Goal: Task Accomplishment & Management: Manage account settings

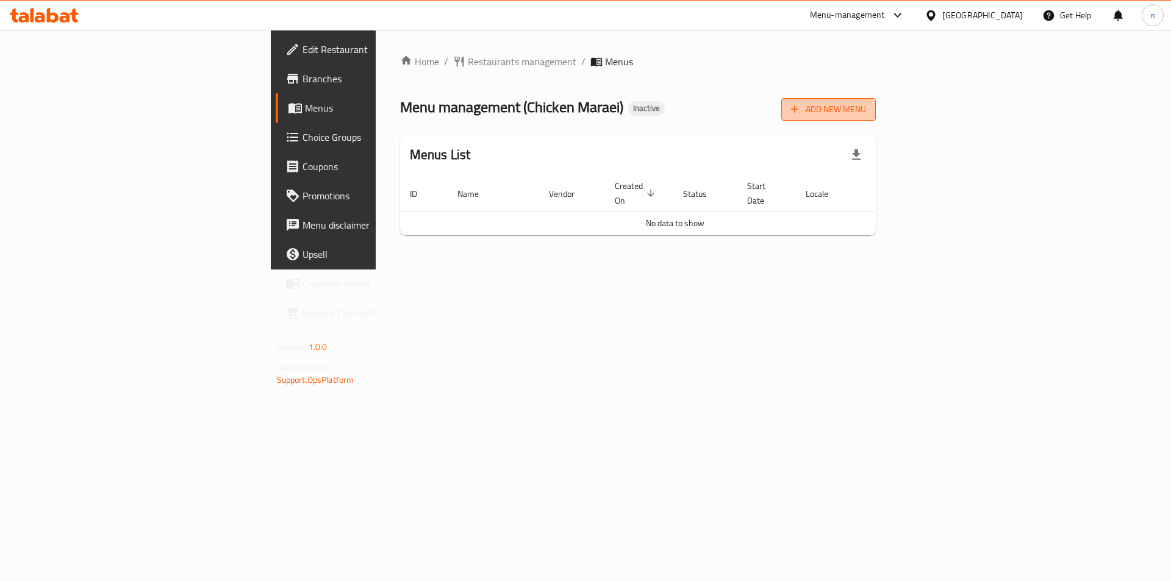
click at [866, 110] on span "Add New Menu" at bounding box center [828, 109] width 75 height 15
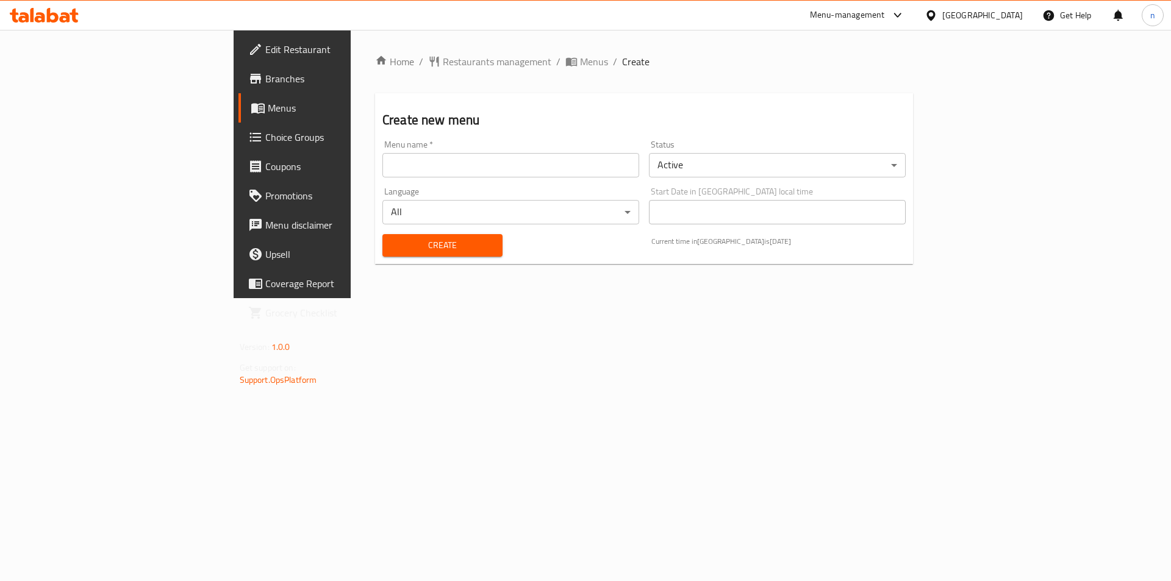
click at [630, 163] on input "text" at bounding box center [510, 165] width 257 height 24
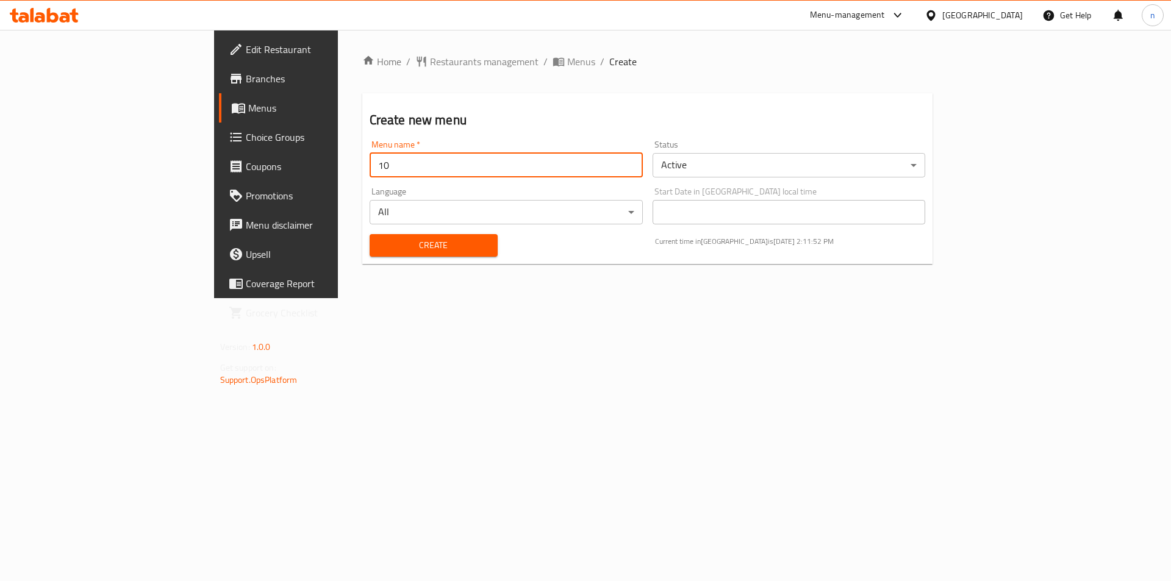
type input "1"
type input "8/10"
click at [369, 234] on button "Create" at bounding box center [433, 245] width 128 height 23
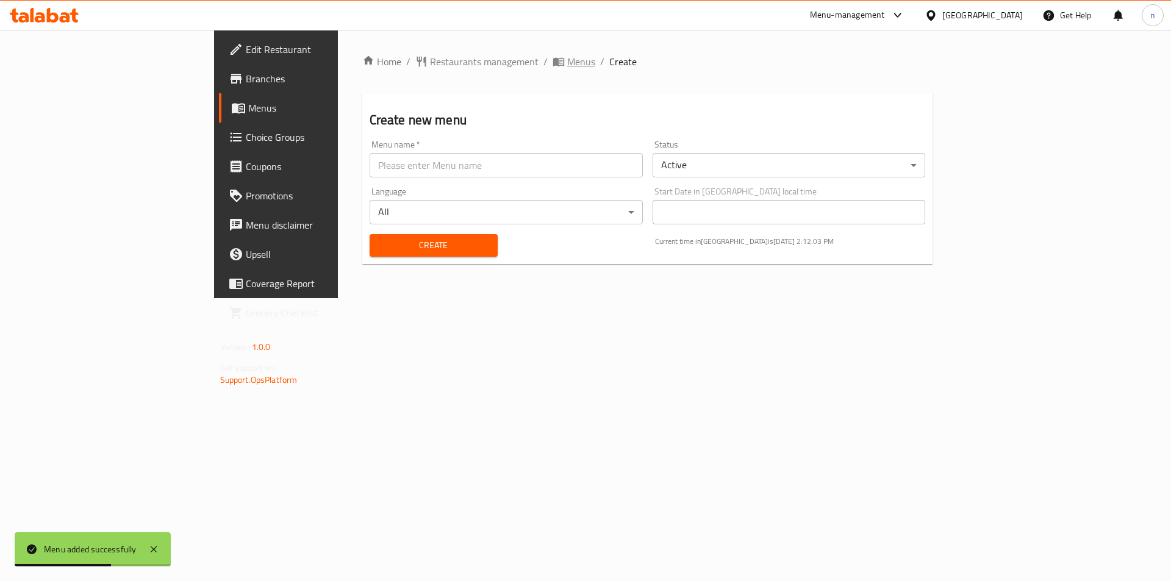
click at [567, 64] on span "Menus" at bounding box center [581, 61] width 28 height 15
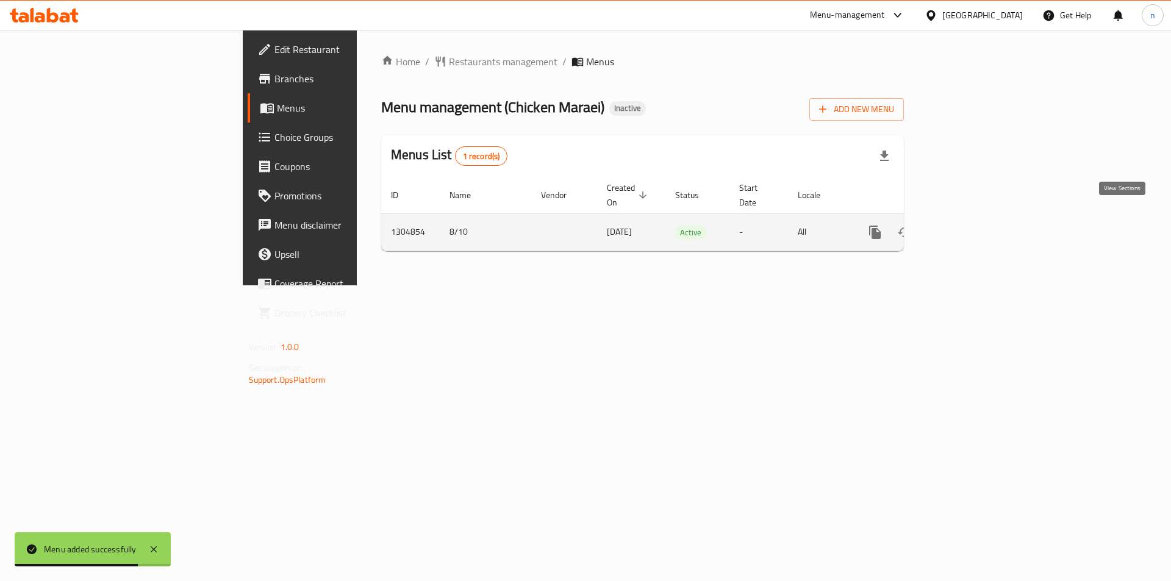
click at [968, 227] on icon "enhanced table" at bounding box center [962, 232] width 11 height 11
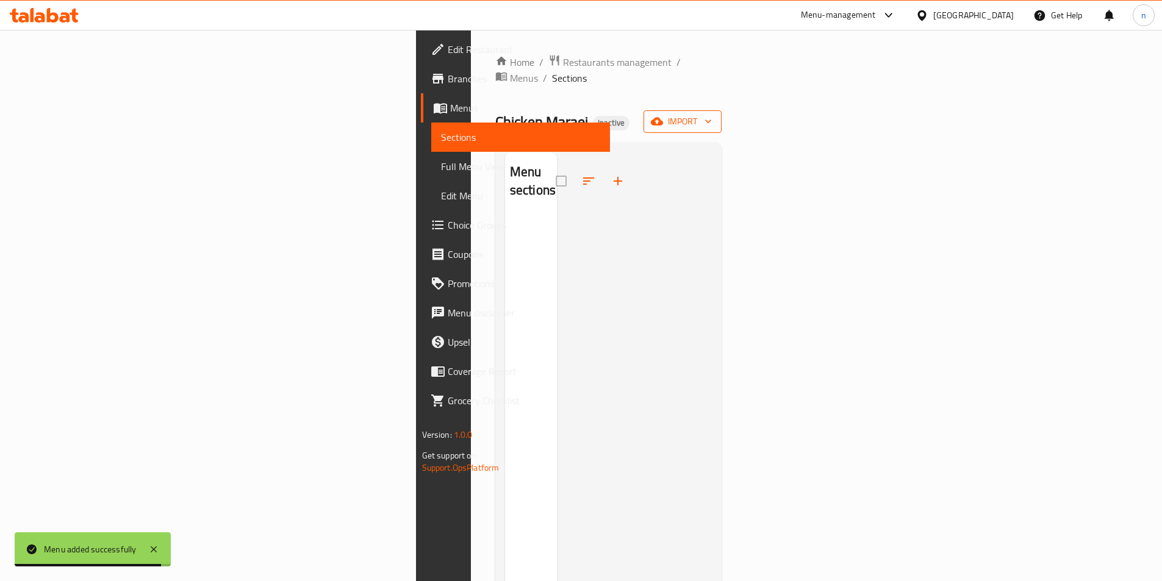
click at [714, 115] on icon "button" at bounding box center [708, 121] width 12 height 12
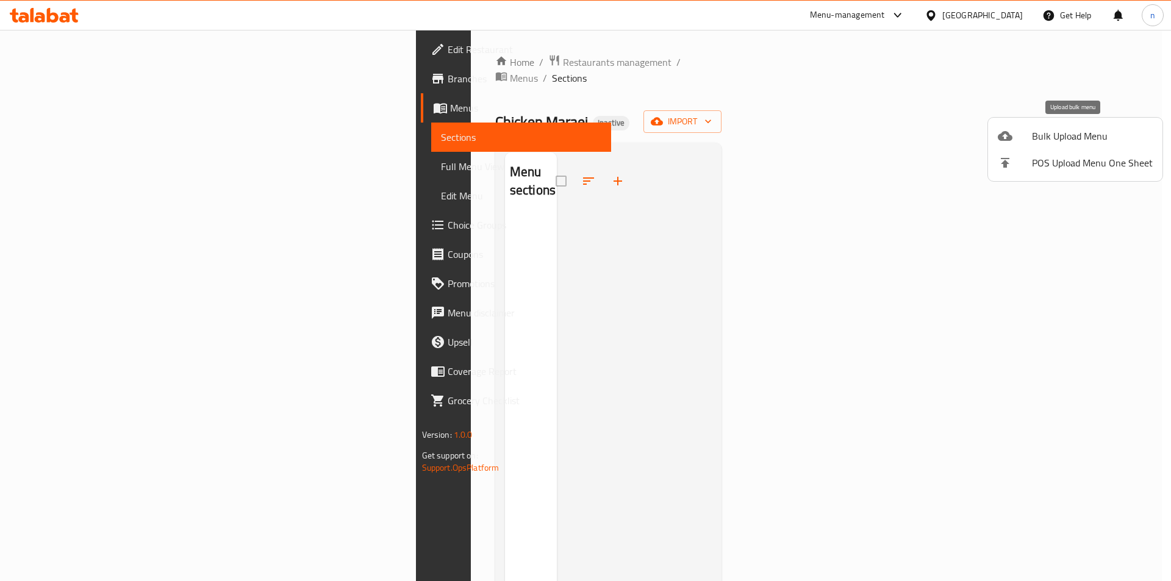
click at [1027, 143] on div at bounding box center [1014, 136] width 34 height 15
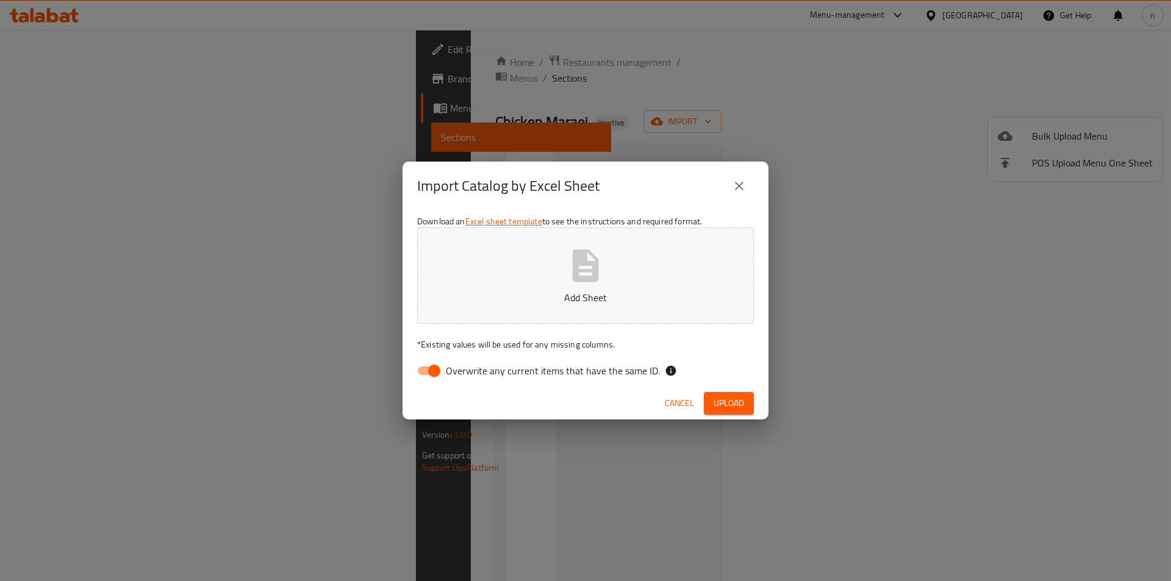
click at [438, 366] on input "Overwrite any current items that have the same ID." at bounding box center [434, 370] width 70 height 23
checkbox input "false"
click at [713, 396] on span "Upload" at bounding box center [728, 403] width 30 height 15
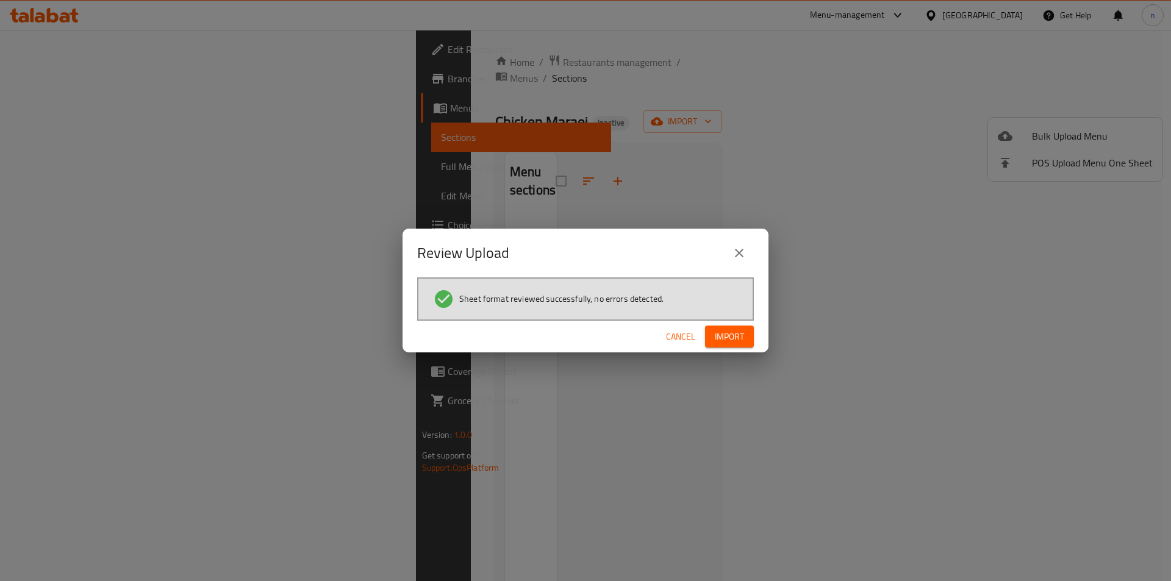
click at [735, 344] on span "Import" at bounding box center [729, 336] width 29 height 15
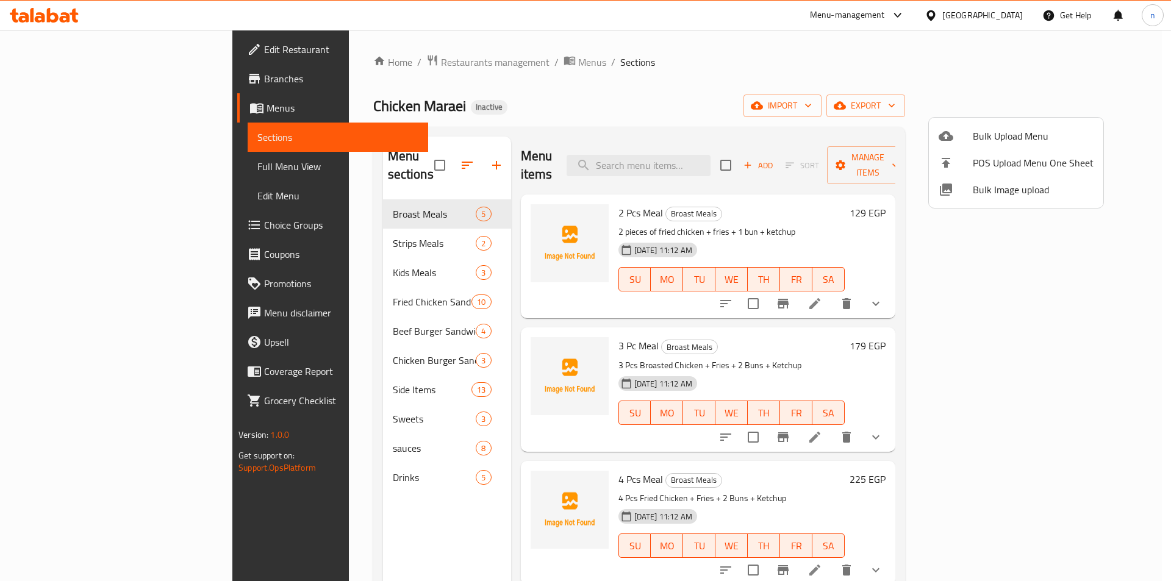
click at [581, 126] on div at bounding box center [585, 290] width 1171 height 581
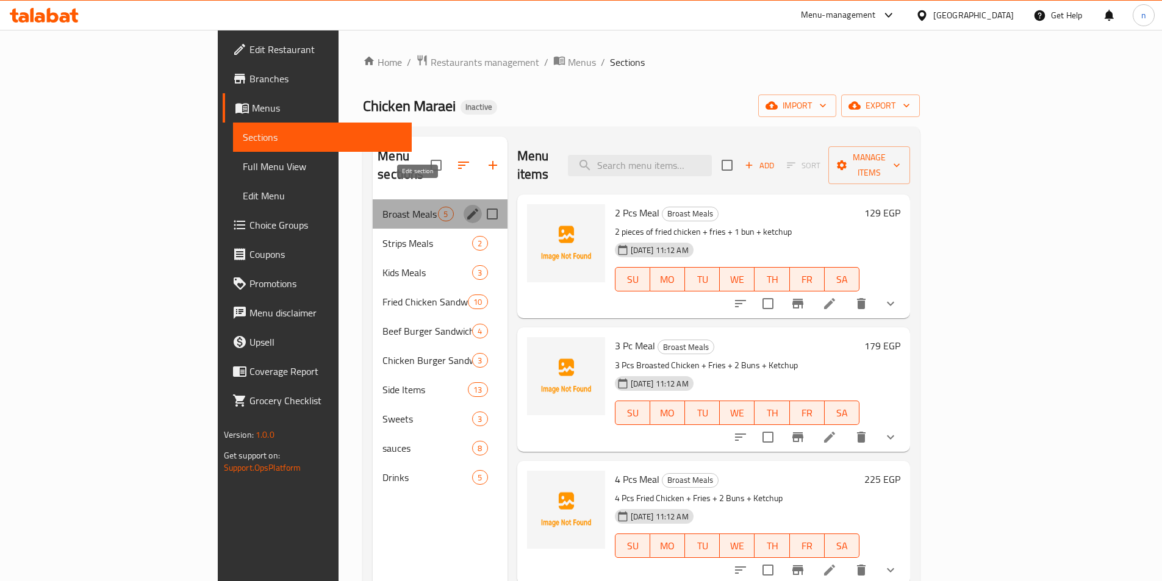
click at [465, 207] on icon "edit" at bounding box center [472, 214] width 15 height 15
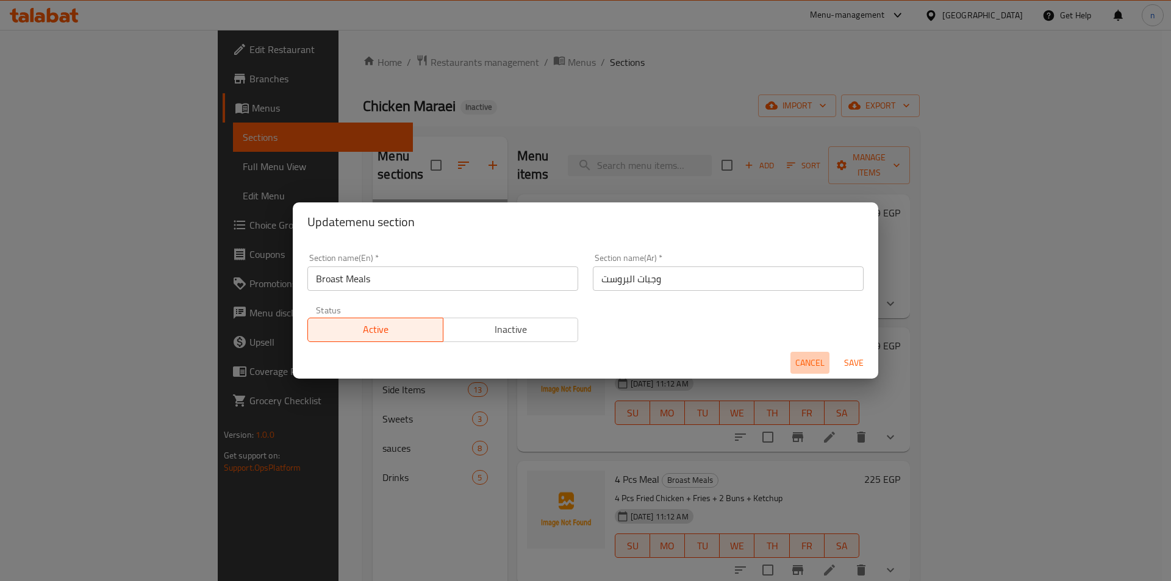
click at [808, 375] on div "Cancel Save" at bounding box center [585, 363] width 585 height 32
click at [807, 359] on span "Cancel" at bounding box center [809, 362] width 29 height 15
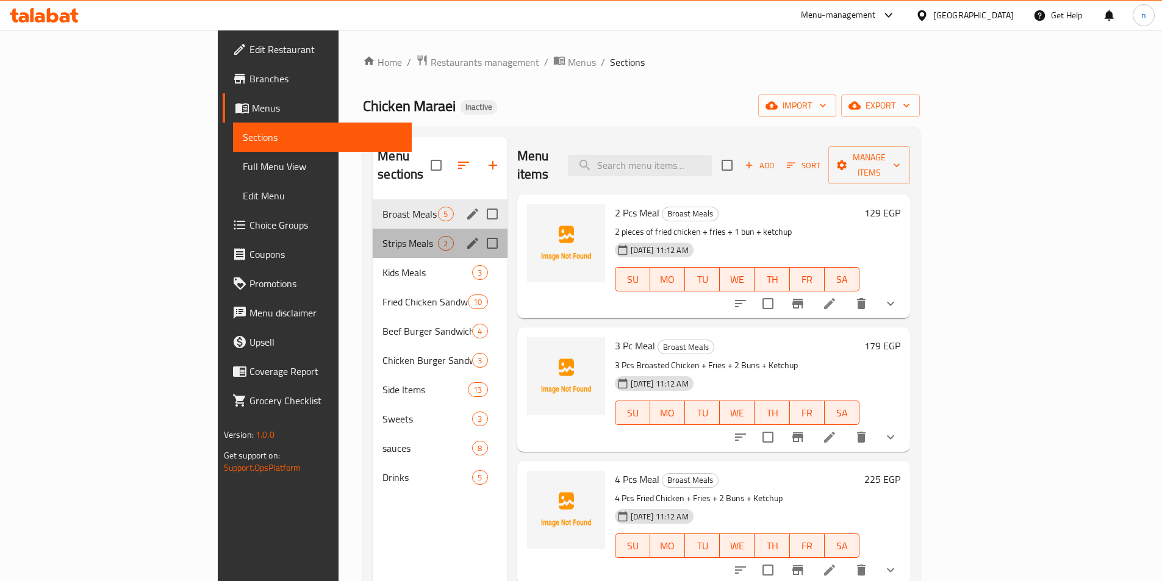
click at [373, 235] on div "Strips Meals 2" at bounding box center [440, 243] width 134 height 29
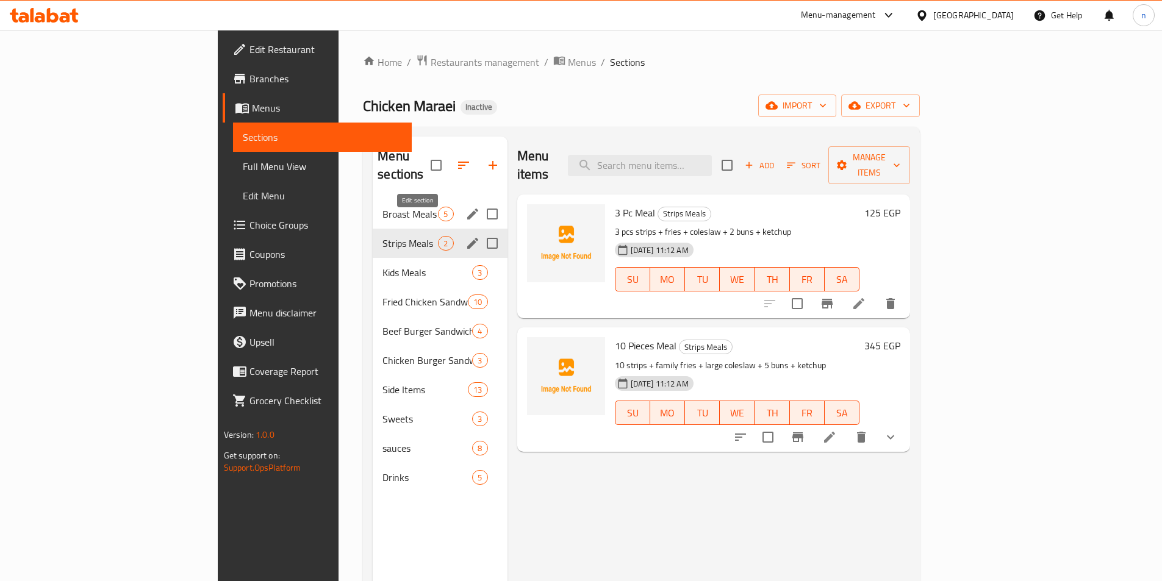
click at [465, 236] on icon "edit" at bounding box center [472, 243] width 15 height 15
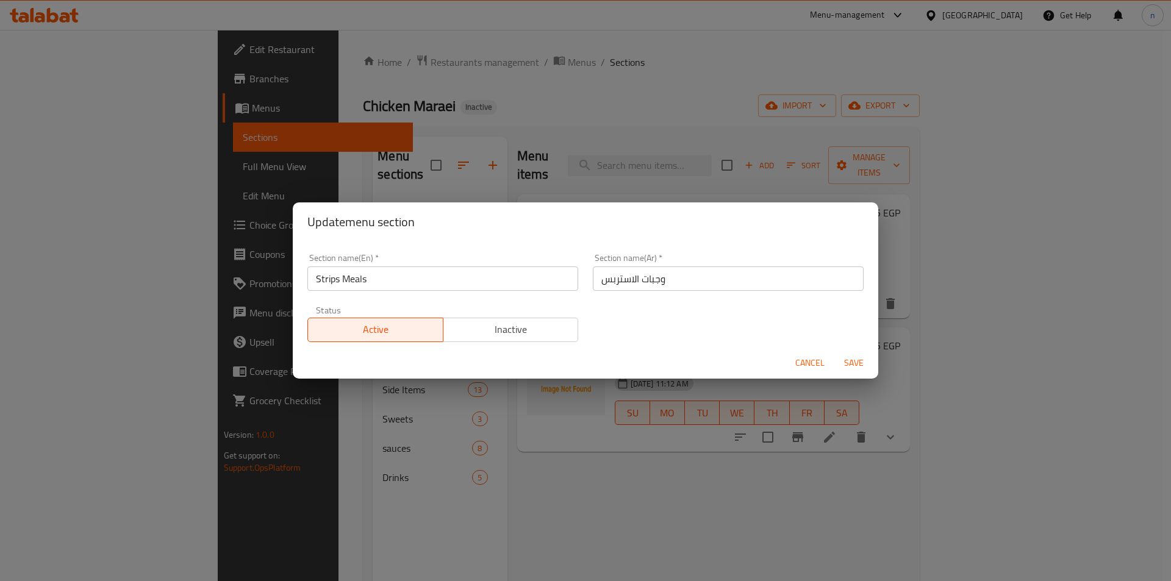
click at [804, 354] on button "Cancel" at bounding box center [809, 363] width 39 height 23
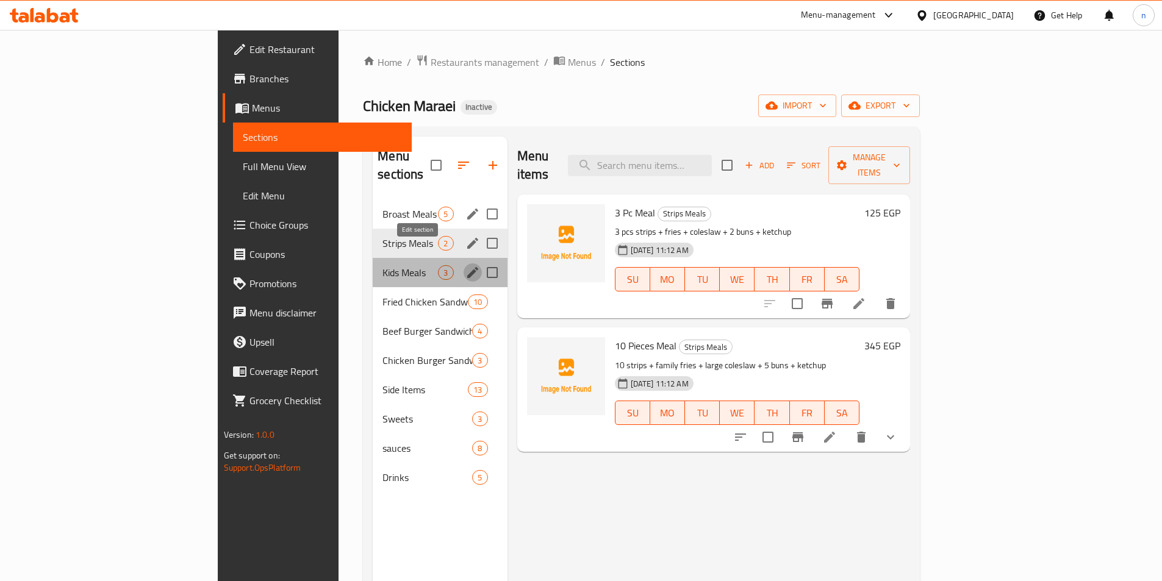
click at [463, 263] on button "edit" at bounding box center [472, 272] width 18 height 18
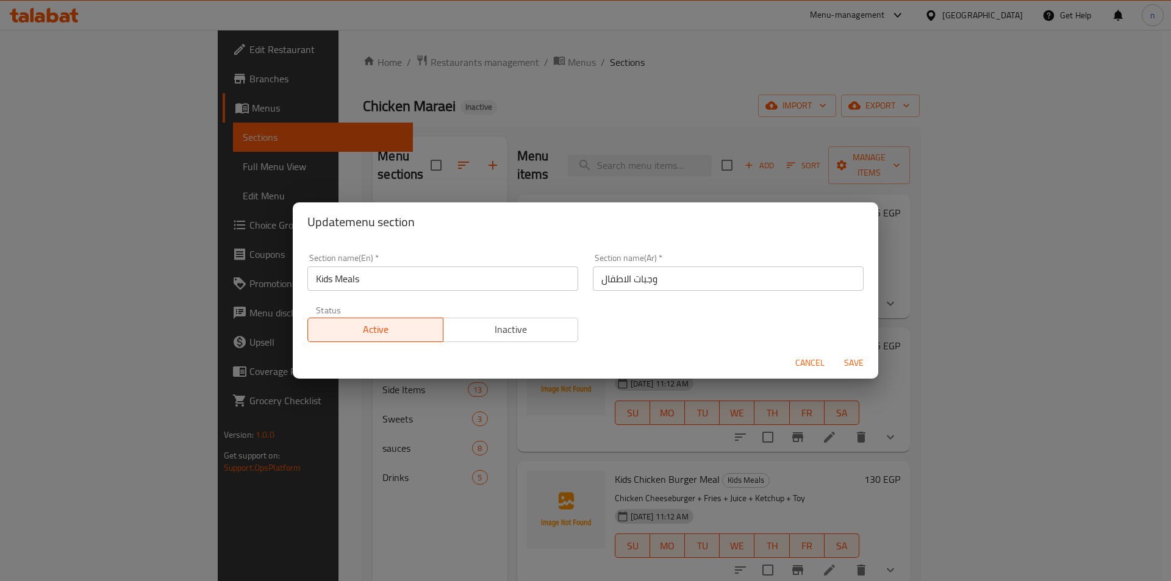
click at [801, 366] on span "Cancel" at bounding box center [809, 362] width 29 height 15
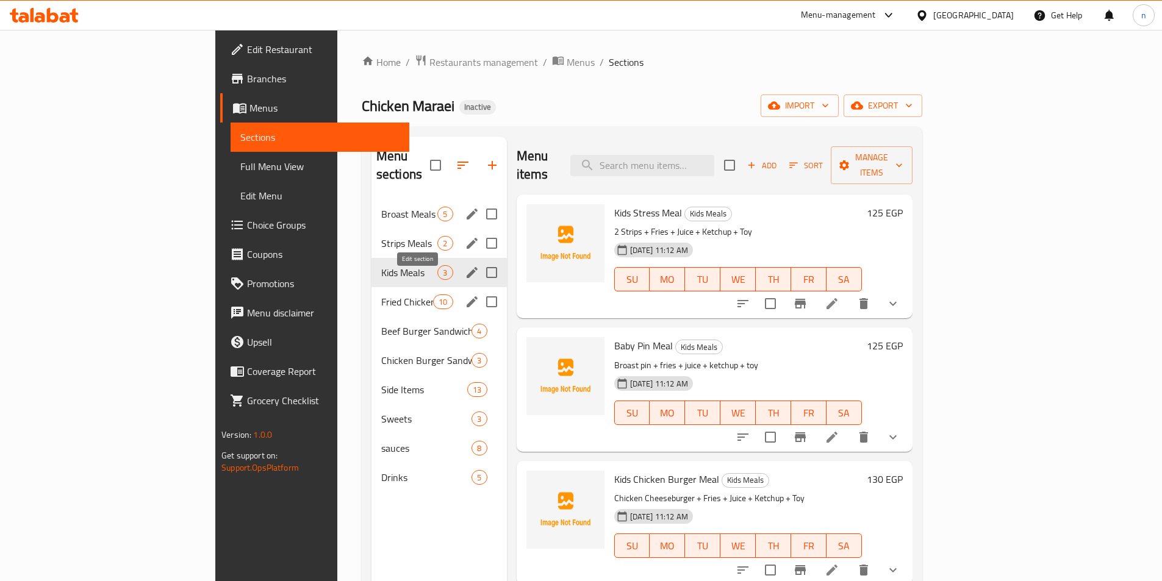
click at [465, 294] on icon "edit" at bounding box center [472, 301] width 15 height 15
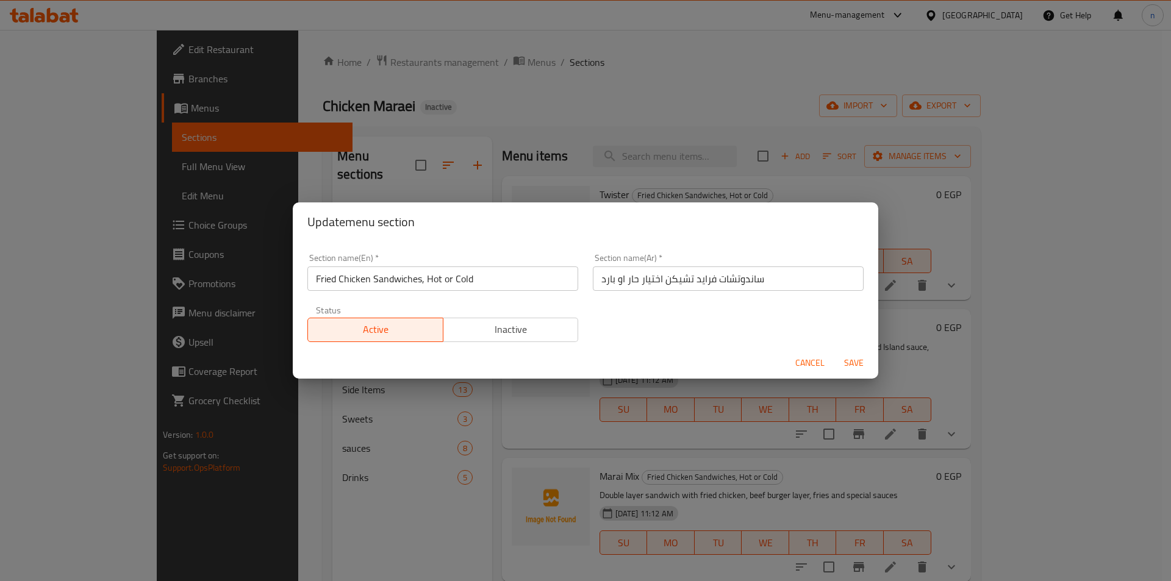
click at [803, 359] on span "Cancel" at bounding box center [809, 362] width 29 height 15
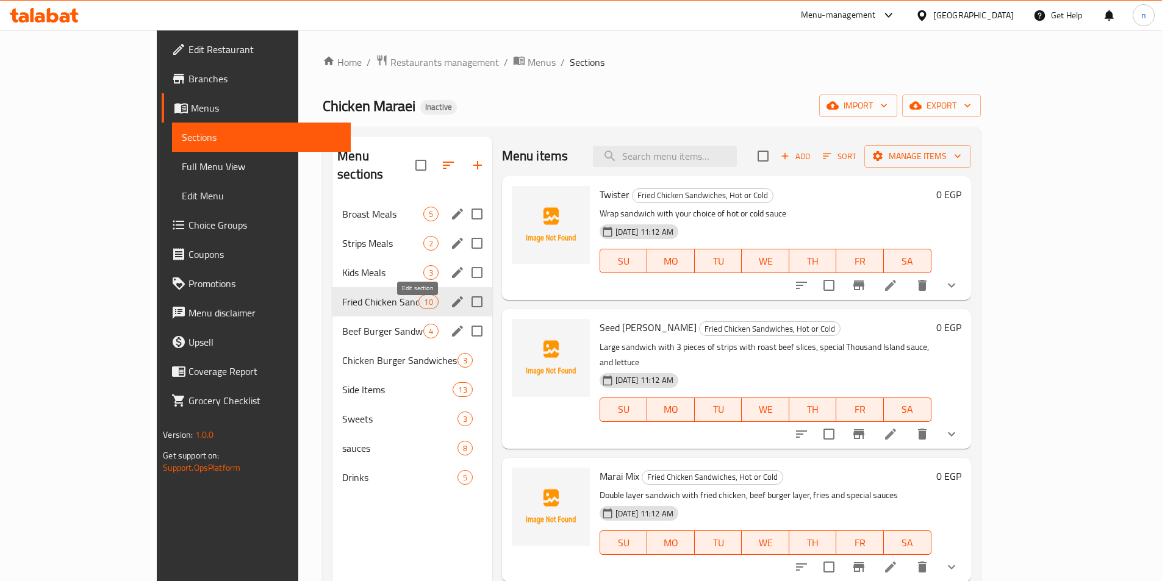
click at [452, 326] on icon "edit" at bounding box center [457, 331] width 11 height 11
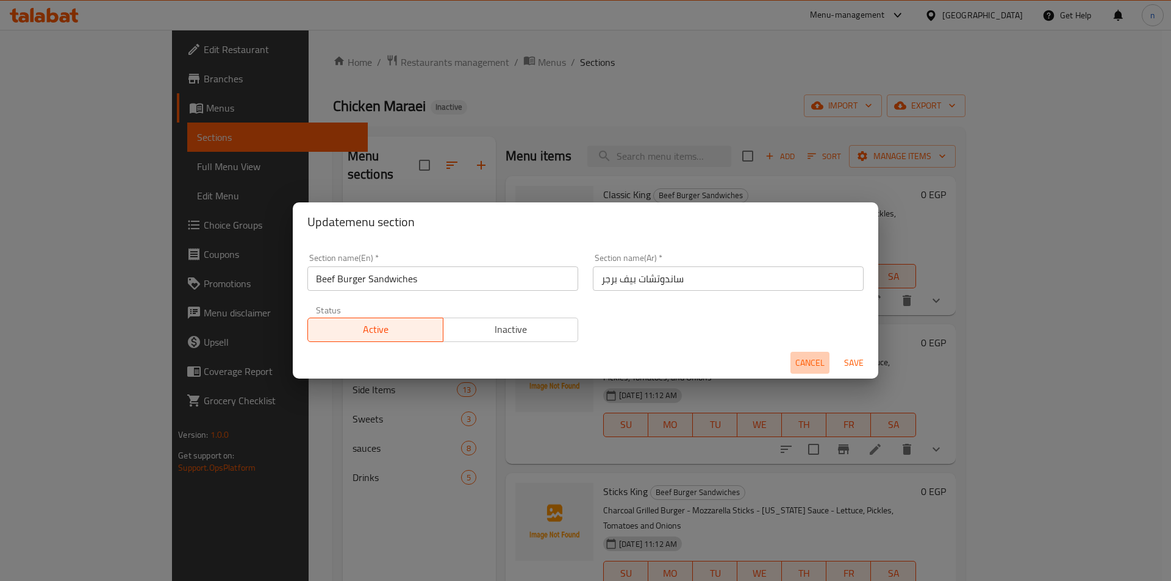
click at [812, 363] on span "Cancel" at bounding box center [809, 362] width 29 height 15
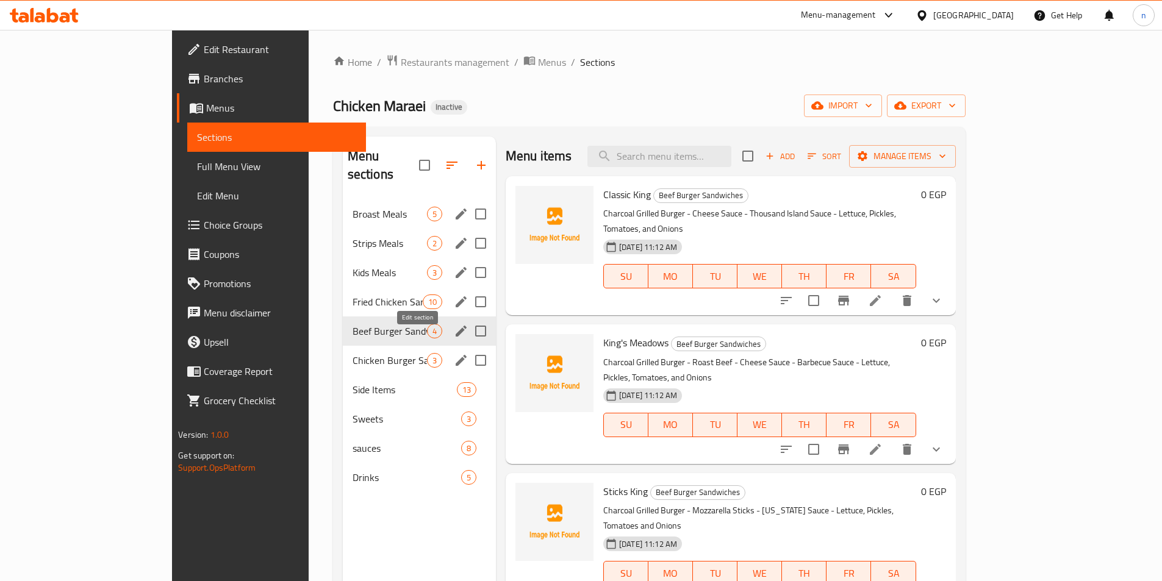
click at [455, 355] on icon "edit" at bounding box center [460, 360] width 11 height 11
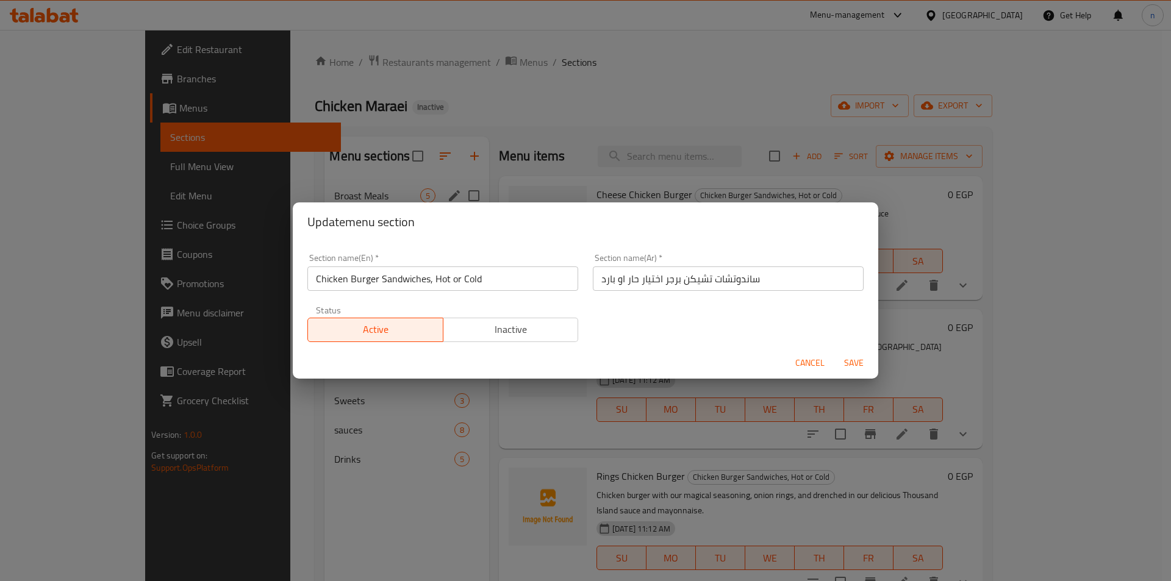
click at [796, 365] on span "Cancel" at bounding box center [809, 362] width 29 height 15
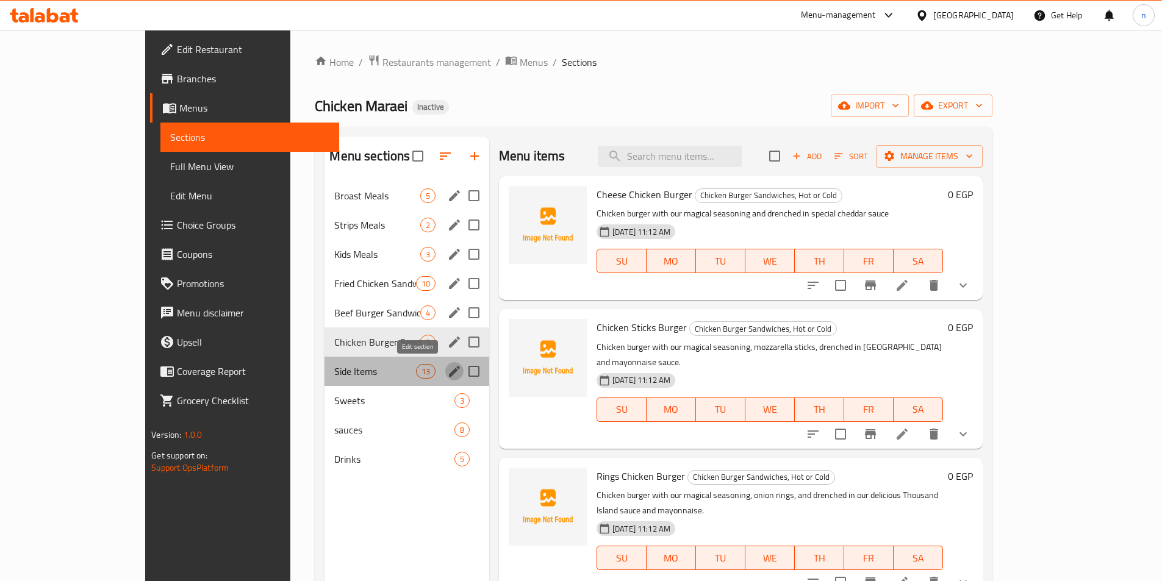
click at [447, 376] on icon "edit" at bounding box center [454, 371] width 15 height 15
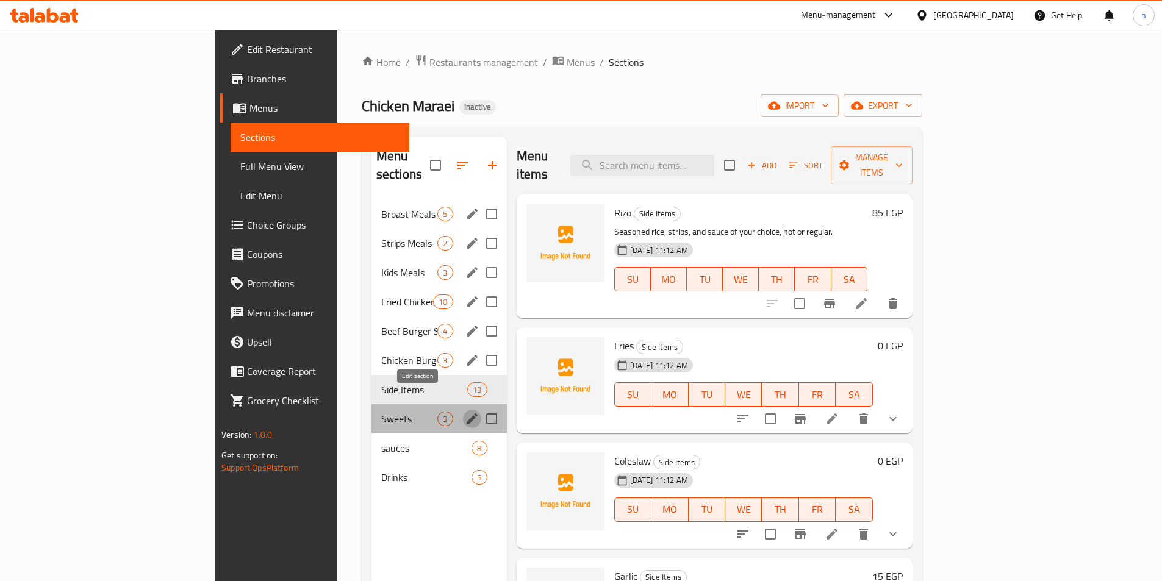
click at [465, 412] on icon "edit" at bounding box center [472, 419] width 15 height 15
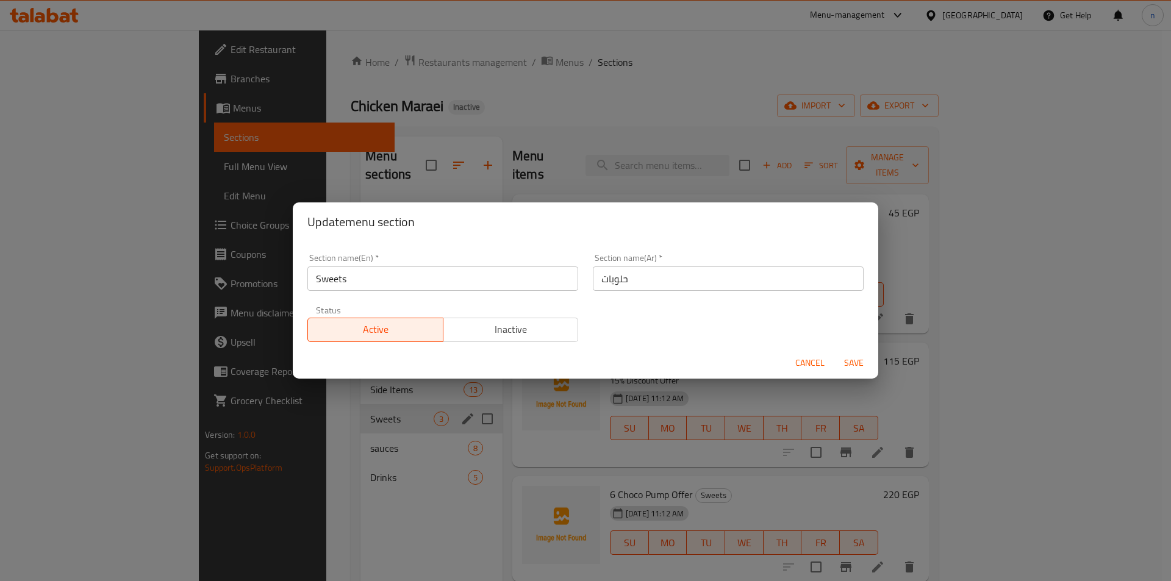
click at [413, 401] on div "Update menu section Section name(En)   * Sweets Section name(En) * Section name…" at bounding box center [585, 290] width 1171 height 581
click at [431, 448] on div "Update menu section Section name(En)   * Sweets Section name(En) * Section name…" at bounding box center [585, 290] width 1171 height 581
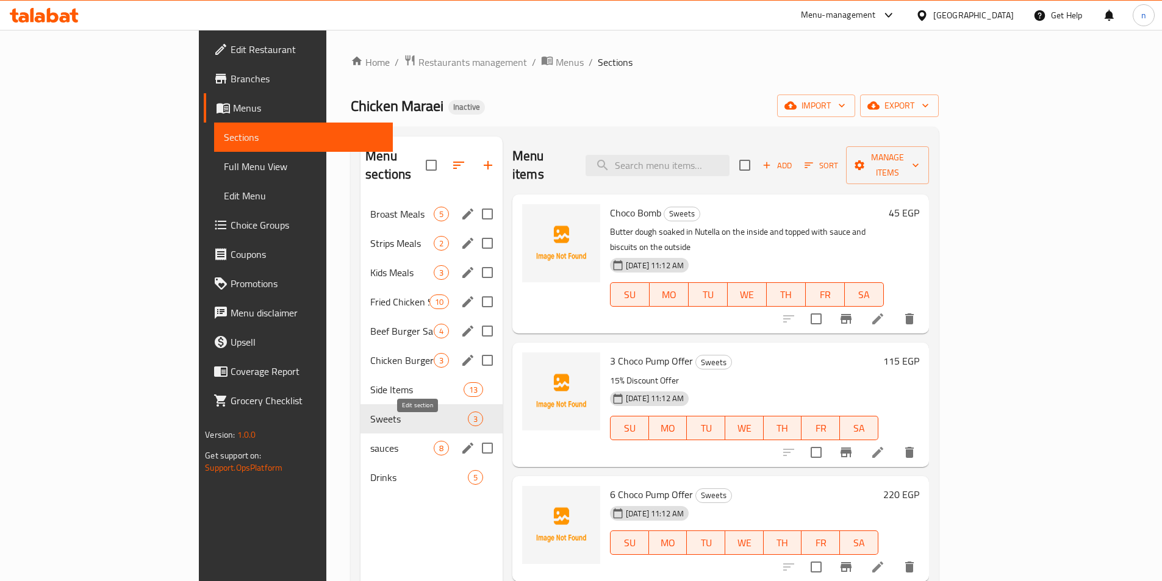
click at [460, 441] on icon "edit" at bounding box center [467, 448] width 15 height 15
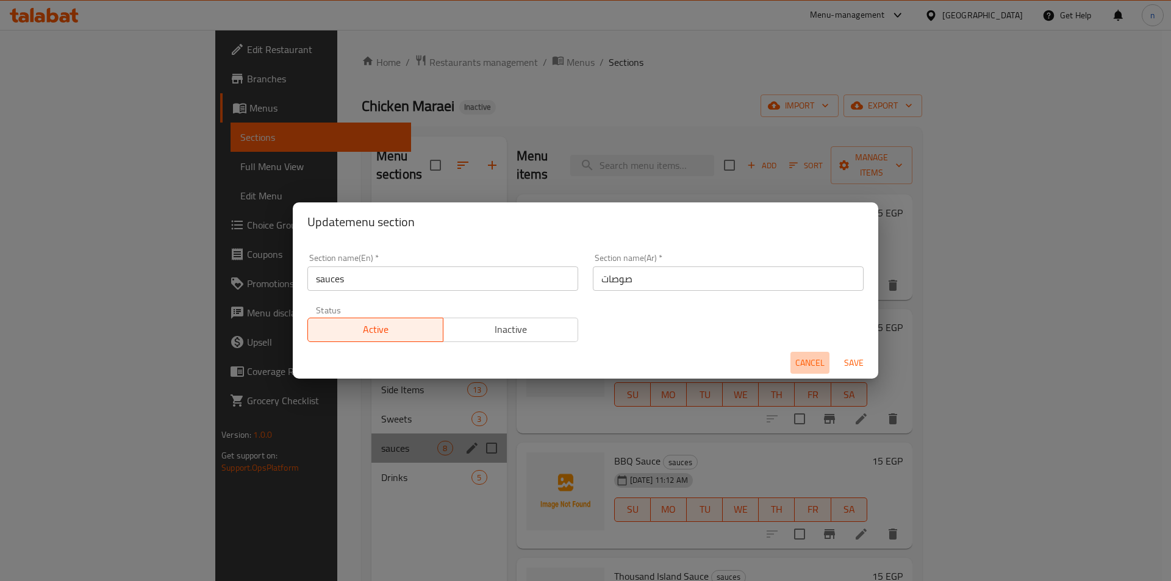
click at [806, 361] on span "Cancel" at bounding box center [809, 362] width 29 height 15
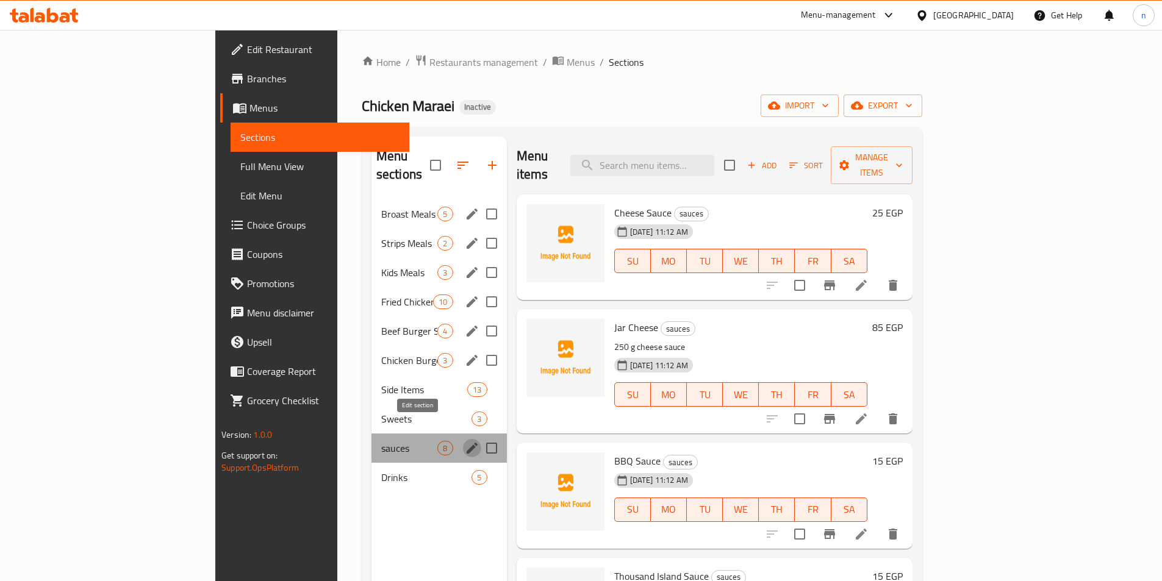
click at [465, 441] on icon "edit" at bounding box center [472, 448] width 15 height 15
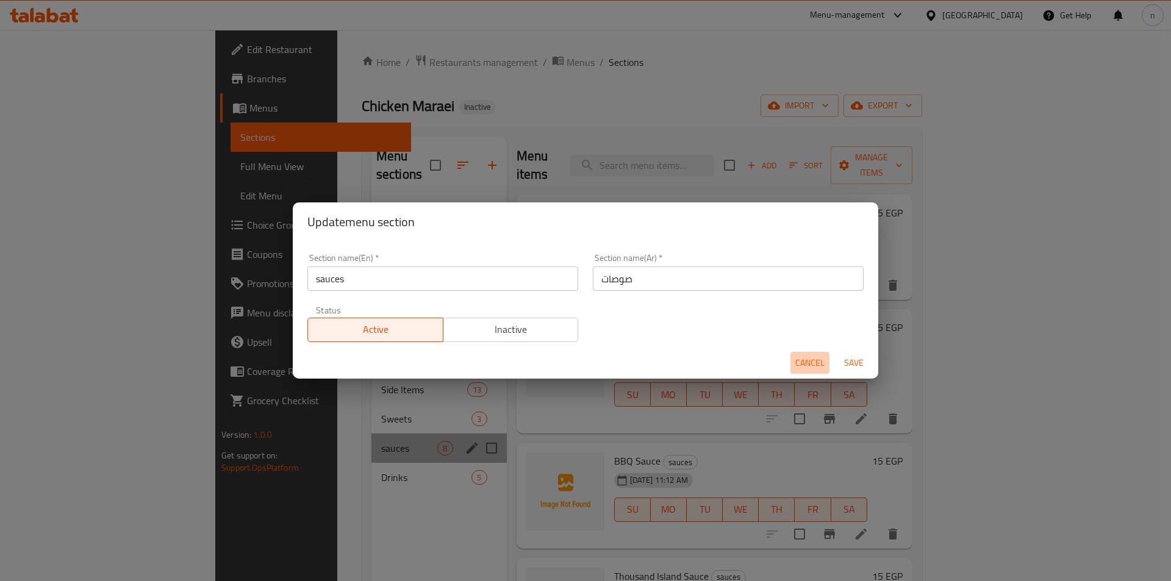
click at [808, 357] on span "Cancel" at bounding box center [809, 362] width 29 height 15
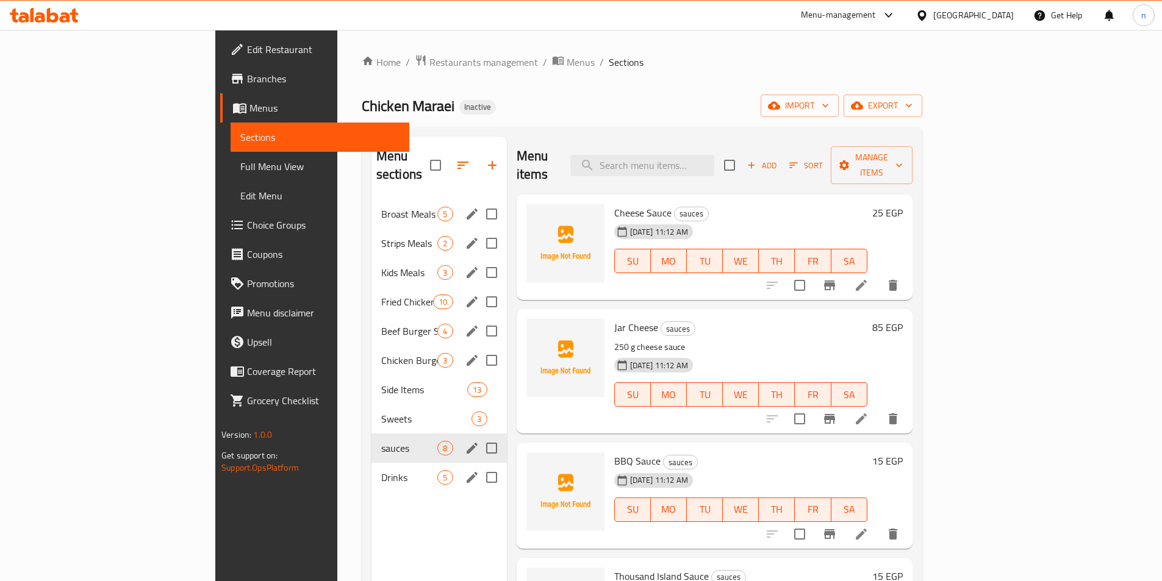
click at [465, 470] on icon "edit" at bounding box center [472, 477] width 15 height 15
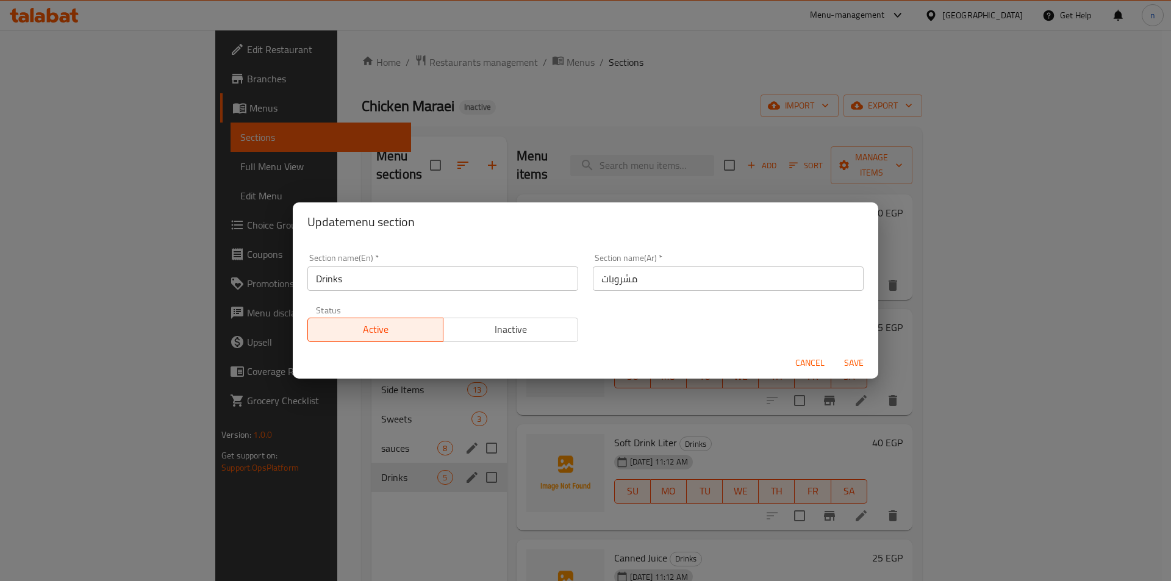
click at [822, 366] on span "Cancel" at bounding box center [809, 362] width 29 height 15
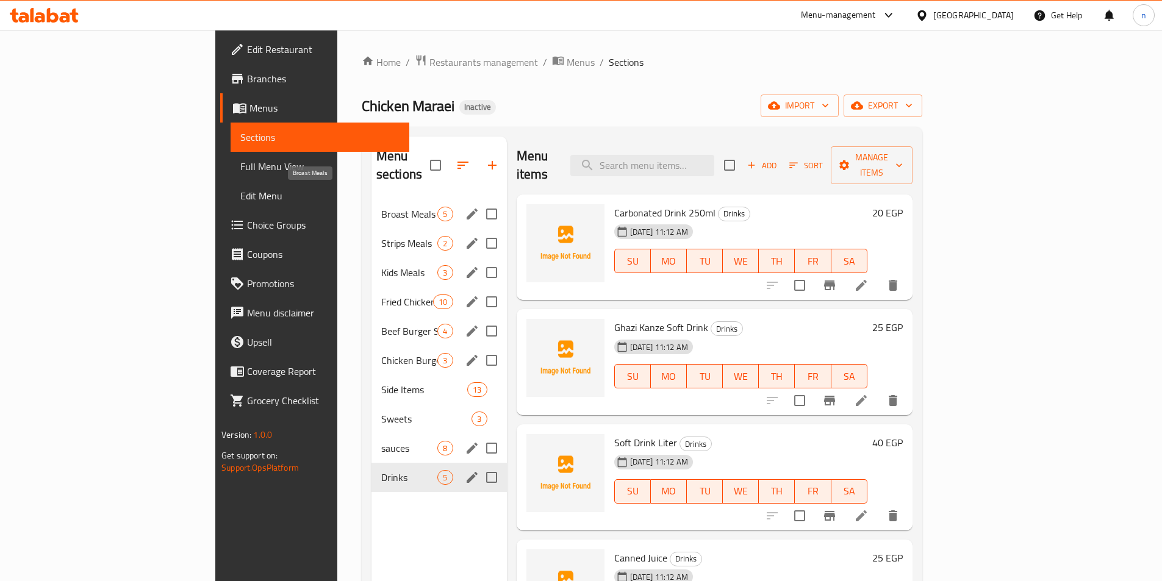
click at [381, 207] on span "Broast Meals" at bounding box center [409, 214] width 57 height 15
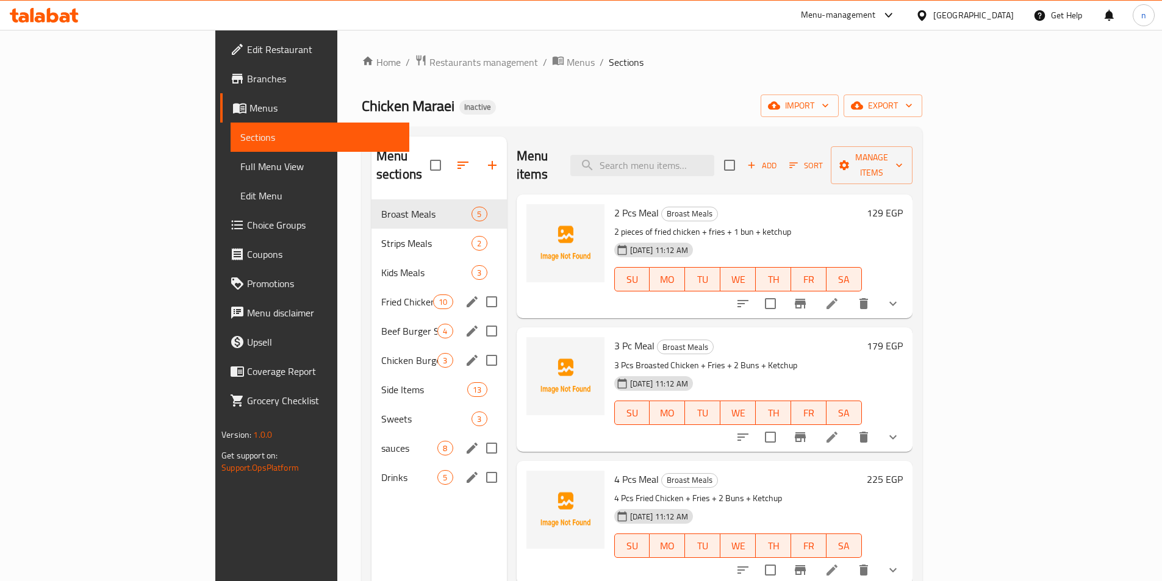
click at [862, 204] on h6 "2 Pcs Meal Broast Meals" at bounding box center [738, 212] width 248 height 17
click at [381, 207] on span "Broast Meals" at bounding box center [409, 214] width 57 height 15
click at [852, 117] on div "Home / Restaurants management / Menus / Sections Chicken Maraei Inactive import…" at bounding box center [642, 390] width 560 height 673
click at [839, 296] on icon at bounding box center [831, 303] width 15 height 15
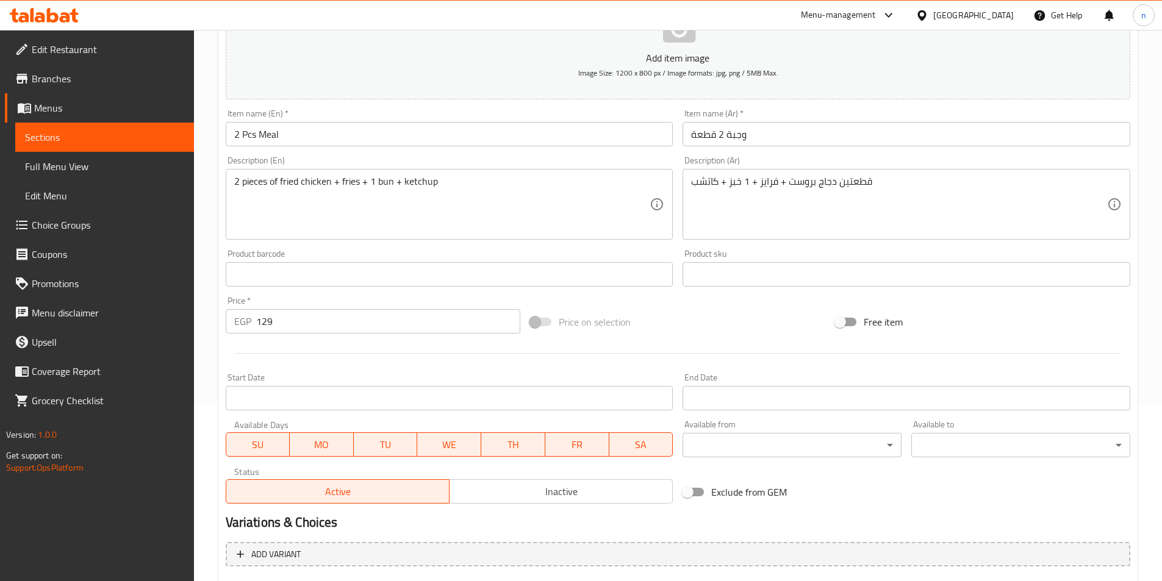
scroll to position [301, 0]
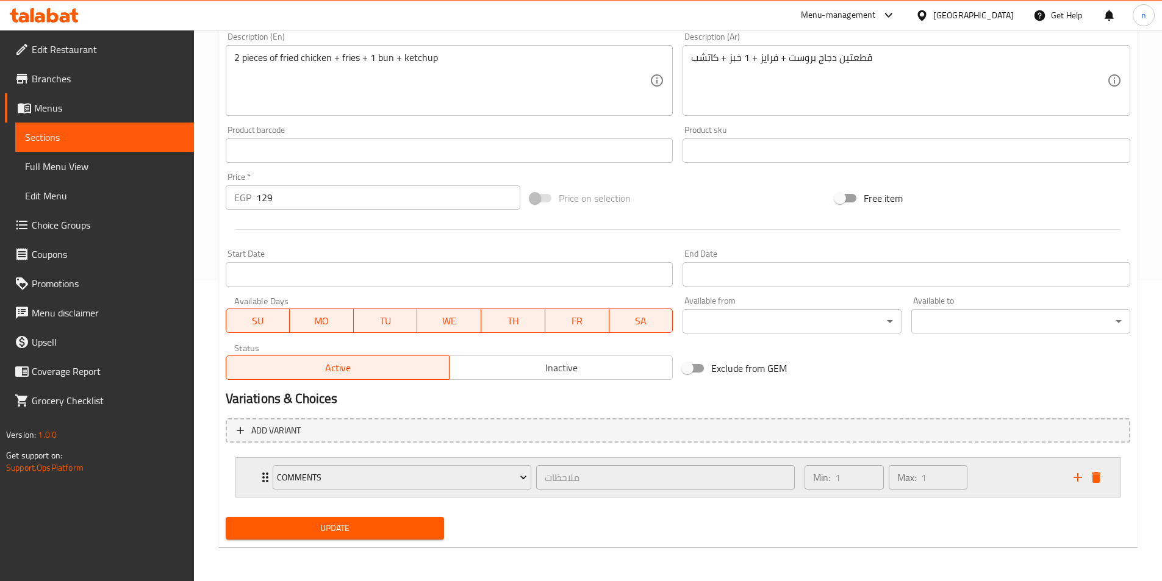
click at [1005, 485] on div "Min: 1 ​ Max: 1 ​" at bounding box center [931, 477] width 268 height 39
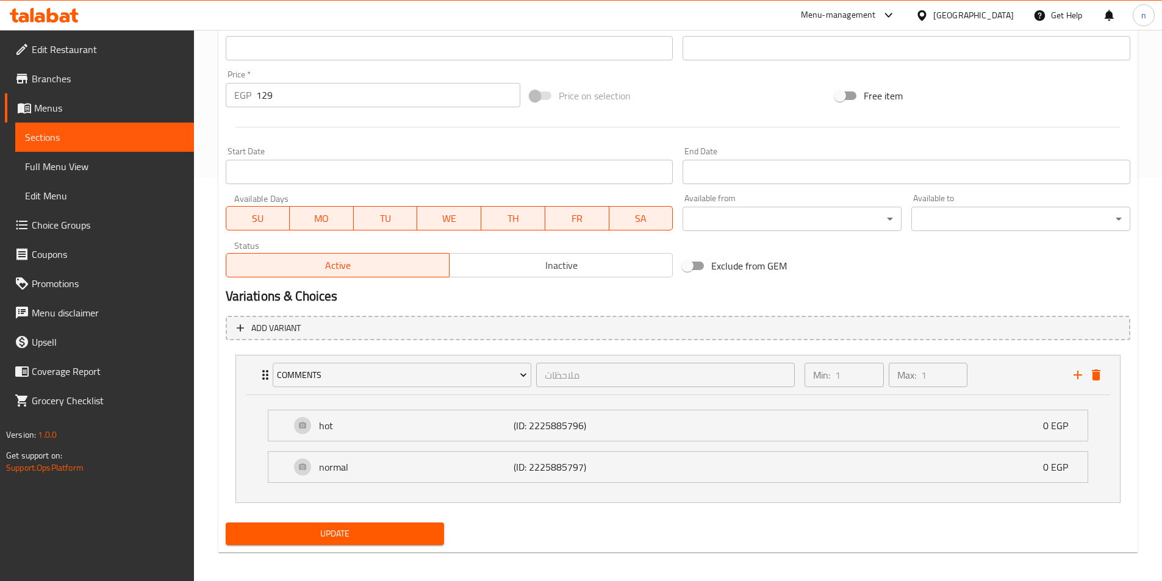
scroll to position [409, 0]
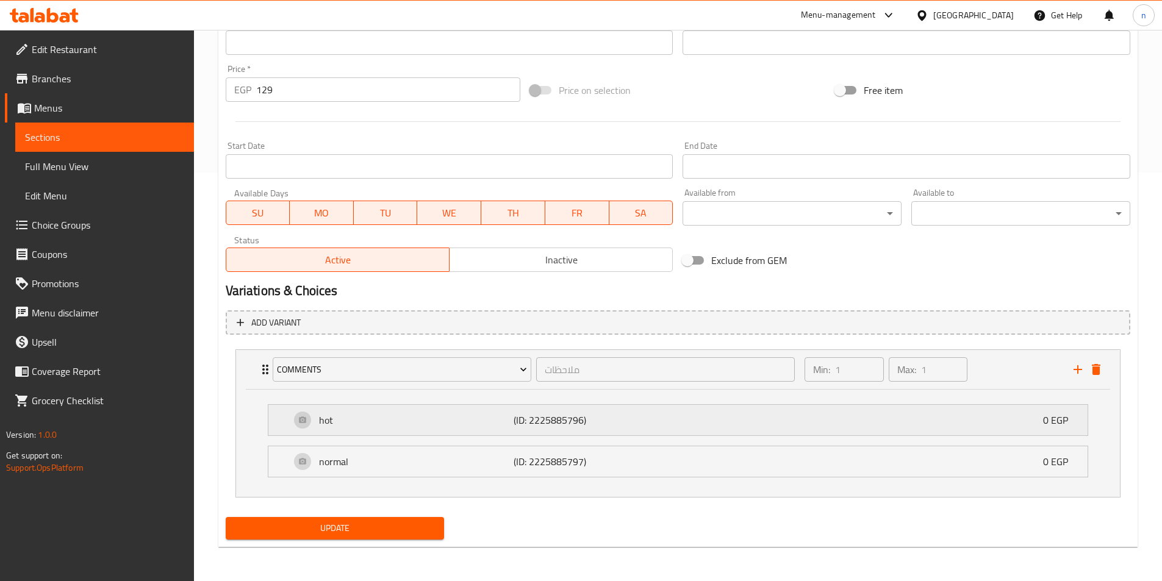
click at [486, 419] on p "hot" at bounding box center [416, 420] width 195 height 15
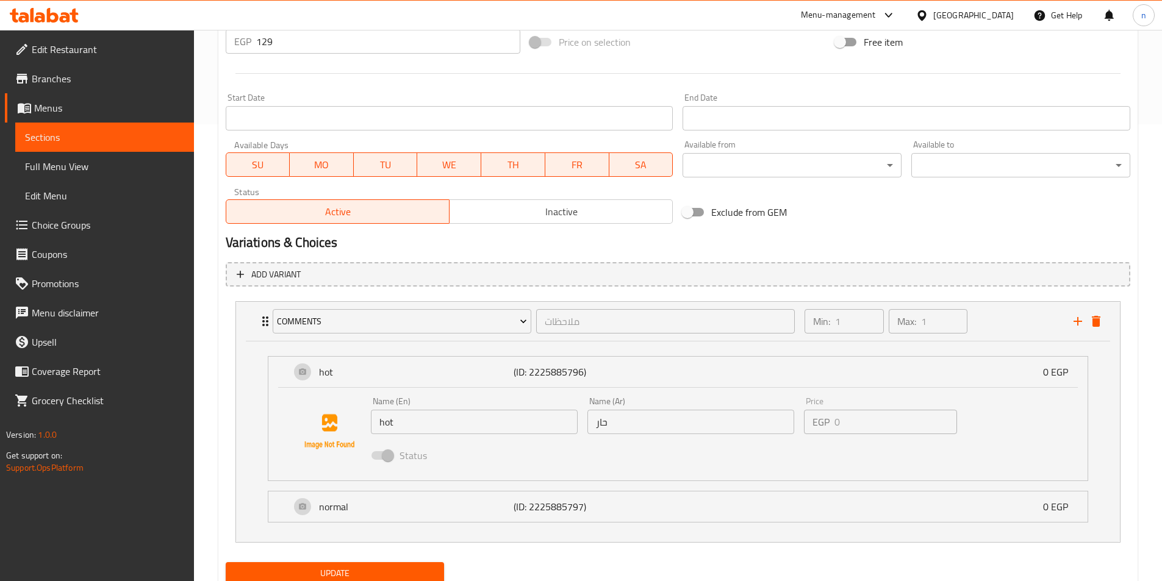
scroll to position [502, 0]
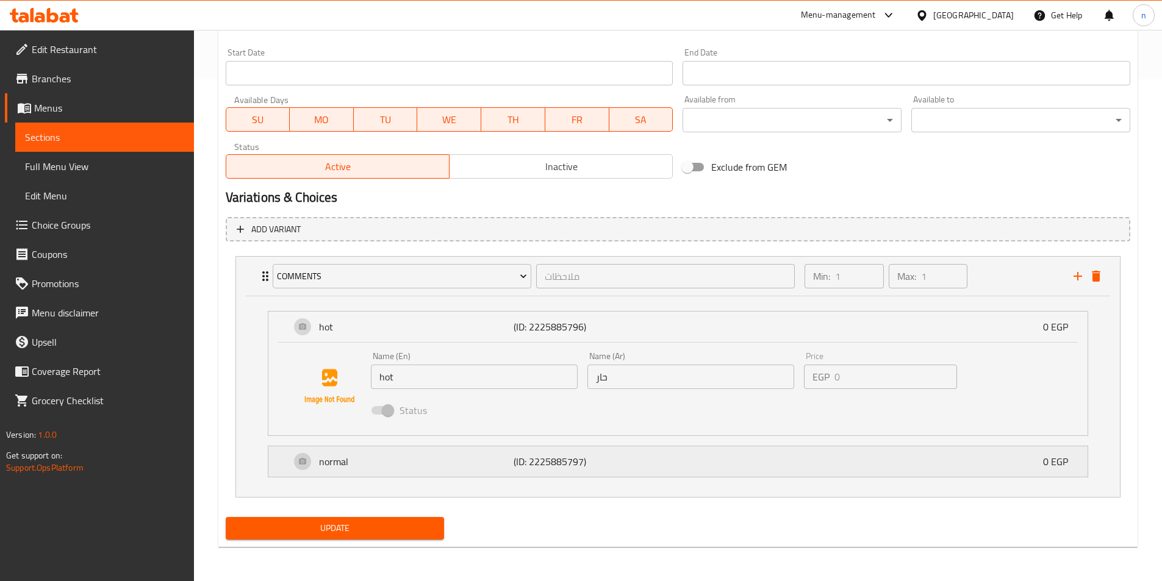
click at [491, 470] on div "normal (ID: 2225885797) 0 EGP" at bounding box center [681, 461] width 782 height 30
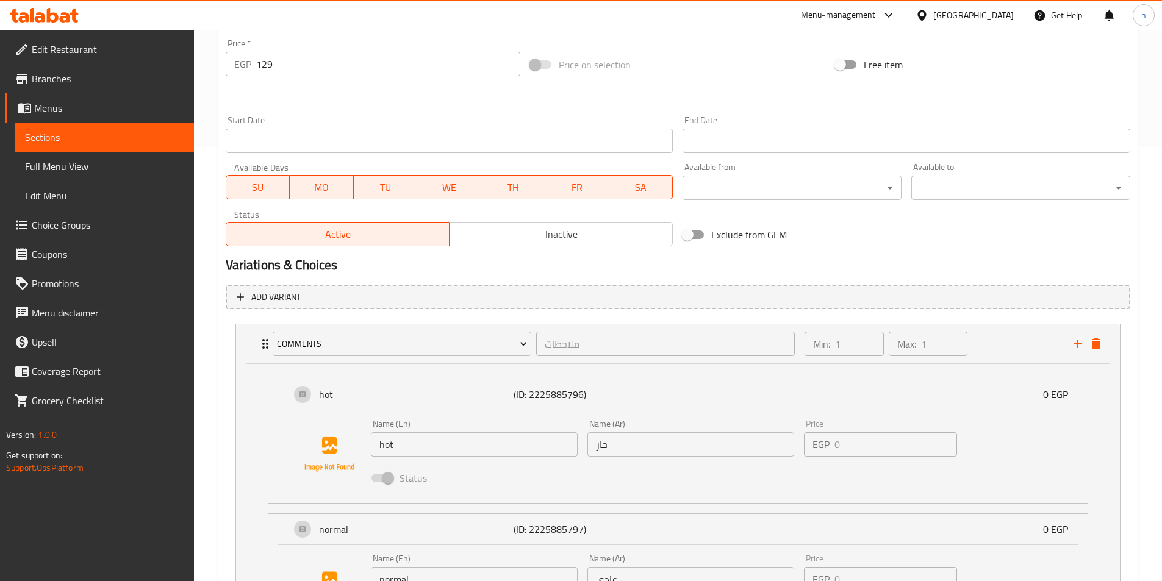
scroll to position [595, 0]
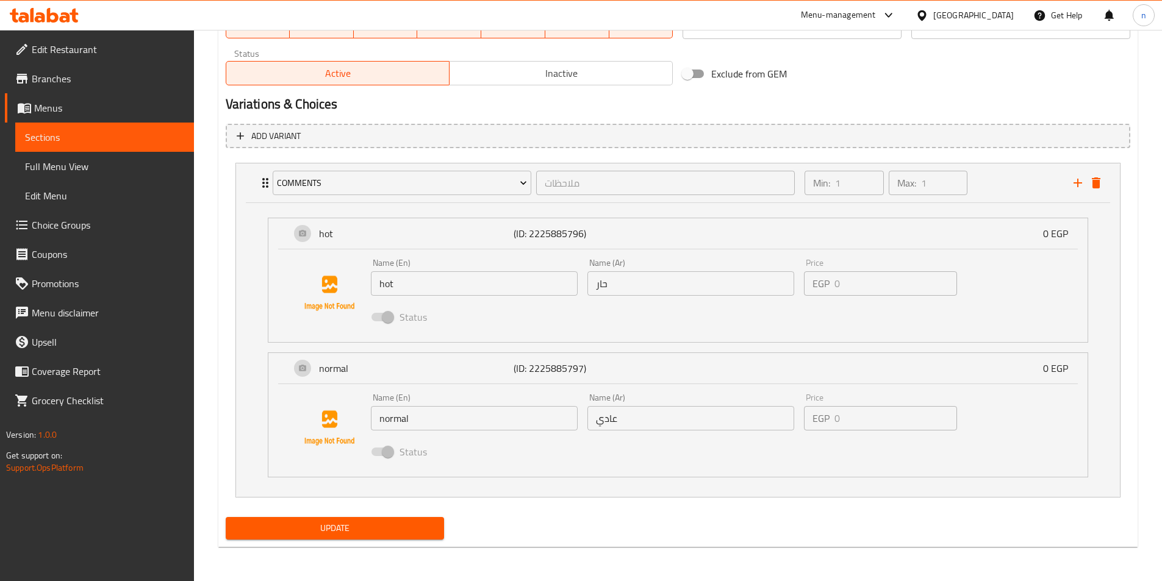
click at [893, 5] on div "Menu-management" at bounding box center [848, 15] width 115 height 29
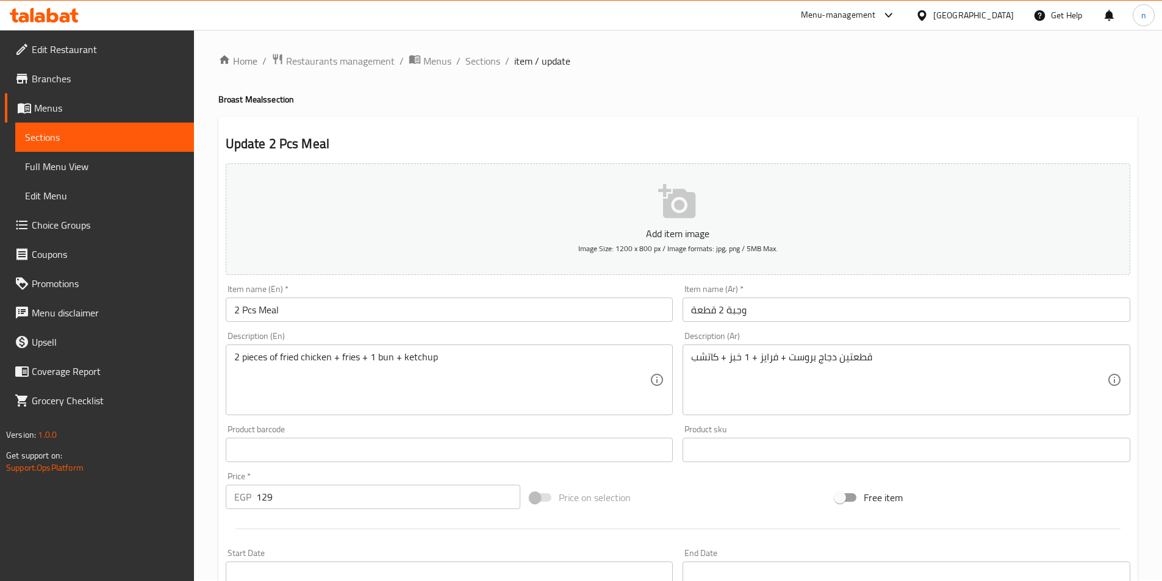
scroll to position [0, 0]
click at [65, 227] on span "Choice Groups" at bounding box center [108, 225] width 152 height 15
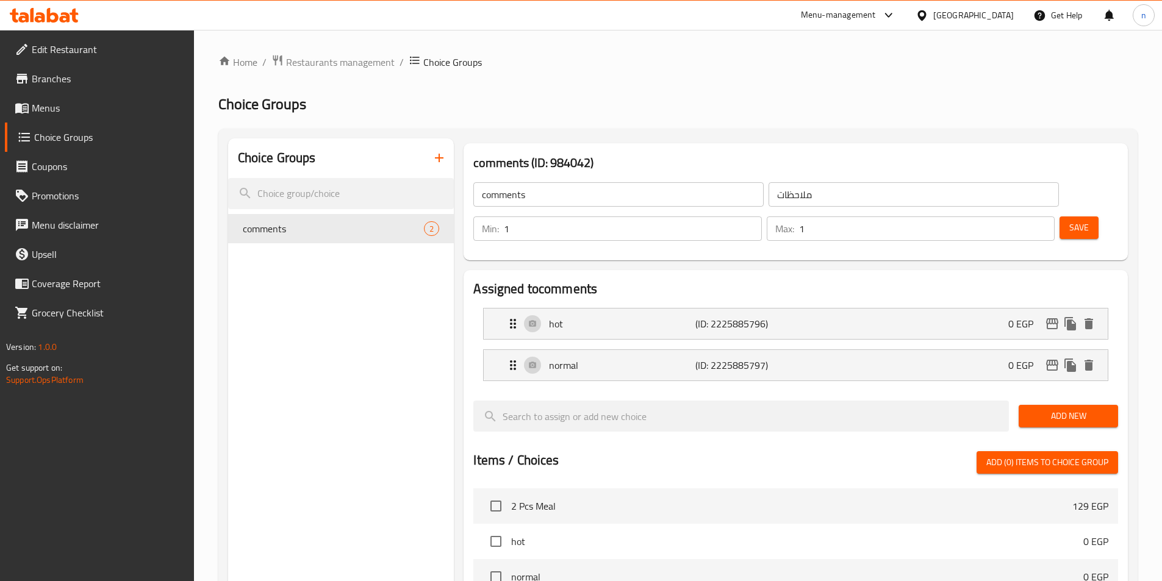
click at [761, 216] on input "1" at bounding box center [632, 228] width 257 height 24
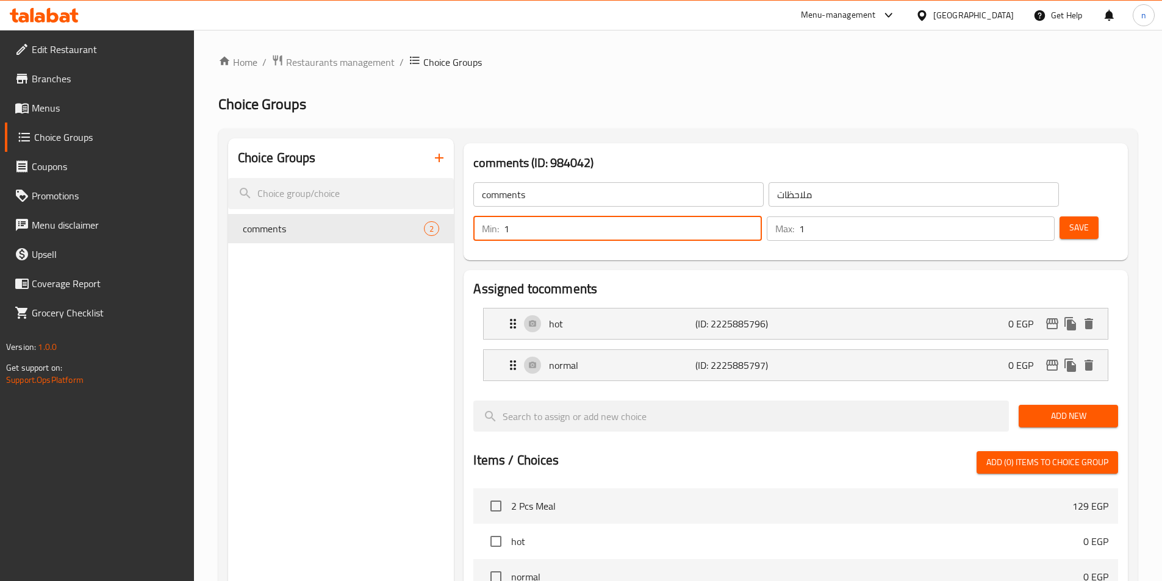
click at [761, 216] on input "1" at bounding box center [632, 228] width 257 height 24
type input "0"
click at [1002, 216] on div "Max: 1 ​" at bounding box center [910, 228] width 288 height 24
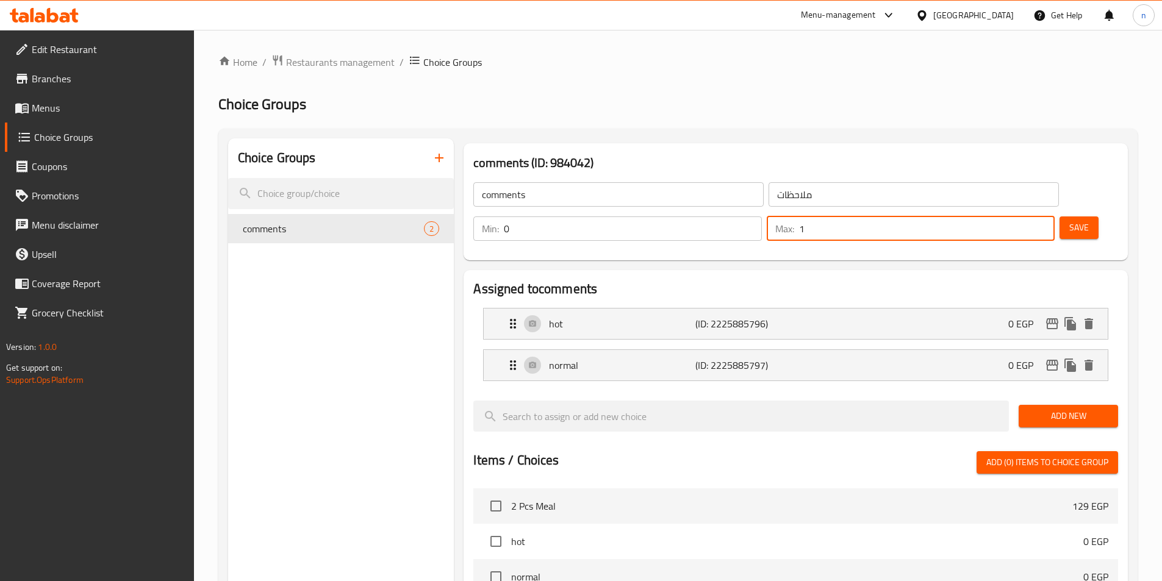
click at [1007, 216] on input "1" at bounding box center [926, 228] width 255 height 24
type input "0"
click at [522, 203] on input "comments" at bounding box center [618, 194] width 290 height 24
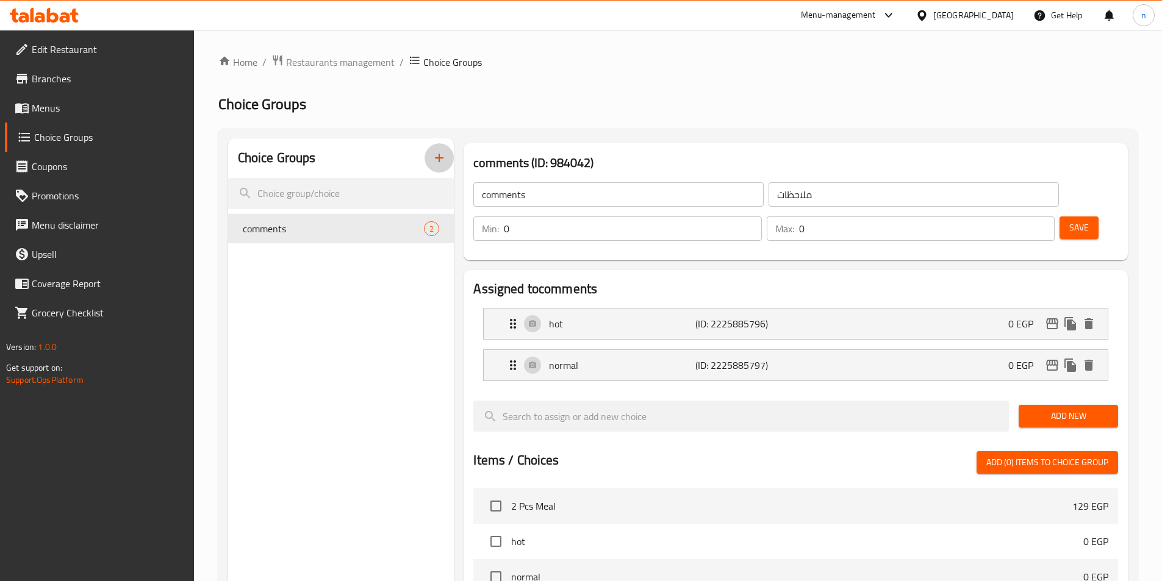
click at [438, 166] on button "button" at bounding box center [438, 157] width 29 height 29
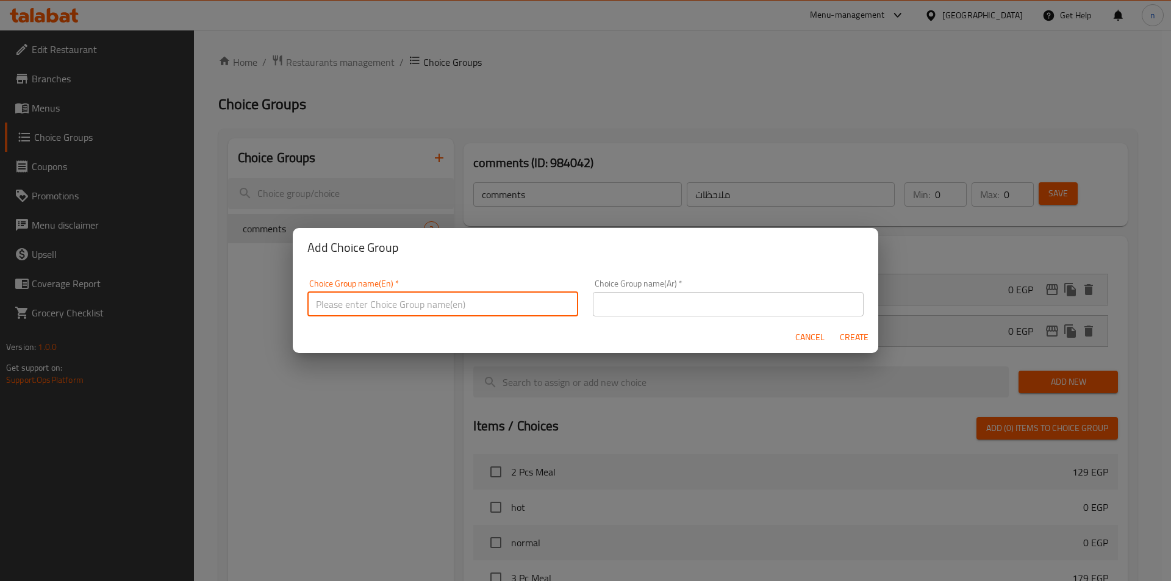
click at [408, 309] on input "text" at bounding box center [442, 304] width 271 height 24
click at [387, 302] on input "text" at bounding box center [442, 304] width 271 height 24
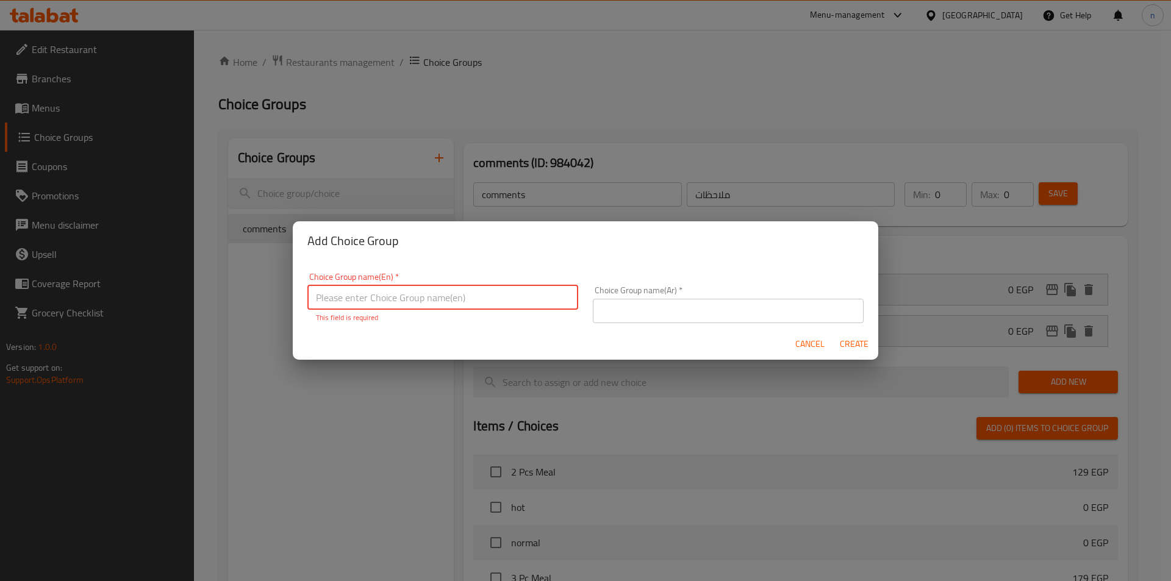
click at [524, 297] on input "text" at bounding box center [442, 297] width 271 height 24
type input "غ"
type input "Your choice of:"
click at [636, 299] on input "text" at bounding box center [728, 311] width 271 height 24
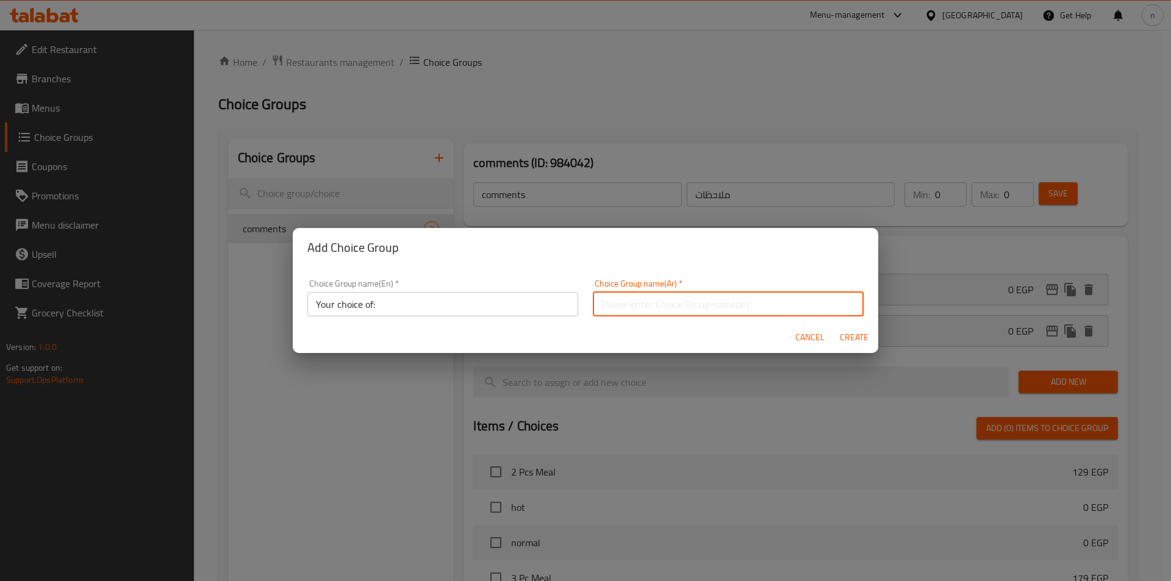
type input "اختيارك من:"
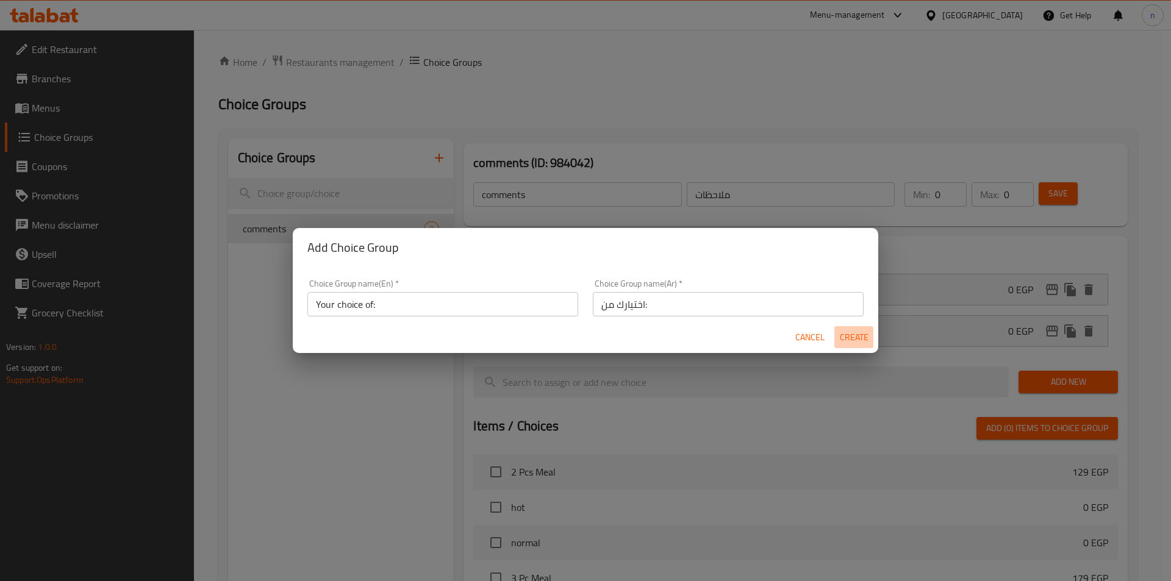
drag, startPoint x: 845, startPoint y: 340, endPoint x: 777, endPoint y: 408, distance: 96.6
click at [849, 335] on span "Create" at bounding box center [853, 337] width 29 height 15
type input "Your choice of:"
type input "اختيارك من:"
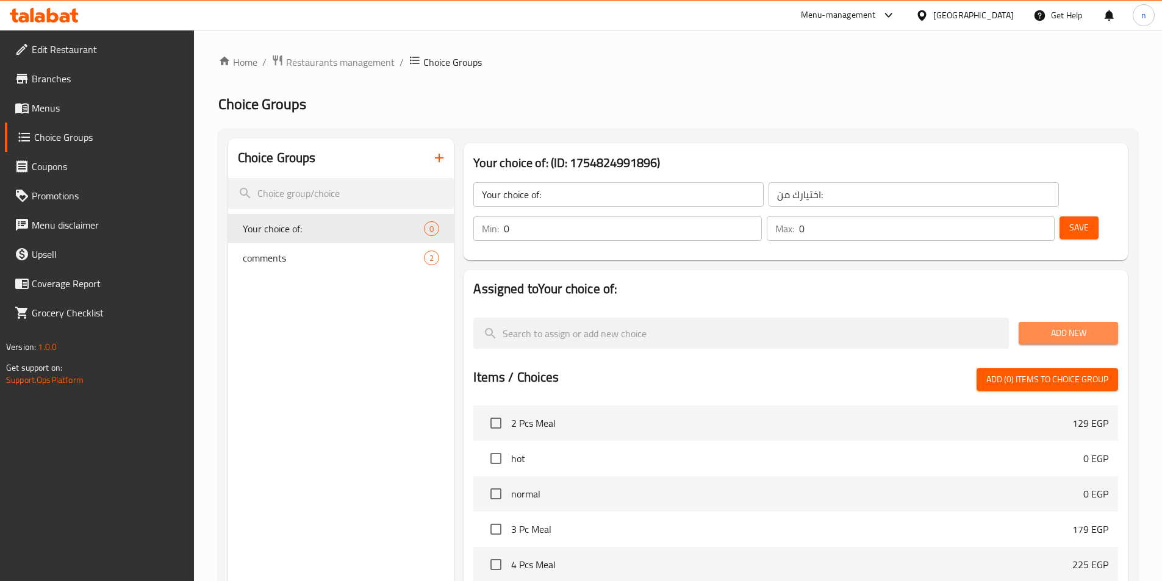
click at [1074, 326] on span "Add New" at bounding box center [1068, 333] width 80 height 15
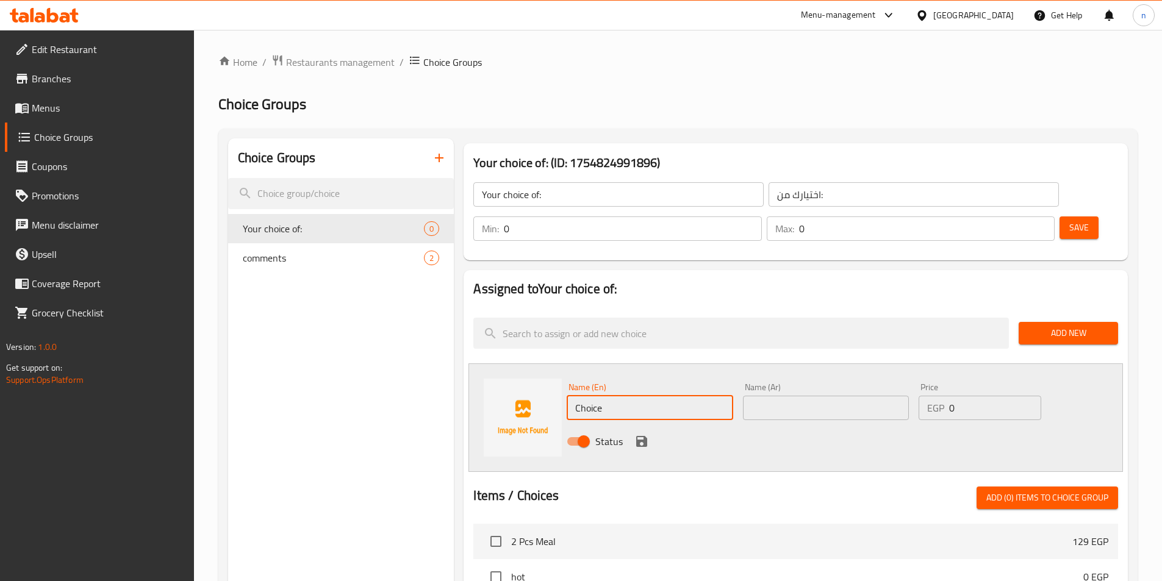
click at [668, 396] on input "Choice" at bounding box center [649, 408] width 166 height 24
click at [47, 132] on span "Choice Groups" at bounding box center [109, 137] width 150 height 15
click at [59, 110] on span "Menus" at bounding box center [108, 108] width 152 height 15
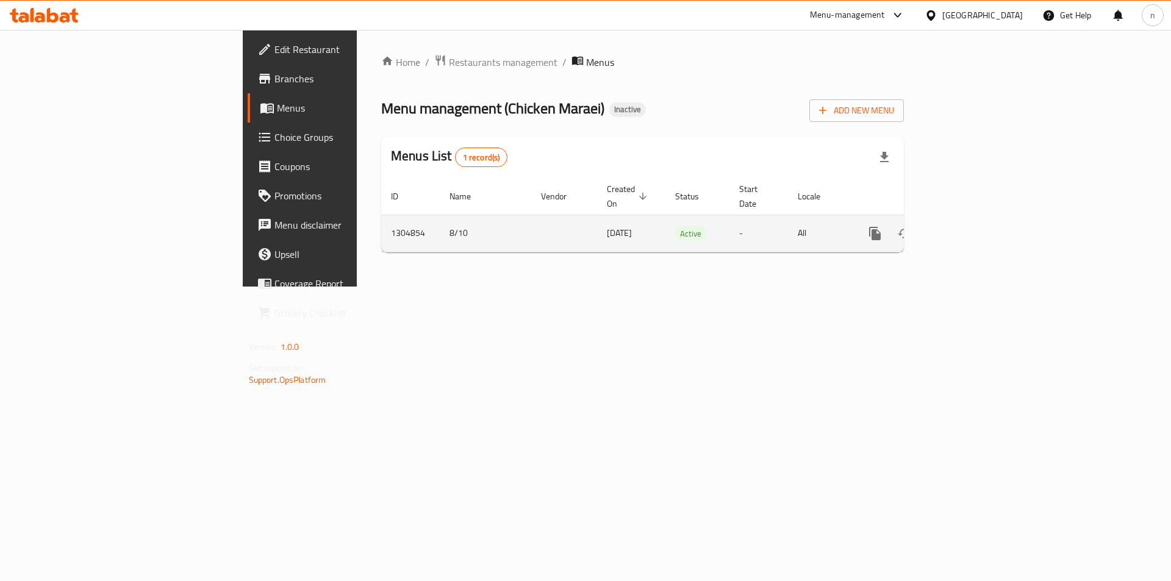
click at [970, 226] on icon "enhanced table" at bounding box center [962, 233] width 15 height 15
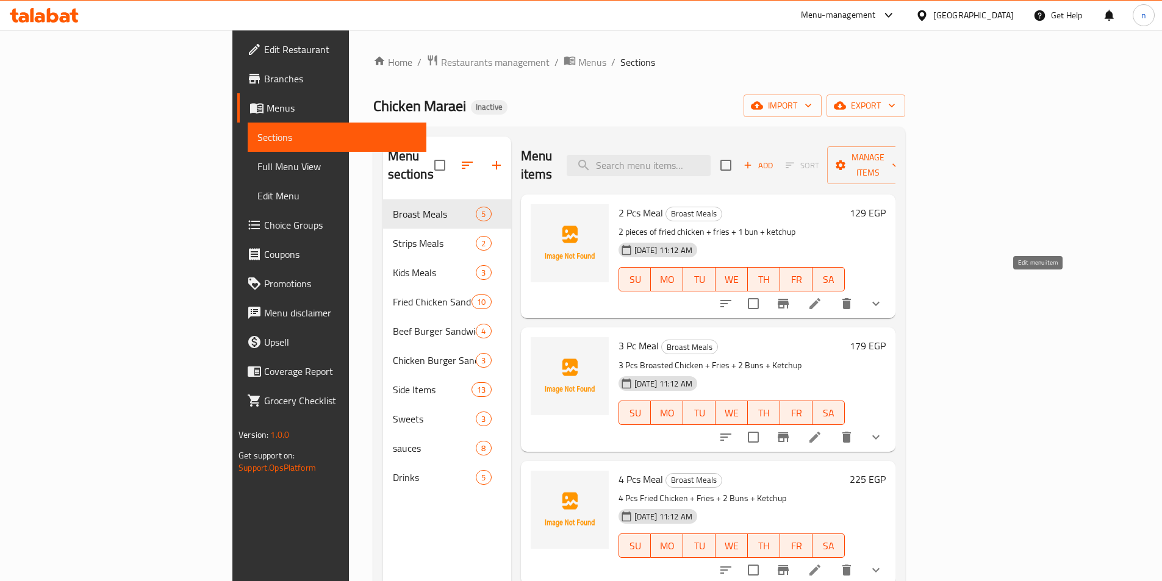
click at [822, 296] on icon at bounding box center [814, 303] width 15 height 15
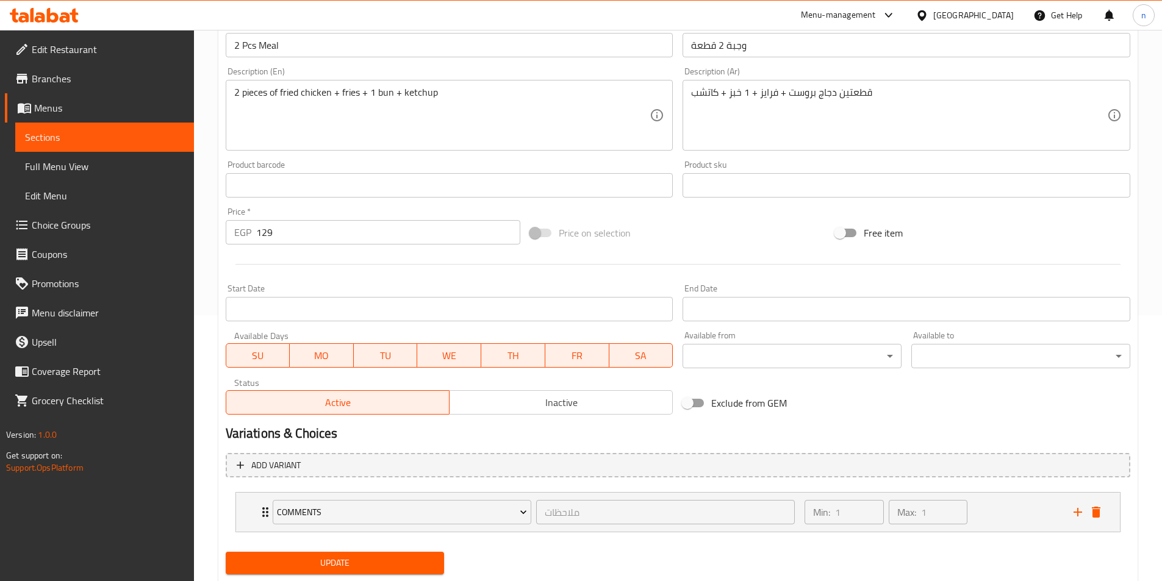
scroll to position [301, 0]
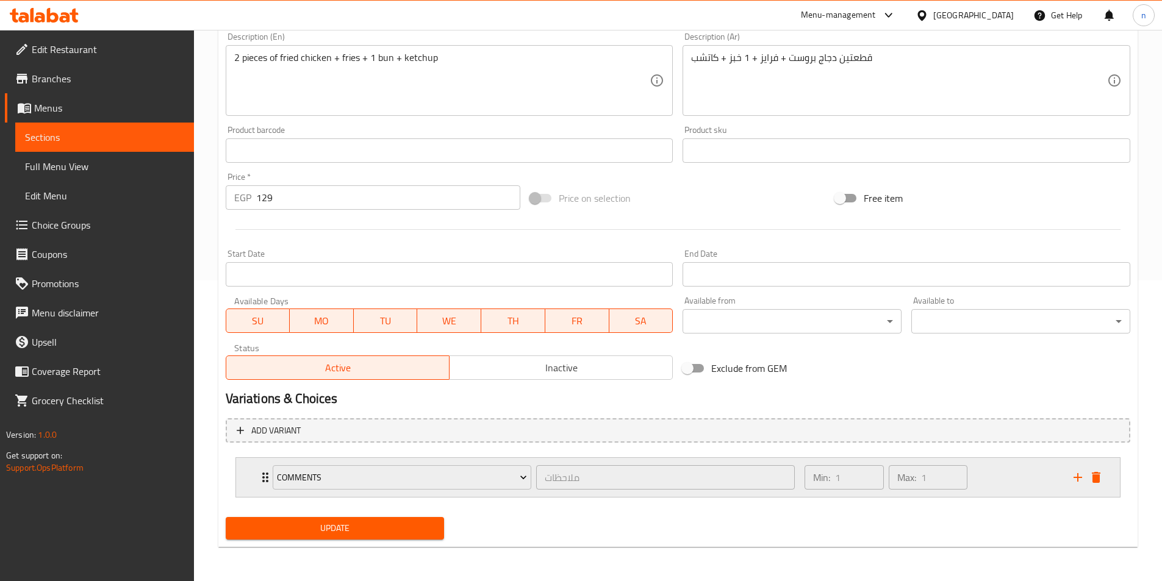
click at [996, 482] on div "Min: 1 ​ Max: 1 ​" at bounding box center [931, 477] width 268 height 39
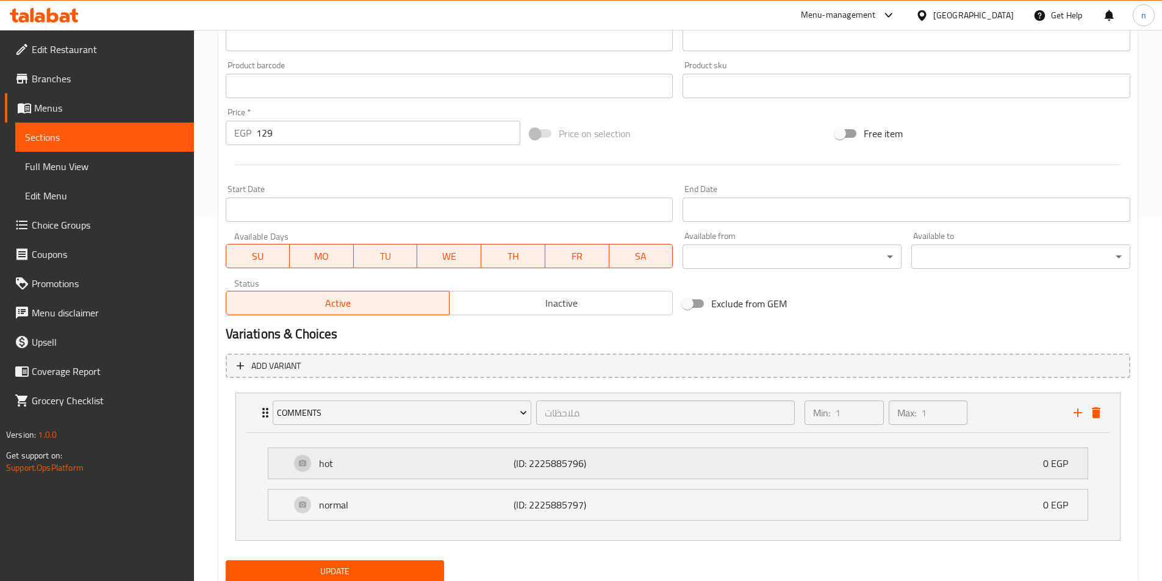
scroll to position [409, 0]
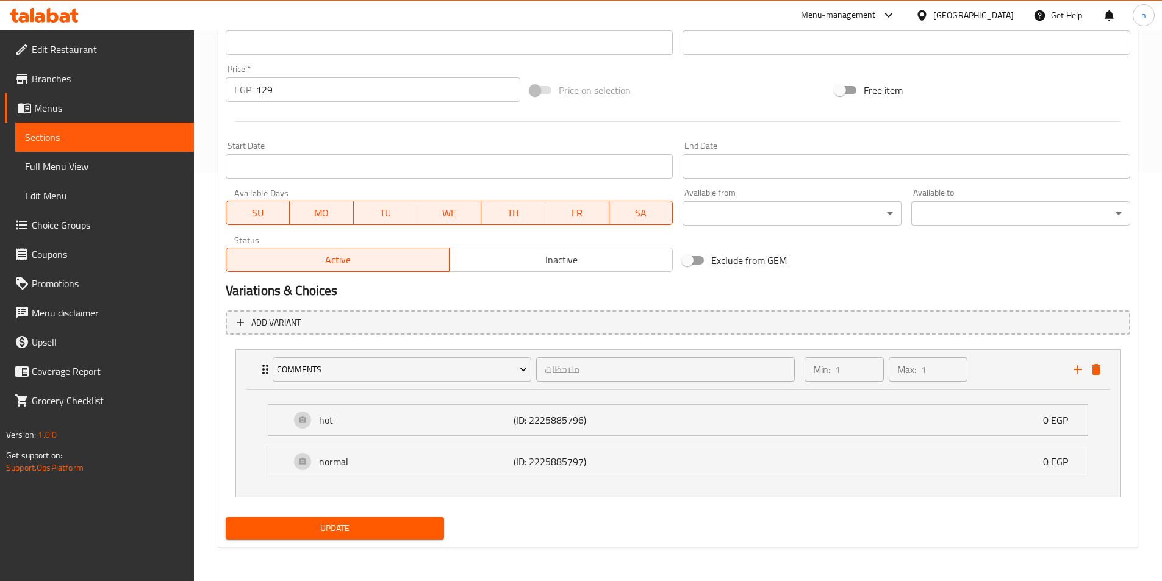
click at [879, 259] on div "Exclude from GEM" at bounding box center [829, 260] width 305 height 33
click at [79, 227] on span "Choice Groups" at bounding box center [108, 225] width 152 height 15
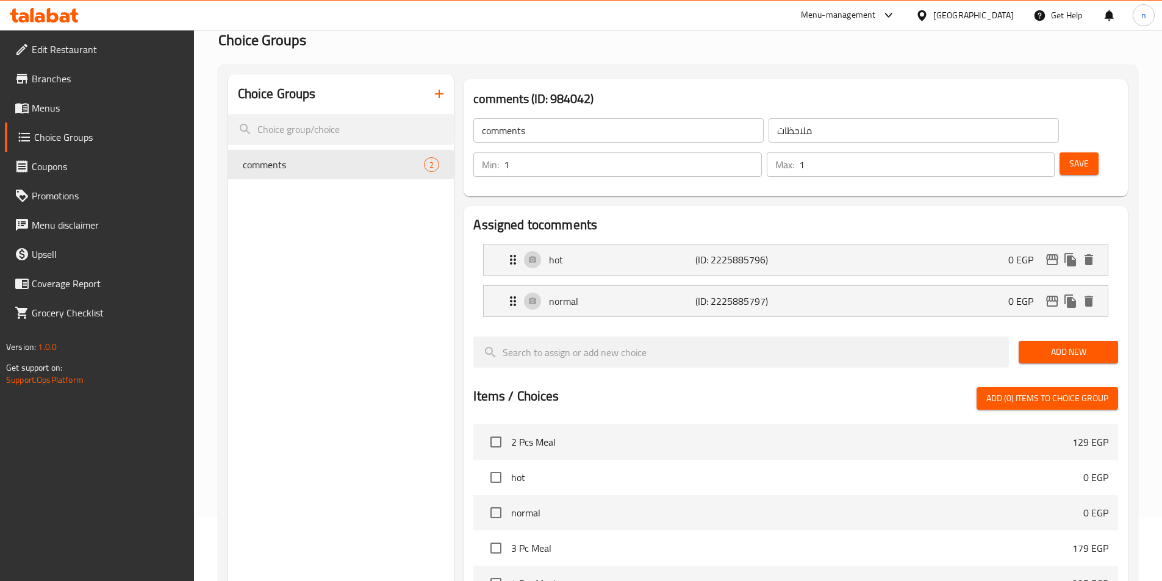
scroll to position [51, 0]
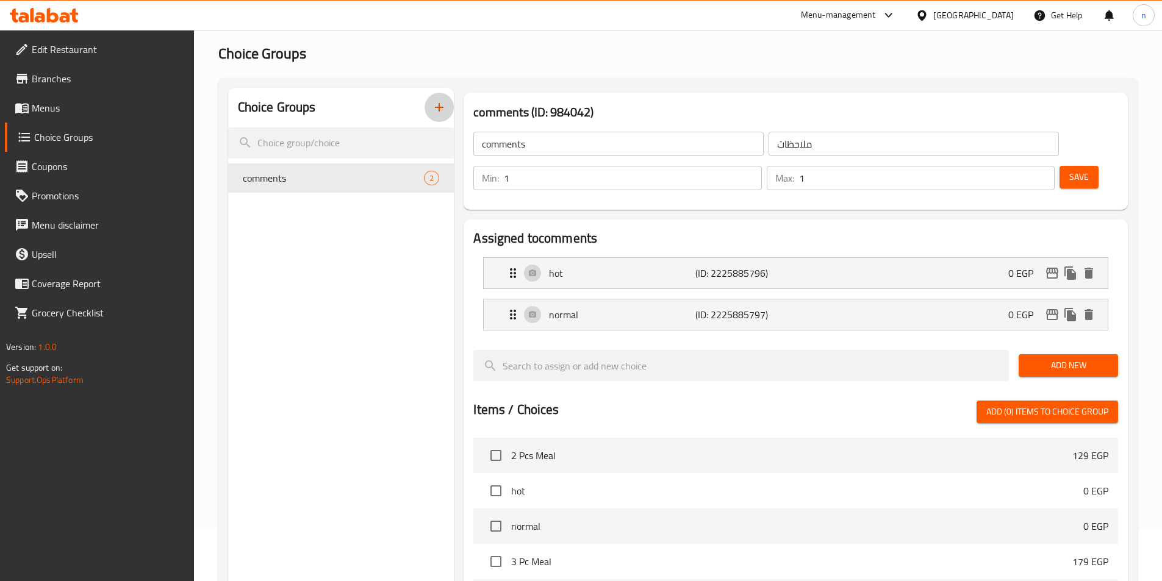
click at [426, 110] on button "button" at bounding box center [438, 107] width 29 height 29
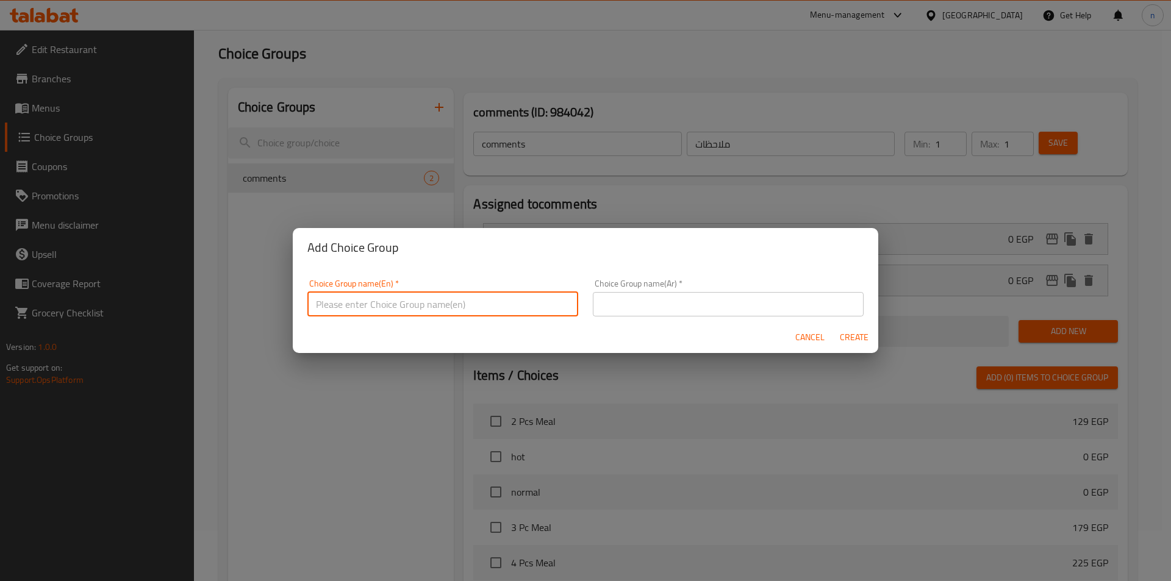
click at [398, 301] on input "text" at bounding box center [442, 304] width 271 height 24
click at [373, 298] on input "text" at bounding box center [442, 304] width 271 height 24
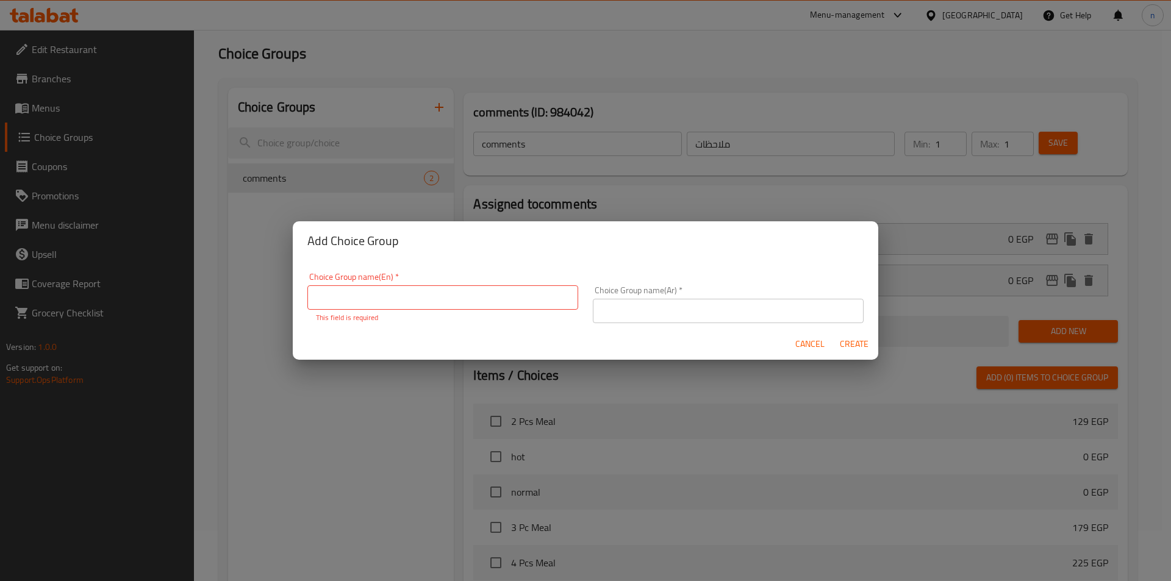
click at [403, 118] on div "Add Choice Group Choice Group name(En)   * Choice Group name(En) * This field i…" at bounding box center [585, 290] width 1171 height 581
click at [493, 295] on input "text" at bounding box center [442, 297] width 271 height 24
paste input "add-ons"
type input "add-ons:"
click at [654, 307] on input "text" at bounding box center [728, 311] width 271 height 24
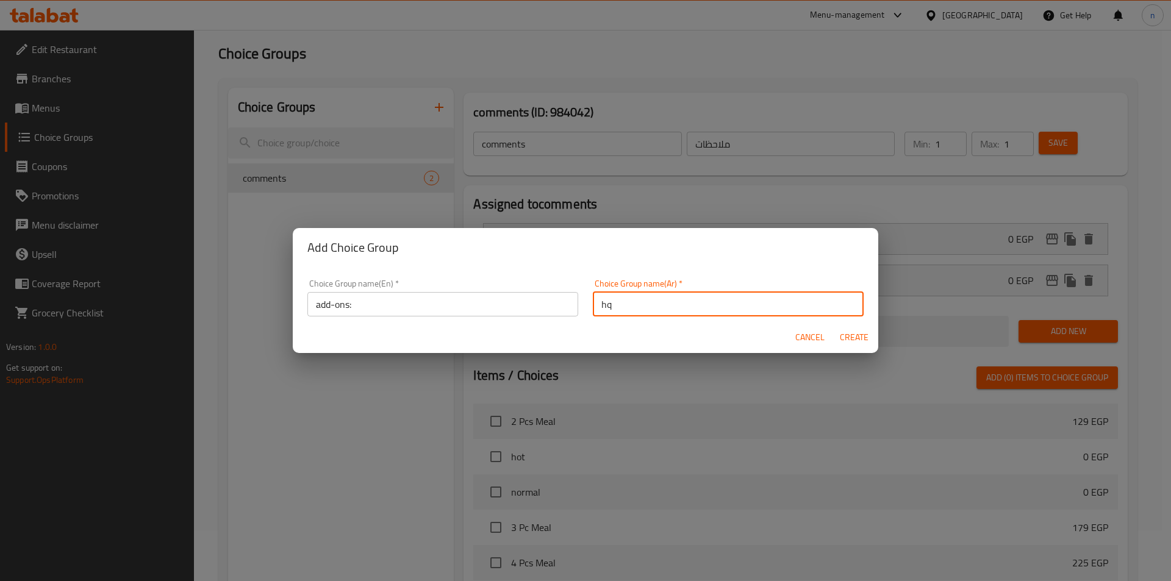
type input "h"
drag, startPoint x: 655, startPoint y: 294, endPoint x: 651, endPoint y: 305, distance: 11.5
click at [651, 305] on input "text" at bounding box center [728, 304] width 271 height 24
type input "اضافات"
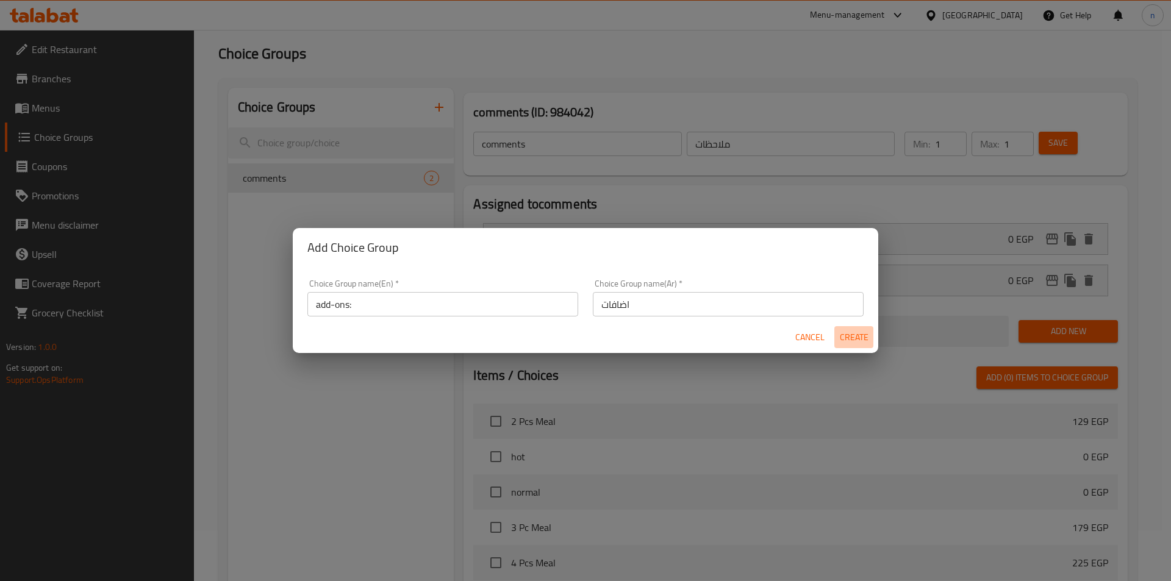
click at [856, 339] on span "Create" at bounding box center [853, 337] width 29 height 15
type input "add-ons:"
type input "اضافات"
type input "0"
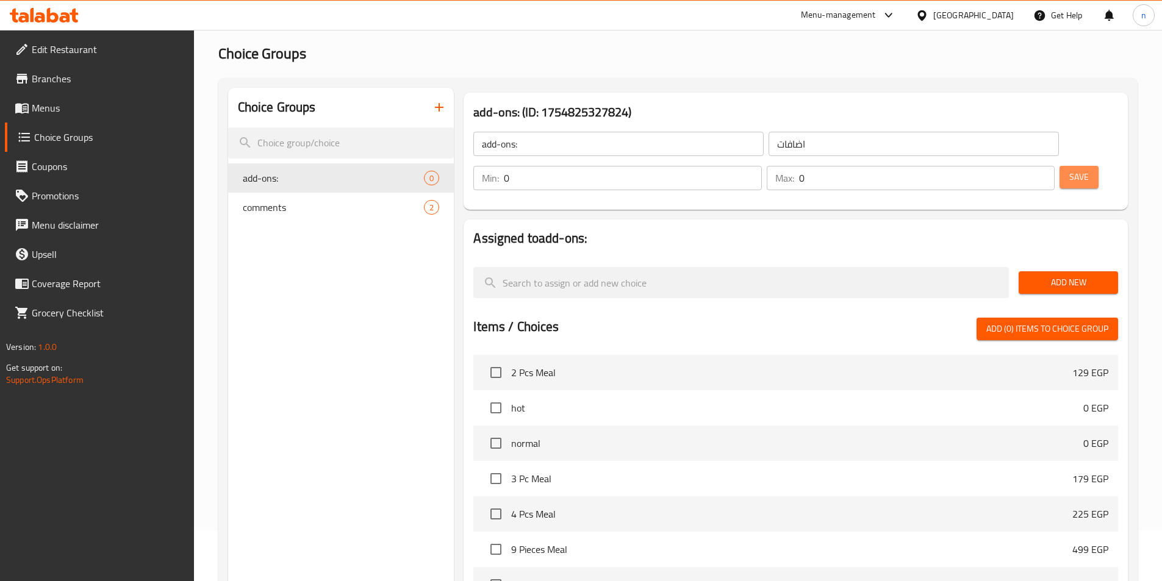
click at [1069, 166] on button "Save" at bounding box center [1078, 177] width 39 height 23
click at [1050, 275] on span "Add New" at bounding box center [1068, 282] width 80 height 15
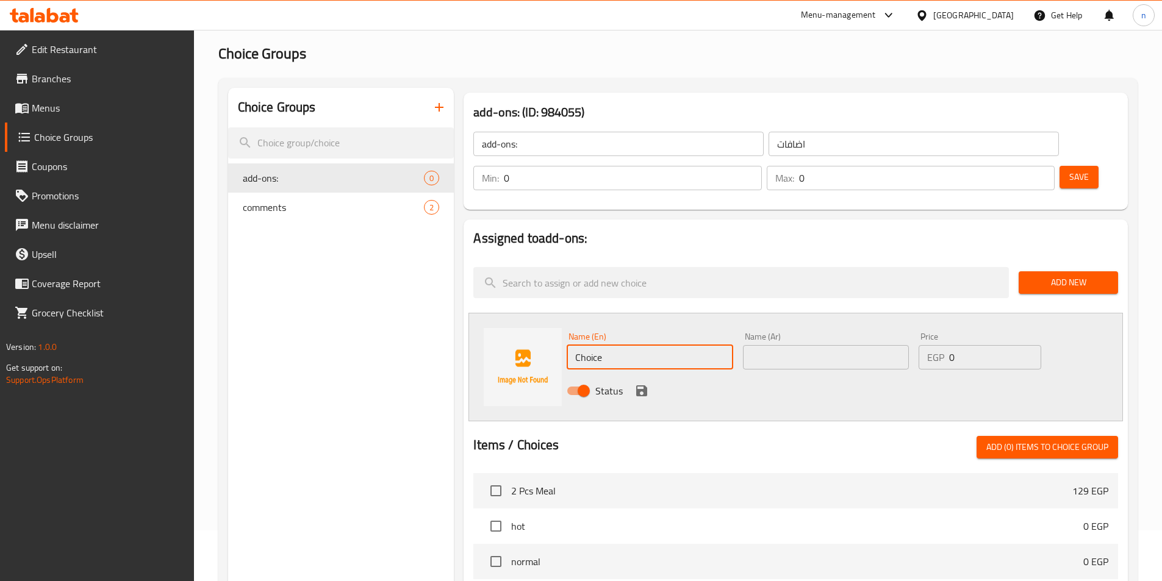
click at [588, 345] on input "Choice" at bounding box center [649, 357] width 166 height 24
click at [664, 345] on input "Choice" at bounding box center [649, 357] width 166 height 24
type input "ك"
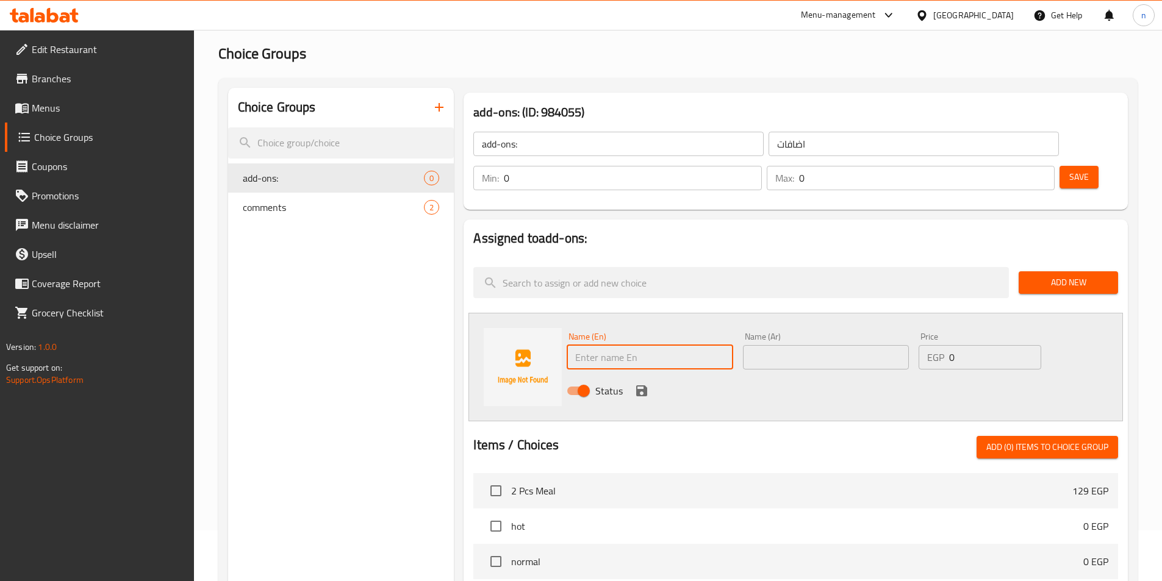
paste input "coleslaw"
type input "coleslaw"
click at [829, 345] on input "text" at bounding box center [826, 357] width 166 height 24
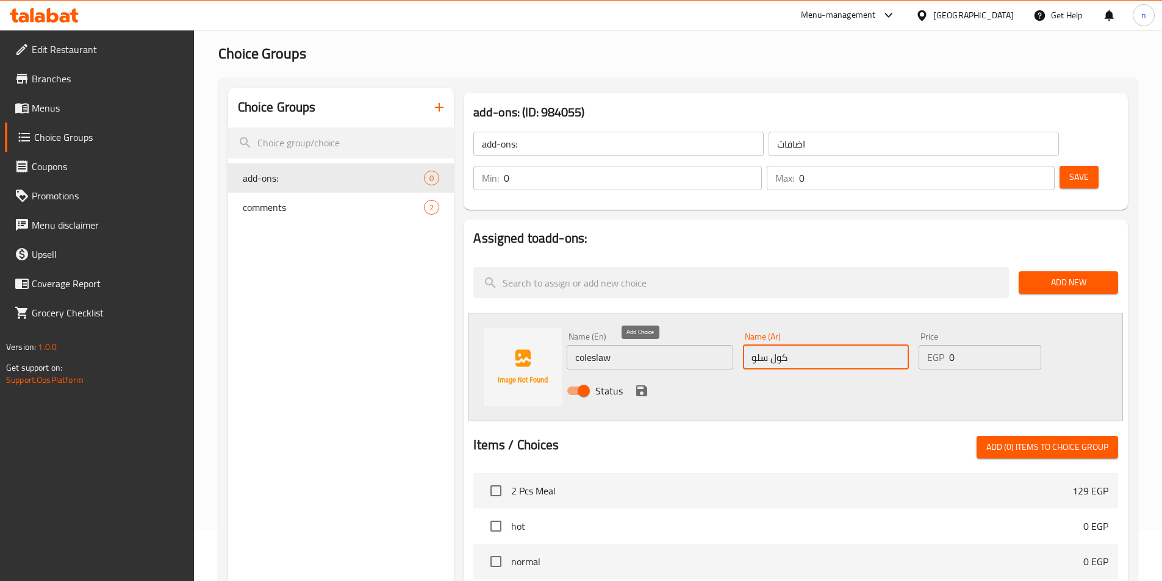
type input "كول سلو"
click at [637, 385] on icon "save" at bounding box center [641, 390] width 11 height 11
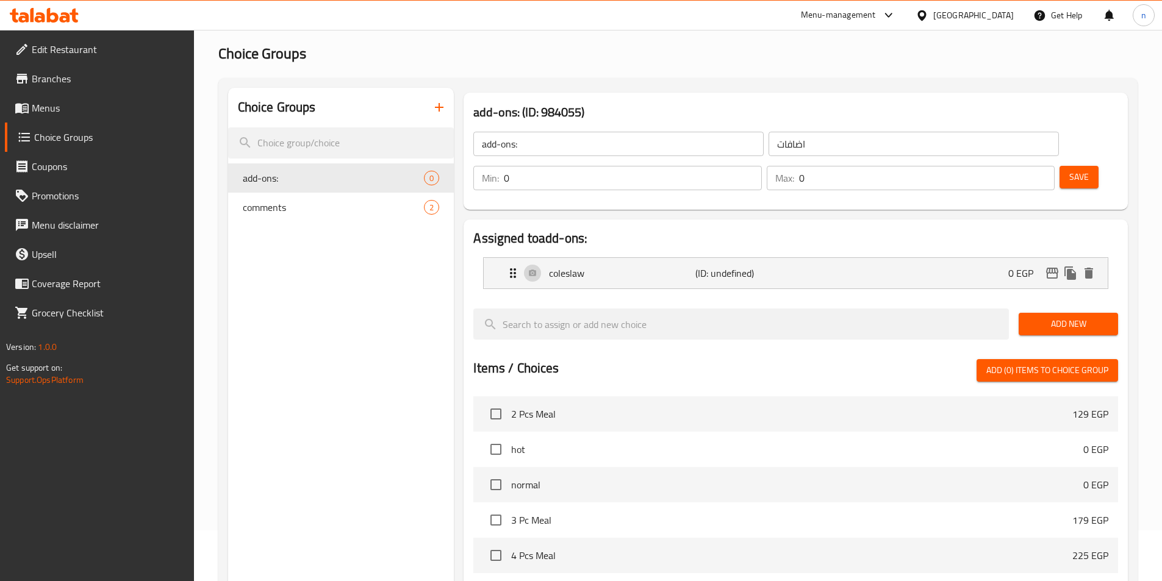
click at [1089, 316] on span "Add New" at bounding box center [1068, 323] width 80 height 15
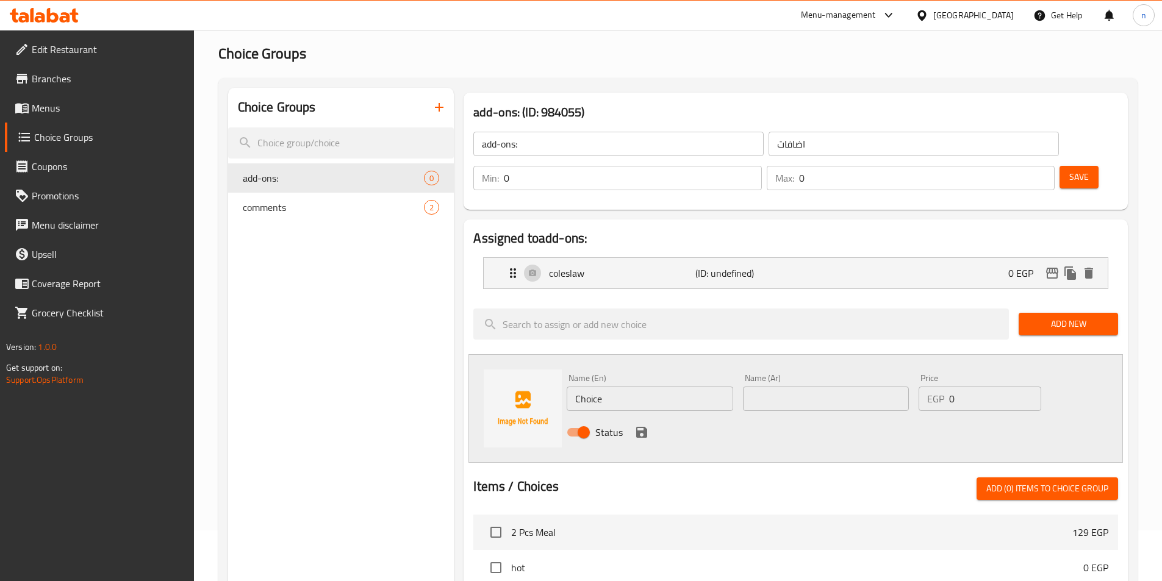
click at [673, 387] on input "Choice" at bounding box center [649, 399] width 166 height 24
click at [687, 387] on input "text" at bounding box center [649, 399] width 166 height 24
paste input "Garlic Dip"
type input "Garlic Dip"
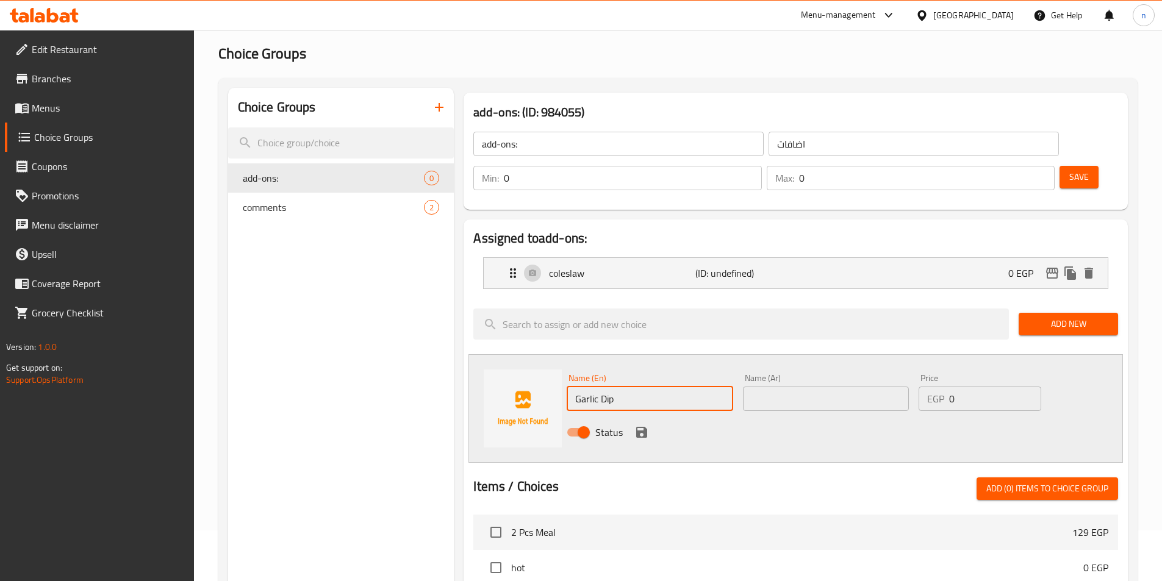
click at [839, 387] on input "text" at bounding box center [826, 399] width 166 height 24
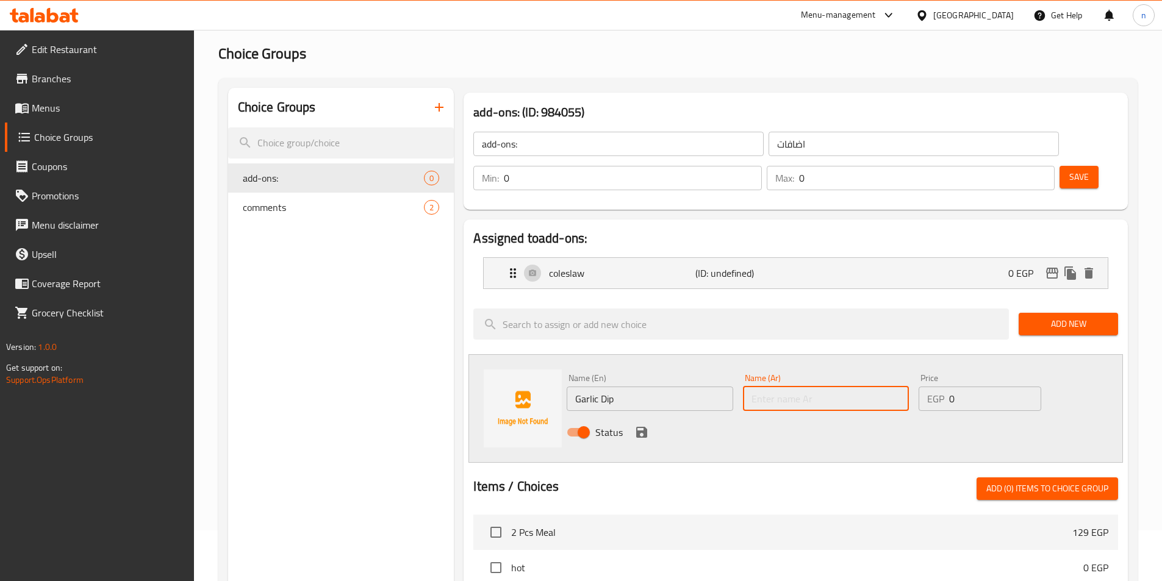
type input "j"
type input "ت"
click at [863, 387] on input "text" at bounding box center [826, 399] width 166 height 24
paste input "ثومية"
type input "ثومية"
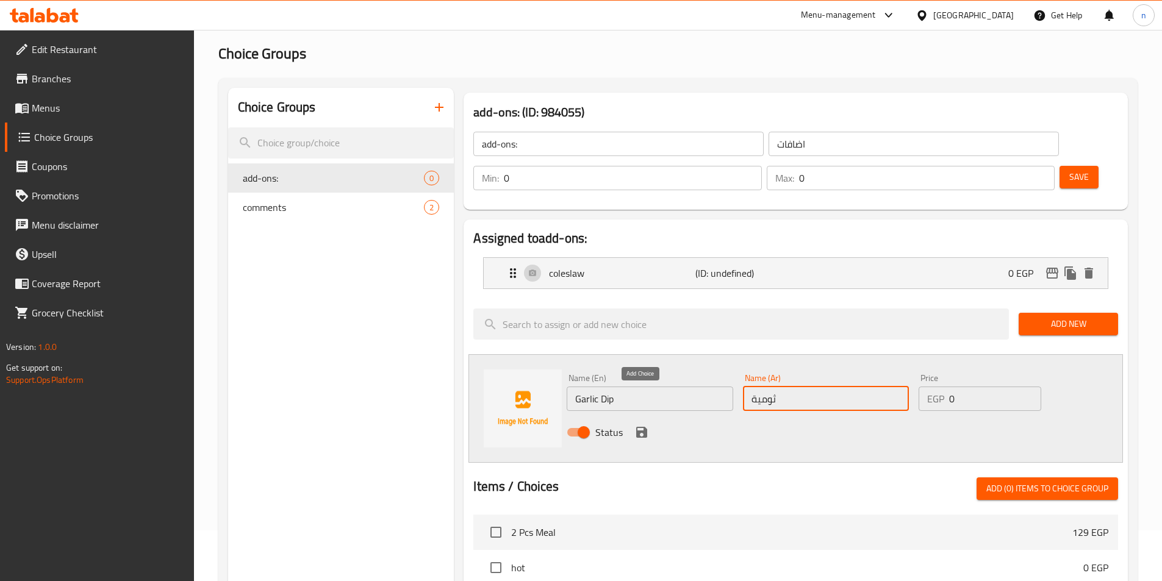
click at [642, 427] on icon "save" at bounding box center [641, 432] width 11 height 11
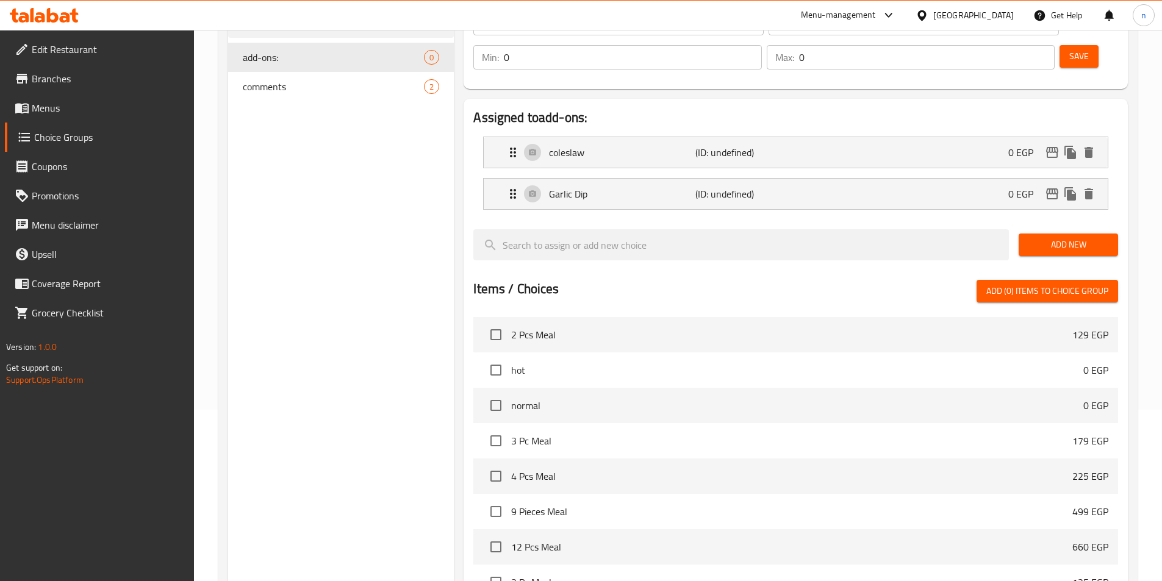
scroll to position [173, 0]
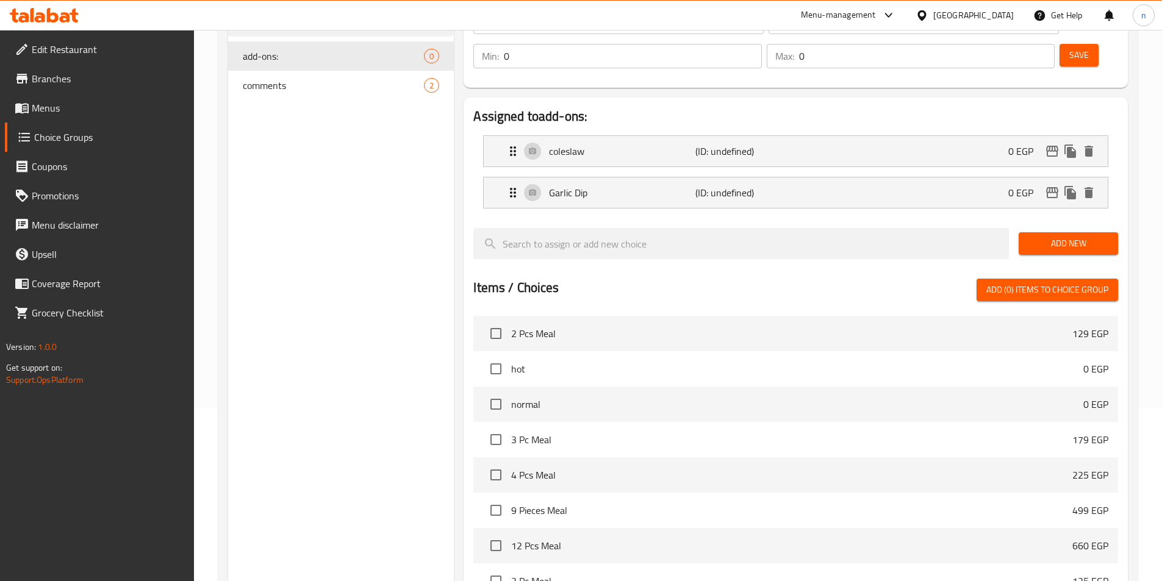
click at [1092, 236] on span "Add New" at bounding box center [1068, 243] width 80 height 15
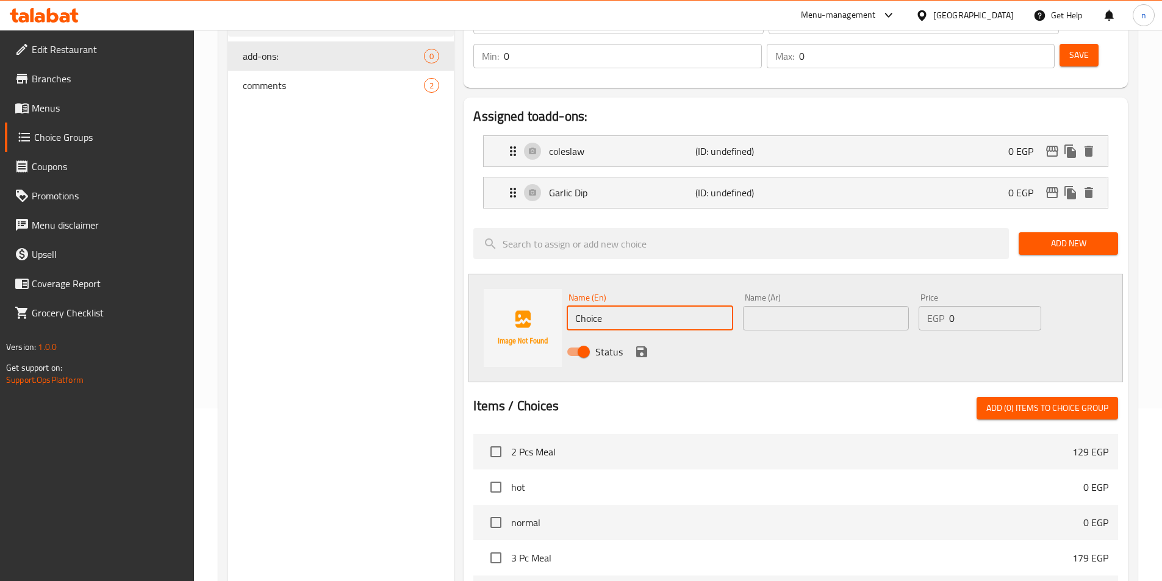
click at [673, 306] on input "Choice" at bounding box center [649, 318] width 166 height 24
paste input "Dazzling r"
click at [795, 306] on input "text" at bounding box center [826, 318] width 166 height 24
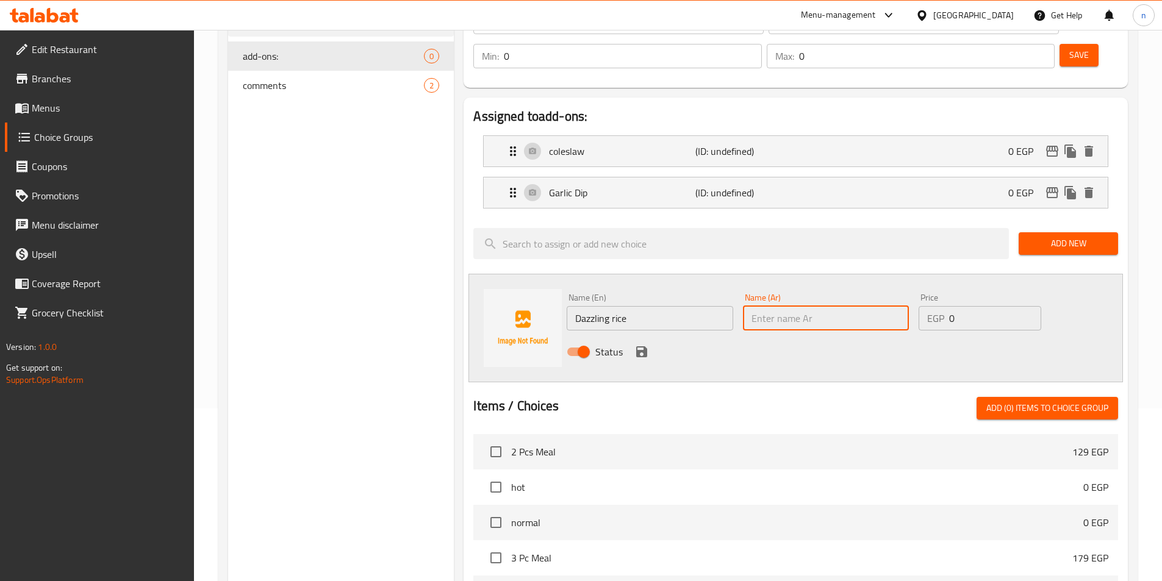
click at [699, 306] on input "Dazzling rice" at bounding box center [649, 318] width 166 height 24
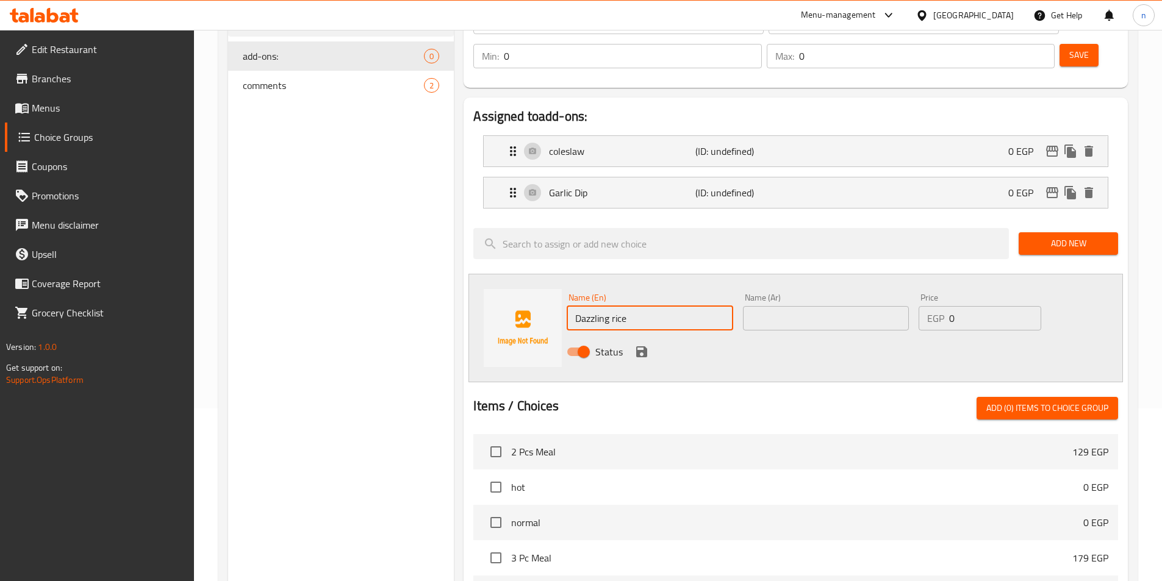
click at [699, 306] on input "Dazzling rice" at bounding box center [649, 318] width 166 height 24
click at [612, 306] on input "Dazzling rice" at bounding box center [649, 318] width 166 height 24
click at [621, 306] on input "mobahr rice" at bounding box center [649, 318] width 166 height 24
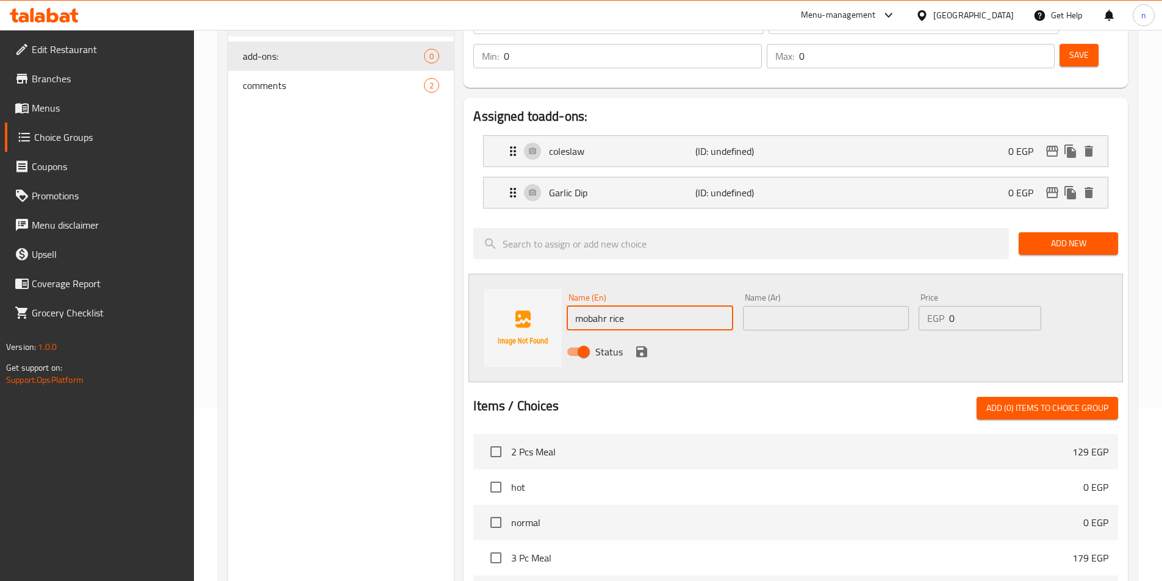
click at [621, 306] on input "mobahr rice" at bounding box center [649, 318] width 166 height 24
click at [574, 306] on input "mobahr rice" at bounding box center [649, 318] width 166 height 24
drag, startPoint x: 574, startPoint y: 280, endPoint x: 583, endPoint y: 287, distance: 11.7
click at [583, 306] on input "mobahr rice" at bounding box center [649, 318] width 166 height 24
click at [569, 306] on input "mobahr rice" at bounding box center [649, 318] width 166 height 24
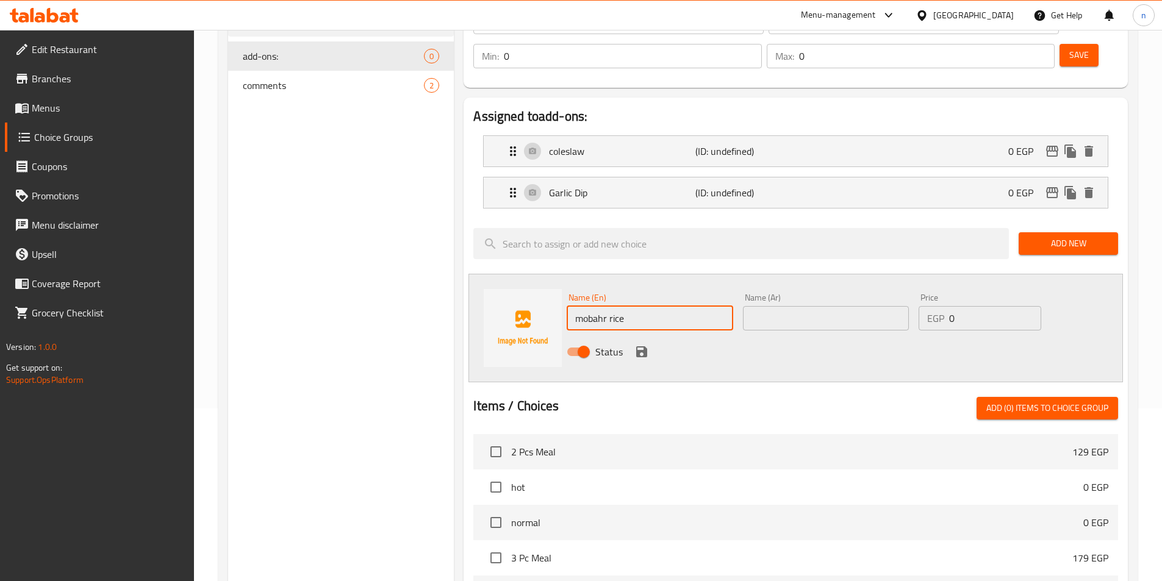
click at [574, 306] on input "mobahr rice" at bounding box center [649, 318] width 166 height 24
paste input "rice"
click at [636, 306] on input "rice mobahr rice" at bounding box center [649, 318] width 166 height 24
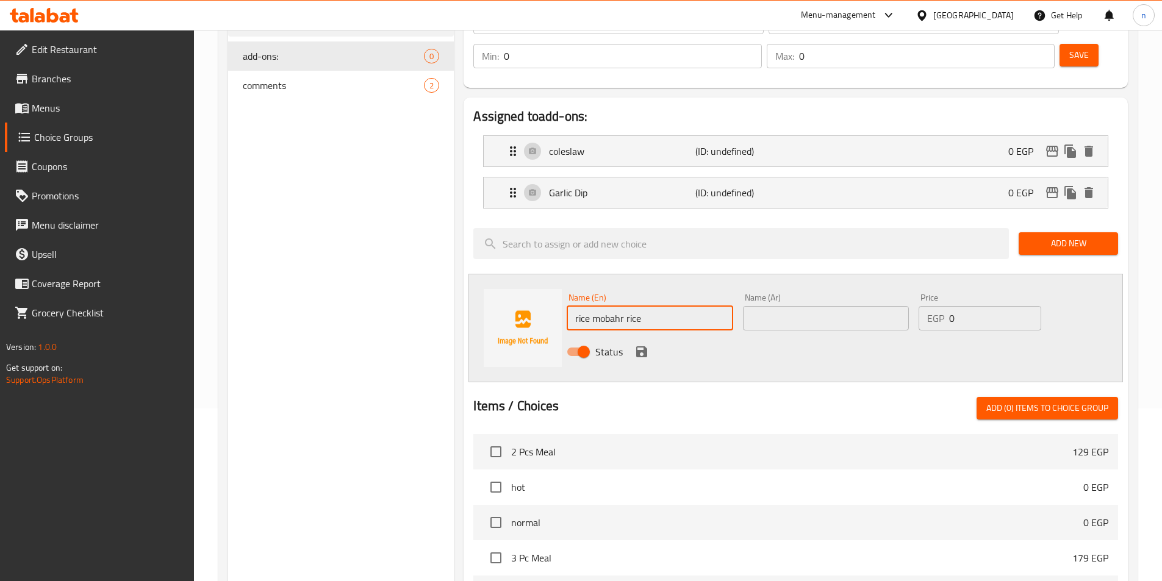
click at [636, 306] on input "rice mobahr rice" at bounding box center [649, 318] width 166 height 24
click at [592, 306] on input "rice mobahr" at bounding box center [649, 318] width 166 height 24
type input "rice mobahr"
click at [785, 306] on input "text" at bounding box center [826, 318] width 166 height 24
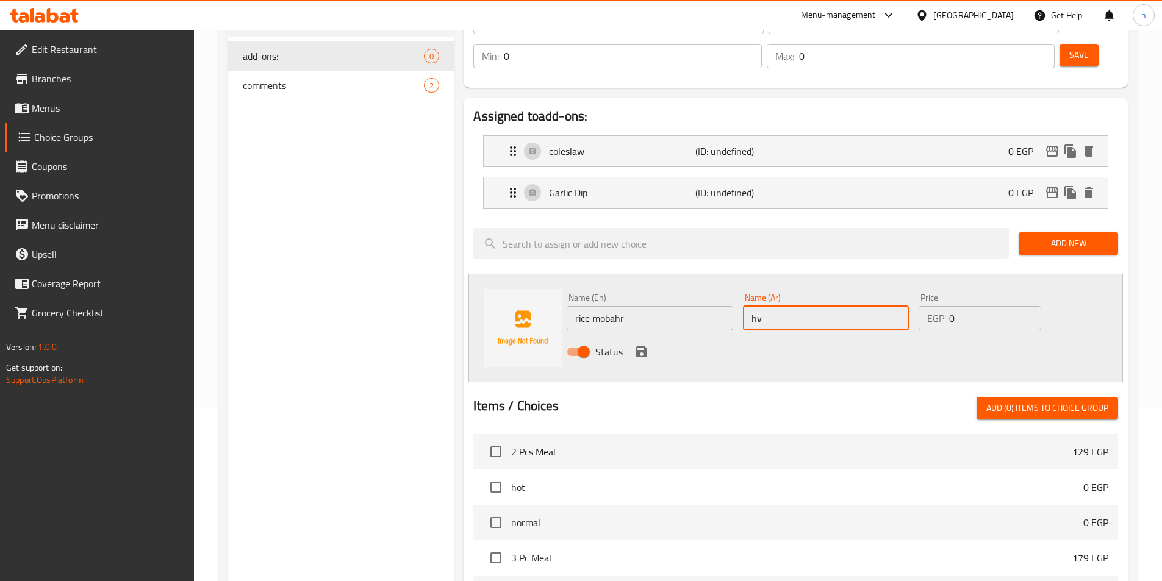
type input "h"
type input "ارز مبهر"
click at [645, 346] on icon "save" at bounding box center [641, 351] width 11 height 11
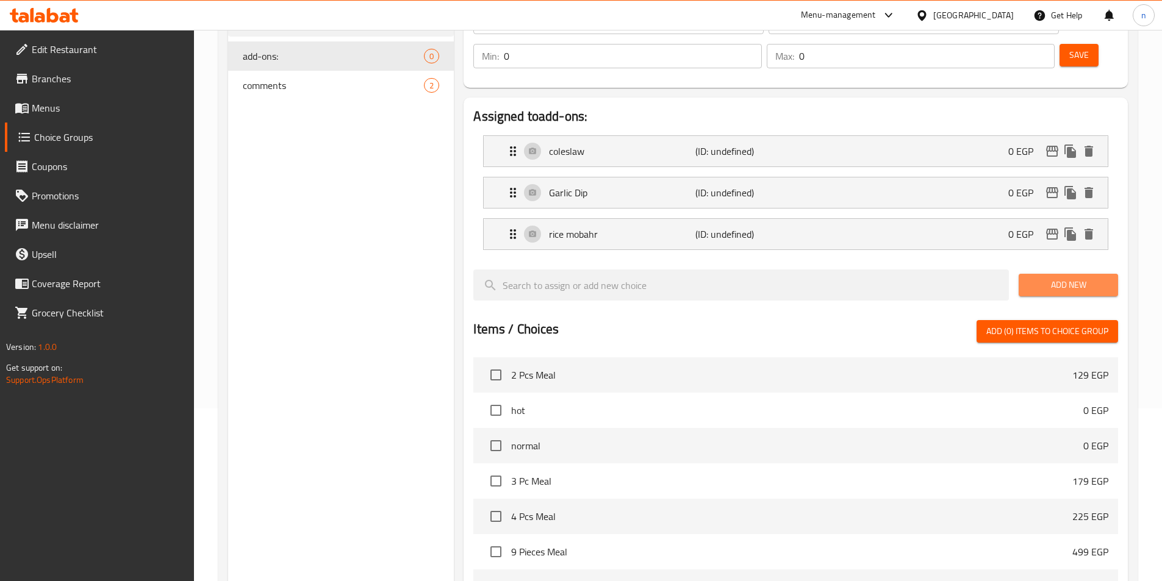
click at [1103, 277] on span "Add New" at bounding box center [1068, 284] width 80 height 15
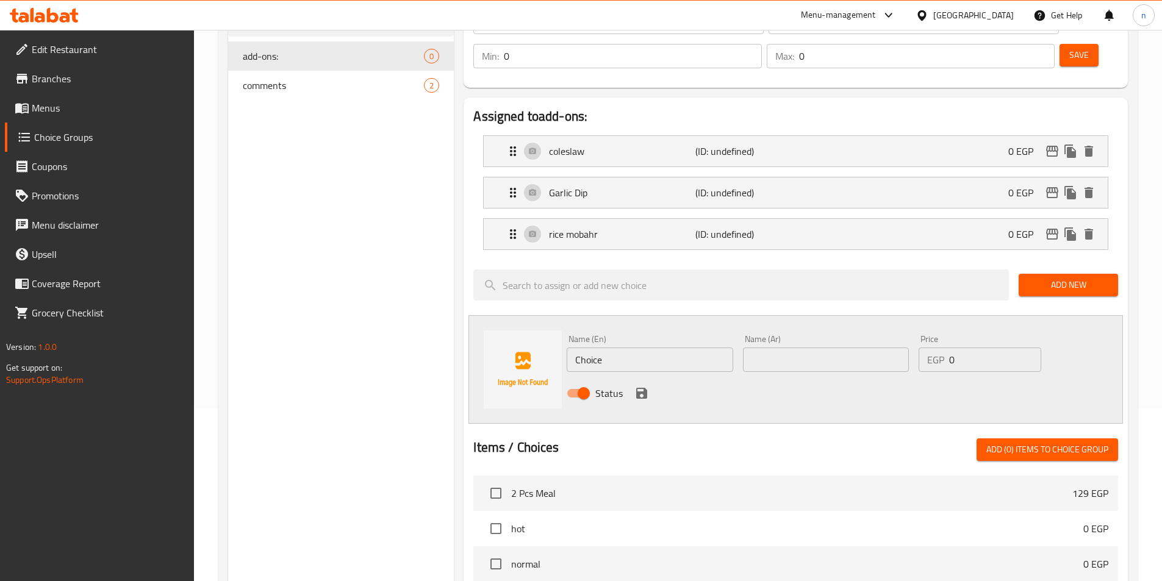
click at [690, 348] on input "Choice" at bounding box center [649, 360] width 166 height 24
paste input "soft drinks"
type input "soft drinks"
click at [860, 348] on input "text" at bounding box center [826, 360] width 166 height 24
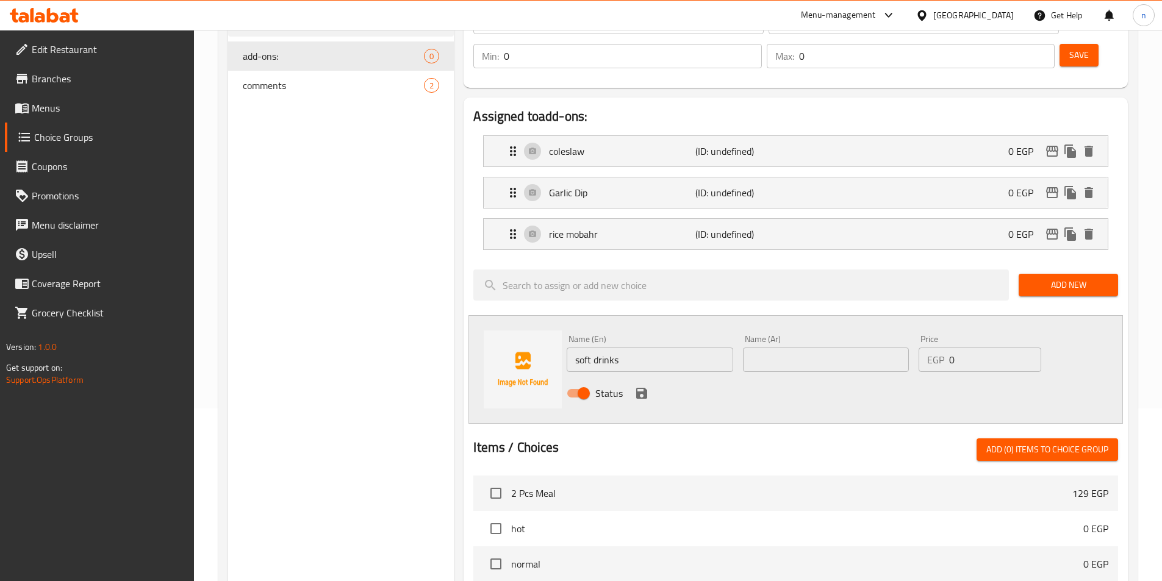
click at [818, 348] on input "text" at bounding box center [826, 360] width 166 height 24
paste input "مشروبات غازية"
type input "مشروبات غازية"
click at [638, 388] on icon "save" at bounding box center [641, 393] width 11 height 11
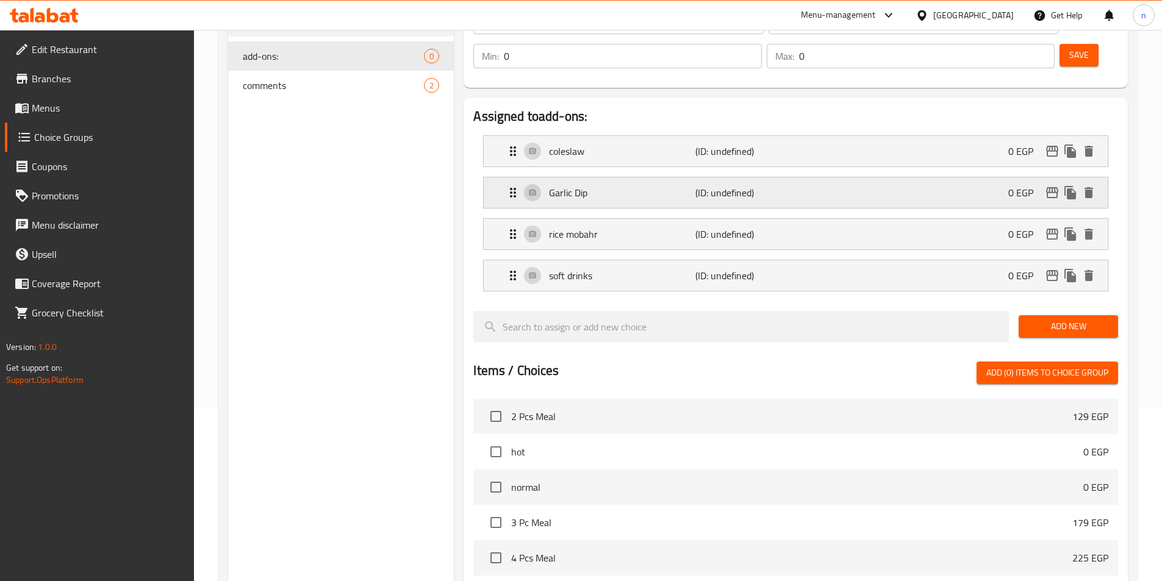
click at [819, 177] on div "Garlic Dip (ID: undefined) 0 EGP" at bounding box center [798, 192] width 587 height 30
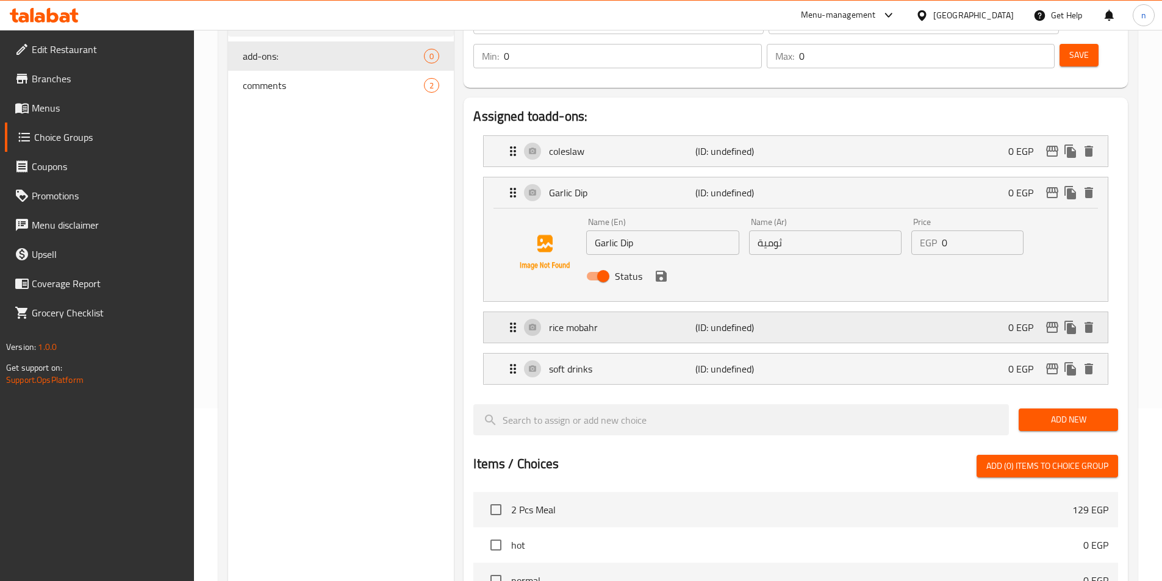
click at [823, 312] on div "rice mobahr (ID: undefined) 0 EGP" at bounding box center [798, 327] width 587 height 30
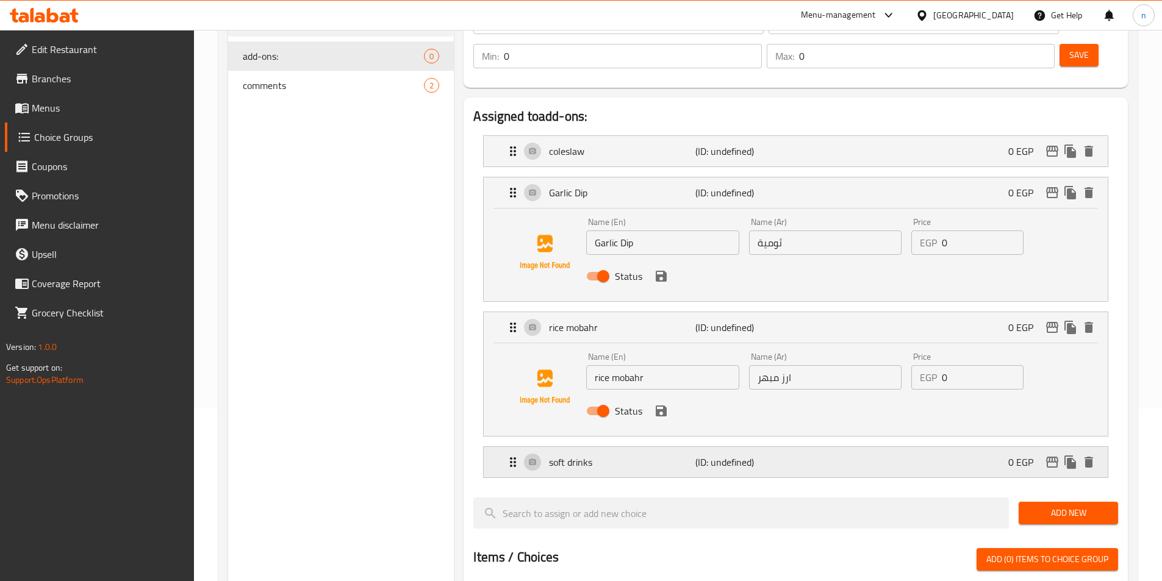
click at [879, 447] on div "soft drinks (ID: undefined) 0 EGP" at bounding box center [798, 462] width 587 height 30
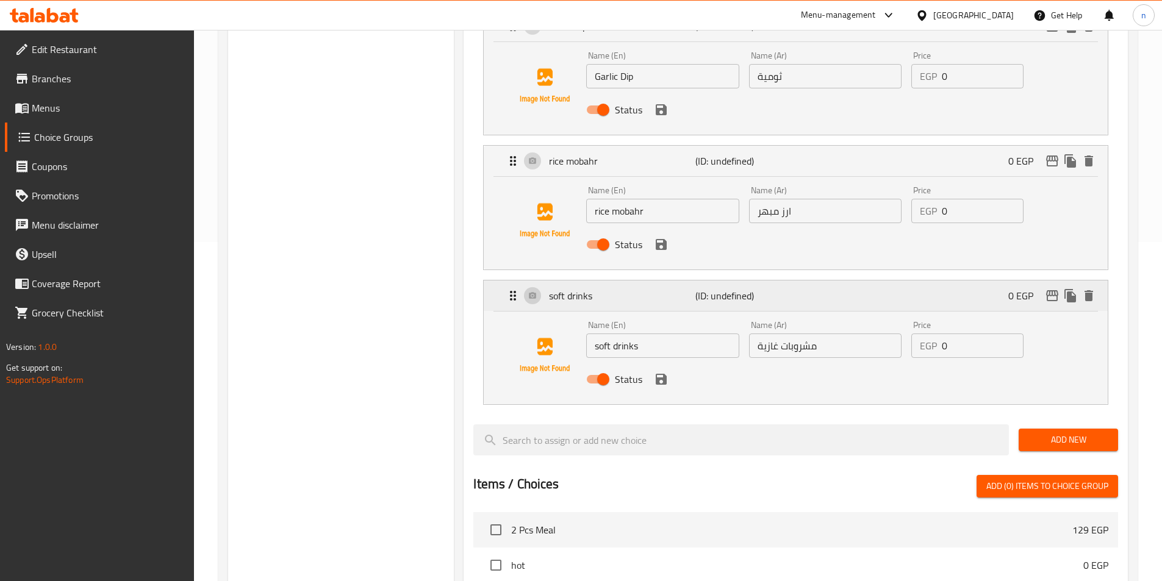
scroll to position [355, 0]
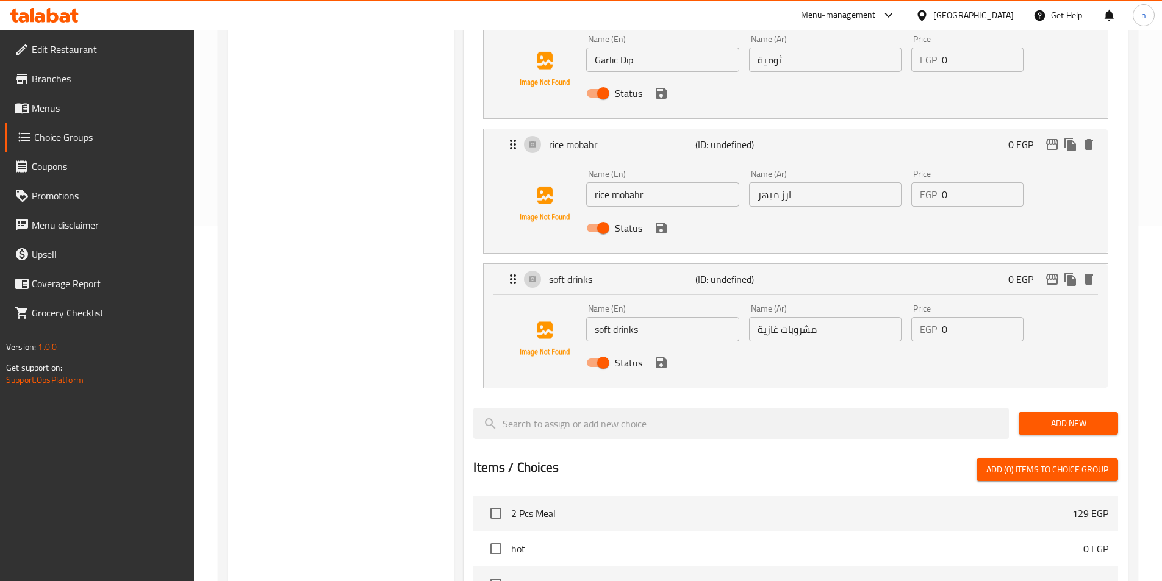
click at [1054, 416] on span "Add New" at bounding box center [1068, 423] width 80 height 15
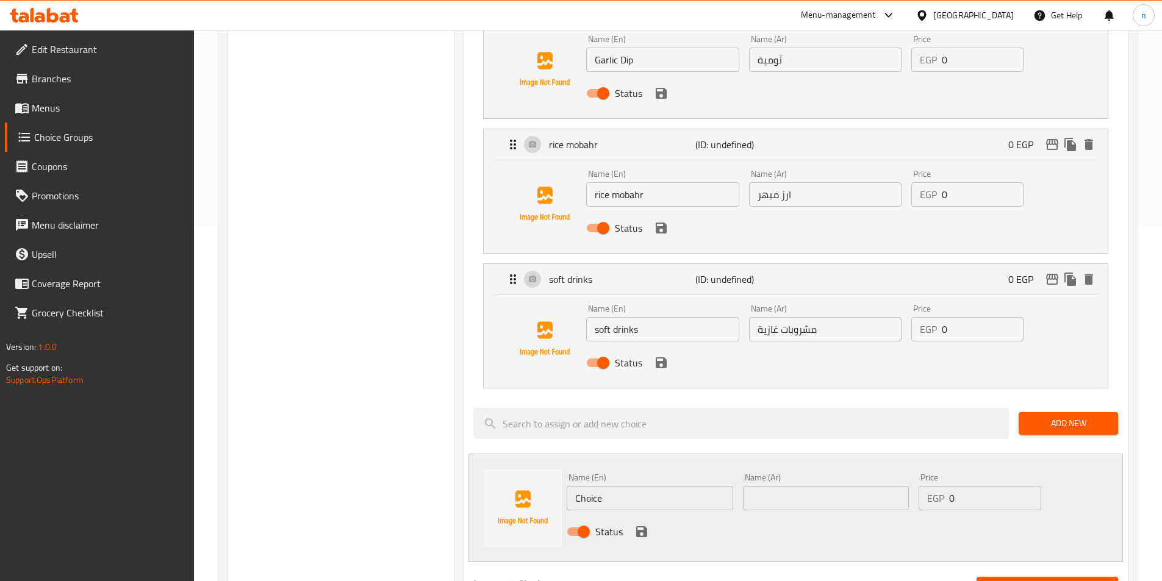
click at [630, 486] on input "Choice" at bounding box center [649, 498] width 166 height 24
paste input "صوصات"
type input "صوصات"
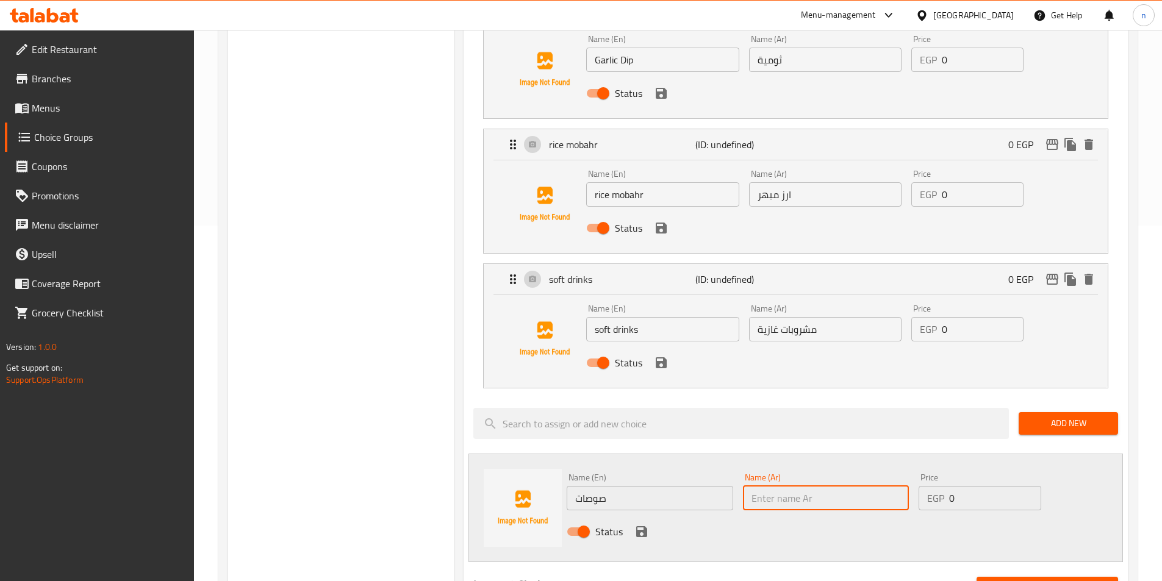
click at [880, 486] on input "text" at bounding box center [826, 498] width 166 height 24
paste input "sauces"
type input "sauces"
click at [640, 524] on icon "save" at bounding box center [641, 531] width 15 height 15
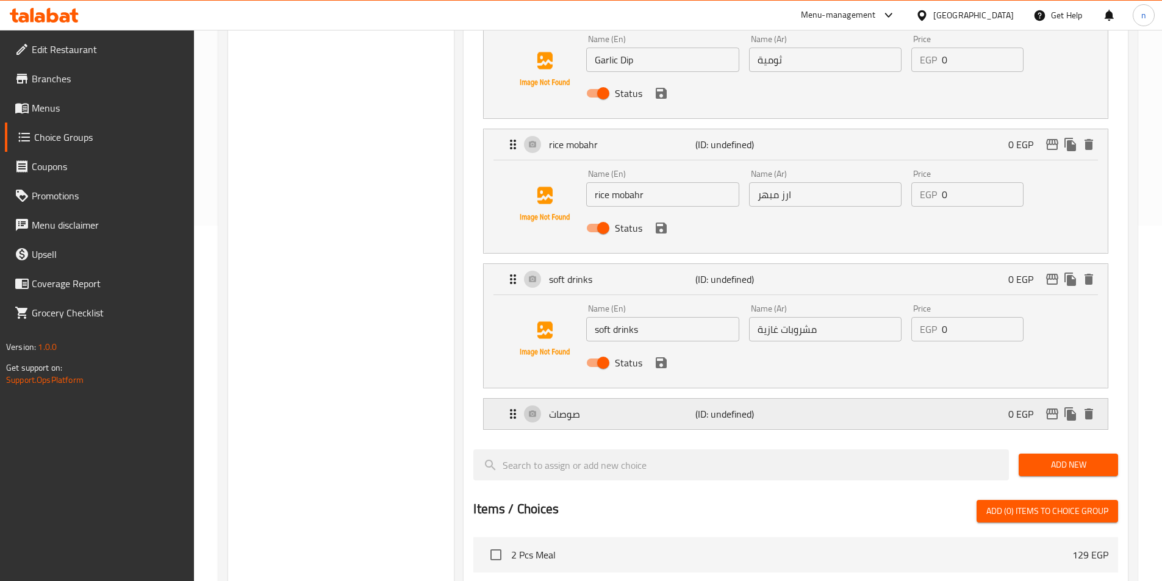
click at [838, 399] on div "صوصات (ID: undefined) 0 EGP" at bounding box center [798, 414] width 587 height 30
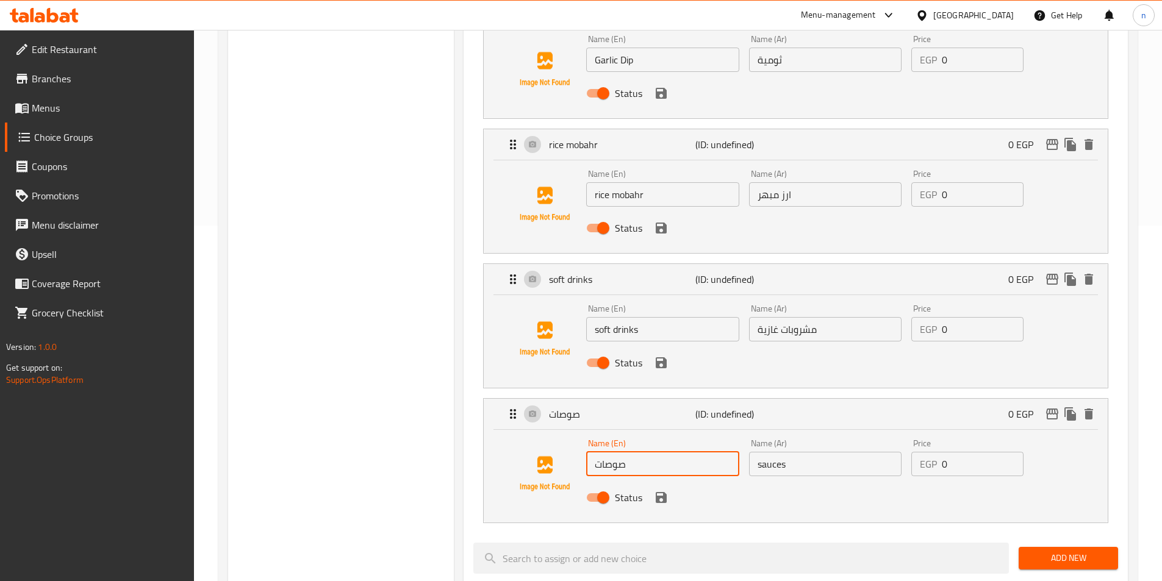
click at [710, 452] on input "صوصات" at bounding box center [662, 464] width 152 height 24
click at [765, 452] on input "sauces" at bounding box center [825, 464] width 152 height 24
click at [674, 452] on input "text" at bounding box center [662, 464] width 152 height 24
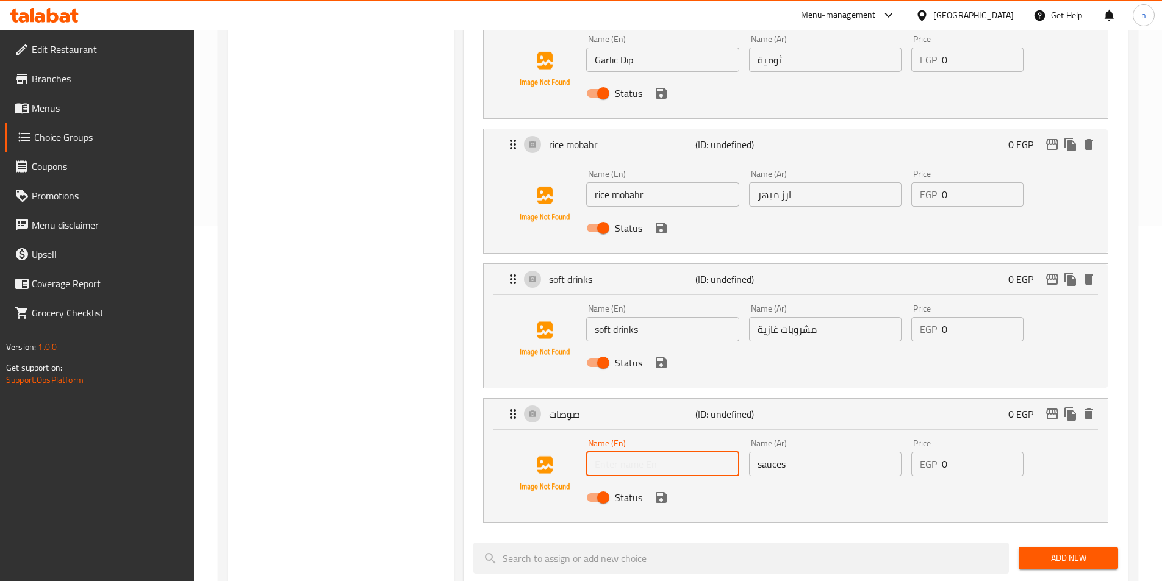
paste input "sauces"
type input "sauces"
click at [790, 452] on input "sauces" at bounding box center [825, 464] width 152 height 24
paste input "صوصات"
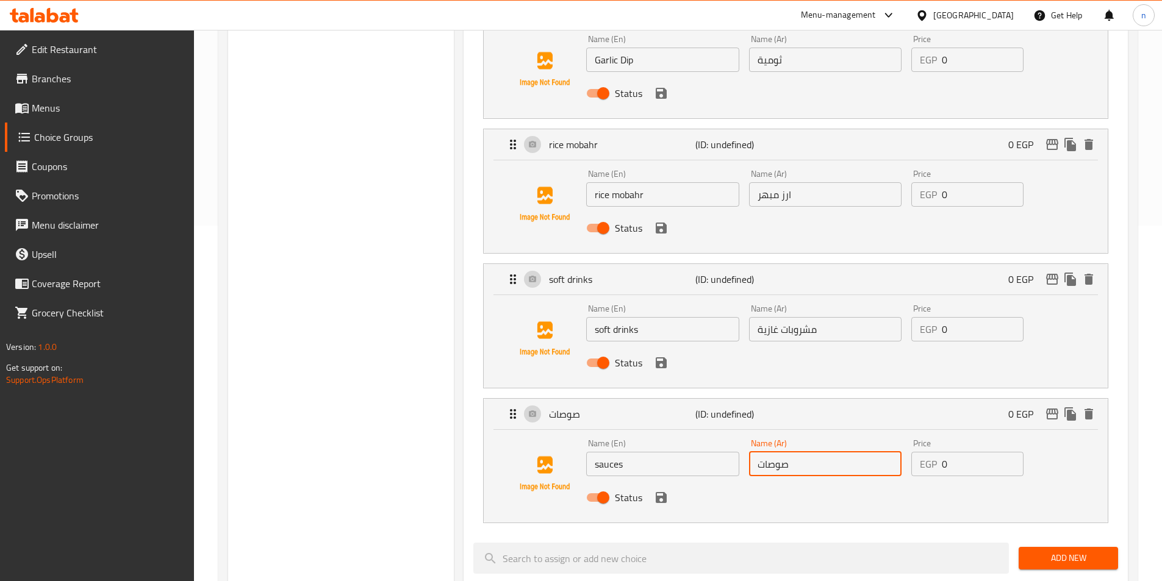
click at [662, 490] on icon "save" at bounding box center [661, 497] width 15 height 15
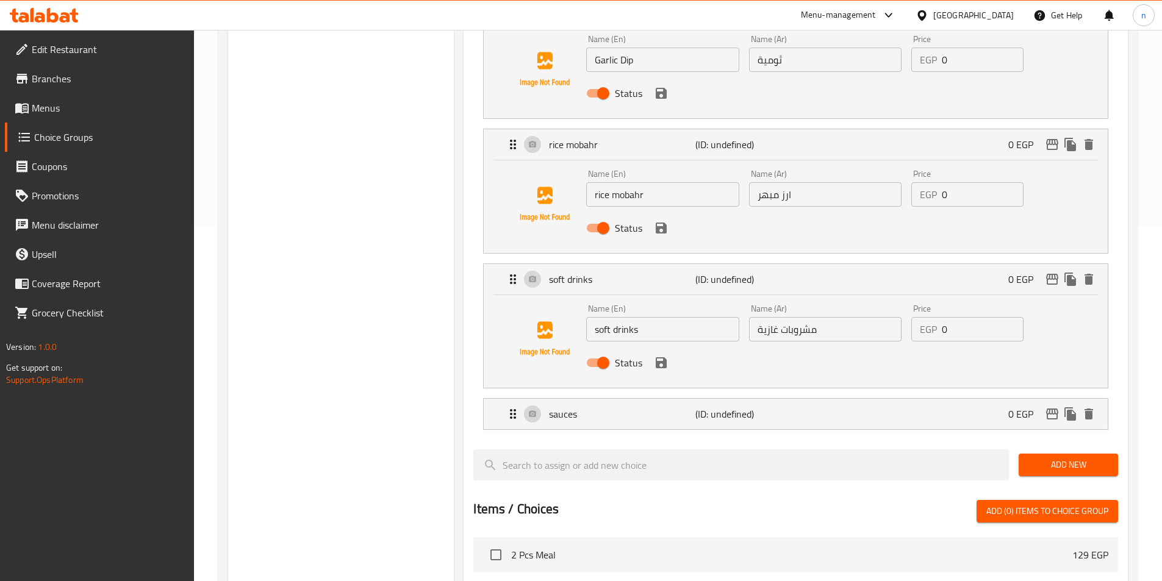
type input "صوصات"
click at [778, 407] on p "(ID: undefined)" at bounding box center [744, 414] width 98 height 15
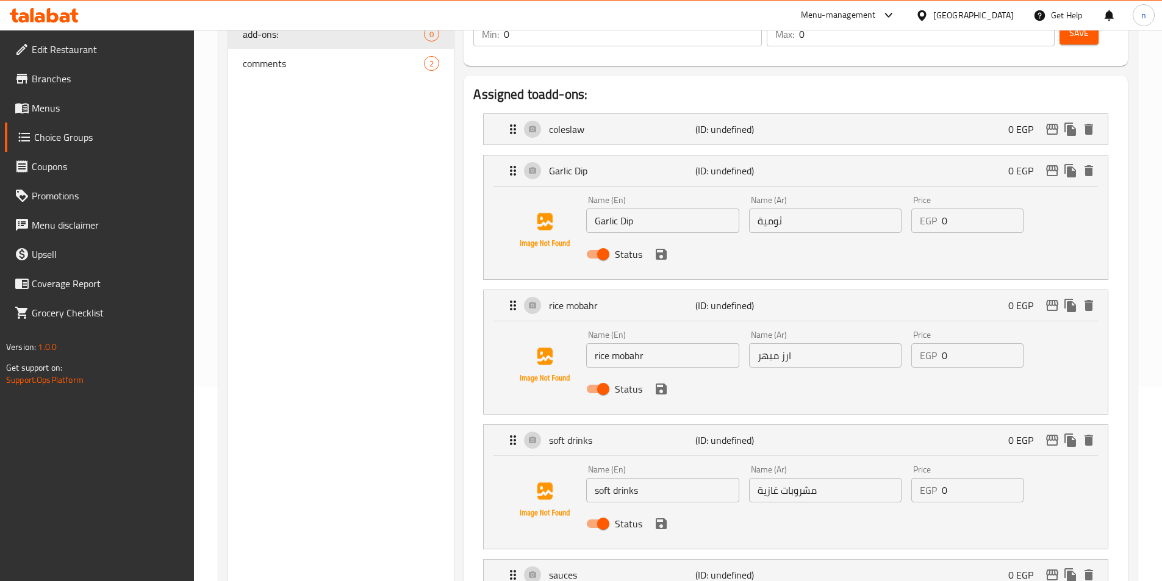
scroll to position [173, 0]
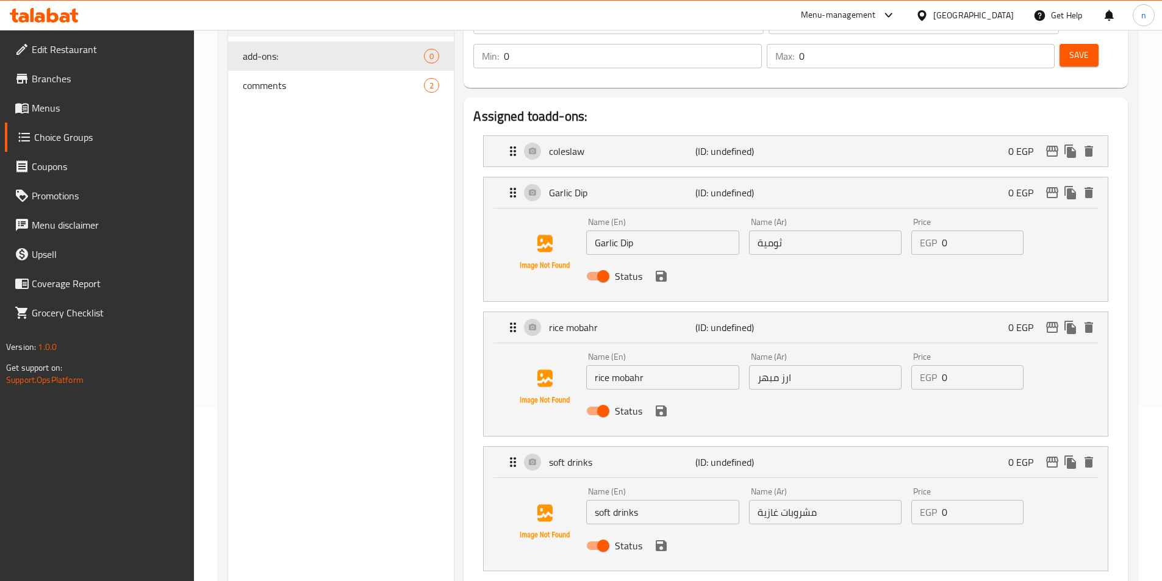
click at [810, 394] on div "Status" at bounding box center [824, 410] width 487 height 33
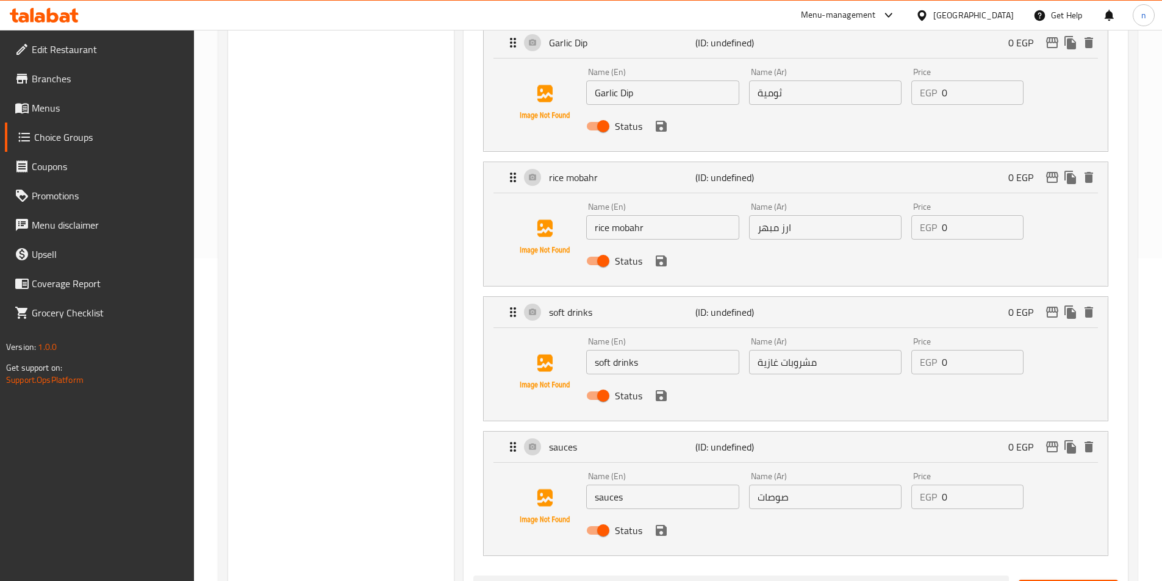
scroll to position [294, 0]
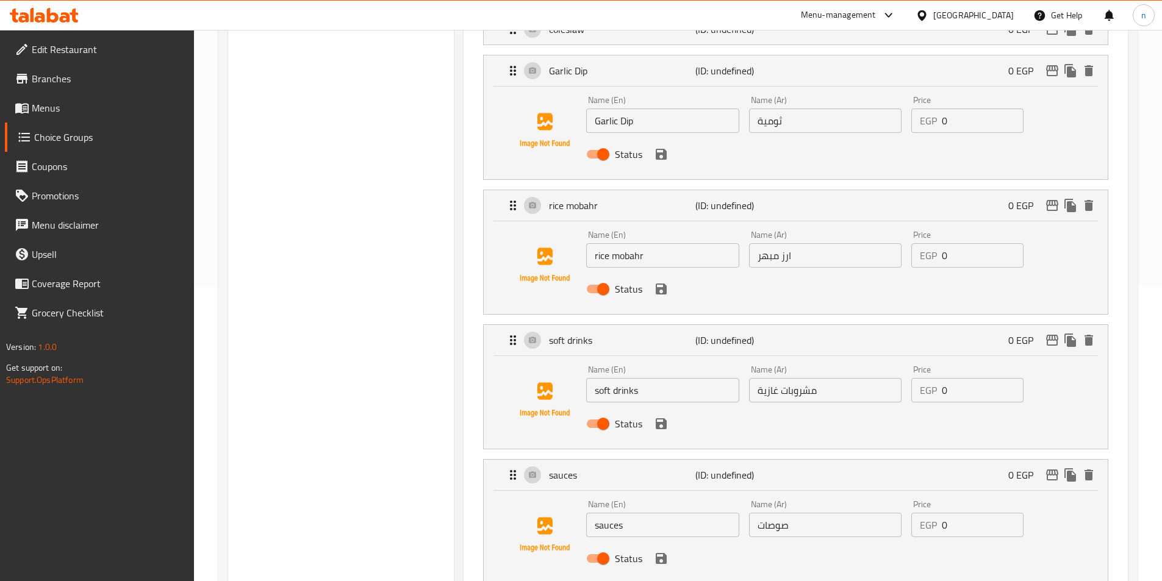
click at [616, 243] on input "rice mobahr" at bounding box center [662, 255] width 152 height 24
click at [700, 273] on div "Status" at bounding box center [824, 289] width 487 height 33
click at [405, 302] on div "Choice Groups add-ons: 0 comments 2" at bounding box center [341, 489] width 226 height 1291
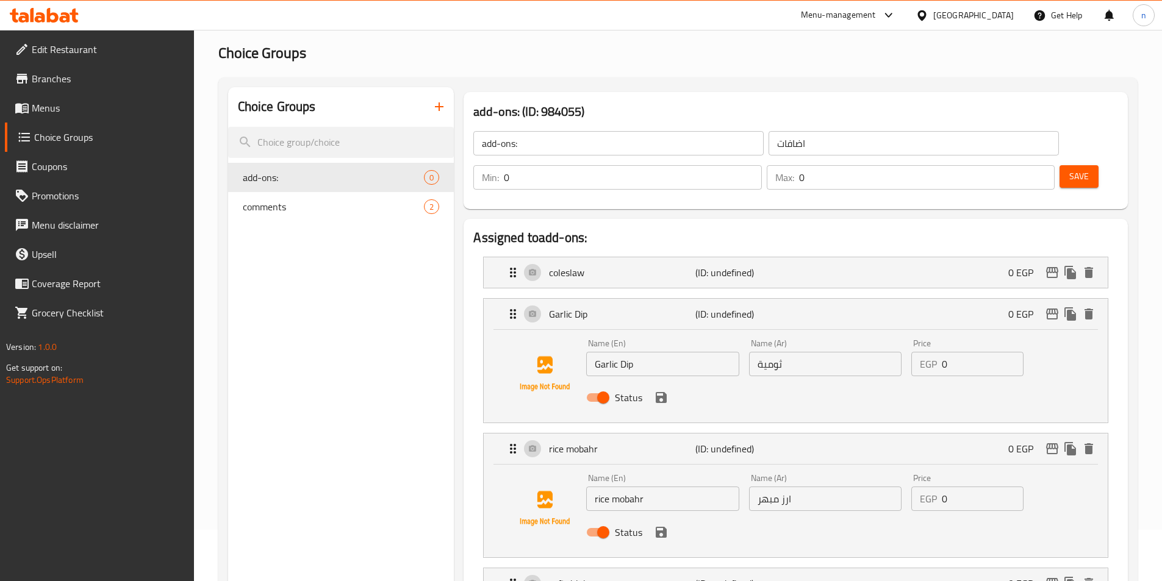
scroll to position [51, 0]
click at [862, 258] on div "coleslaw (ID: undefined) 0 EGP" at bounding box center [798, 273] width 587 height 30
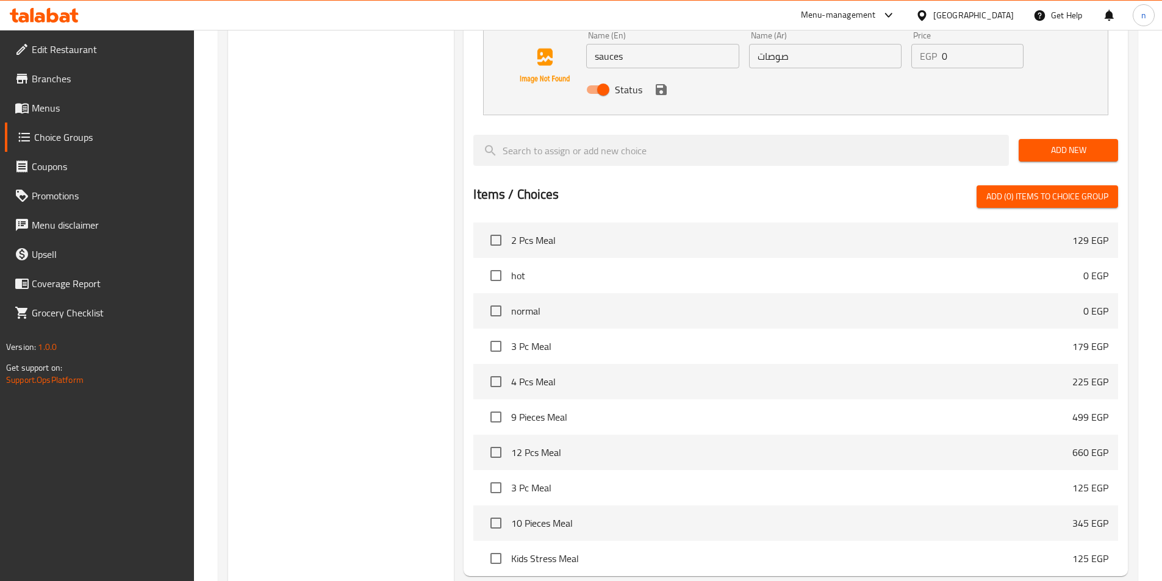
scroll to position [942, 0]
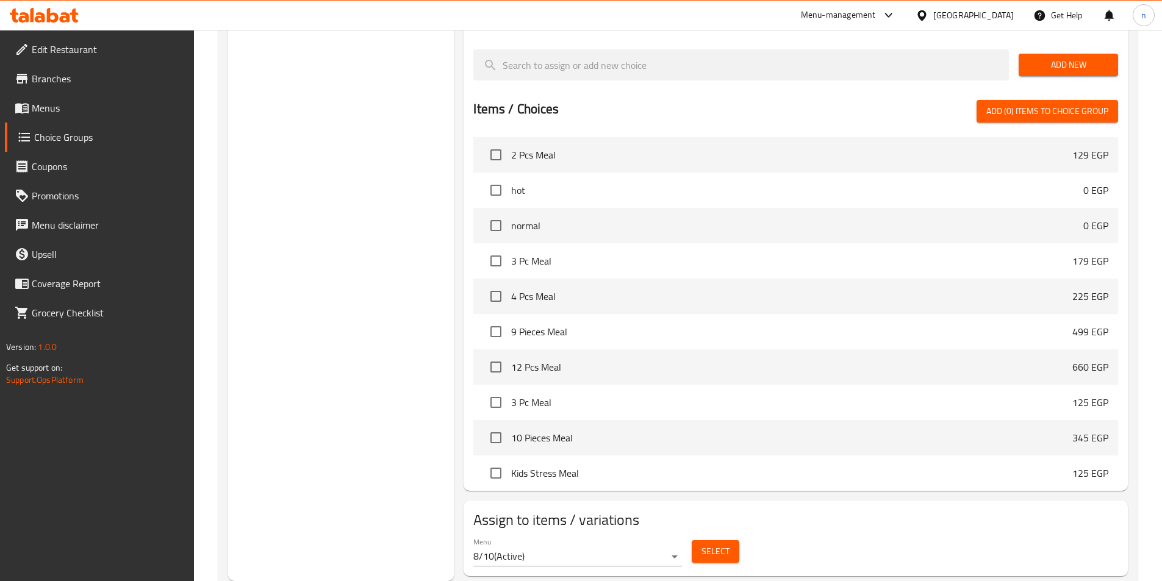
click at [721, 544] on span "Select" at bounding box center [715, 551] width 28 height 15
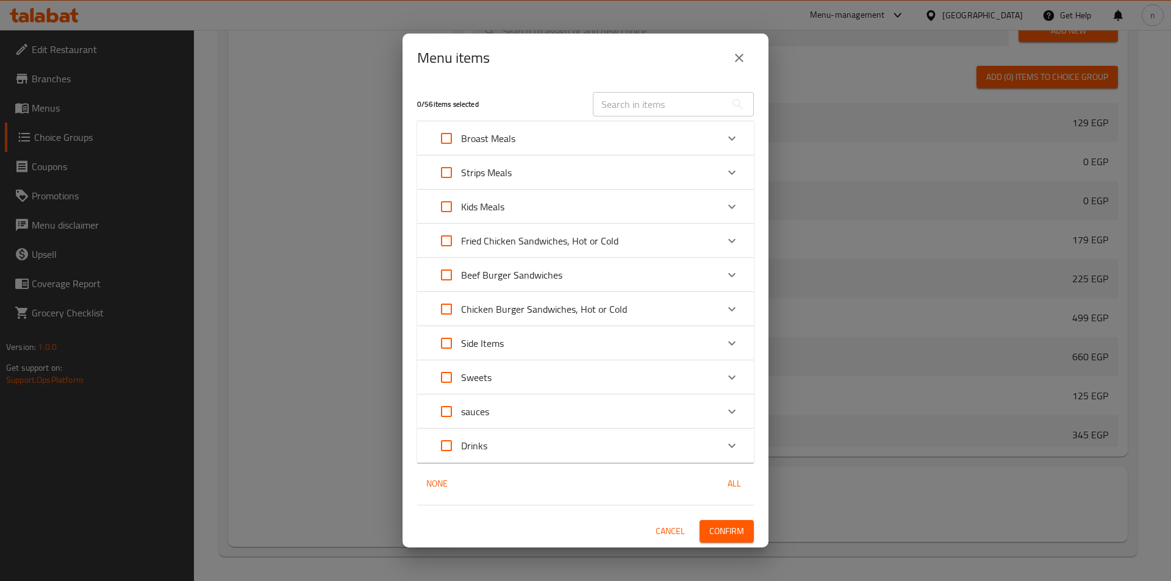
click at [441, 140] on input "Expand" at bounding box center [446, 138] width 29 height 29
checkbox input "true"
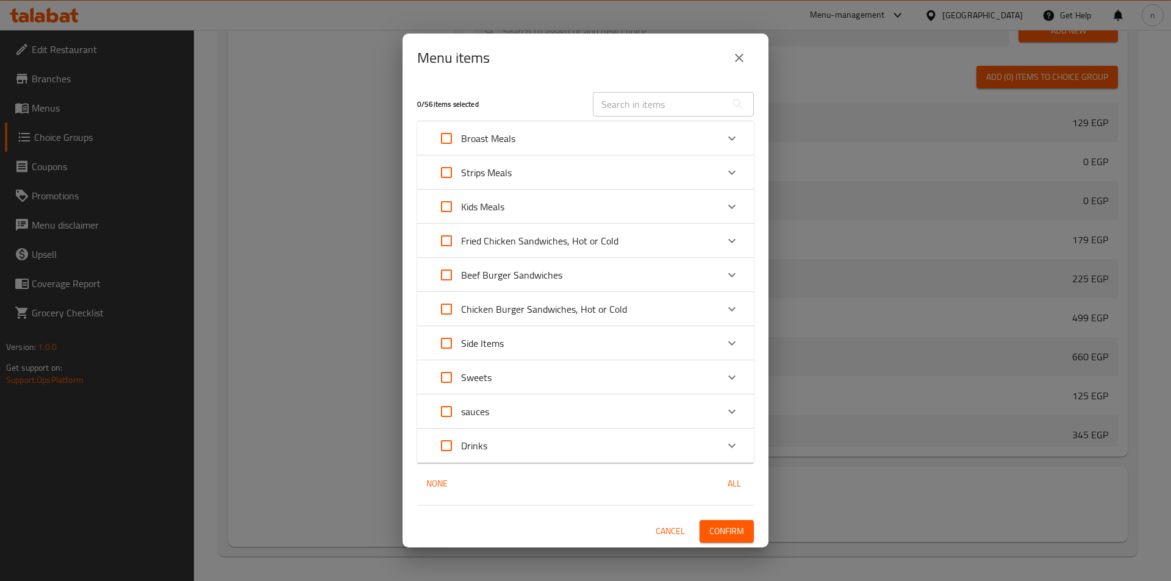
checkbox input "true"
click at [452, 173] on input "Expand" at bounding box center [446, 172] width 29 height 29
checkbox input "true"
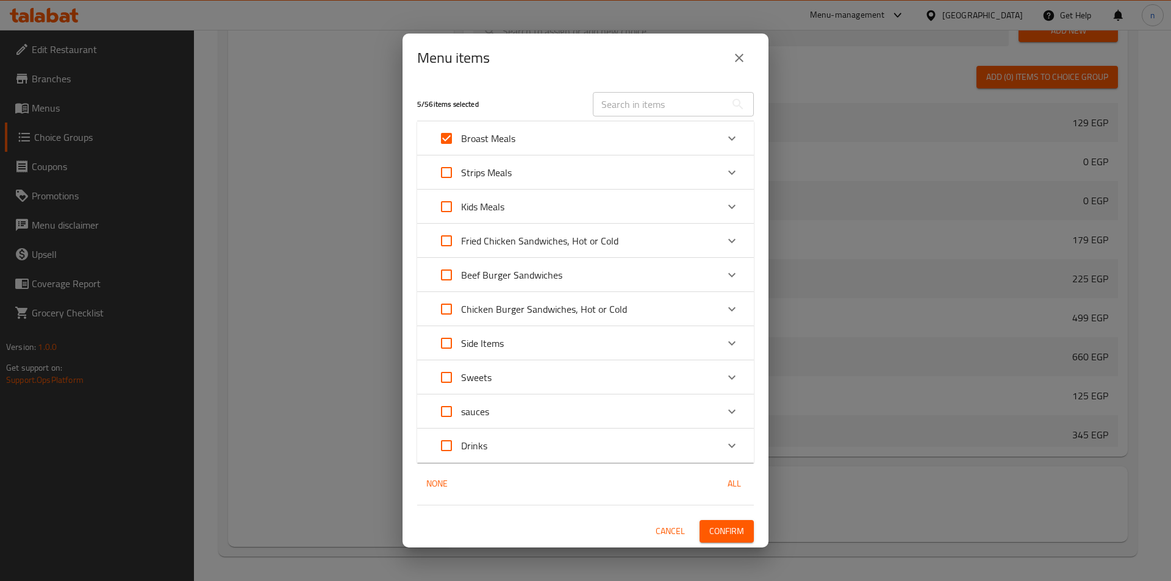
checkbox input "true"
drag, startPoint x: 451, startPoint y: 208, endPoint x: 451, endPoint y: 201, distance: 7.3
click at [451, 205] on input "Expand" at bounding box center [446, 206] width 29 height 29
checkbox input "true"
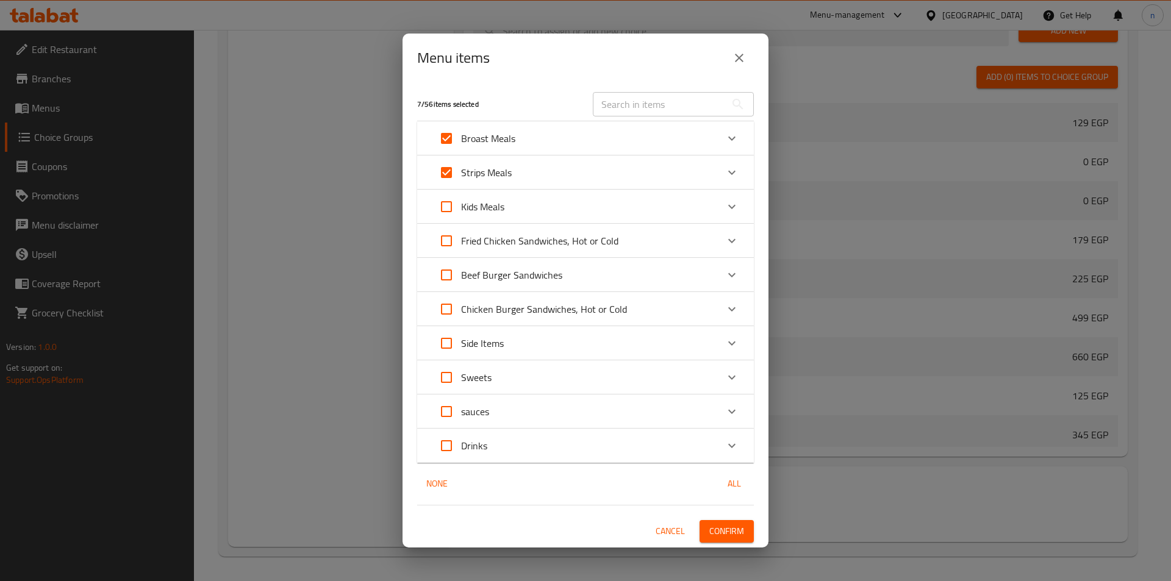
checkbox input "true"
click at [723, 534] on span "Confirm" at bounding box center [726, 531] width 35 height 15
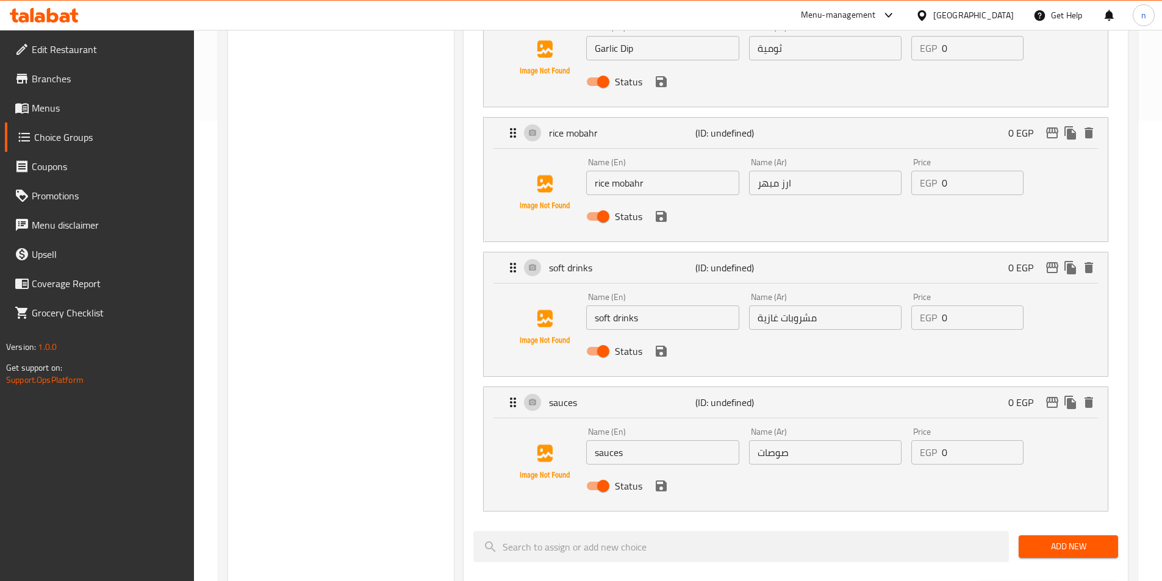
scroll to position [454, 0]
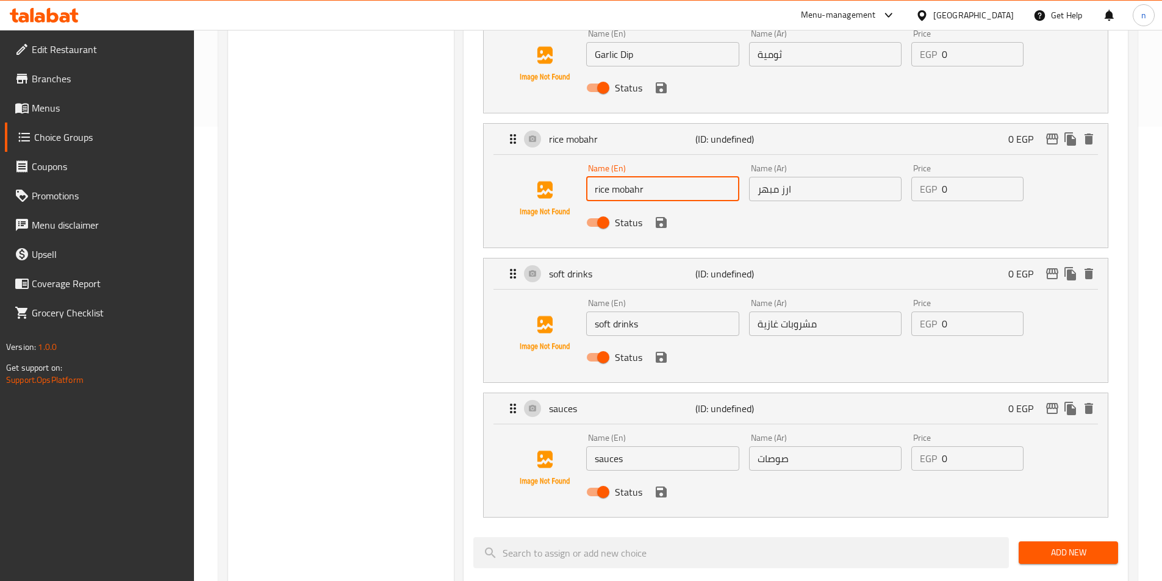
click at [693, 177] on input "rice mobahr" at bounding box center [662, 189] width 152 height 24
paste input "spiced rice"
type input "spiced rice"
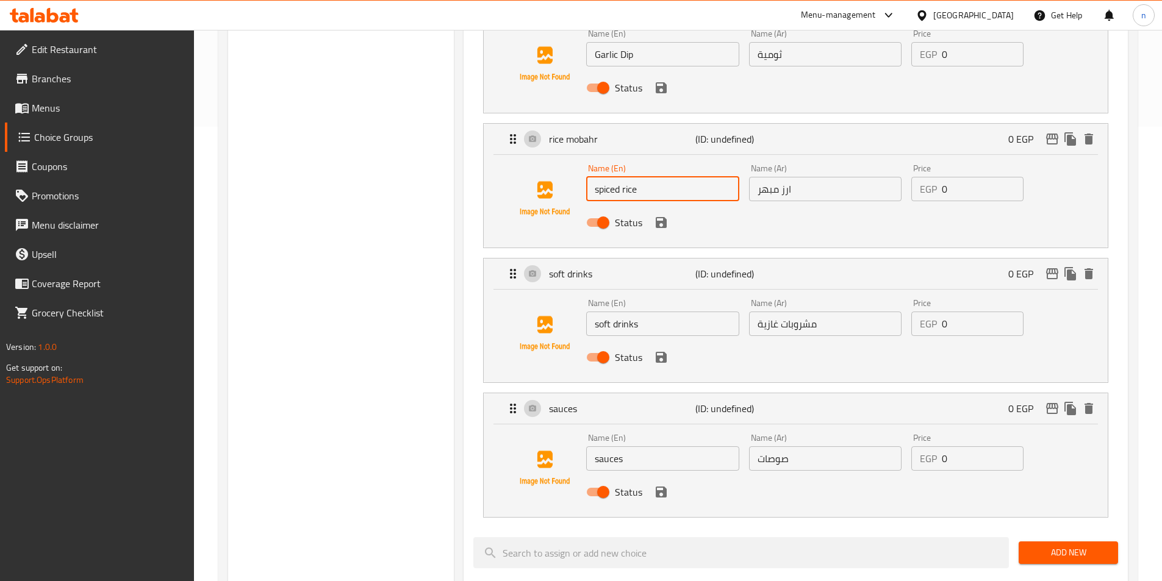
click at [368, 247] on div "Choice Groups add-ons: 0 comments 2" at bounding box center [341, 376] width 226 height 1385
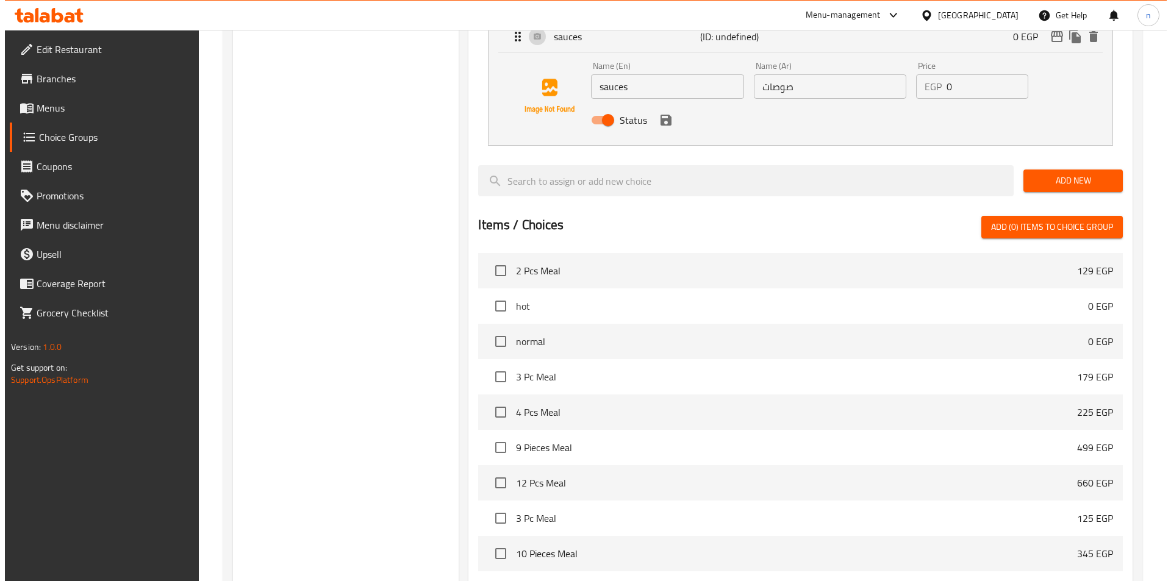
scroll to position [942, 0]
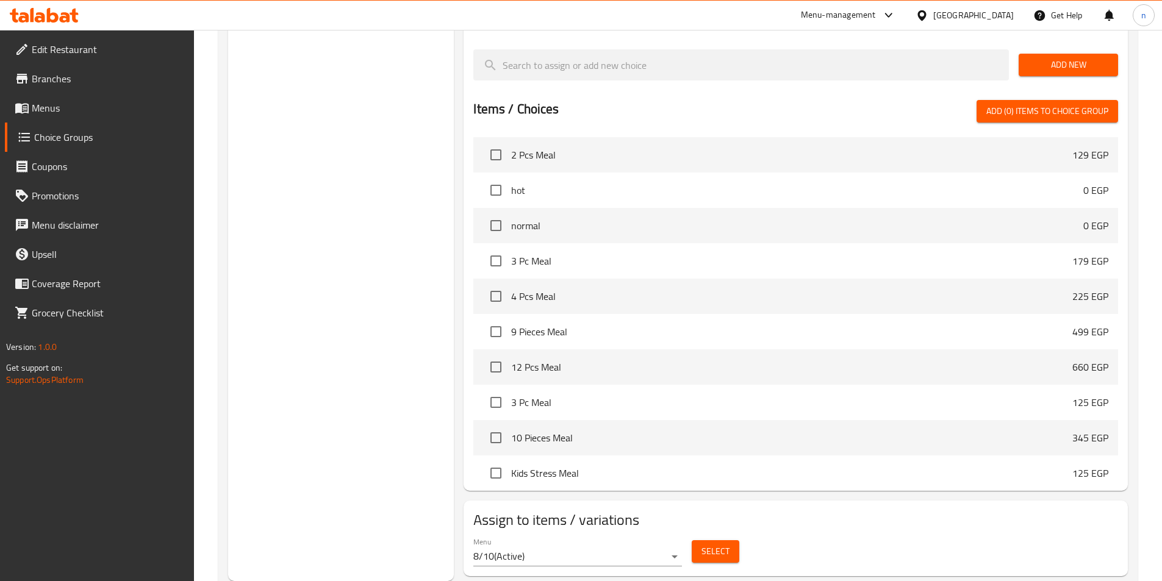
click at [724, 544] on span "Select" at bounding box center [715, 551] width 28 height 15
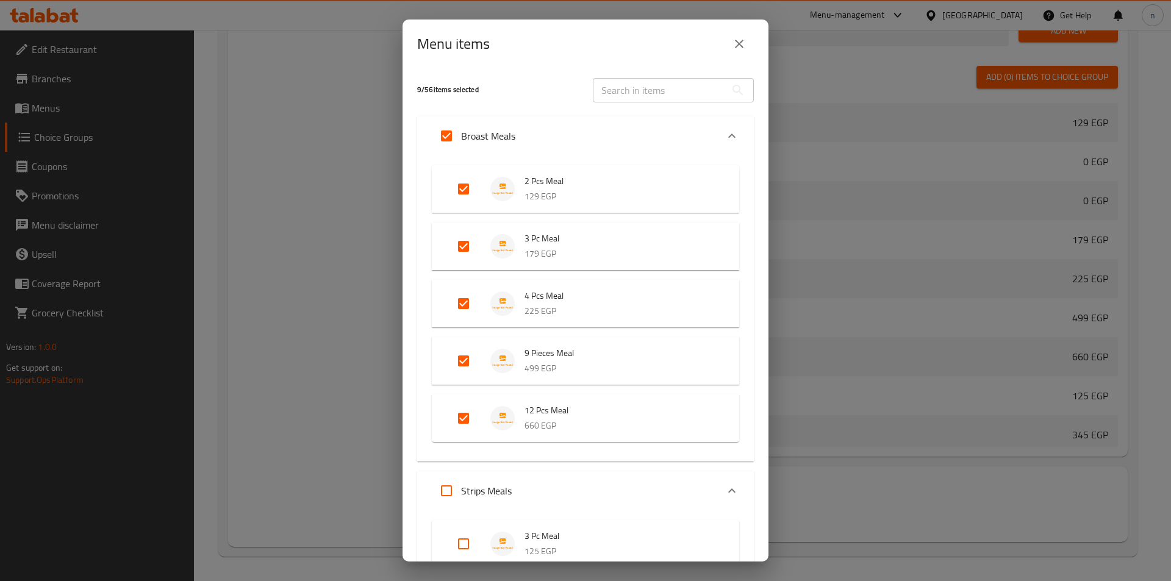
click at [464, 187] on input "Expand" at bounding box center [463, 188] width 29 height 29
checkbox input "false"
click at [465, 252] on input "Expand" at bounding box center [463, 246] width 29 height 29
checkbox input "false"
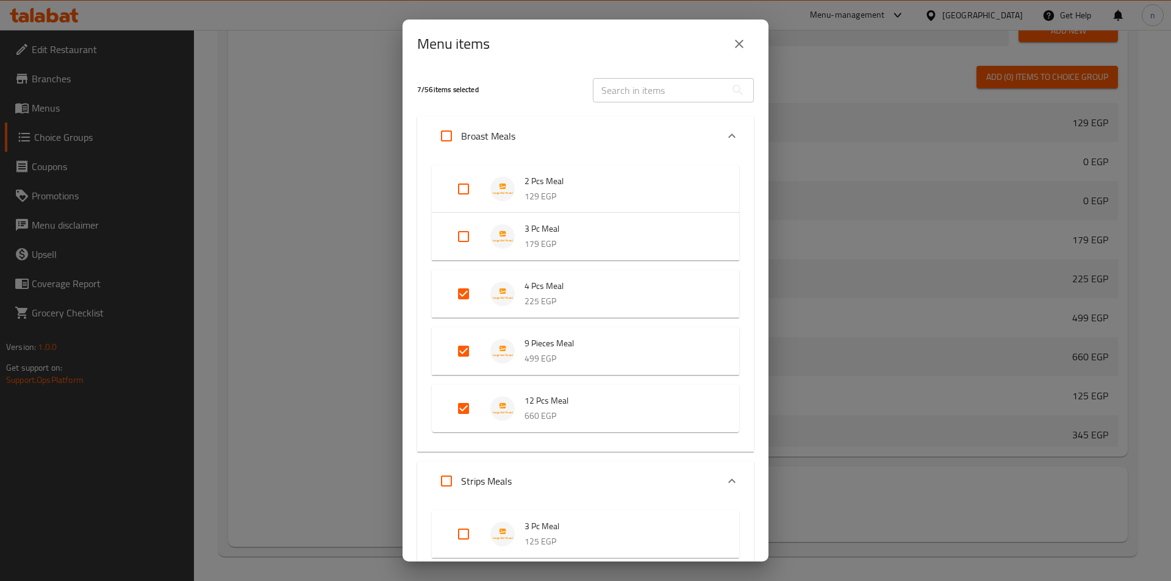
click at [460, 187] on input "Expand" at bounding box center [463, 188] width 29 height 29
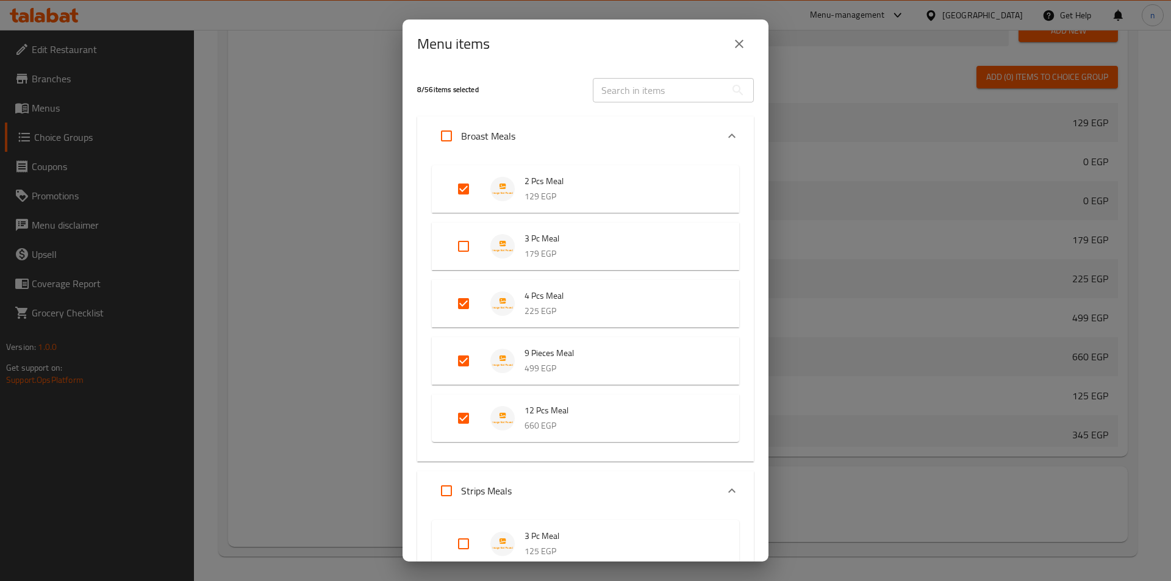
click at [455, 183] on input "Expand" at bounding box center [463, 188] width 29 height 29
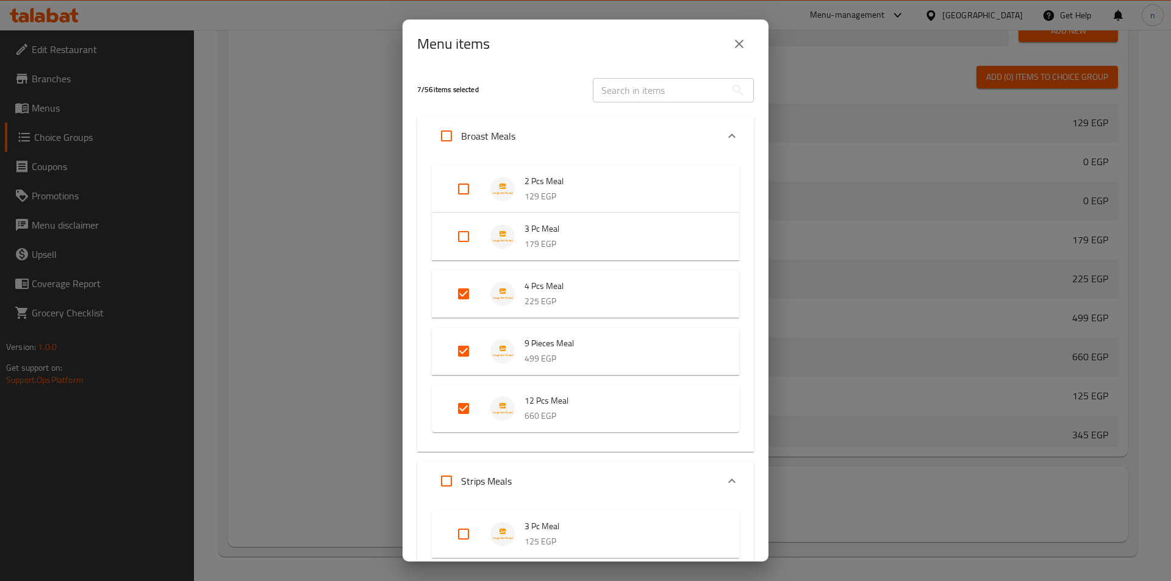
click at [728, 134] on icon "Expand" at bounding box center [731, 136] width 15 height 15
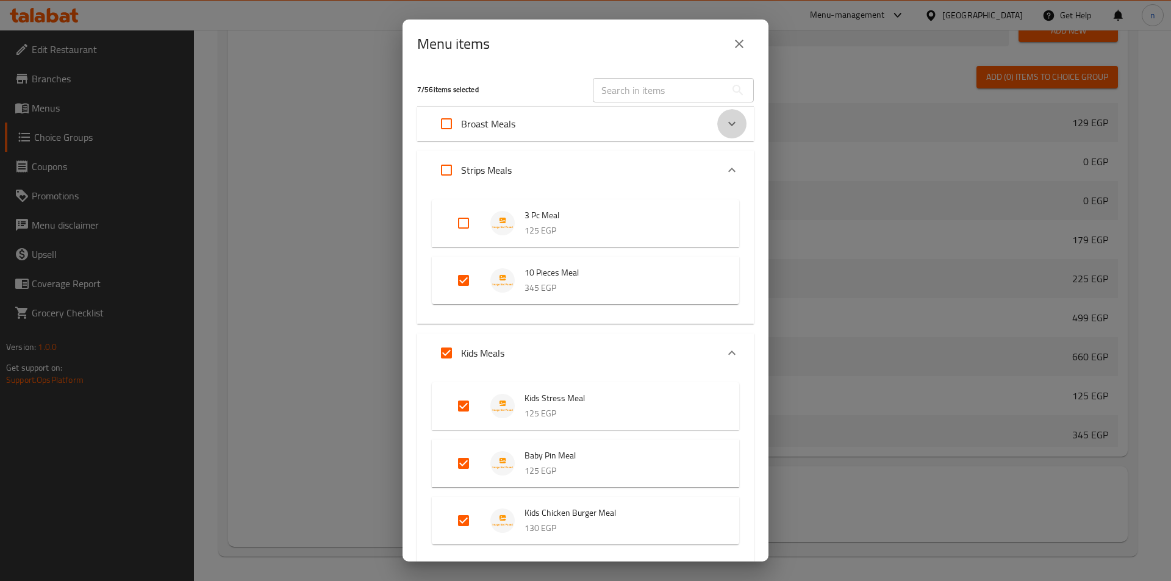
click at [728, 134] on div "Expand" at bounding box center [731, 123] width 29 height 29
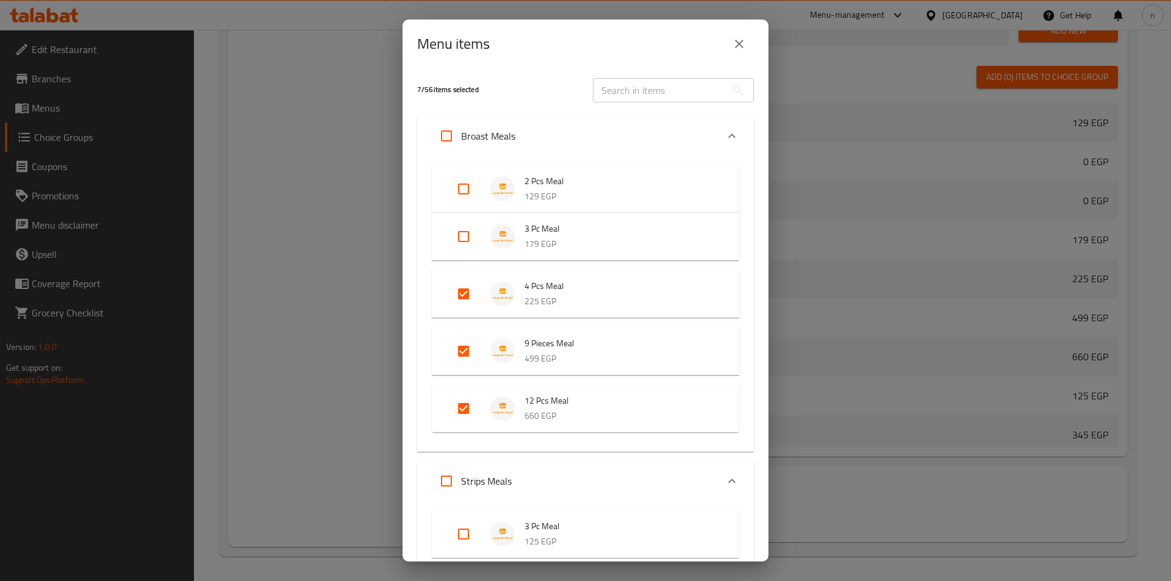
click at [728, 134] on icon "Expand" at bounding box center [731, 136] width 15 height 15
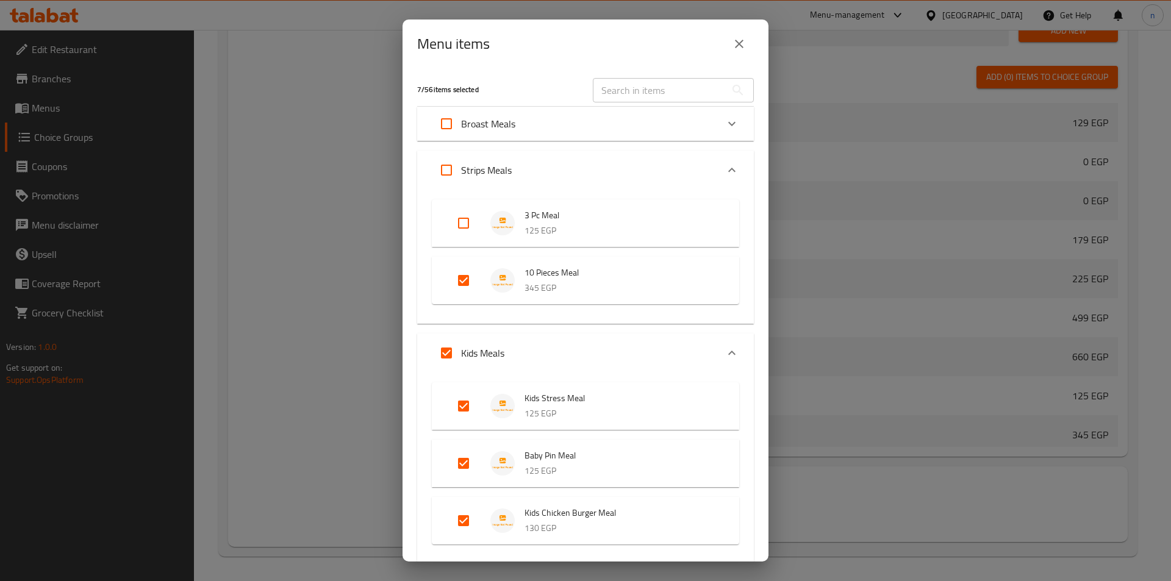
click at [728, 134] on div "Expand" at bounding box center [731, 123] width 29 height 29
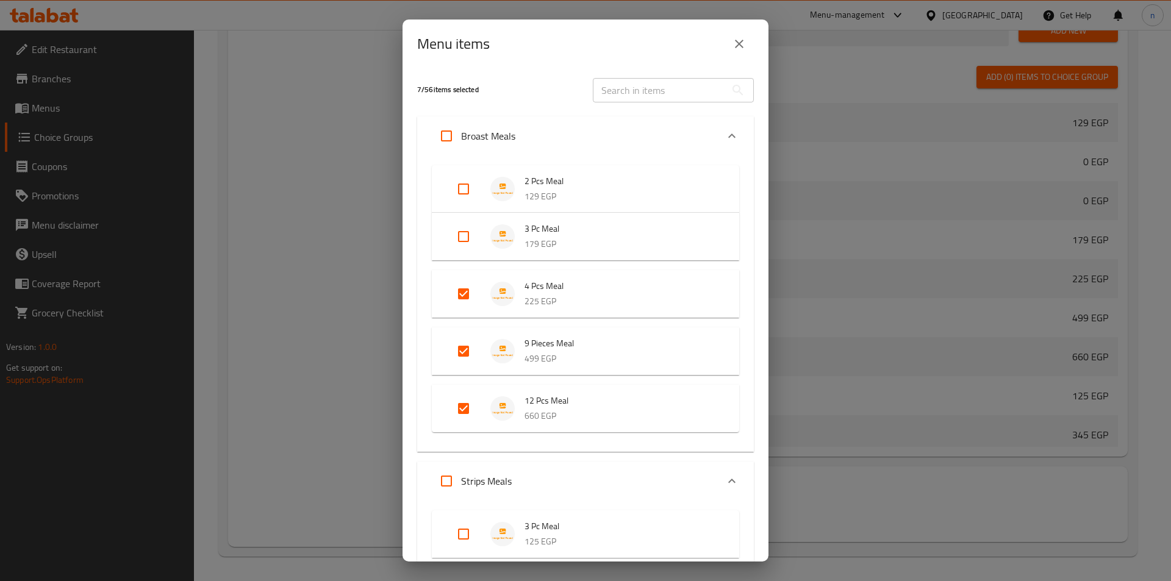
click at [465, 191] on input "Expand" at bounding box center [463, 188] width 29 height 29
checkbox input "true"
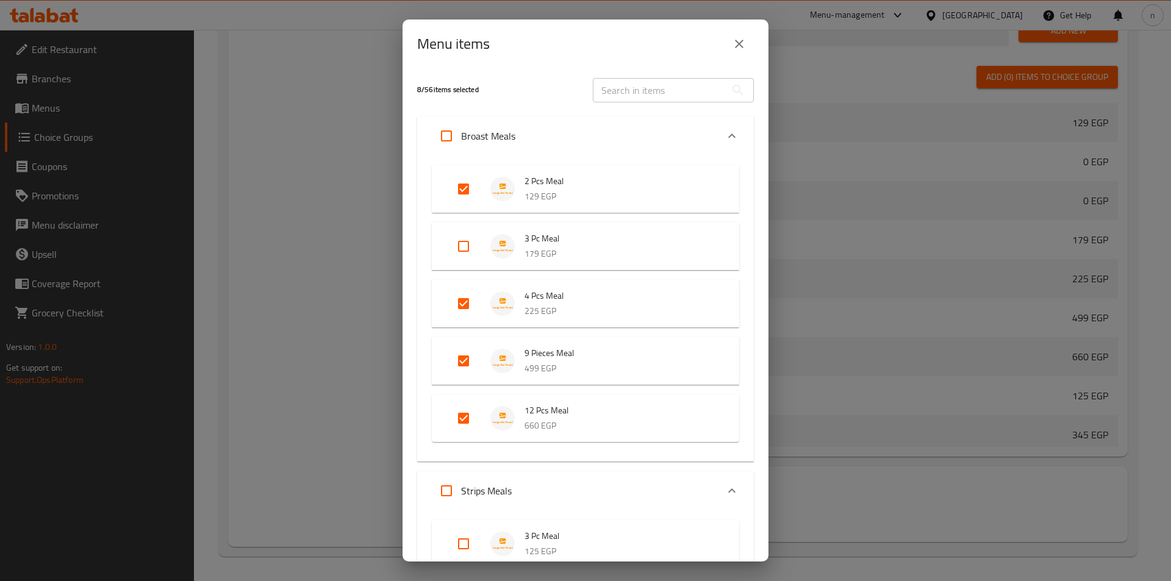
click at [465, 237] on input "Expand" at bounding box center [463, 246] width 29 height 29
checkbox input "true"
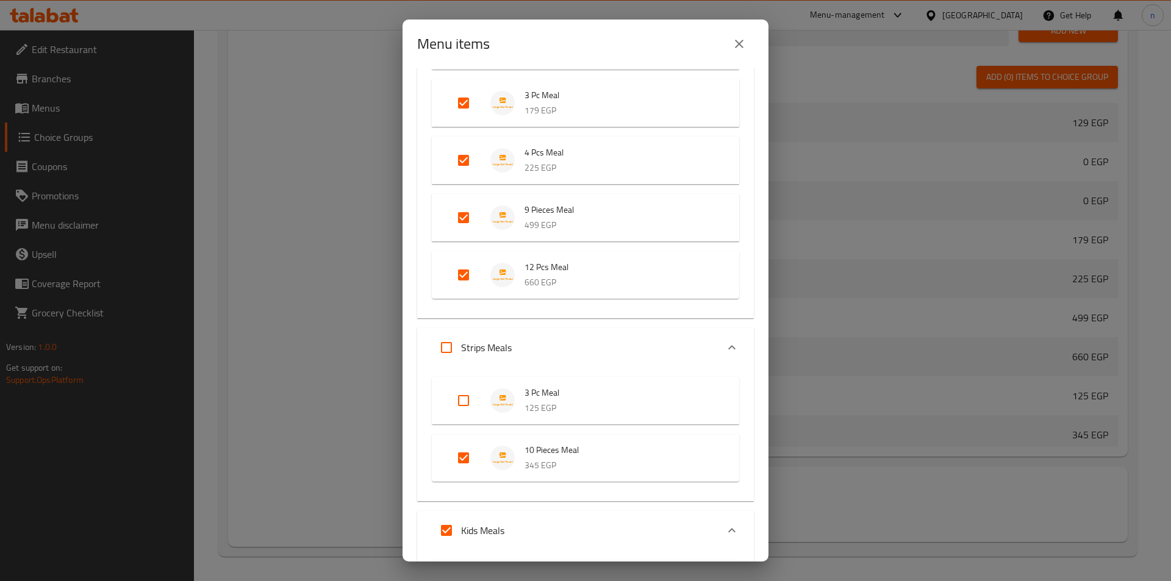
scroll to position [244, 0]
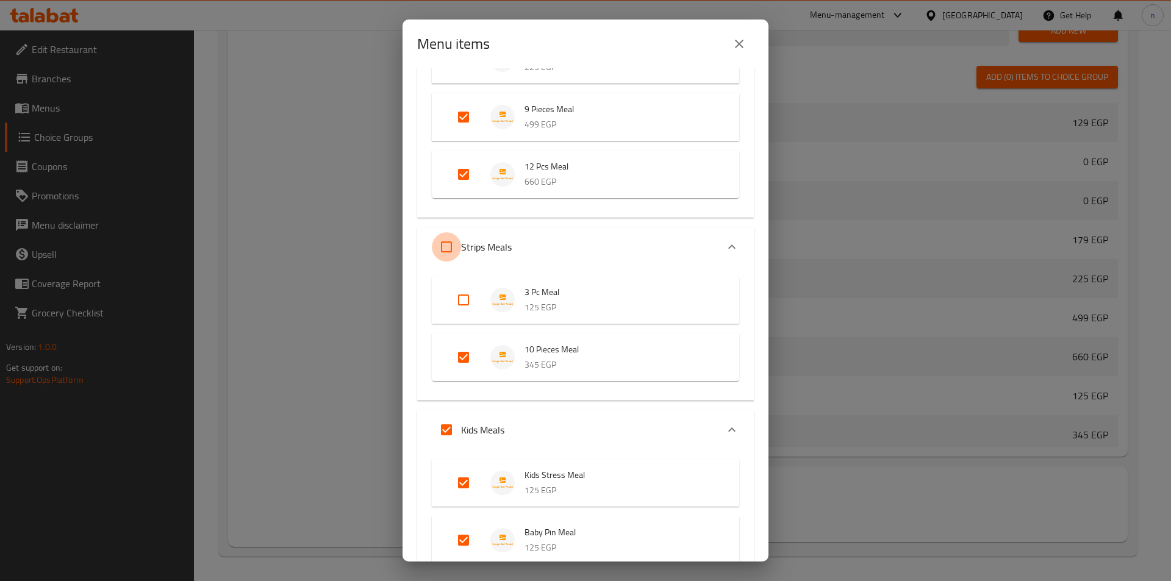
click at [453, 241] on input "Expand" at bounding box center [446, 246] width 29 height 29
checkbox input "true"
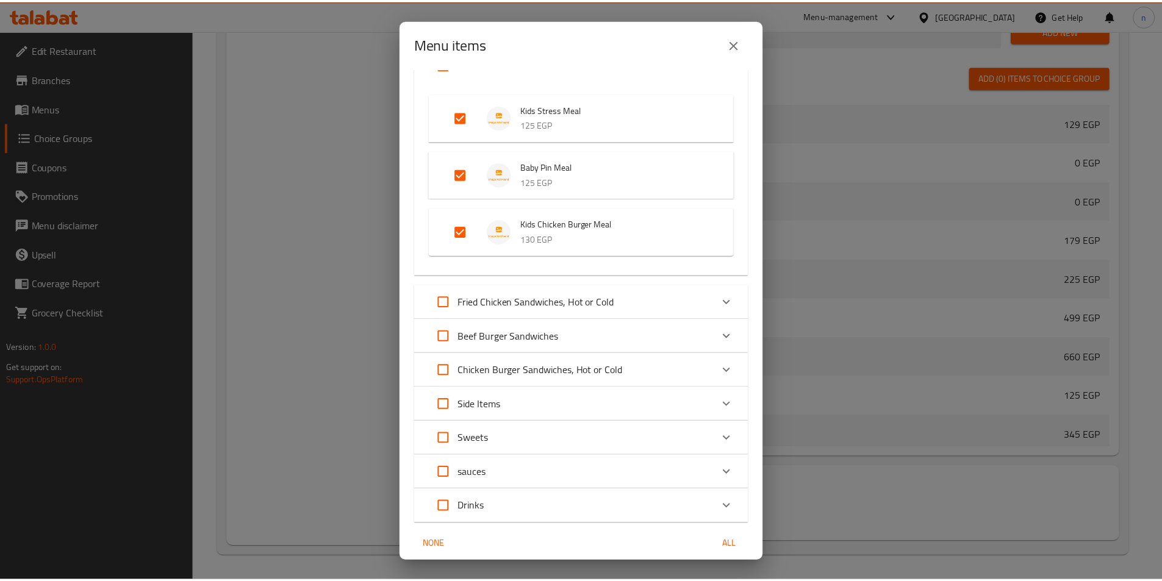
scroll to position [657, 0]
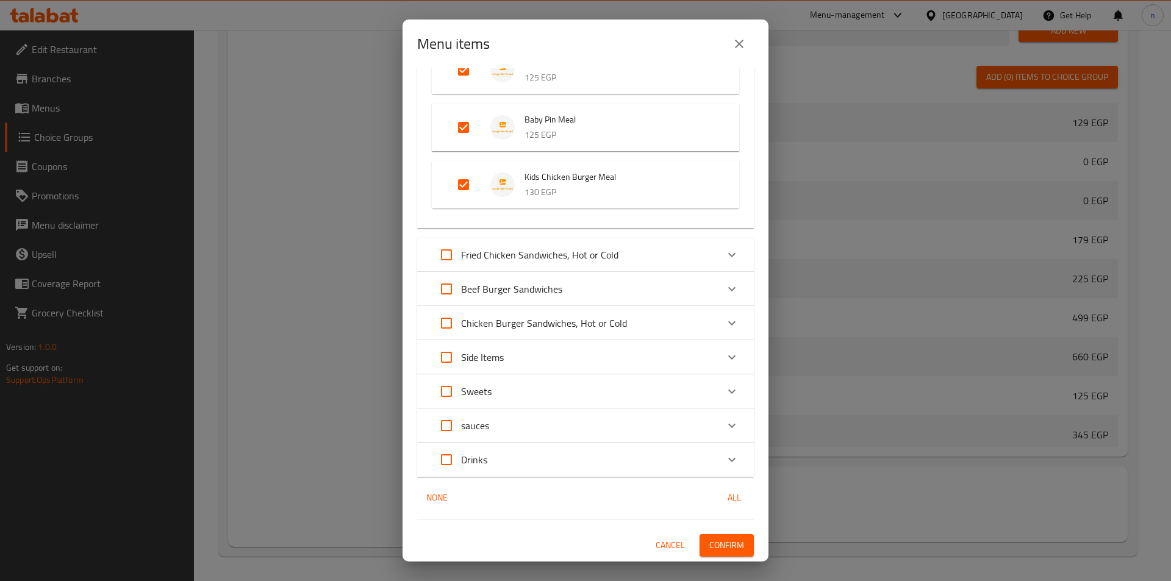
click at [709, 551] on span "Confirm" at bounding box center [726, 545] width 35 height 15
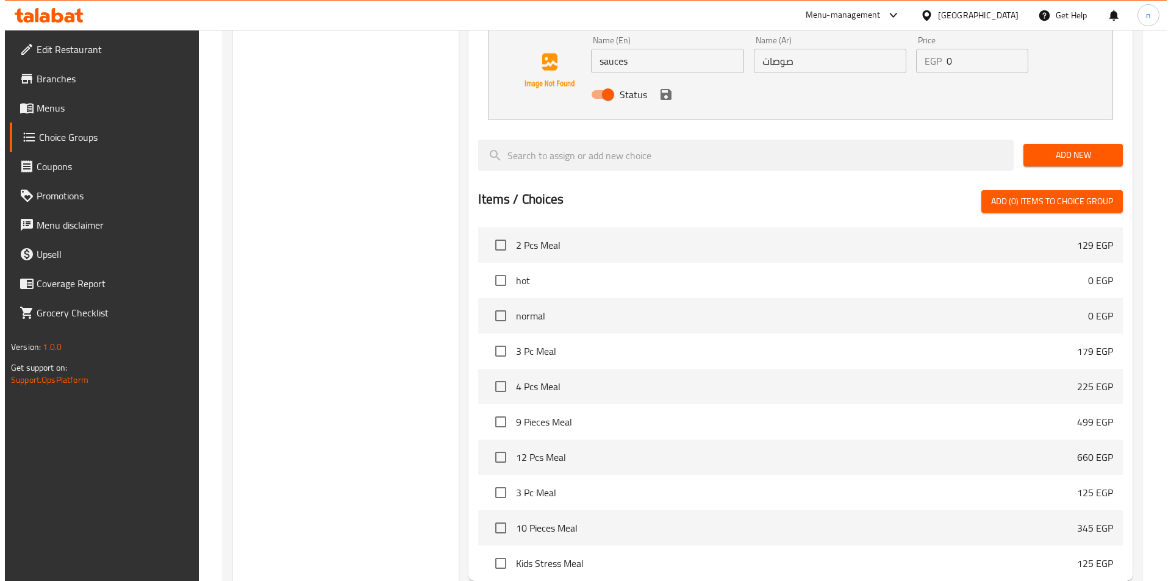
scroll to position [942, 0]
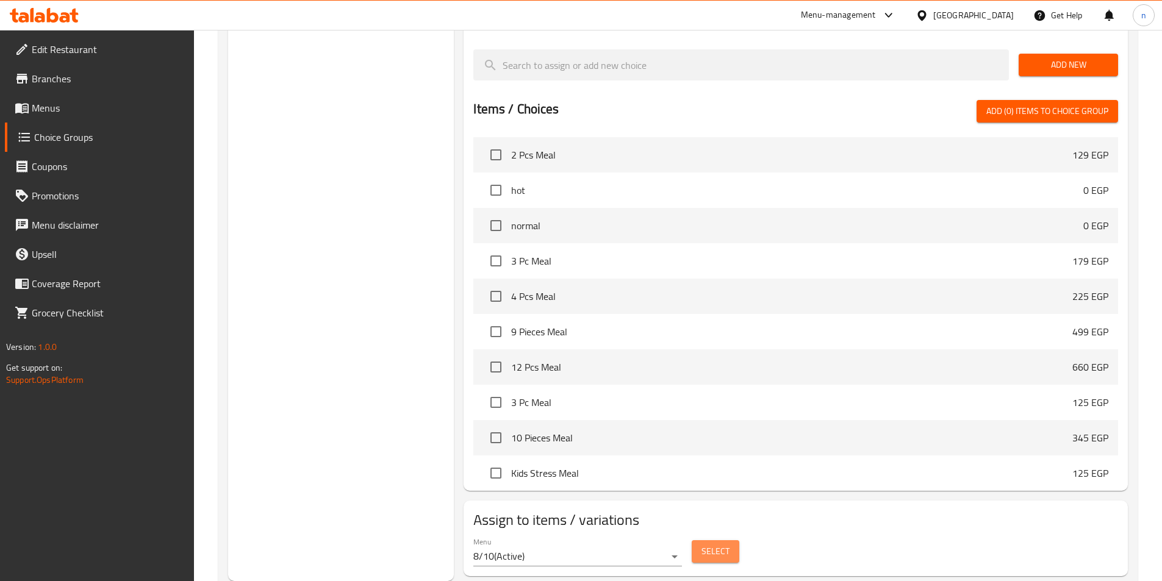
click at [727, 540] on button "Select" at bounding box center [715, 551] width 48 height 23
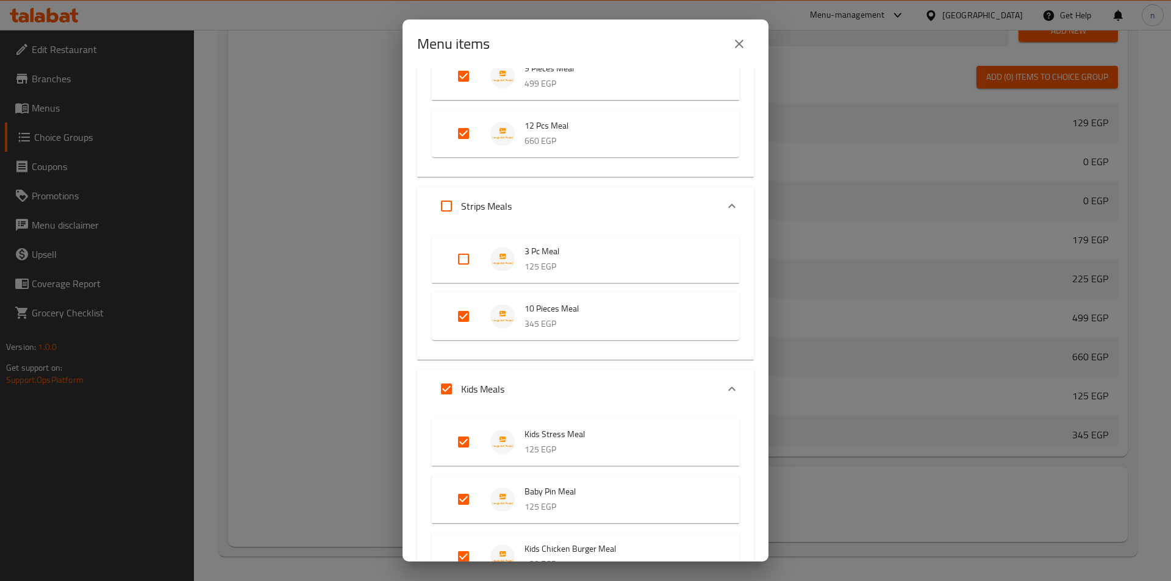
scroll to position [122, 0]
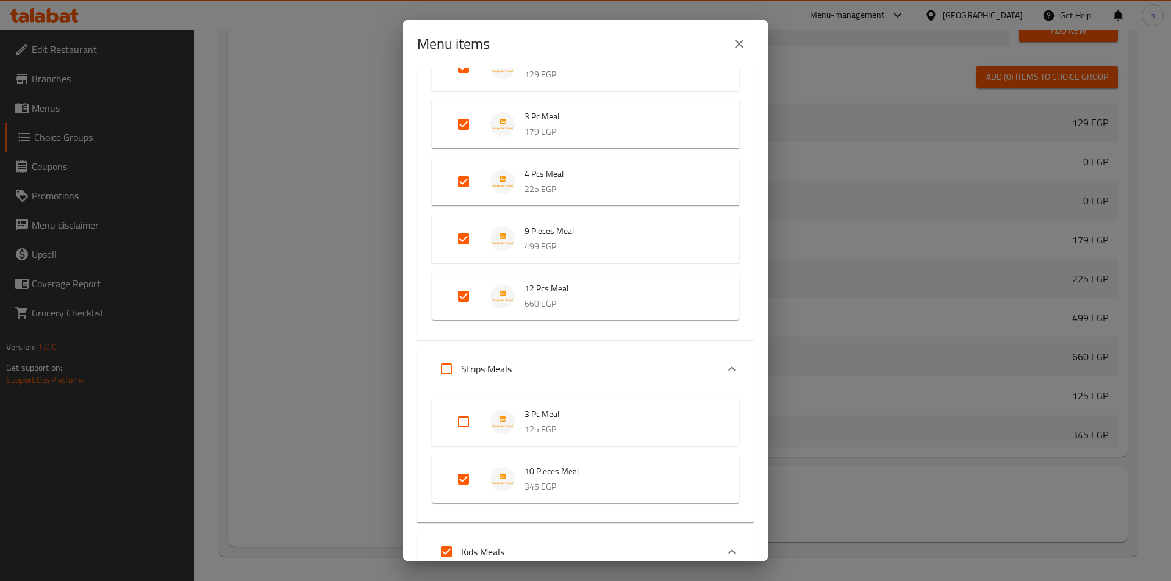
click at [449, 375] on input "Expand" at bounding box center [446, 368] width 29 height 29
checkbox input "true"
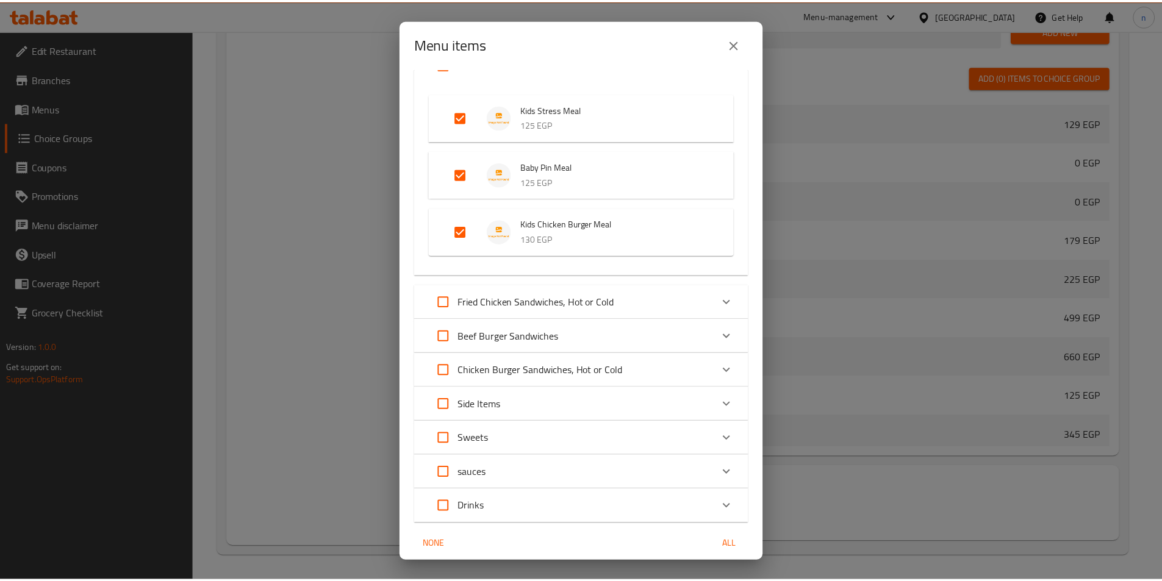
scroll to position [657, 0]
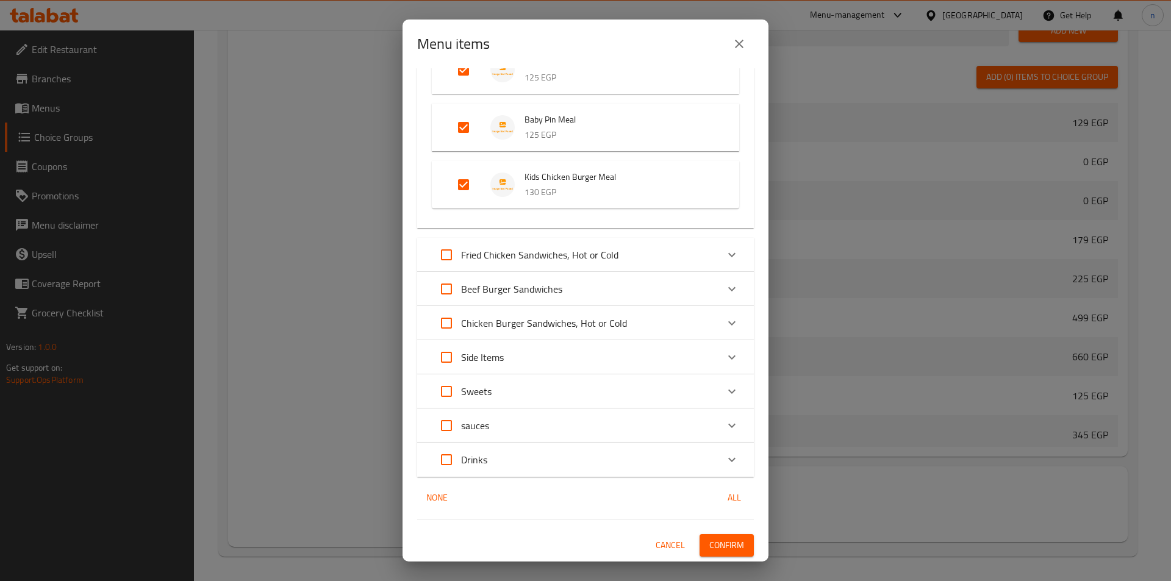
click at [726, 532] on div "10 / 56 items selected ​ Broast Meals 2 Pcs Meal 129 EGP 3 Pc Meal 179 EGP 4 Pc…" at bounding box center [585, 314] width 366 height 493
click at [726, 534] on div "10 / 56 items selected ​ Broast Meals 2 Pcs Meal 129 EGP 3 Pc Meal 179 EGP 4 Pc…" at bounding box center [585, 314] width 366 height 493
click at [726, 540] on span "Confirm" at bounding box center [726, 545] width 35 height 15
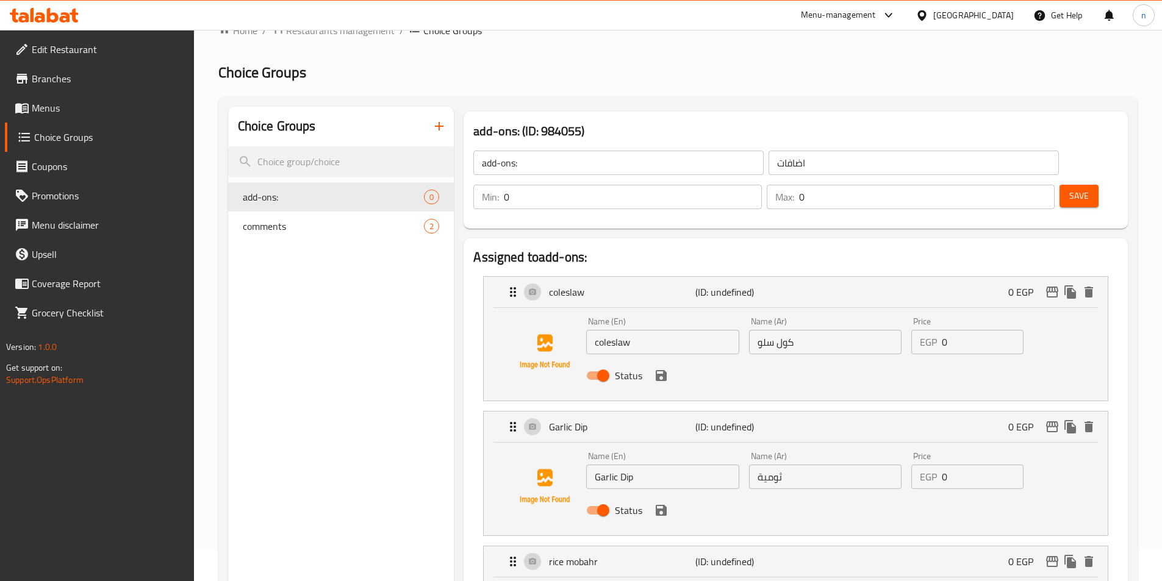
scroll to position [0, 0]
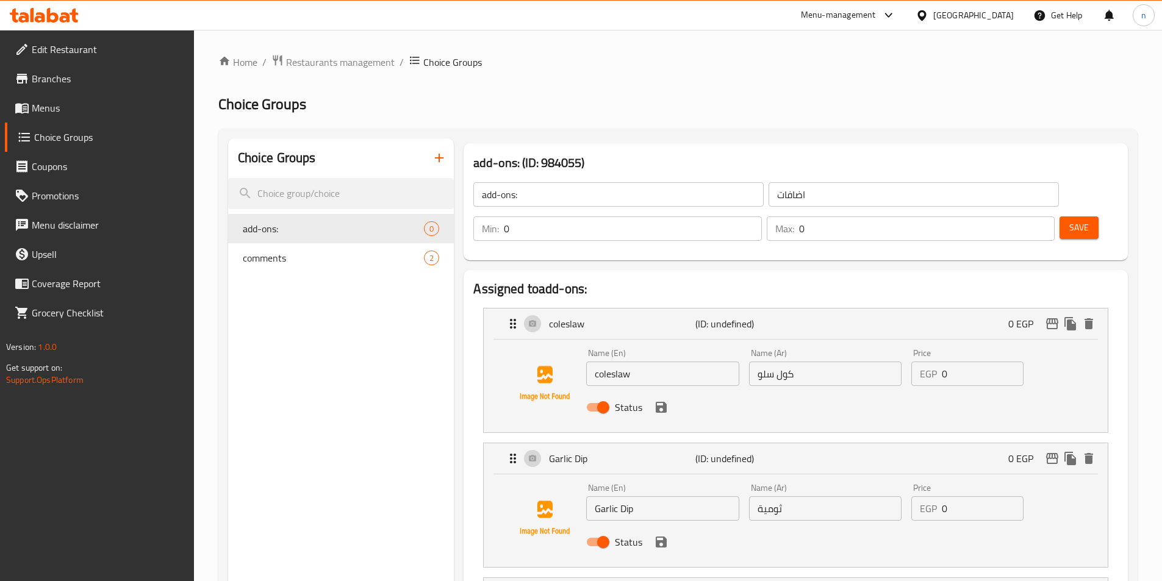
click at [543, 54] on ol "Home / Restaurants management / Choice Groups" at bounding box center [677, 62] width 919 height 16
drag, startPoint x: 543, startPoint y: 54, endPoint x: 509, endPoint y: 74, distance: 39.6
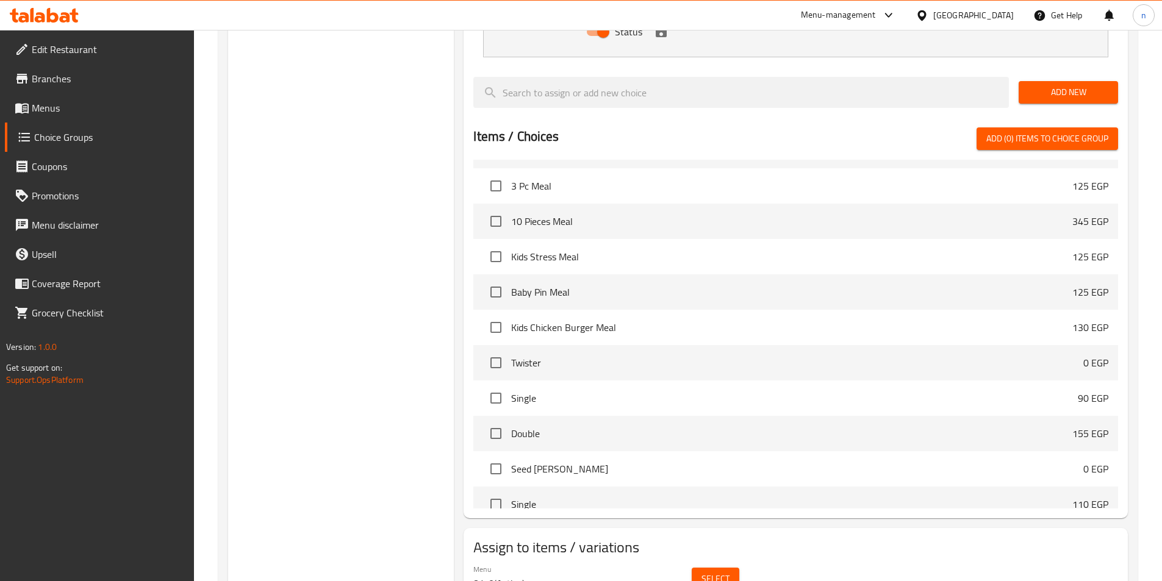
scroll to position [942, 0]
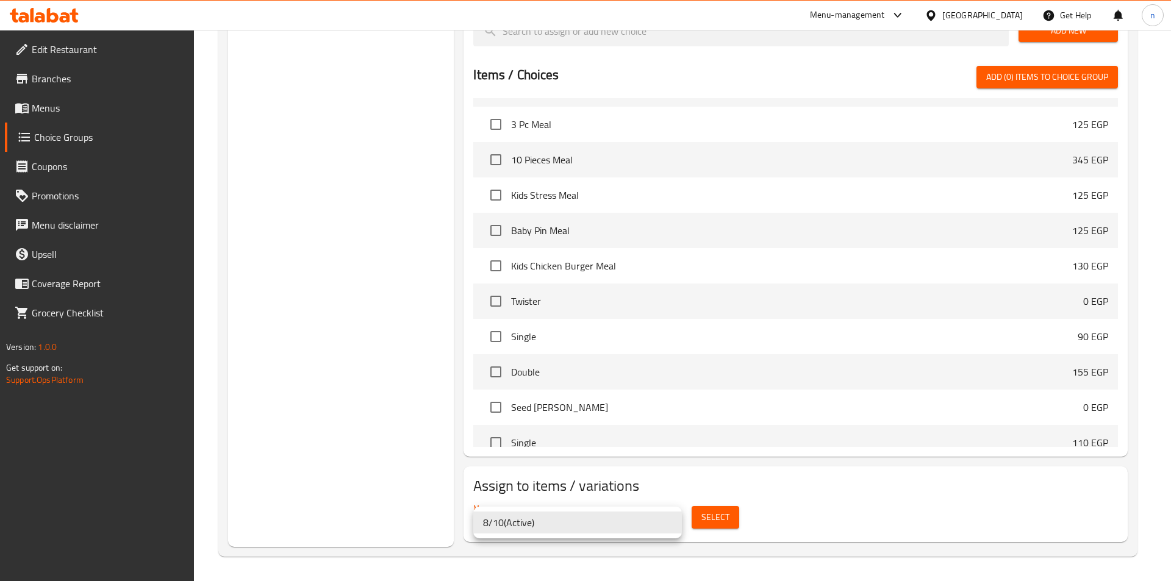
click at [577, 525] on li "8/10 ( Active )" at bounding box center [577, 523] width 209 height 22
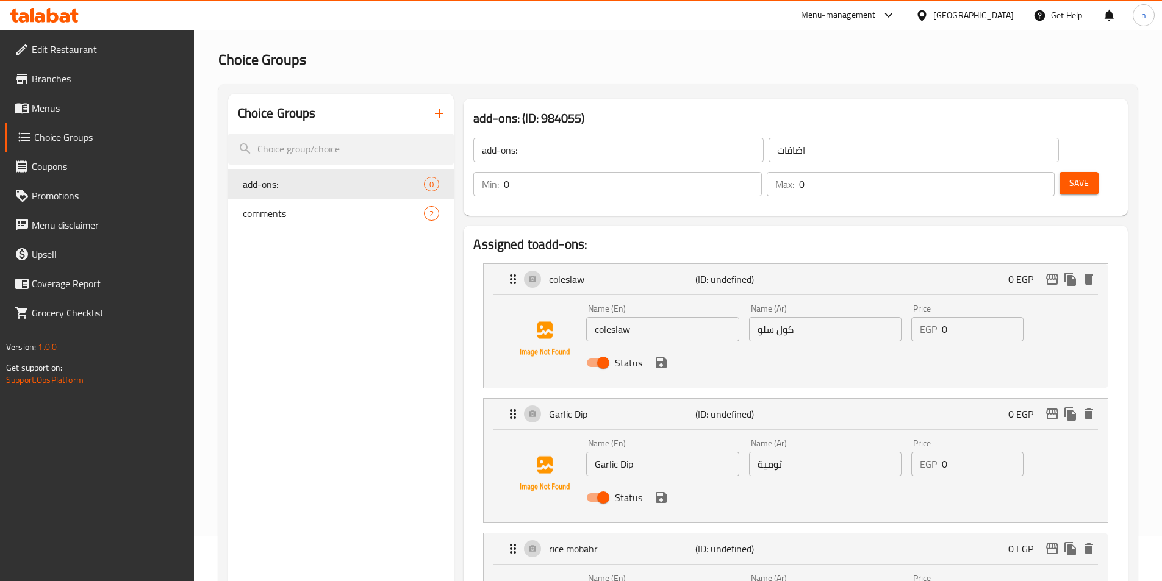
scroll to position [0, 0]
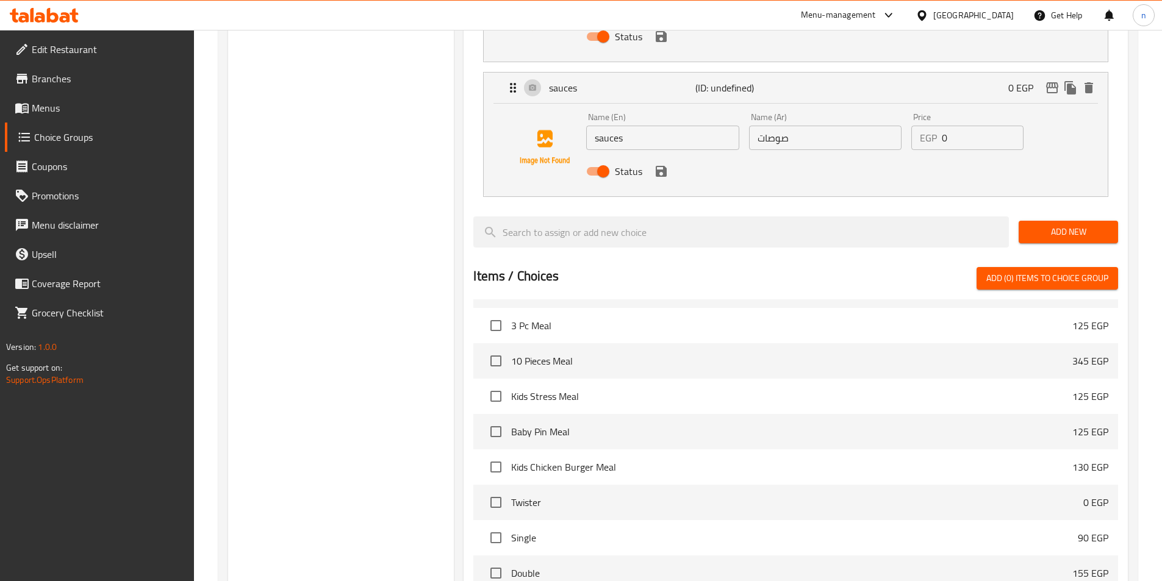
scroll to position [793, 0]
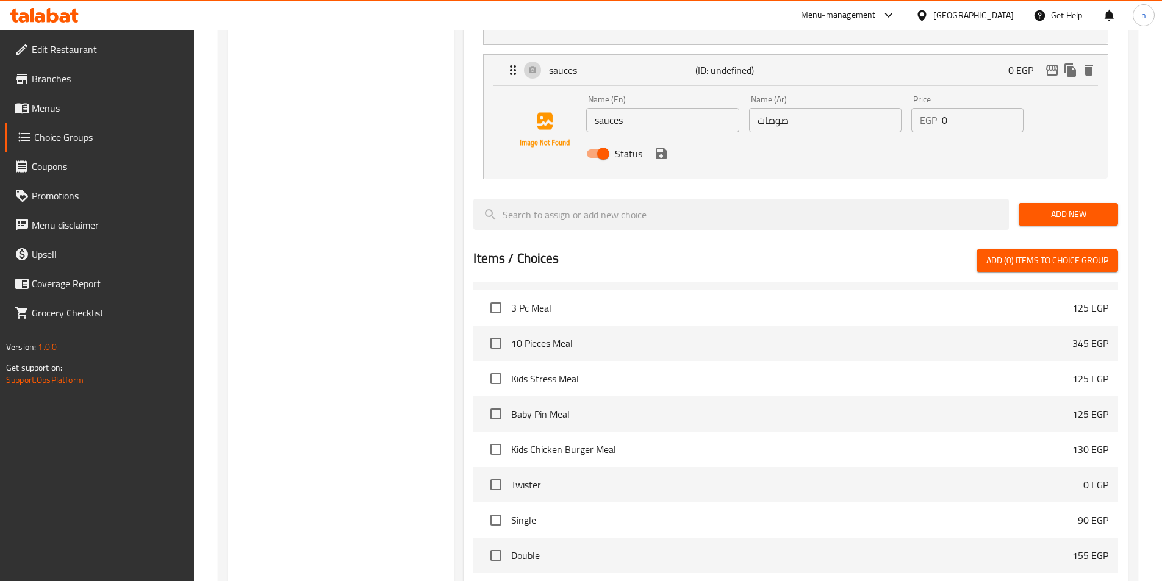
click at [223, 240] on div "Choice Groups add-ons: 0 comments 2 add-ons: (ID: 984055) add-ons: ​ اضافات ​ M…" at bounding box center [677, 38] width 919 height 1404
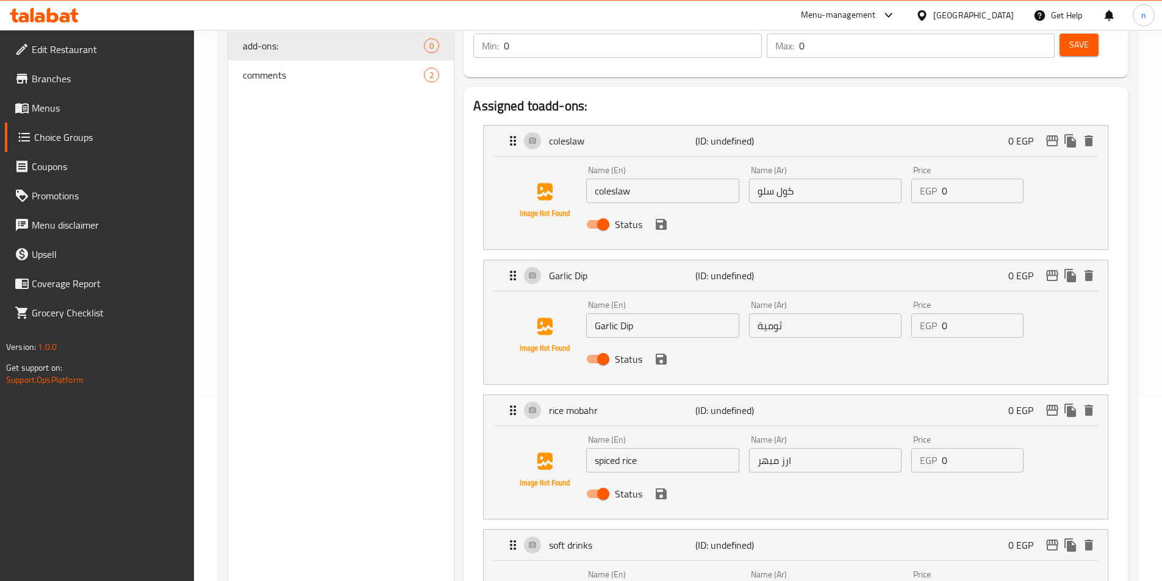
scroll to position [0, 0]
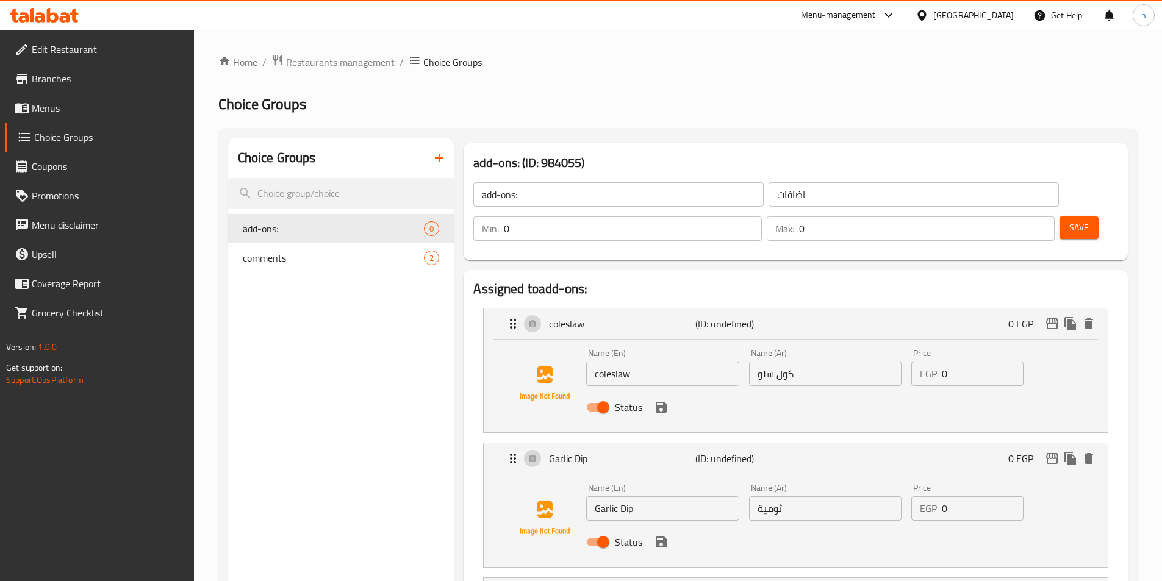
drag, startPoint x: 197, startPoint y: 324, endPoint x: 215, endPoint y: 330, distance: 18.9
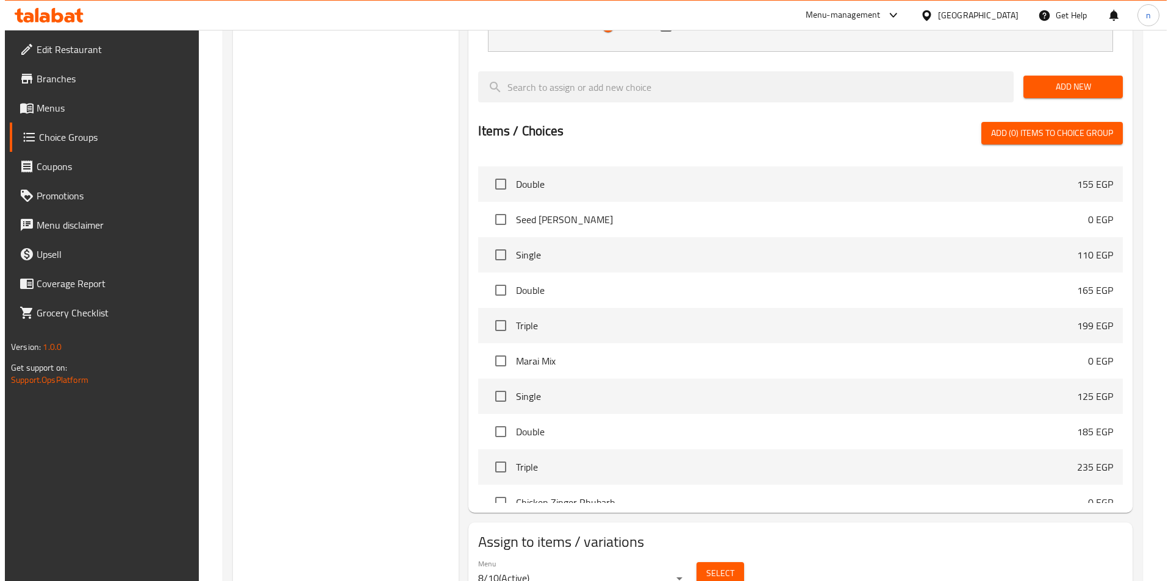
scroll to position [942, 0]
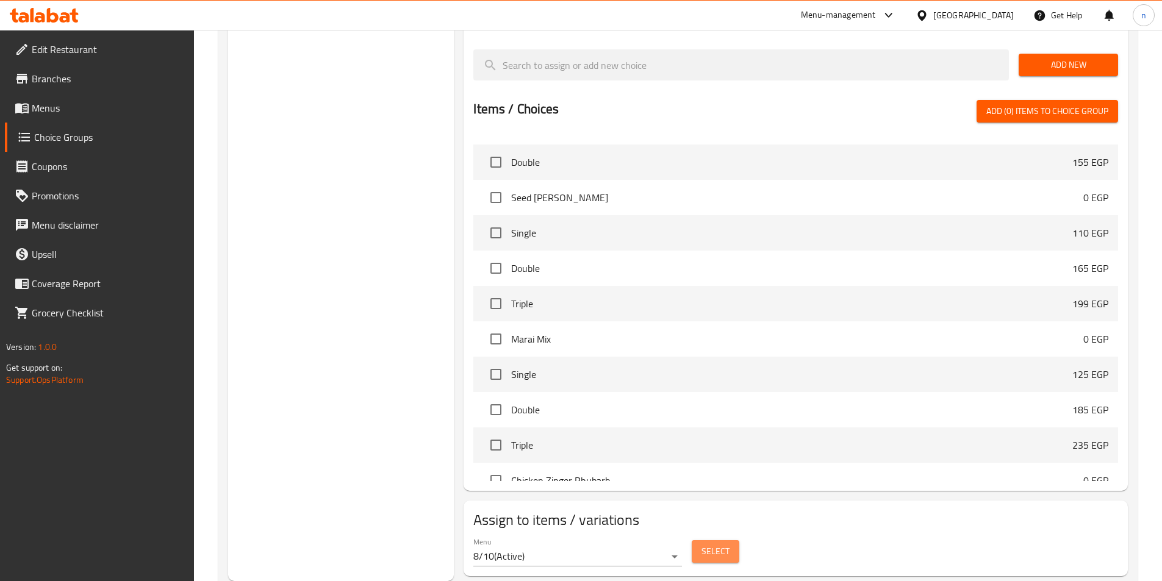
click at [711, 544] on span "Select" at bounding box center [715, 551] width 28 height 15
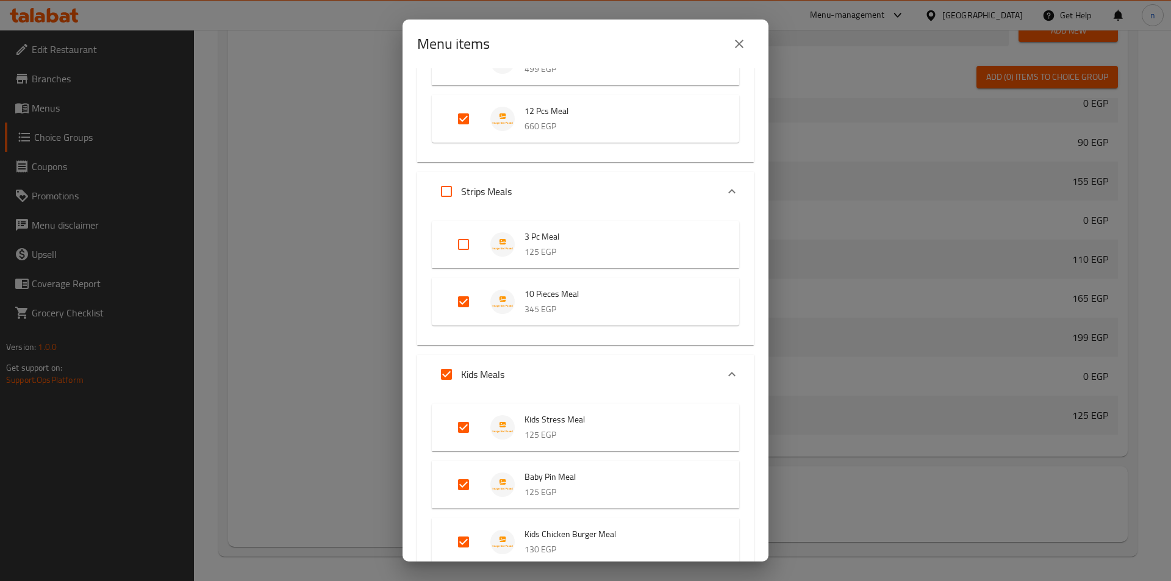
scroll to position [305, 0]
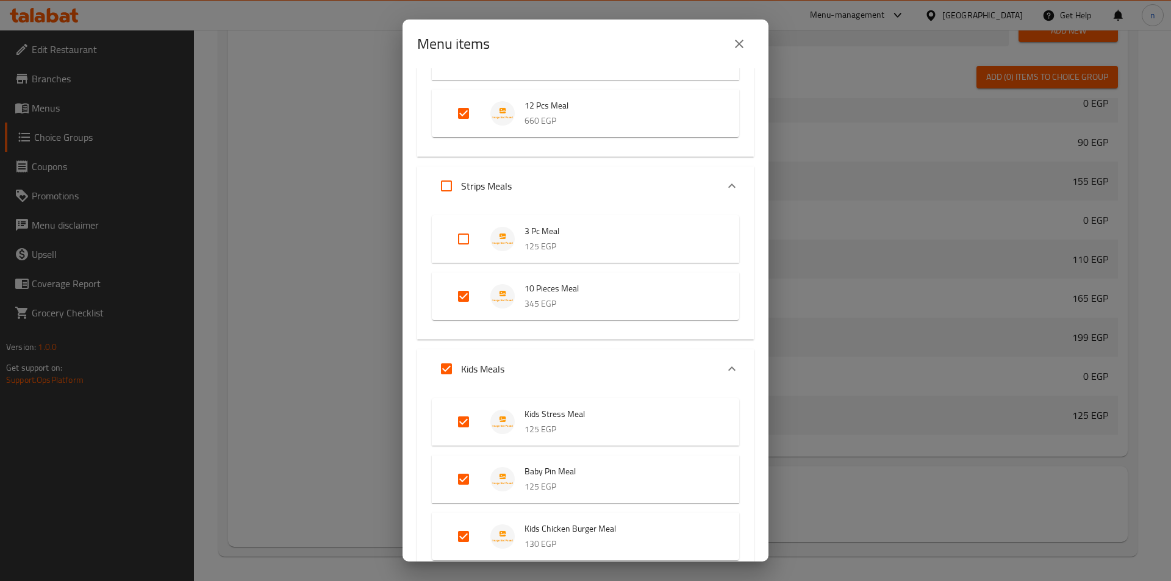
click at [451, 198] on input "Expand" at bounding box center [446, 185] width 29 height 29
checkbox input "true"
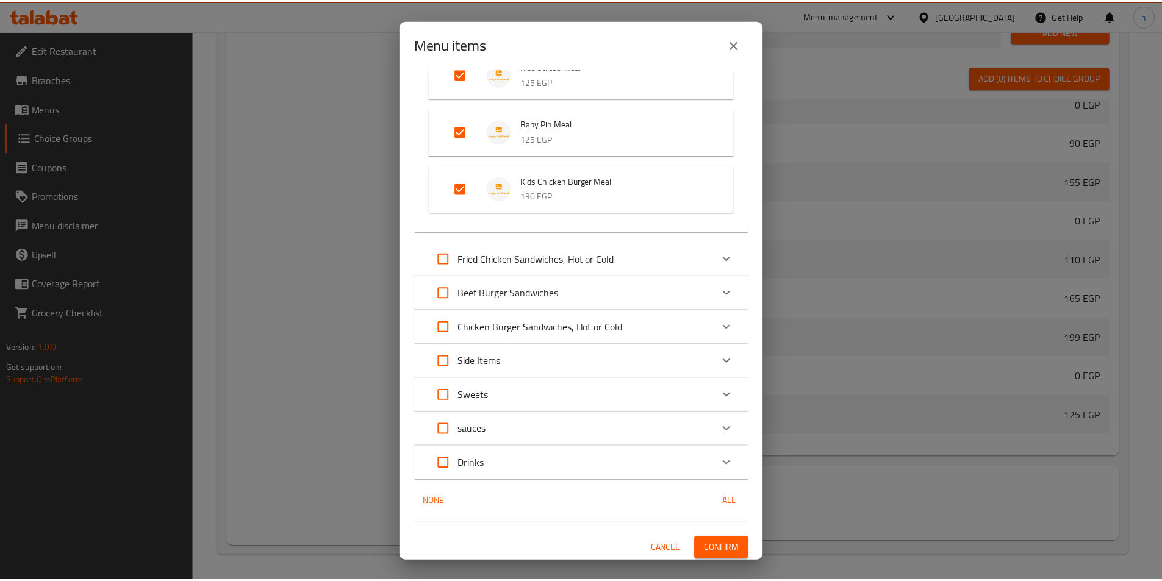
scroll to position [657, 0]
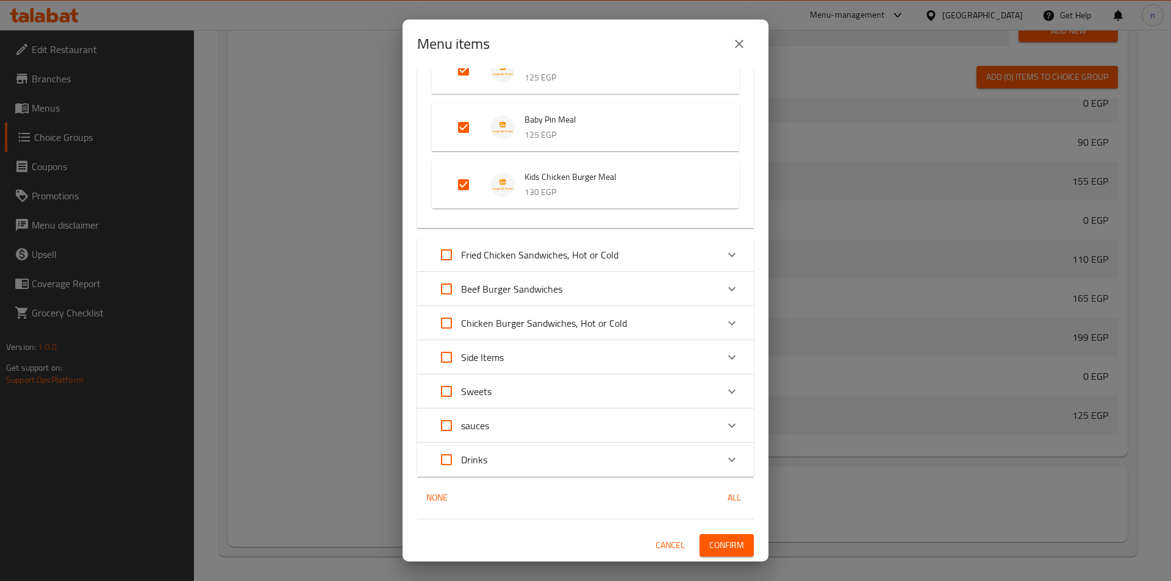
click at [712, 548] on span "Confirm" at bounding box center [726, 545] width 35 height 15
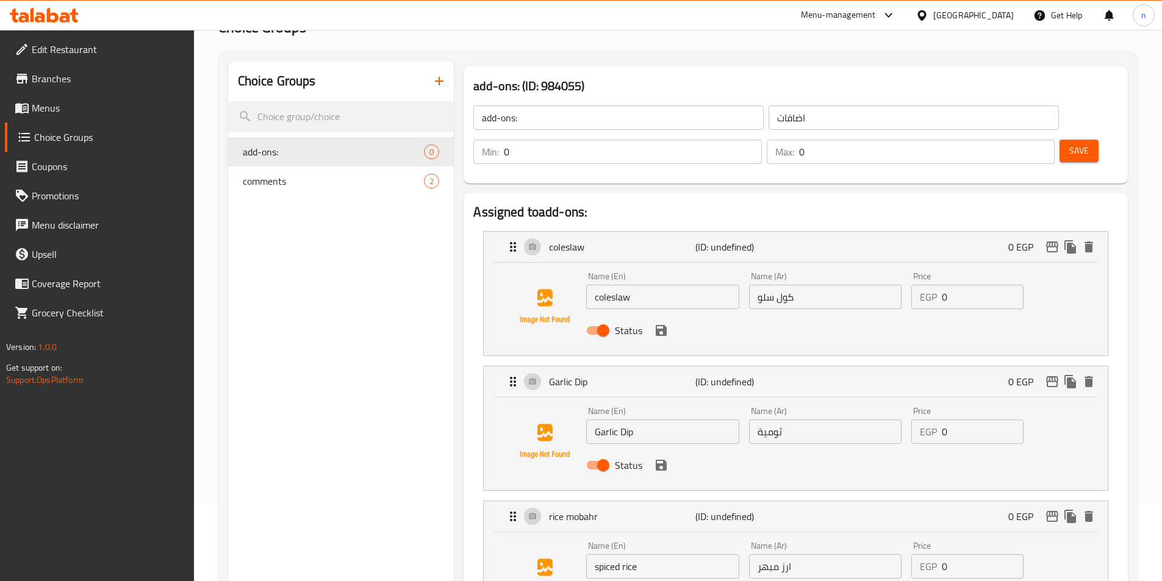
scroll to position [0, 0]
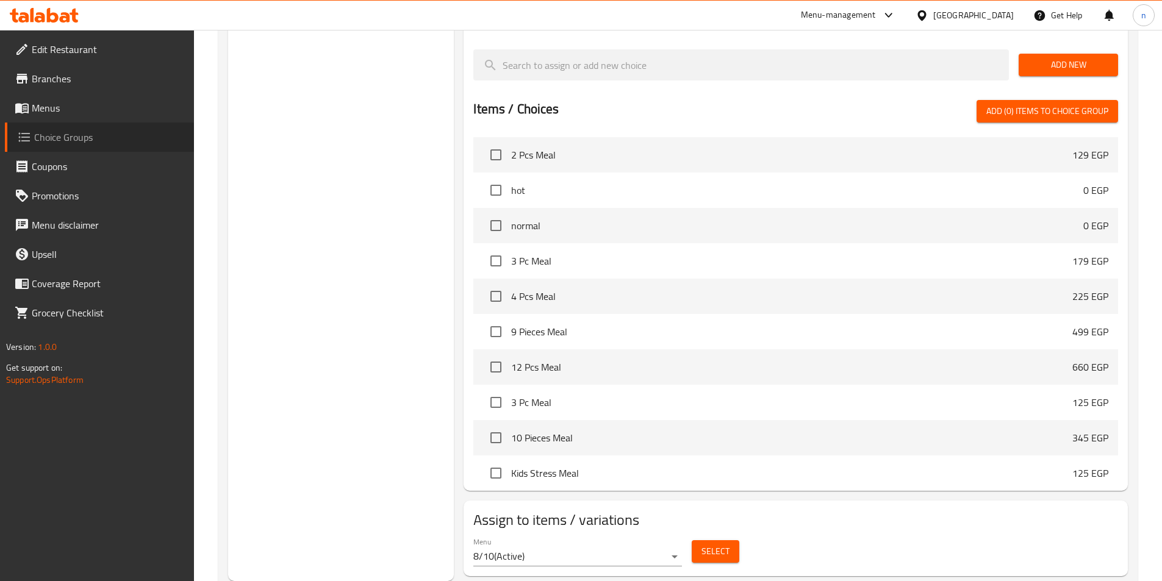
click at [57, 130] on span "Choice Groups" at bounding box center [109, 137] width 150 height 15
click at [87, 143] on span "Choice Groups" at bounding box center [109, 137] width 150 height 15
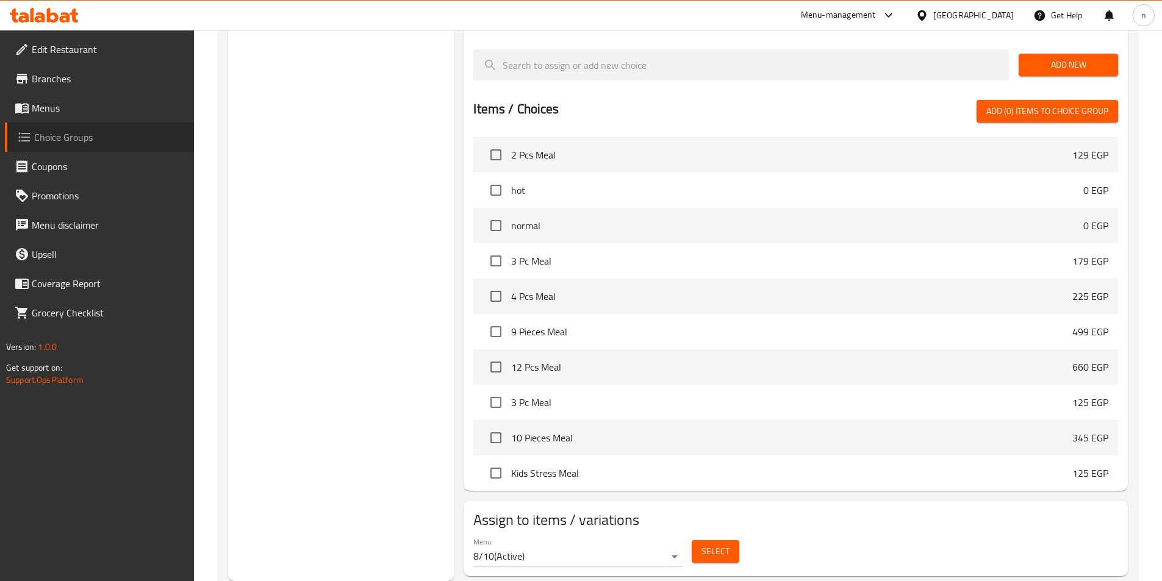
click at [87, 143] on span "Choice Groups" at bounding box center [109, 137] width 150 height 15
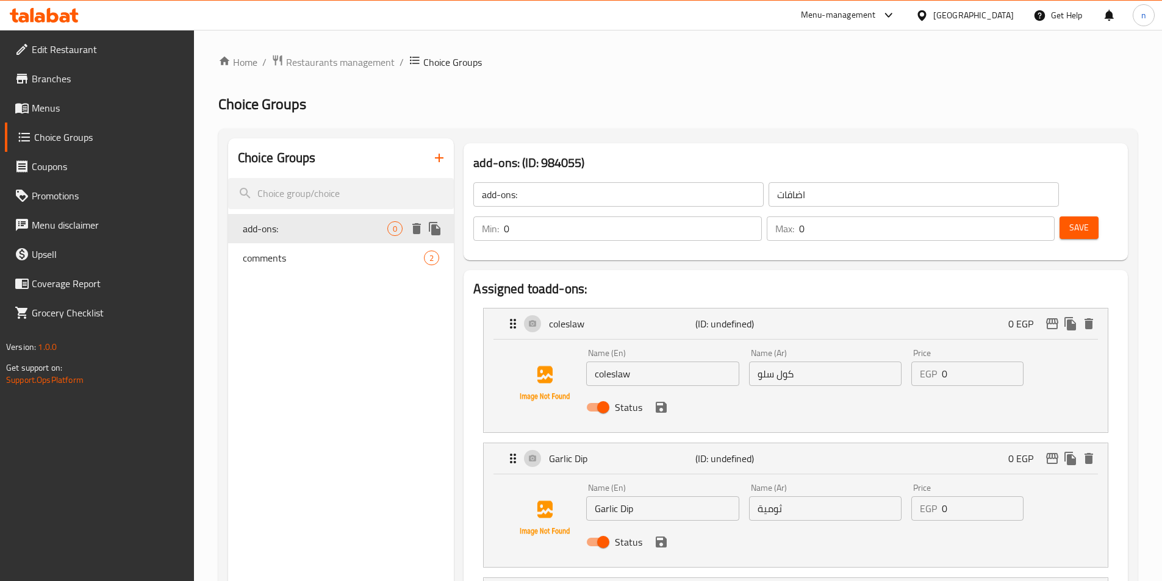
click at [265, 232] on span "add-ons:" at bounding box center [315, 228] width 145 height 15
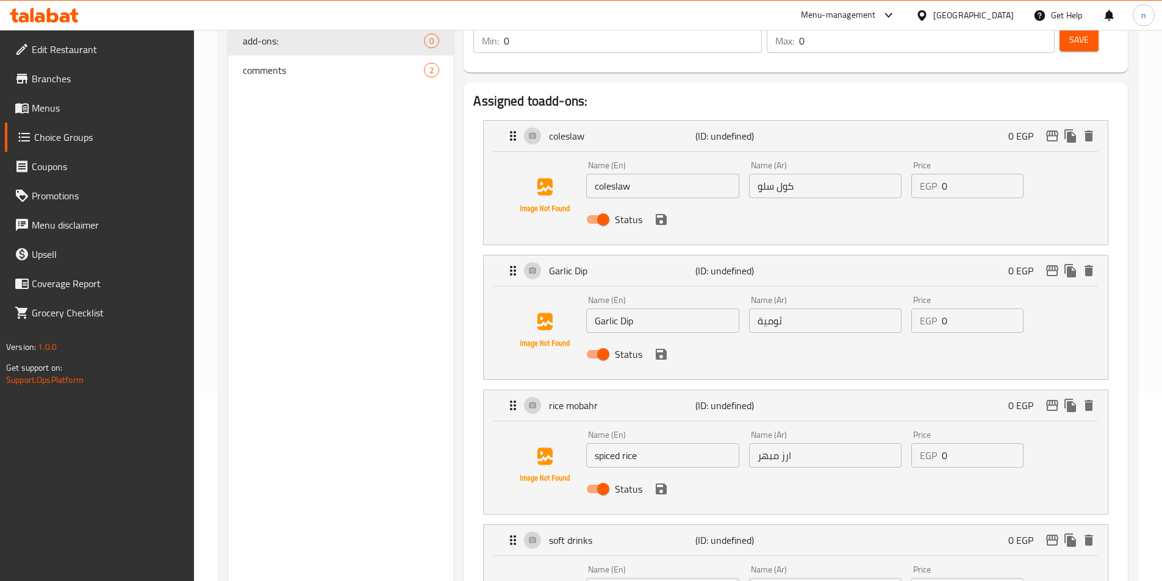
scroll to position [61, 0]
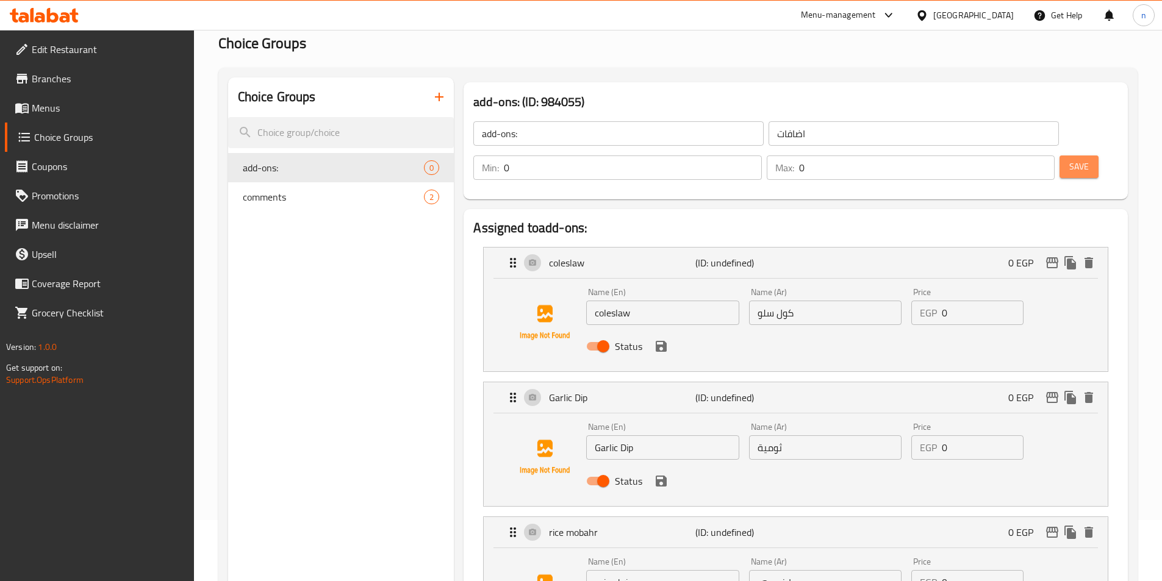
click at [1069, 159] on span "Save" at bounding box center [1079, 166] width 20 height 15
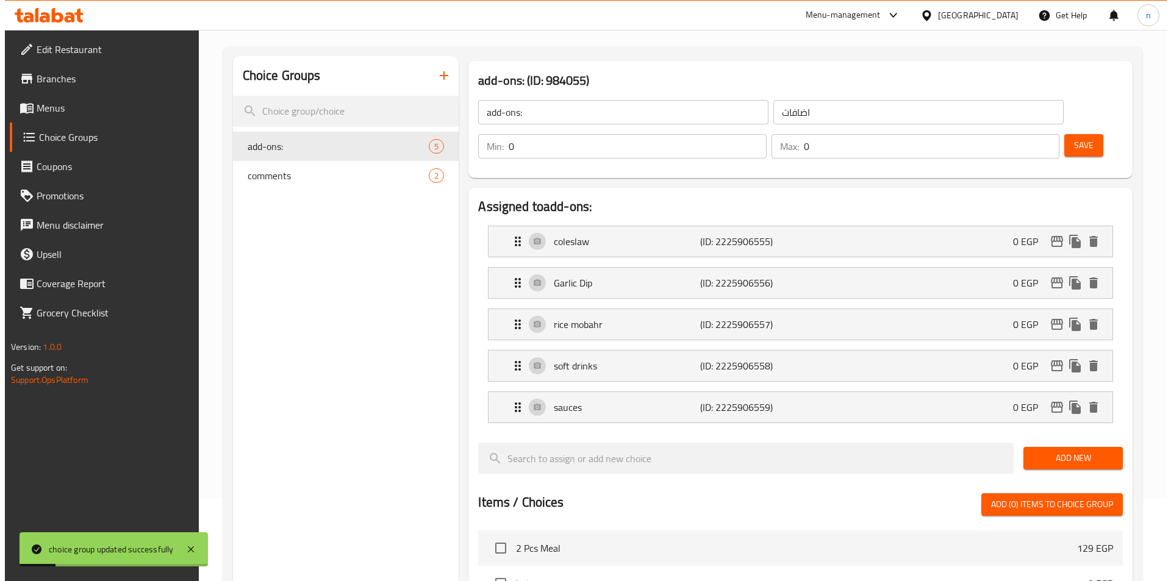
scroll to position [476, 0]
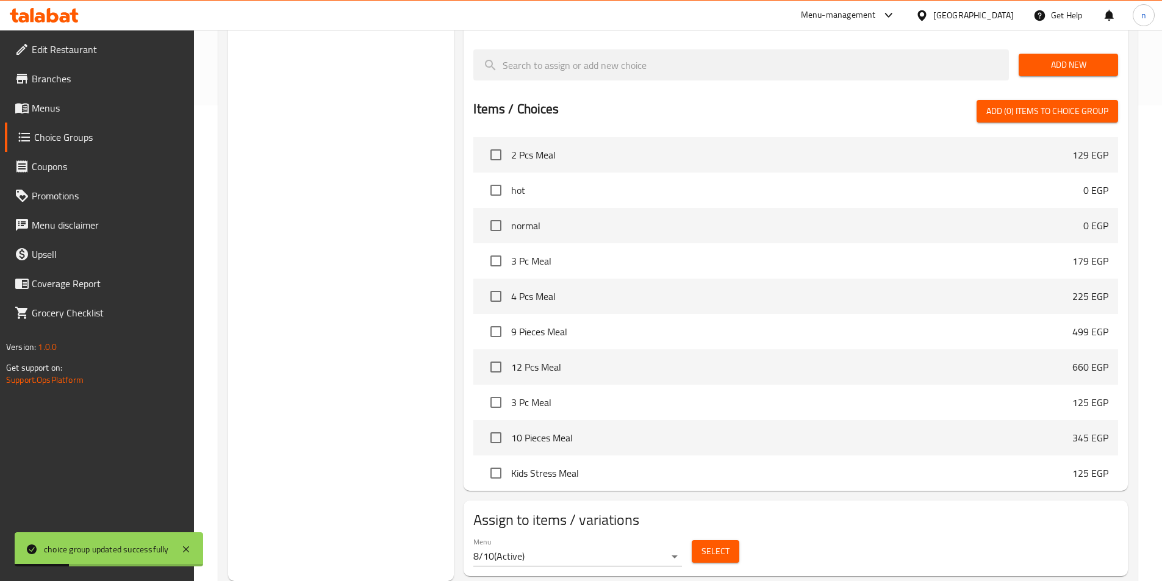
click at [707, 544] on span "Select" at bounding box center [715, 551] width 28 height 15
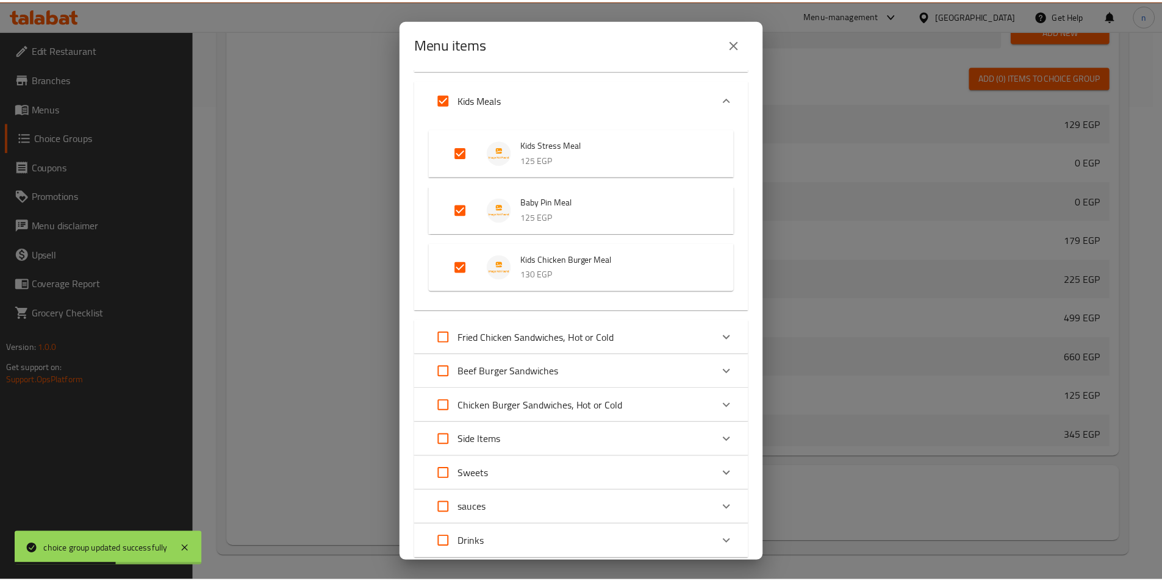
scroll to position [657, 0]
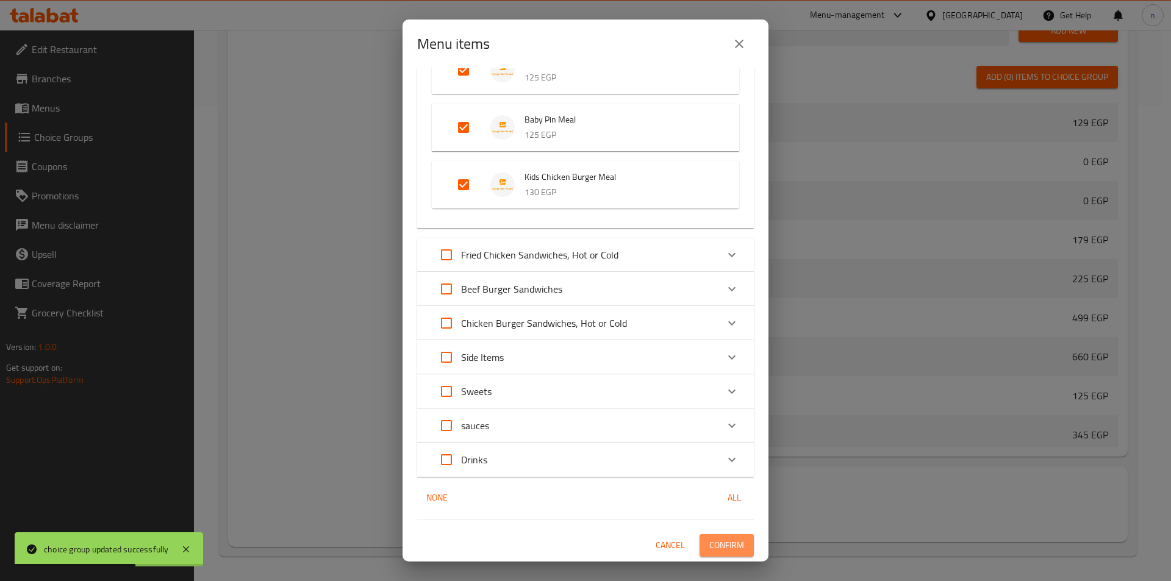
click at [726, 540] on span "Confirm" at bounding box center [726, 545] width 35 height 15
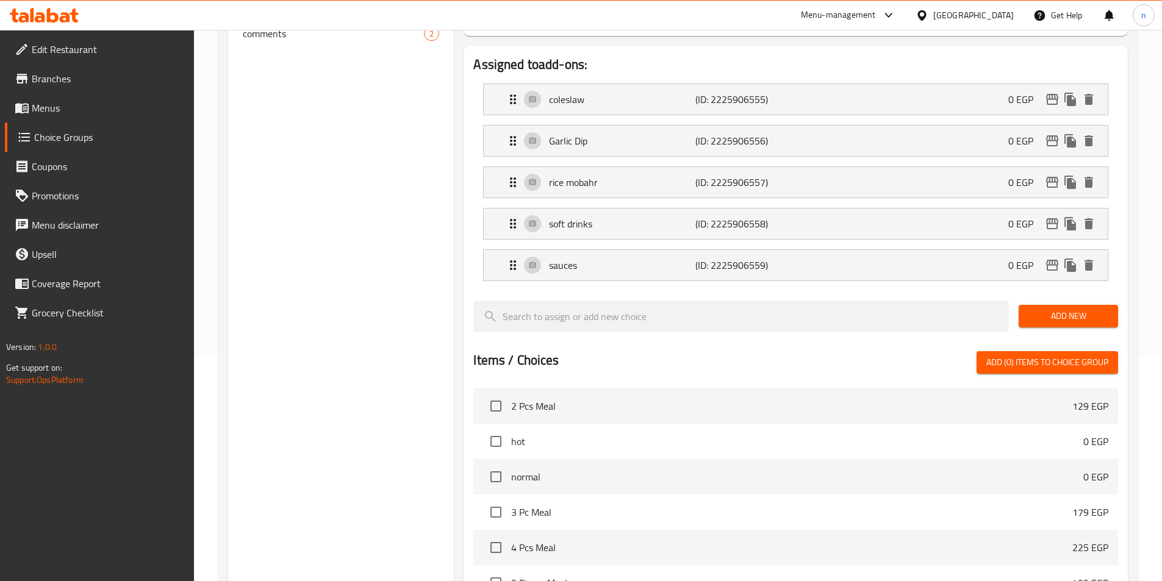
scroll to position [0, 0]
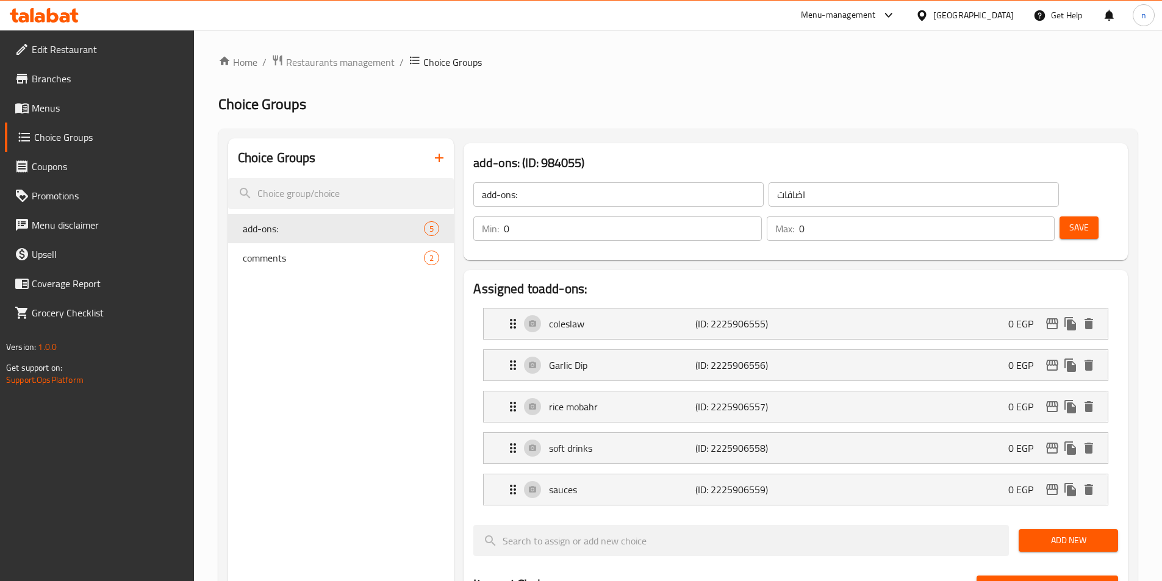
click at [652, 51] on div "Home / Restaurants management / Choice Groups Choice Groups Choice Groups add-o…" at bounding box center [678, 560] width 968 height 1061
click at [866, 391] on div "rice mobahr (ID: 2225906557) 0 EGP" at bounding box center [798, 406] width 587 height 30
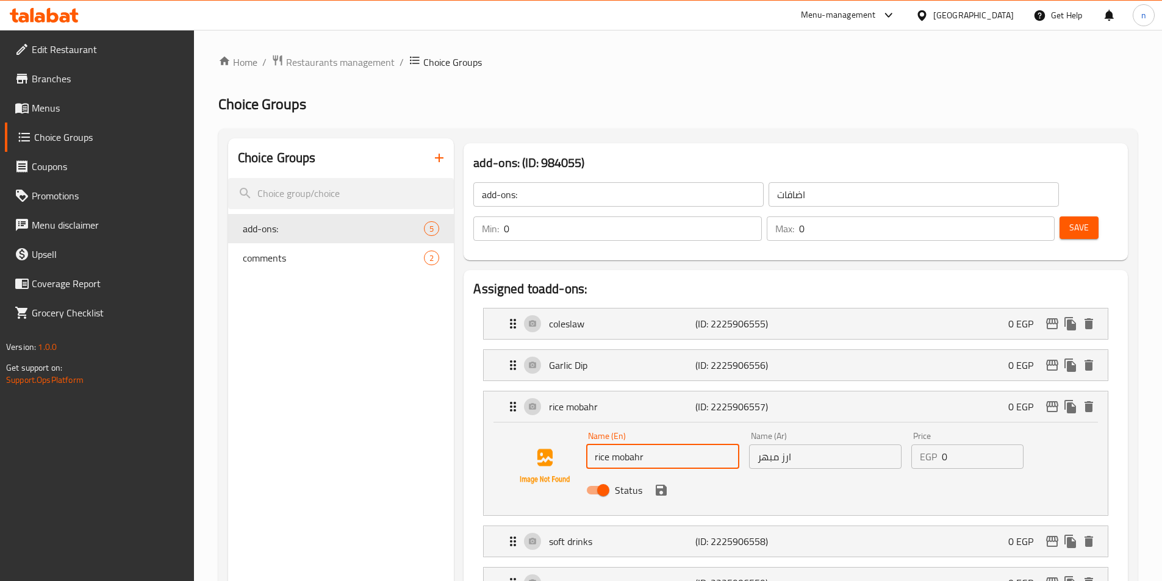
click at [654, 444] on input "rice mobahr" at bounding box center [662, 456] width 152 height 24
paste input "spiced rice"
click at [664, 483] on icon "save" at bounding box center [661, 490] width 15 height 15
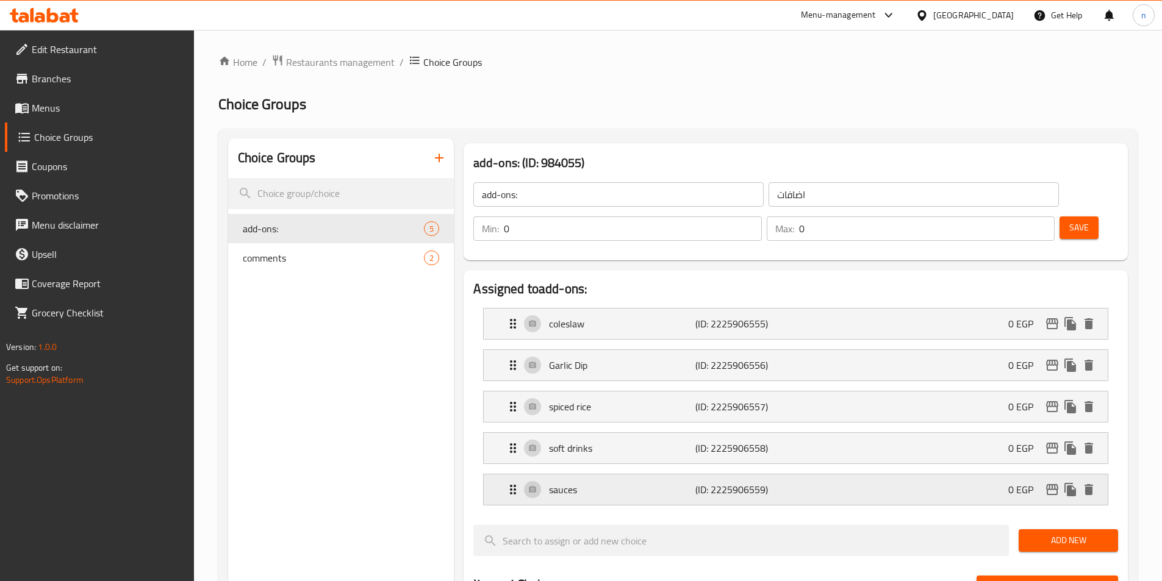
type input "spiced rice"
click at [1065, 216] on button "Save" at bounding box center [1078, 227] width 39 height 23
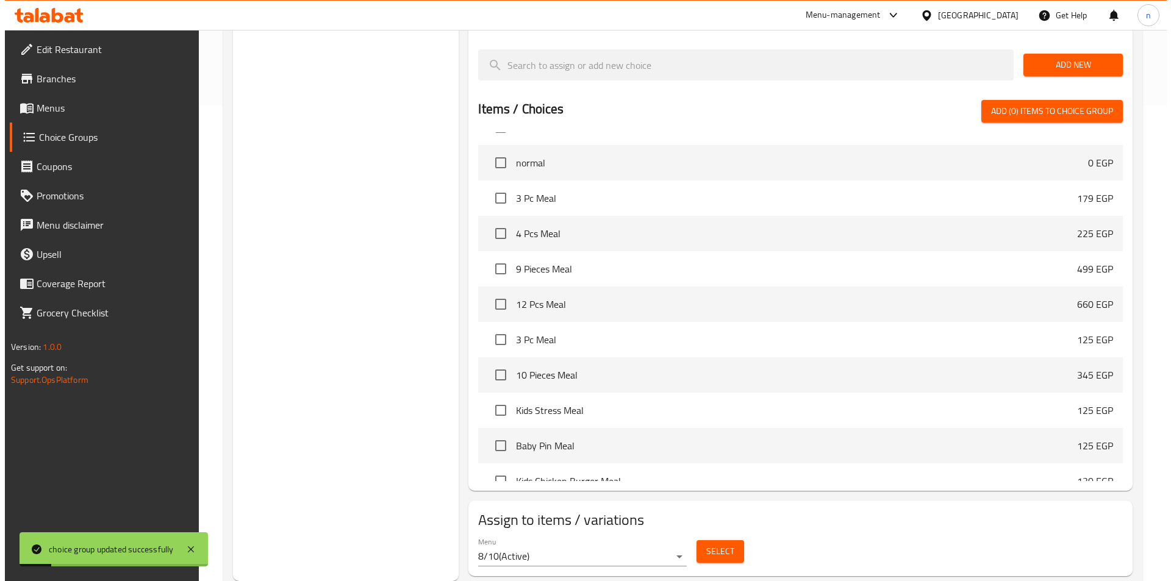
scroll to position [122, 0]
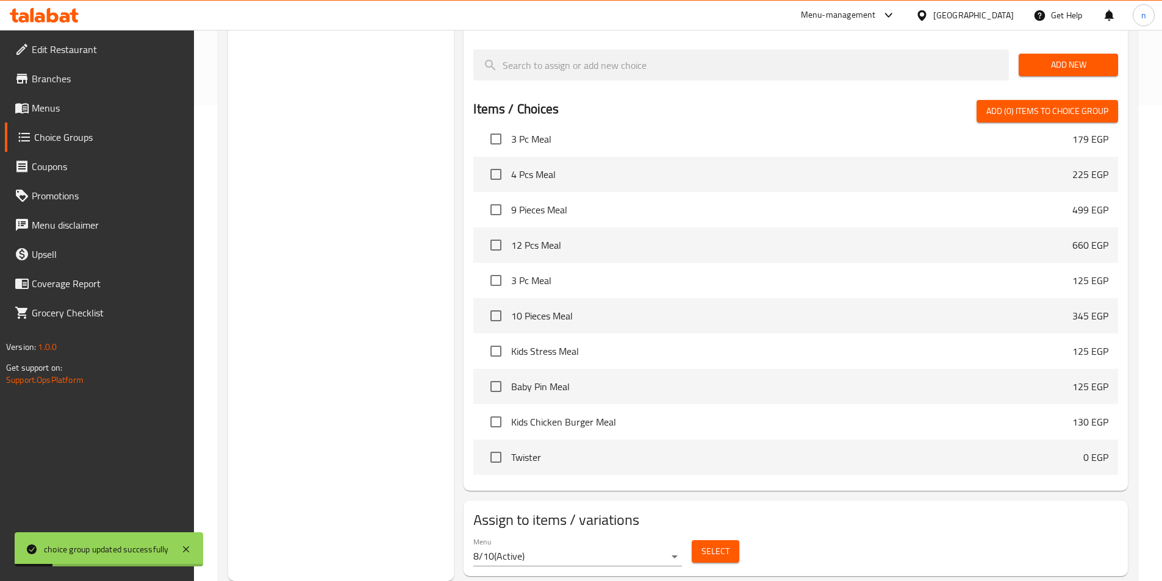
click at [727, 544] on span "Select" at bounding box center [715, 551] width 28 height 15
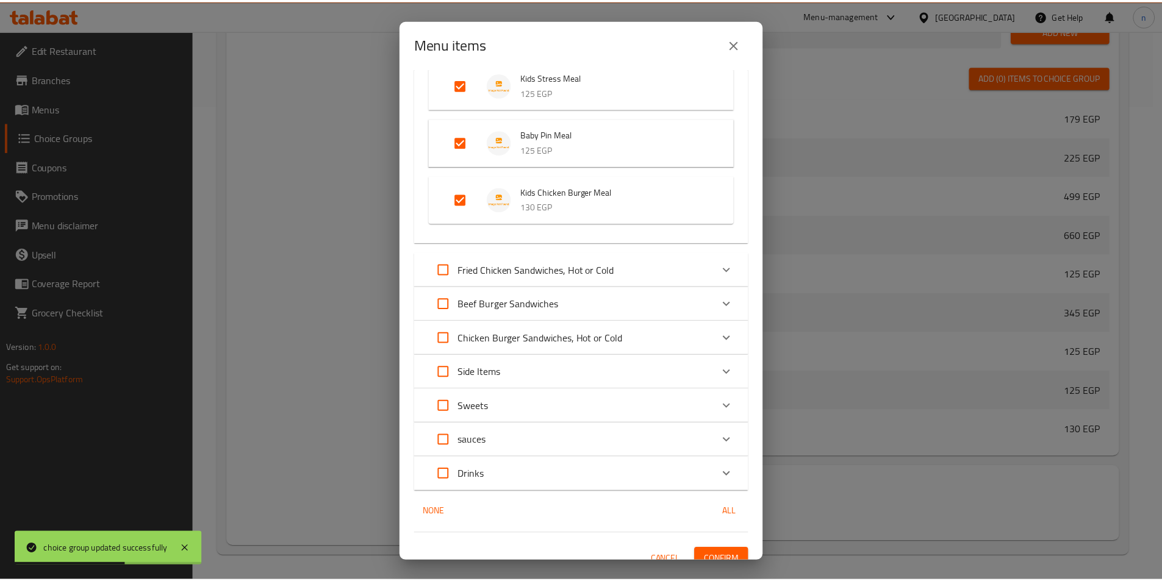
scroll to position [657, 0]
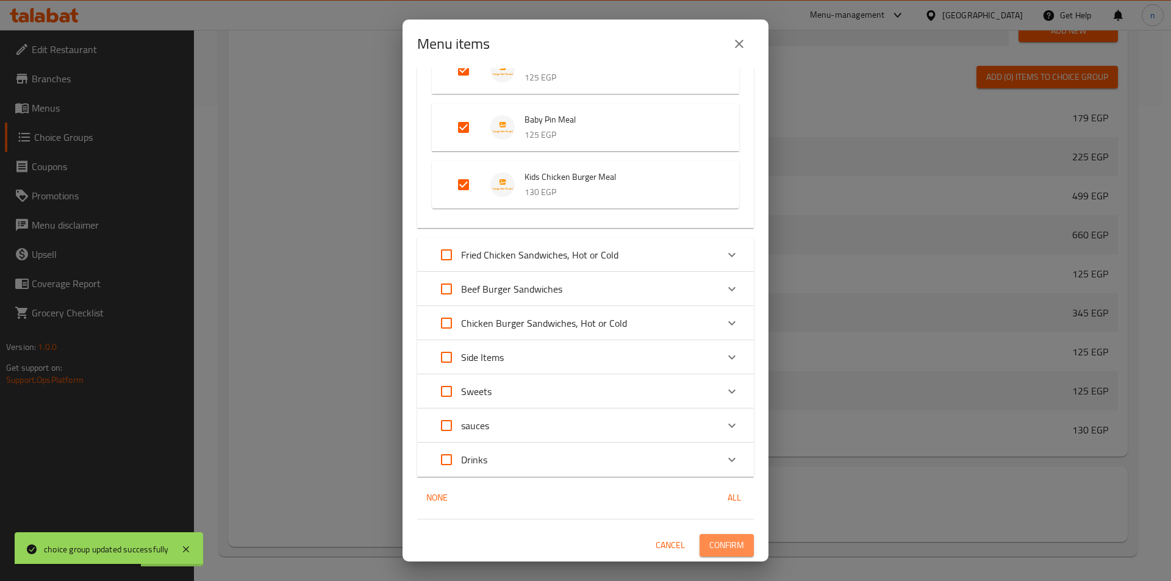
click at [721, 539] on span "Confirm" at bounding box center [726, 545] width 35 height 15
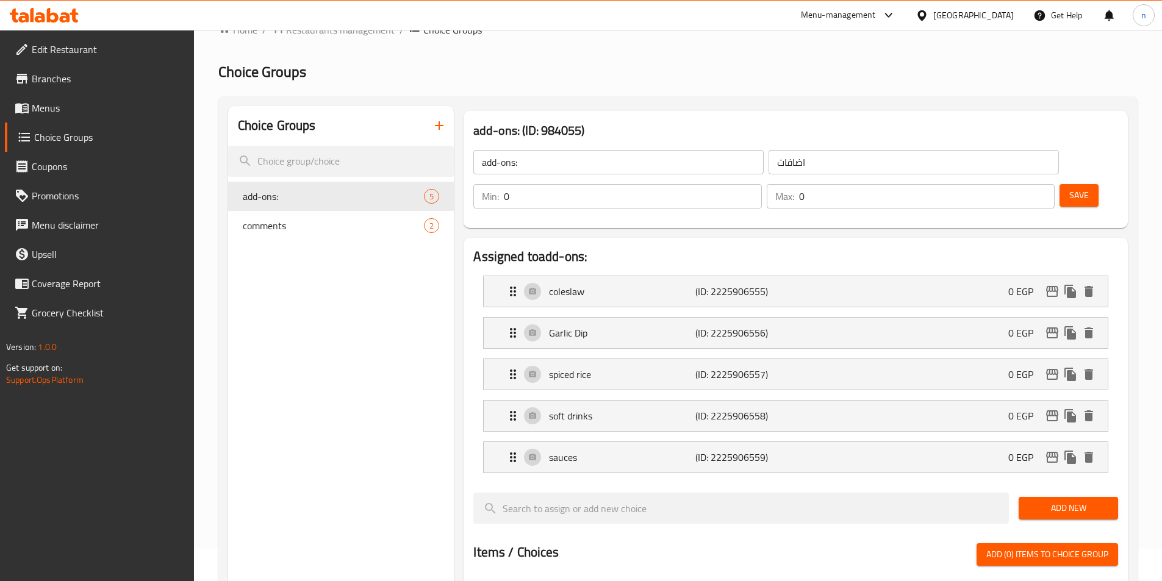
scroll to position [0, 0]
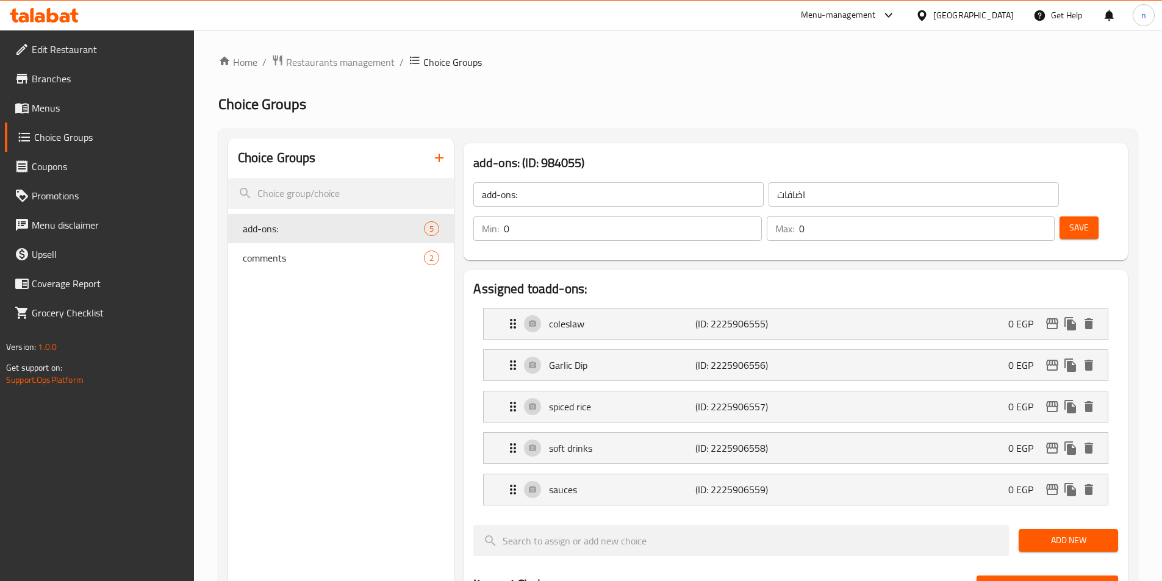
click at [776, 117] on div "Home / Restaurants management / Choice Groups Choice Groups Choice Groups add-o…" at bounding box center [677, 560] width 919 height 1012
click at [1093, 441] on icon "delete" at bounding box center [1088, 448] width 15 height 15
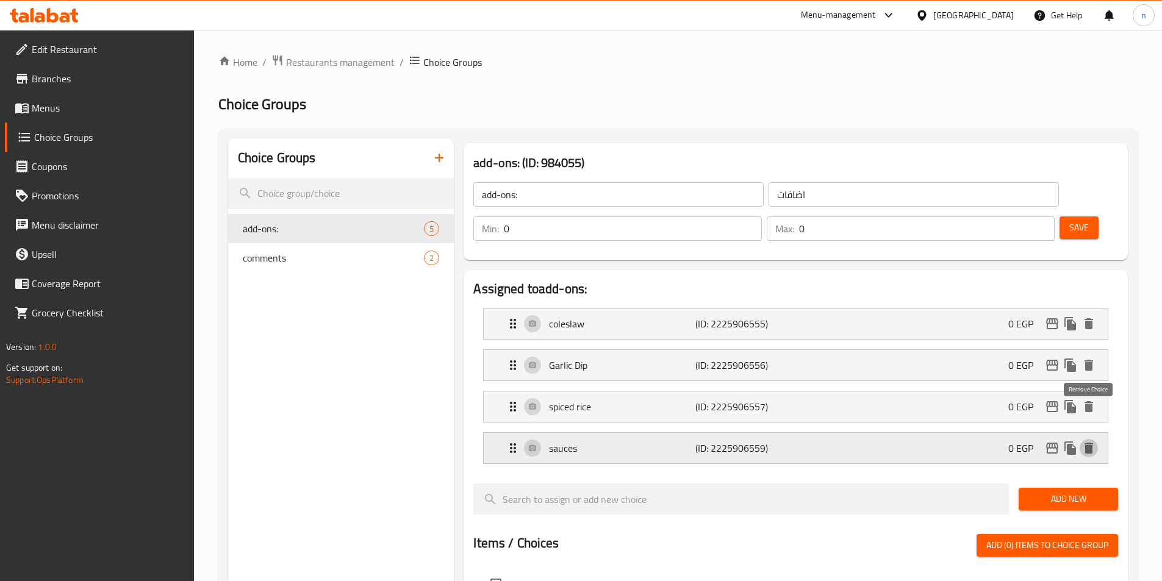
click at [1090, 443] on icon "delete" at bounding box center [1088, 448] width 9 height 11
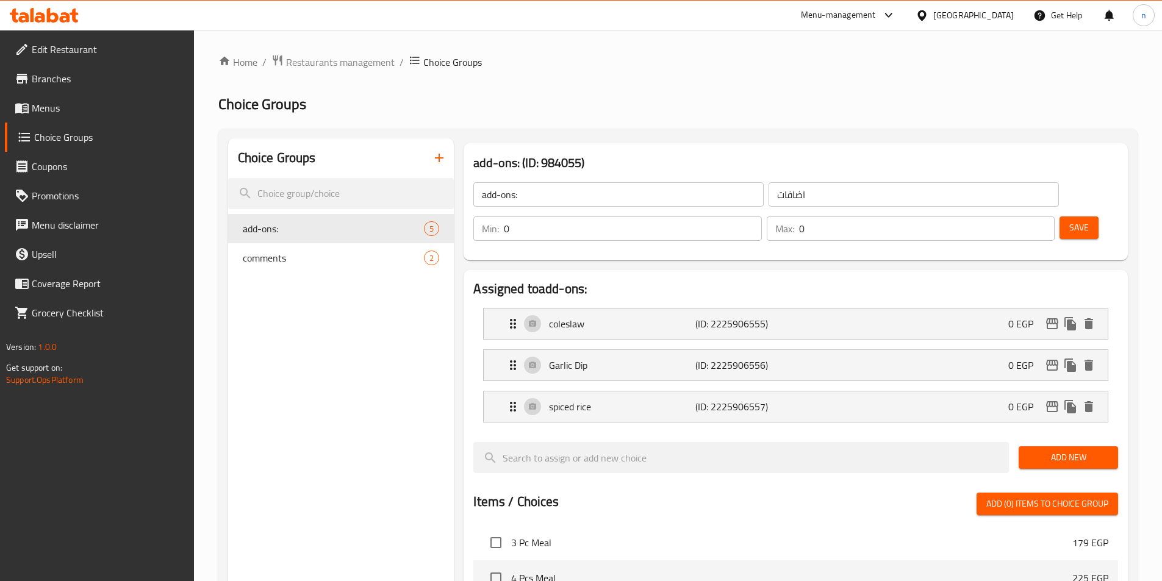
click at [1059, 216] on button "Save" at bounding box center [1078, 227] width 39 height 23
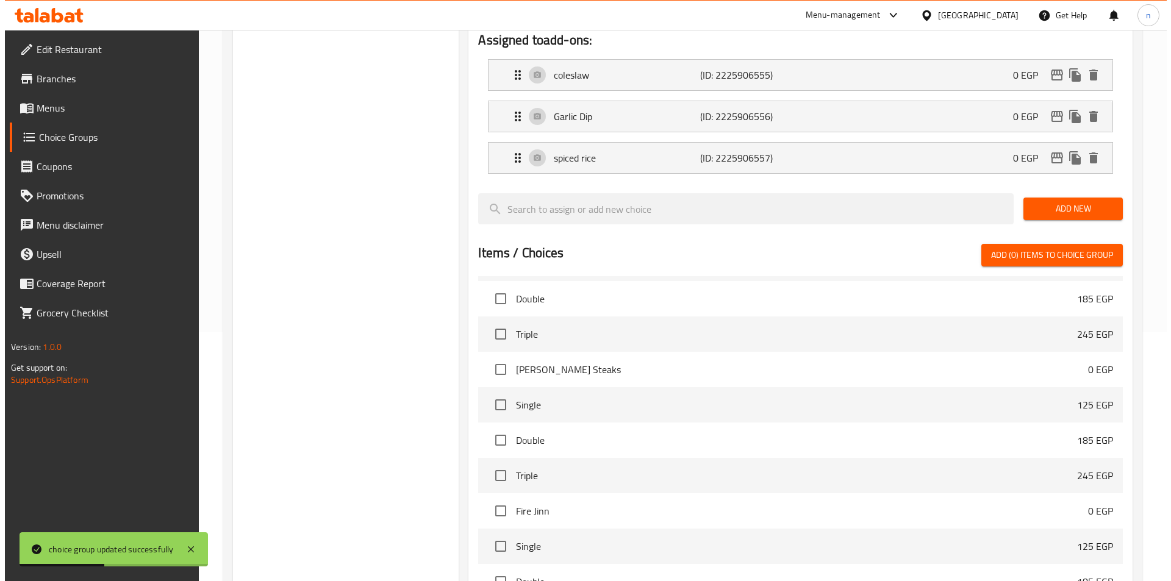
scroll to position [393, 0]
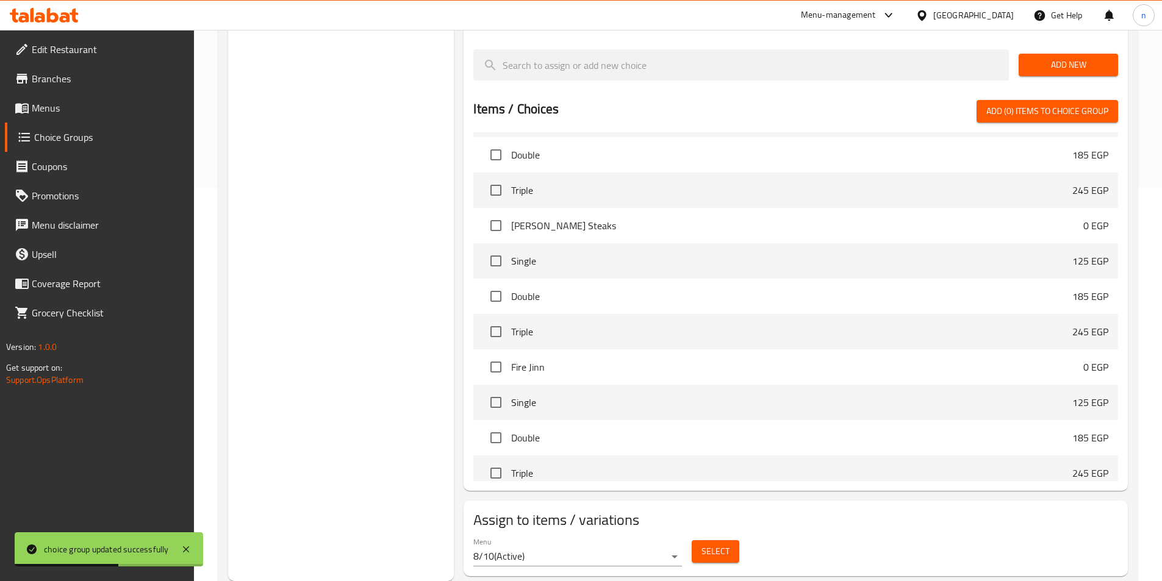
click at [722, 544] on span "Select" at bounding box center [715, 551] width 28 height 15
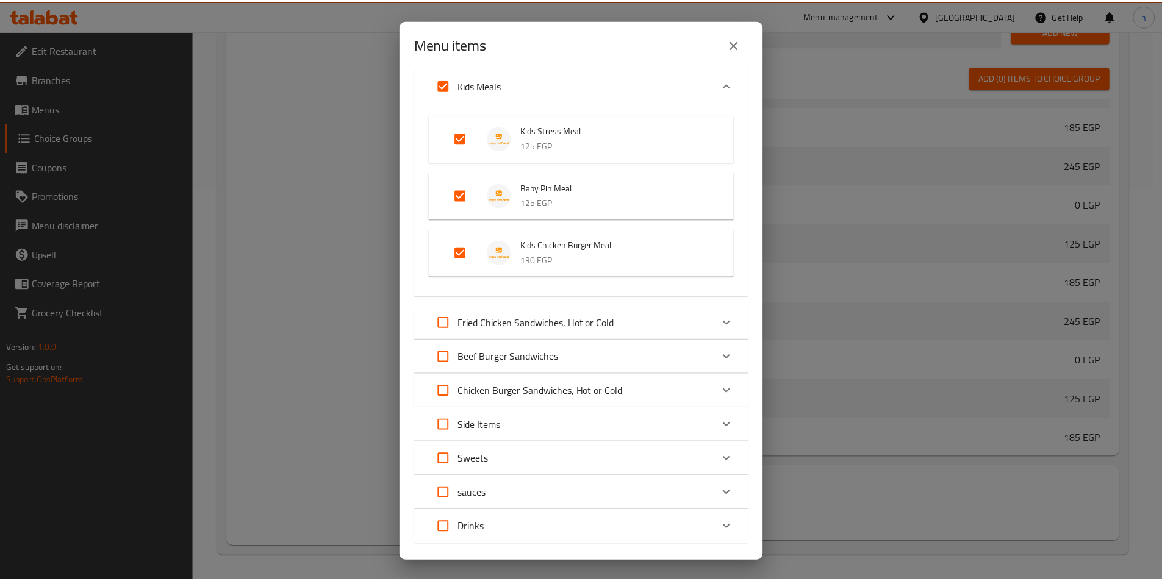
scroll to position [657, 0]
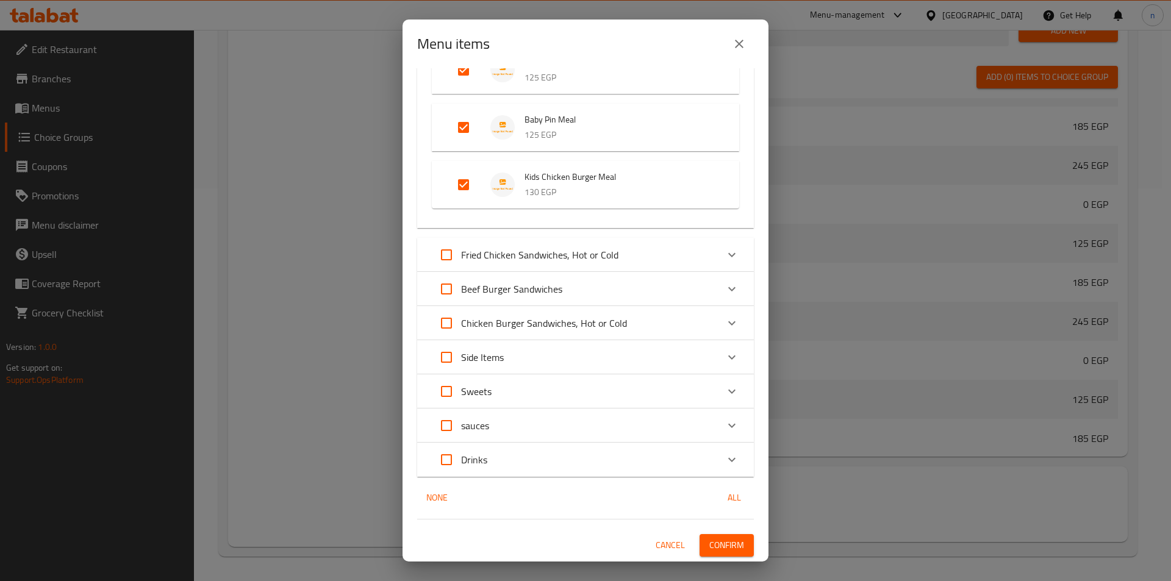
click at [724, 541] on span "Confirm" at bounding box center [726, 545] width 35 height 15
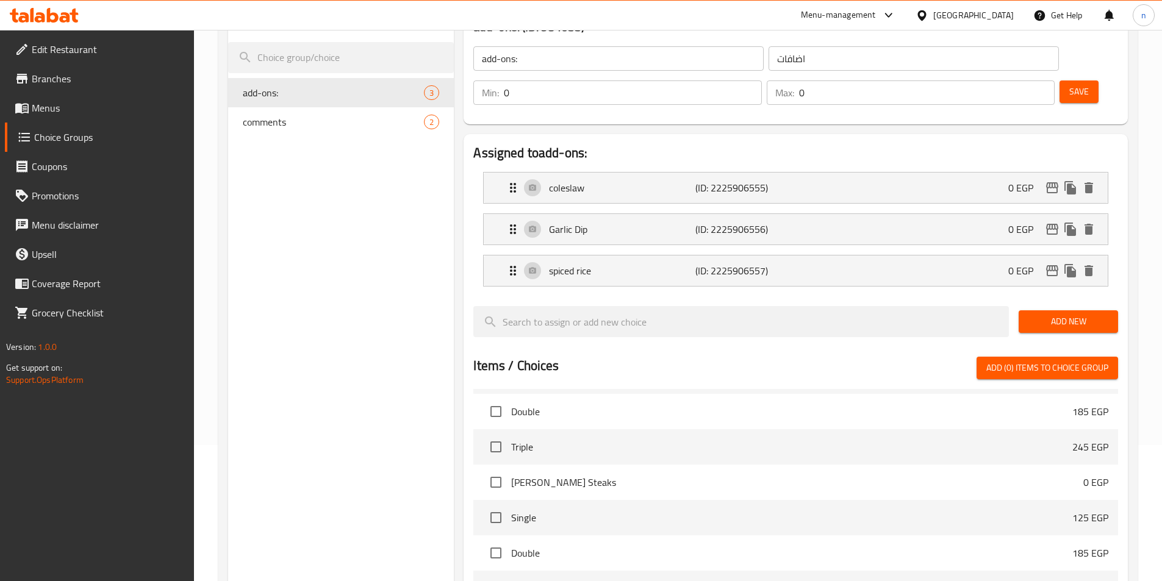
scroll to position [0, 0]
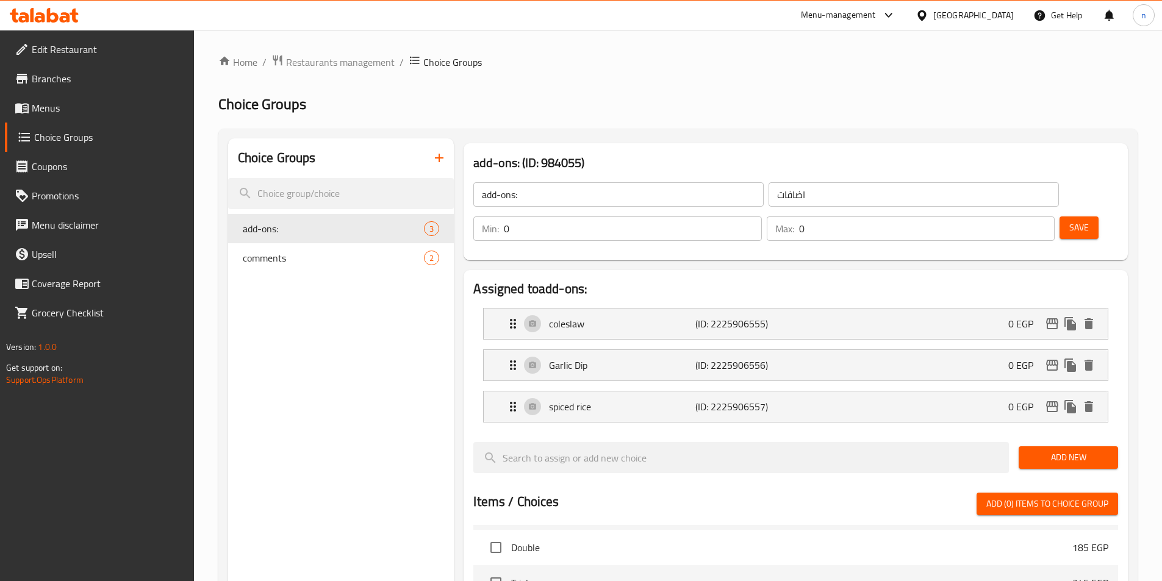
drag, startPoint x: 947, startPoint y: 292, endPoint x: 908, endPoint y: 321, distance: 48.4
click at [947, 309] on div "coleslaw (ID: 2225906555) 0 EGP" at bounding box center [798, 324] width 587 height 30
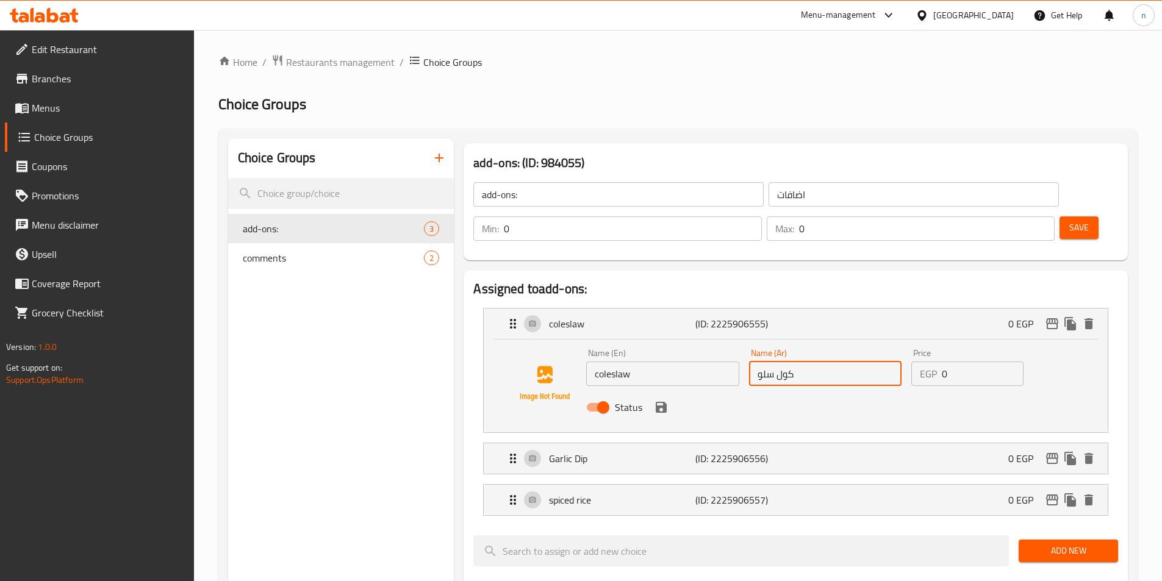
drag, startPoint x: 799, startPoint y: 340, endPoint x: 746, endPoint y: 340, distance: 53.7
click at [746, 344] on div "Name (Ar) كول سلو Name (Ar)" at bounding box center [825, 367] width 162 height 47
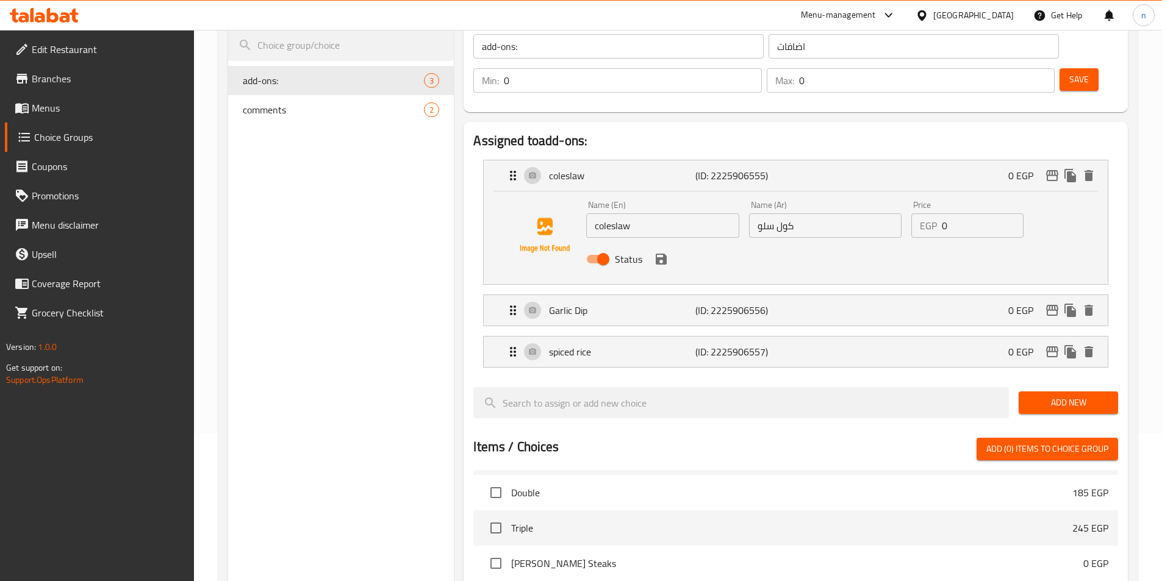
scroll to position [183, 0]
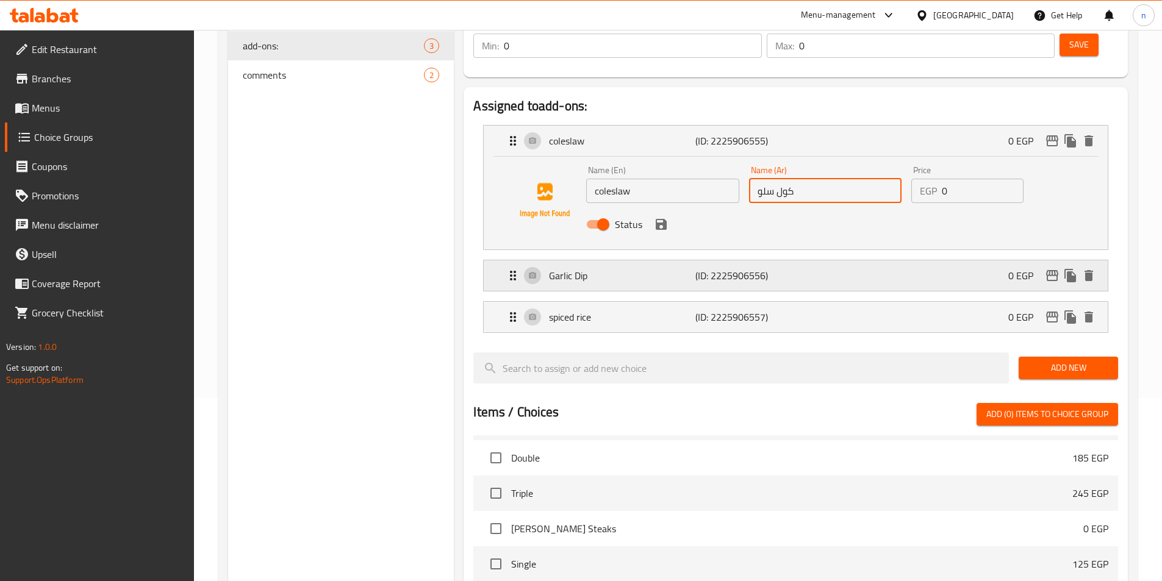
click at [913, 260] on div "Garlic Dip (ID: 2225906556) 0 EGP" at bounding box center [798, 275] width 587 height 30
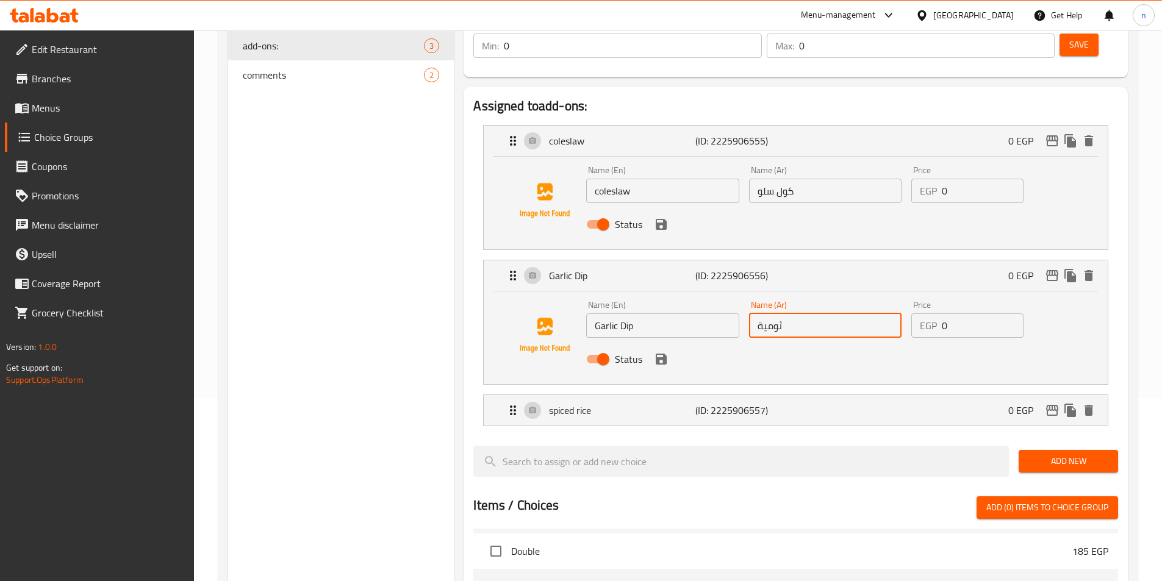
drag, startPoint x: 802, startPoint y: 297, endPoint x: 715, endPoint y: 289, distance: 88.2
click at [724, 296] on div "Name (En) Garlic Dip Name (En) Name (Ar) ثومية Name (Ar) Price EGP 0 Price Stat…" at bounding box center [824, 336] width 487 height 80
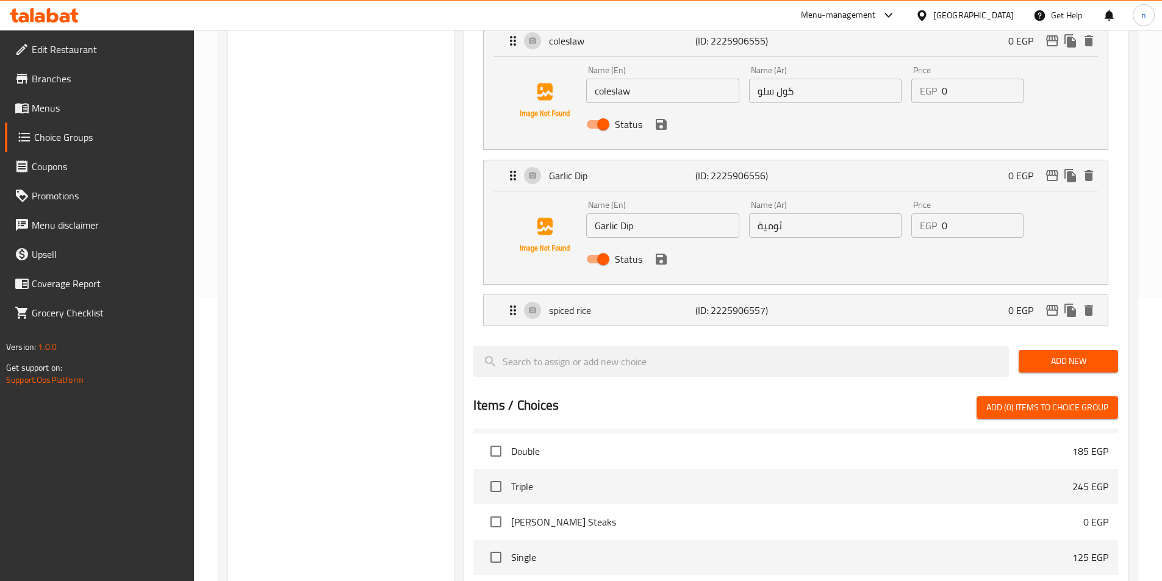
scroll to position [305, 0]
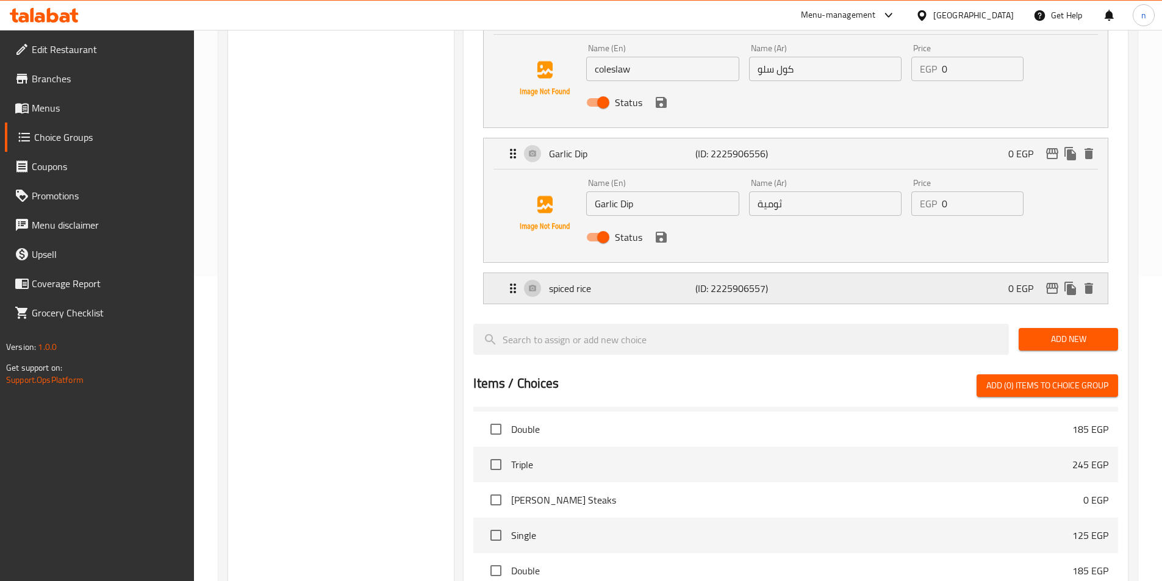
click at [877, 273] on div "spiced rice (ID: 2225906557) 0 EGP" at bounding box center [798, 288] width 587 height 30
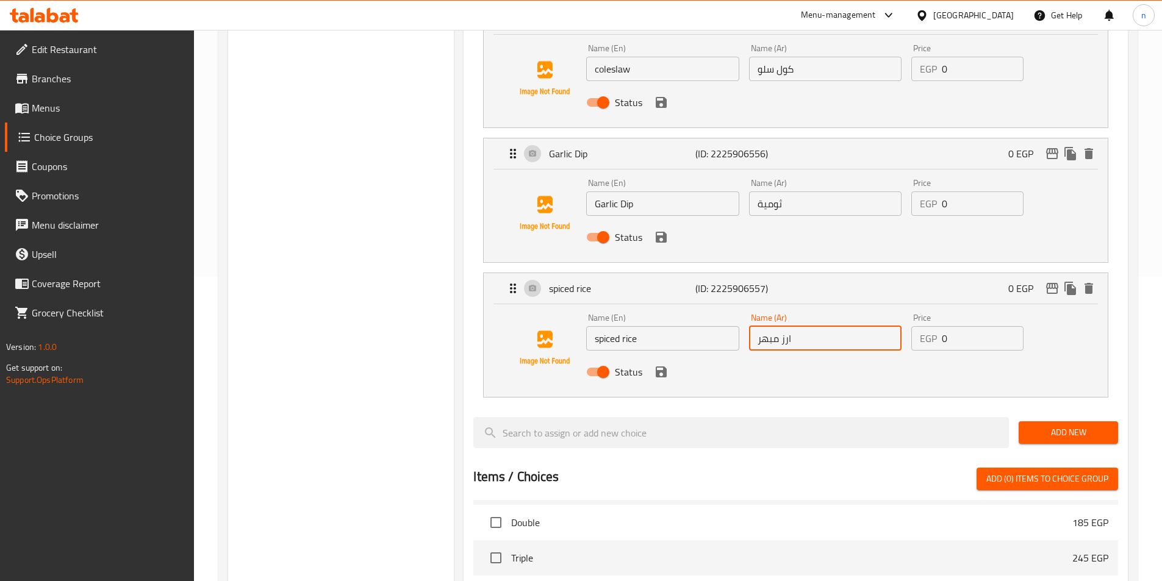
drag, startPoint x: 810, startPoint y: 309, endPoint x: 751, endPoint y: 301, distance: 59.6
click at [751, 326] on input "ارز مبهر" at bounding box center [825, 338] width 152 height 24
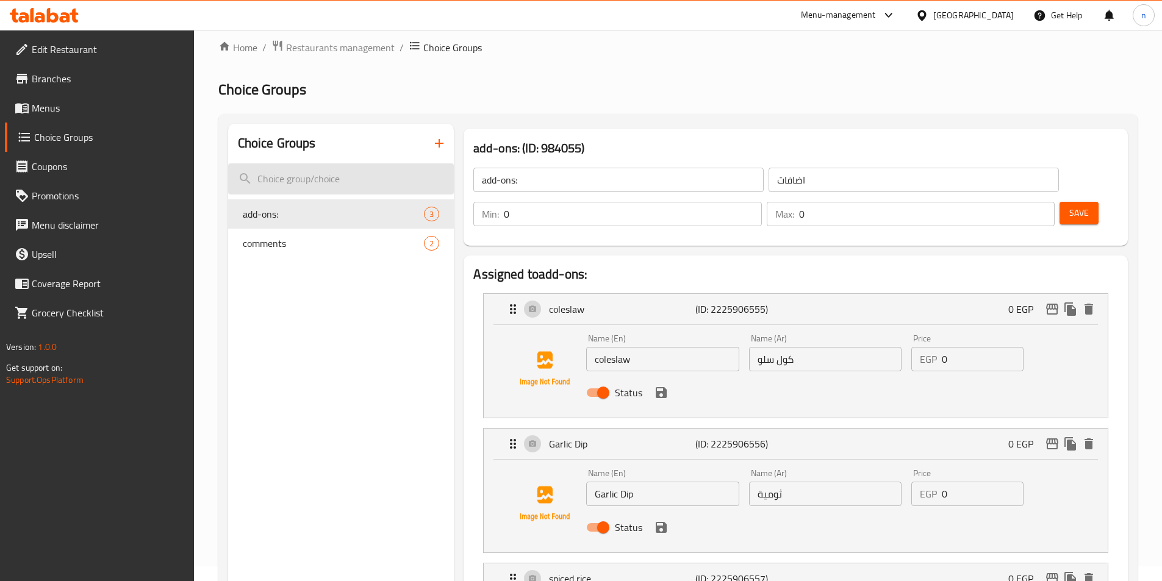
scroll to position [0, 0]
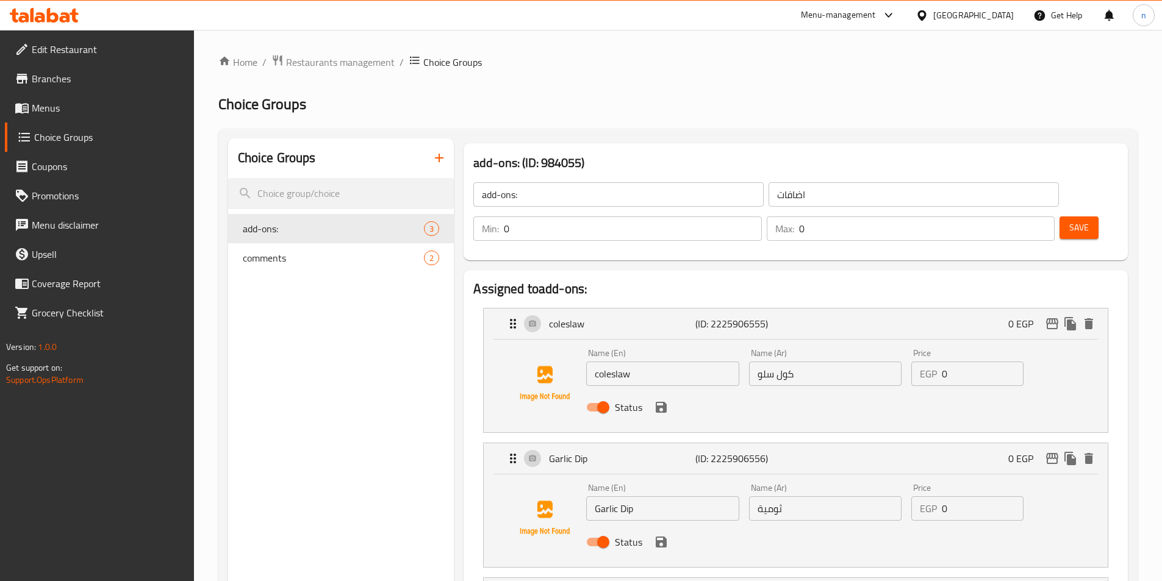
click at [348, 251] on span "comments" at bounding box center [315, 258] width 145 height 15
type input "comments"
type input "ملاحظات"
type input "1"
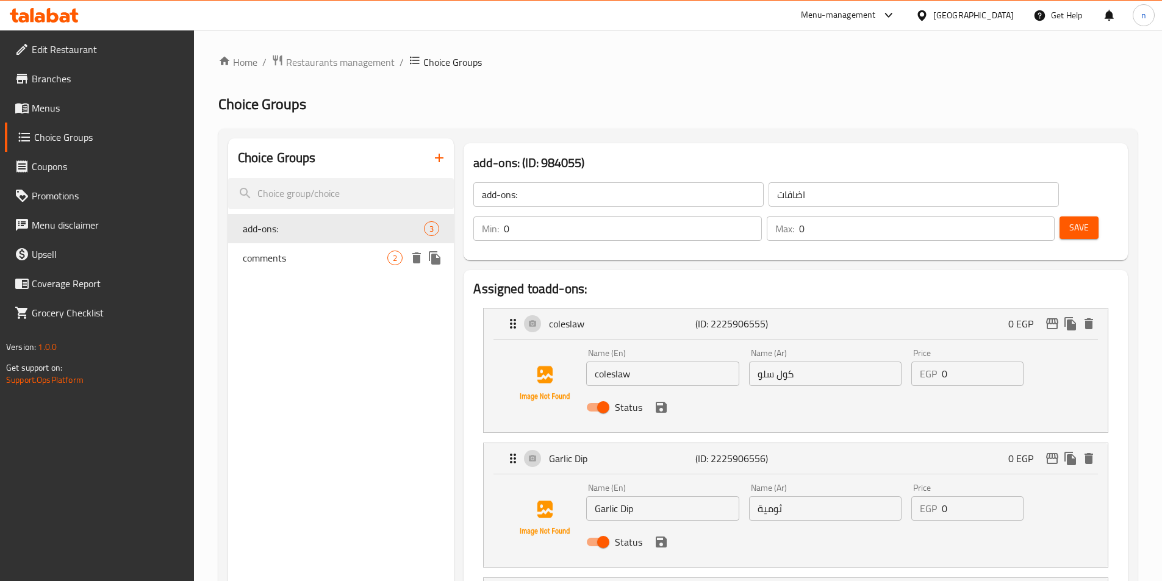
type input "1"
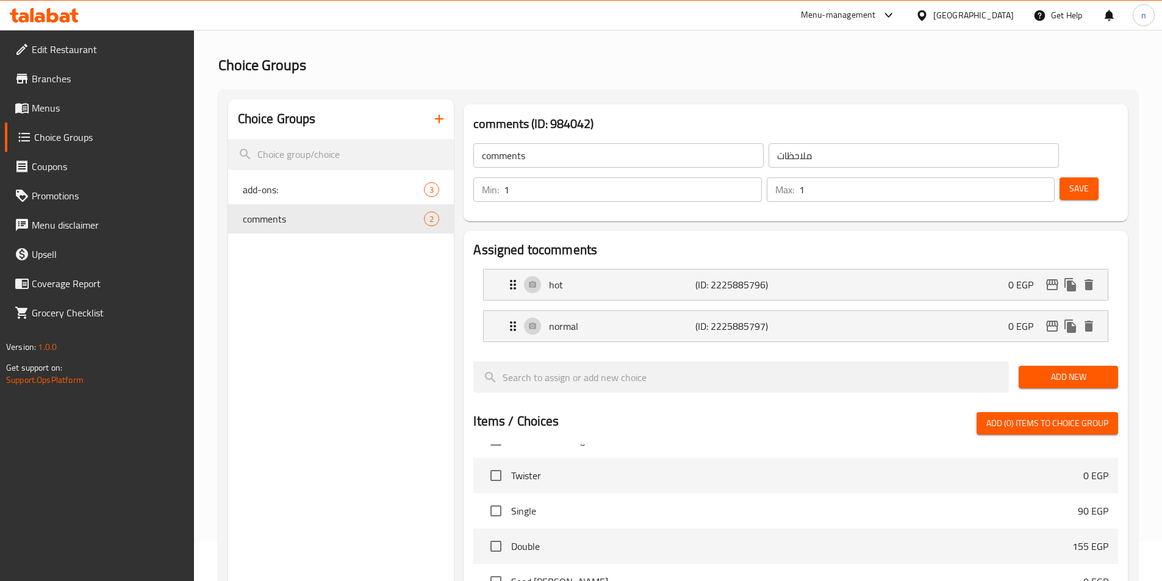
scroll to position [61, 0]
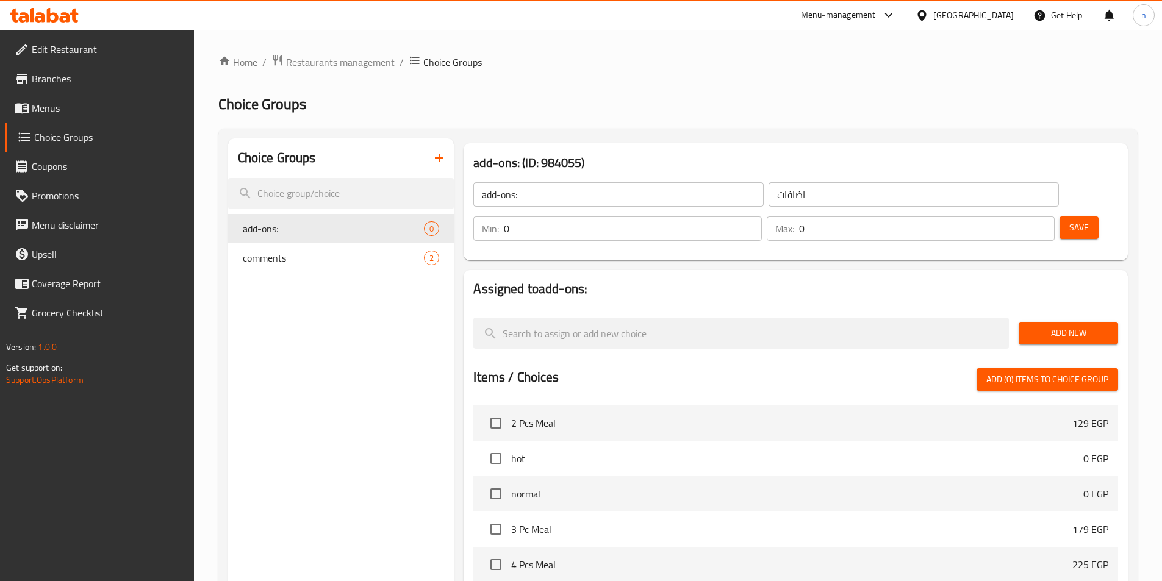
drag, startPoint x: 45, startPoint y: 113, endPoint x: 52, endPoint y: 115, distance: 7.5
click at [45, 113] on span "Menus" at bounding box center [108, 108] width 152 height 15
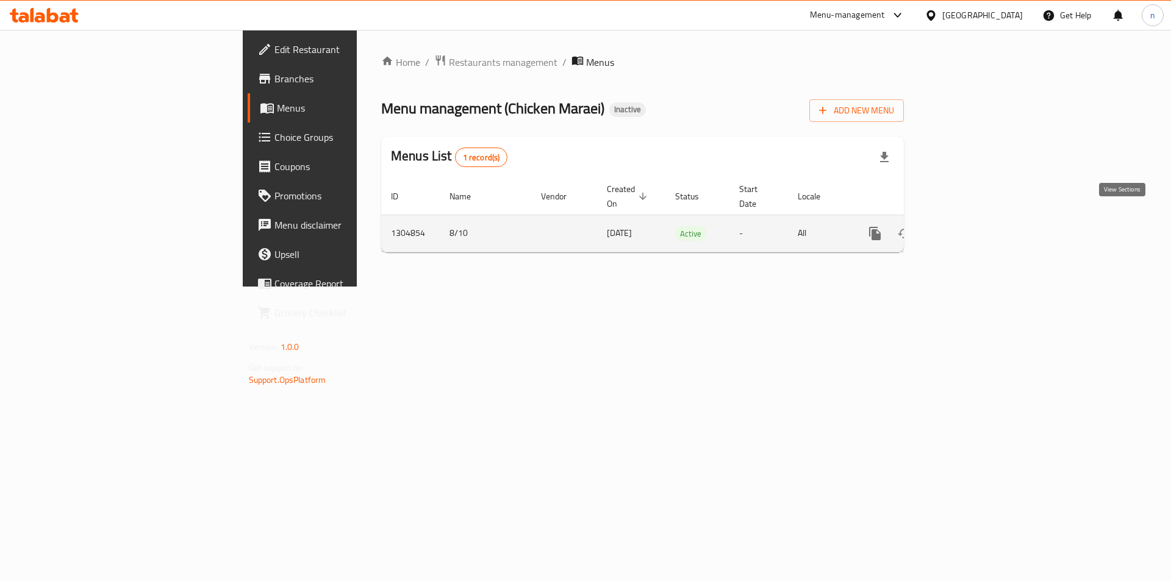
click at [970, 226] on icon "enhanced table" at bounding box center [962, 233] width 15 height 15
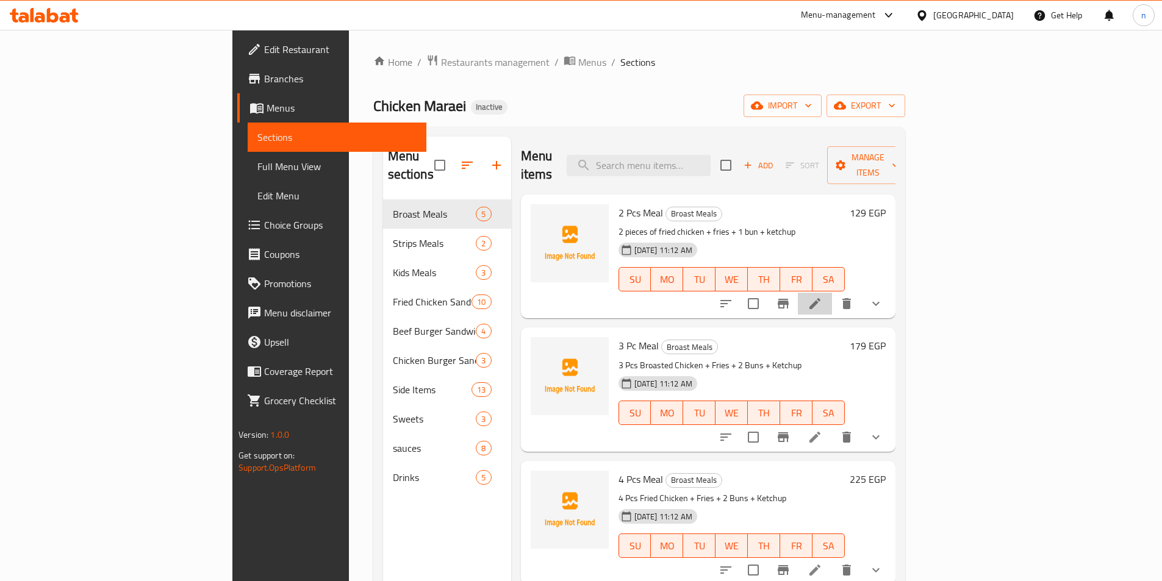
click at [832, 293] on li at bounding box center [815, 304] width 34 height 22
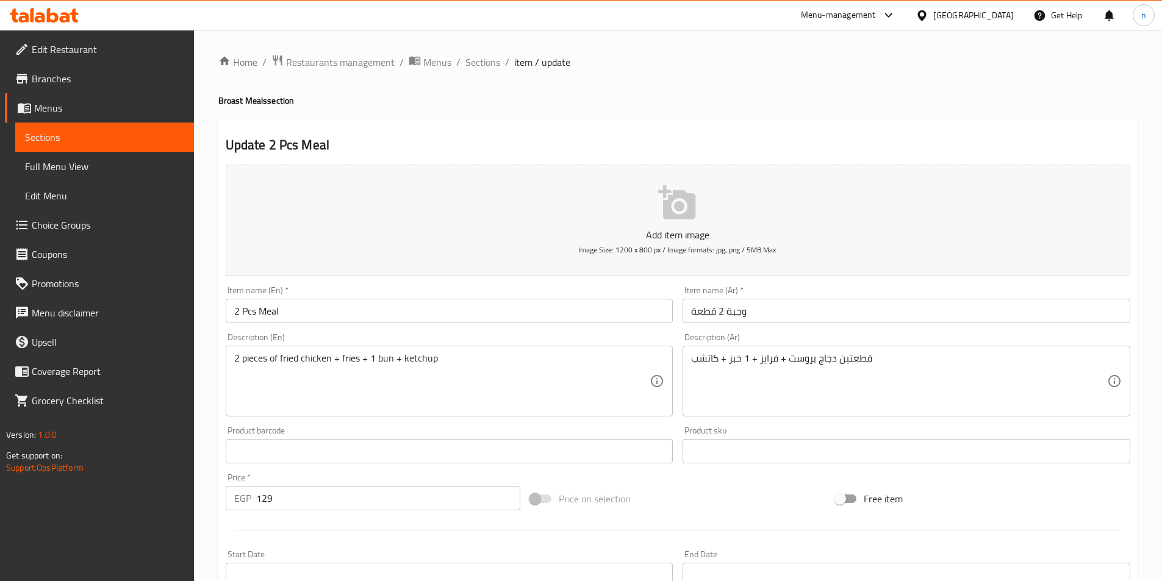
scroll to position [301, 0]
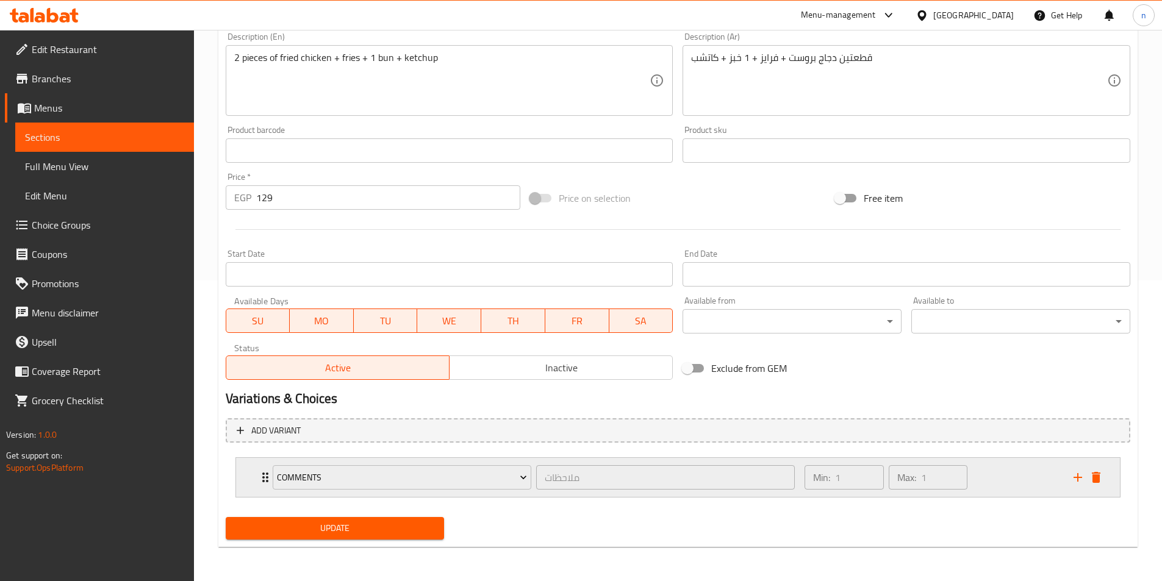
click at [1013, 483] on div "Min: 1 ​ Max: 1 ​" at bounding box center [931, 477] width 268 height 39
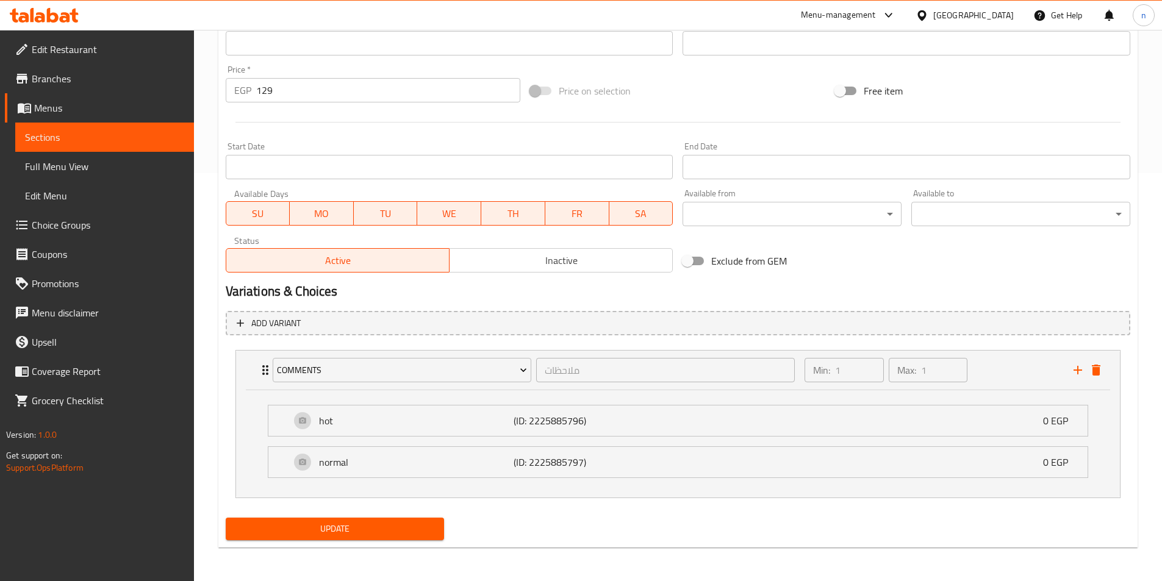
scroll to position [409, 0]
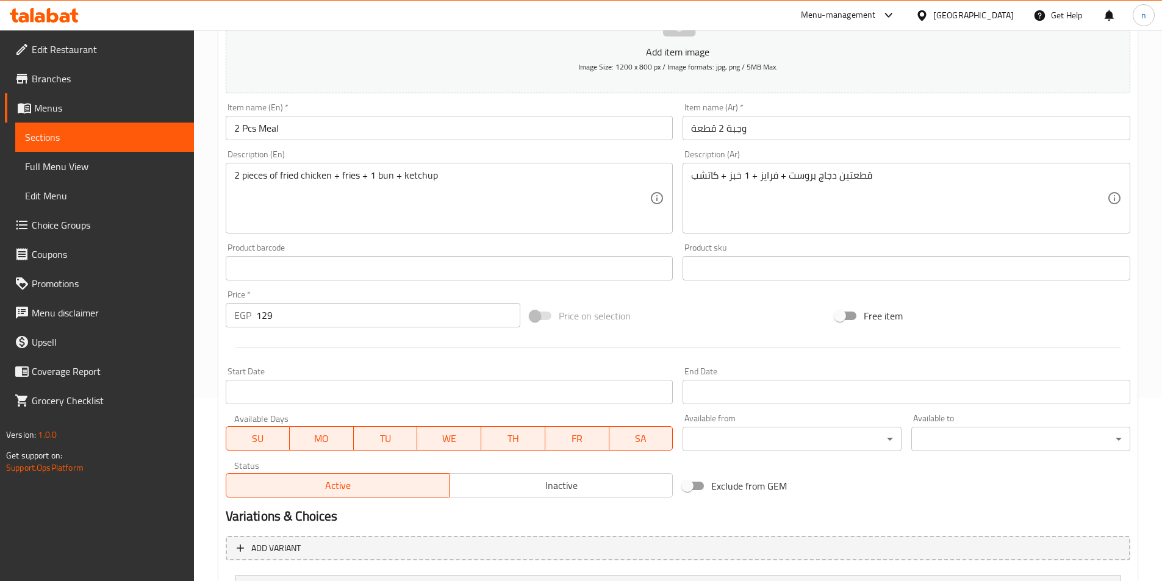
scroll to position [301, 0]
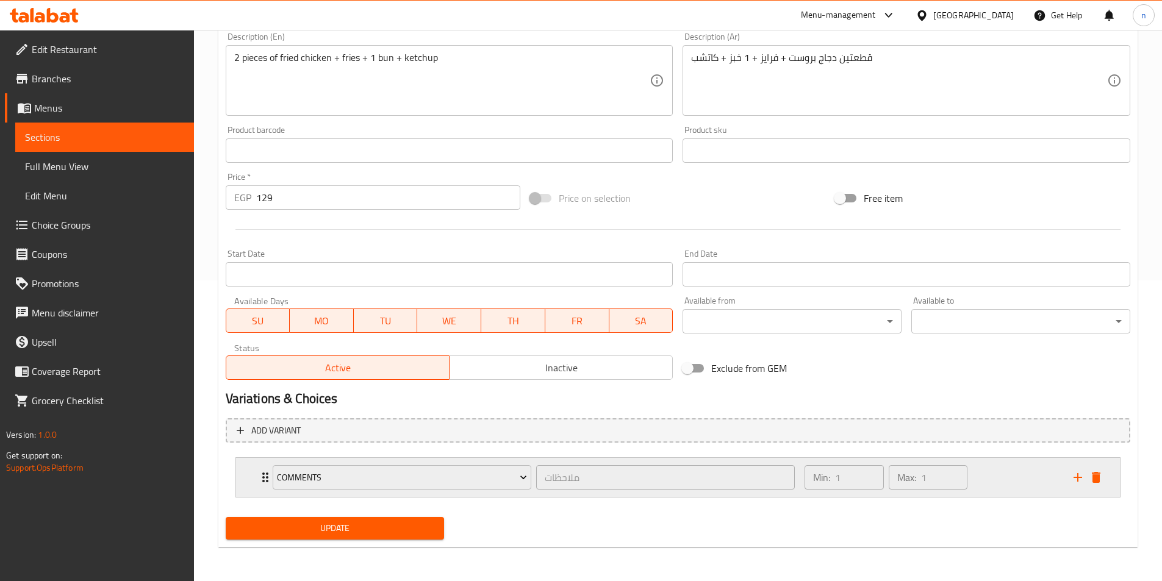
click at [978, 472] on div "Min: 1 ​ Max: 1 ​" at bounding box center [931, 477] width 268 height 39
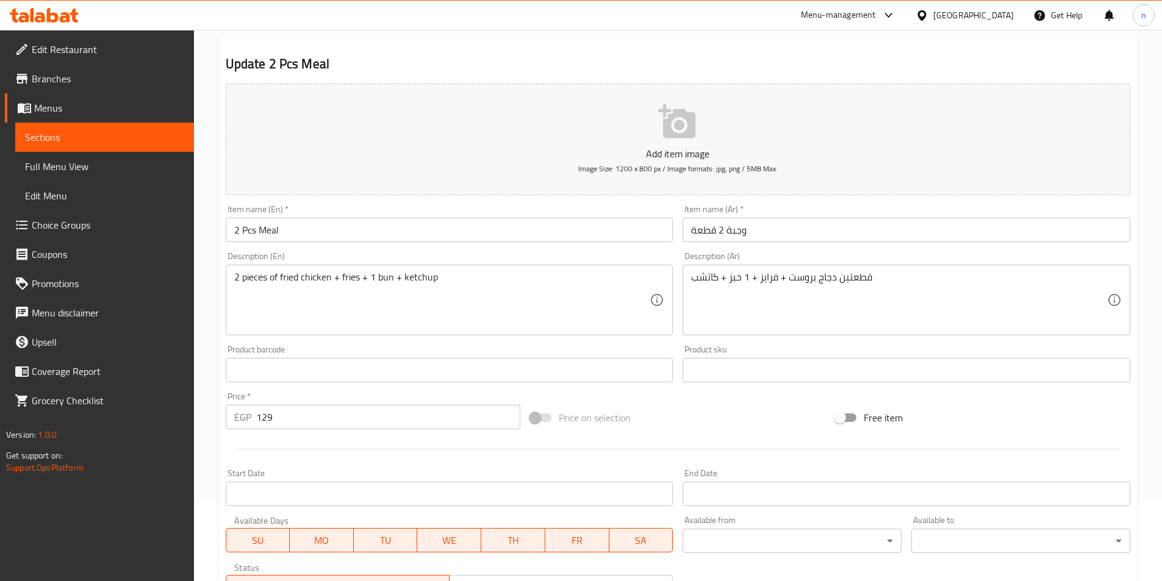
scroll to position [0, 0]
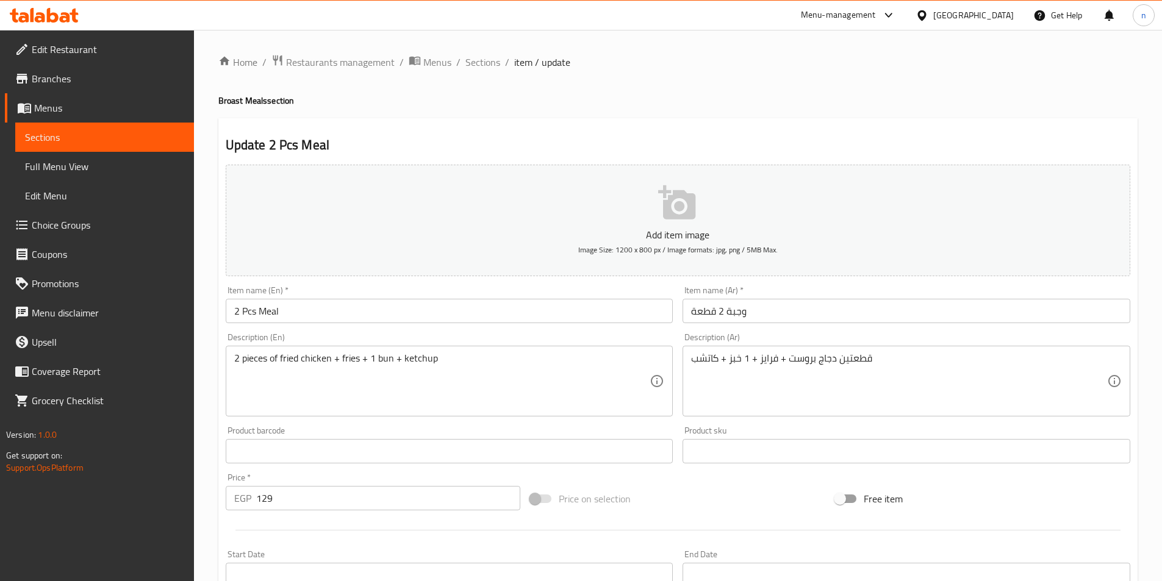
click at [834, 115] on div "Home / Restaurants management / Menus / Sections / item / update Broast Meals s…" at bounding box center [677, 480] width 919 height 853
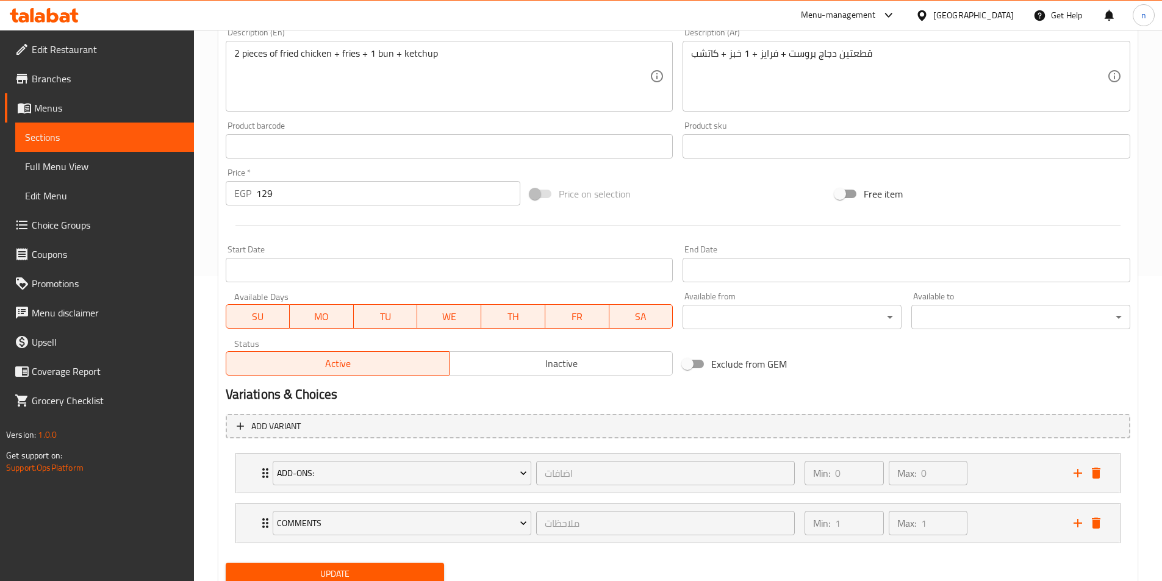
scroll to position [351, 0]
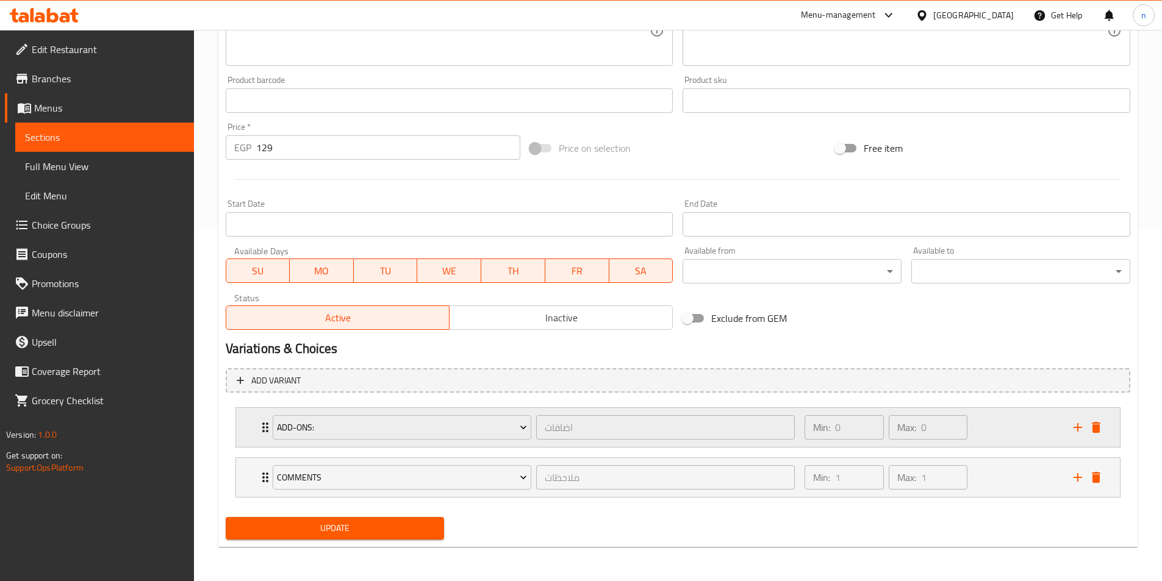
click at [988, 422] on div "Min: 0 ​ Max: 0 ​" at bounding box center [931, 427] width 268 height 39
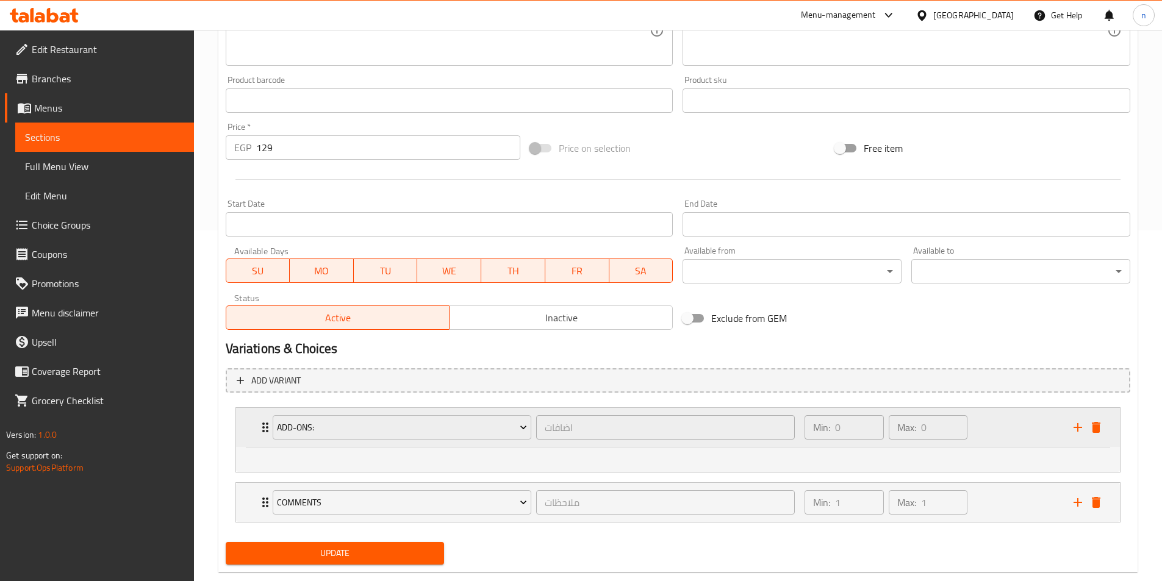
click at [988, 422] on div "Min: 0 ​ Max: 0 ​" at bounding box center [931, 427] width 268 height 39
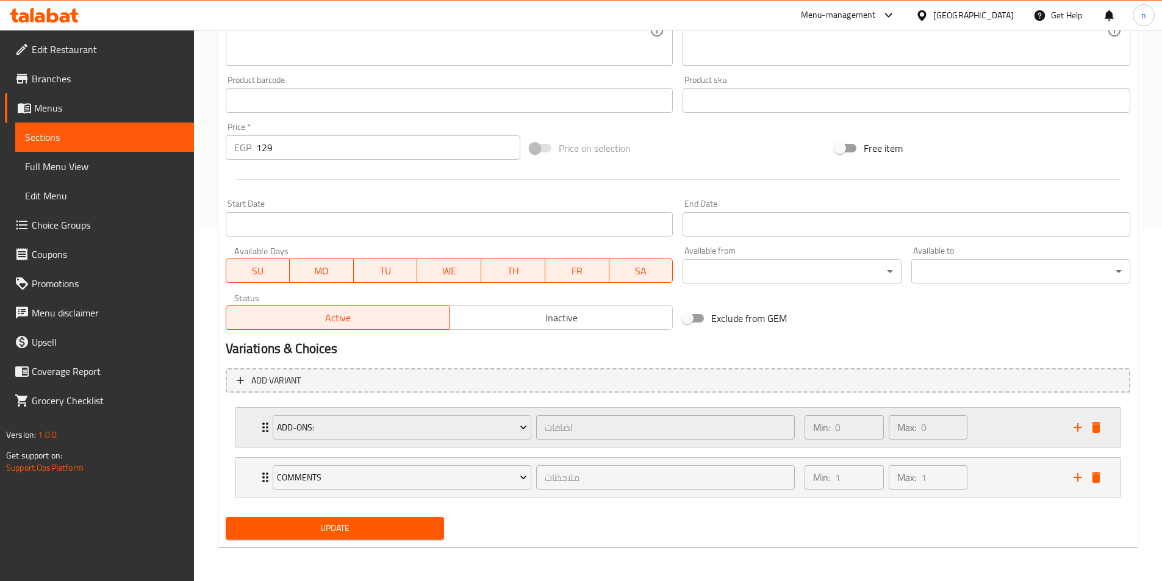
click at [988, 422] on div "Min: 0 ​ Max: 0 ​" at bounding box center [931, 427] width 268 height 39
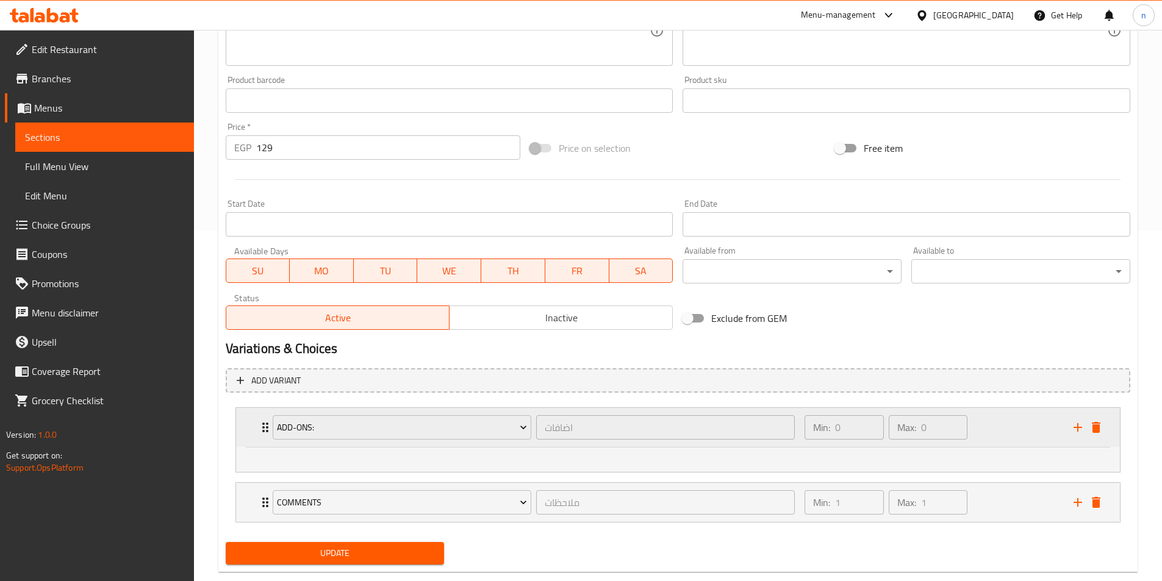
click at [988, 422] on div "Min: 0 ​ Max: 0 ​" at bounding box center [931, 427] width 268 height 39
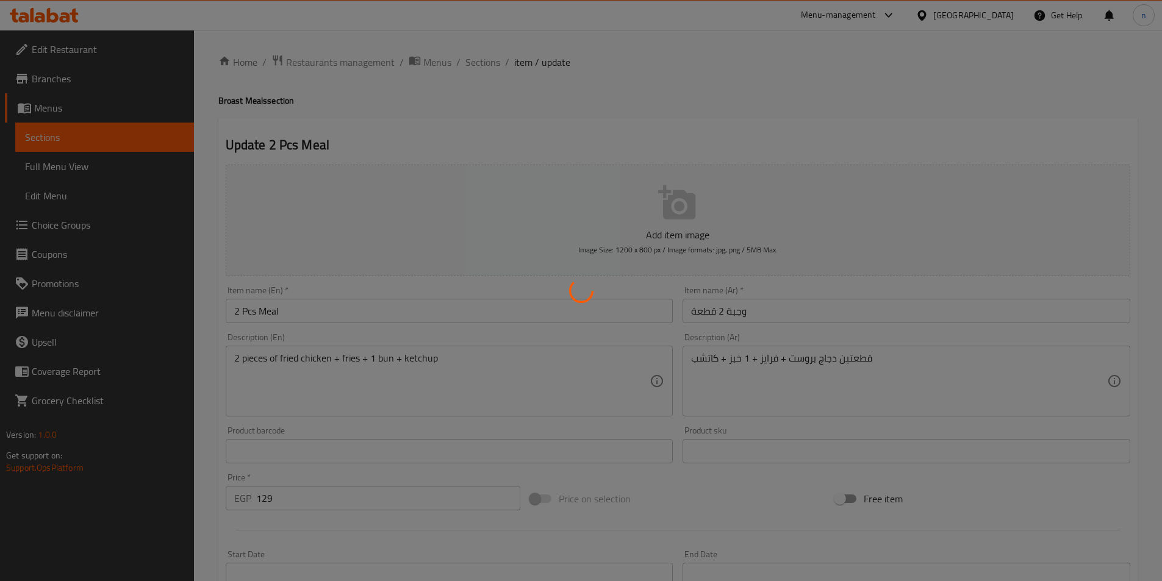
type input "اضافات"
type input "0"
type input "ملاحظات"
type input "1"
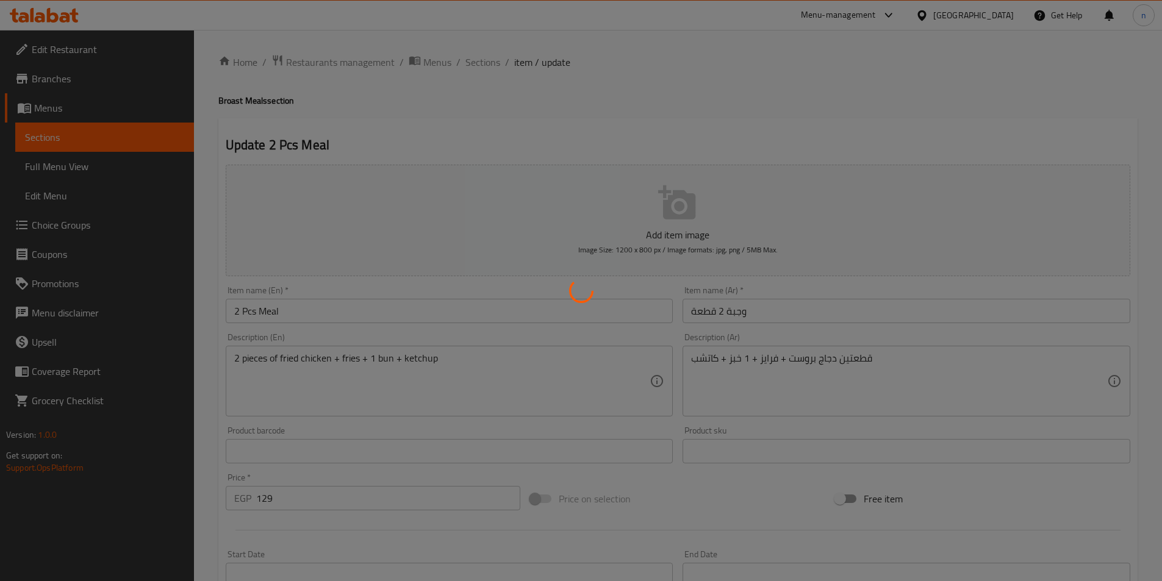
type input "1"
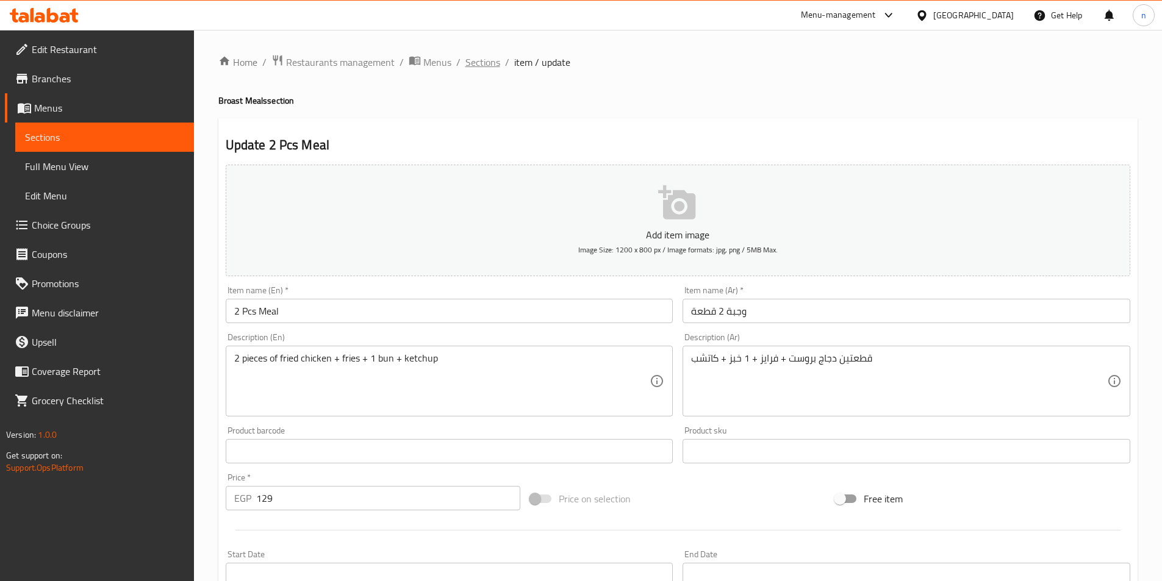
click at [476, 65] on span "Sections" at bounding box center [482, 62] width 35 height 15
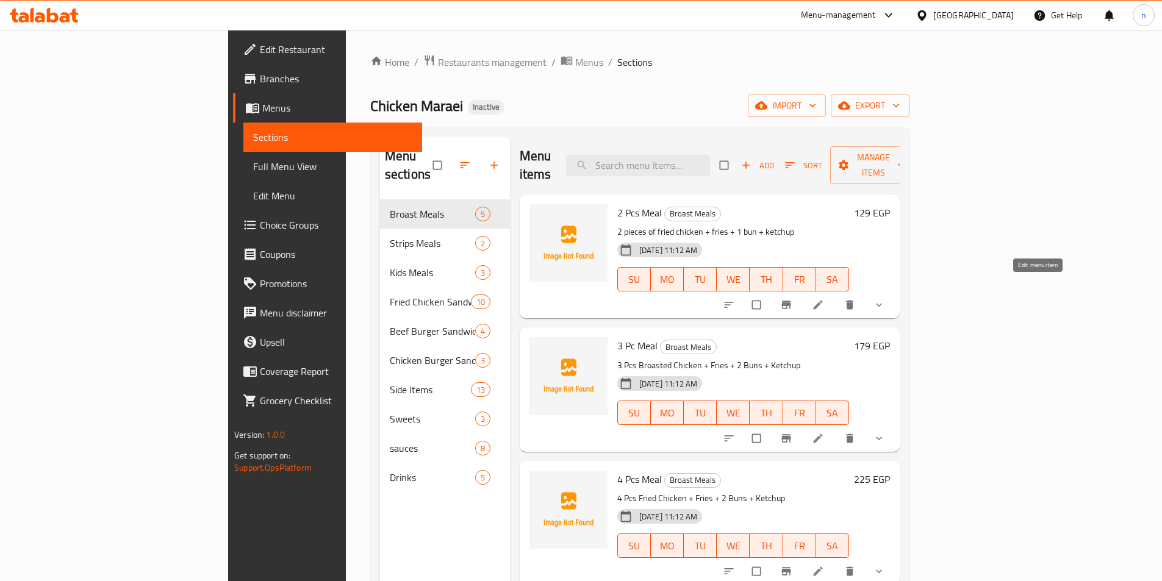
click at [822, 301] on icon at bounding box center [817, 305] width 9 height 9
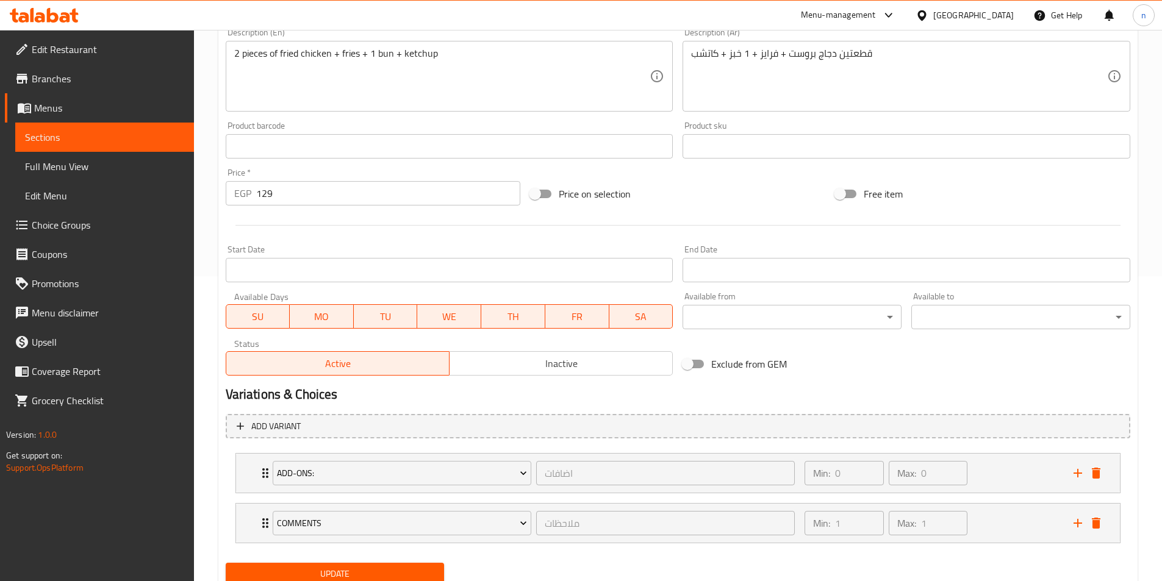
scroll to position [351, 0]
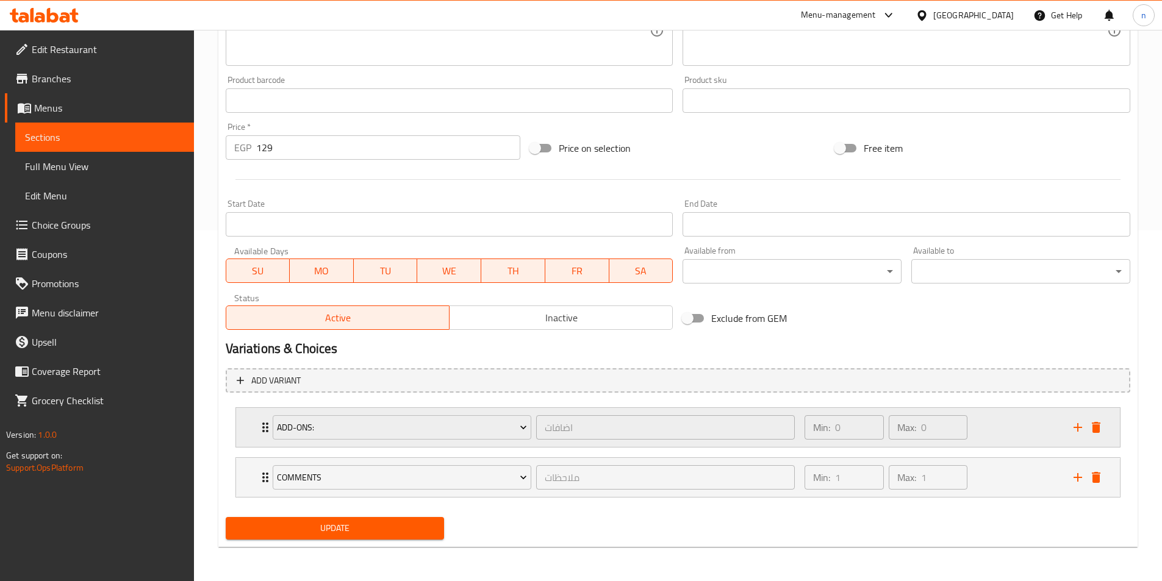
click at [971, 425] on div "Min: 0 ​ Max: 0 ​" at bounding box center [885, 427] width 173 height 34
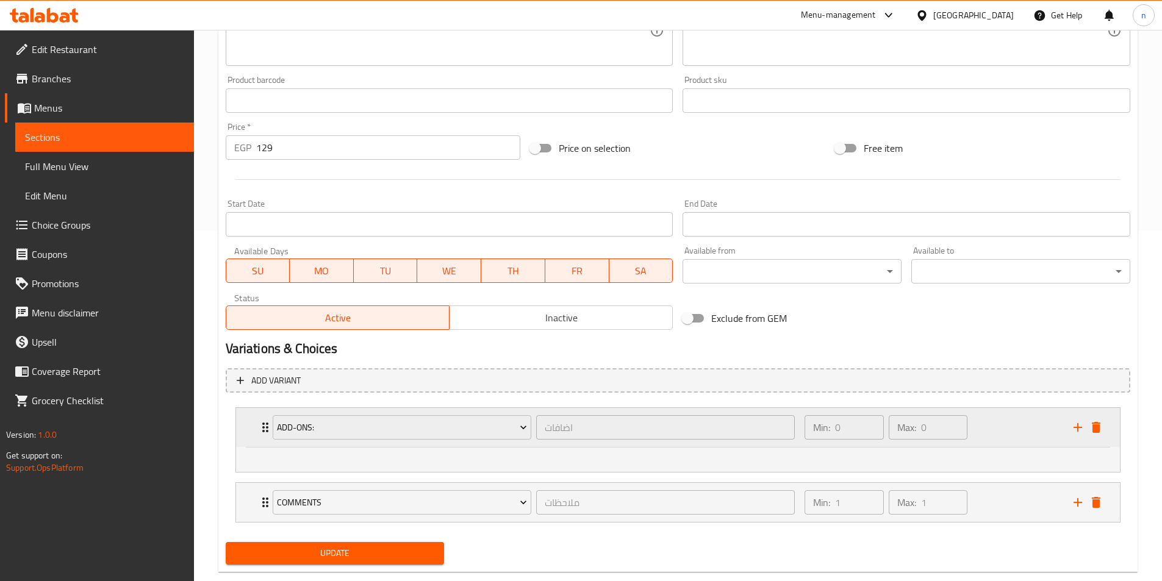
click at [988, 425] on div "Min: 0 ​ Max: 0 ​" at bounding box center [931, 427] width 268 height 39
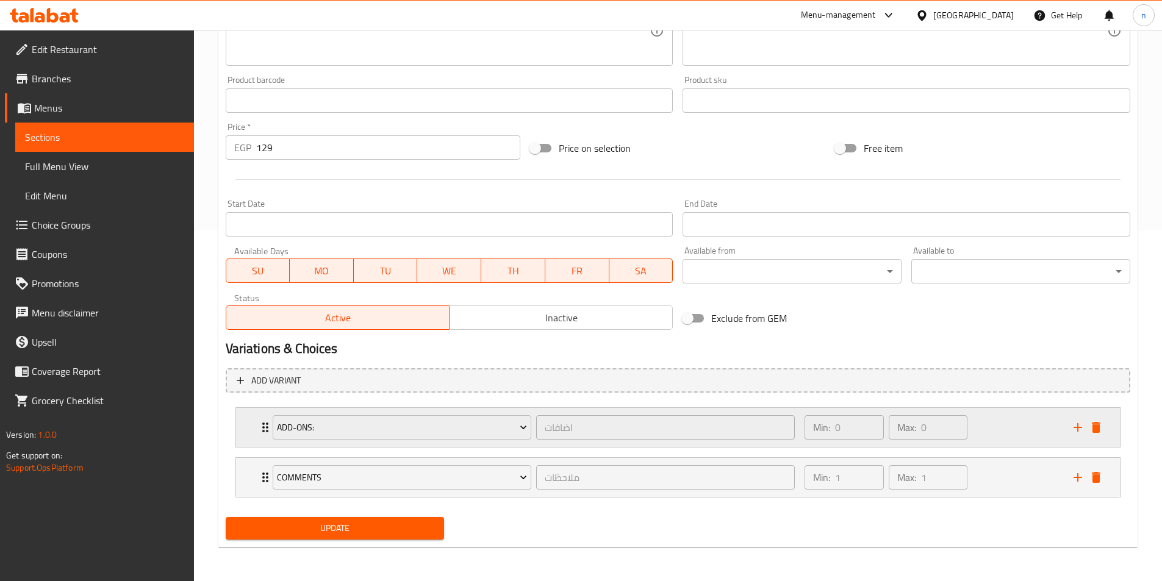
click at [988, 425] on div "Min: 0 ​ Max: 0 ​" at bounding box center [931, 427] width 268 height 39
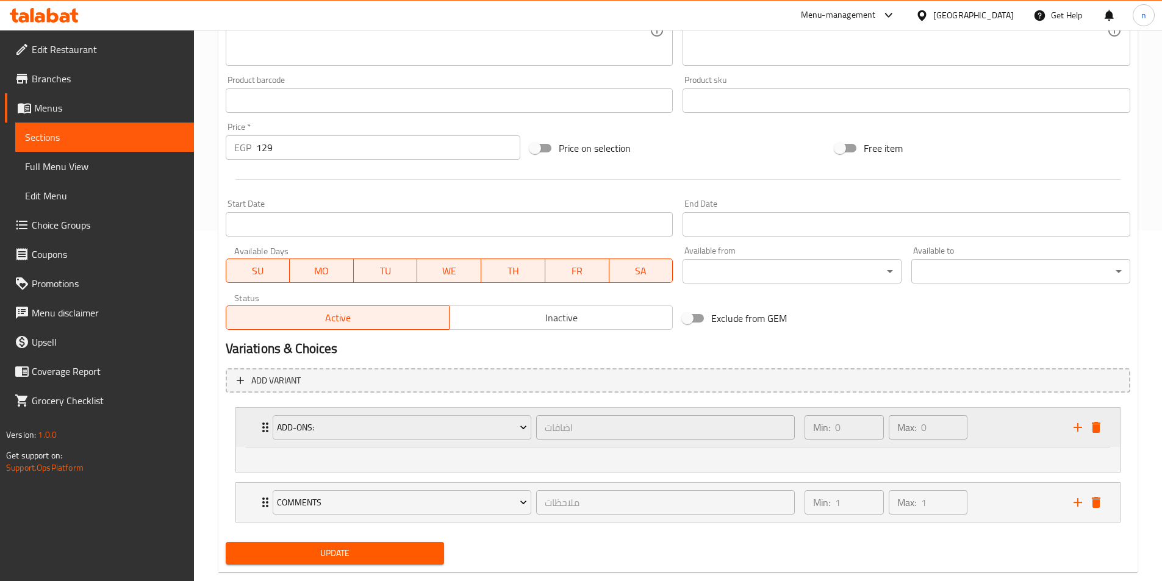
click at [988, 425] on div "Min: 0 ​ Max: 0 ​" at bounding box center [931, 427] width 268 height 39
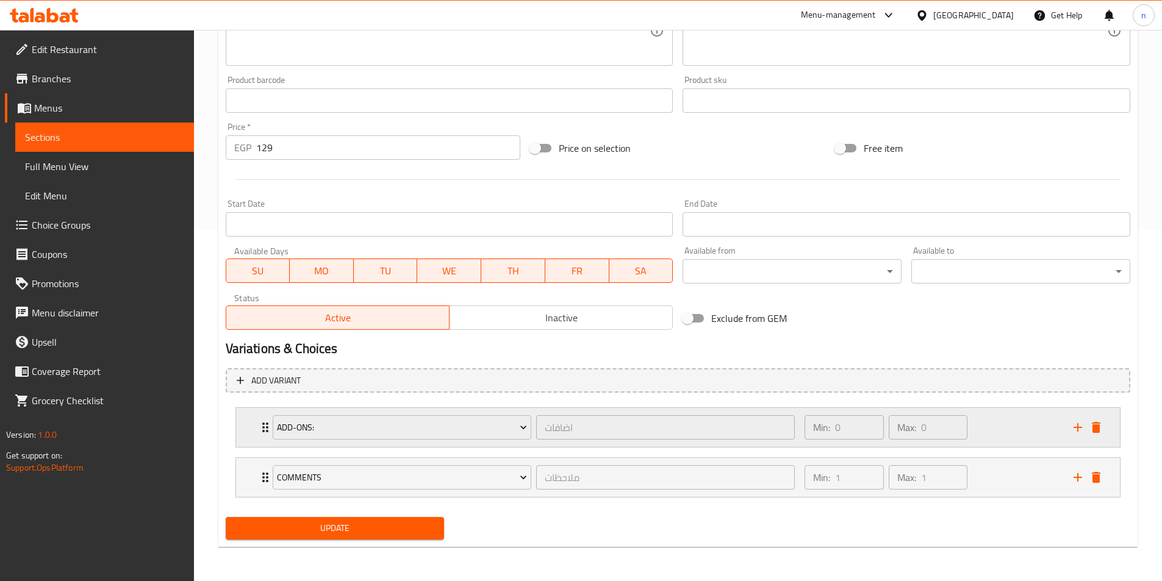
click at [988, 425] on div "Min: 0 ​ Max: 0 ​" at bounding box center [931, 427] width 268 height 39
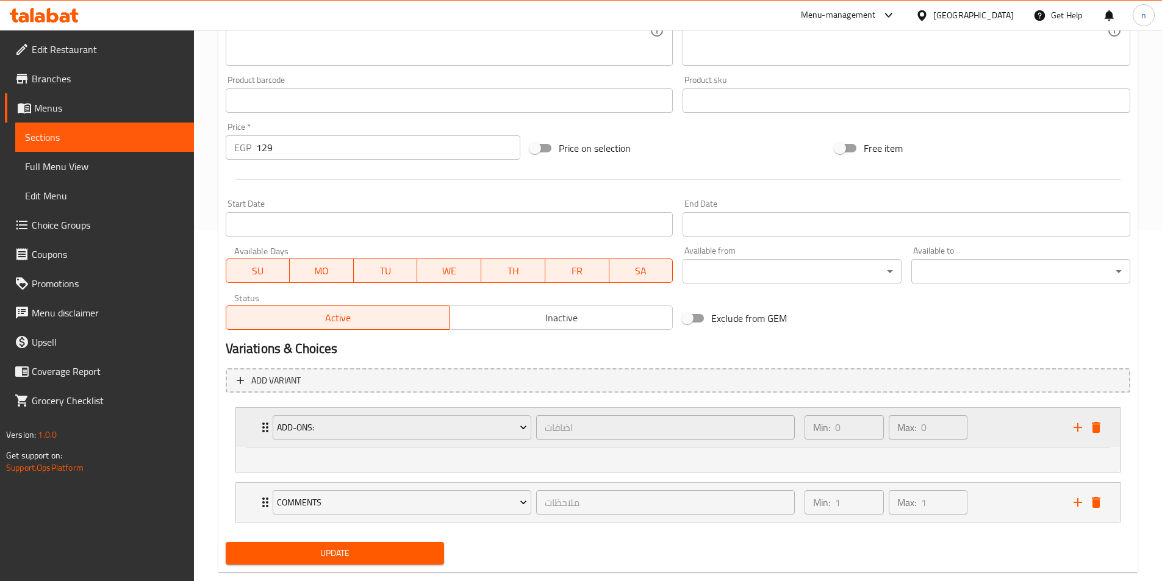
click at [986, 442] on div "Min: 0 ​ Max: 0 ​" at bounding box center [931, 427] width 268 height 39
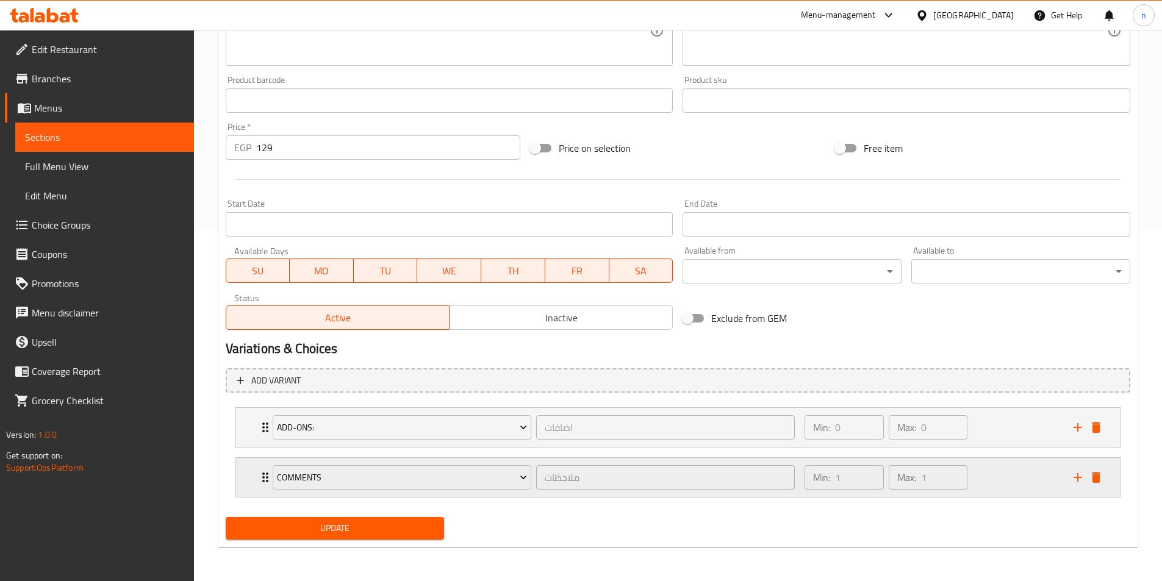
click at [1020, 484] on div "Min: 1 ​ Max: 1 ​" at bounding box center [931, 477] width 268 height 39
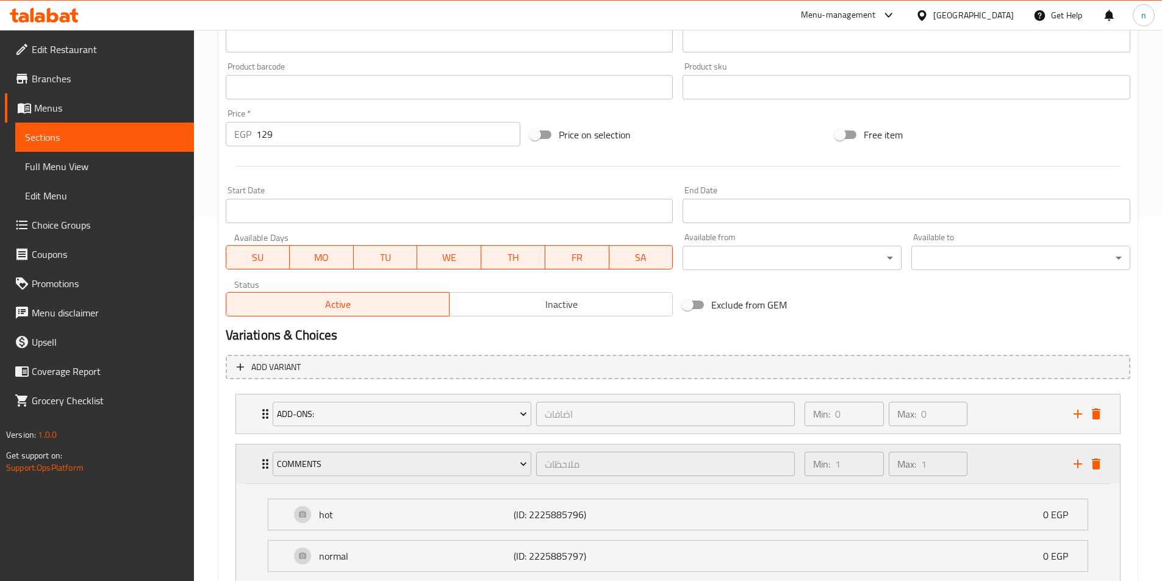
scroll to position [412, 0]
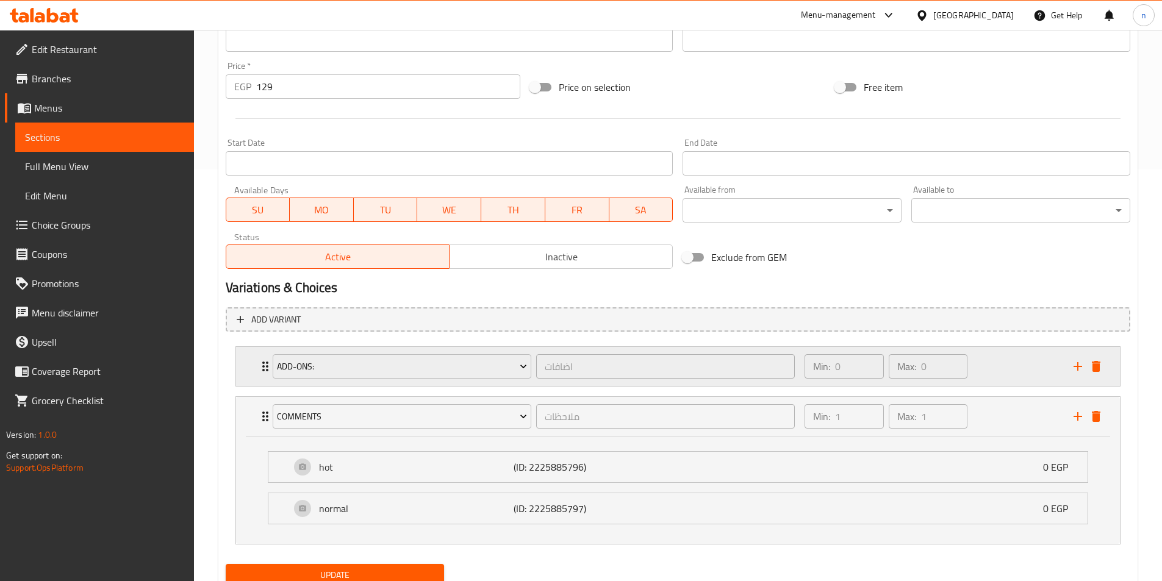
click at [1058, 363] on div "Min: 0 ​ Max: 0 ​" at bounding box center [931, 366] width 268 height 39
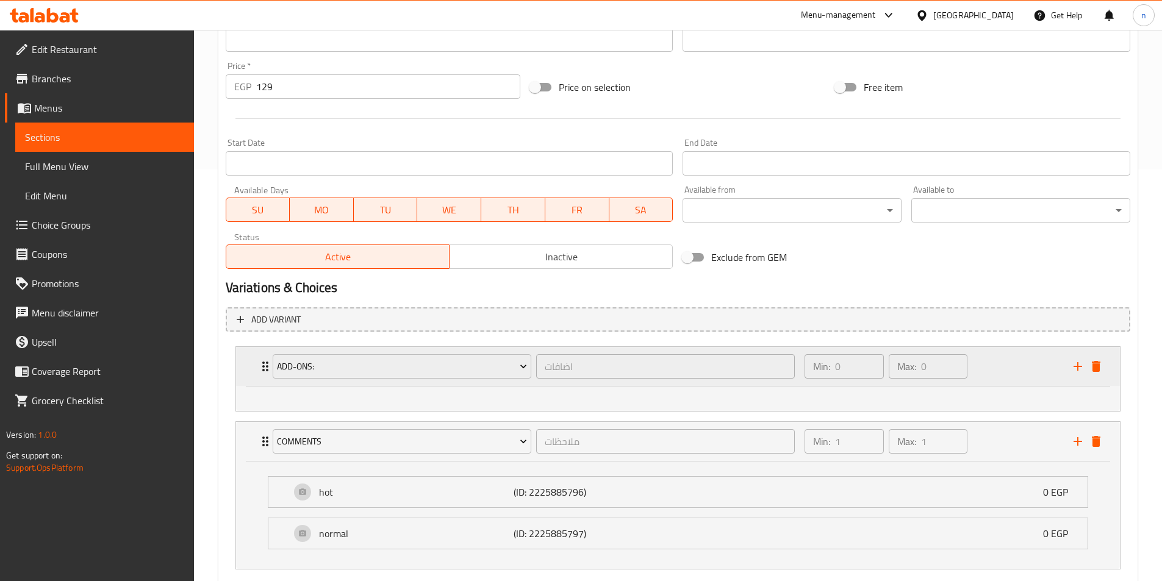
click at [1021, 368] on div "Min: 0 ​ Max: 0 ​" at bounding box center [931, 366] width 268 height 39
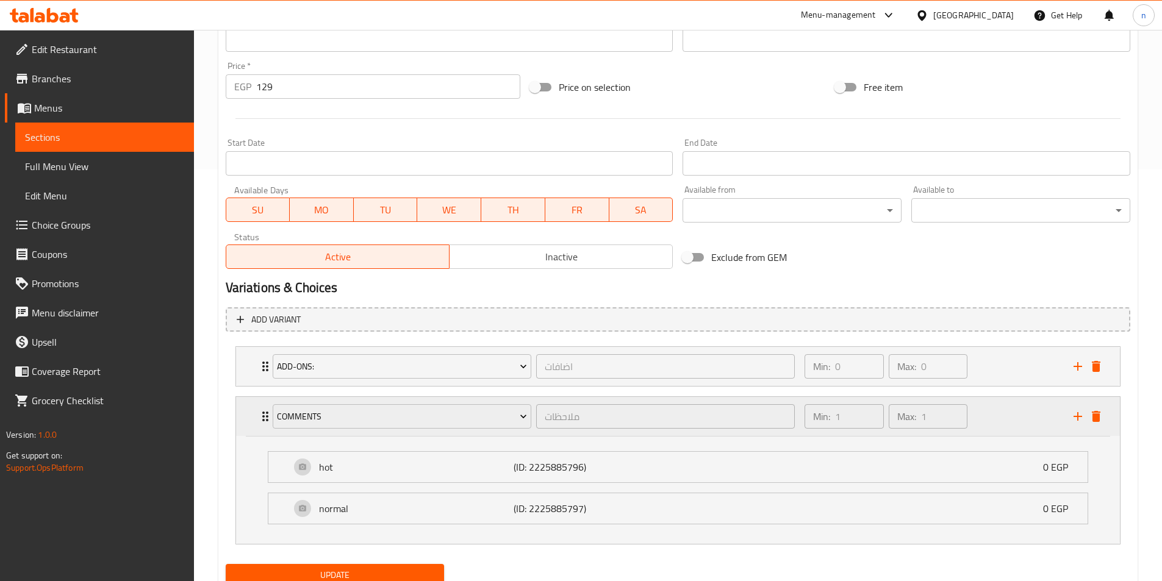
click at [1032, 416] on div "Min: 1 ​ Max: 1 ​" at bounding box center [931, 416] width 268 height 39
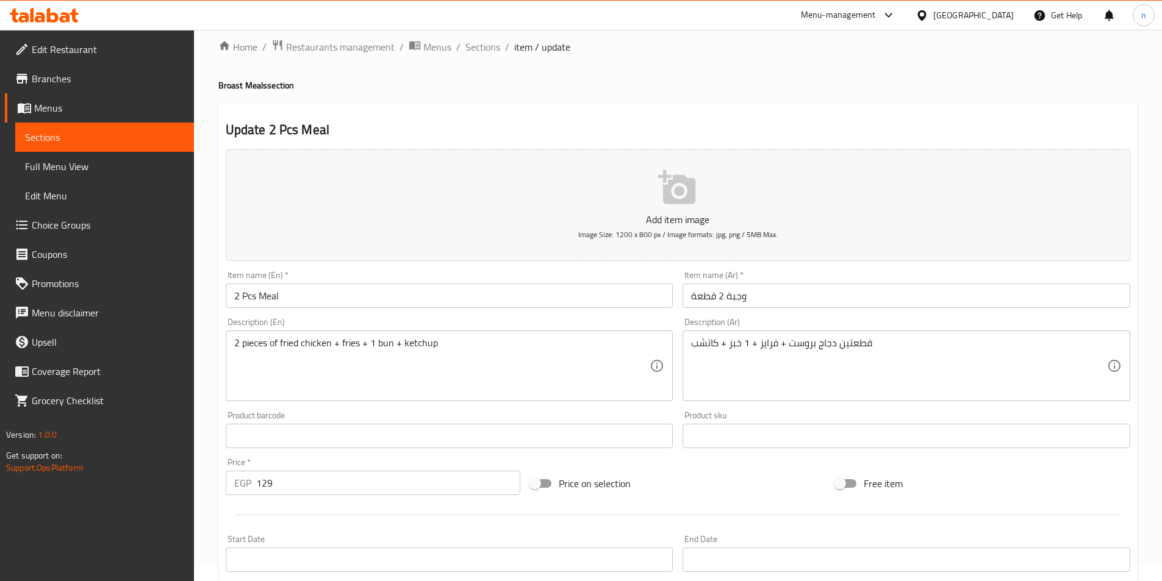
scroll to position [0, 0]
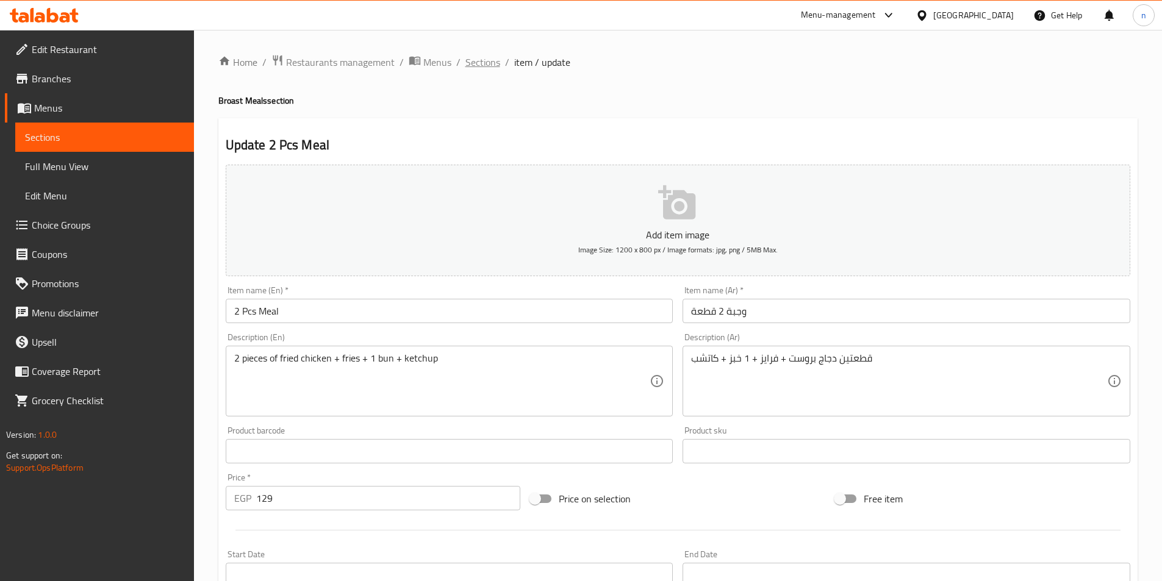
click at [497, 61] on span "Sections" at bounding box center [482, 62] width 35 height 15
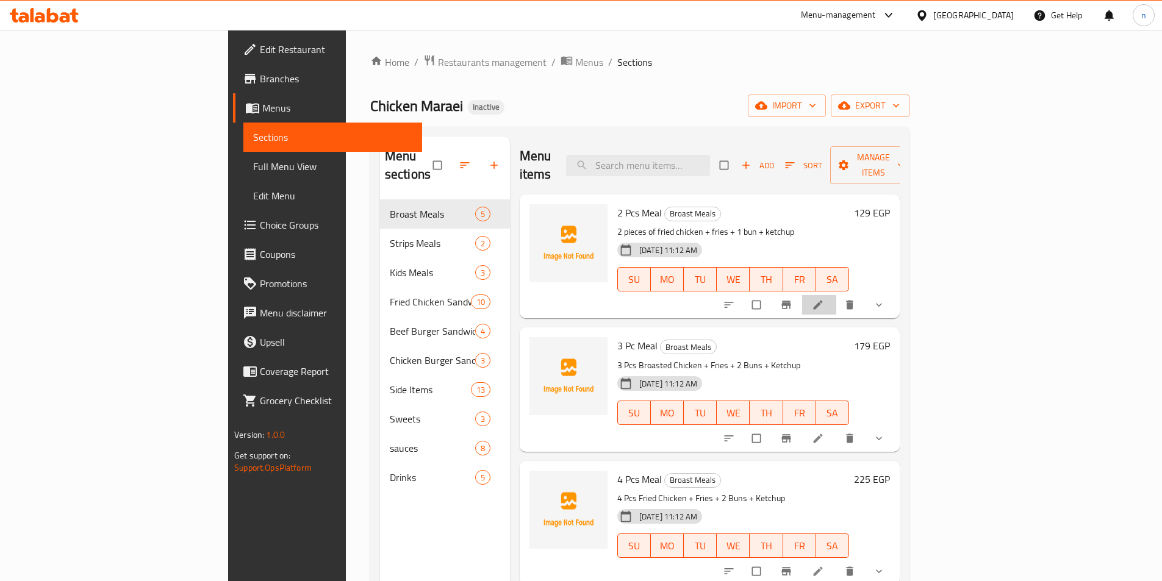
click at [836, 295] on li at bounding box center [819, 305] width 34 height 20
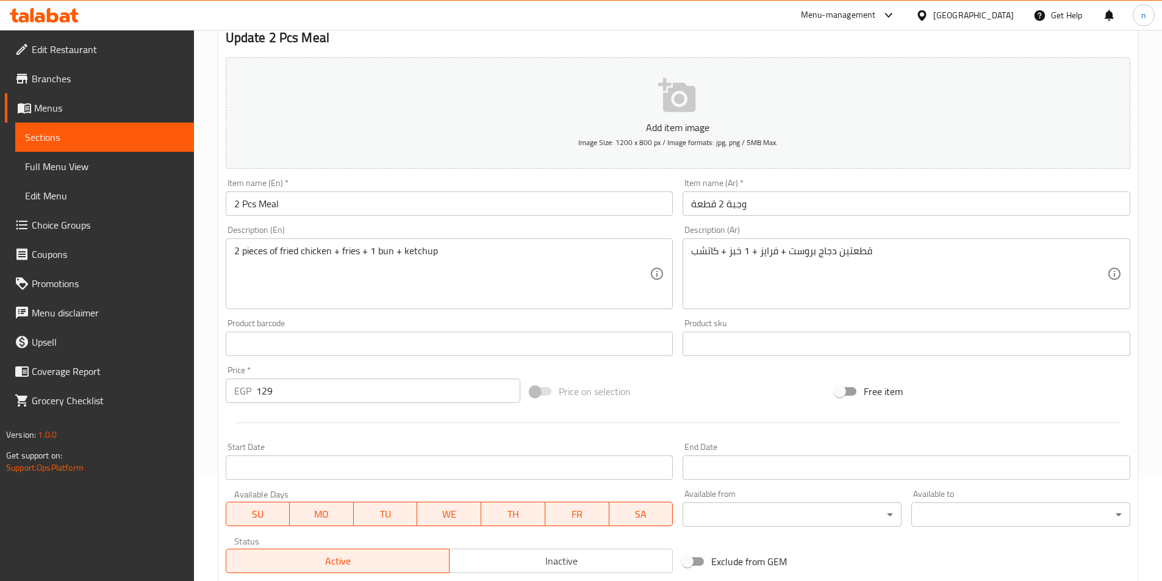
scroll to position [351, 0]
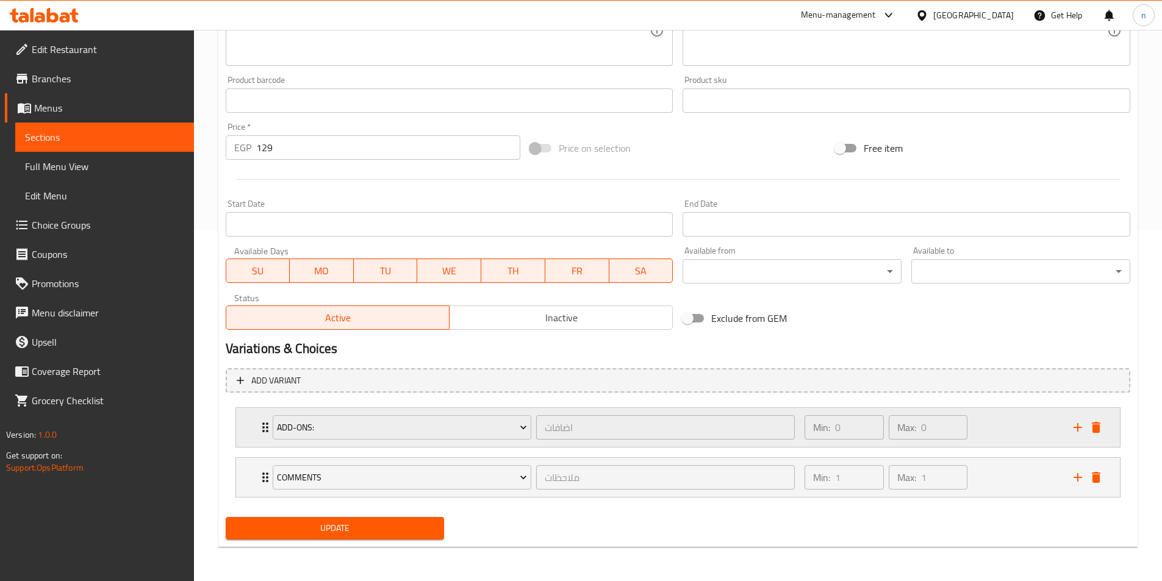
click at [243, 426] on div "add-ons: اضافات ​ Min: 0 ​ Max: 0 ​" at bounding box center [677, 427] width 883 height 39
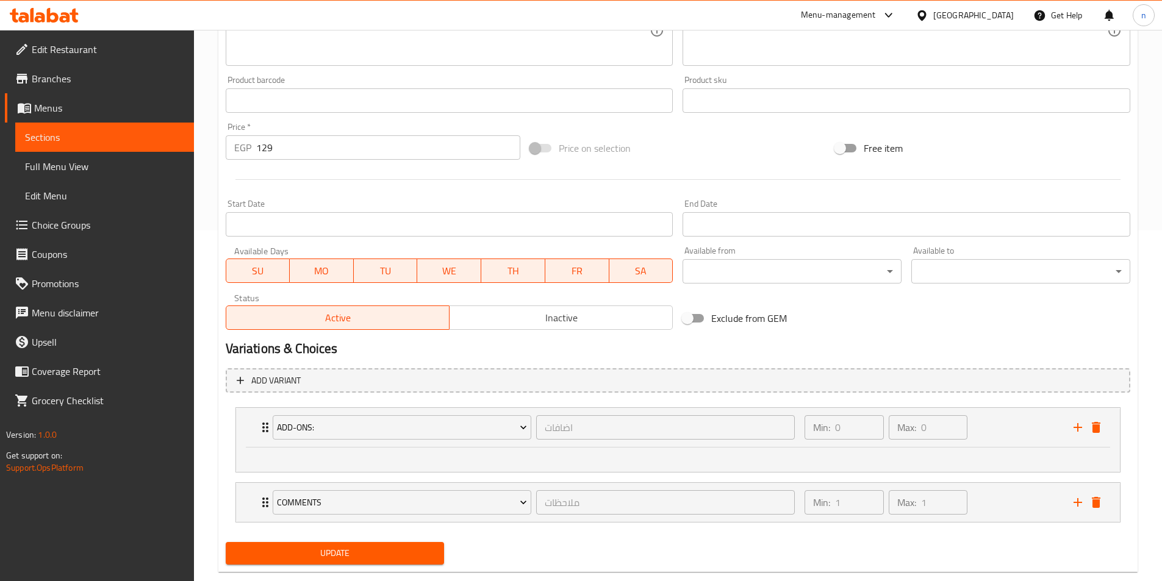
click at [260, 464] on div at bounding box center [677, 460] width 883 height 24
click at [1011, 425] on div "Min: 0 ​ Max: 0 ​" at bounding box center [931, 427] width 268 height 39
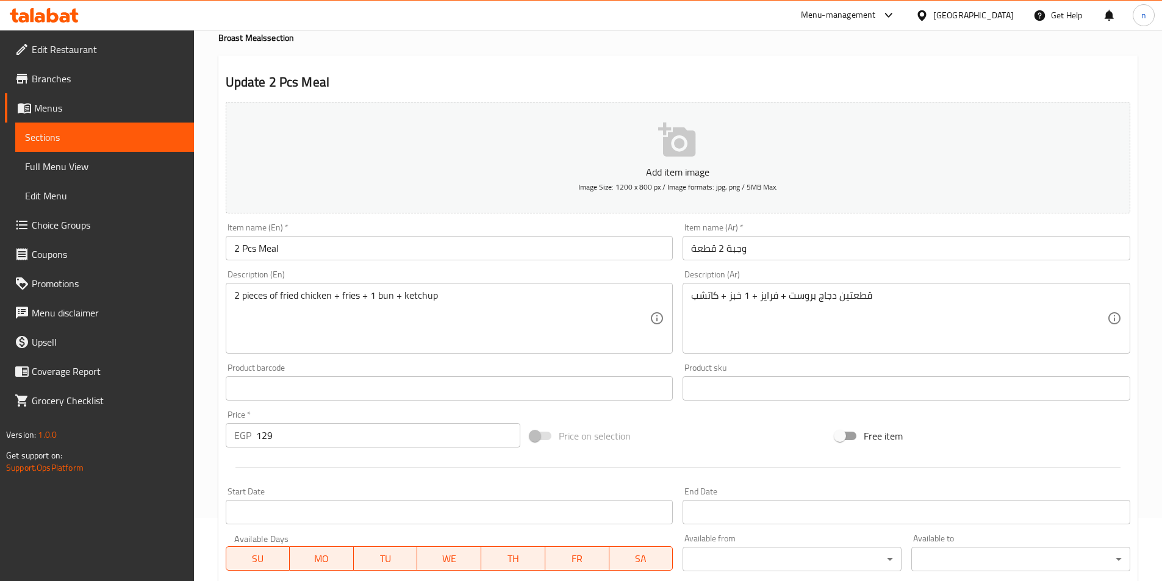
scroll to position [0, 0]
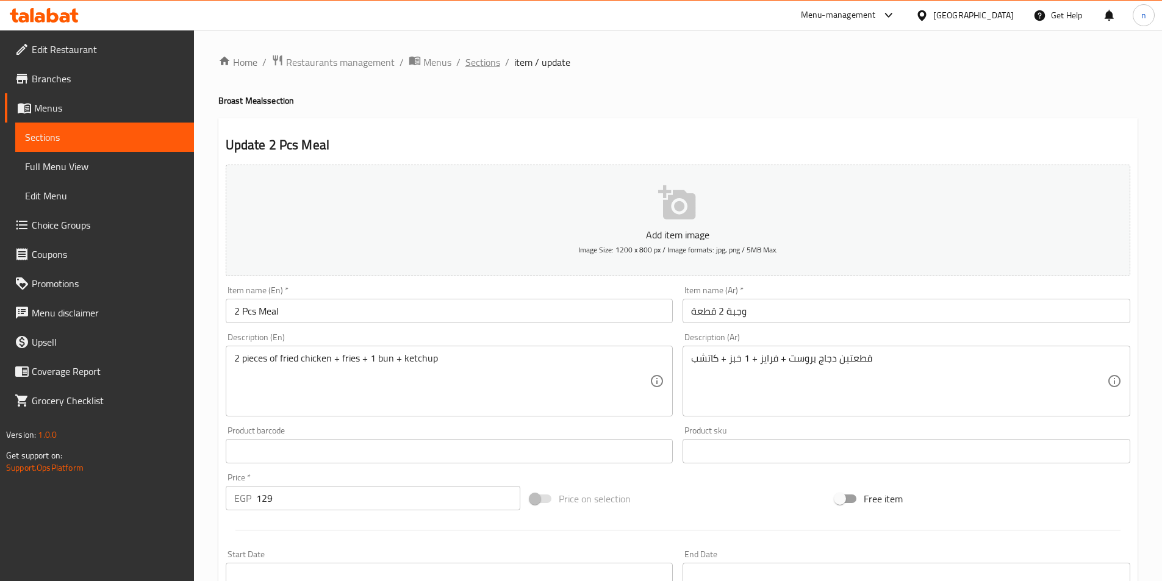
click at [471, 62] on span "Sections" at bounding box center [482, 62] width 35 height 15
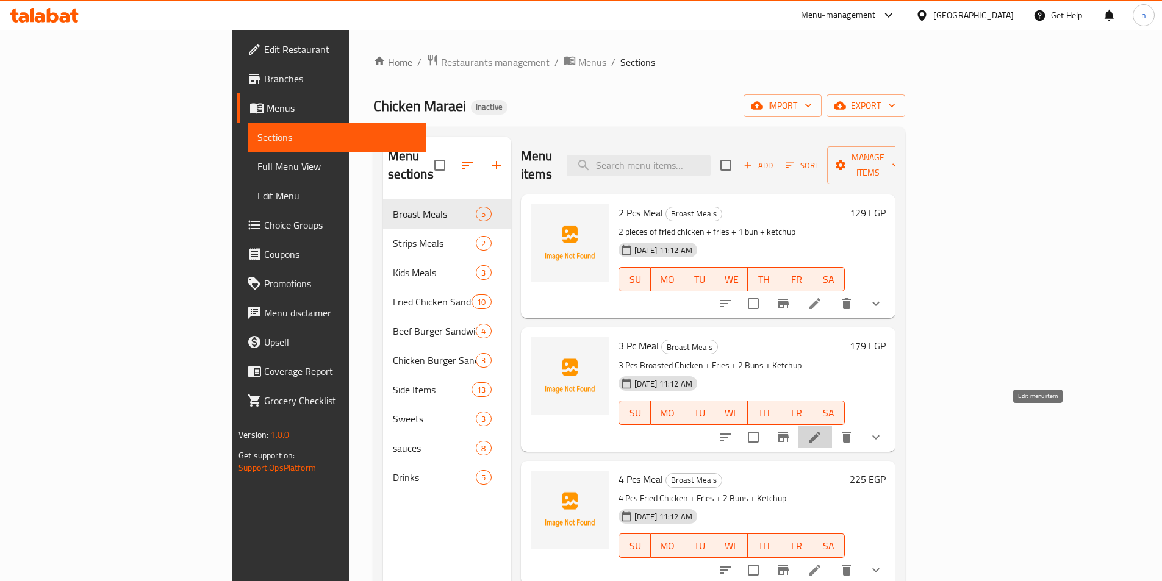
click at [822, 430] on icon at bounding box center [814, 437] width 15 height 15
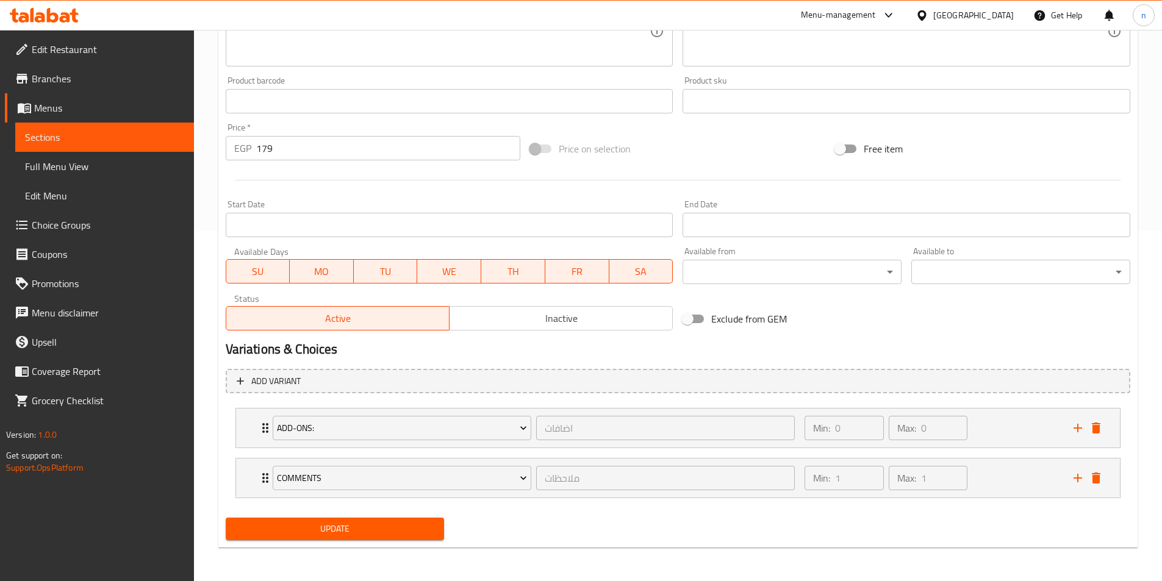
scroll to position [351, 0]
click at [993, 432] on div "Min: 0 ​ Max: 0 ​" at bounding box center [931, 427] width 268 height 39
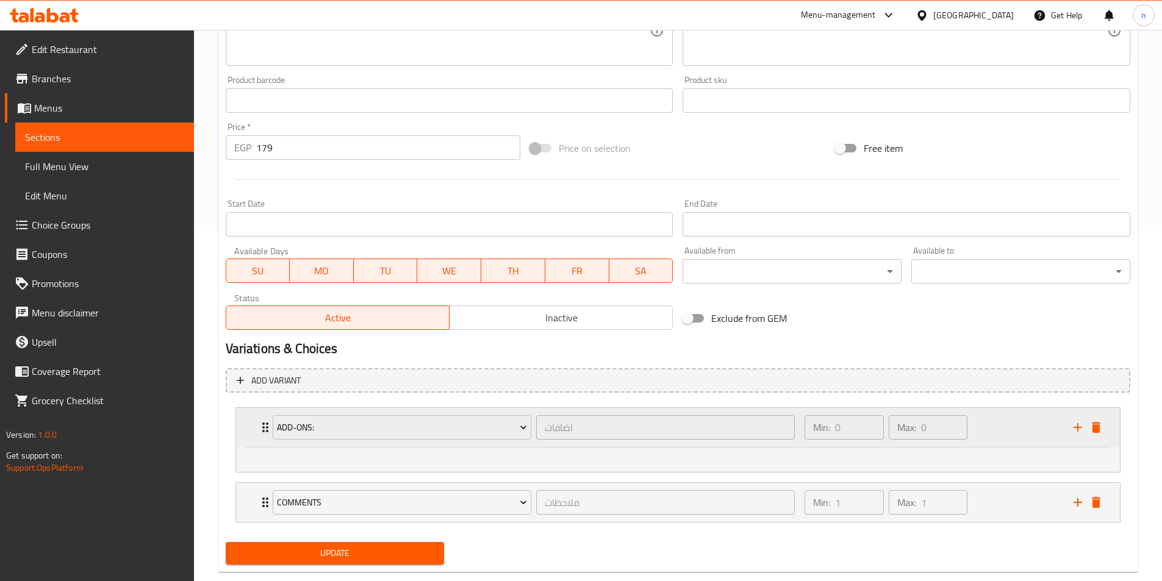
click at [1002, 418] on div "Min: 0 ​ Max: 0 ​" at bounding box center [931, 427] width 268 height 39
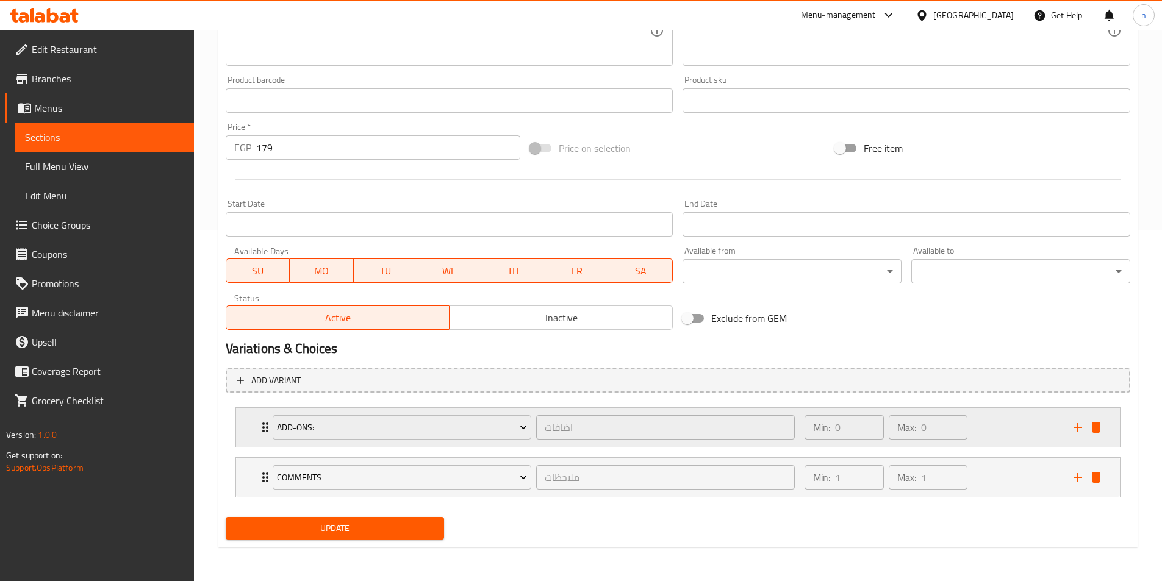
click at [991, 441] on div "Min: 0 ​ Max: 0 ​" at bounding box center [931, 427] width 268 height 39
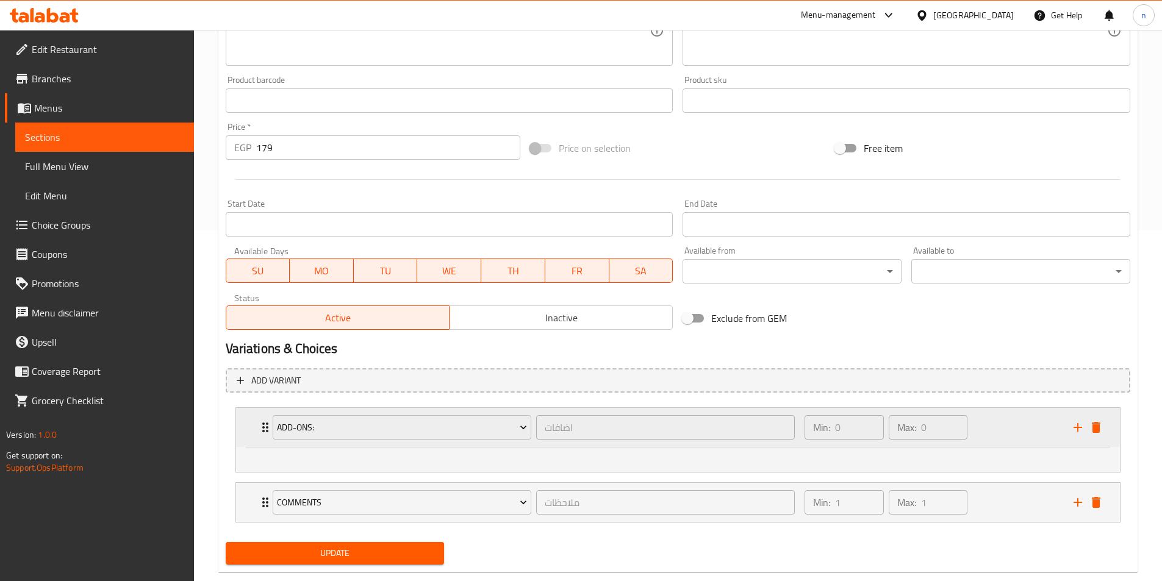
click at [992, 440] on div "Min: 0 ​ Max: 0 ​" at bounding box center [931, 427] width 268 height 39
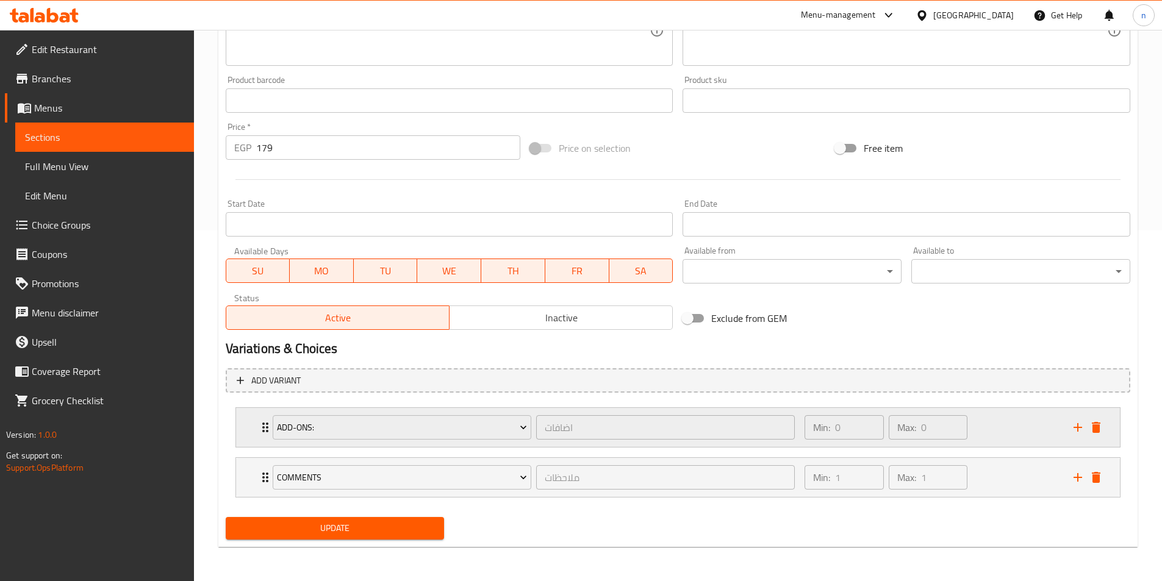
click at [992, 440] on div "Min: 0 ​ Max: 0 ​" at bounding box center [931, 427] width 268 height 39
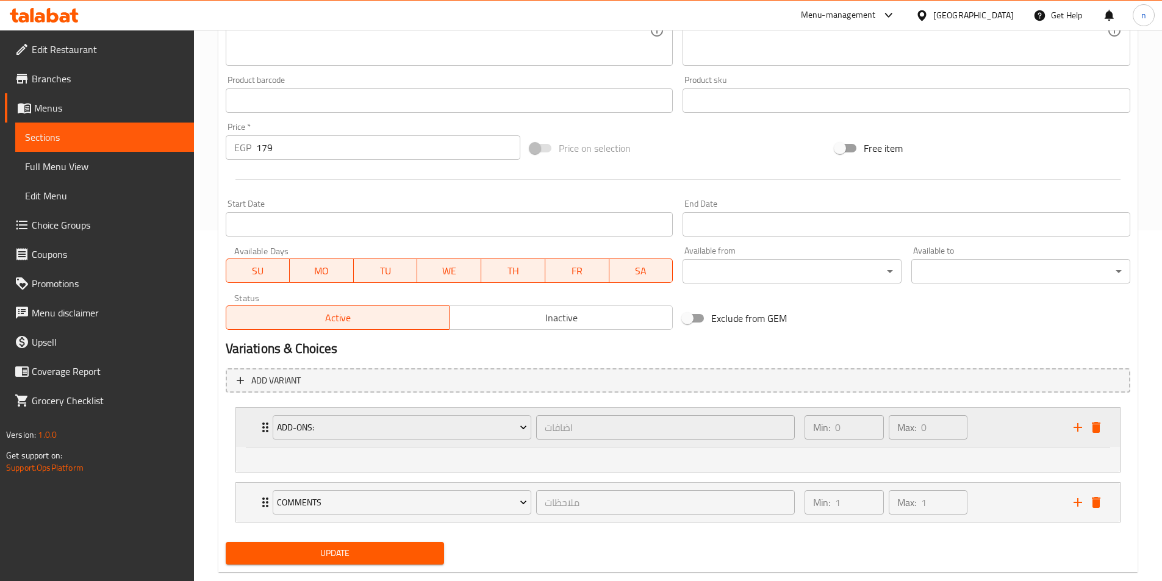
click at [992, 440] on div "Min: 0 ​ Max: 0 ​" at bounding box center [931, 427] width 268 height 39
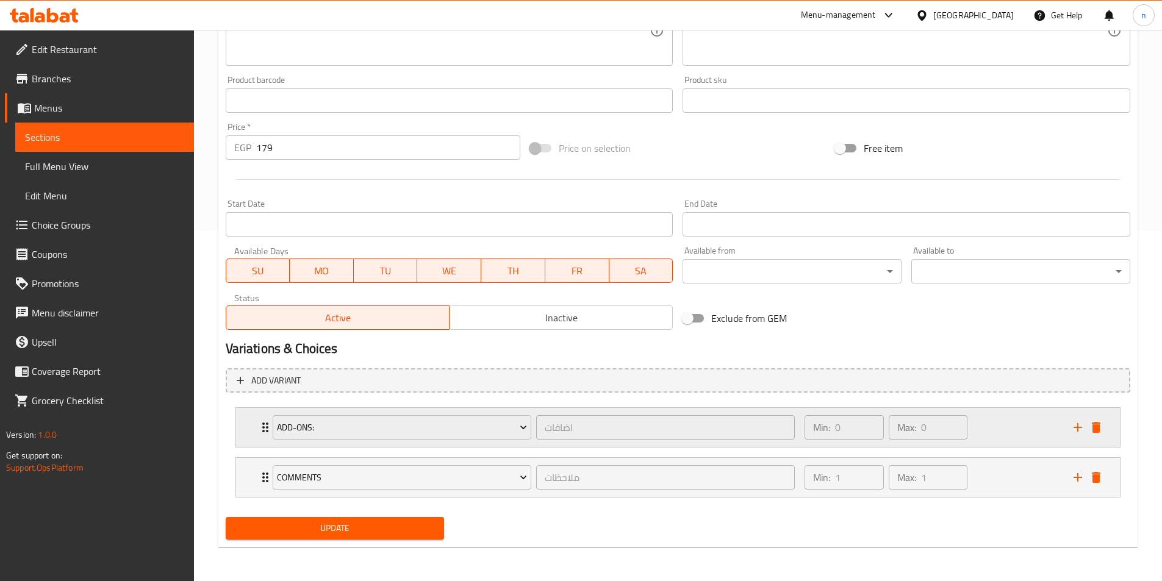
click at [992, 440] on div "Min: 0 ​ Max: 0 ​" at bounding box center [931, 427] width 268 height 39
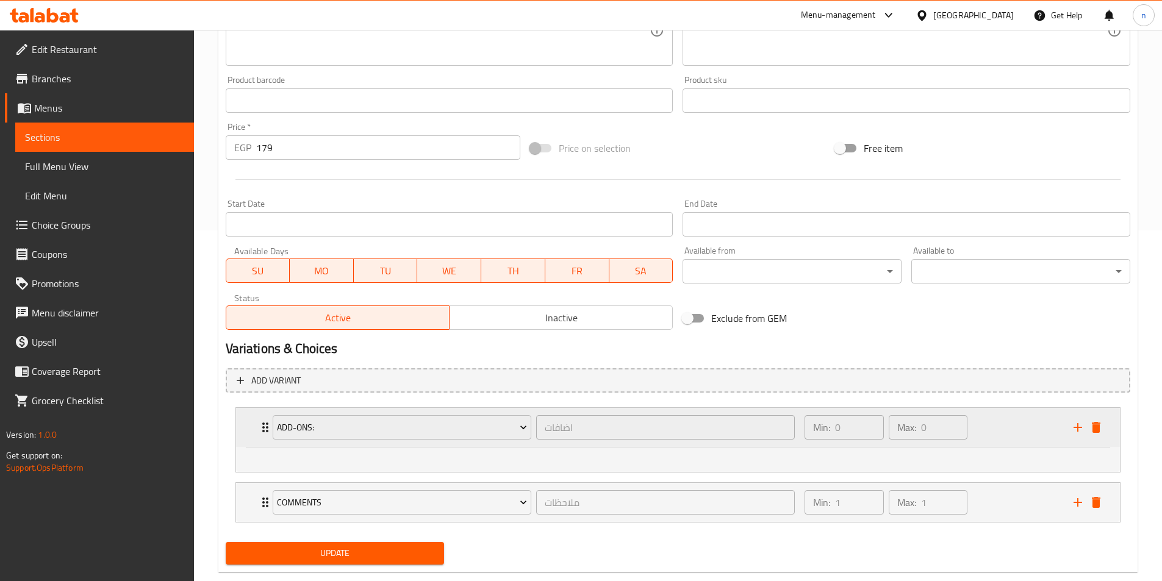
click at [992, 439] on div "Min: 0 ​ Max: 0 ​" at bounding box center [931, 427] width 268 height 39
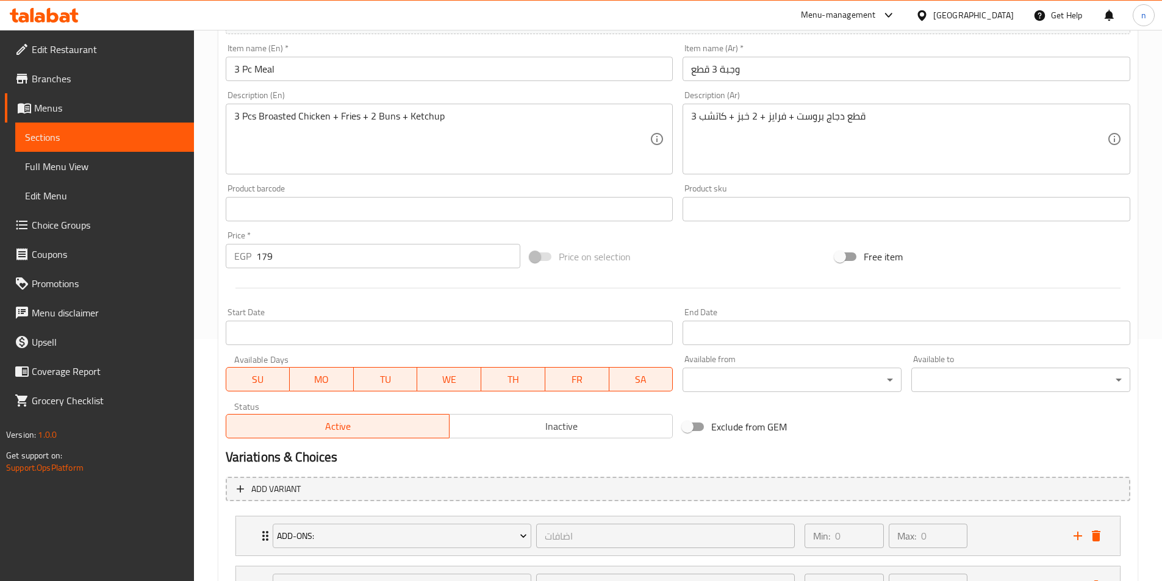
scroll to position [0, 0]
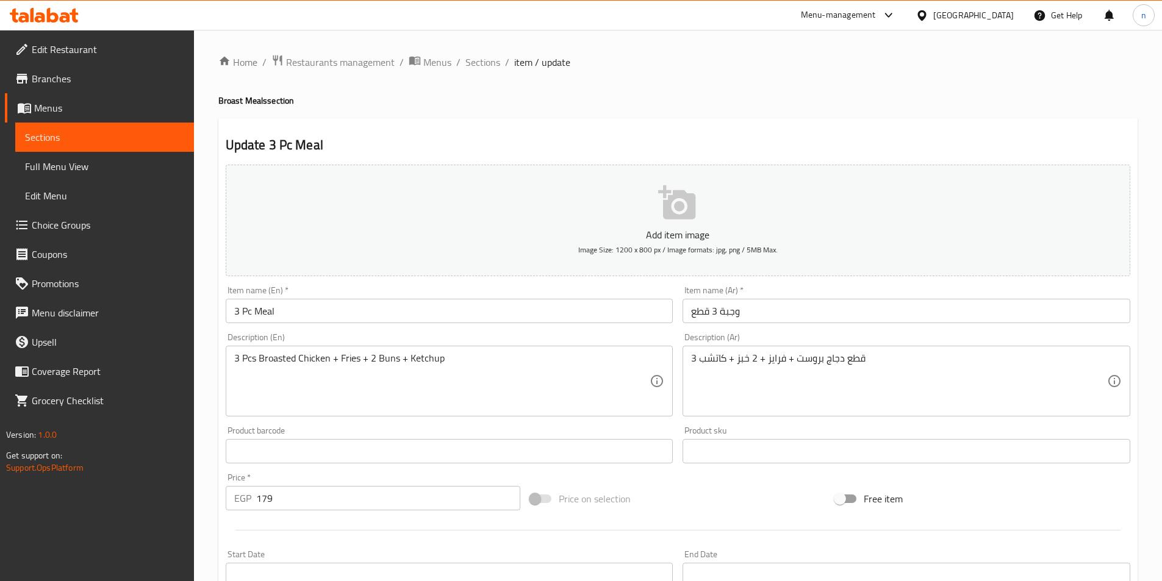
click at [110, 174] on link "Full Menu View" at bounding box center [104, 166] width 179 height 29
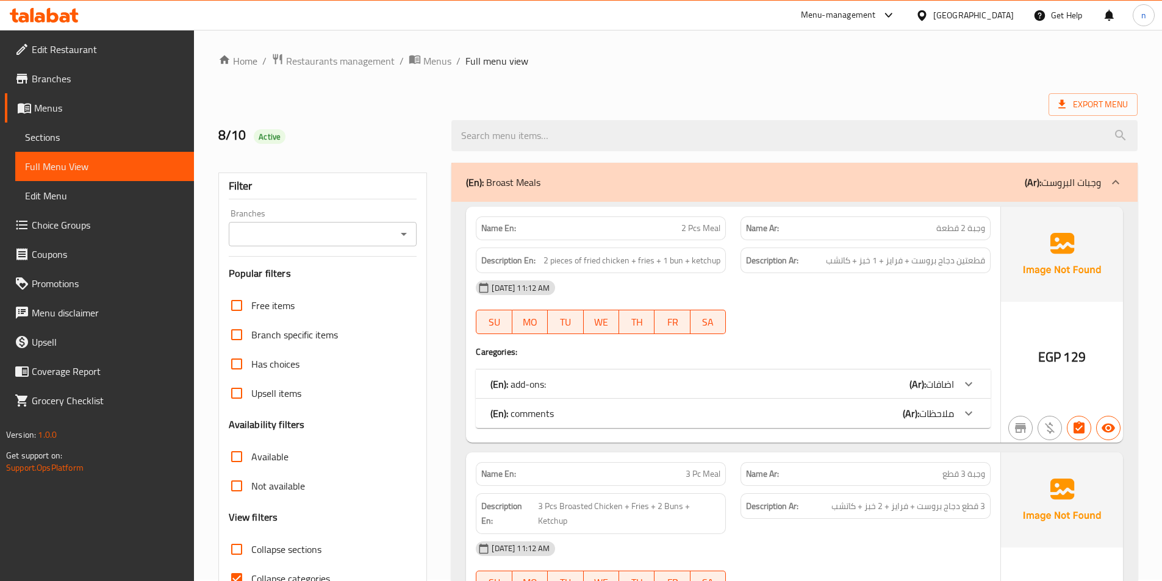
scroll to position [305, 0]
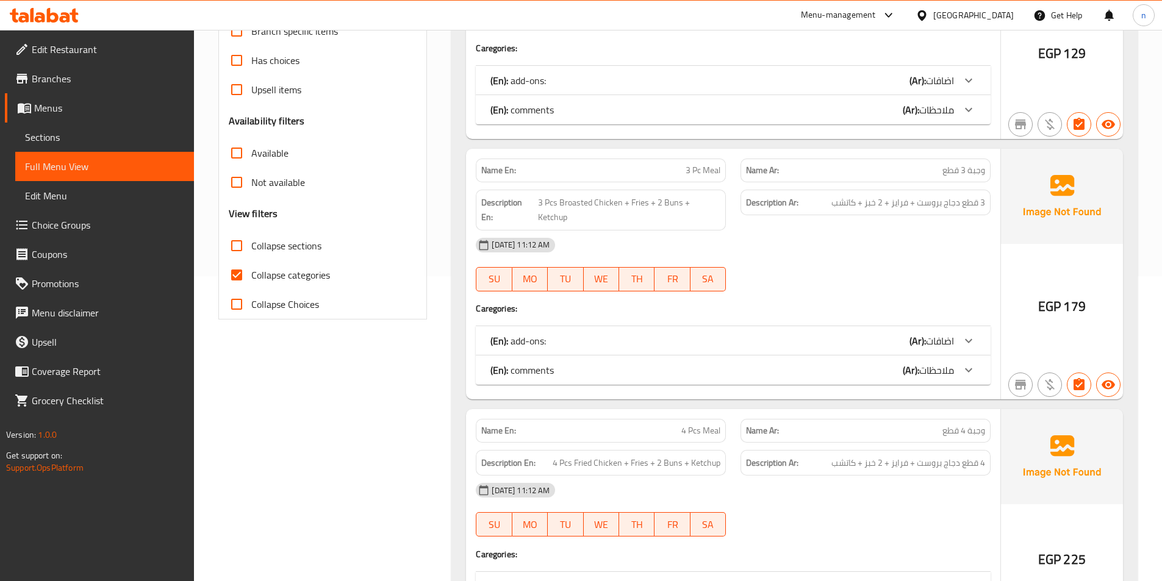
click at [237, 265] on input "Collapse categories" at bounding box center [236, 274] width 29 height 29
checkbox input "false"
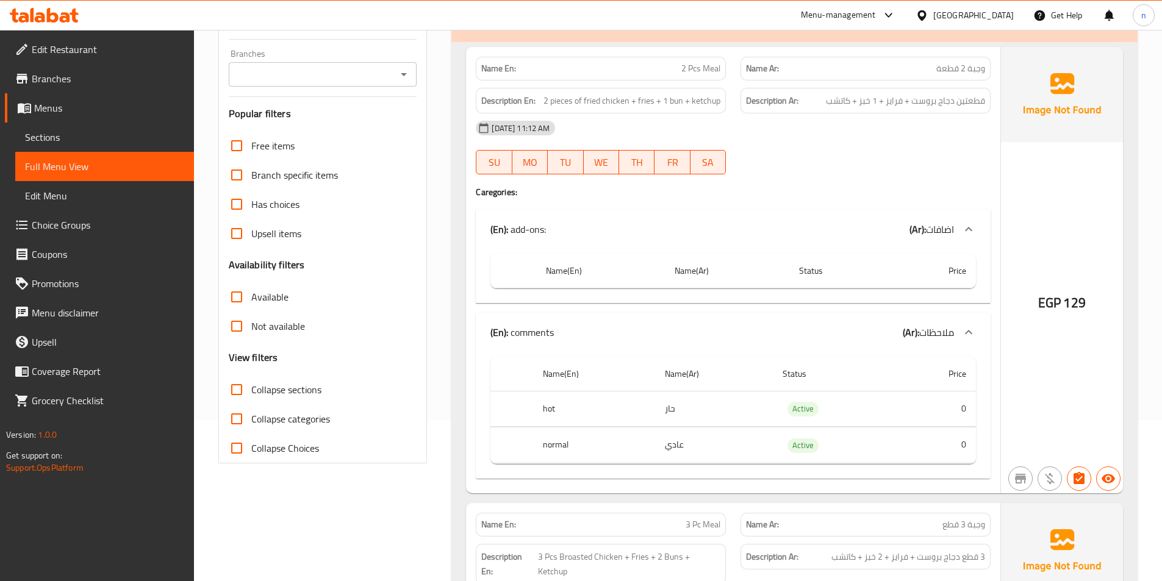
scroll to position [122, 0]
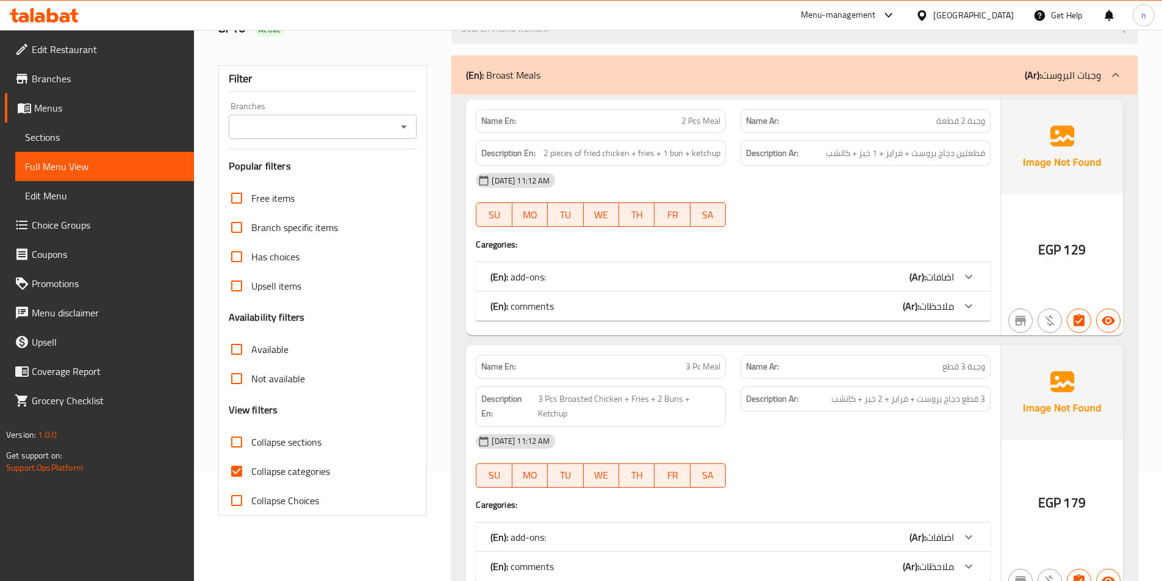
scroll to position [244, 0]
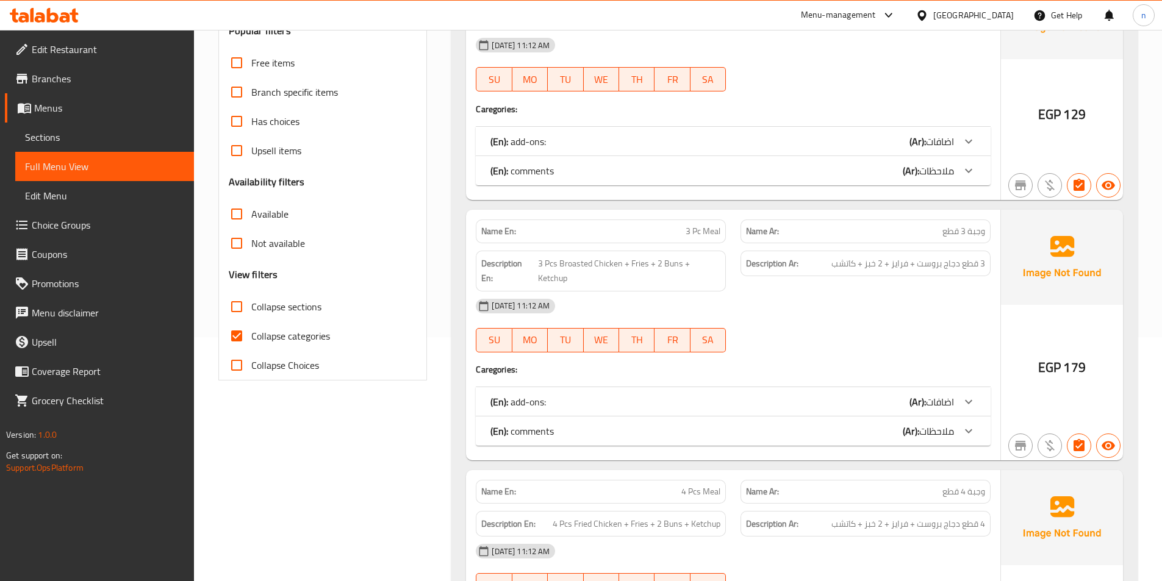
click at [235, 343] on input "Collapse categories" at bounding box center [236, 335] width 29 height 29
checkbox input "false"
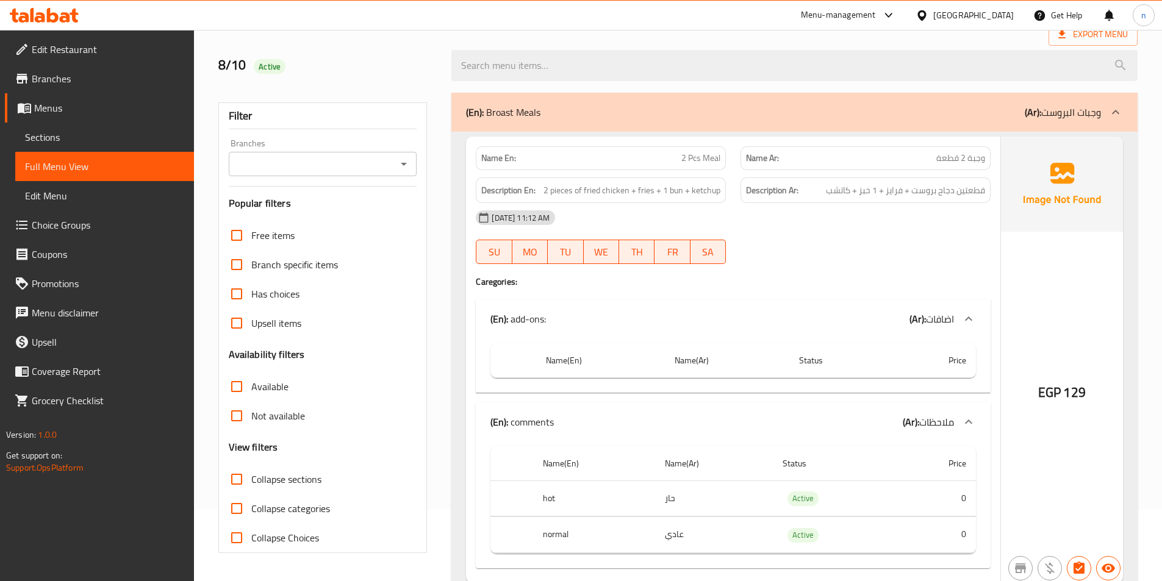
scroll to position [61, 0]
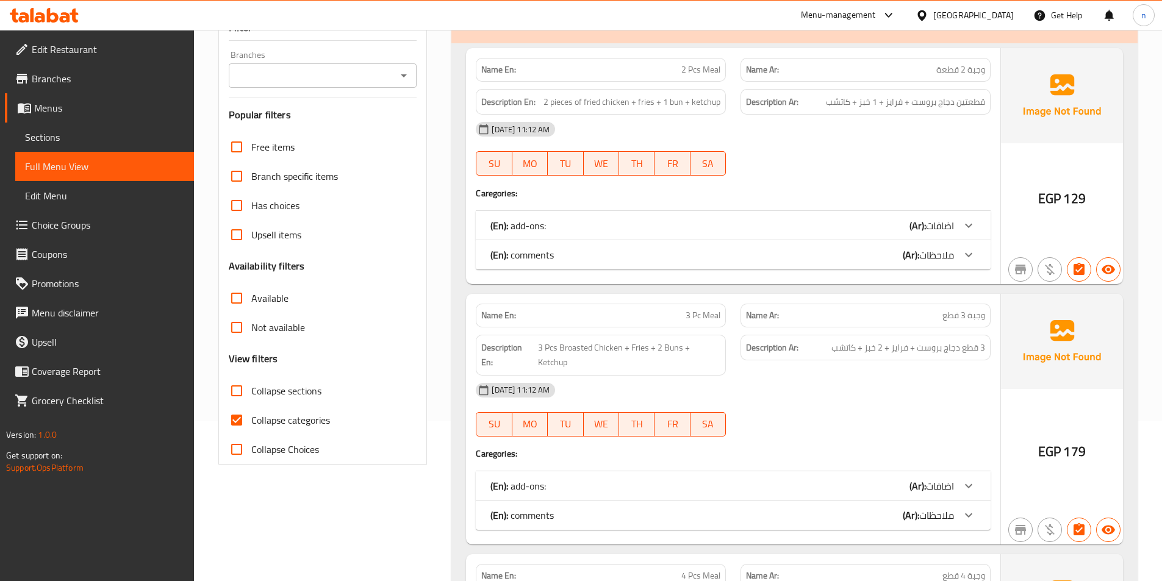
scroll to position [183, 0]
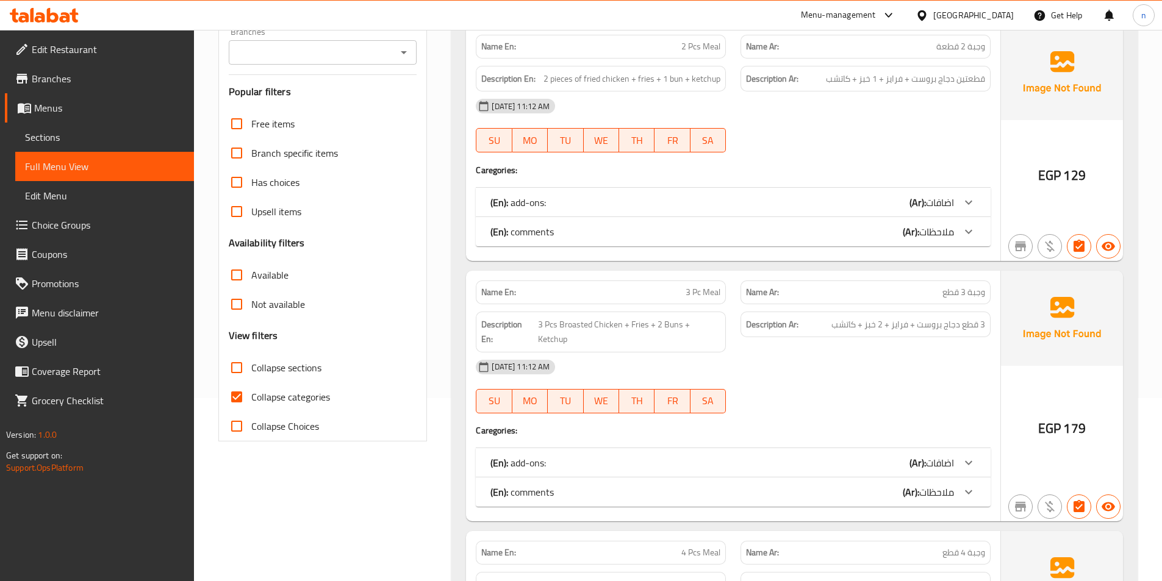
click at [262, 398] on span "Collapse categories" at bounding box center [290, 397] width 79 height 15
click at [251, 398] on input "Collapse categories" at bounding box center [236, 396] width 29 height 29
checkbox input "false"
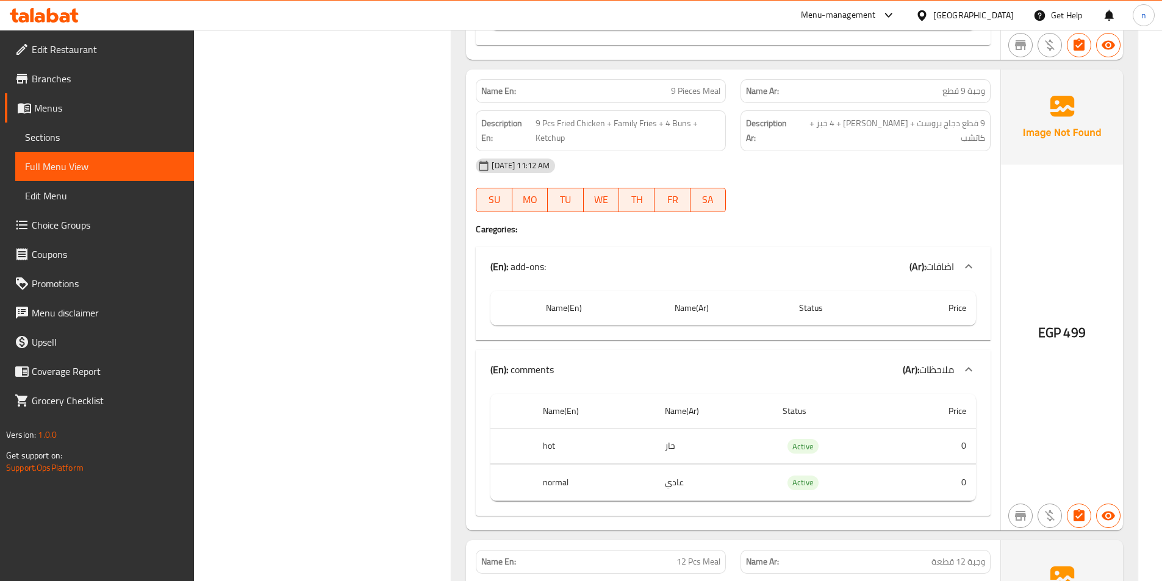
scroll to position [1524, 0]
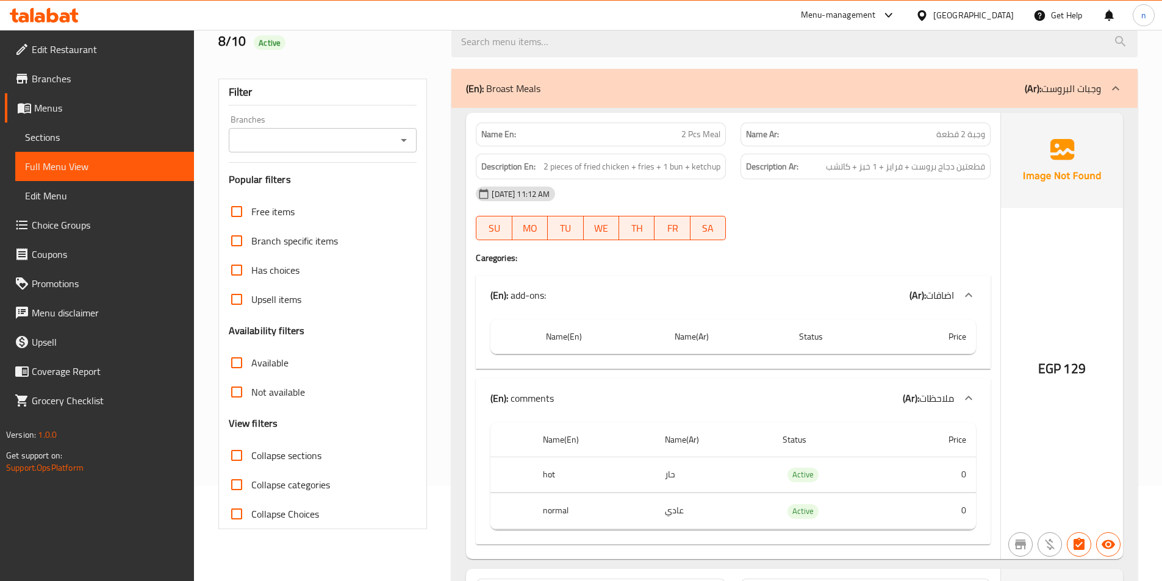
scroll to position [0, 0]
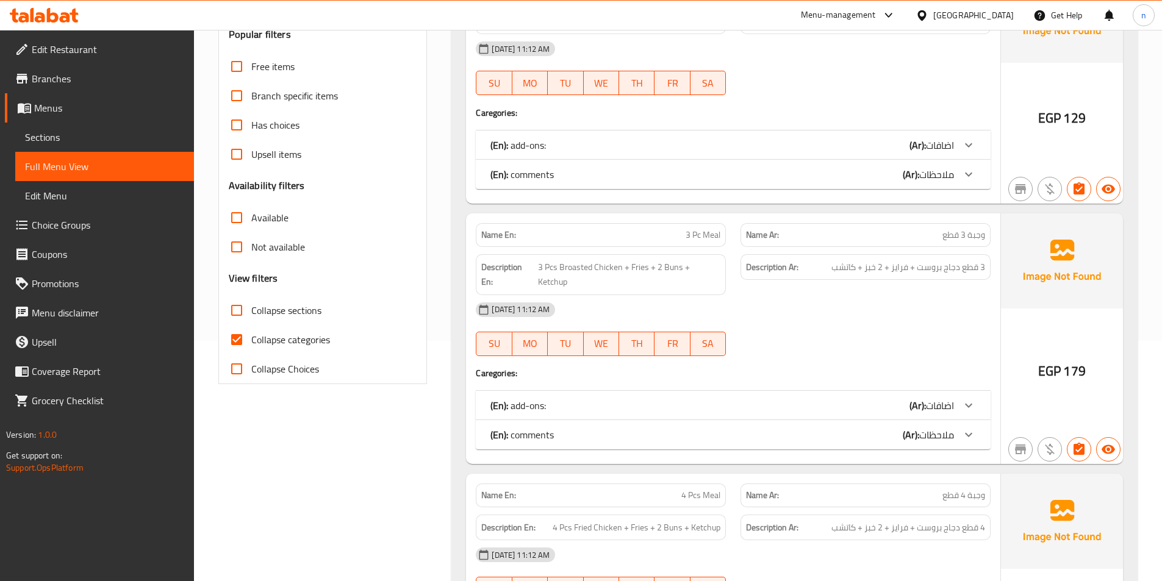
scroll to position [244, 0]
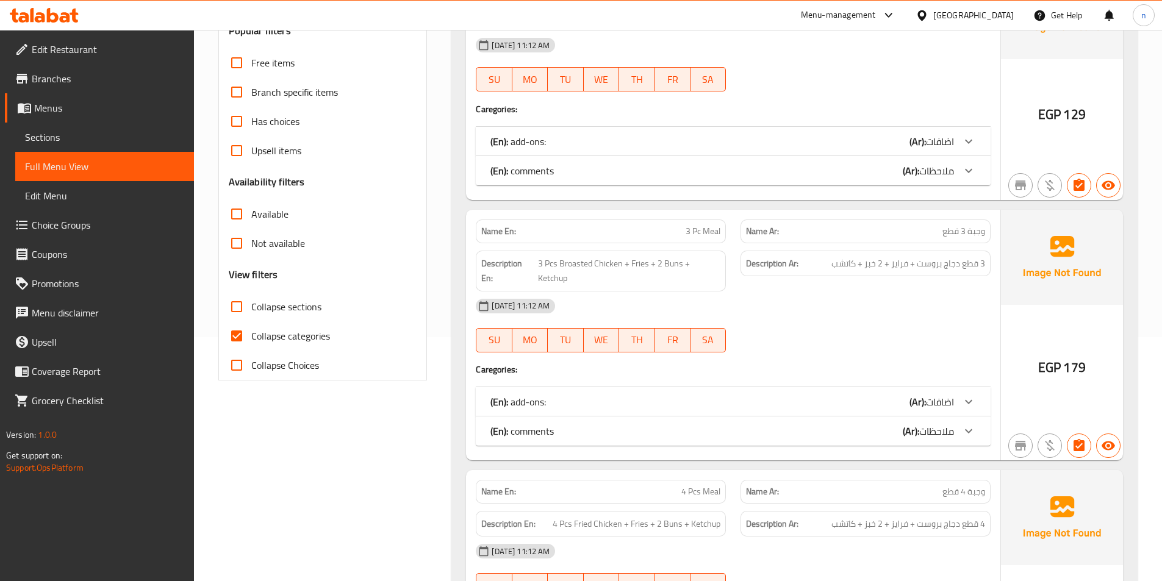
click at [276, 343] on span "Collapse categories" at bounding box center [290, 336] width 79 height 15
click at [251, 343] on input "Collapse categories" at bounding box center [236, 335] width 29 height 29
checkbox input "false"
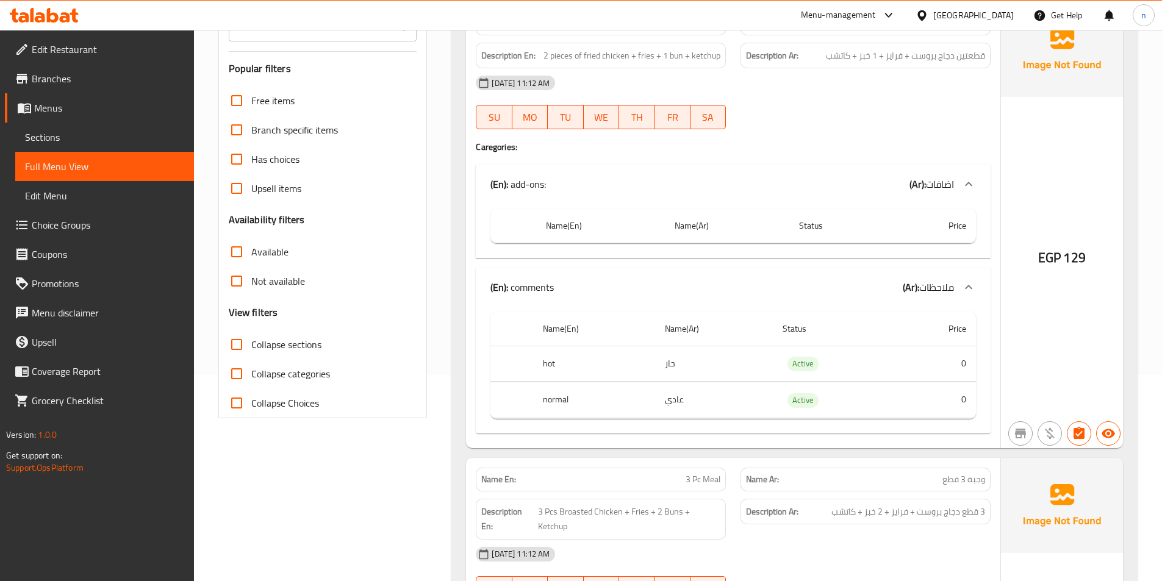
scroll to position [61, 0]
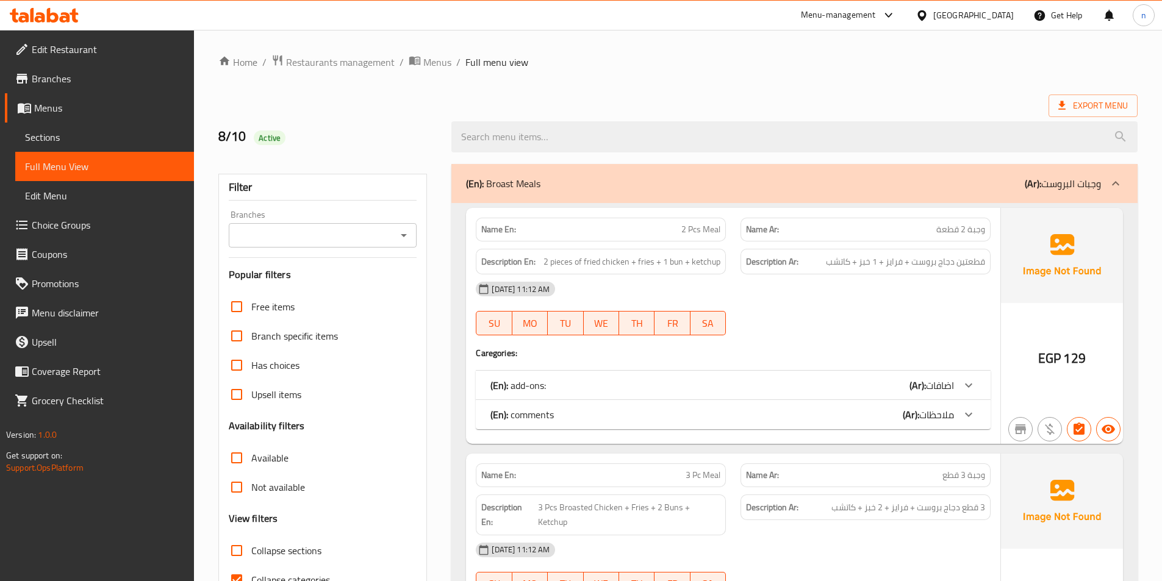
click at [46, 126] on link "Sections" at bounding box center [104, 137] width 179 height 29
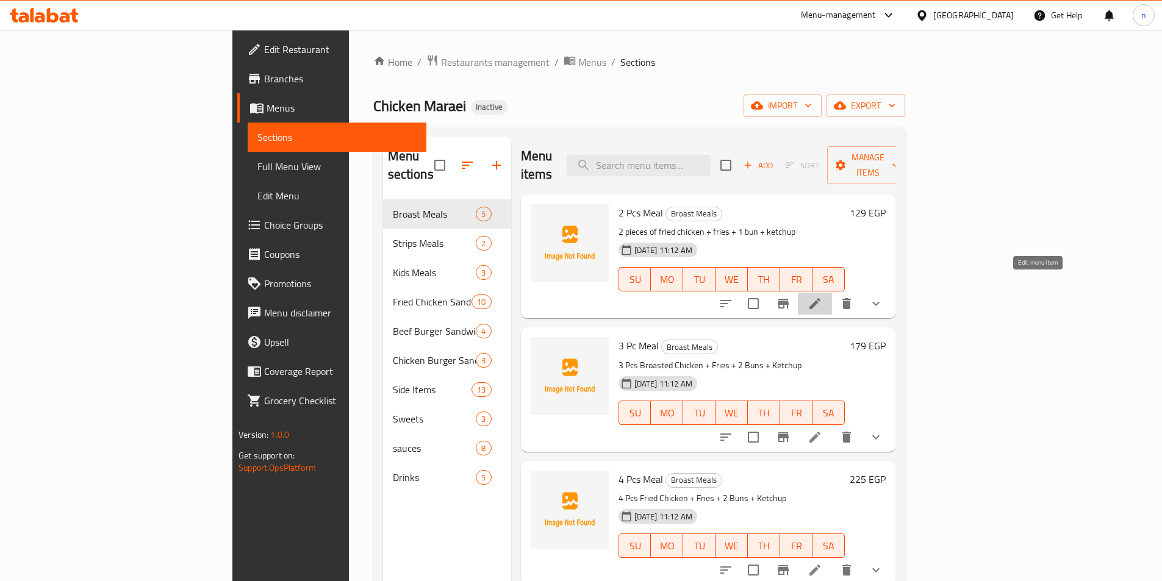
click at [822, 296] on icon at bounding box center [814, 303] width 15 height 15
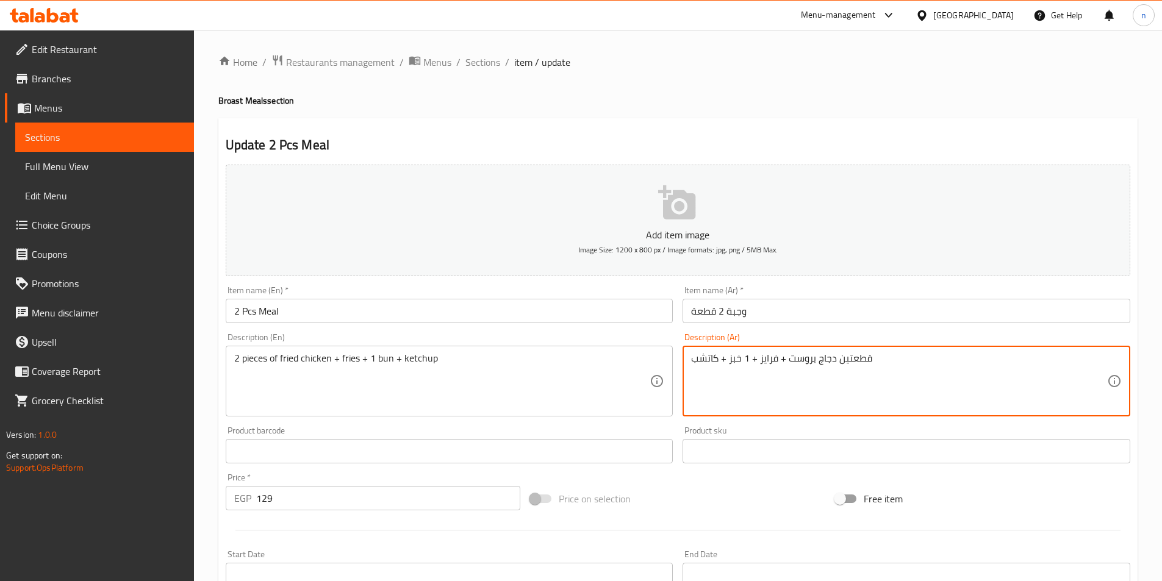
click at [801, 356] on textarea "قطعتين دجاج بروست + فرايز + 1 خبز + كاتشب" at bounding box center [899, 381] width 416 height 58
click at [816, 362] on textarea "قطعتين دجاج بروست + فرايز + 1 خبز + كاتشب" at bounding box center [899, 381] width 416 height 58
drag, startPoint x: 833, startPoint y: 359, endPoint x: 789, endPoint y: 359, distance: 44.5
click at [789, 359] on textarea "قطعتين دجاج بروست + فرايز + 1 خبز + كاتشب" at bounding box center [899, 381] width 416 height 58
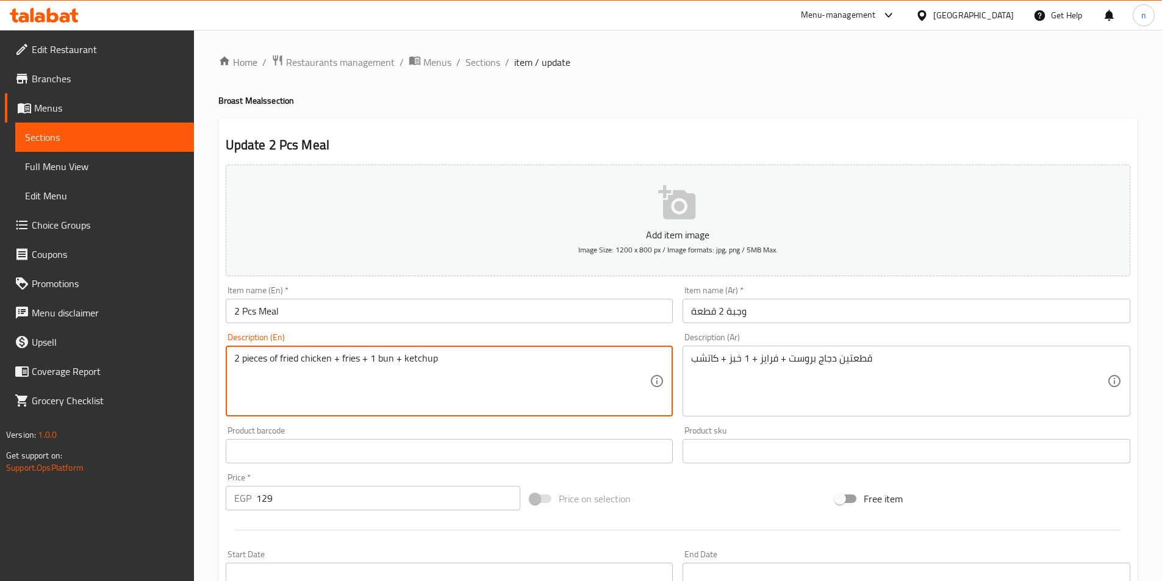
drag, startPoint x: 279, startPoint y: 357, endPoint x: 330, endPoint y: 359, distance: 51.2
paste textarea "Broasted C"
click at [279, 359] on textarea "2 pieces ofBroasted Chicken + fries + 1 bun + ketchup" at bounding box center [442, 381] width 416 height 58
click at [316, 360] on textarea "2 pieces of Broasted Chicken + fries + 1 bun + ketchup" at bounding box center [442, 381] width 416 height 58
click at [466, 363] on textarea "2 pieces of Broast Chicken + fries + 1 bun + ketchup" at bounding box center [442, 381] width 416 height 58
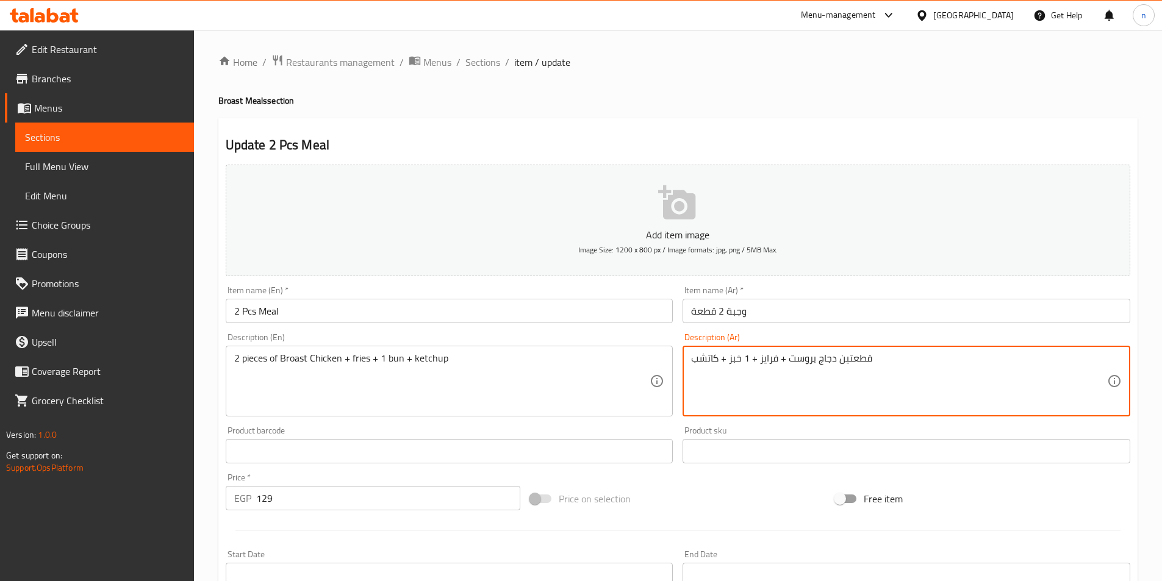
click at [732, 365] on textarea "قطعتين دجاج بروست + فرايز + 1 خبز + كاتشب" at bounding box center [899, 381] width 416 height 58
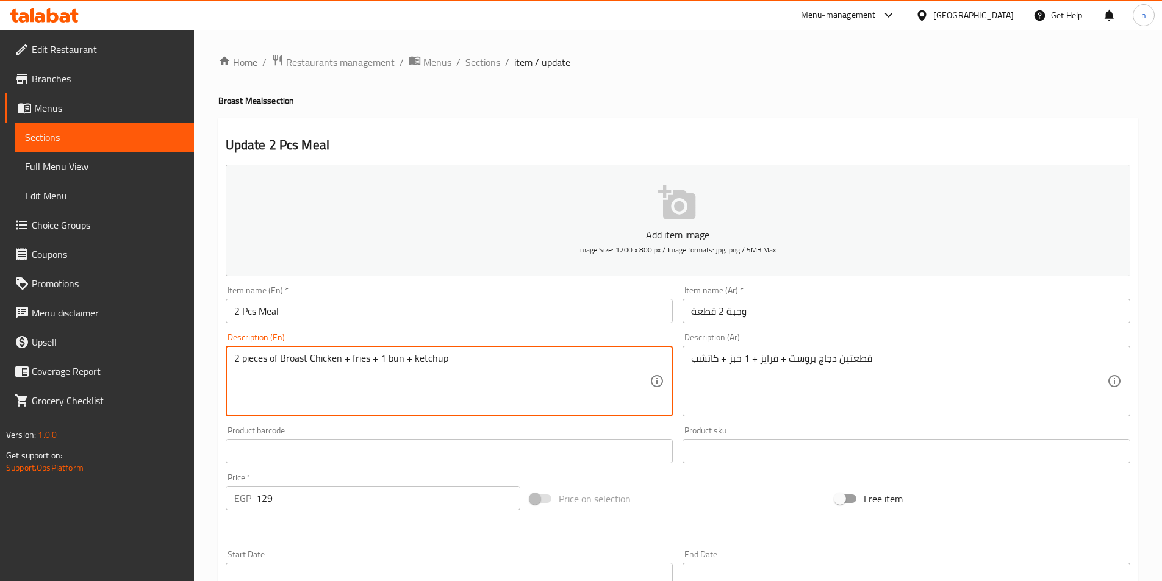
click at [394, 362] on textarea "2 pieces of Broast Chicken + fries + 1 bun + ketchup" at bounding box center [442, 381] width 416 height 58
paste textarea "Bread"
click at [472, 354] on textarea "2 pieces of Broast Chicken + fries + 1 Bread+ ketchup" at bounding box center [442, 381] width 416 height 58
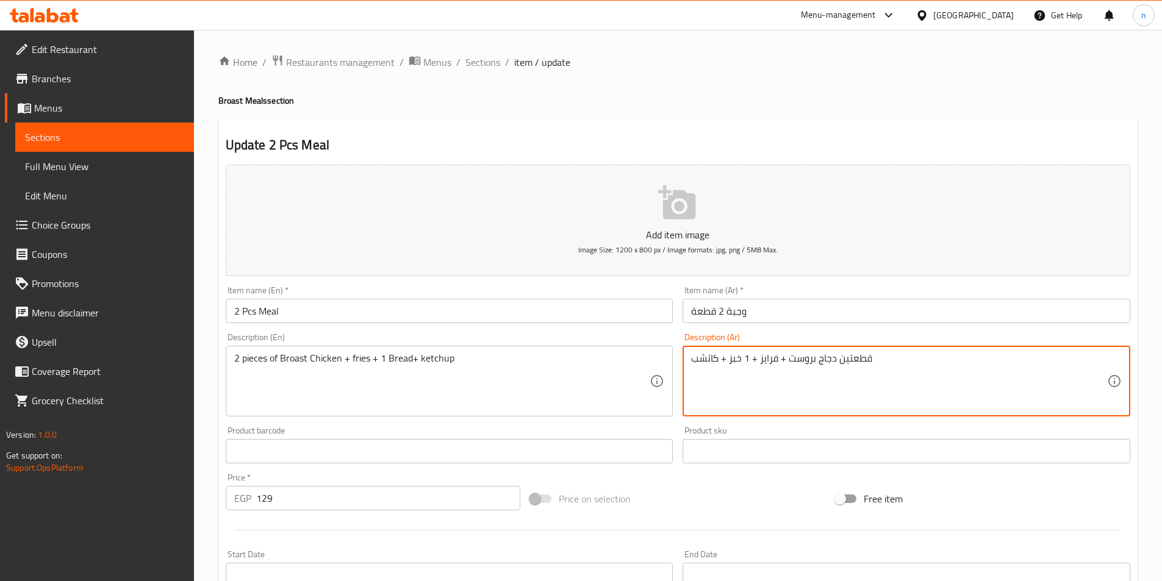
click at [699, 357] on textarea "قطعتين دجاج بروست + فرايز + 1 خبز + كاتشب" at bounding box center [899, 381] width 416 height 58
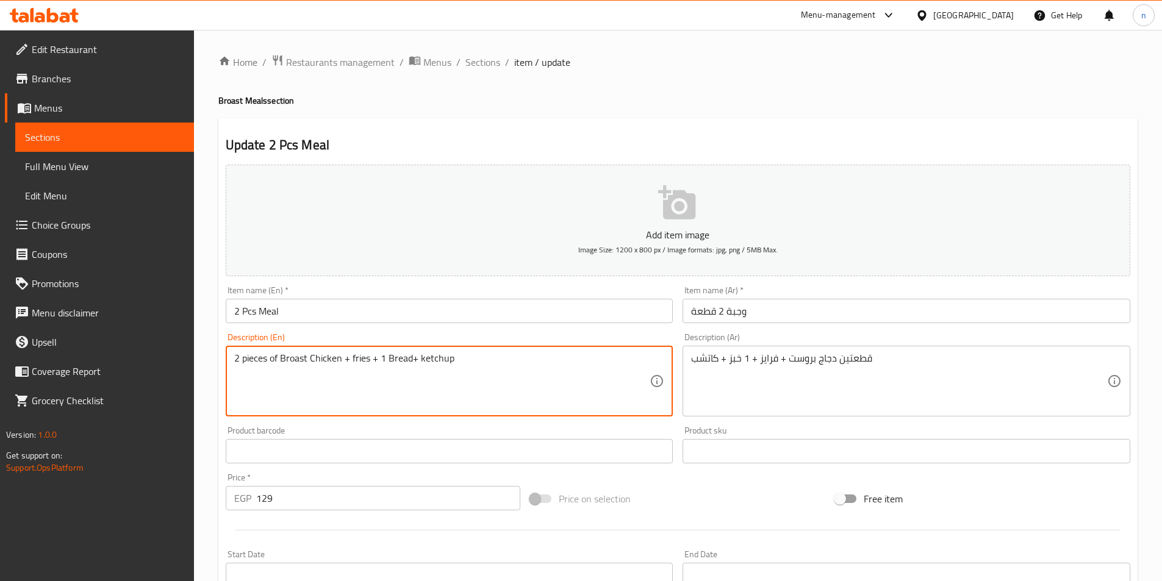
click at [363, 362] on textarea "2 pieces of Broast Chicken + fries + 1 Bread+ ketchup" at bounding box center [442, 381] width 416 height 58
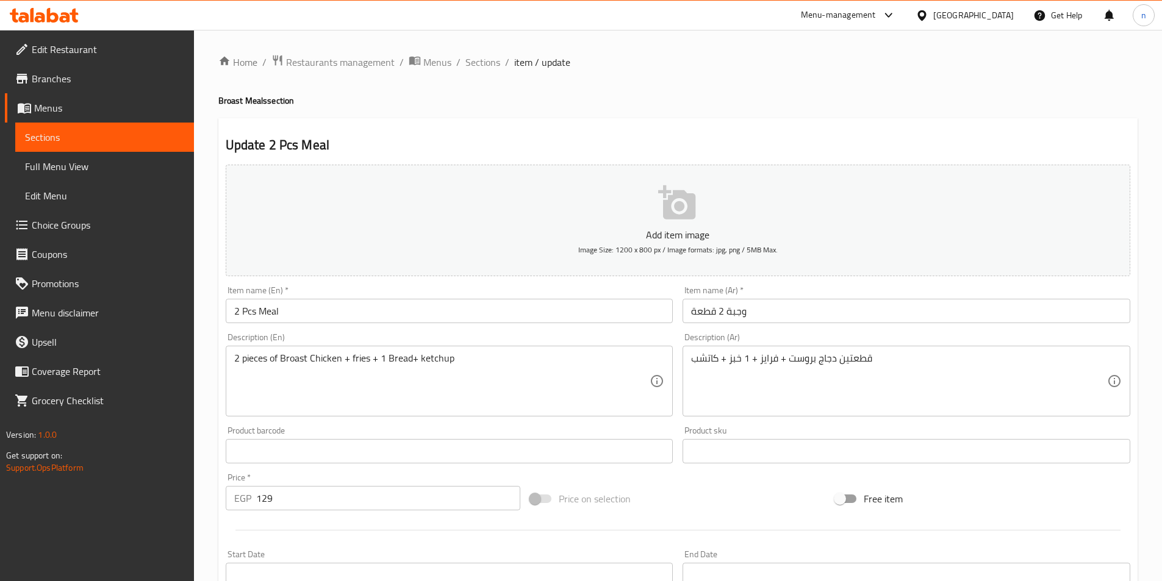
click at [536, 338] on div "Description (En) 2 pieces of Broast Chicken + fries + 1 Bread+ ketchup Descript…" at bounding box center [450, 375] width 448 height 84
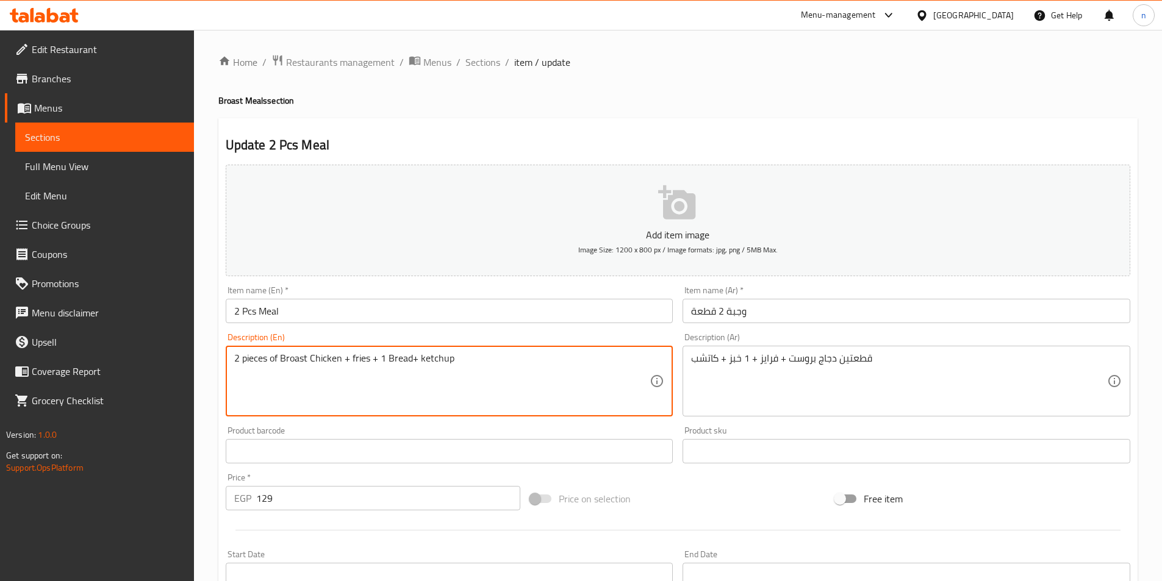
click at [291, 363] on textarea "2 pieces of Broast Chicken + fries + 1 Bread+ ketchup" at bounding box center [442, 381] width 416 height 58
click at [307, 360] on textarea "2 pieces of Broast Chicken + fries + 1 Bread+ ketchup" at bounding box center [442, 381] width 416 height 58
type textarea "2 pieces of Broasted Chicken + fries + 1 Bread+ ketchup"
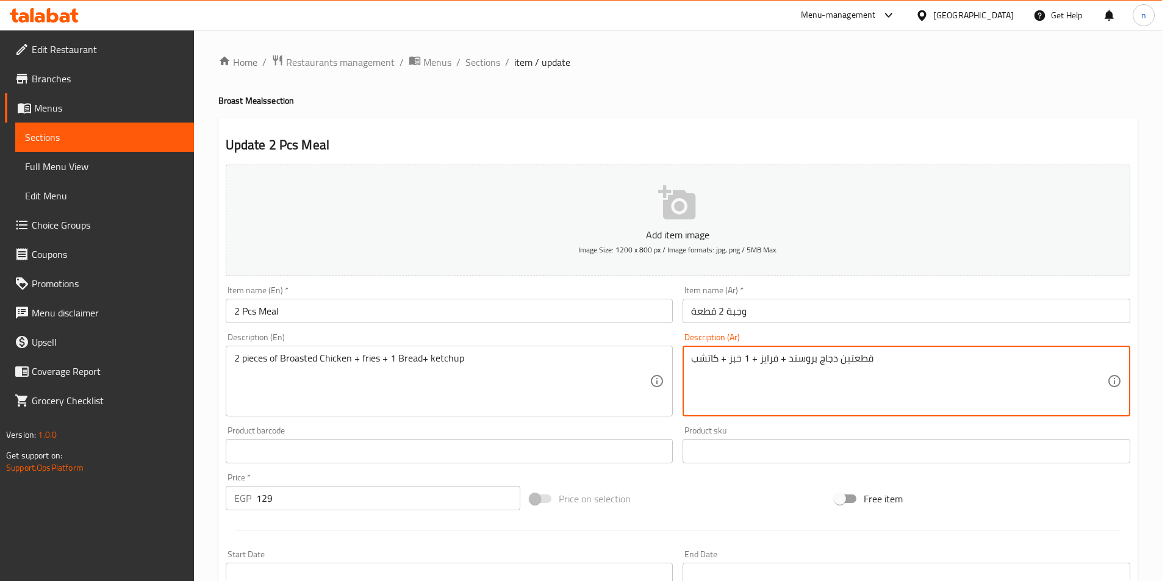
type textarea "قطعتين دجاج بروستد + فرايز + 1 خبز + كاتشب"
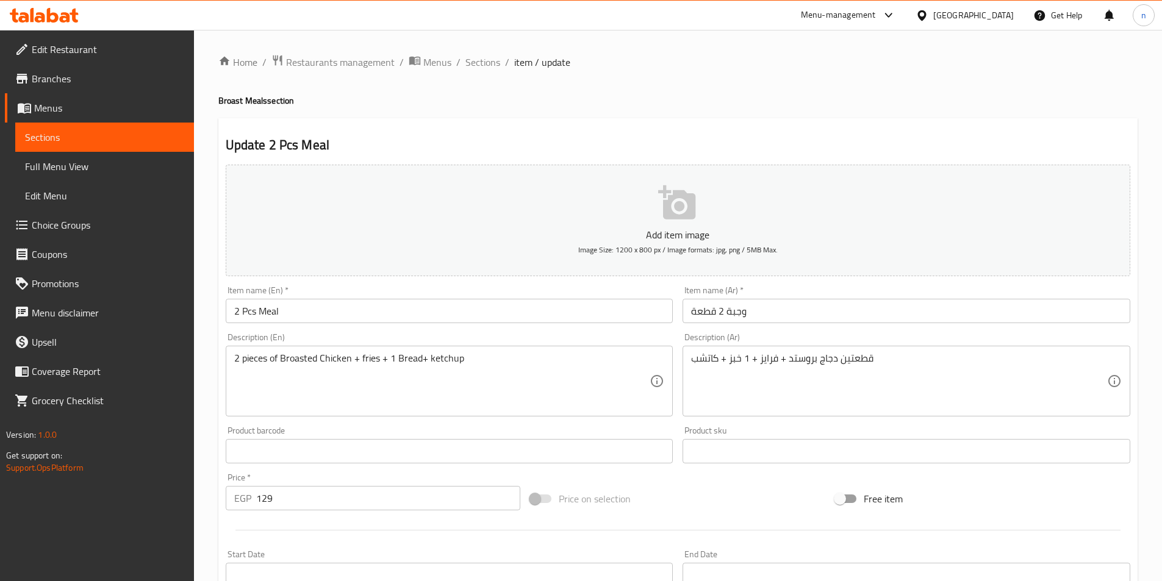
click at [737, 497] on div "Price on selection" at bounding box center [677, 498] width 305 height 33
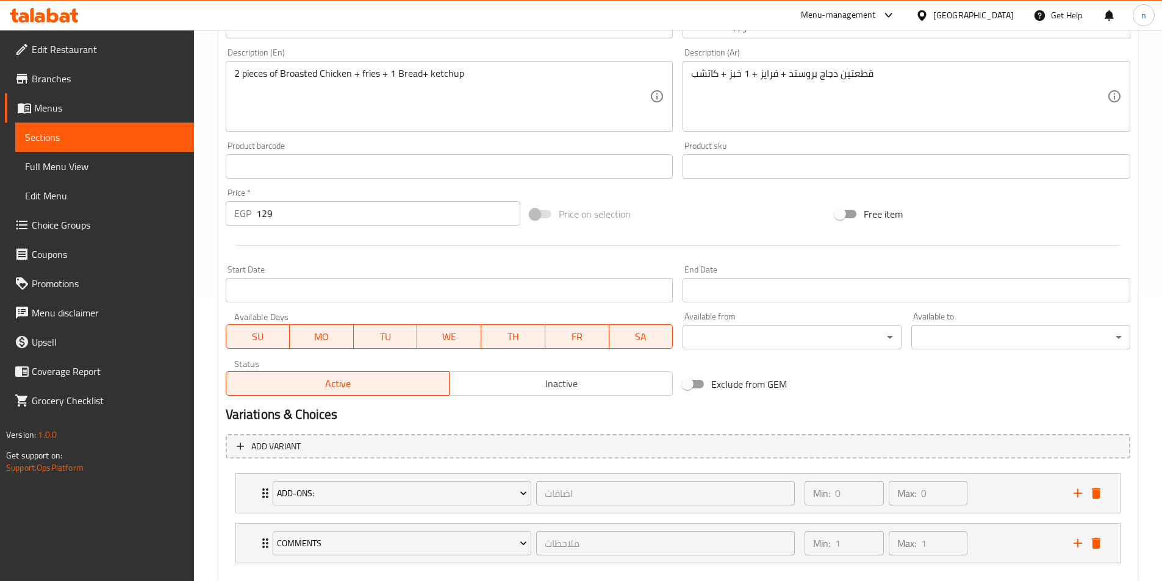
scroll to position [351, 0]
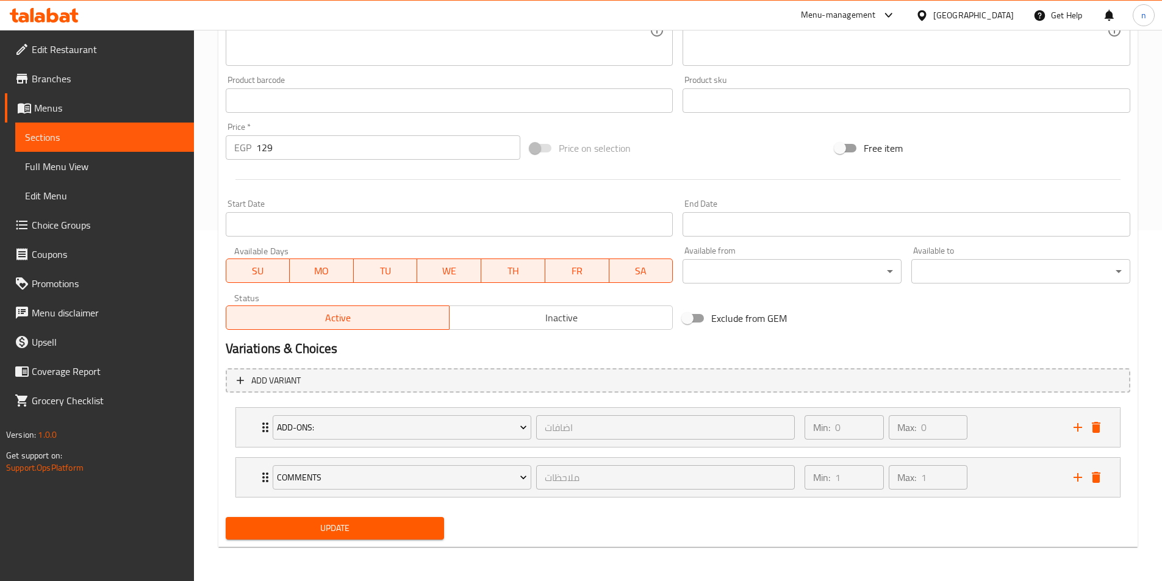
click at [296, 535] on span "Update" at bounding box center [334, 528] width 199 height 15
click at [337, 527] on span "Update" at bounding box center [334, 528] width 199 height 15
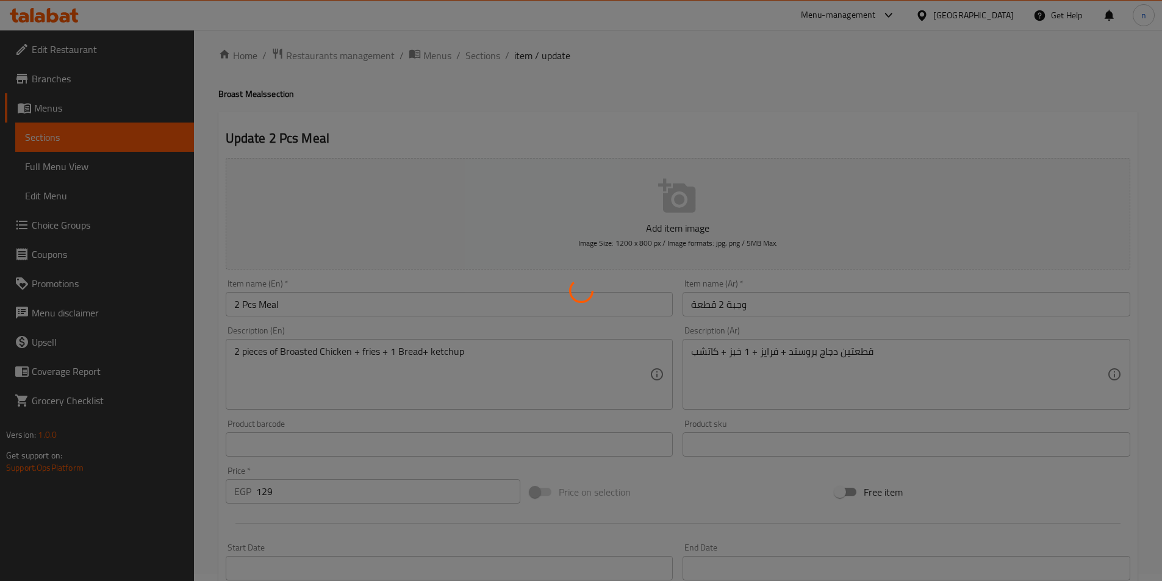
scroll to position [0, 0]
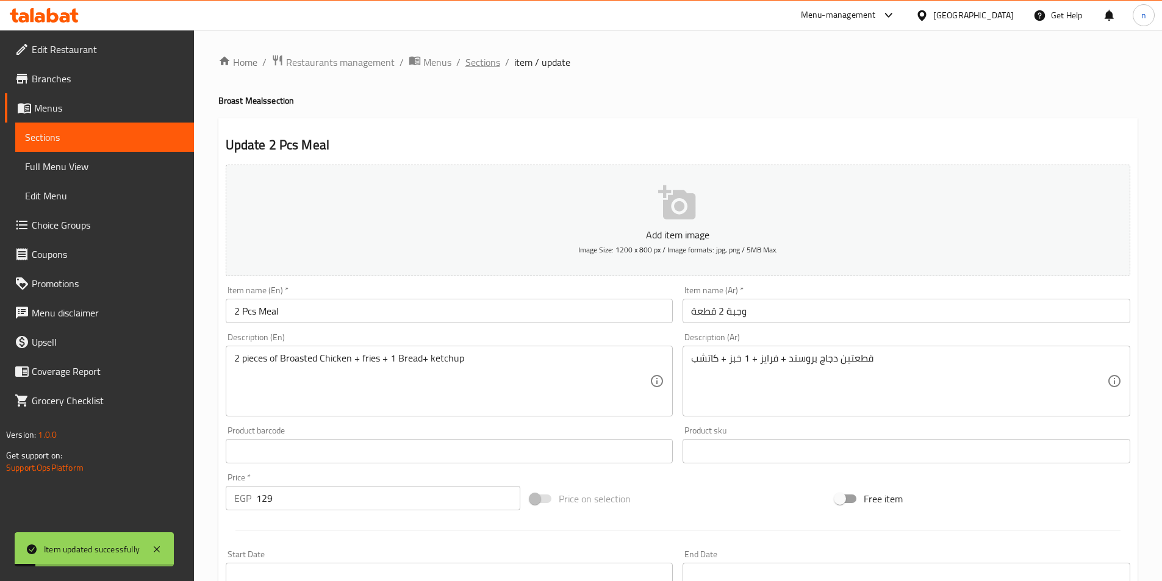
click at [479, 64] on span "Sections" at bounding box center [482, 62] width 35 height 15
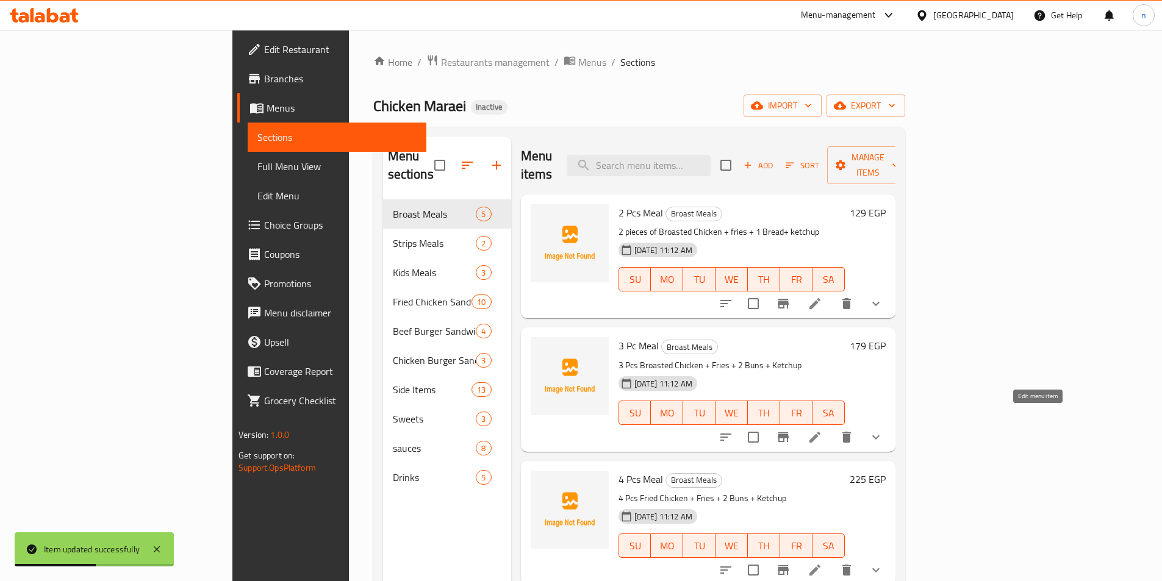
click at [822, 430] on icon at bounding box center [814, 437] width 15 height 15
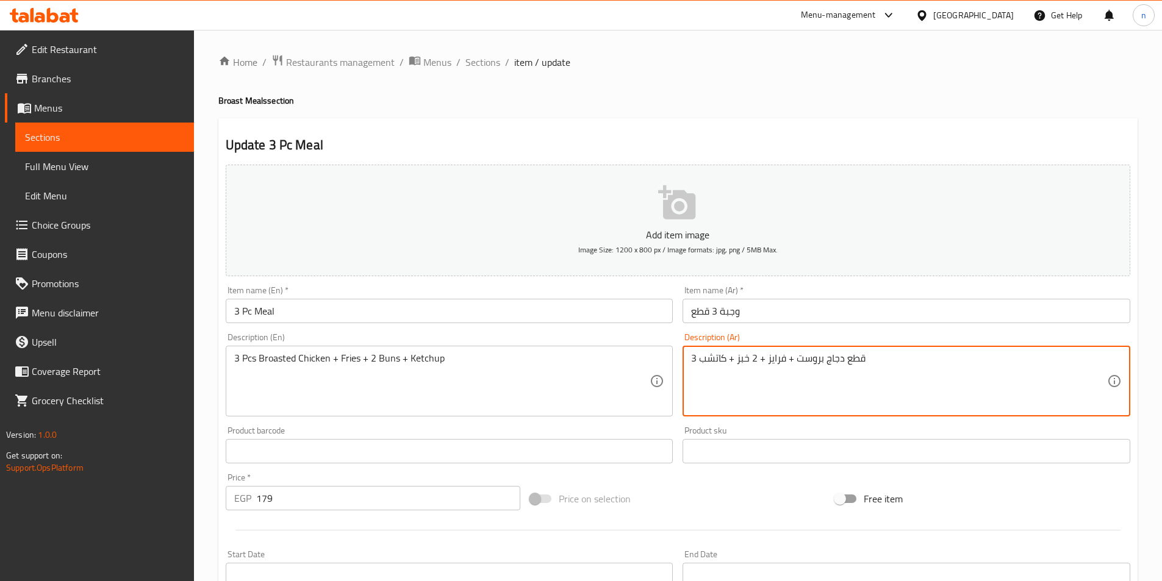
click at [797, 361] on textarea "3 قطع دجاج بروست + فرايز + 2 خبز + كاتشب" at bounding box center [899, 381] width 416 height 58
type textarea "3 قطع دجاج بروستد + فرايز + 2 خبز + كاتشب"
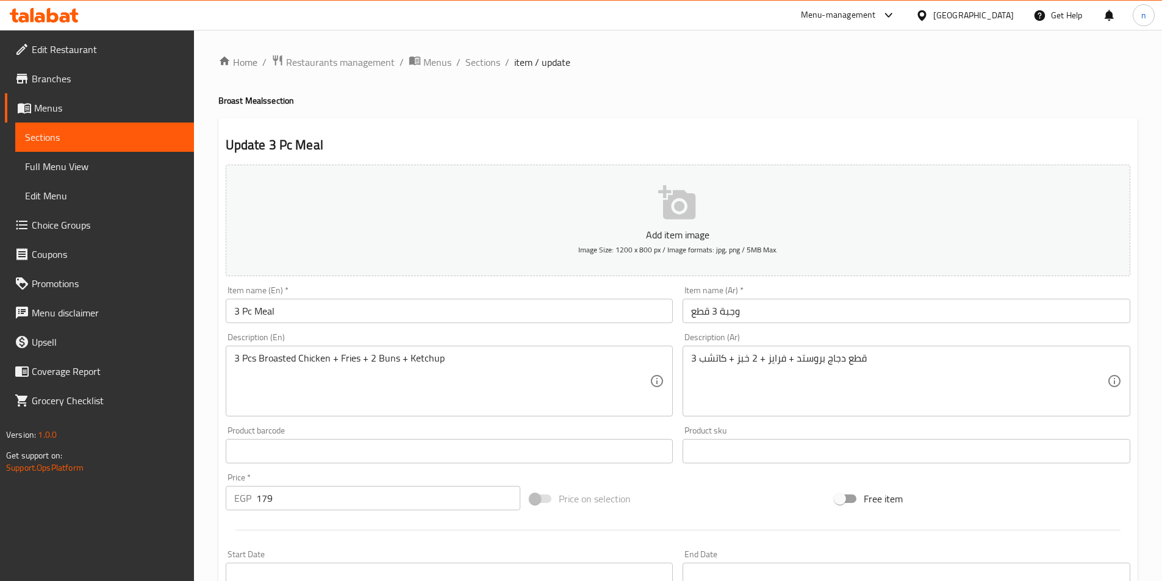
click at [387, 359] on textarea "3 Pcs Broasted Chicken + Fries + 2 Buns + Ketchup" at bounding box center [442, 381] width 416 height 58
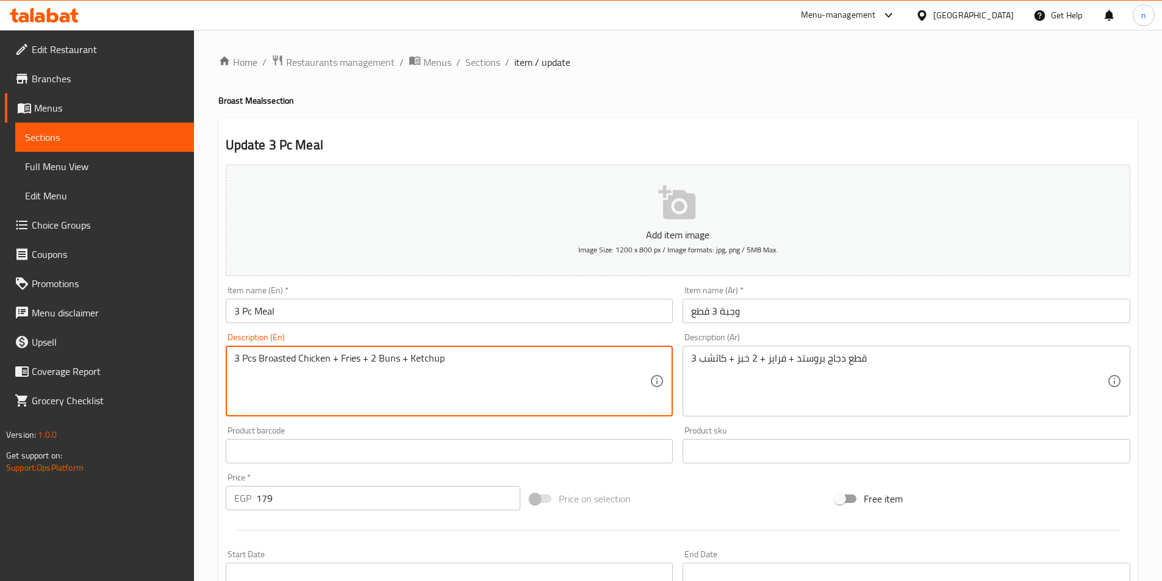
click at [387, 359] on textarea "3 Pcs Broasted Chicken + Fries + 2 Buns + Ketchup" at bounding box center [442, 381] width 416 height 58
paste textarea "read"
click at [459, 362] on textarea "3 Pcs Broasted Chicken + Fries + 2 Bread + Ketchup" at bounding box center [442, 381] width 416 height 58
type textarea "3 Pcs Broasted Chicken + Fries + 2 Bread + Ketchup"
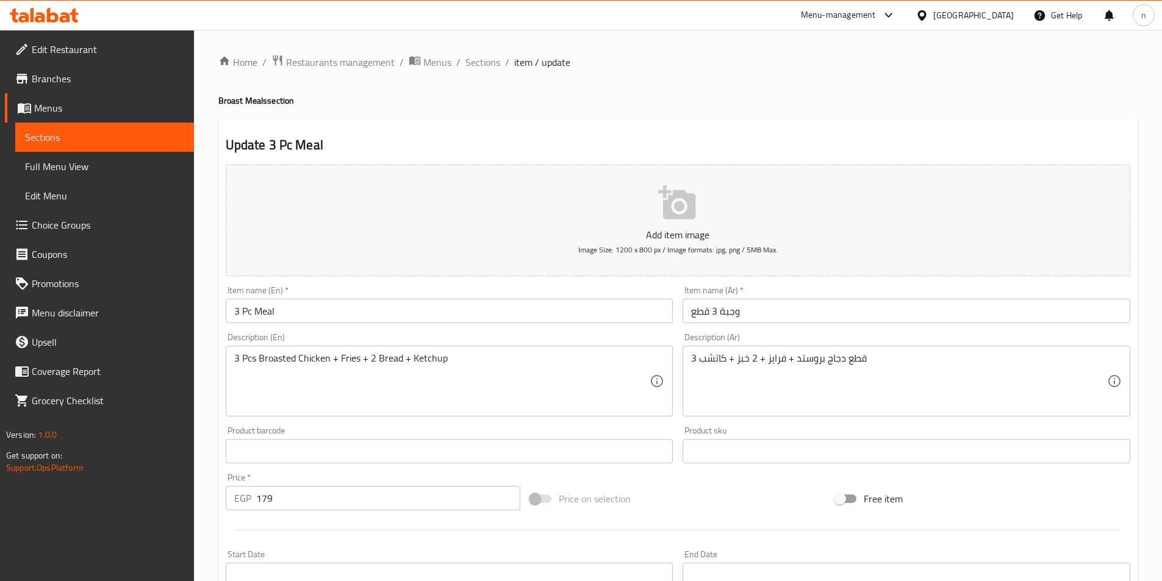
click at [915, 48] on div "Home / Restaurants management / Menus / Sections / item / update Broast Meals s…" at bounding box center [678, 481] width 968 height 902
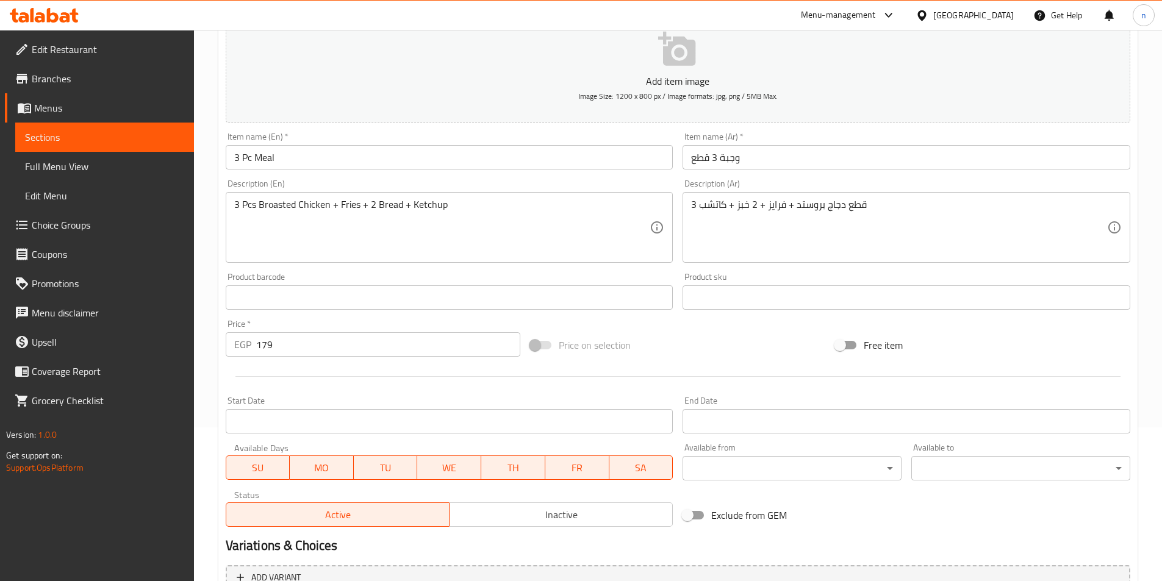
scroll to position [351, 0]
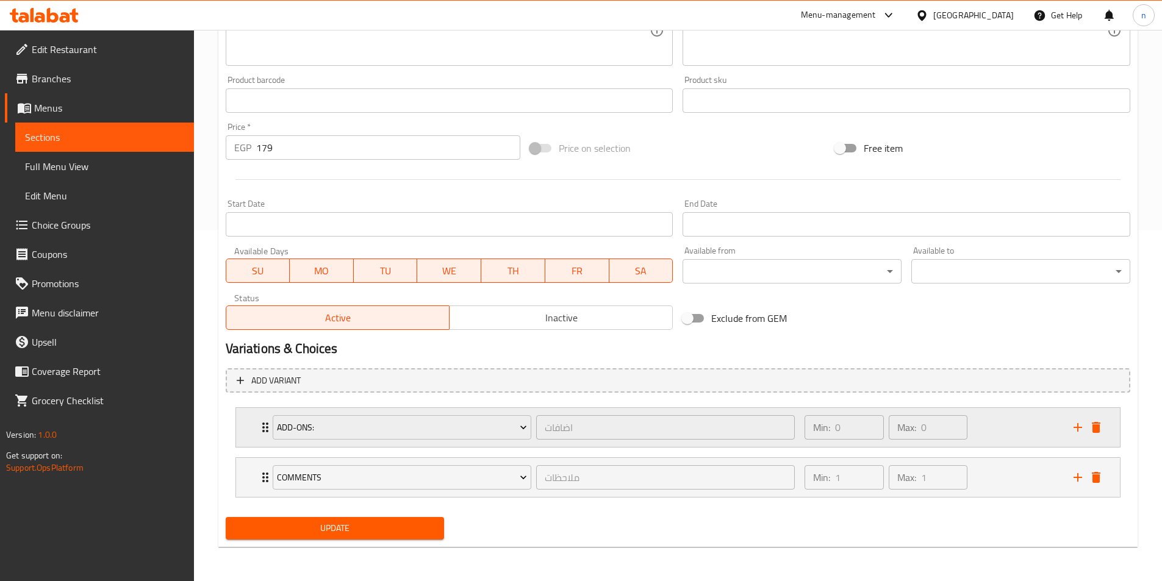
click at [1025, 440] on div "Min: 0 ​ Max: 0 ​" at bounding box center [931, 427] width 268 height 39
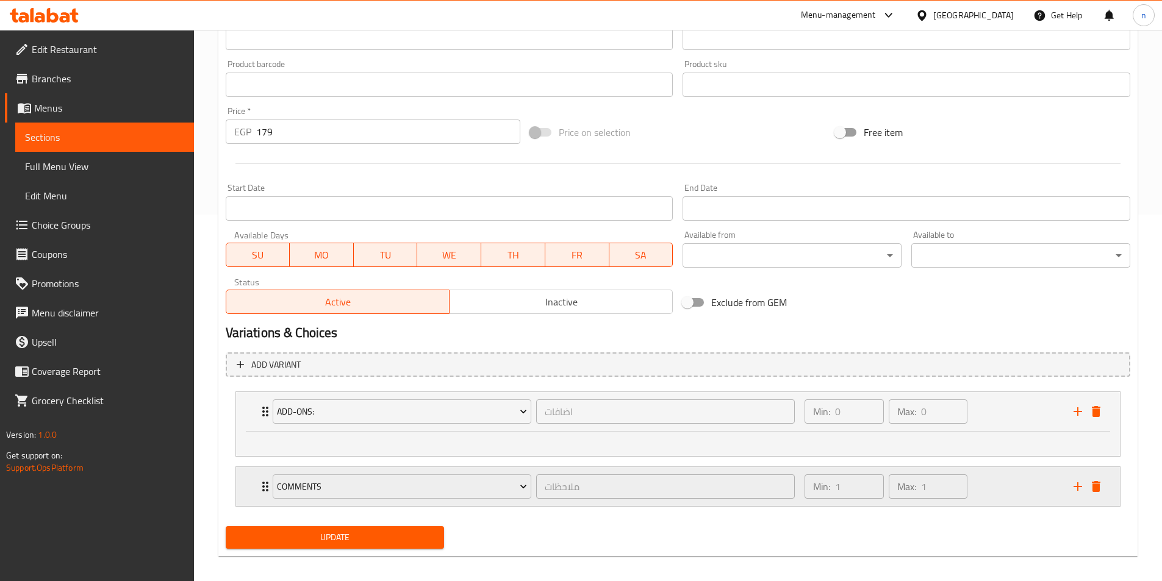
scroll to position [376, 0]
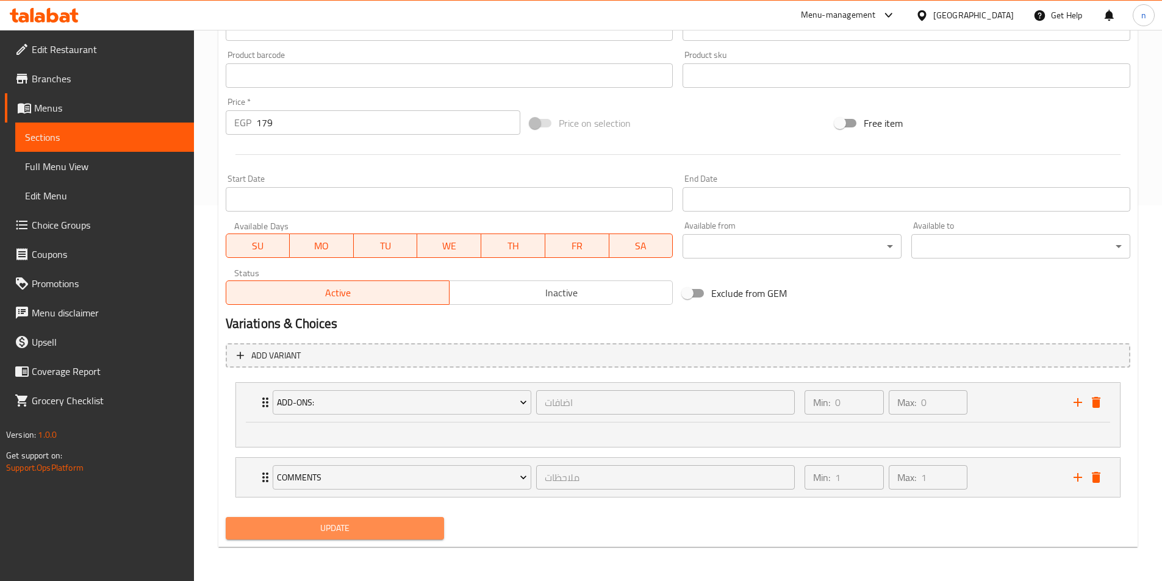
click at [342, 535] on span "Update" at bounding box center [334, 528] width 199 height 15
click at [841, 563] on div "Home / Restaurants management / Menus / Sections / item / update Broast Meals s…" at bounding box center [678, 117] width 968 height 927
click at [872, 543] on div "Update" at bounding box center [678, 528] width 914 height 32
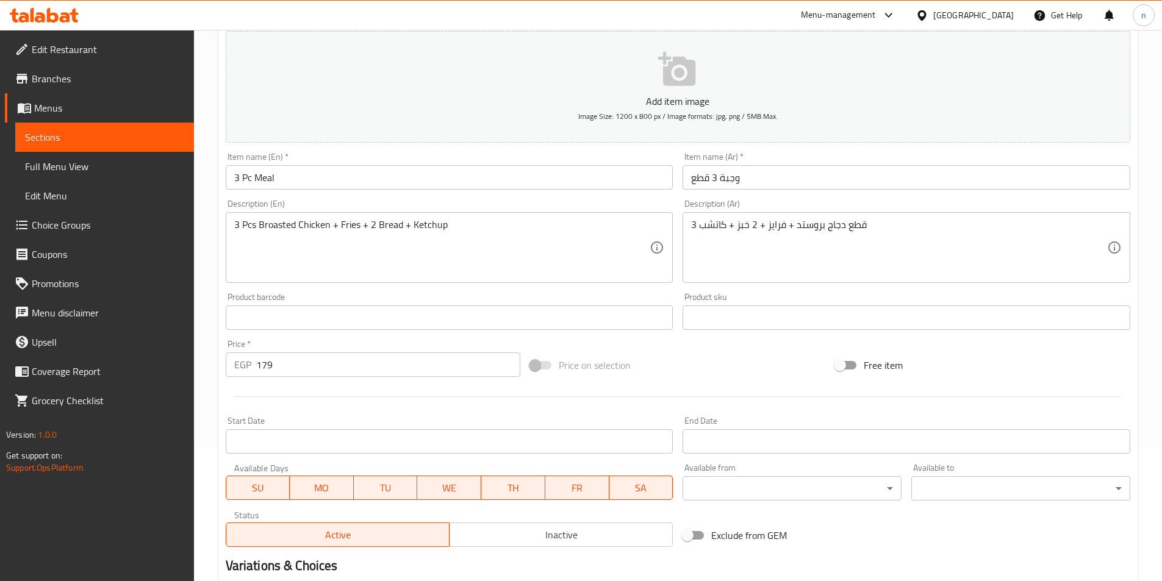
scroll to position [61, 0]
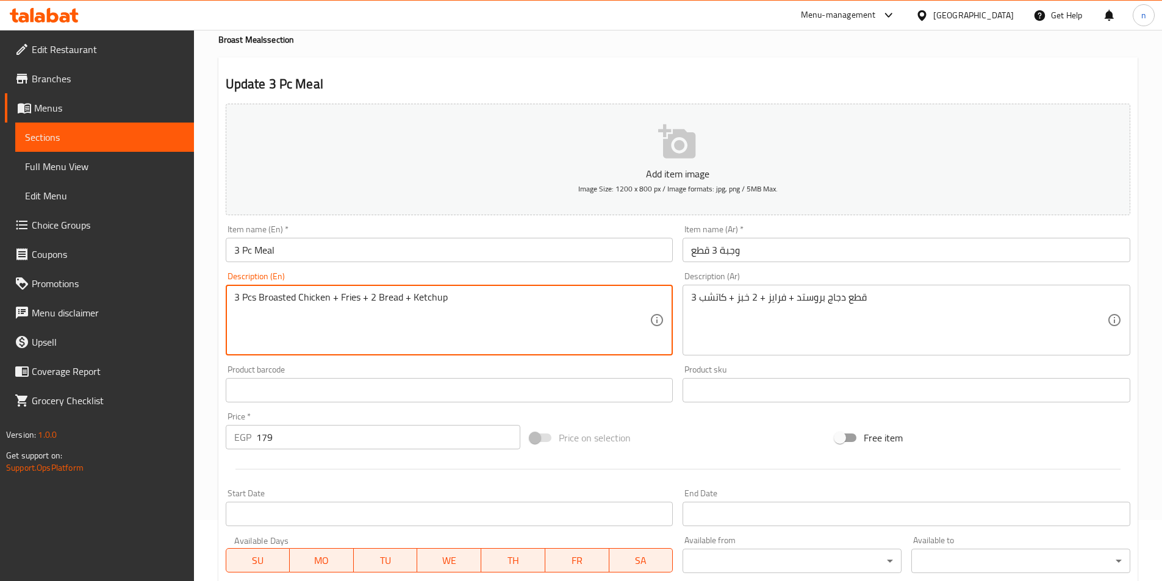
click at [474, 321] on textarea "3 Pcs Broasted Chicken + Fries + 2 Bread + Ketchup" at bounding box center [442, 320] width 416 height 58
click at [248, 299] on textarea "3 Pcs Broasted Chicken + Fries + 2 Bread + Ketchup" at bounding box center [442, 320] width 416 height 58
click at [557, 309] on textarea "3 Pcs Broasted Chicken + Fries + 2 Bread + Ketchup" at bounding box center [442, 320] width 416 height 58
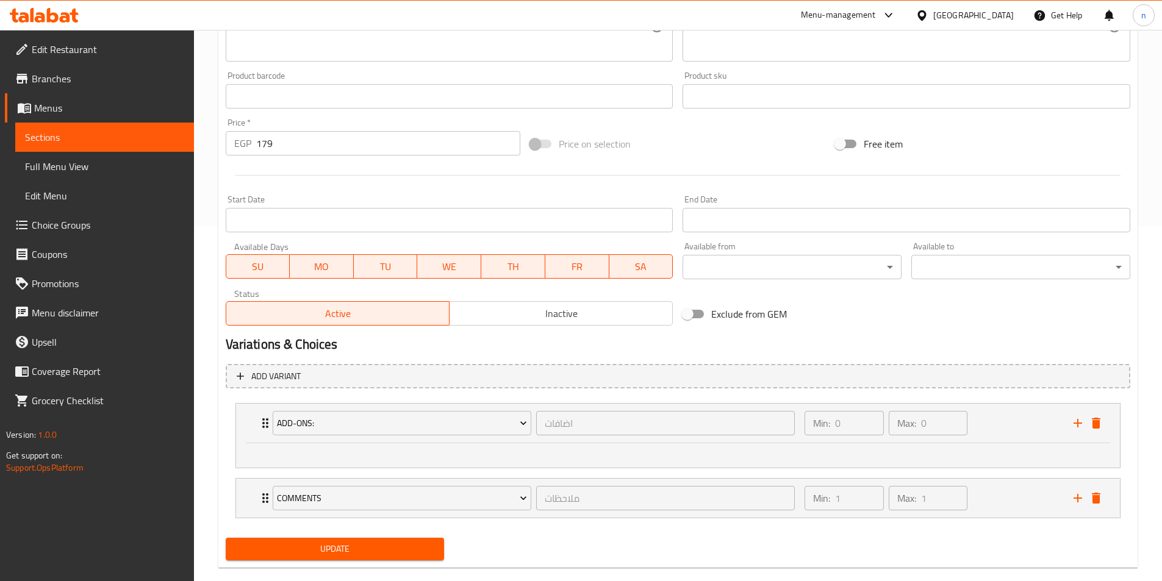
scroll to position [376, 0]
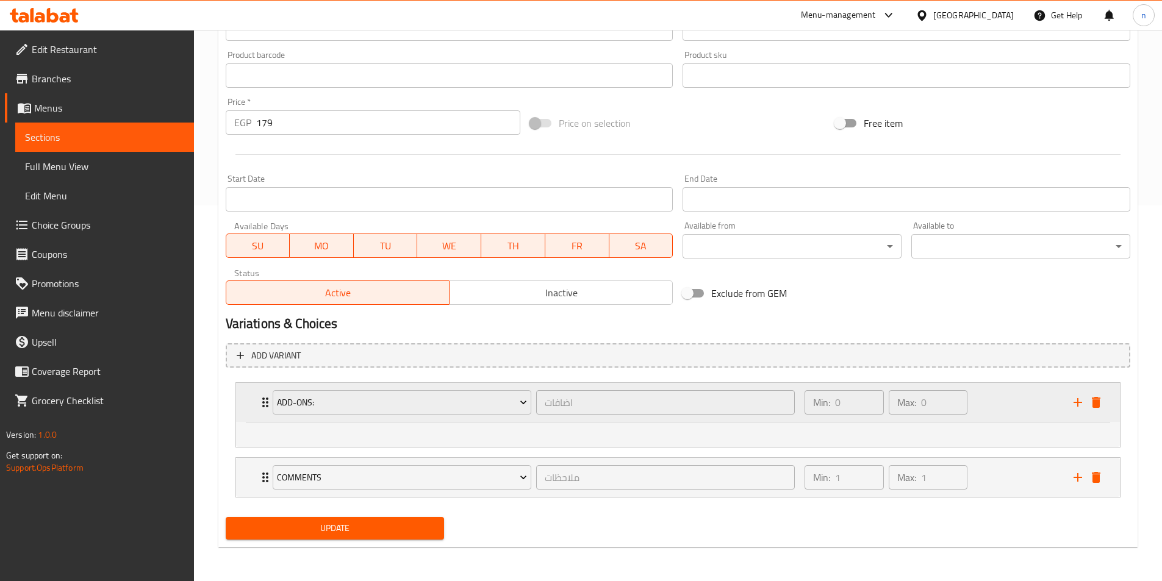
click at [1013, 392] on div "Min: 0 ​ Max: 0 ​" at bounding box center [931, 402] width 268 height 39
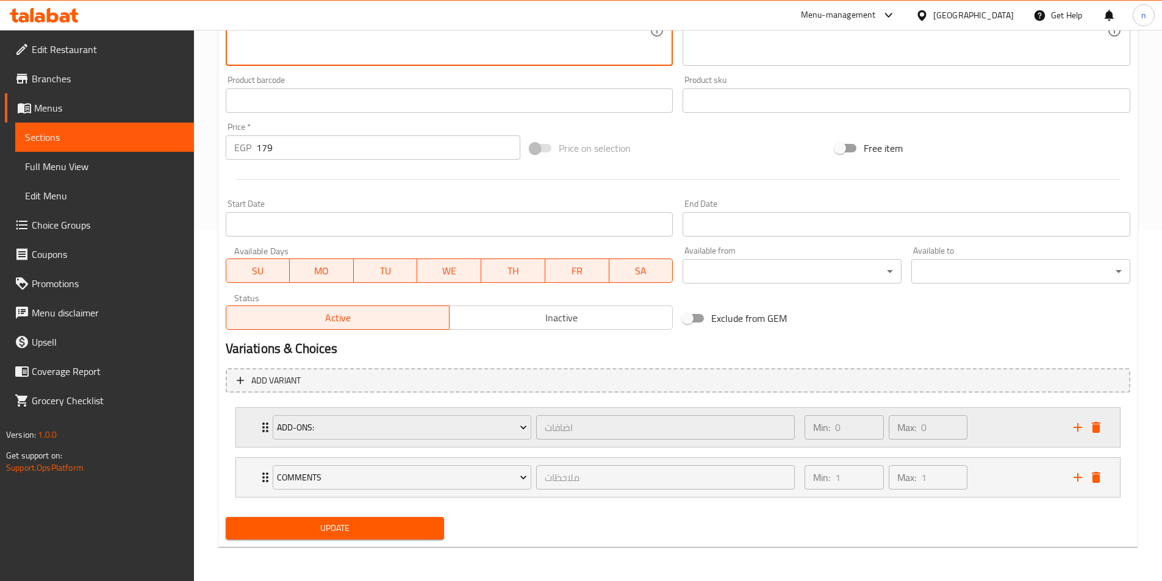
scroll to position [351, 0]
click at [1016, 427] on div "Min: 0 ​ Max: 0 ​" at bounding box center [931, 427] width 268 height 39
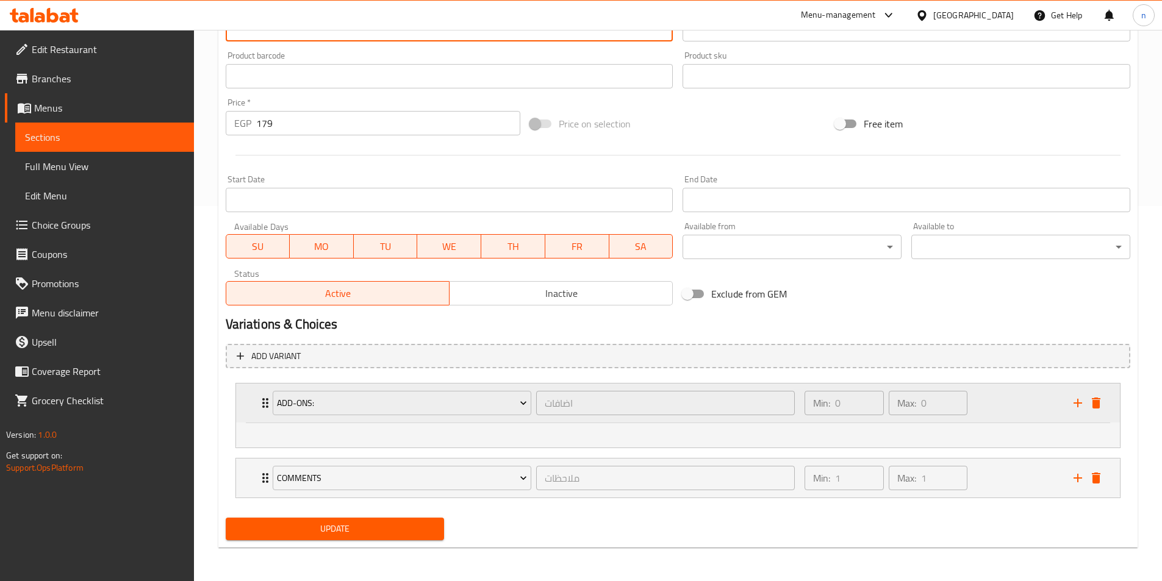
scroll to position [376, 0]
click at [1016, 427] on ul at bounding box center [678, 432] width 840 height 10
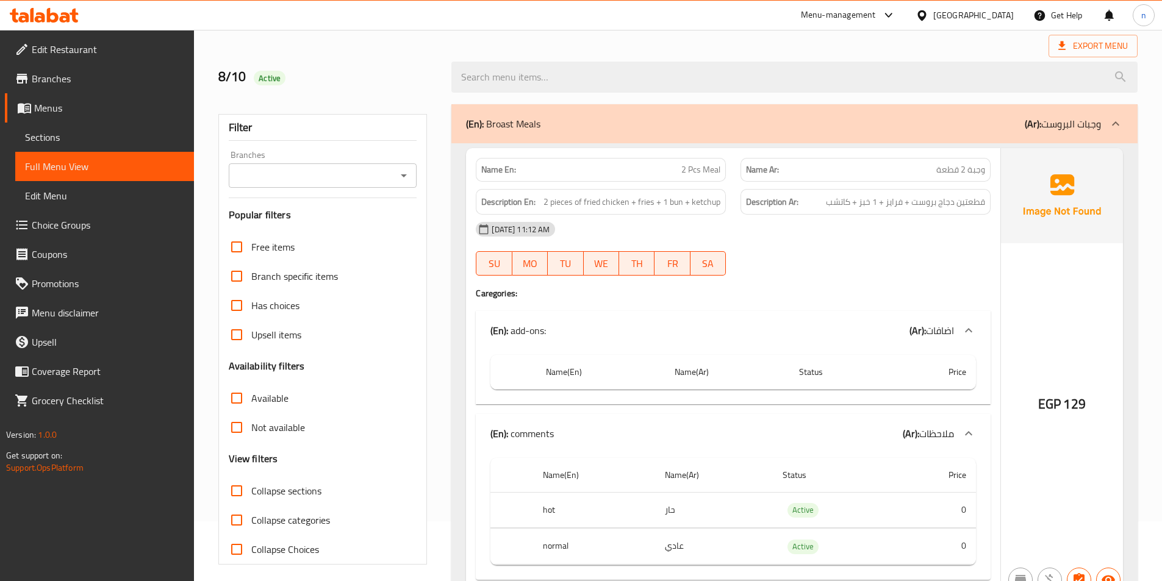
scroll to position [183, 0]
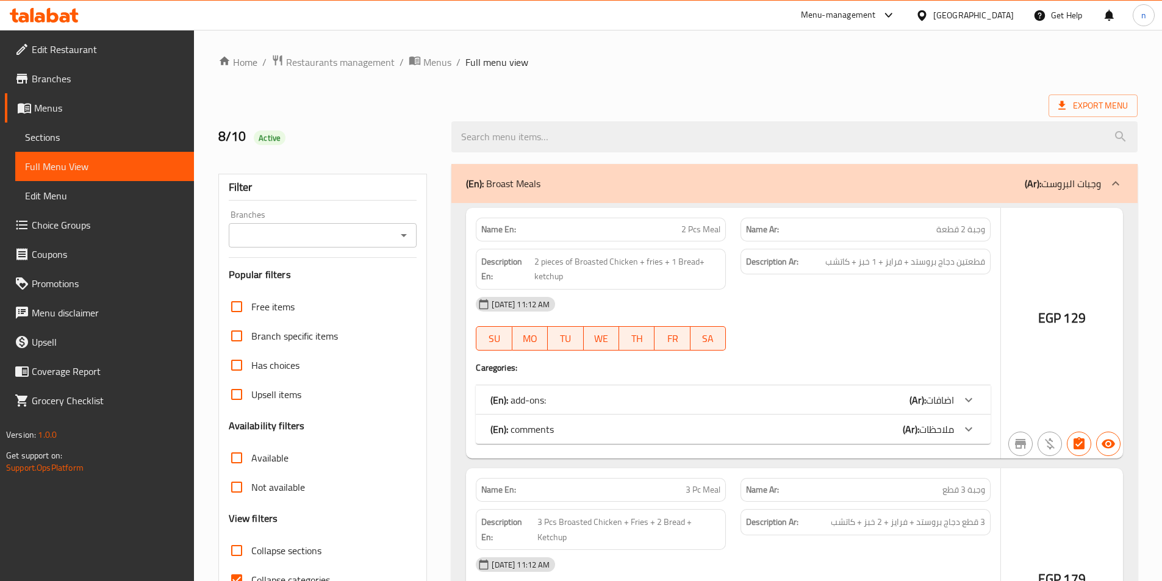
scroll to position [82, 0]
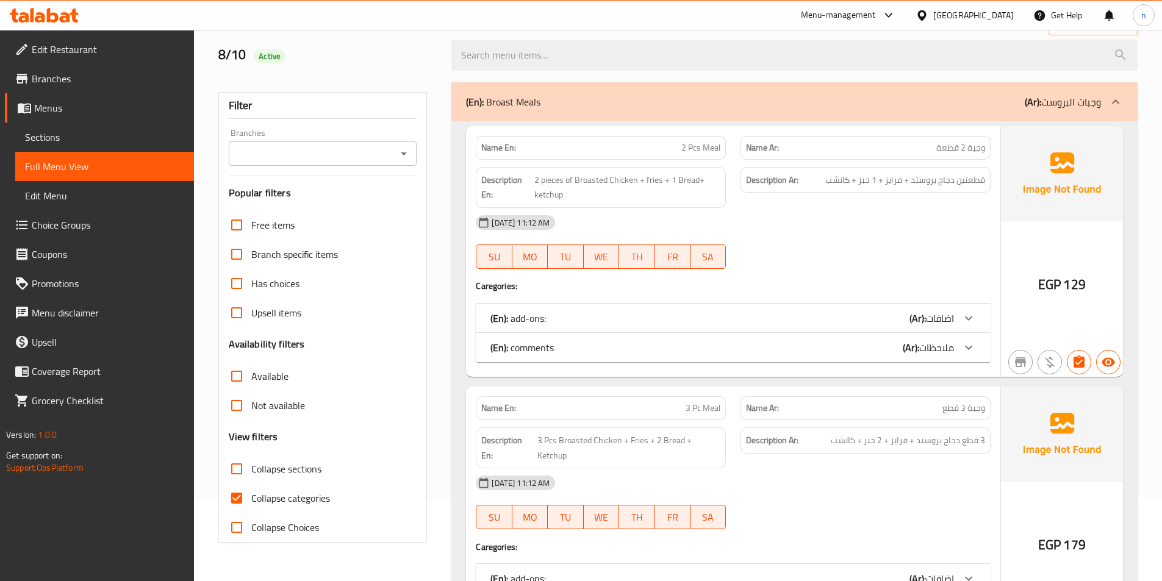
click at [241, 484] on input "Collapse categories" at bounding box center [236, 498] width 29 height 29
checkbox input "false"
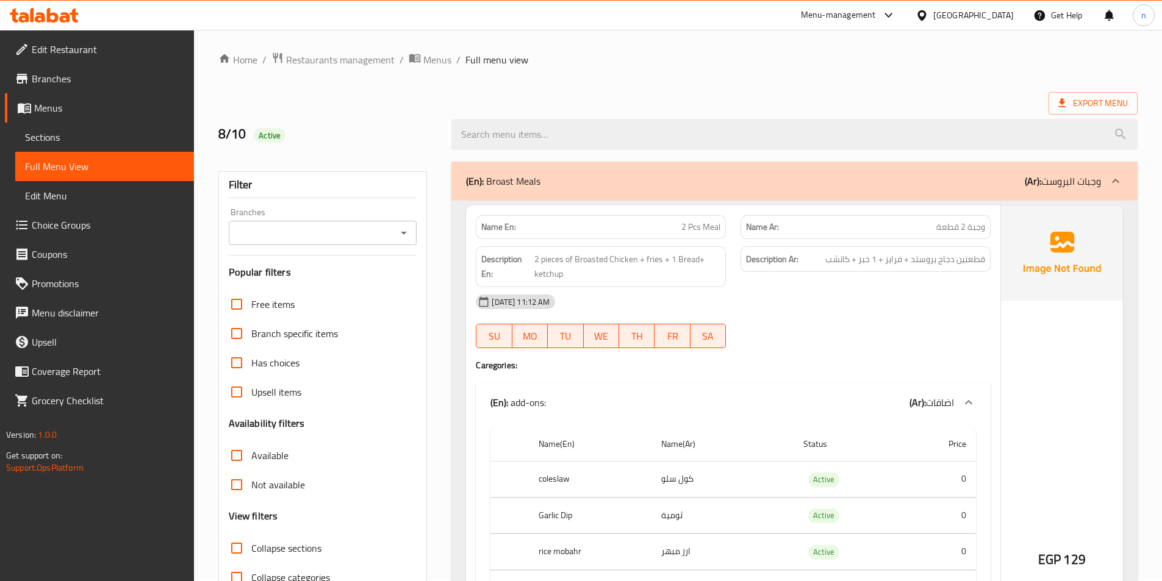
scroll to position [0, 0]
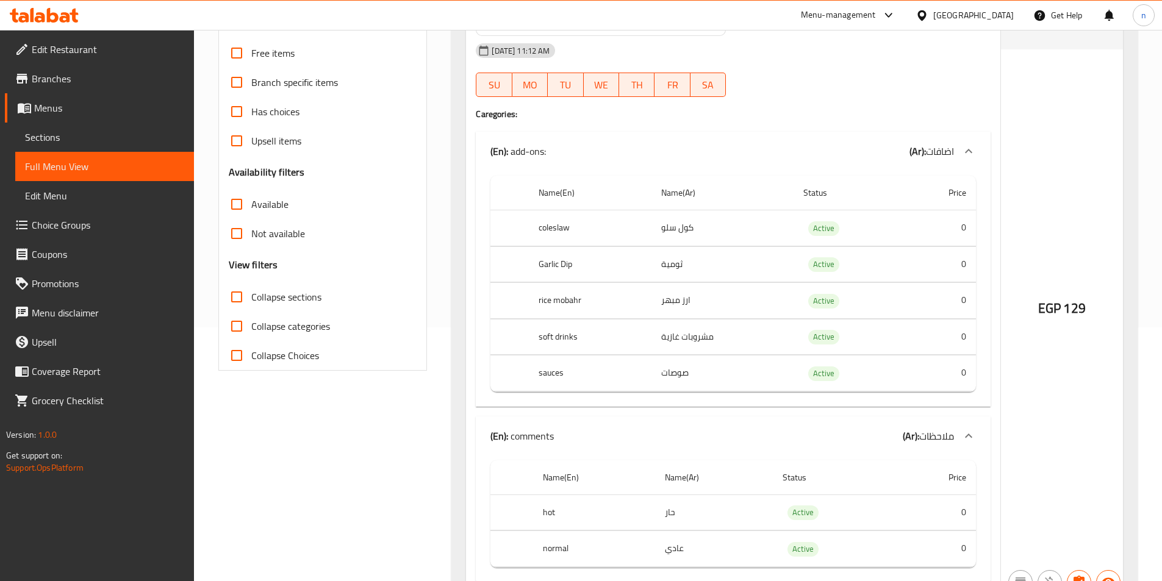
scroll to position [366, 0]
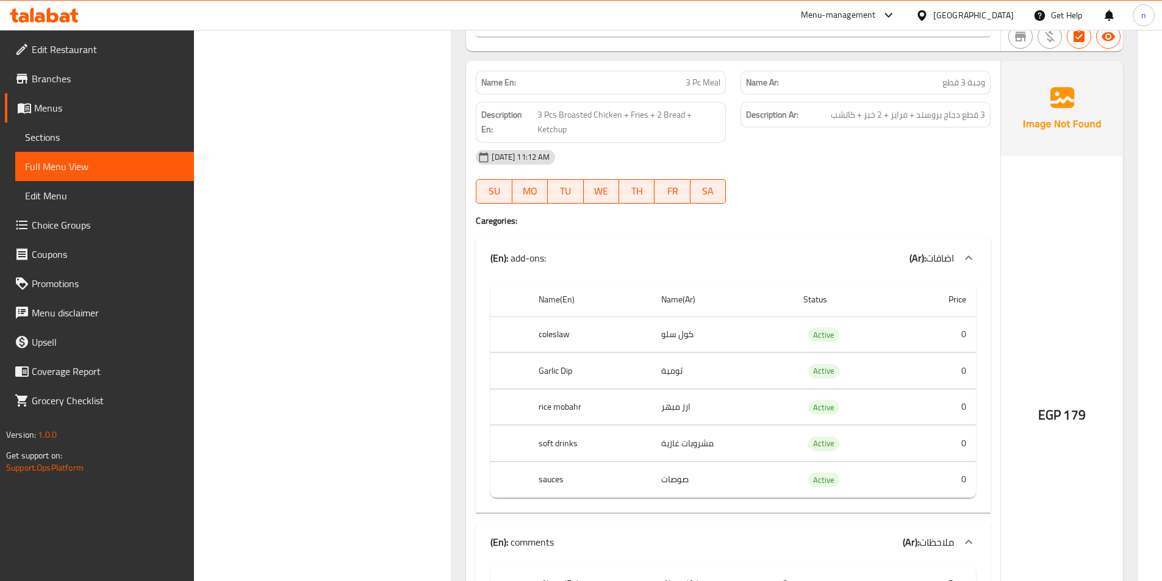
scroll to position [793, 0]
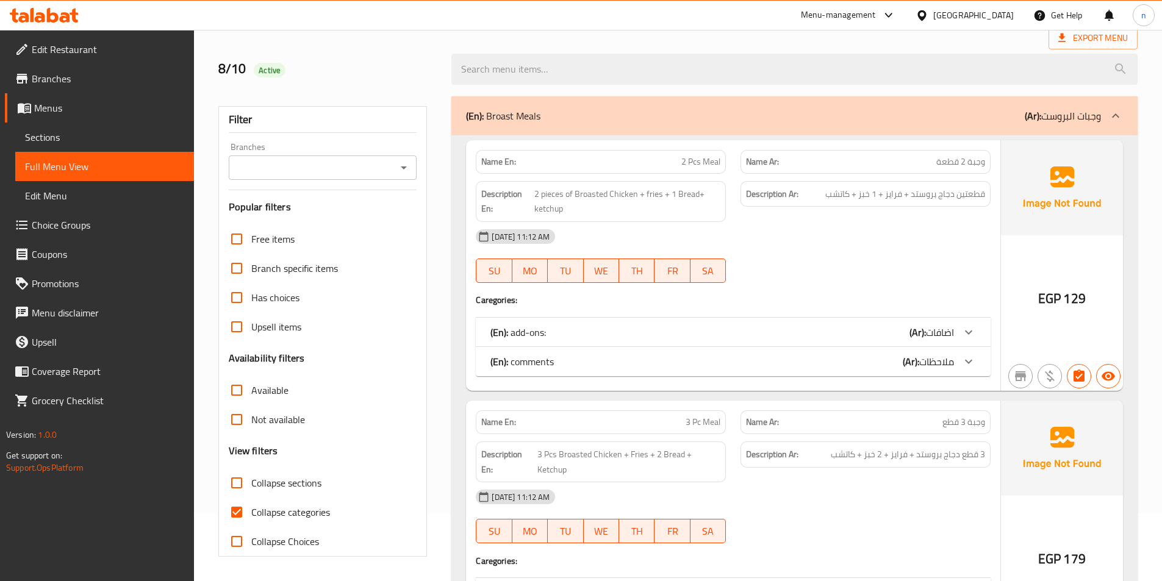
scroll to position [190, 0]
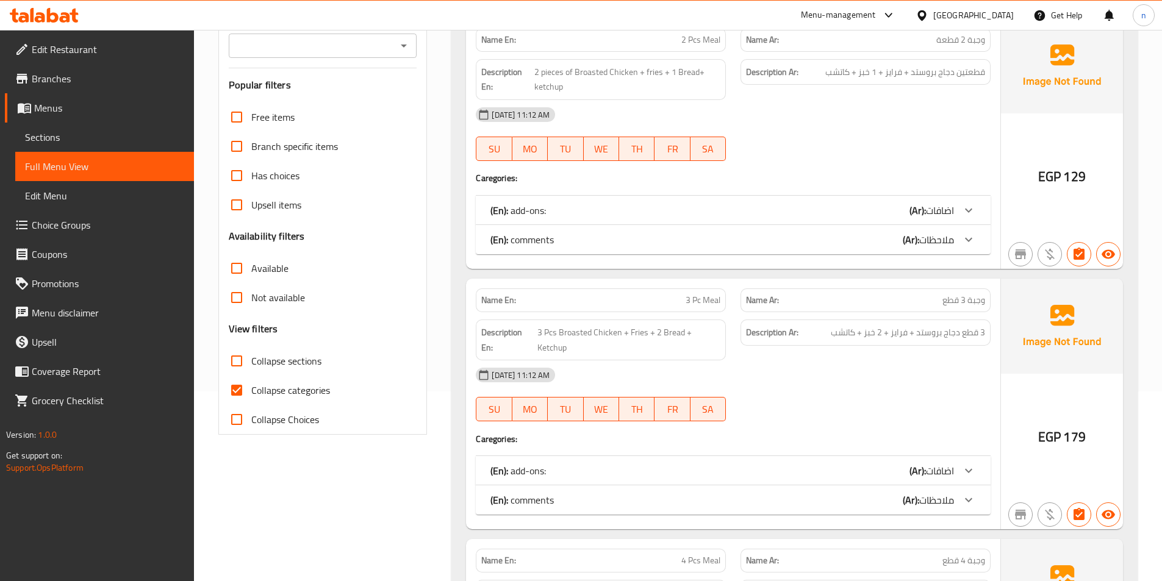
click at [240, 395] on input "Collapse categories" at bounding box center [236, 390] width 29 height 29
checkbox input "false"
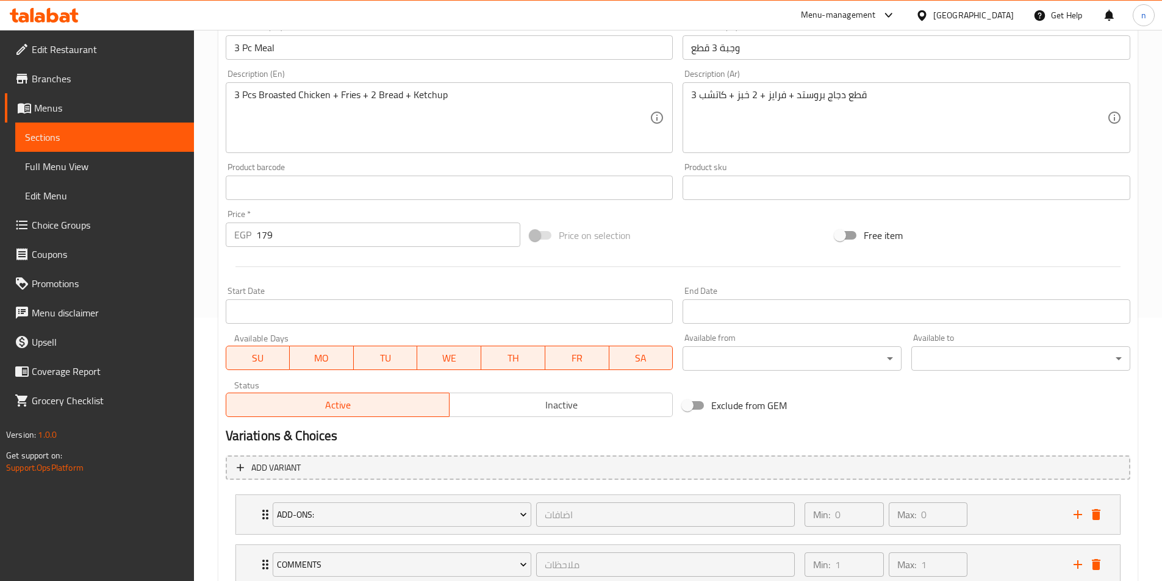
scroll to position [351, 0]
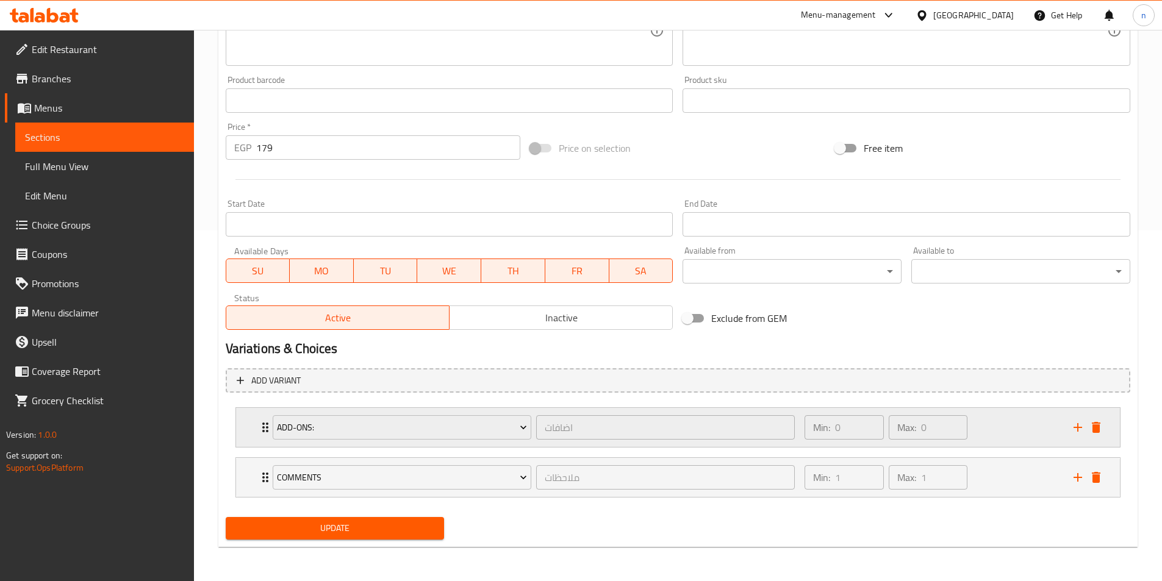
click at [1004, 443] on div "Min: 0 ​ Max: 0 ​" at bounding box center [931, 427] width 268 height 39
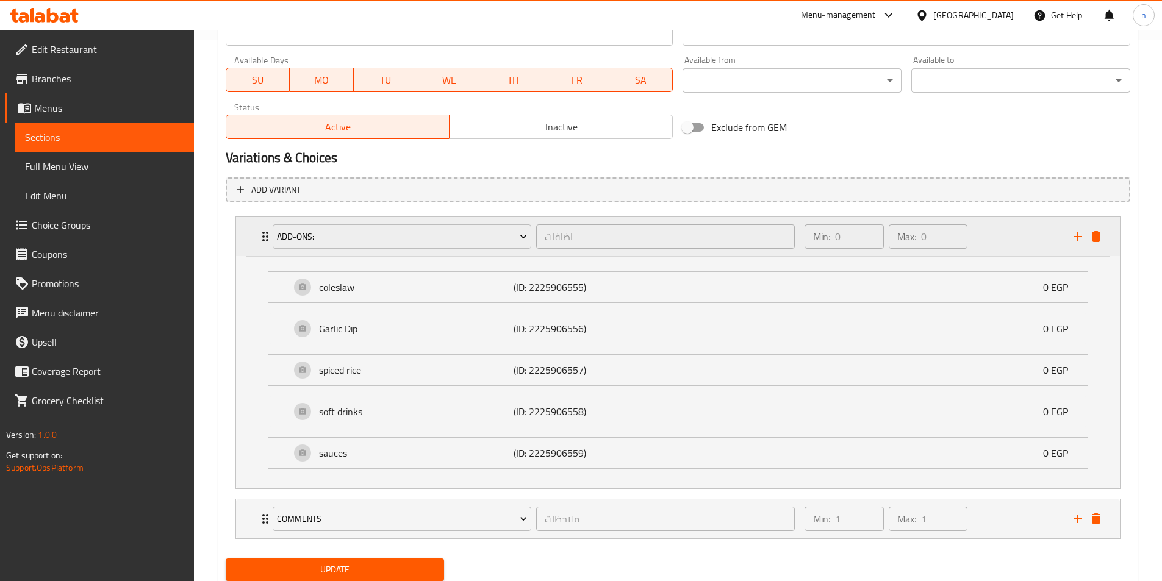
scroll to position [583, 0]
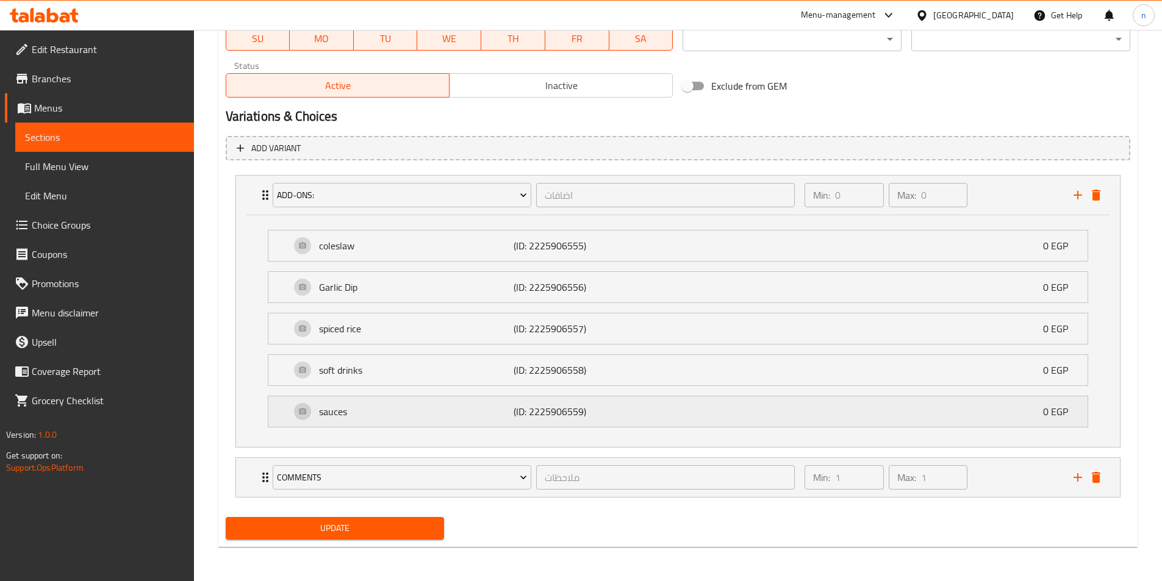
click at [793, 410] on div "sauces (ID: 2225906559) 0 EGP" at bounding box center [681, 411] width 782 height 30
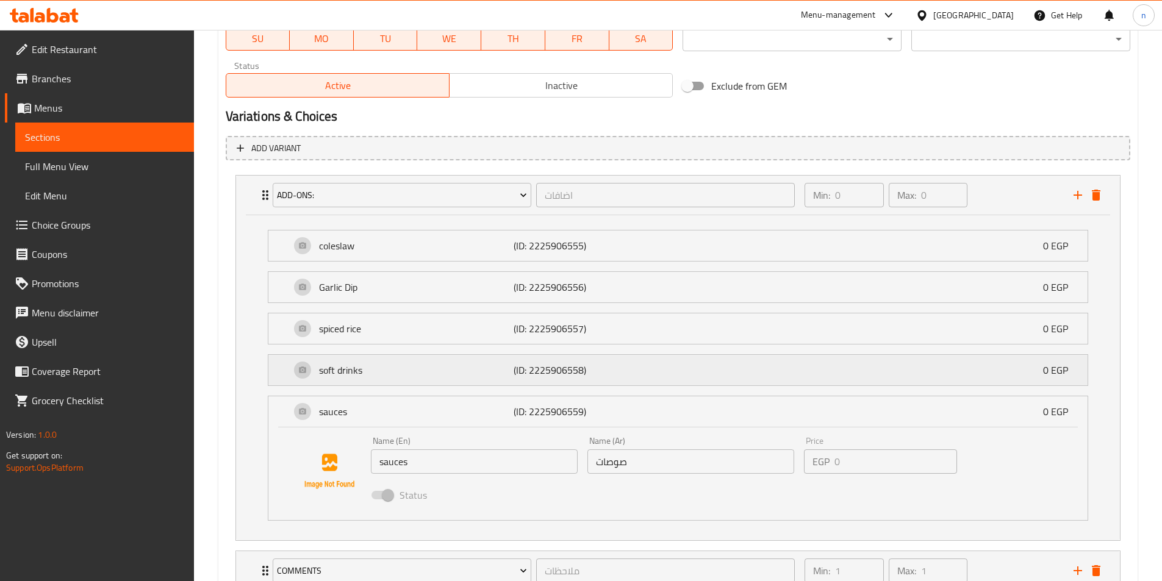
click at [807, 376] on div "soft drinks (ID: 2225906558) 0 EGP" at bounding box center [681, 370] width 782 height 30
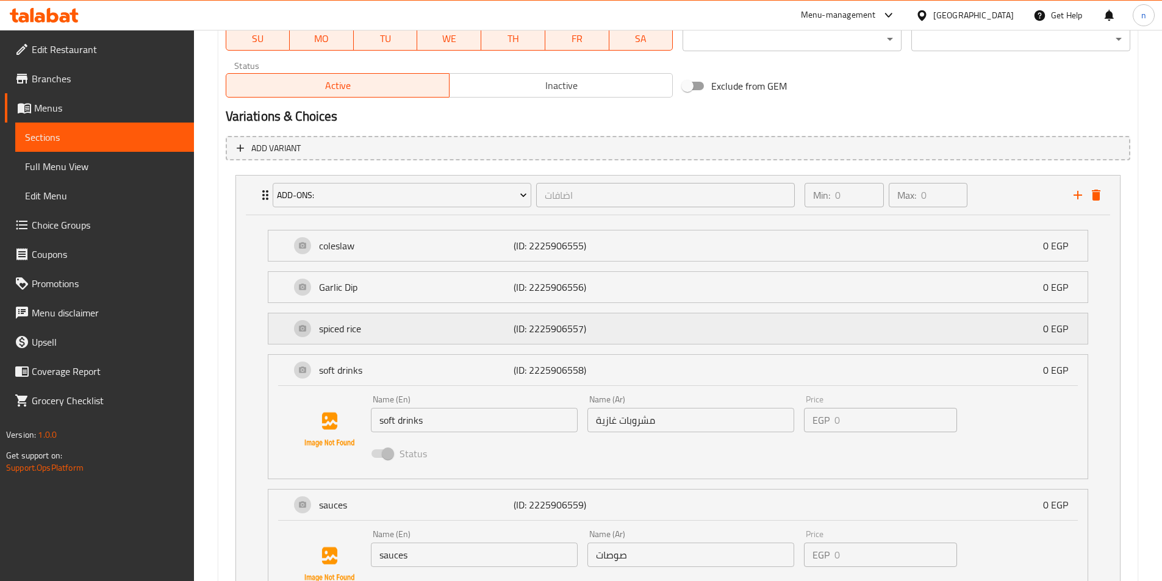
click at [840, 337] on div "spiced rice (ID: 2225906557) 0 EGP" at bounding box center [681, 328] width 782 height 30
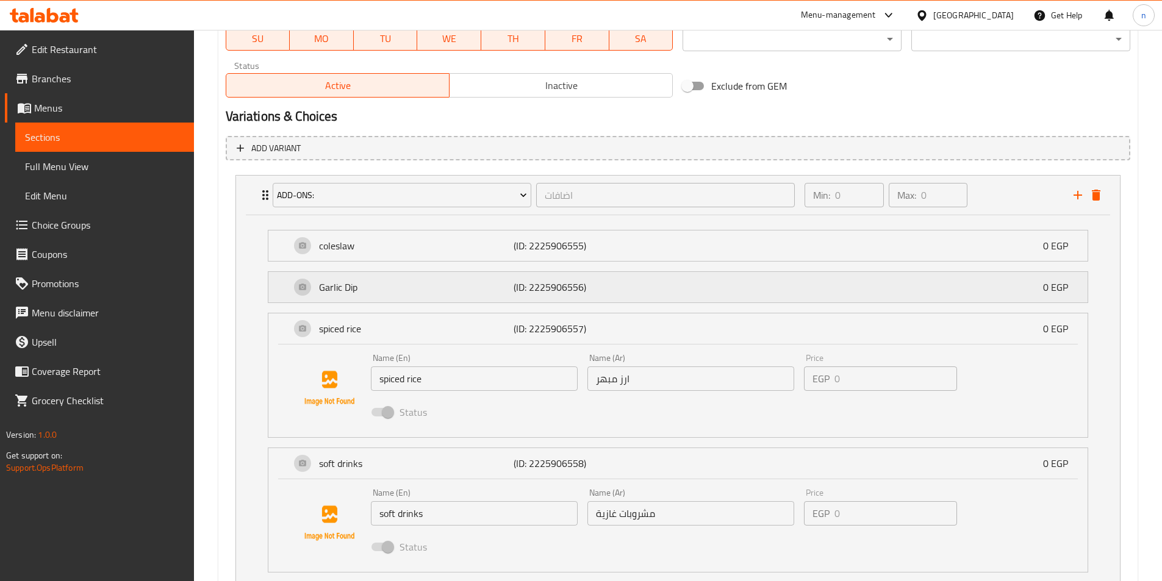
click at [813, 288] on div "Garlic Dip (ID: 2225906556) 0 EGP" at bounding box center [681, 287] width 782 height 30
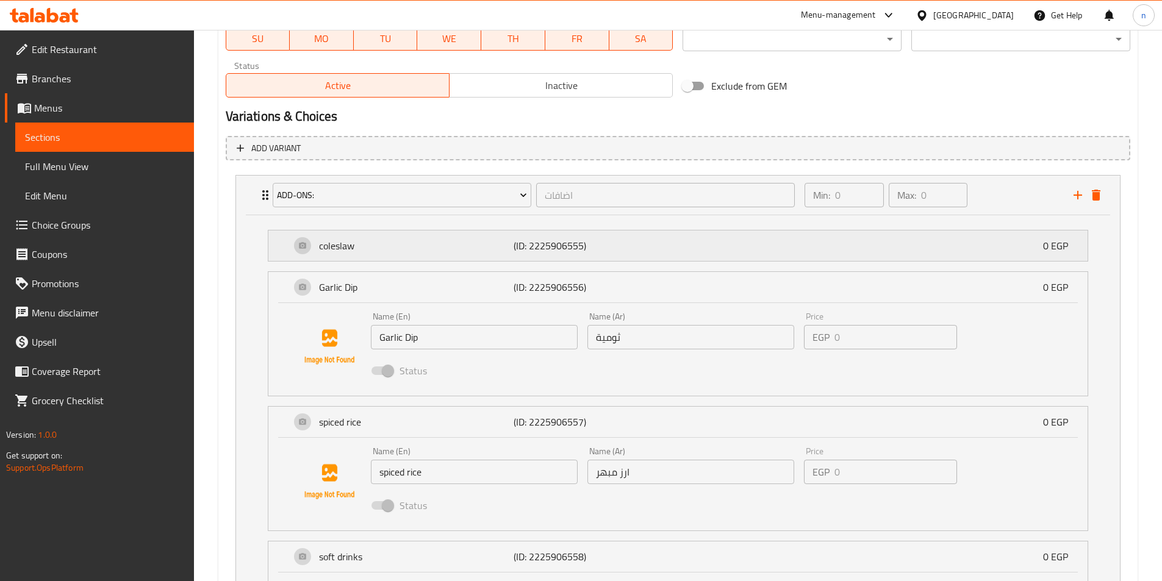
click at [798, 247] on div "coleslaw (ID: 2225906555) 0 EGP" at bounding box center [681, 245] width 782 height 30
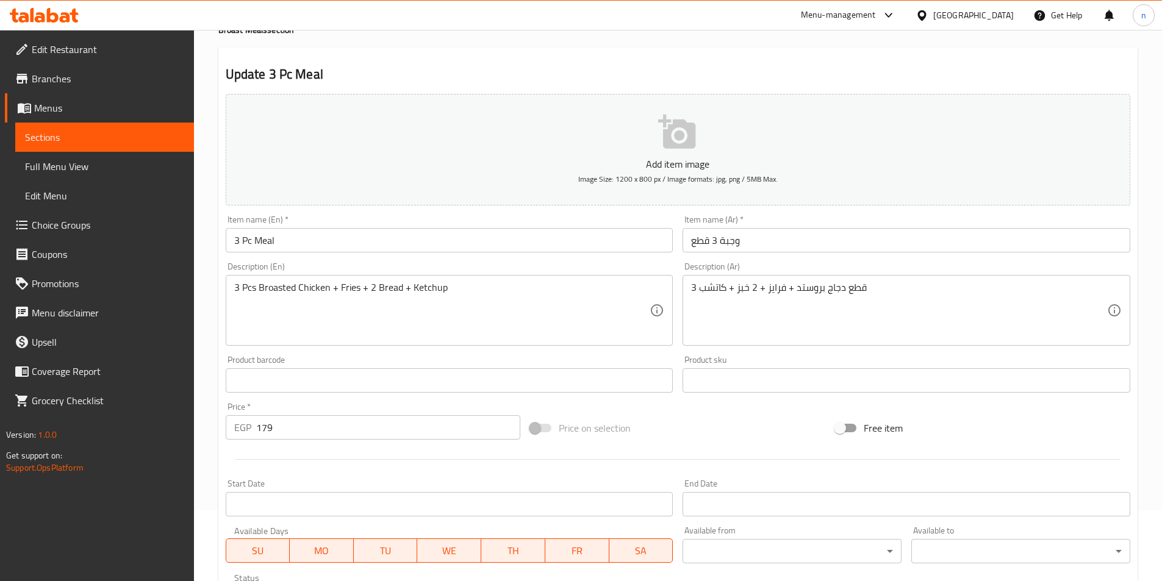
scroll to position [0, 0]
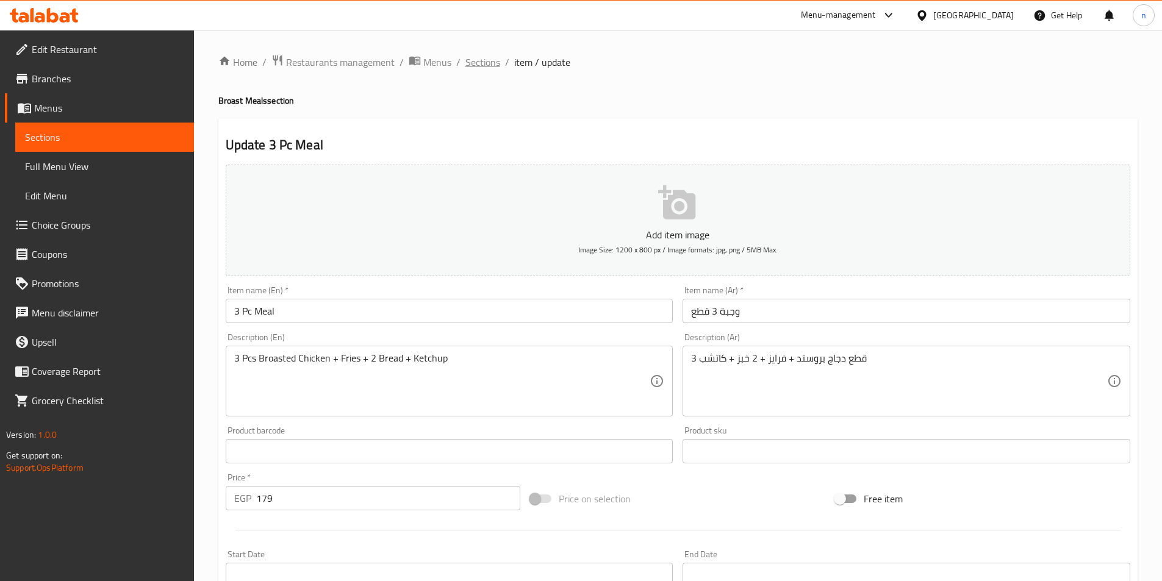
click at [471, 66] on span "Sections" at bounding box center [482, 62] width 35 height 15
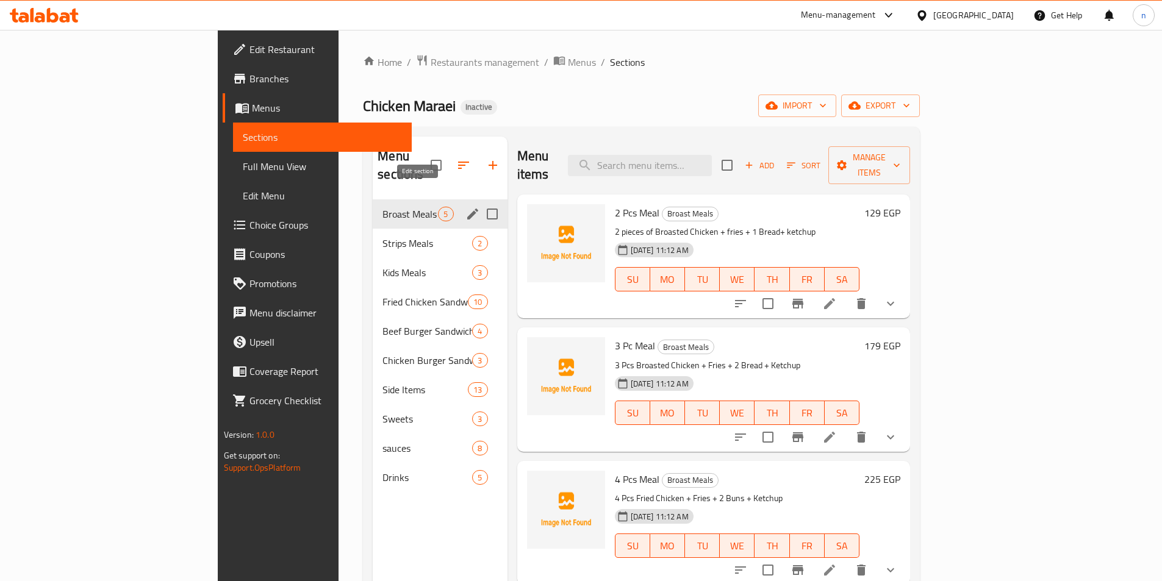
click at [465, 207] on icon "edit" at bounding box center [472, 214] width 15 height 15
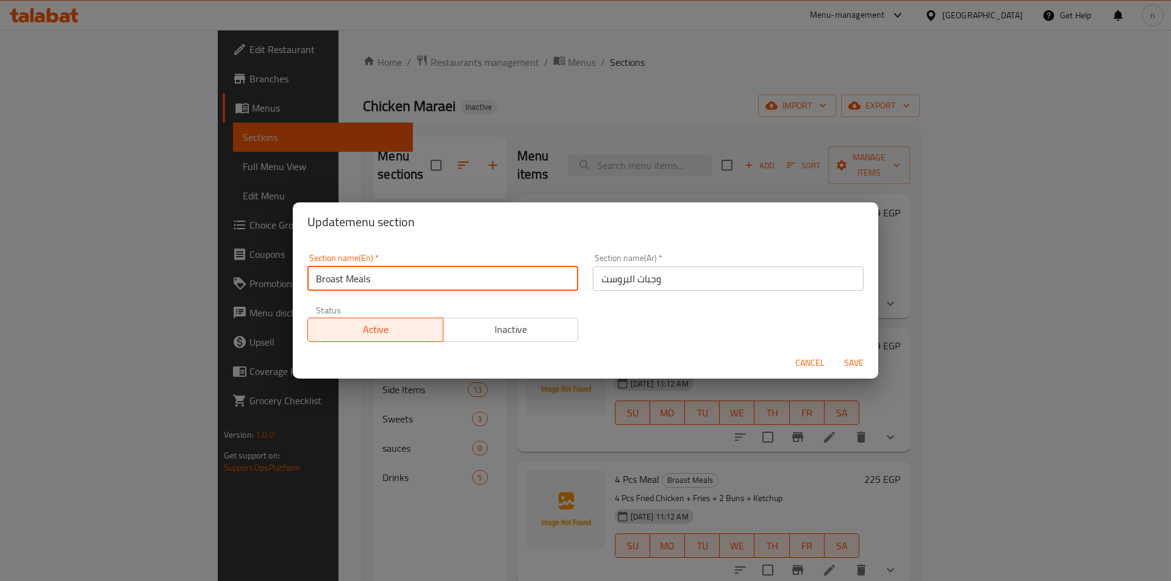
click at [351, 272] on input "Broast Meals" at bounding box center [442, 278] width 271 height 24
click at [880, 187] on div "Update menu section Section name(En)   * Broast Meals Section name(En) * Sectio…" at bounding box center [585, 290] width 1171 height 581
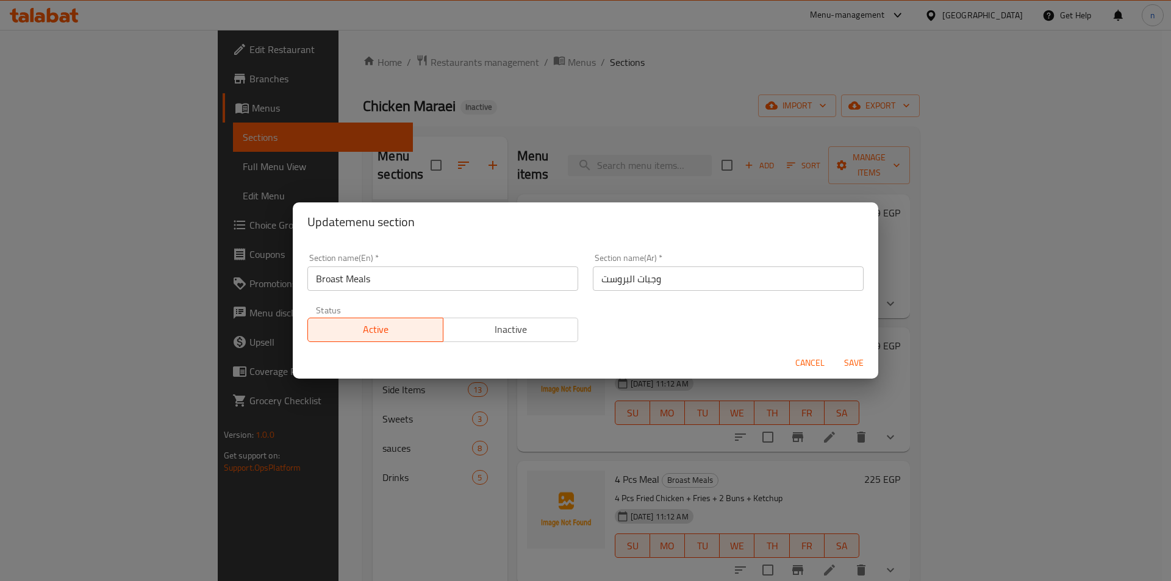
click at [351, 284] on input "Broast Meals" at bounding box center [442, 278] width 271 height 24
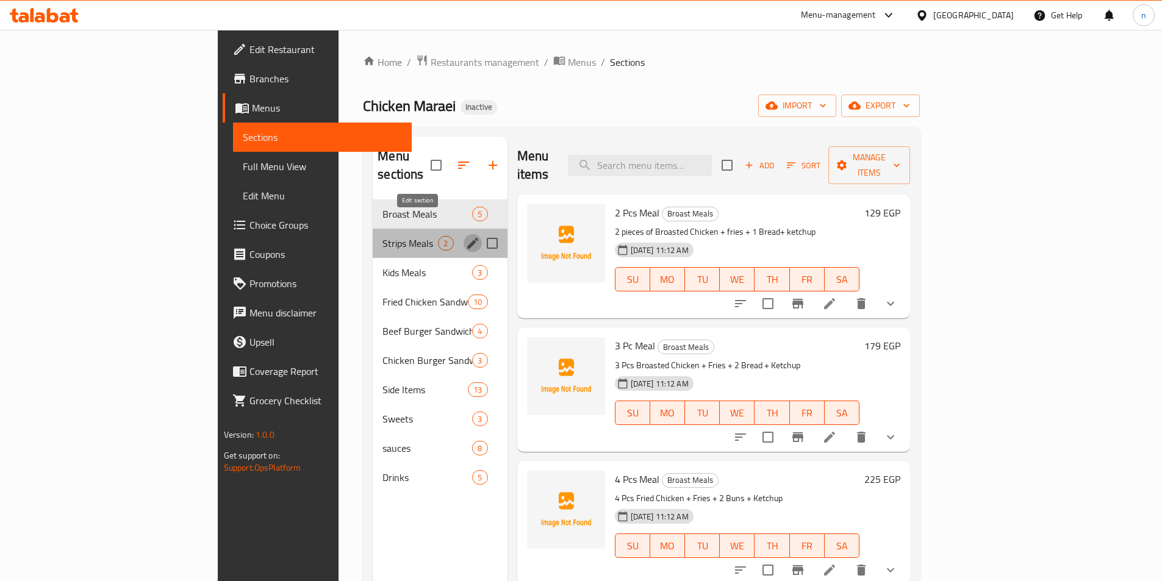
click at [463, 234] on button "edit" at bounding box center [472, 243] width 18 height 18
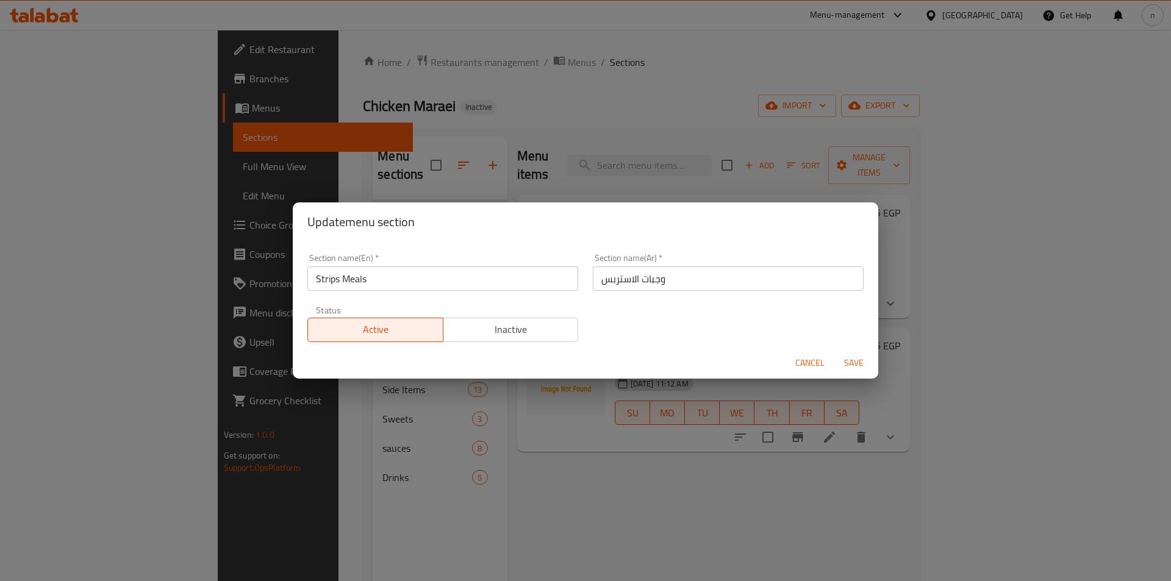
click at [346, 283] on input "Strips Meals" at bounding box center [442, 278] width 271 height 24
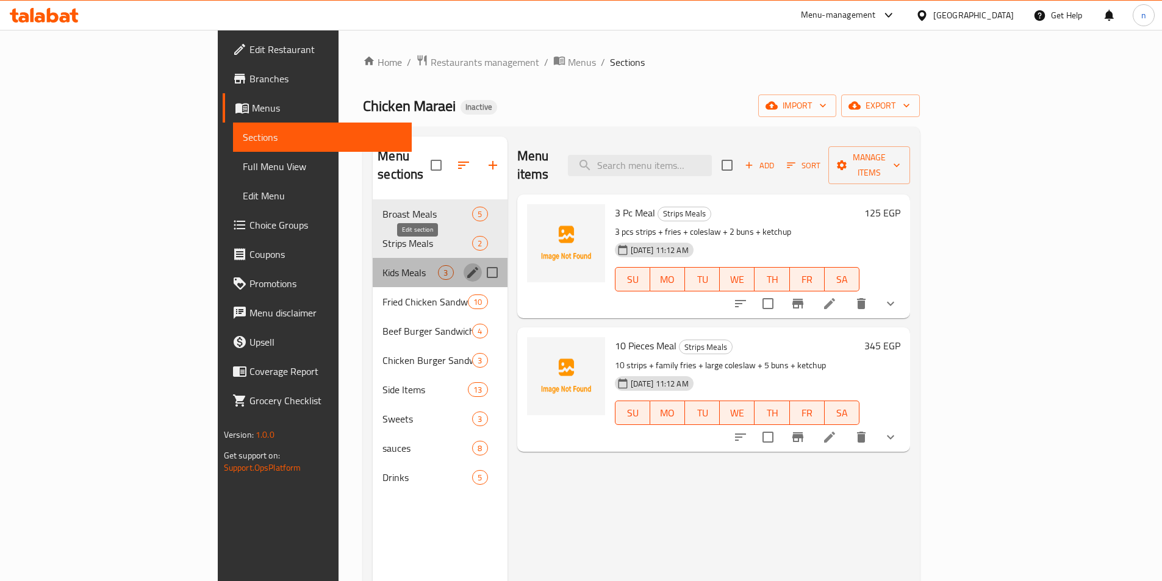
click at [465, 265] on icon "edit" at bounding box center [472, 272] width 15 height 15
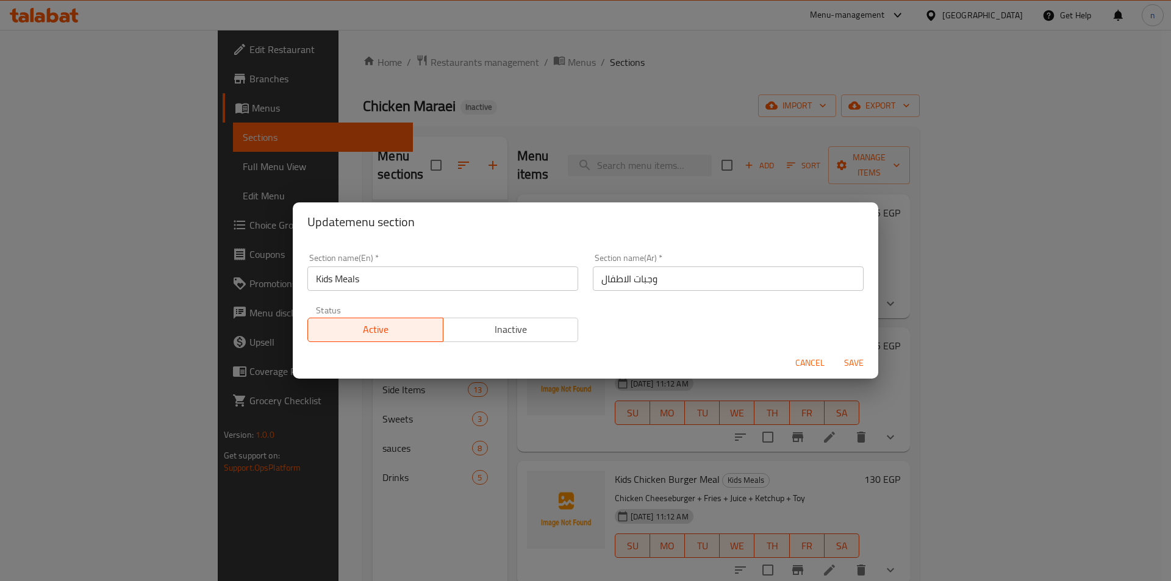
click at [339, 286] on input "Kids Meals" at bounding box center [442, 278] width 271 height 24
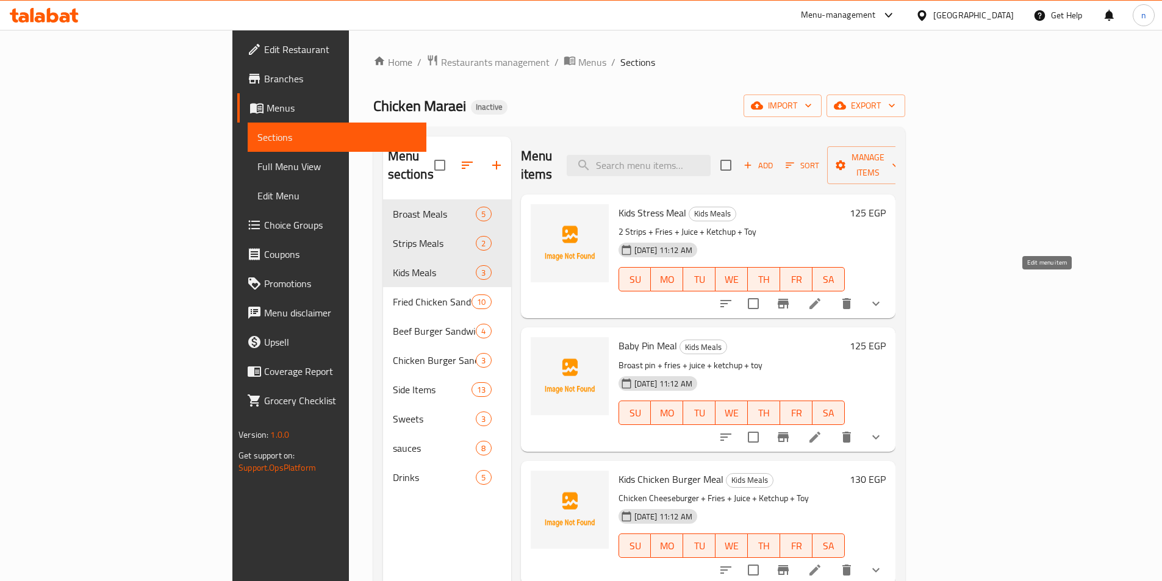
click at [822, 296] on icon at bounding box center [814, 303] width 15 height 15
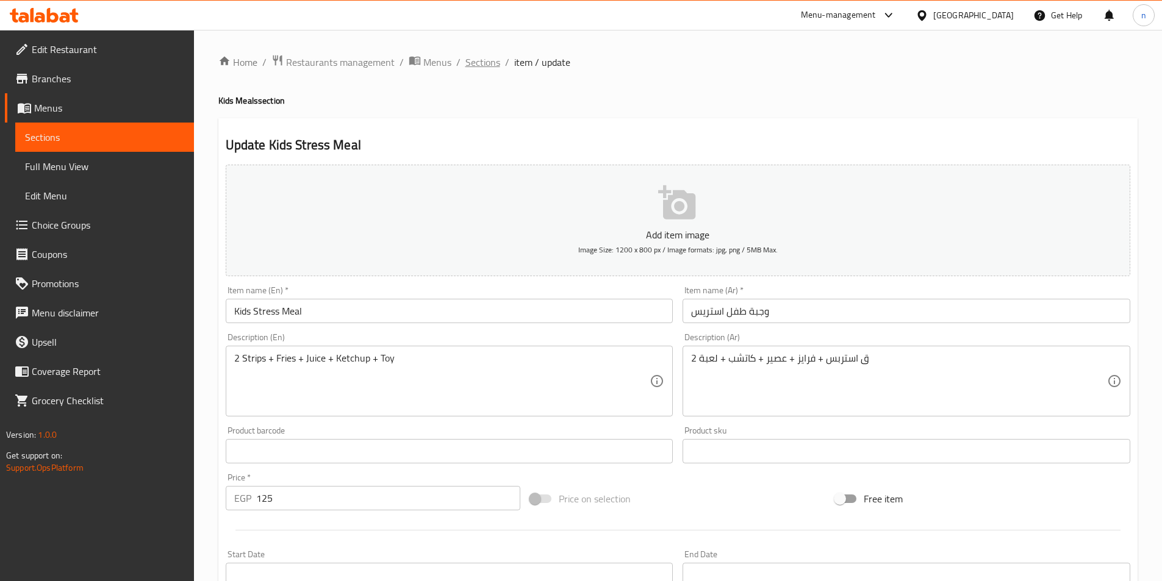
click at [483, 65] on span "Sections" at bounding box center [482, 62] width 35 height 15
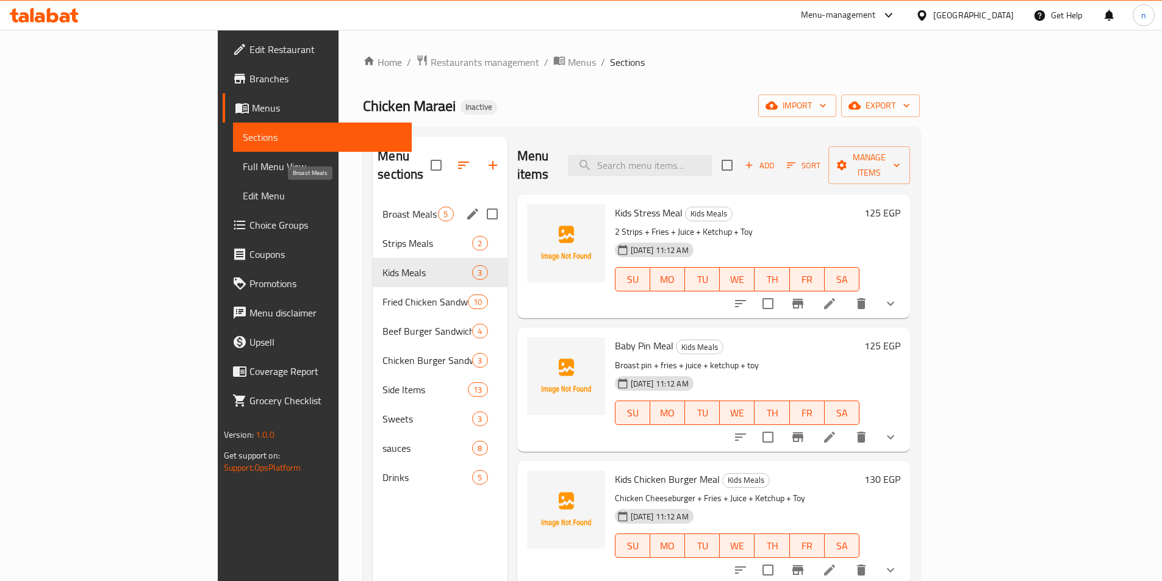
click at [382, 207] on span "Broast Meals" at bounding box center [409, 214] width 55 height 15
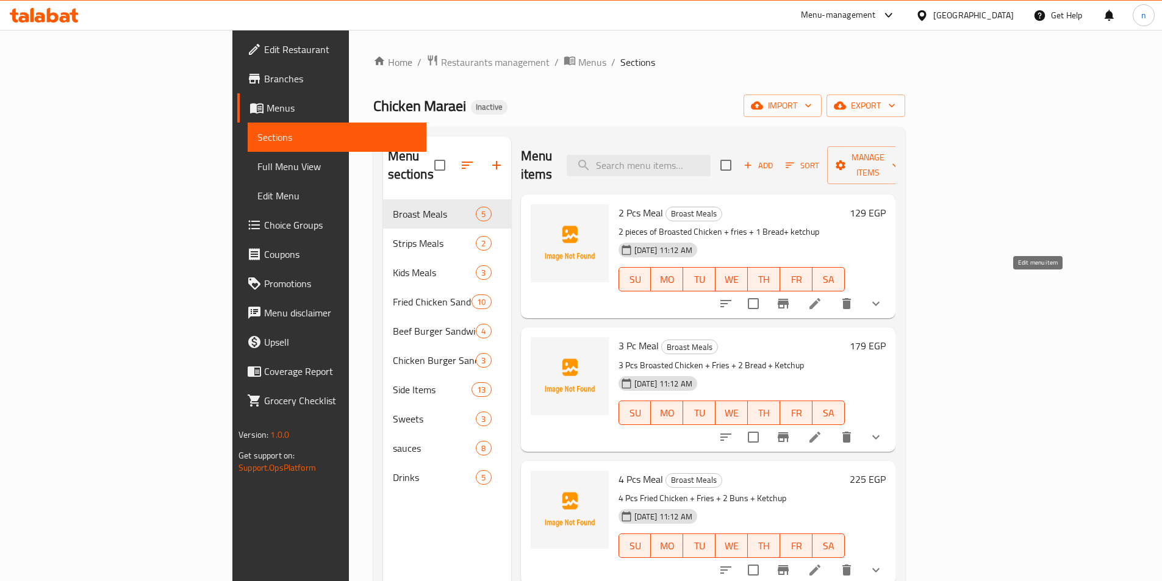
click at [822, 296] on icon at bounding box center [814, 303] width 15 height 15
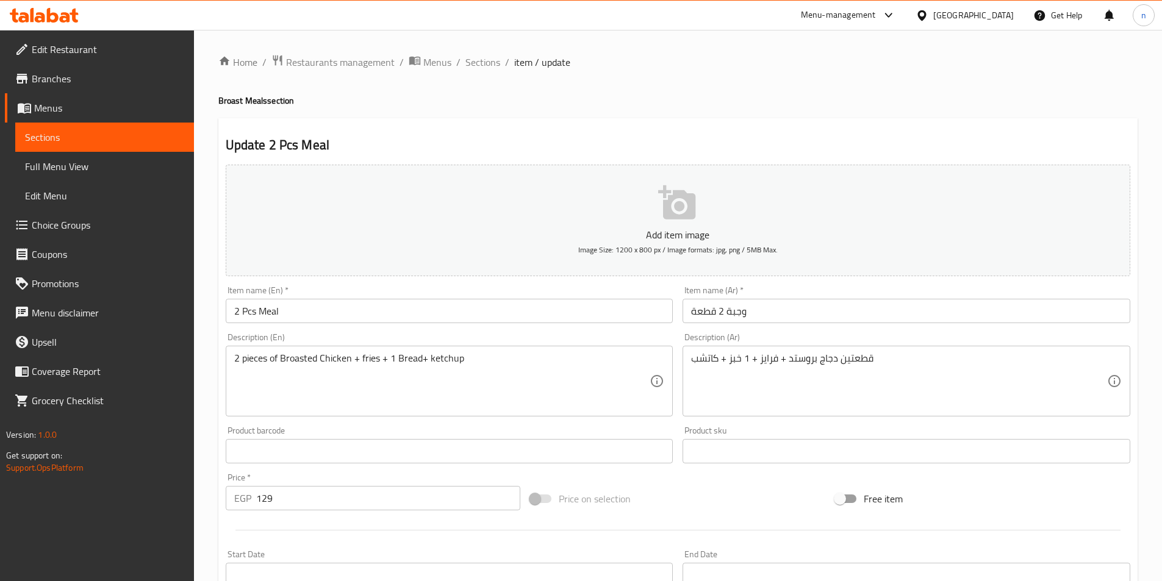
click at [1009, 498] on div "Free item" at bounding box center [982, 498] width 305 height 33
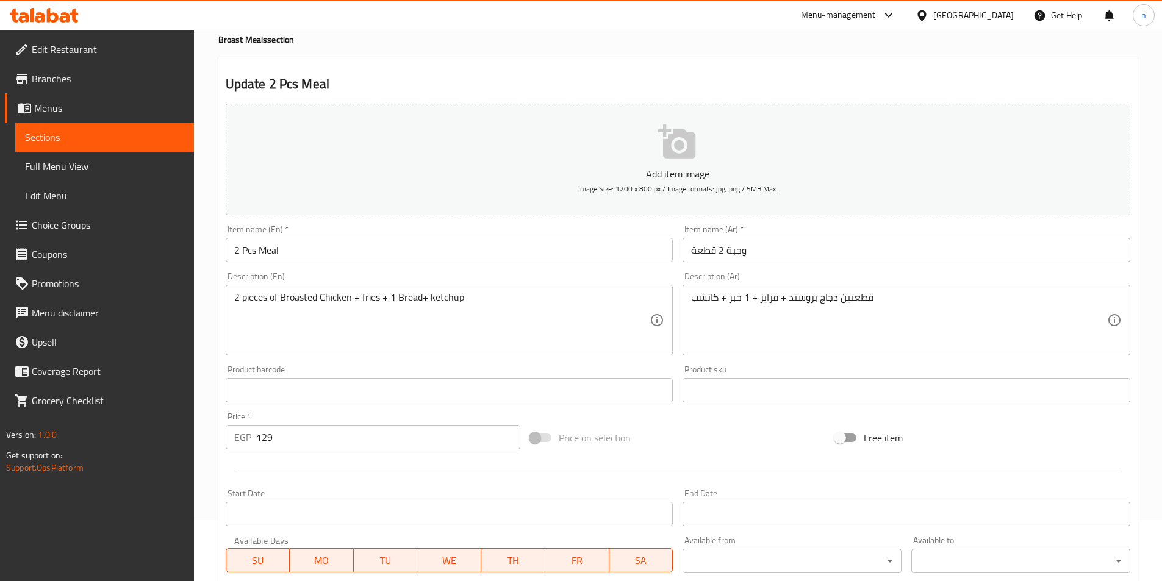
click at [1056, 437] on div "Free item" at bounding box center [982, 437] width 305 height 33
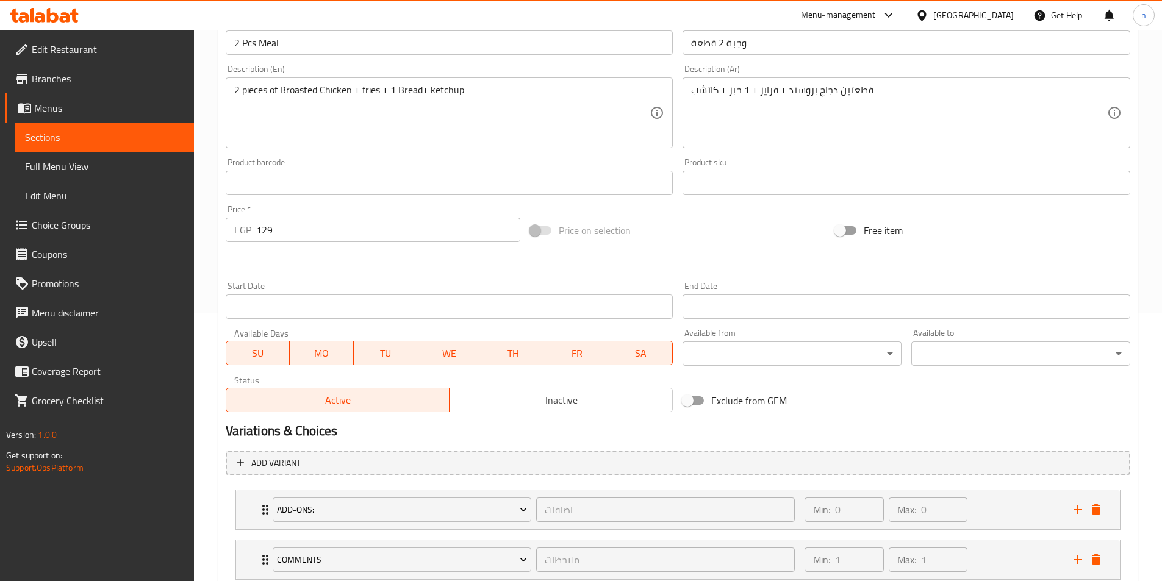
scroll to position [351, 0]
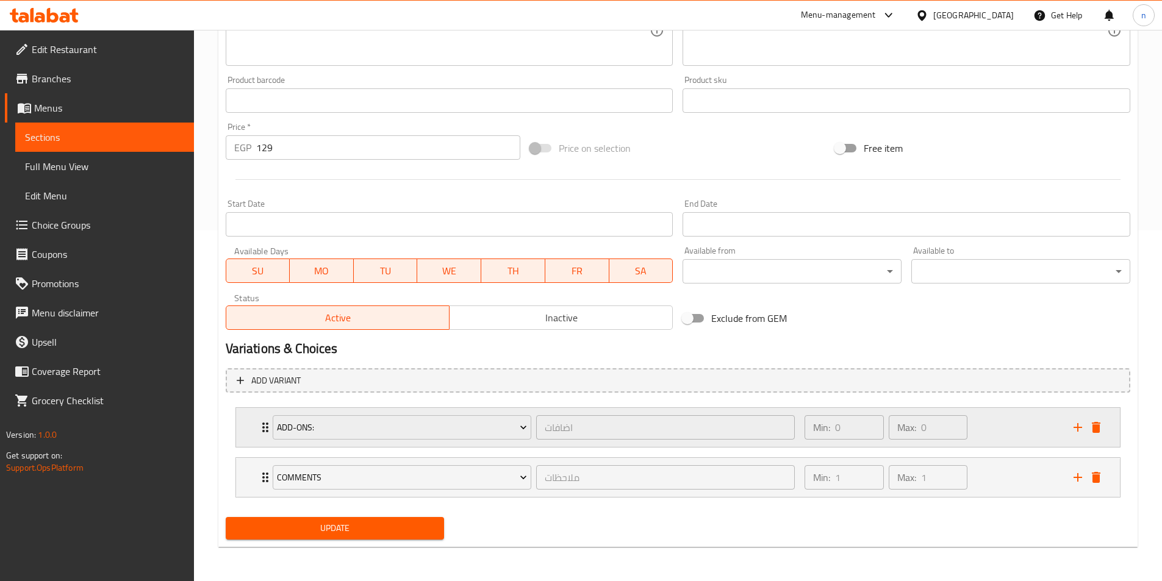
click at [1004, 431] on div "Min: 0 ​ Max: 0 ​" at bounding box center [931, 427] width 268 height 39
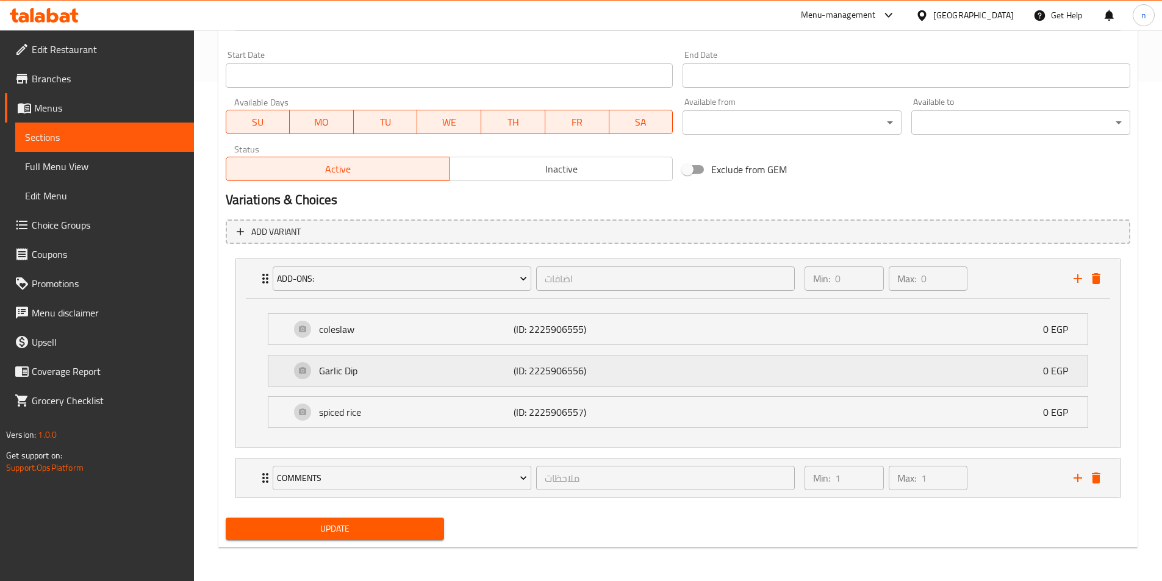
scroll to position [500, 0]
click at [627, 326] on p "(ID: 2225906555)" at bounding box center [578, 328] width 130 height 15
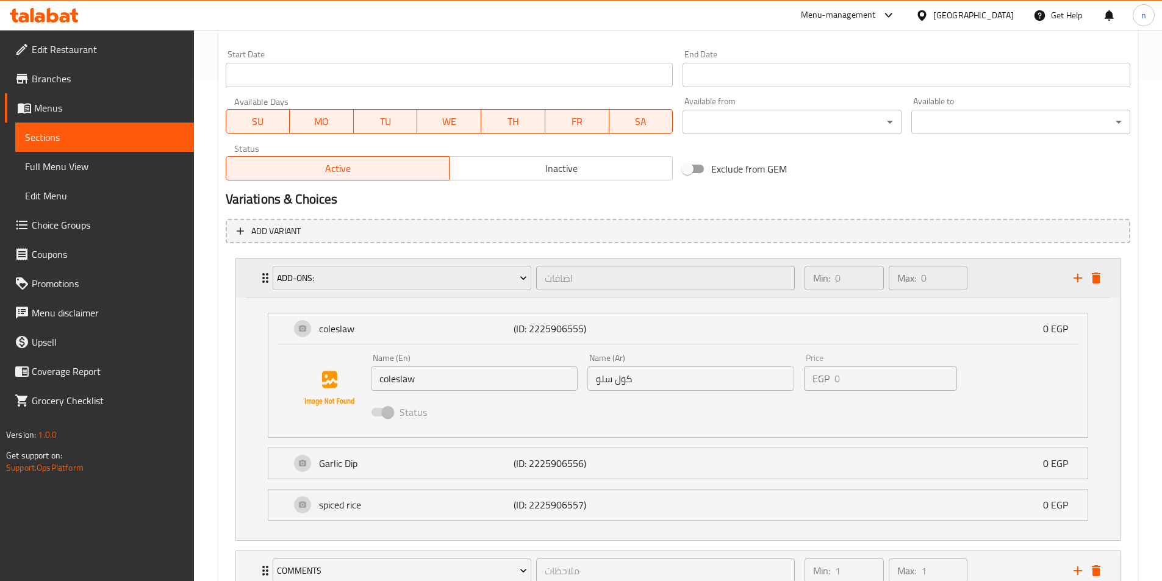
click at [1025, 276] on div "Min: 0 ​ Max: 0 ​" at bounding box center [931, 278] width 268 height 39
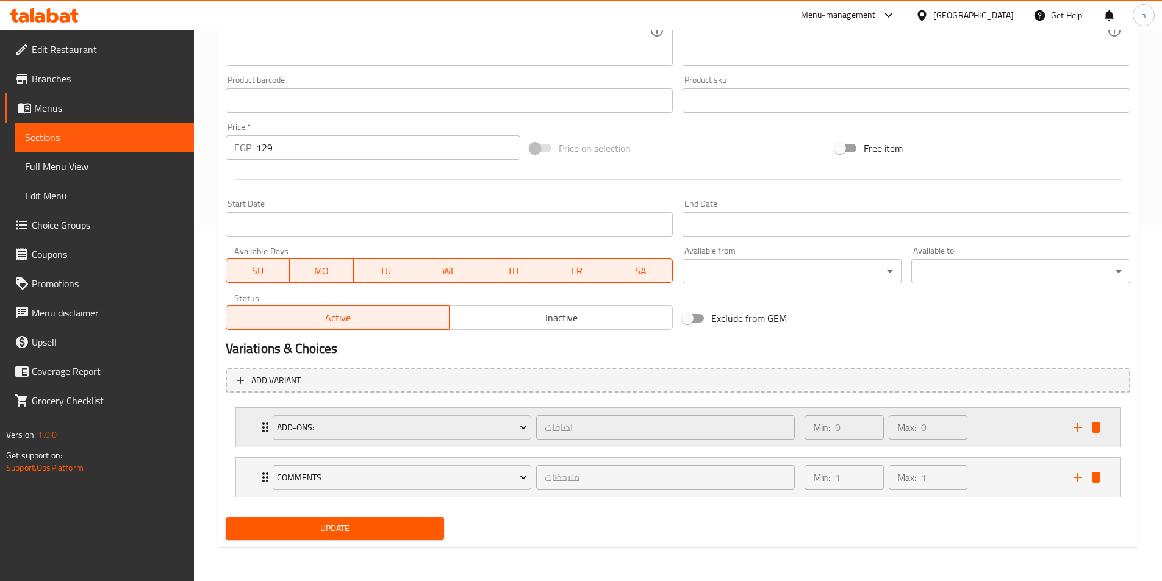
scroll to position [351, 0]
click at [1004, 429] on div "Min: 0 ​ Max: 0 ​" at bounding box center [931, 427] width 268 height 39
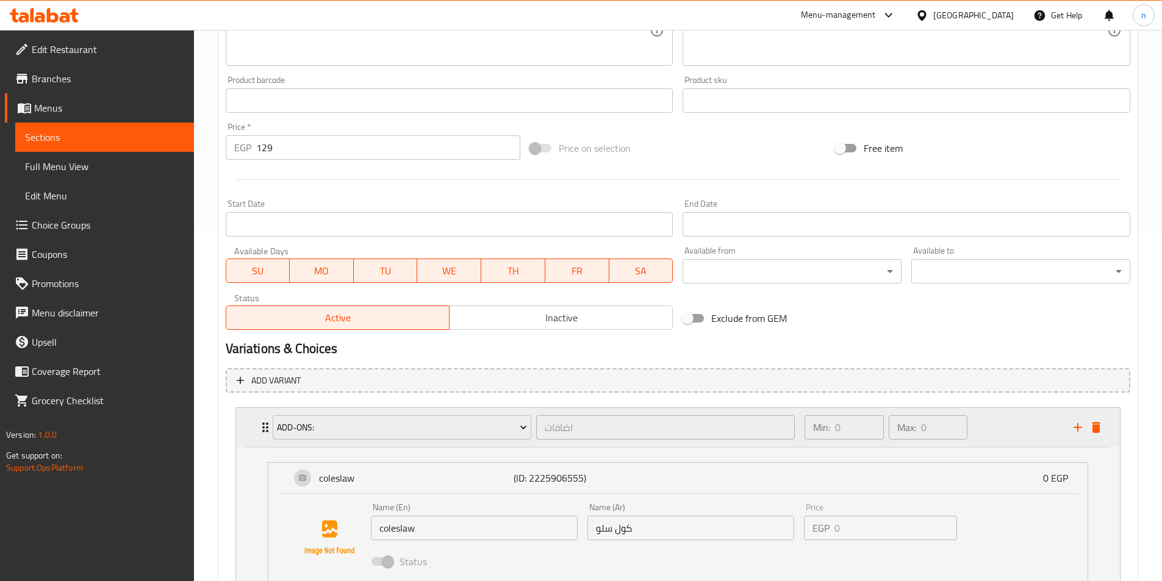
scroll to position [500, 0]
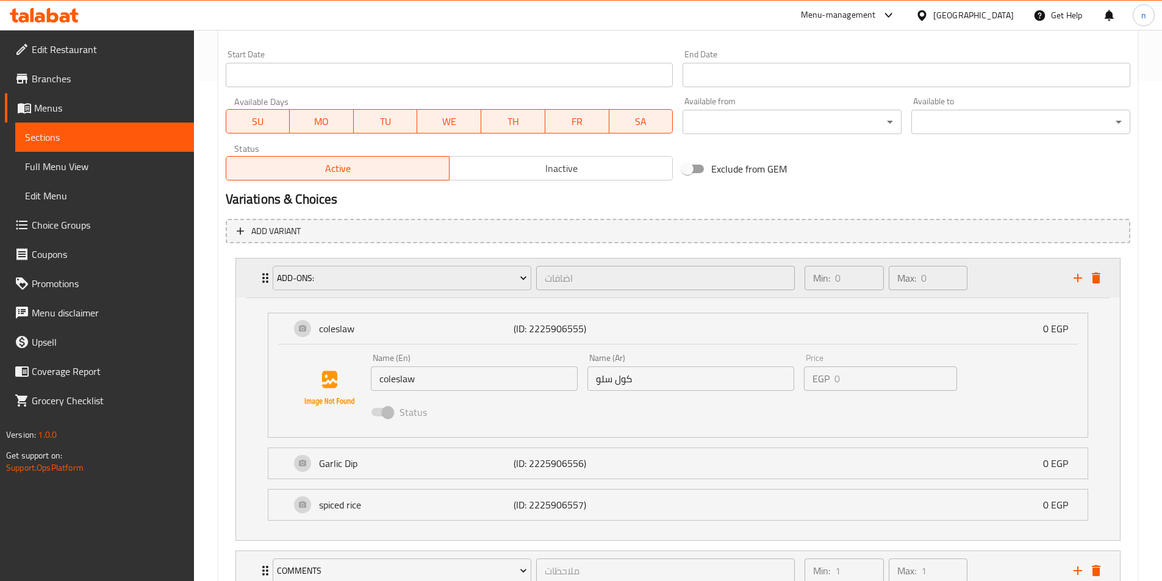
click at [1020, 276] on div "Min: 0 ​ Max: 0 ​" at bounding box center [931, 278] width 268 height 39
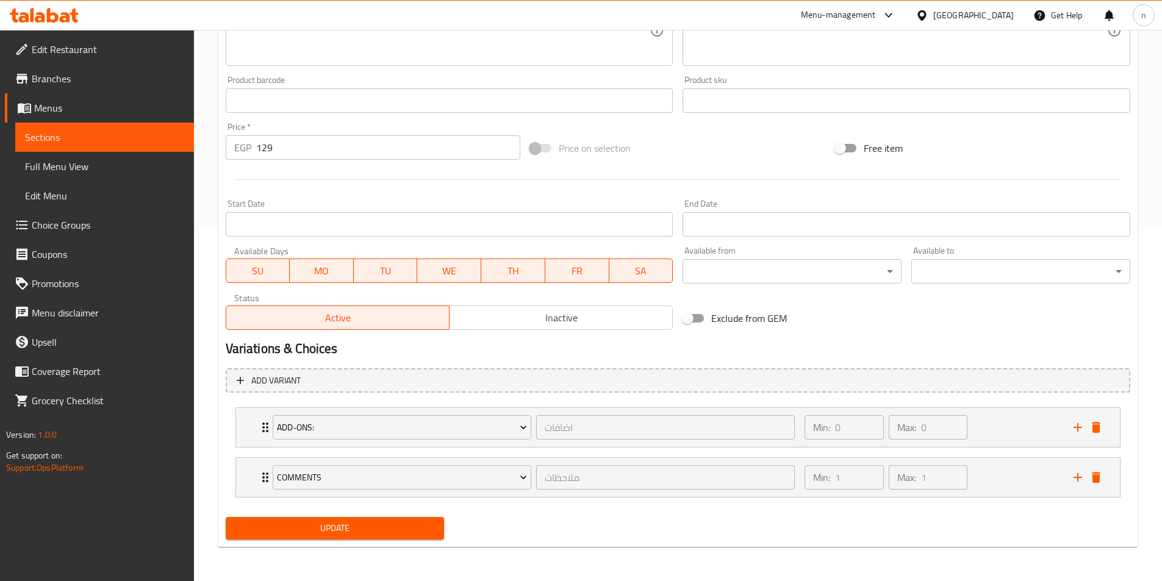
scroll to position [351, 0]
click at [1017, 338] on div "Variations & Choices" at bounding box center [678, 349] width 914 height 28
click at [1008, 427] on div "Min: 0 ​ Max: 0 ​" at bounding box center [931, 427] width 268 height 39
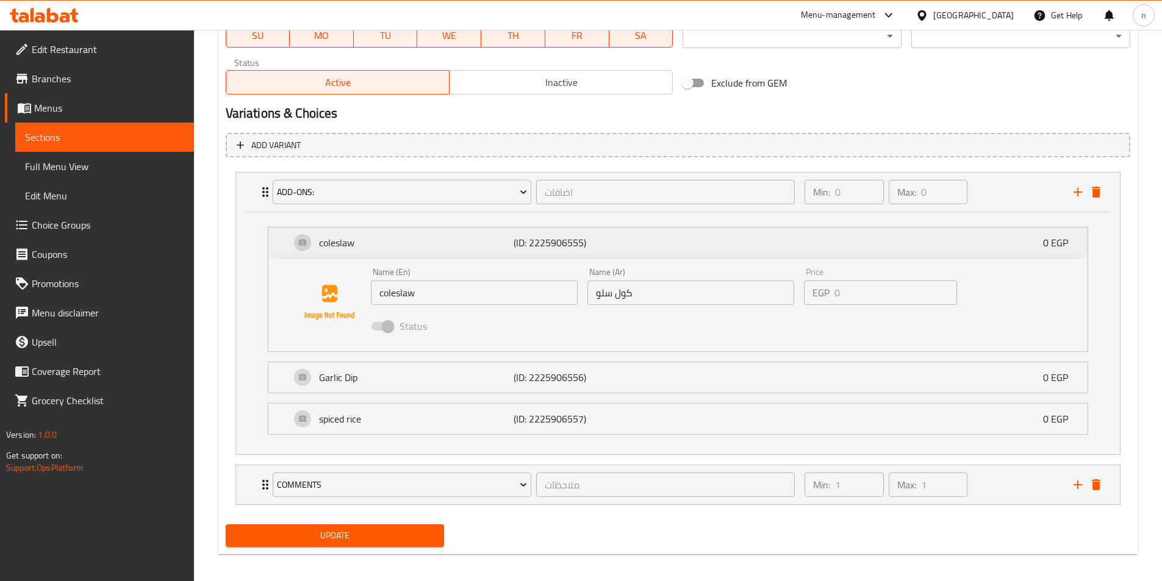
scroll to position [593, 0]
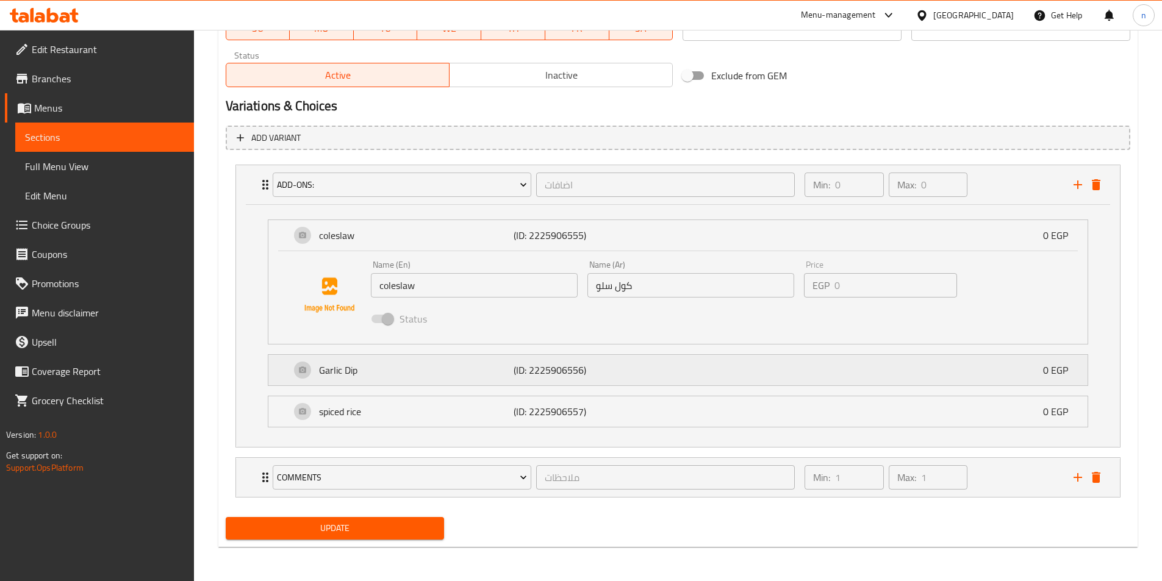
click at [956, 370] on div "Garlic Dip (ID: 2225906556) 0 EGP" at bounding box center [681, 370] width 782 height 30
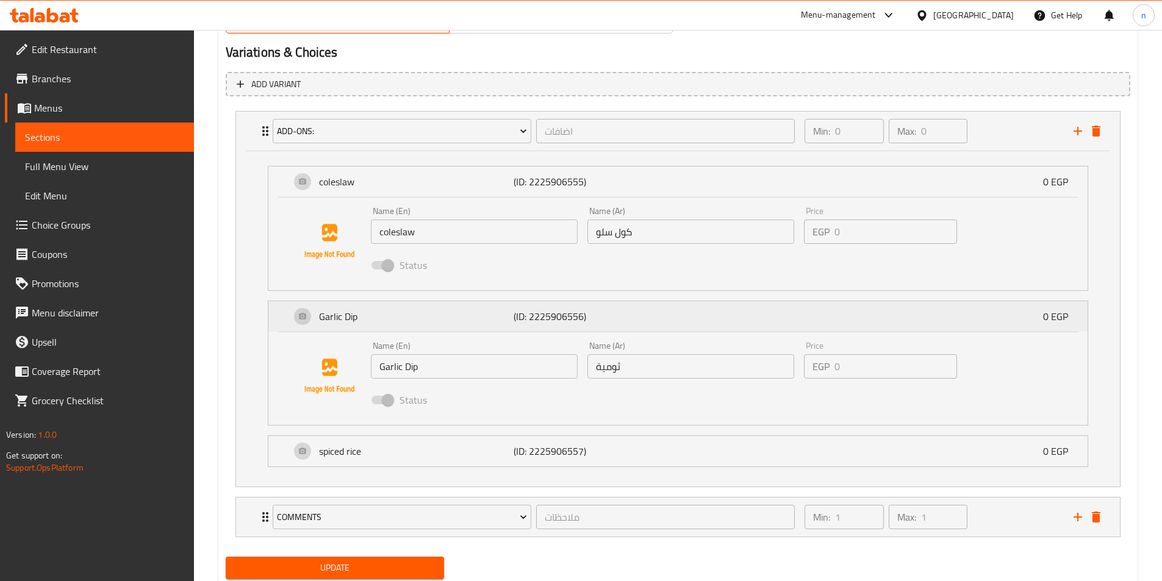
scroll to position [687, 0]
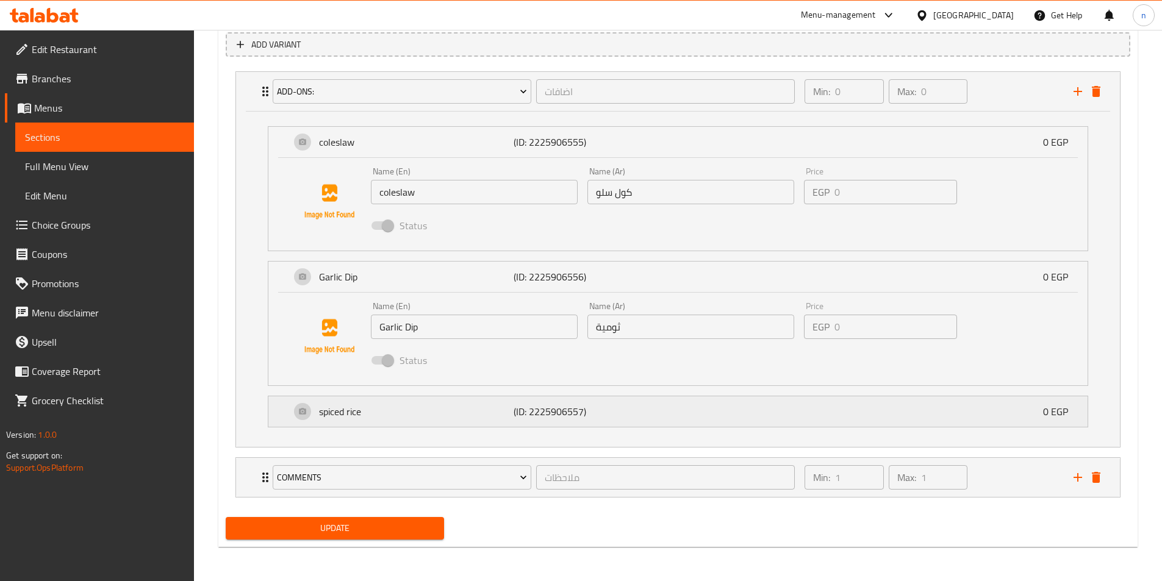
click at [952, 420] on div "spiced rice (ID: 2225906557) 0 EGP" at bounding box center [681, 411] width 782 height 30
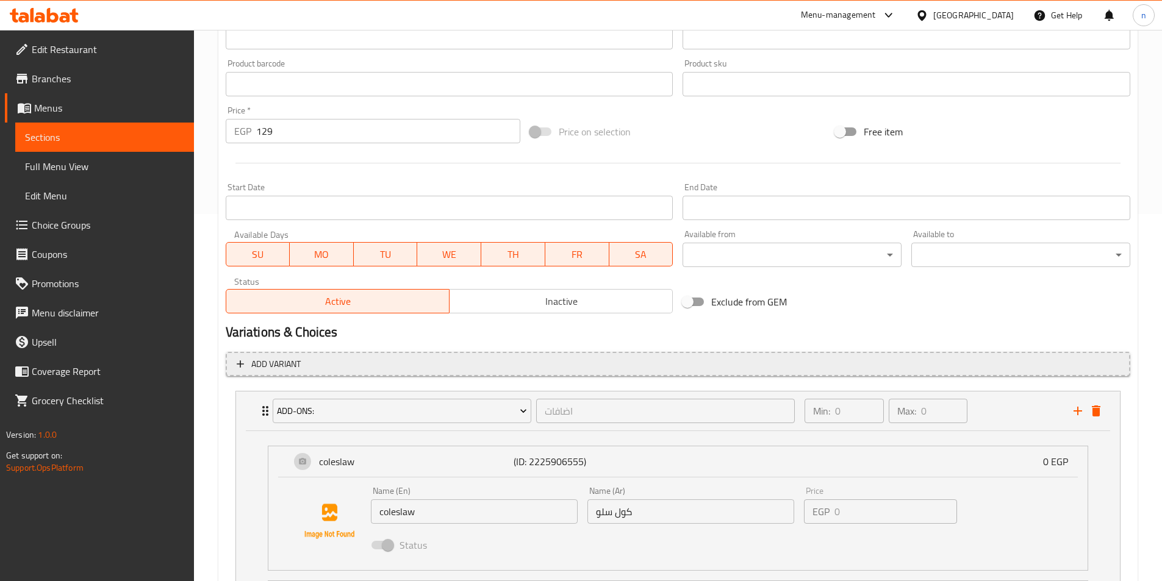
scroll to position [353, 0]
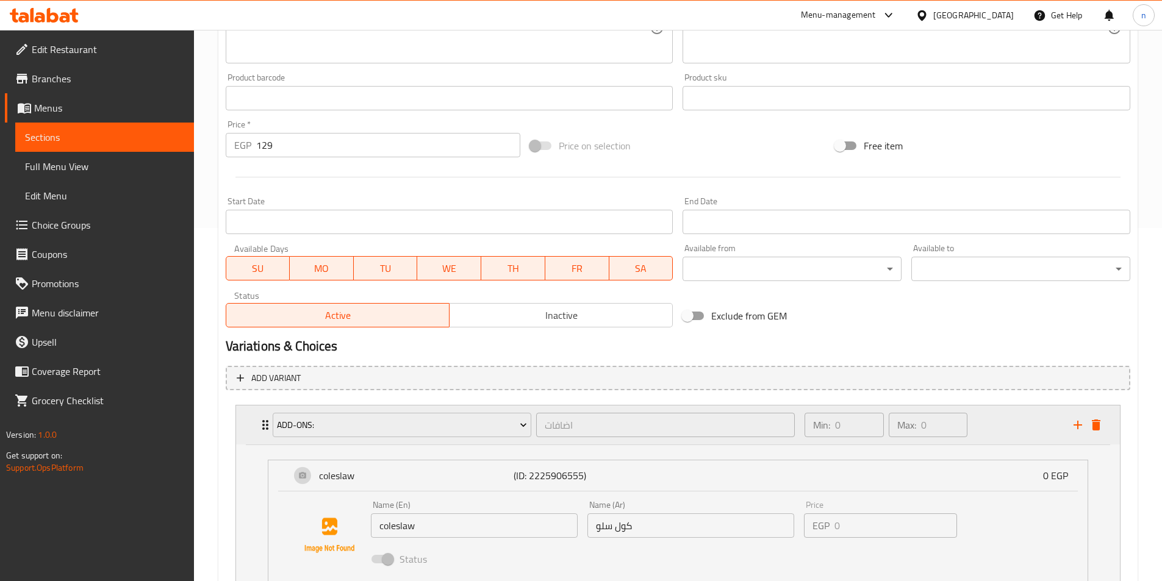
click at [998, 423] on div "Min: 0 ​ Max: 0 ​" at bounding box center [931, 424] width 268 height 39
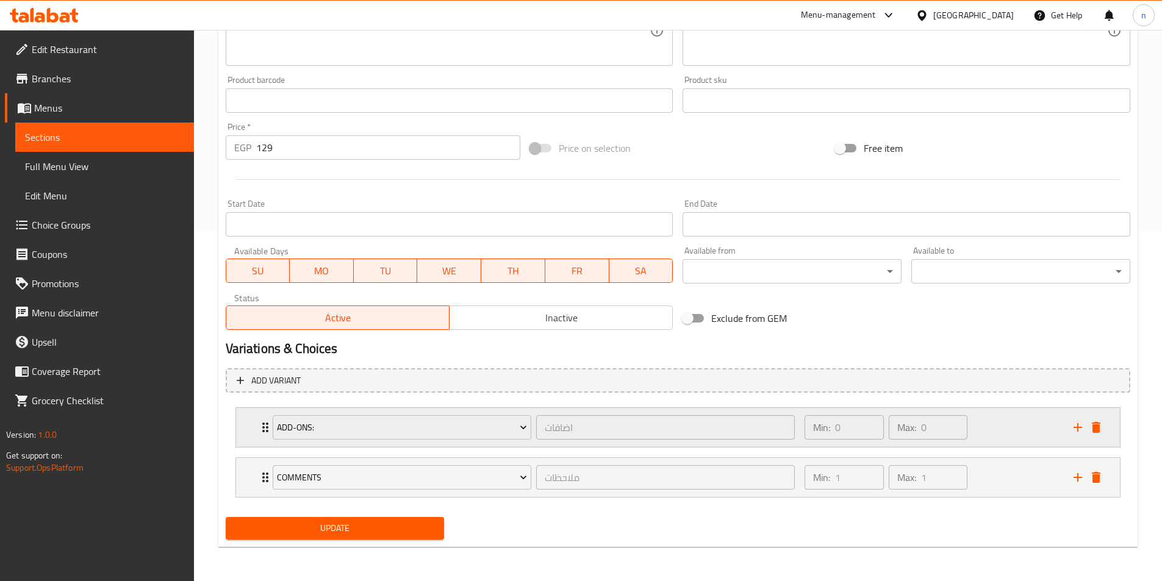
scroll to position [351, 0]
click at [935, 326] on div "Exclude from GEM" at bounding box center [829, 318] width 305 height 33
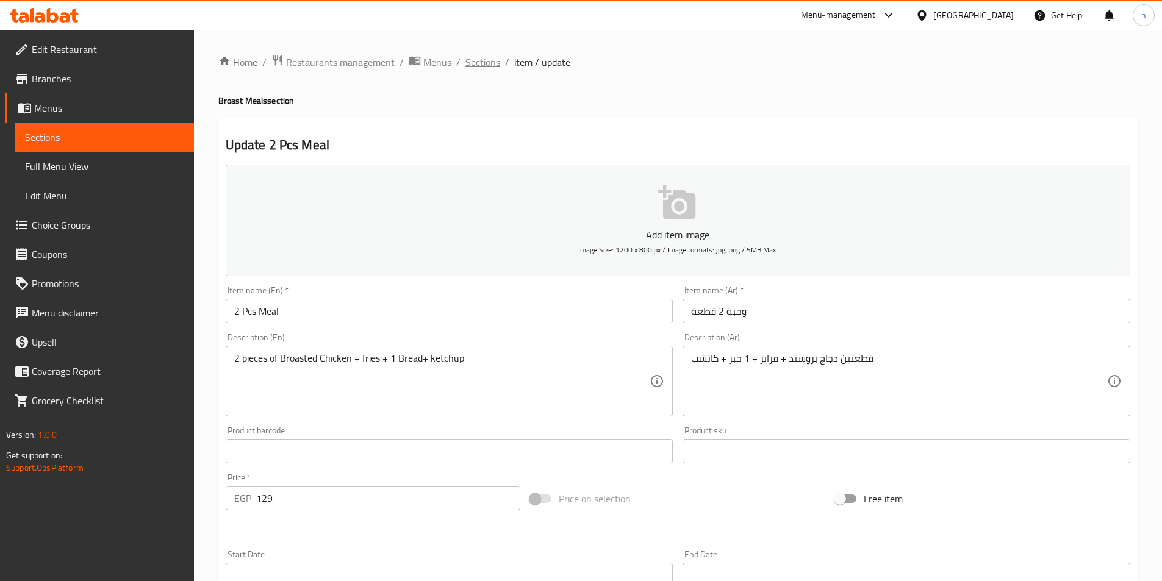
click at [482, 66] on span "Sections" at bounding box center [482, 62] width 35 height 15
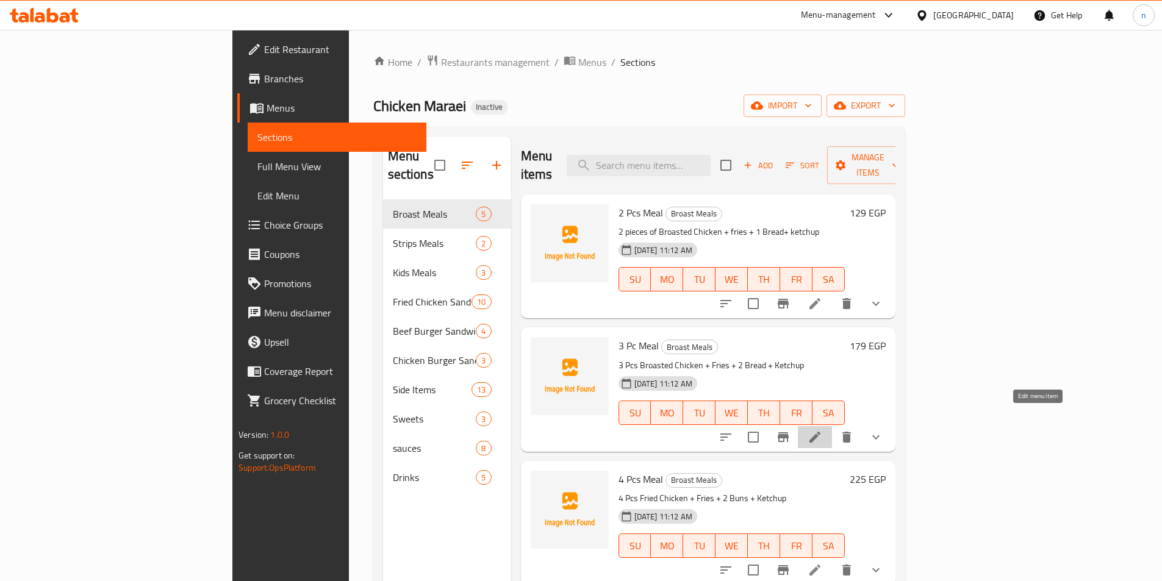
click at [822, 430] on icon at bounding box center [814, 437] width 15 height 15
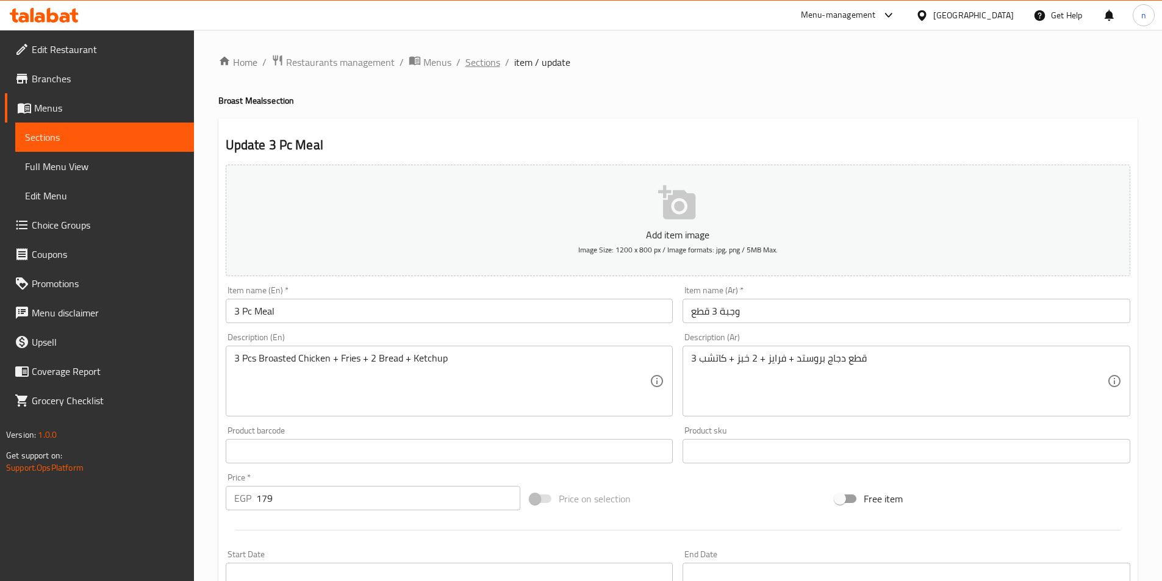
click at [487, 64] on span "Sections" at bounding box center [482, 62] width 35 height 15
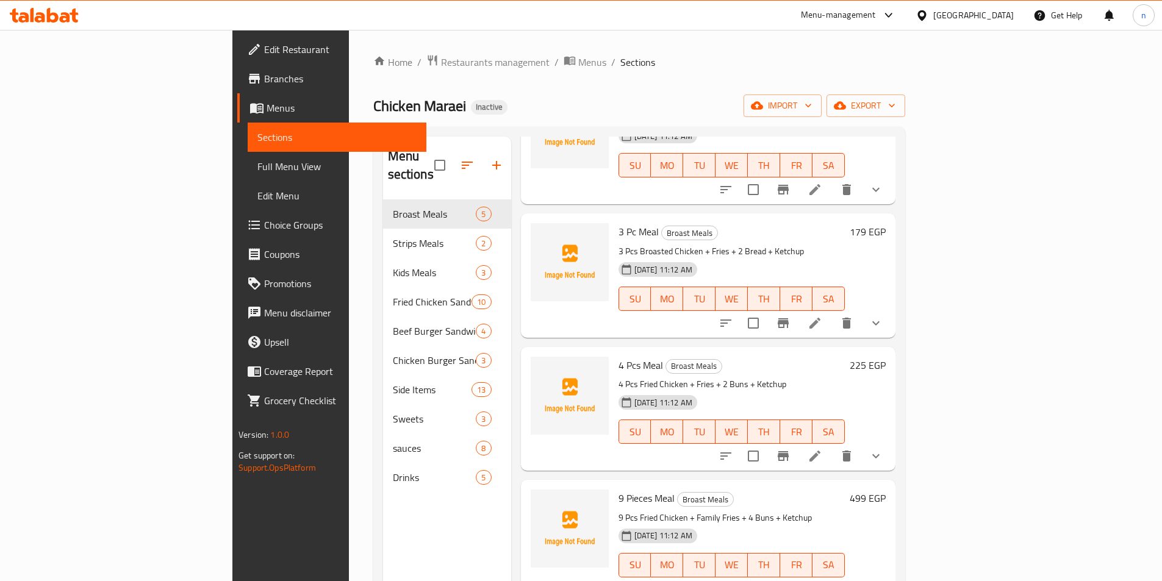
scroll to position [115, 0]
click at [822, 448] on icon at bounding box center [814, 455] width 15 height 15
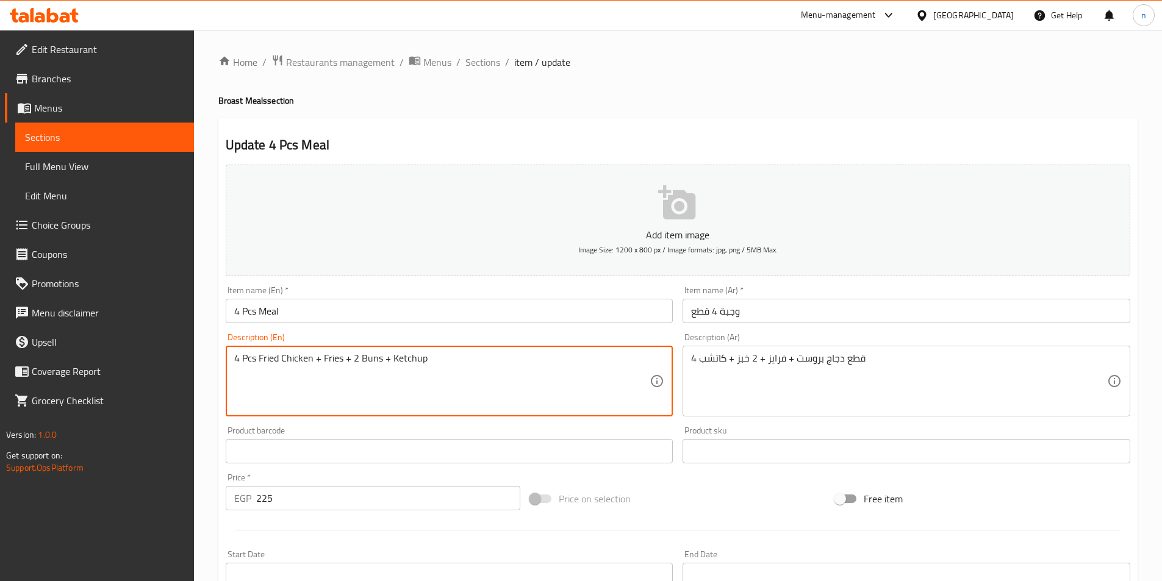
drag, startPoint x: 259, startPoint y: 358, endPoint x: 315, endPoint y: 358, distance: 55.5
paste textarea "Broasted Chicken"
click at [256, 362] on textarea "4 Pcs رBroasted Chicken+ Fries + 2 Buns + Ketchup" at bounding box center [442, 381] width 416 height 58
click at [260, 362] on textarea "4 Pcs رBroasted Chicken+ Fries + 2 Buns + Ketchup" at bounding box center [442, 381] width 416 height 58
type textarea "4 Pcs Broasted Chicken+ Fries + 2 Buns + Ketchup"
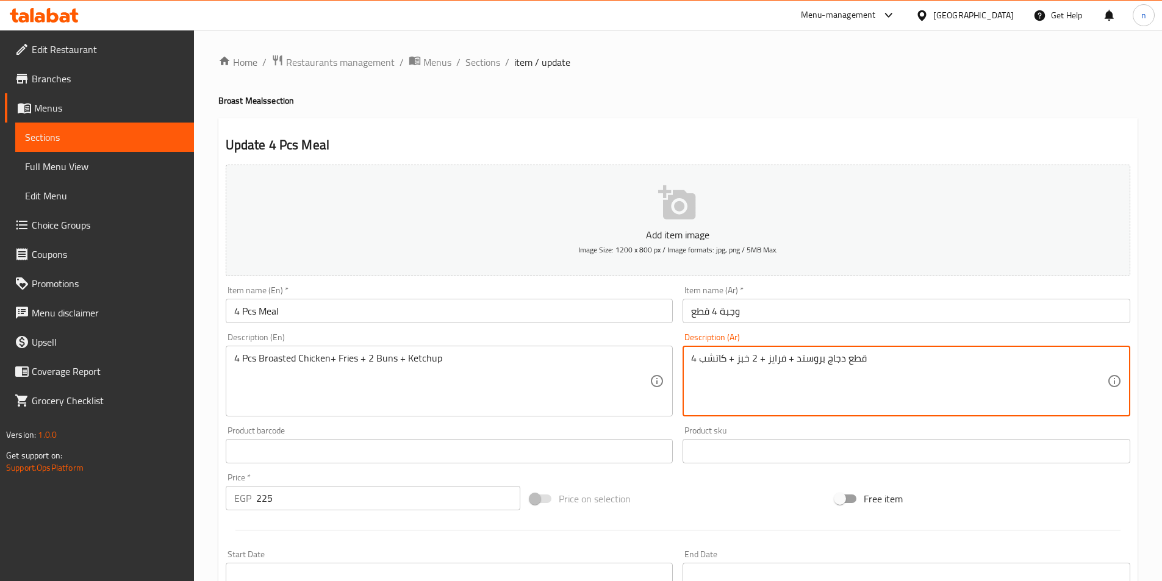
type textarea "4 قطع دجاج بروستد + فرايز + 2 خبز + كاتشب"
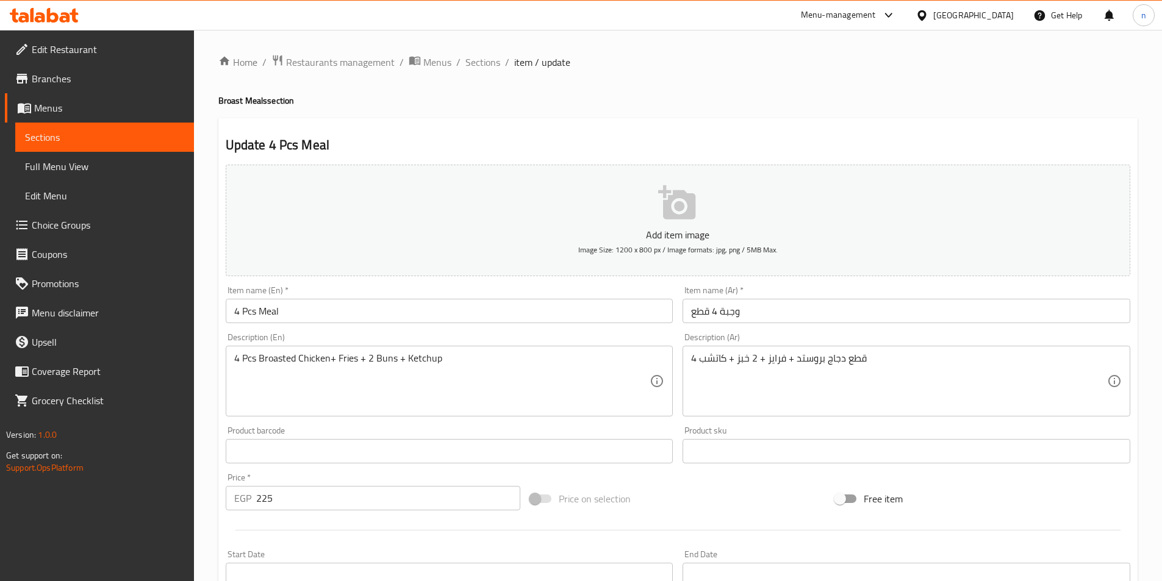
click at [385, 357] on textarea "4 Pcs Broasted Chicken+ Fries + 2 Buns + Ketchup" at bounding box center [442, 381] width 416 height 58
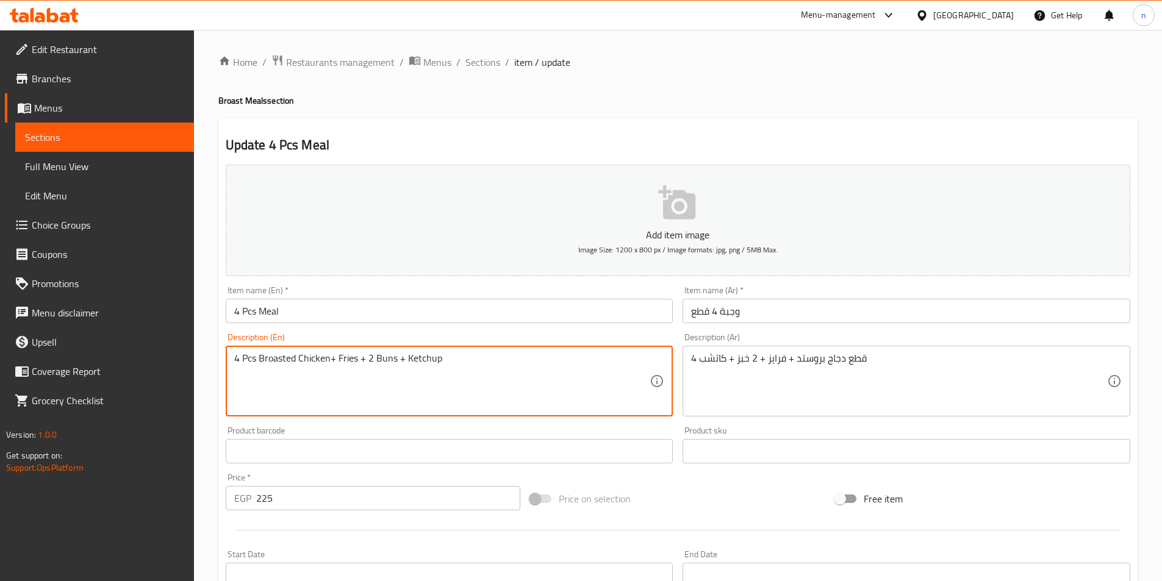
click at [385, 357] on textarea "4 Pcs Broasted Chicken+ Fries + 2 Buns + Ketchup" at bounding box center [442, 381] width 416 height 58
paste textarea "read"
click at [463, 367] on textarea "4 Pcs Broasted Chicken+ Fries + 2 Bread+ Ketchup" at bounding box center [442, 381] width 416 height 58
type textarea "4 Pcs Broasted Chicken+ Fries + 2 Bread+ Ketchup"
click at [603, 380] on textarea "4 Pcs Broasted Chicken+ Fries + 2 Bread+ Ketchup" at bounding box center [442, 381] width 416 height 58
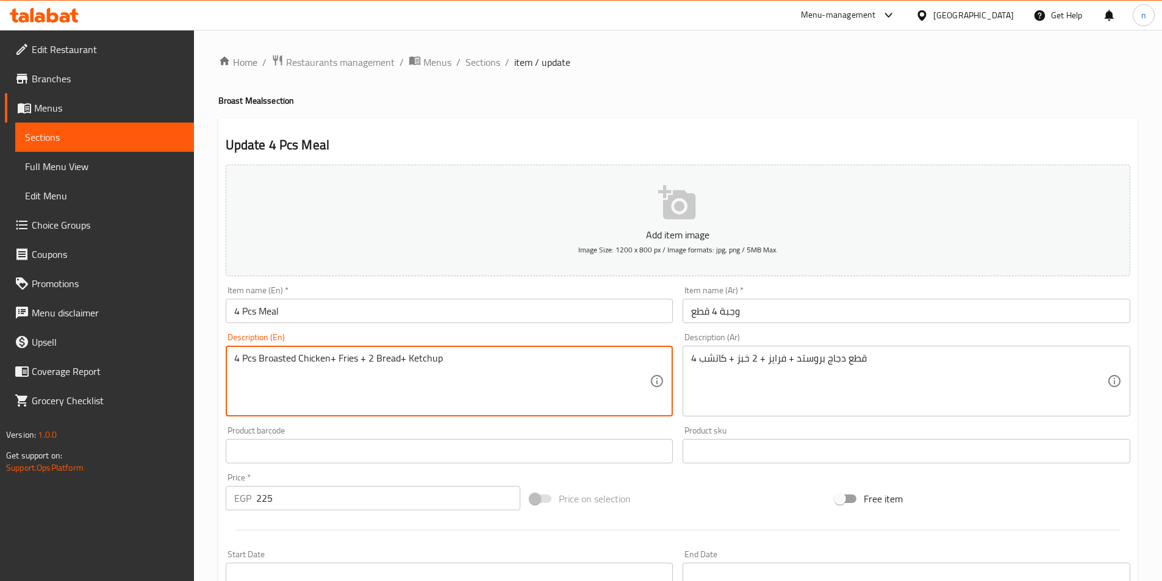
click at [580, 384] on textarea "4 Pcs Broasted Chicken+ Fries + 2 Bread+ Ketchup" at bounding box center [442, 381] width 416 height 58
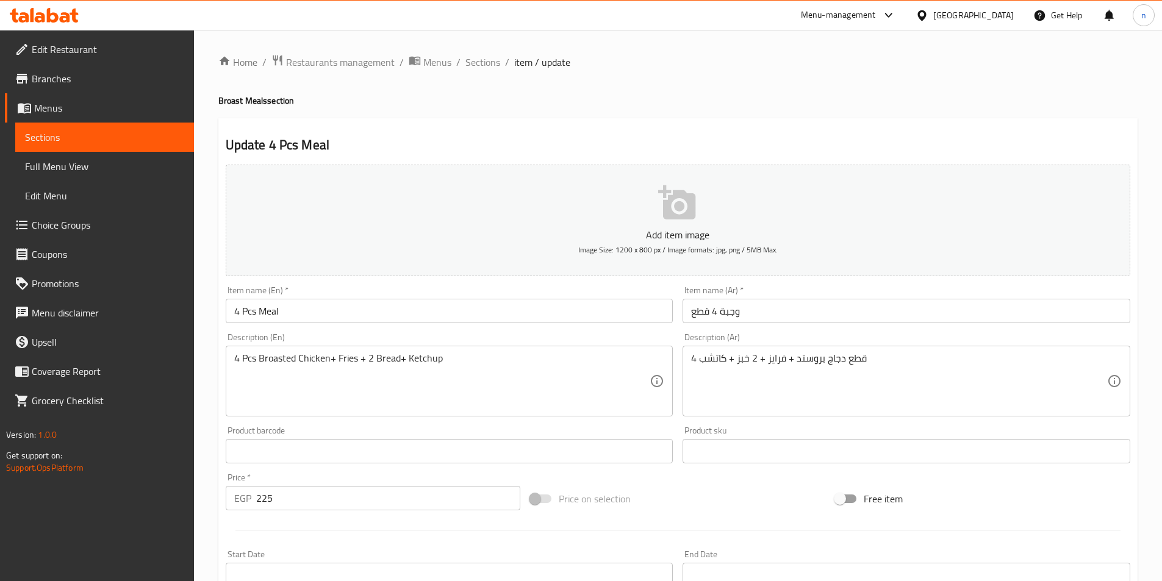
click at [696, 490] on div "Price on selection" at bounding box center [677, 498] width 305 height 33
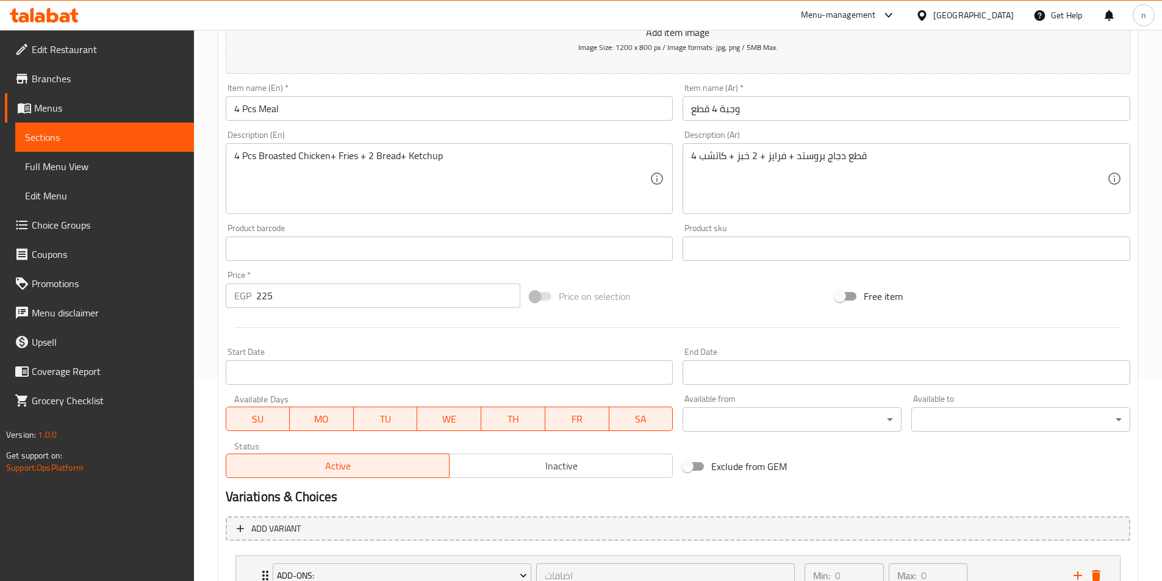
scroll to position [351, 0]
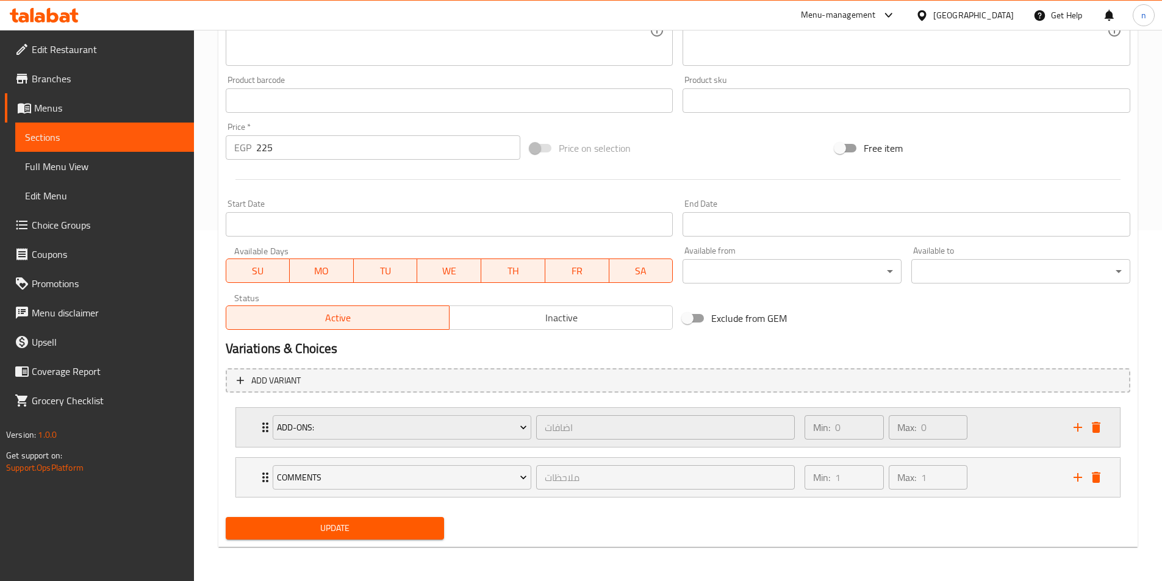
click at [1013, 440] on div "Min: 0 ​ Max: 0 ​" at bounding box center [931, 427] width 268 height 39
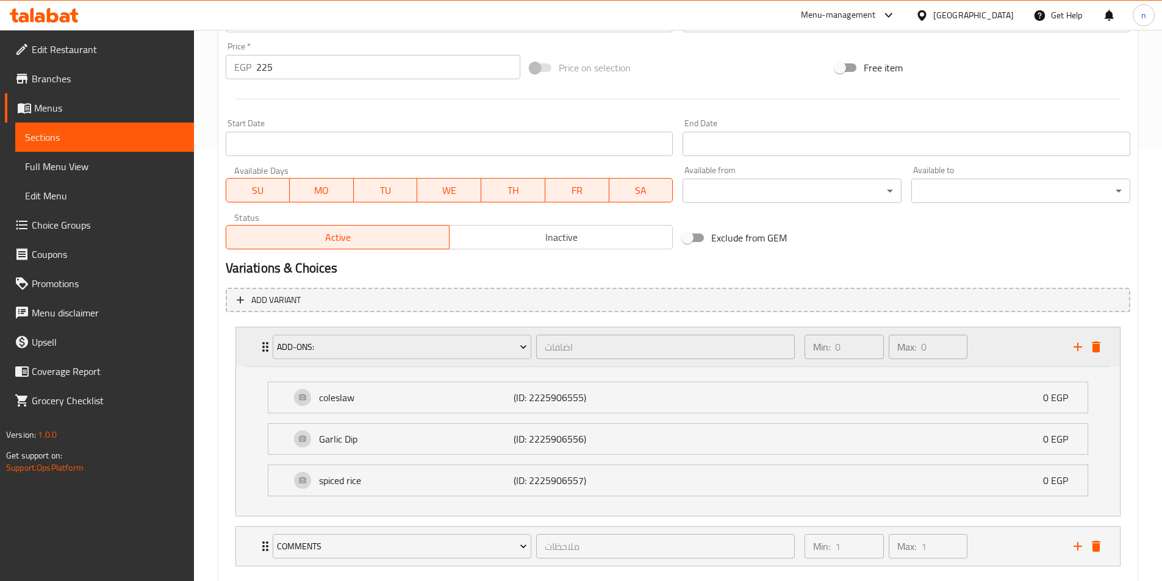
scroll to position [500, 0]
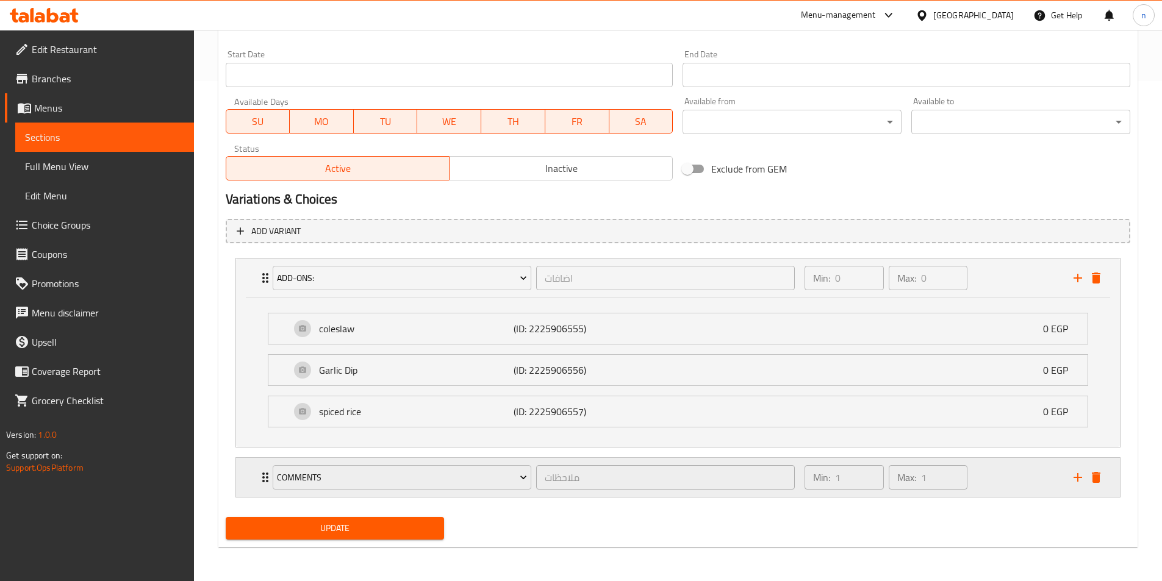
click at [1007, 491] on div "Min: 1 ​ Max: 1 ​" at bounding box center [931, 477] width 268 height 39
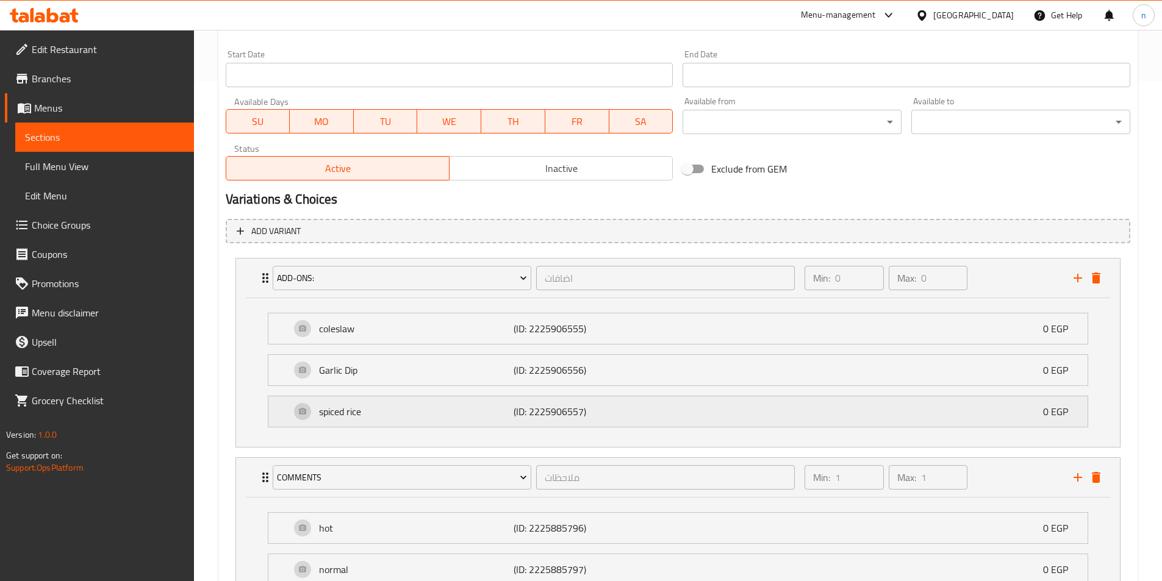
scroll to position [608, 0]
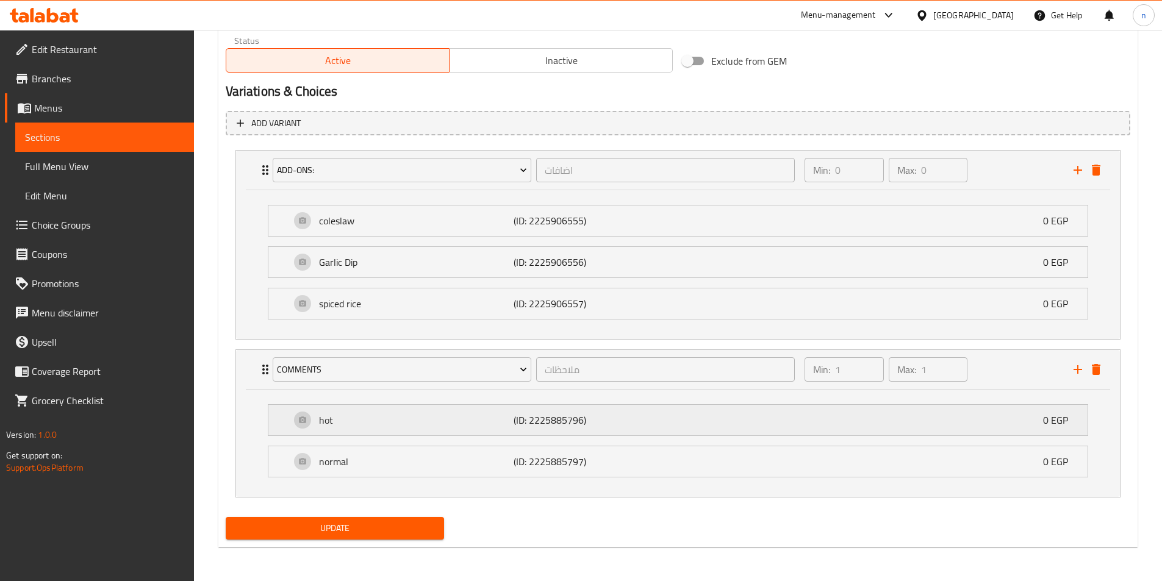
click at [620, 410] on div "hot (ID: 2225885796) 0 EGP" at bounding box center [681, 420] width 782 height 30
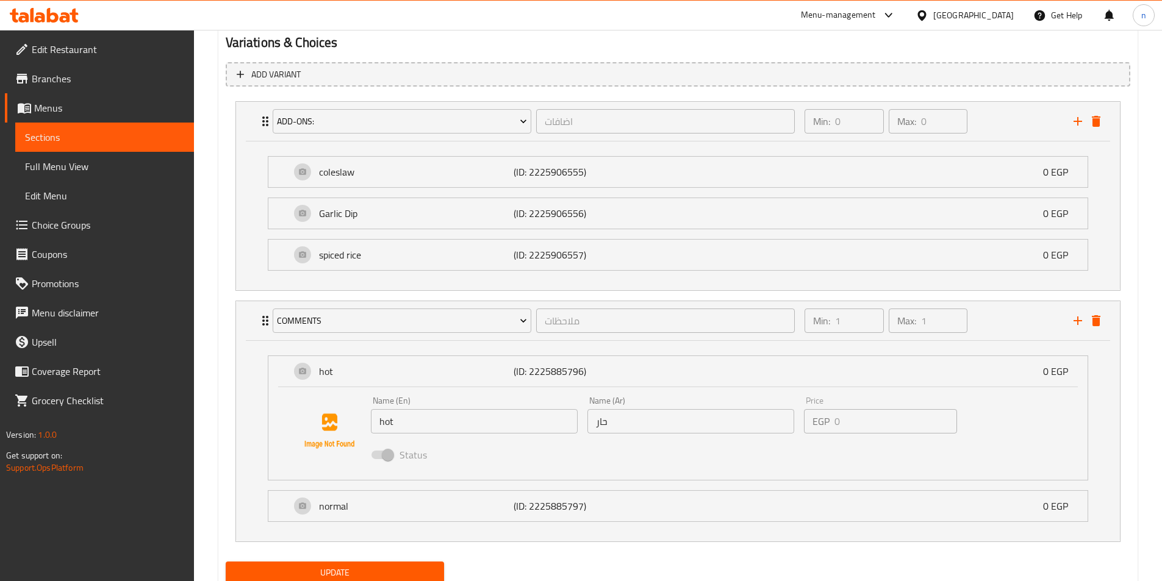
scroll to position [701, 0]
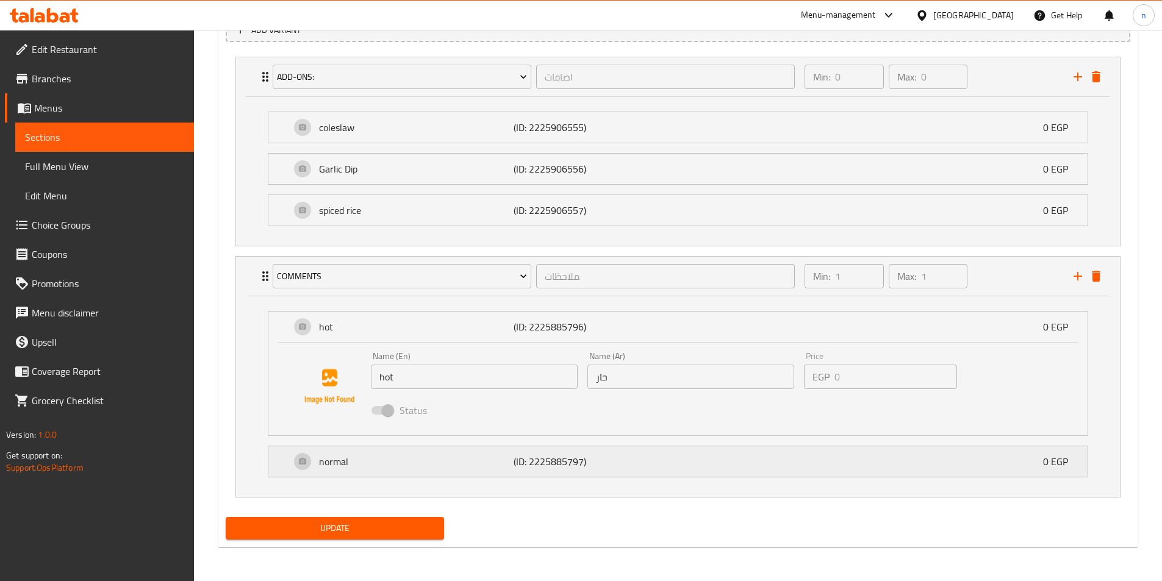
click at [661, 467] on div "normal (ID: 2225885797) 0 EGP" at bounding box center [681, 461] width 782 height 30
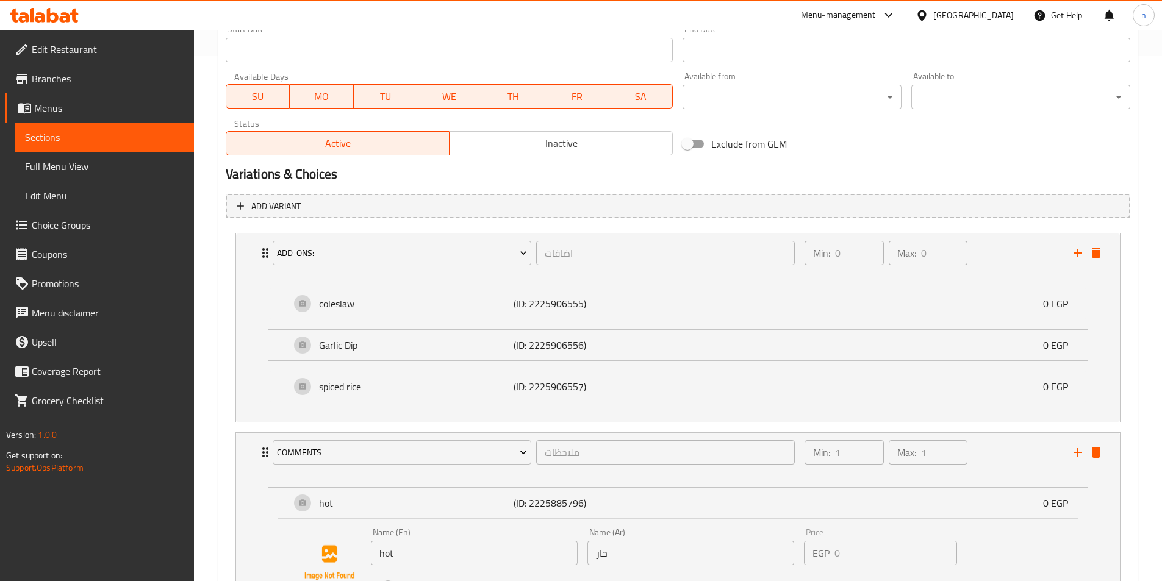
scroll to position [518, 0]
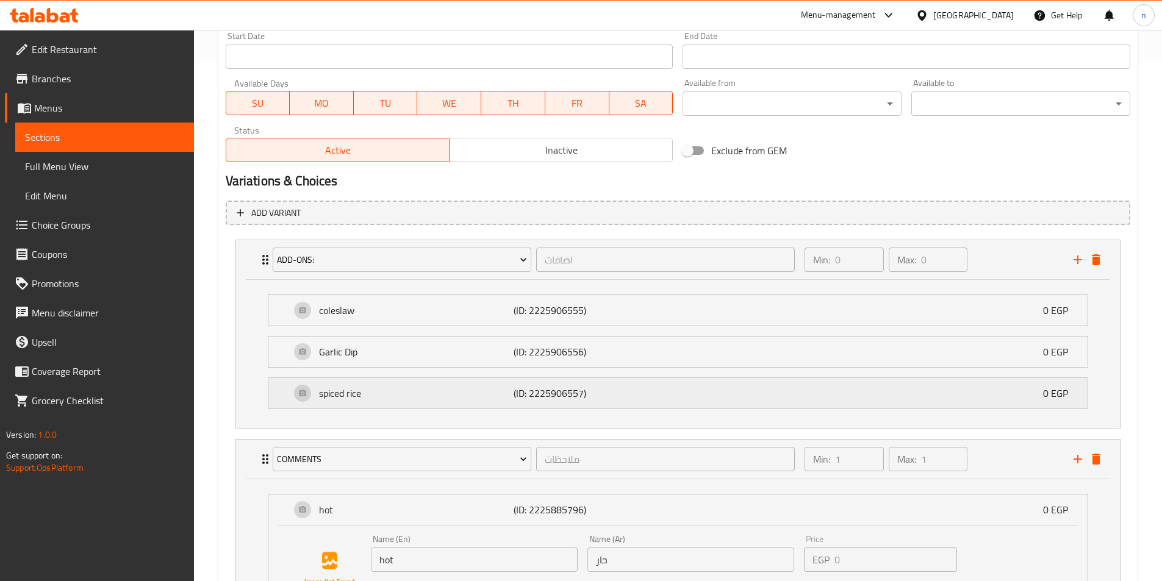
click at [640, 398] on p "(ID: 2225906557)" at bounding box center [578, 393] width 130 height 15
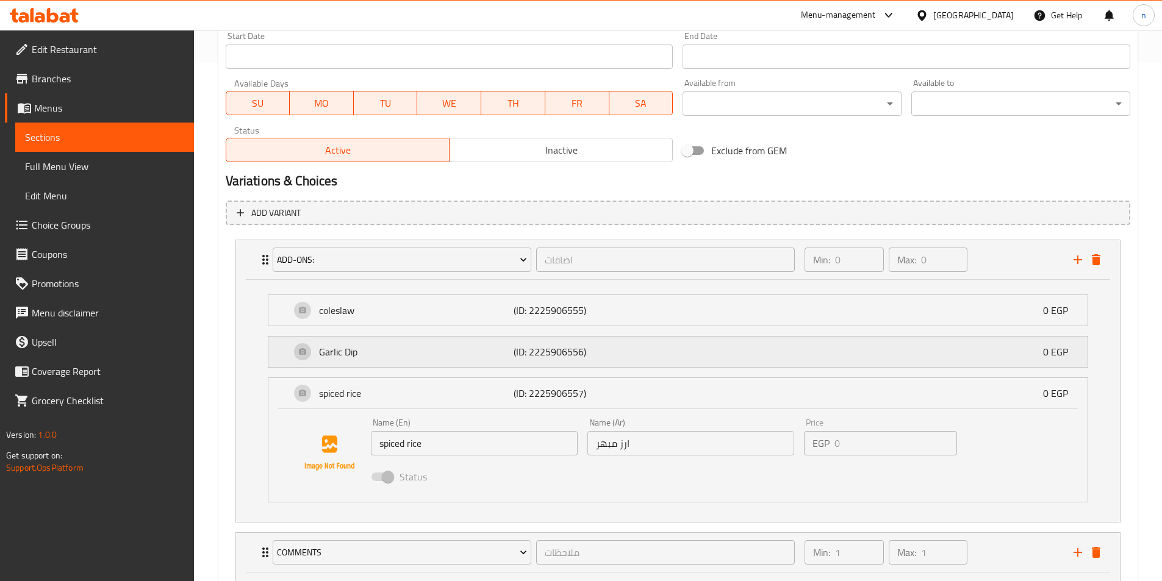
click at [646, 358] on div "Garlic Dip (ID: 2225906556) 0 EGP" at bounding box center [681, 352] width 782 height 30
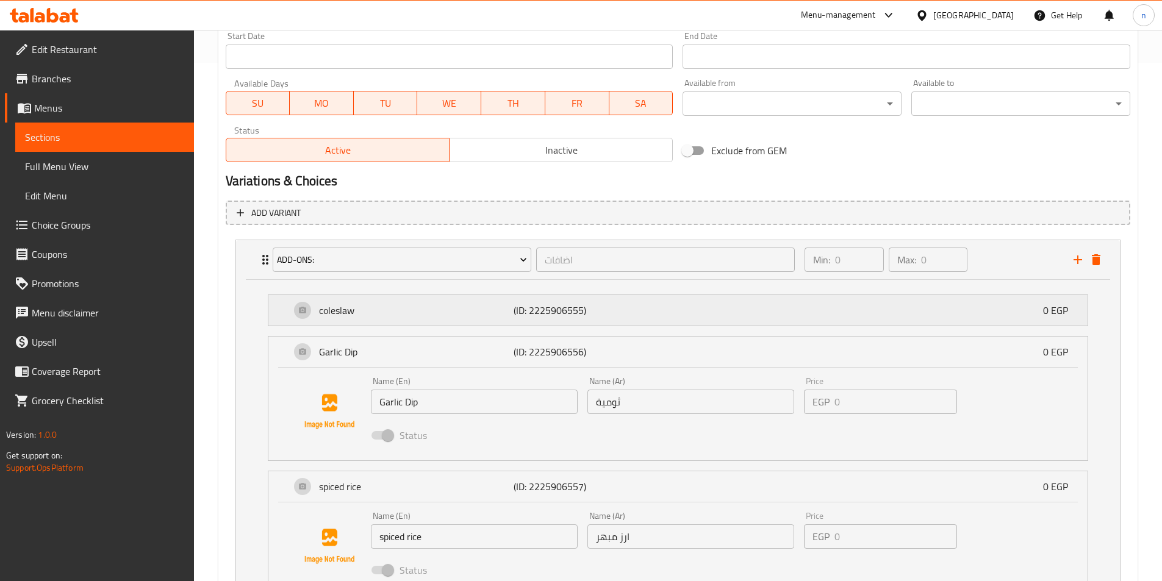
click at [649, 322] on div "coleslaw (ID: 2225906555) 0 EGP" at bounding box center [681, 310] width 782 height 30
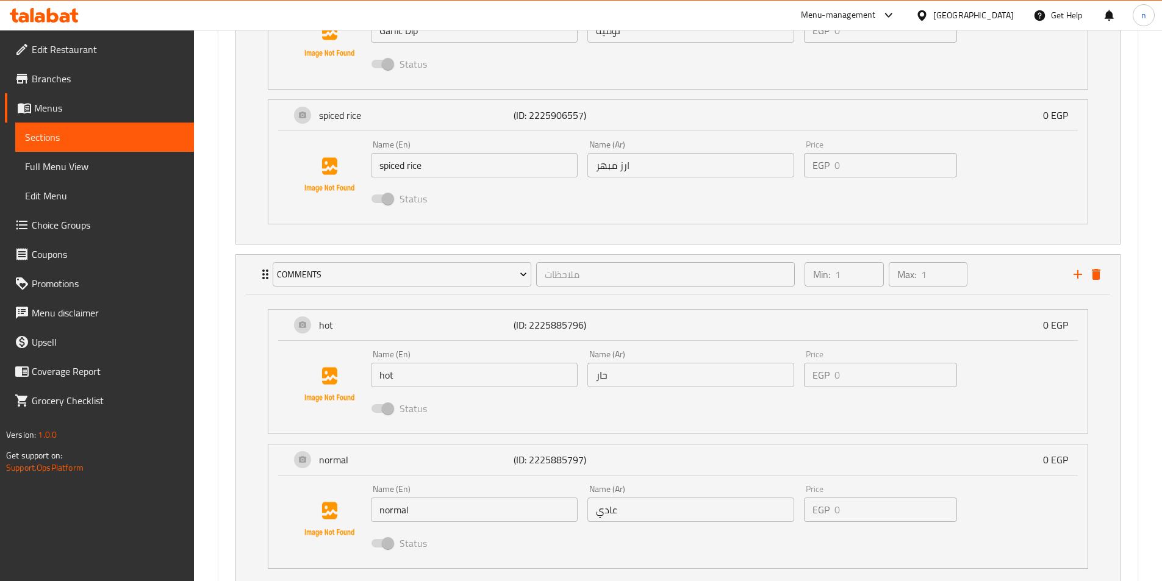
scroll to position [1074, 0]
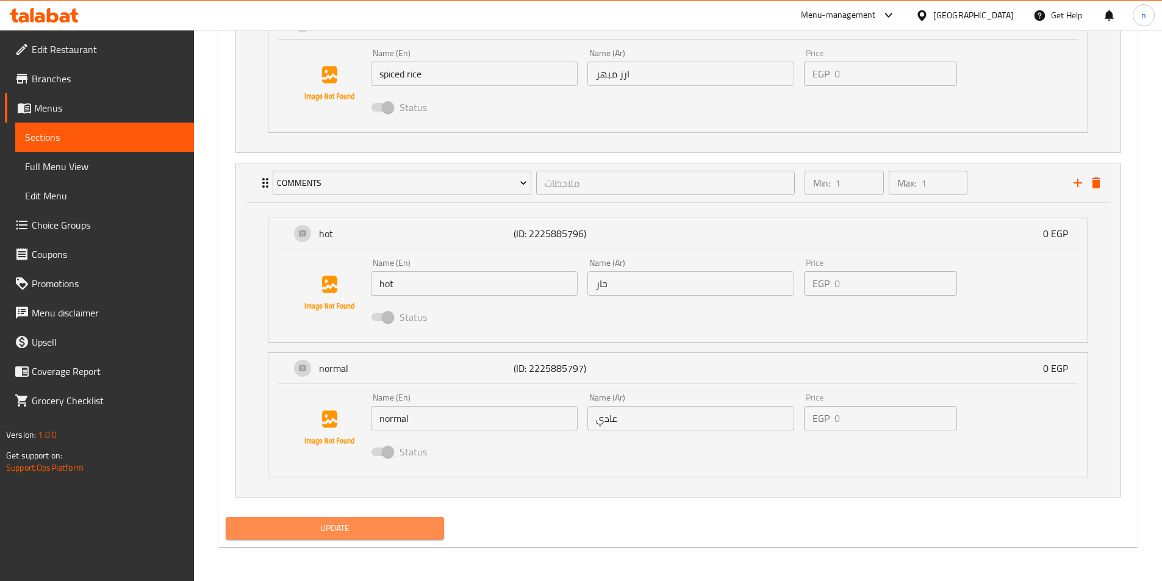
click at [347, 538] on button "Update" at bounding box center [335, 528] width 219 height 23
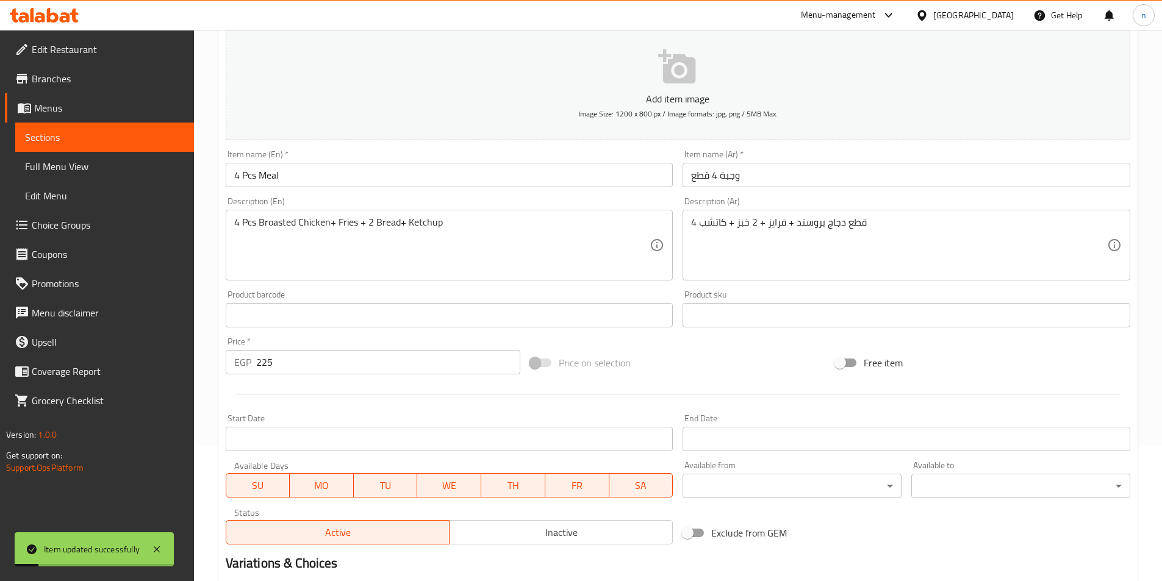
scroll to position [0, 0]
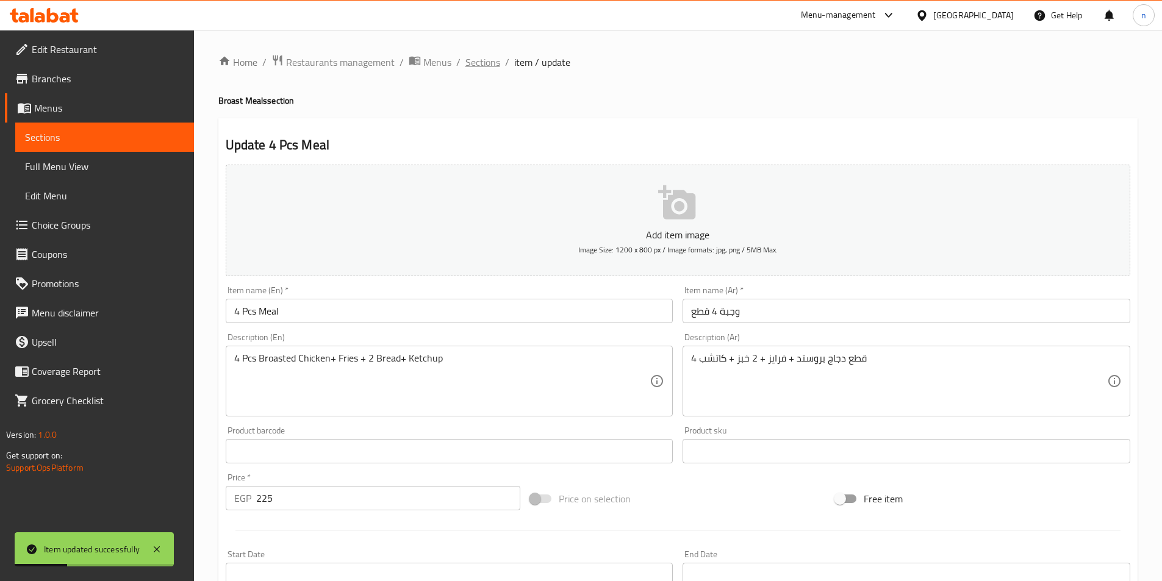
click at [492, 69] on span "Sections" at bounding box center [482, 62] width 35 height 15
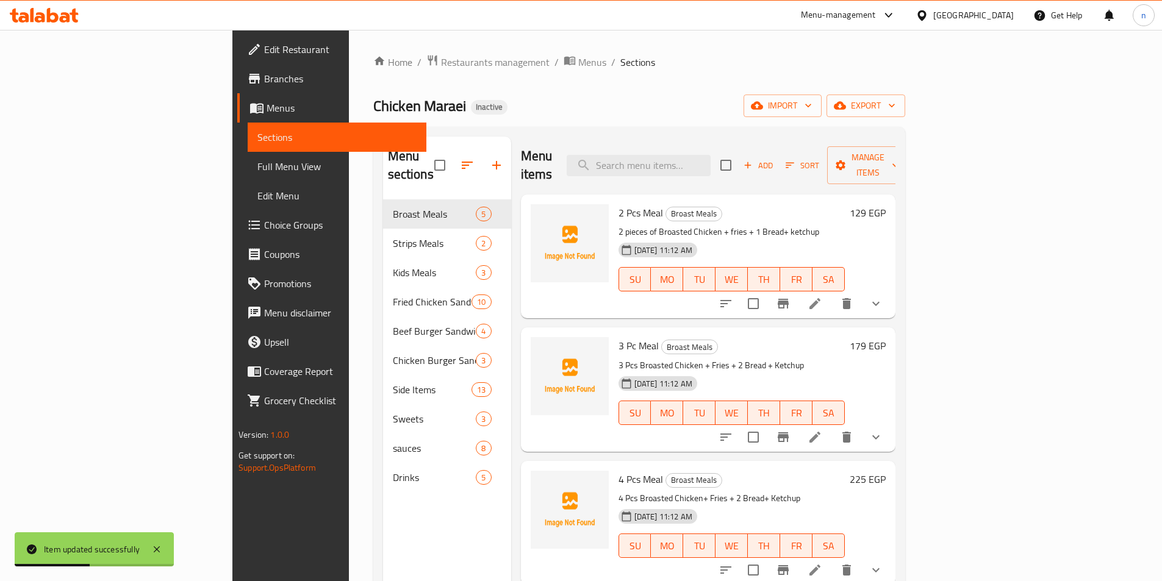
click at [832, 427] on li at bounding box center [815, 437] width 34 height 22
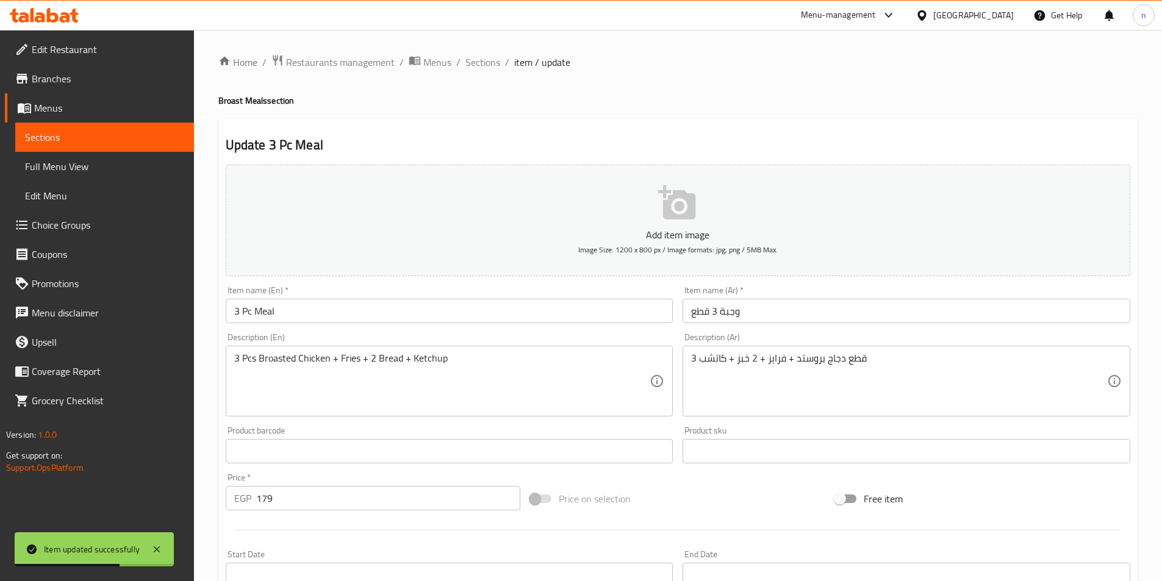
click at [501, 60] on ol "Home / Restaurants management / Menus / Sections / item / update" at bounding box center [677, 62] width 919 height 16
click at [496, 62] on span "Sections" at bounding box center [482, 62] width 35 height 15
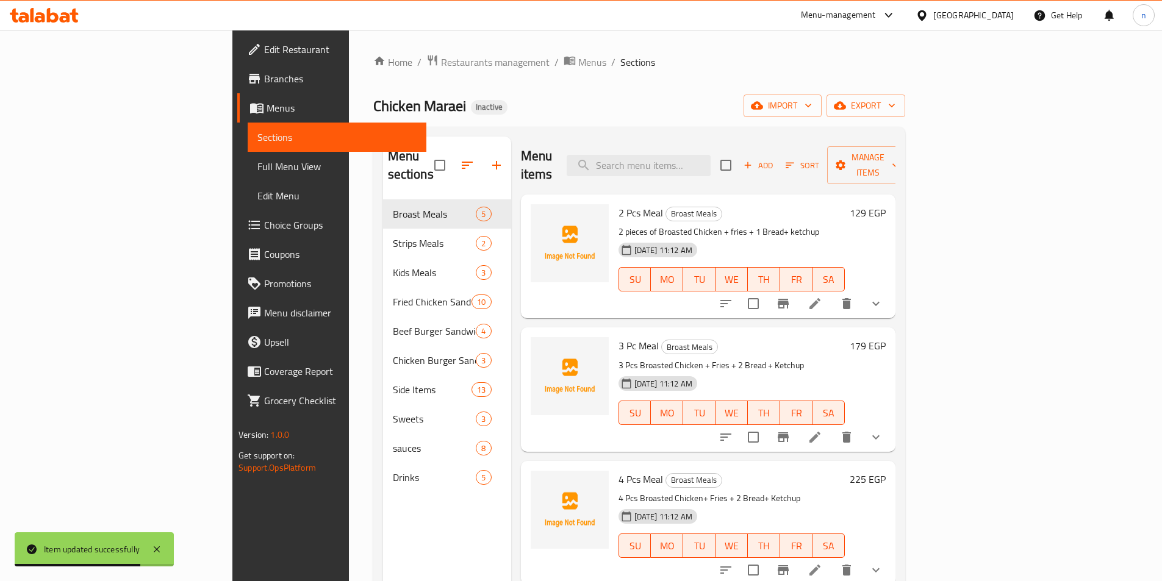
scroll to position [115, 0]
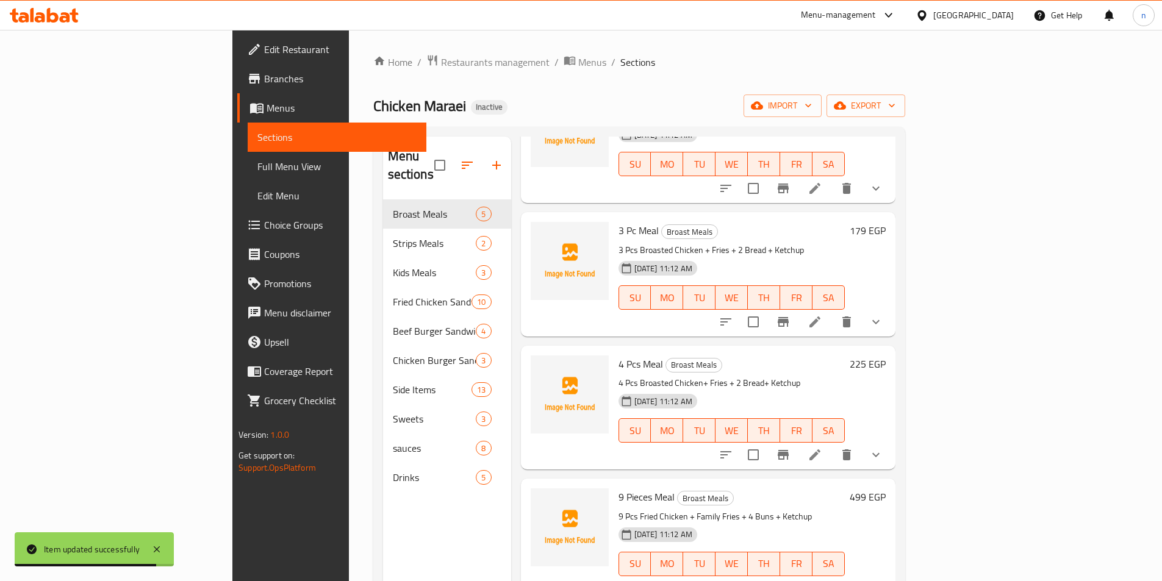
click at [822, 448] on icon at bounding box center [814, 455] width 15 height 15
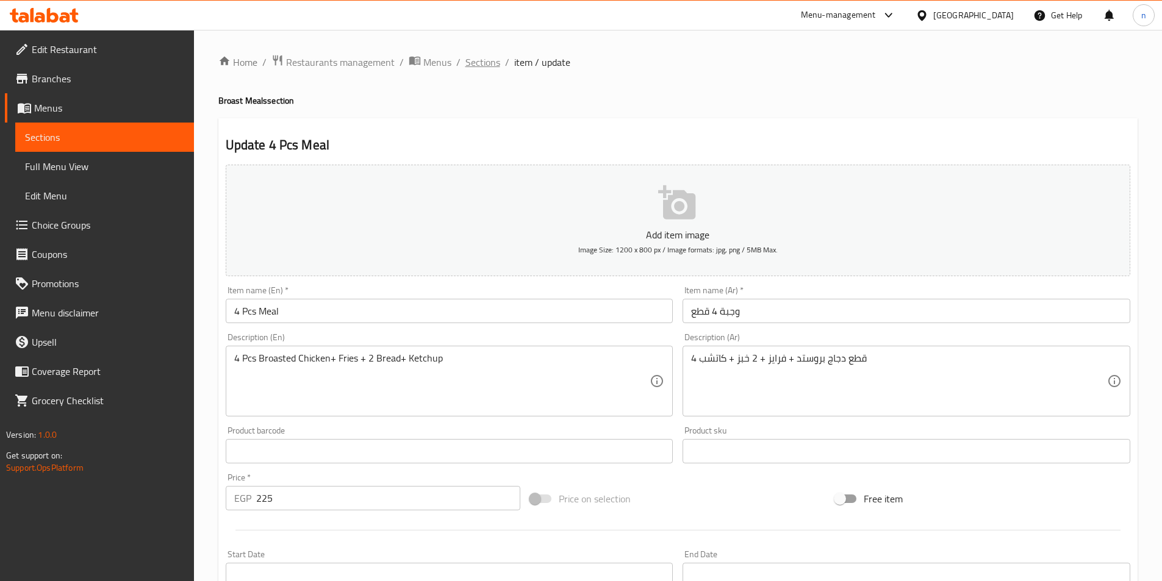
click at [476, 68] on span "Sections" at bounding box center [482, 62] width 35 height 15
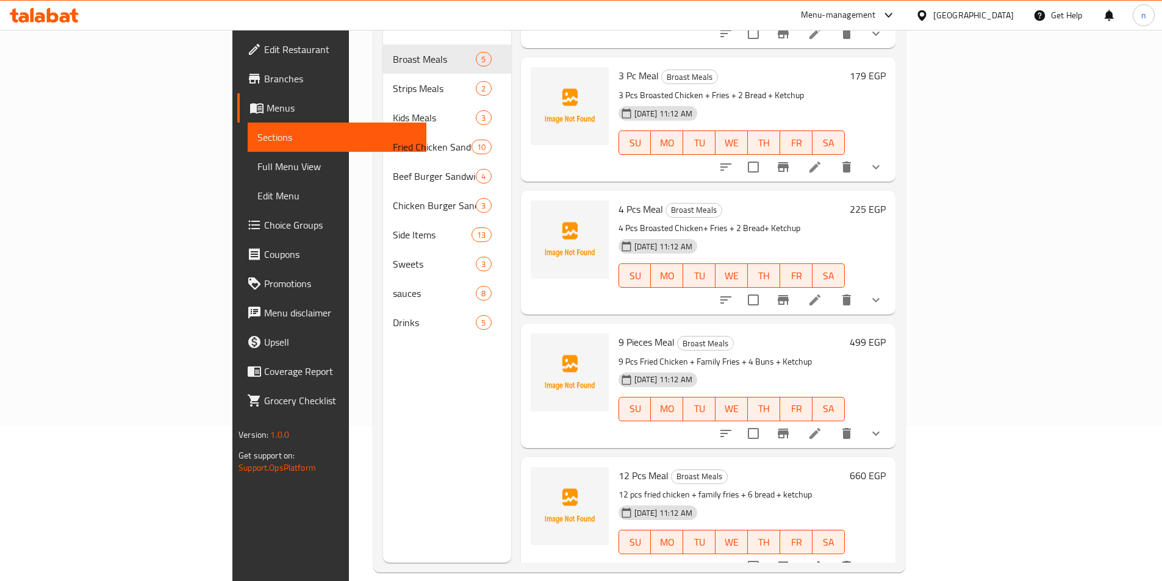
scroll to position [171, 0]
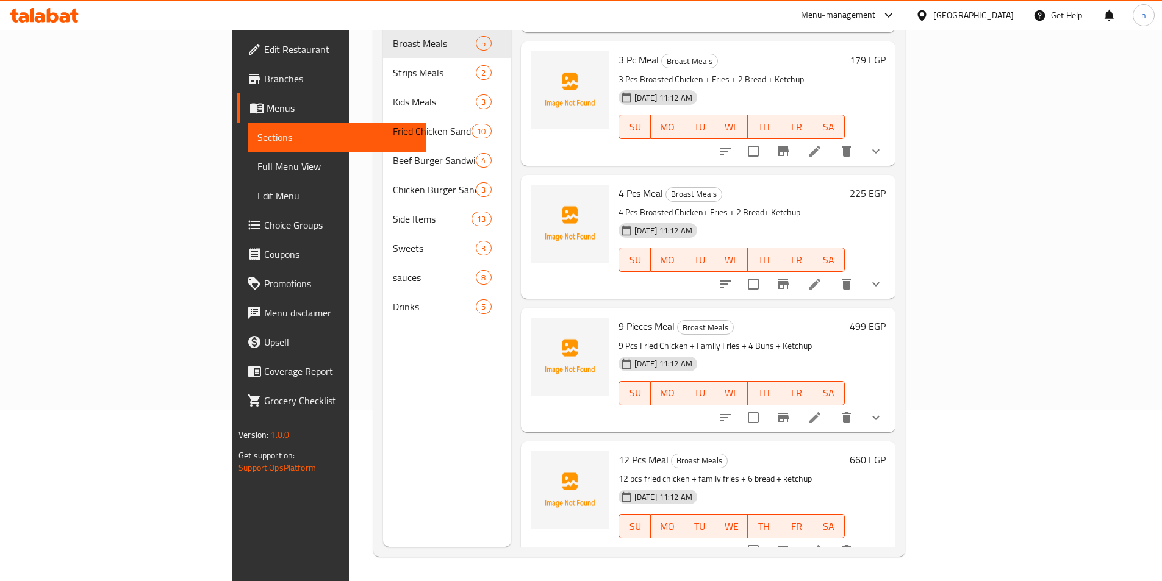
click at [820, 412] on icon at bounding box center [814, 417] width 11 height 11
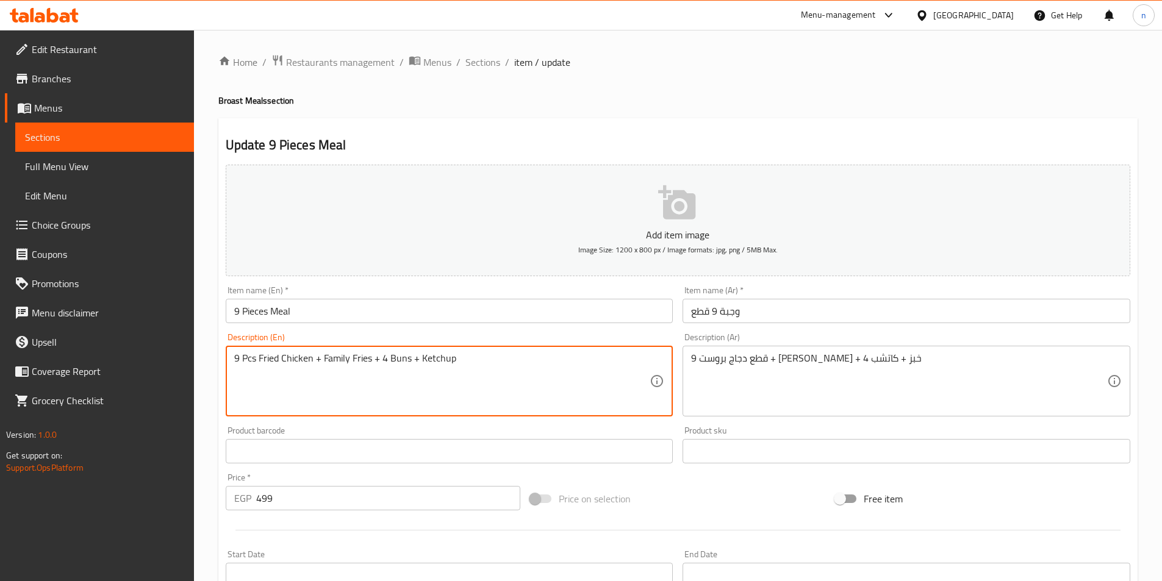
drag, startPoint x: 257, startPoint y: 358, endPoint x: 312, endPoint y: 358, distance: 55.5
paste textarea "Broast"
click at [257, 361] on textarea "9 PcsBroasted Chicken + Family Fries + 4 Buns + Ketchup" at bounding box center [442, 381] width 416 height 58
type textarea "9 Pcs Broasted Chicken + Family Fries + 4 Buns + Ketchup"
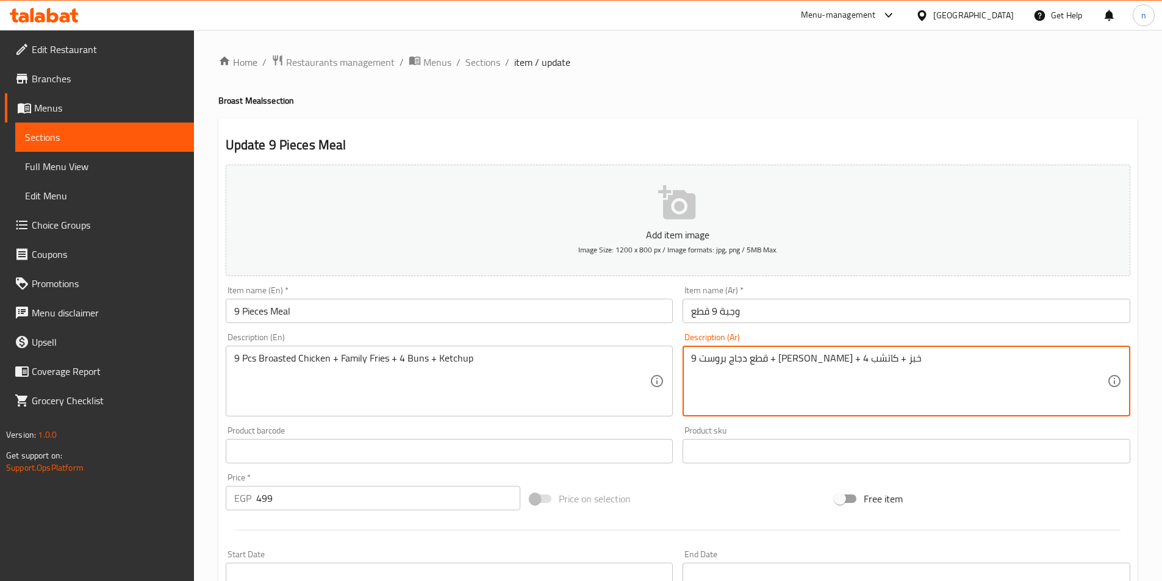
click at [827, 364] on textarea "9 قطع دجاج بروست + فرايز فاملي + 4 خبز + كاتشب" at bounding box center [899, 381] width 416 height 58
type textarea "9 قطع دجاج بروستد + فرايز فاملي + 4 خبز + كاتشب"
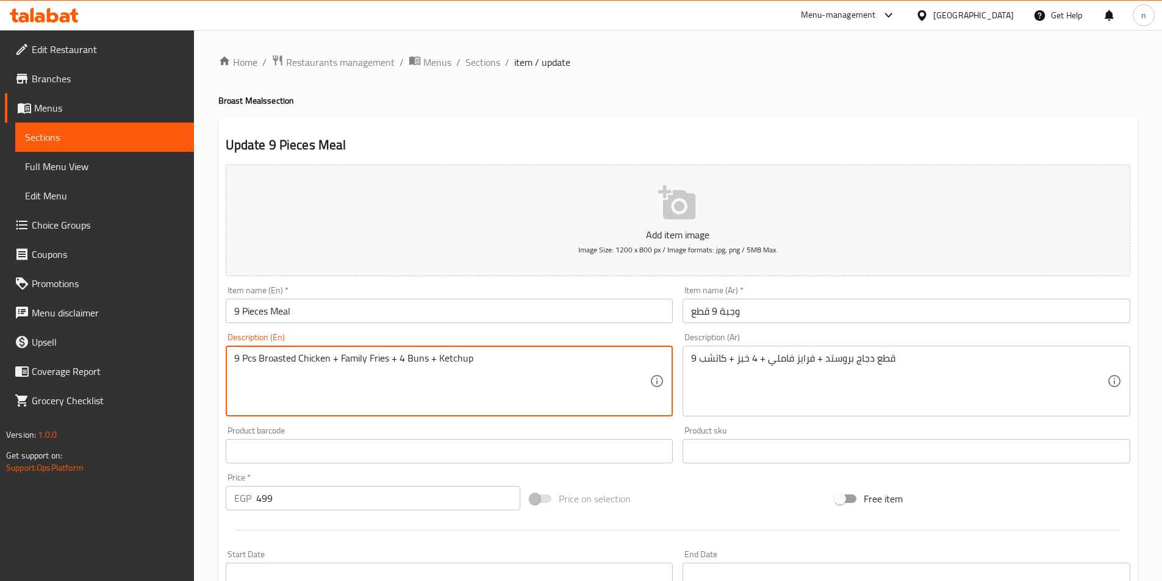
click at [412, 356] on textarea "9 Pcs Broasted Chicken + Family Fries + 4 Buns + Ketchup" at bounding box center [442, 381] width 416 height 58
paste textarea "read"
type textarea "9 Pcs Broasted Chicken + Family Fries + 4 Bread+ Ketchup"
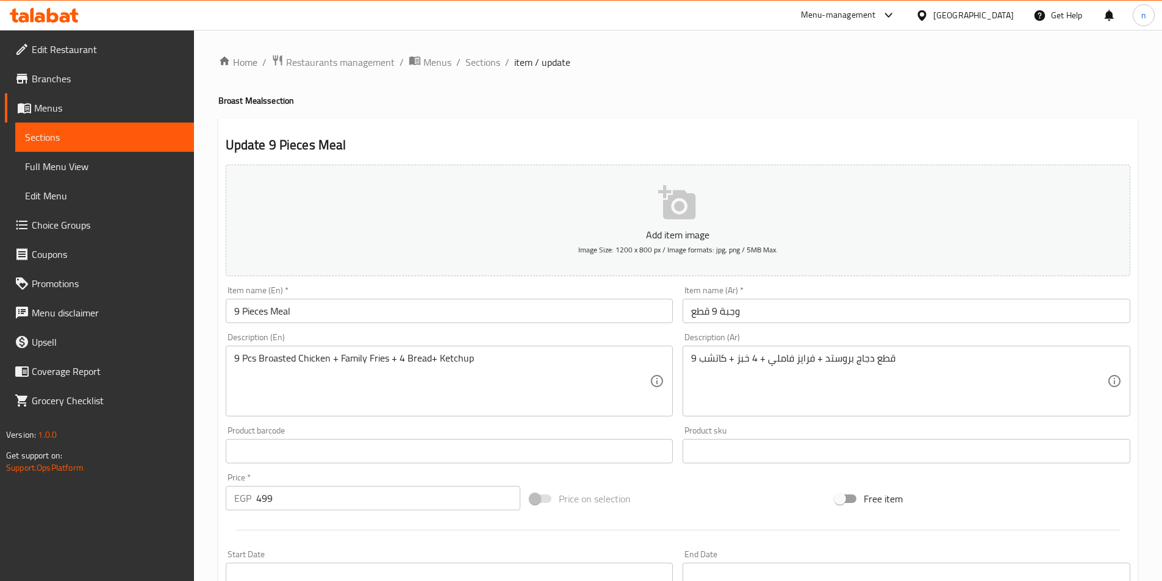
click at [205, 466] on div "Home / Restaurants management / Menus / Sections / item / update Broast Meals s…" at bounding box center [678, 481] width 968 height 902
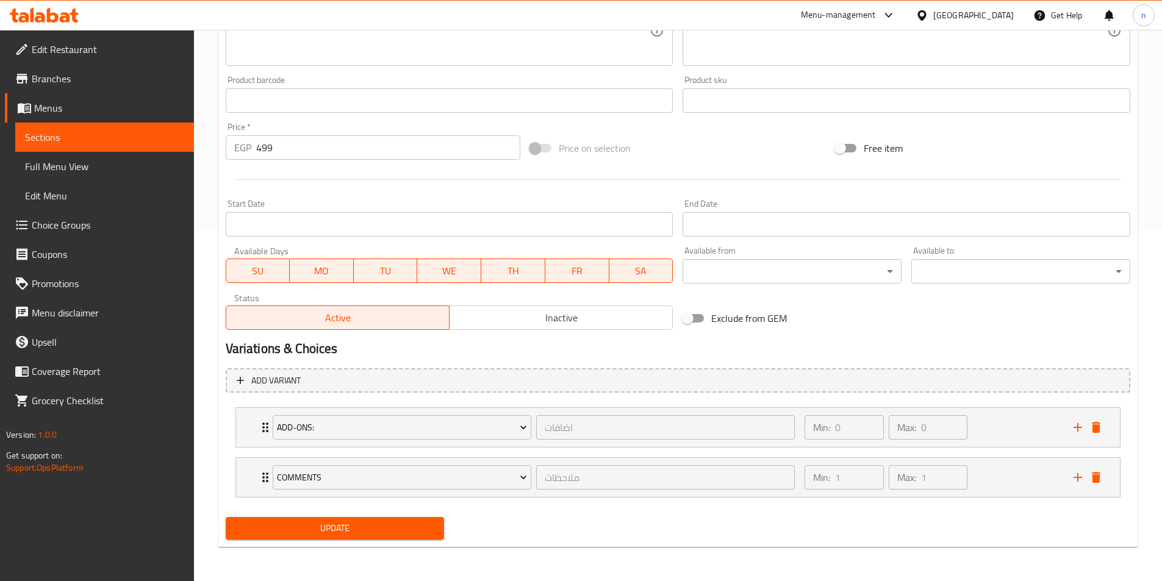
click at [401, 523] on span "Update" at bounding box center [334, 528] width 199 height 15
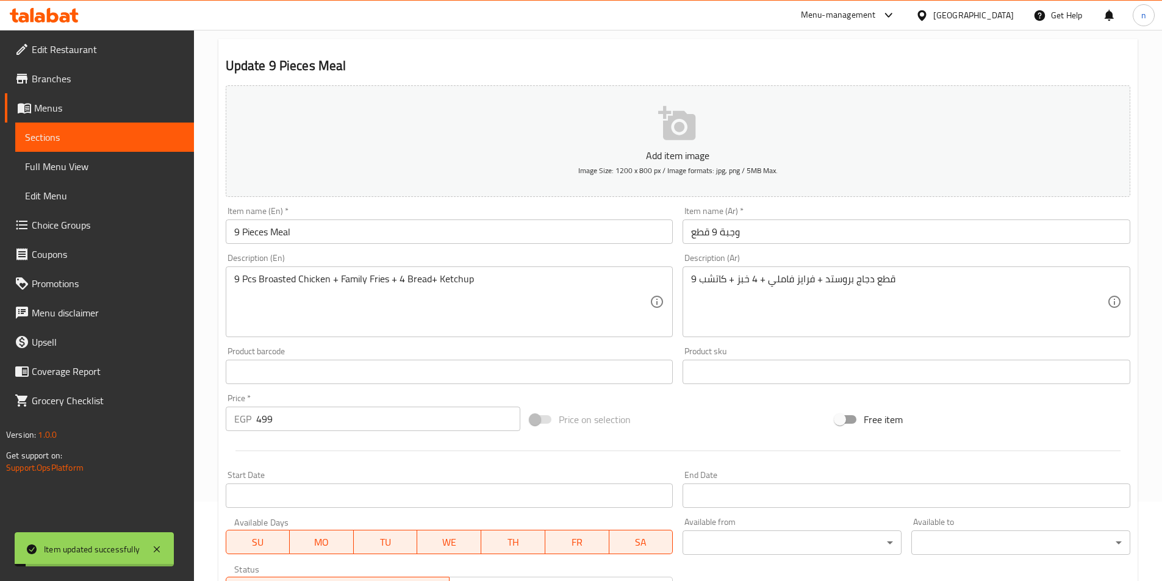
scroll to position [0, 0]
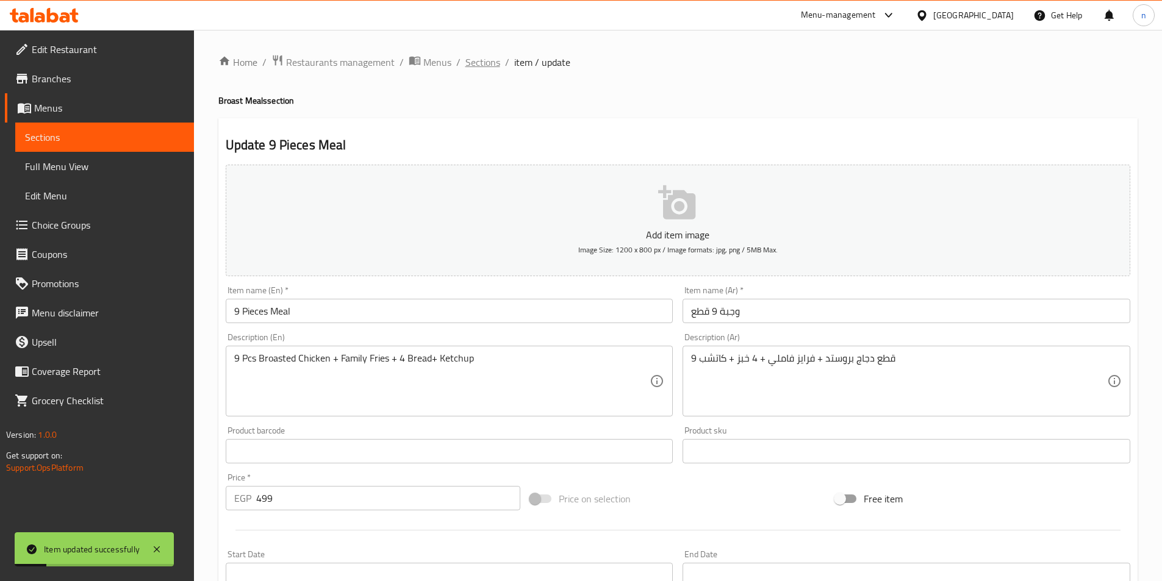
click at [487, 67] on span "Sections" at bounding box center [482, 62] width 35 height 15
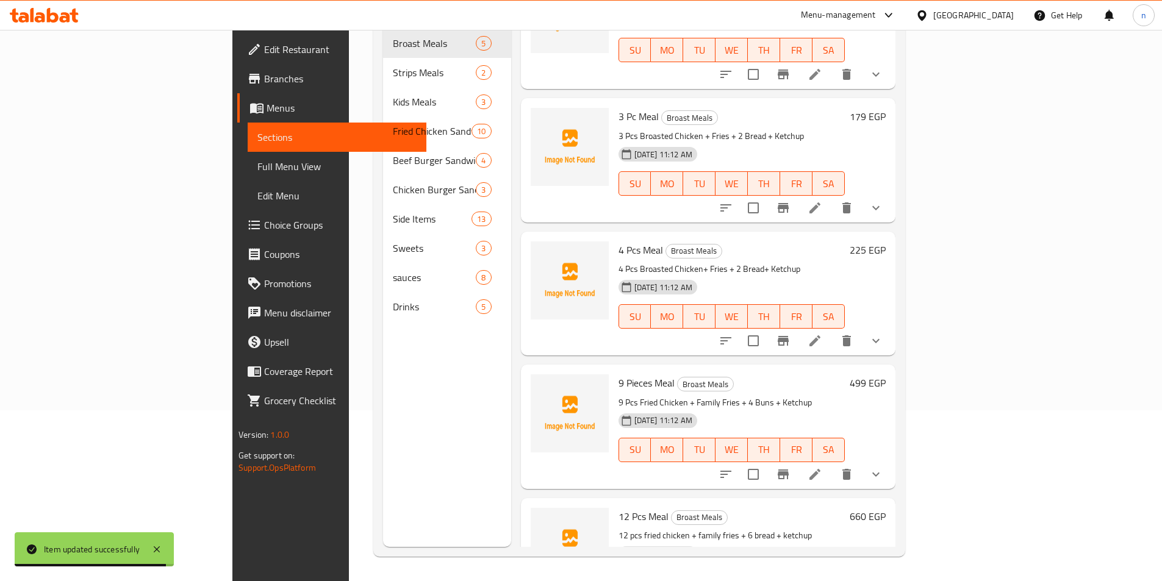
scroll to position [115, 0]
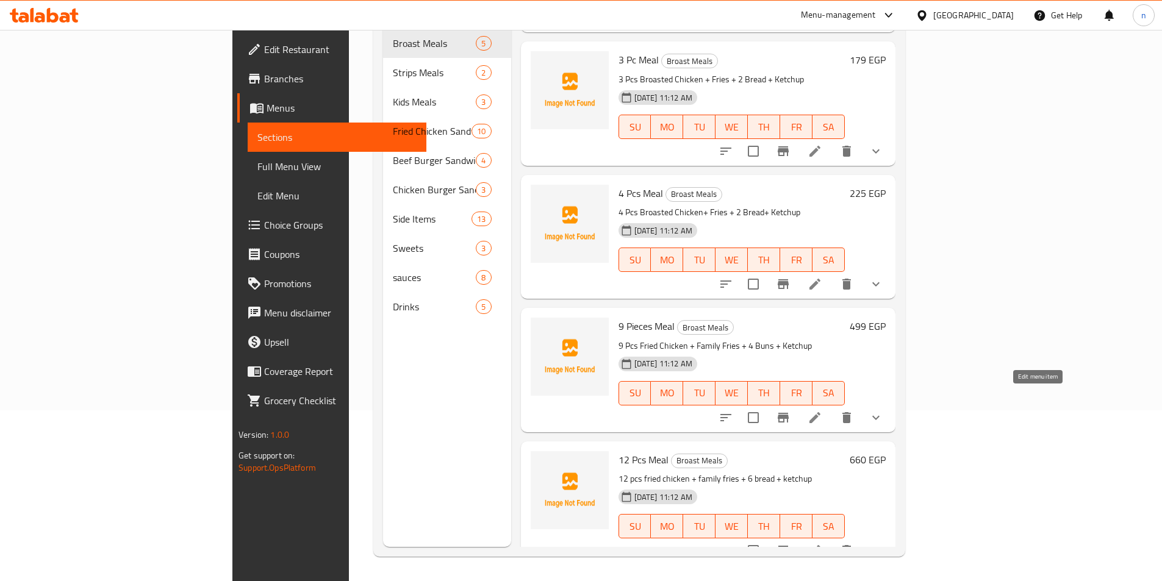
click at [822, 410] on icon at bounding box center [814, 417] width 15 height 15
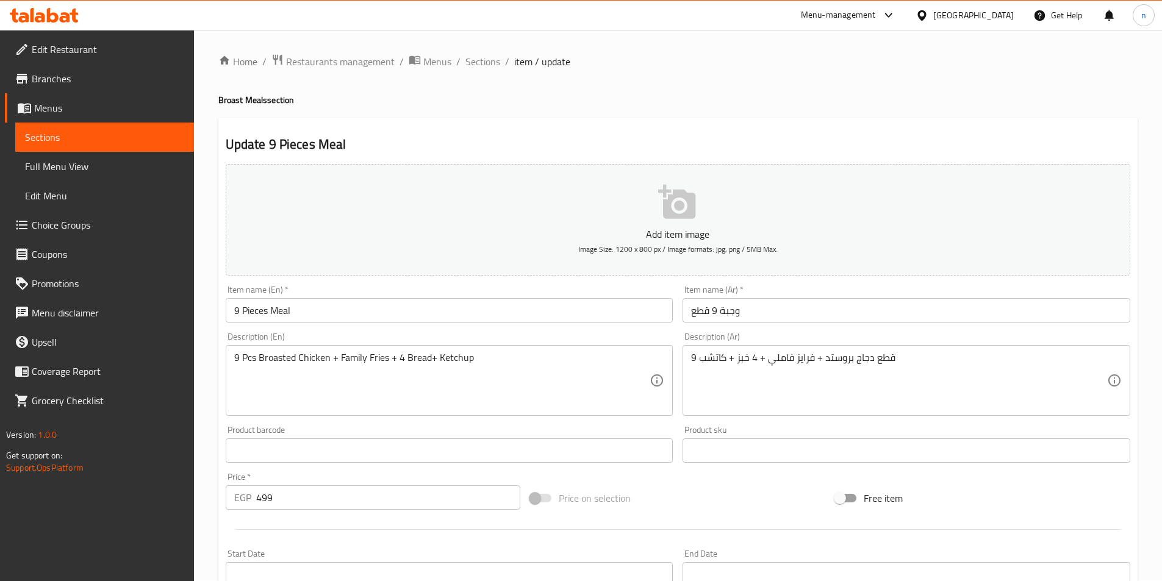
scroll to position [351, 0]
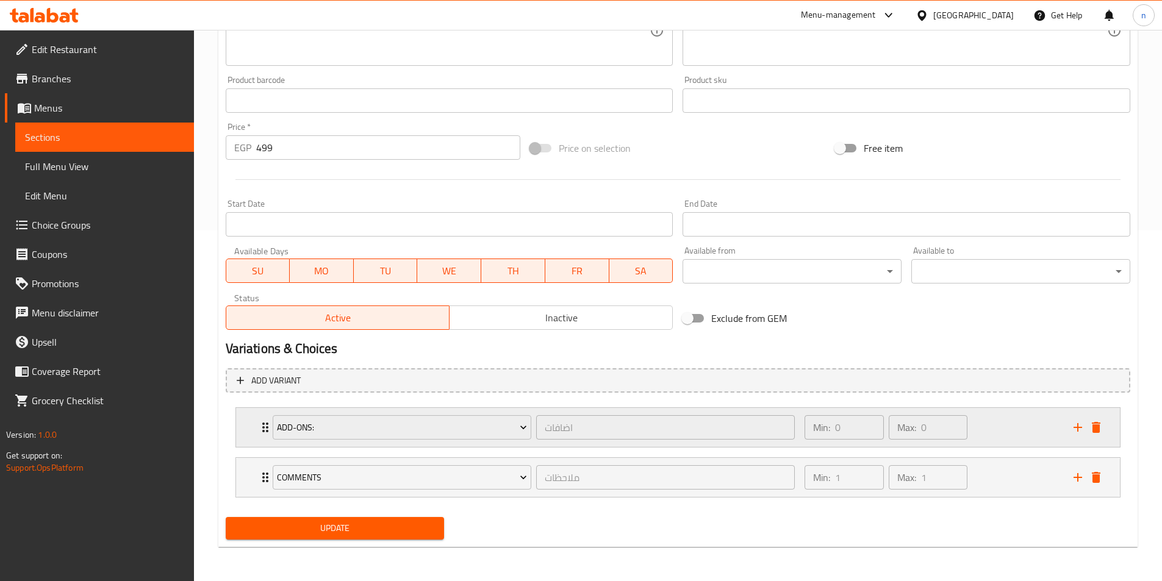
click at [1109, 424] on div "add-ons: اضافات ​ Min: 0 ​ Max: 0 ​" at bounding box center [677, 427] width 883 height 39
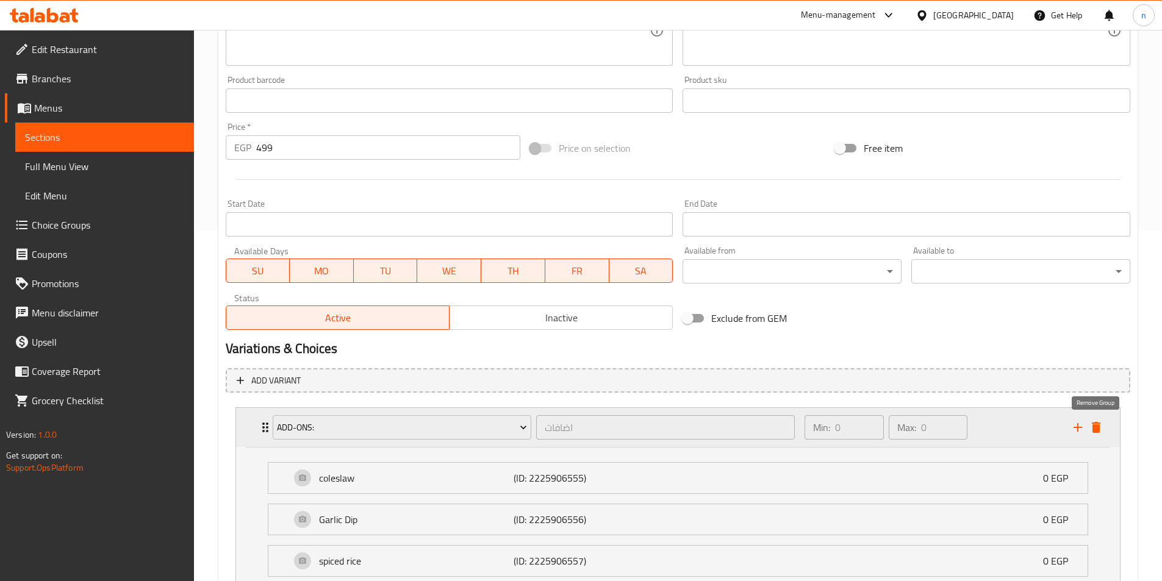
click at [1094, 427] on icon "delete" at bounding box center [1095, 427] width 9 height 11
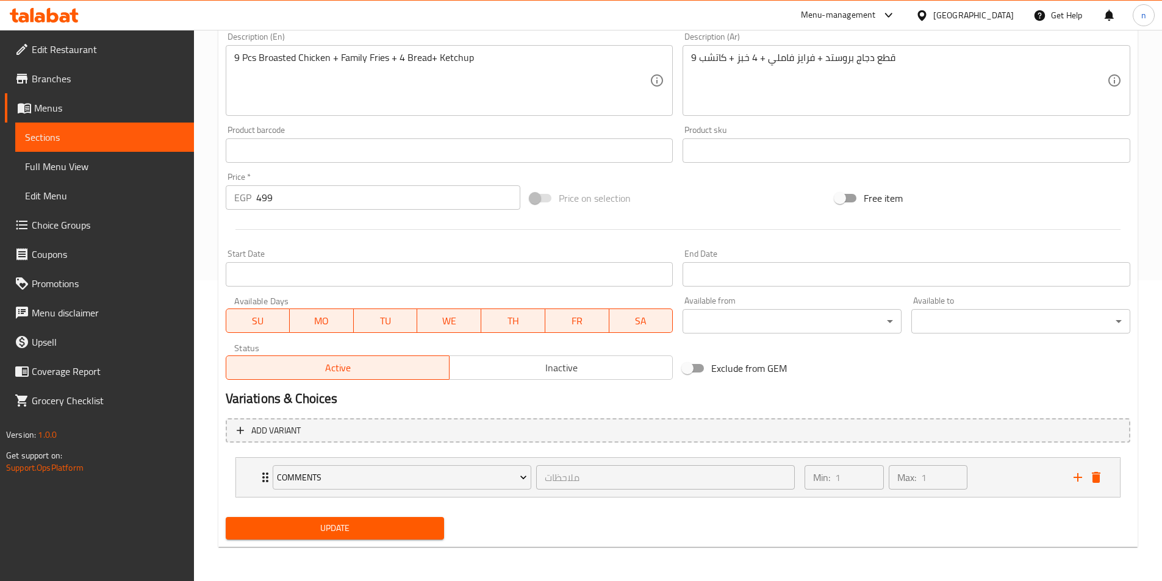
scroll to position [301, 0]
click at [899, 348] on div "Add item image Image Size: 1200 x 800 px / Image formats: jpg, png / 5MB Max. I…" at bounding box center [678, 122] width 914 height 526
click at [1004, 468] on div "Min: 1 ​ Max: 1 ​" at bounding box center [931, 477] width 268 height 39
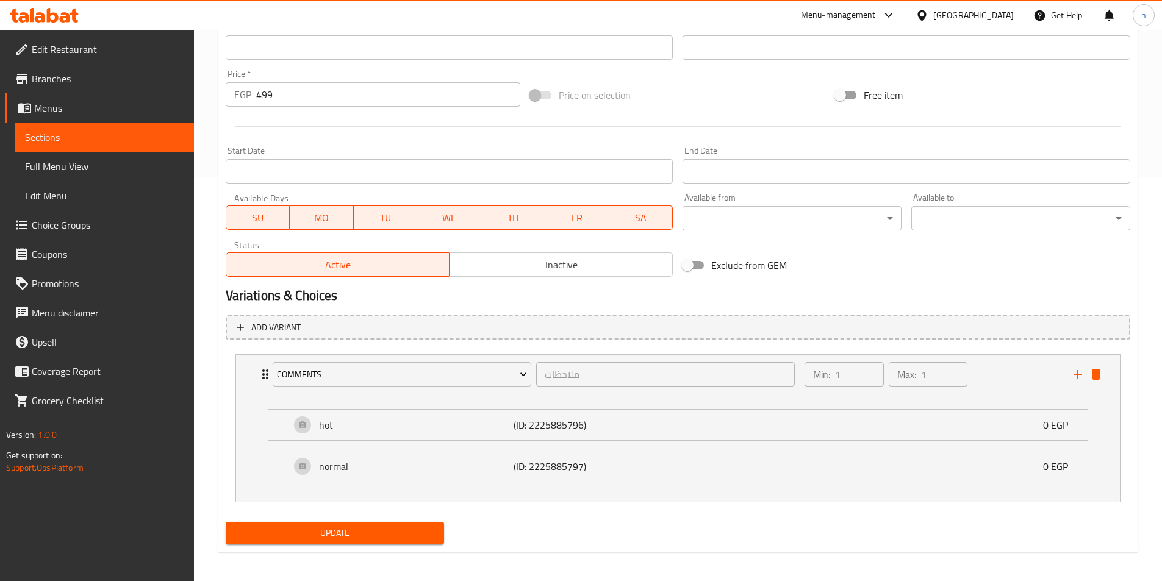
scroll to position [409, 0]
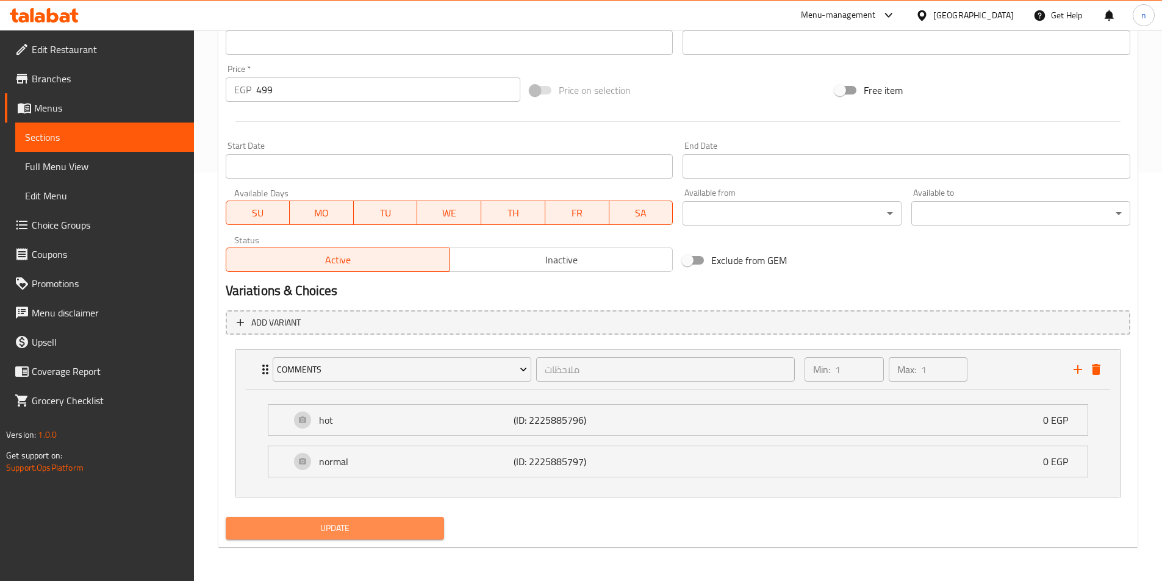
click at [377, 522] on span "Update" at bounding box center [334, 528] width 199 height 15
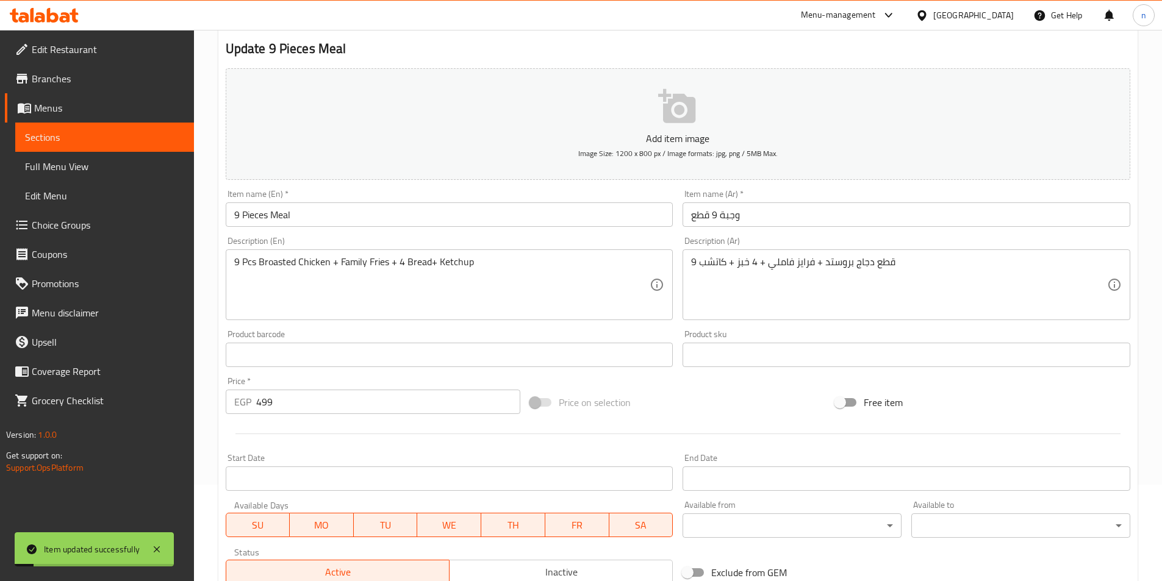
scroll to position [0, 0]
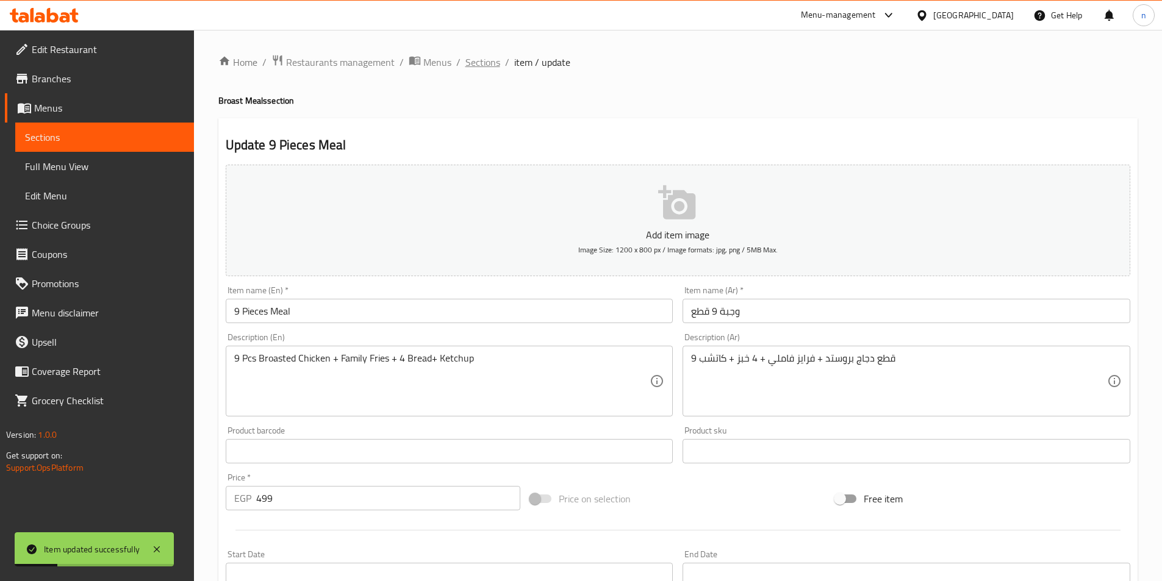
click at [482, 70] on span "Sections" at bounding box center [482, 62] width 35 height 15
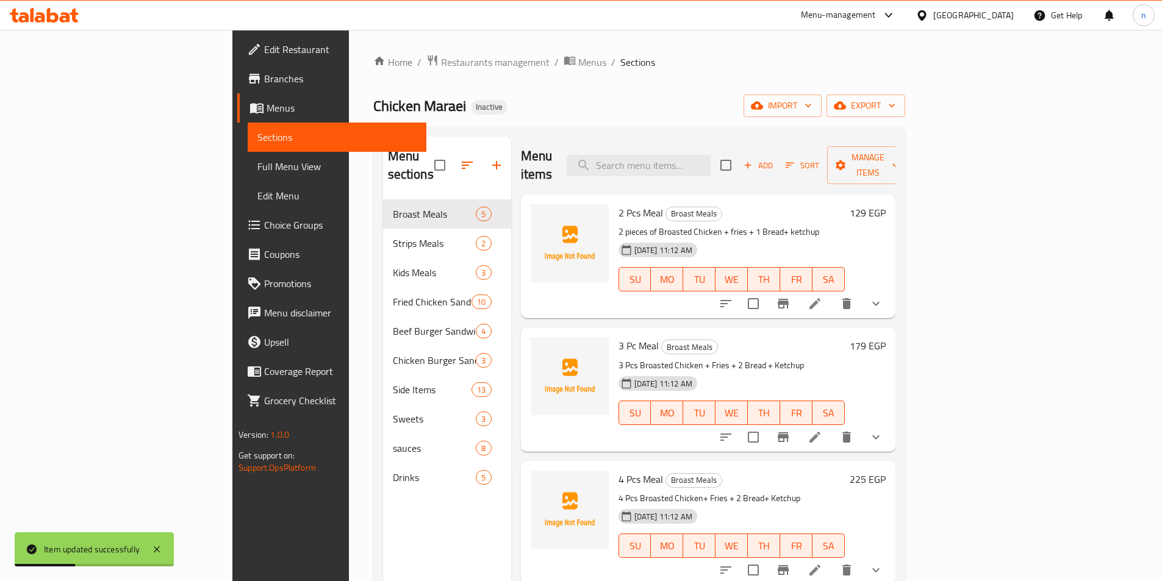
click at [820, 298] on icon at bounding box center [814, 303] width 11 height 11
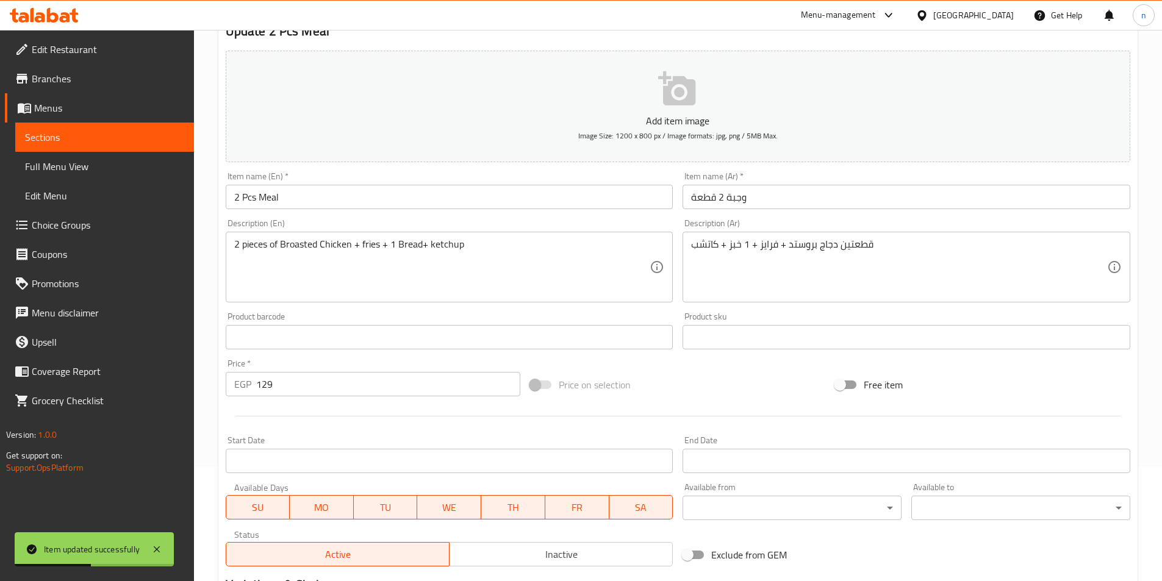
scroll to position [351, 0]
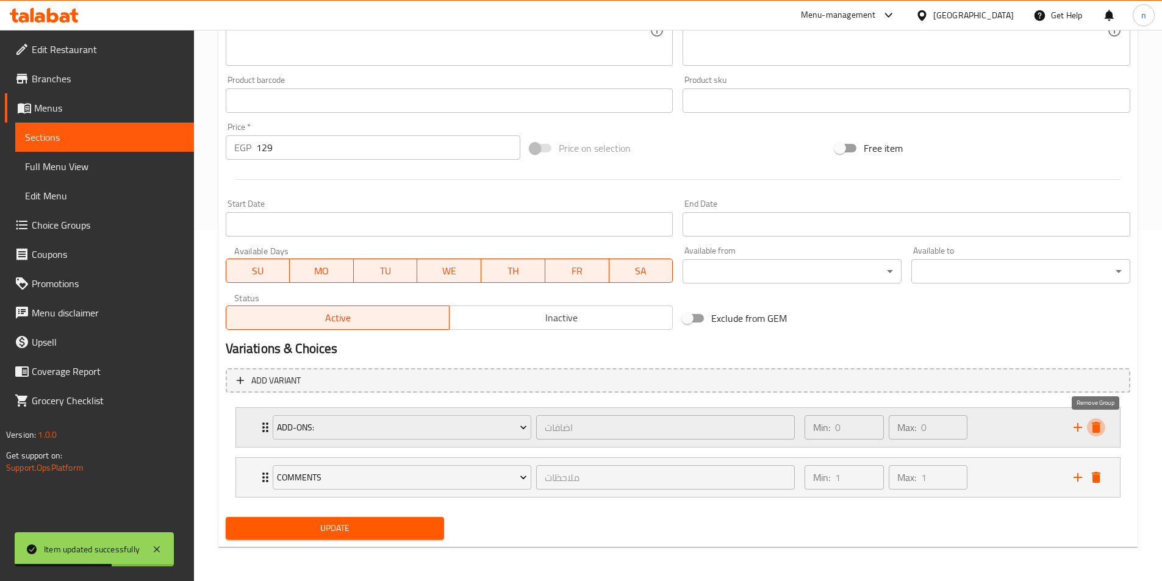
click at [1101, 429] on icon "delete" at bounding box center [1095, 427] width 15 height 15
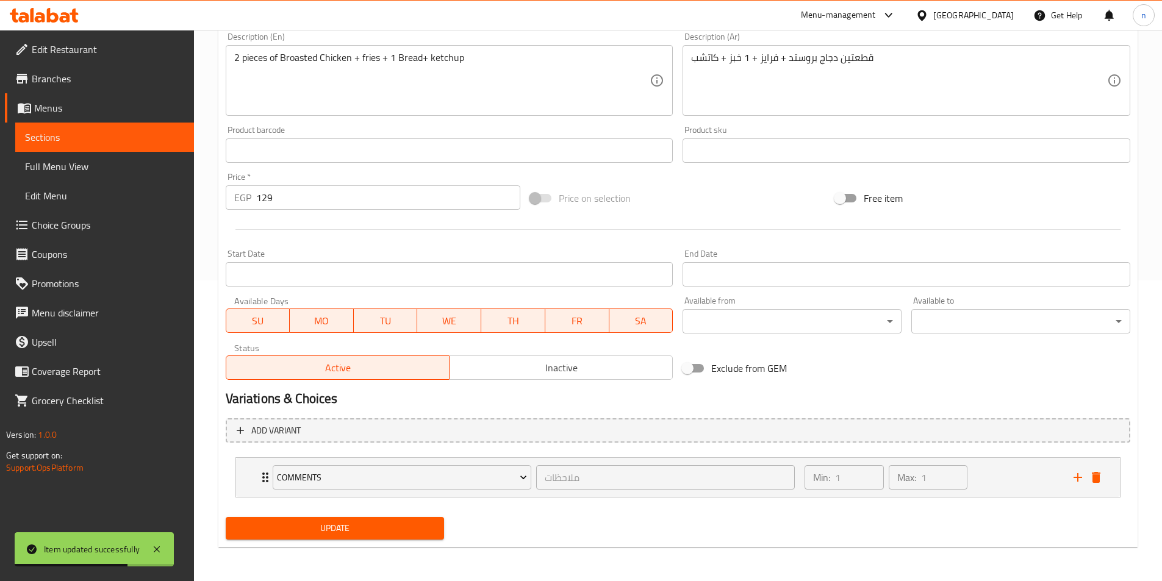
click at [337, 526] on span "Update" at bounding box center [334, 528] width 199 height 15
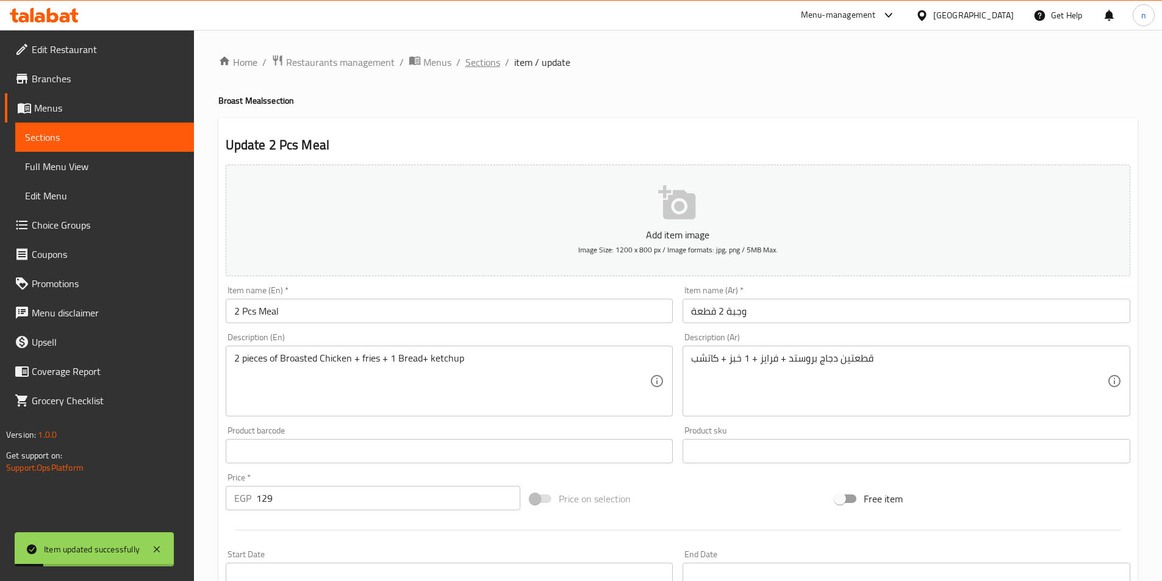
click at [483, 68] on span "Sections" at bounding box center [482, 62] width 35 height 15
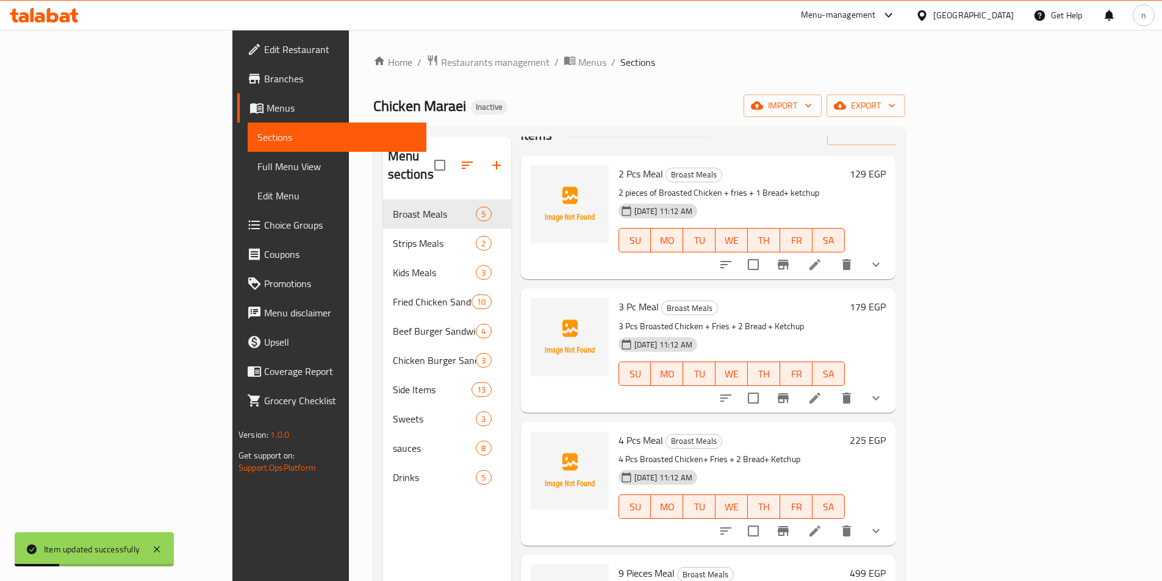
scroll to position [61, 0]
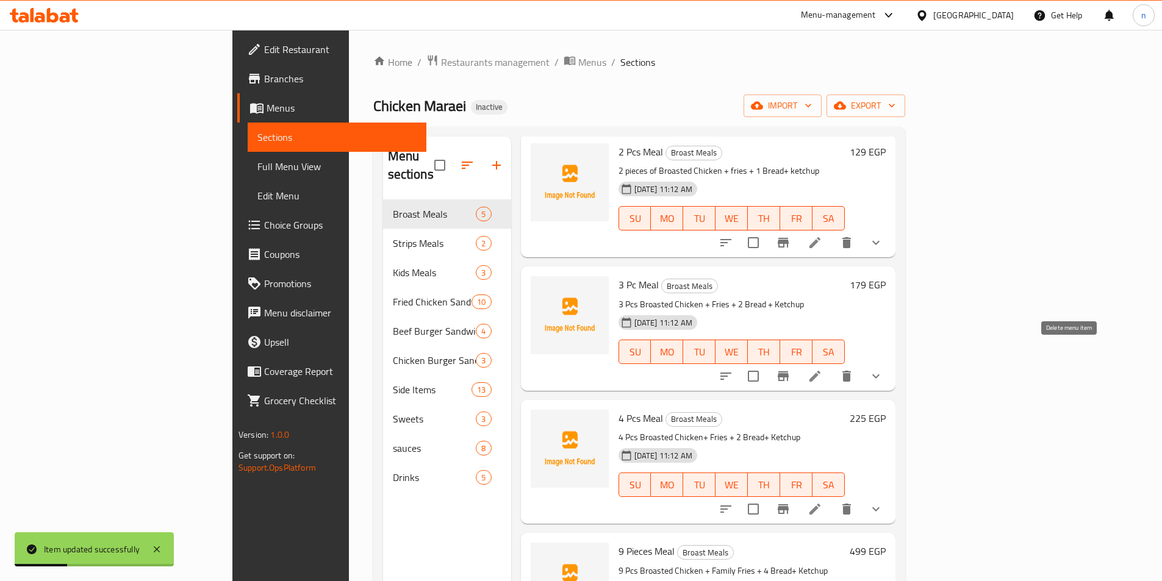
click at [861, 363] on button "delete" at bounding box center [846, 376] width 29 height 29
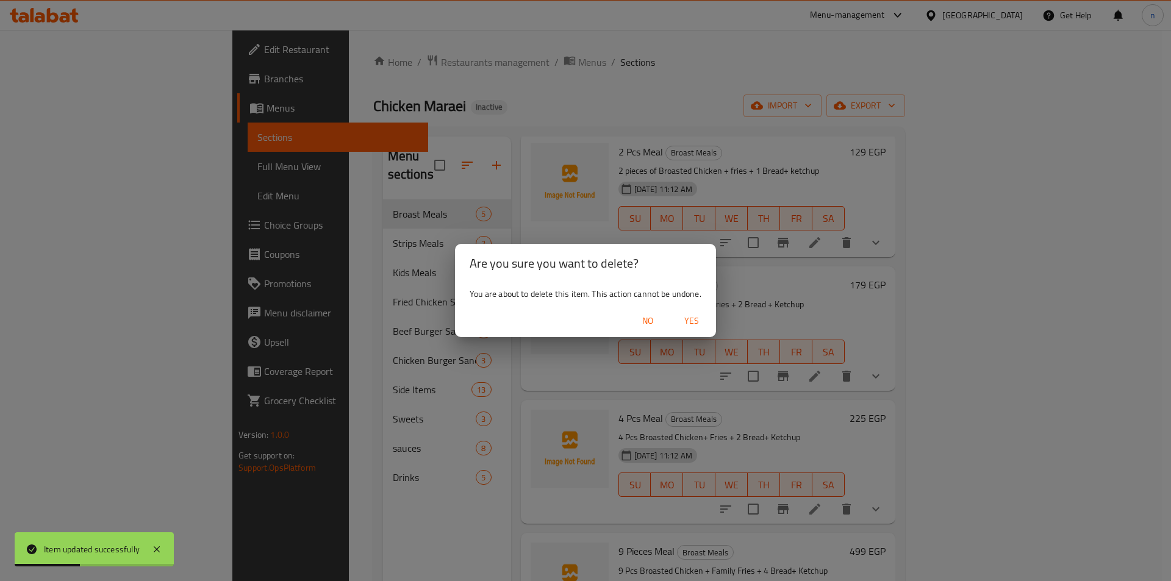
click at [922, 354] on div "Are you sure you want to delete? You are about to delete this item. This action…" at bounding box center [585, 290] width 1171 height 581
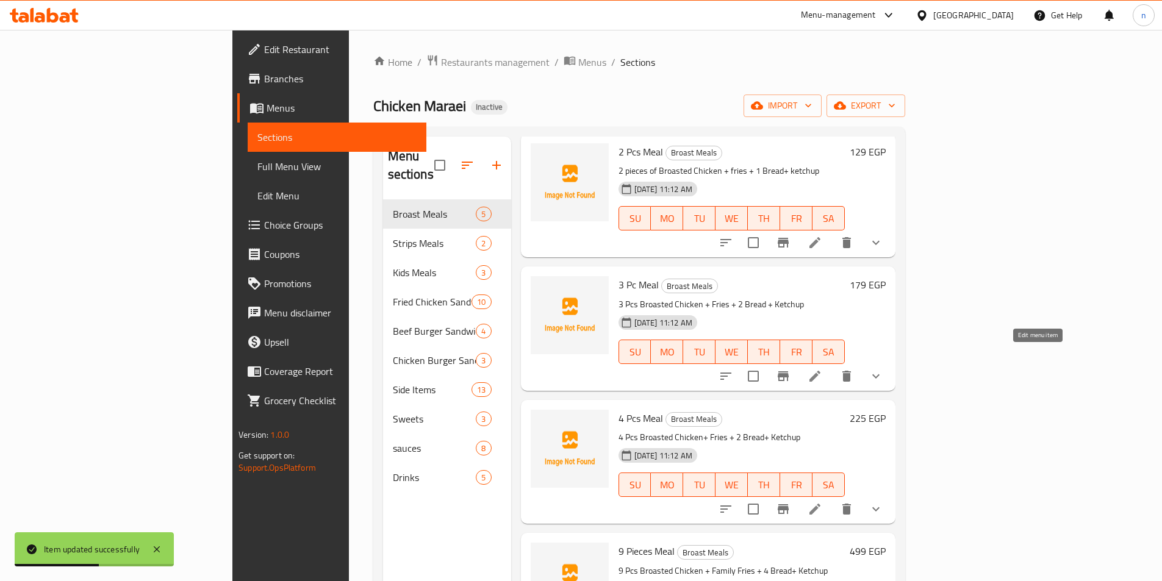
click at [822, 369] on icon at bounding box center [814, 376] width 15 height 15
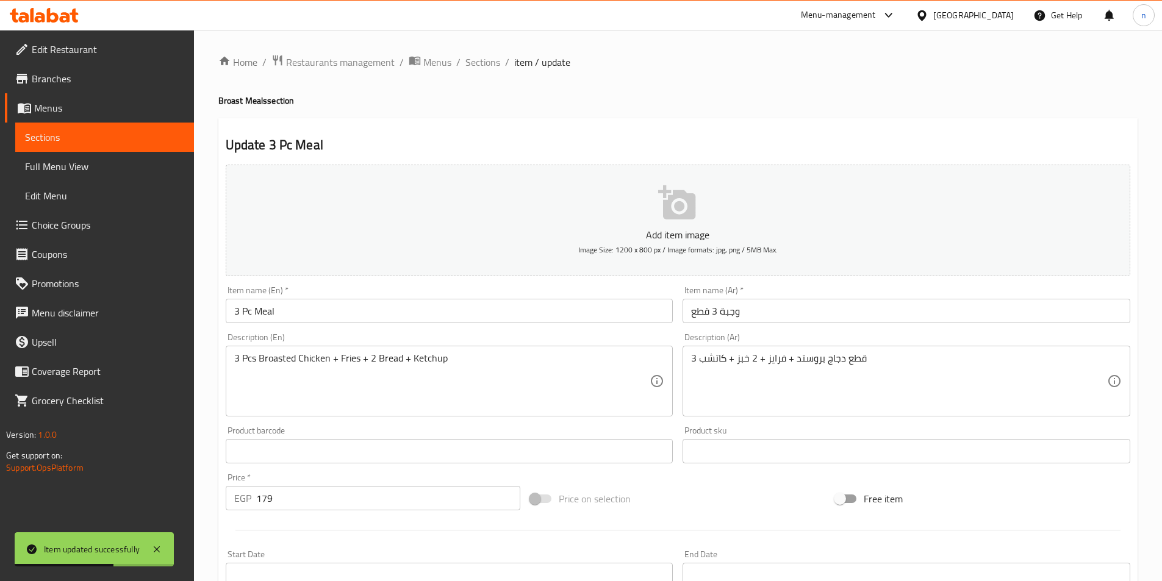
scroll to position [351, 0]
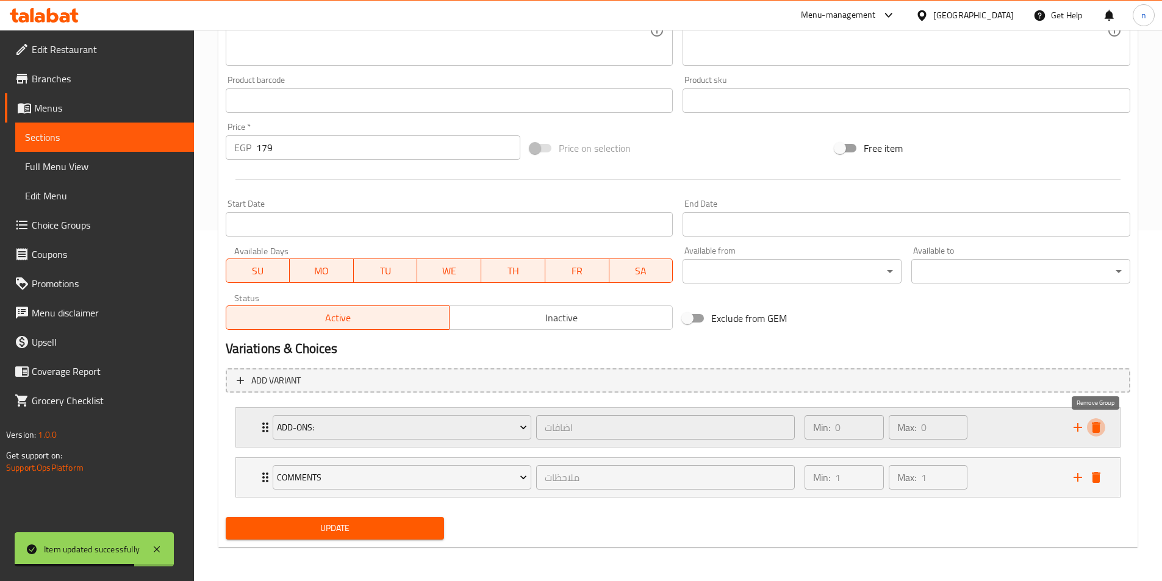
click at [1101, 429] on icon "delete" at bounding box center [1095, 427] width 15 height 15
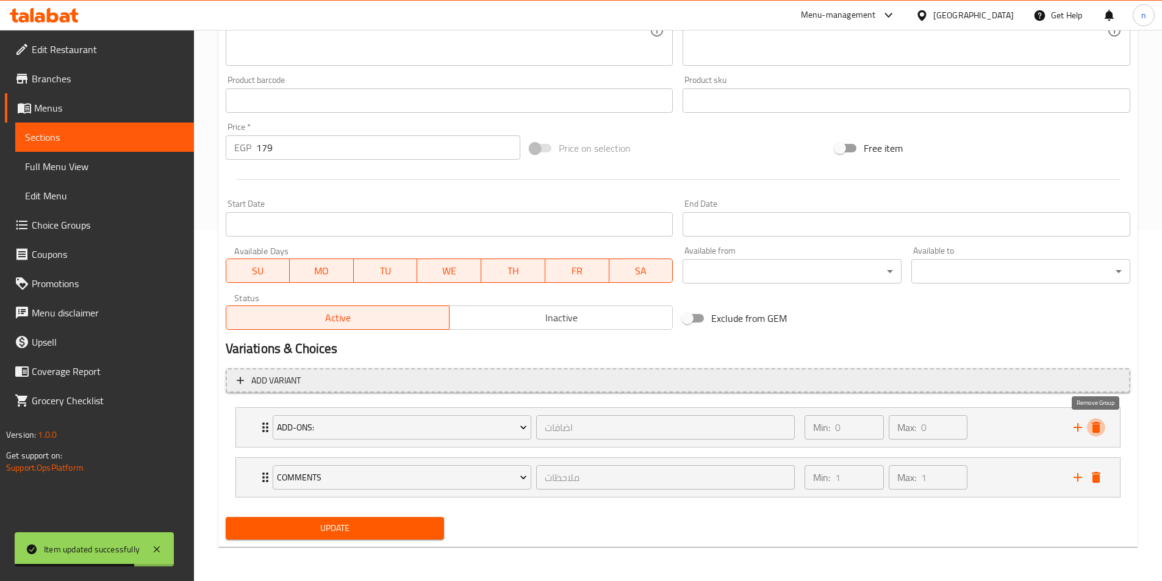
scroll to position [301, 0]
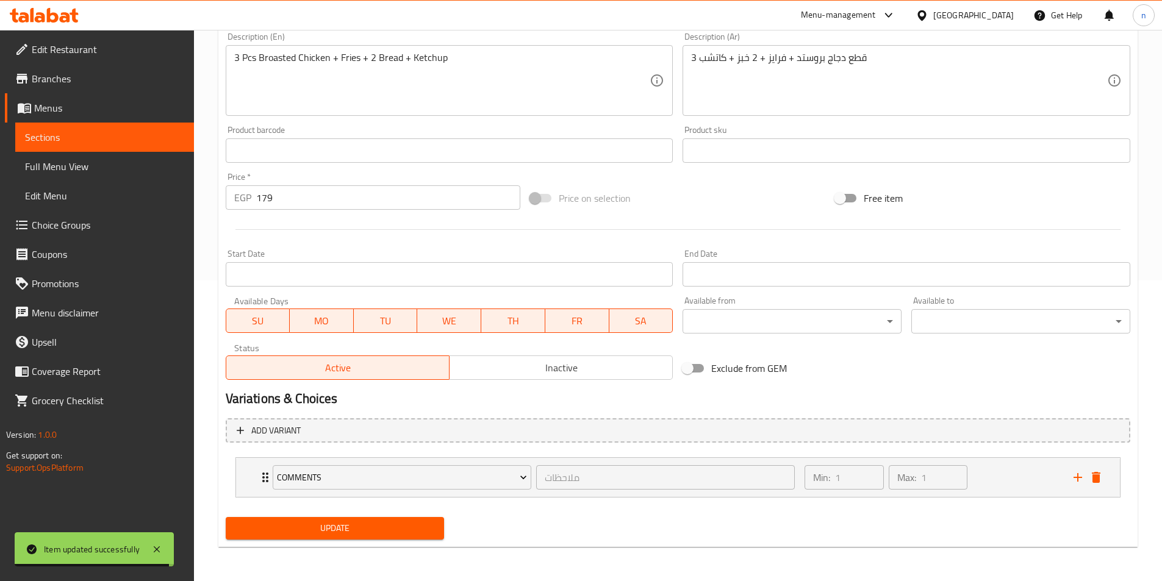
click at [413, 537] on button "Update" at bounding box center [335, 528] width 219 height 23
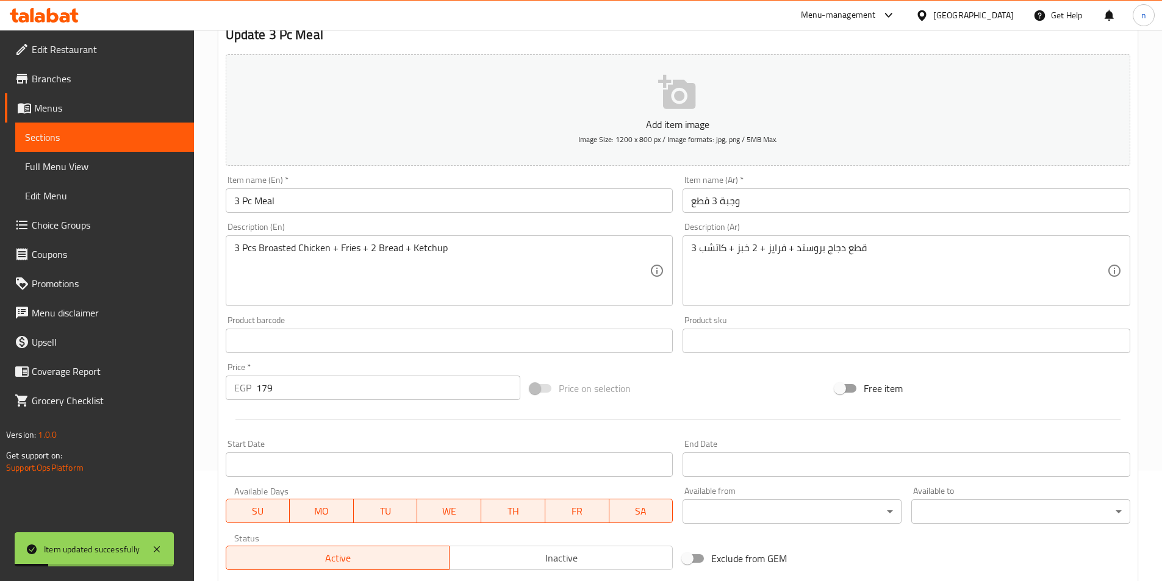
scroll to position [0, 0]
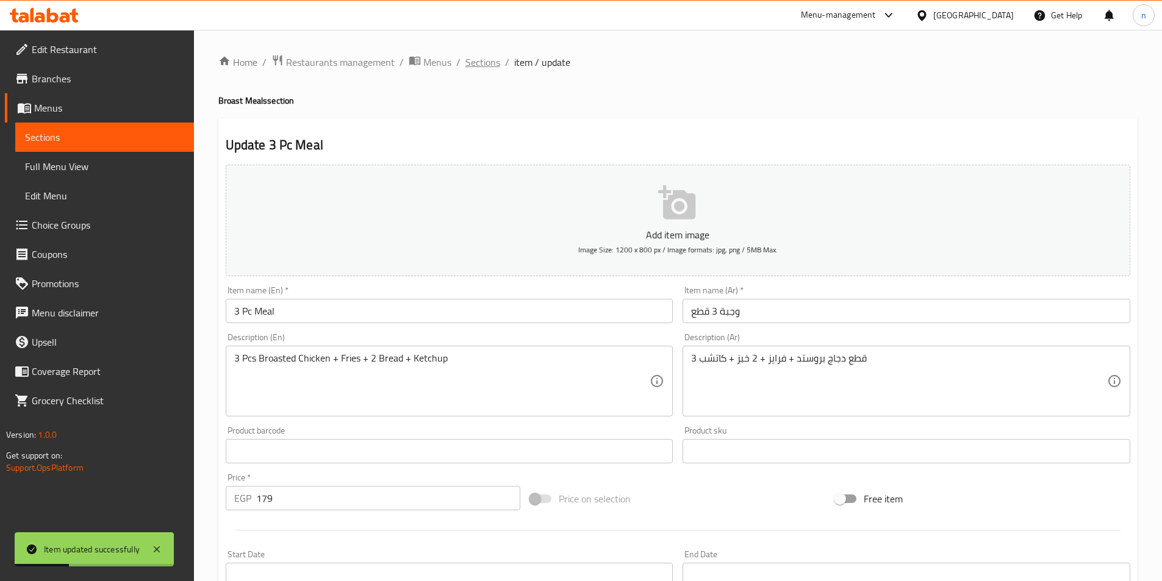
click at [477, 62] on span "Sections" at bounding box center [482, 62] width 35 height 15
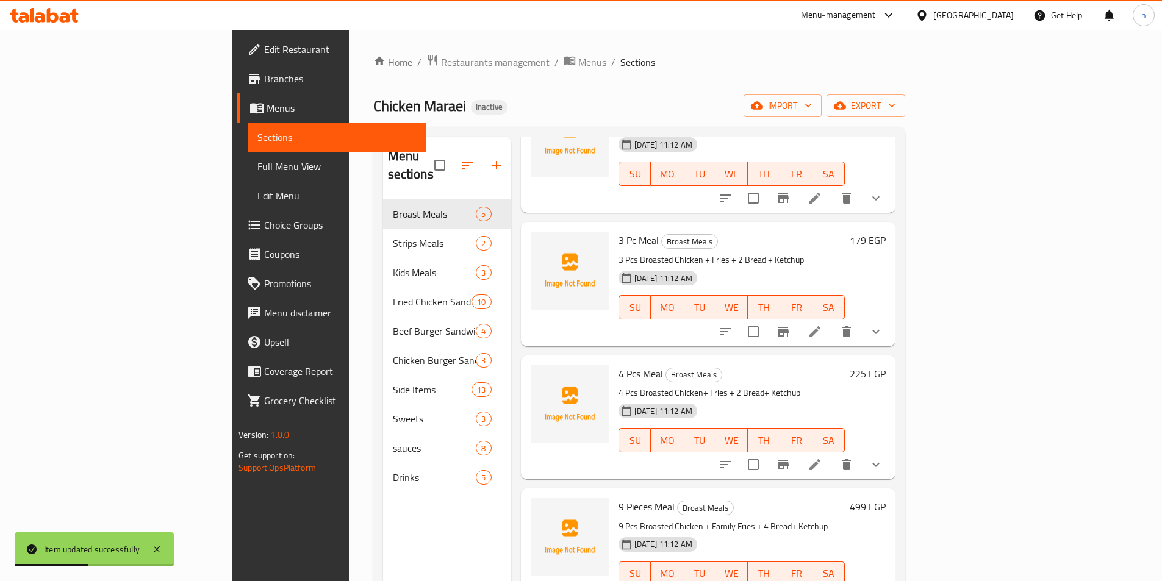
scroll to position [115, 0]
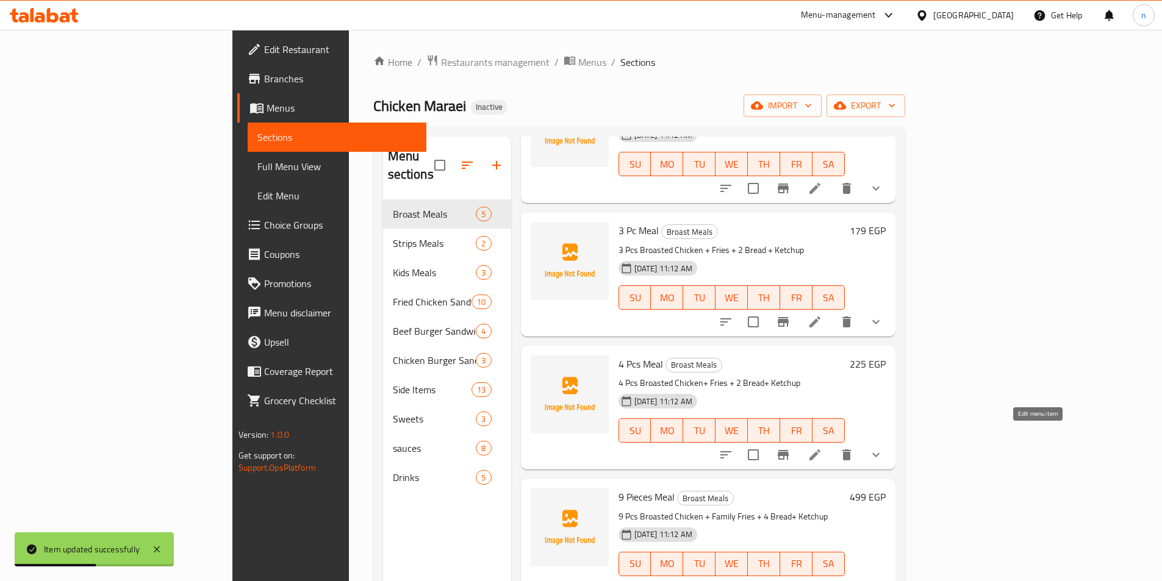
click at [820, 449] on icon at bounding box center [814, 454] width 11 height 11
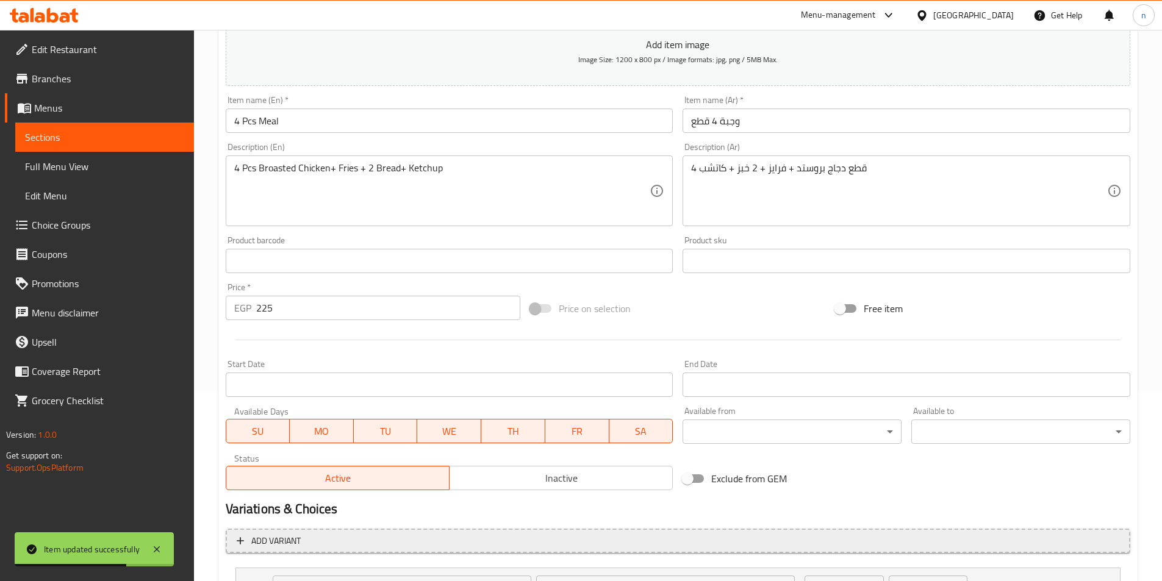
scroll to position [305, 0]
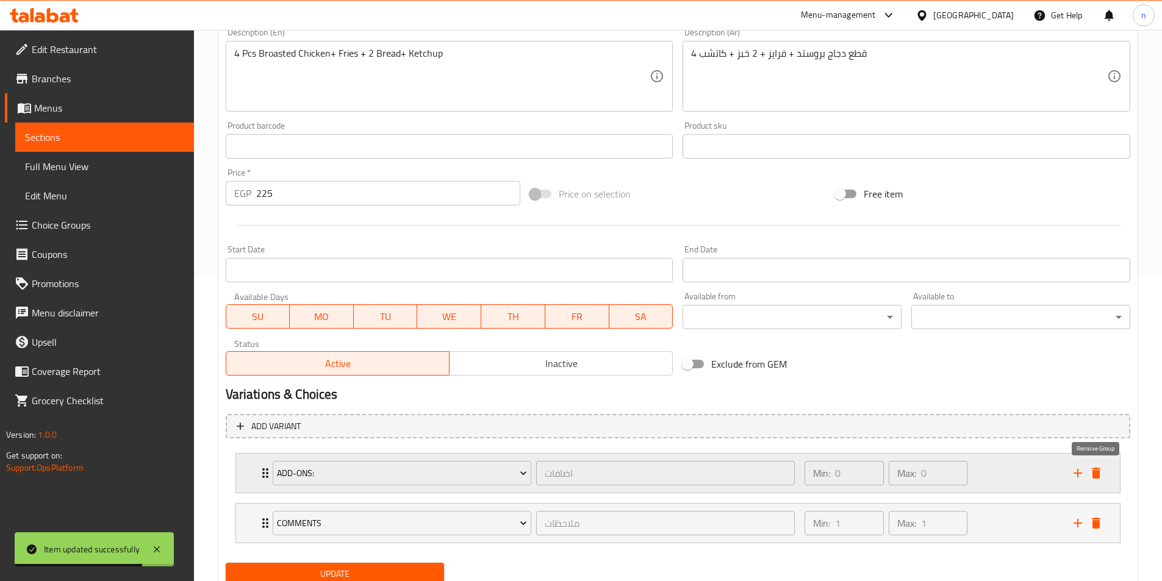
click at [1096, 472] on icon "delete" at bounding box center [1095, 473] width 9 height 11
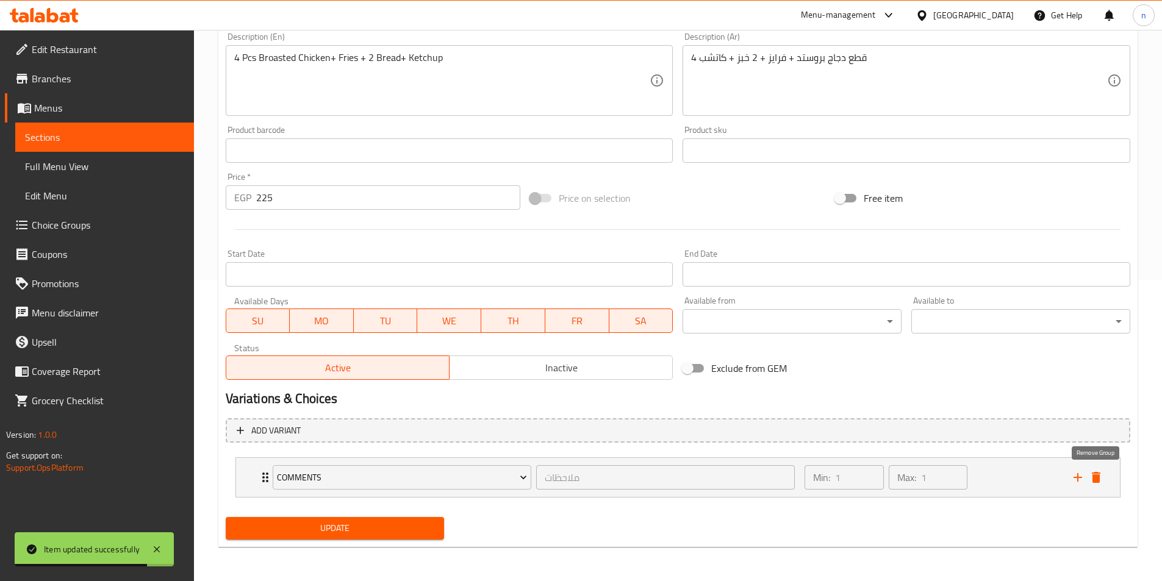
scroll to position [301, 0]
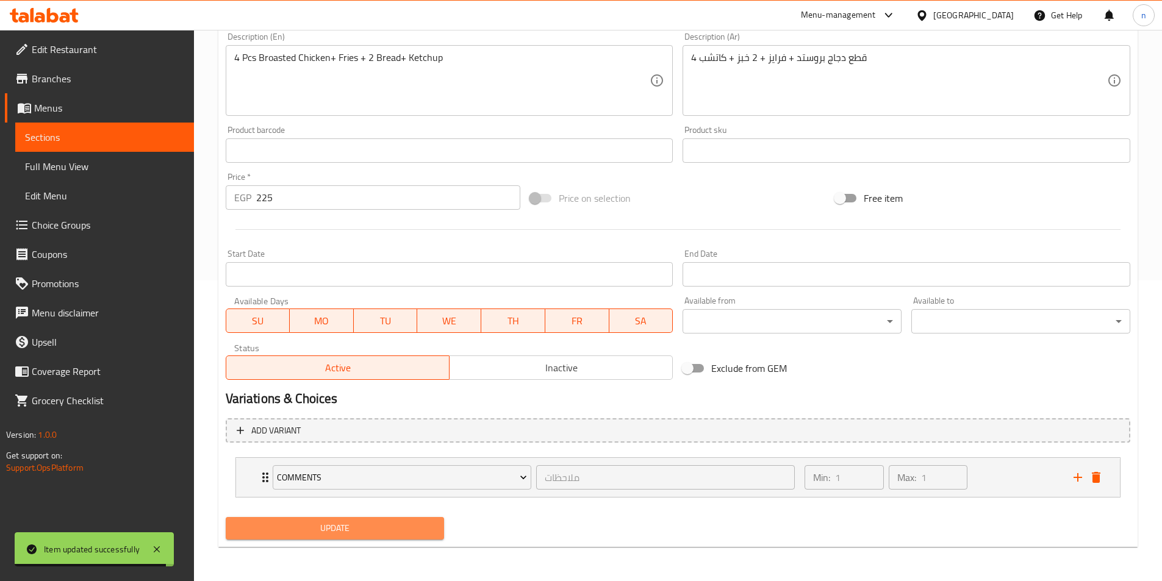
click at [344, 524] on span "Update" at bounding box center [334, 528] width 199 height 15
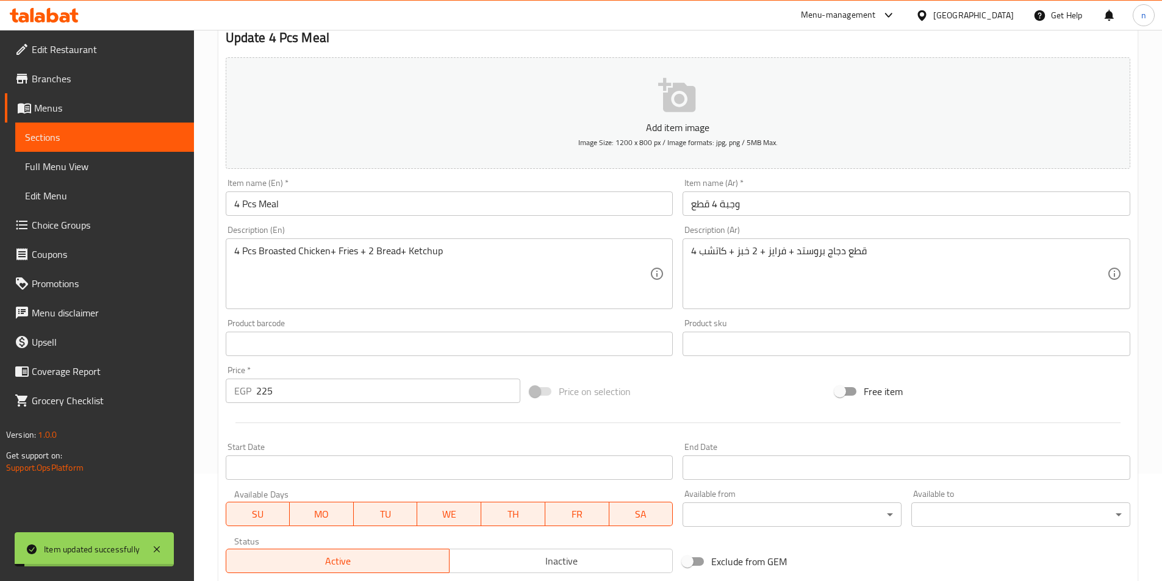
scroll to position [0, 0]
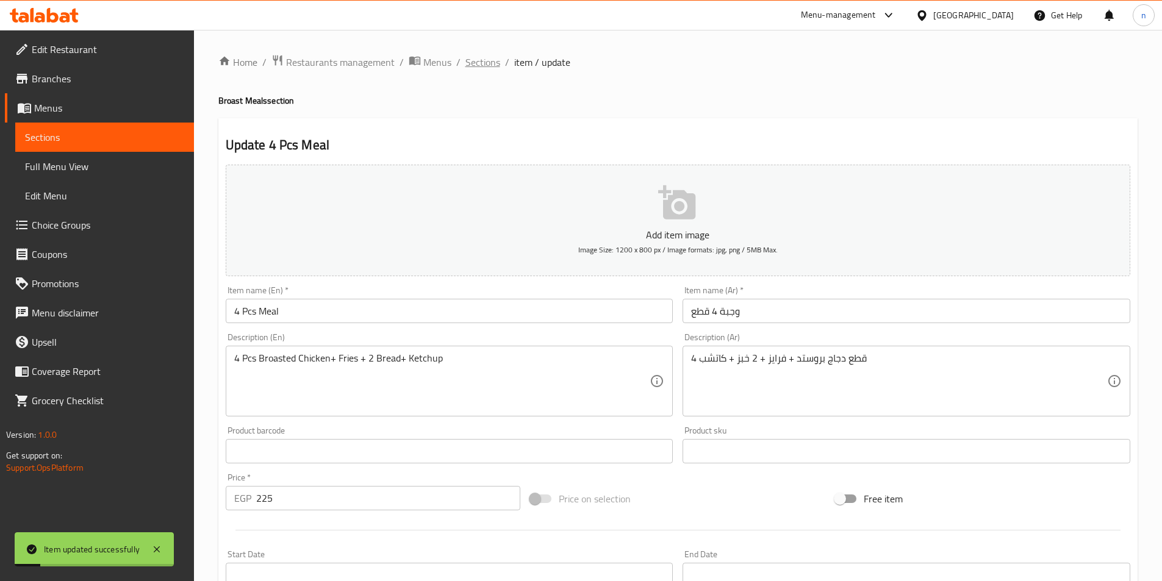
click at [493, 63] on span "Sections" at bounding box center [482, 62] width 35 height 15
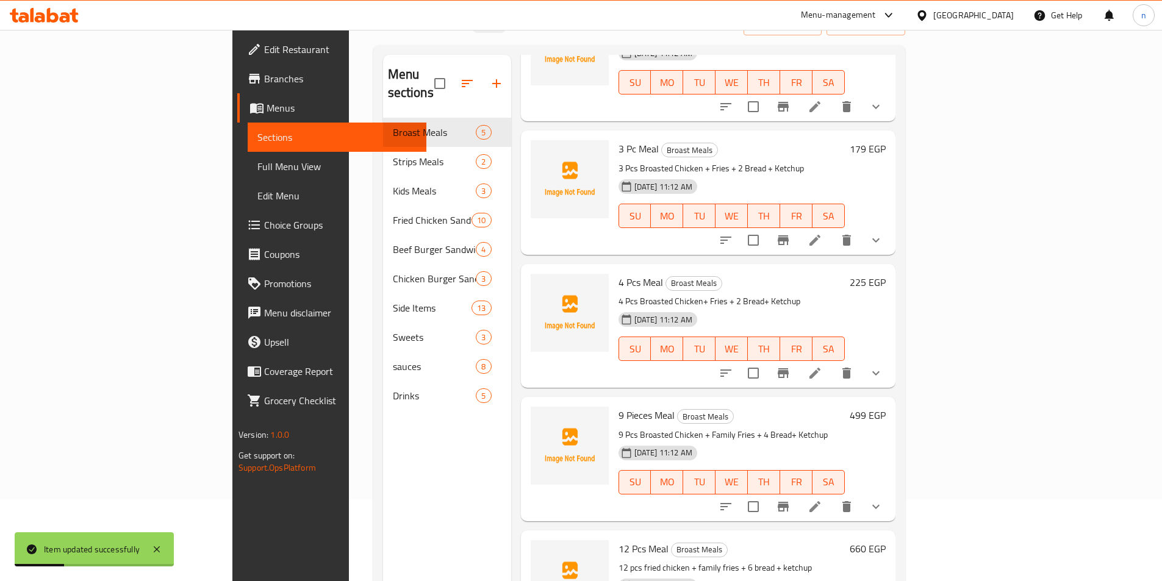
scroll to position [171, 0]
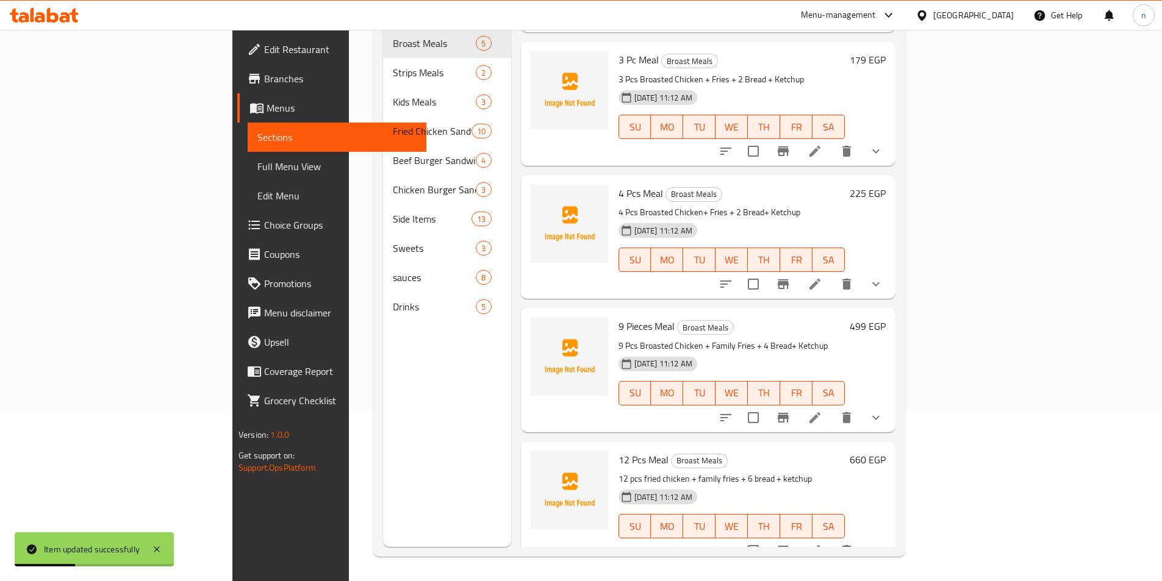
click at [832, 407] on li at bounding box center [815, 418] width 34 height 22
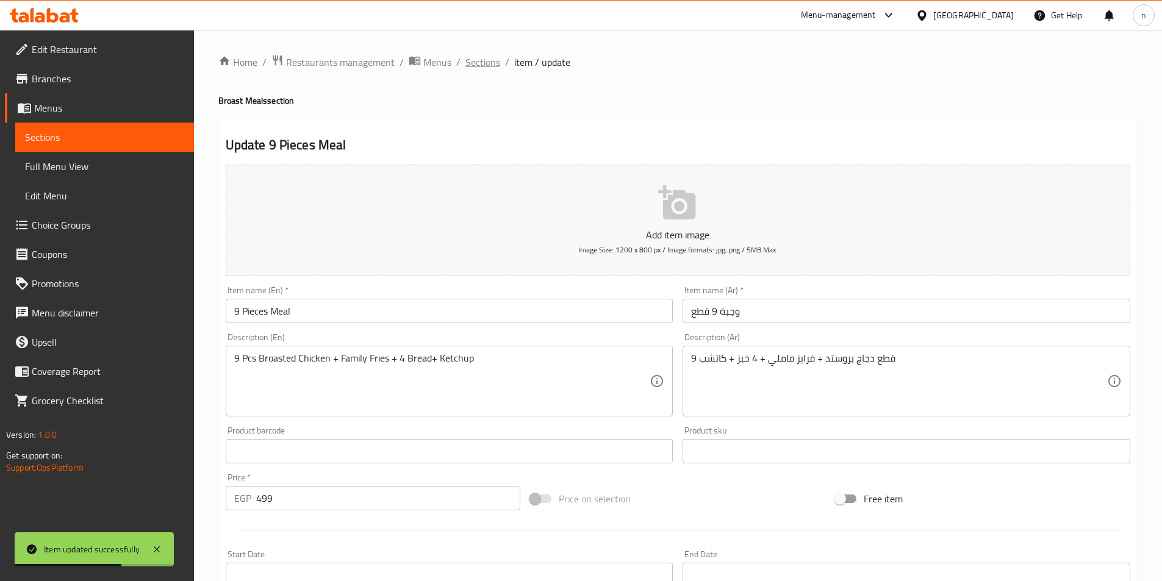
click at [479, 59] on span "Sections" at bounding box center [482, 62] width 35 height 15
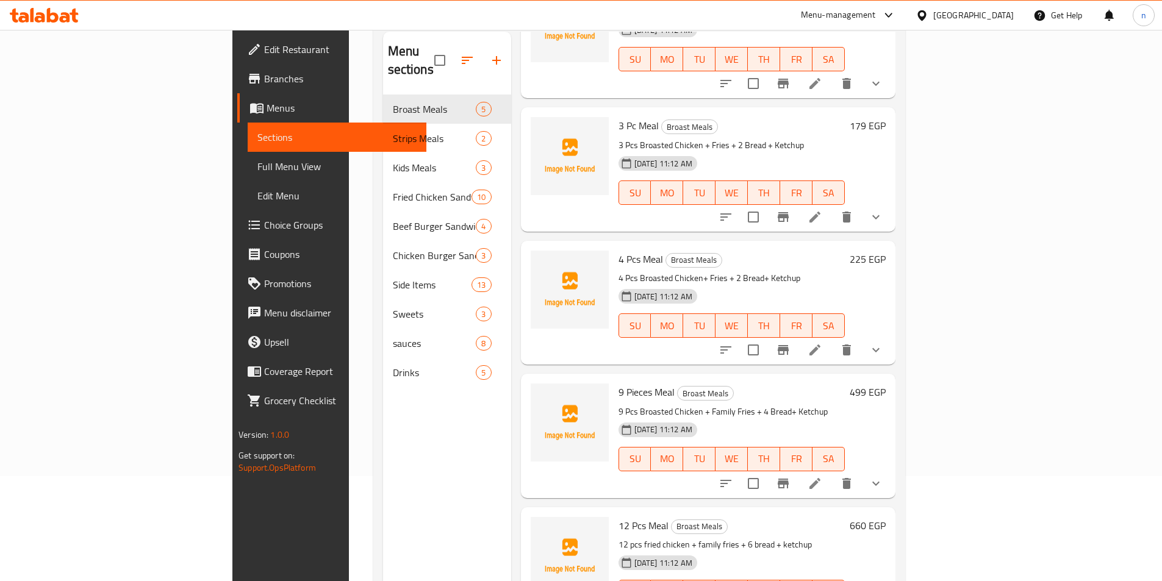
scroll to position [171, 0]
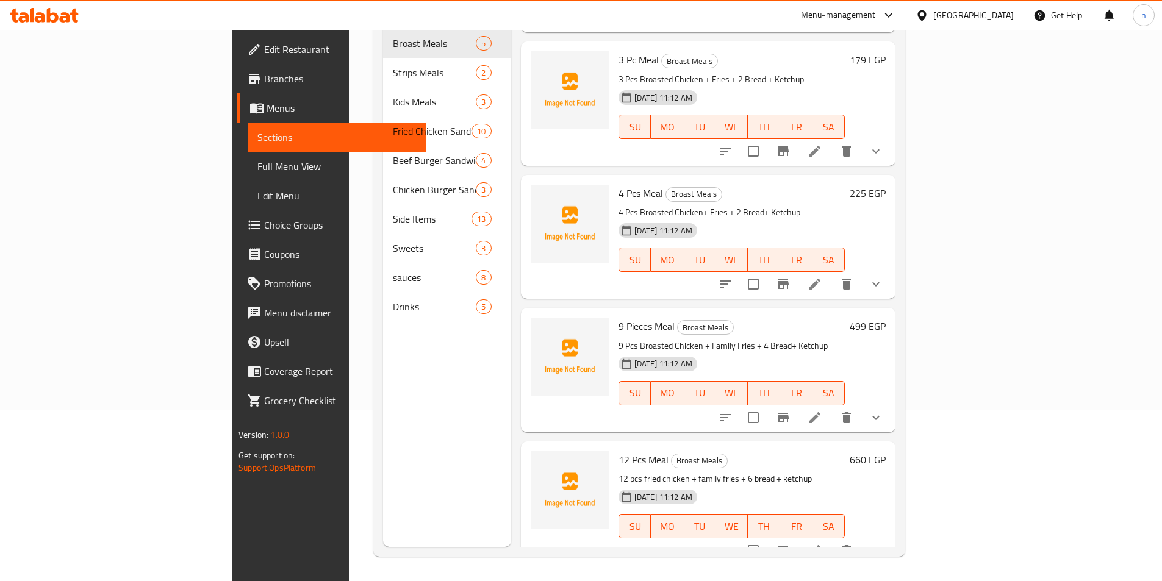
click at [832, 540] on li at bounding box center [815, 551] width 34 height 22
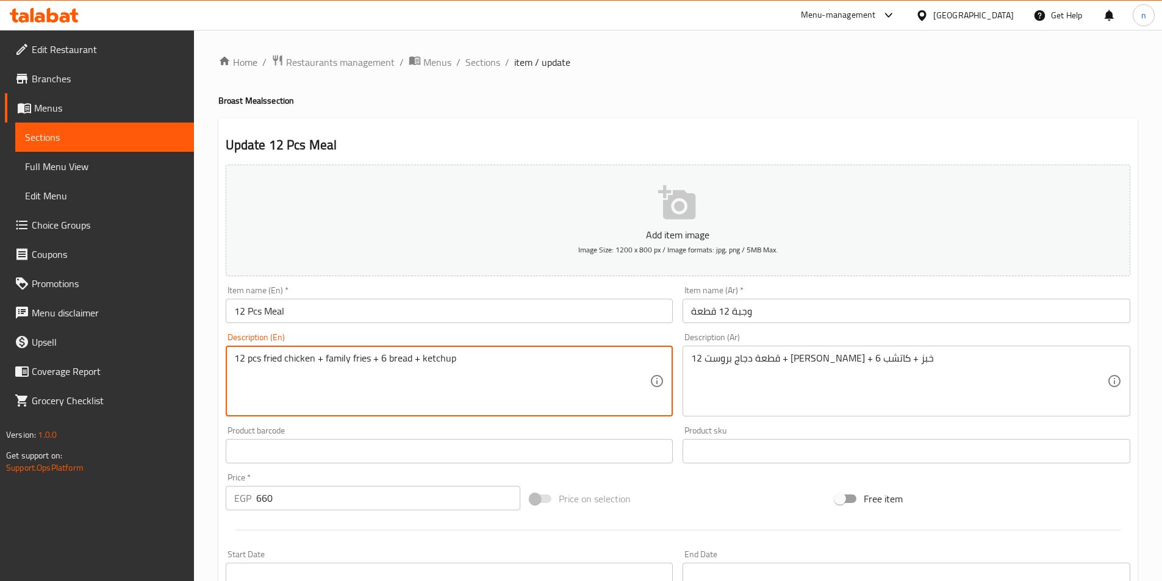
drag, startPoint x: 263, startPoint y: 358, endPoint x: 315, endPoint y: 360, distance: 51.3
paste textarea "Broasted C"
type textarea "12 pcs Broasted Chicken + family fries + 6 bread + ketchup"
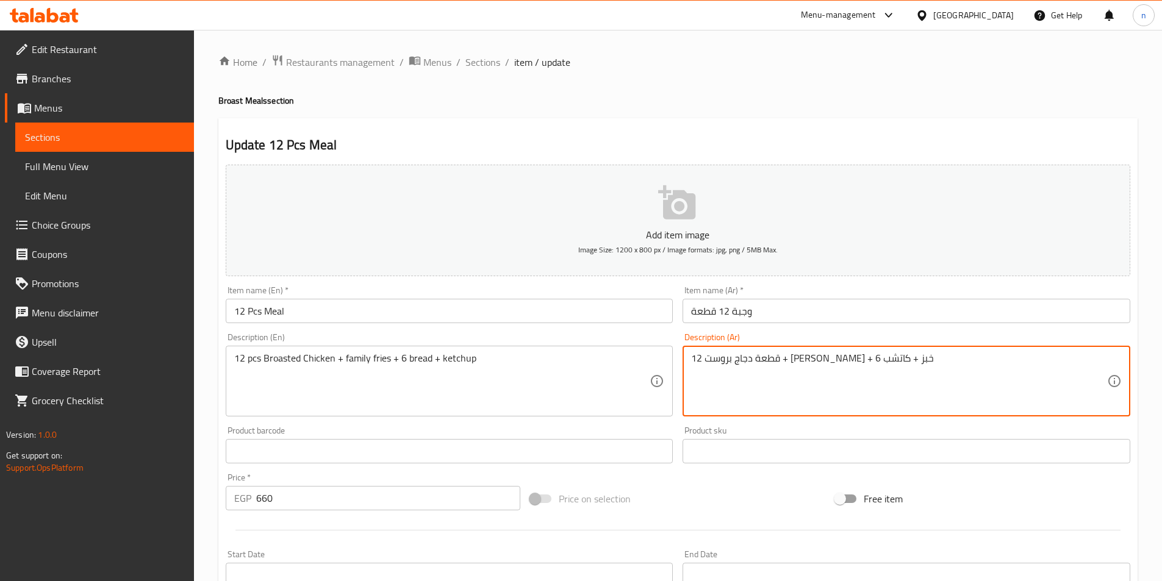
click at [832, 362] on textarea "12 قطعة دجاج بروست + فرايز فاملي + 6 خبز + كاتشب" at bounding box center [899, 381] width 416 height 58
type textarea "12 قطعة دجاج بروستد + فرايز فاملي + 6 خبز + كاتشب"
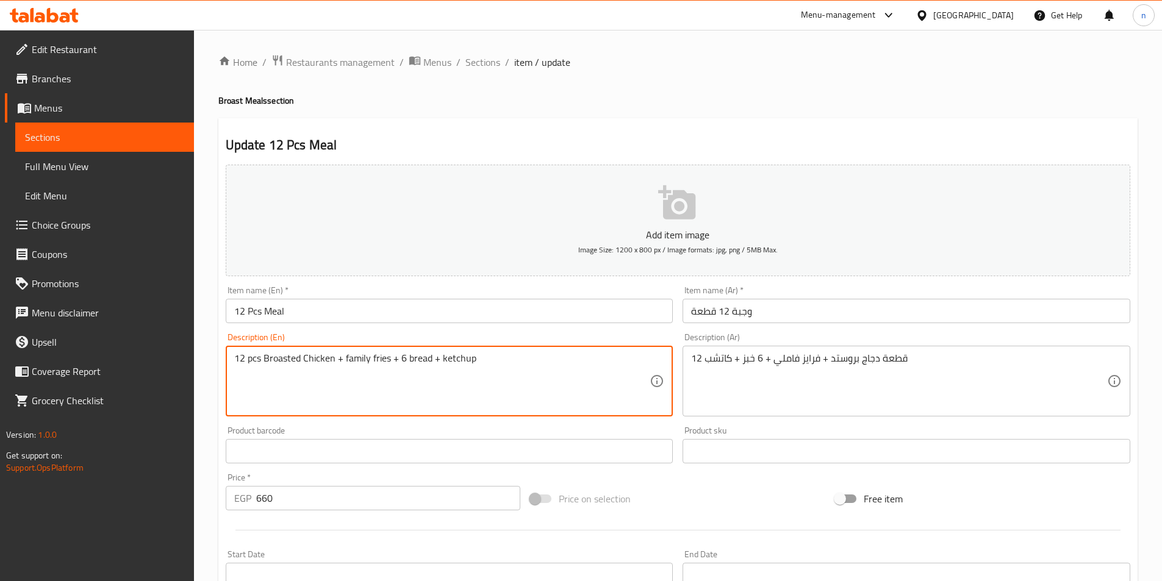
click at [418, 359] on textarea "12 pcs Broasted Chicken + family fries + 6 bread + ketchup" at bounding box center [442, 381] width 416 height 58
paste textarea "Bread"
type textarea "12 pcs Broasted Chicken + family fries + 6 Bread+ ketchup"
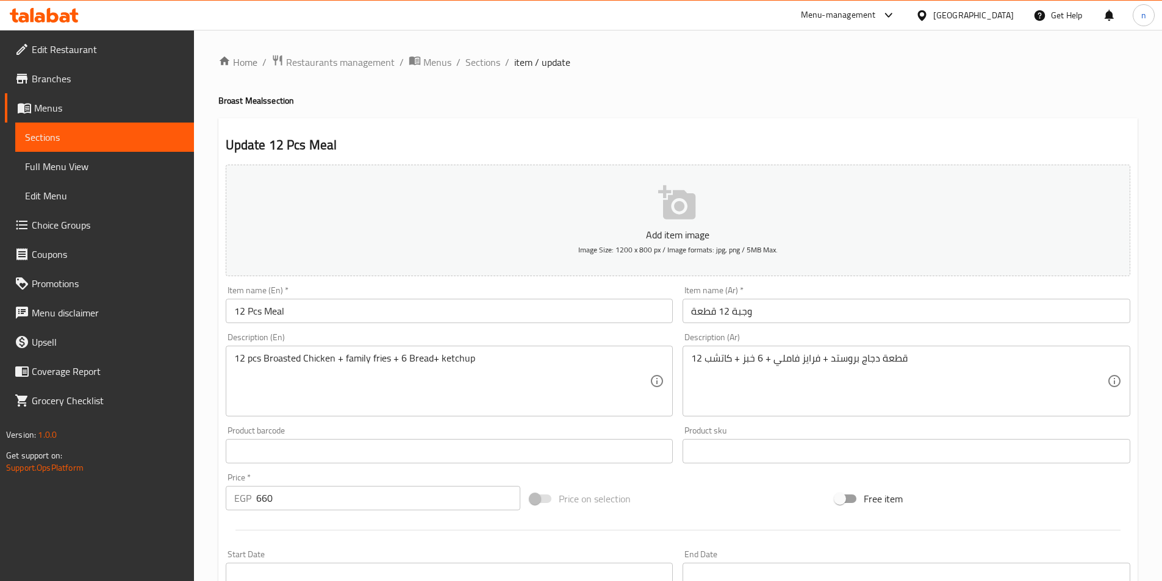
click at [185, 418] on ul "Edit Restaurant Branches Menus Sections Full Menu View Edit Menu Choice Groups …" at bounding box center [92, 225] width 203 height 390
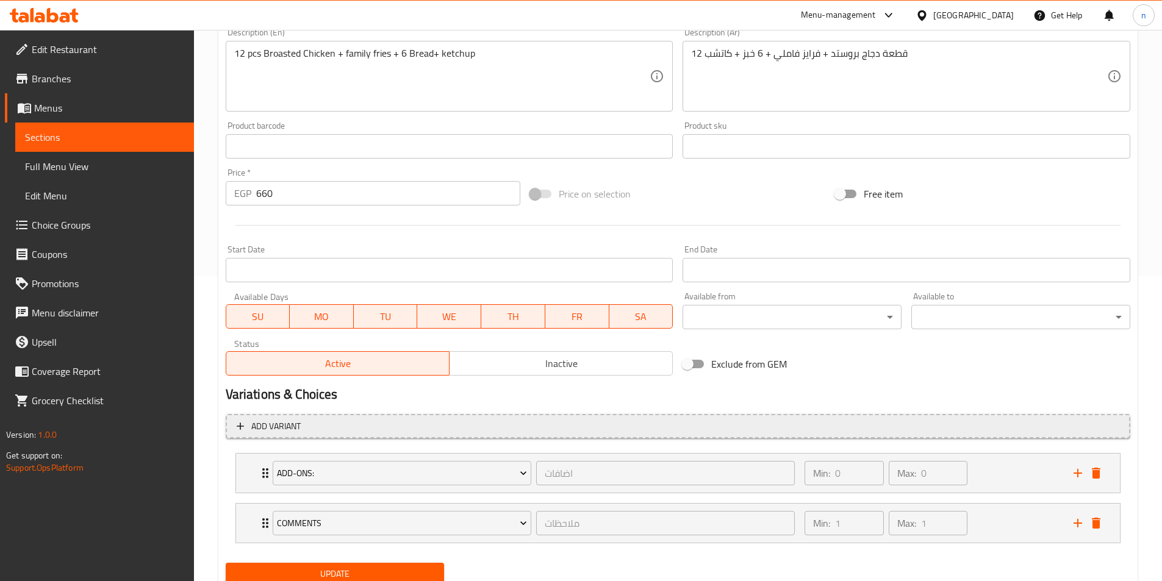
scroll to position [351, 0]
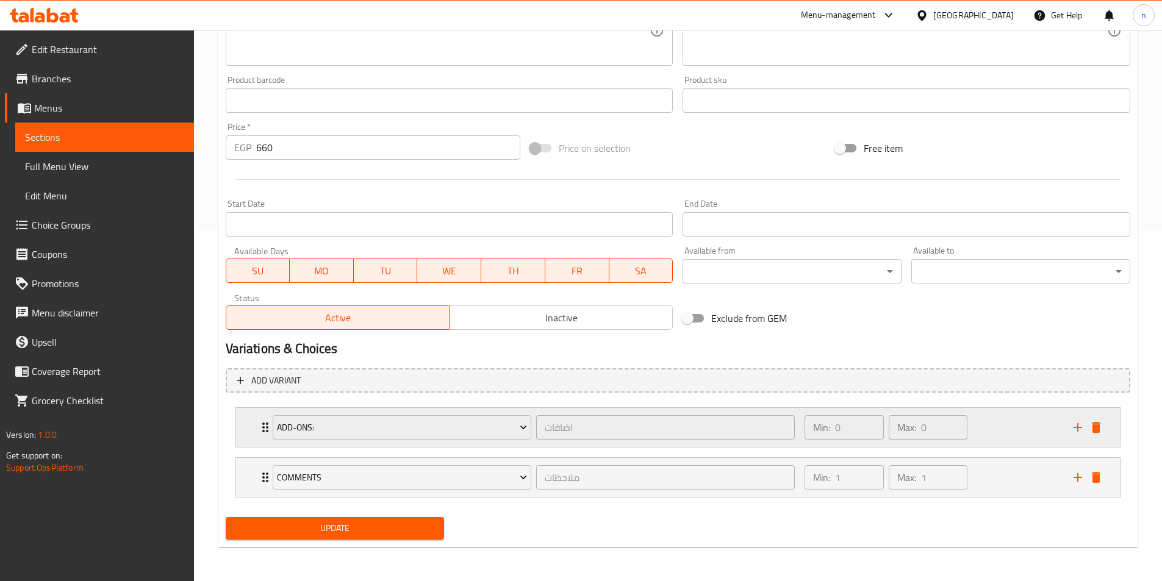
click at [1099, 429] on icon "delete" at bounding box center [1095, 427] width 9 height 11
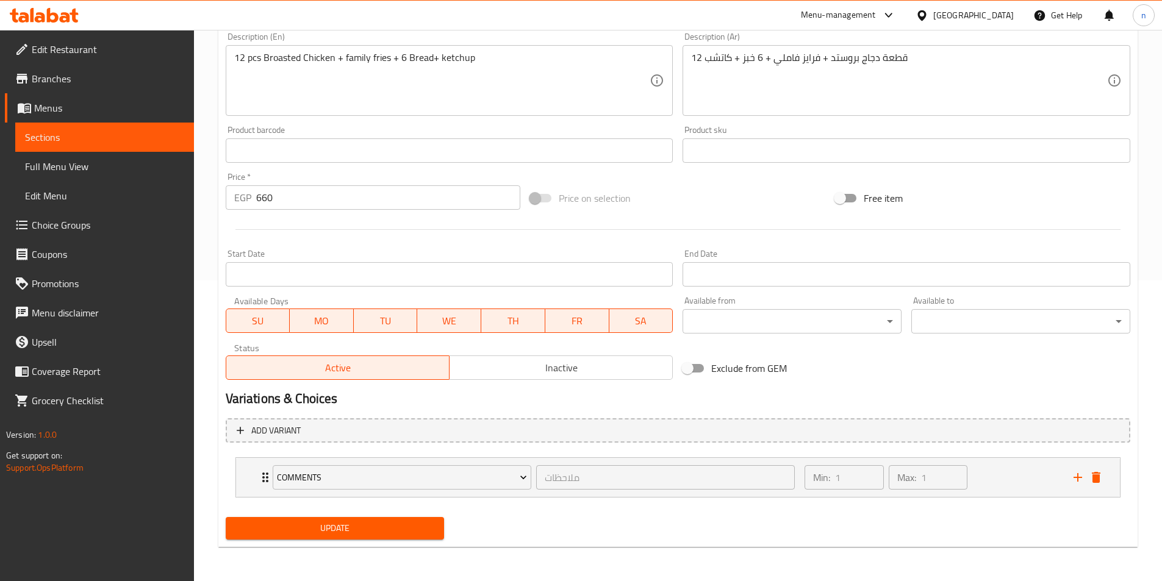
scroll to position [301, 0]
click at [407, 520] on button "Update" at bounding box center [335, 528] width 219 height 23
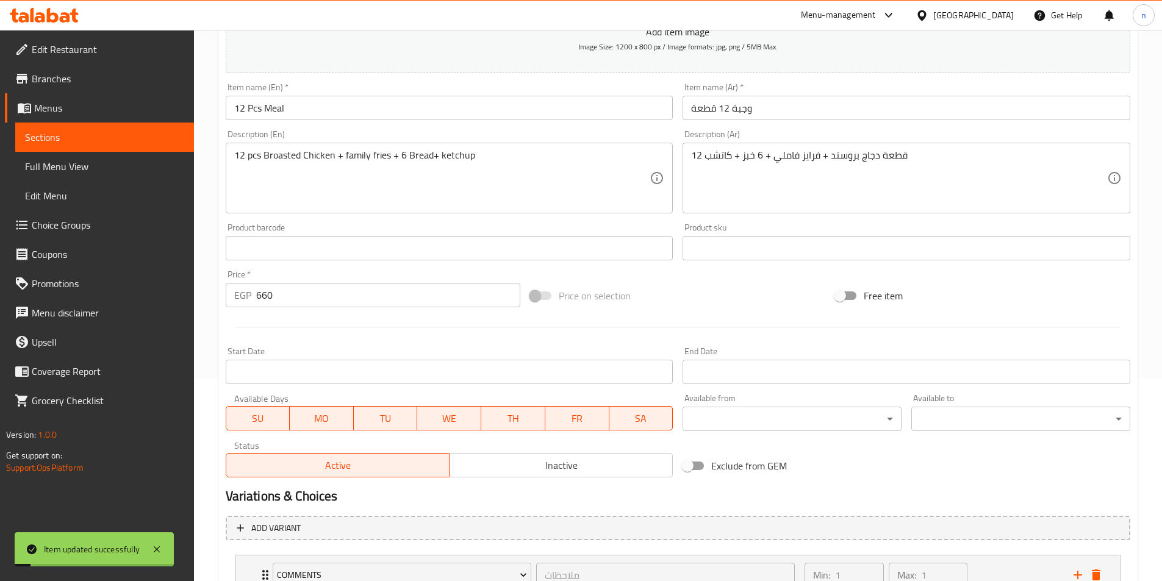
scroll to position [0, 0]
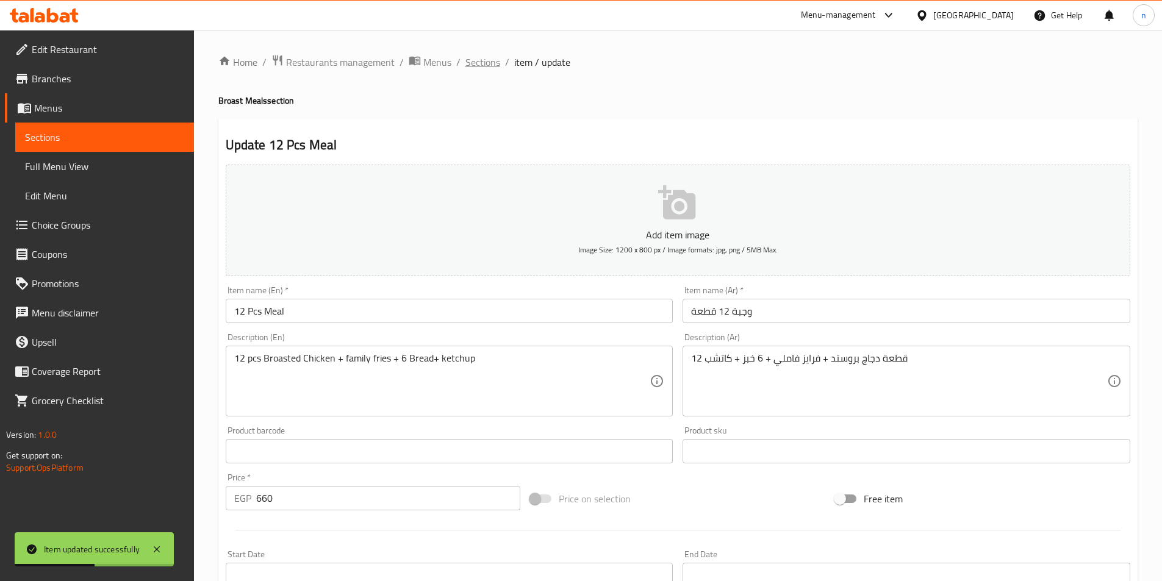
click at [488, 68] on span "Sections" at bounding box center [482, 62] width 35 height 15
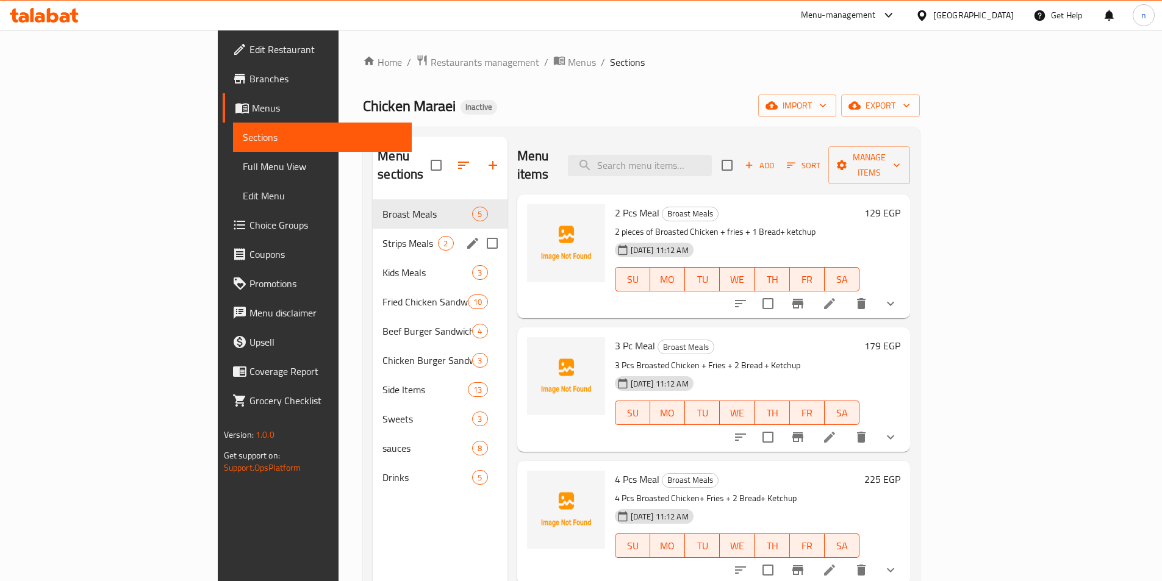
click at [373, 234] on div "Strips Meals 2" at bounding box center [440, 243] width 134 height 29
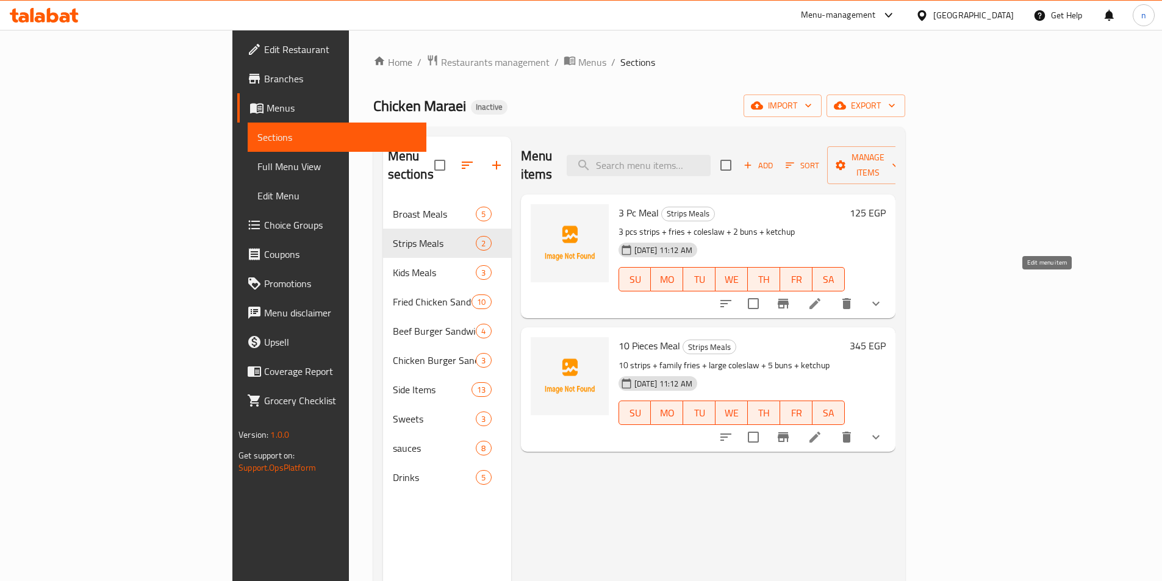
click at [820, 298] on icon at bounding box center [814, 303] width 11 height 11
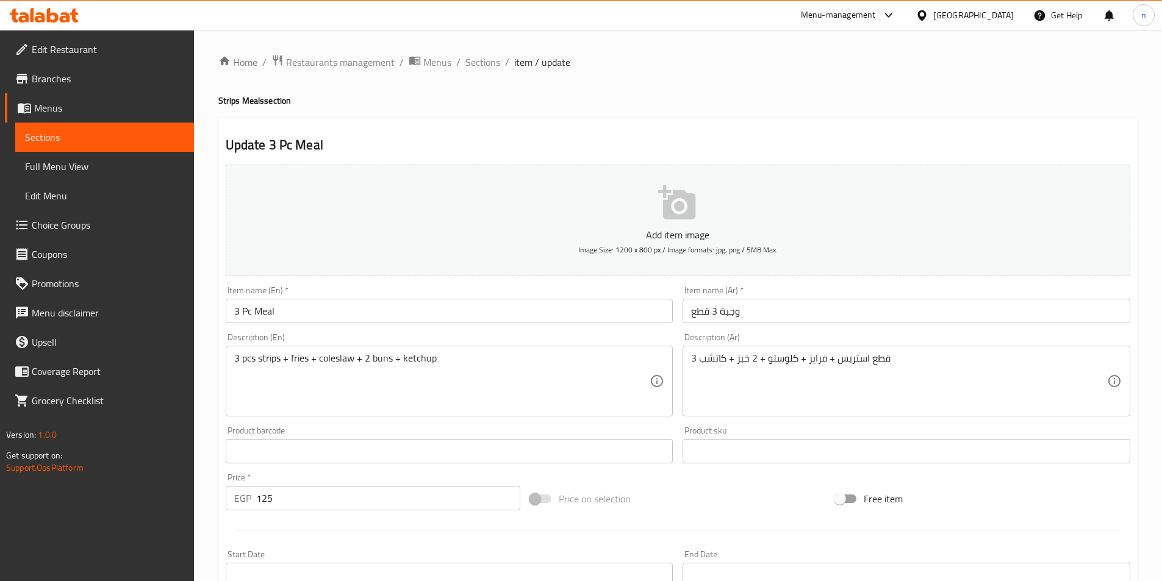
click at [210, 368] on div "Home / Restaurants management / Menus / Sections / item / update Strips Meals s…" at bounding box center [678, 456] width 968 height 852
click at [501, 152] on h2 "Update 3 Pc Meal" at bounding box center [678, 145] width 904 height 18
click at [532, 317] on input "3 Pc Meal" at bounding box center [450, 311] width 448 height 24
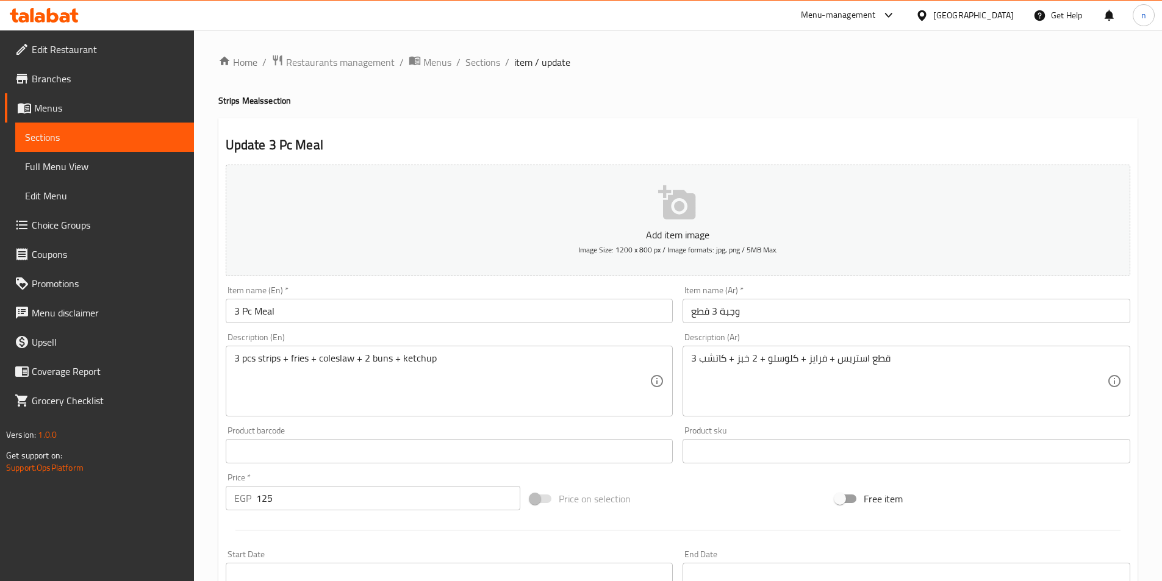
click at [229, 98] on h4 "Strips Meals section" at bounding box center [677, 101] width 919 height 12
copy h4 "Strips"
click at [318, 309] on input "3 Pc Meal" at bounding box center [450, 311] width 448 height 24
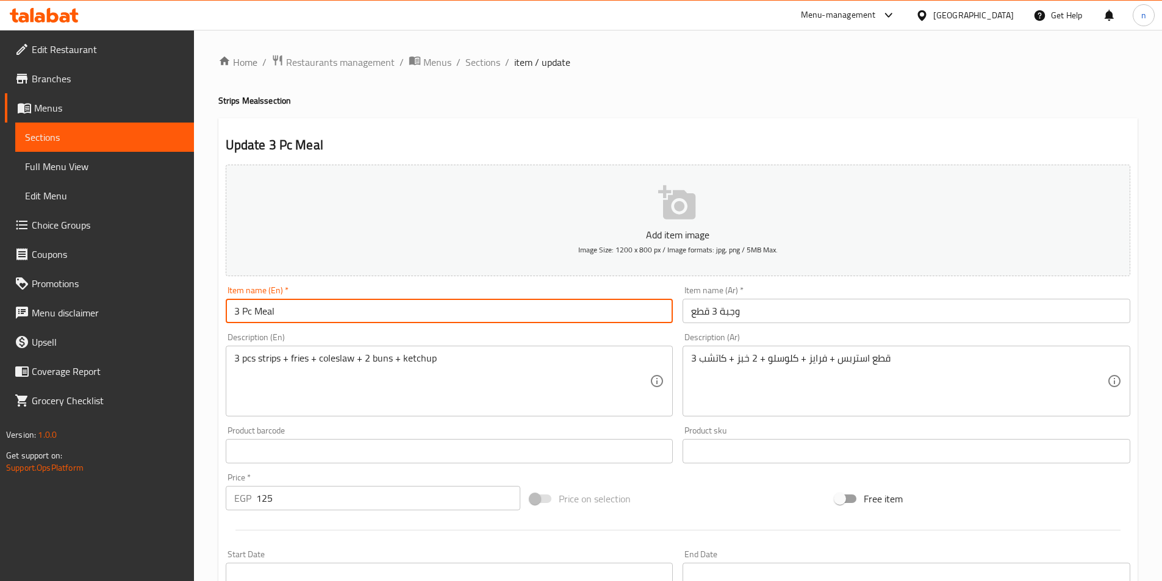
click at [253, 315] on input "3 Pc Meal" at bounding box center [450, 311] width 448 height 24
paste input "Strips"
type input "3 Pc Strips Meal"
click at [718, 312] on input "وجبة 3 قطع" at bounding box center [906, 311] width 448 height 24
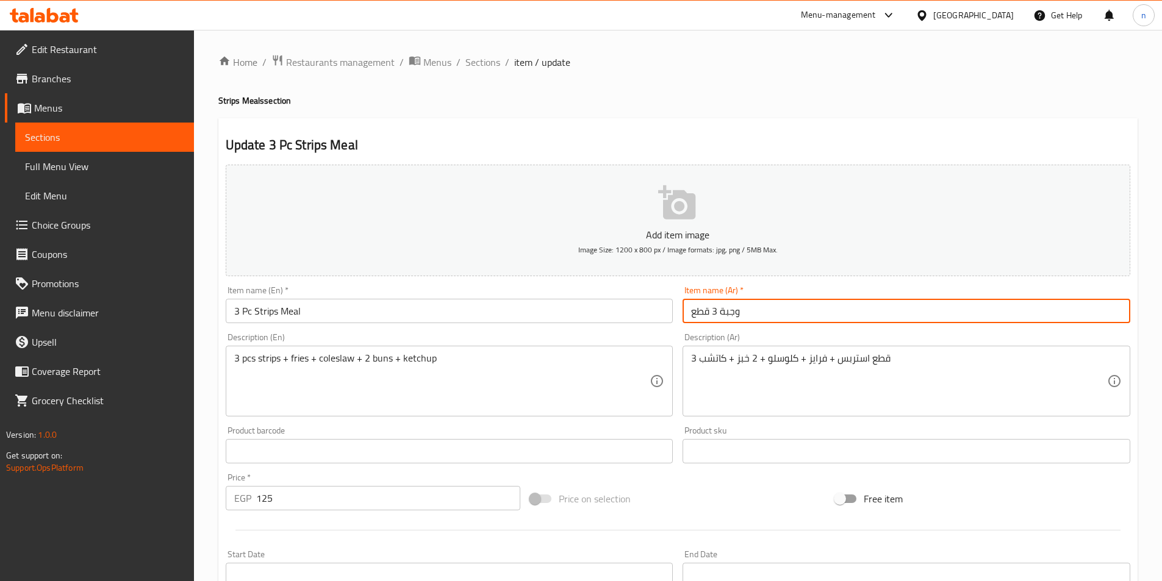
click at [719, 312] on input "وجبة 3 قطع" at bounding box center [906, 311] width 448 height 24
type input "وجبة استربس 3 قطع"
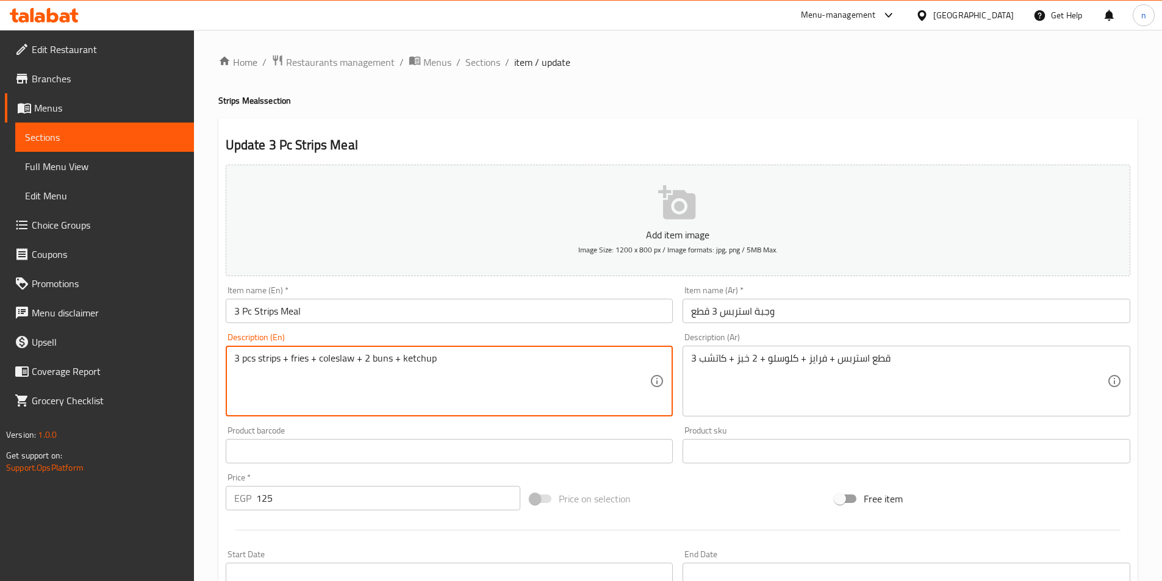
click at [384, 365] on textarea "3 pcs strips + fries + coleslaw + 2 buns + ketchup" at bounding box center [442, 381] width 416 height 58
click at [376, 358] on textarea "3 pcs strips + fries + coleslaw + 2 buns + ketchup" at bounding box center [442, 381] width 416 height 58
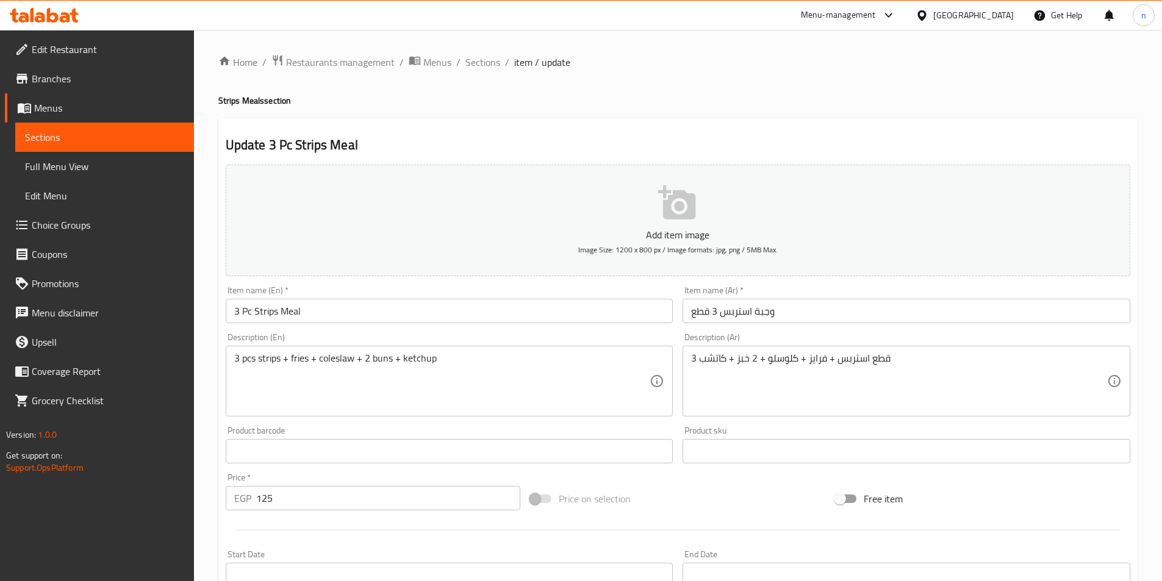
click at [380, 357] on textarea "3 pcs strips + fries + coleslaw + 2 buns + ketchup" at bounding box center [442, 381] width 416 height 58
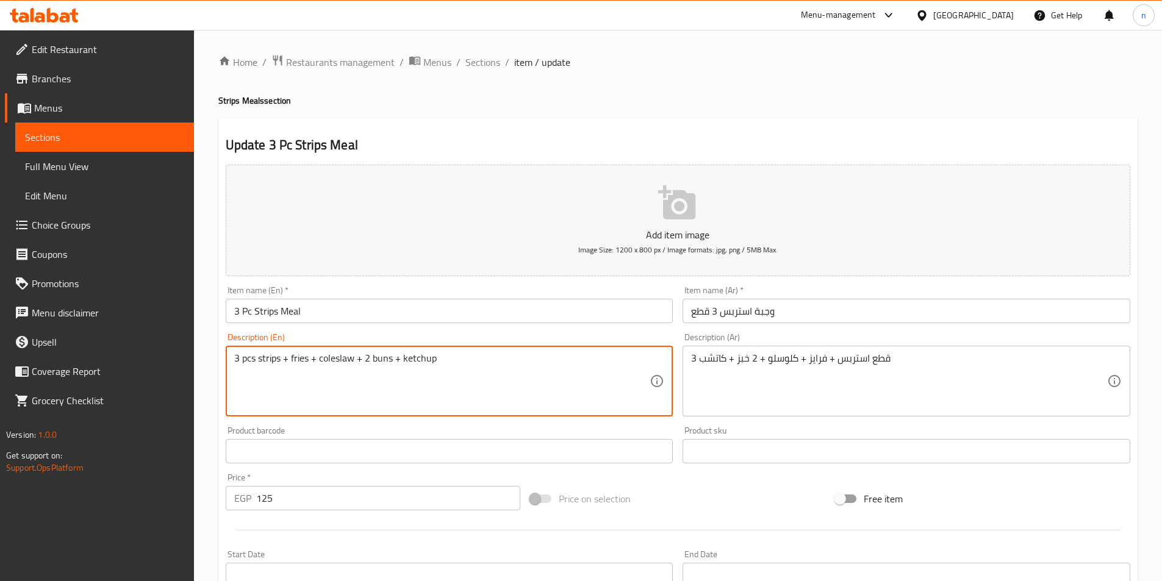
click at [380, 357] on textarea "3 pcs strips + fries + coleslaw + 2 buns + ketchup" at bounding box center [442, 381] width 416 height 58
paste textarea "Bread"
click at [490, 377] on textarea "3 pcs strips + fries + coleslaw + 2 Bread+ ketchup" at bounding box center [442, 381] width 416 height 58
type textarea "3 pcs strips + fries + coleslaw + 2 Bread+ ketchup"
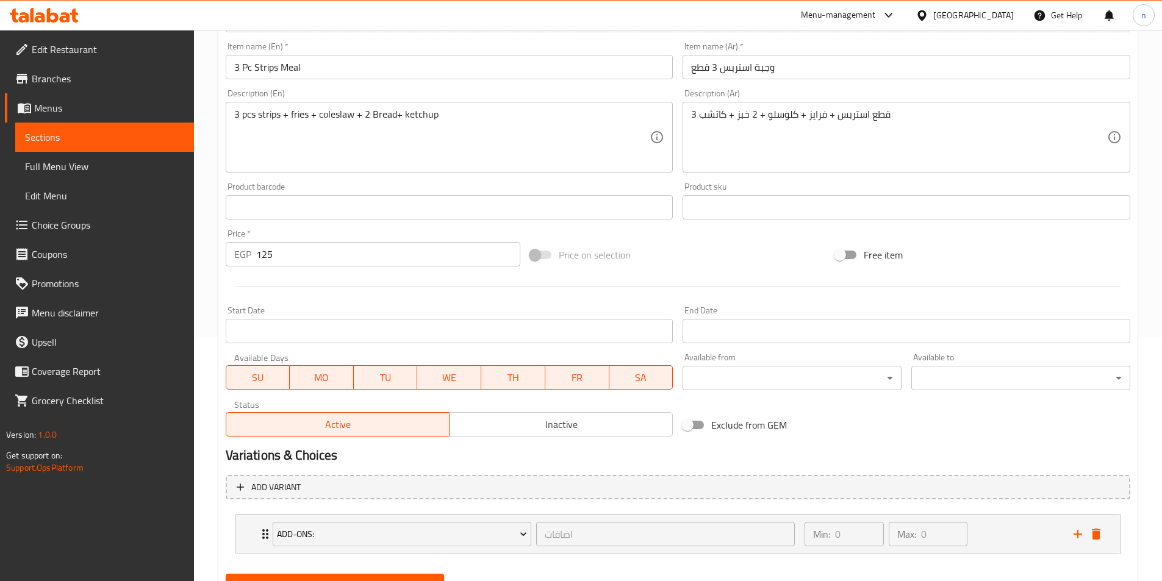
scroll to position [301, 0]
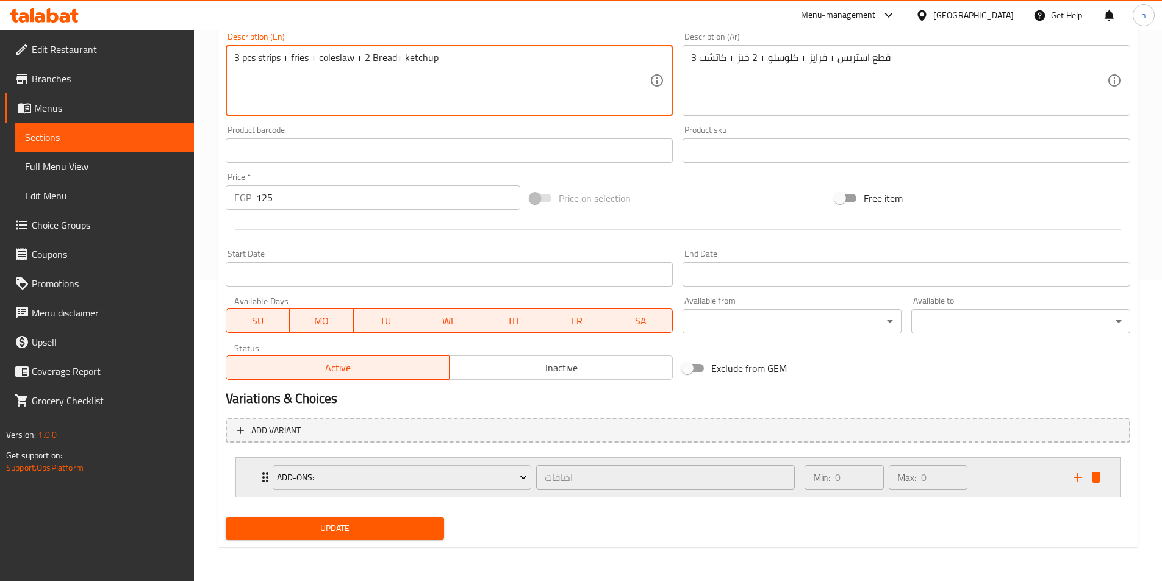
click at [999, 486] on div "Min: 0 ​ Max: 0 ​" at bounding box center [931, 477] width 268 height 39
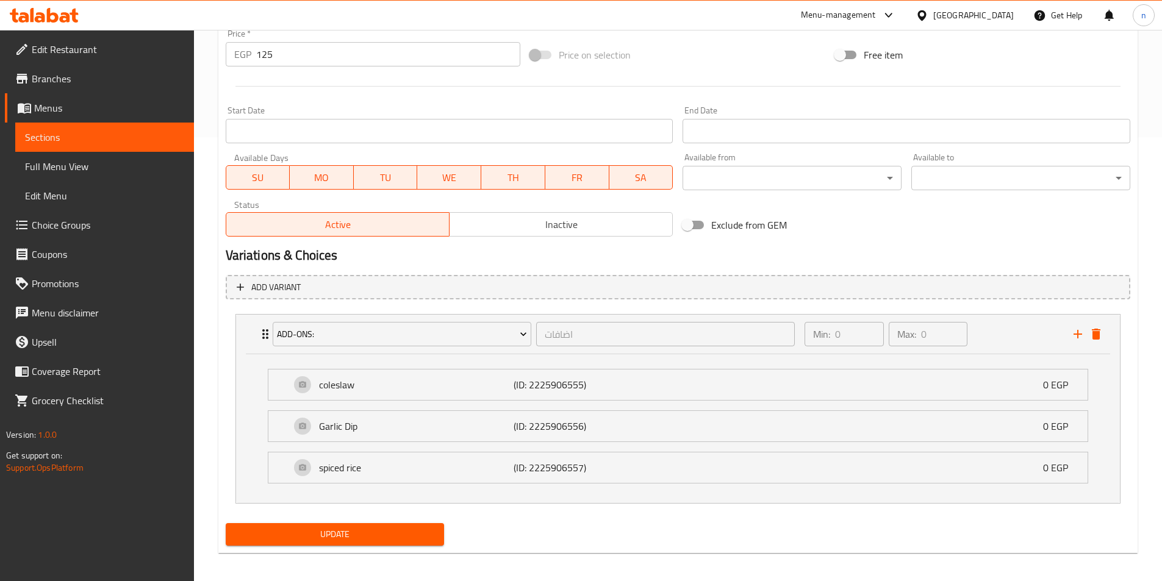
scroll to position [450, 0]
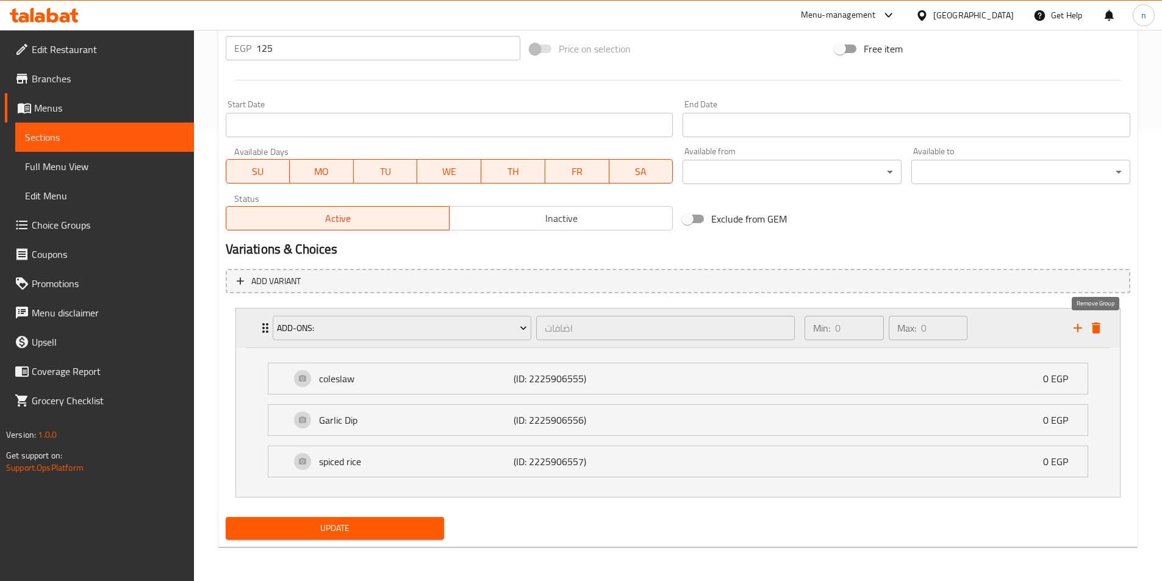
click at [1100, 328] on icon "delete" at bounding box center [1095, 328] width 15 height 15
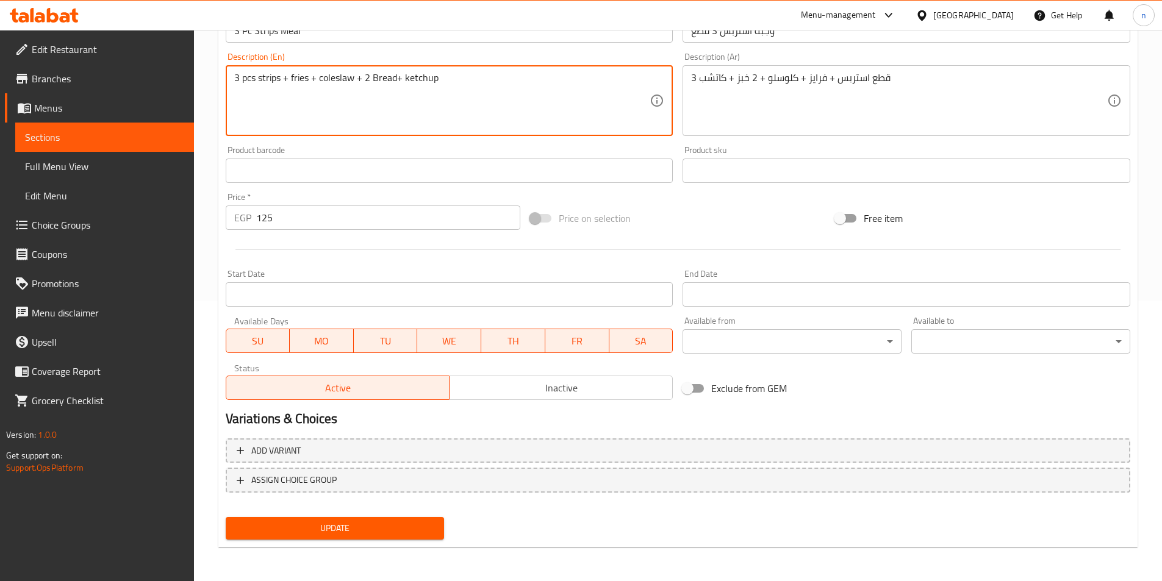
scroll to position [280, 0]
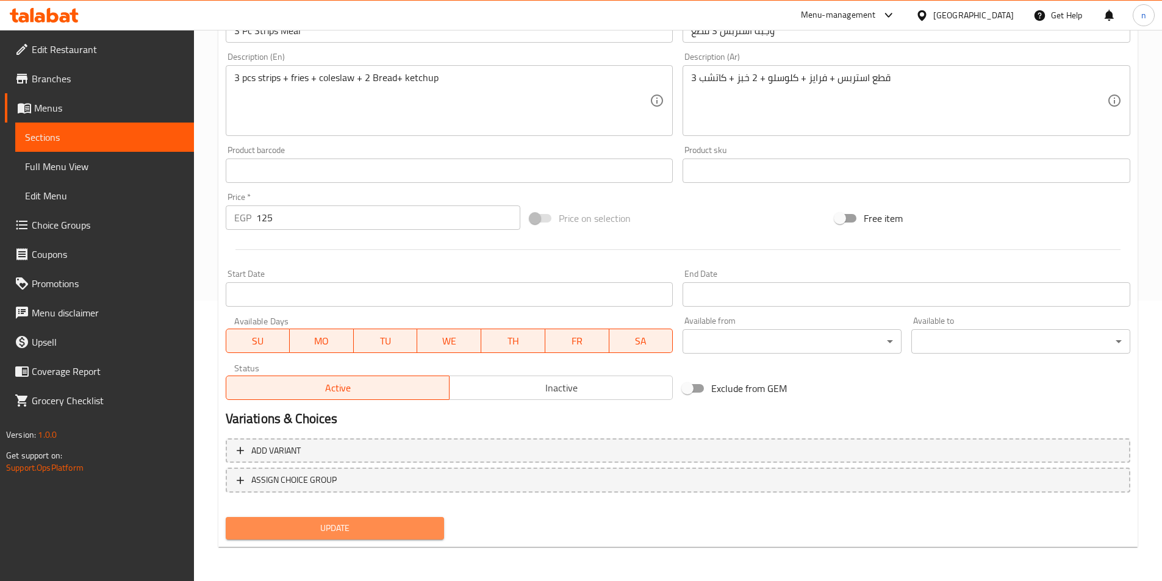
click at [383, 527] on span "Update" at bounding box center [334, 528] width 199 height 15
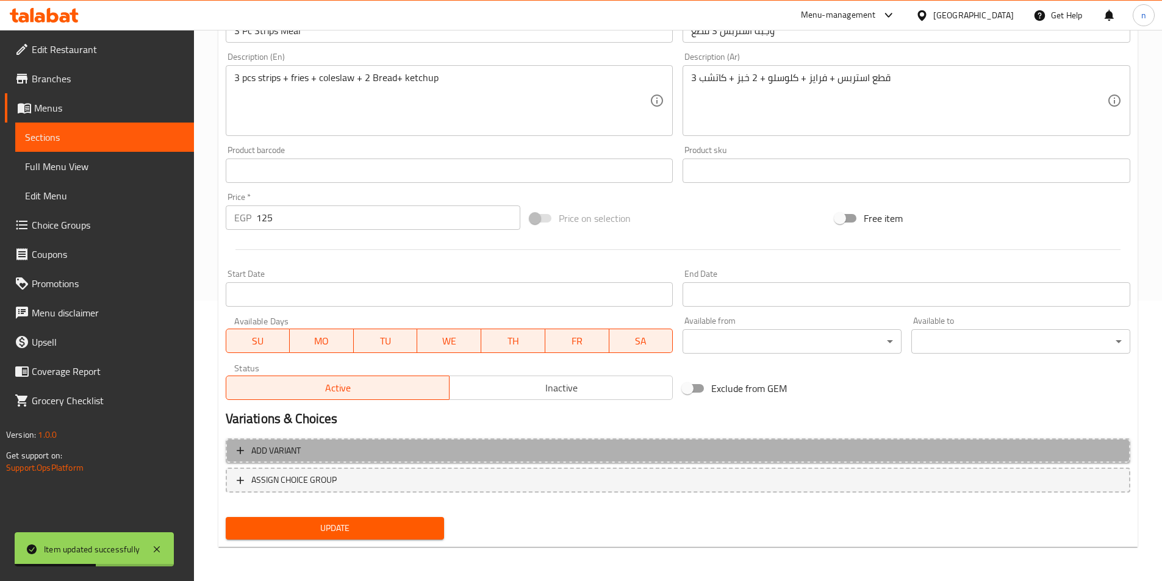
click at [511, 449] on span "Add variant" at bounding box center [678, 450] width 882 height 15
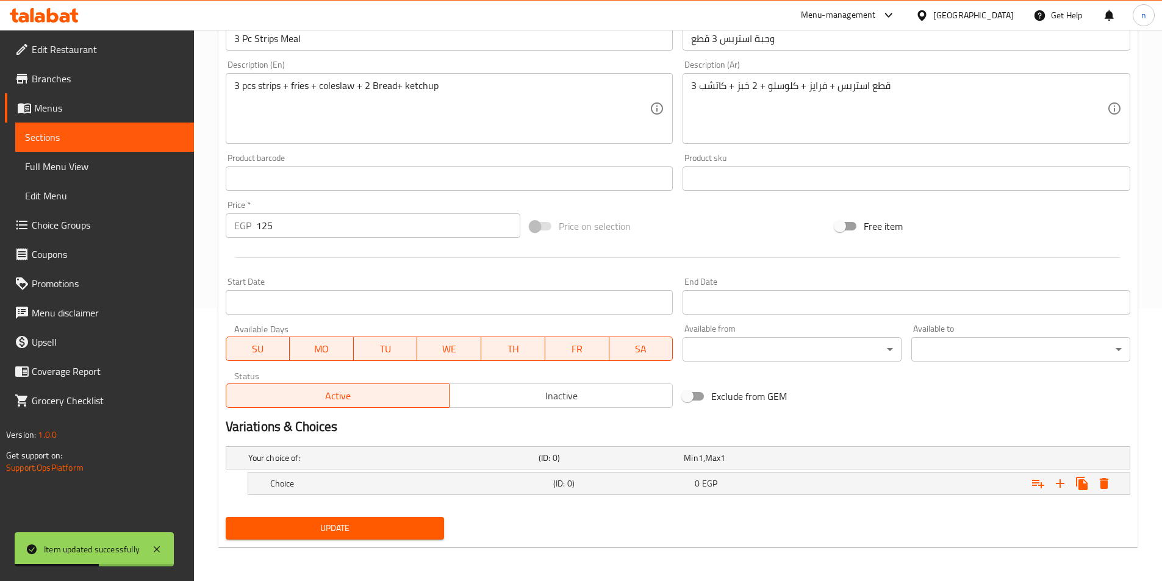
scroll to position [273, 0]
click at [826, 466] on div "0 EGP" at bounding box center [753, 457] width 145 height 17
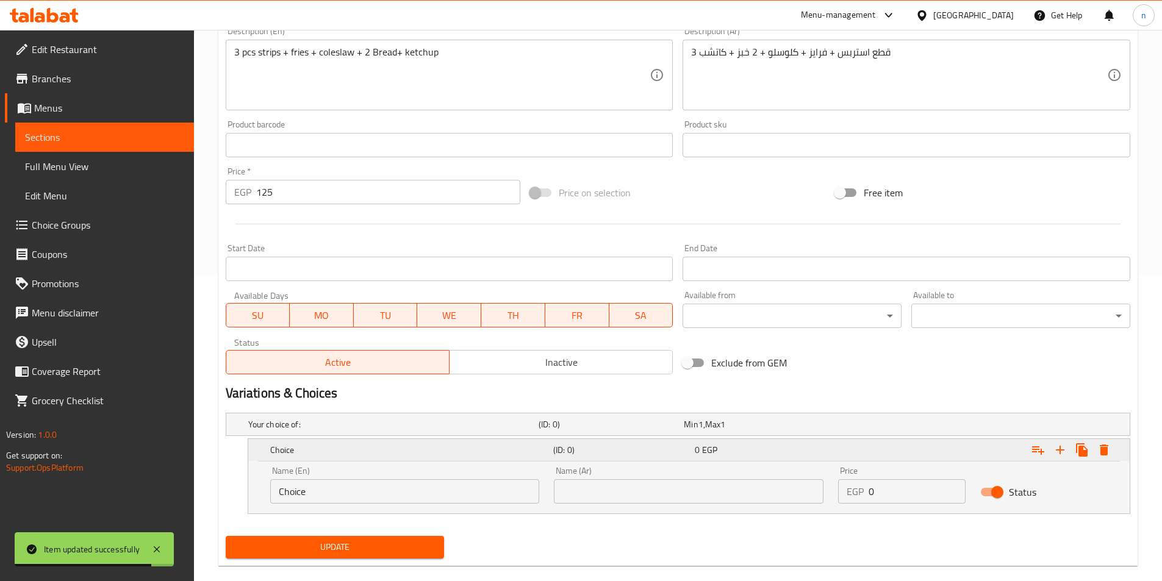
scroll to position [325, 0]
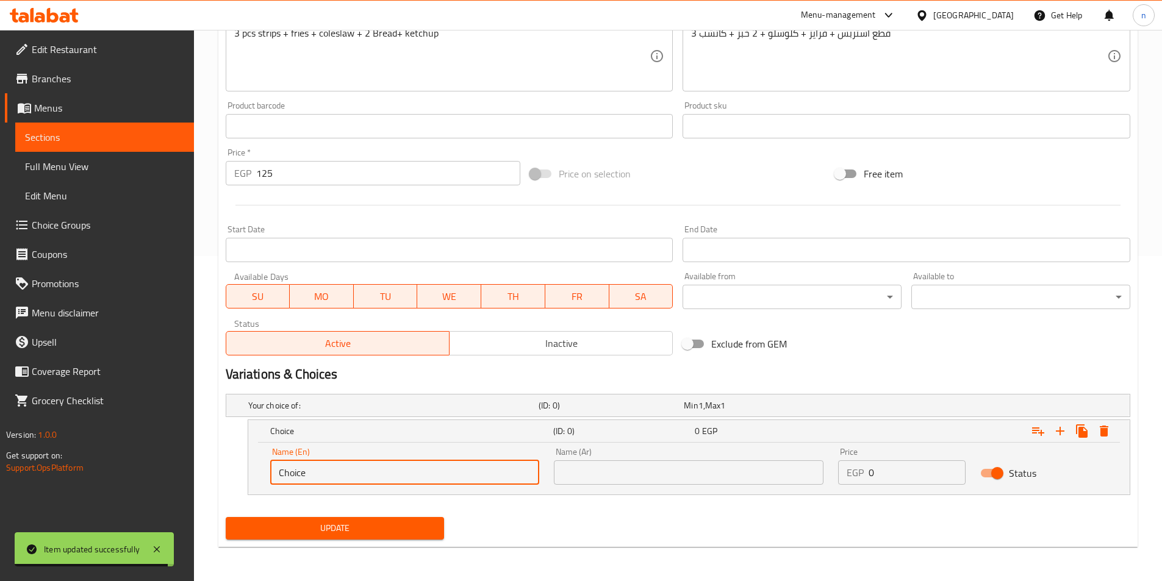
click at [429, 469] on input "Choice" at bounding box center [404, 472] width 269 height 24
type input "hot"
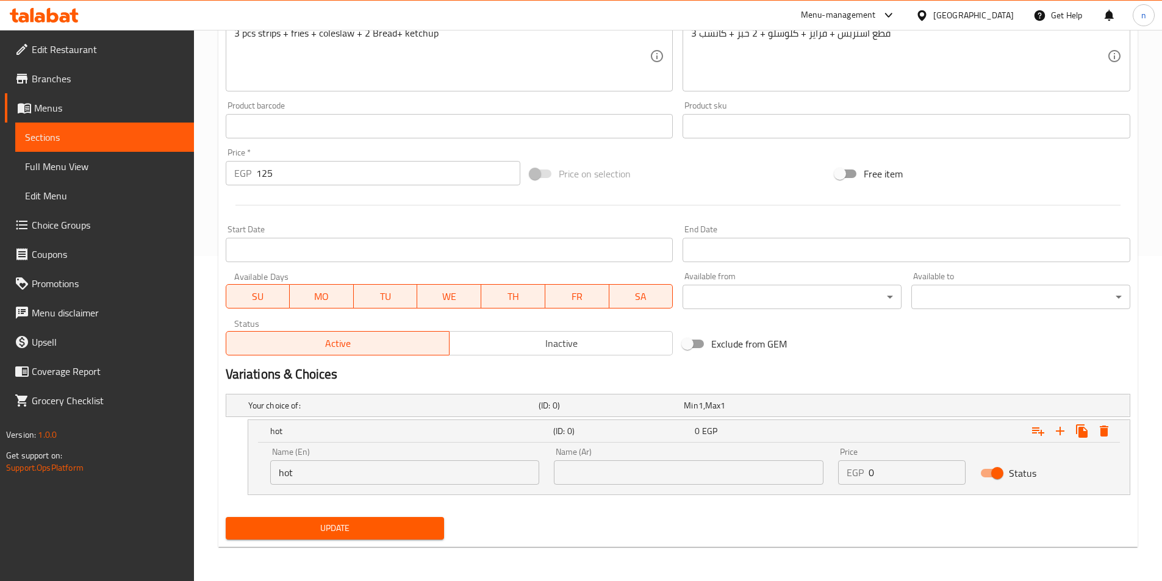
click at [676, 456] on div "Name (Ar) Name (Ar)" at bounding box center [688, 466] width 269 height 37
click at [660, 476] on input "text" at bounding box center [688, 472] width 269 height 24
type input "حار"
click at [1060, 430] on icon "Expand" at bounding box center [1059, 431] width 9 height 9
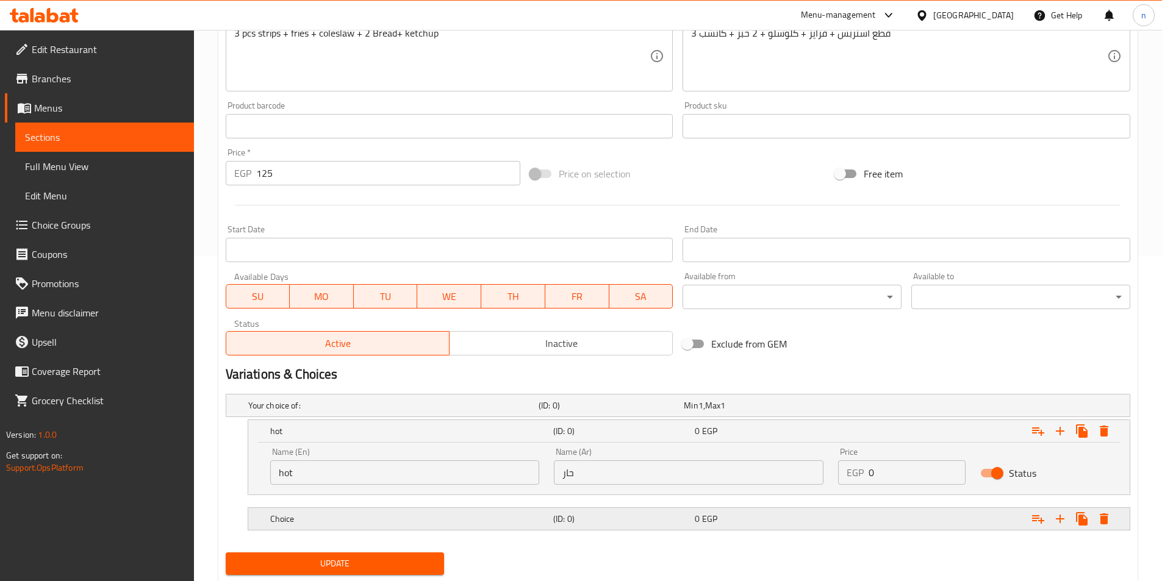
click at [846, 408] on div "Expand" at bounding box center [971, 405] width 290 height 5
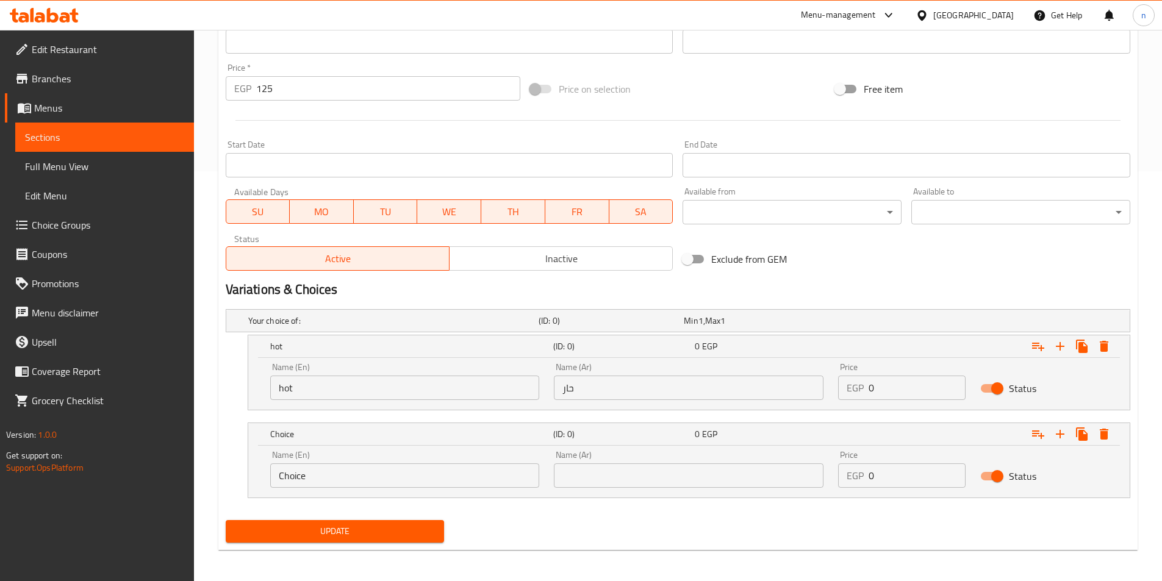
scroll to position [413, 0]
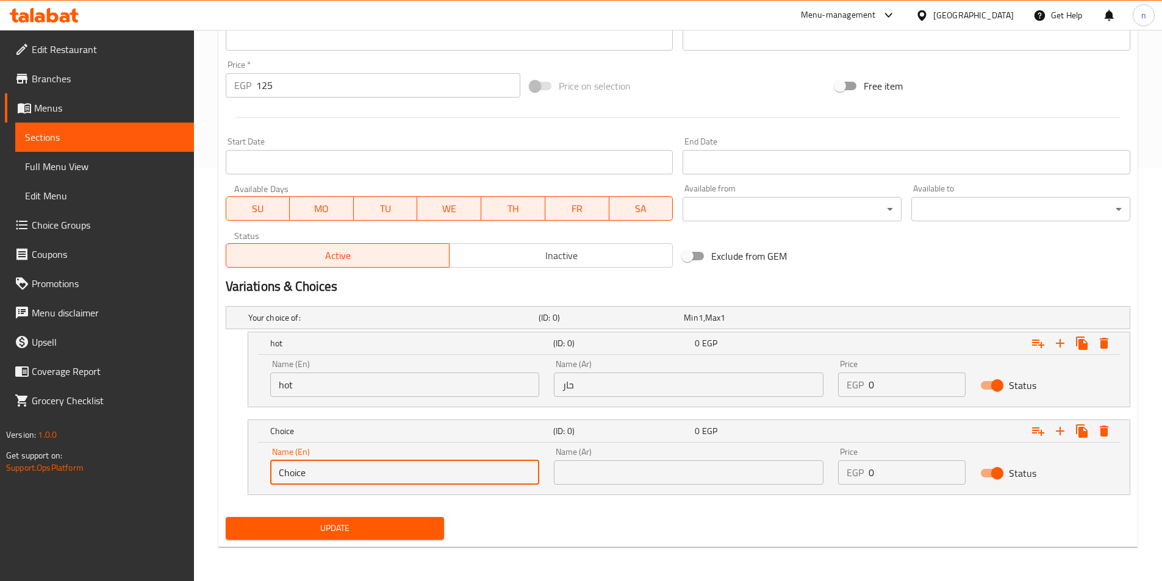
click at [489, 483] on input "Choice" at bounding box center [404, 472] width 269 height 24
click at [307, 472] on input "text" at bounding box center [404, 472] width 269 height 24
paste input "normal"
type input "normal"
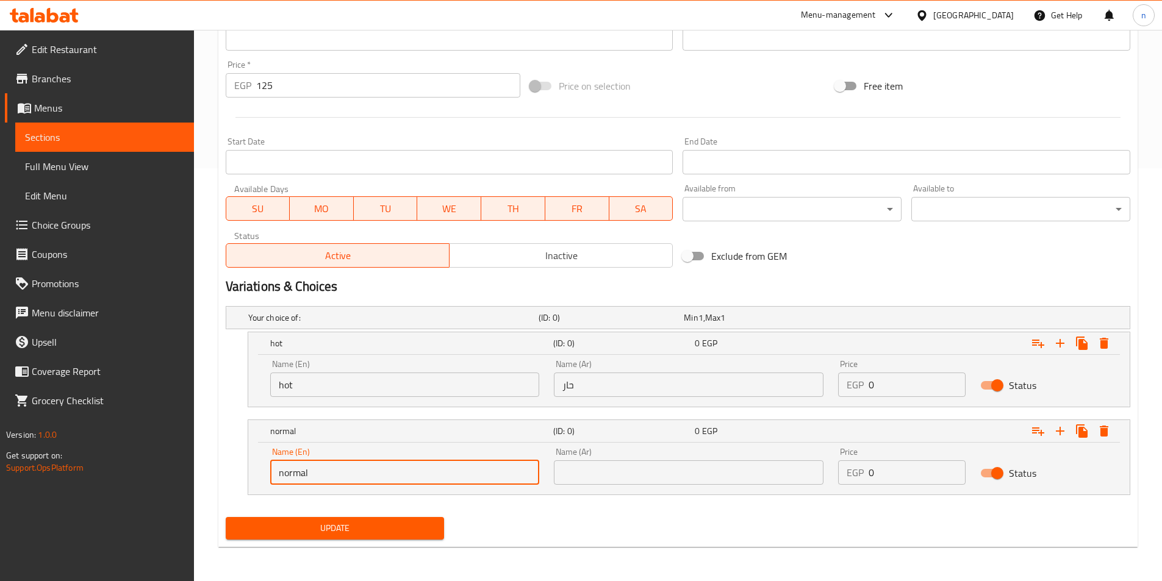
click at [617, 472] on input "text" at bounding box center [688, 472] width 269 height 24
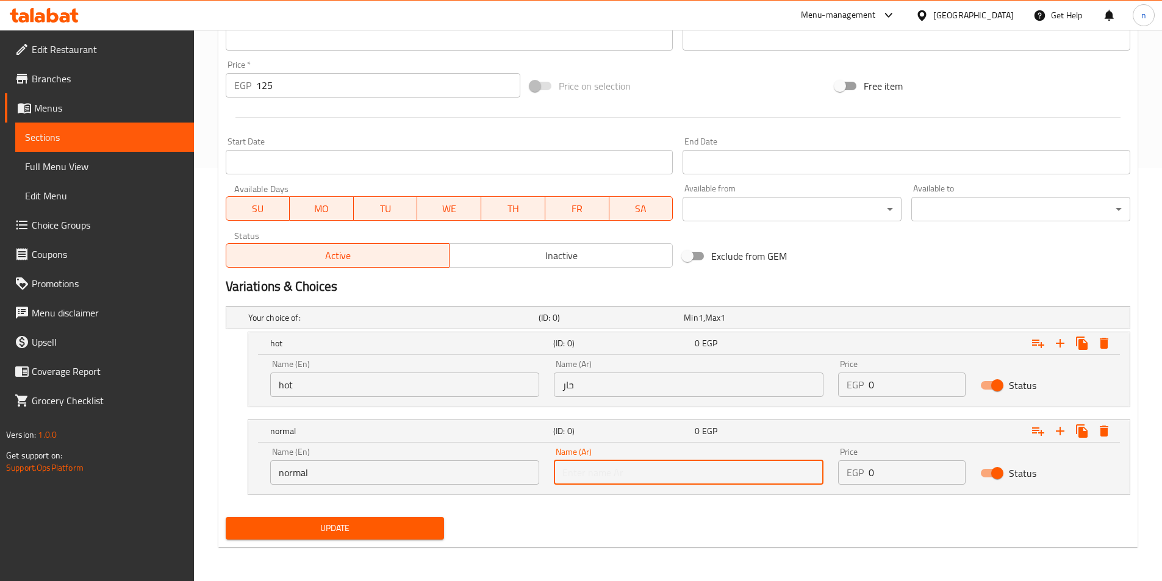
paste input "عادي"
type input "عادي"
click at [399, 532] on span "Update" at bounding box center [334, 528] width 199 height 15
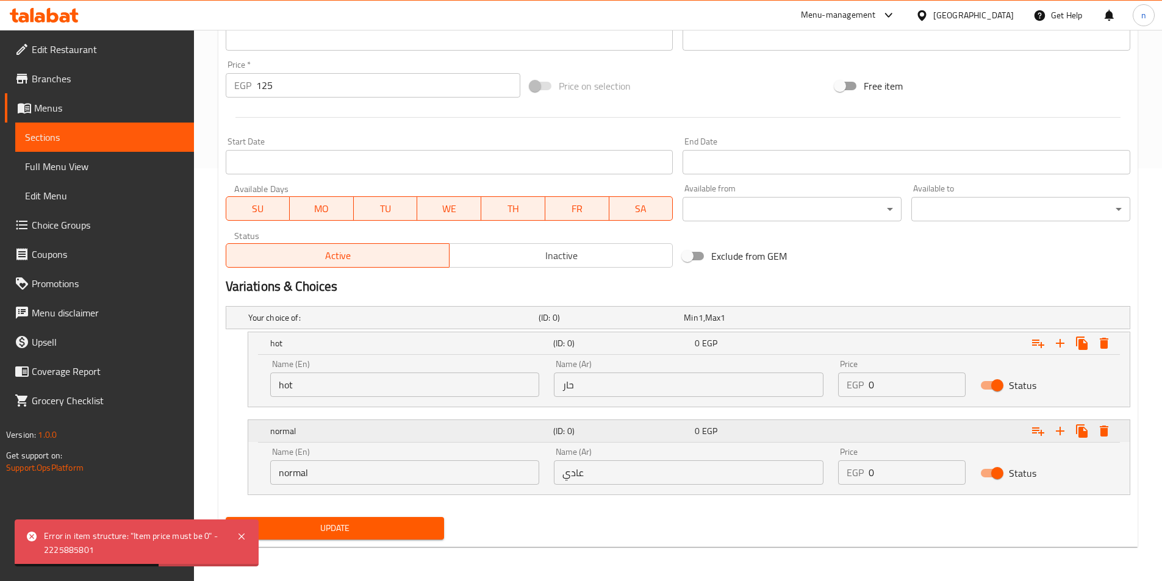
click at [1115, 357] on div "Expand" at bounding box center [974, 343] width 283 height 27
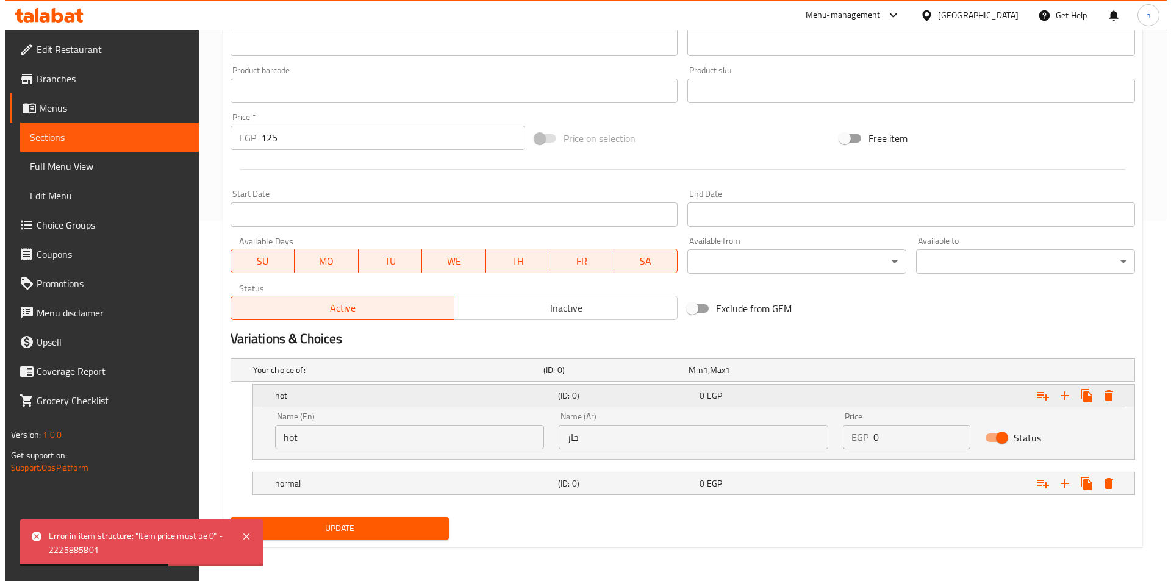
scroll to position [360, 0]
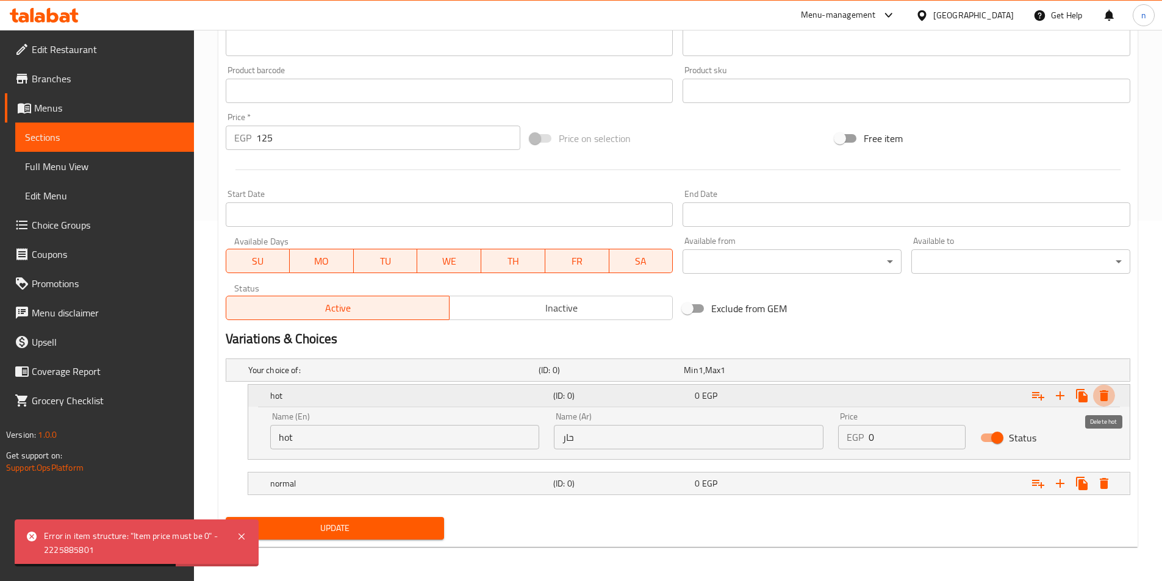
click at [1104, 398] on icon "Expand" at bounding box center [1103, 395] width 9 height 11
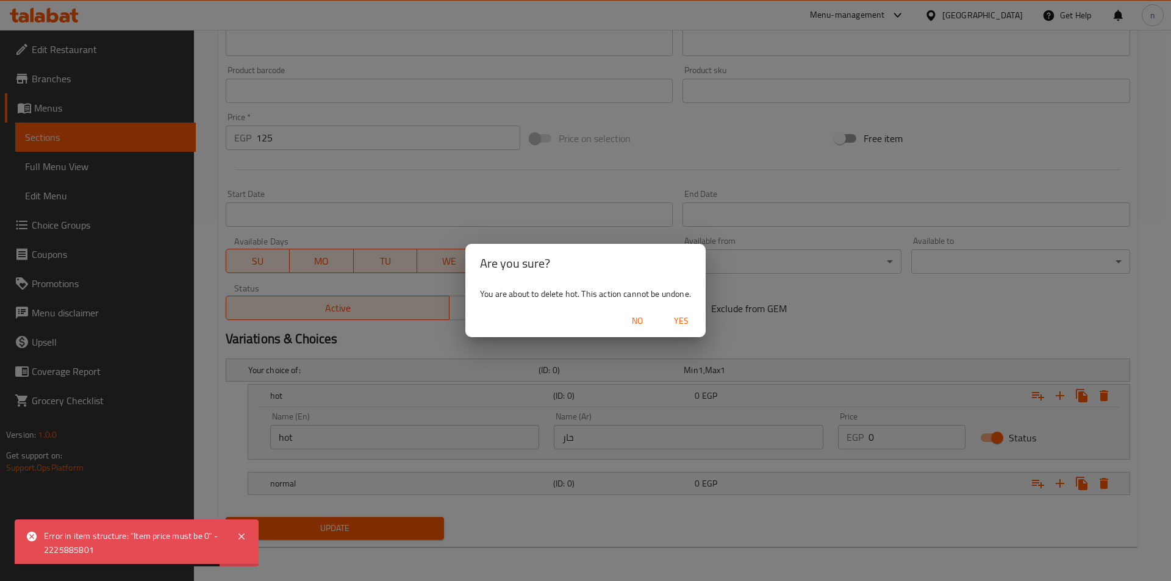
click at [683, 316] on span "Yes" at bounding box center [680, 320] width 29 height 15
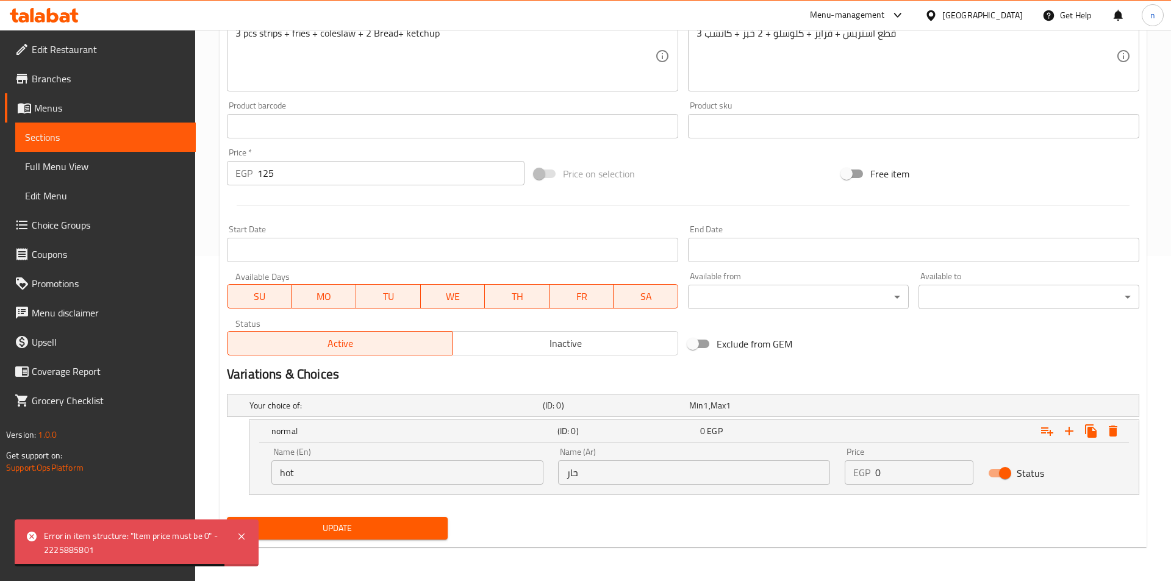
scroll to position [325, 0]
click at [1104, 433] on icon "Expand" at bounding box center [1103, 431] width 9 height 11
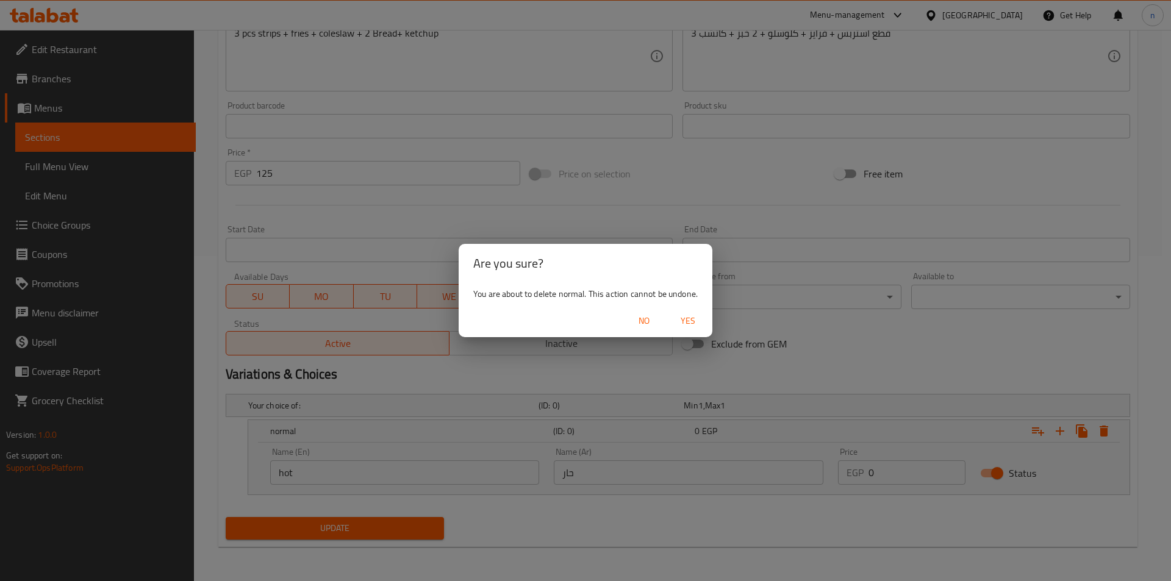
click at [688, 313] on span "Yes" at bounding box center [687, 320] width 29 height 15
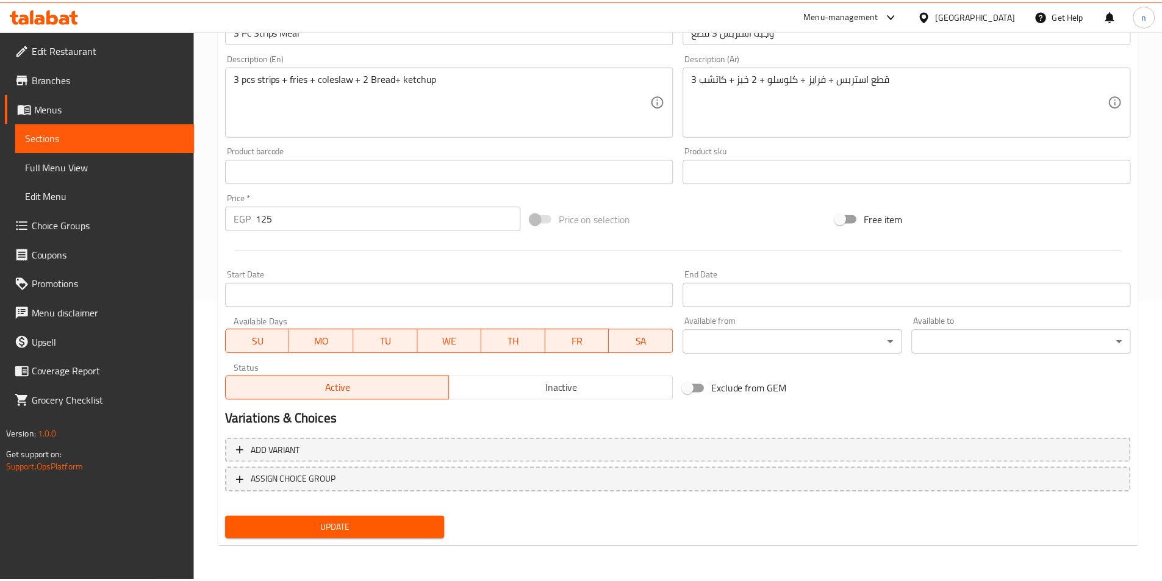
scroll to position [280, 0]
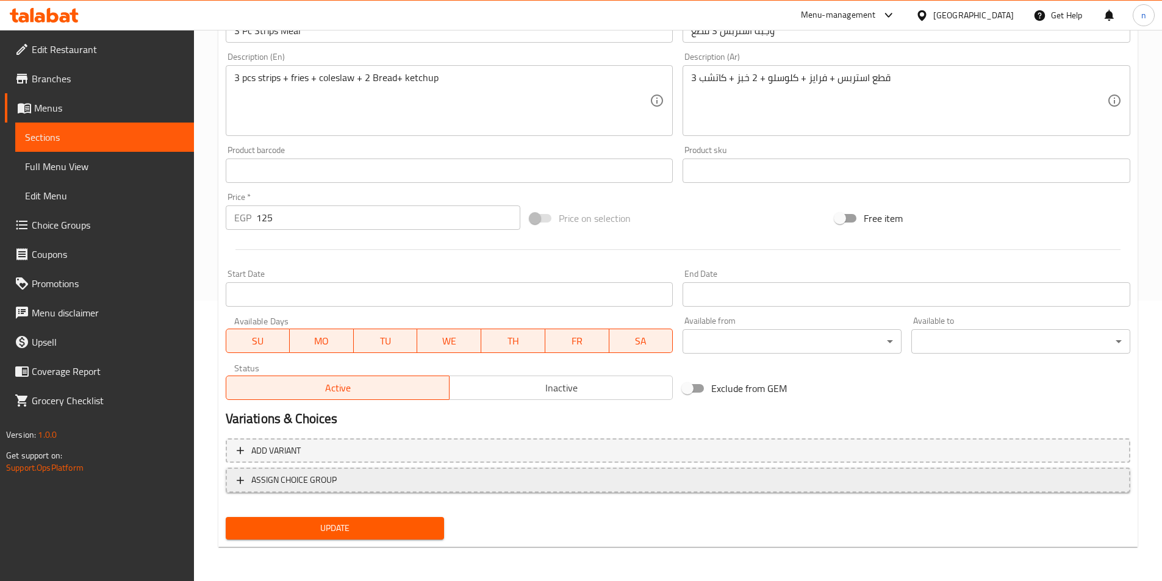
click at [705, 482] on span "ASSIGN CHOICE GROUP" at bounding box center [678, 480] width 882 height 15
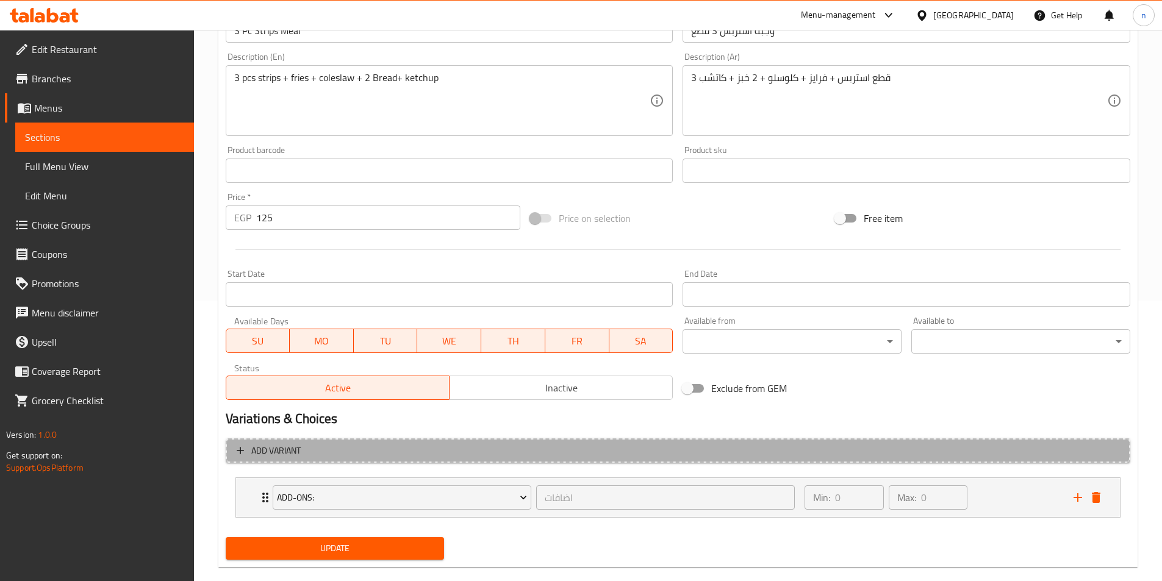
click at [621, 459] on button "Add variant" at bounding box center [678, 450] width 904 height 25
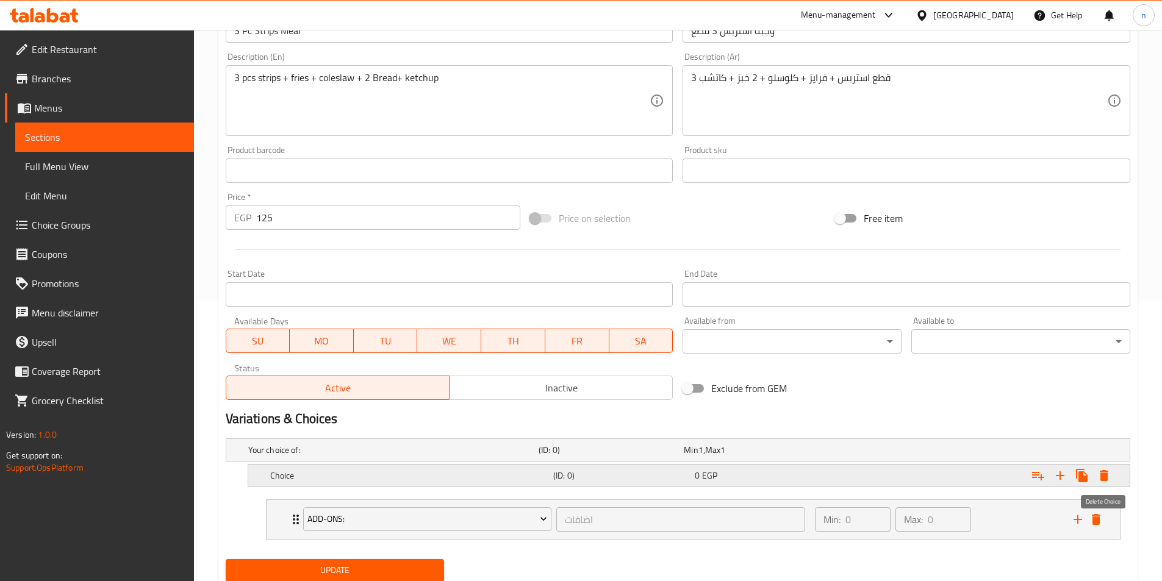
click at [1104, 473] on icon "Expand" at bounding box center [1103, 475] width 9 height 11
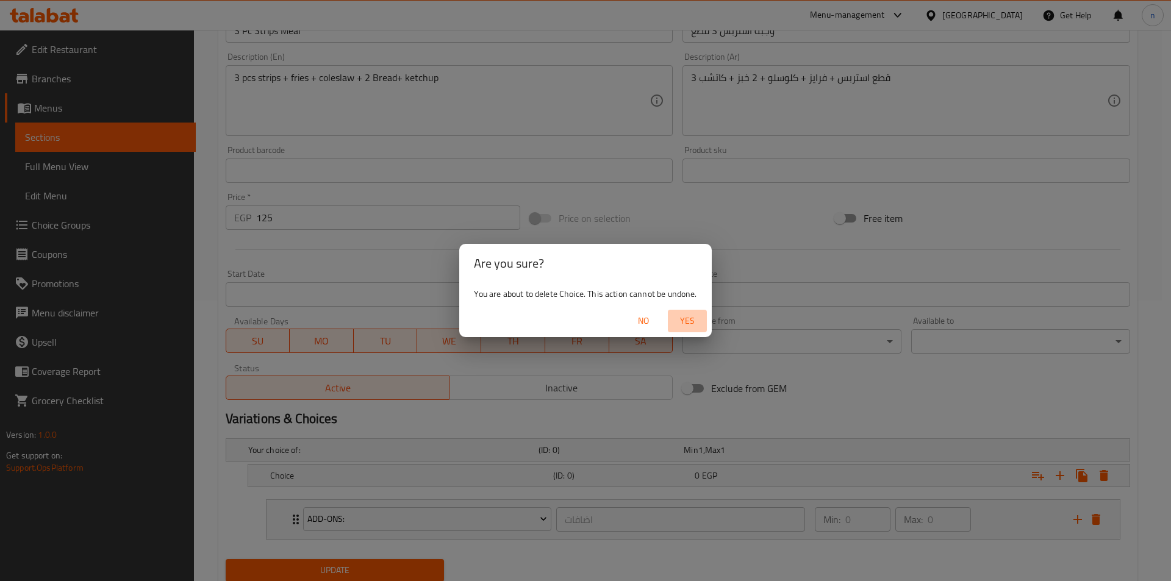
click at [694, 324] on span "Yes" at bounding box center [687, 320] width 29 height 15
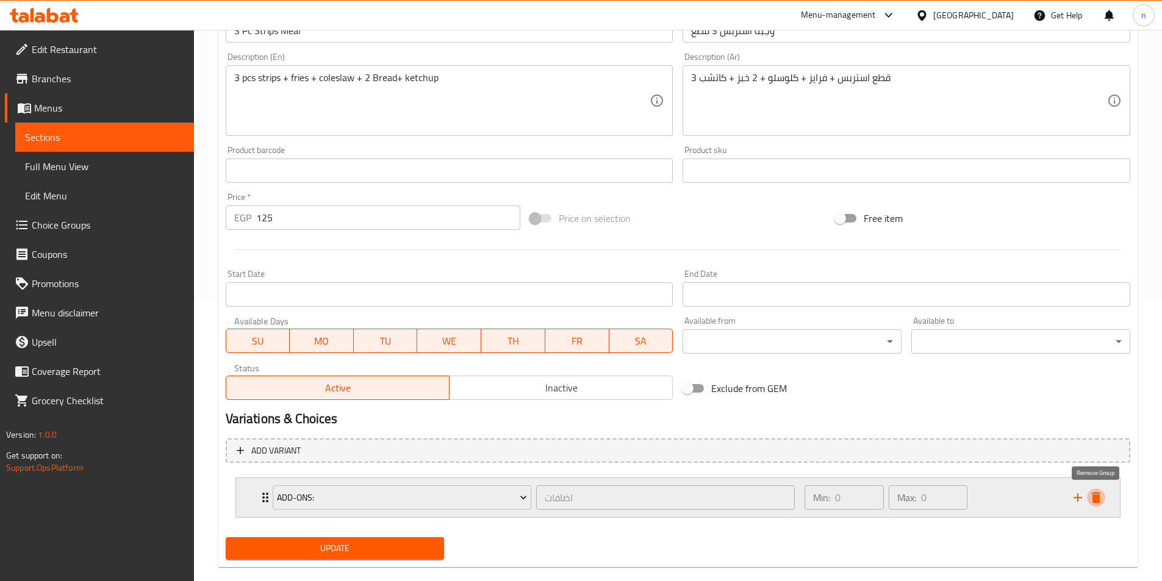
click at [1096, 500] on icon "delete" at bounding box center [1095, 497] width 9 height 11
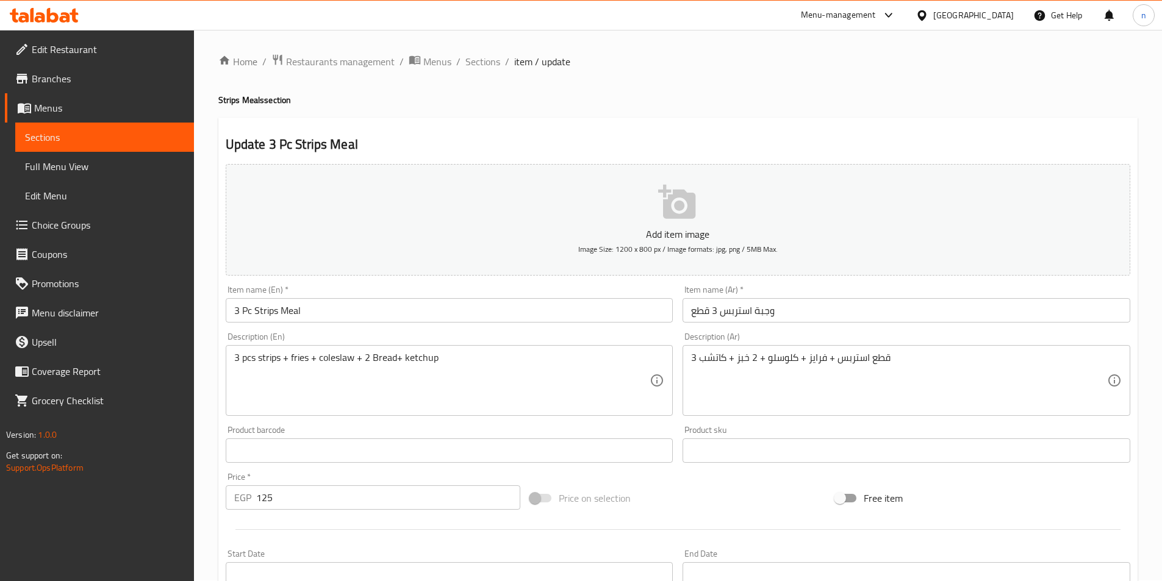
scroll to position [0, 0]
click at [64, 219] on span "Choice Groups" at bounding box center [108, 225] width 152 height 15
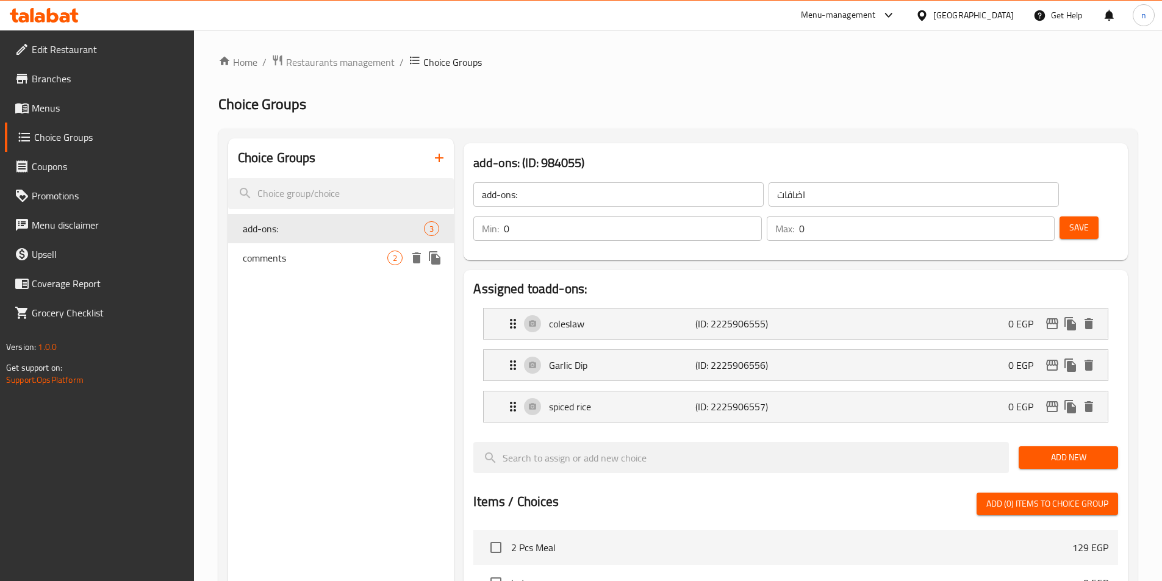
click at [302, 245] on div "comments 2" at bounding box center [341, 257] width 226 height 29
type input "comments"
type input "ملاحظات"
type input "1"
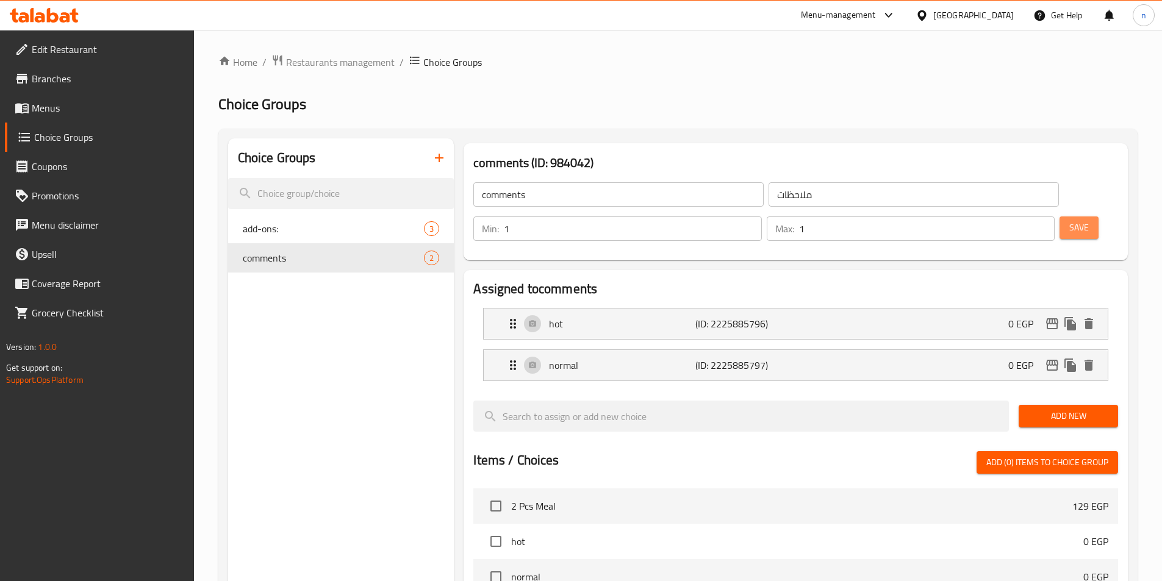
click at [1069, 220] on span "Save" at bounding box center [1079, 227] width 20 height 15
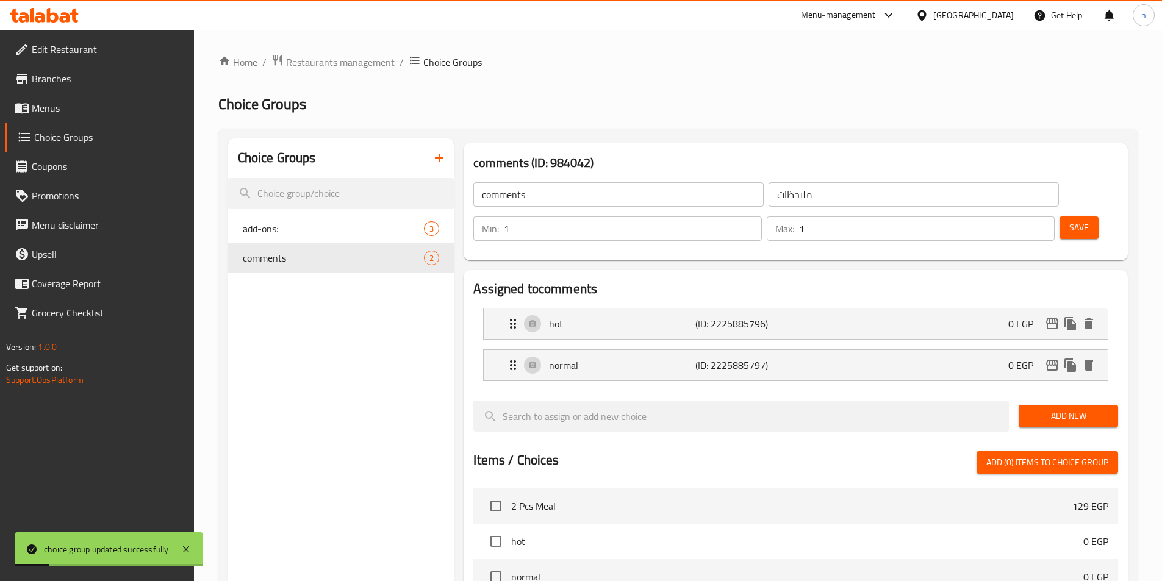
scroll to position [305, 0]
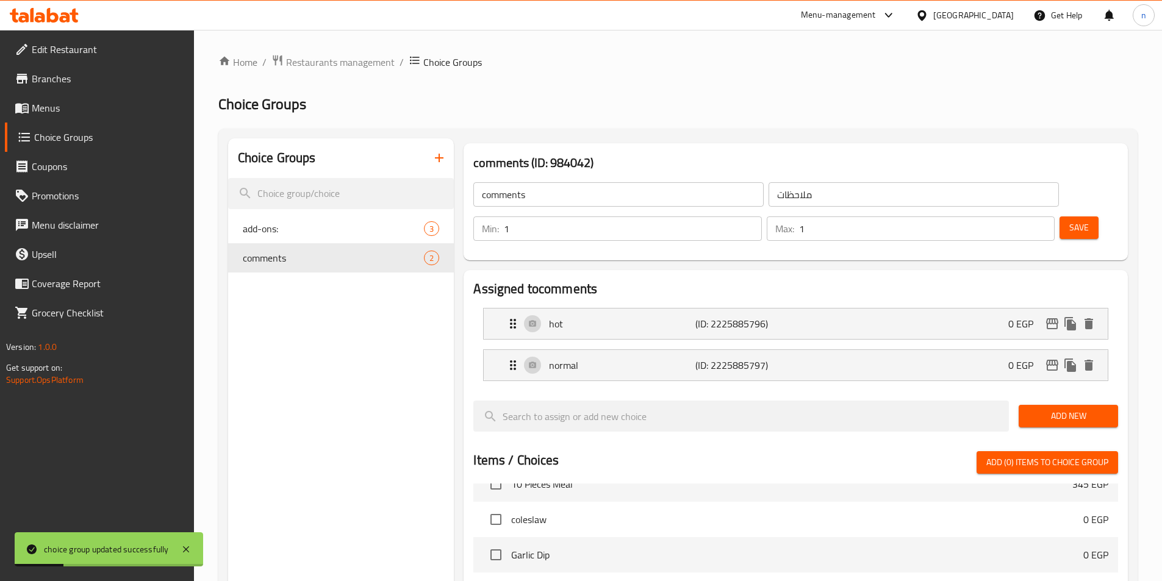
click at [340, 487] on div "Choice Groups add-ons: 3 comments 2" at bounding box center [341, 535] width 226 height 794
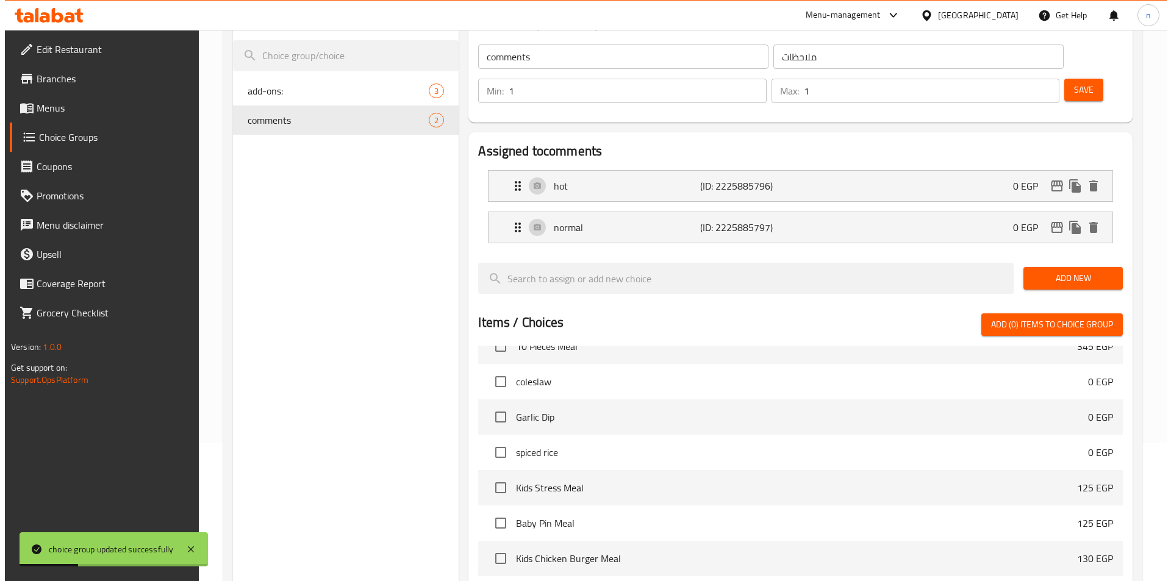
scroll to position [351, 0]
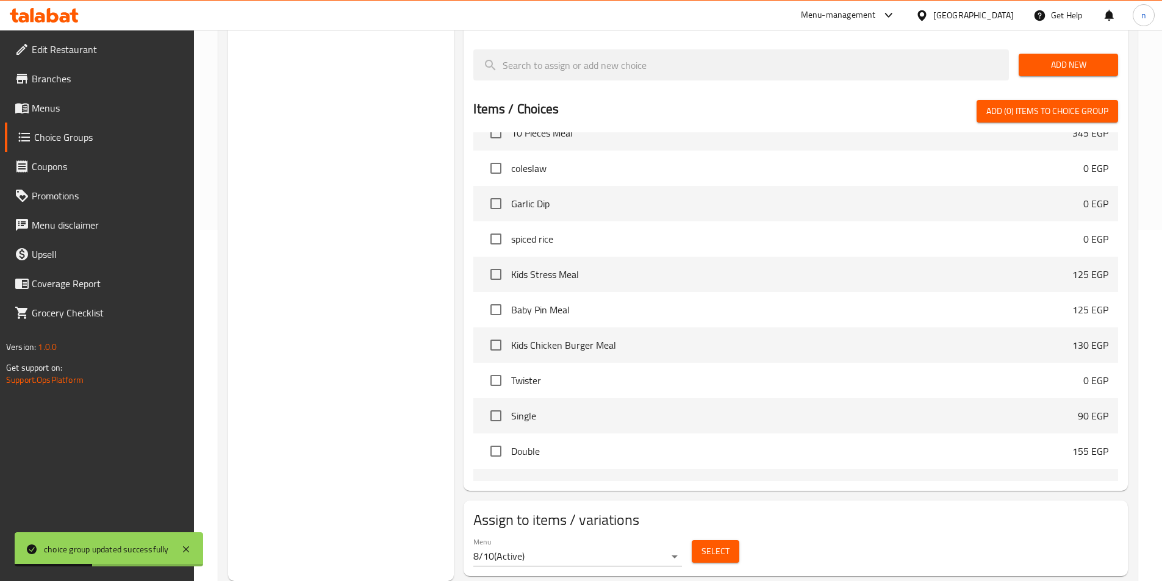
click at [698, 540] on button "Select" at bounding box center [715, 551] width 48 height 23
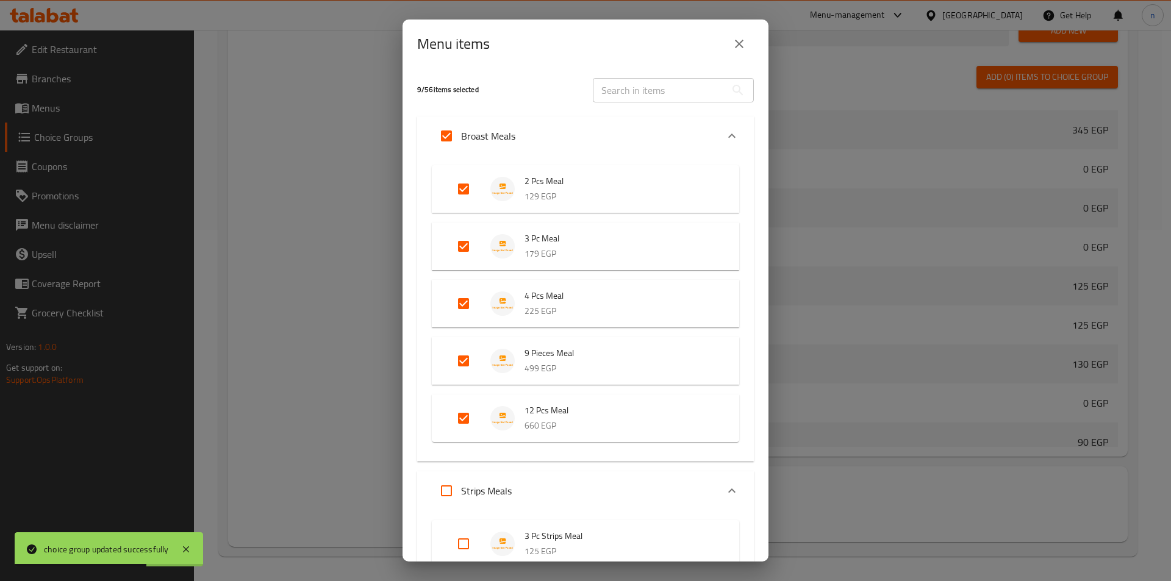
click at [449, 140] on input "Expand" at bounding box center [446, 135] width 29 height 29
checkbox input "false"
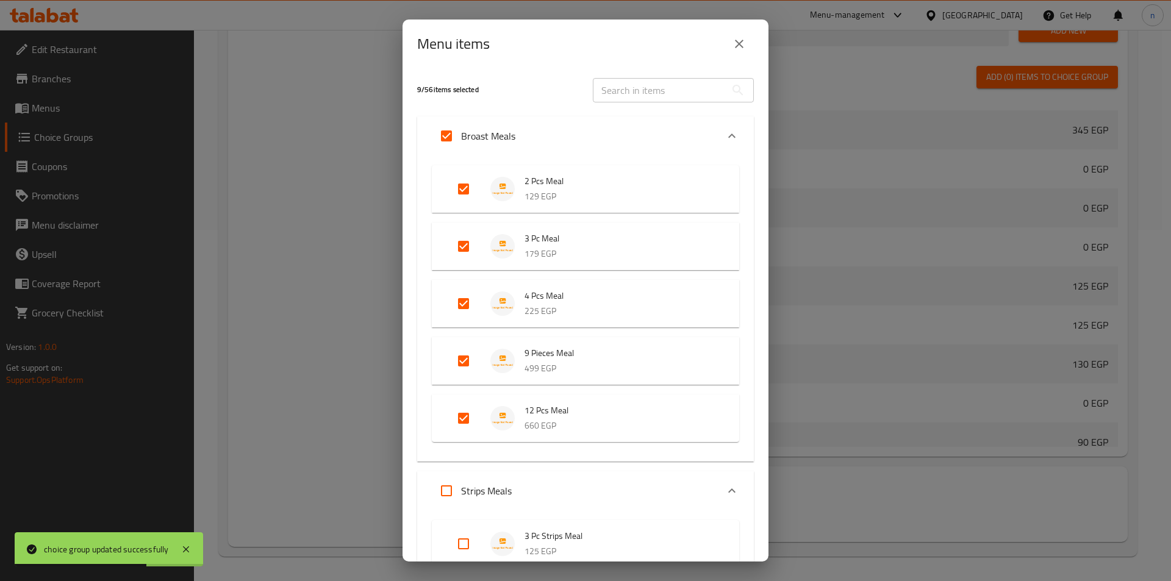
checkbox input "false"
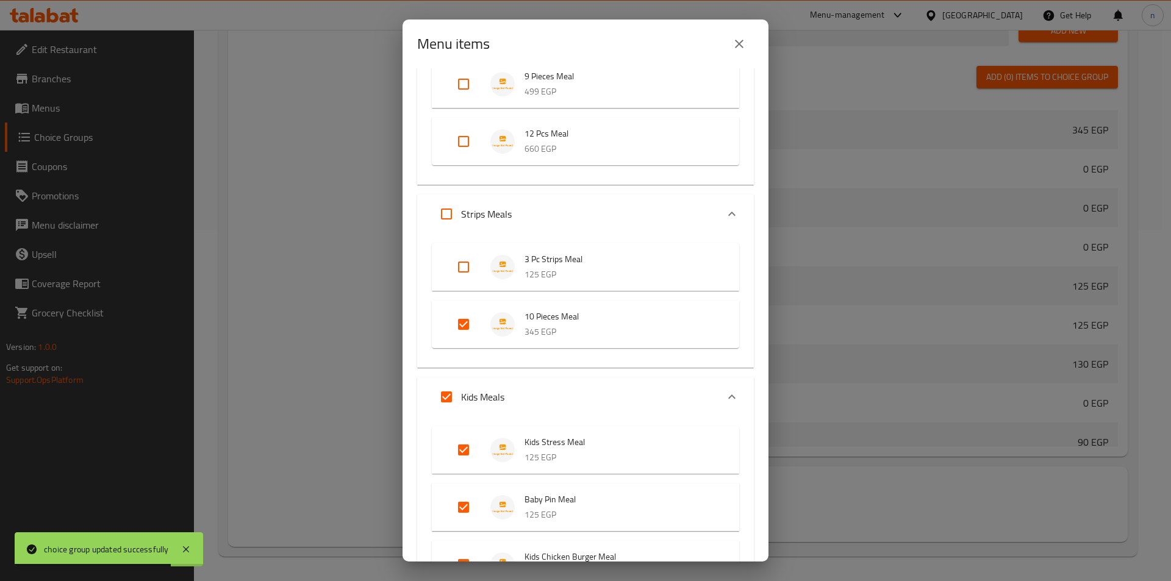
scroll to position [305, 0]
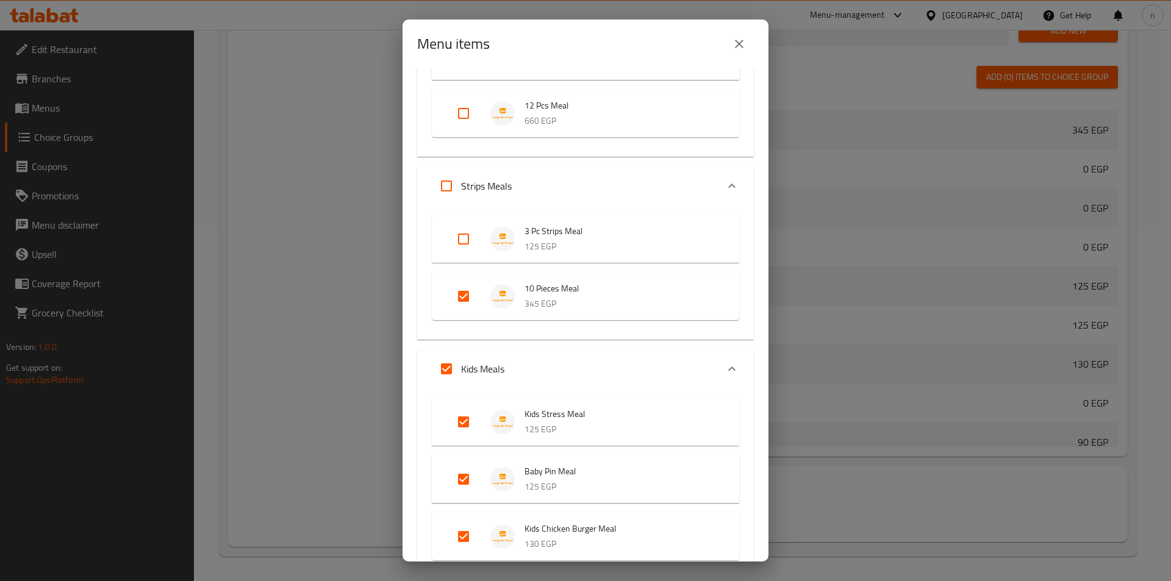
click at [456, 243] on input "Expand" at bounding box center [463, 238] width 29 height 29
checkbox input "true"
click at [474, 290] on input "Expand" at bounding box center [463, 296] width 29 height 29
checkbox input "false"
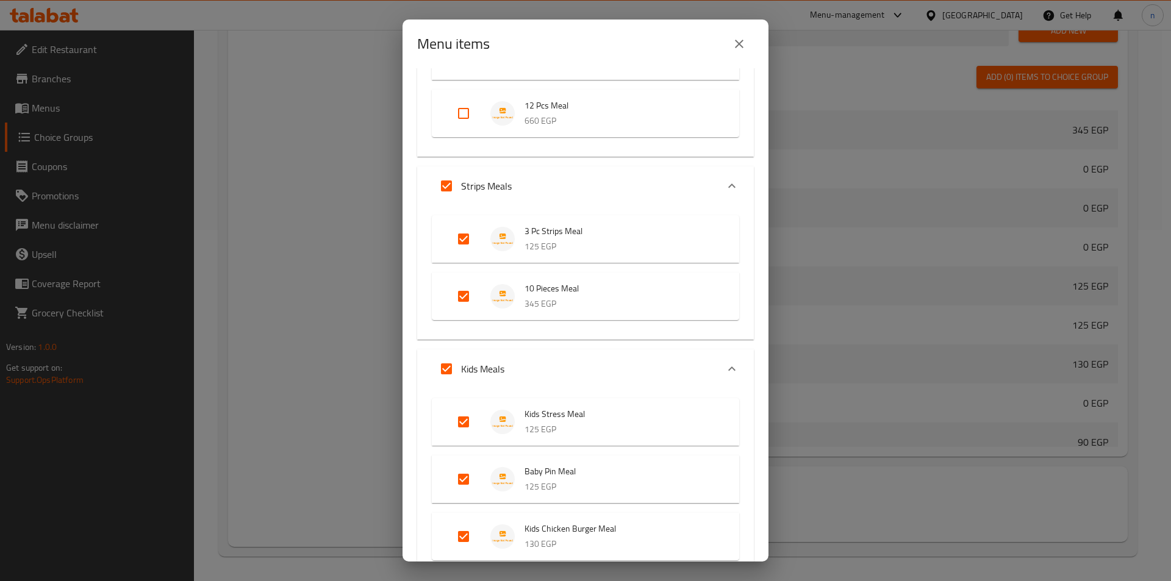
checkbox input "false"
click at [437, 374] on input "Expand" at bounding box center [446, 368] width 29 height 29
checkbox input "false"
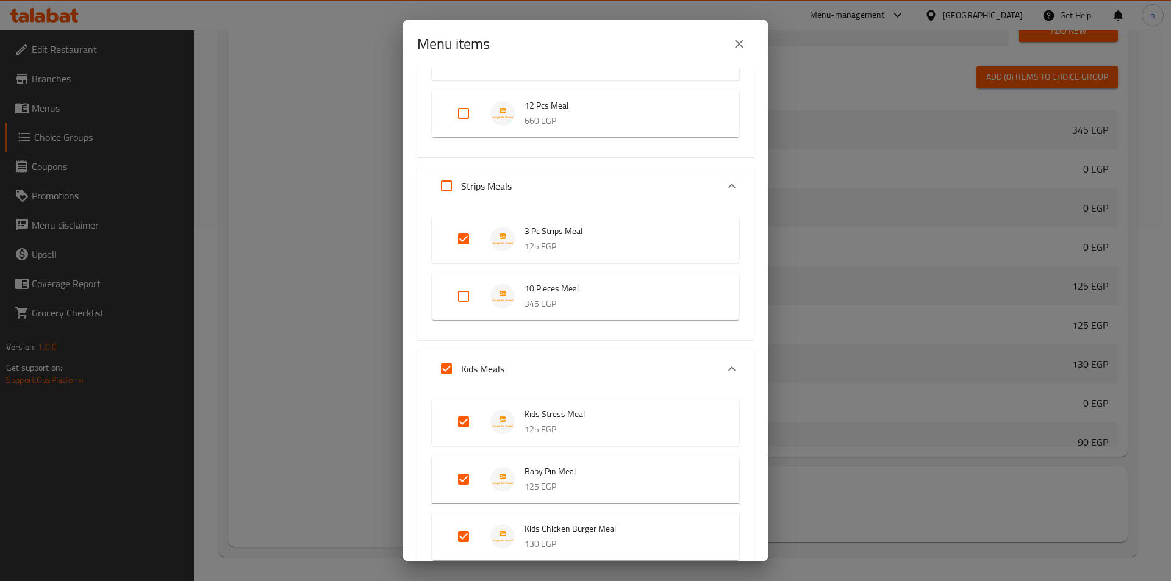
checkbox input "false"
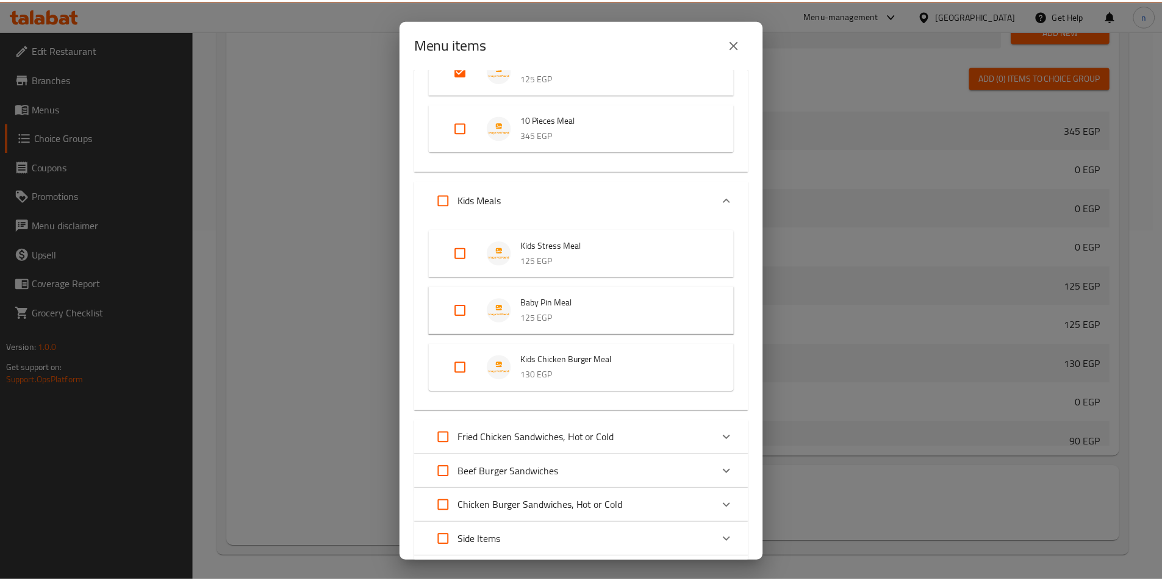
scroll to position [657, 0]
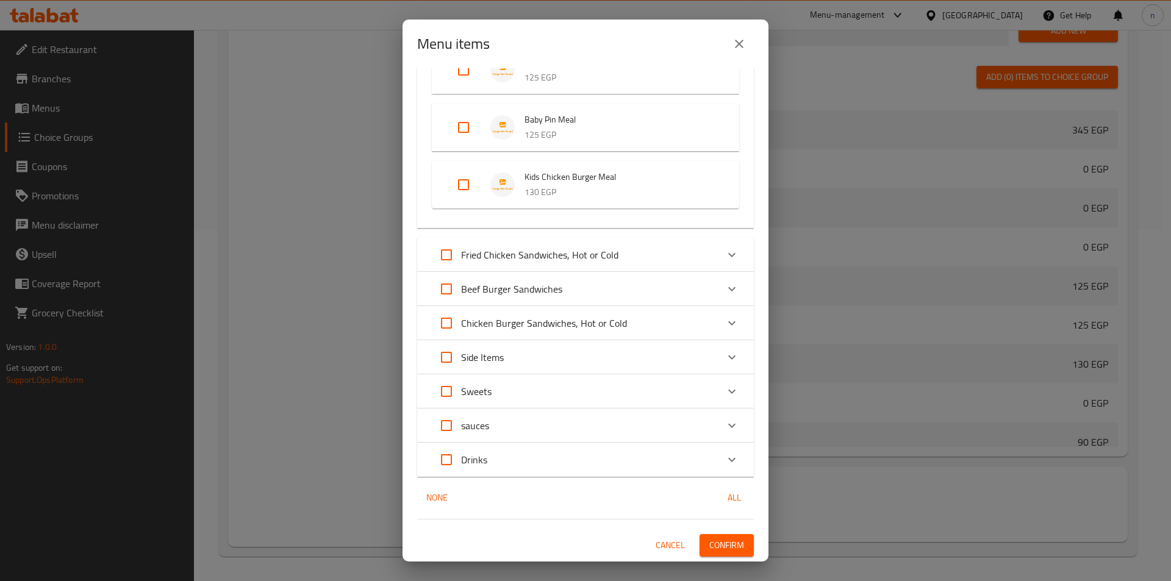
click at [735, 545] on button "Confirm" at bounding box center [726, 545] width 54 height 23
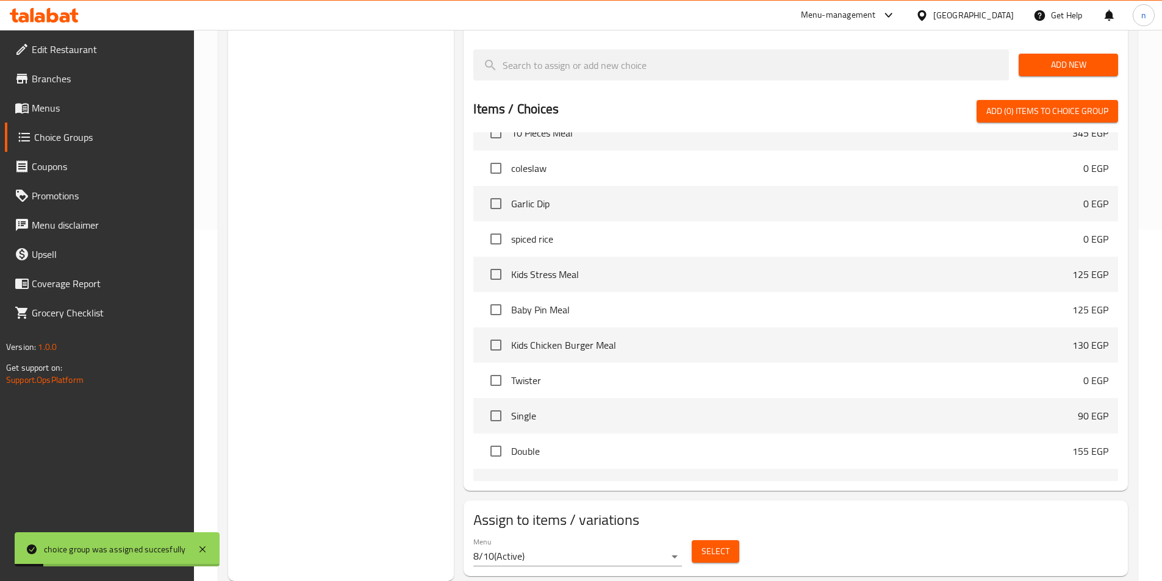
click at [432, 430] on div "Choice Groups add-ons: 3 comments 2" at bounding box center [341, 184] width 226 height 794
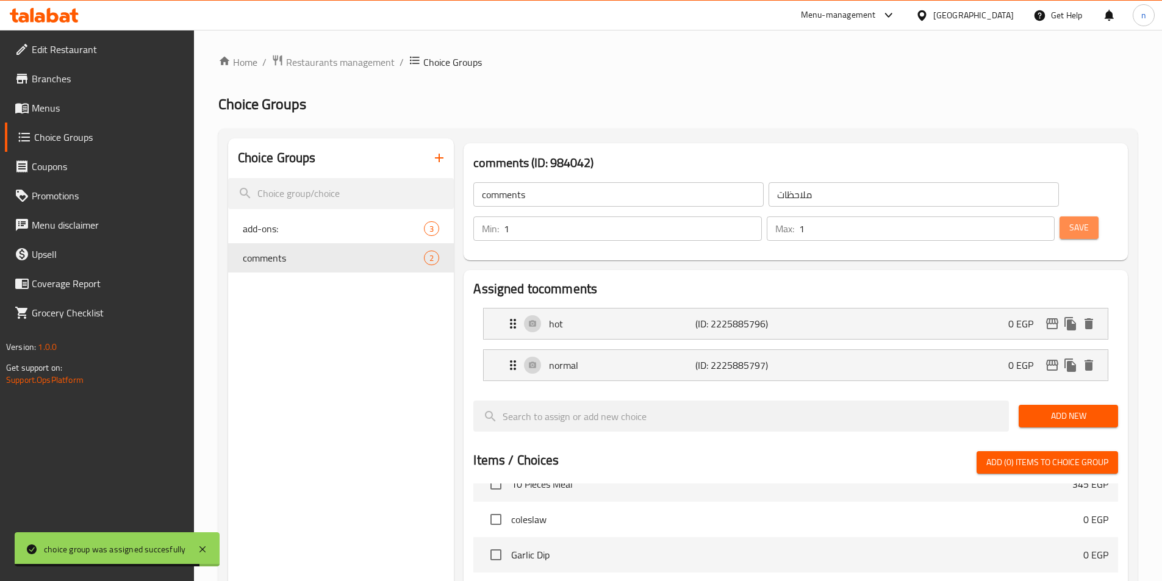
click at [1069, 220] on span "Save" at bounding box center [1079, 227] width 20 height 15
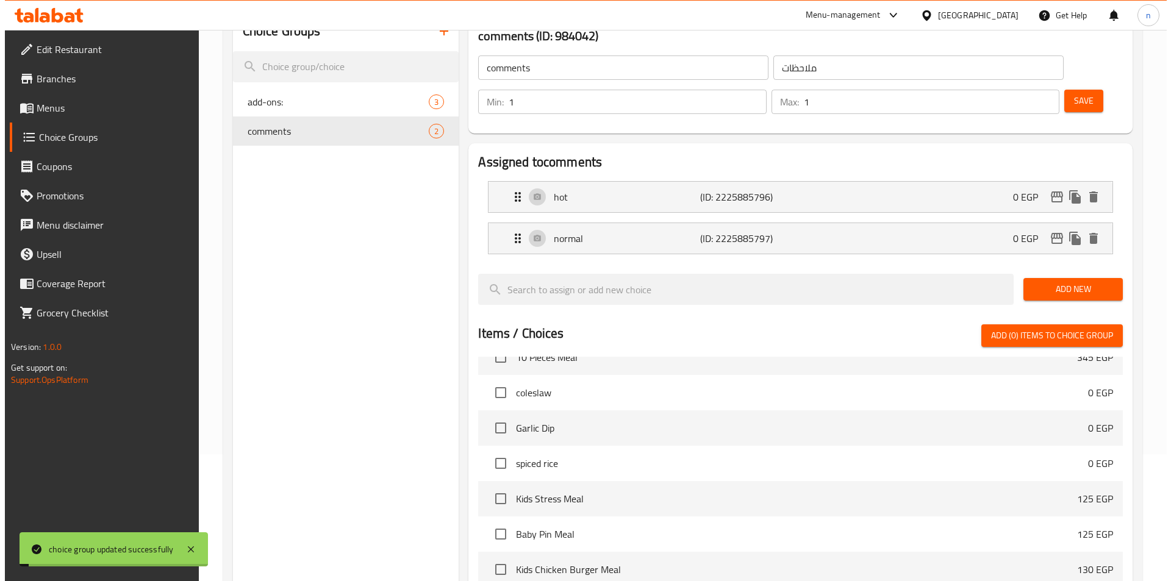
scroll to position [351, 0]
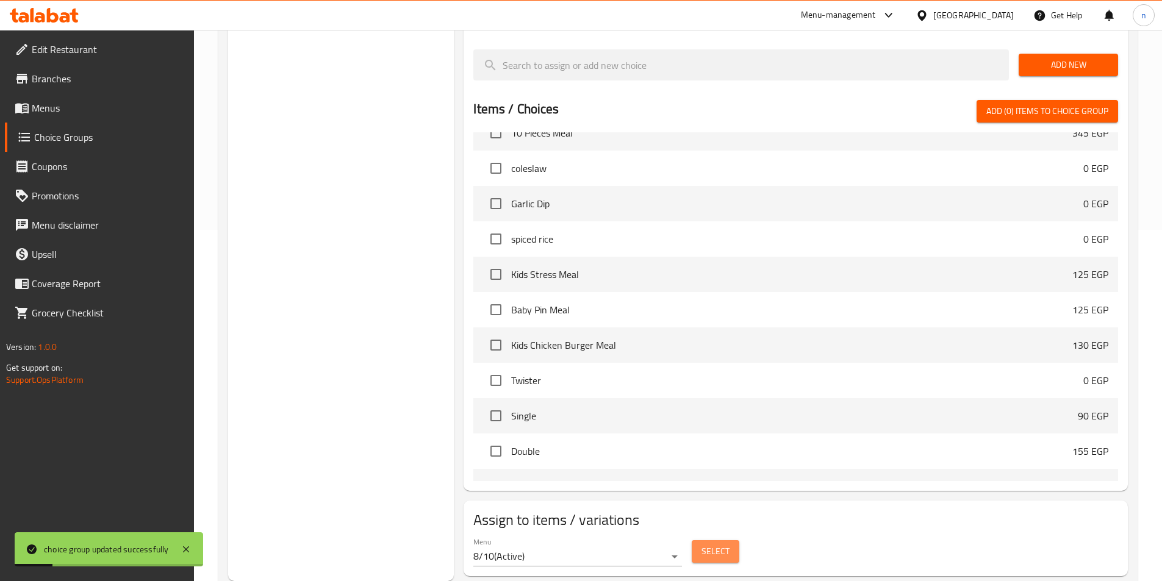
click at [730, 540] on button "Select" at bounding box center [715, 551] width 48 height 23
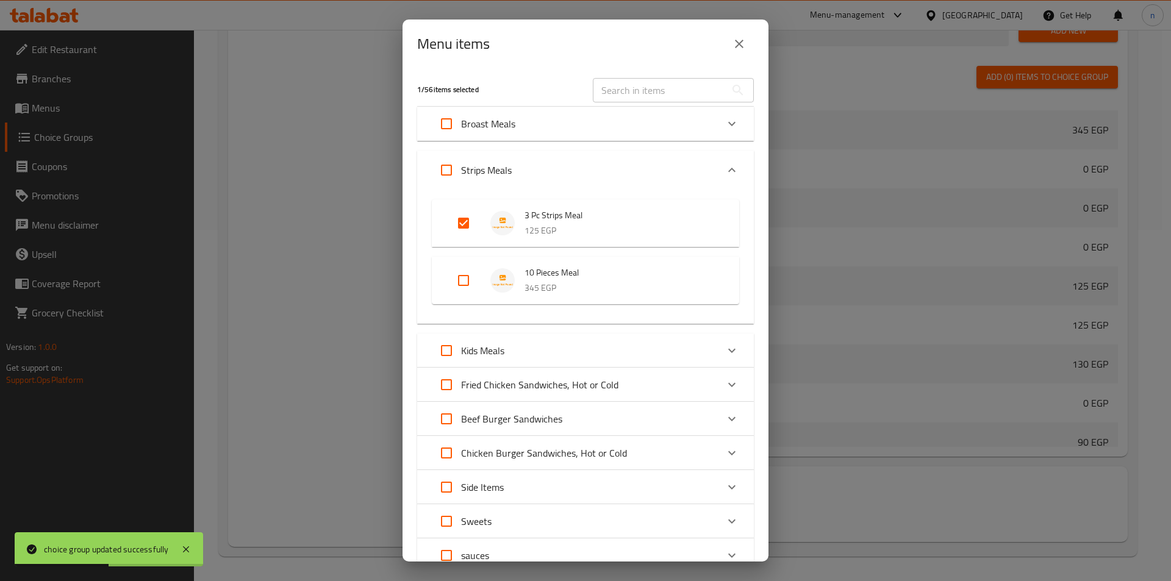
click at [449, 124] on input "Expand" at bounding box center [446, 123] width 29 height 29
checkbox input "true"
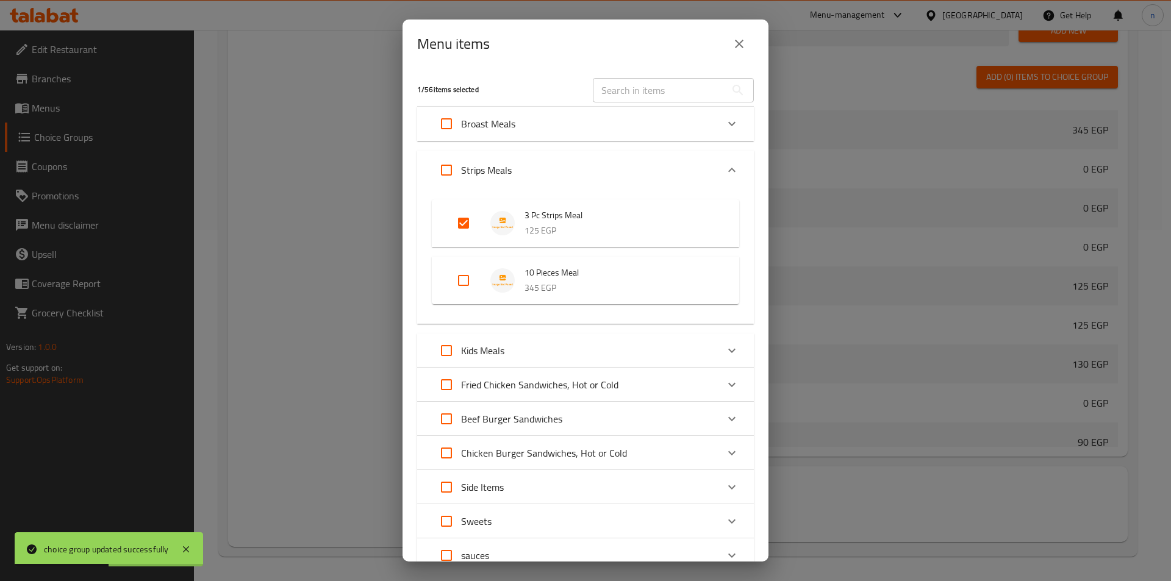
checkbox input "true"
click at [452, 174] on input "Expand" at bounding box center [446, 169] width 29 height 29
checkbox input "true"
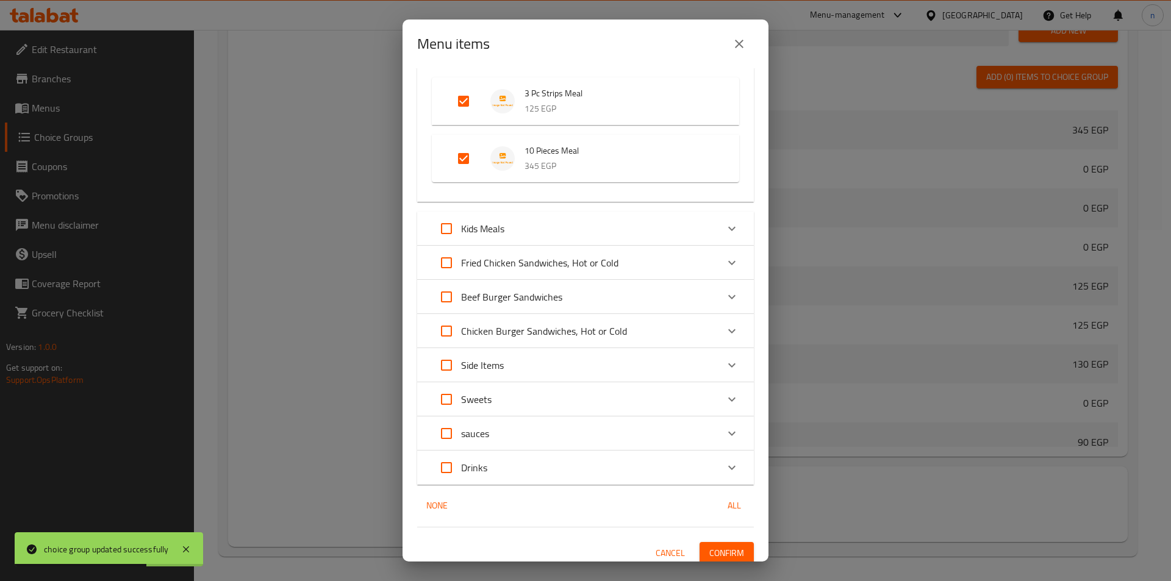
scroll to position [0, 0]
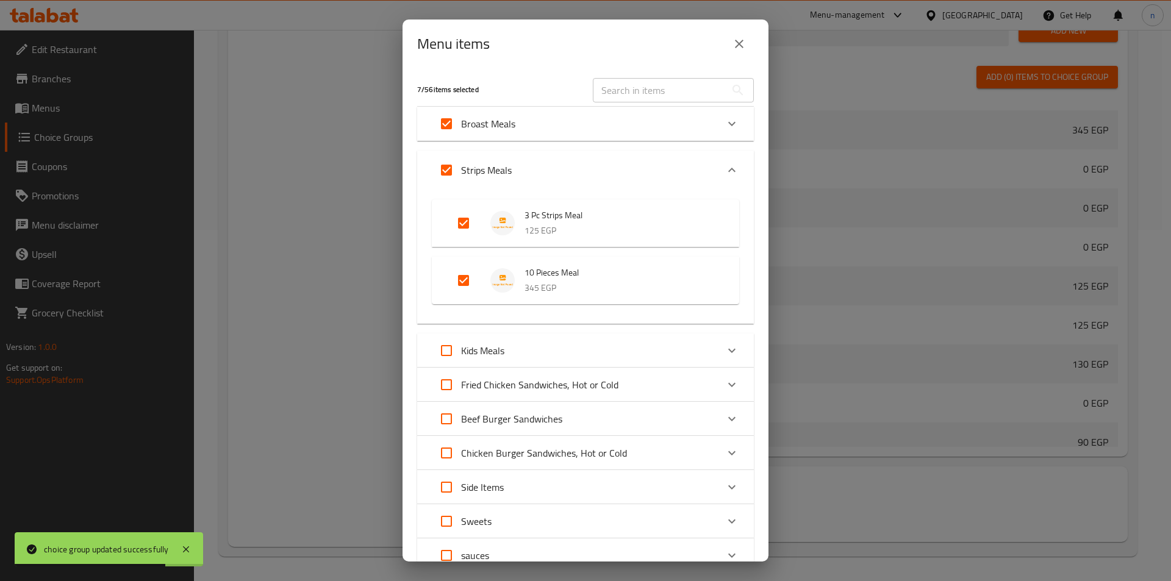
click at [443, 354] on input "Expand" at bounding box center [446, 350] width 29 height 29
checkbox input "true"
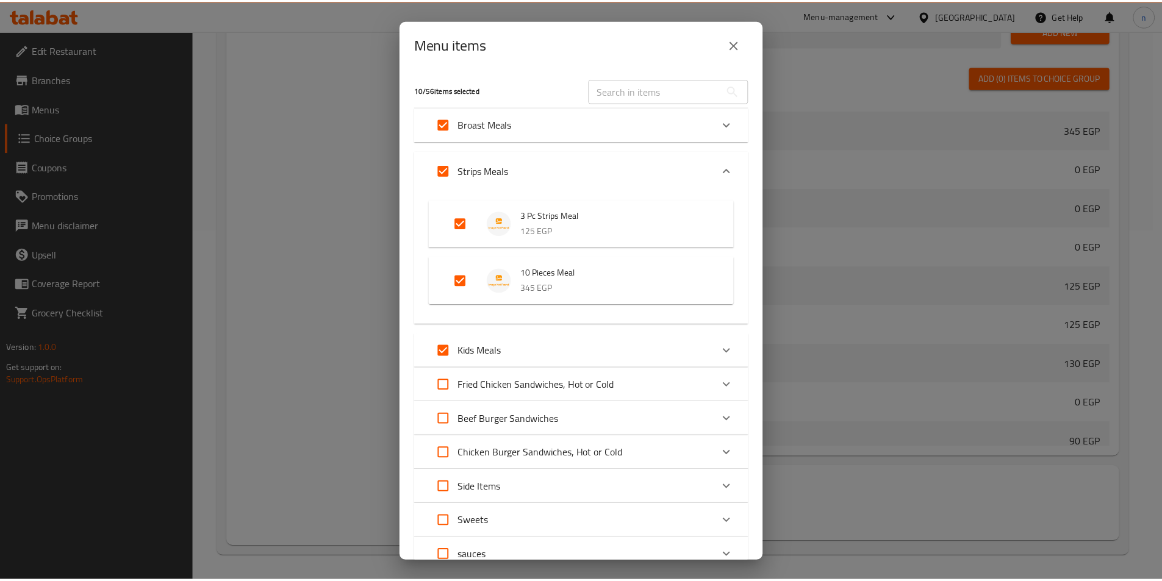
scroll to position [130, 0]
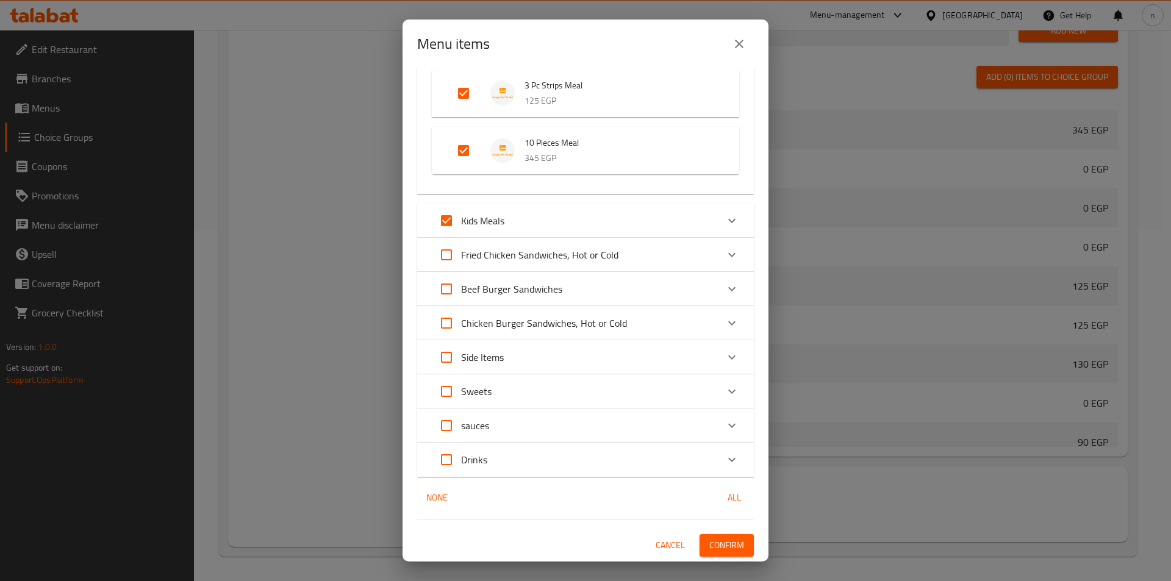
click at [718, 539] on span "Confirm" at bounding box center [726, 545] width 35 height 15
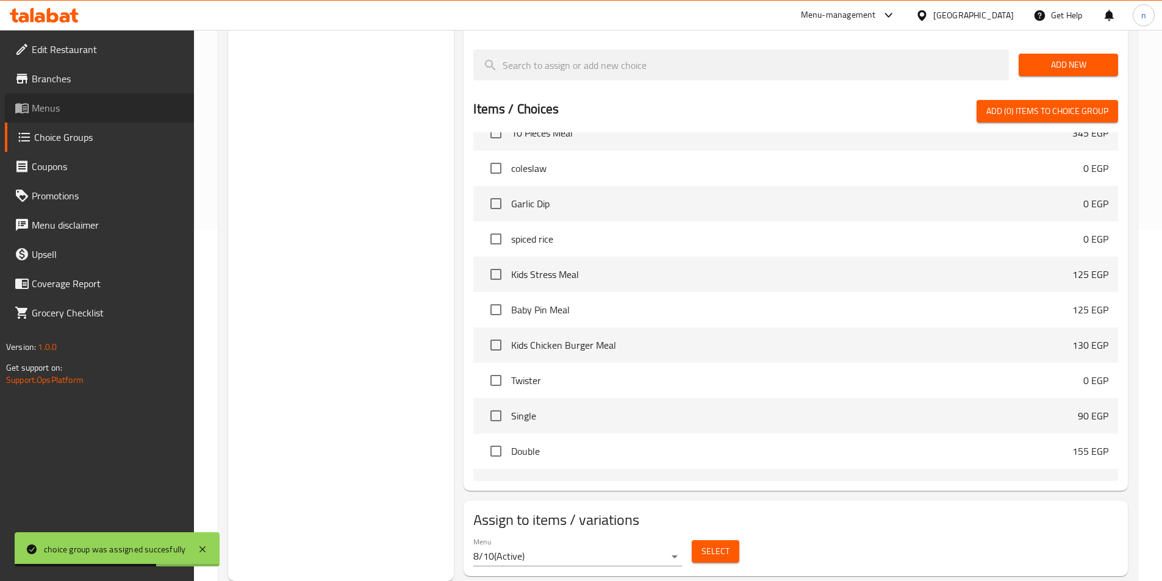
click at [23, 99] on link "Menus" at bounding box center [99, 107] width 189 height 29
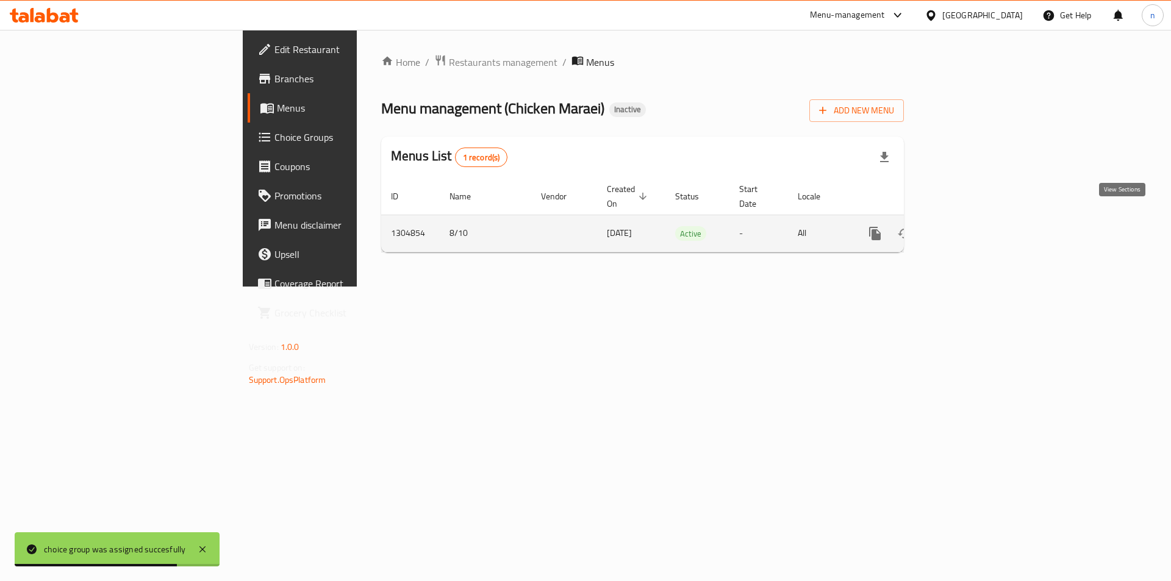
click at [977, 230] on link "enhanced table" at bounding box center [962, 233] width 29 height 29
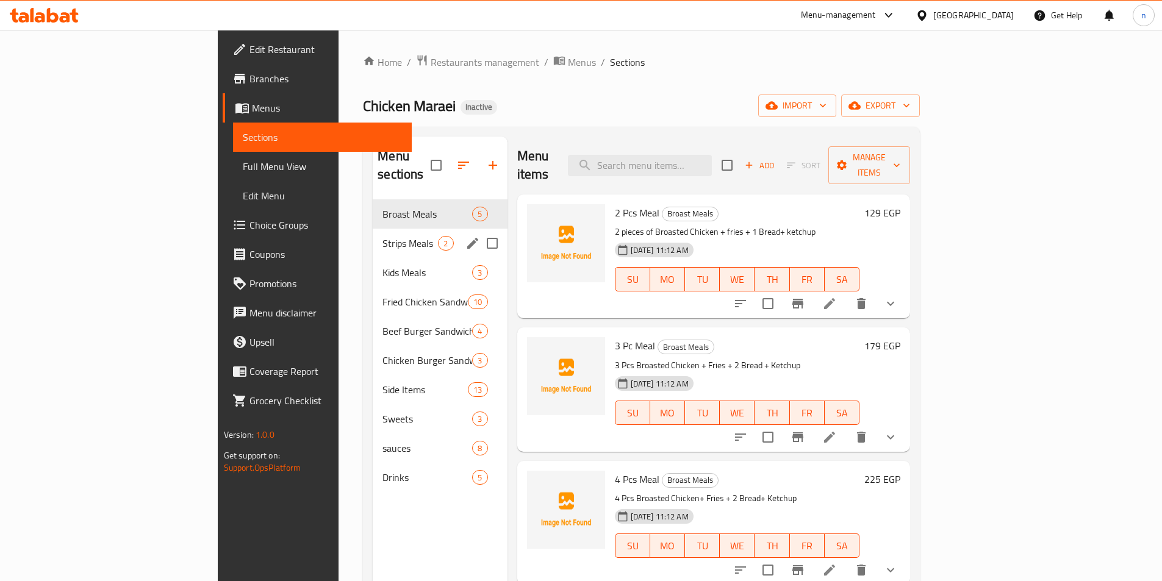
click at [373, 229] on div "Strips Meals 2" at bounding box center [440, 243] width 134 height 29
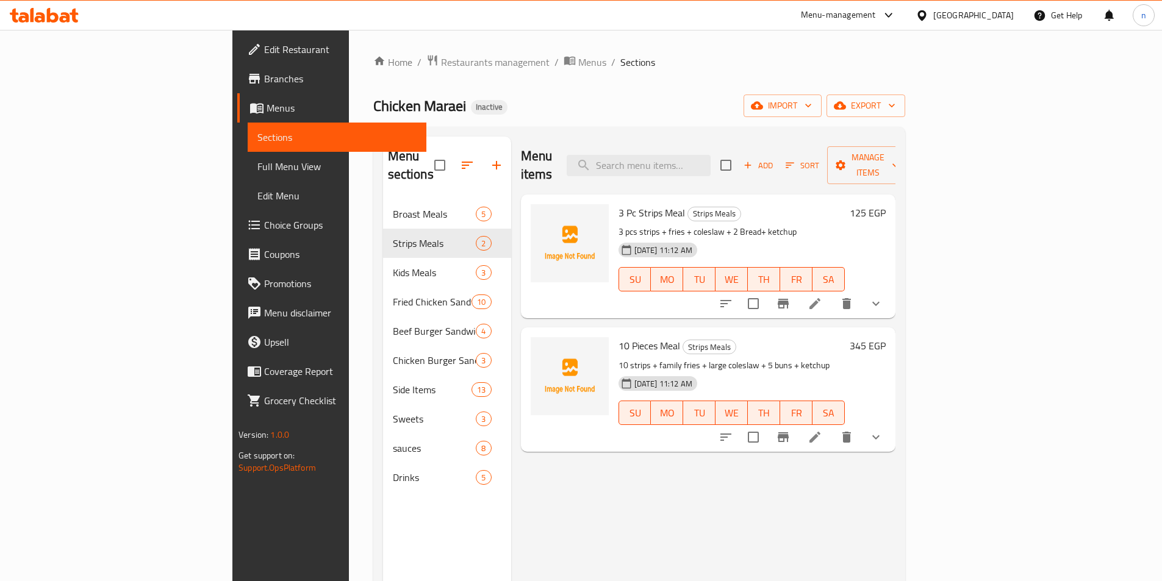
click at [832, 293] on li at bounding box center [815, 304] width 34 height 22
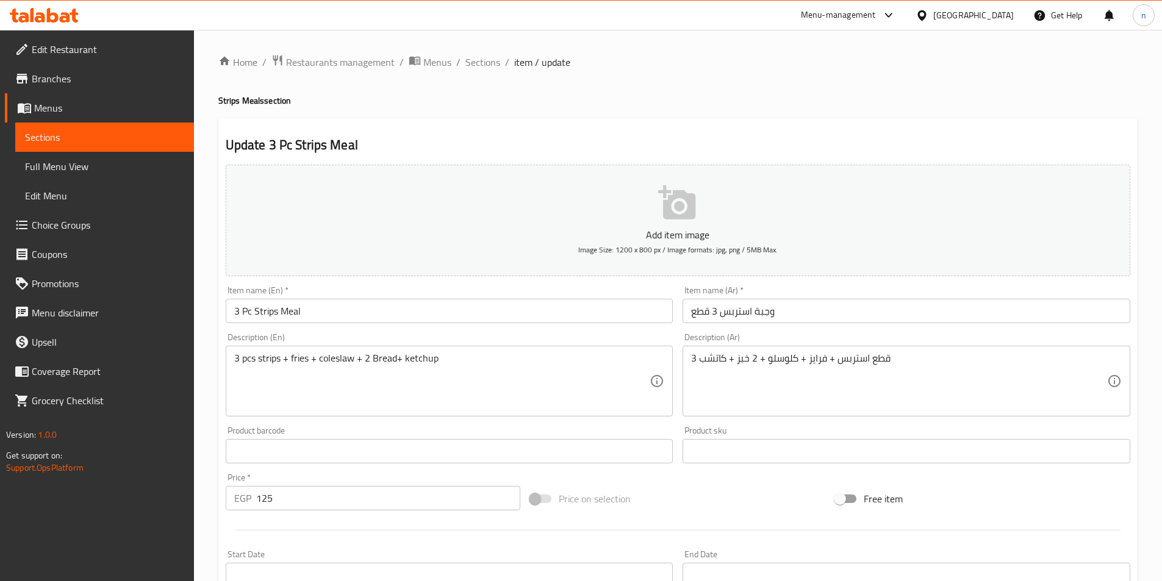
click at [216, 479] on div "Home / Restaurants management / Menus / Sections / item / update Strips Meals s…" at bounding box center [678, 456] width 968 height 852
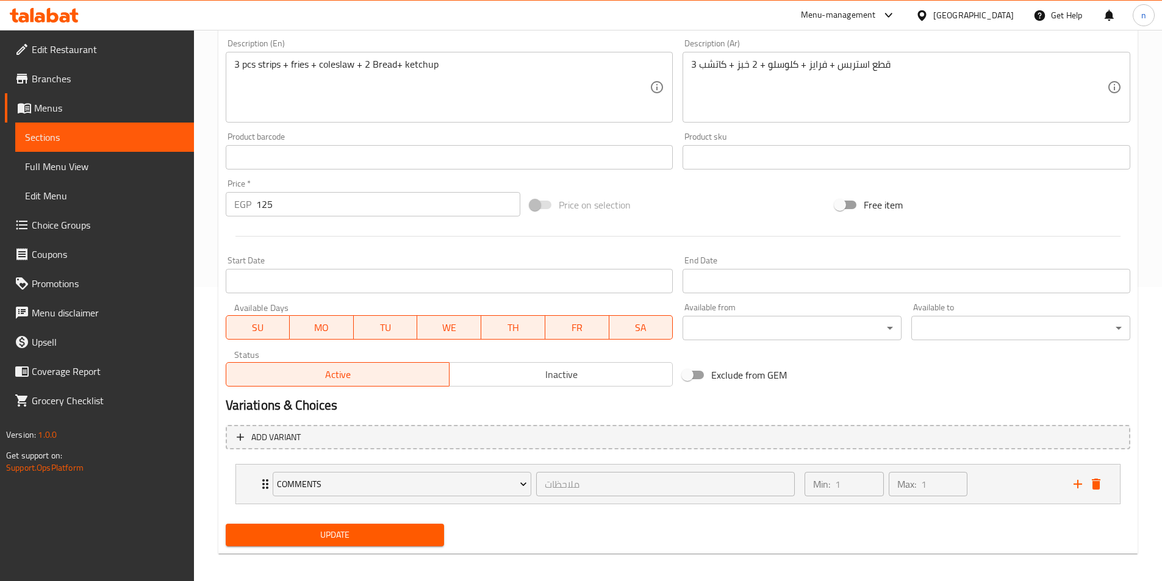
scroll to position [301, 0]
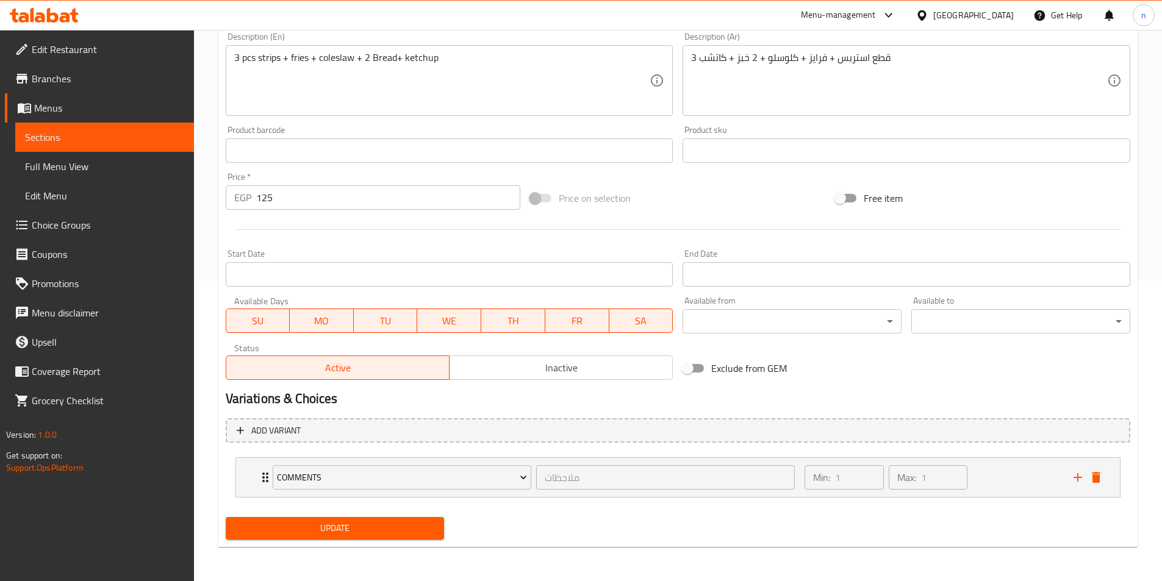
click at [407, 529] on span "Update" at bounding box center [334, 528] width 199 height 15
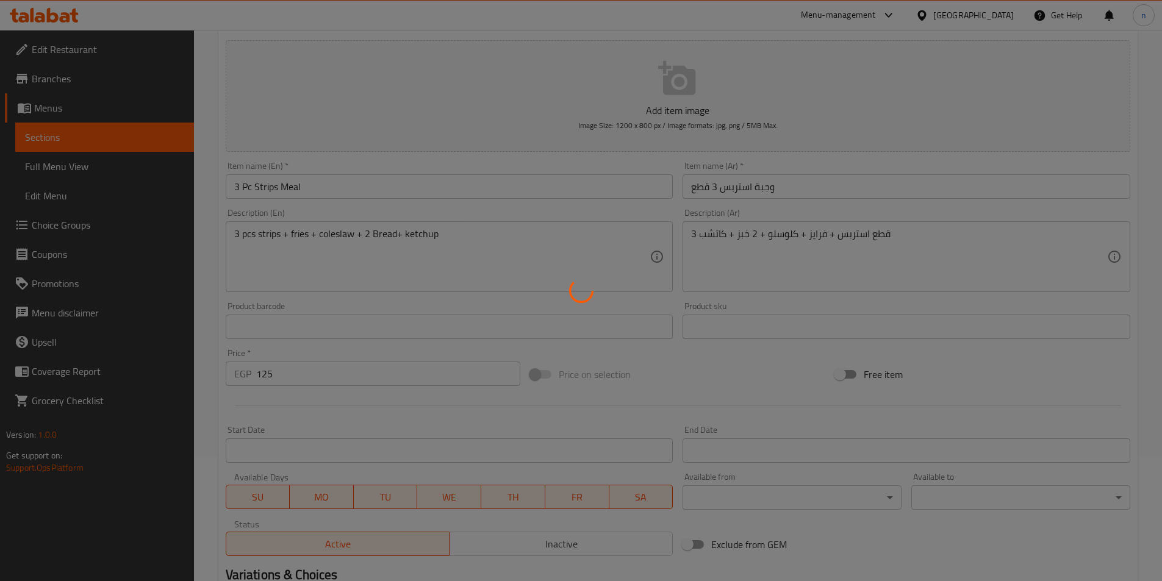
scroll to position [0, 0]
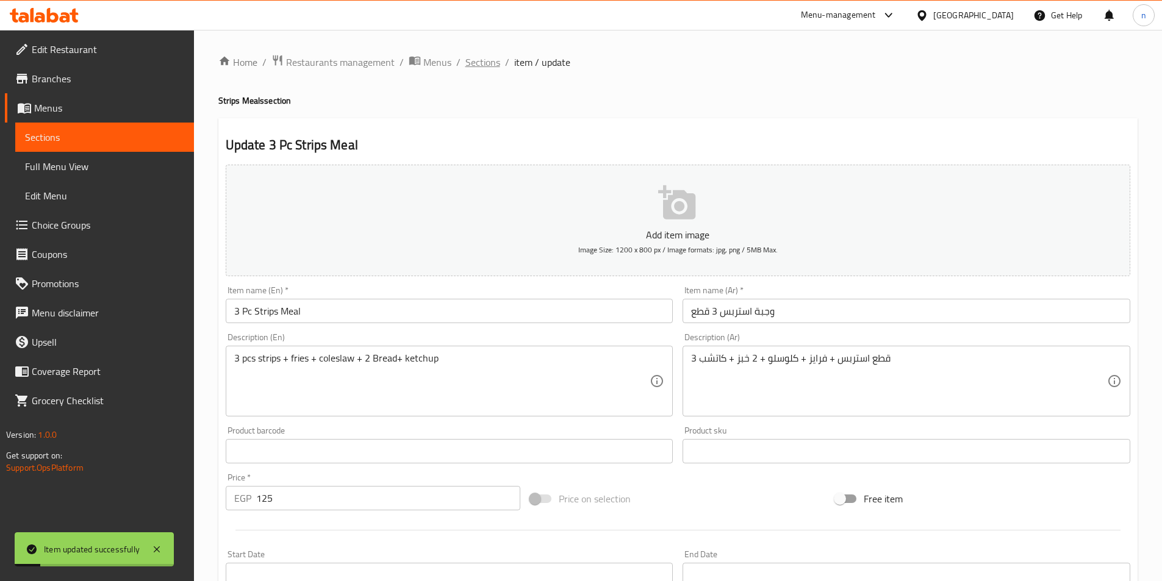
click at [480, 70] on span "Sections" at bounding box center [482, 62] width 35 height 15
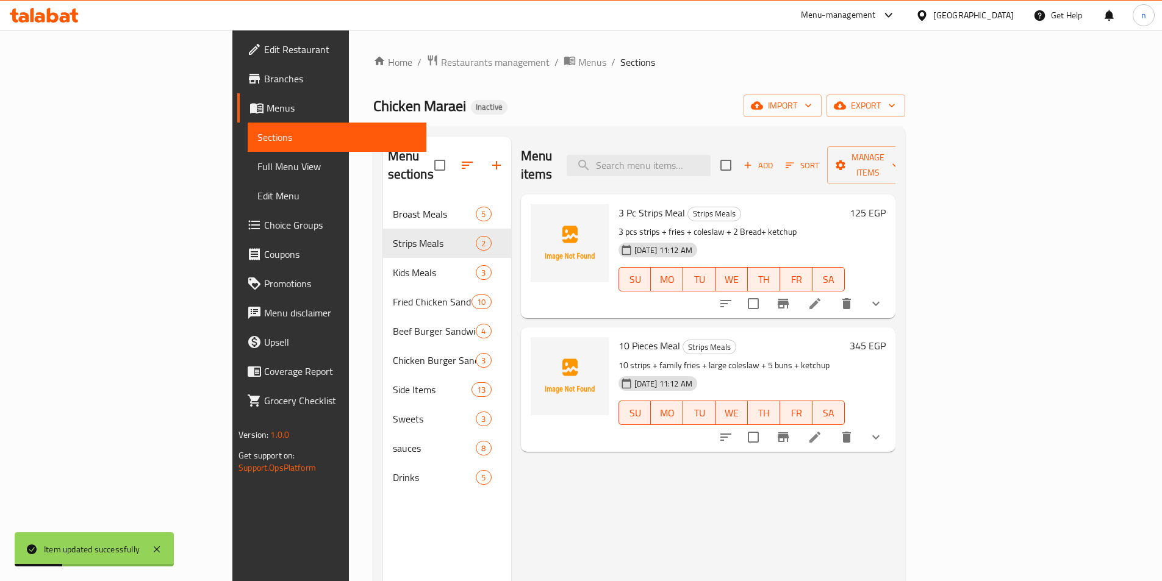
click at [820, 432] on icon at bounding box center [814, 437] width 11 height 11
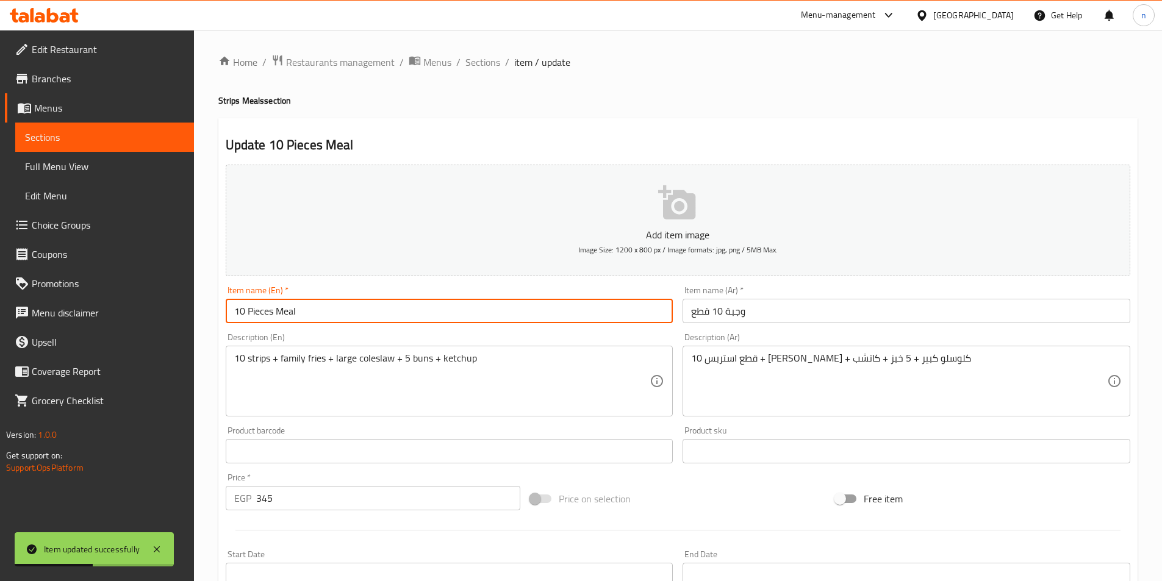
click at [375, 315] on input "10 Pieces Meal" at bounding box center [450, 311] width 448 height 24
click at [227, 99] on h4 "Strips Meals section" at bounding box center [677, 101] width 919 height 12
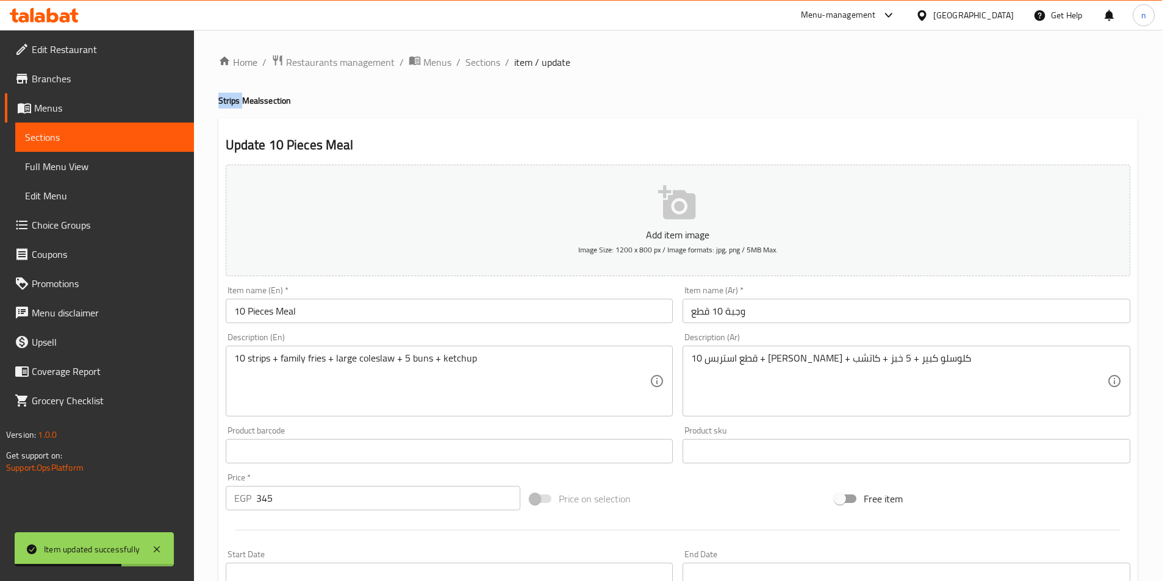
click at [227, 99] on h4 "Strips Meals section" at bounding box center [677, 101] width 919 height 12
copy h4 "Strips"
click at [275, 308] on input "10 Pieces Meal" at bounding box center [450, 311] width 448 height 24
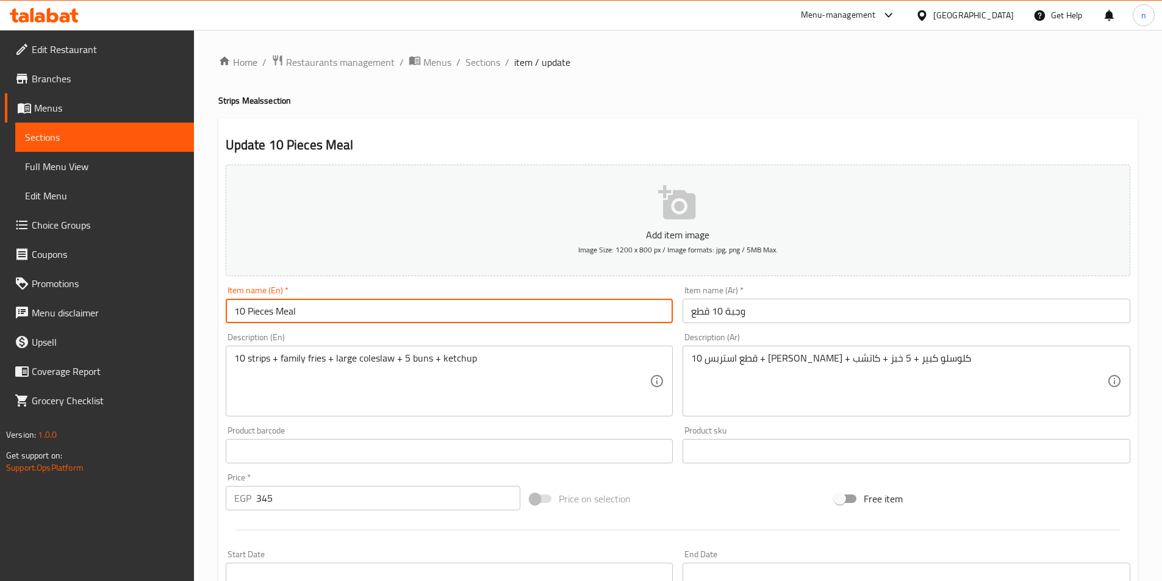
paste input "Strips"
type input "10 Pieces Strips Meal"
click at [724, 312] on input "وجبة 10 قطع" at bounding box center [906, 311] width 448 height 24
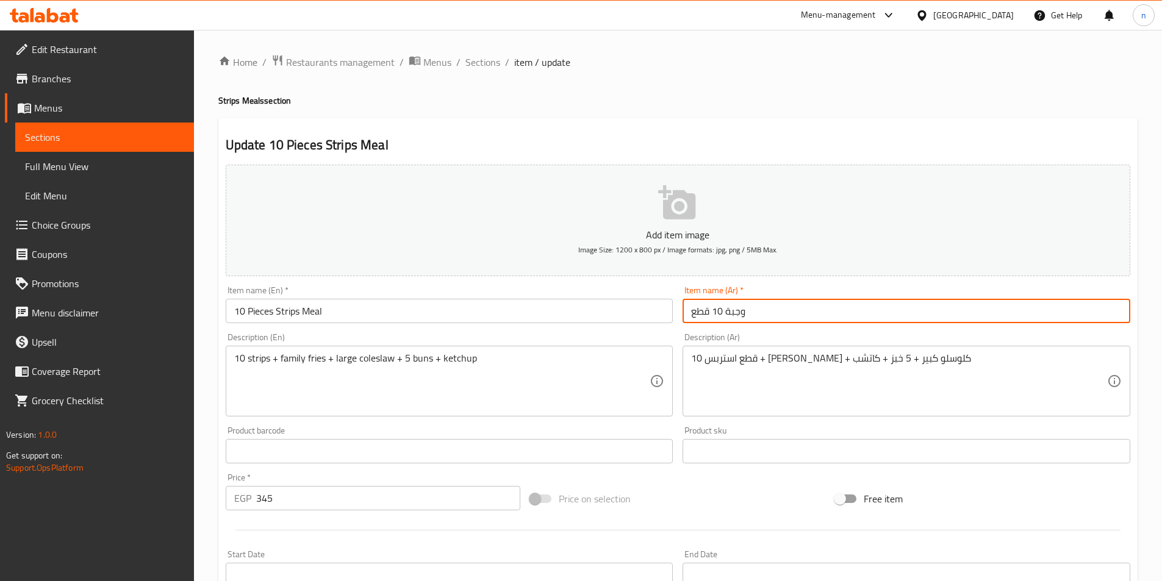
click at [726, 313] on input "وجبة 10 قطع" at bounding box center [906, 311] width 448 height 24
type input "وجبة استربس 10 قطع"
click at [538, 310] on input "10 Pieces Strips Meal" at bounding box center [450, 311] width 448 height 24
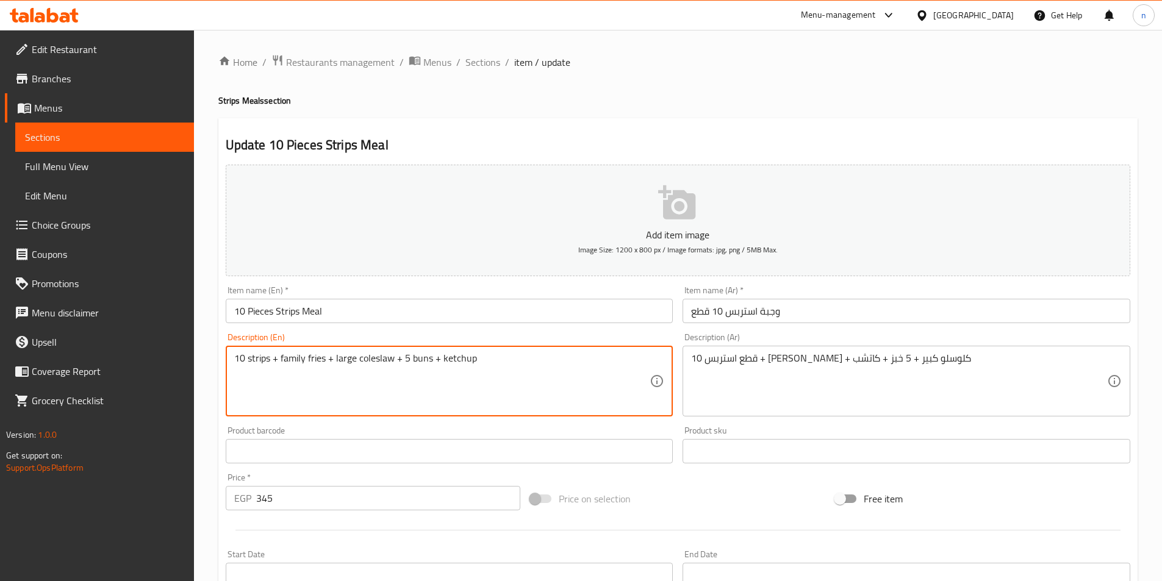
paste textarea "pcs"
click at [501, 360] on textarea "10 pcs strips + family fries + large coleslaw + 5 buns + ketchup" at bounding box center [442, 381] width 416 height 58
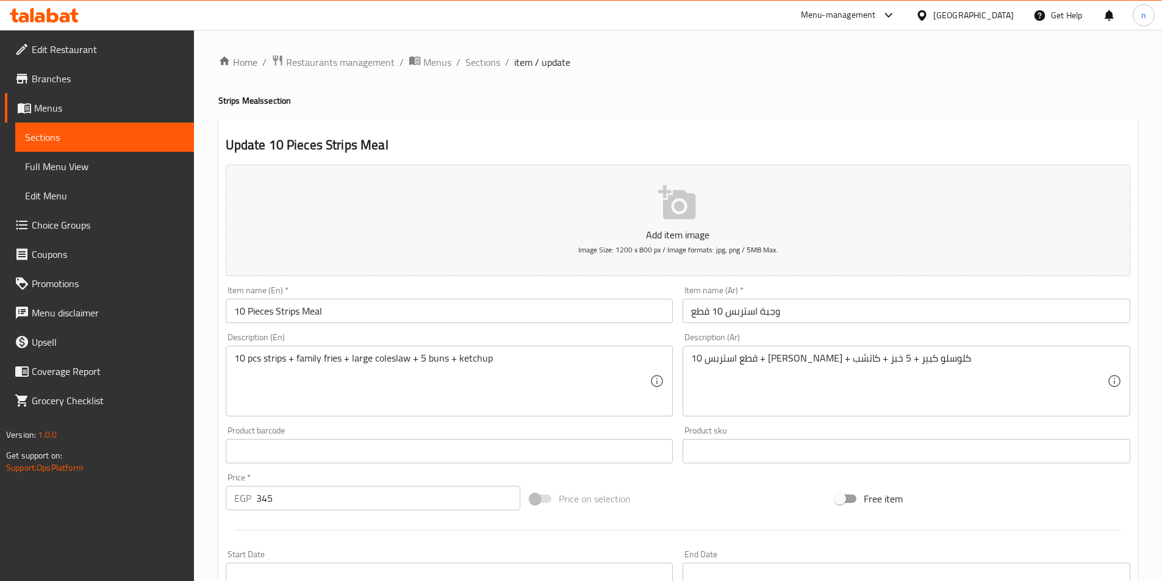
click at [434, 357] on textarea "10 pcs strips + family fries + large coleslaw + 5 buns + ketchup" at bounding box center [442, 381] width 416 height 58
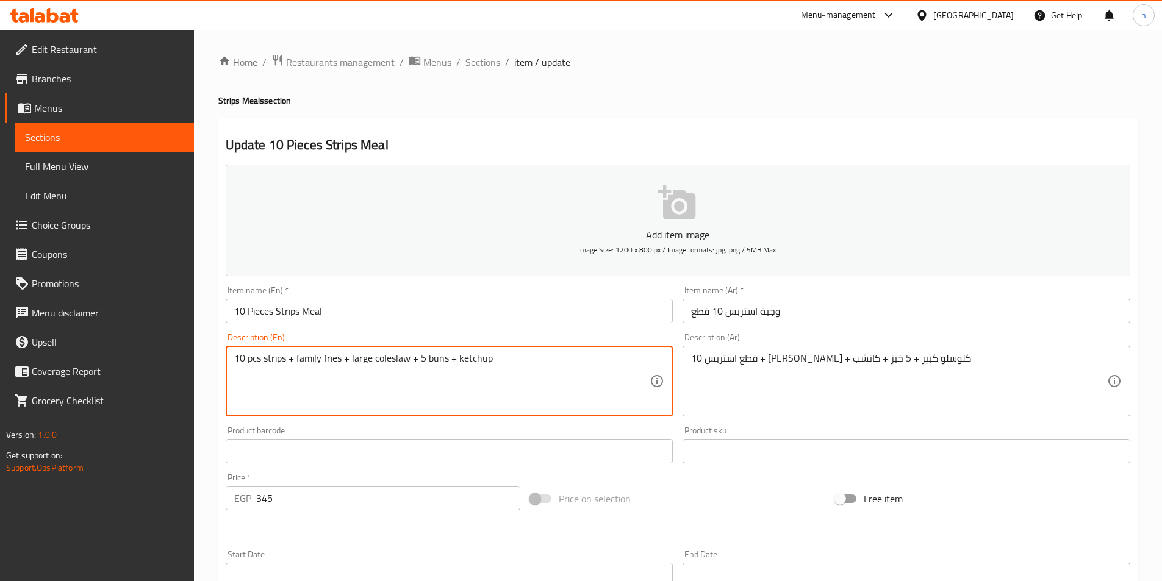
click at [434, 357] on textarea "10 pcs strips + family fries + large coleslaw + 5 buns + ketchup" at bounding box center [442, 381] width 416 height 58
paste textarea "Bread"
type textarea "10 pcs strips + family fries + large coleslaw + 5 Bread+ ketchup"
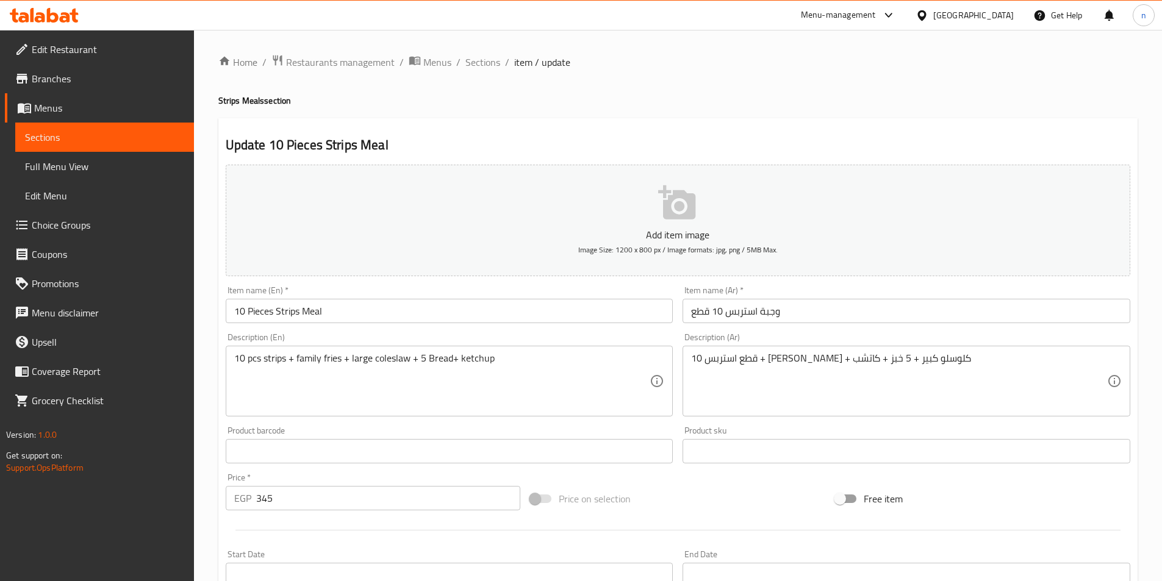
click at [211, 300] on div "Home / Restaurants management / Menus / Sections / item / update Strips Meals s…" at bounding box center [678, 481] width 968 height 902
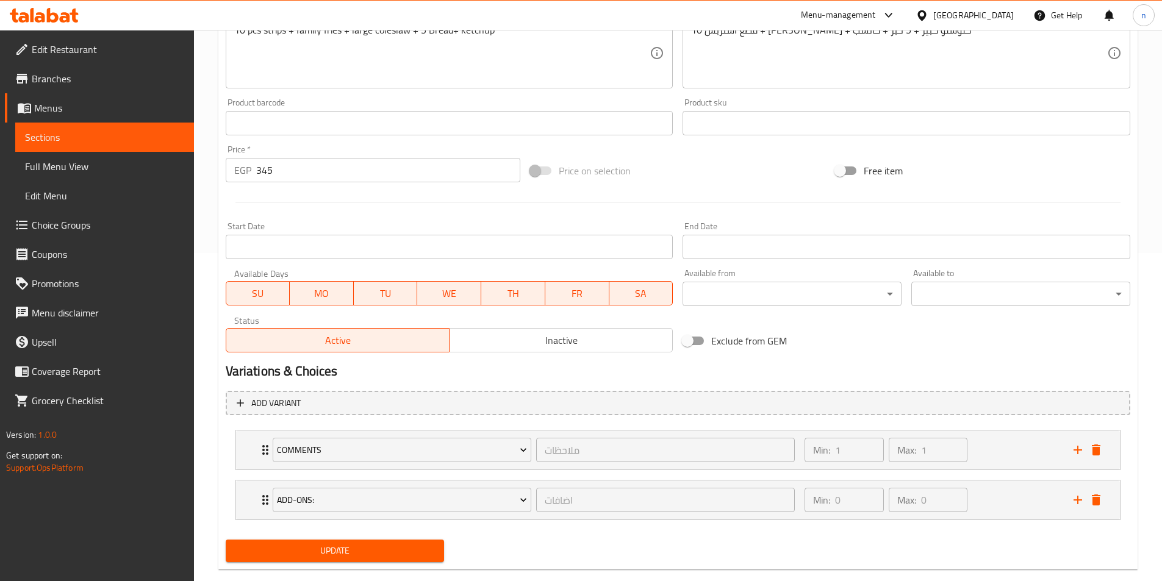
scroll to position [351, 0]
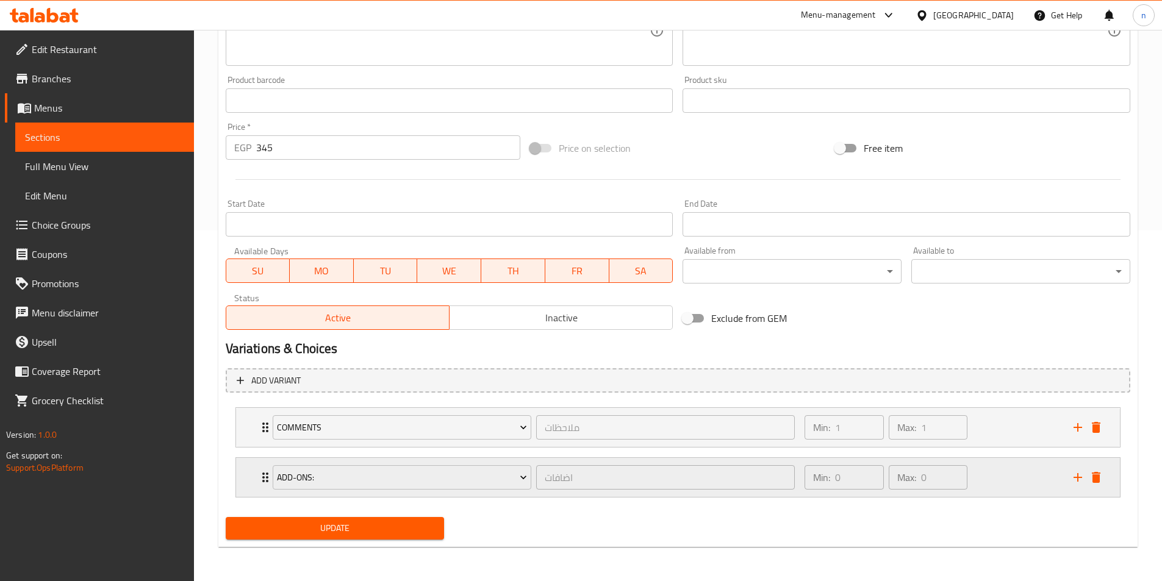
click at [979, 479] on div "Min: 0 ​ Max: 0 ​" at bounding box center [931, 477] width 268 height 39
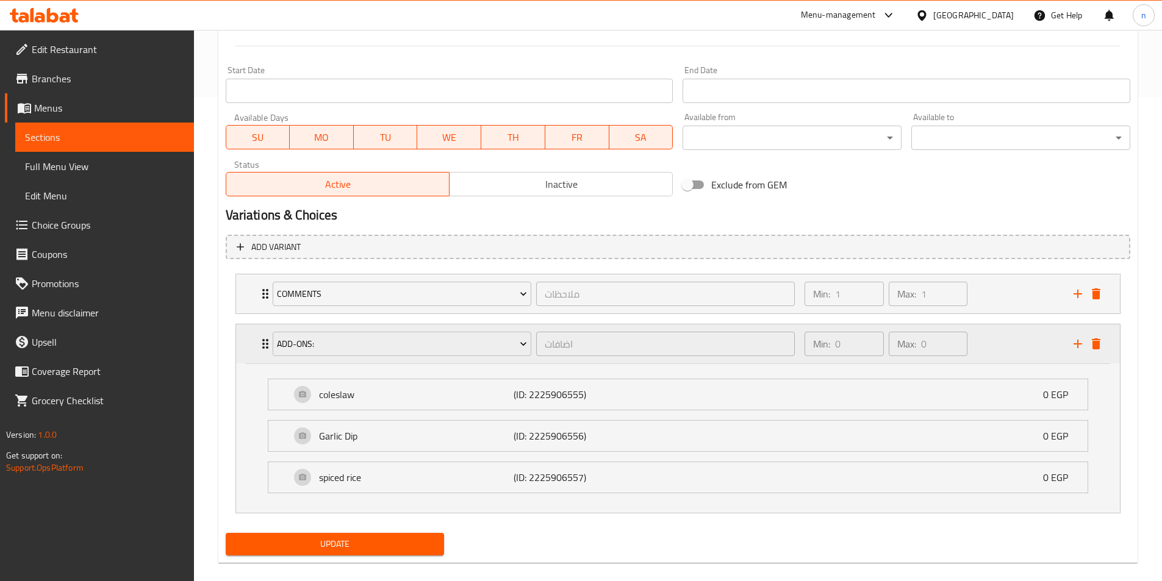
scroll to position [500, 0]
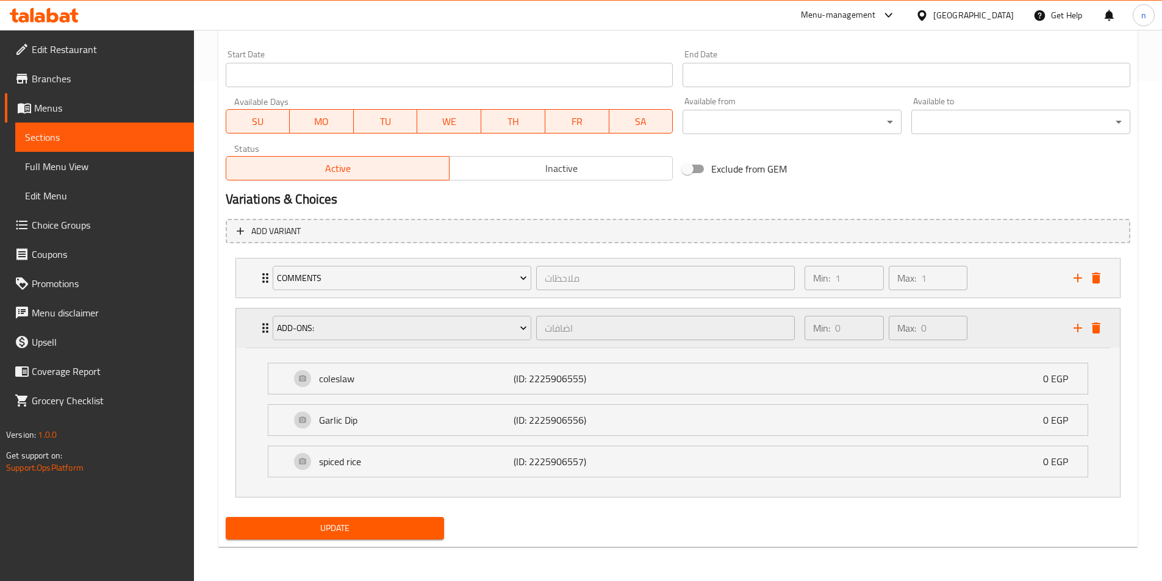
click at [1104, 333] on div "Expand" at bounding box center [1086, 328] width 37 height 18
click at [1099, 331] on icon "delete" at bounding box center [1095, 328] width 9 height 11
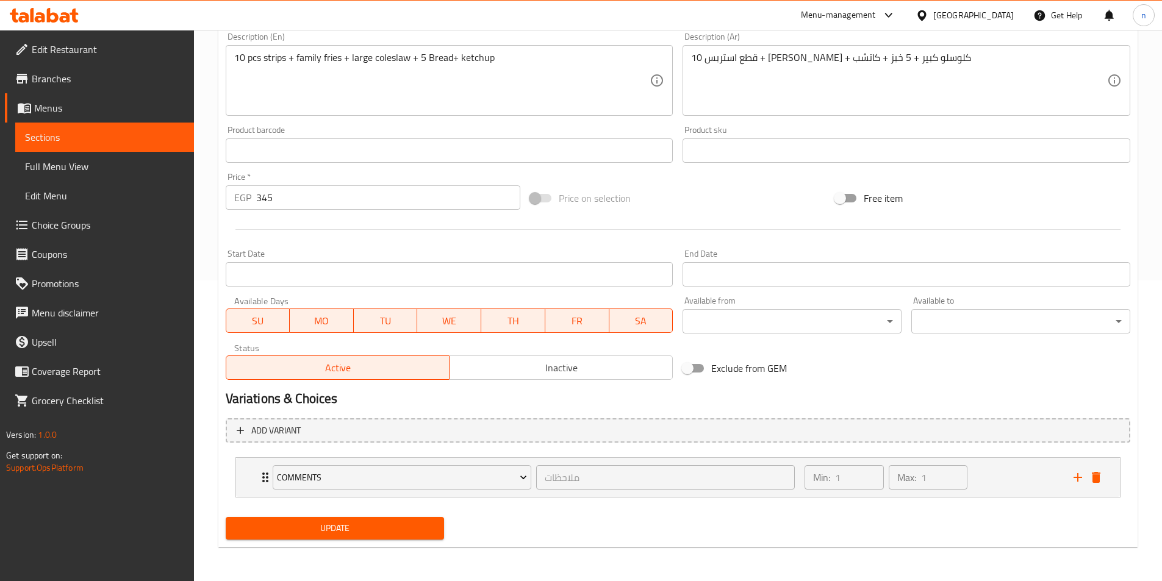
scroll to position [301, 0]
click at [999, 472] on div "Min: 1 ​ Max: 1 ​" at bounding box center [931, 477] width 268 height 39
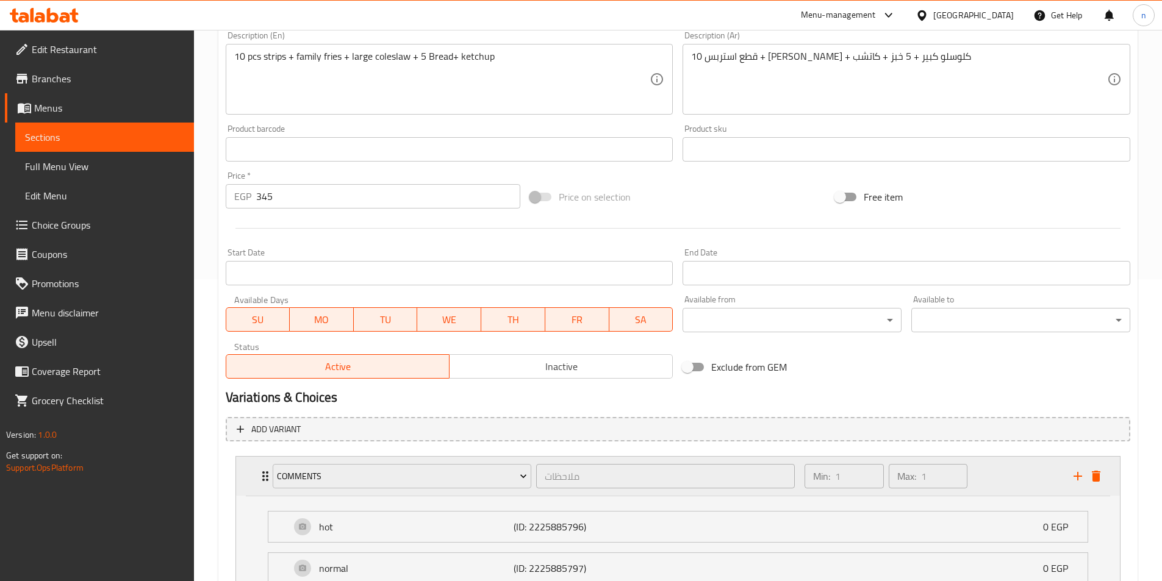
scroll to position [409, 0]
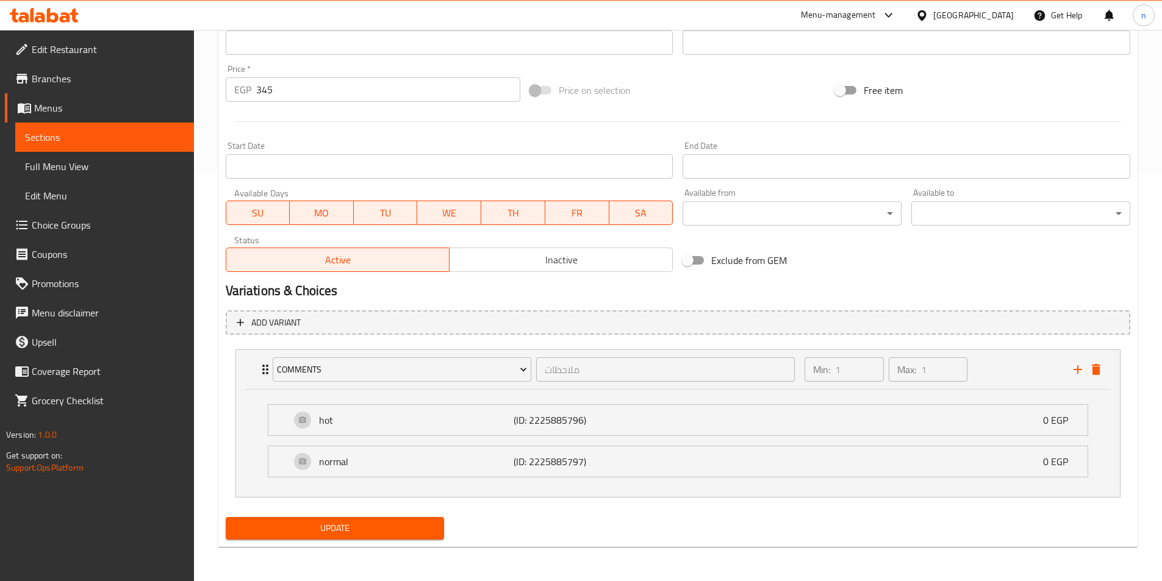
click at [371, 534] on span "Update" at bounding box center [334, 528] width 199 height 15
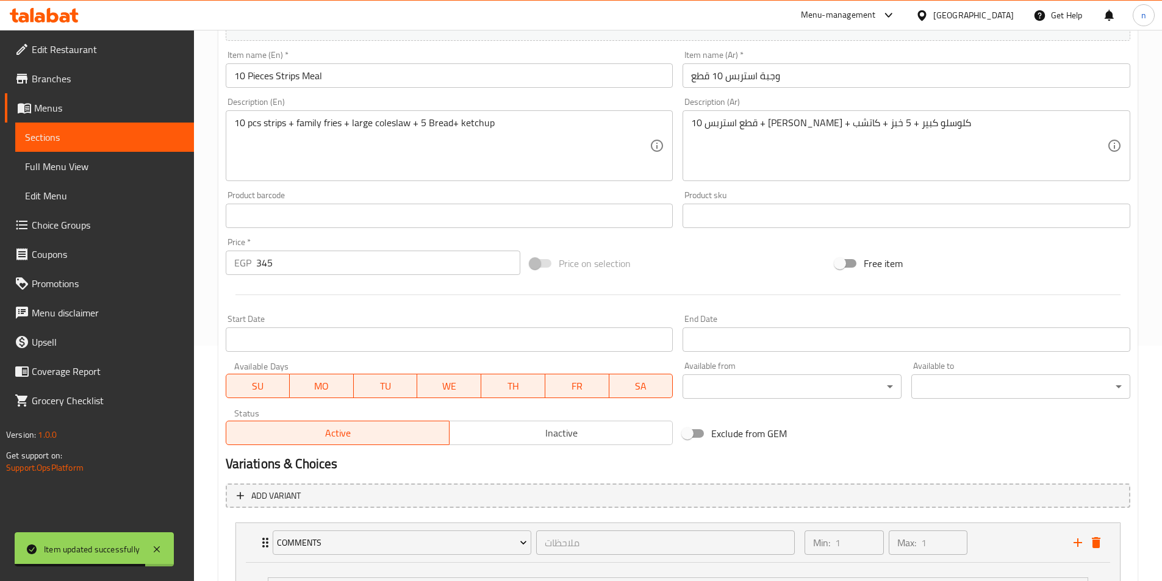
scroll to position [0, 0]
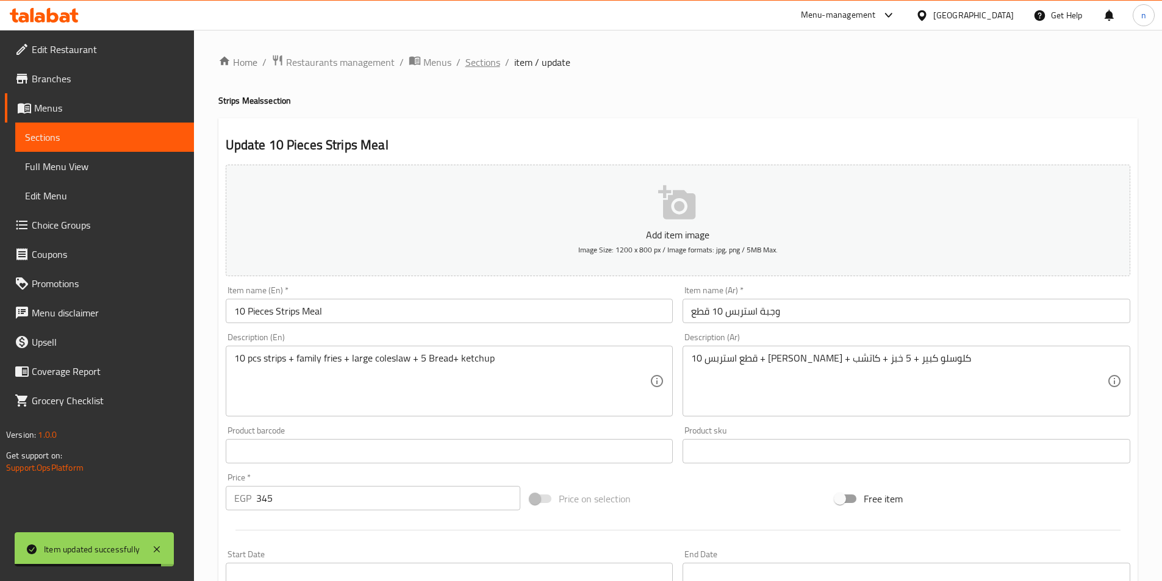
click at [496, 62] on span "Sections" at bounding box center [482, 62] width 35 height 15
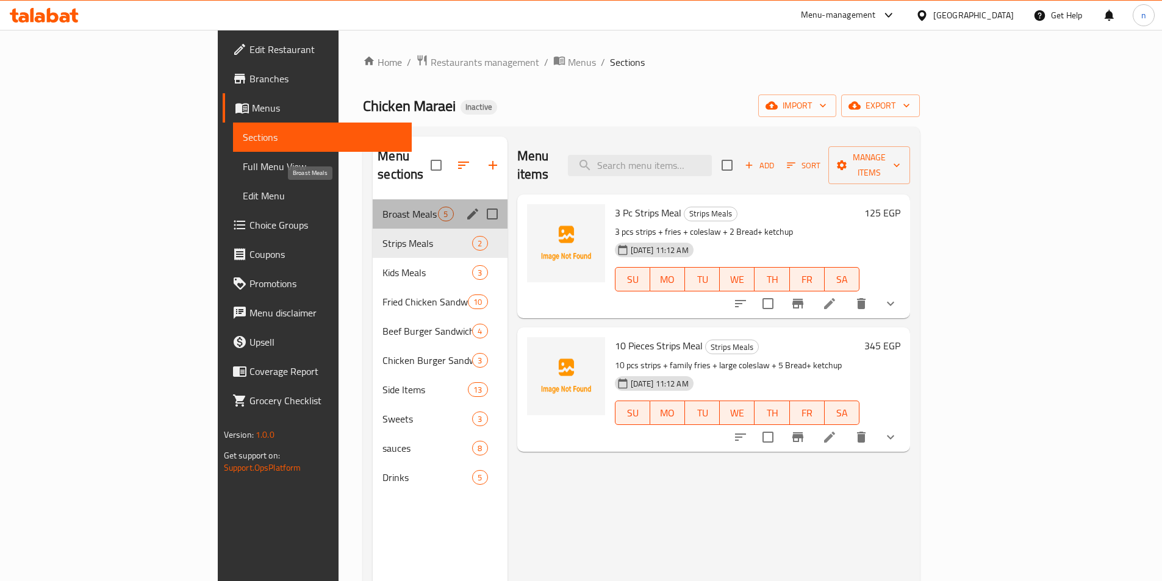
click at [382, 207] on span "Broast Meals" at bounding box center [409, 214] width 55 height 15
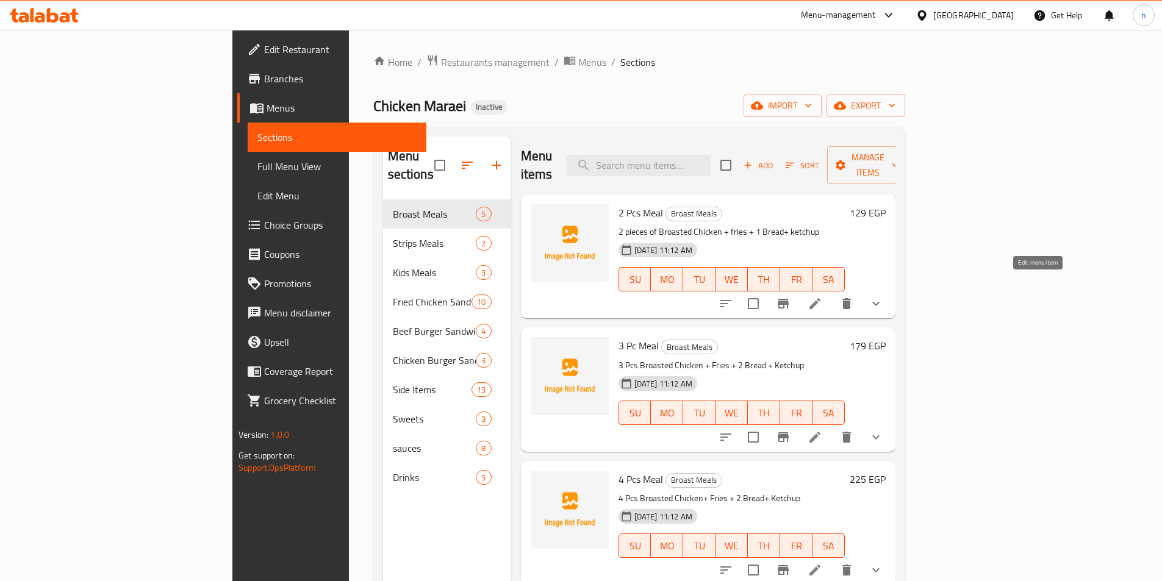
click at [820, 298] on icon at bounding box center [814, 303] width 11 height 11
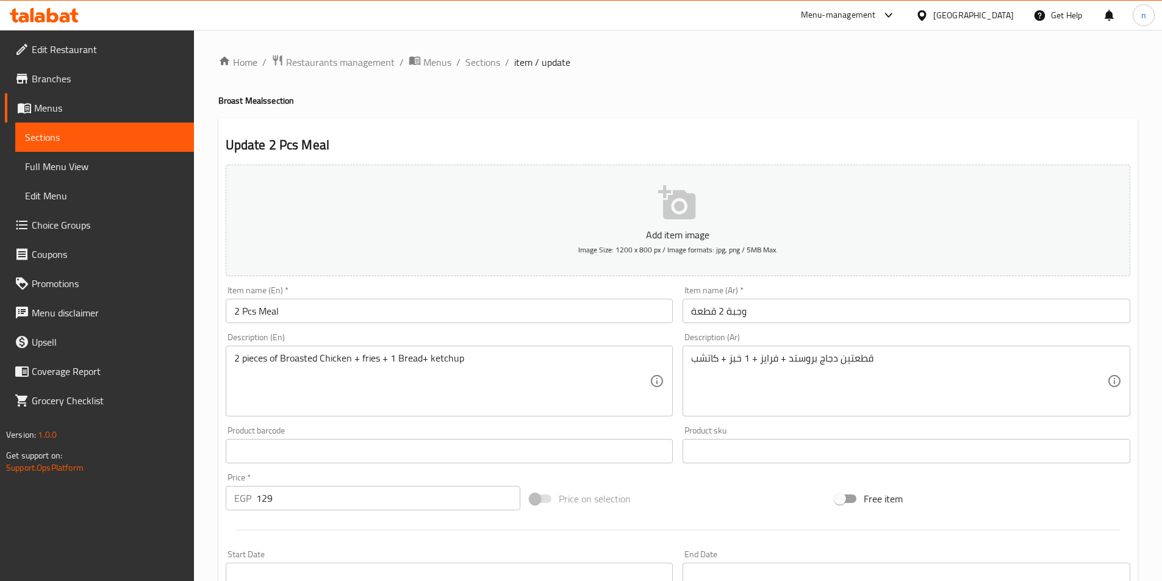
click at [222, 103] on h4 "Broast Meals section" at bounding box center [677, 101] width 919 height 12
copy h4 "Broast"
click at [254, 313] on input "2 Pcs Meal" at bounding box center [450, 311] width 448 height 24
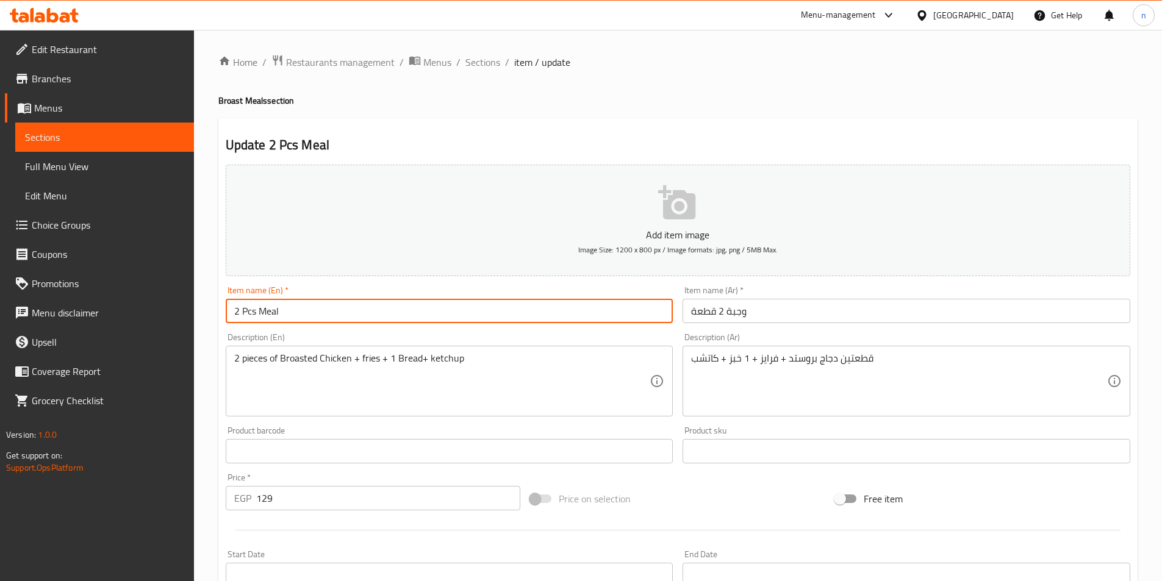
click at [257, 313] on input "2 Pcs Meal" at bounding box center [450, 311] width 448 height 24
paste input "Broast"
click at [255, 313] on input "2 PcsBroast Meal" at bounding box center [450, 311] width 448 height 24
type input "2 Pcs Broast Meal"
click at [725, 310] on input "وجبة 2 قطعة" at bounding box center [906, 311] width 448 height 24
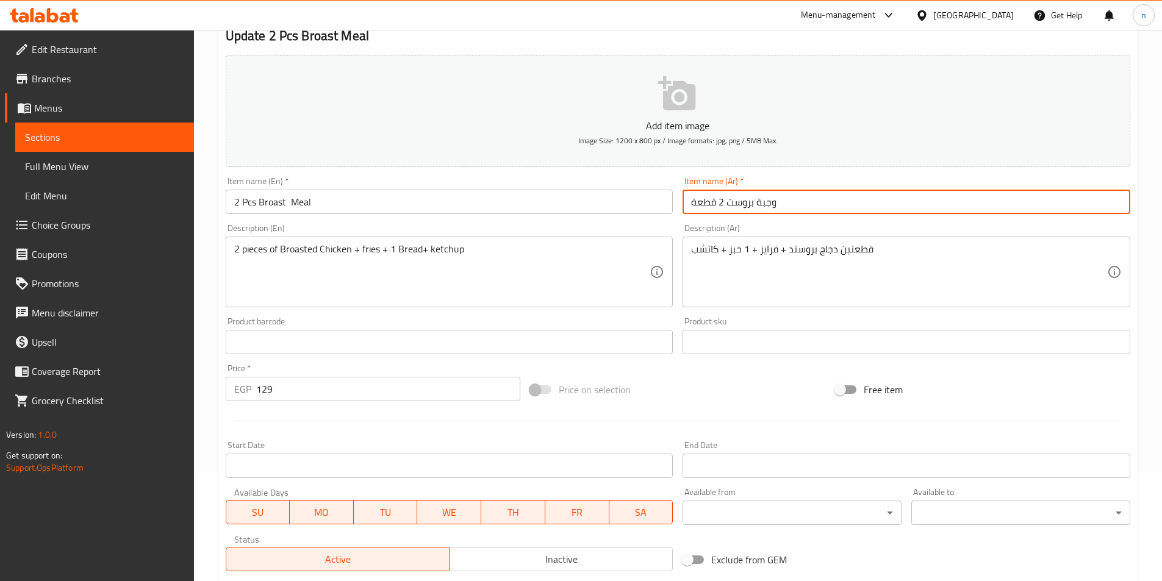
scroll to position [301, 0]
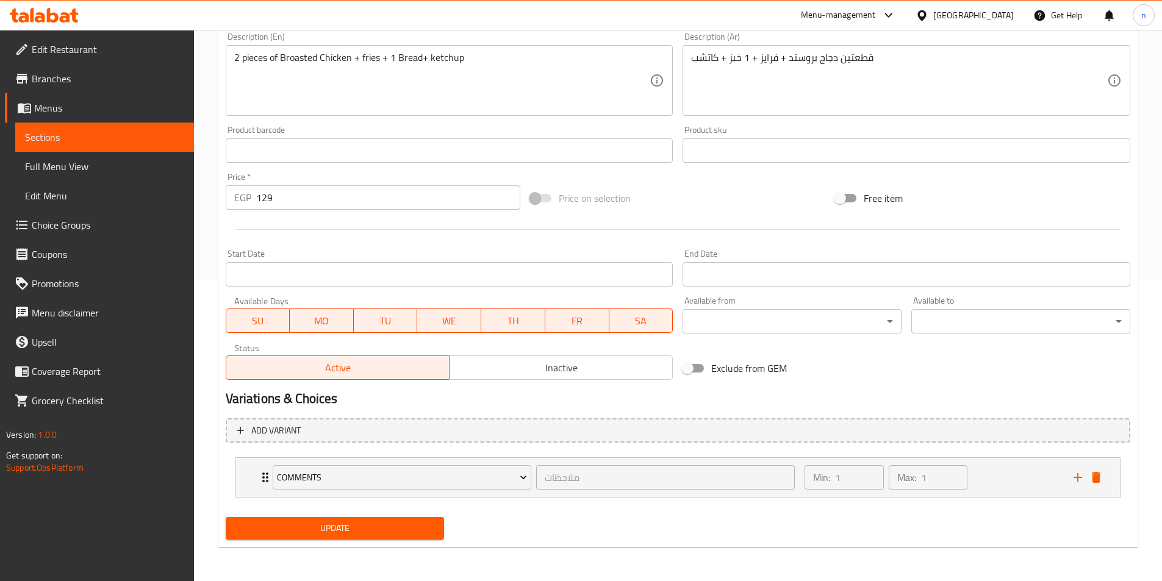
type input "وجبة بروست 2 قطعة"
click at [323, 531] on span "Update" at bounding box center [334, 528] width 199 height 15
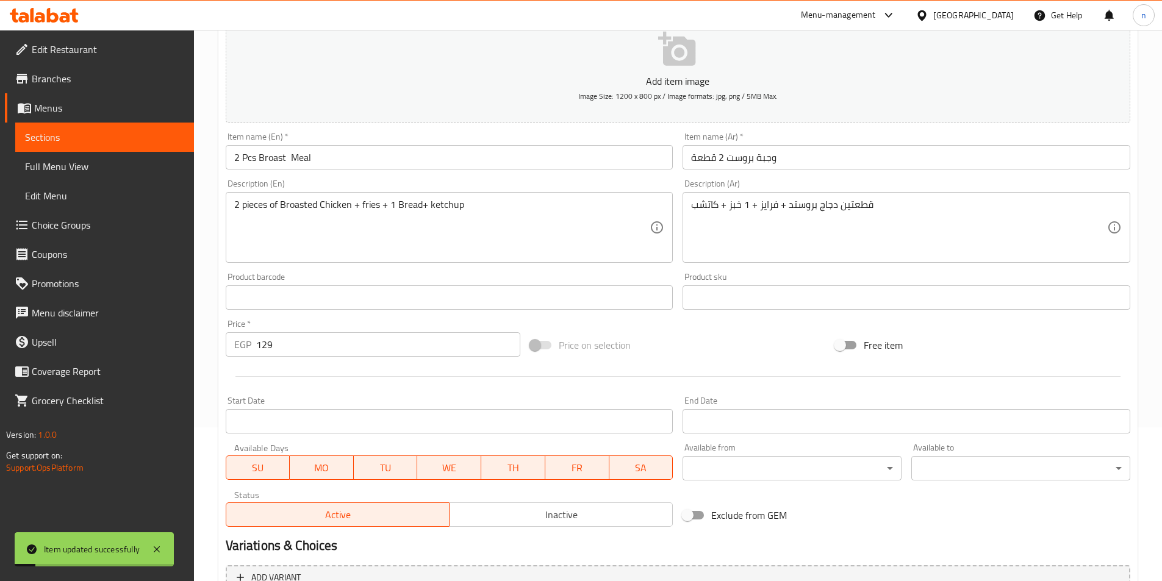
scroll to position [0, 0]
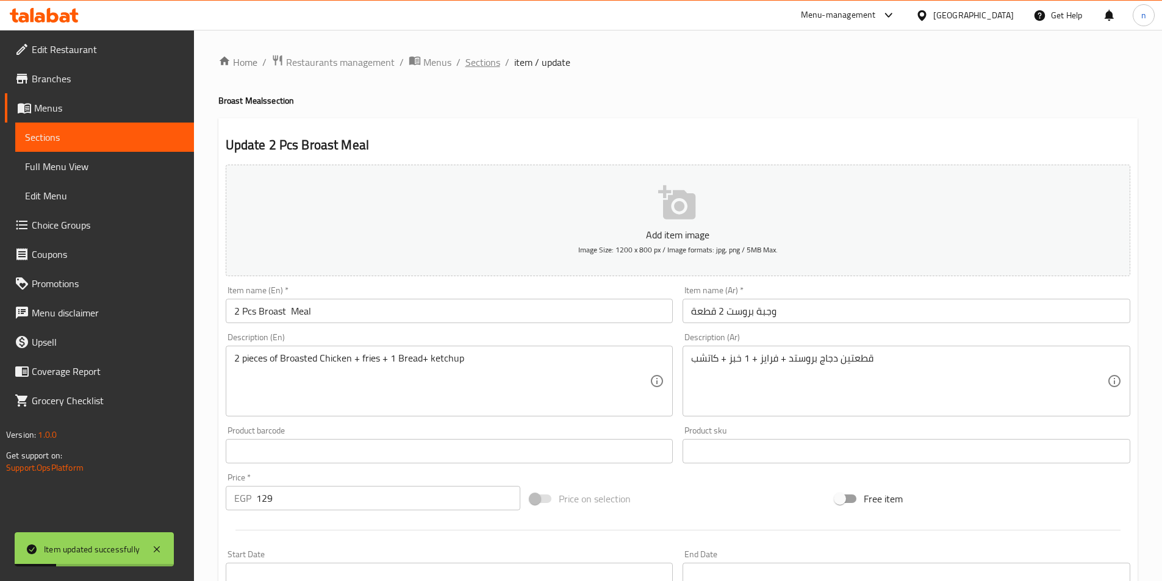
click at [475, 62] on span "Sections" at bounding box center [482, 62] width 35 height 15
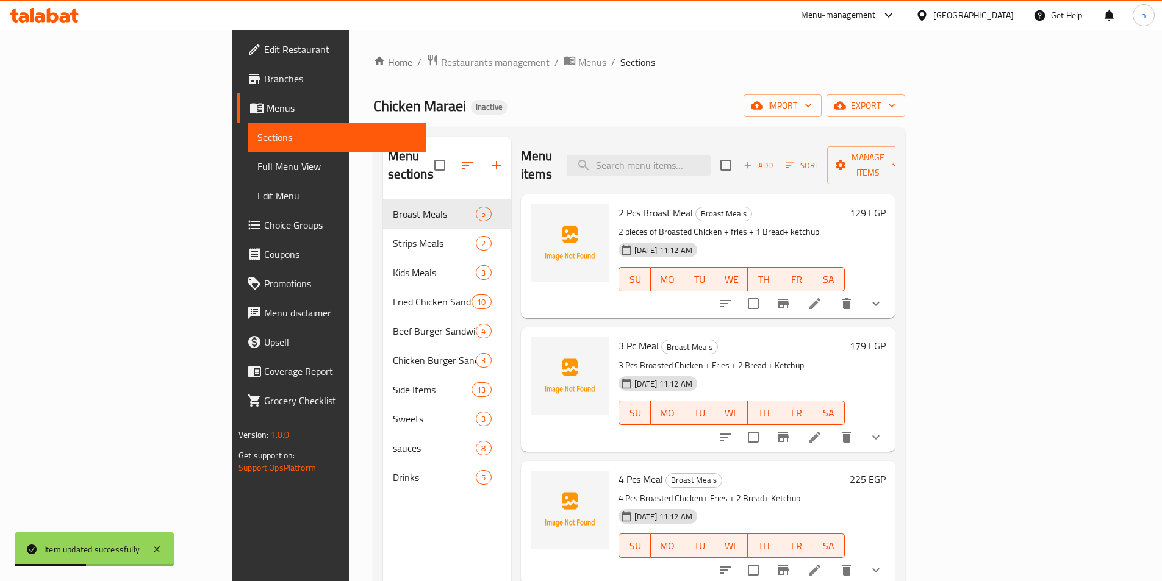
click at [832, 426] on li at bounding box center [815, 437] width 34 height 22
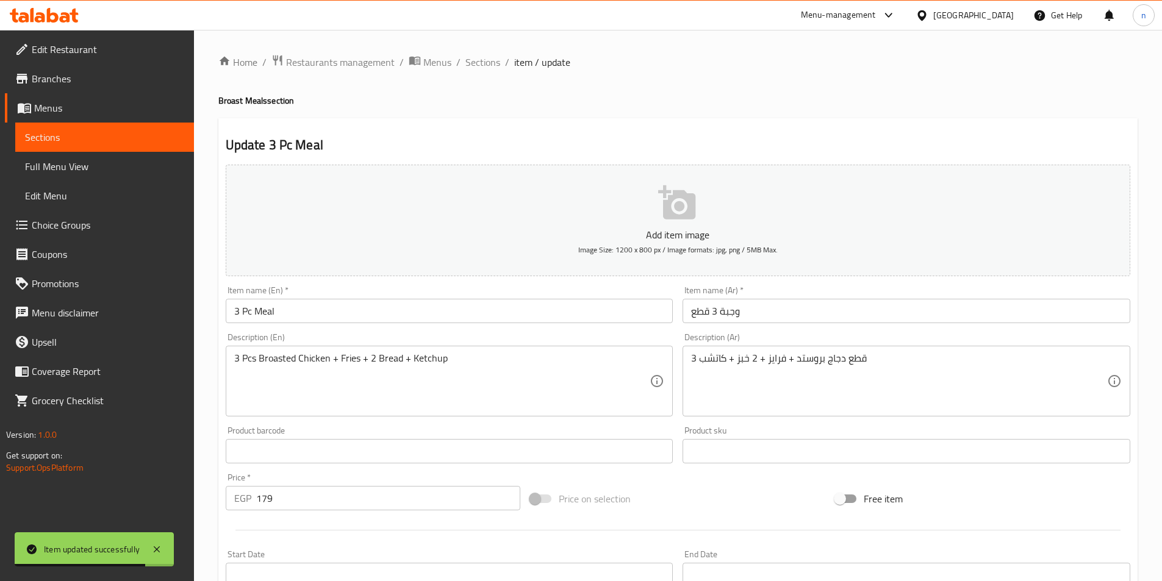
click at [252, 310] on input "3 Pc Meal" at bounding box center [450, 311] width 448 height 24
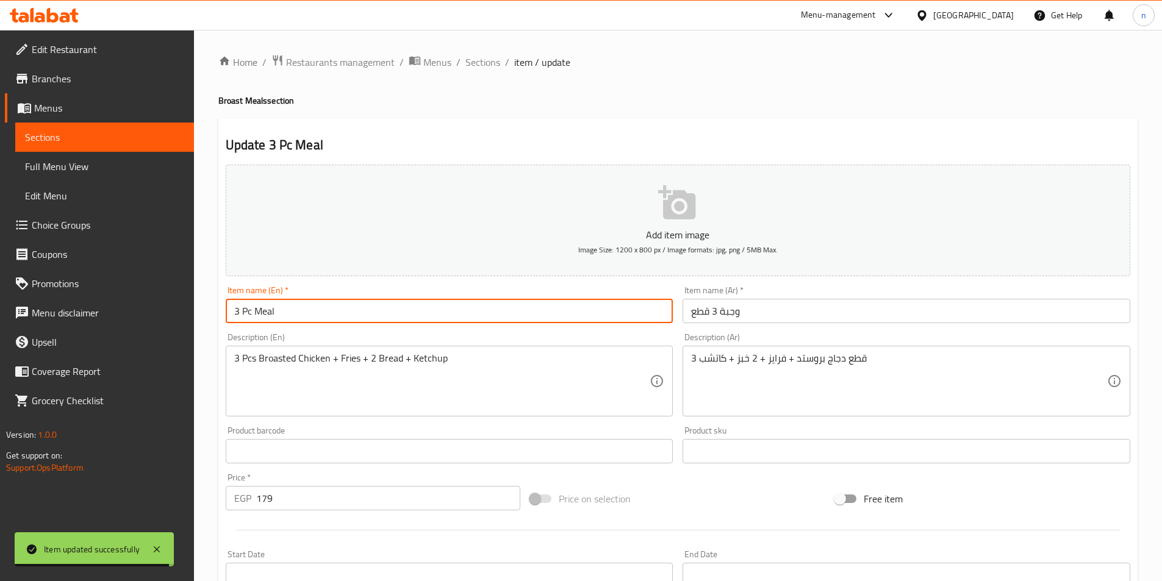
paste input "Broast"
click at [252, 310] on input "3 PcBroast Meal" at bounding box center [450, 311] width 448 height 24
type input "3 Pc Broast Meal"
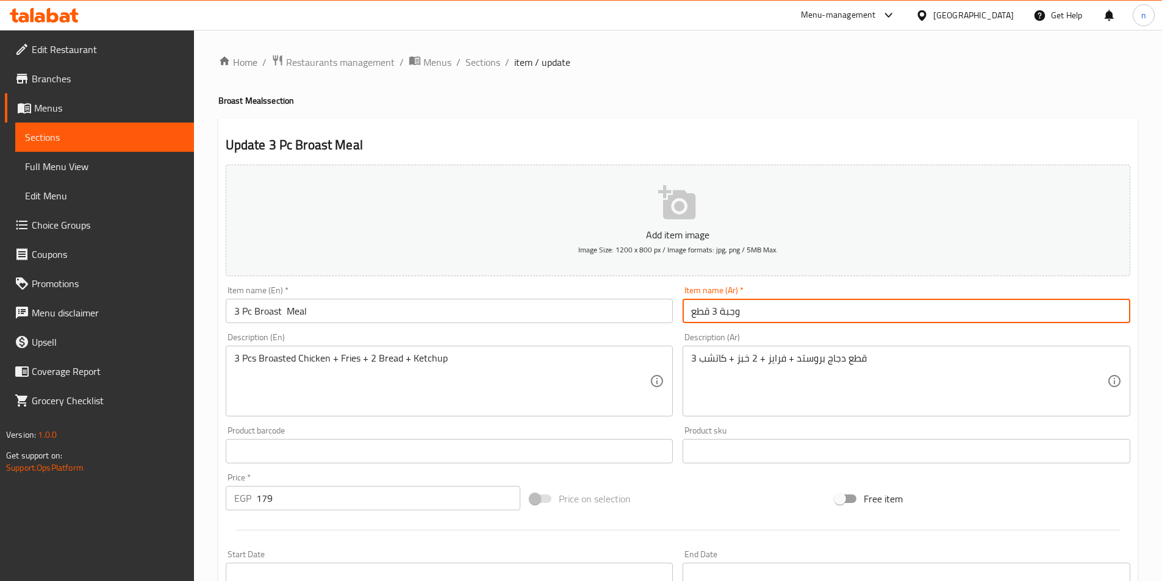
click at [719, 312] on input "وجبة 3 قطع" at bounding box center [906, 311] width 448 height 24
type input "وجبة بروست 3 قطع"
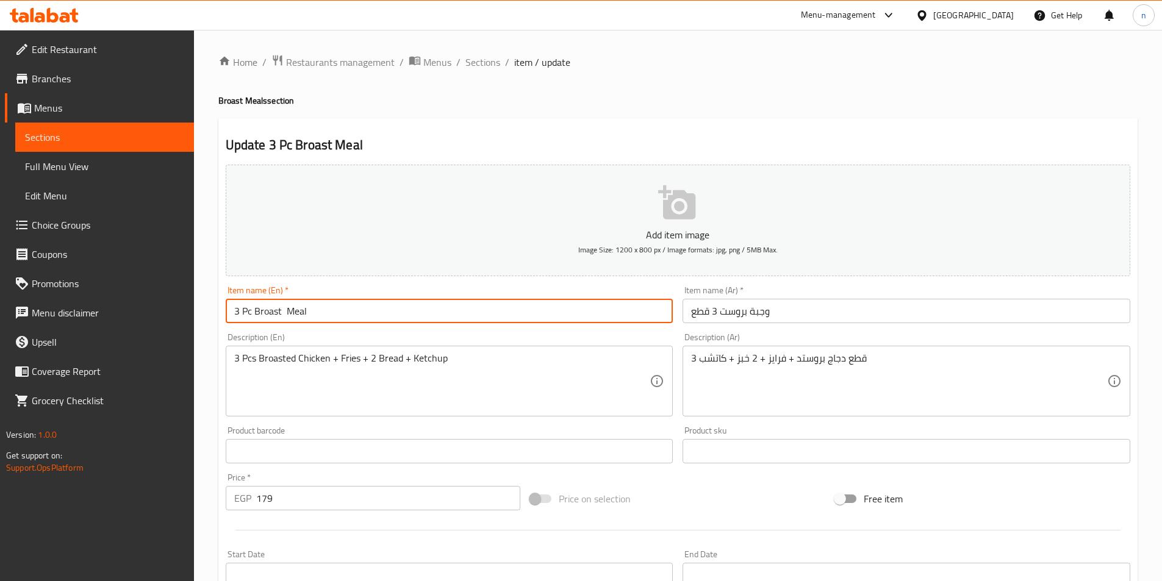
click at [664, 317] on input "3 Pc Broast Meal" at bounding box center [450, 311] width 448 height 24
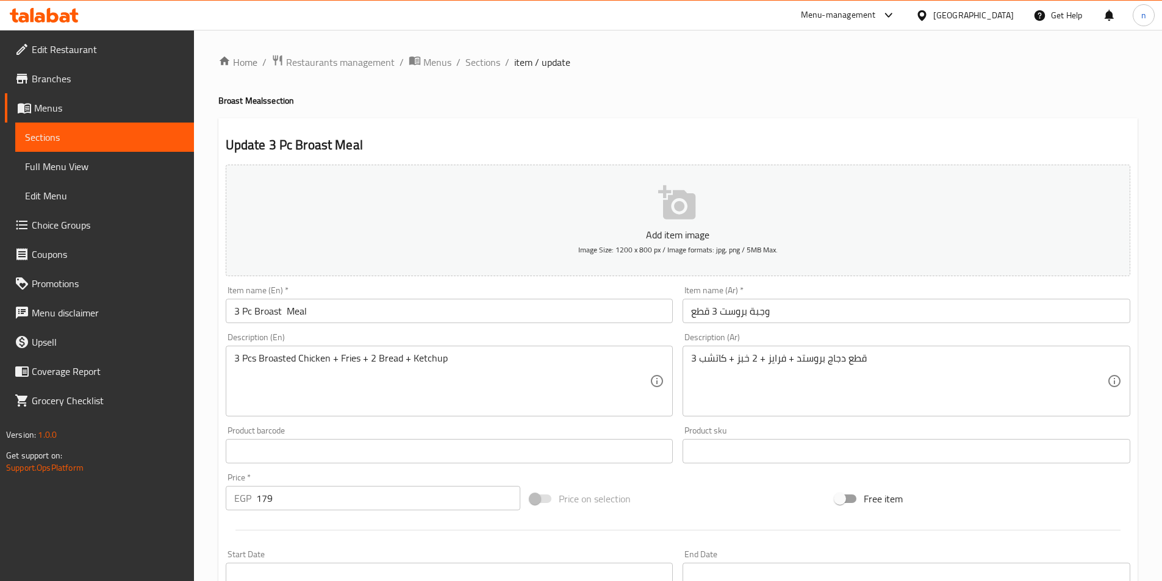
click at [213, 383] on div "Home / Restaurants management / Menus / Sections / item / update Broast Meals s…" at bounding box center [678, 456] width 968 height 852
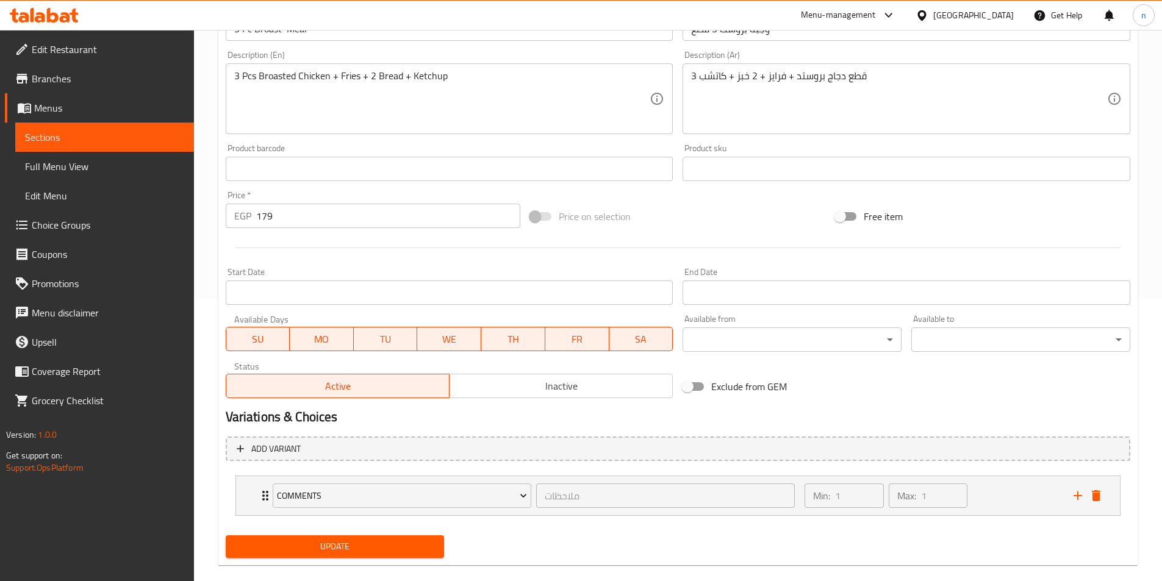
scroll to position [301, 0]
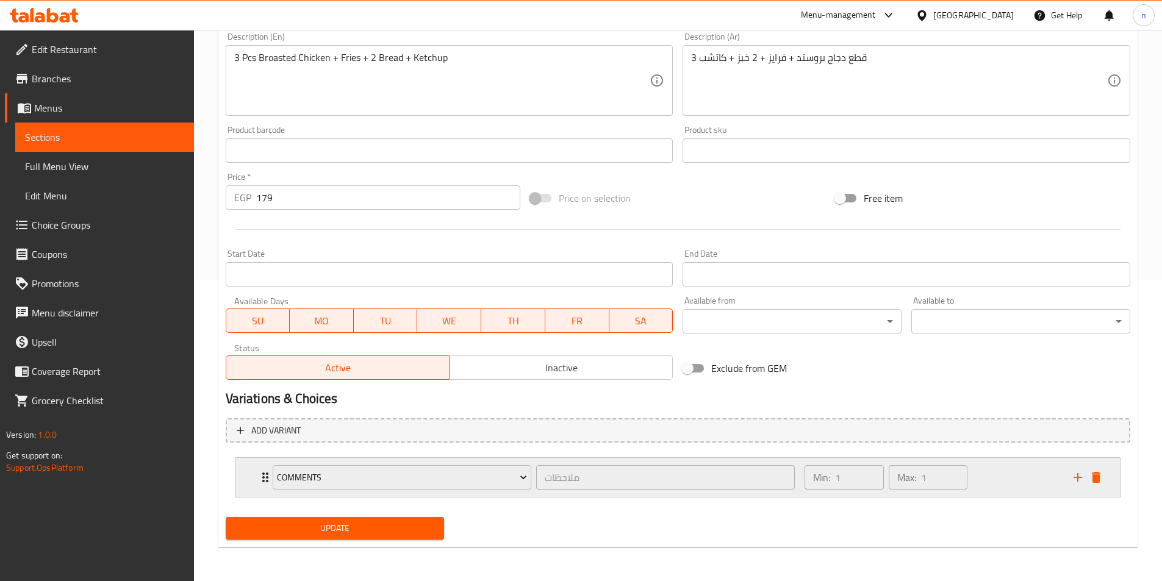
click at [1052, 484] on div "Min: 1 ​ Max: 1 ​" at bounding box center [931, 477] width 268 height 39
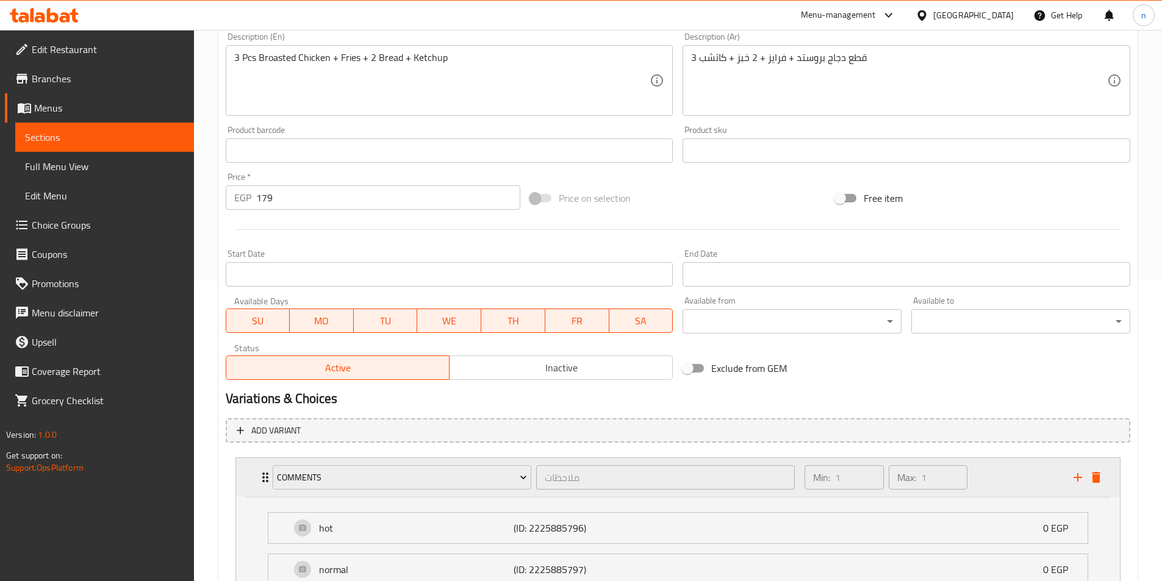
scroll to position [409, 0]
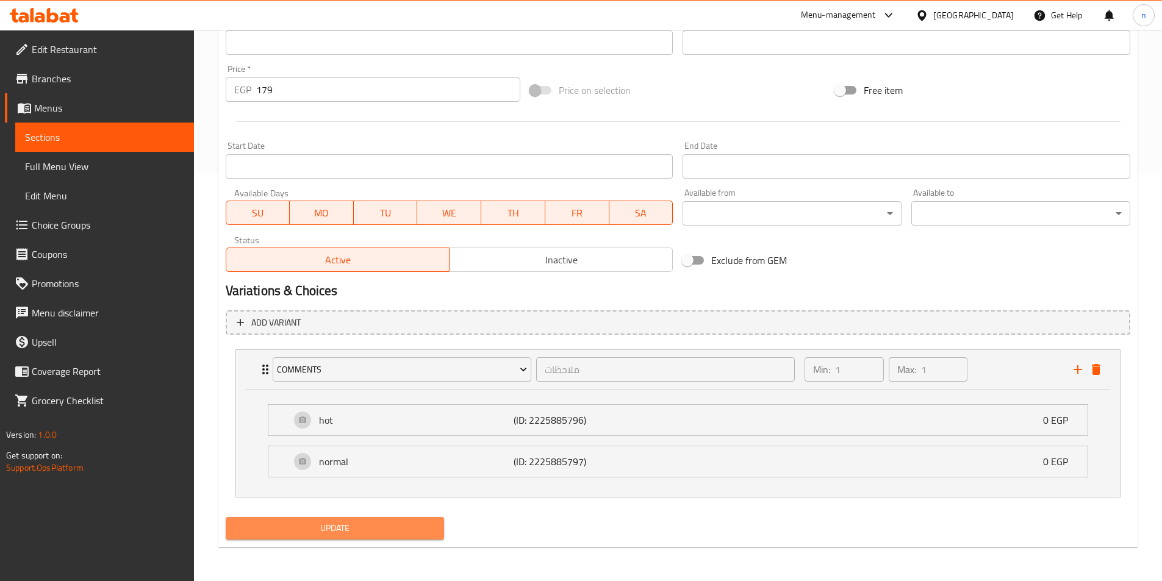
click at [313, 522] on span "Update" at bounding box center [334, 528] width 199 height 15
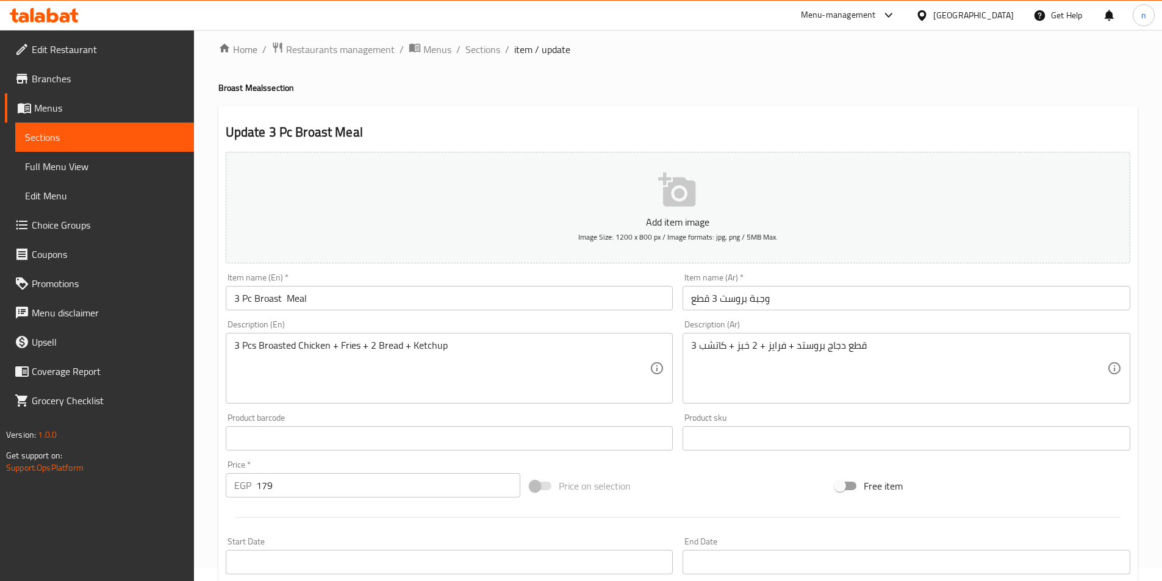
scroll to position [0, 0]
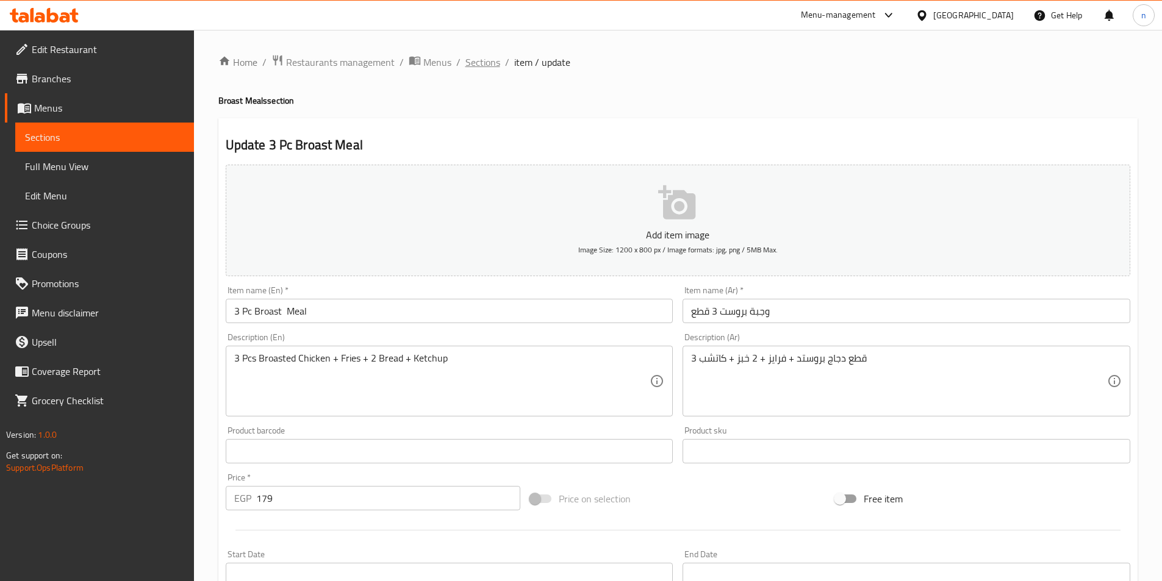
click at [485, 65] on span "Sections" at bounding box center [482, 62] width 35 height 15
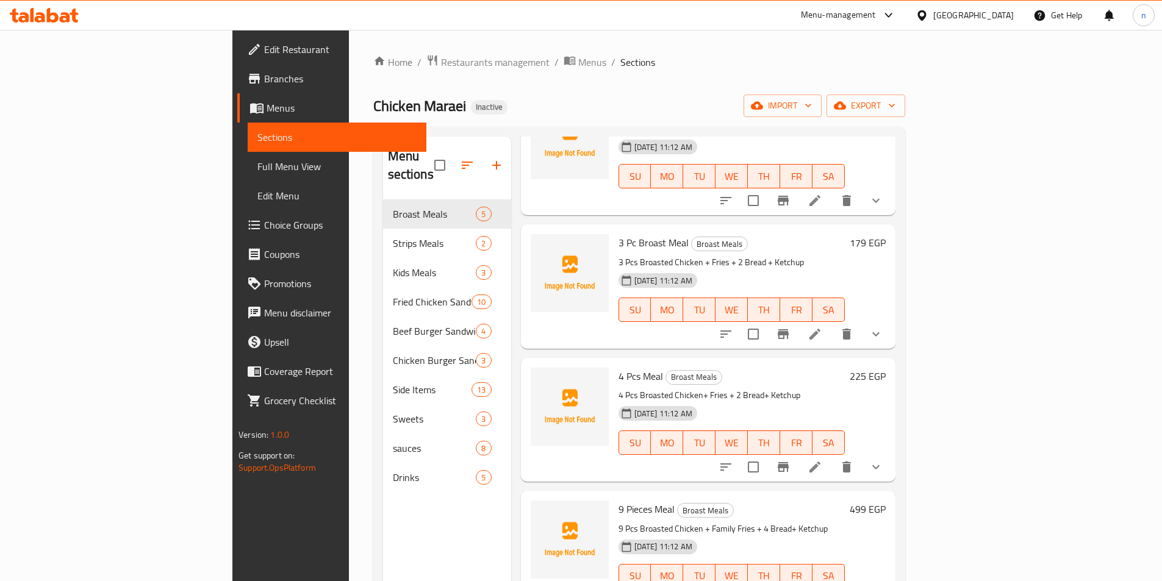
scroll to position [115, 0]
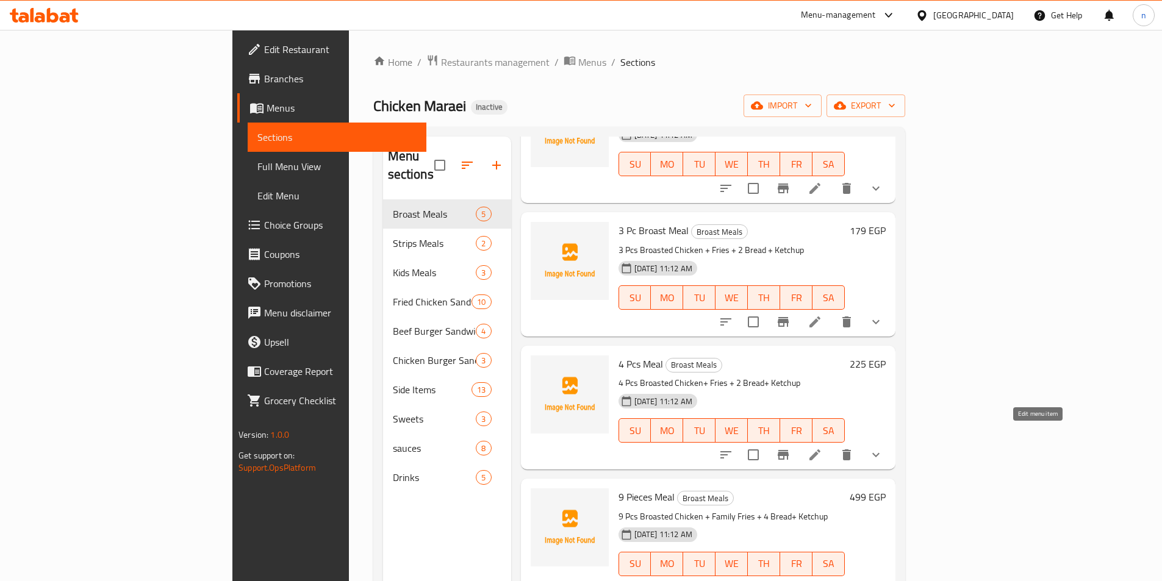
click at [822, 448] on icon at bounding box center [814, 455] width 15 height 15
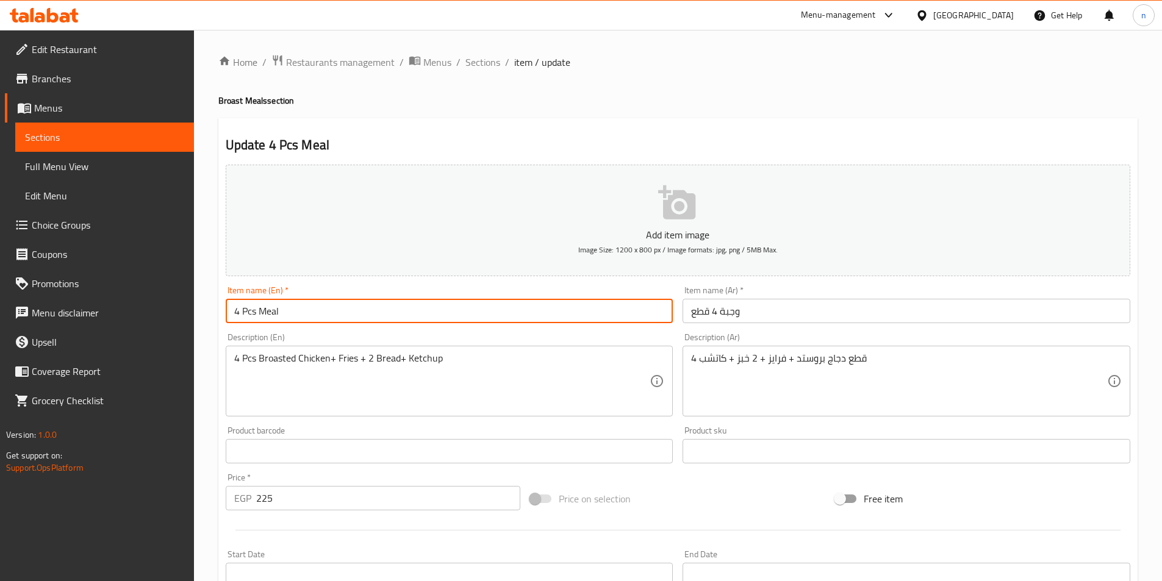
click at [257, 309] on input "4 Pcs Meal" at bounding box center [450, 311] width 448 height 24
paste input "Broast"
type input "4 Pcs Broast Meal"
click at [719, 312] on input "وجبة 4 قطع" at bounding box center [906, 311] width 448 height 24
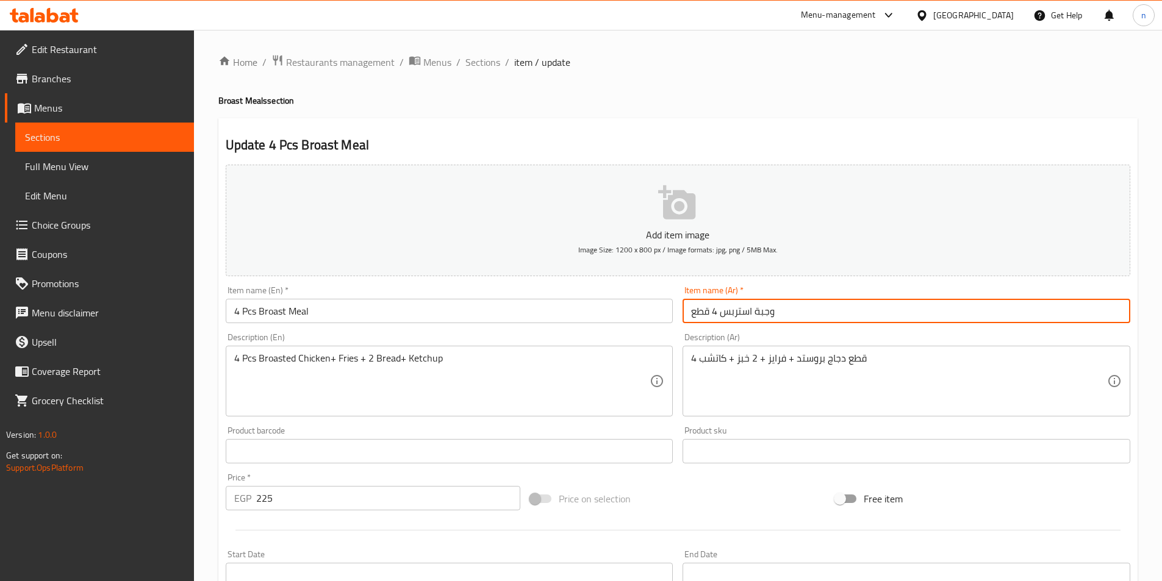
click at [730, 316] on input "وجبة استربس 4 قطع" at bounding box center [906, 311] width 448 height 24
click at [719, 310] on input "وجبة بر4 قطع" at bounding box center [906, 311] width 448 height 24
click at [691, 308] on input "وجبة بروست قطع" at bounding box center [906, 311] width 448 height 24
click at [712, 307] on input "وجبة بروست قطع" at bounding box center [906, 311] width 448 height 24
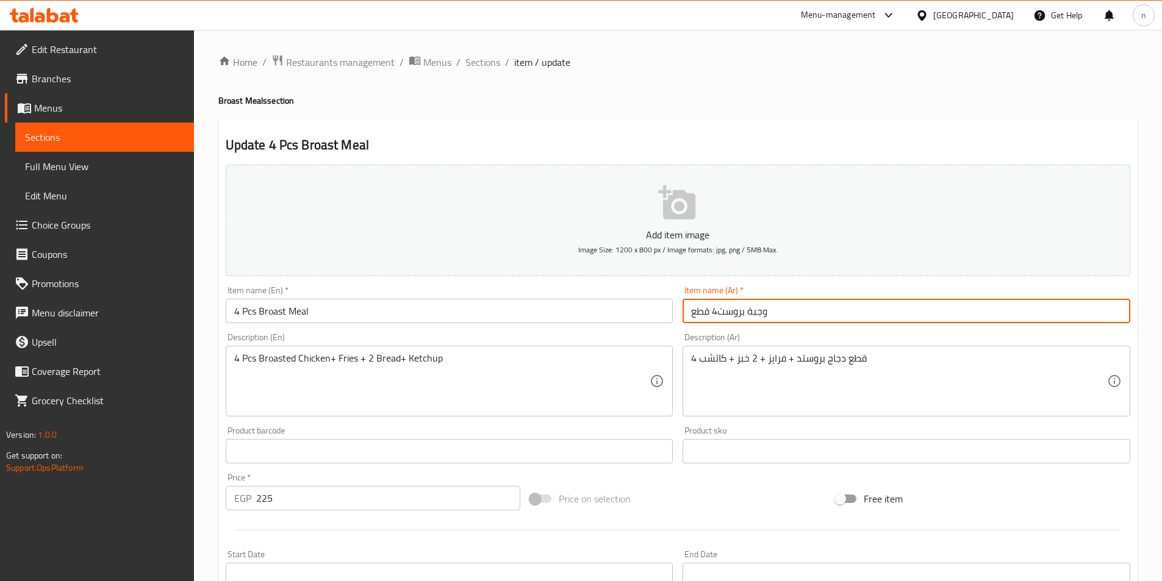
click at [592, 308] on input "4 Pcs Broast Meal" at bounding box center [450, 311] width 448 height 24
click at [716, 315] on input "وجبة بروست4 قطع" at bounding box center [906, 311] width 448 height 24
click at [718, 312] on input "وجبة بروست4 قطع" at bounding box center [906, 311] width 448 height 24
click at [729, 313] on input "وجبة بروست4 قطع" at bounding box center [906, 311] width 448 height 24
click at [715, 314] on input "وجبة بروست4 قطع" at bounding box center [906, 311] width 448 height 24
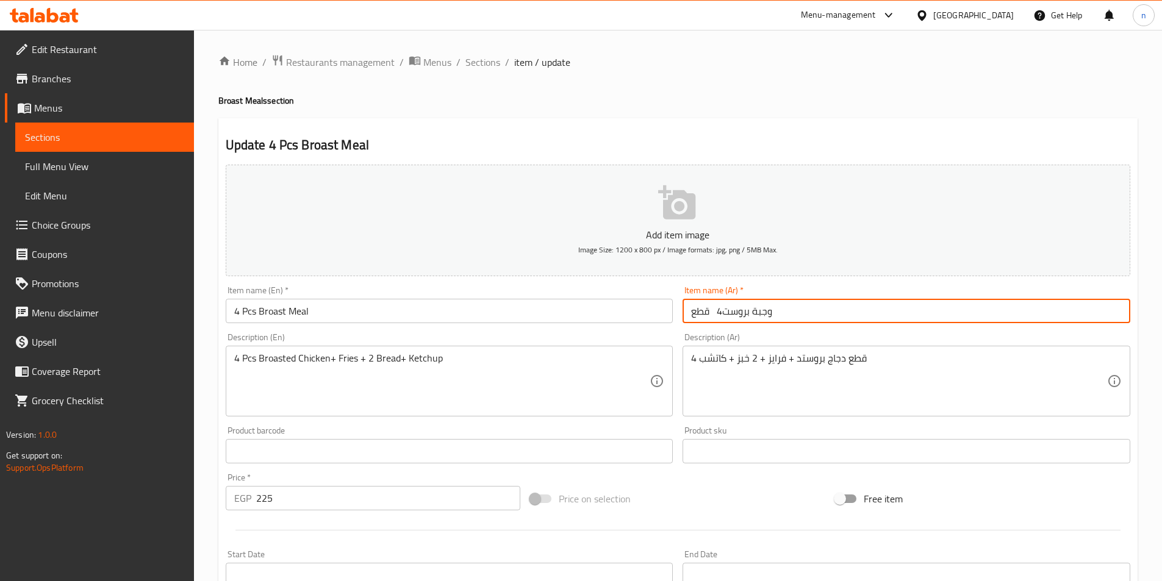
click at [712, 314] on input "وجبة بروست4 قطع" at bounding box center [906, 311] width 448 height 24
click at [710, 313] on input "وجبة بروست4 قطع" at bounding box center [906, 311] width 448 height 24
click at [718, 310] on input "وجبة بروست4 قطع" at bounding box center [906, 311] width 448 height 24
click at [719, 312] on input "وجبة بروست4 قطع" at bounding box center [906, 311] width 448 height 24
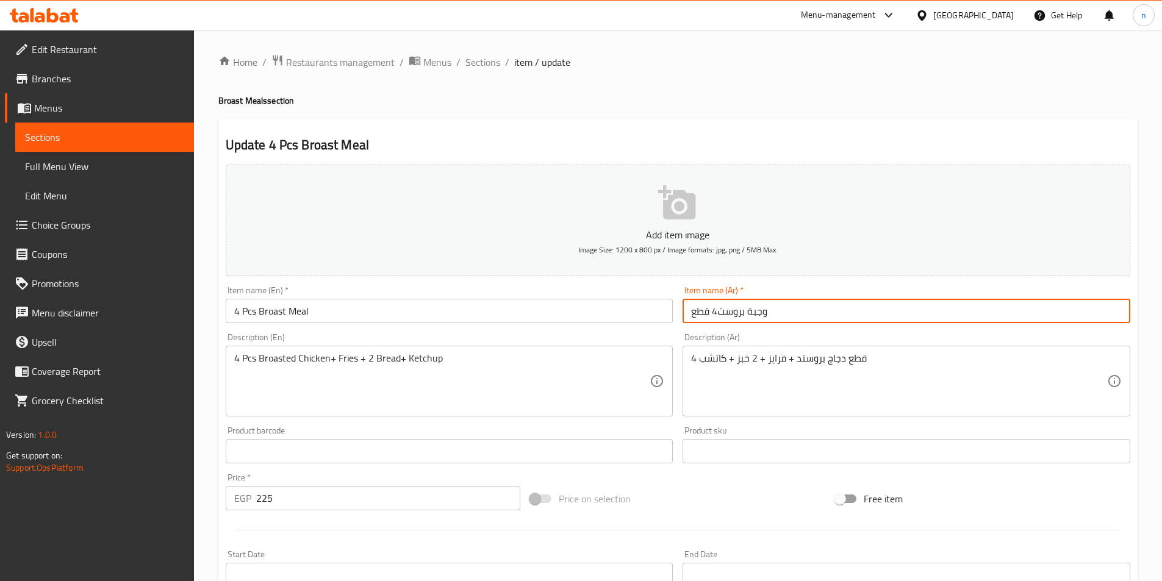
click at [719, 312] on input "وجبة بروست4 قطع" at bounding box center [906, 311] width 448 height 24
type input "وجبة بروست4 قطع"
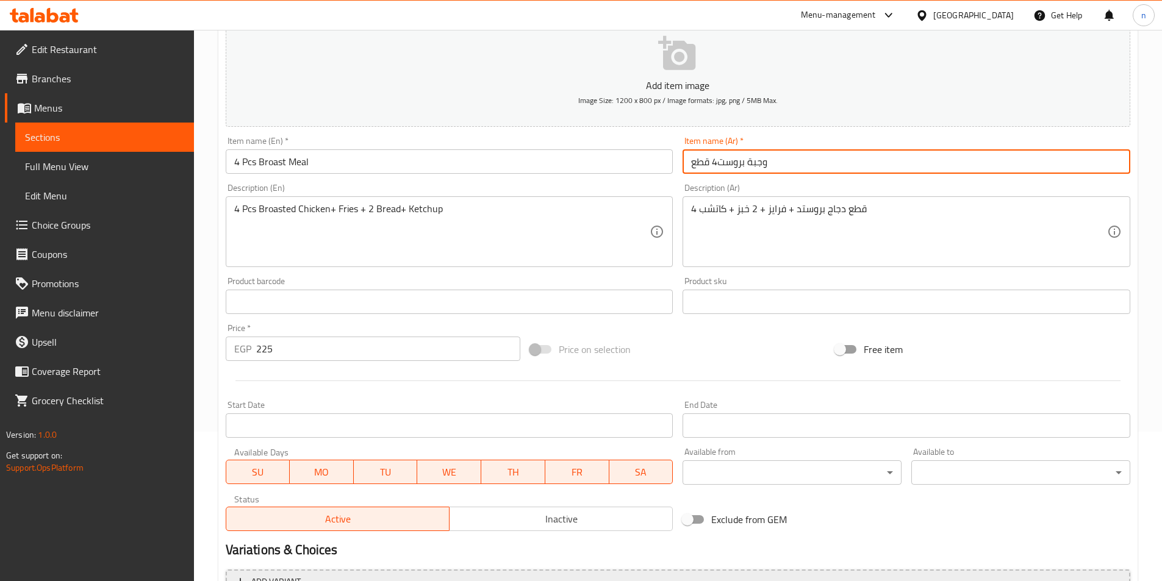
scroll to position [301, 0]
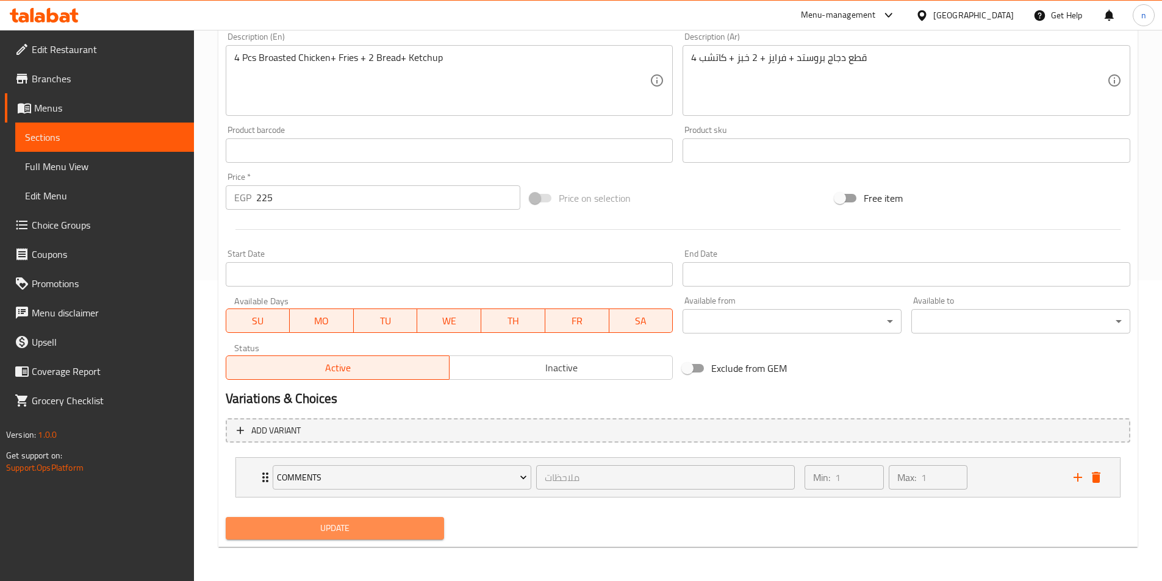
click at [415, 530] on span "Update" at bounding box center [334, 528] width 199 height 15
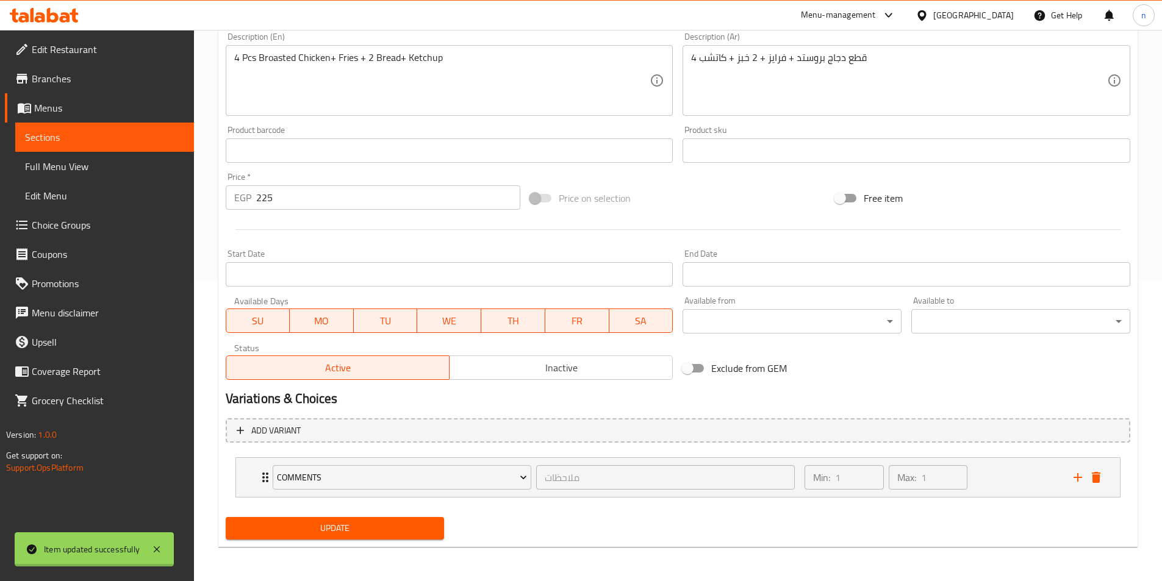
scroll to position [0, 0]
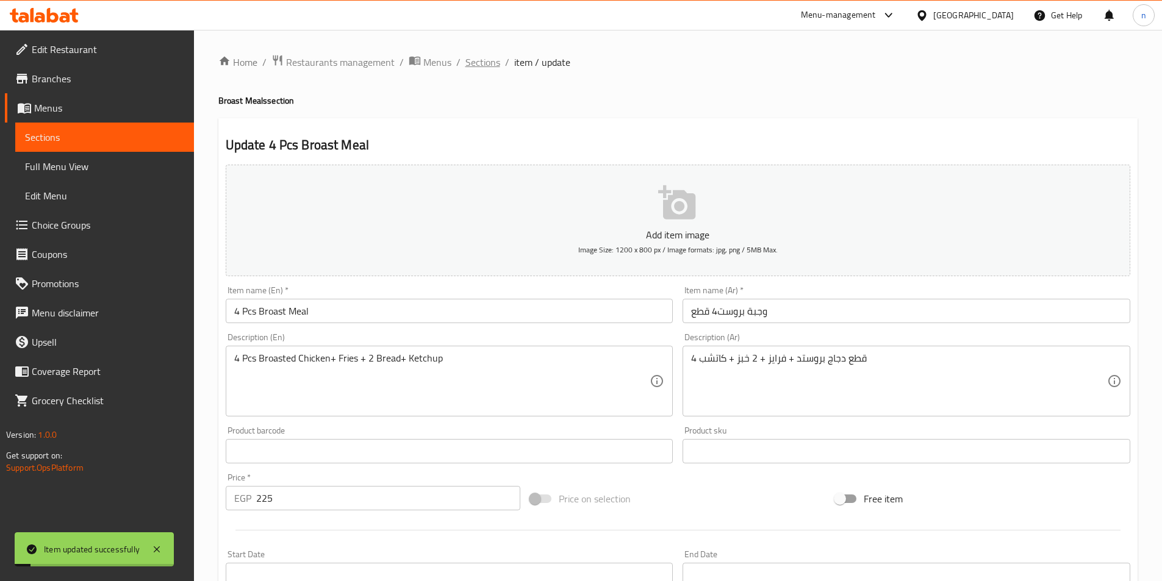
click at [485, 55] on span "Sections" at bounding box center [482, 62] width 35 height 15
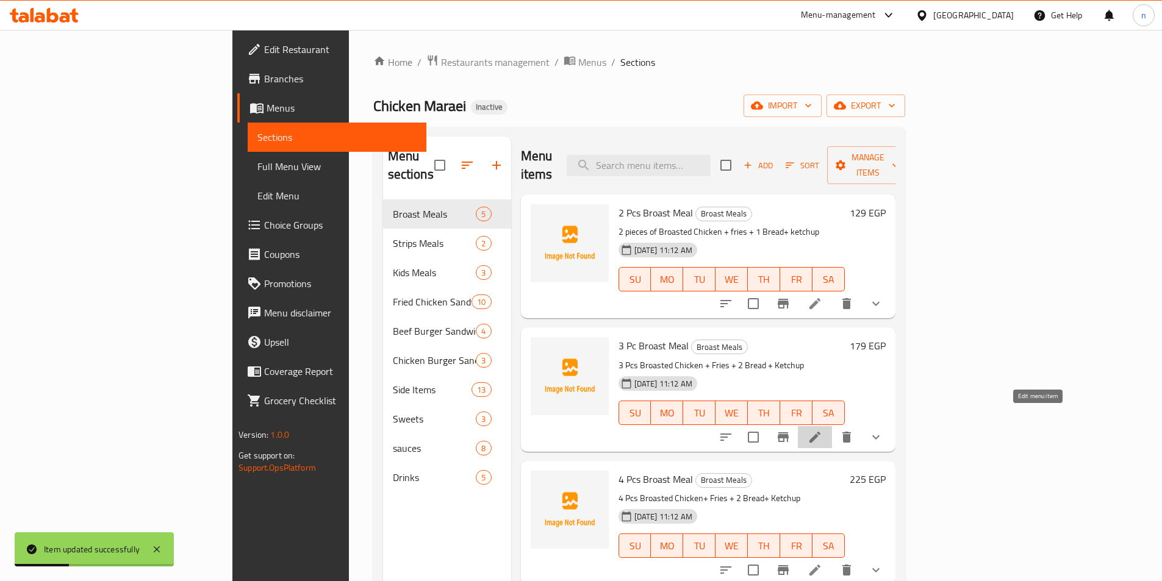
click at [822, 430] on icon at bounding box center [814, 437] width 15 height 15
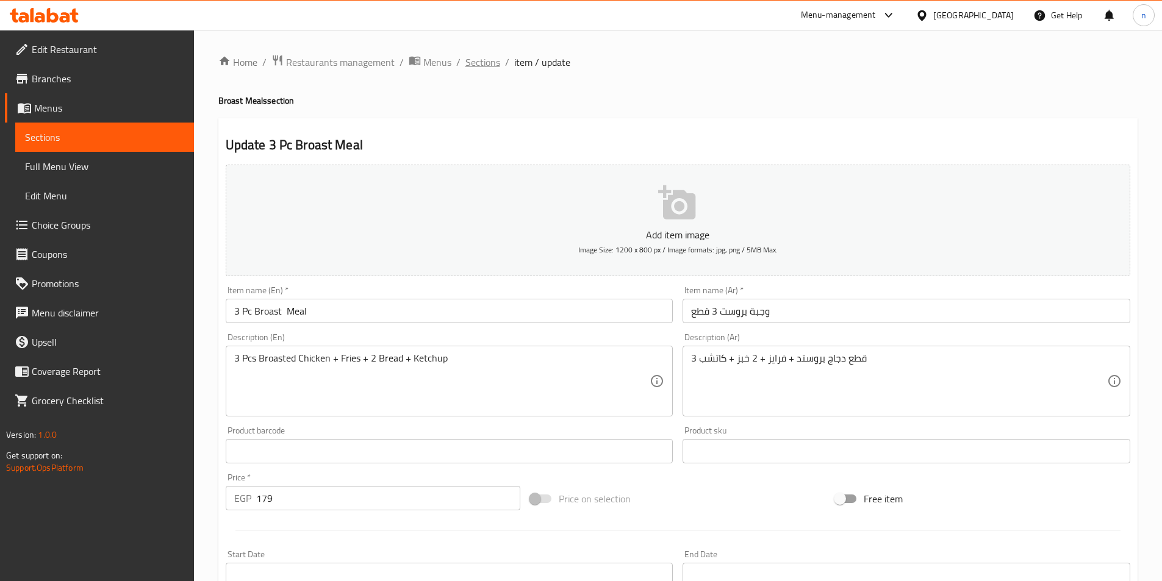
click at [482, 65] on span "Sections" at bounding box center [482, 62] width 35 height 15
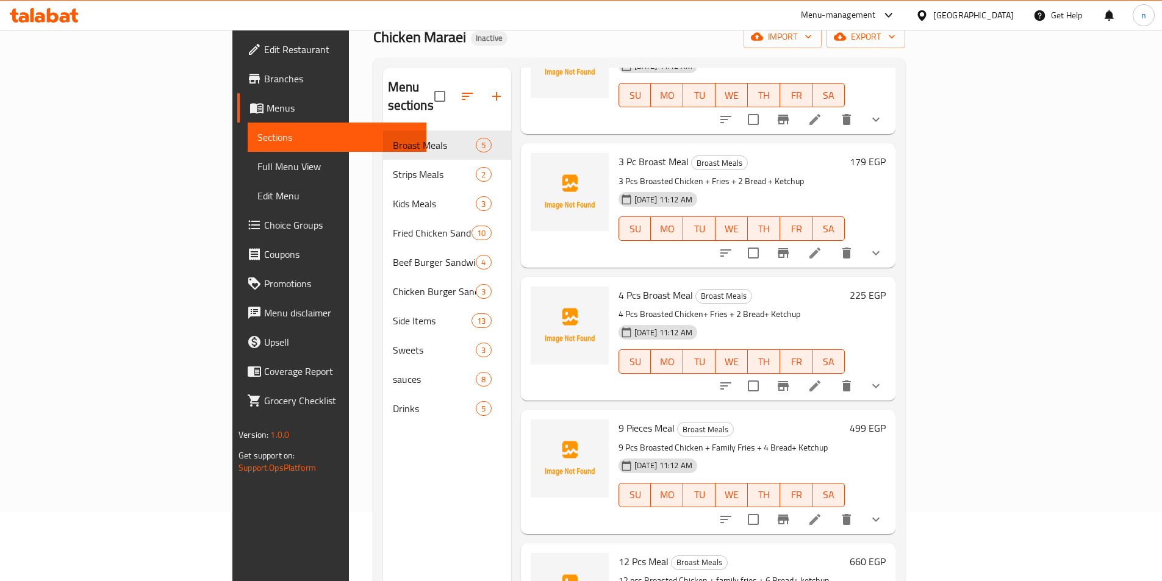
scroll to position [171, 0]
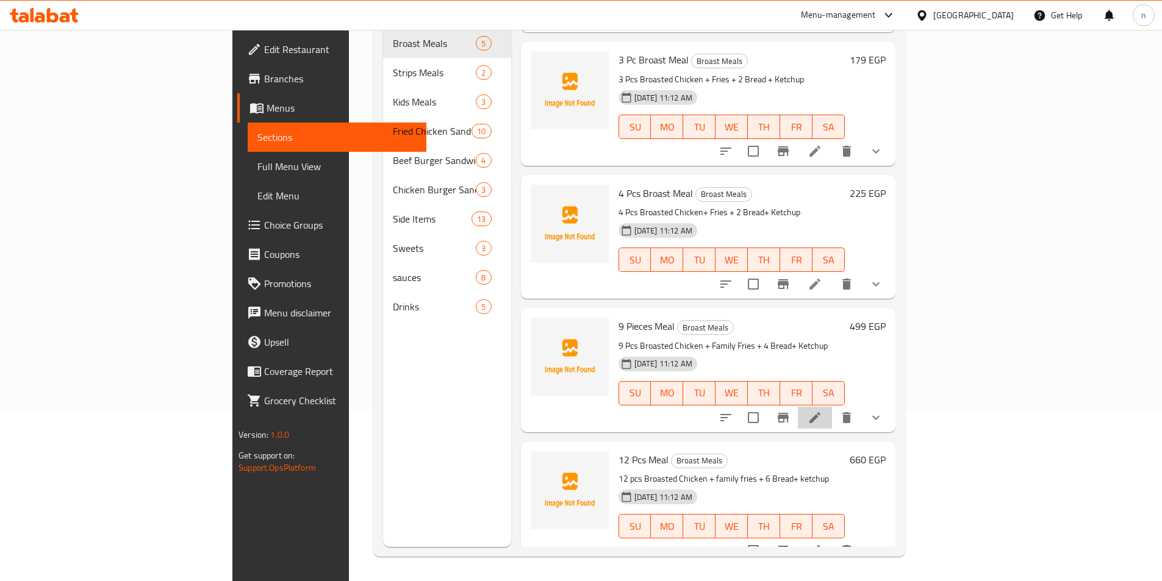
click at [832, 407] on li at bounding box center [815, 418] width 34 height 22
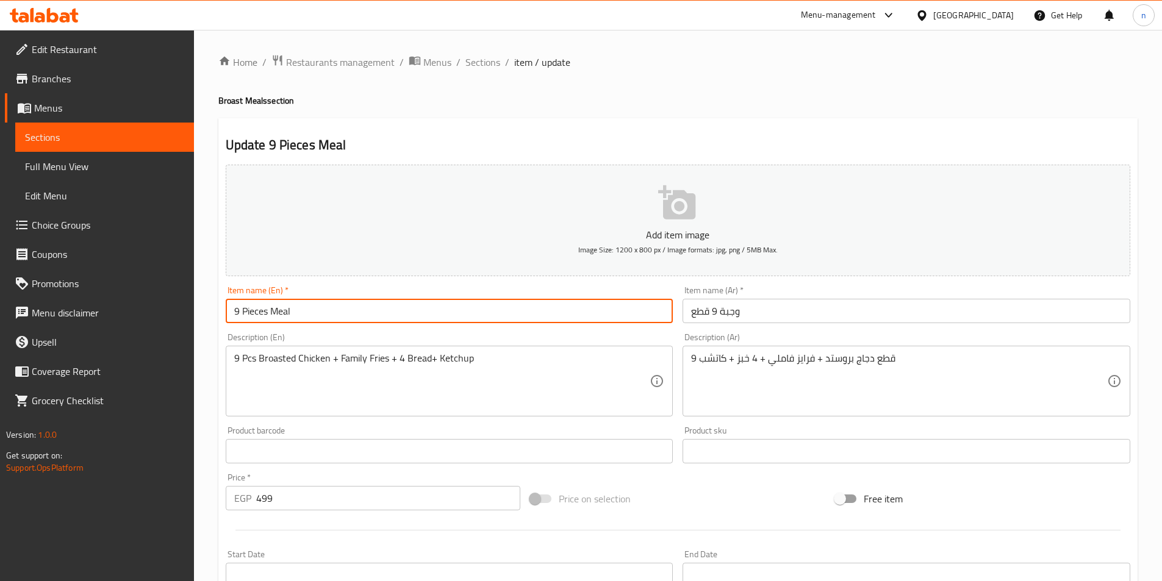
click at [268, 309] on input "9 Pieces Meal" at bounding box center [450, 311] width 448 height 24
paste input "Broast"
type input "9 Pieces Broast Meal"
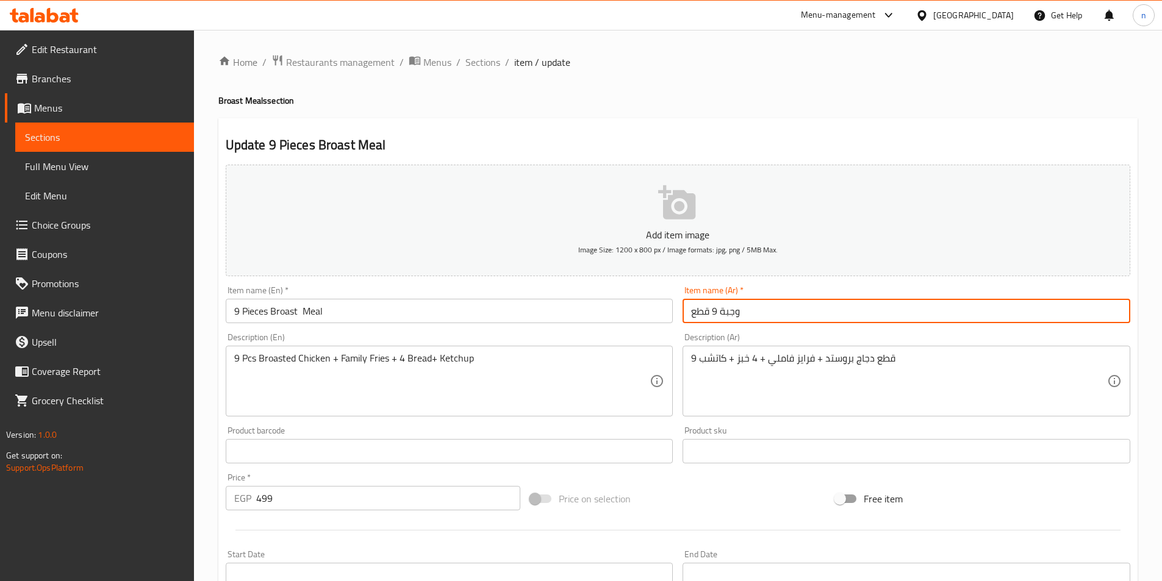
click at [721, 312] on input "وجبة 9 قطع" at bounding box center [906, 311] width 448 height 24
click at [746, 312] on input "وجبةبروست 9 قطع" at bounding box center [906, 311] width 448 height 24
click at [749, 312] on input "وجبةبروست 9 قطع" at bounding box center [906, 311] width 448 height 24
type input "وجبة بروست 9 قطع"
click at [654, 362] on div "9 Pcs Broasted Chicken + Family Fries + 4 Bread+ Ketchup Description (En)" at bounding box center [450, 381] width 448 height 71
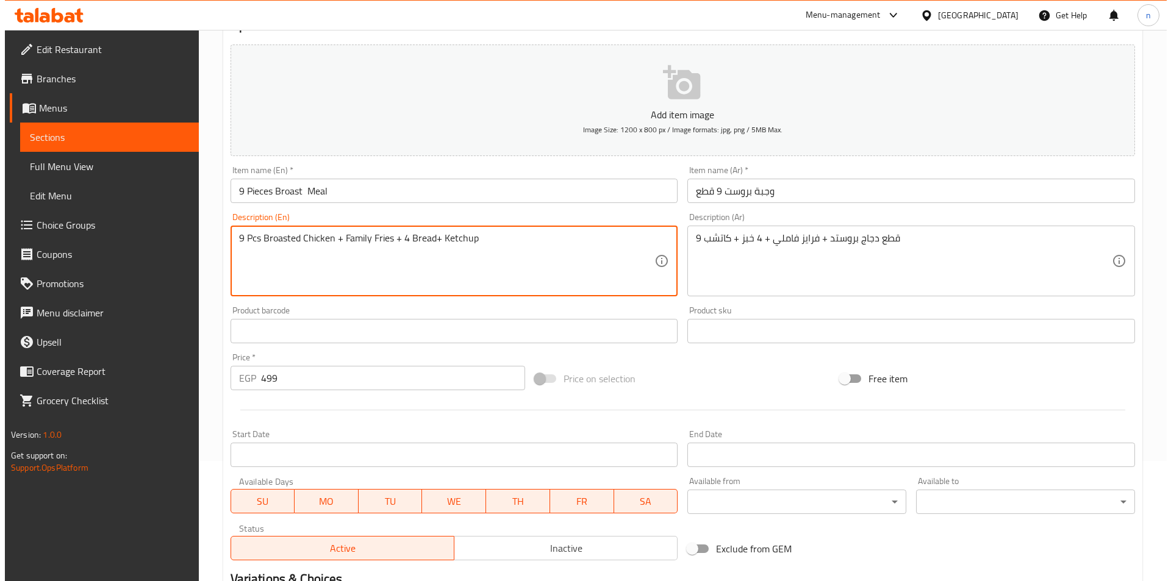
scroll to position [301, 0]
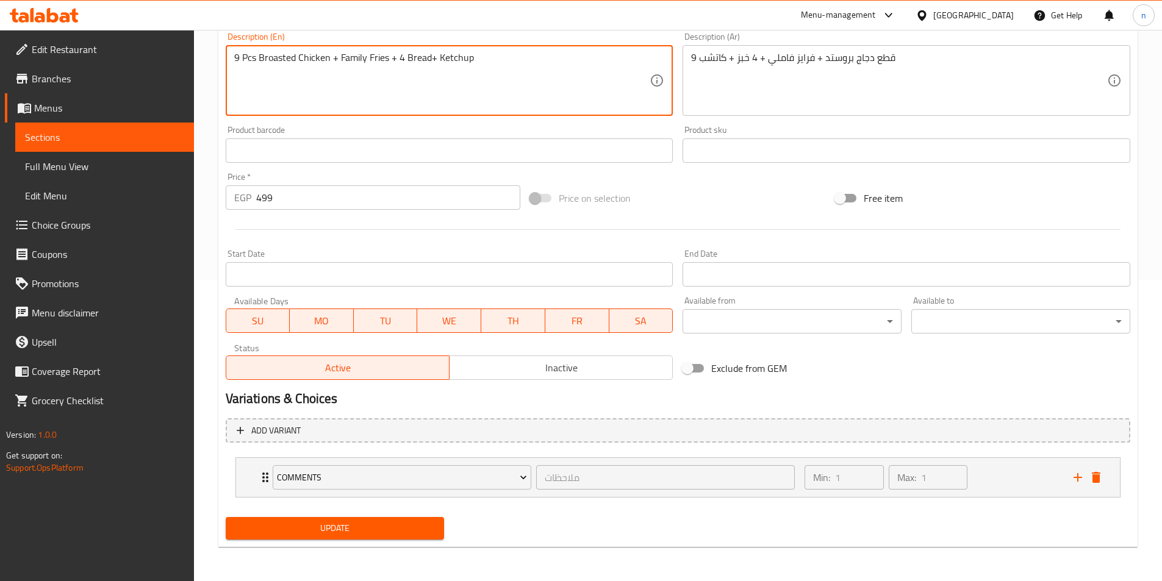
click at [409, 534] on span "Update" at bounding box center [334, 528] width 199 height 15
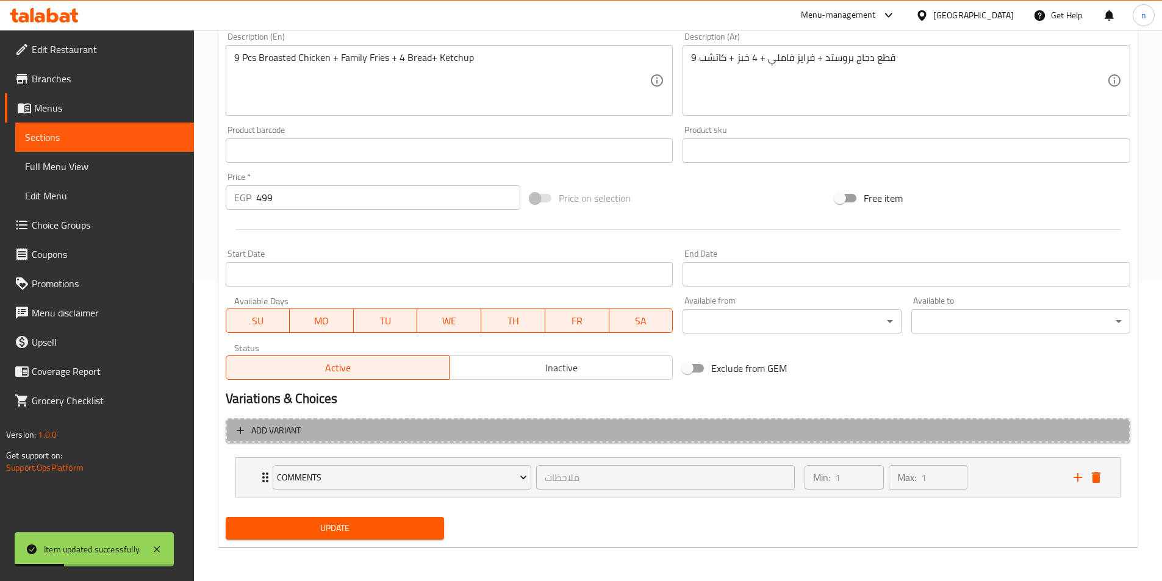
click at [762, 429] on span "Add variant" at bounding box center [678, 430] width 882 height 15
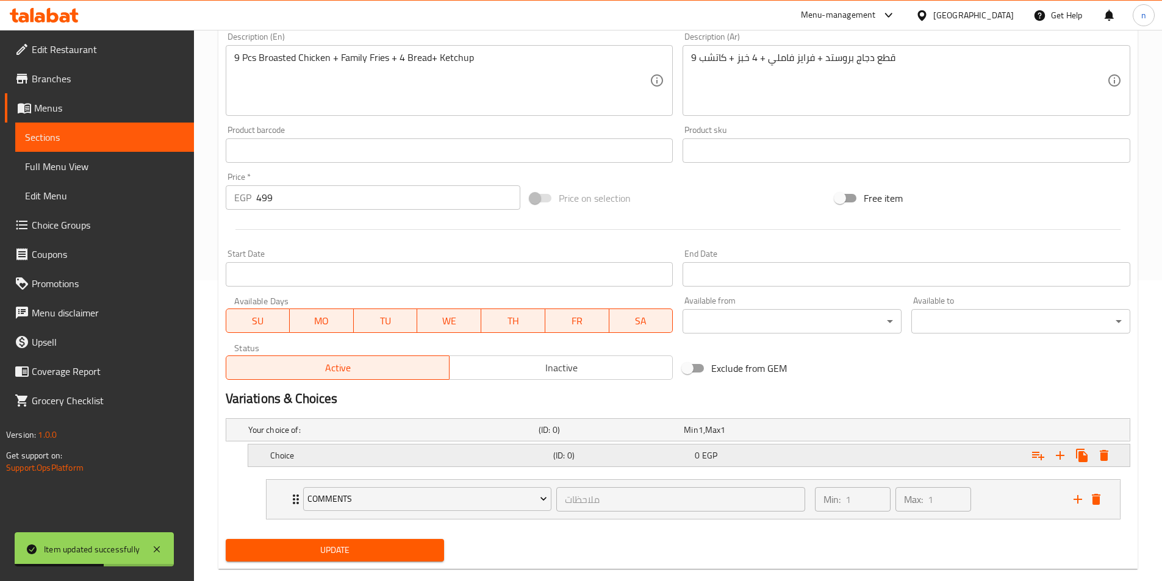
click at [1106, 455] on icon "Expand" at bounding box center [1103, 455] width 9 height 11
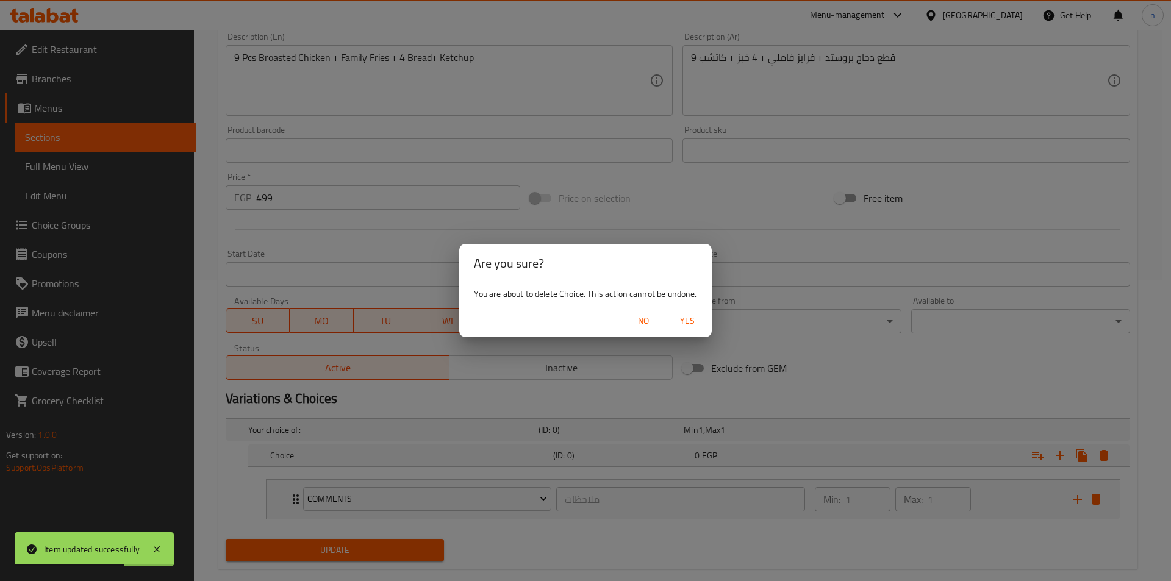
click at [683, 321] on span "Yes" at bounding box center [687, 320] width 29 height 15
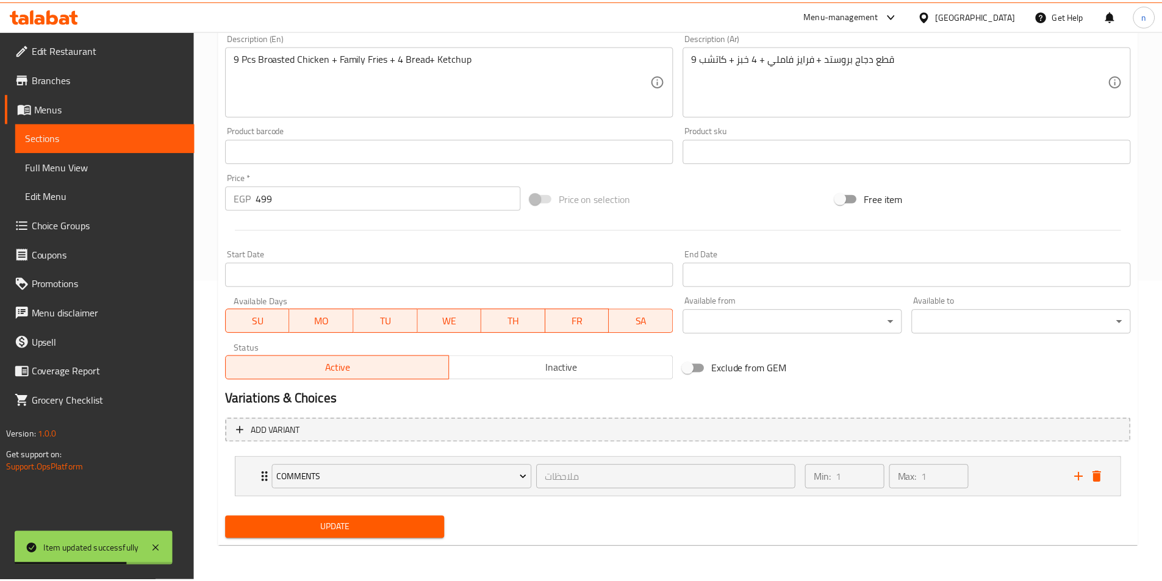
scroll to position [296, 0]
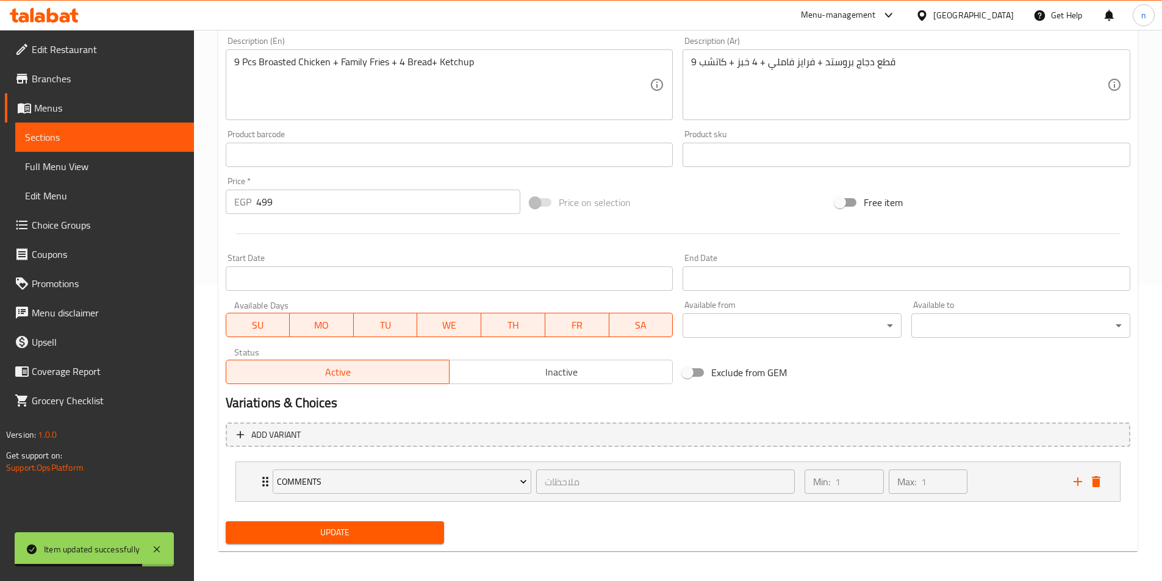
click at [941, 390] on div "Variations & Choices" at bounding box center [678, 403] width 914 height 28
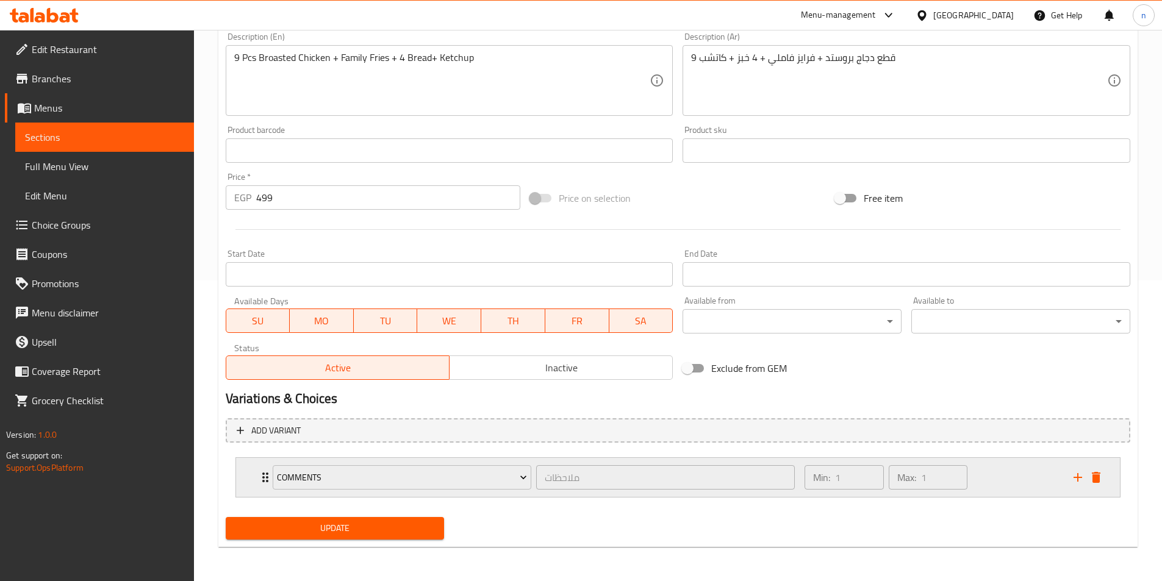
click at [997, 486] on div "Min: 1 ​ Max: 1 ​" at bounding box center [931, 477] width 268 height 39
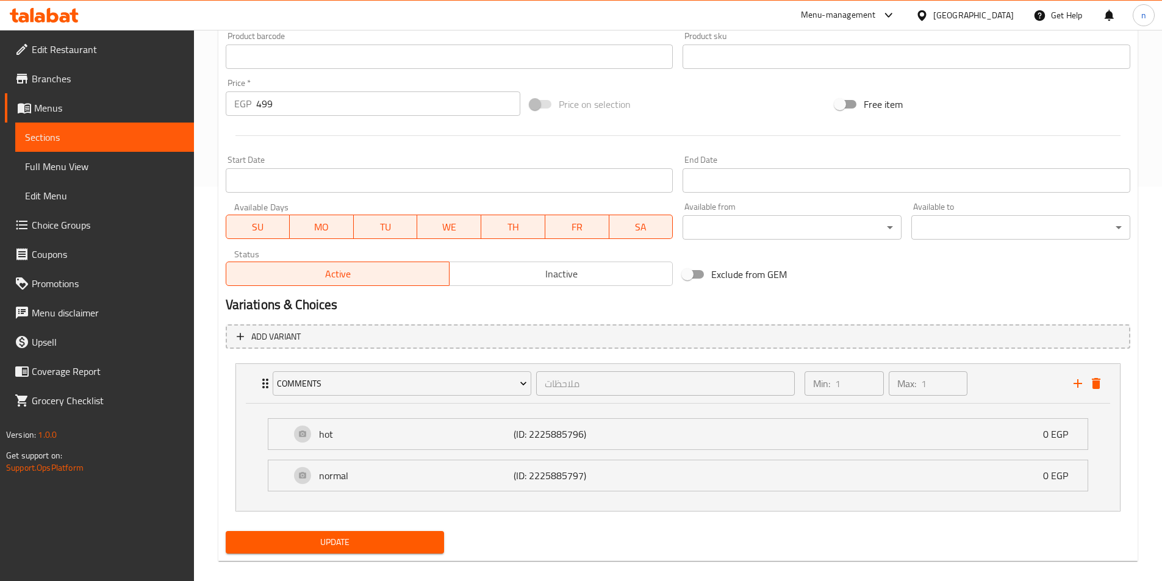
scroll to position [409, 0]
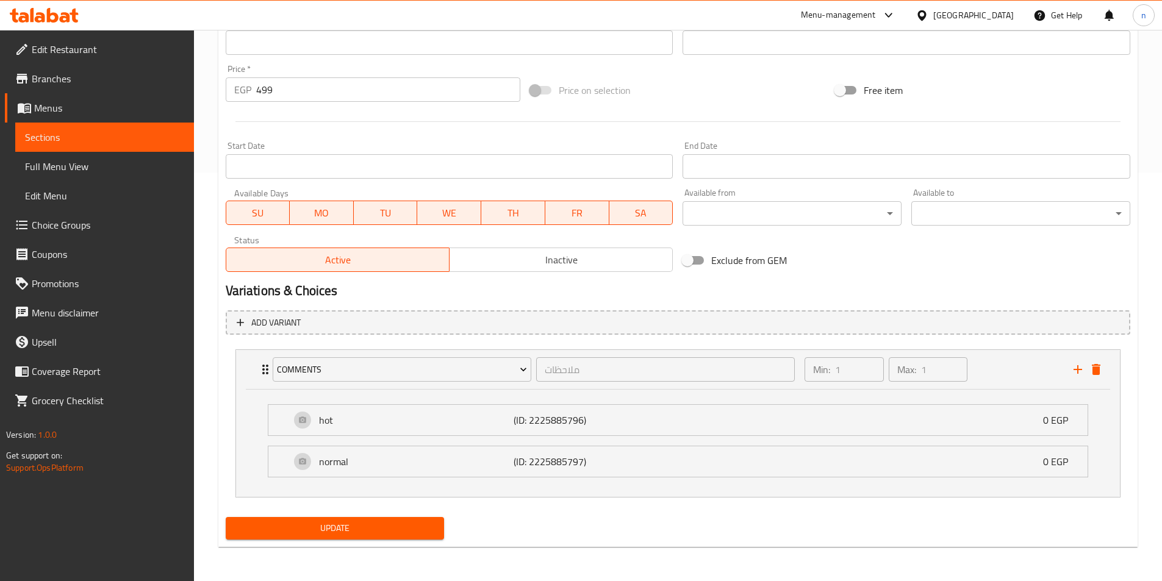
click at [337, 534] on span "Update" at bounding box center [334, 528] width 199 height 15
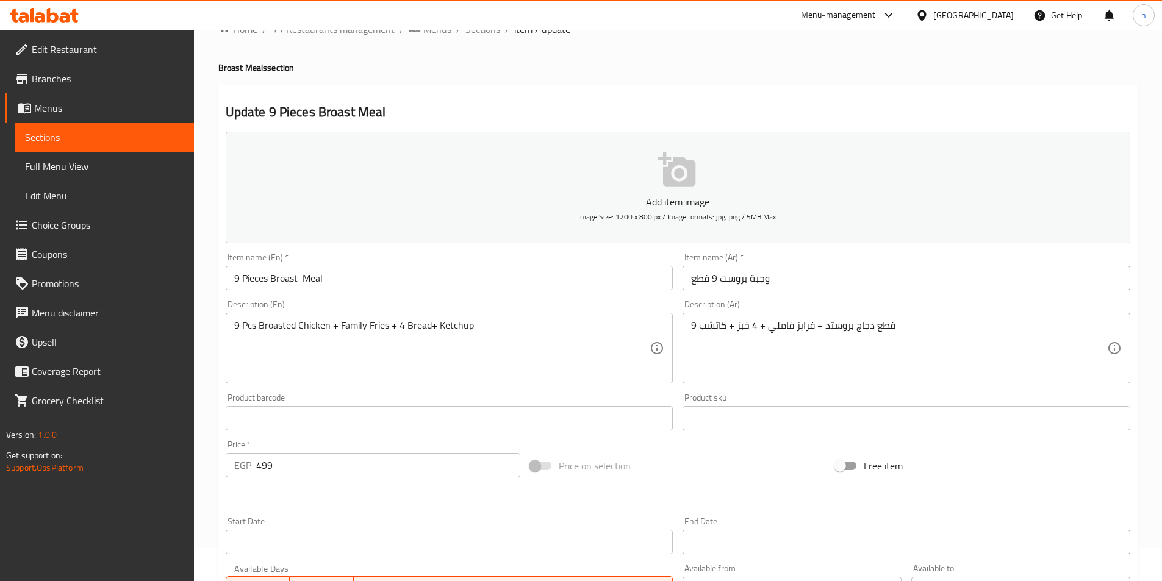
scroll to position [0, 0]
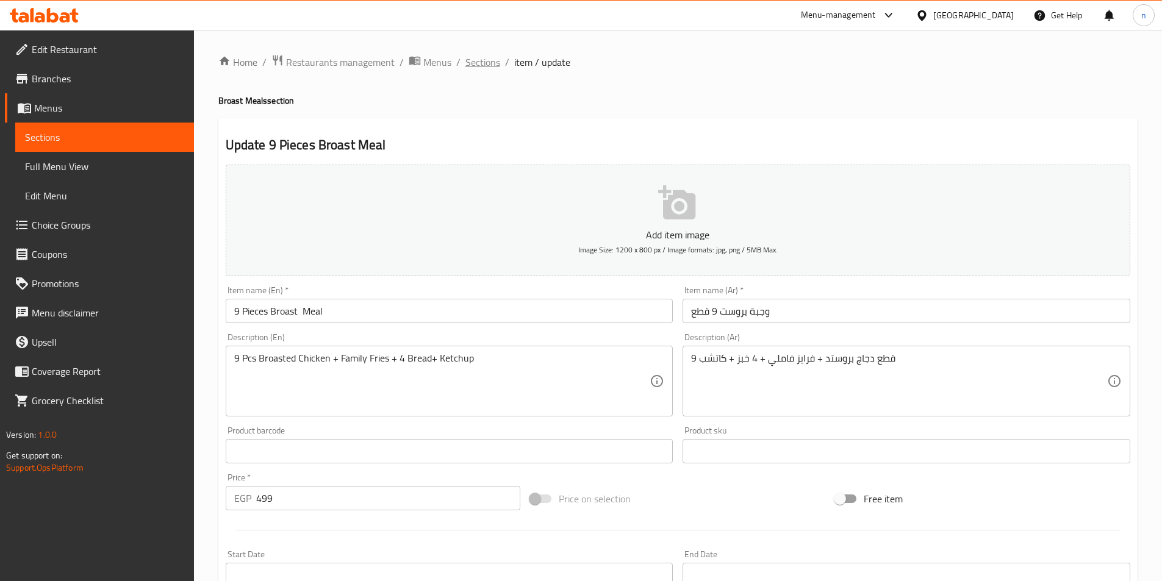
click at [480, 61] on span "Sections" at bounding box center [482, 62] width 35 height 15
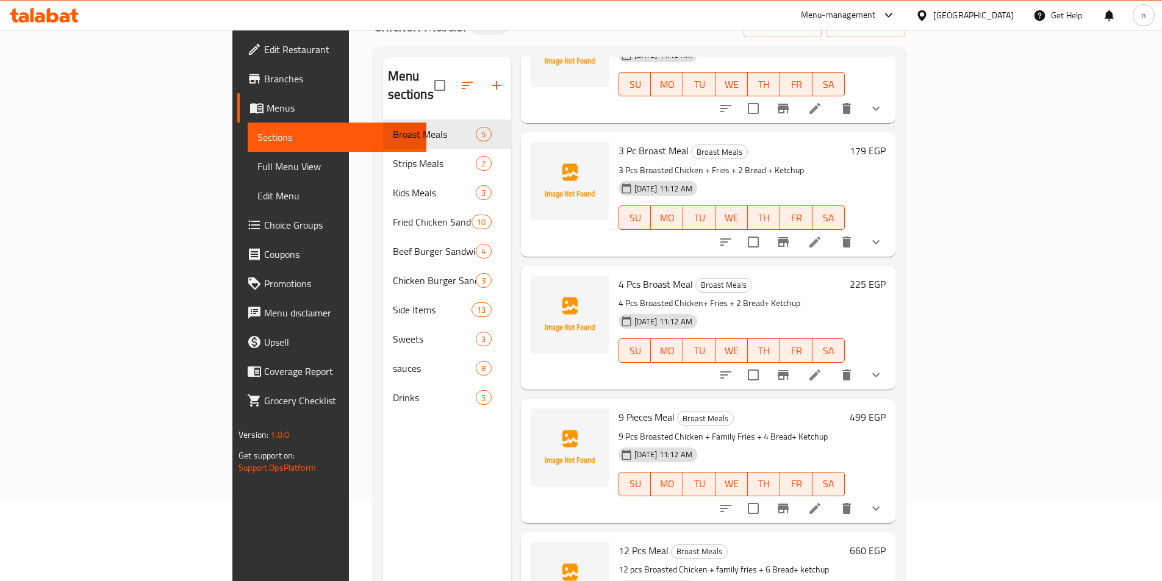
scroll to position [171, 0]
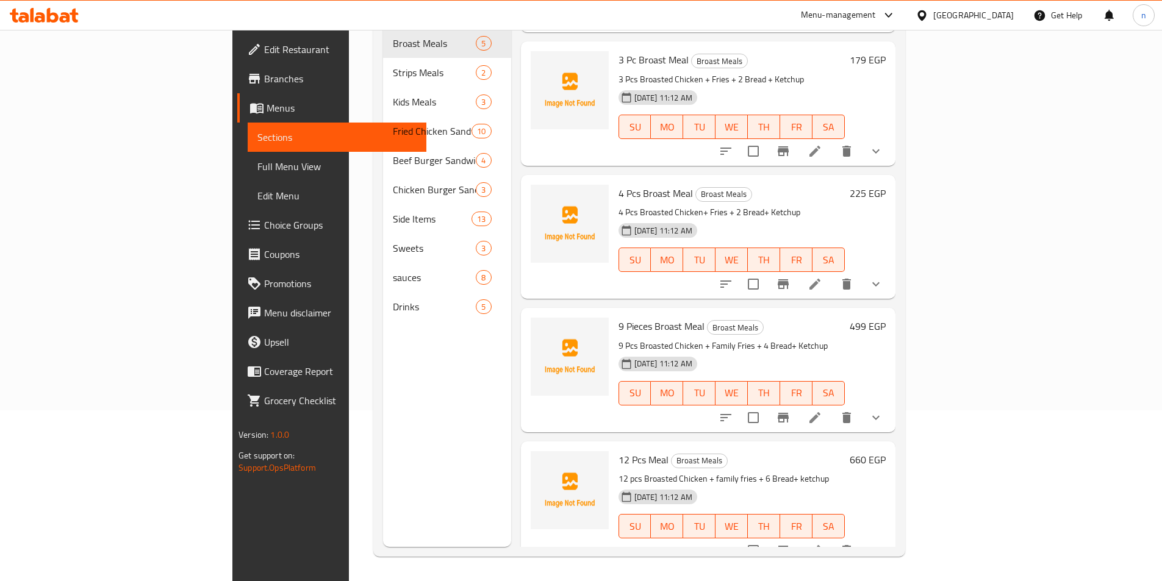
click at [832, 540] on li at bounding box center [815, 551] width 34 height 22
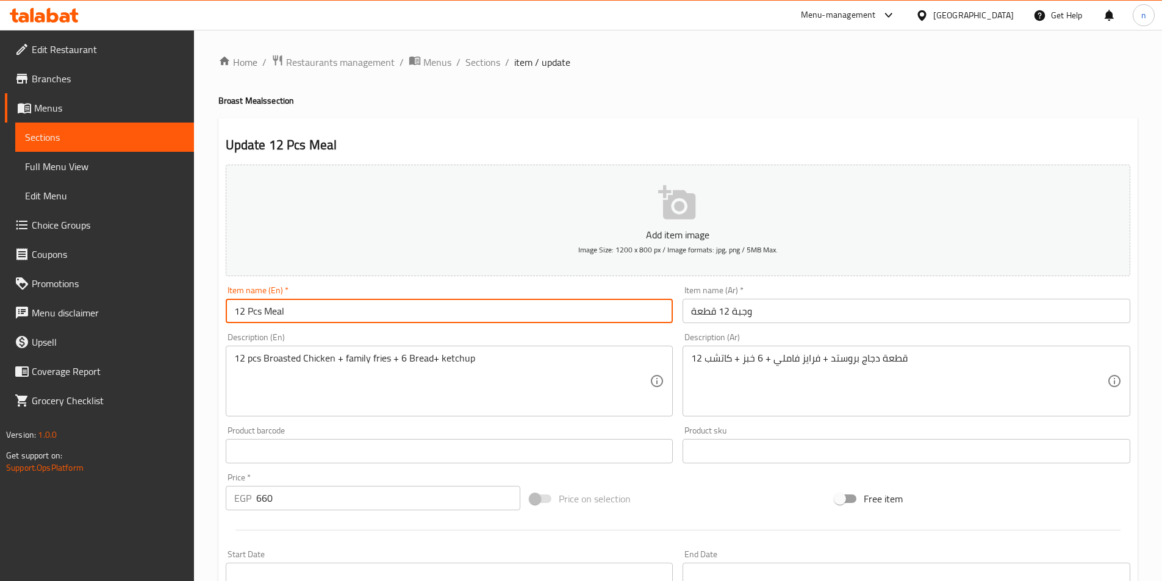
click at [260, 314] on input "12 Pcs Meal" at bounding box center [450, 311] width 448 height 24
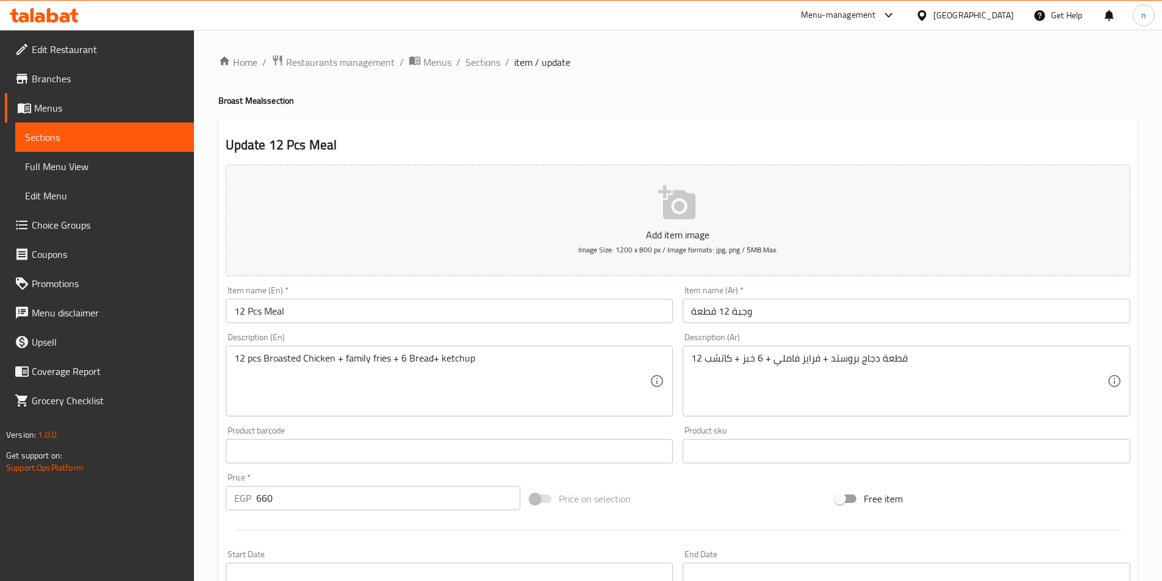
click at [265, 309] on input "12 Pcs Meal" at bounding box center [450, 311] width 448 height 24
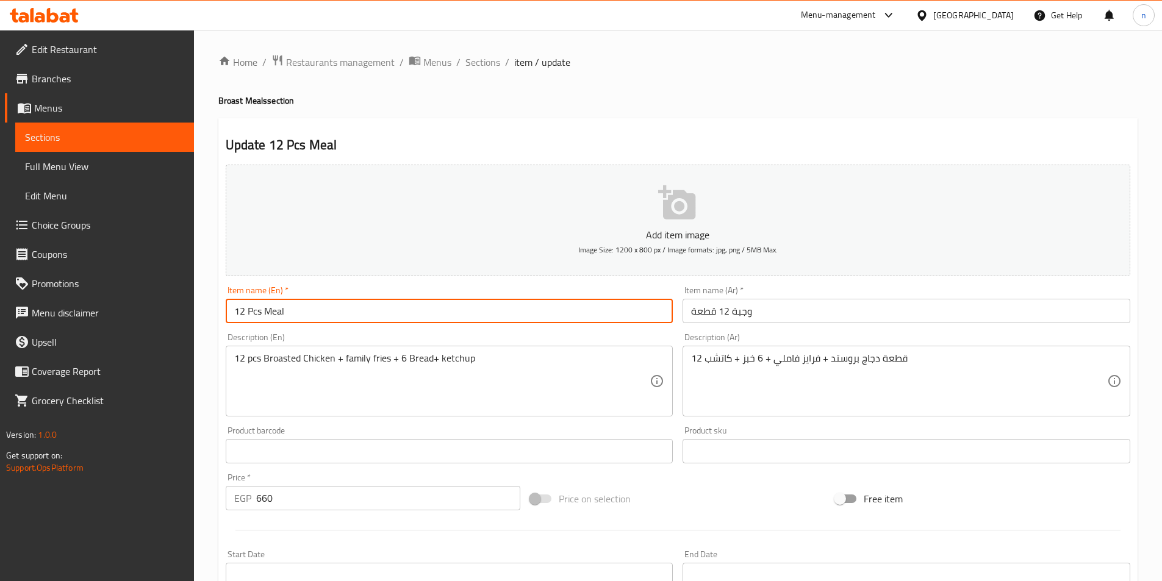
paste input "Broast"
type input "12 Pcs Broast Meal"
click at [731, 314] on input "وجبة 12 قطعة" at bounding box center [906, 311] width 448 height 24
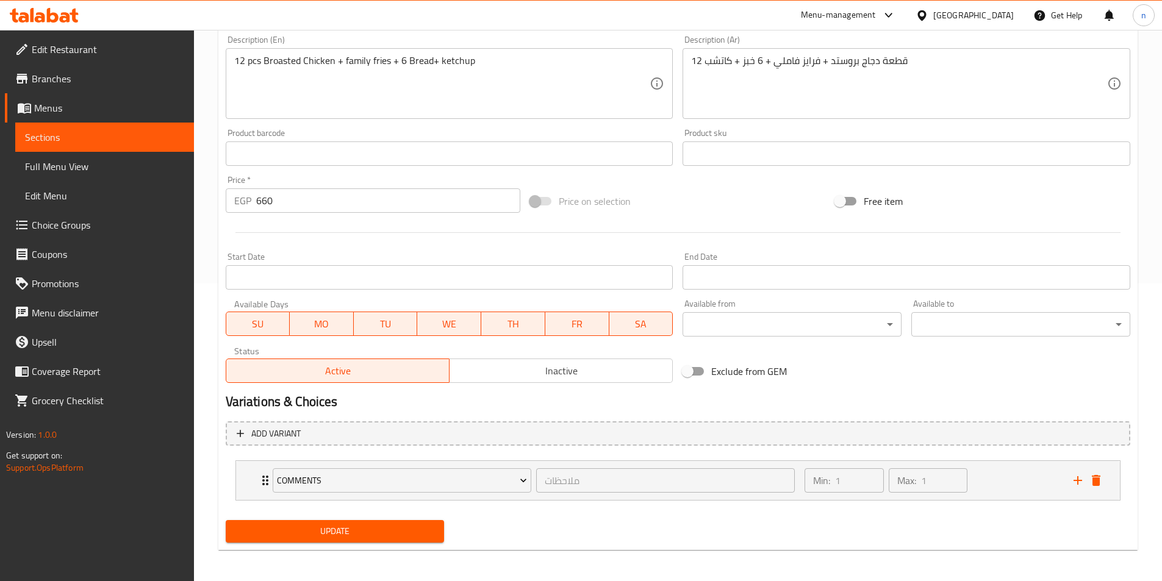
scroll to position [301, 0]
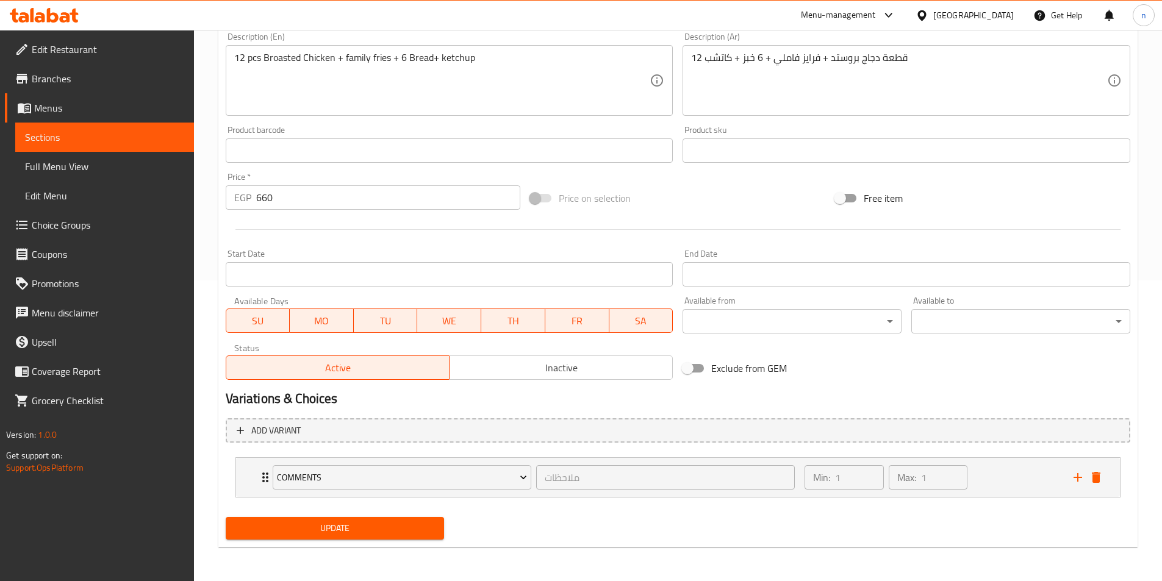
type input "وجبة بروست 12 قطعة"
click at [375, 530] on span "Update" at bounding box center [334, 528] width 199 height 15
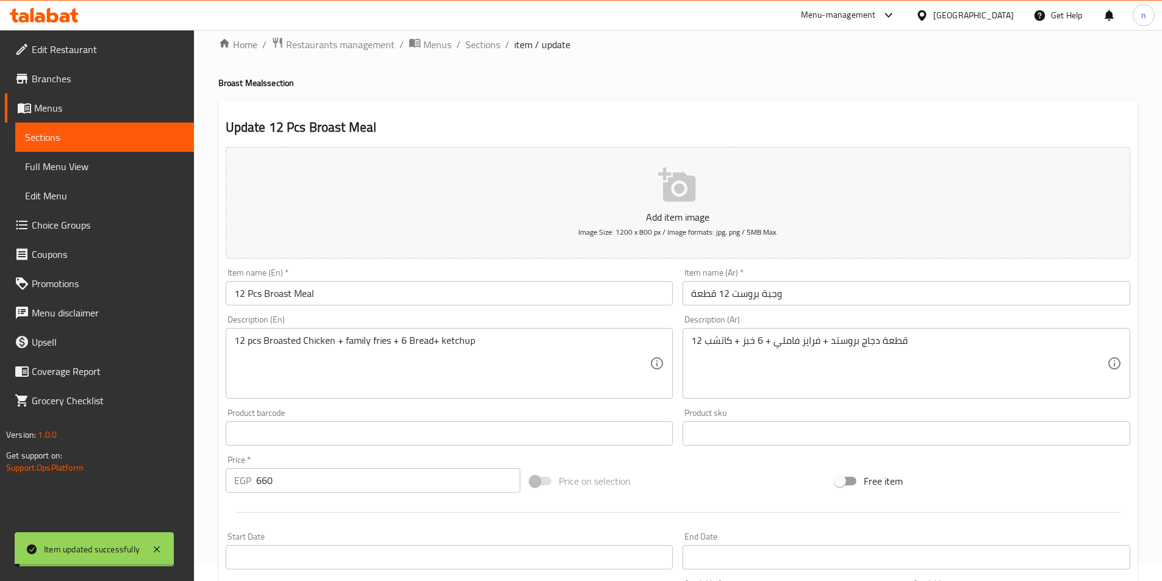
scroll to position [0, 0]
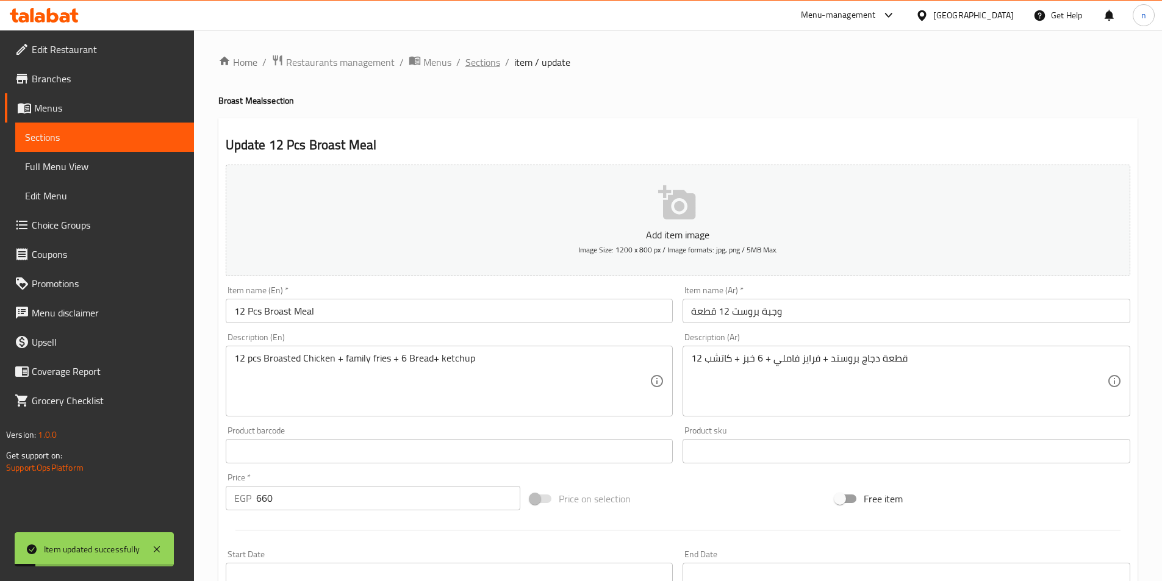
click at [485, 62] on span "Sections" at bounding box center [482, 62] width 35 height 15
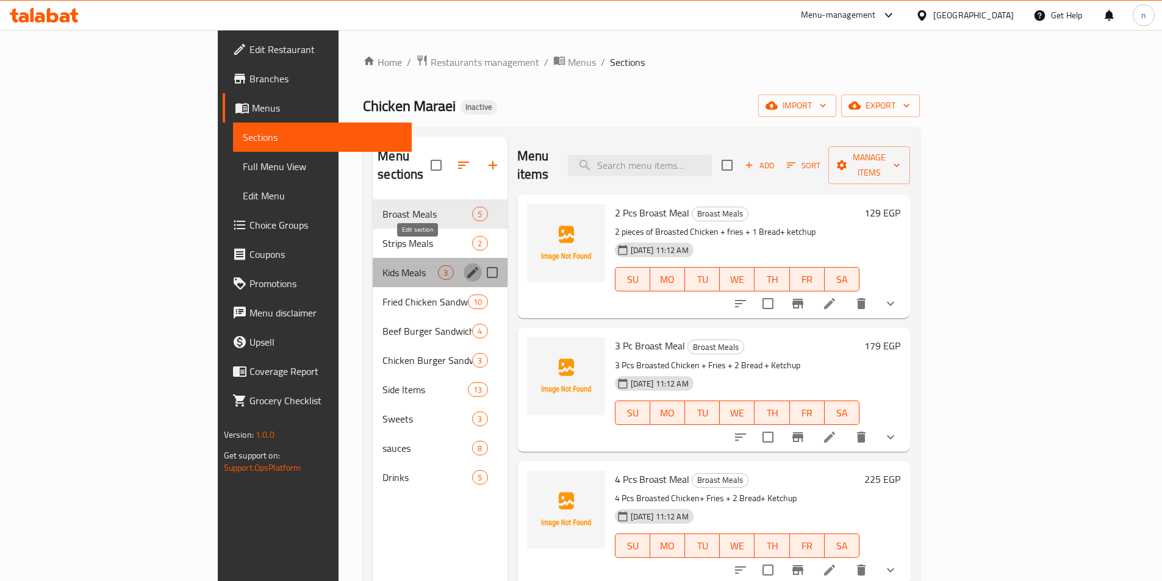
click at [463, 263] on button "edit" at bounding box center [472, 272] width 18 height 18
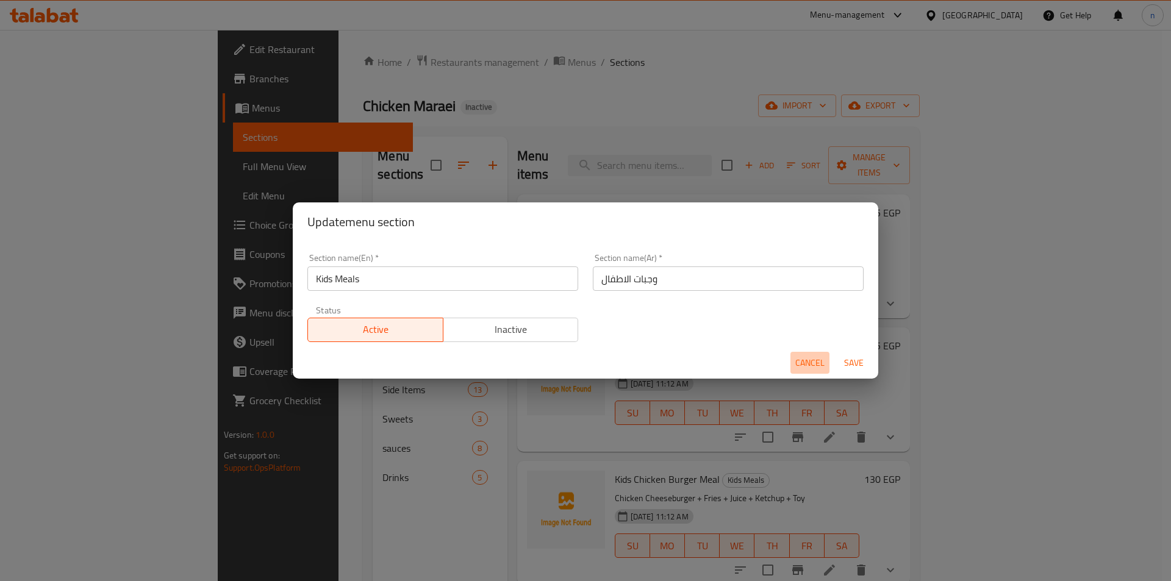
click at [818, 370] on span "Cancel" at bounding box center [809, 362] width 29 height 15
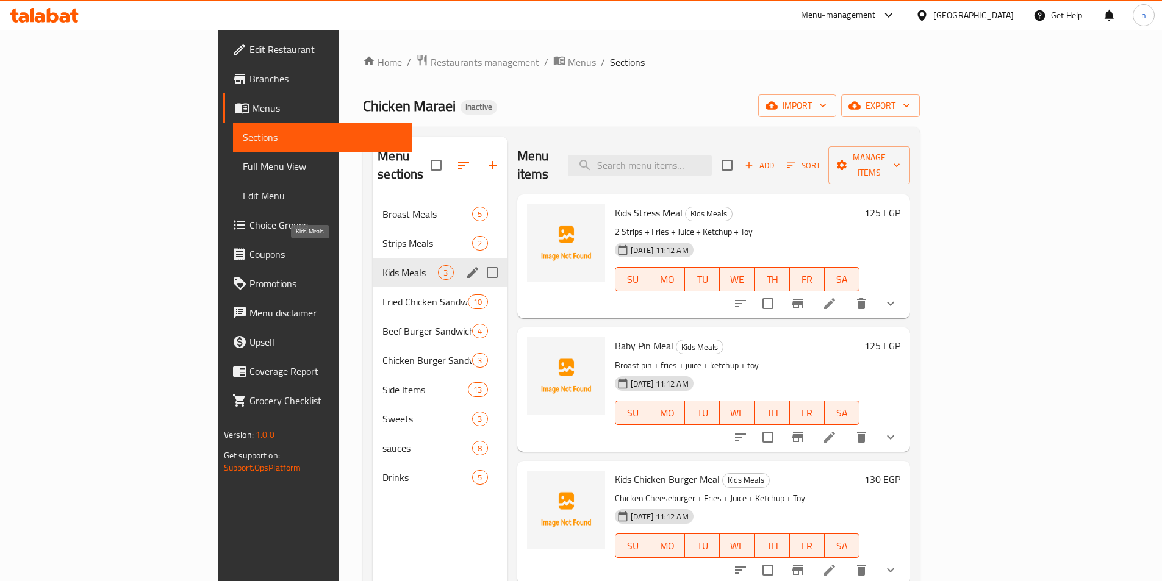
click at [382, 265] on span "Kids Meals" at bounding box center [409, 272] width 55 height 15
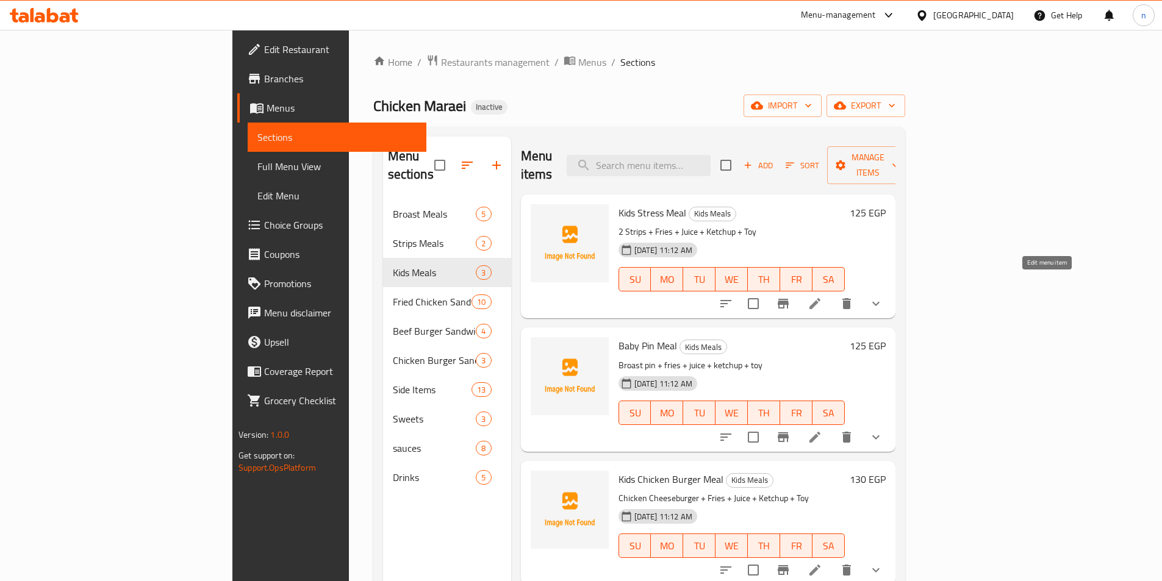
click at [822, 296] on icon at bounding box center [814, 303] width 15 height 15
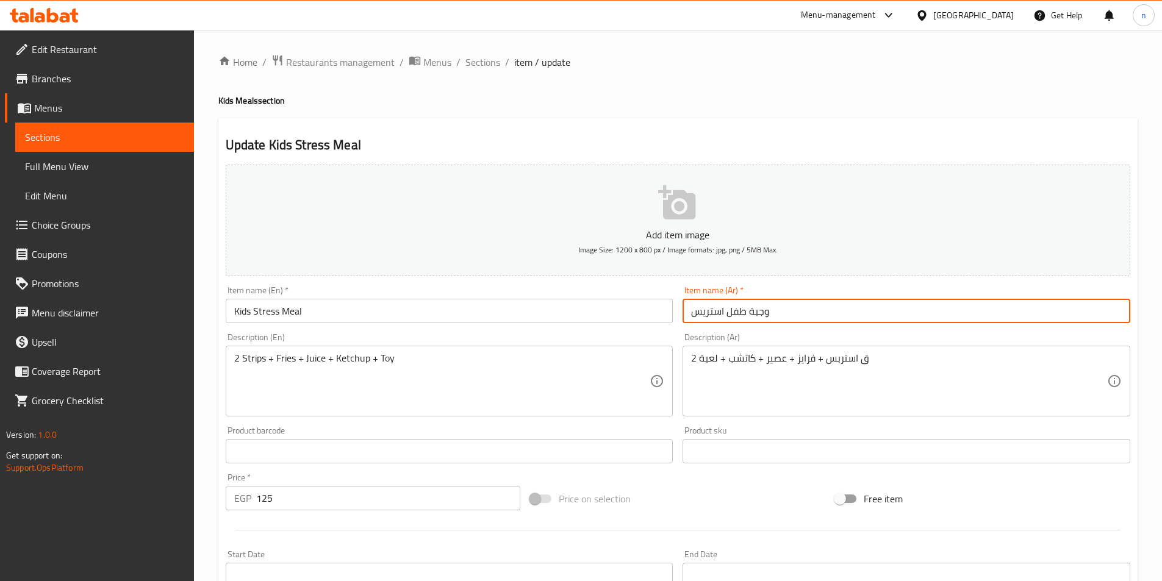
click at [703, 314] on input "وجبة طفل استريس" at bounding box center [906, 311] width 448 height 24
type input "وجبة طفل استربس"
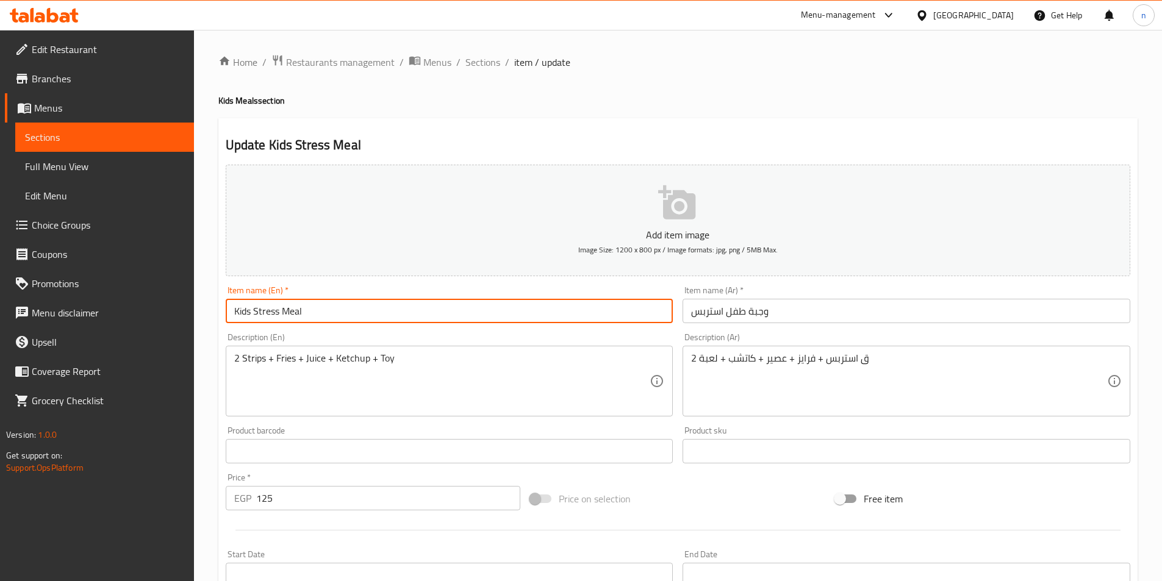
click at [265, 310] on input "Kids Stress Meal" at bounding box center [450, 311] width 448 height 24
paste input "strip"
type input "Kids strips Meal"
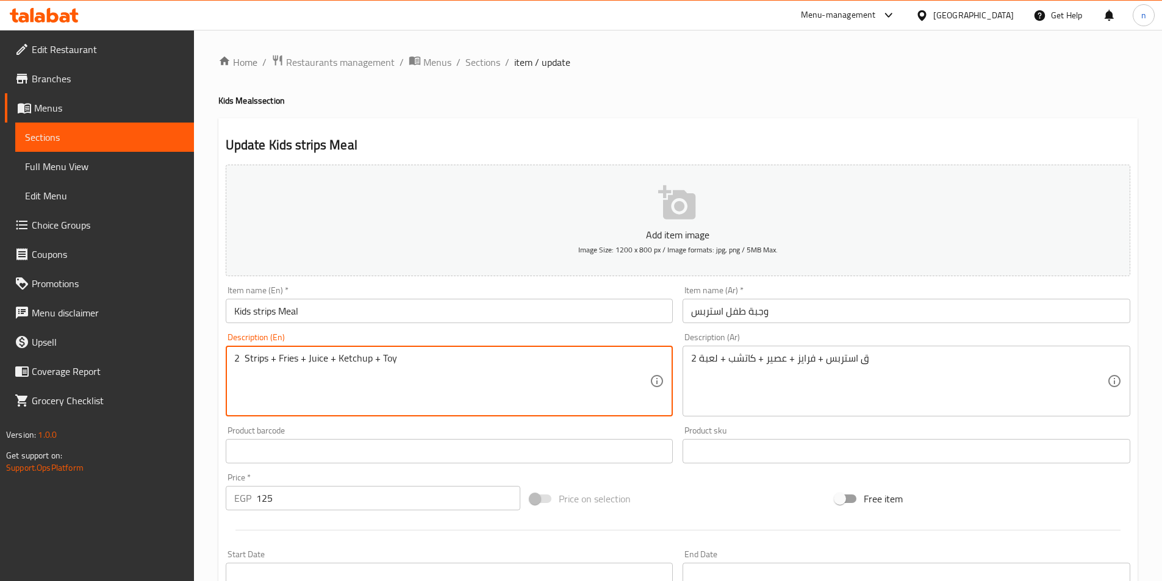
paste textarea "Pcs"
click at [413, 360] on textarea "2 Pcs Strips + Fries + Juice + Ketchup + Toy" at bounding box center [442, 381] width 416 height 58
click at [244, 361] on textarea "2 Pcs Strips + Fries + Juice + Ketchup + Toy" at bounding box center [442, 381] width 416 height 58
type textarea "2 Pcs Strips + Fries + Juice + Ketchup + Toy"
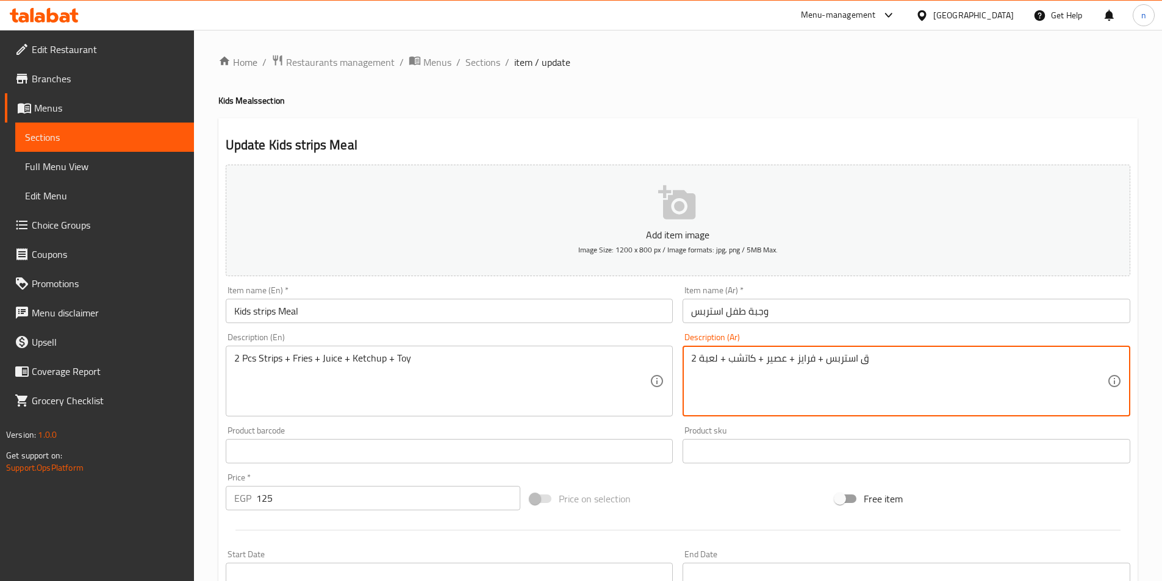
click at [711, 359] on textarea "2 ق استربس + فرايز + عصير + كاتشب + لعبة" at bounding box center [899, 381] width 416 height 58
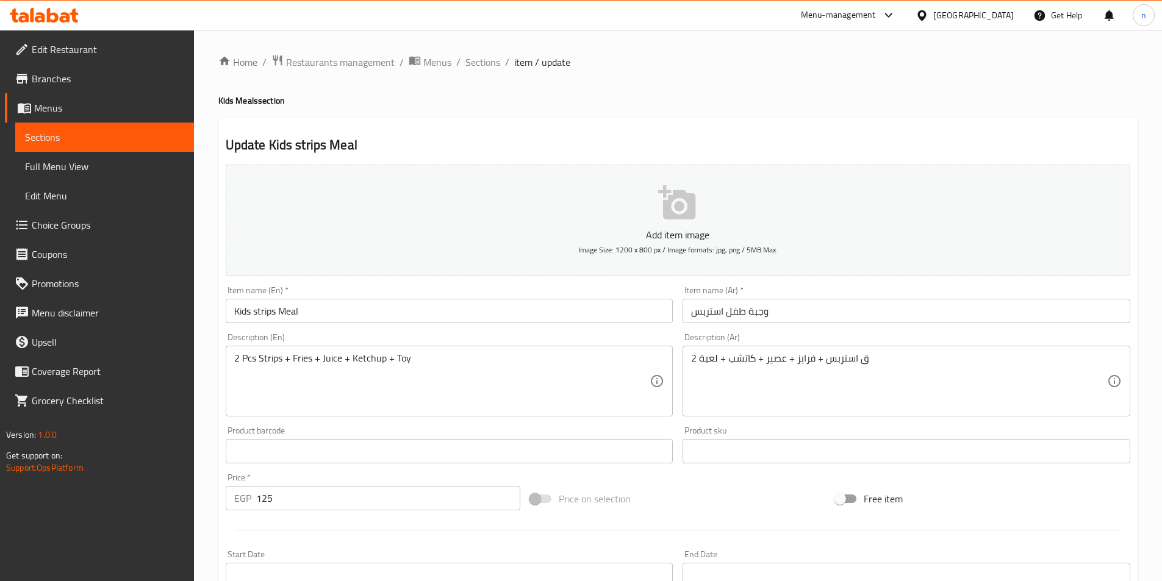
drag, startPoint x: 612, startPoint y: 345, endPoint x: 610, endPoint y: 352, distance: 7.5
click at [612, 346] on div "Description (En) 2 Pcs Strips + Fries + Juice + Ketchup + Toy Description (En)" at bounding box center [450, 375] width 448 height 84
click at [791, 99] on h4 "Kids Meals section" at bounding box center [677, 101] width 919 height 12
click at [699, 487] on div "Price on selection" at bounding box center [677, 498] width 305 height 33
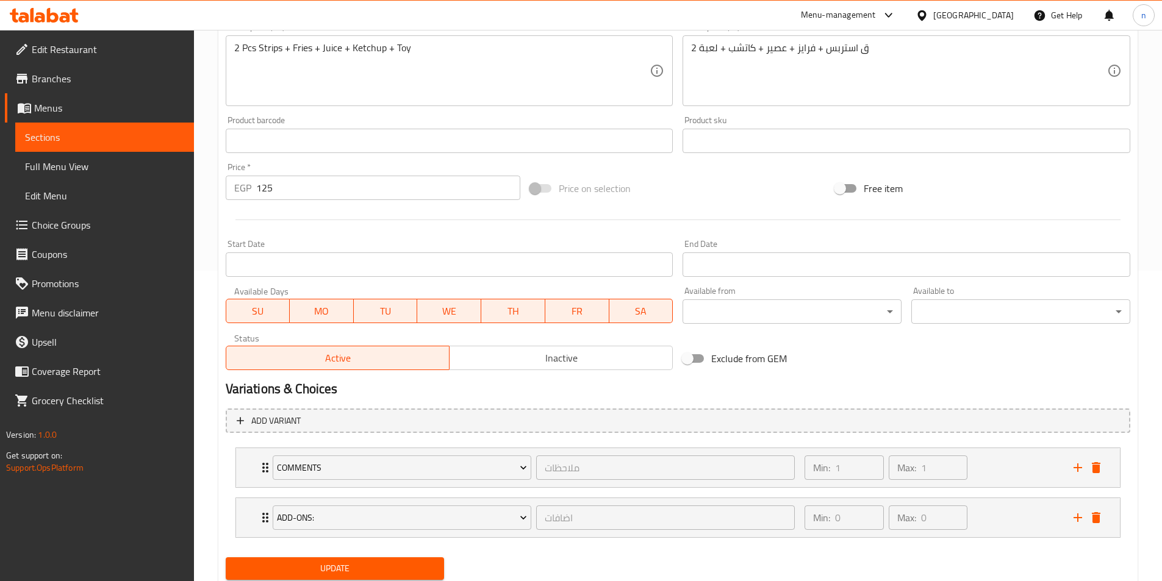
scroll to position [351, 0]
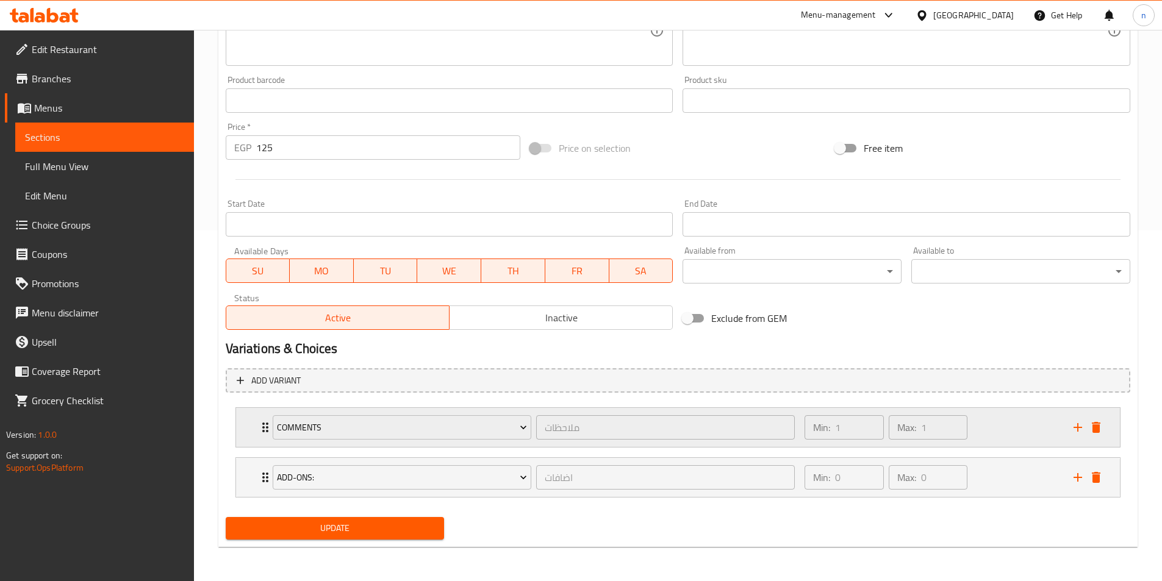
click at [996, 429] on div "Min: 1 ​ Max: 1 ​" at bounding box center [931, 427] width 268 height 39
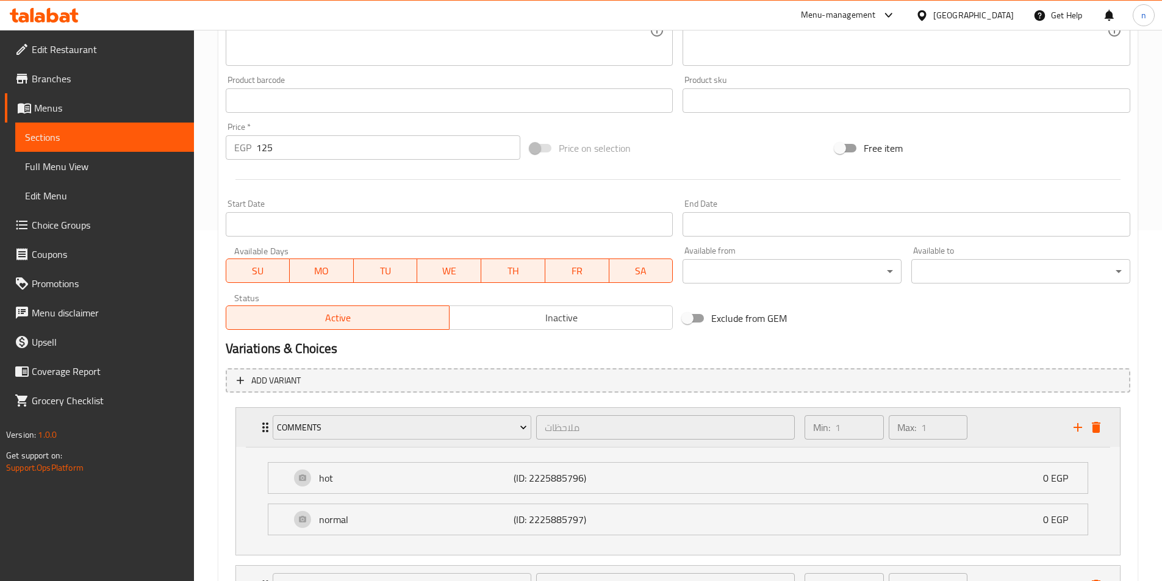
scroll to position [459, 0]
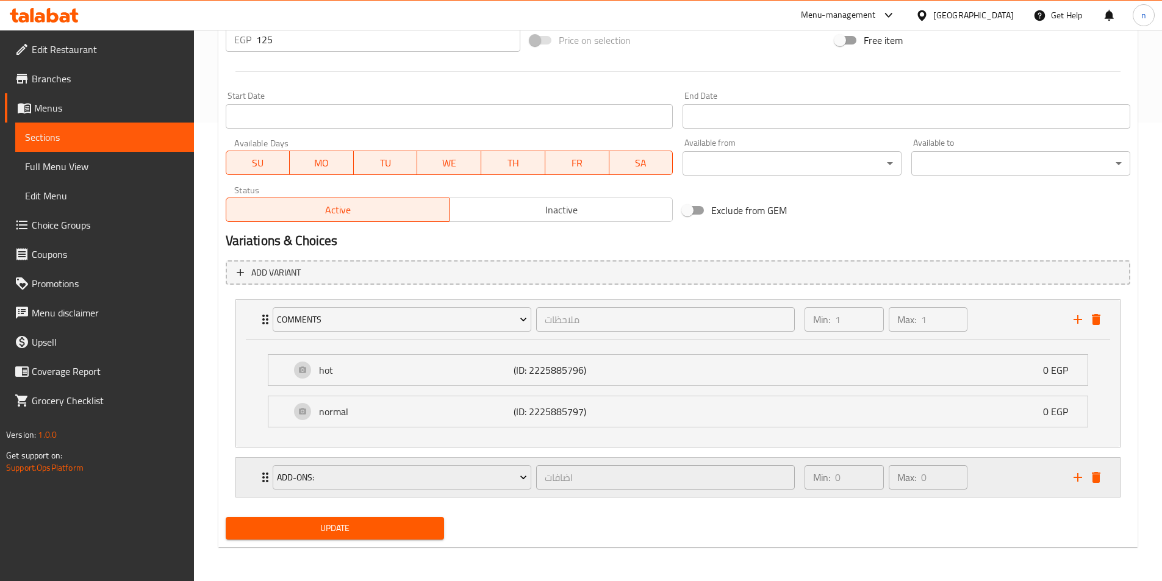
click at [1019, 484] on div "Min: 0 ​ Max: 0 ​" at bounding box center [931, 477] width 268 height 39
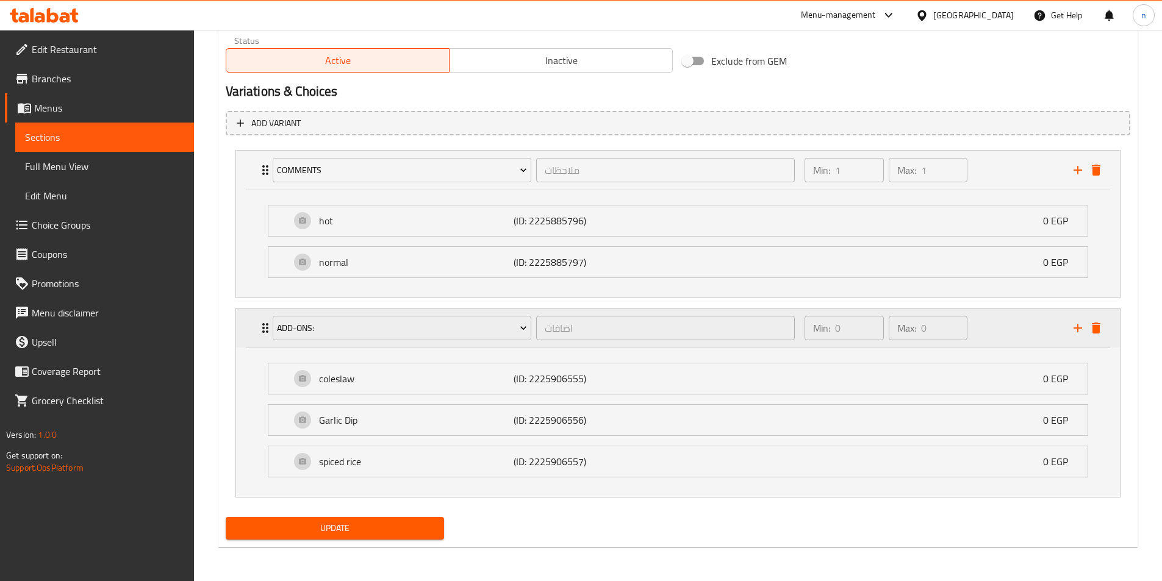
click at [1102, 330] on icon "delete" at bounding box center [1095, 328] width 15 height 15
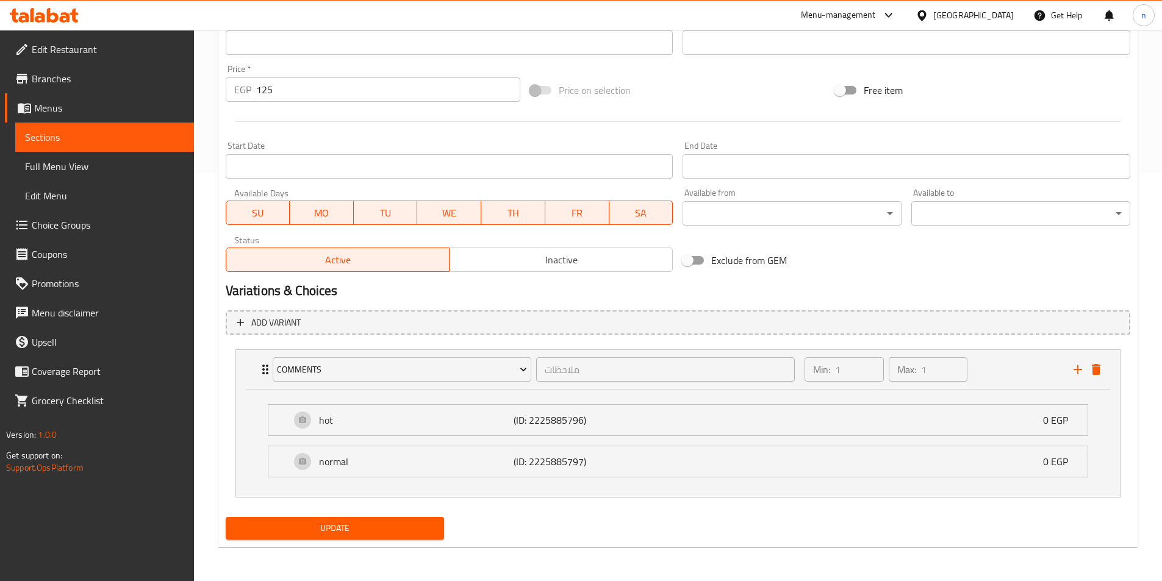
scroll to position [409, 0]
click at [376, 519] on button "Update" at bounding box center [335, 528] width 219 height 23
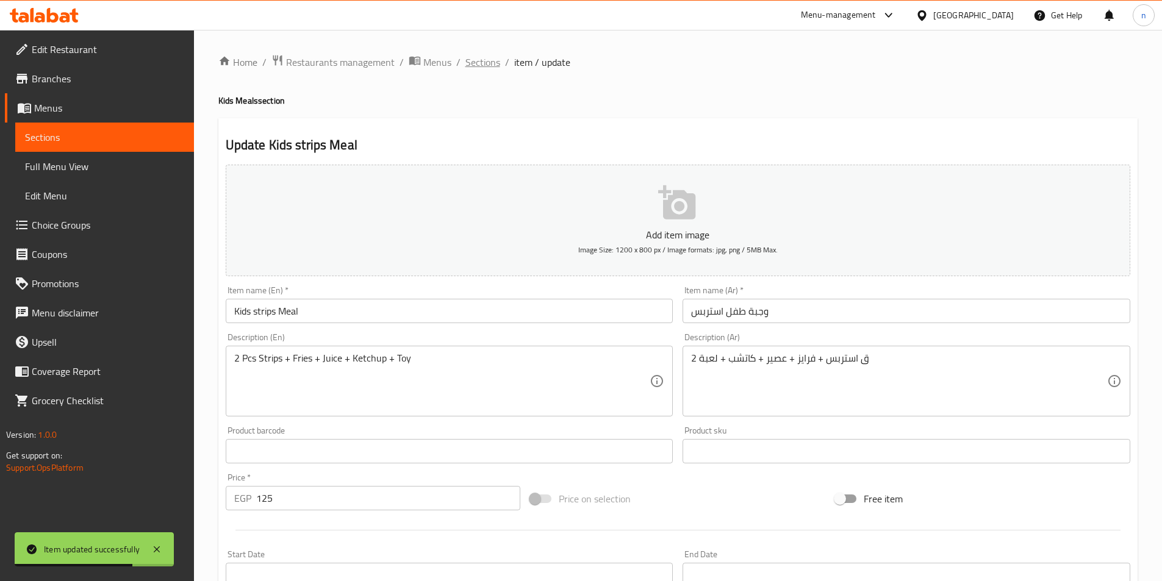
click at [478, 63] on span "Sections" at bounding box center [482, 62] width 35 height 15
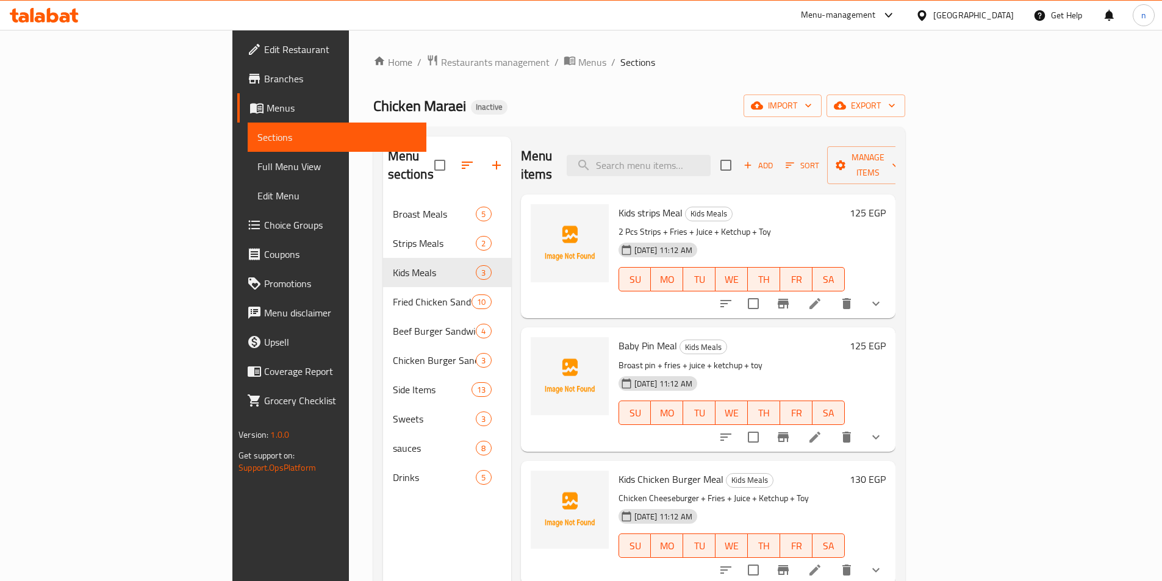
click at [790, 358] on p "Broast pin + fries + juice + ketchup + toy" at bounding box center [731, 365] width 226 height 15
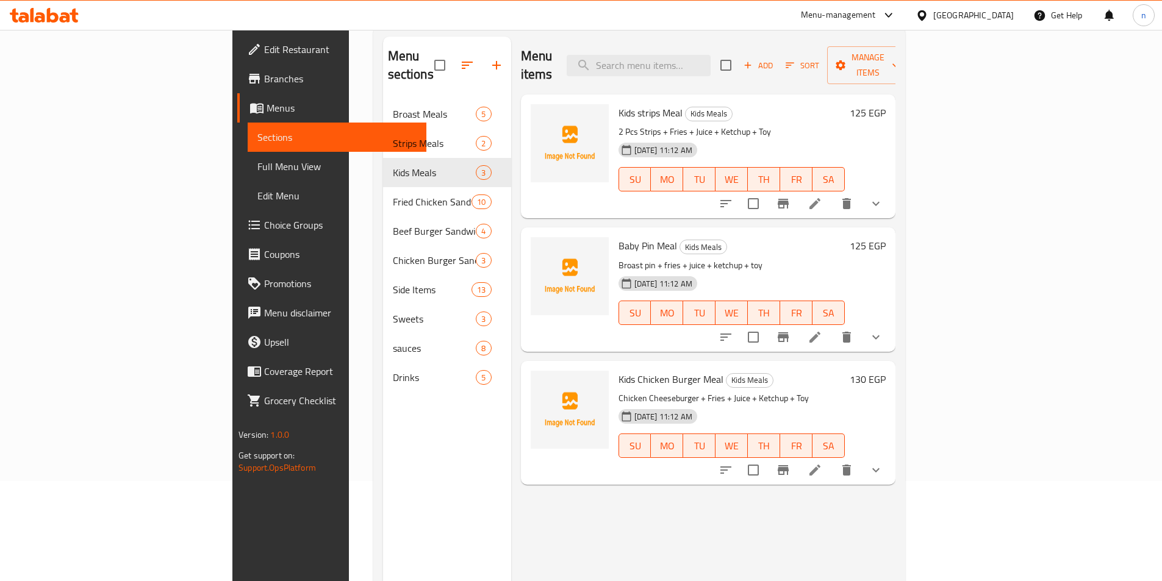
scroll to position [122, 0]
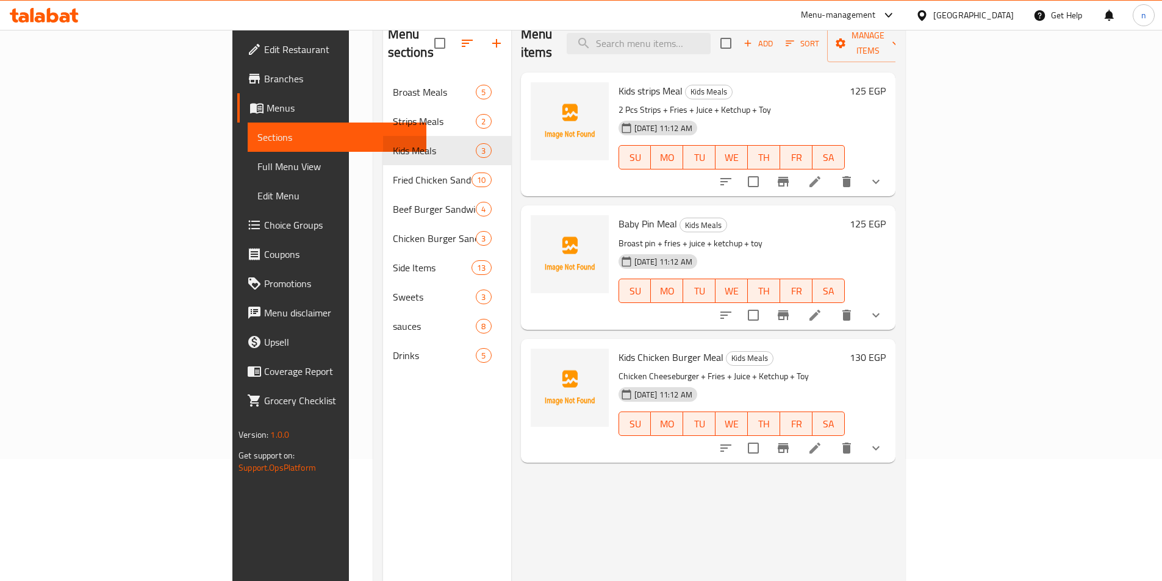
drag, startPoint x: 796, startPoint y: 518, endPoint x: 801, endPoint y: 510, distance: 9.6
click at [796, 516] on div "Menu items Add Sort Manage items Kids strips Meal Kids Meals 2 Pcs Strips + Fri…" at bounding box center [703, 305] width 384 height 581
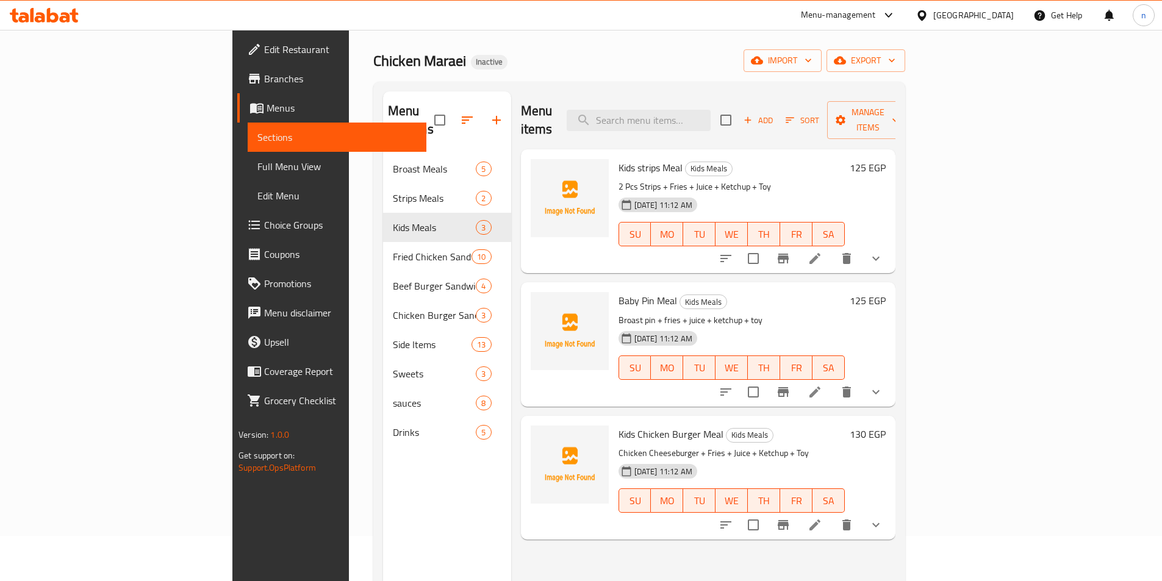
scroll to position [0, 0]
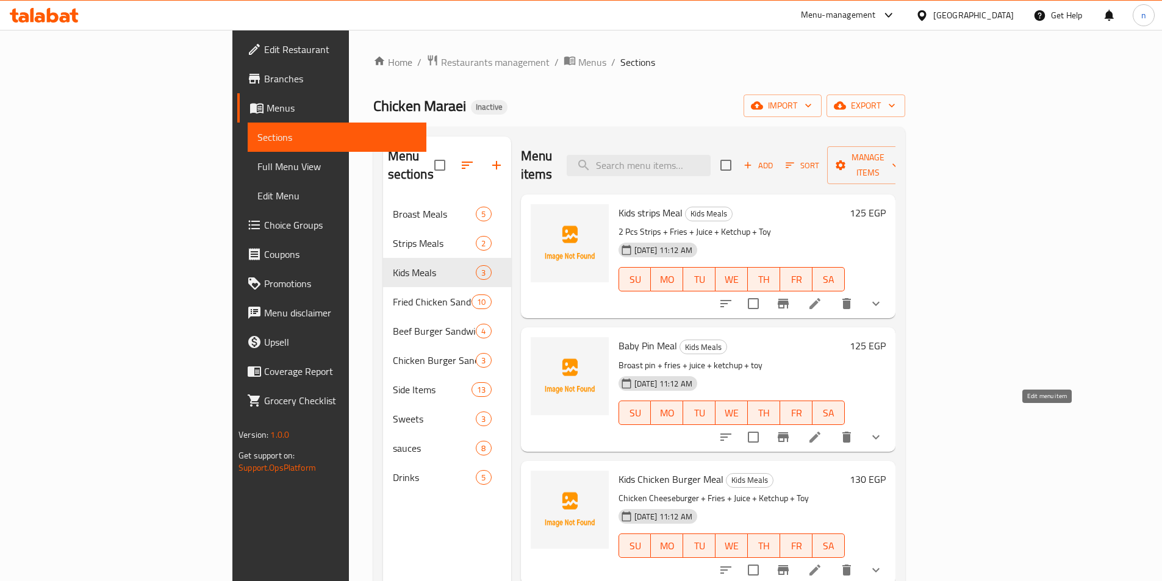
click at [822, 430] on icon at bounding box center [814, 437] width 15 height 15
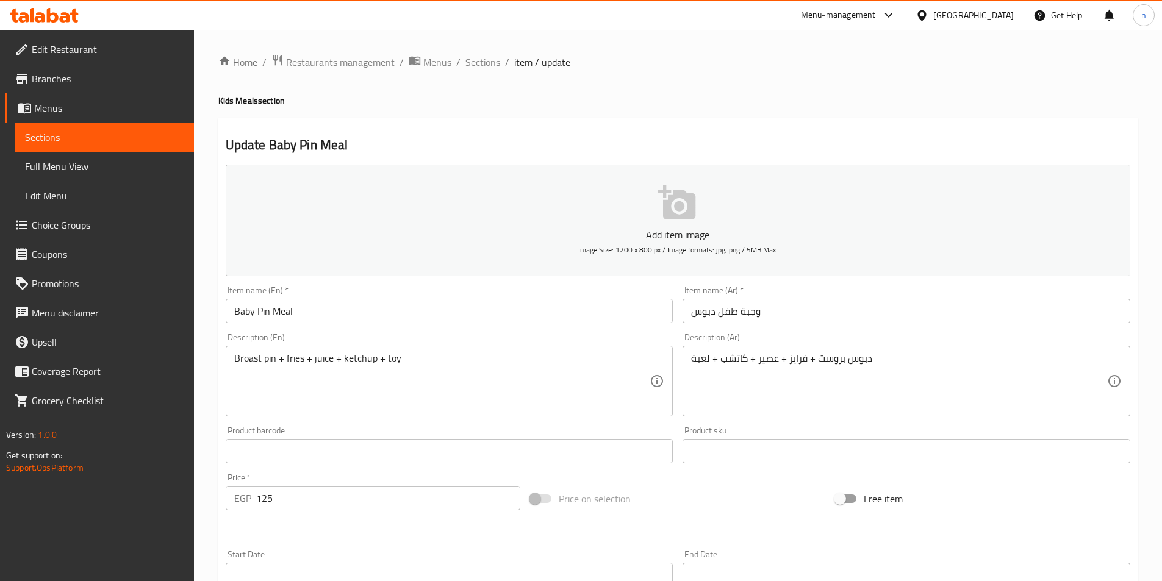
click at [712, 315] on input "وجبة طفل دبوس" at bounding box center [906, 311] width 448 height 24
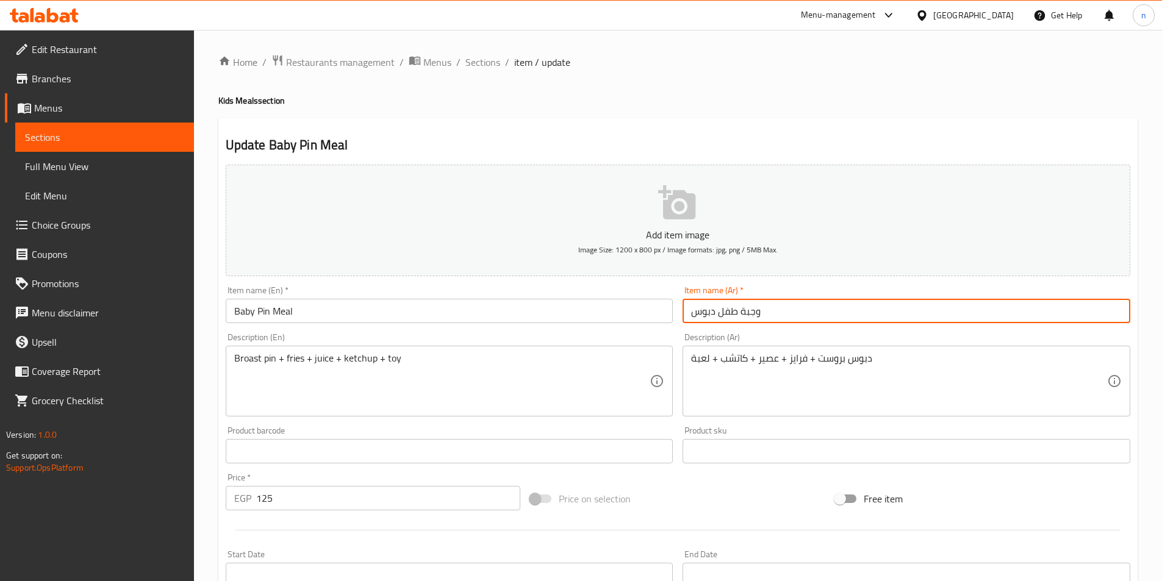
click at [712, 315] on input "وجبة طفل دبوس" at bounding box center [906, 311] width 448 height 24
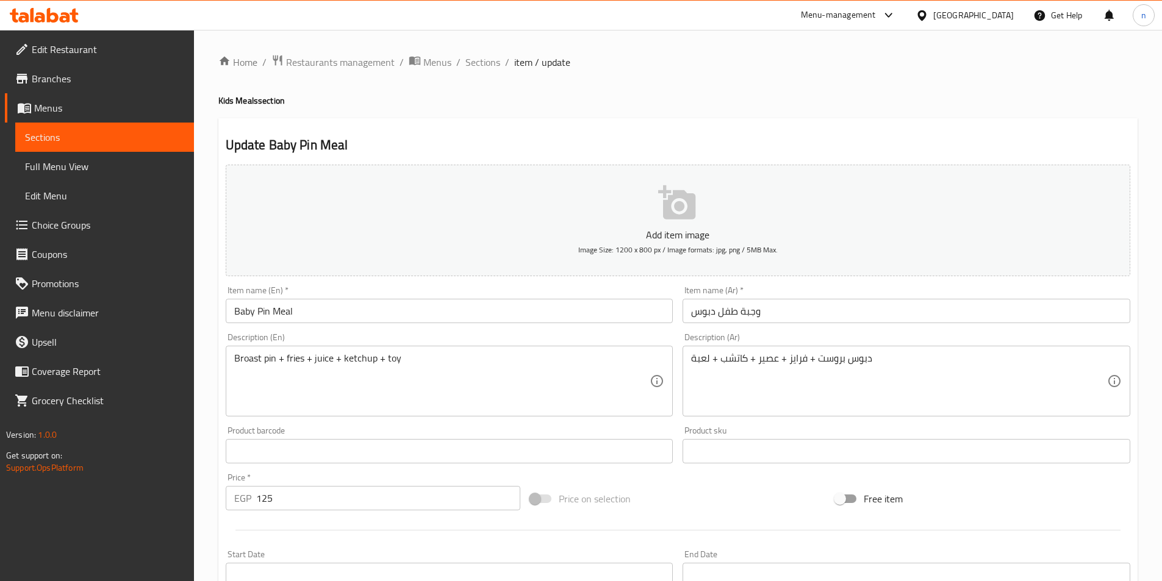
click at [523, 305] on input "Baby Pin Meal" at bounding box center [450, 311] width 448 height 24
click at [266, 312] on input "Baby Pin Meal" at bounding box center [450, 311] width 448 height 24
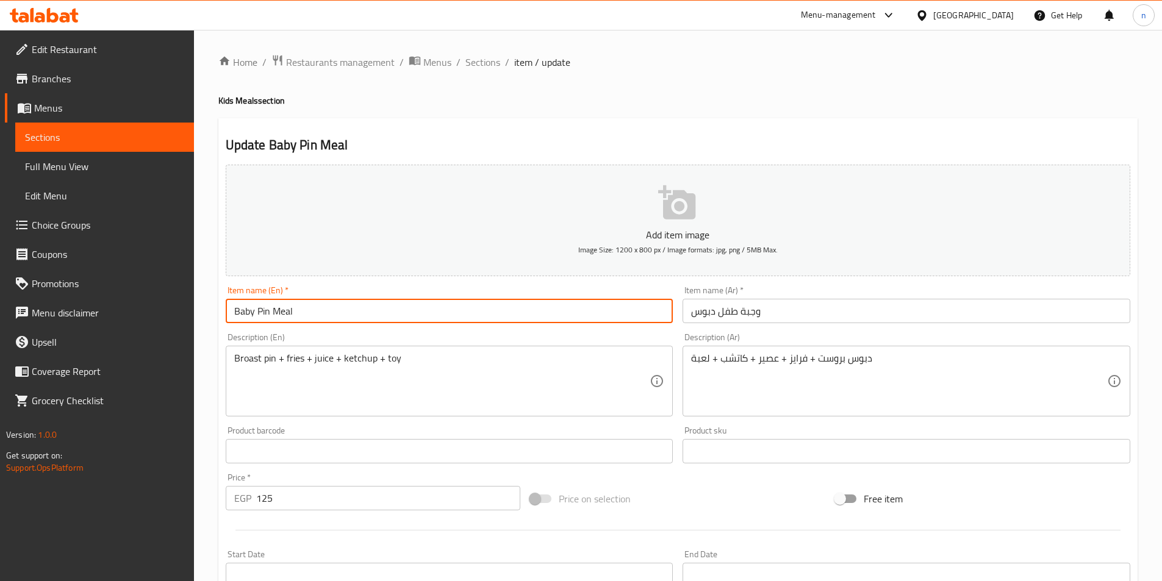
click at [266, 312] on input "Baby Pin Meal" at bounding box center [450, 311] width 448 height 24
paste input "Drumstick"
click at [241, 314] on input "Baby Drumstick Meal" at bounding box center [450, 311] width 448 height 24
click at [352, 309] on input "Baby Drumstick Meal" at bounding box center [450, 311] width 448 height 24
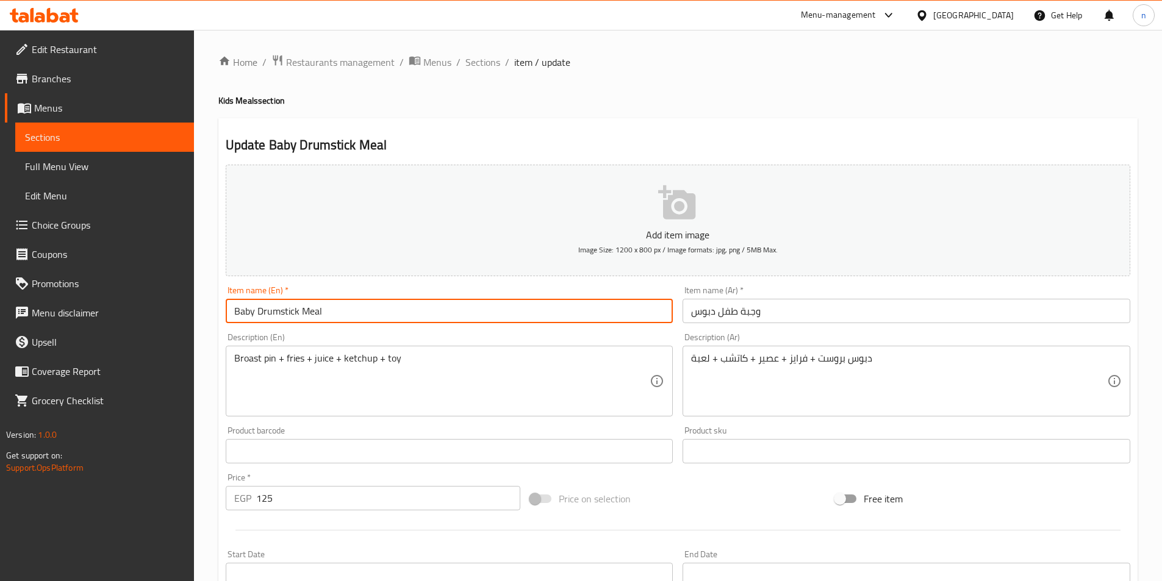
type input "Baby Drumstick Meal"
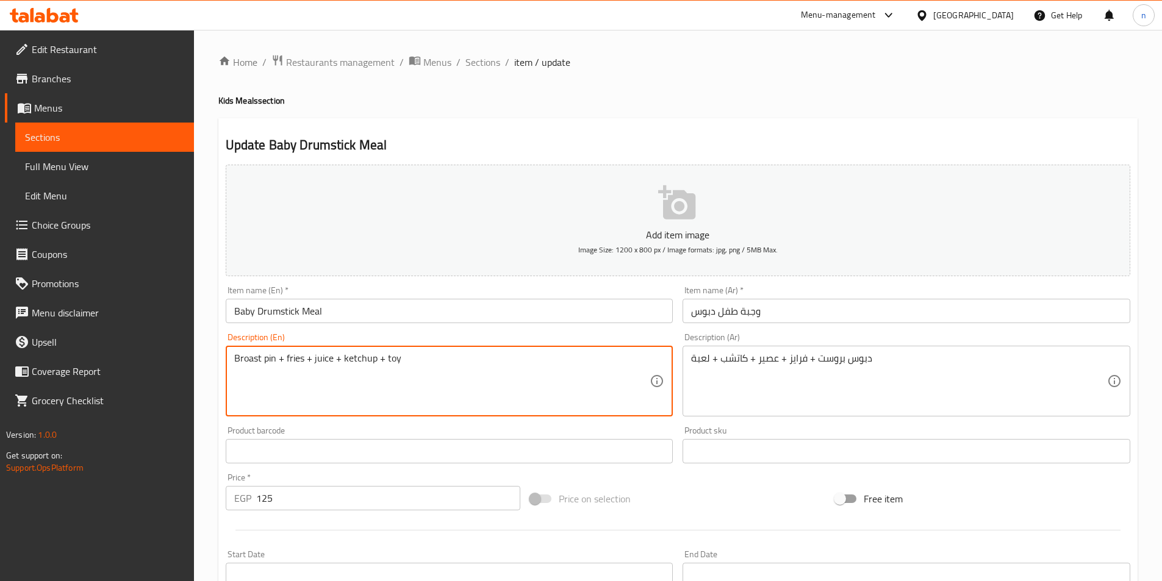
click at [472, 379] on textarea "Broast pin + fries + juice + ketchup + toy" at bounding box center [442, 381] width 416 height 58
click at [493, 377] on textarea "Broast pin + fries + juice + ketchup + toy" at bounding box center [442, 381] width 416 height 58
click at [476, 375] on textarea "Broast pin + fries + juice + ketchup + toy" at bounding box center [442, 381] width 416 height 58
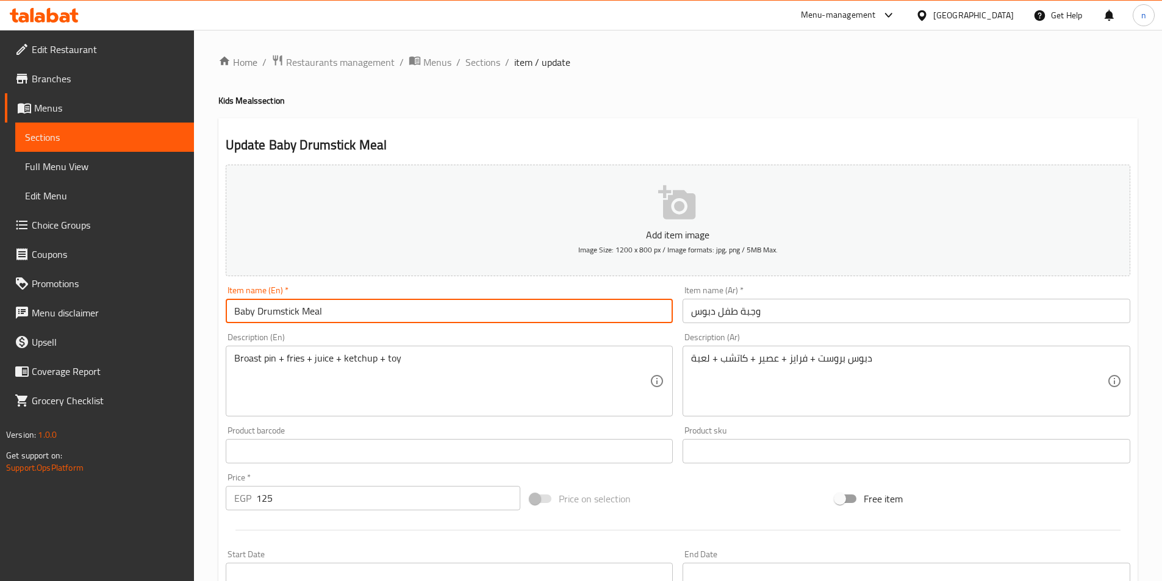
click at [273, 316] on input "Baby Drumstick Meal" at bounding box center [450, 311] width 448 height 24
click at [309, 313] on input "Baby Drumstick Meal" at bounding box center [450, 311] width 448 height 24
click at [713, 311] on input "وجبة طفل دبوس" at bounding box center [906, 311] width 448 height 24
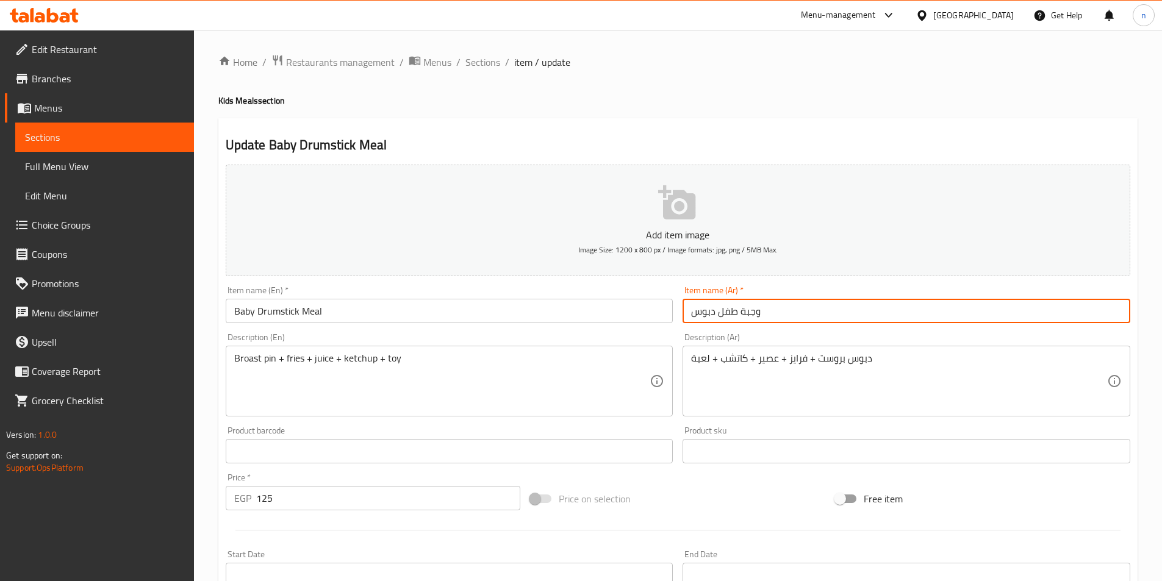
click at [276, 315] on input "Baby Drumstick Meal" at bounding box center [450, 311] width 448 height 24
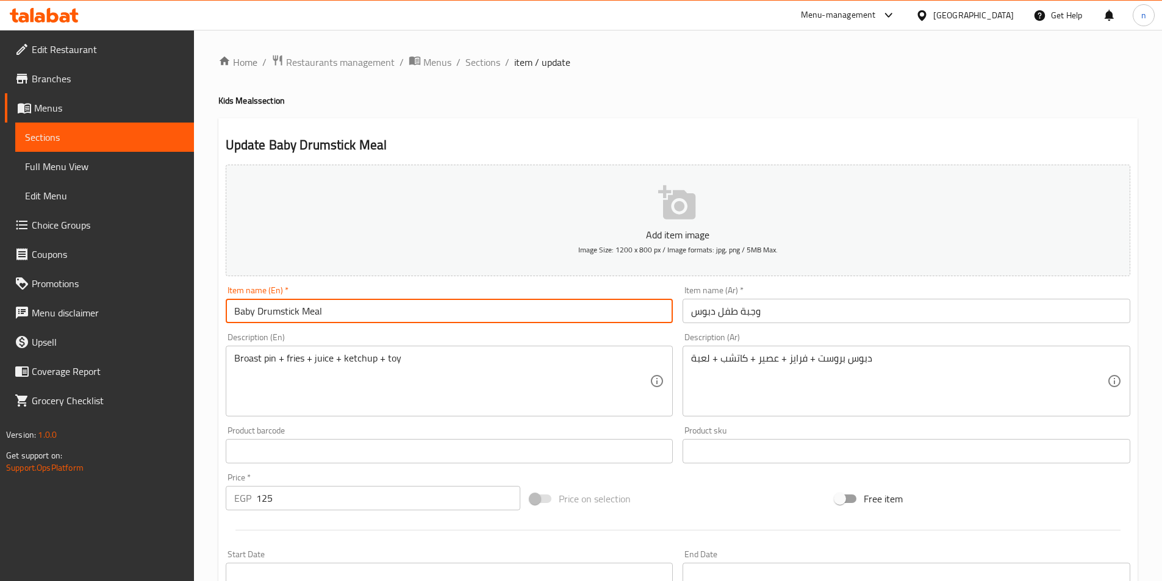
click at [409, 329] on div "Description (En) Broast pin + fries + juice + ketchup + toy Description (En)" at bounding box center [449, 374] width 457 height 93
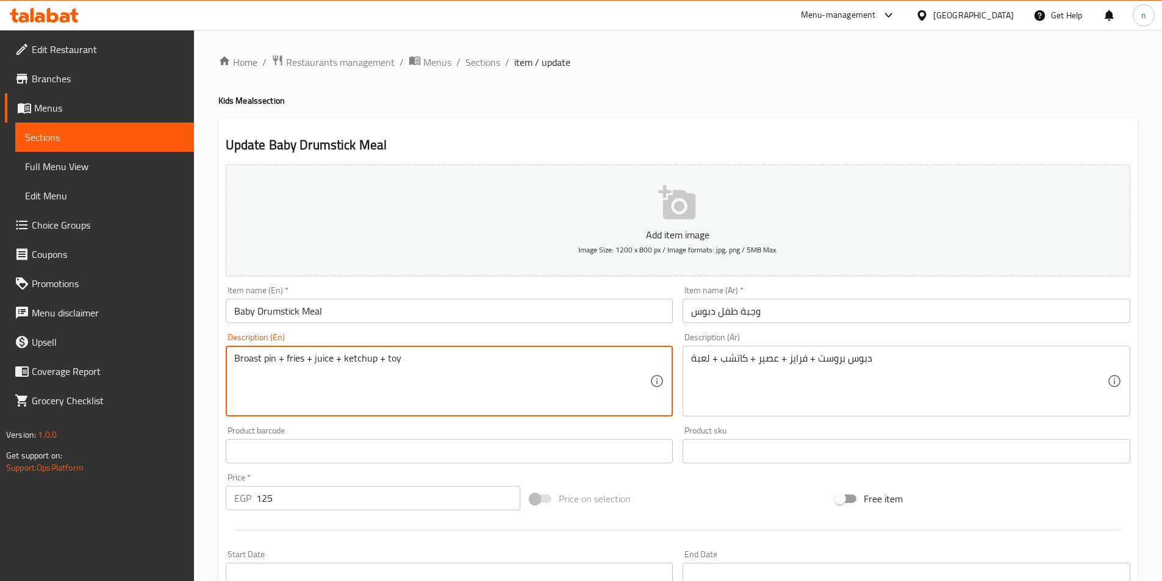
click at [509, 366] on textarea "Broast pin + fries + juice + ketchup + toy" at bounding box center [442, 381] width 416 height 58
click at [271, 359] on textarea "Broast pin + fries + juice + ketchup + toy" at bounding box center [442, 381] width 416 height 58
click at [269, 359] on textarea "Broast dbos+ fries + juice + ketchup + toy" at bounding box center [442, 381] width 416 height 58
type textarea "Broast dbos+ fries + juice + ketchup + toy"
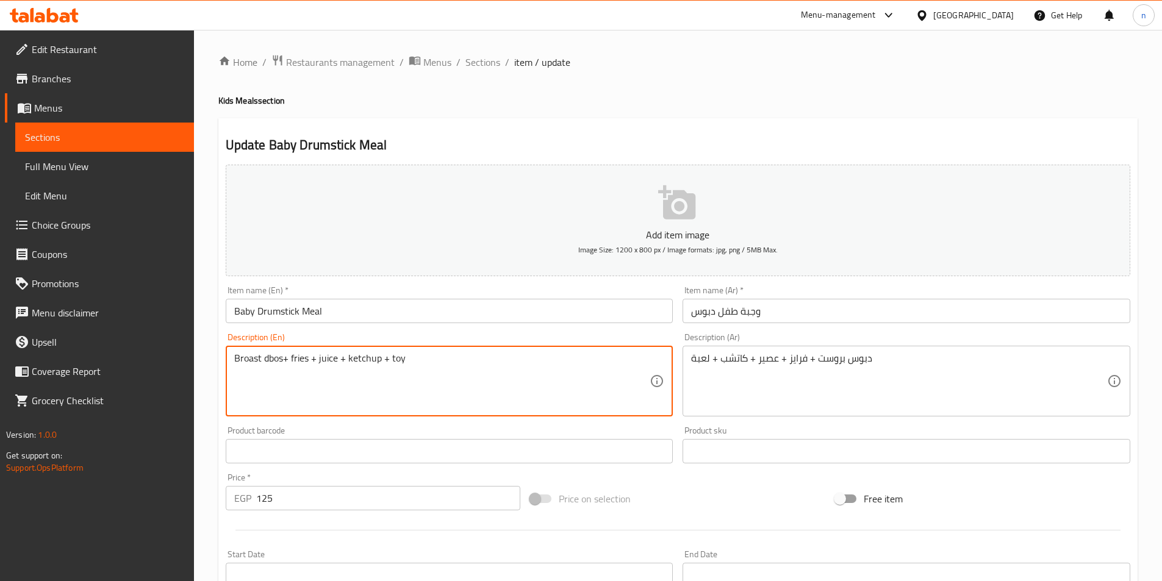
click at [282, 311] on input "Baby Drumstick Meal" at bounding box center [450, 311] width 448 height 24
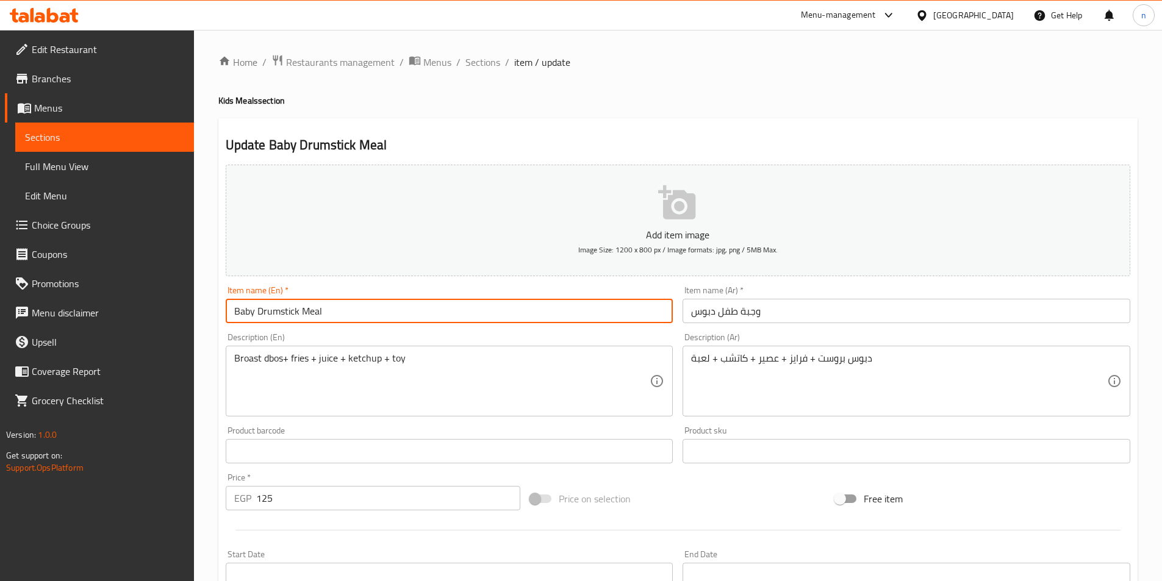
click at [282, 311] on input "Baby Drumstick Meal" at bounding box center [450, 311] width 448 height 24
click at [371, 312] on input "Baby dbos Meal" at bounding box center [450, 311] width 448 height 24
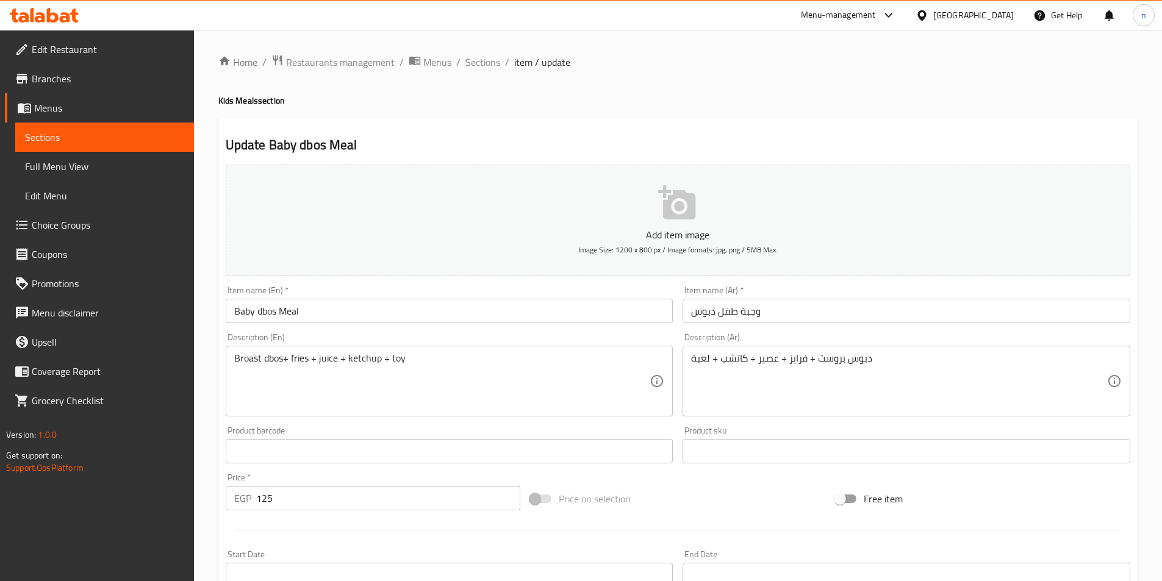
click at [263, 312] on input "Baby dbos Meal" at bounding box center [450, 311] width 448 height 24
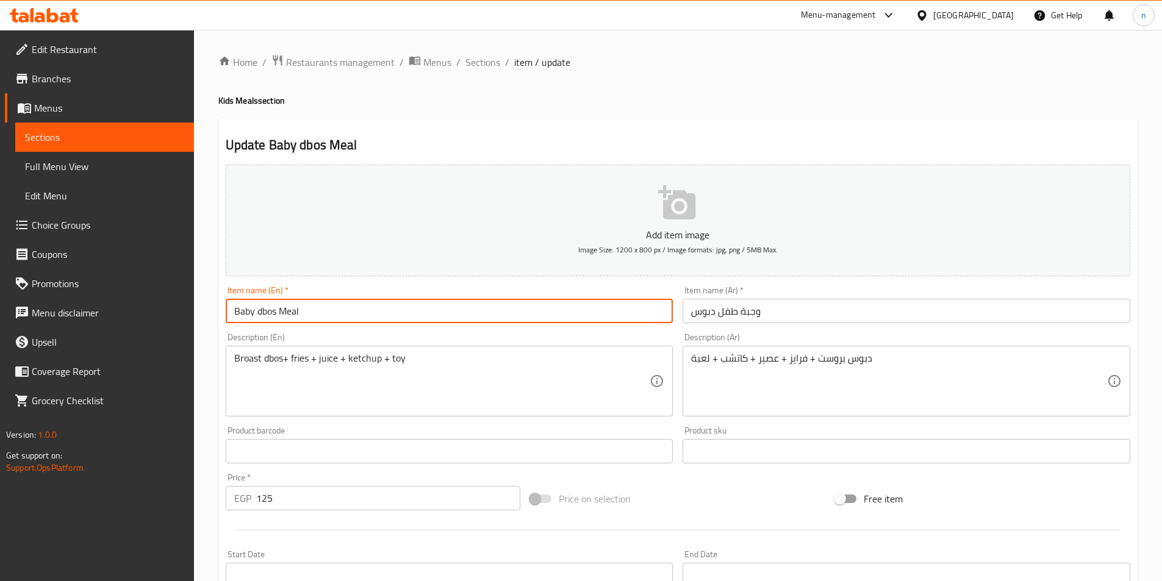
click at [263, 312] on input "Baby dbos Meal" at bounding box center [450, 311] width 448 height 24
paste input "Drumstick"
type input "Baby Drumstick Meal"
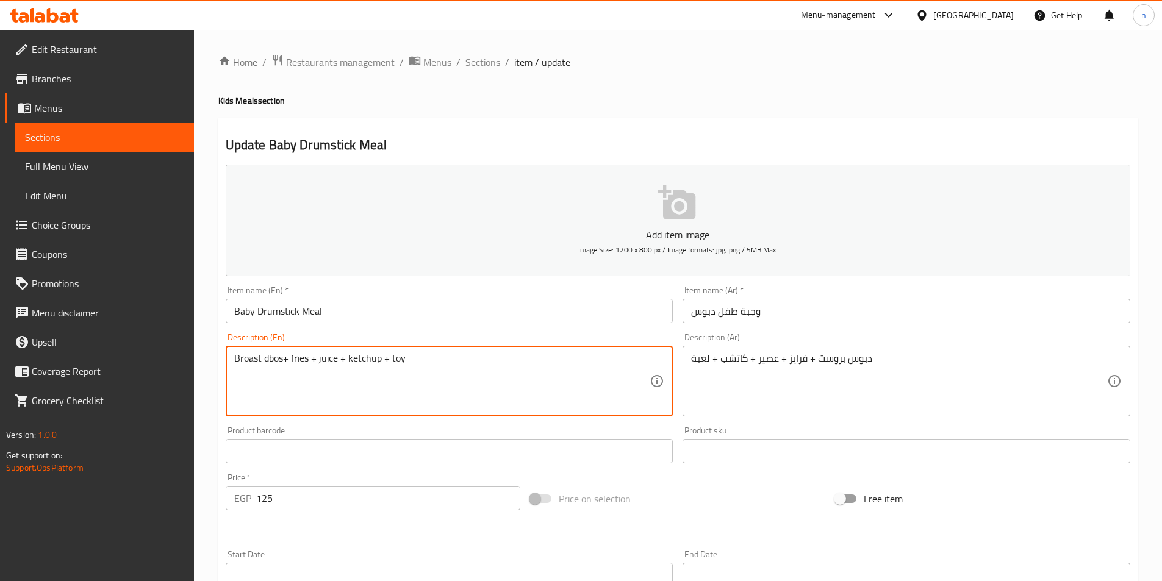
click at [274, 360] on textarea "Broast dbos+ fries + juice + ketchup + toy" at bounding box center [442, 381] width 416 height 58
paste textarea "Drumstick"
click at [456, 362] on textarea "Broast Drumstick + fries + juice + ketchup + toy" at bounding box center [442, 381] width 416 height 58
click at [481, 374] on textarea "Broast Drumstick + fries + juice + ketchup + toy" at bounding box center [442, 381] width 416 height 58
type textarea "Broast Drumstick + fries + juice + ketchup + toy"
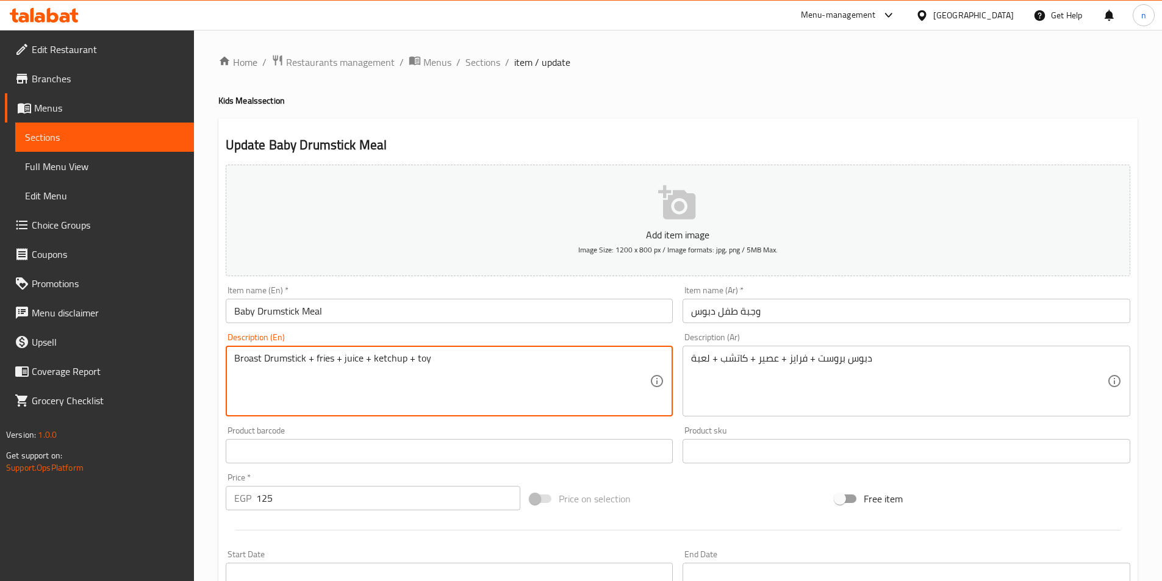
click at [623, 369] on textarea "Broast Drumstick + fries + juice + ketchup + toy" at bounding box center [442, 381] width 416 height 58
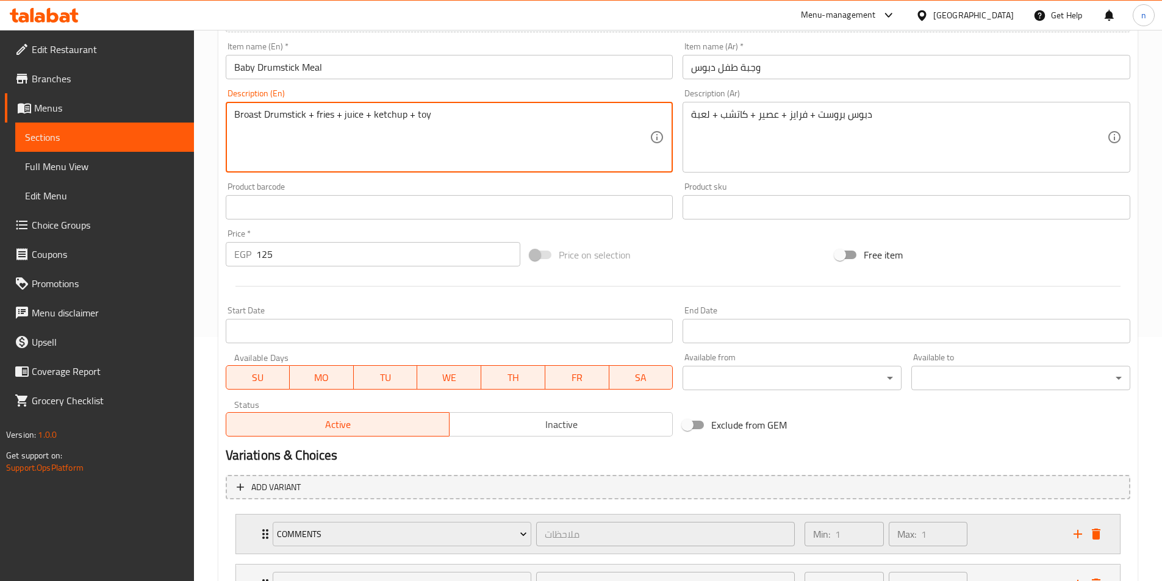
scroll to position [351, 0]
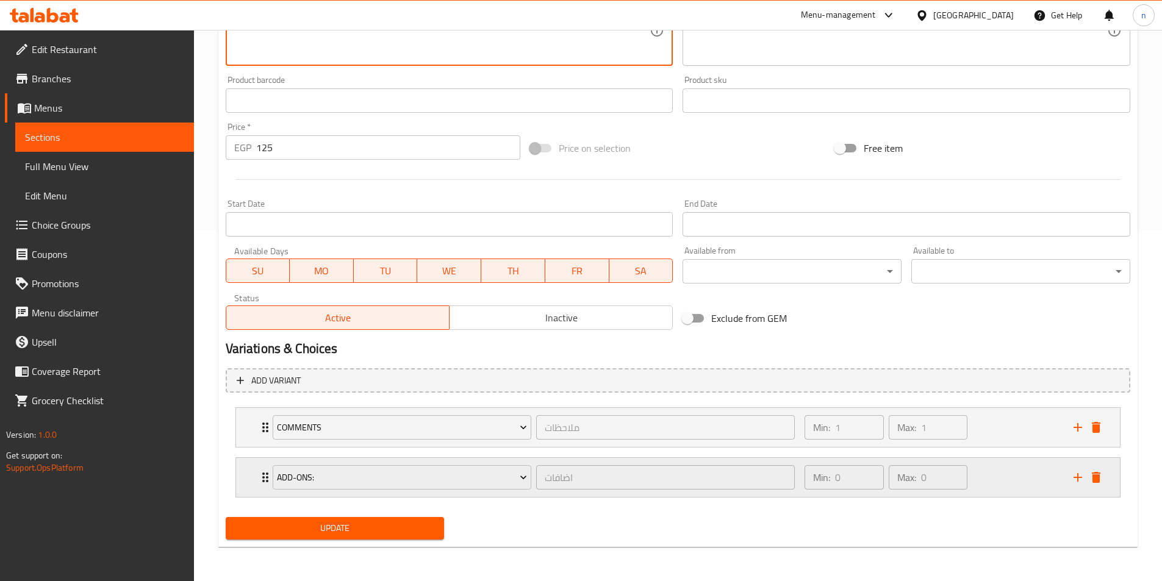
click at [1026, 477] on div "Min: 0 ​ Max: 0 ​" at bounding box center [931, 477] width 268 height 39
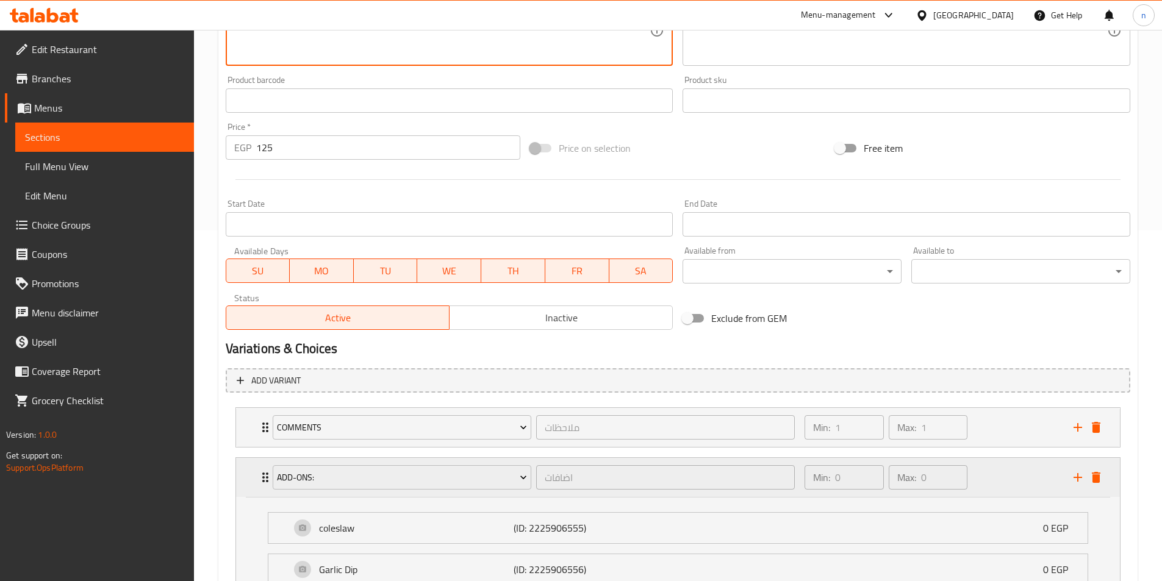
scroll to position [500, 0]
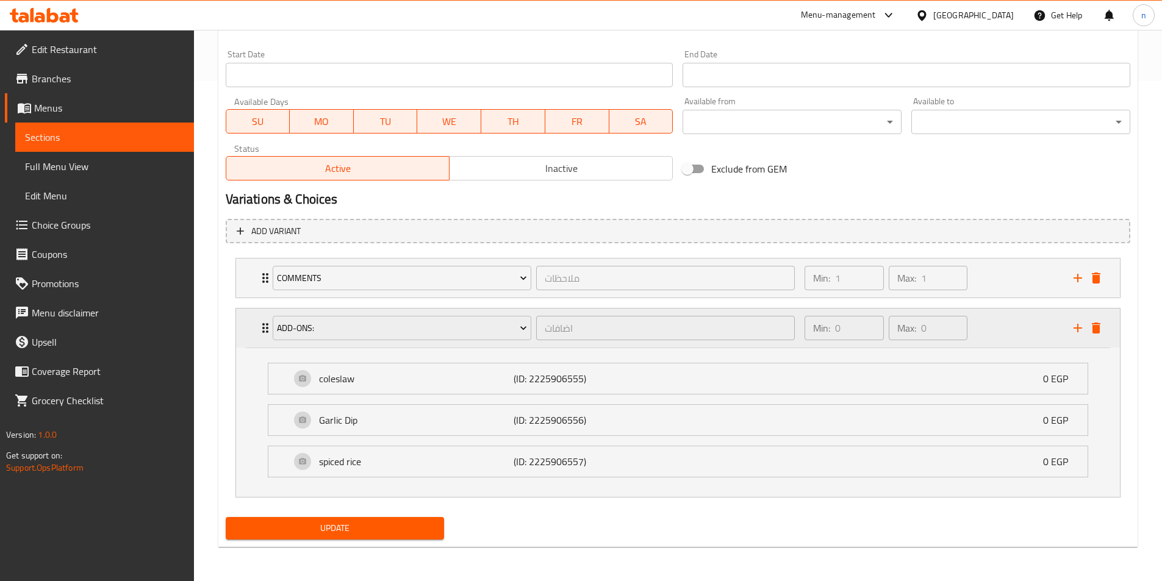
click at [1099, 335] on icon "delete" at bounding box center [1095, 328] width 15 height 15
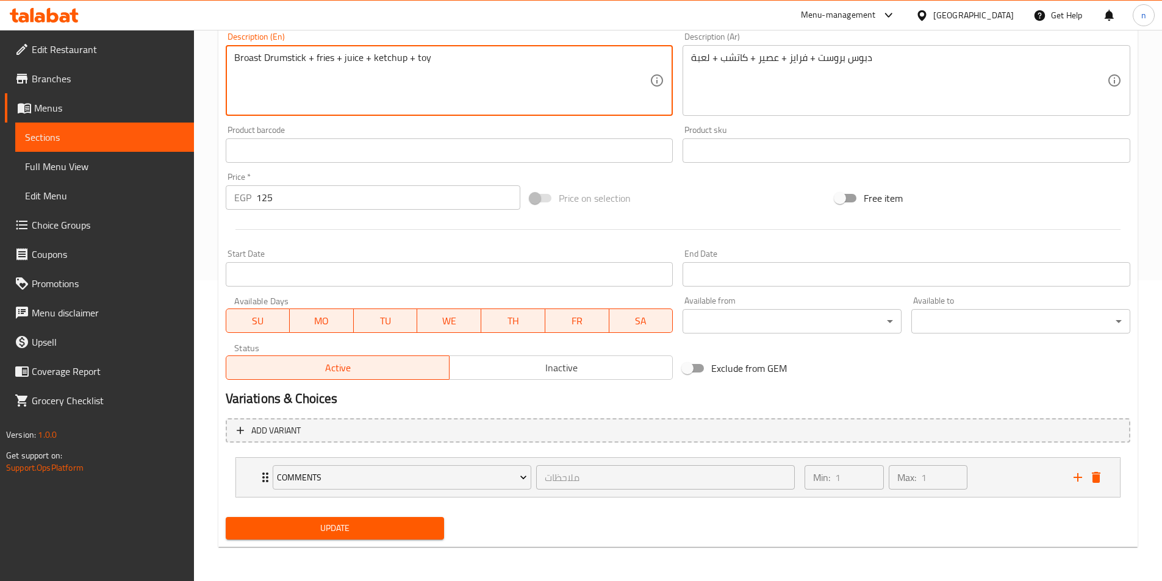
scroll to position [301, 0]
click at [284, 529] on span "Update" at bounding box center [334, 528] width 199 height 15
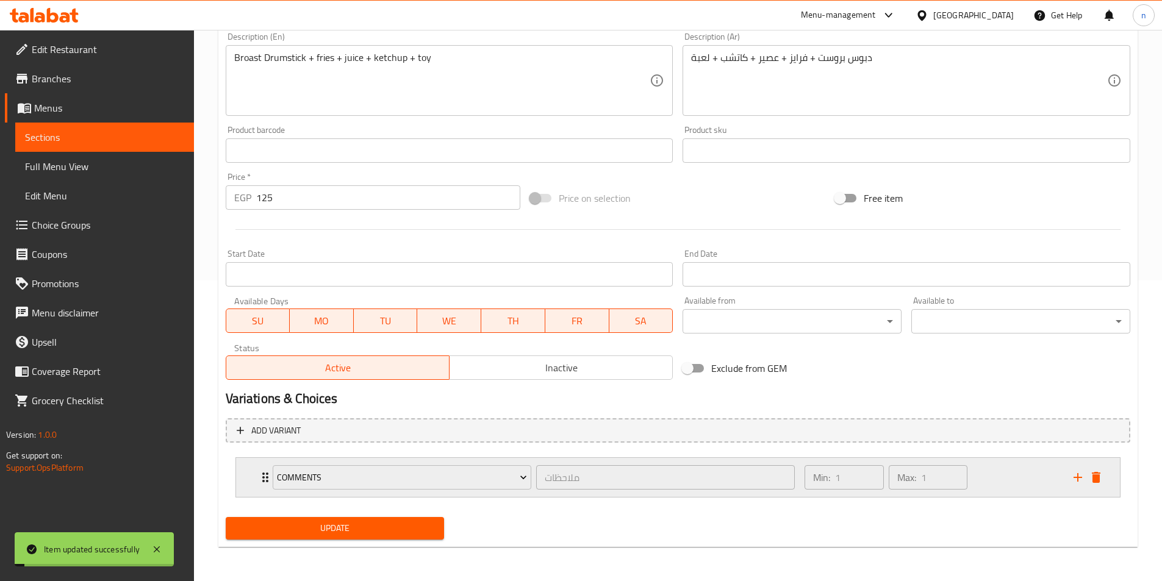
click at [988, 476] on div "Min: 1 ​ Max: 1 ​" at bounding box center [931, 477] width 268 height 39
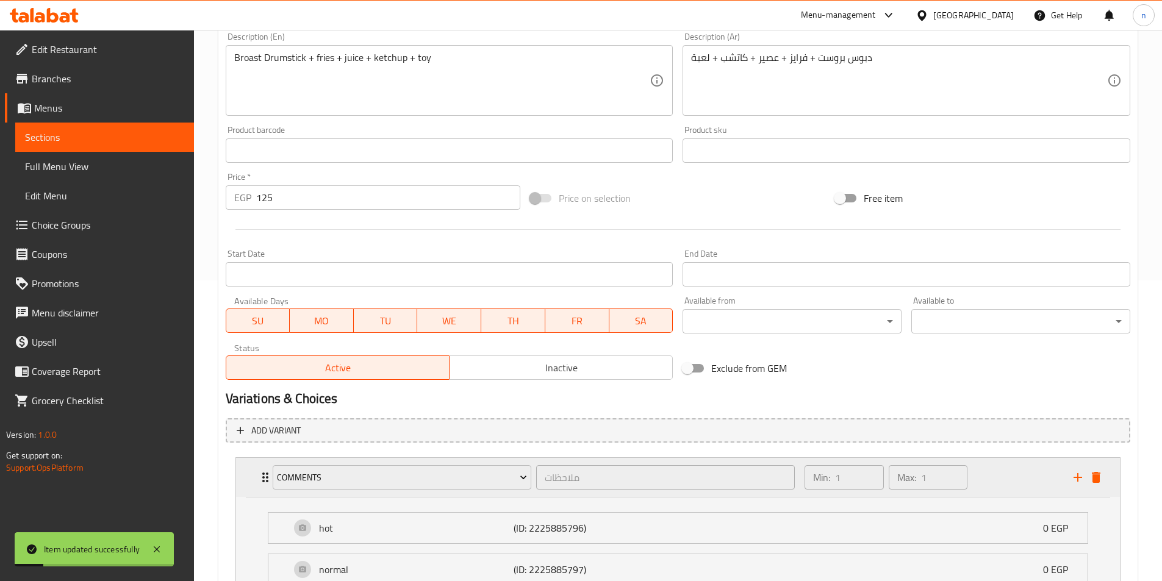
scroll to position [0, 0]
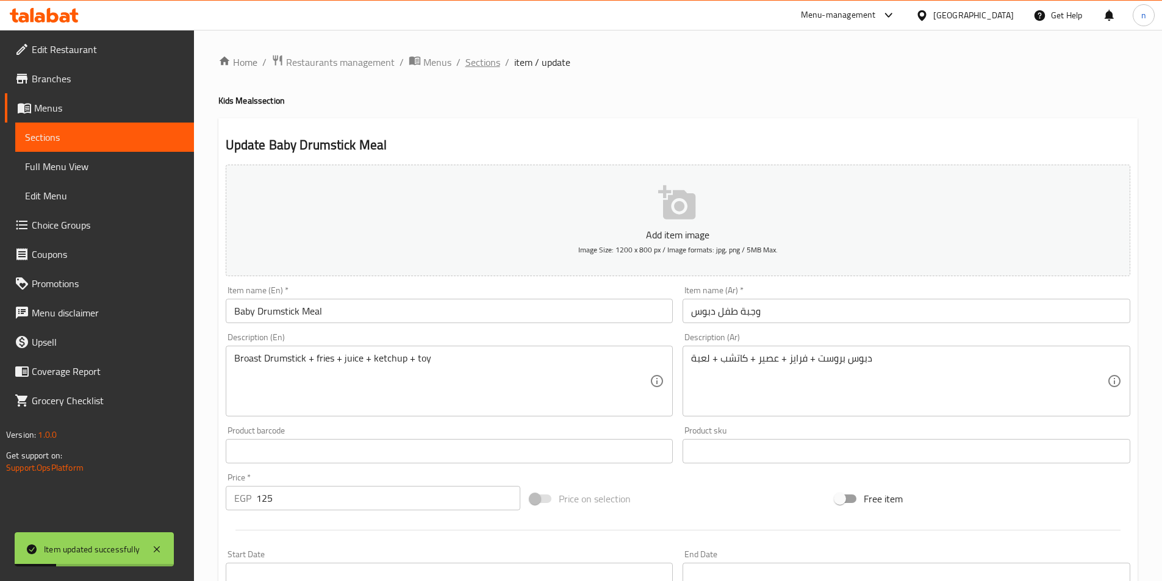
click at [474, 65] on span "Sections" at bounding box center [482, 62] width 35 height 15
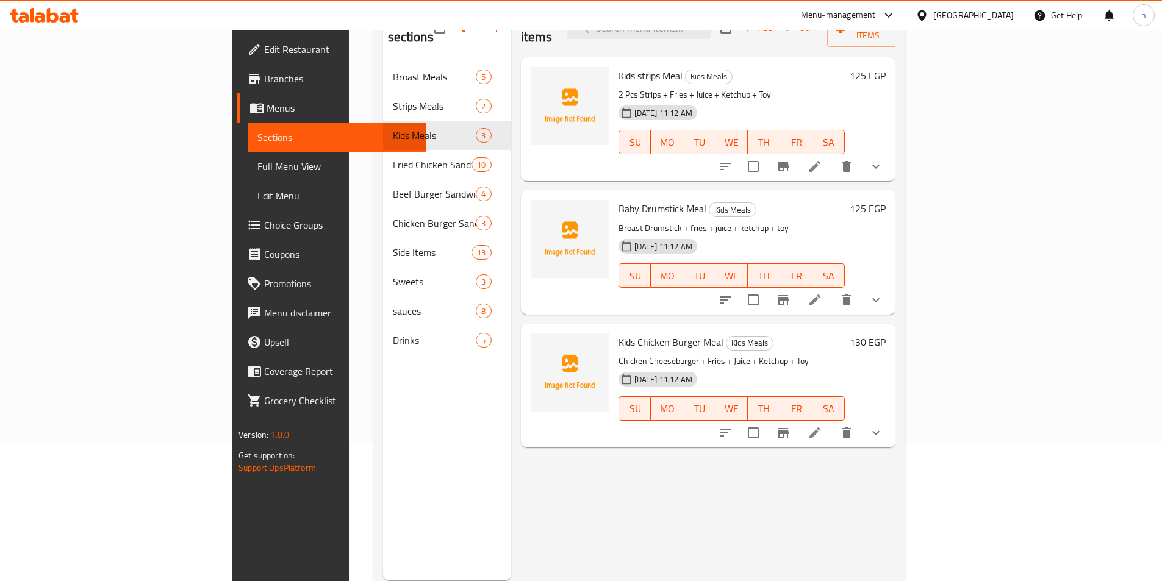
scroll to position [110, 0]
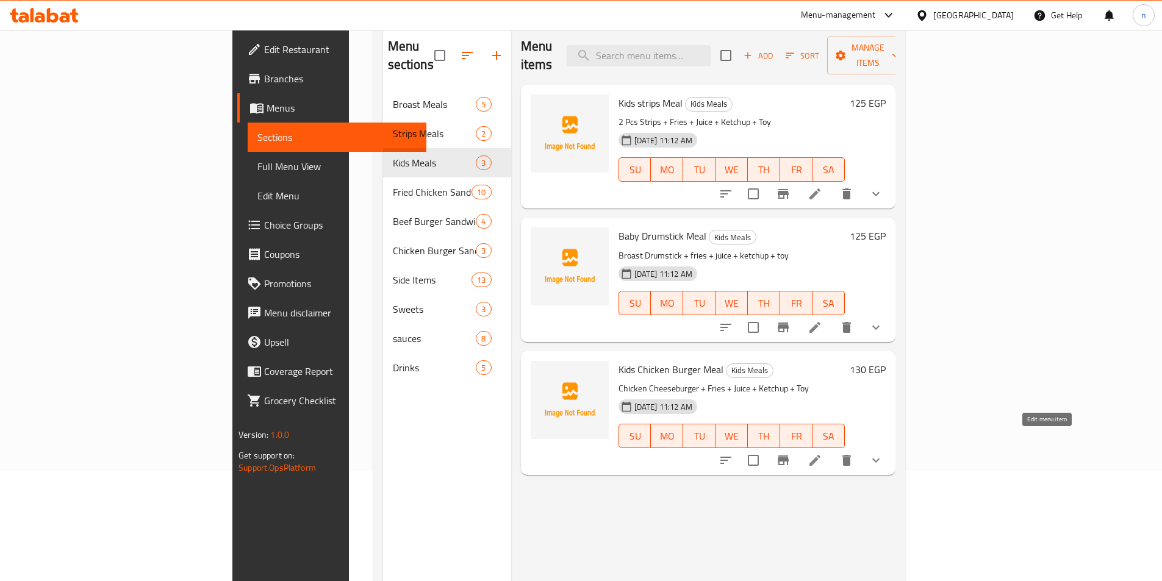
click at [822, 453] on icon at bounding box center [814, 460] width 15 height 15
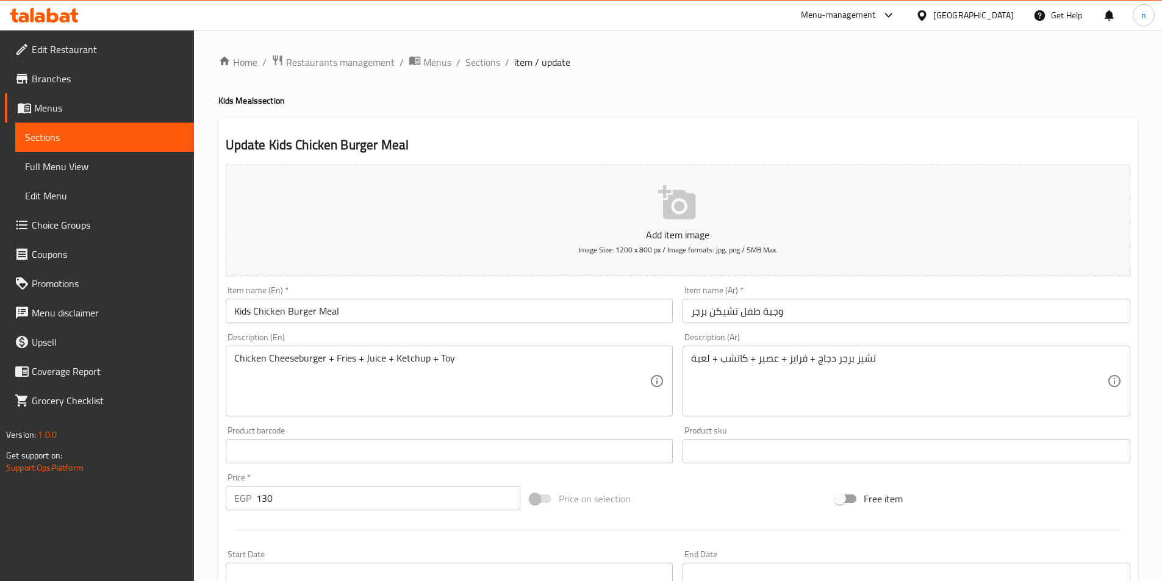
click at [663, 471] on div "Add item image Image Size: 1200 x 800 px / Image formats: jpg, png / 5MB Max. I…" at bounding box center [678, 423] width 914 height 526
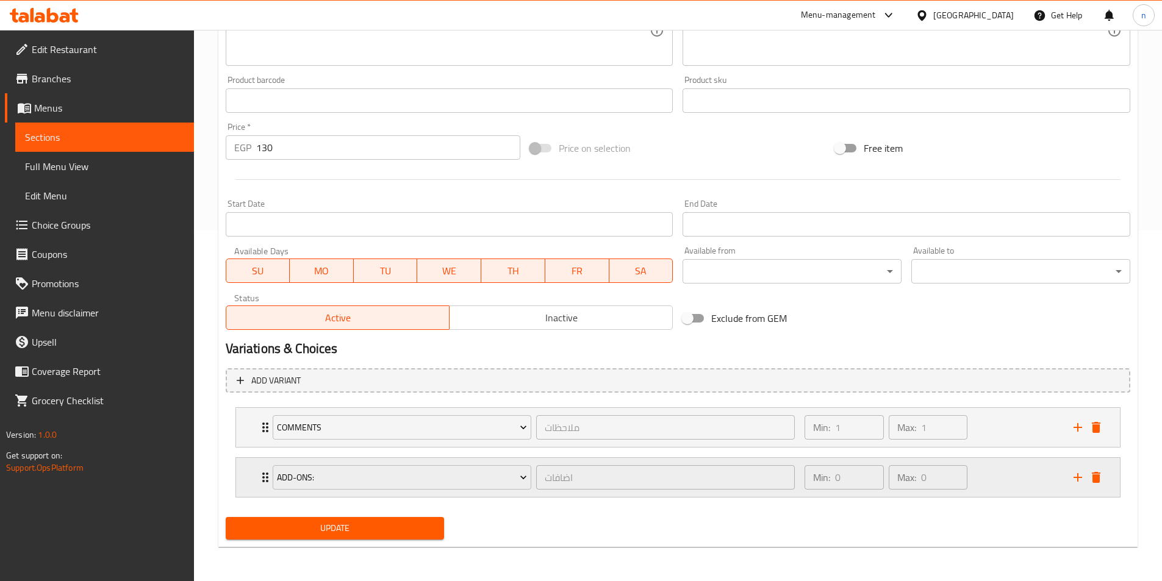
click at [988, 476] on div "Min: 0 ​ Max: 0 ​" at bounding box center [931, 477] width 268 height 39
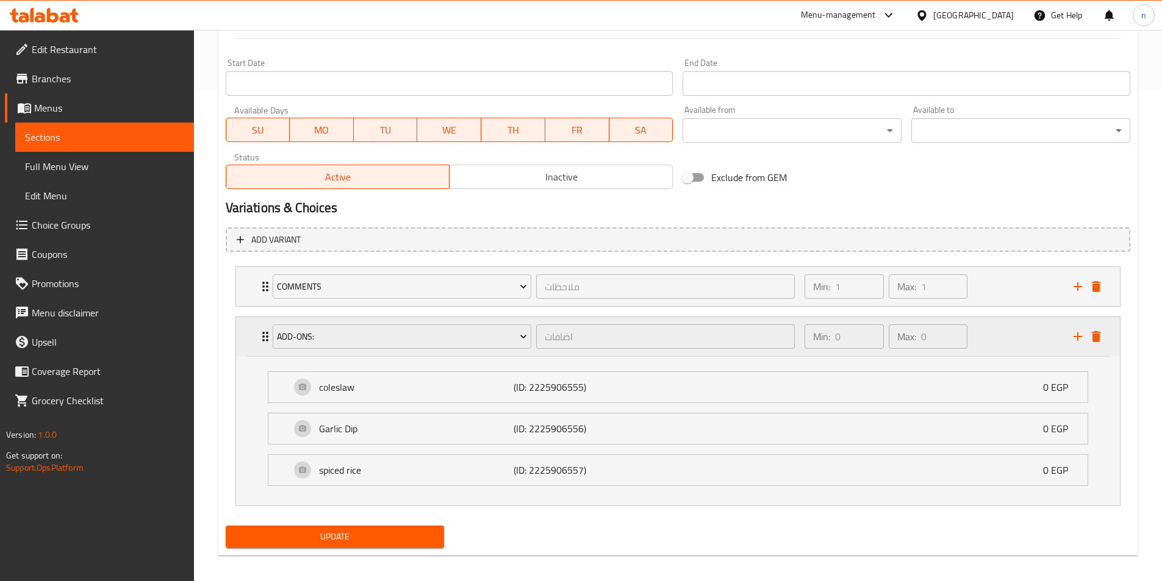
scroll to position [500, 0]
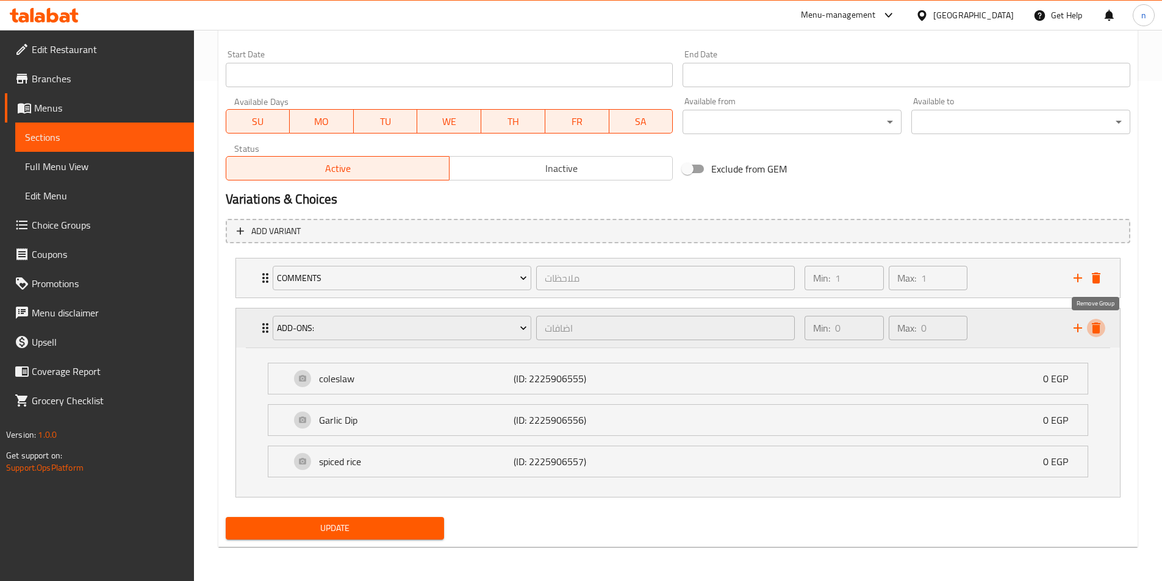
click at [1100, 335] on icon "delete" at bounding box center [1095, 328] width 15 height 15
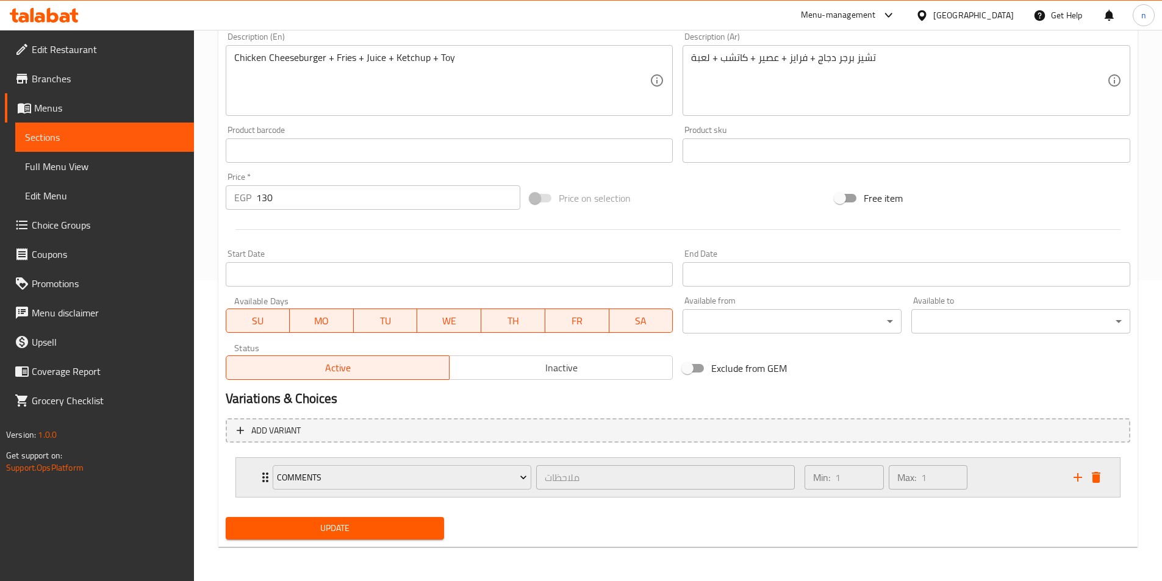
click at [997, 468] on div "Min: 1 ​ Max: 1 ​" at bounding box center [931, 477] width 268 height 39
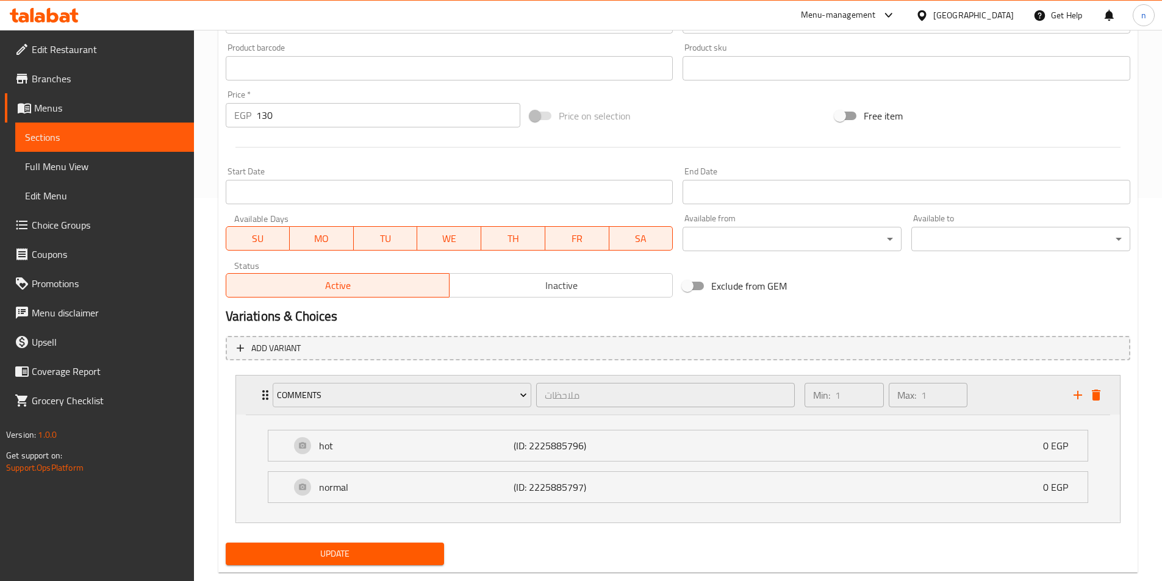
scroll to position [409, 0]
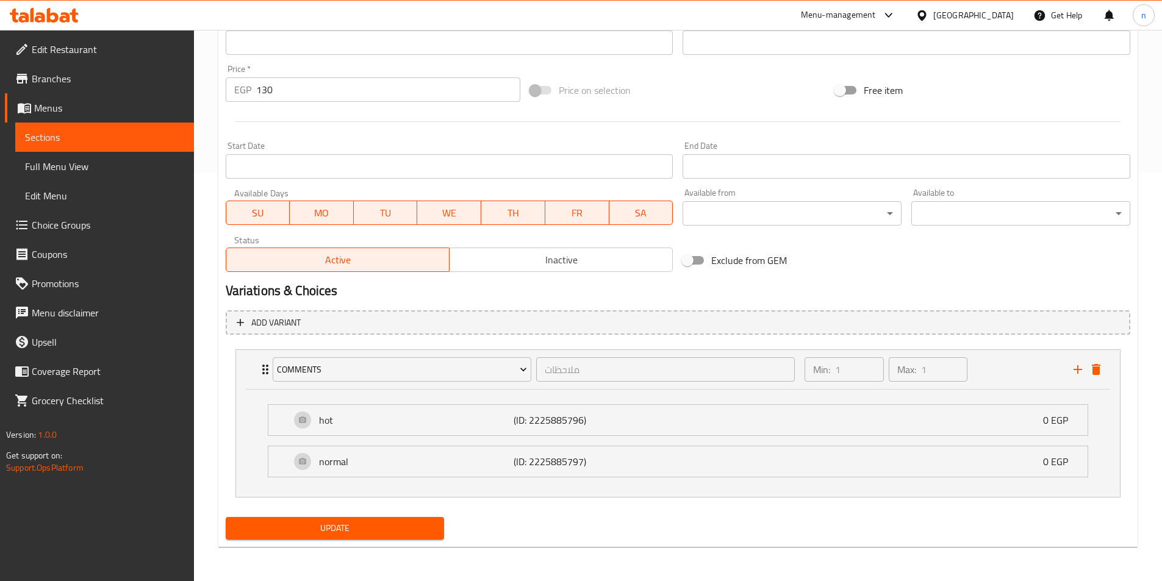
click at [374, 526] on span "Update" at bounding box center [334, 528] width 199 height 15
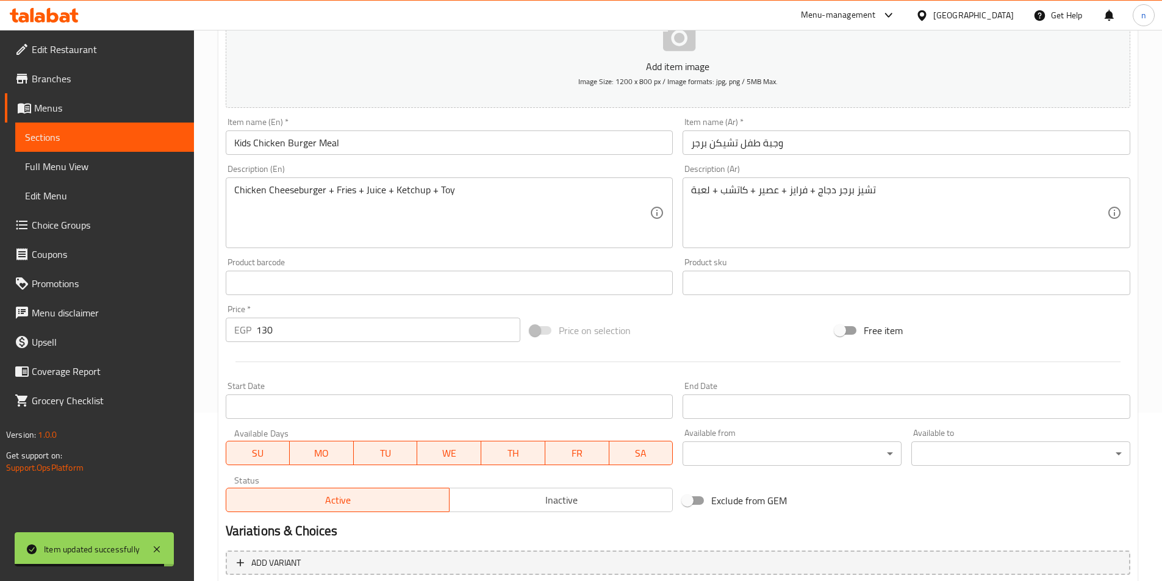
scroll to position [0, 0]
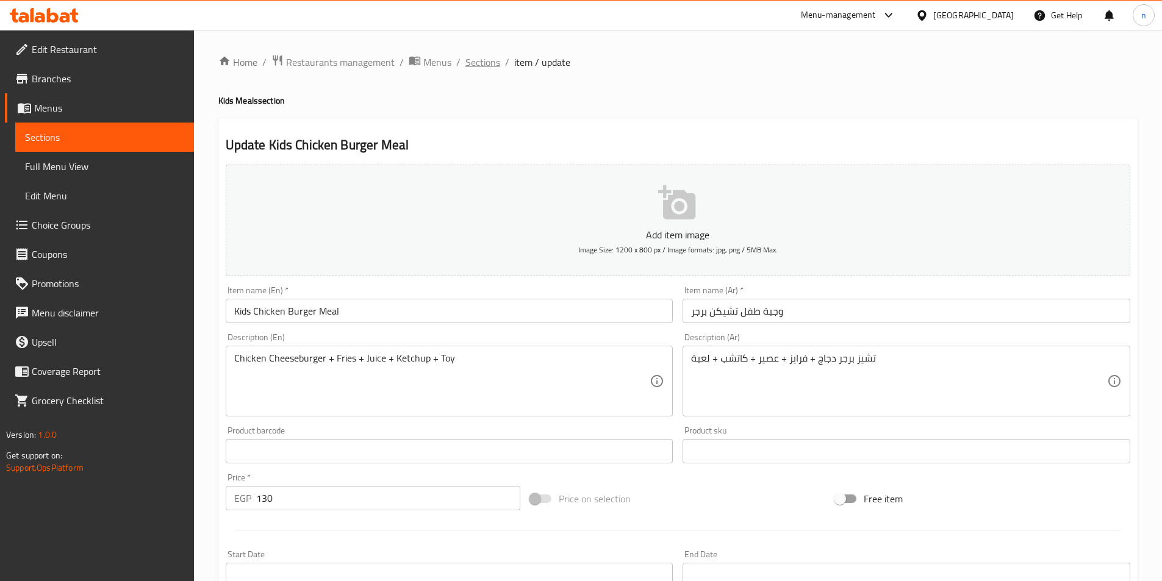
click at [481, 64] on span "Sections" at bounding box center [482, 62] width 35 height 15
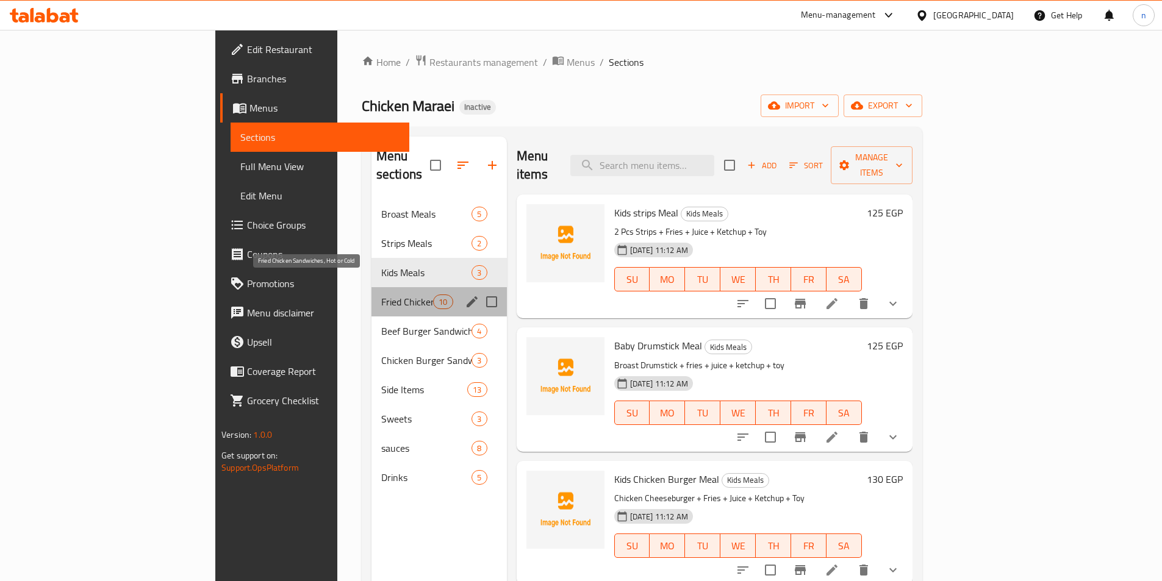
click at [381, 294] on span "Fried Chicken Sandwiches, Hot or Cold" at bounding box center [407, 301] width 52 height 15
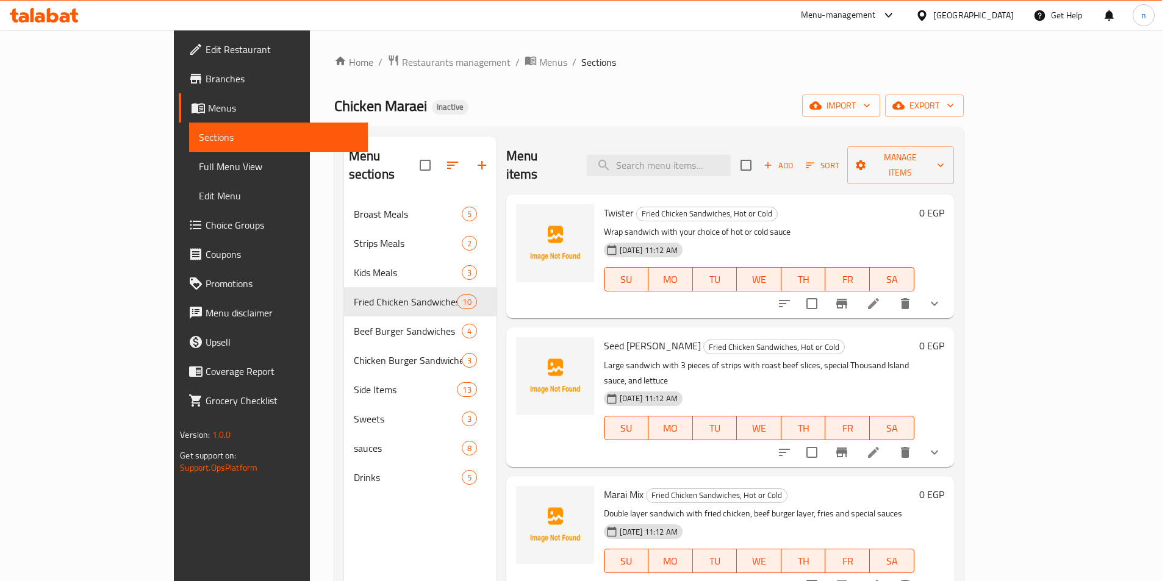
click at [890, 293] on li at bounding box center [873, 304] width 34 height 22
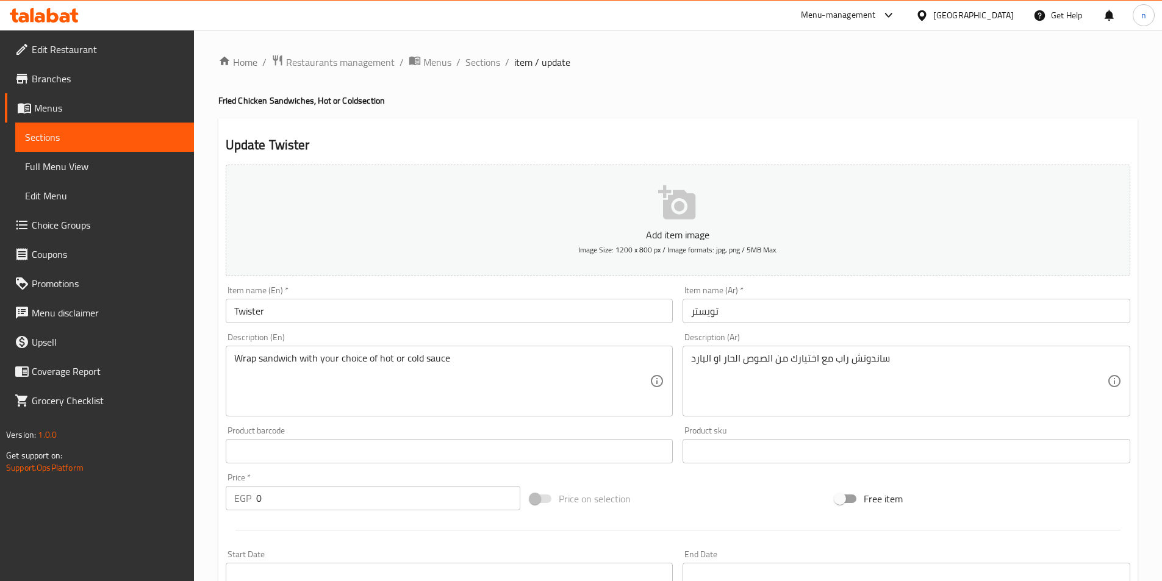
click at [763, 507] on div "Price on selection" at bounding box center [677, 498] width 305 height 33
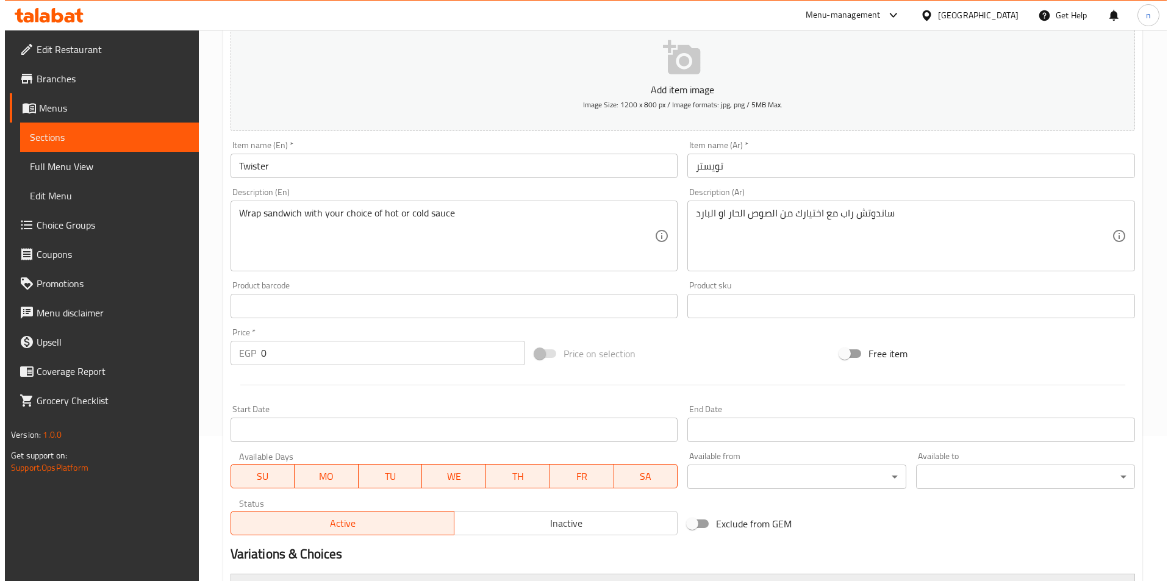
scroll to position [308, 0]
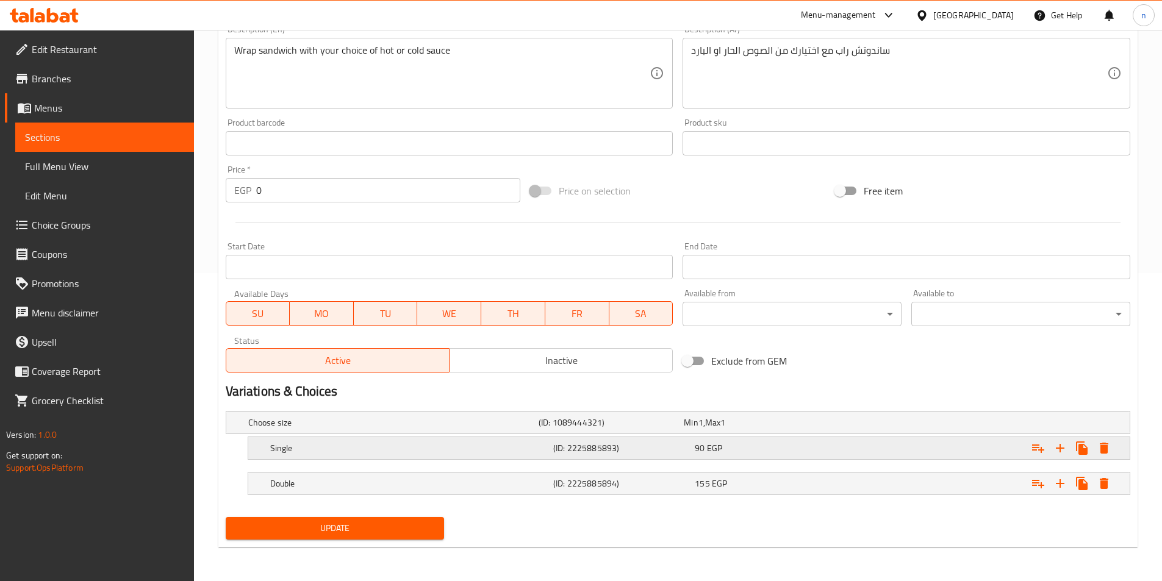
click at [1115, 425] on div "Expand" at bounding box center [971, 422] width 290 height 5
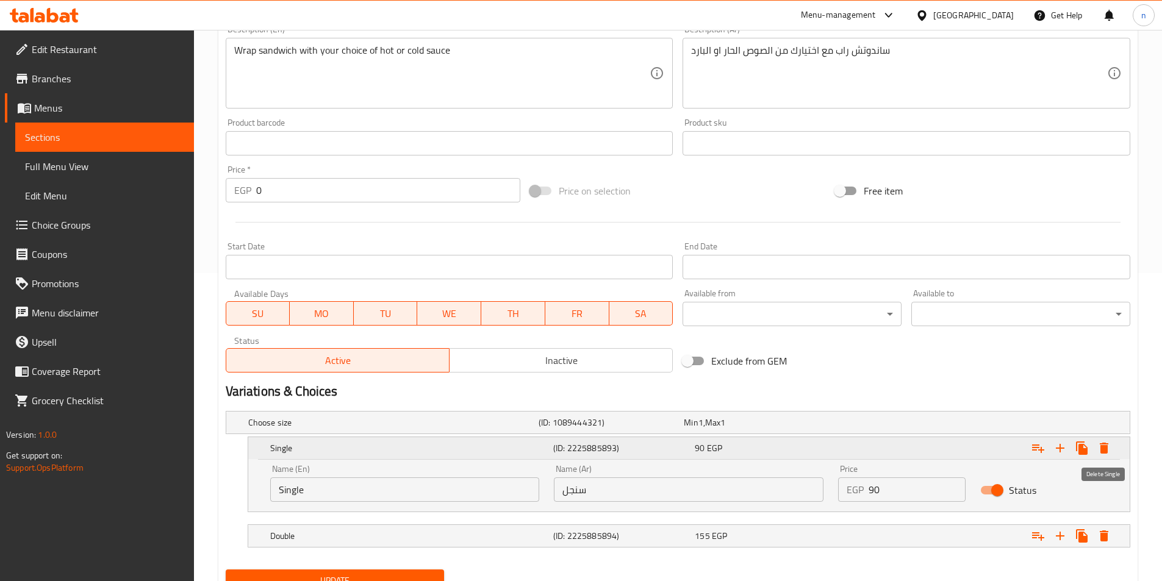
click at [1104, 449] on icon "Expand" at bounding box center [1103, 448] width 9 height 11
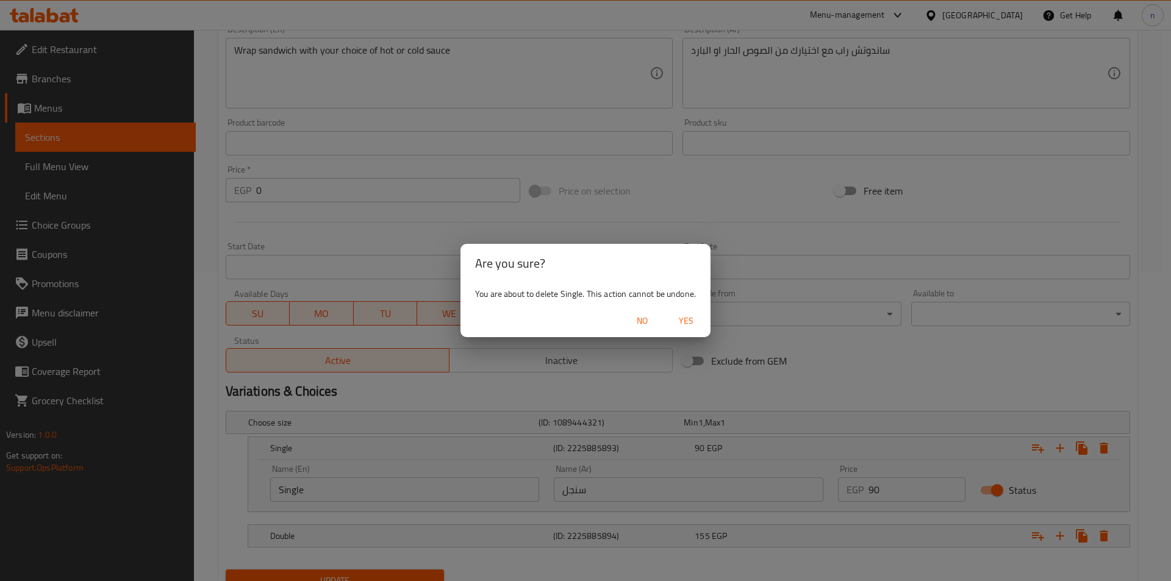
click at [687, 319] on span "Yes" at bounding box center [685, 320] width 29 height 15
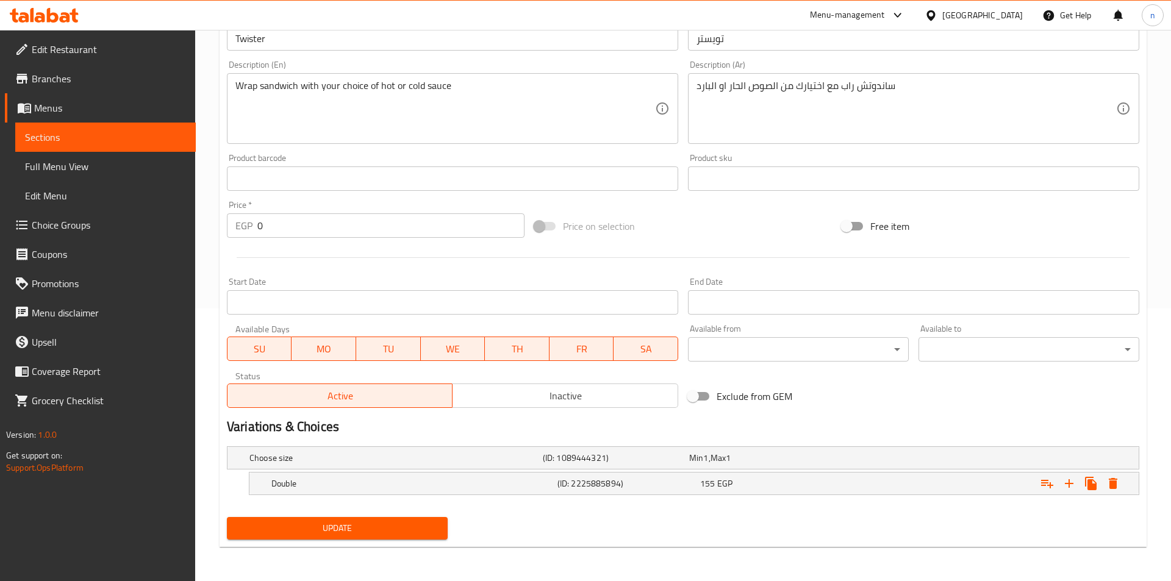
scroll to position [273, 0]
click at [1103, 489] on icon "Expand" at bounding box center [1103, 483] width 15 height 15
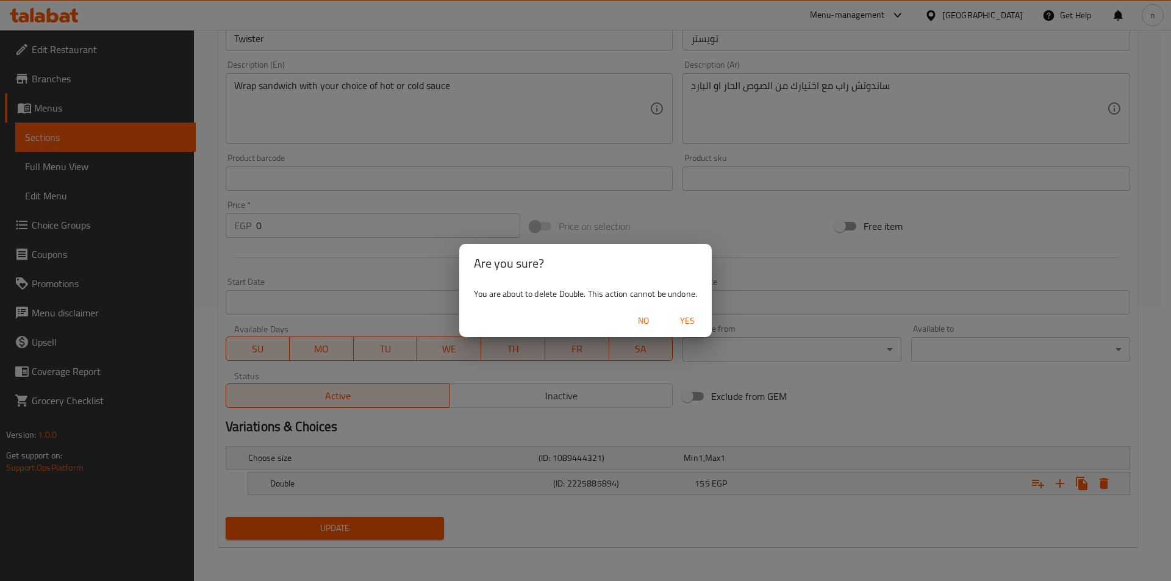
click at [689, 324] on span "Yes" at bounding box center [687, 320] width 29 height 15
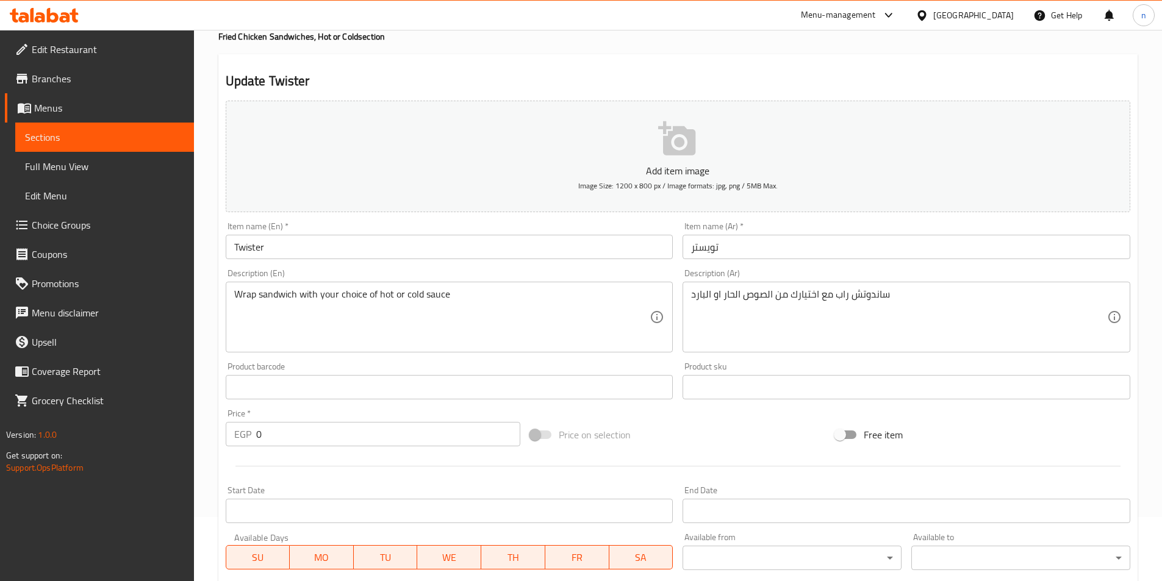
scroll to position [24, 0]
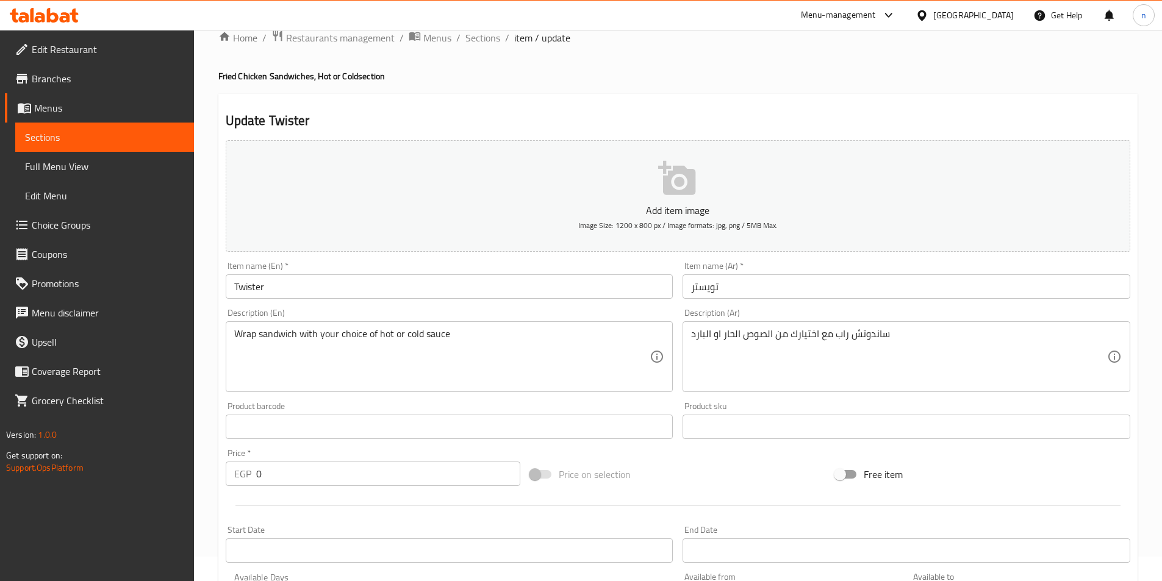
click at [462, 466] on input "0" at bounding box center [388, 474] width 265 height 24
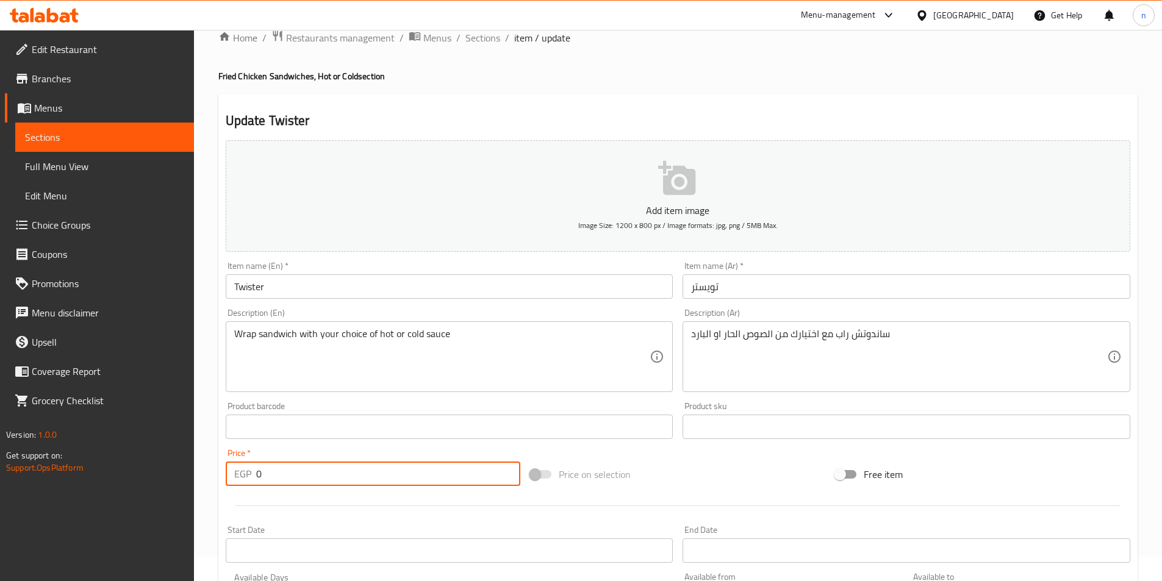
click at [462, 466] on input "0" at bounding box center [388, 474] width 265 height 24
type input "90"
click at [209, 433] on div "Home / Restaurants management / Menus / Sections / item / update Fried Chicken …" at bounding box center [678, 421] width 968 height 832
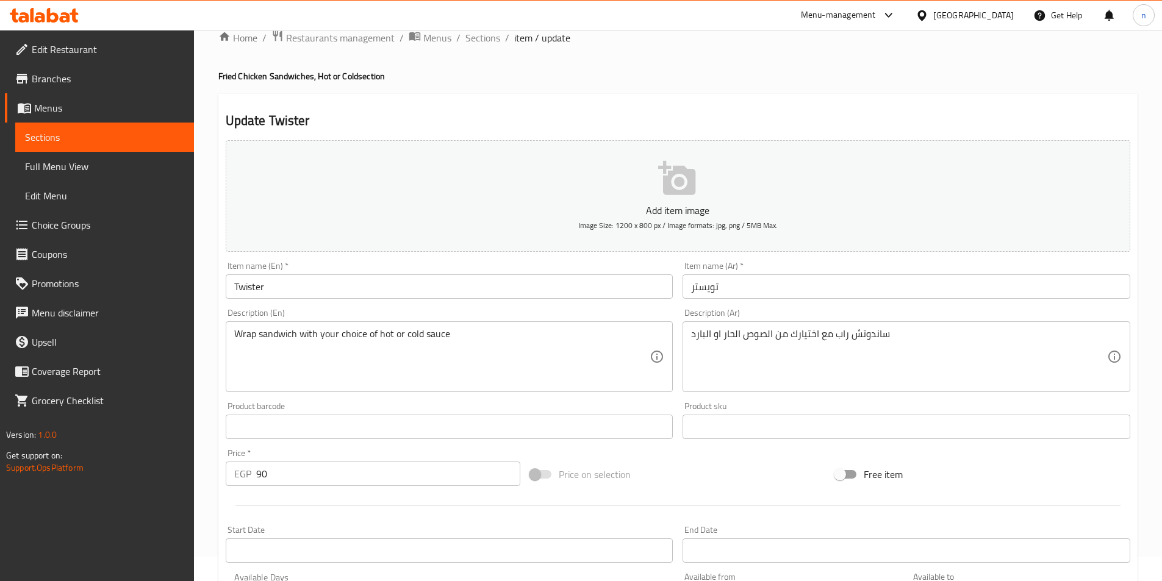
click at [206, 435] on div "Home / Restaurants management / Menus / Sections / item / update Fried Chicken …" at bounding box center [678, 421] width 968 height 832
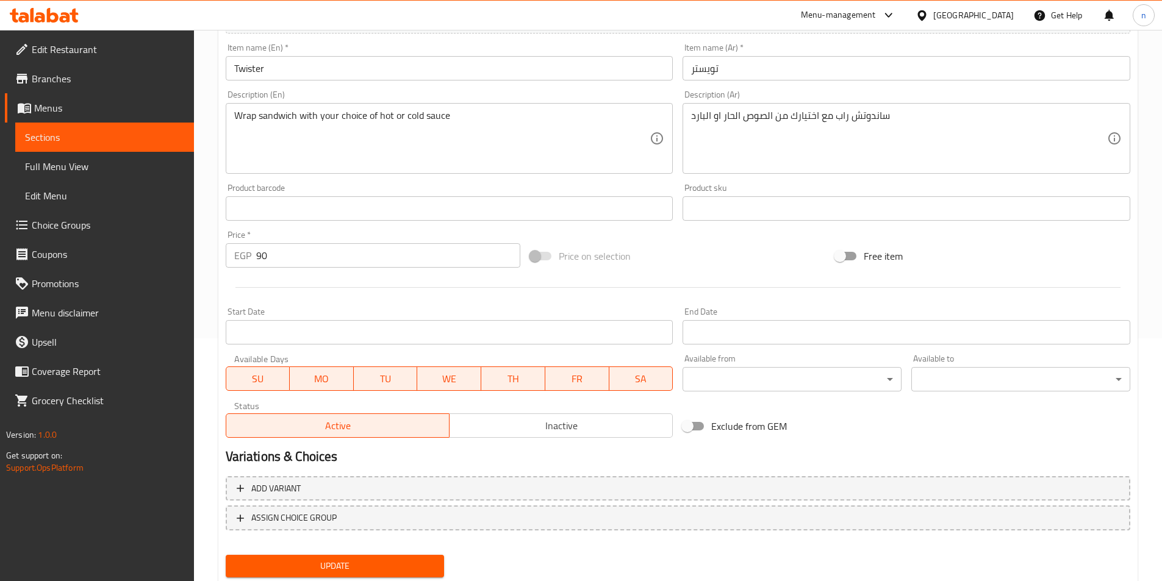
scroll to position [280, 0]
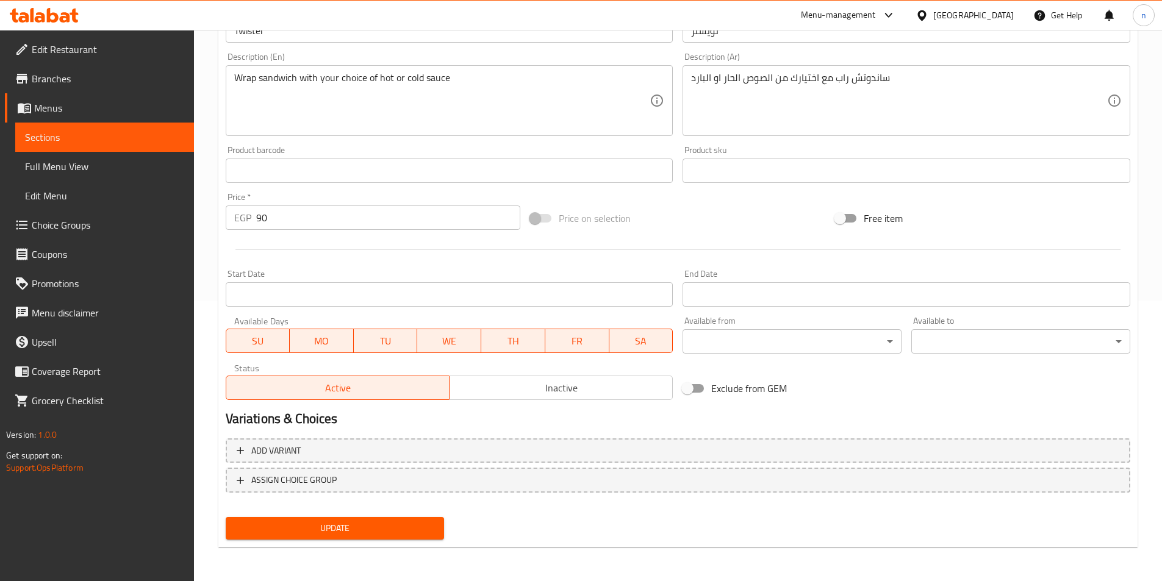
click at [416, 525] on span "Update" at bounding box center [334, 528] width 199 height 15
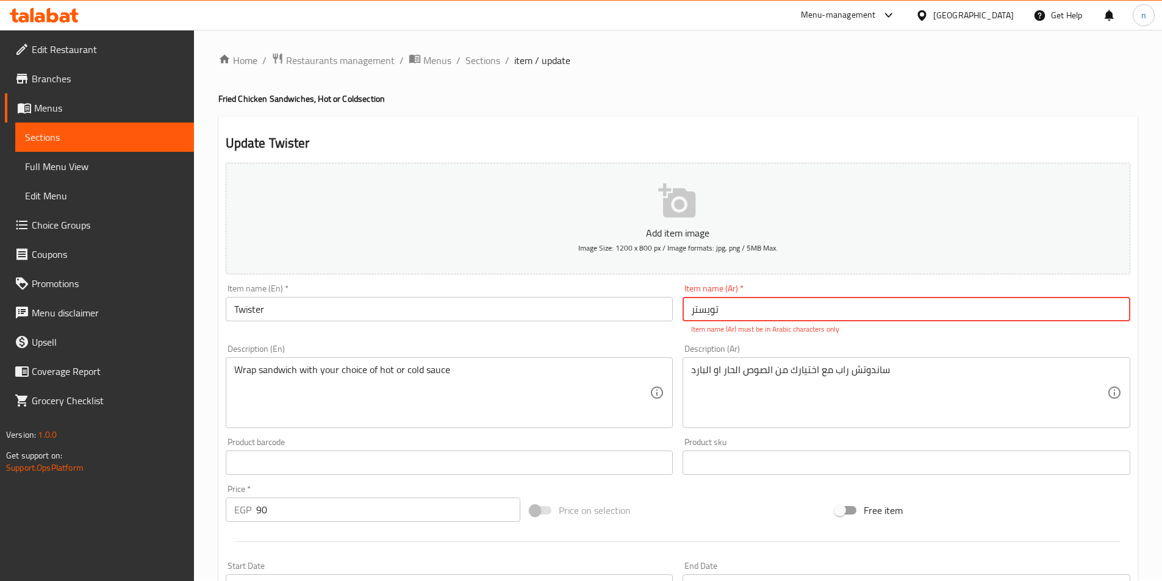
scroll to position [0, 0]
click at [1011, 112] on div "Home / Restaurants management / Menus / Sections / item / update Fried Chicken …" at bounding box center [677, 452] width 919 height 796
click at [827, 311] on input "تویستر" at bounding box center [906, 311] width 448 height 24
click at [737, 312] on input "تویستر" at bounding box center [906, 311] width 448 height 24
click at [813, 123] on div "Update Twister Add item image Image Size: 1200 x 800 px / Image formats: jpg, p…" at bounding box center [677, 479] width 919 height 723
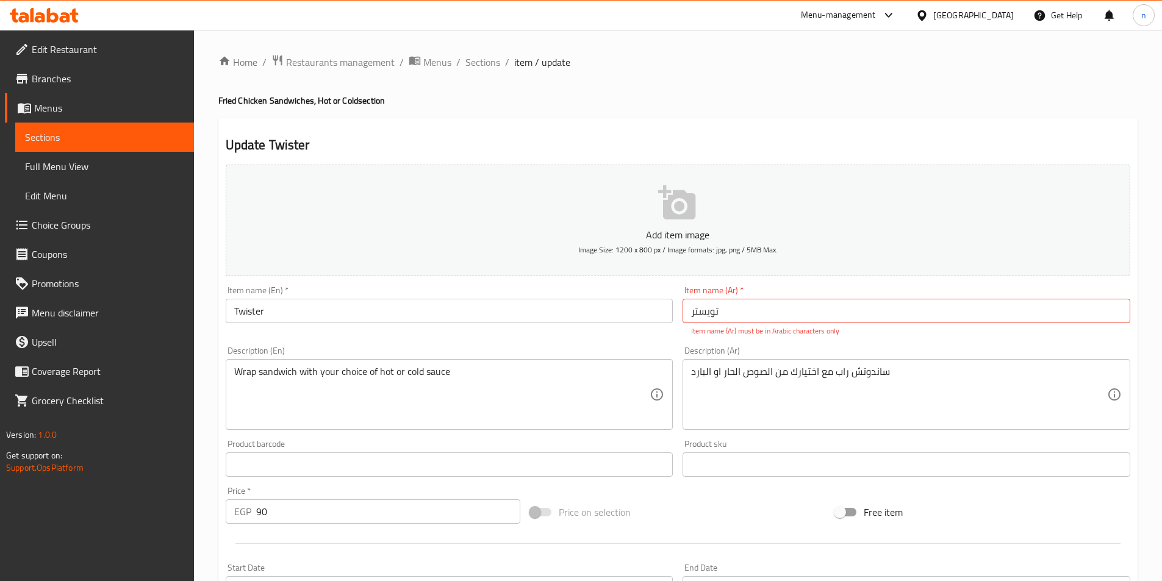
click at [691, 313] on input "تویستر" at bounding box center [906, 311] width 448 height 24
click at [720, 317] on input "تویستر" at bounding box center [906, 311] width 448 height 24
type input "ن"
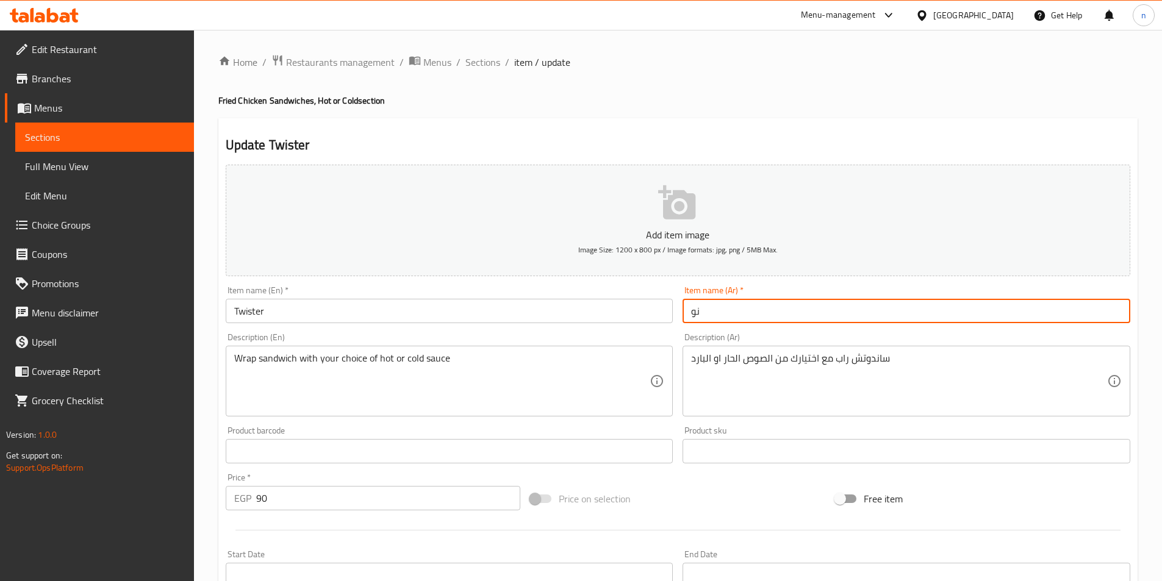
type input "ن"
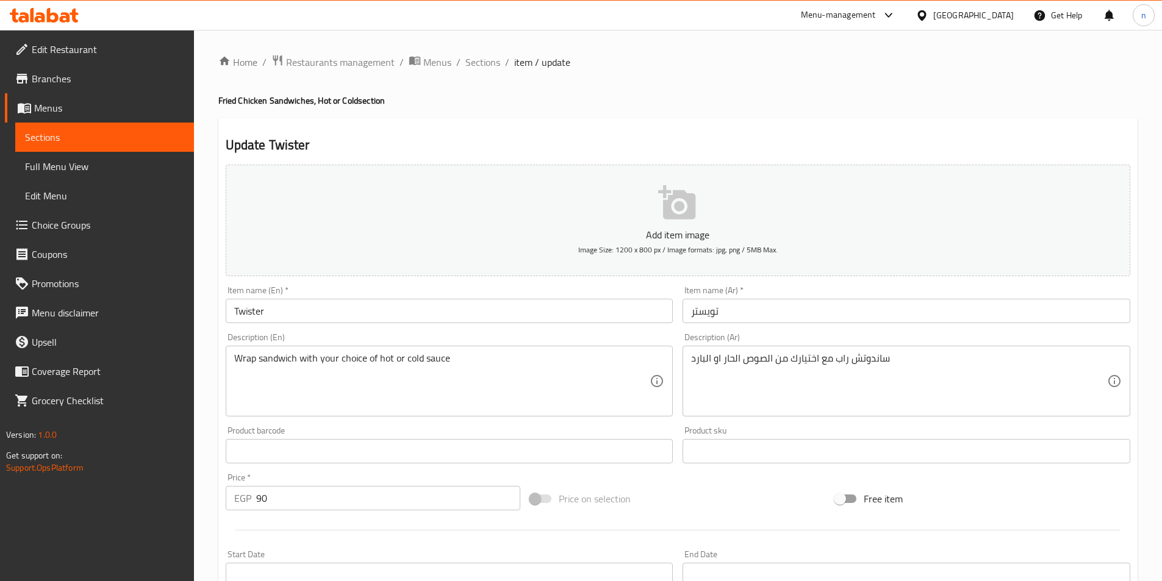
click at [893, 121] on div "Update Twister Add item image Image Size: 1200 x 800 px / Image formats: jpg, p…" at bounding box center [677, 473] width 919 height 710
click at [214, 457] on div "Home / Restaurants management / Menus / Sections / item / update Fried Chicken …" at bounding box center [678, 446] width 968 height 832
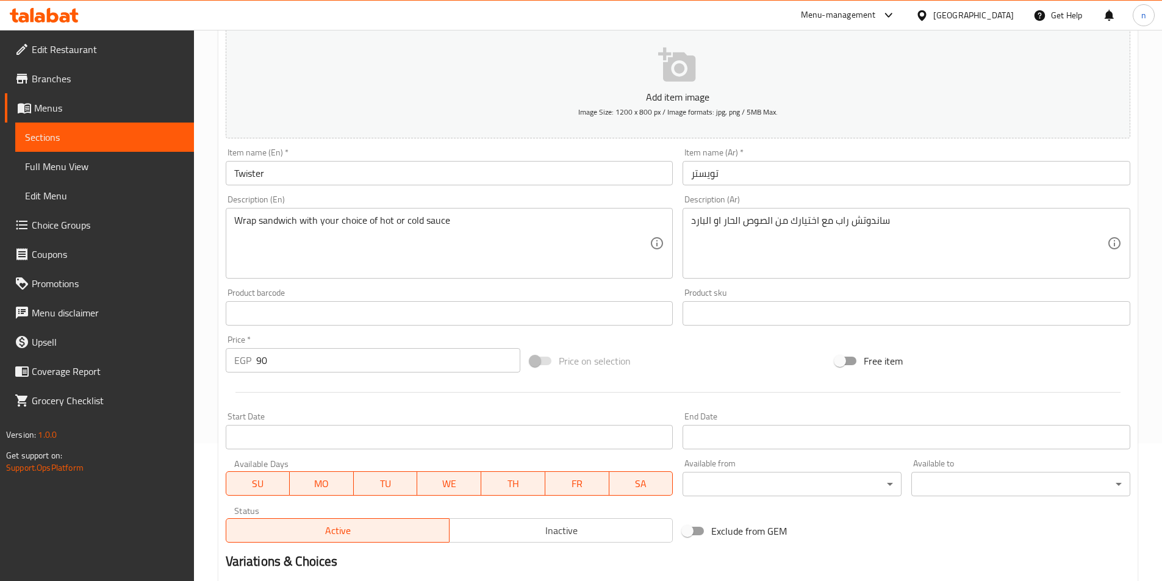
scroll to position [280, 0]
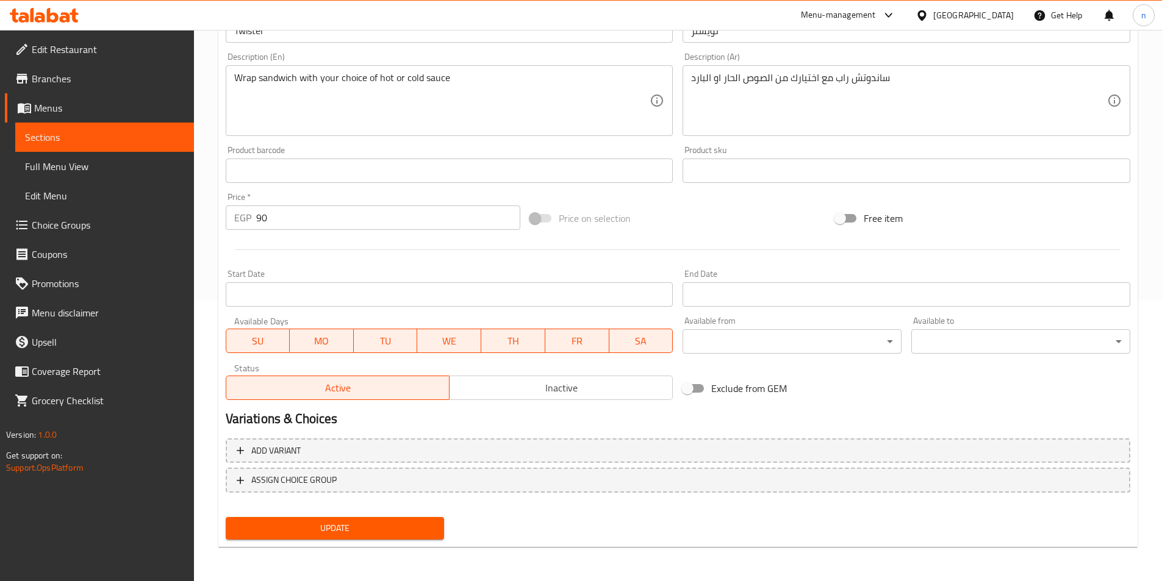
click at [318, 531] on span "Update" at bounding box center [334, 528] width 199 height 15
click at [204, 437] on div "Home / Restaurants management / Menus / Sections / item / update Fried Chicken …" at bounding box center [678, 165] width 968 height 832
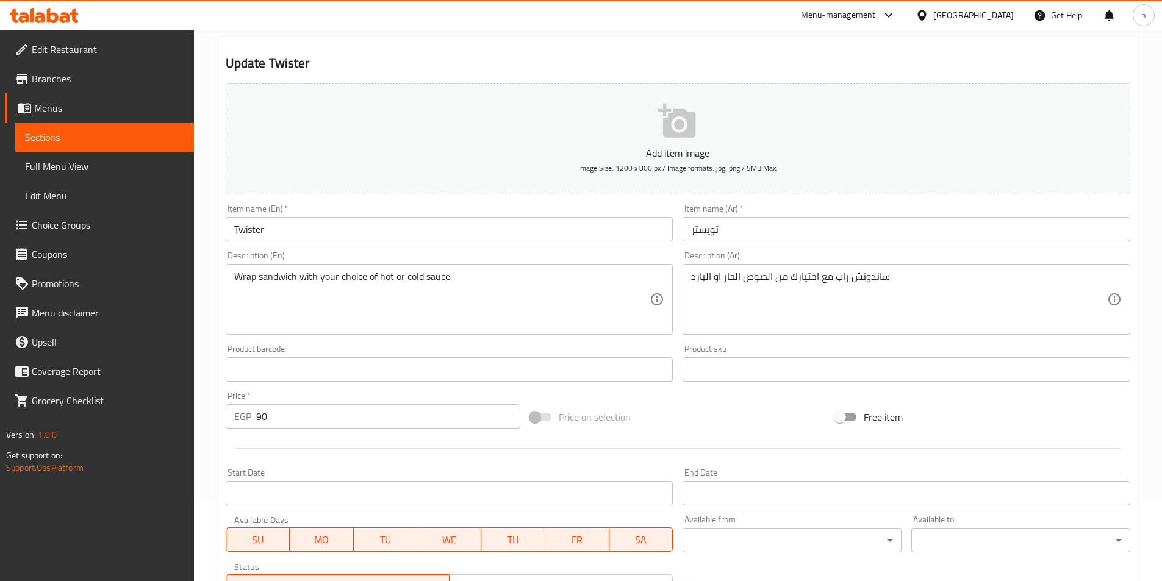
scroll to position [37, 0]
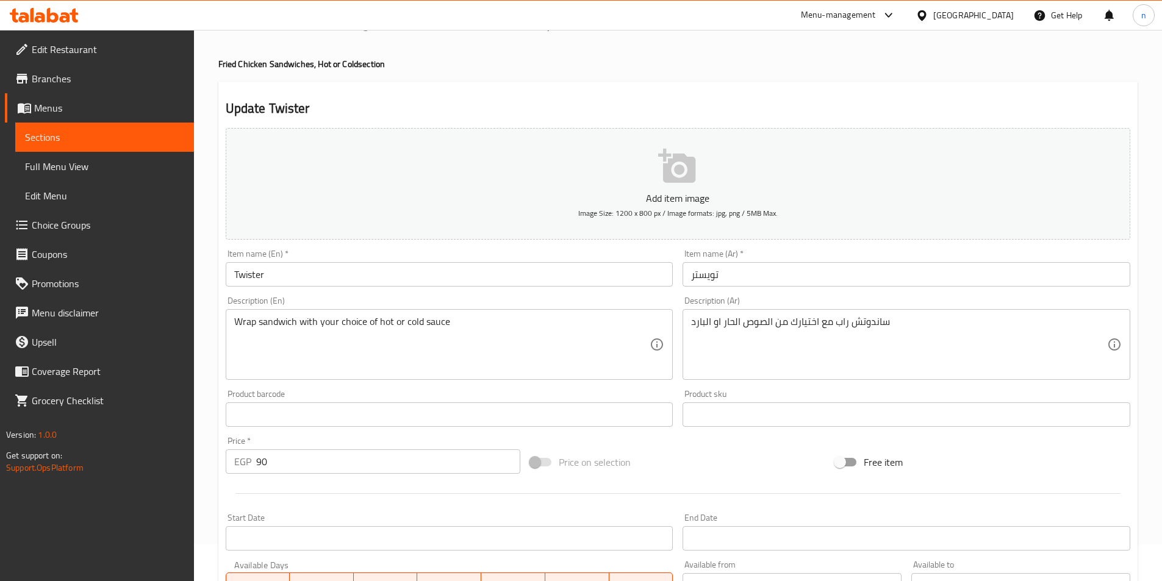
click at [914, 84] on div "Update Twister Add item image Image Size: 1200 x 800 px / Image formats: jpg, p…" at bounding box center [677, 437] width 919 height 710
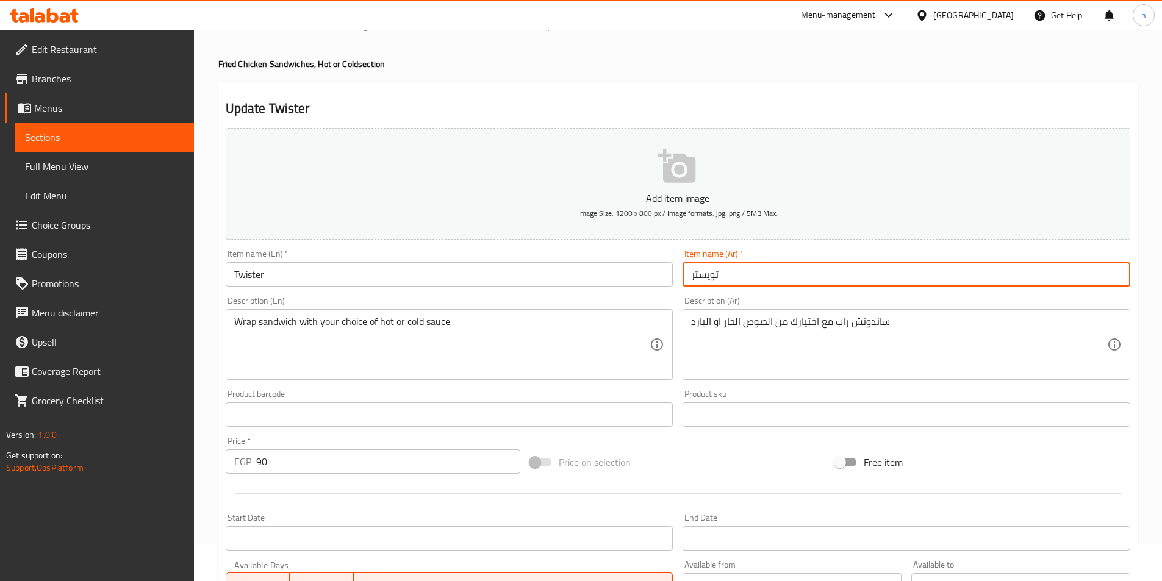
click at [688, 276] on input "تويستر" at bounding box center [906, 274] width 448 height 24
click at [744, 271] on input "تويستر" at bounding box center [906, 274] width 448 height 24
type input "تويستر سنجل"
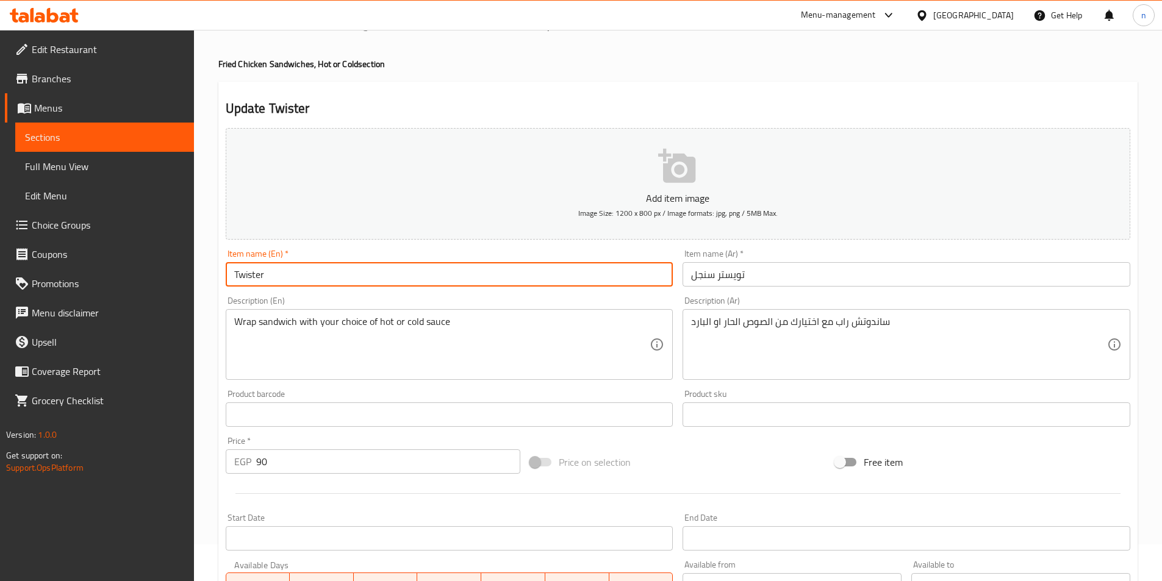
click at [447, 279] on input "Twister" at bounding box center [450, 274] width 448 height 24
paste input "Single"
type input "Twister Single"
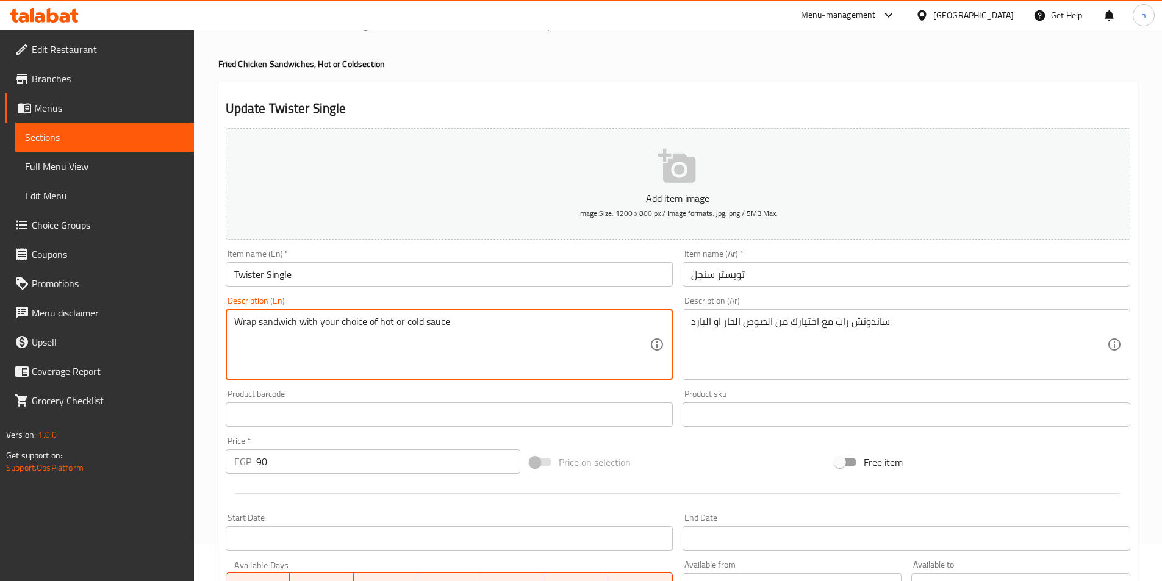
click at [210, 394] on div "Home / Restaurants management / Menus / Sections / item / update Fried Chicken …" at bounding box center [678, 409] width 968 height 832
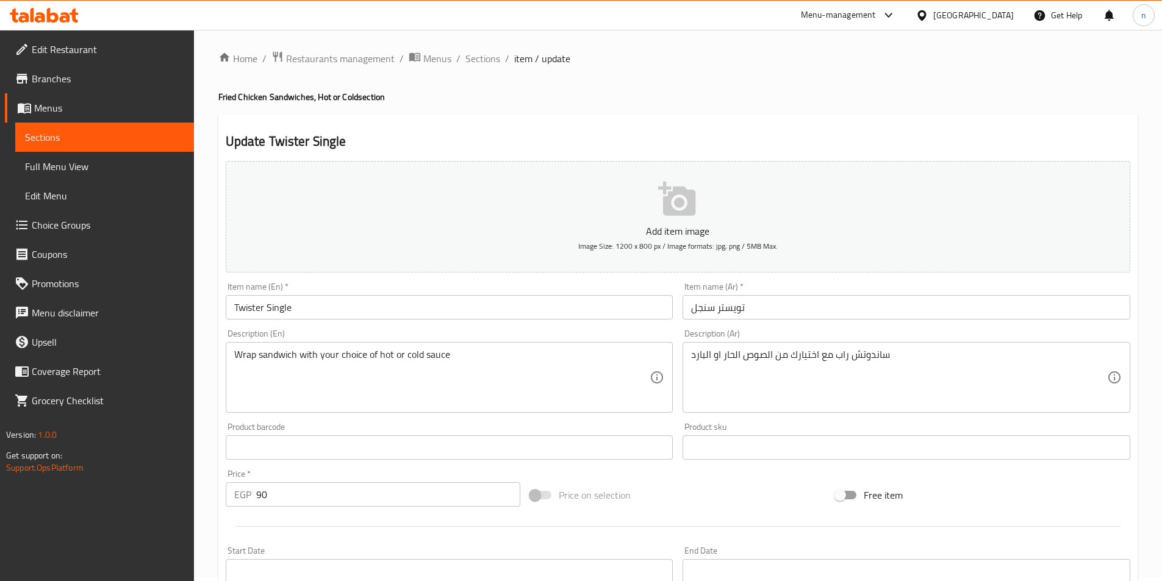
scroll to position [0, 0]
click at [221, 456] on div "Product barcode Product barcode" at bounding box center [449, 444] width 457 height 47
click at [202, 410] on div "Home / Restaurants management / Menus / Sections / item / update Fried Chicken …" at bounding box center [678, 446] width 968 height 832
click at [940, 105] on h4 "Fried Chicken Sandwiches, Hot or Cold section" at bounding box center [677, 101] width 919 height 12
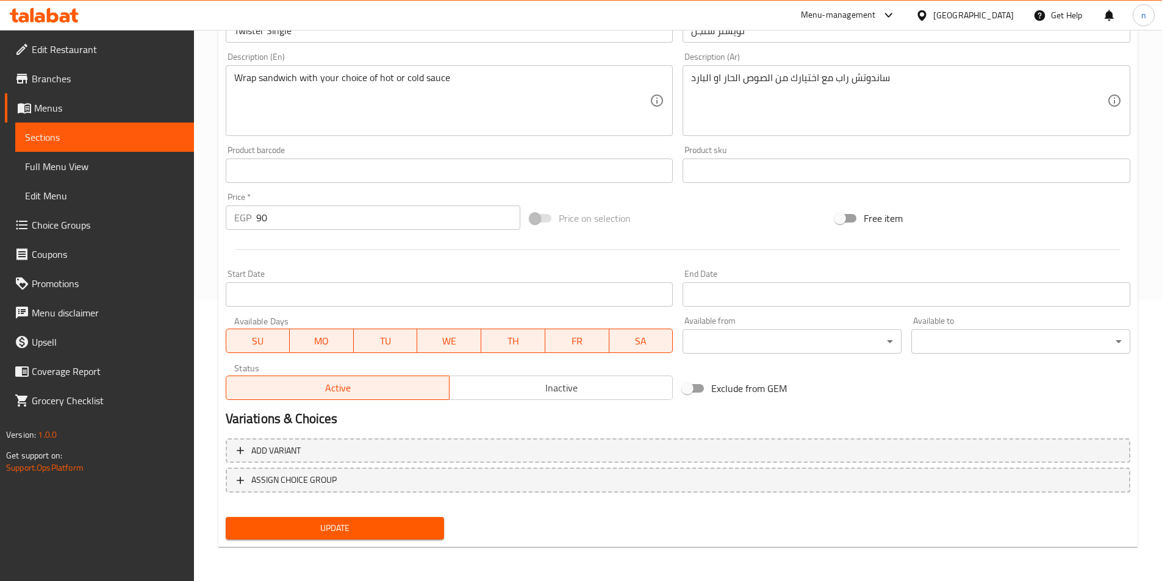
scroll to position [37, 0]
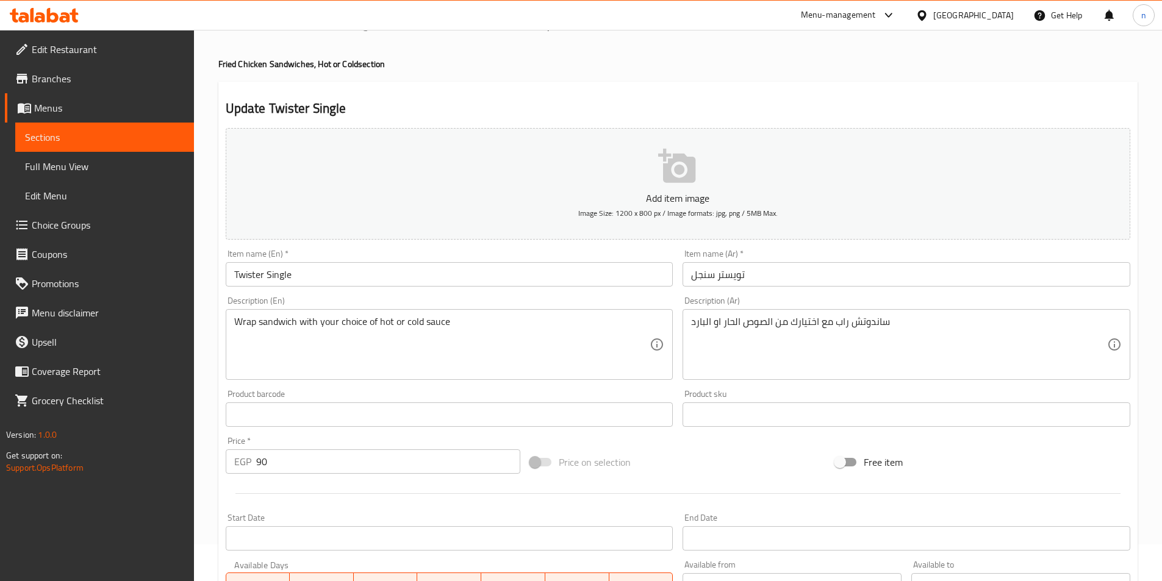
click at [981, 113] on h2 "Update Twister Single" at bounding box center [678, 108] width 904 height 18
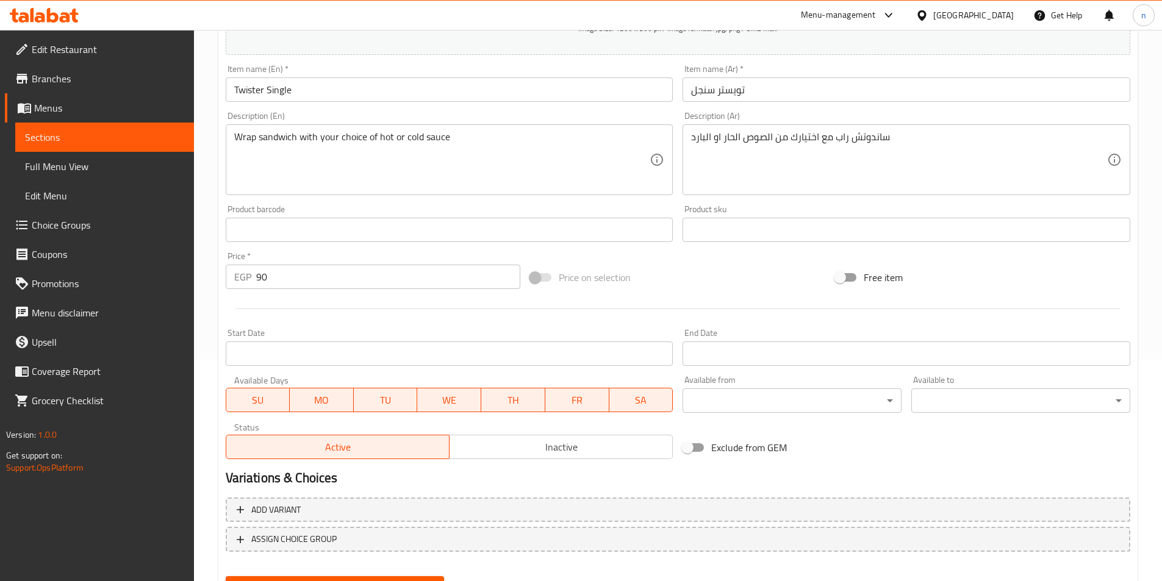
scroll to position [280, 0]
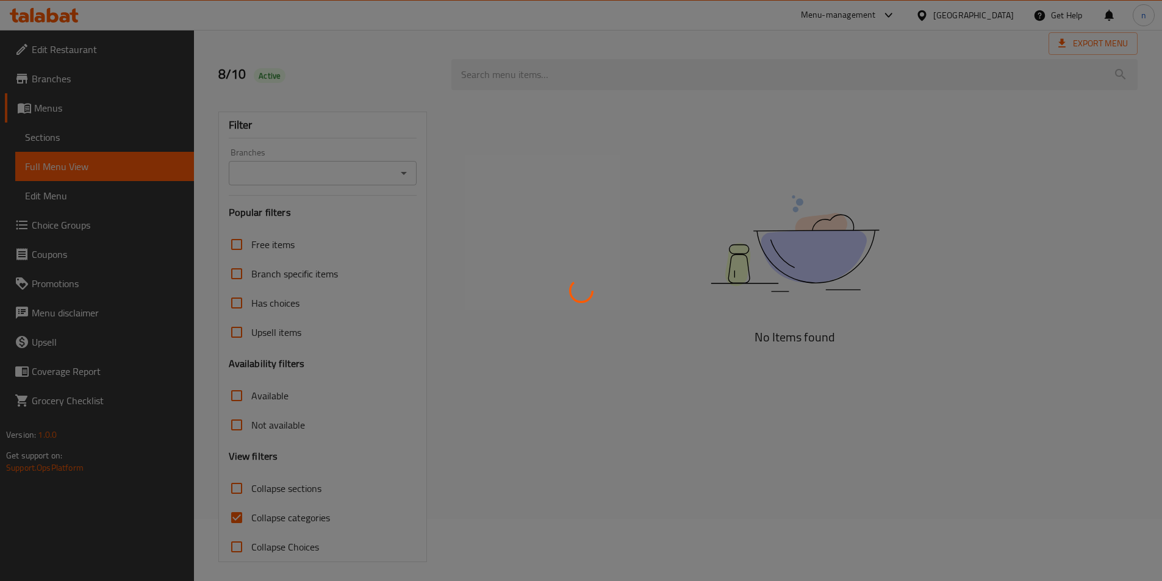
scroll to position [68, 0]
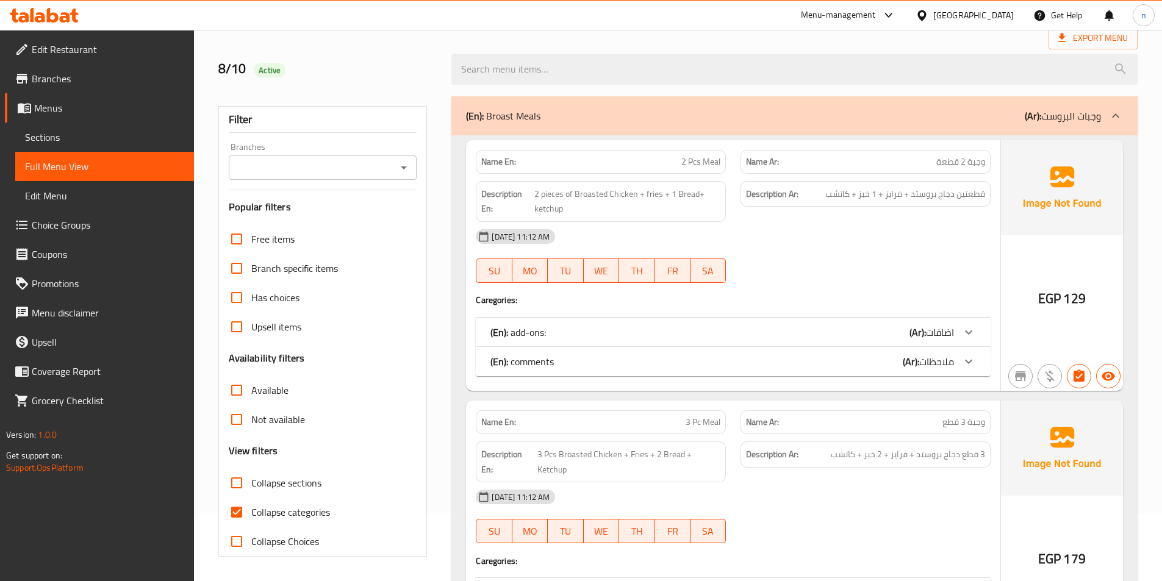
click at [223, 504] on input "Collapse categories" at bounding box center [236, 512] width 29 height 29
checkbox input "false"
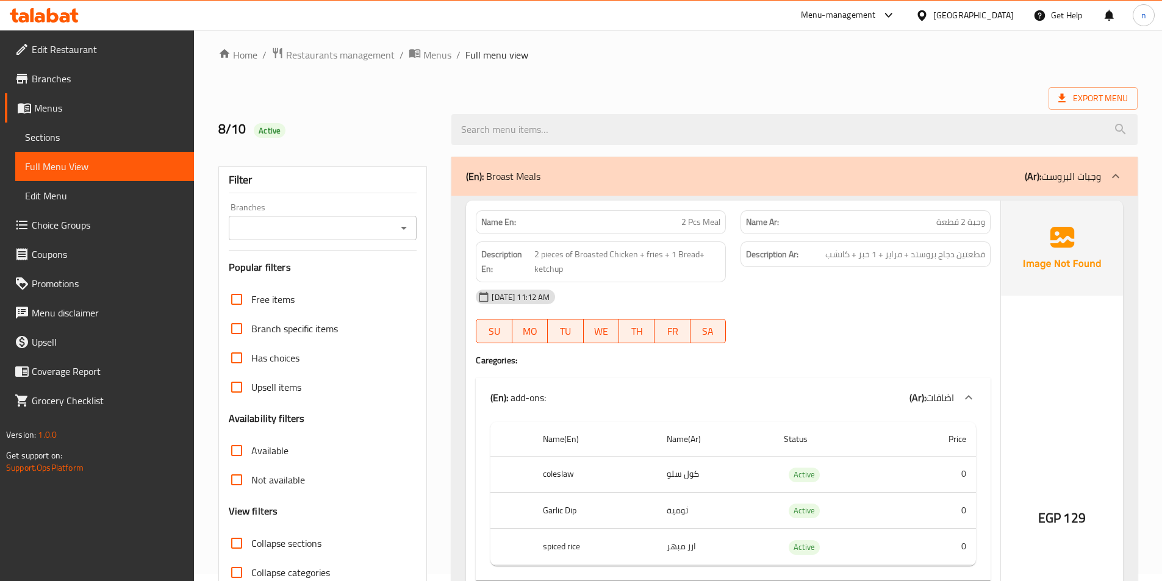
scroll to position [0, 0]
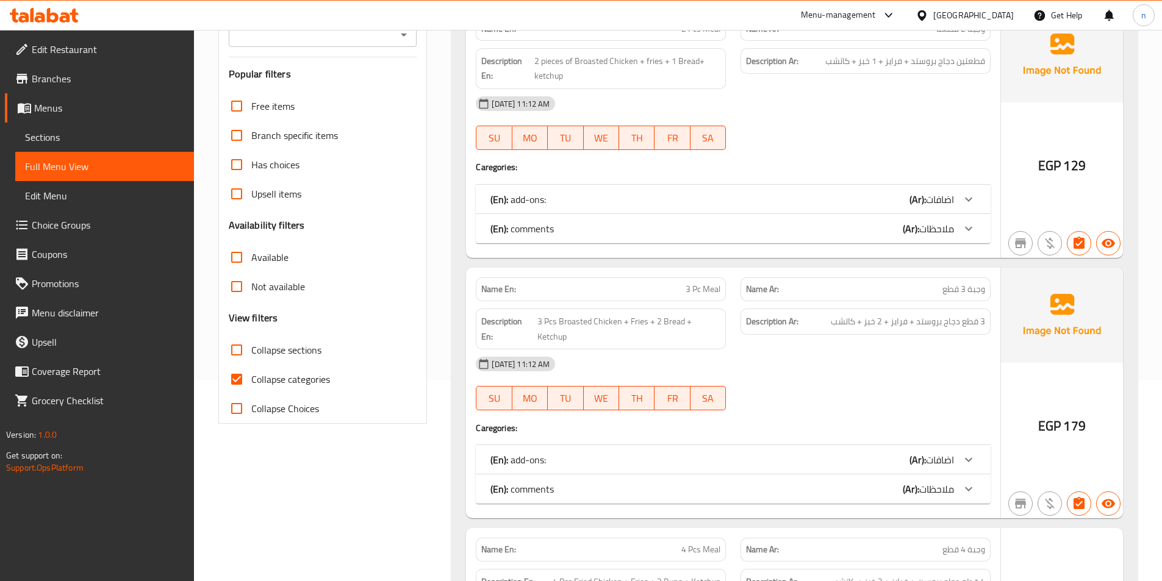
scroll to position [244, 0]
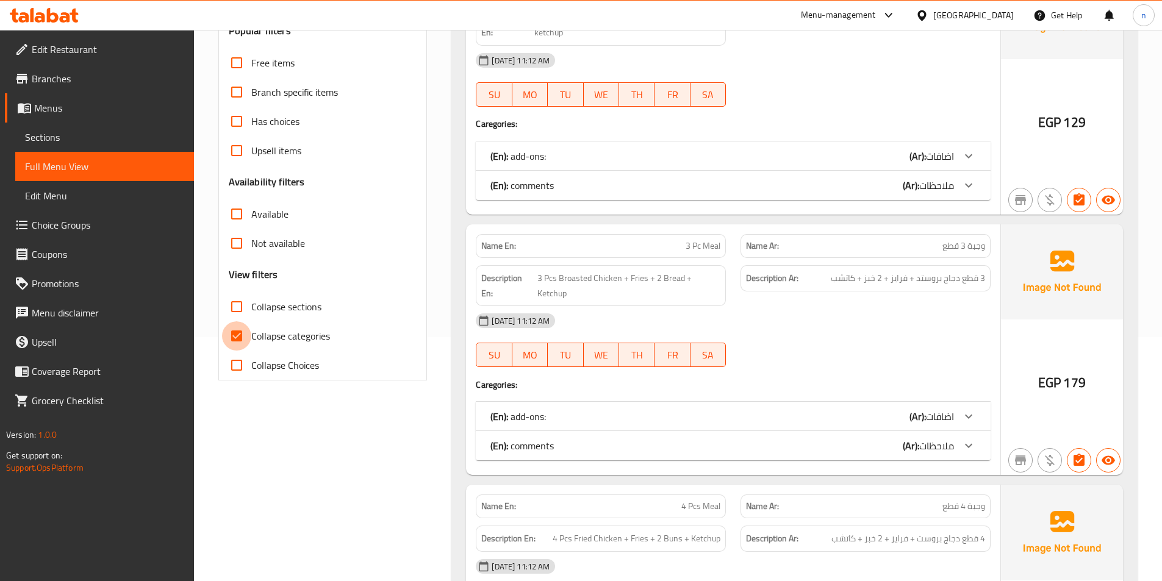
click at [232, 337] on input "Collapse categories" at bounding box center [236, 335] width 29 height 29
checkbox input "false"
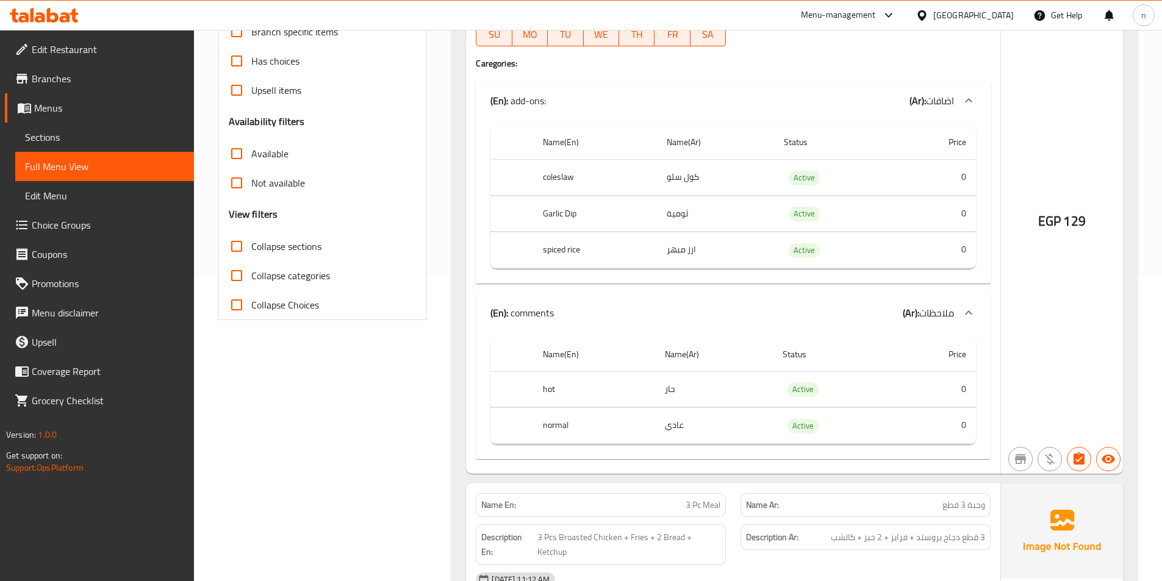
scroll to position [305, 0]
click at [691, 172] on td "كول سلو" at bounding box center [715, 177] width 117 height 36
drag, startPoint x: 649, startPoint y: 202, endPoint x: 513, endPoint y: 187, distance: 137.4
click at [646, 202] on th "Garlic Dip" at bounding box center [595, 213] width 124 height 36
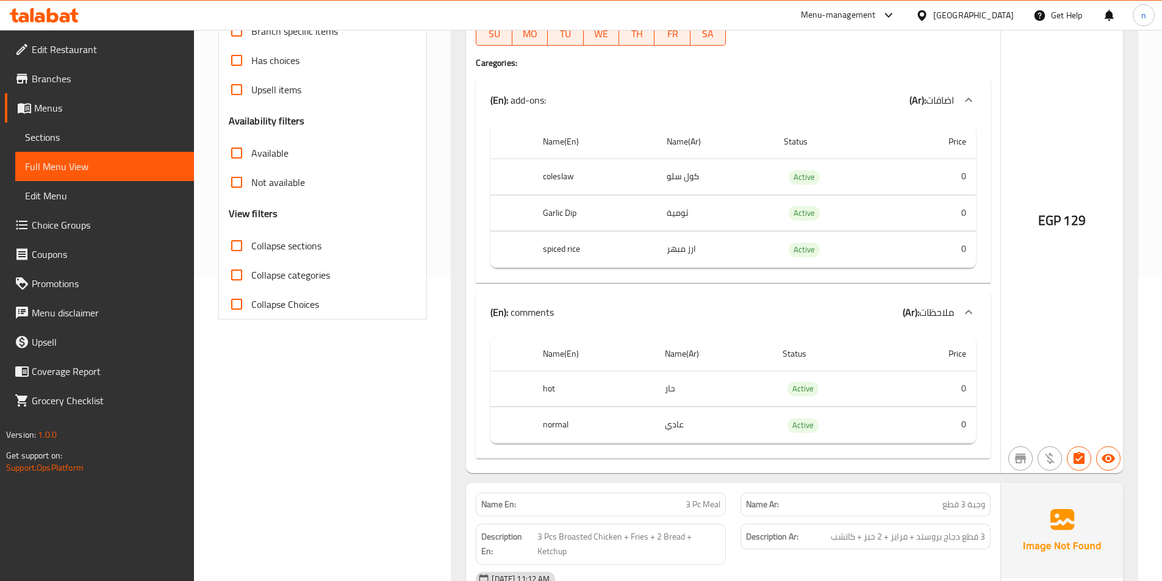
click at [554, 177] on th "coleslaw" at bounding box center [595, 177] width 124 height 36
copy th "coleslaw"
click at [558, 215] on th "Garlic Dip" at bounding box center [595, 213] width 124 height 36
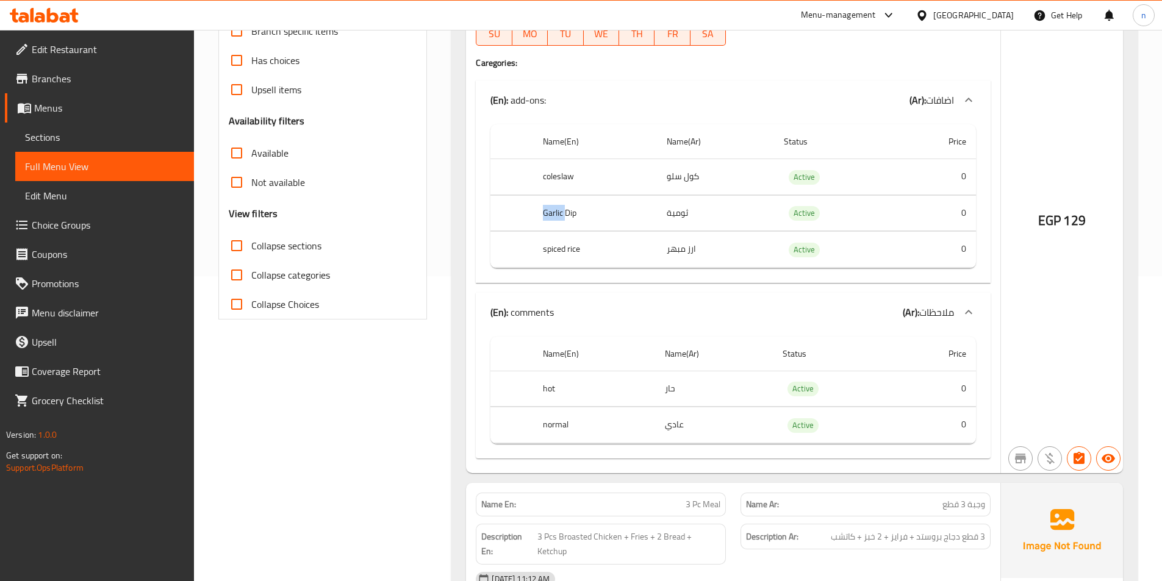
click at [558, 215] on th "Garlic Dip" at bounding box center [595, 213] width 124 height 36
copy th "Garlic Dip"
click at [563, 248] on th "spiced rice" at bounding box center [595, 250] width 124 height 36
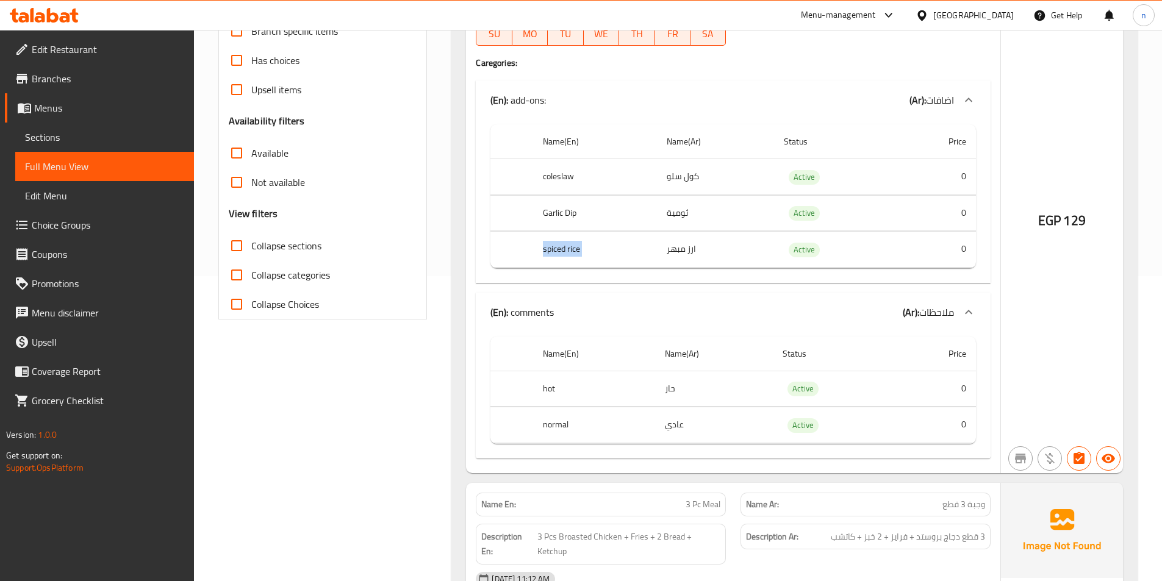
click at [563, 248] on th "spiced rice" at bounding box center [595, 250] width 124 height 36
copy th "spiced rice"
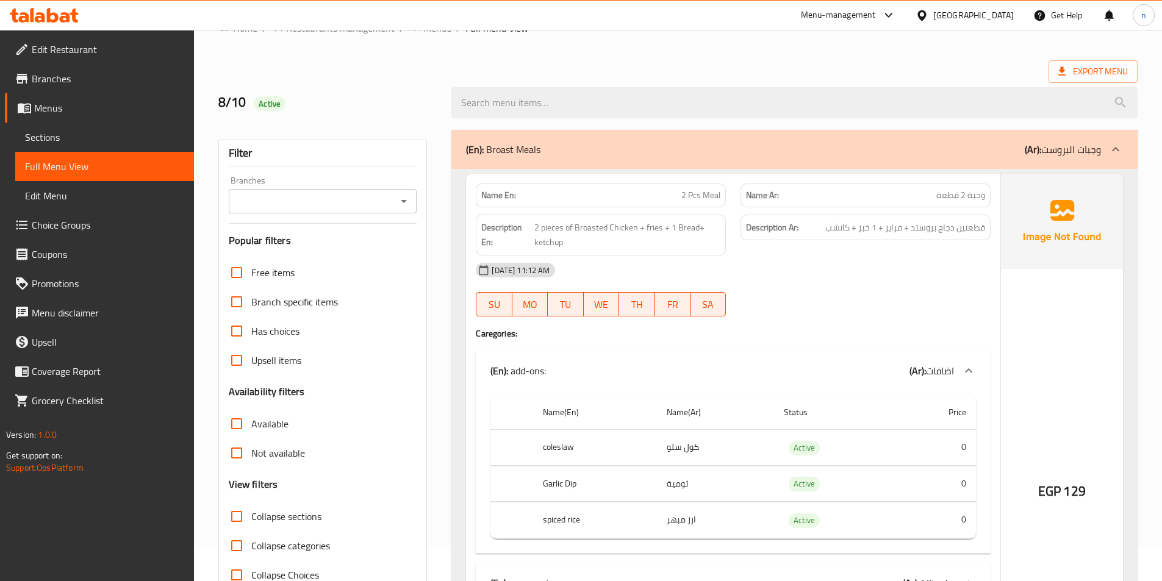
scroll to position [0, 0]
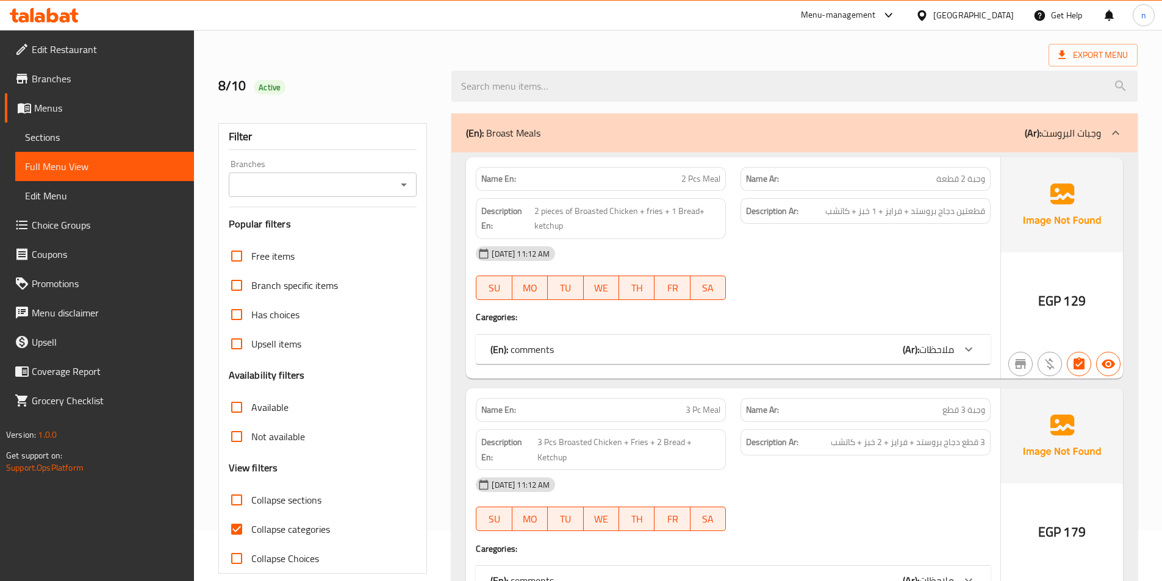
scroll to position [244, 0]
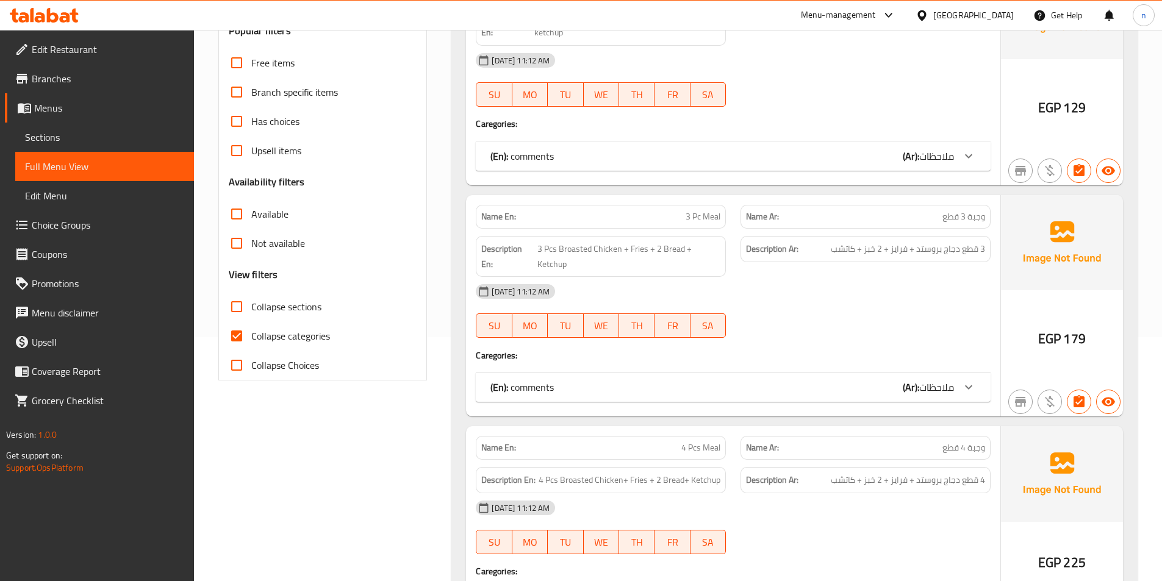
click at [235, 340] on input "Collapse categories" at bounding box center [236, 335] width 29 height 29
checkbox input "false"
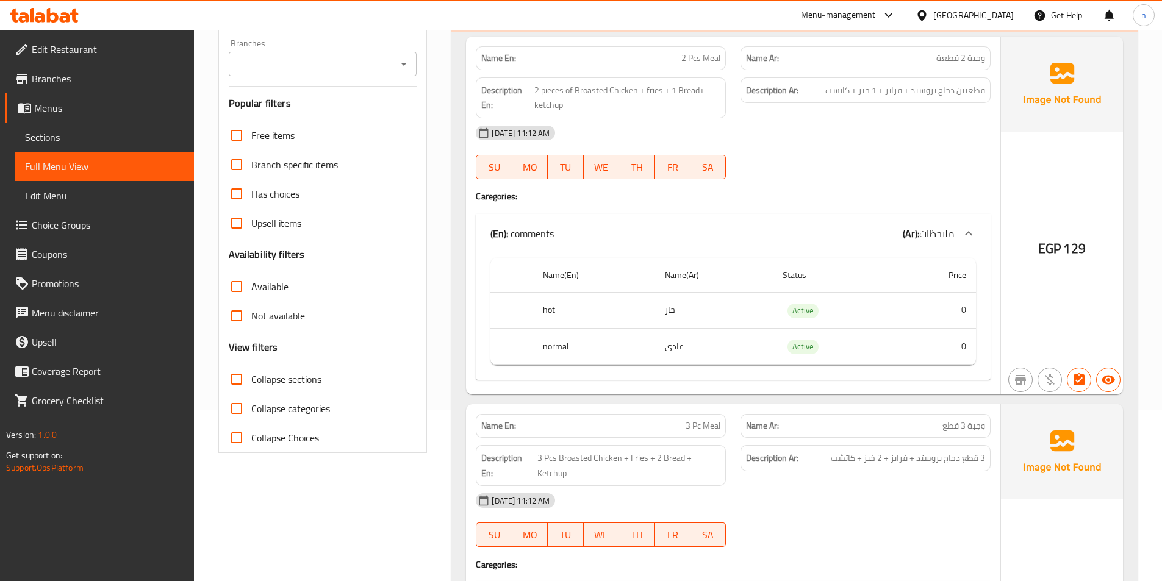
scroll to position [0, 0]
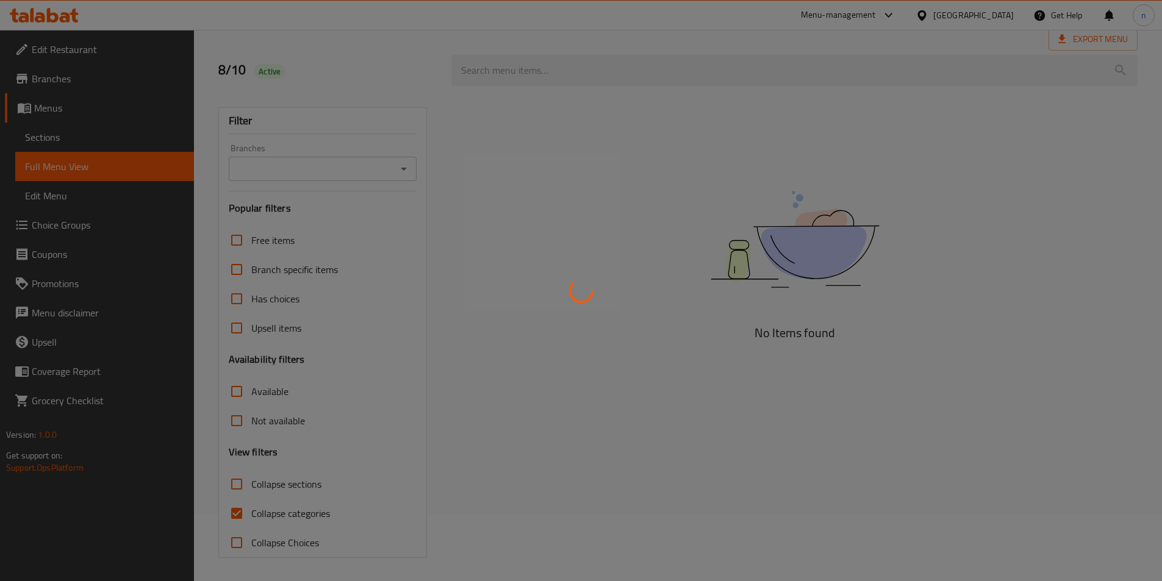
scroll to position [68, 0]
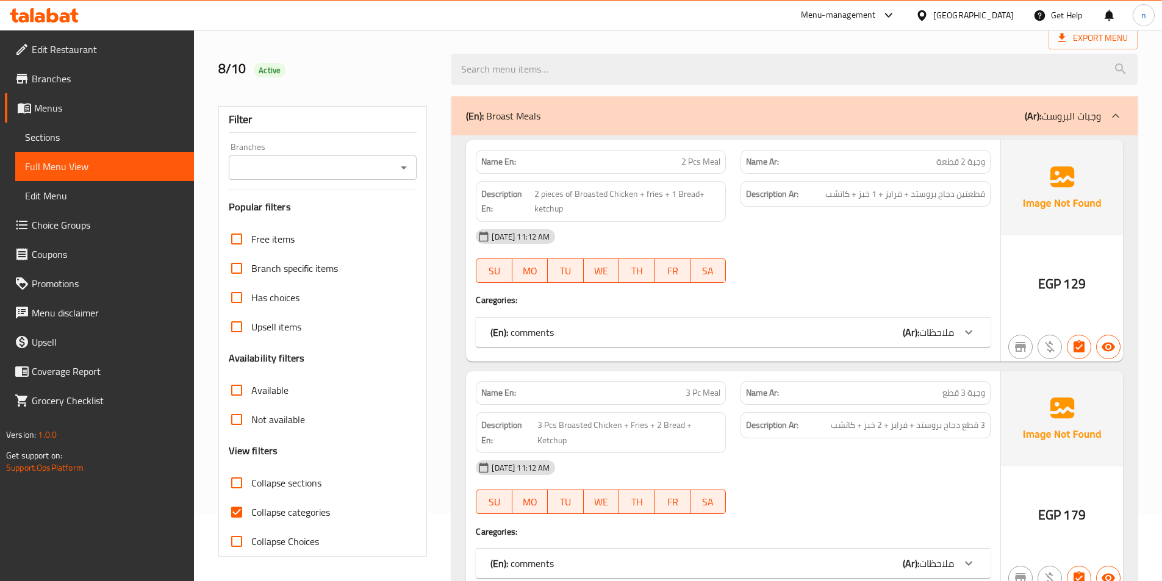
click at [241, 515] on input "Collapse categories" at bounding box center [236, 512] width 29 height 29
checkbox input "false"
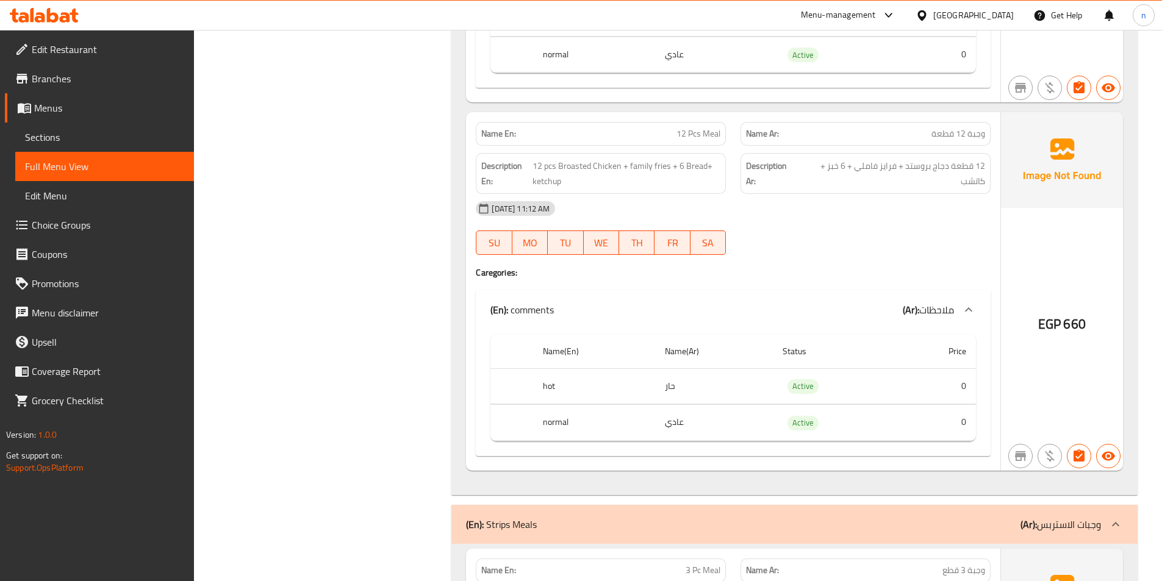
scroll to position [1531, 0]
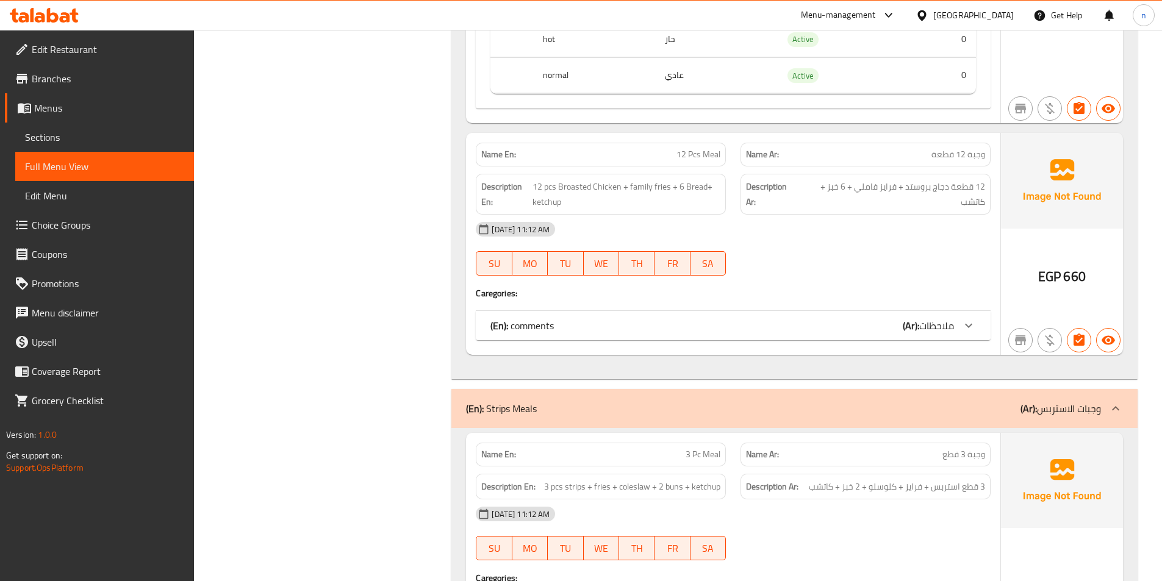
click at [979, 284] on div "Name En: 12 Pcs Meal Name Ar: وجبة 12 قطعة Description En: 12 pcs Broasted Chic…" at bounding box center [733, 243] width 534 height 221
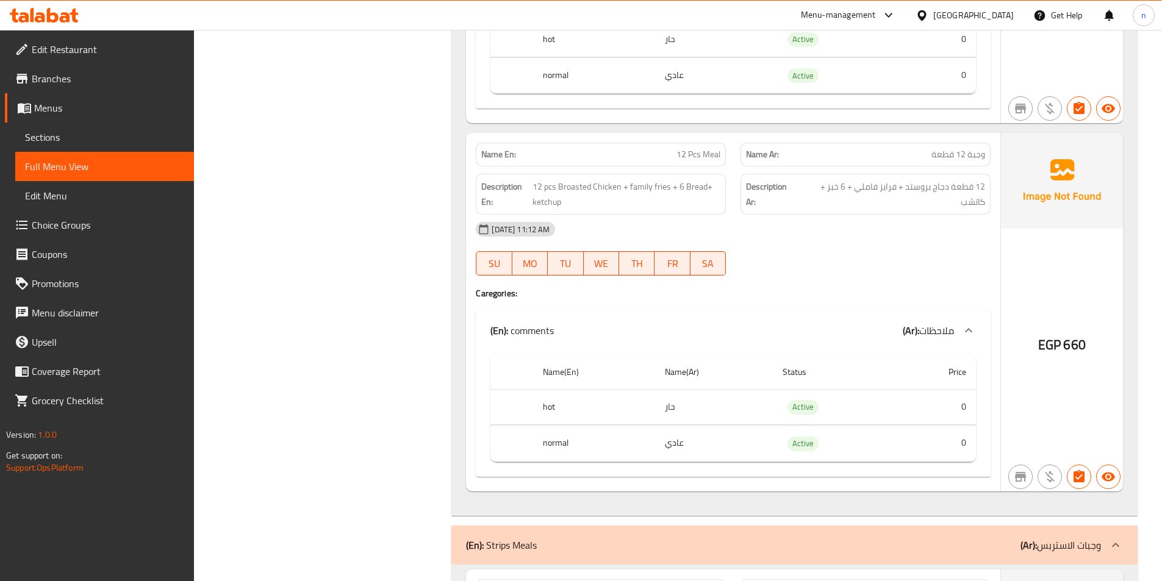
click at [883, 282] on div at bounding box center [865, 275] width 265 height 15
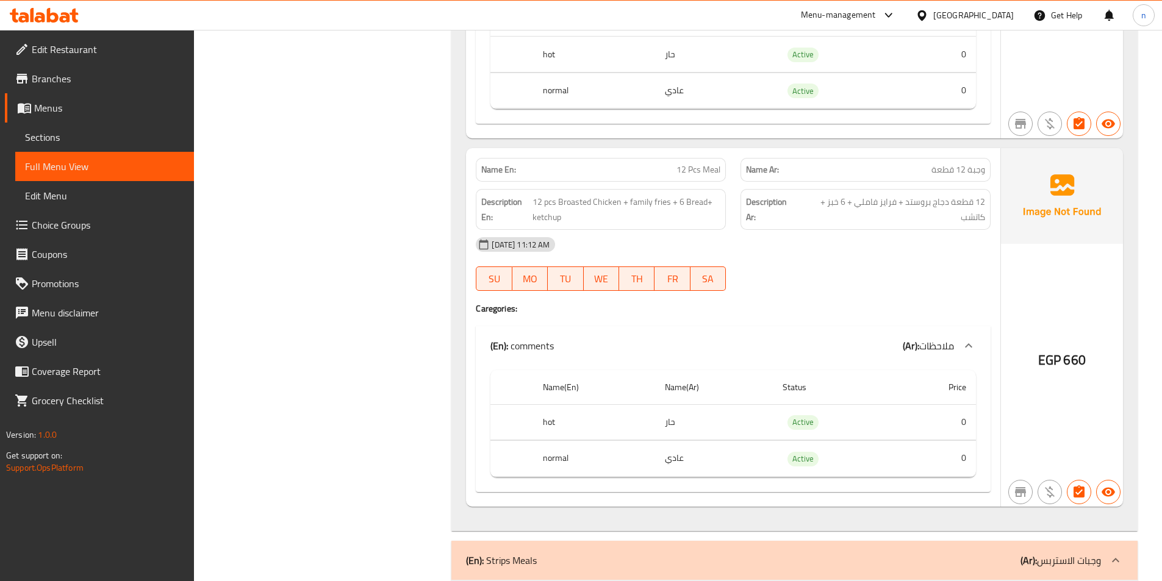
scroll to position [1531, 0]
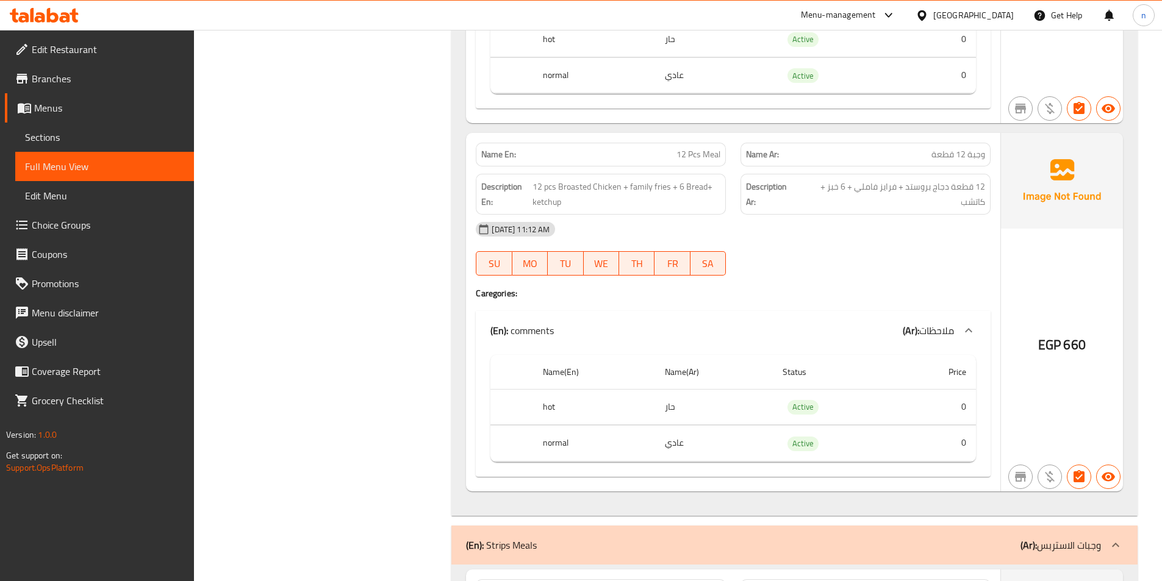
drag, startPoint x: 358, startPoint y: 415, endPoint x: 362, endPoint y: 407, distance: 8.5
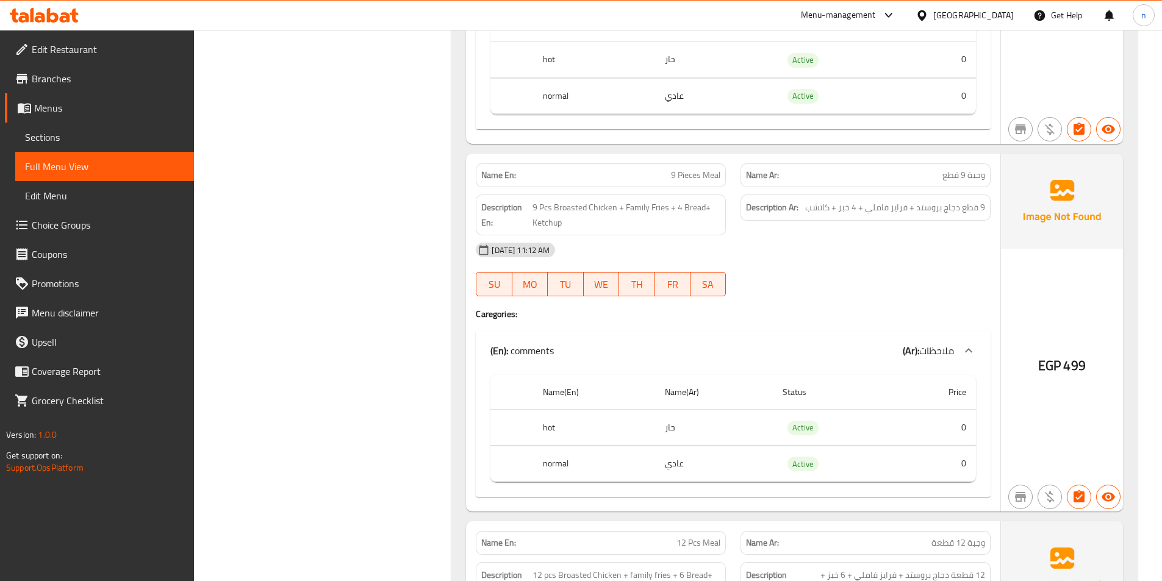
scroll to position [1104, 0]
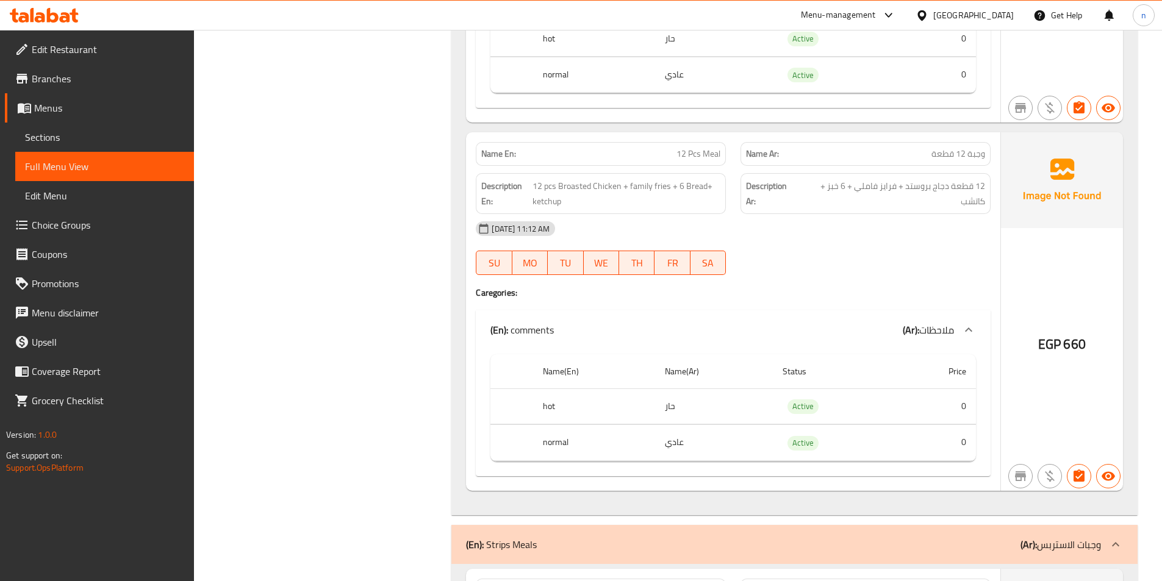
scroll to position [1531, 0]
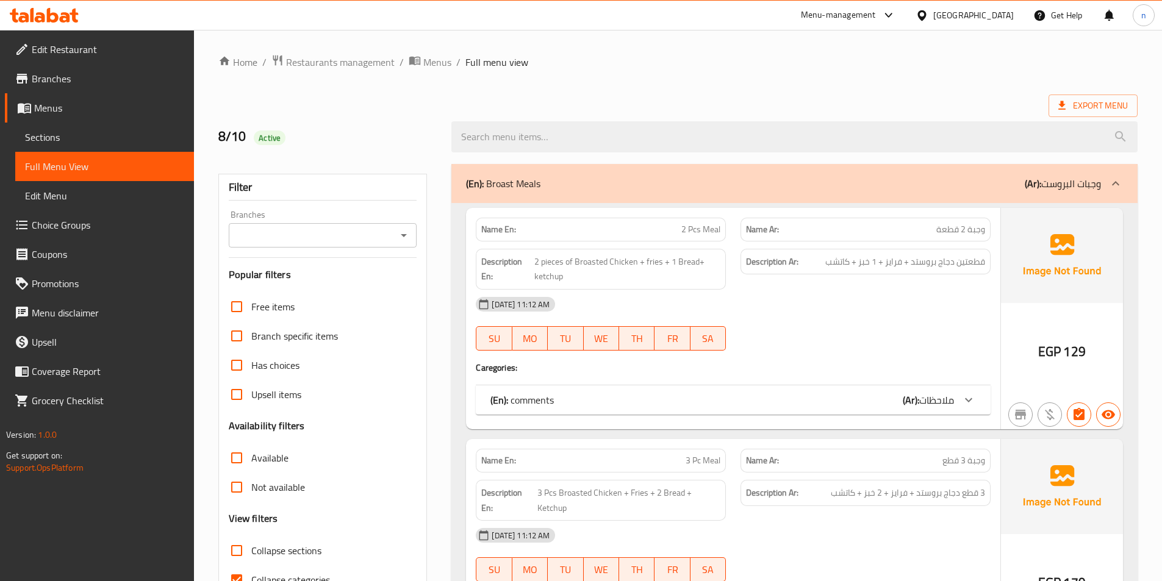
scroll to position [183, 0]
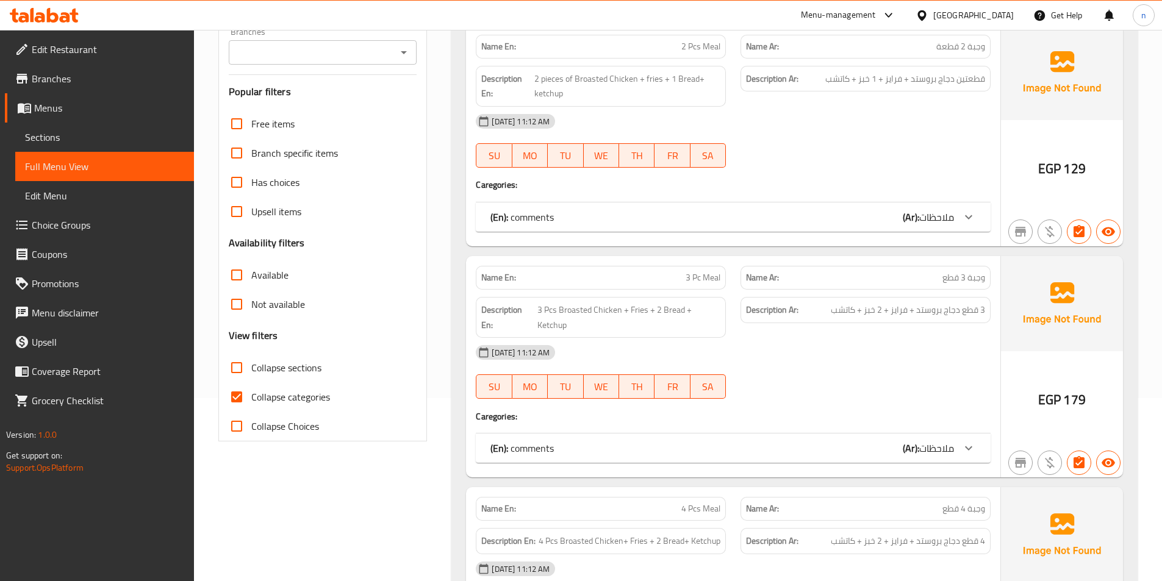
click at [242, 400] on input "Collapse categories" at bounding box center [236, 396] width 29 height 29
checkbox input "false"
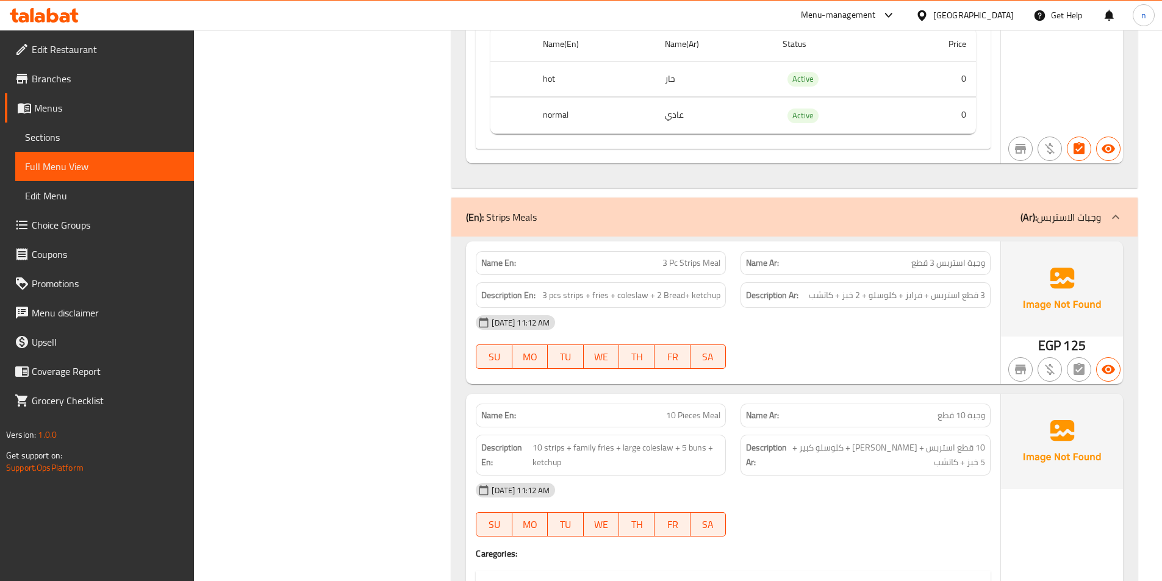
scroll to position [1829, 0]
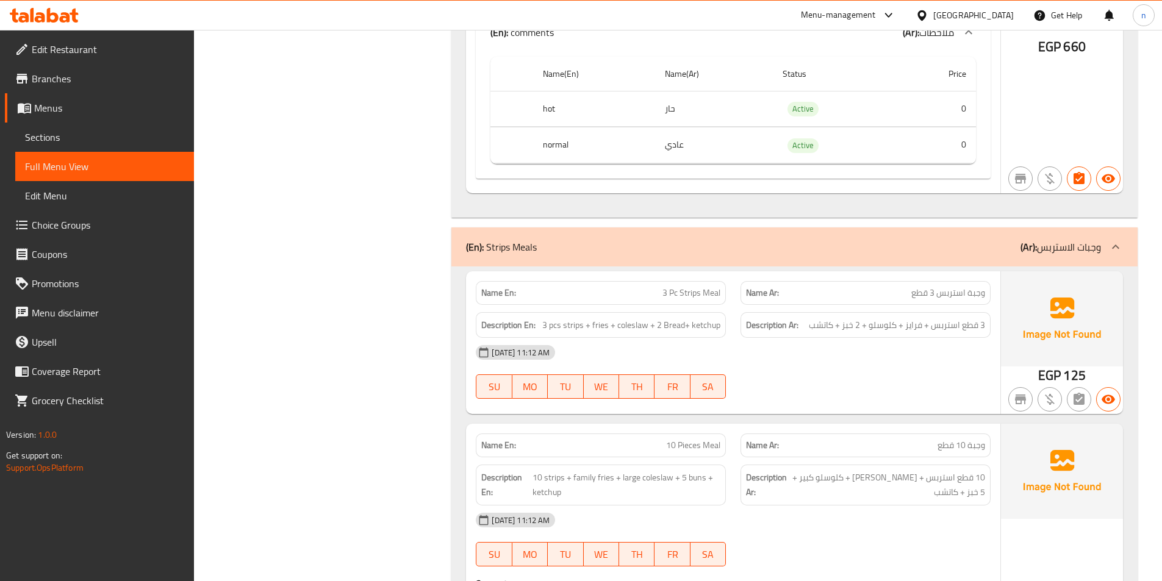
copy th "normal"
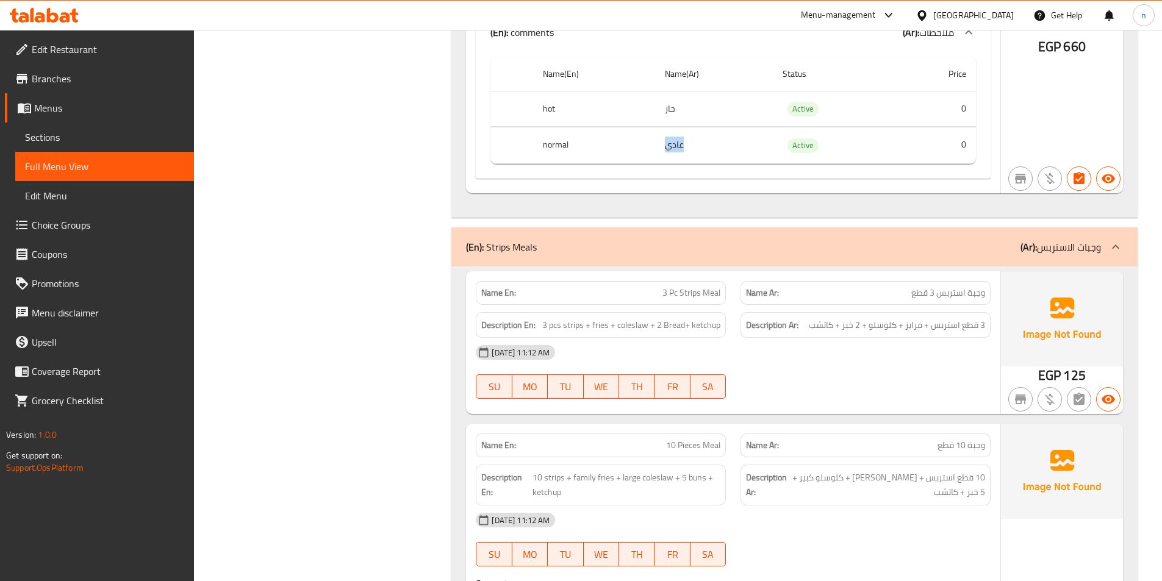
copy td "عادي"
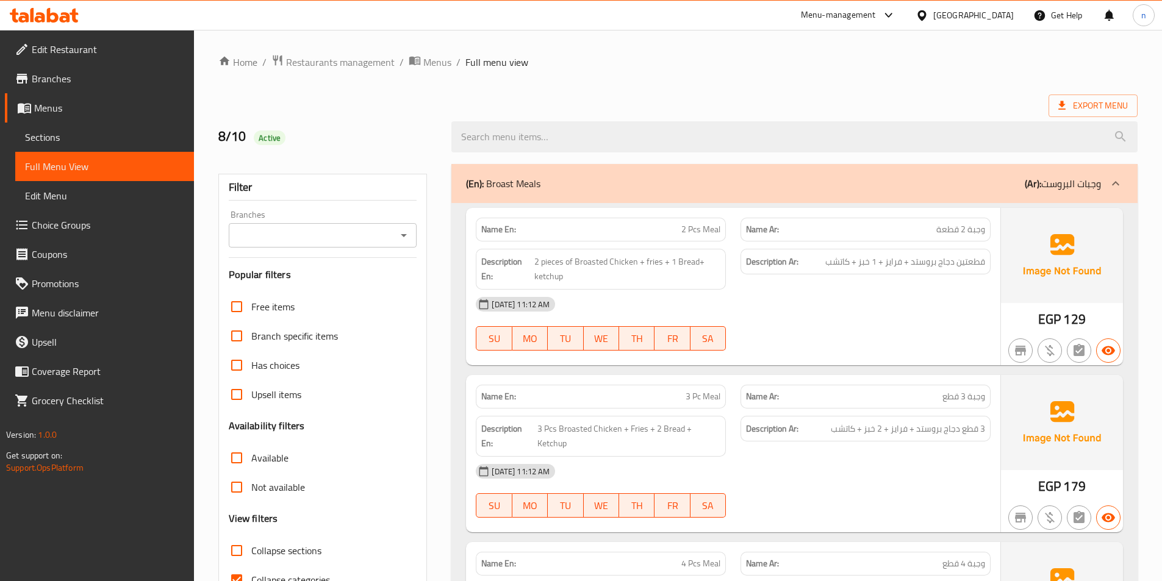
scroll to position [68, 0]
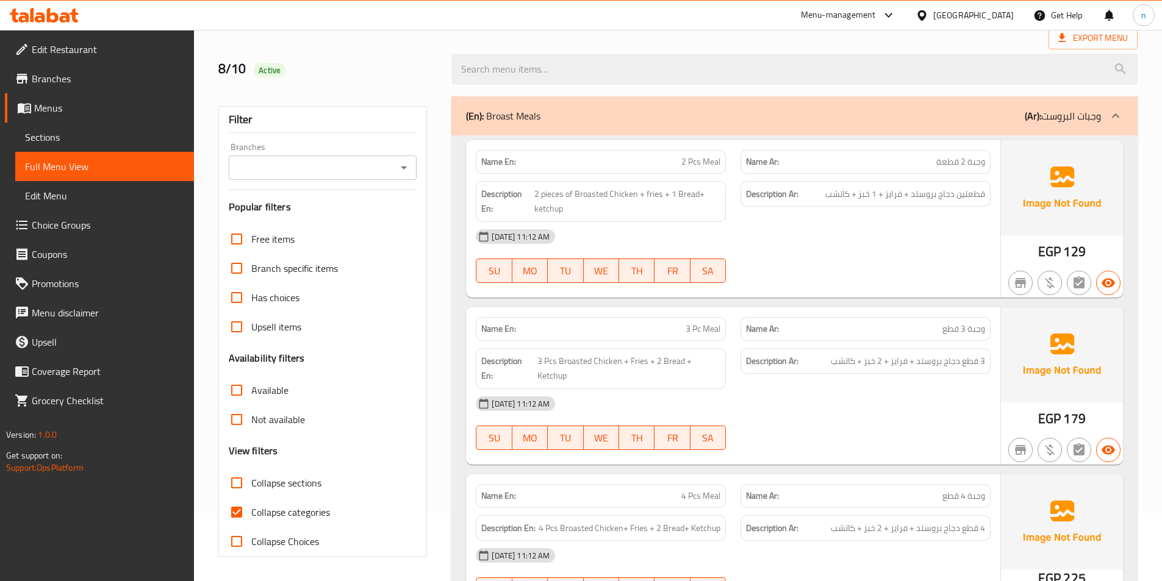
click at [260, 510] on span "Collapse categories" at bounding box center [290, 512] width 79 height 15
click at [251, 510] on input "Collapse categories" at bounding box center [236, 512] width 29 height 29
checkbox input "false"
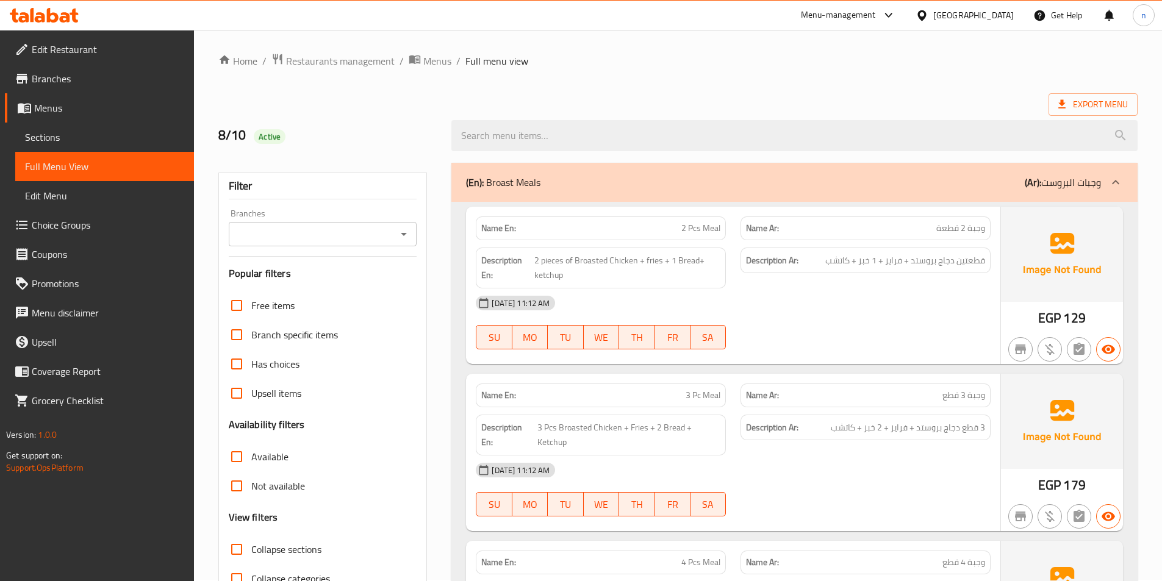
scroll to position [0, 0]
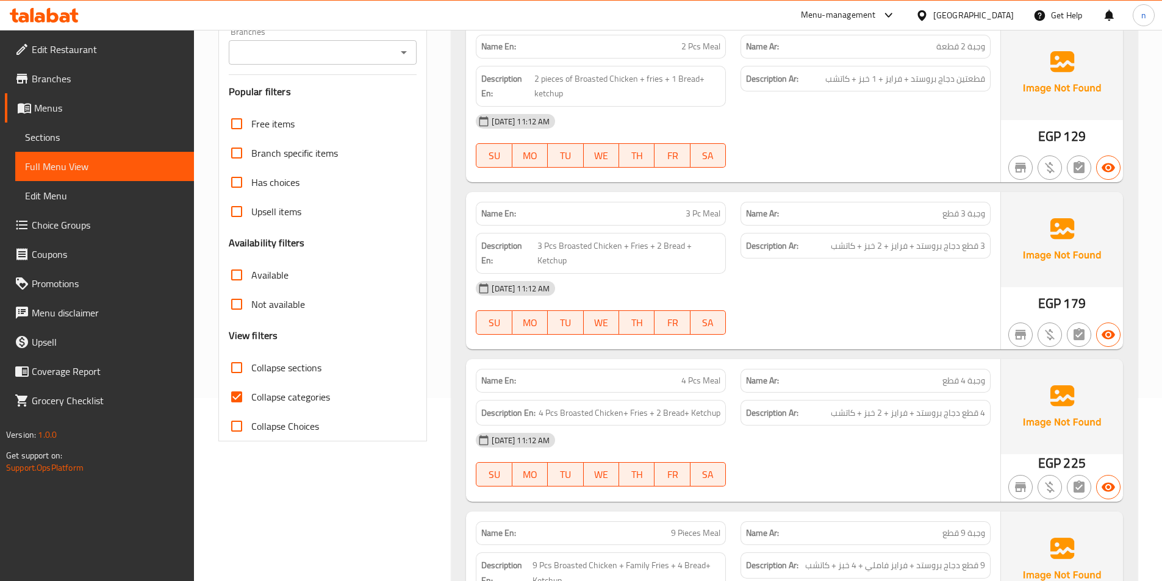
click at [284, 401] on span "Collapse categories" at bounding box center [290, 397] width 79 height 15
click at [251, 401] on input "Collapse categories" at bounding box center [236, 396] width 29 height 29
checkbox input "false"
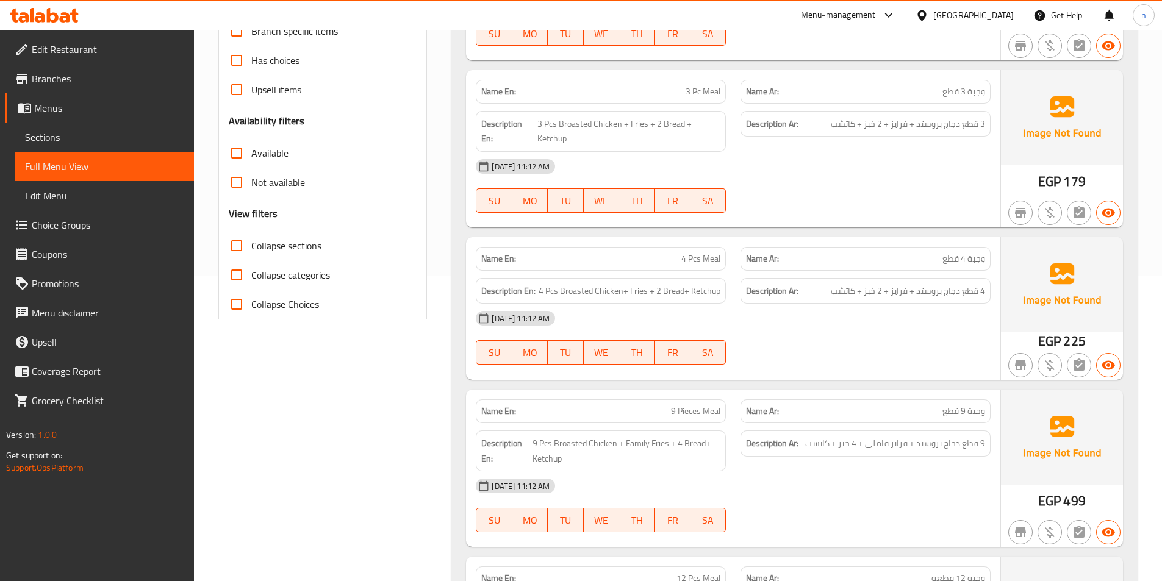
scroll to position [0, 0]
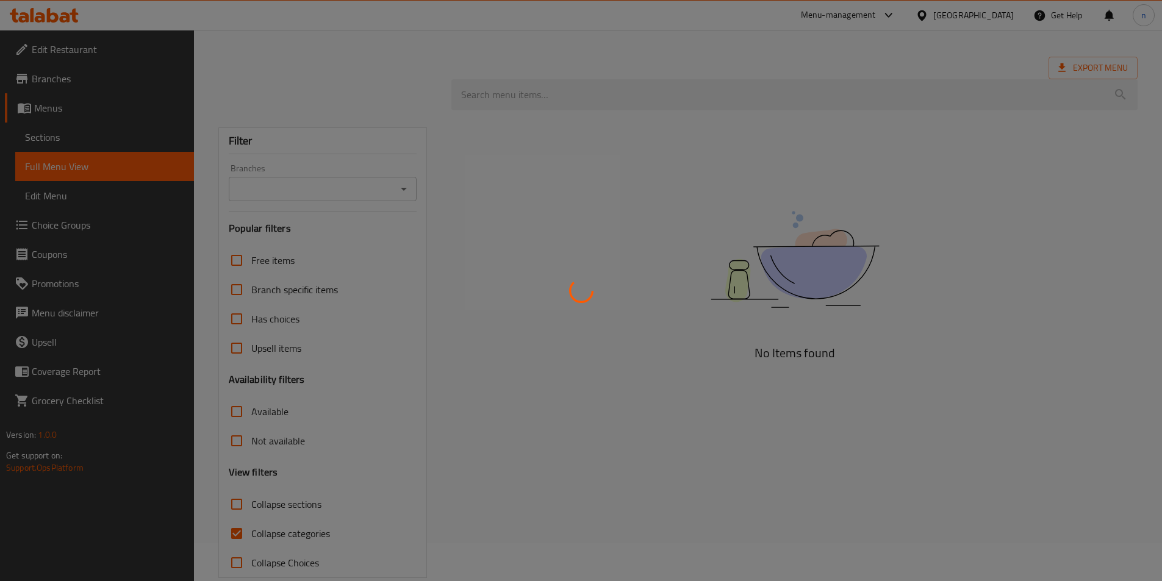
scroll to position [59, 0]
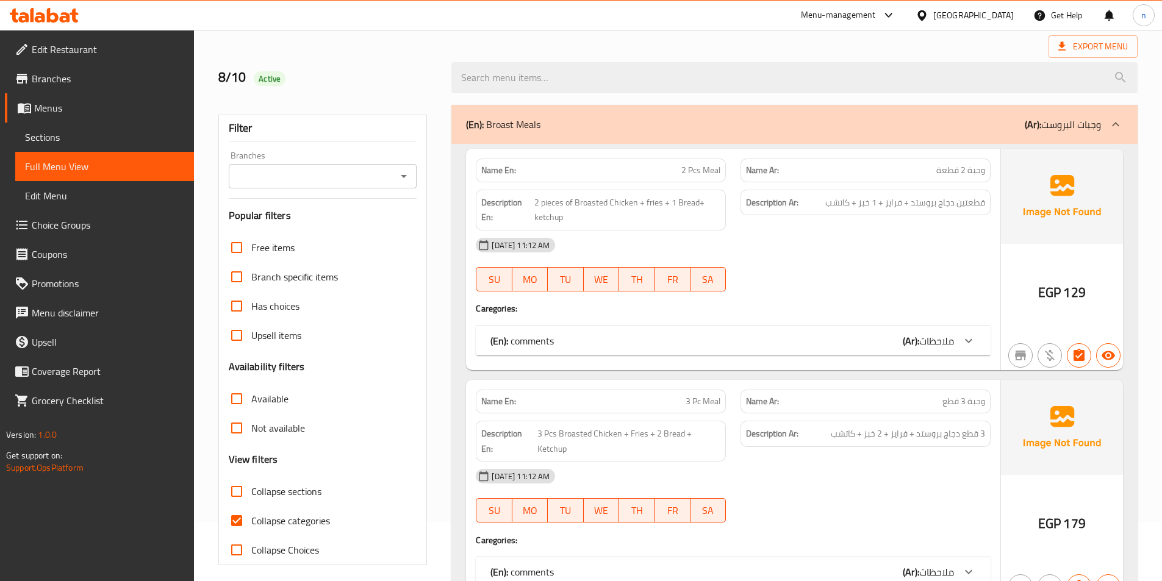
click at [253, 515] on span "Collapse categories" at bounding box center [290, 520] width 79 height 15
click at [251, 515] on input "Collapse categories" at bounding box center [236, 520] width 29 height 29
checkbox input "false"
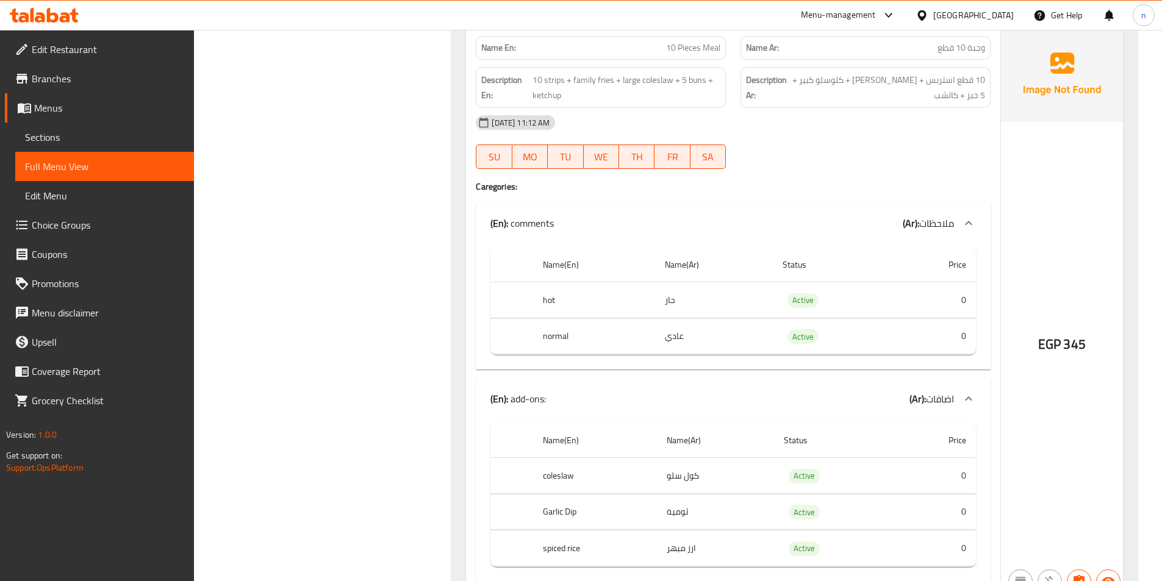
scroll to position [2437, 0]
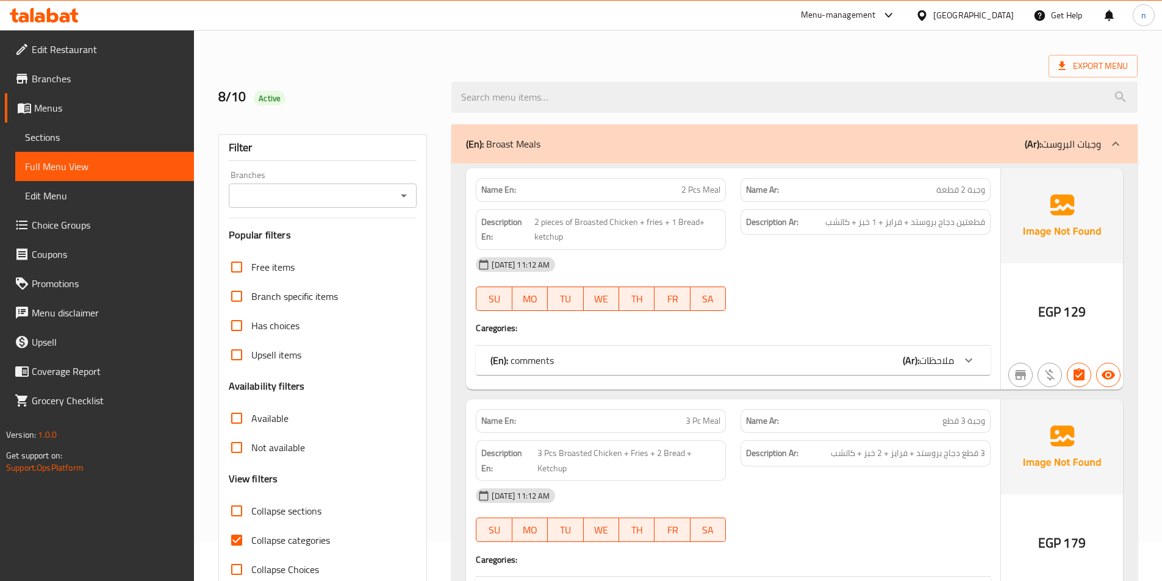
scroll to position [61, 0]
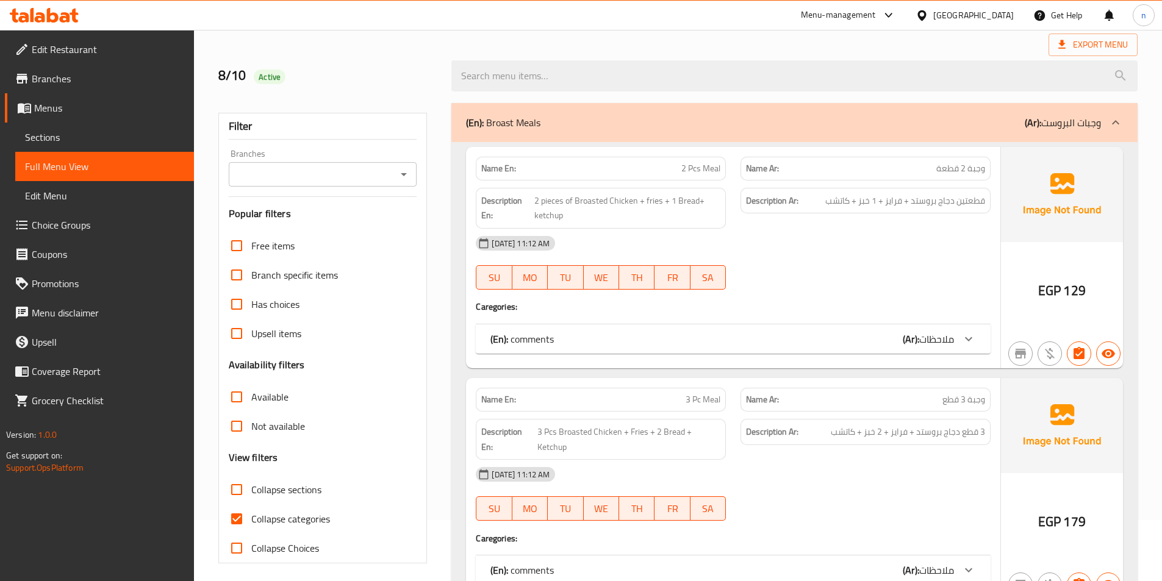
click at [240, 521] on input "Collapse categories" at bounding box center [236, 518] width 29 height 29
checkbox input "false"
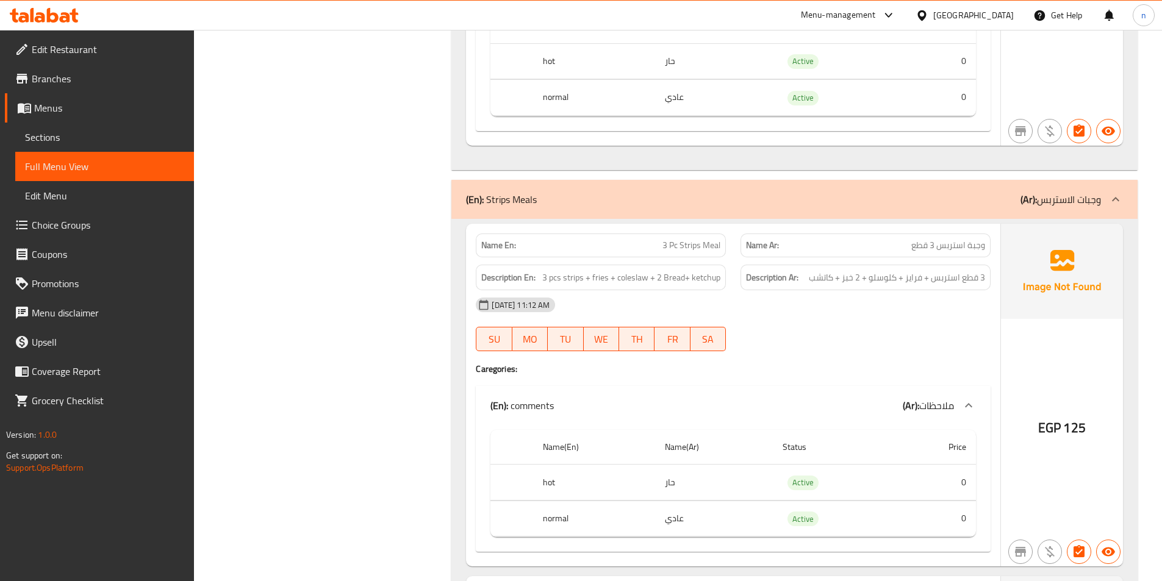
scroll to position [1768, 0]
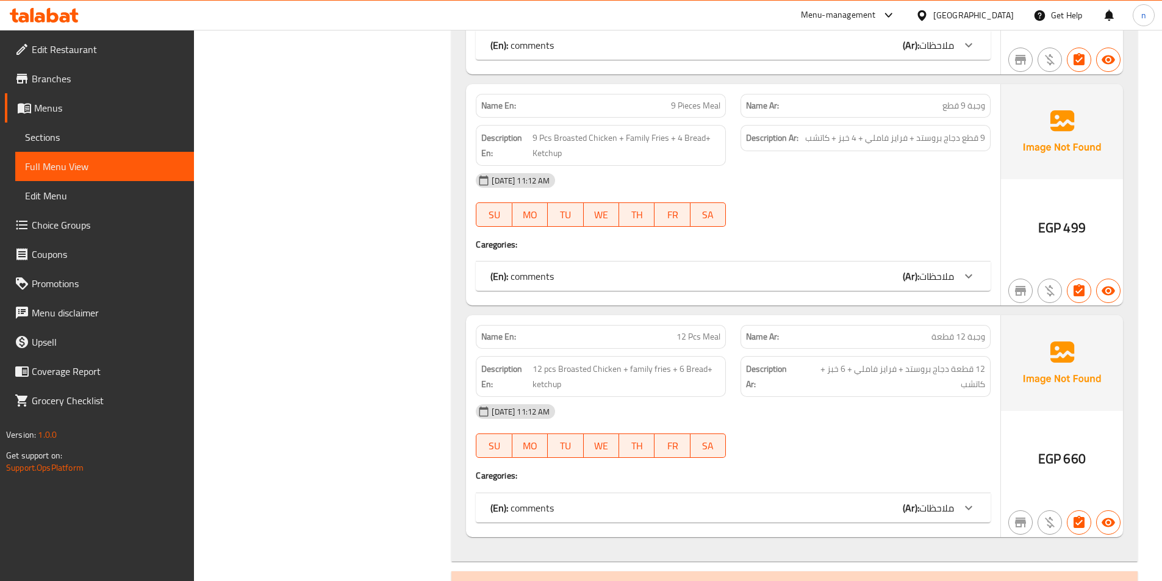
scroll to position [732, 0]
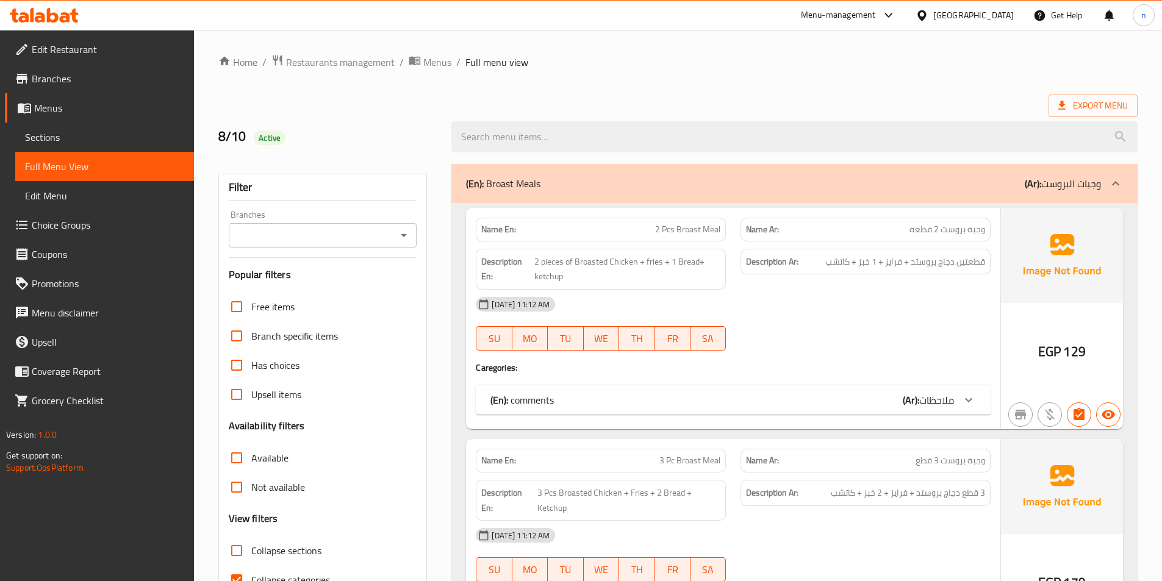
click at [926, 350] on div at bounding box center [865, 350] width 265 height 15
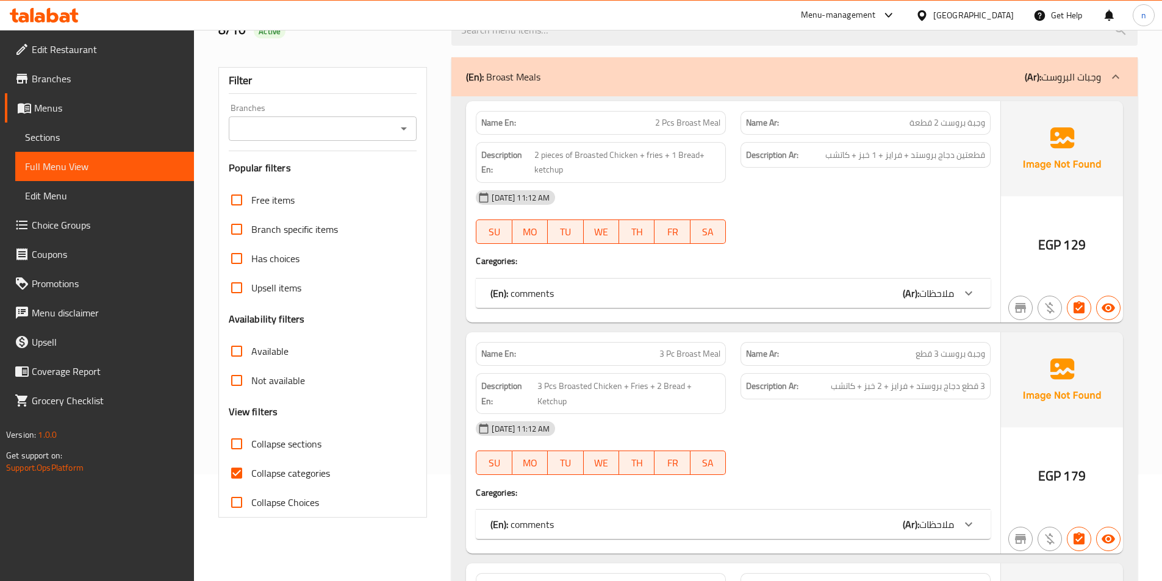
scroll to position [183, 0]
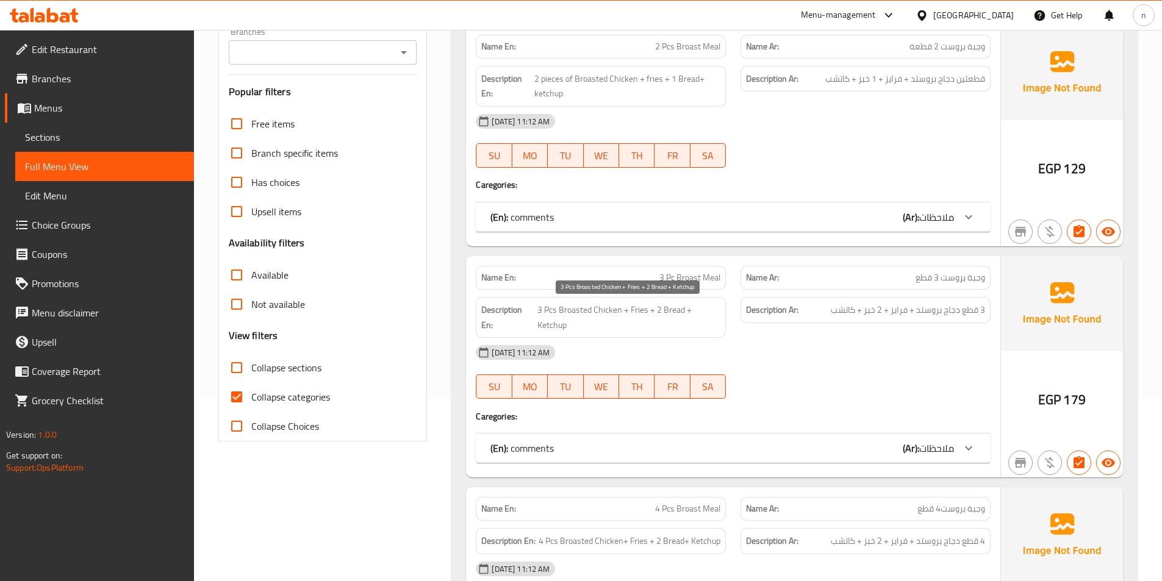
click at [548, 315] on span "3 Pcs Broasted Chicken + Fries + 2 Bread + Ketchup" at bounding box center [628, 317] width 183 height 30
copy span "Pcs"
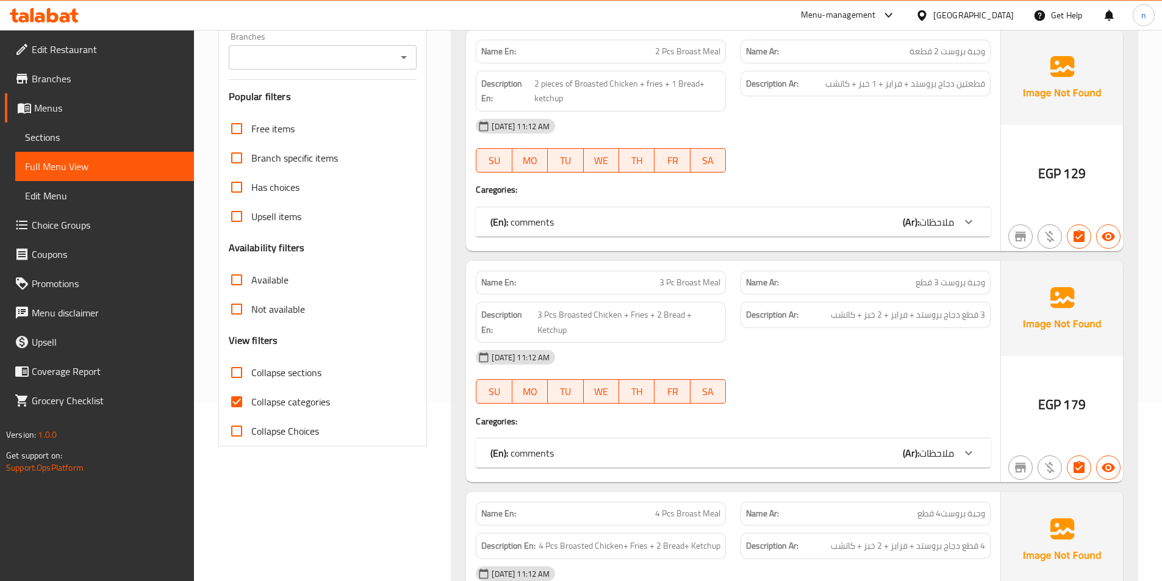
scroll to position [244, 0]
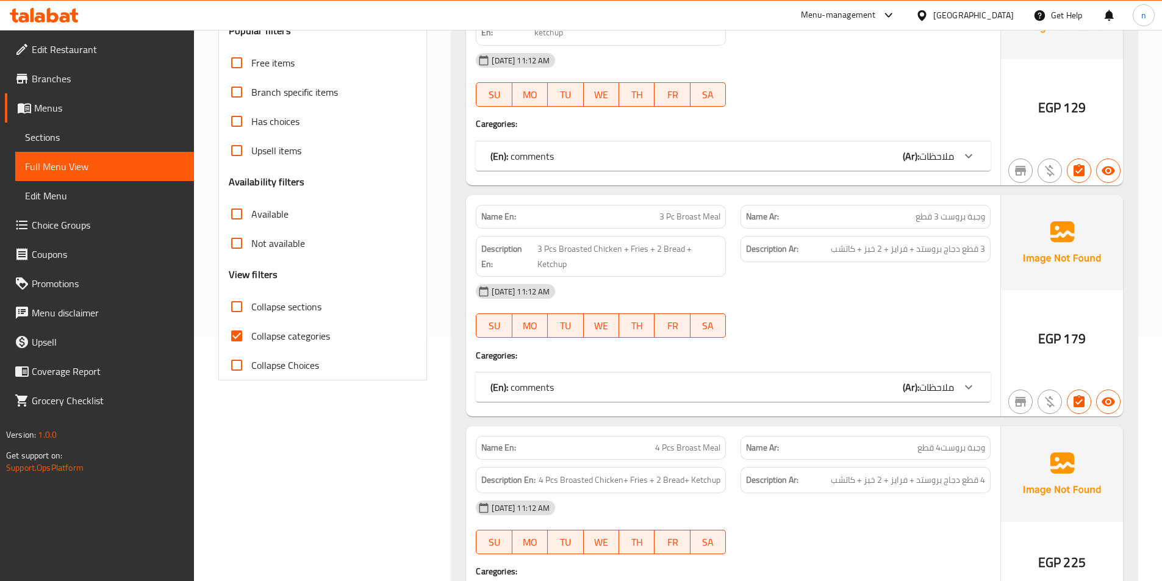
click at [254, 341] on span "Collapse categories" at bounding box center [290, 336] width 79 height 15
click at [251, 341] on input "Collapse categories" at bounding box center [236, 335] width 29 height 29
checkbox input "false"
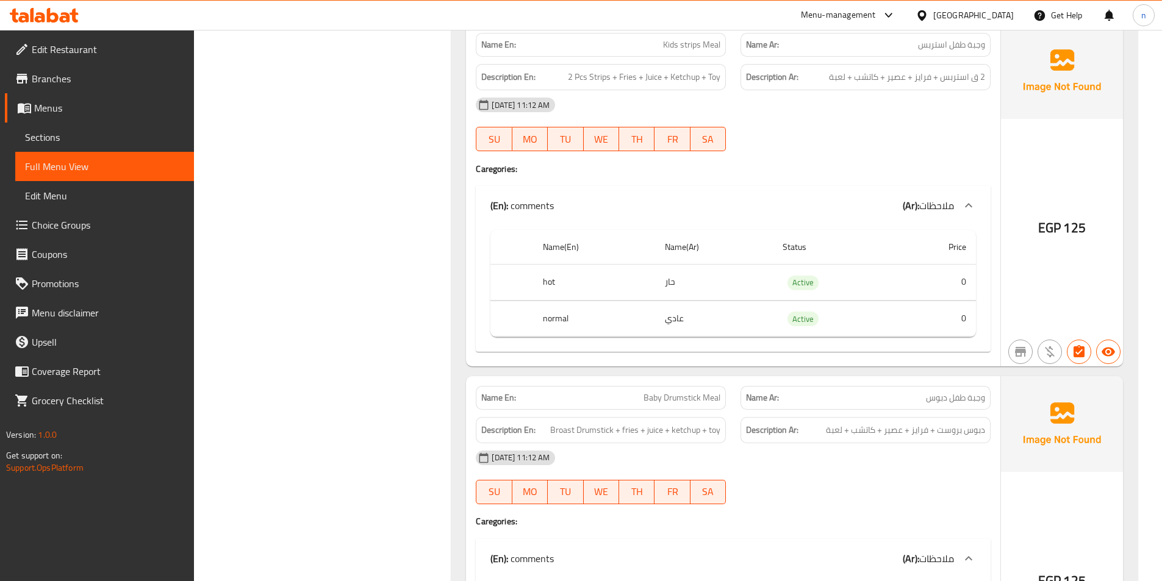
scroll to position [2805, 0]
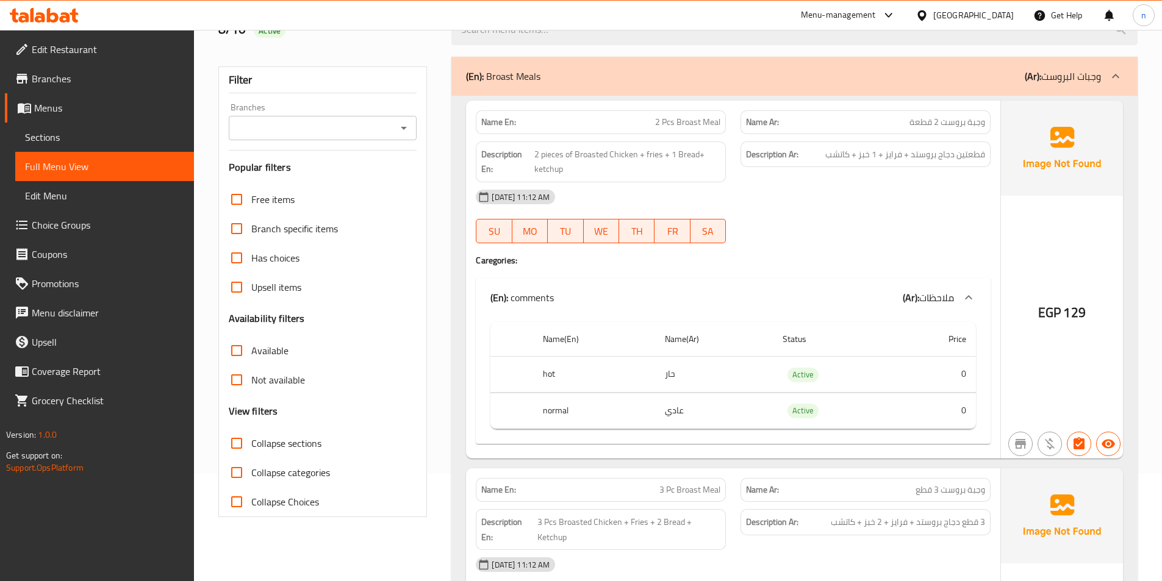
scroll to position [0, 0]
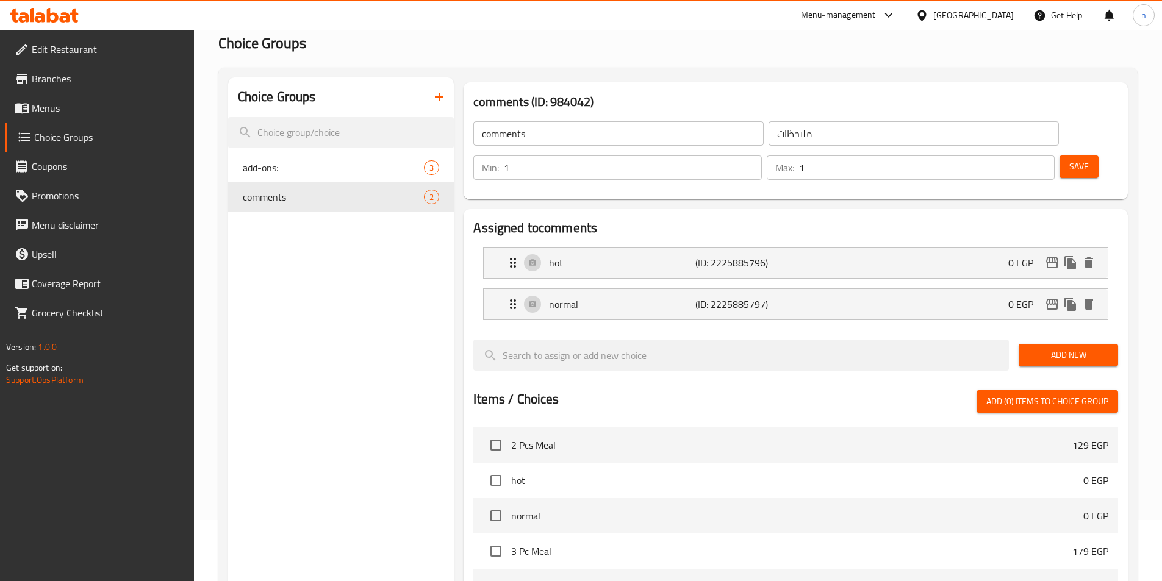
scroll to position [416, 0]
click at [212, 346] on div "Home / Restaurants management / Choice Groups Choice Groups Choice Groups add-o…" at bounding box center [678, 437] width 968 height 937
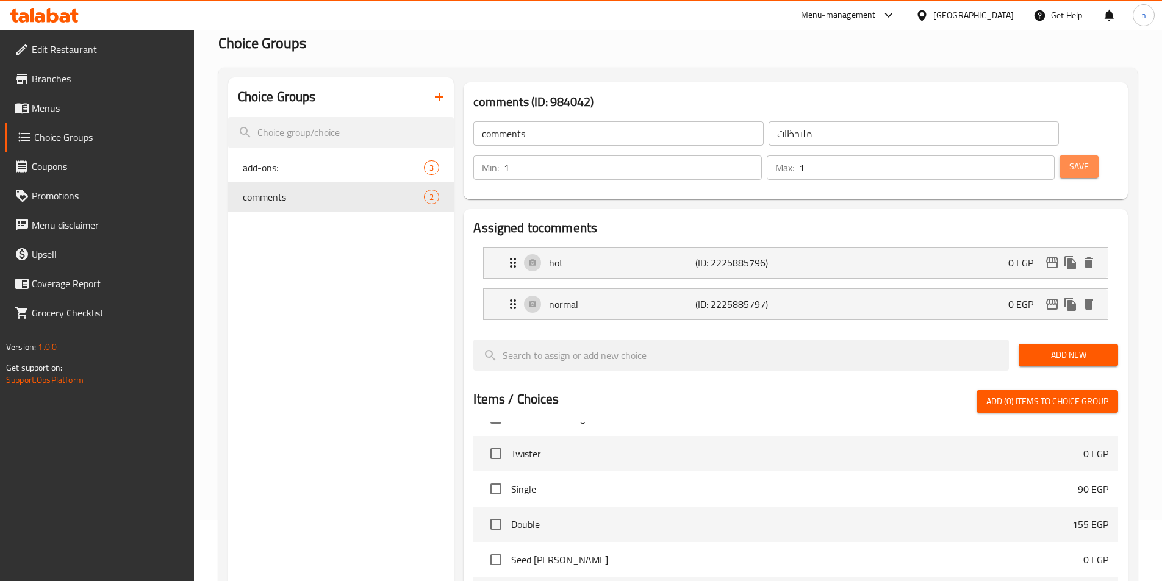
click at [1059, 155] on button "Save" at bounding box center [1078, 166] width 39 height 23
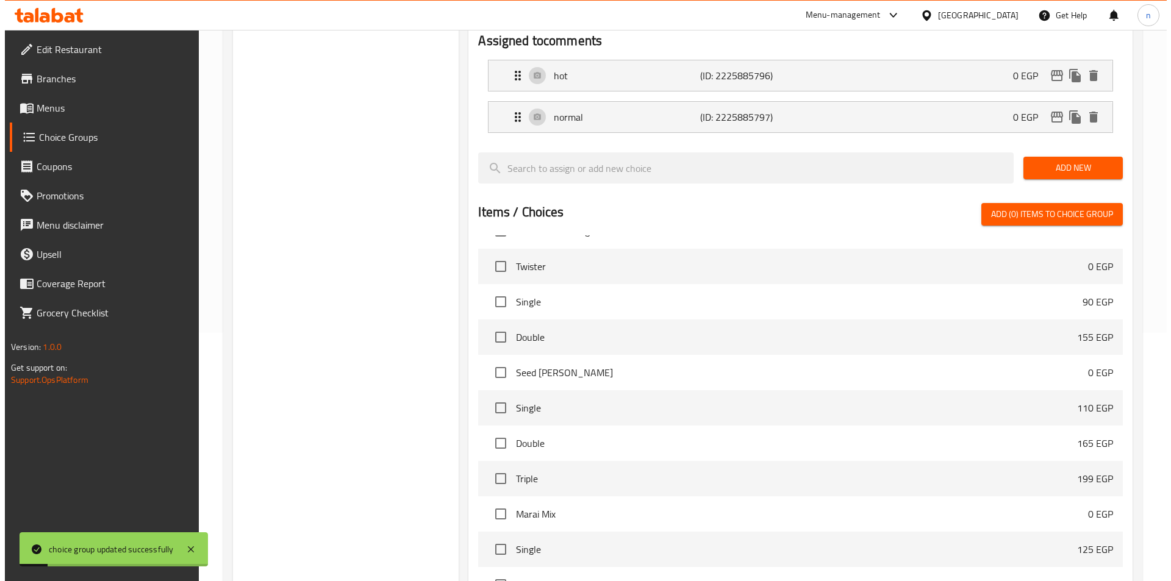
scroll to position [351, 0]
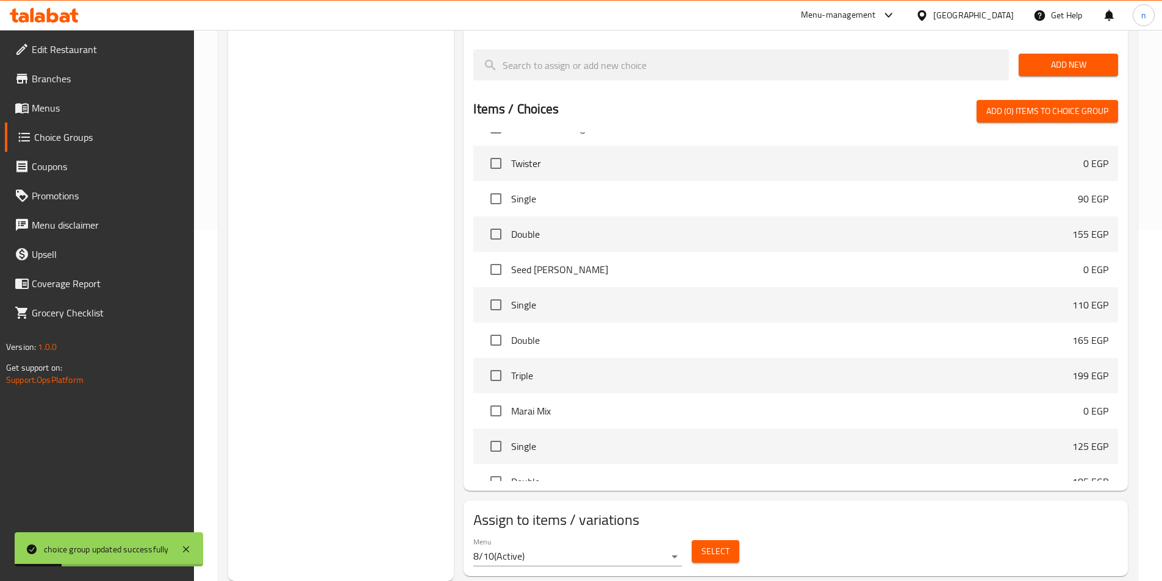
click at [710, 544] on span "Select" at bounding box center [715, 551] width 28 height 15
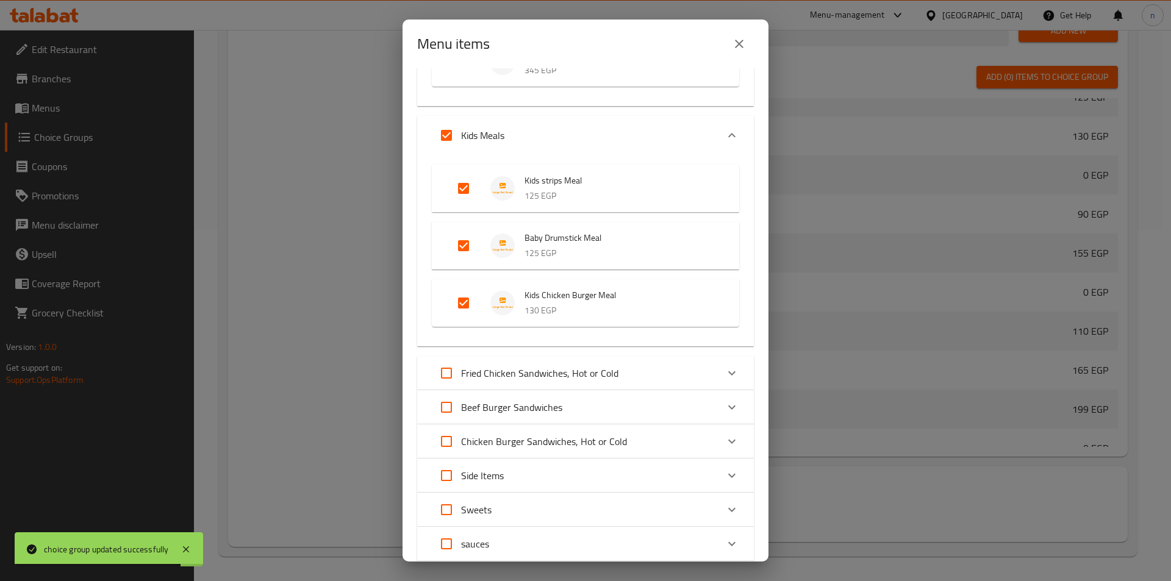
scroll to position [549, 0]
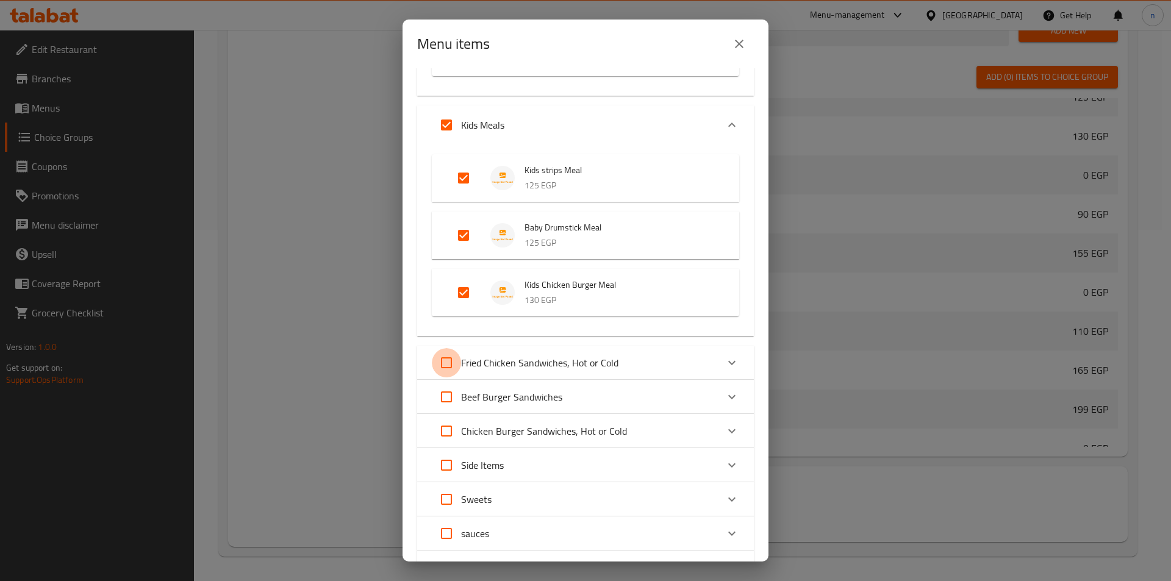
click at [457, 360] on input "Expand" at bounding box center [446, 362] width 29 height 29
checkbox input "true"
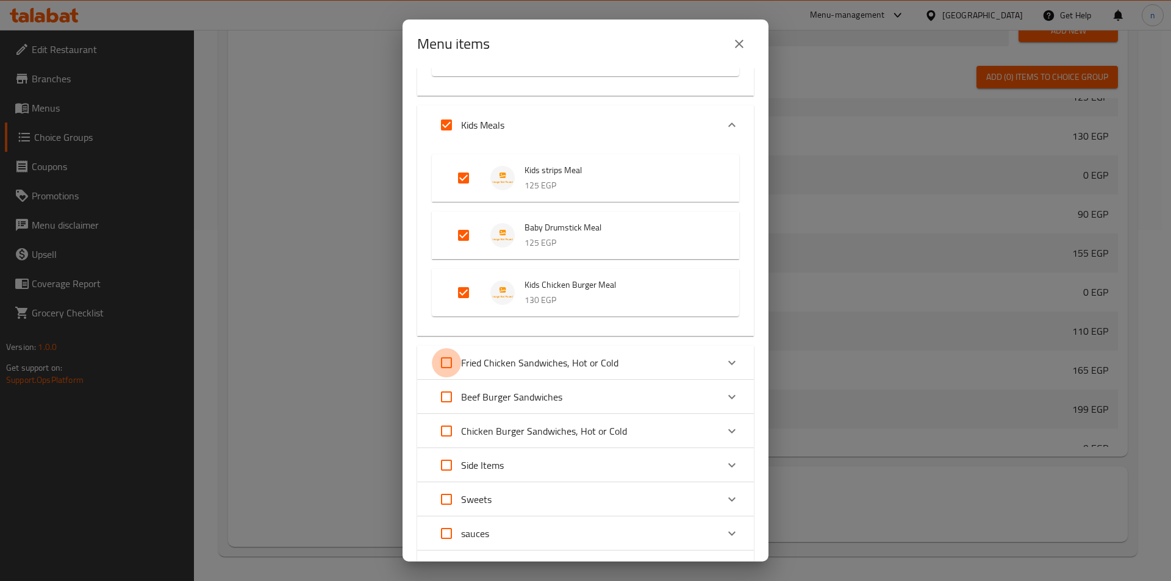
checkbox input "true"
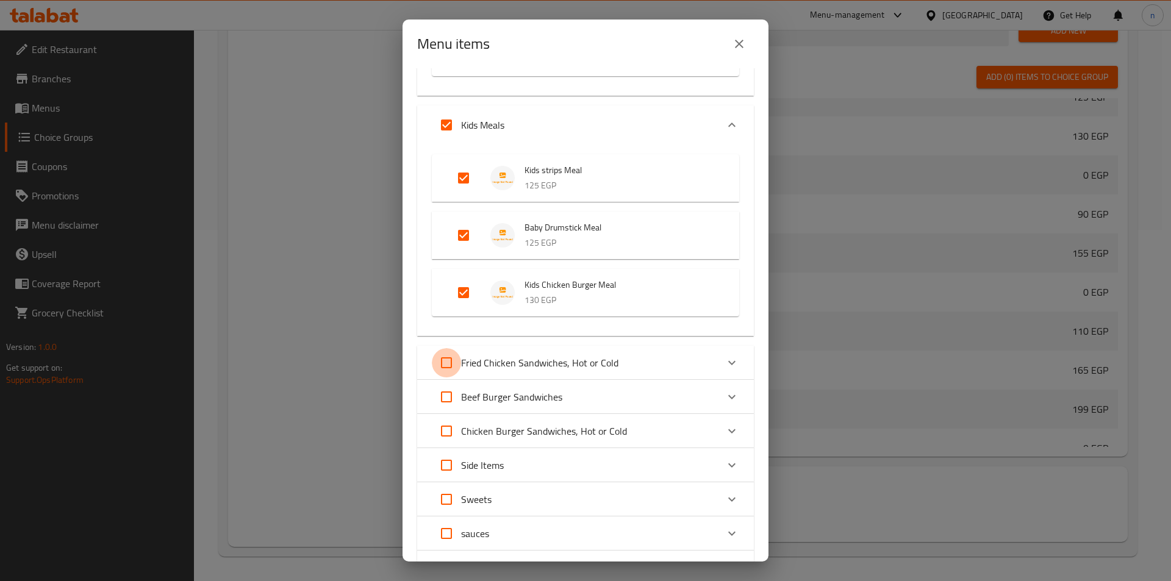
checkbox input "true"
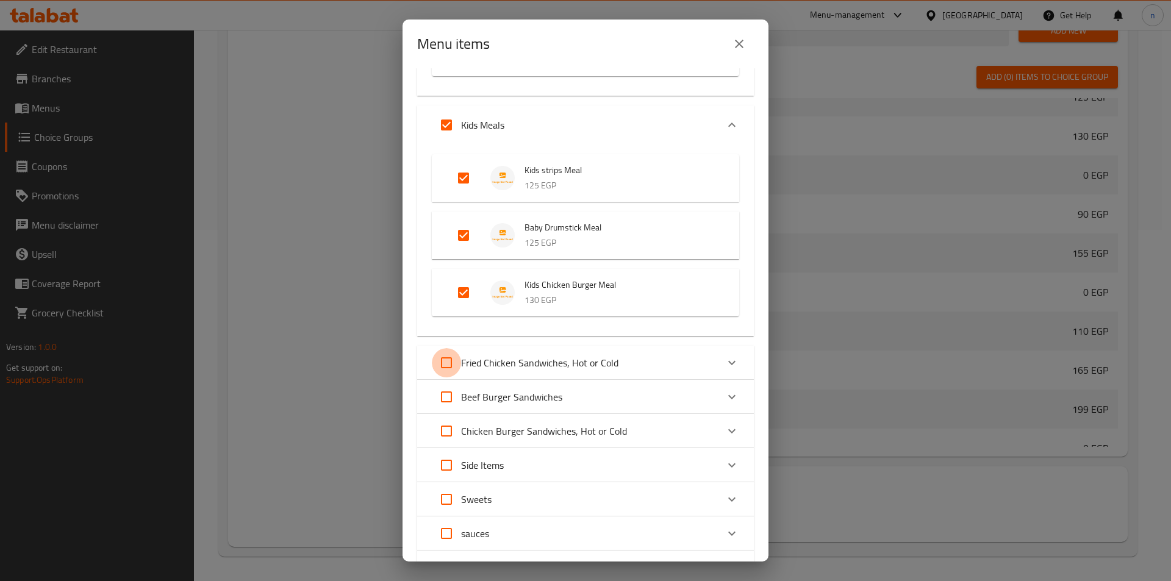
checkbox input "true"
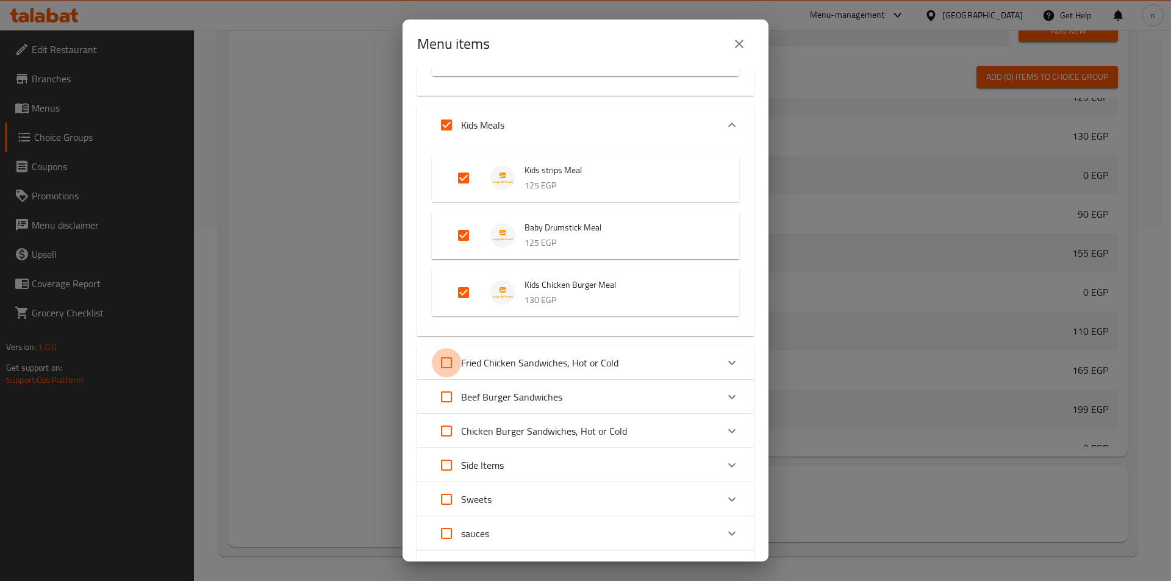
checkbox input "true"
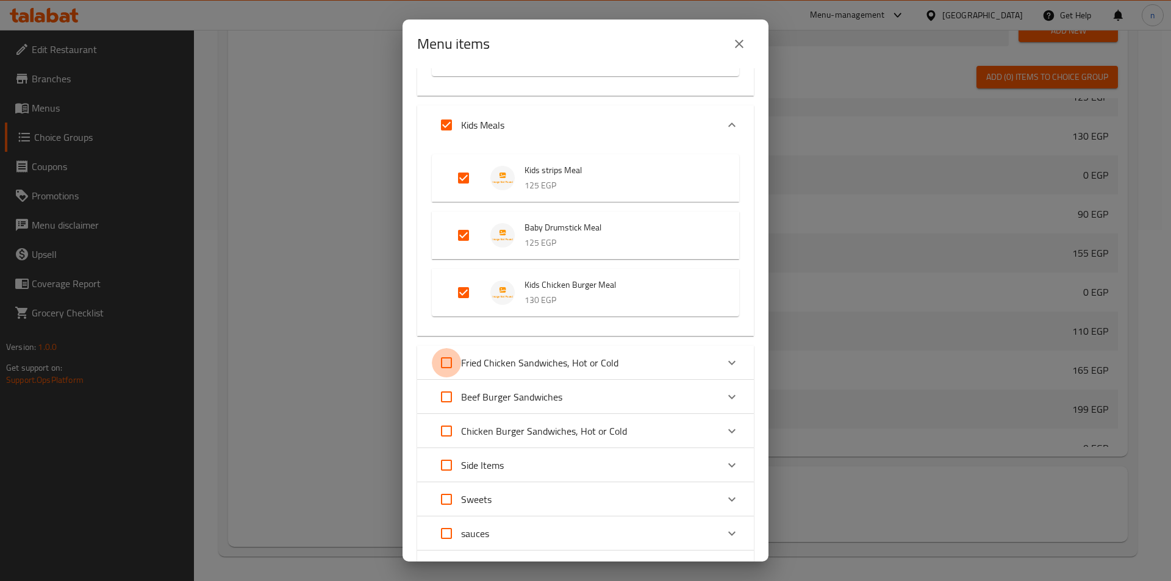
checkbox input "true"
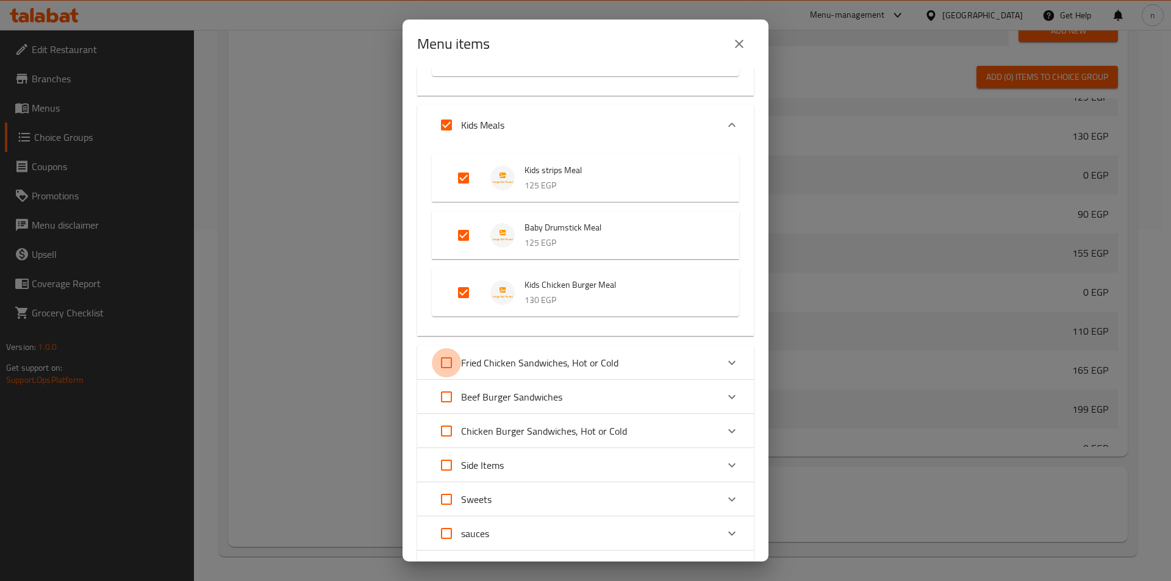
checkbox input "true"
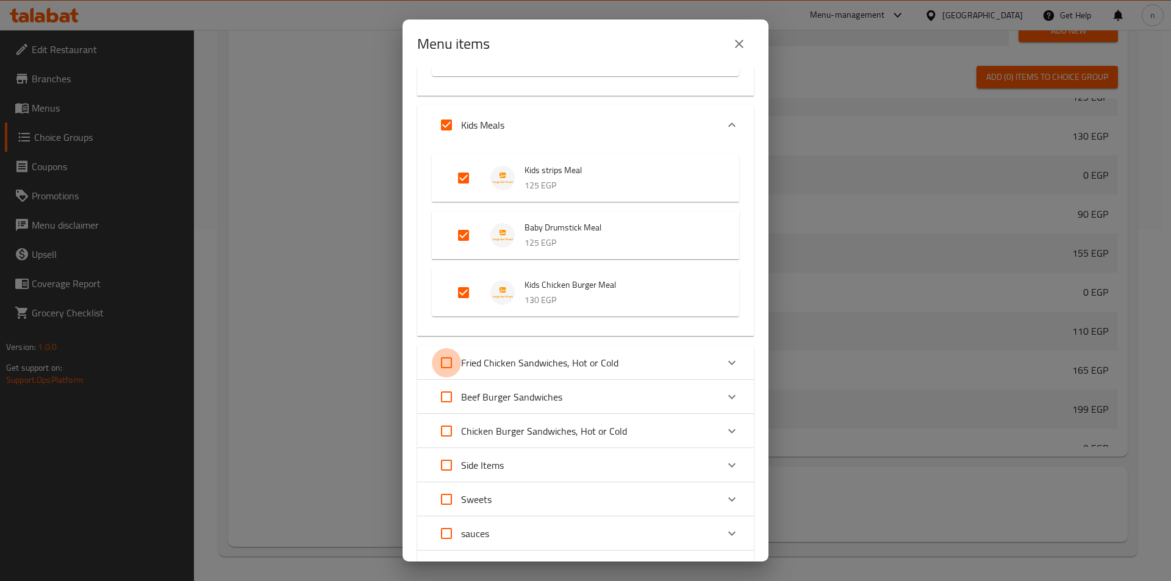
checkbox input "true"
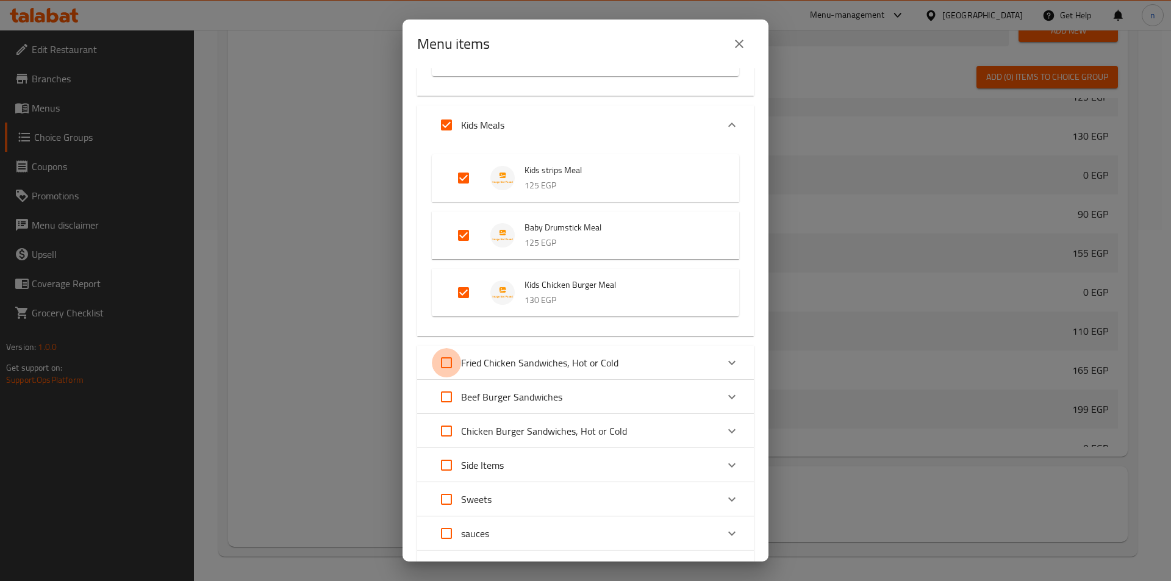
checkbox input "true"
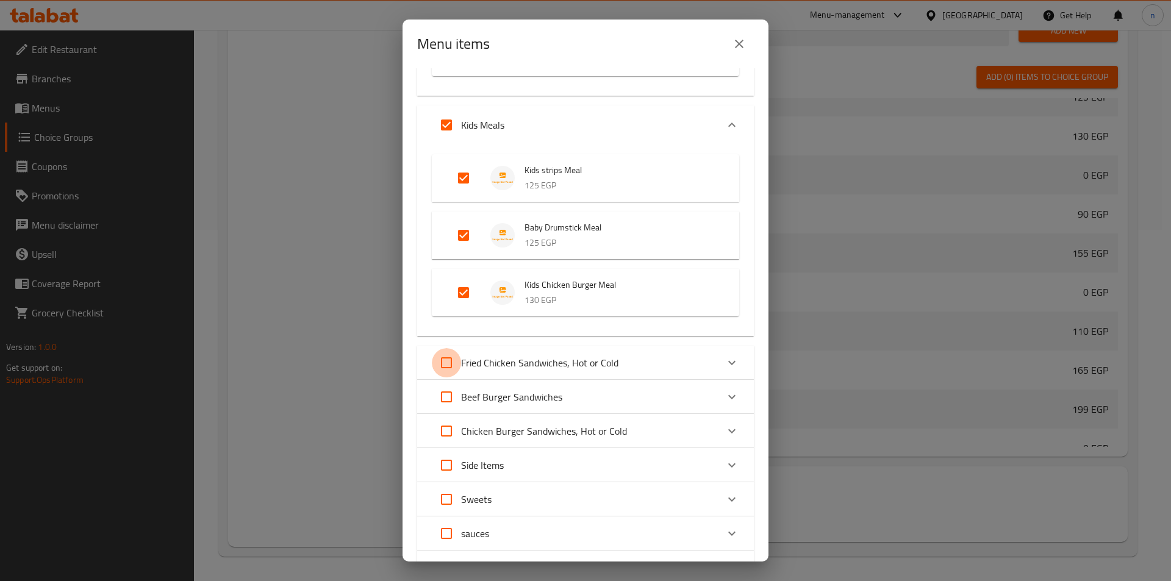
checkbox input "true"
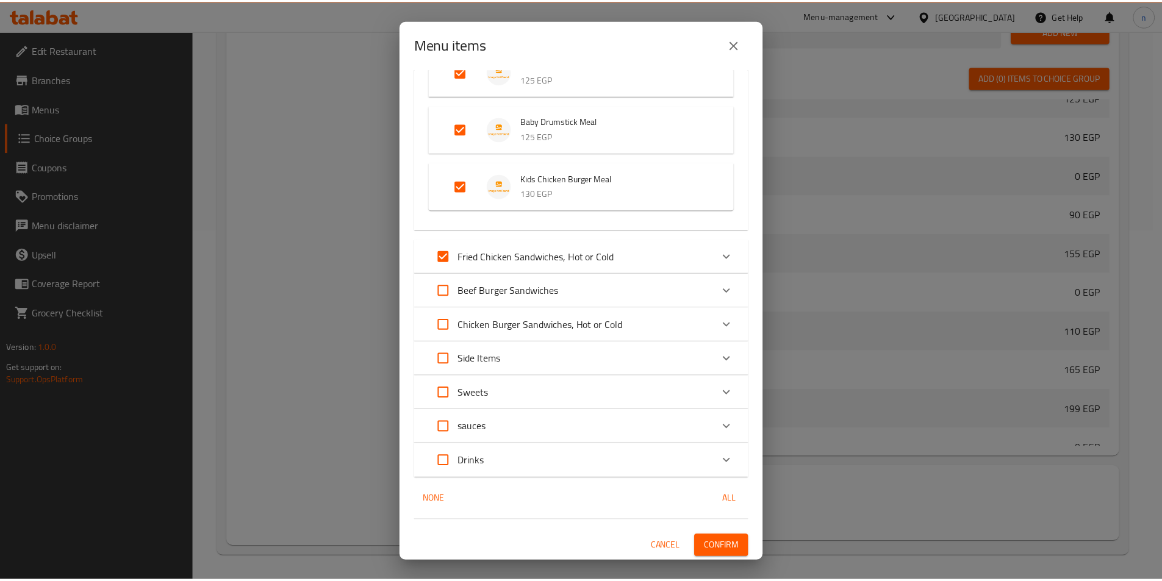
scroll to position [657, 0]
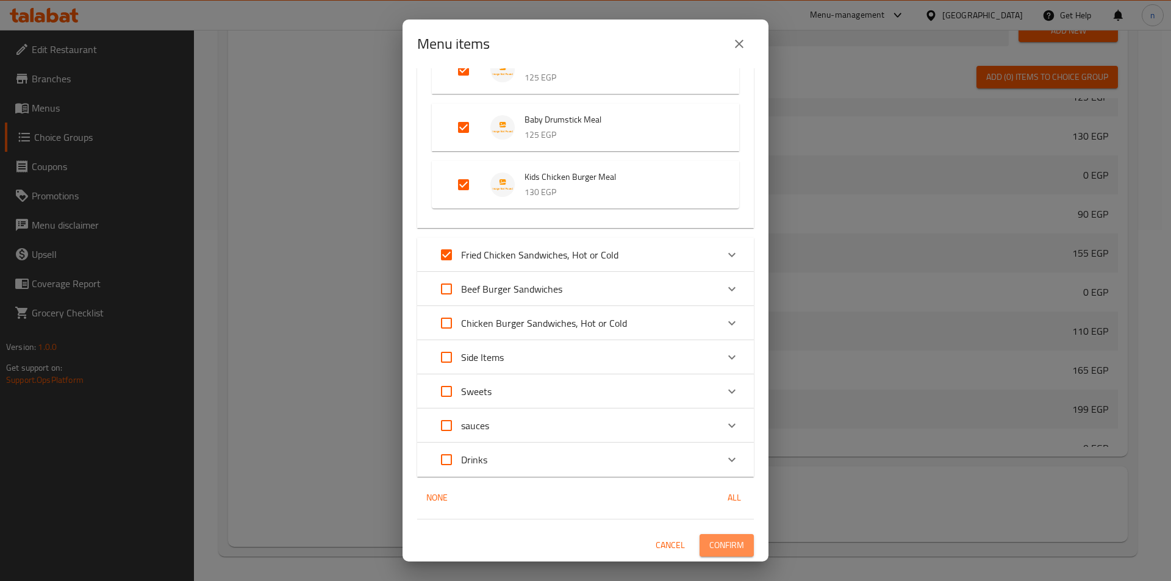
click at [709, 551] on span "Confirm" at bounding box center [726, 545] width 35 height 15
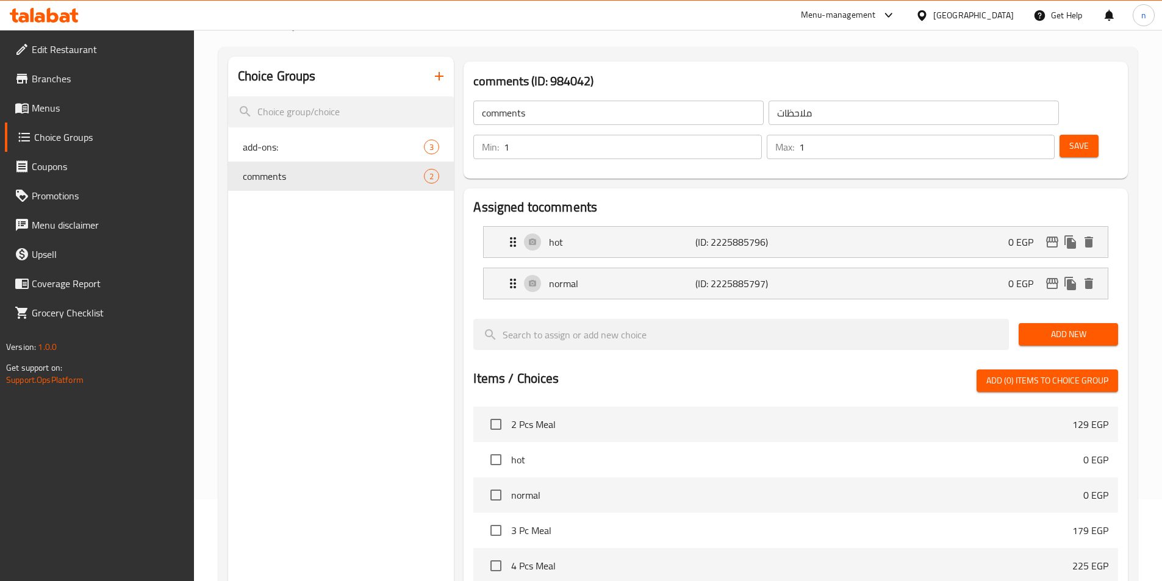
scroll to position [46, 0]
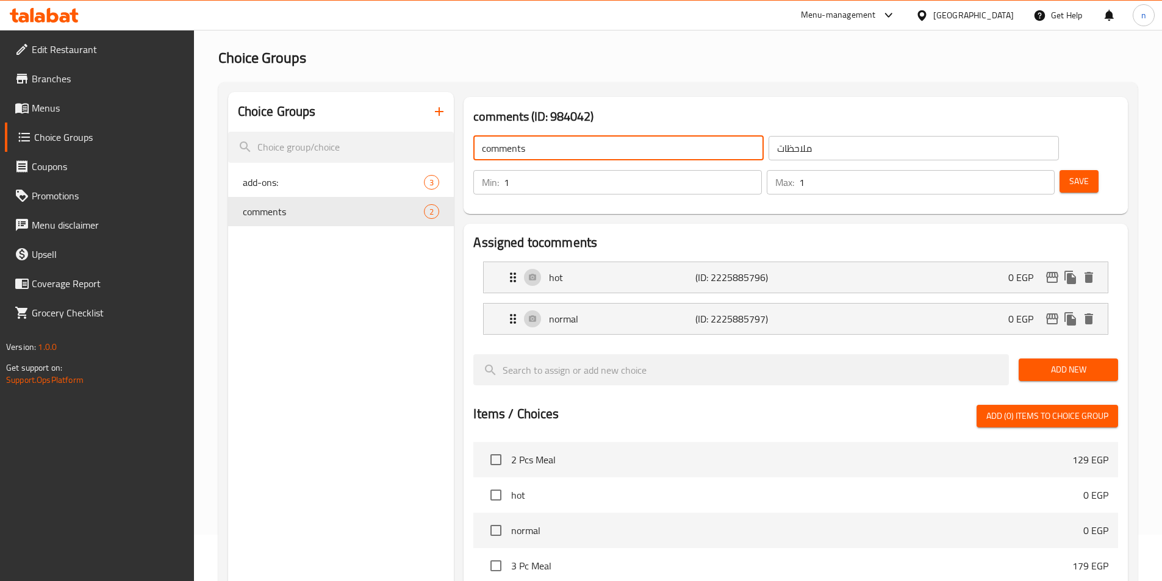
click at [607, 155] on input "comments" at bounding box center [618, 148] width 290 height 24
type input "غ"
type input "Your choice of:"
click at [803, 153] on input "ملاحظات" at bounding box center [913, 148] width 290 height 24
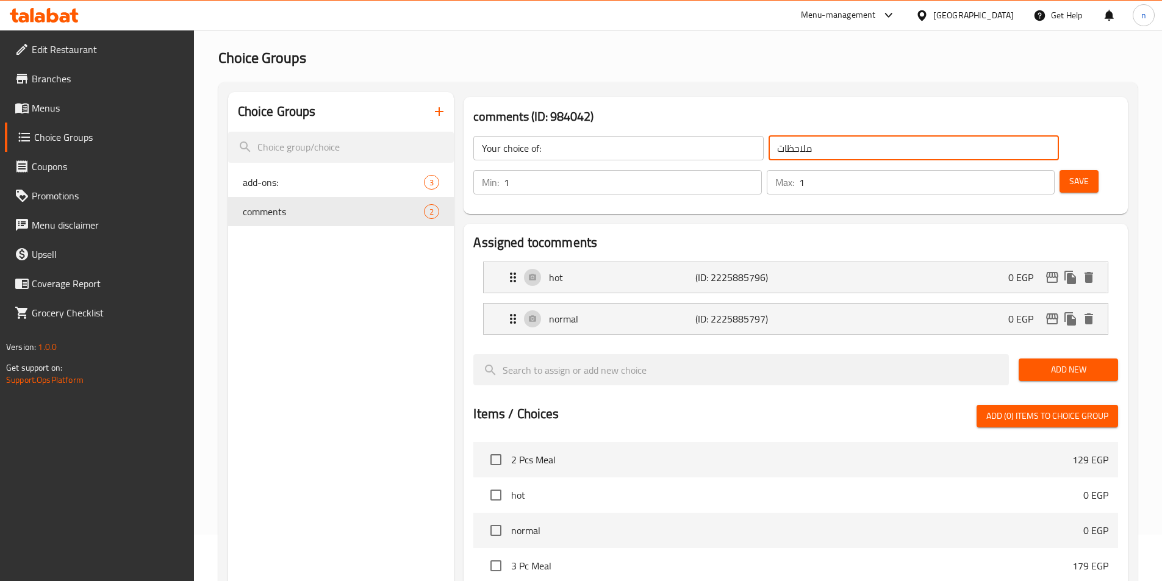
click at [803, 153] on input "ملاحظات" at bounding box center [913, 148] width 290 height 24
click at [803, 153] on input "text" at bounding box center [913, 148] width 290 height 24
type input "اختيارك من:"
click at [1069, 174] on span "Save" at bounding box center [1079, 181] width 20 height 15
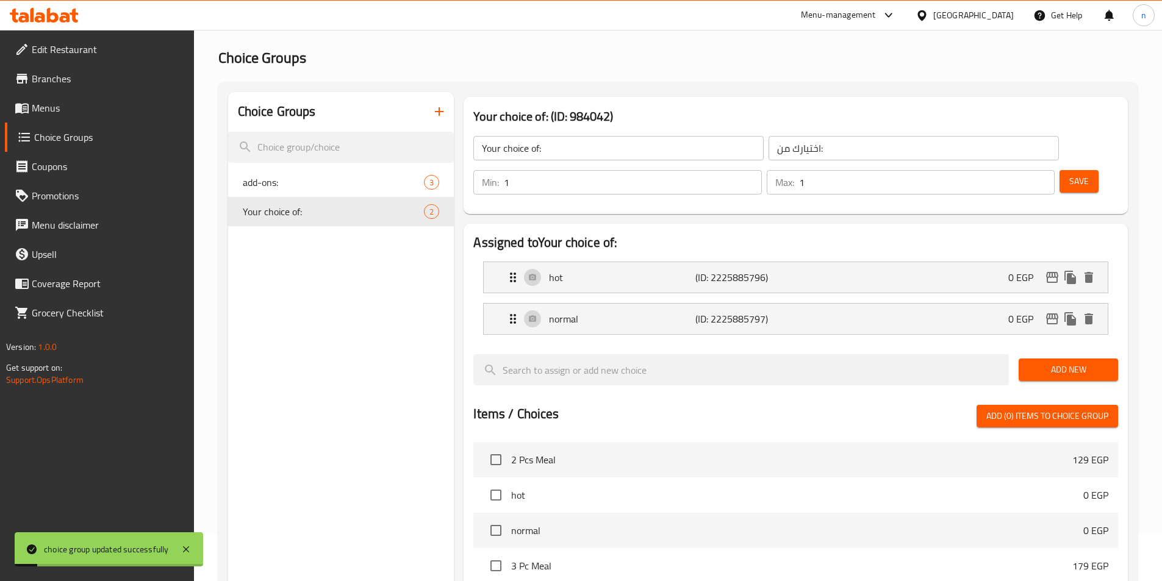
click at [407, 382] on div "Choice Groups add-ons: 3 Your choice of: 2" at bounding box center [341, 489] width 226 height 794
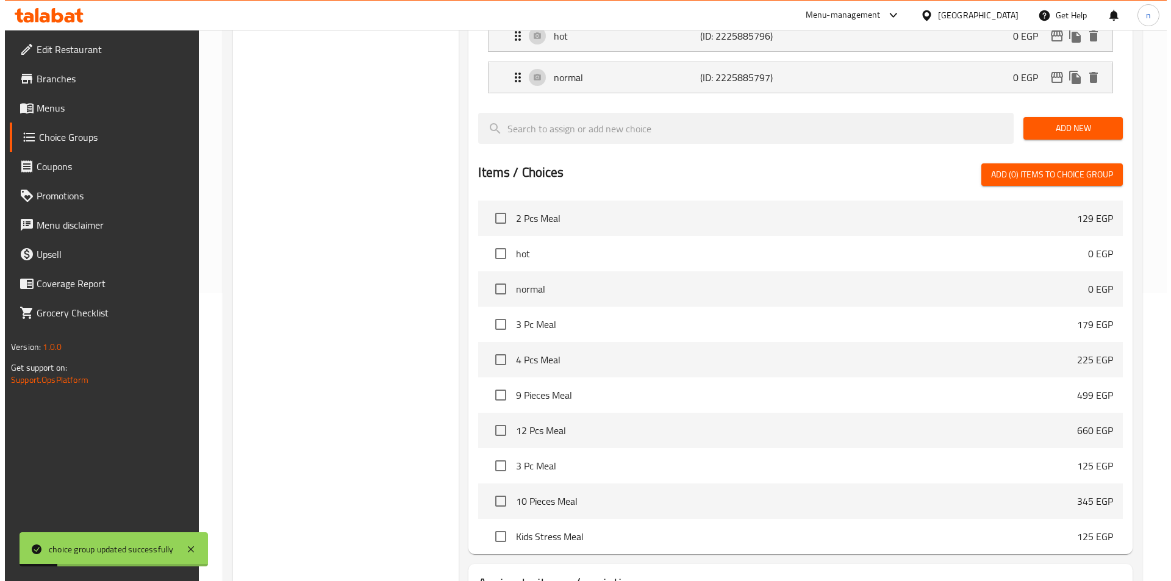
scroll to position [351, 0]
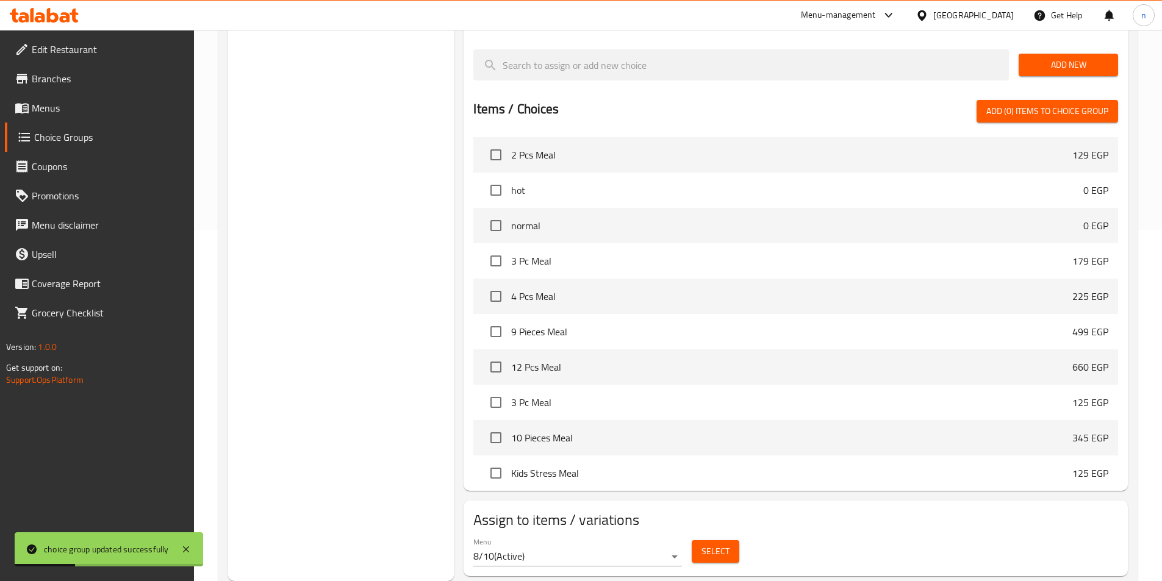
click at [724, 544] on span "Select" at bounding box center [715, 551] width 28 height 15
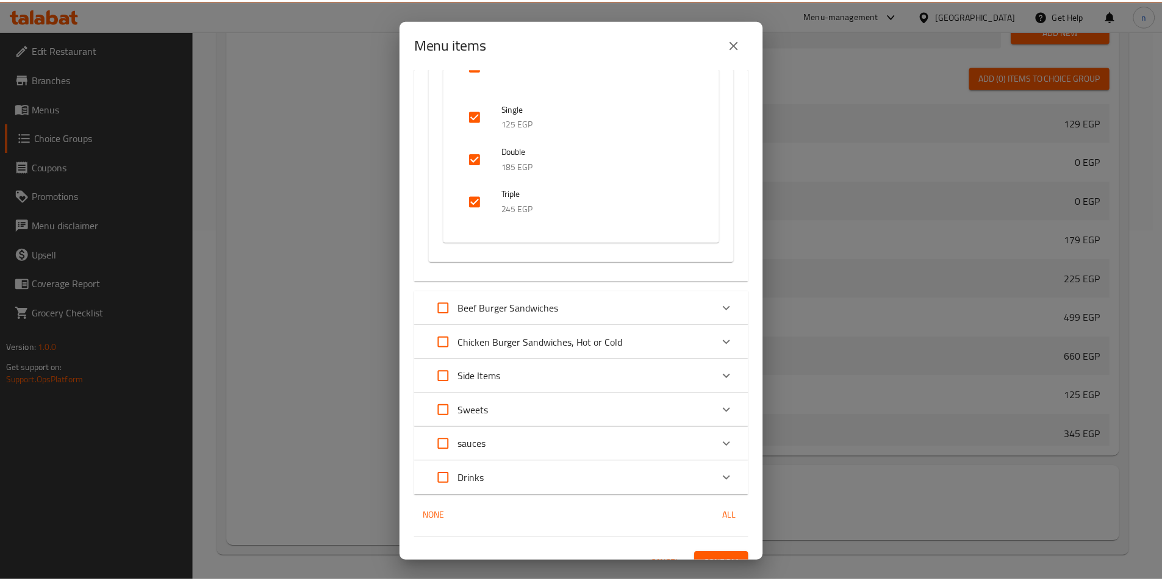
scroll to position [3294, 0]
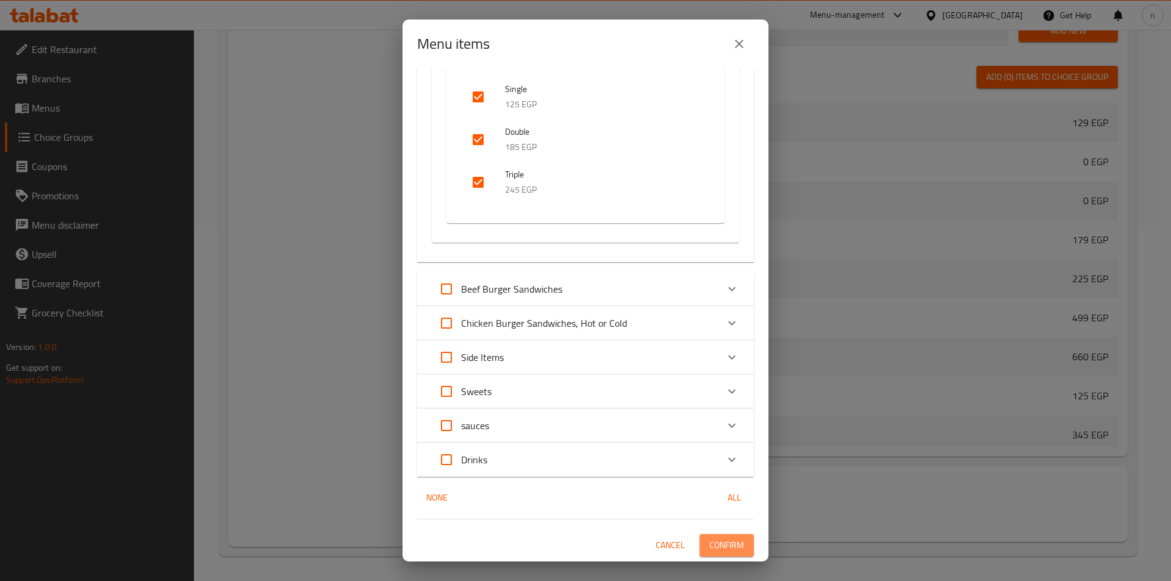
click at [712, 540] on span "Confirm" at bounding box center [726, 545] width 35 height 15
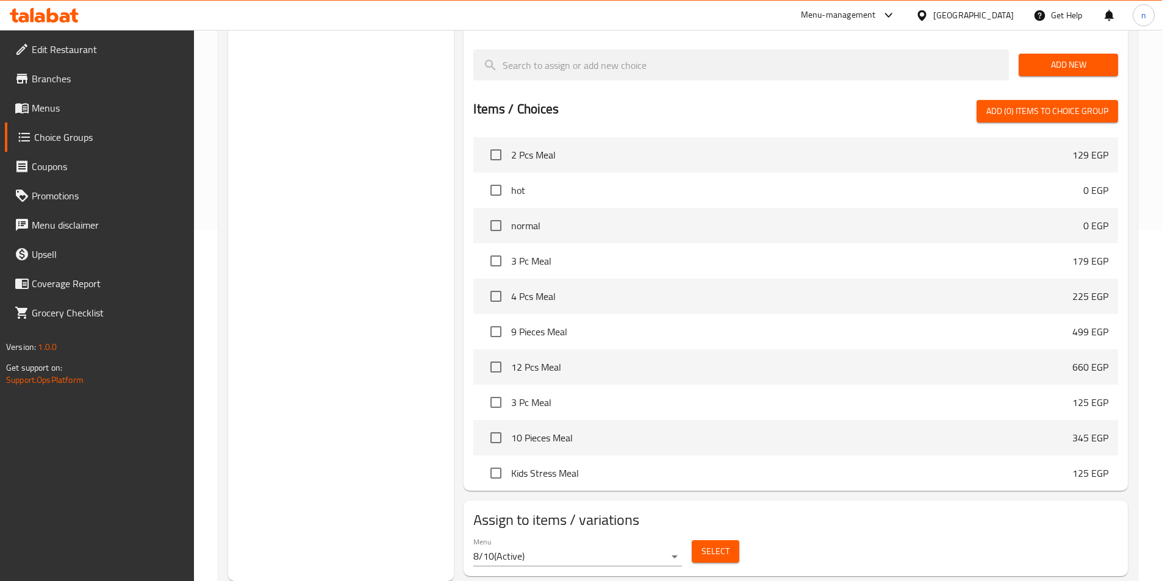
click at [357, 322] on div "Choice Groups add-ons: 3 Your choice of: 2" at bounding box center [341, 184] width 226 height 794
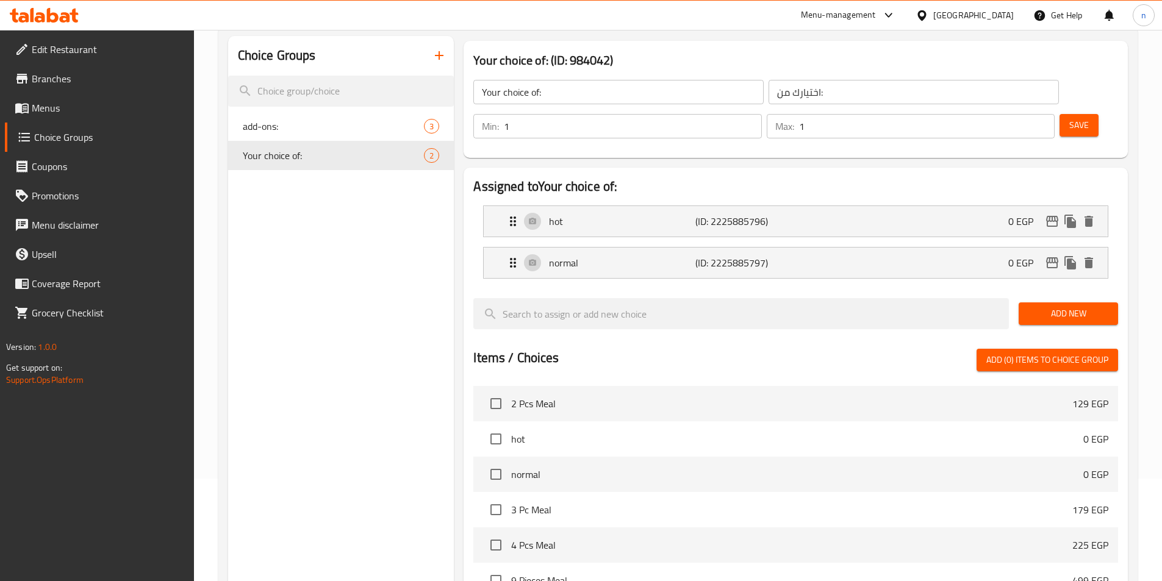
scroll to position [0, 0]
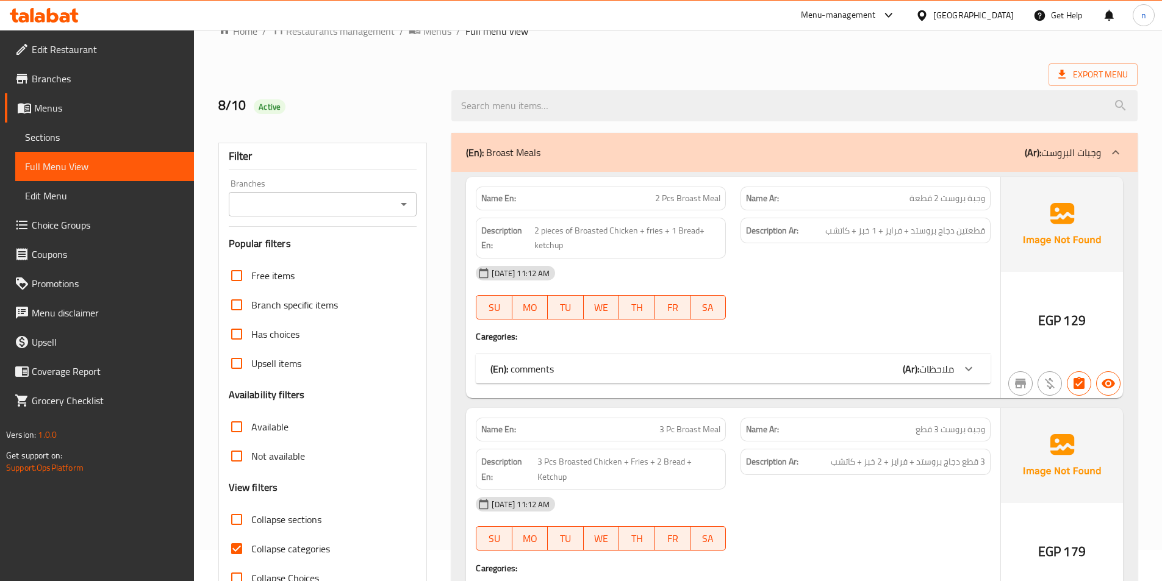
scroll to position [61, 0]
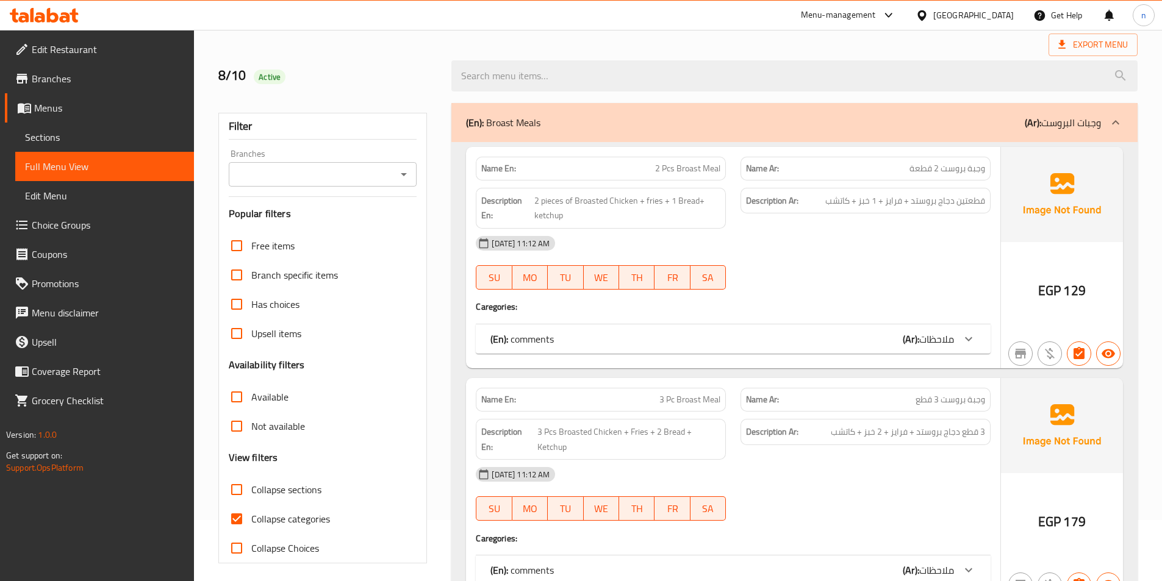
click at [237, 515] on input "Collapse categories" at bounding box center [236, 518] width 29 height 29
checkbox input "false"
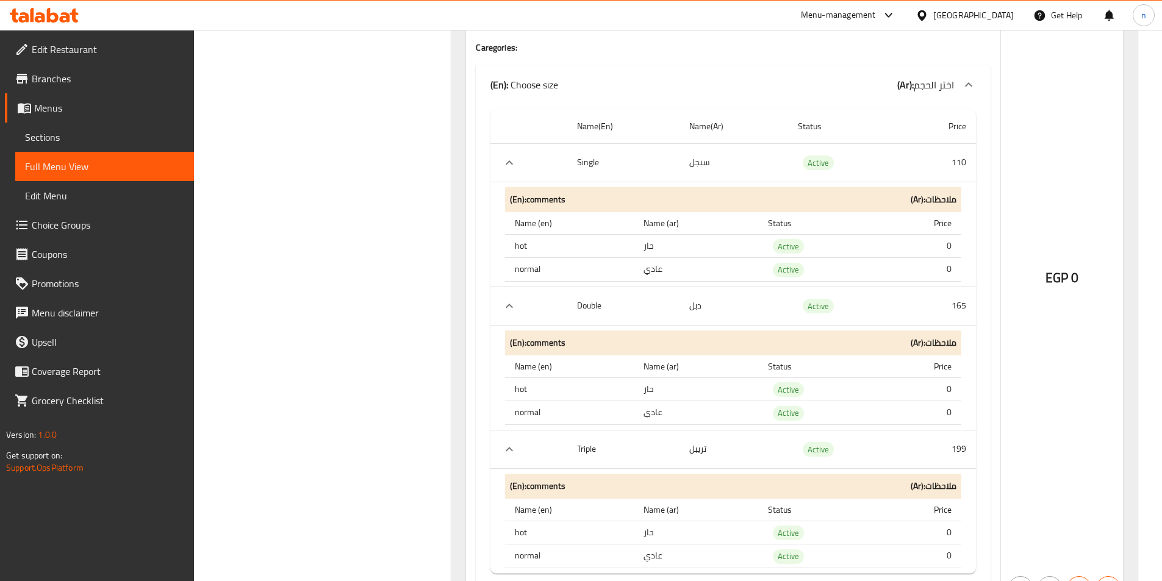
scroll to position [4573, 0]
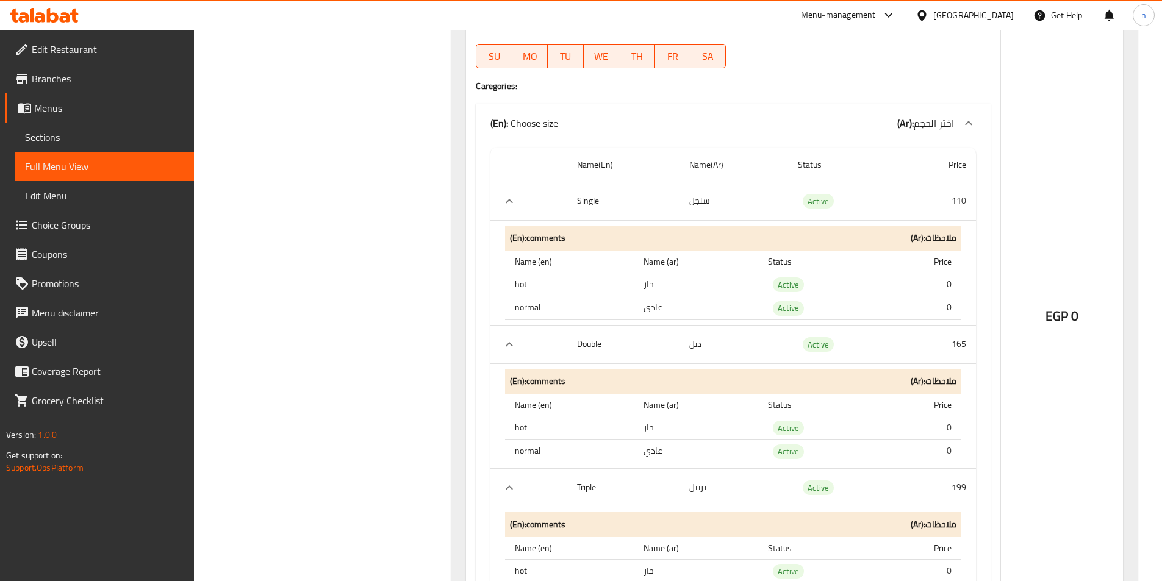
scroll to position [4451, 0]
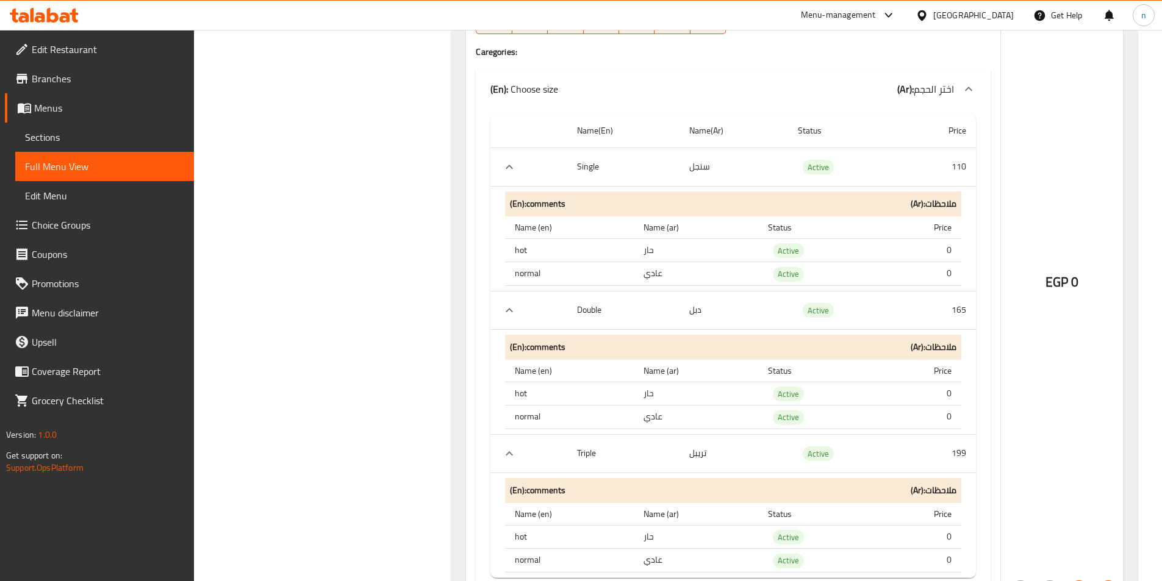
scroll to position [4512, 0]
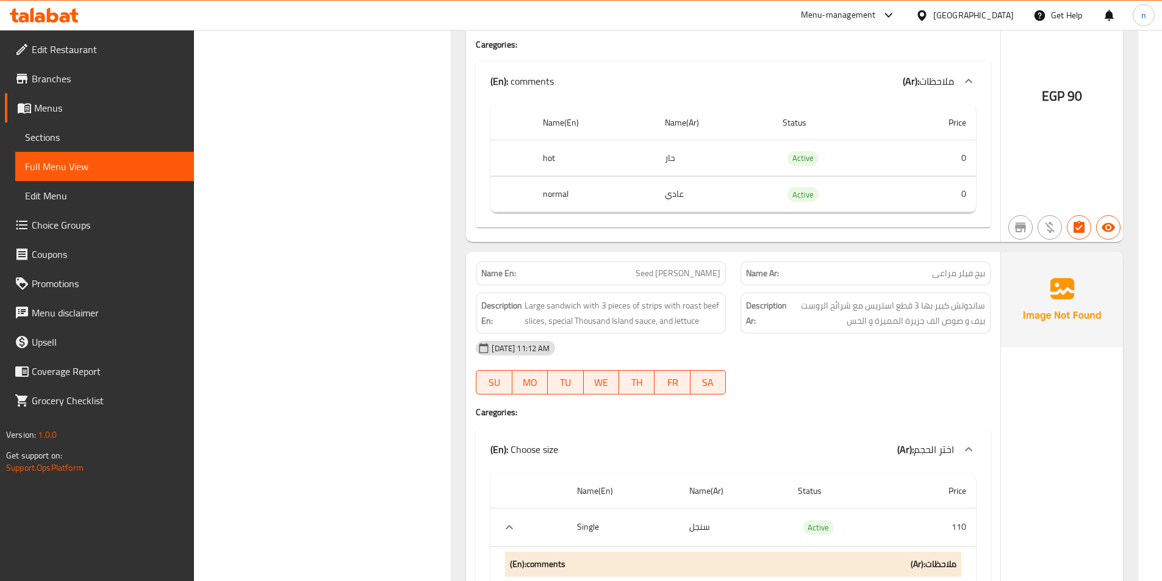
scroll to position [4146, 0]
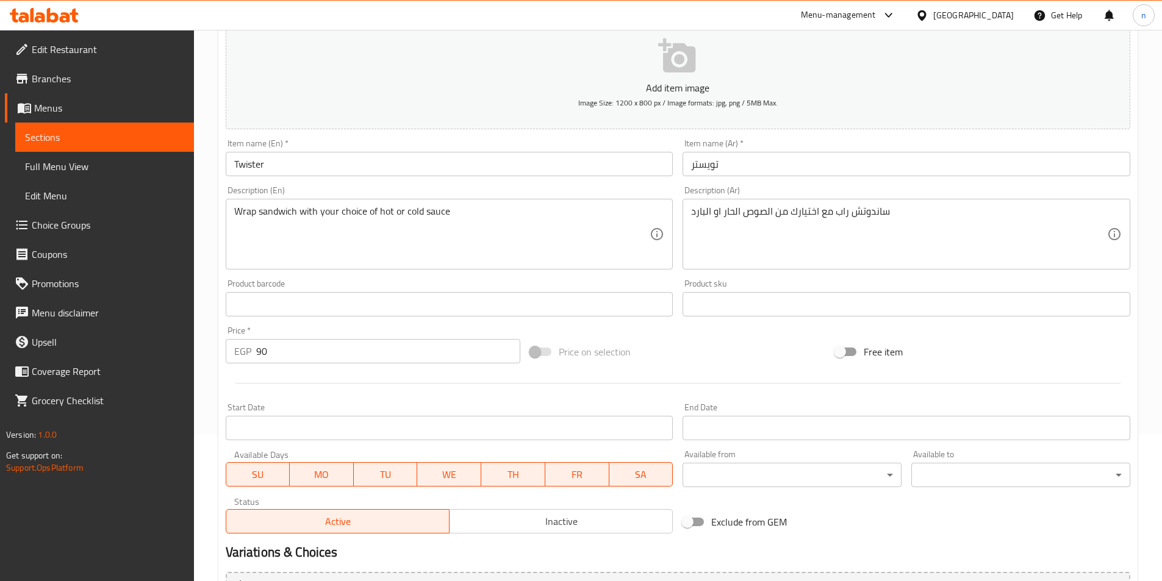
scroll to position [301, 0]
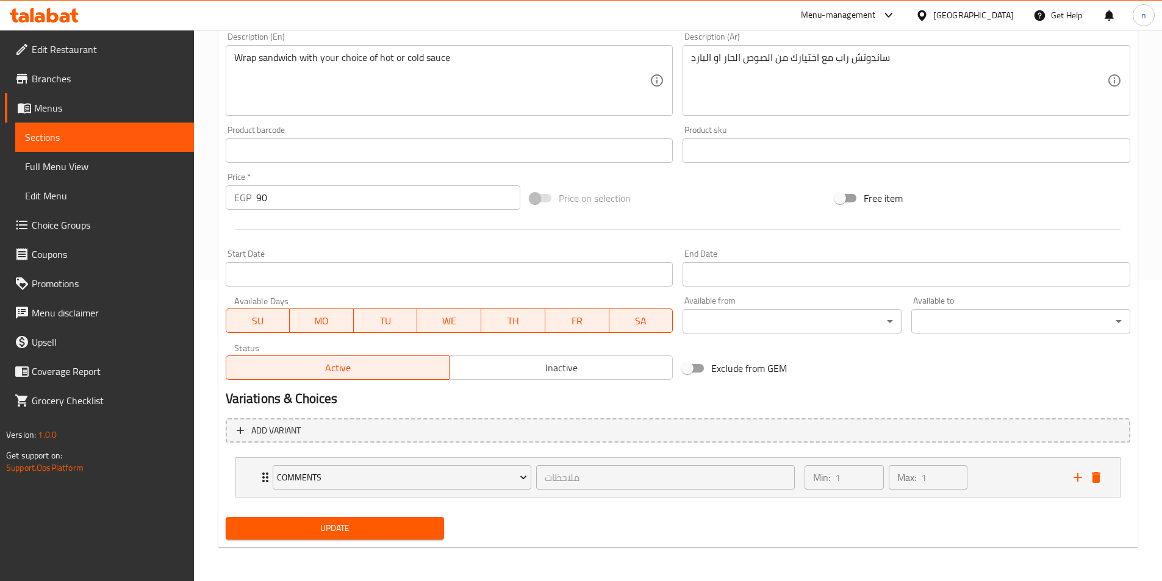
click at [1018, 499] on li "comments ملاحظات ​ Min: 1 ​ Max: 1 ​ hot (ID: 2225885796) 0 EGP Name (En) hot N…" at bounding box center [678, 477] width 904 height 50
click at [1019, 488] on div "Min: 1 ​ Max: 1 ​" at bounding box center [931, 477] width 268 height 39
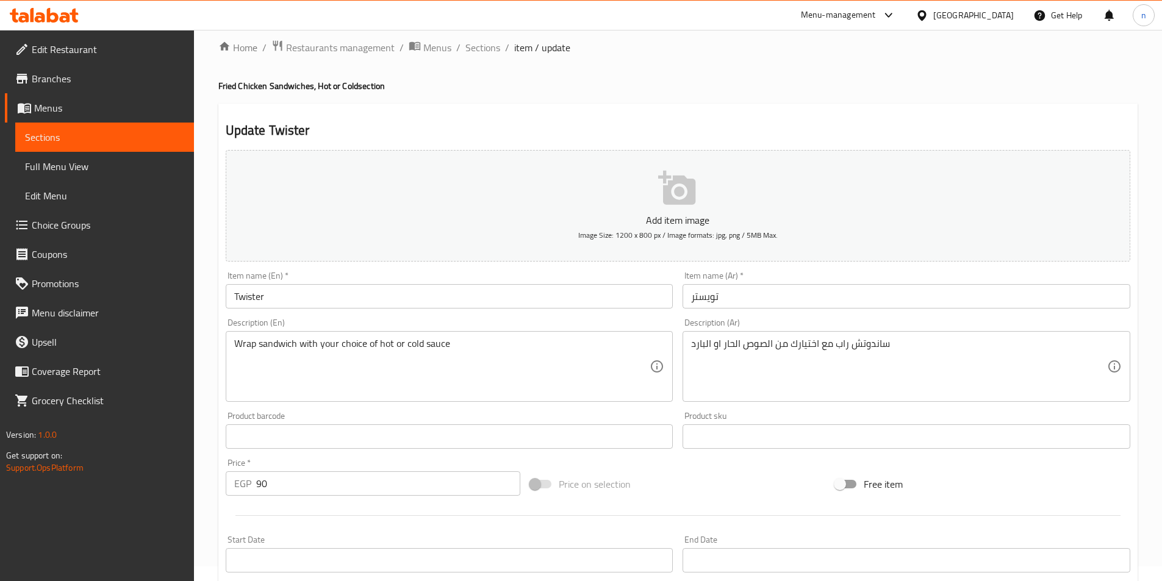
scroll to position [0, 0]
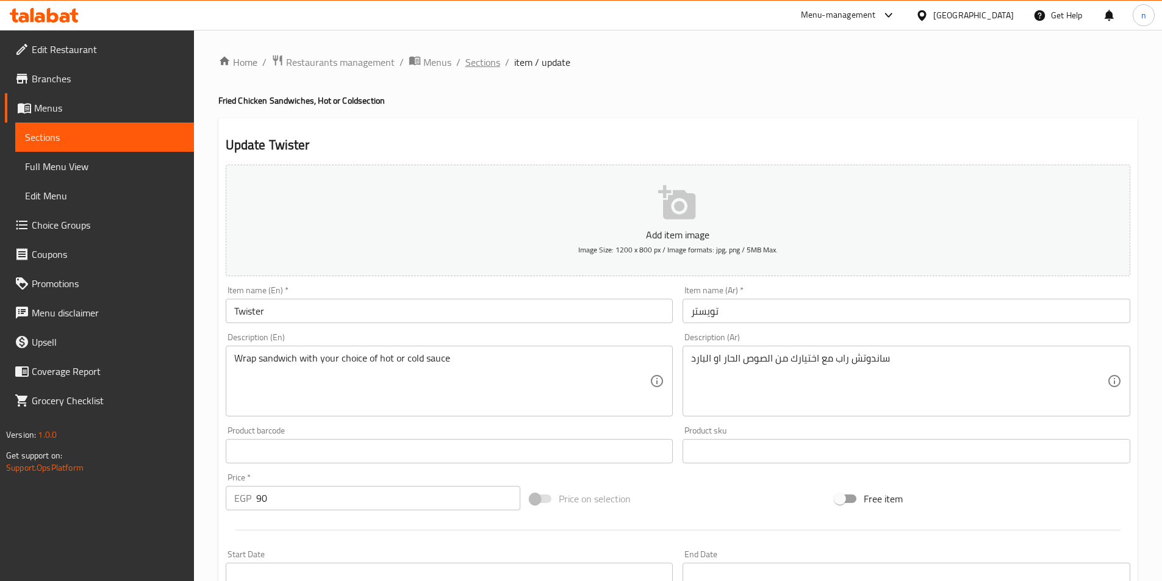
click at [483, 63] on span "Sections" at bounding box center [482, 62] width 35 height 15
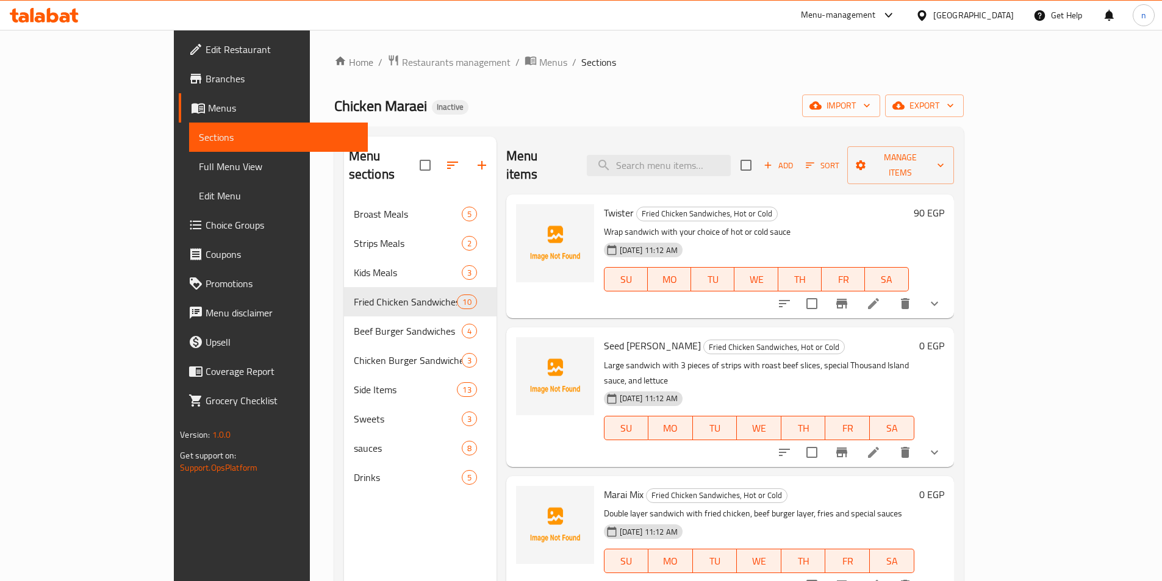
scroll to position [61, 0]
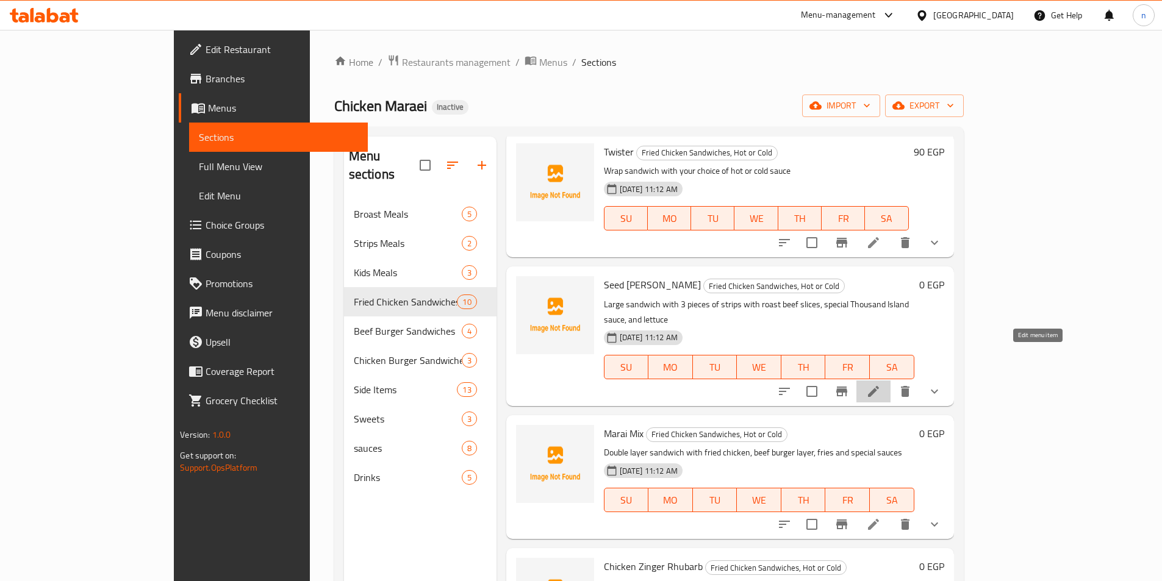
click at [880, 384] on icon at bounding box center [873, 391] width 15 height 15
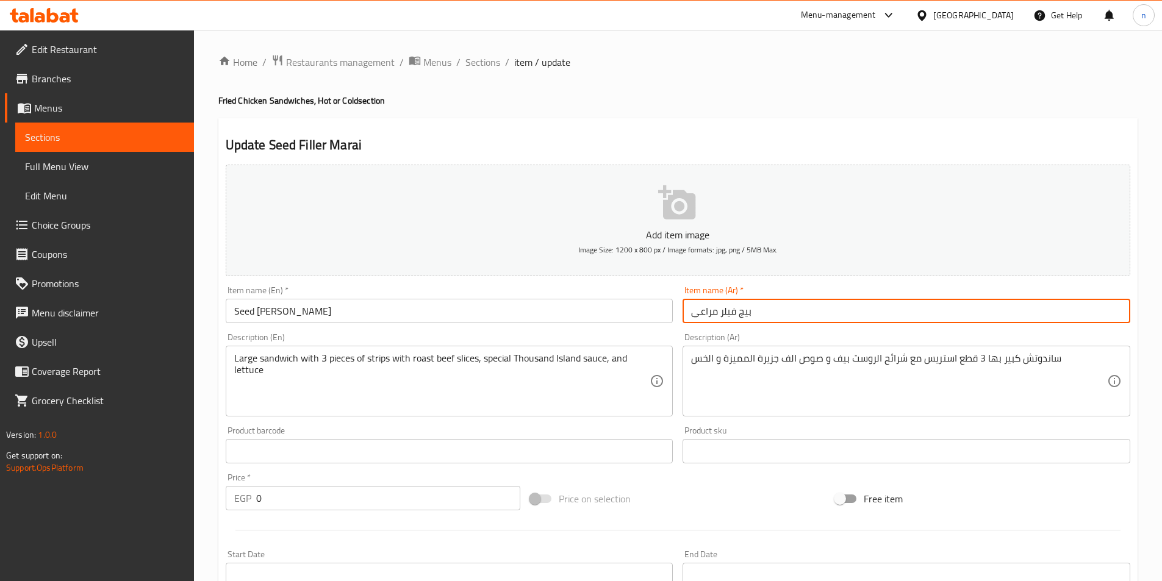
click at [740, 314] on input "بیج فیلر مراعی" at bounding box center [906, 311] width 448 height 24
click at [750, 313] on input "بیج فیلر مراعی" at bounding box center [906, 311] width 448 height 24
click at [743, 312] on input "بیج فیلر مراعی" at bounding box center [906, 311] width 448 height 24
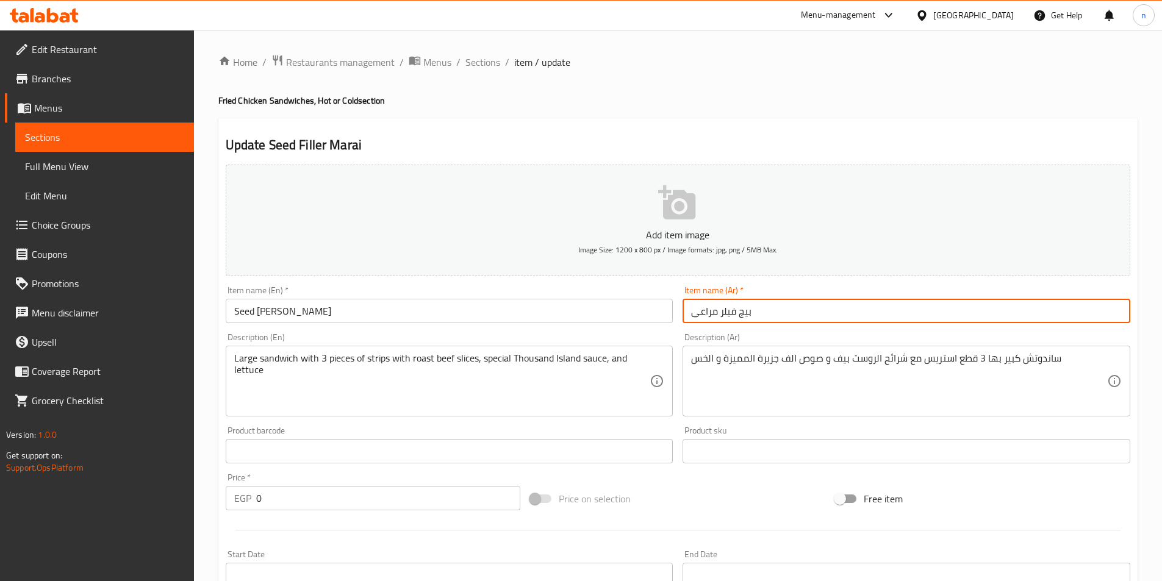
click at [743, 312] on input "بیج فیلر مراعی" at bounding box center [906, 311] width 448 height 24
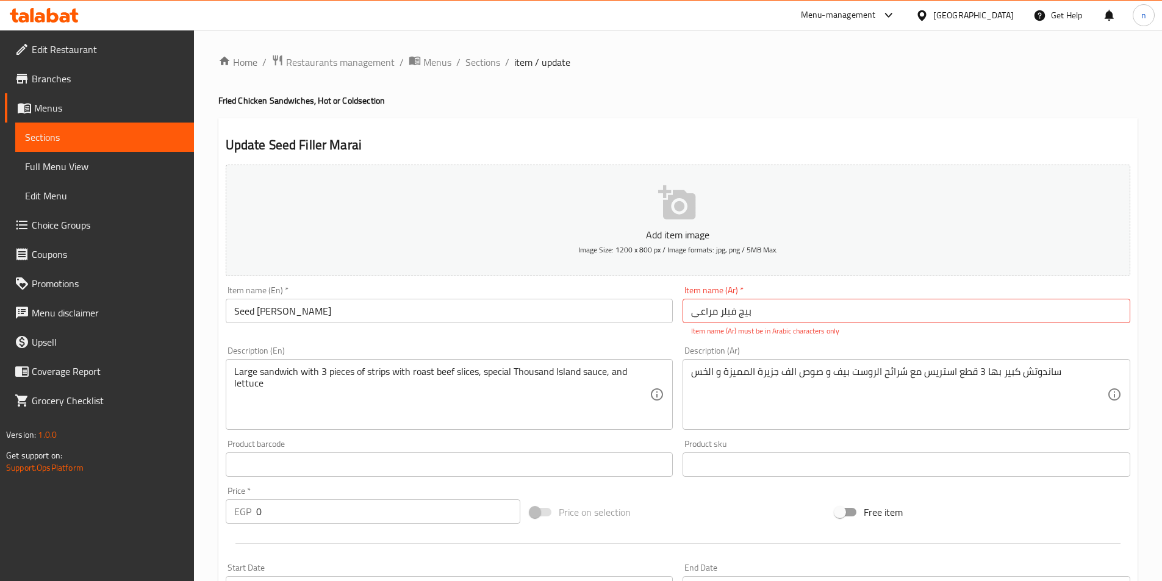
click at [240, 310] on input "Seed [PERSON_NAME]" at bounding box center [450, 311] width 448 height 24
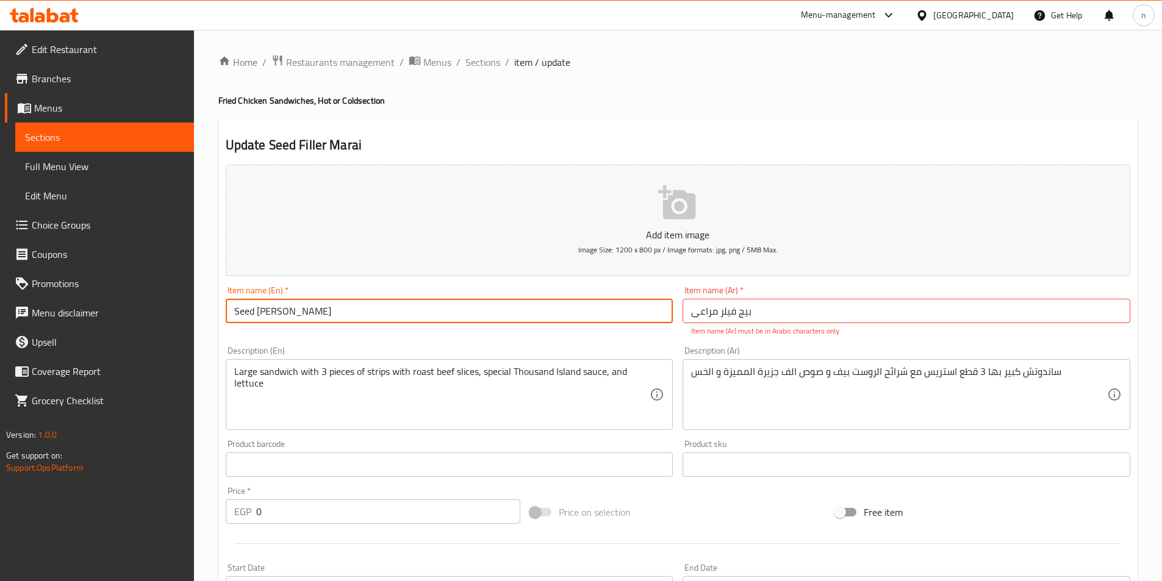
click at [240, 310] on input "Seed [PERSON_NAME]" at bounding box center [450, 311] width 448 height 24
paste input "Beige"
type input "Beige Filler Marai"
click at [773, 316] on input "بیج فیلر مراعی" at bounding box center [906, 311] width 448 height 24
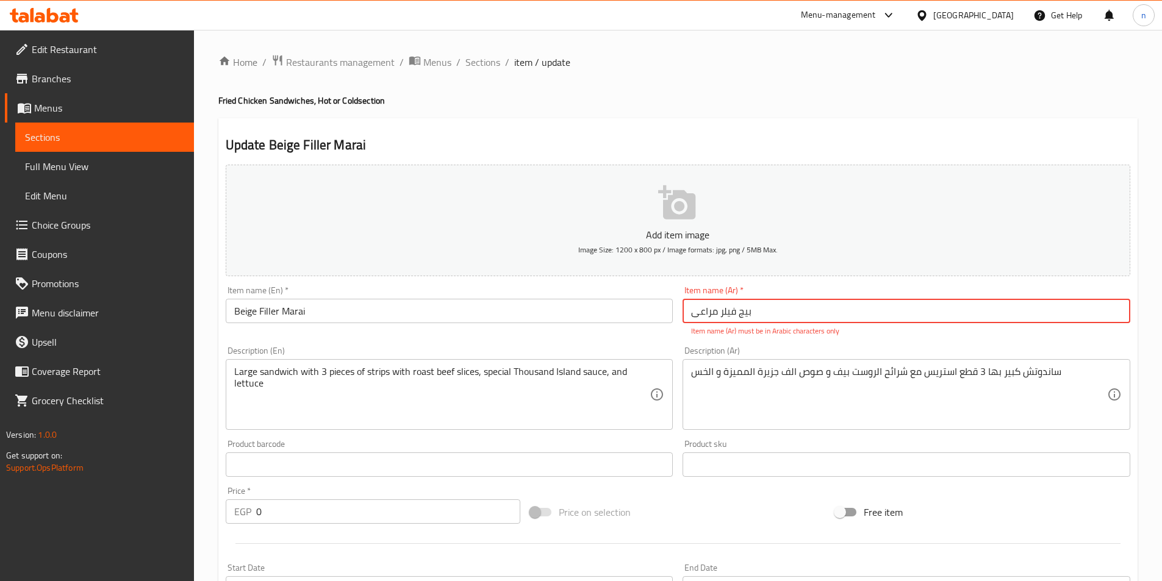
click at [694, 320] on input "بیج فیلر مراعی" at bounding box center [906, 311] width 448 height 24
click at [669, 383] on div "Large sandwich with 3 pieces of strips with roast beef slices, special Thousand…" at bounding box center [450, 394] width 448 height 71
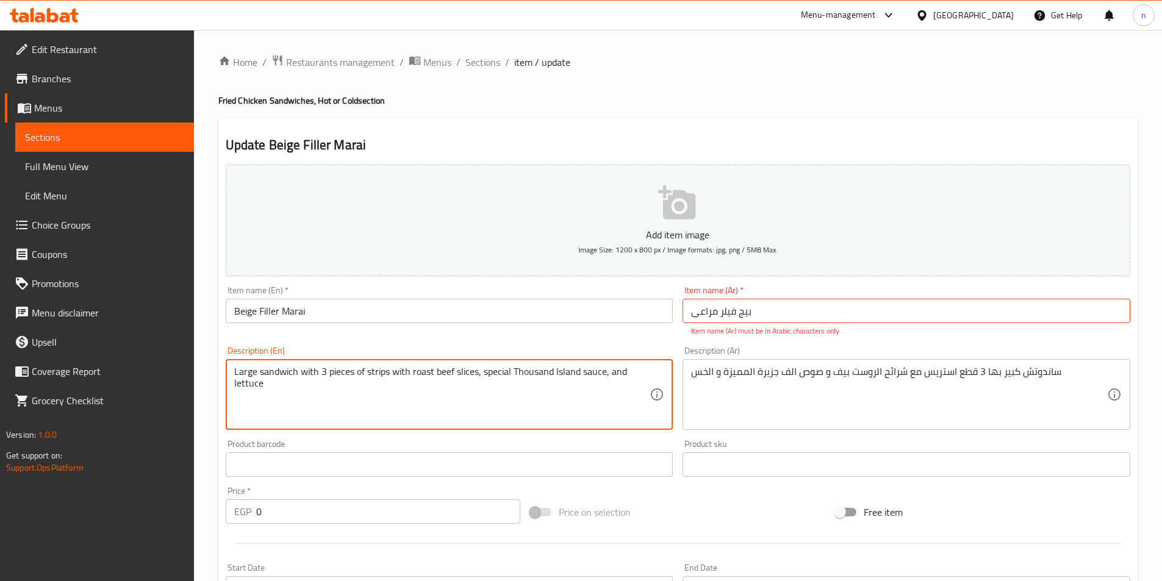
click at [725, 315] on input "بیج فیلر مراعی" at bounding box center [906, 311] width 448 height 24
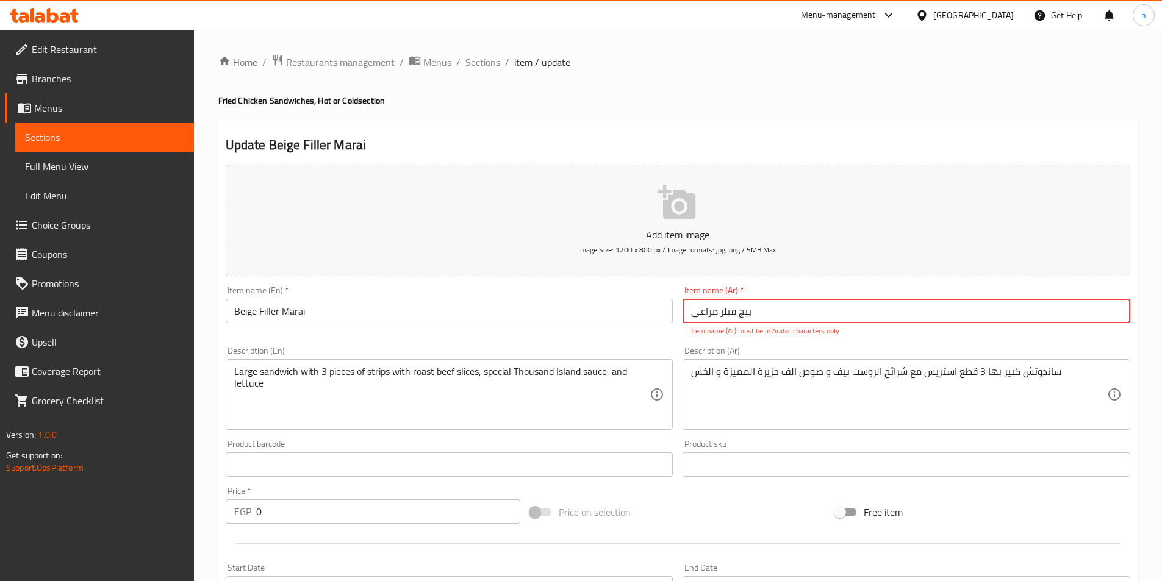
click at [725, 315] on input "بیج فیلر مراعی" at bounding box center [906, 311] width 448 height 24
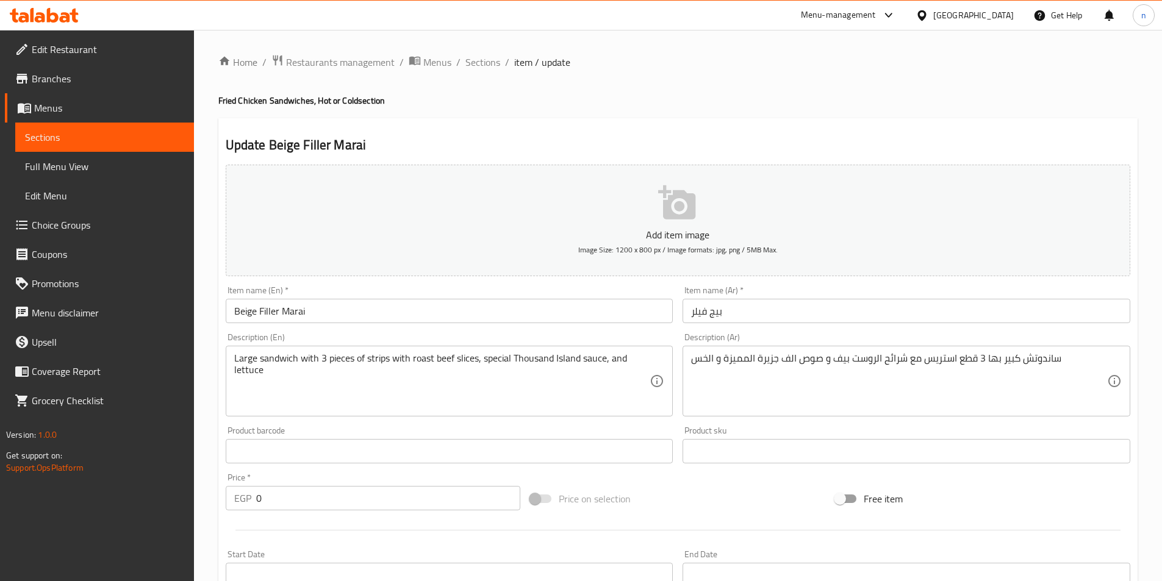
click at [687, 319] on input "بيج فيلر" at bounding box center [906, 311] width 448 height 24
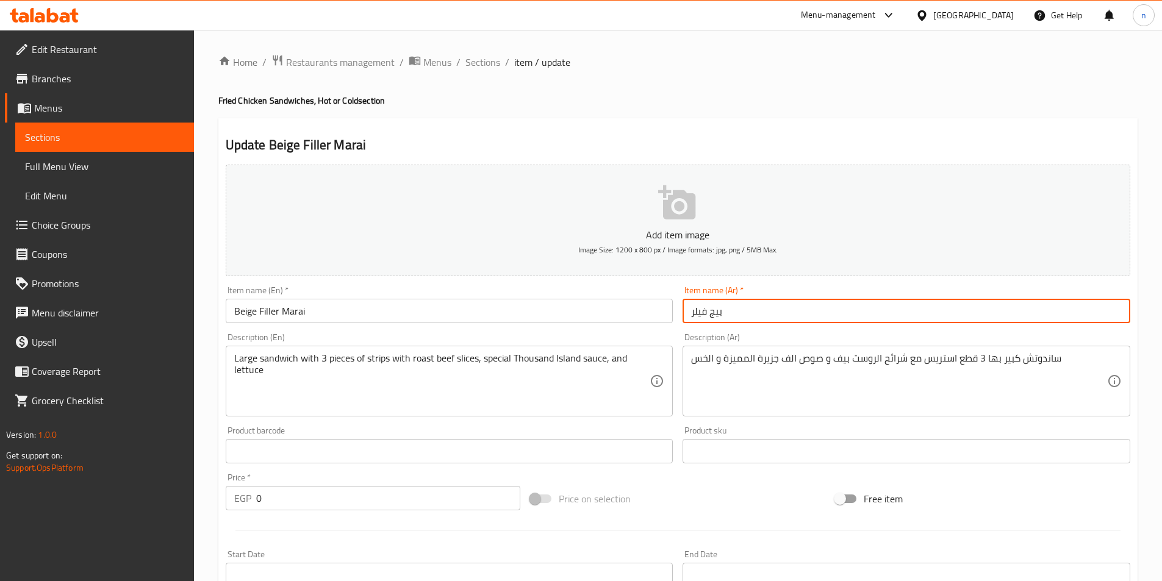
click at [741, 309] on input "بيج فيلر" at bounding box center [906, 311] width 448 height 24
type input "بيج فيلر مراعي"
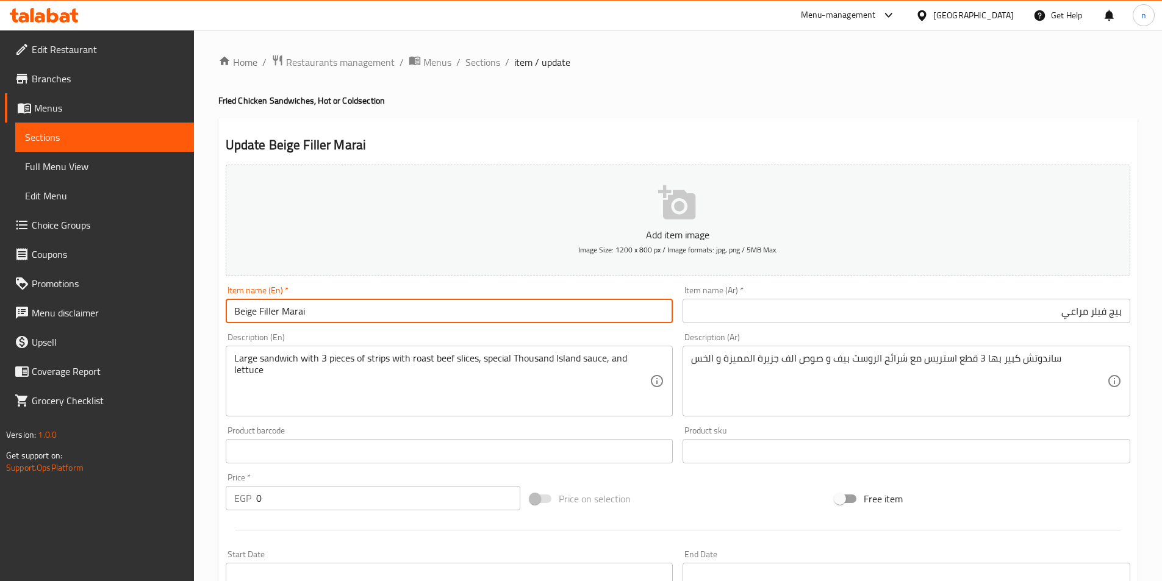
click at [252, 312] on input "Beige Filler Marai" at bounding box center [450, 311] width 448 height 24
drag, startPoint x: 246, startPoint y: 312, endPoint x: 463, endPoint y: 313, distance: 217.7
click at [463, 313] on input "bige Filler Marai" at bounding box center [450, 311] width 448 height 24
click at [234, 310] on input "bige Filler Marai" at bounding box center [450, 311] width 448 height 24
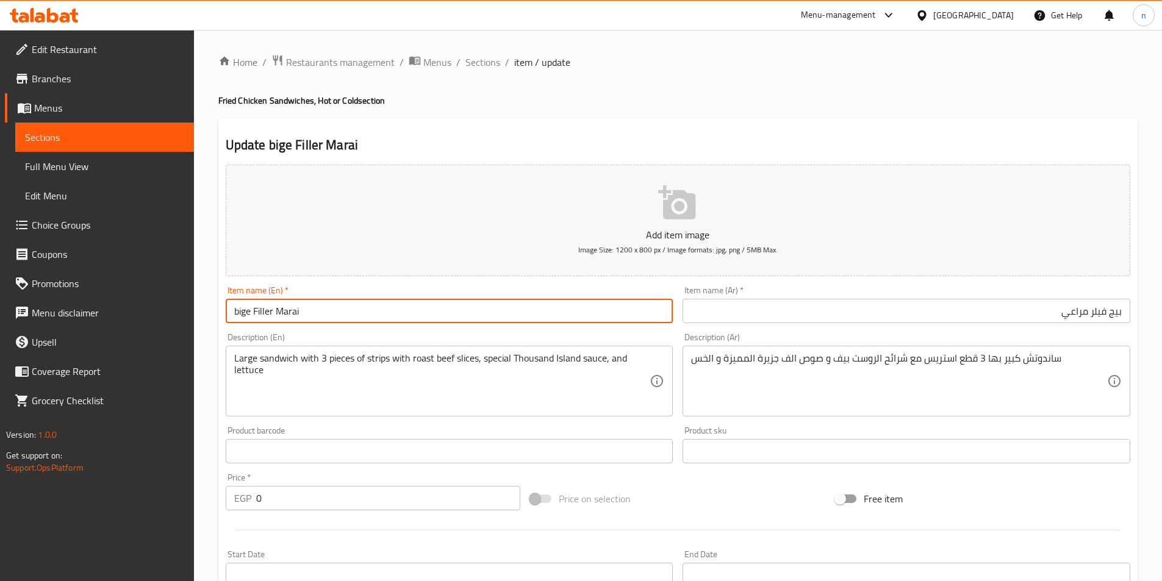
click at [234, 310] on input "bige Filler Marai" at bounding box center [450, 311] width 448 height 24
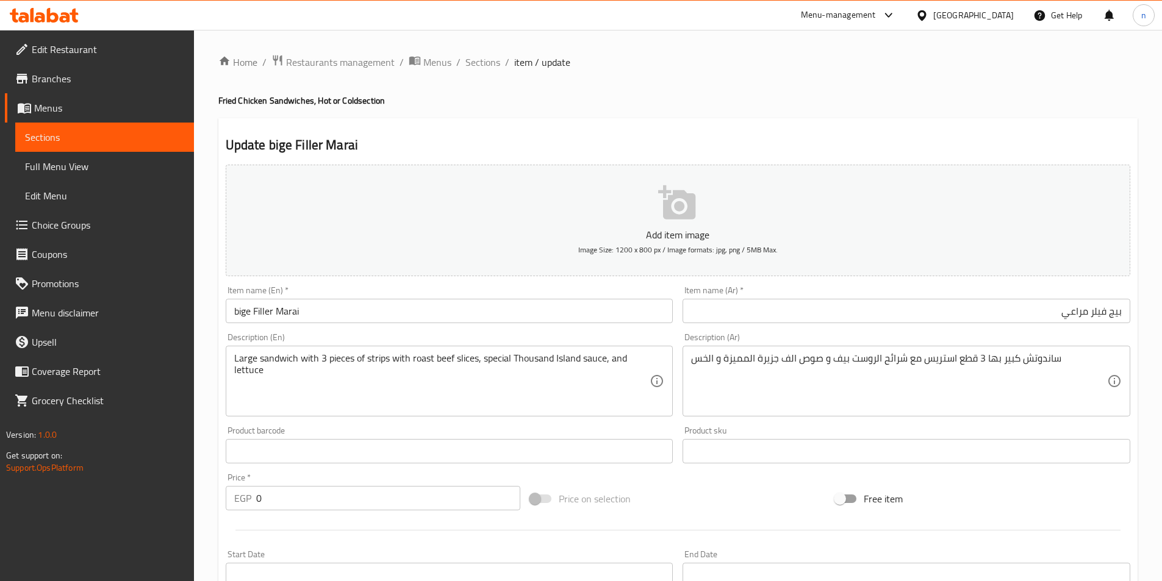
click at [237, 313] on input "bige Filler Marai" at bounding box center [450, 311] width 448 height 24
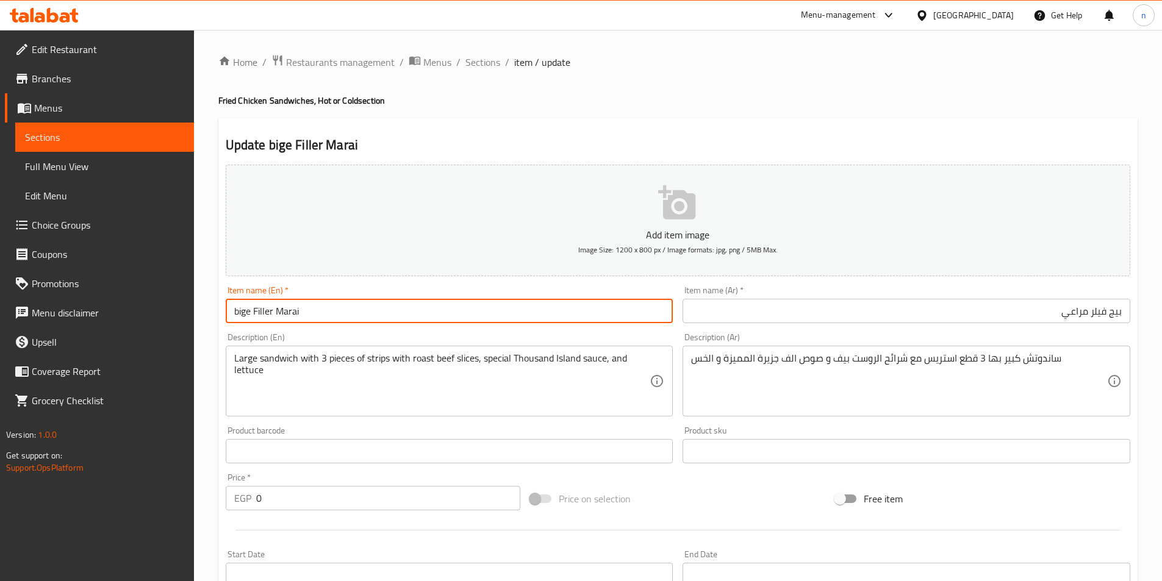
click at [237, 313] on input "bige Filler Marai" at bounding box center [450, 311] width 448 height 24
paste input "text"
click at [307, 310] on input "big Filler Marai" at bounding box center [450, 311] width 448 height 24
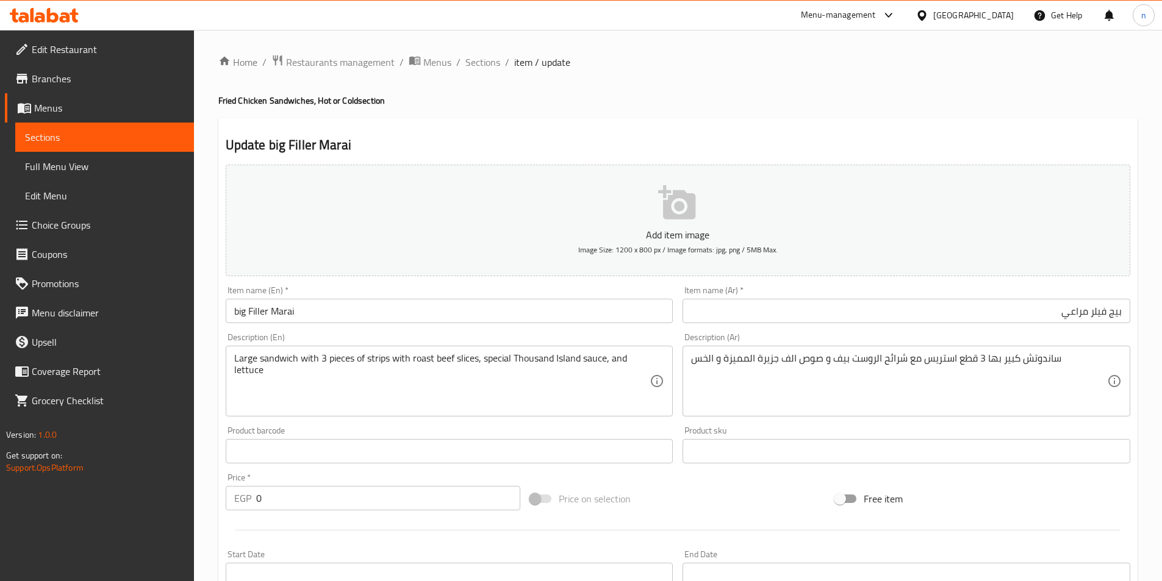
drag, startPoint x: 640, startPoint y: 363, endPoint x: 656, endPoint y: 362, distance: 16.6
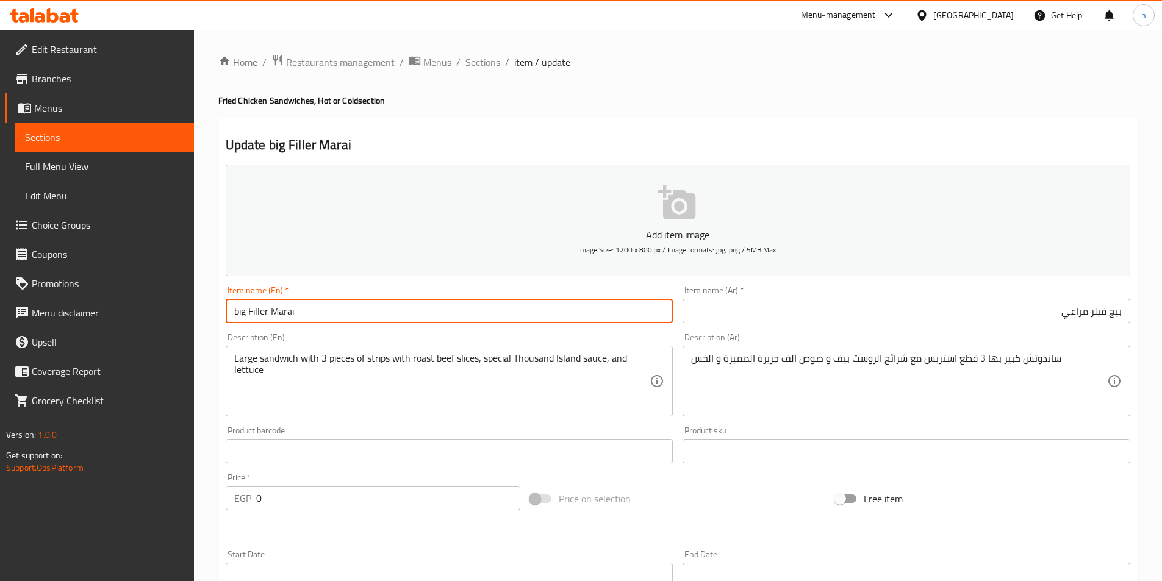
click at [374, 313] on input "big Filler Marai" at bounding box center [450, 311] width 448 height 24
click at [244, 313] on input "big Filler Marai" at bounding box center [450, 311] width 448 height 24
type input "Big Filler Marai"
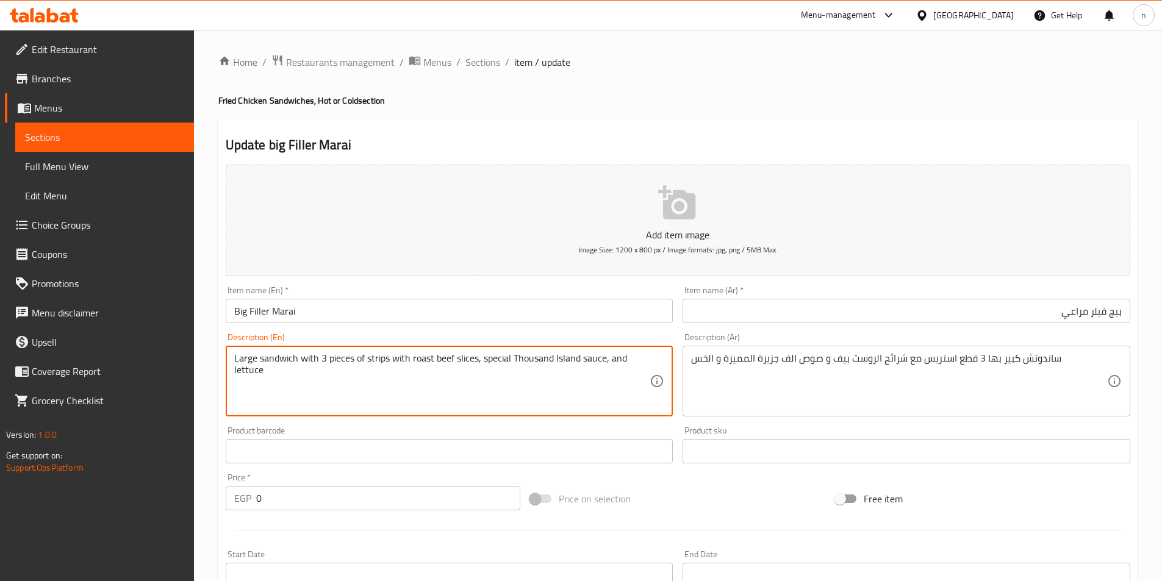
click at [246, 354] on textarea "Large sandwich with 3 pieces of strips with roast beef slices, special Thousand…" at bounding box center [442, 381] width 416 height 58
click at [271, 380] on textarea "Large sandwich with 3 pieces of strips with roast beef slices, special Thousand…" at bounding box center [442, 381] width 416 height 58
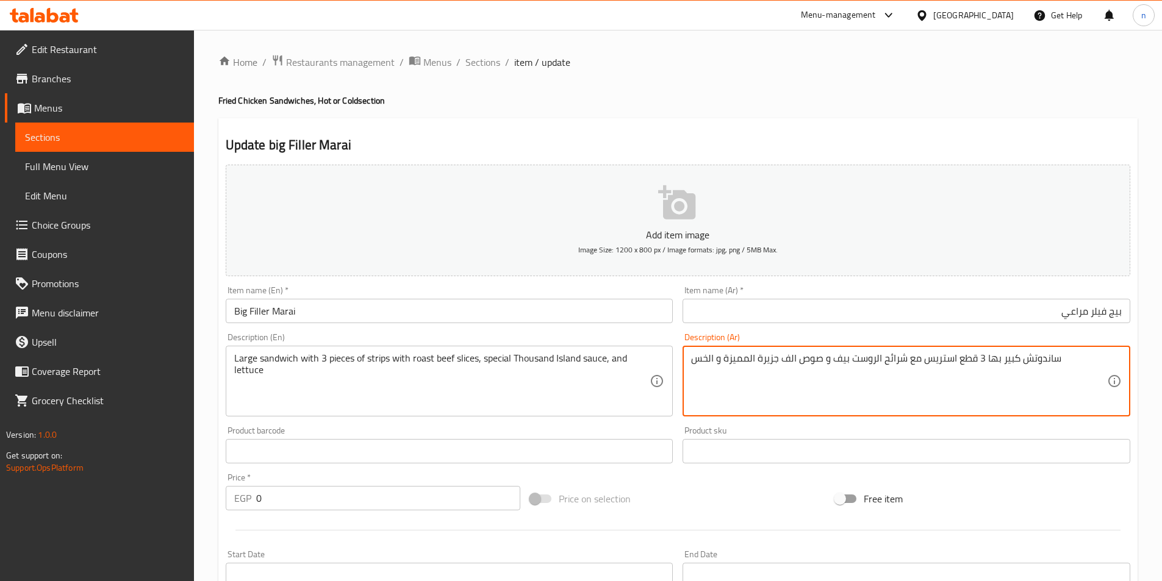
click at [934, 362] on textarea "ساندوتش كبير بها 3 قطع استريس مع شرائح الروست بيف و صوص الف جزيرة المميزة و الخس" at bounding box center [899, 381] width 416 height 58
type textarea "ساندوتش كبير بها 3 قطع استربس مع شرائح الروست بيف و صوص الف جزيرة المميزة و الخس"
click at [215, 474] on div "Home / Restaurants management / Menus / Sections / item / update Fried Chicken …" at bounding box center [678, 552] width 968 height 1044
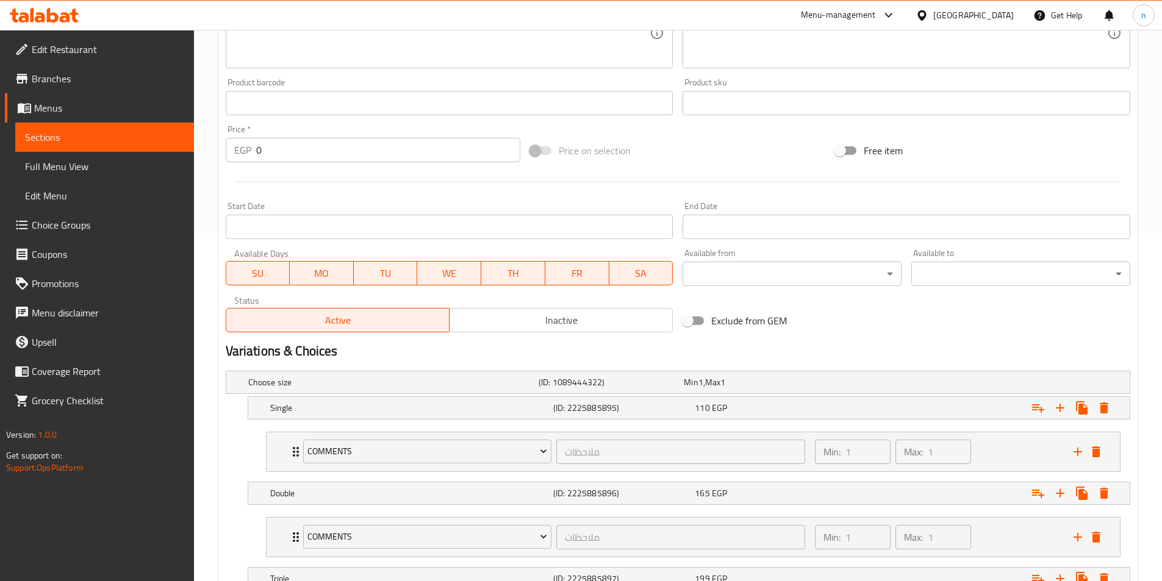
scroll to position [493, 0]
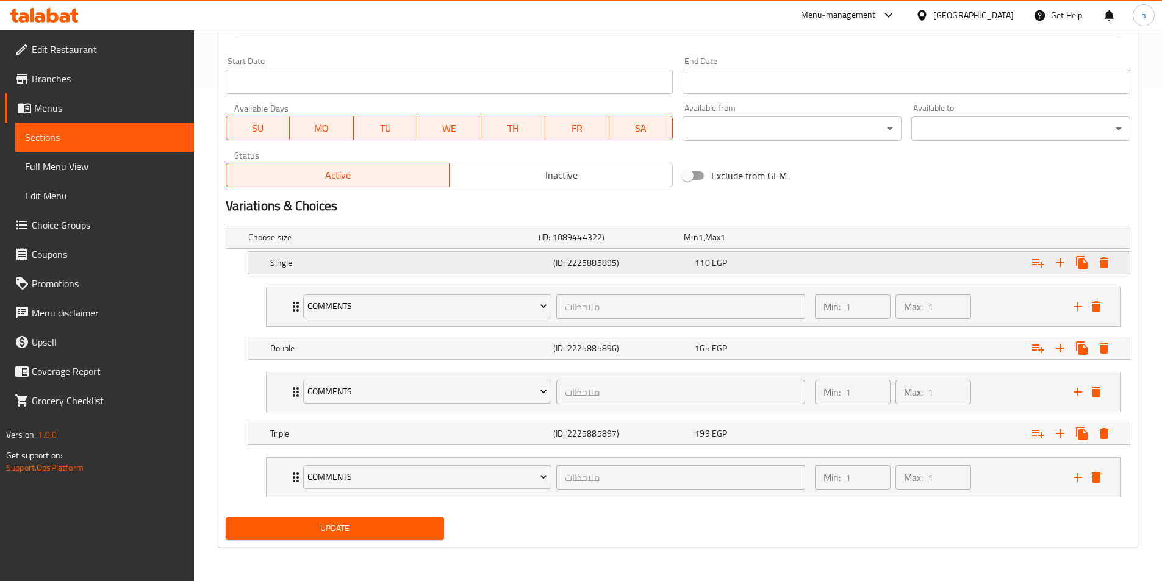
click at [885, 240] on div "Expand" at bounding box center [971, 237] width 290 height 5
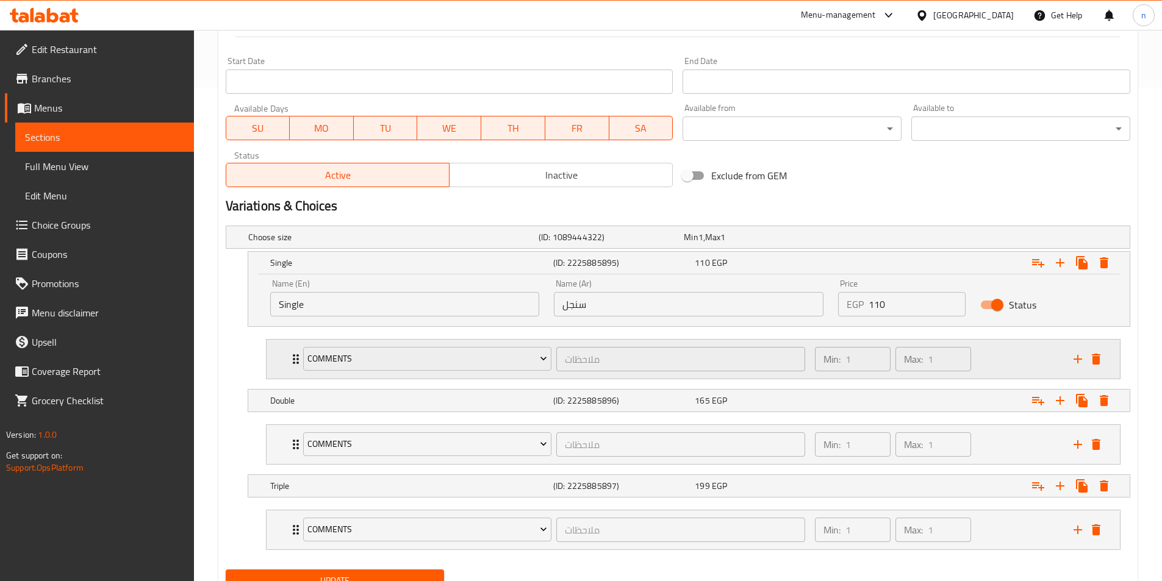
click at [990, 363] on div "Min: 1 ​ Max: 1 ​" at bounding box center [936, 359] width 259 height 39
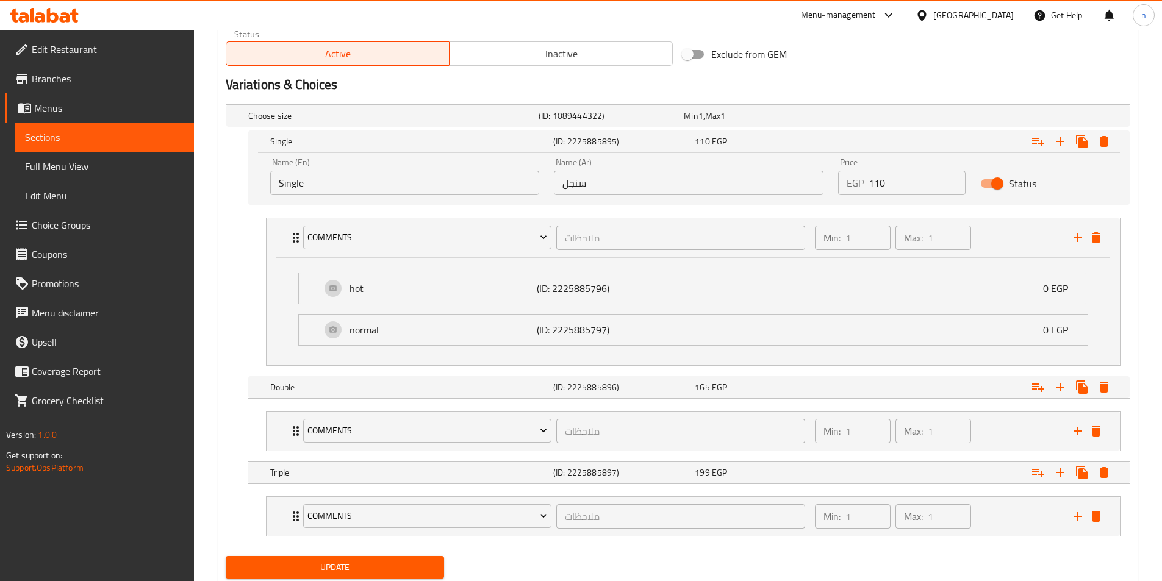
scroll to position [593, 0]
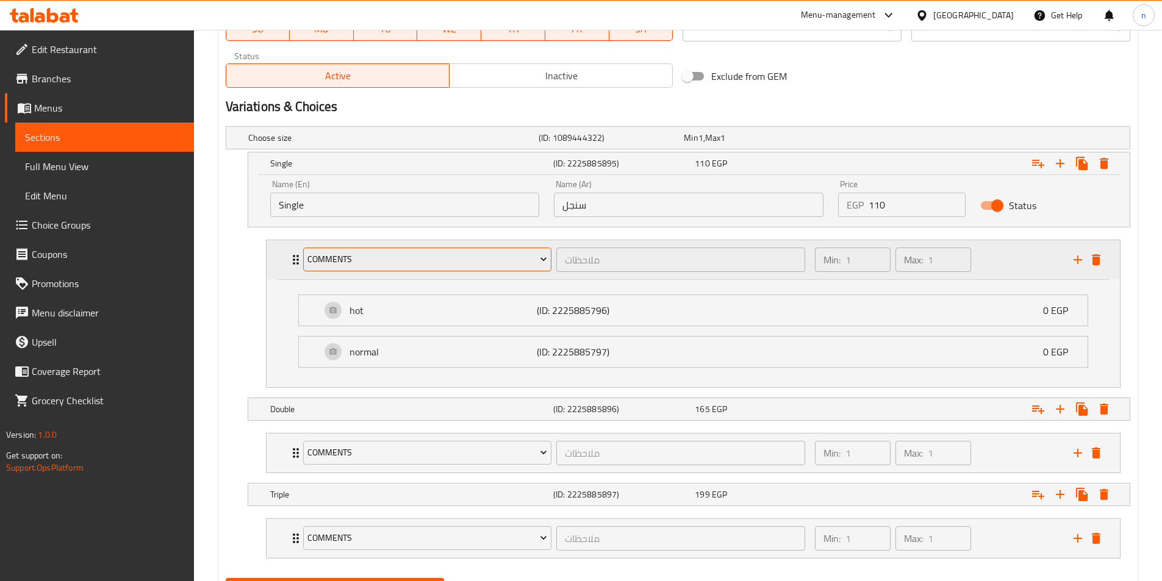
click at [401, 260] on span "comments" at bounding box center [427, 259] width 240 height 15
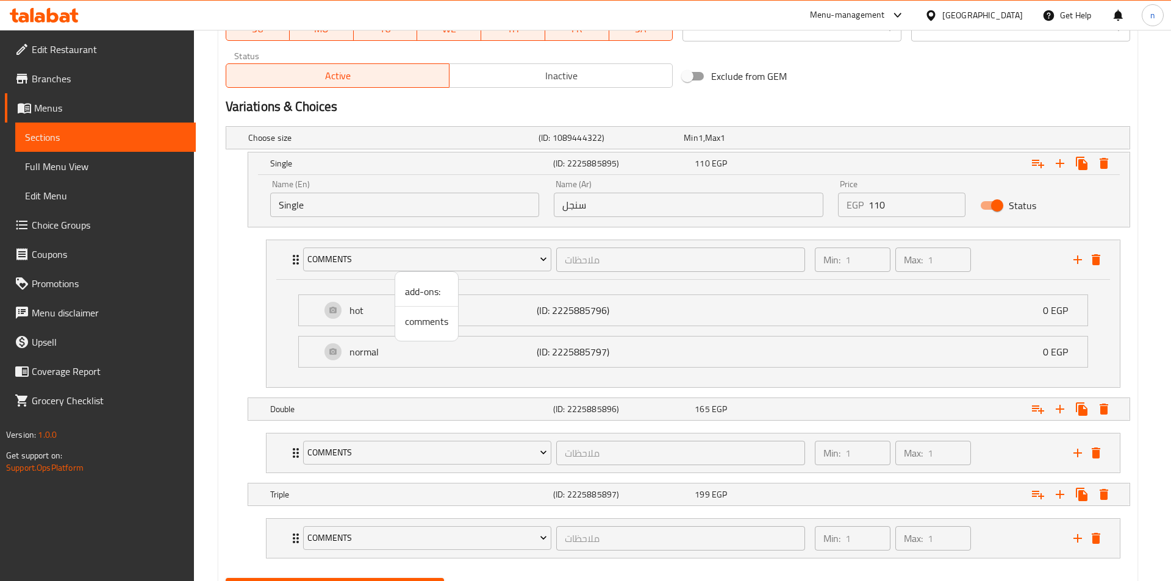
click at [532, 259] on div at bounding box center [585, 290] width 1171 height 581
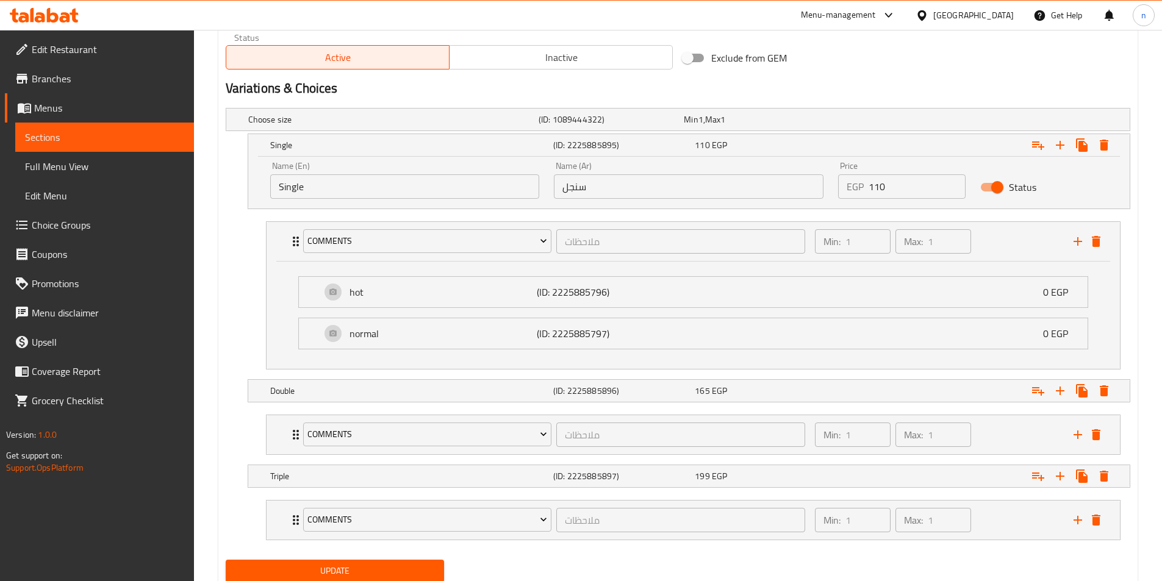
scroll to position [654, 0]
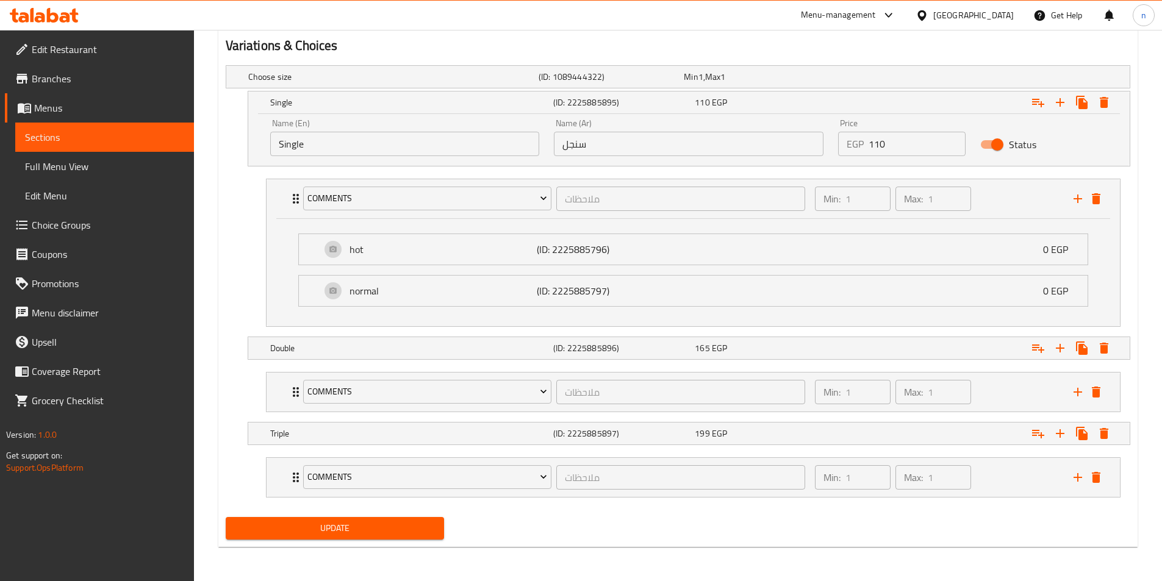
click at [1127, 323] on li "comments ملاحظات ​ Min: 1 ​ Max: 1 ​ hot (ID: 2225885796) 0 EGP Name (En) hot N…" at bounding box center [693, 253] width 874 height 158
click at [1105, 435] on icon "Expand" at bounding box center [1103, 433] width 9 height 11
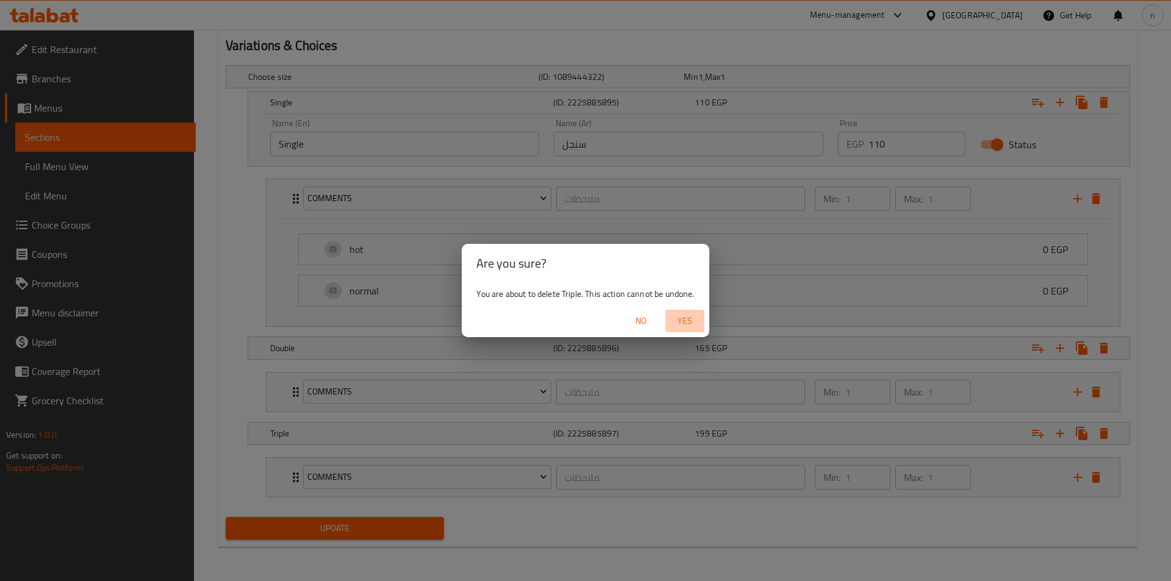
click at [687, 321] on span "Yes" at bounding box center [684, 320] width 29 height 15
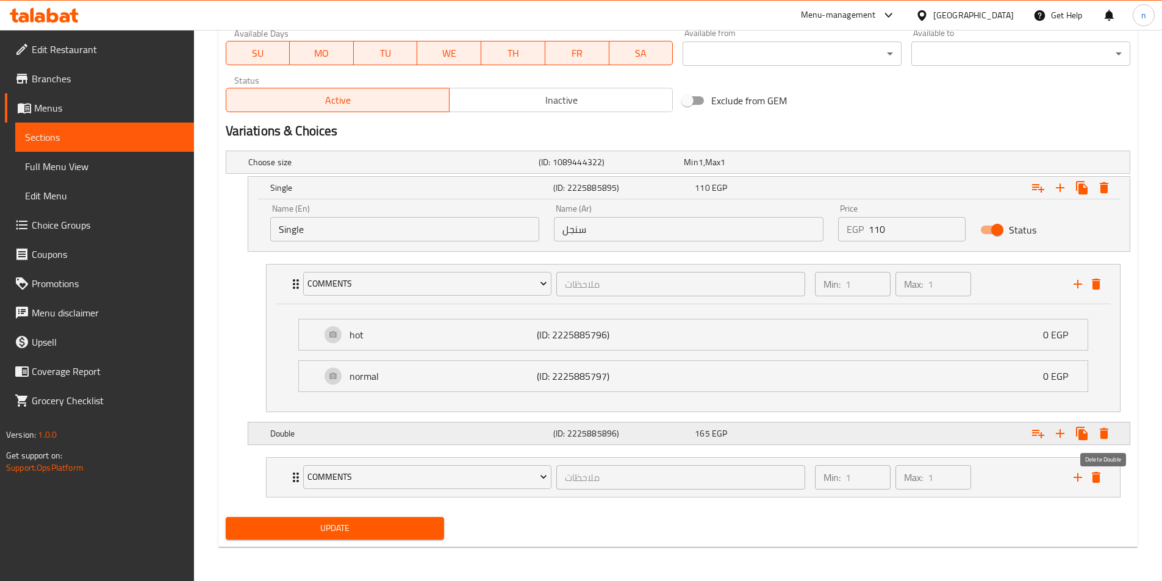
click at [1113, 433] on button "Expand" at bounding box center [1104, 434] width 22 height 22
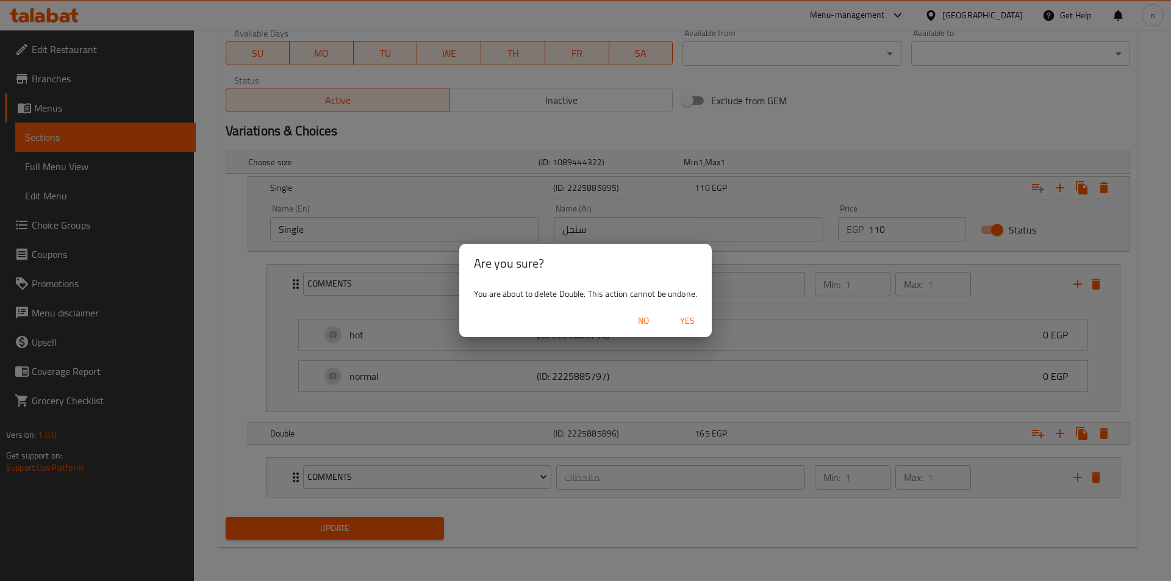
click at [690, 321] on span "Yes" at bounding box center [687, 320] width 29 height 15
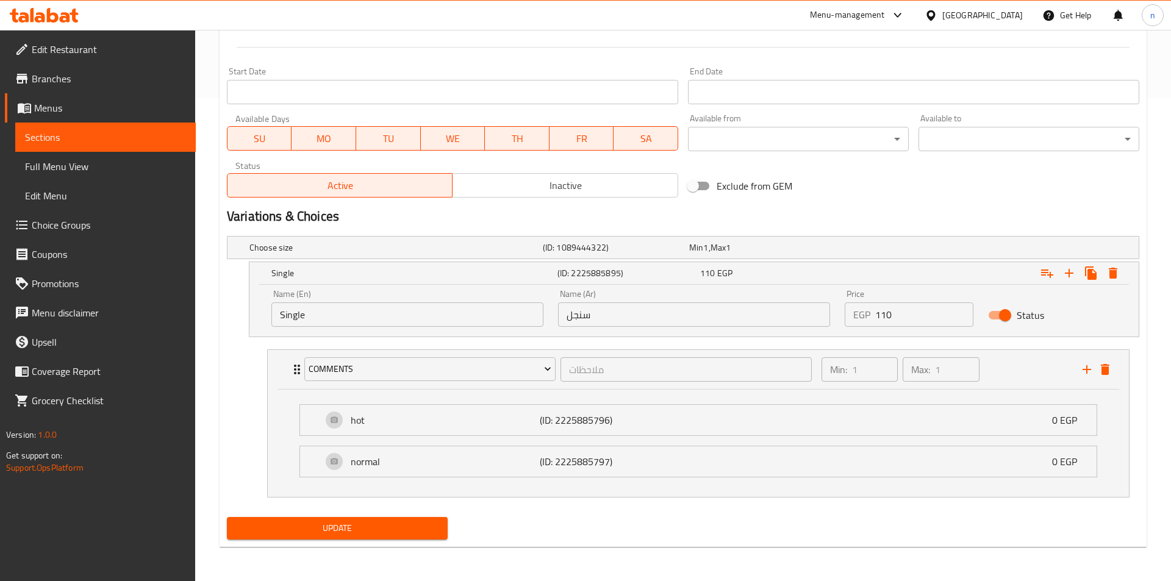
scroll to position [483, 0]
click at [1104, 271] on icon "Expand" at bounding box center [1103, 273] width 9 height 11
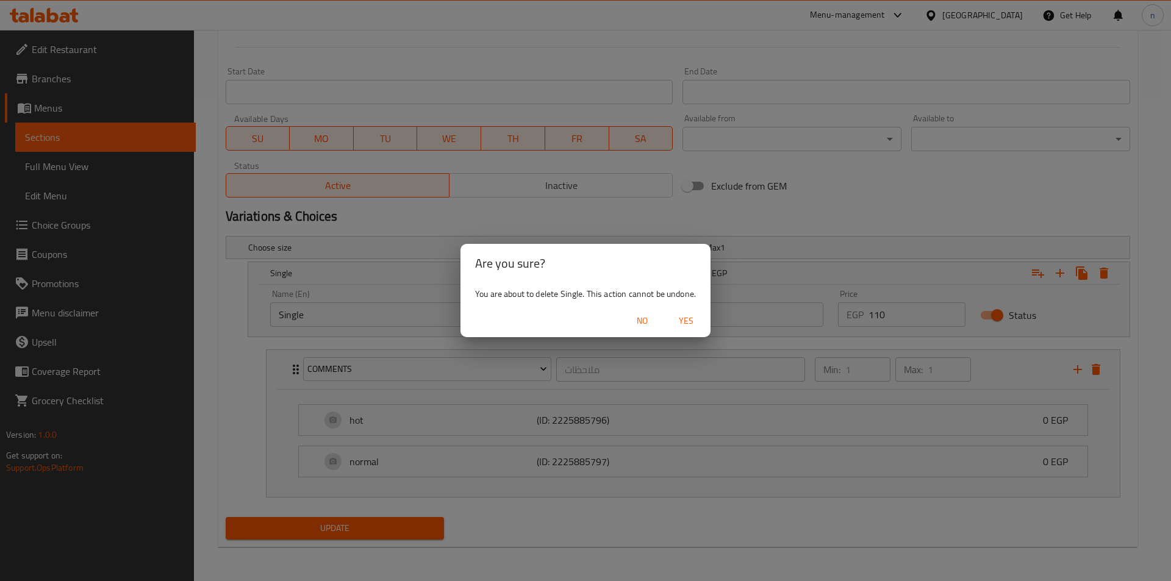
click at [680, 318] on span "Yes" at bounding box center [685, 320] width 29 height 15
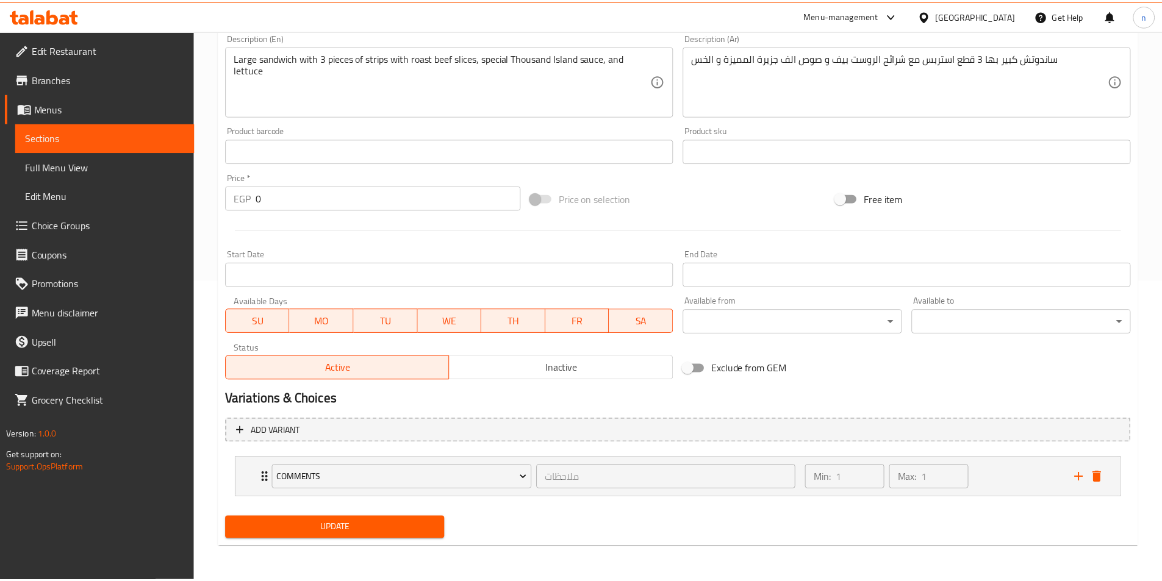
scroll to position [301, 0]
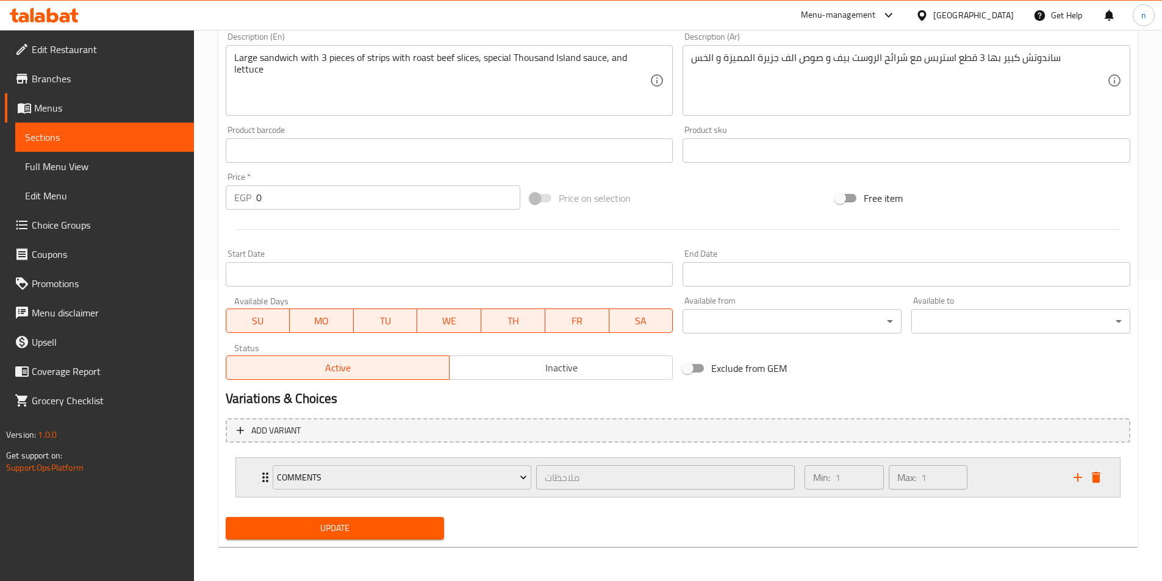
click at [1005, 490] on div "Min: 1 ​ Max: 1 ​" at bounding box center [931, 477] width 268 height 39
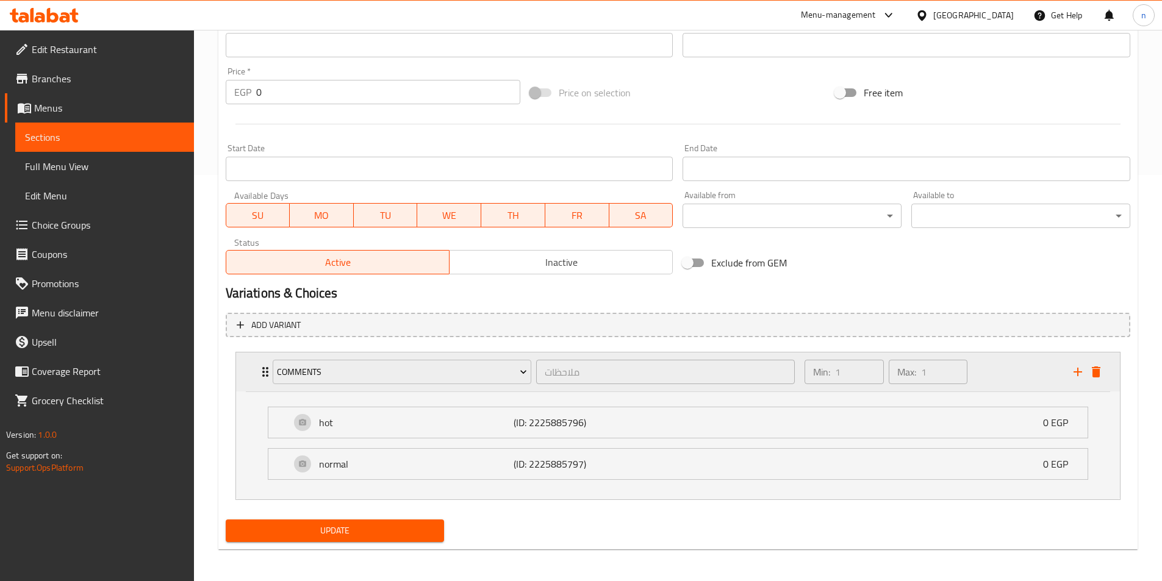
scroll to position [409, 0]
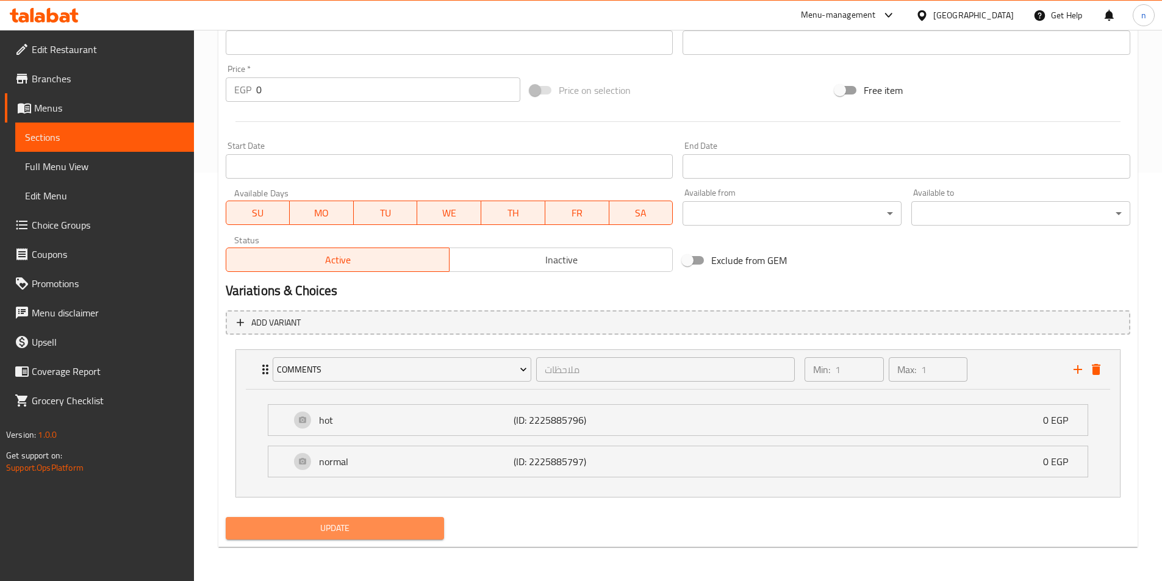
click at [382, 521] on span "Update" at bounding box center [334, 528] width 199 height 15
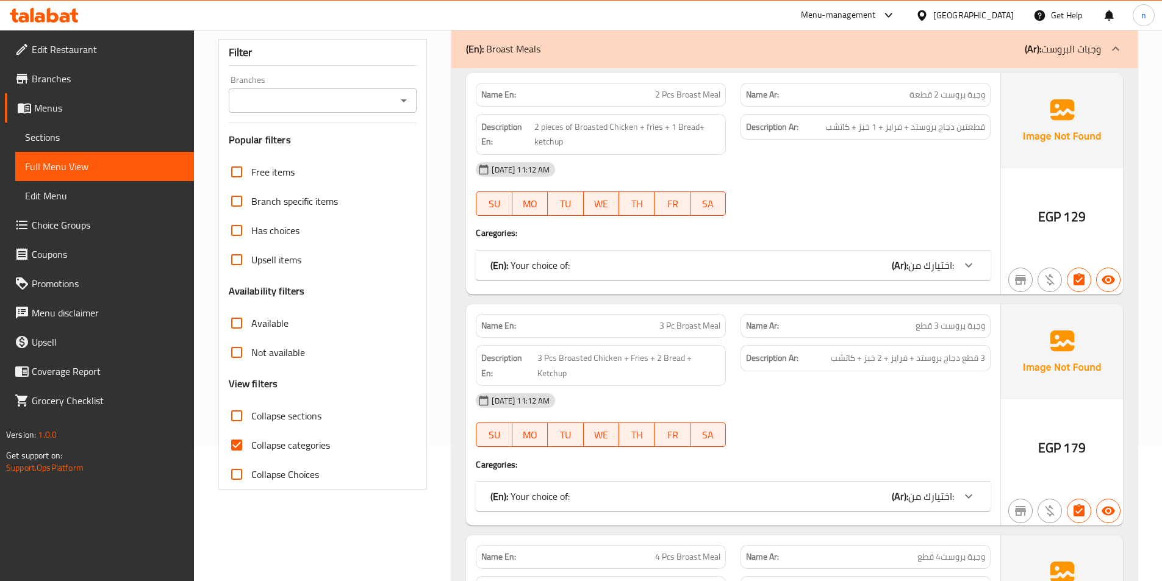
scroll to position [122, 0]
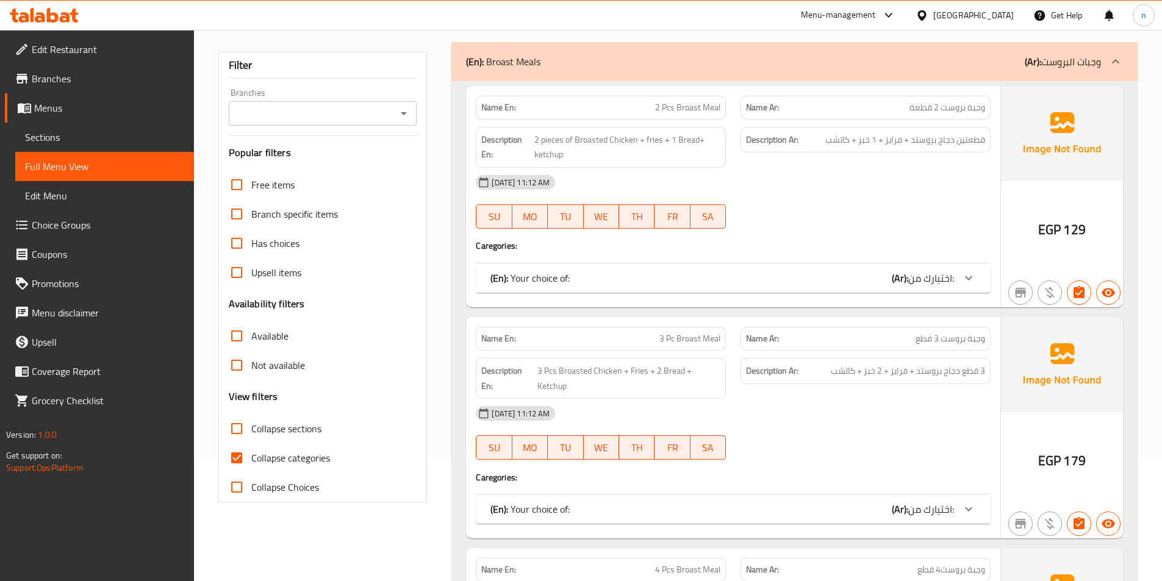
click at [244, 463] on input "Collapse categories" at bounding box center [236, 457] width 29 height 29
checkbox input "false"
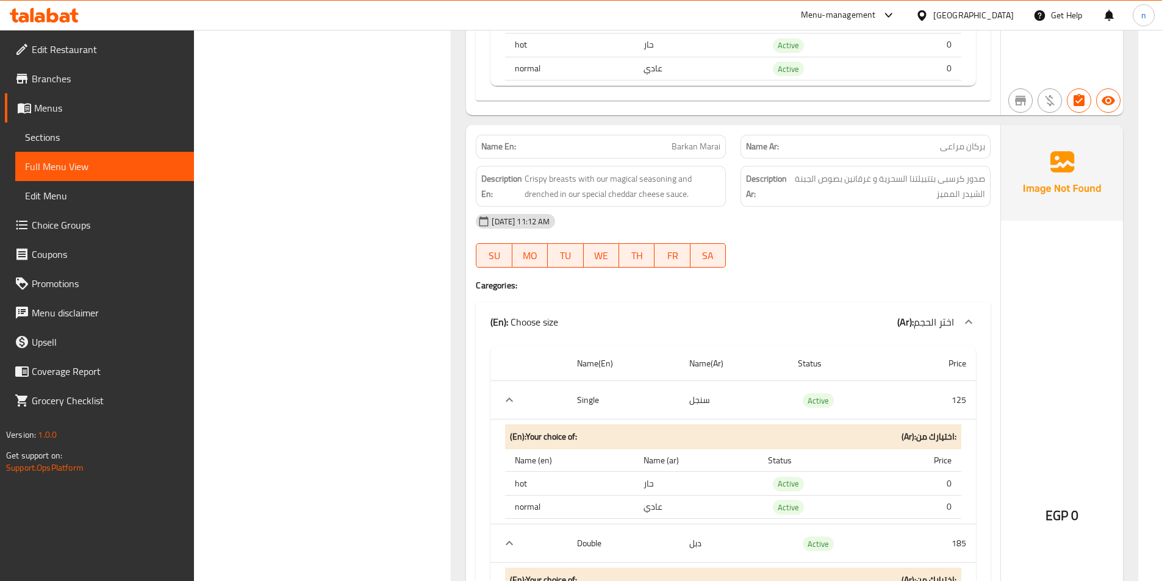
scroll to position [9390, 0]
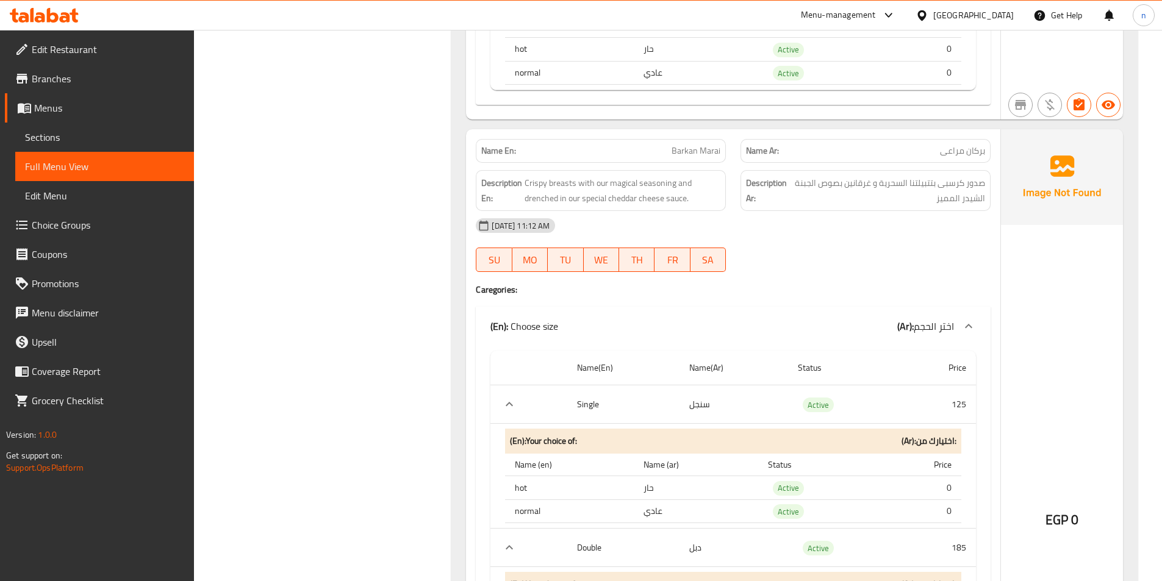
click at [444, 355] on div "(En): Broast Meals (Ar): وجبات البروست Name En: 2 Pcs Broast Meal Name Ar: وجبة…" at bounding box center [794, 377] width 701 height 19221
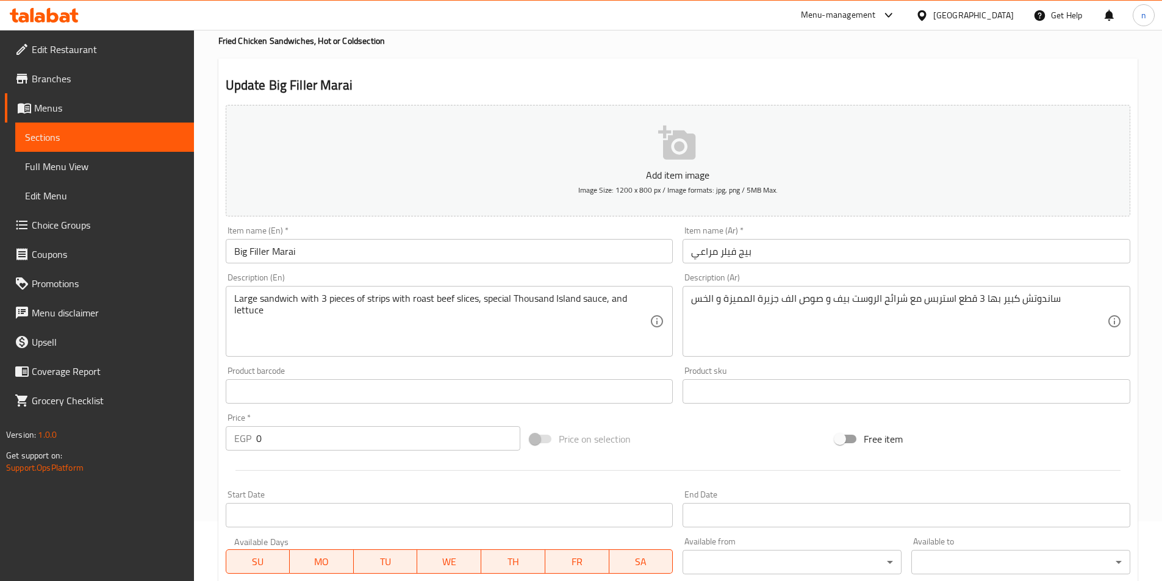
scroll to position [57, 0]
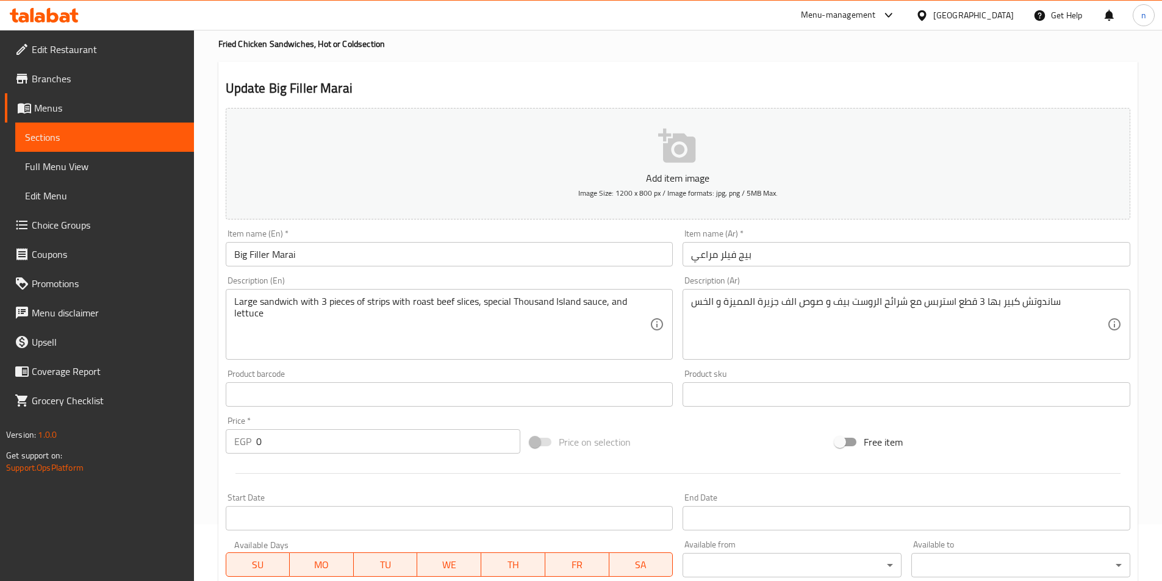
click at [379, 262] on input "Big Filler Marai" at bounding box center [450, 254] width 448 height 24
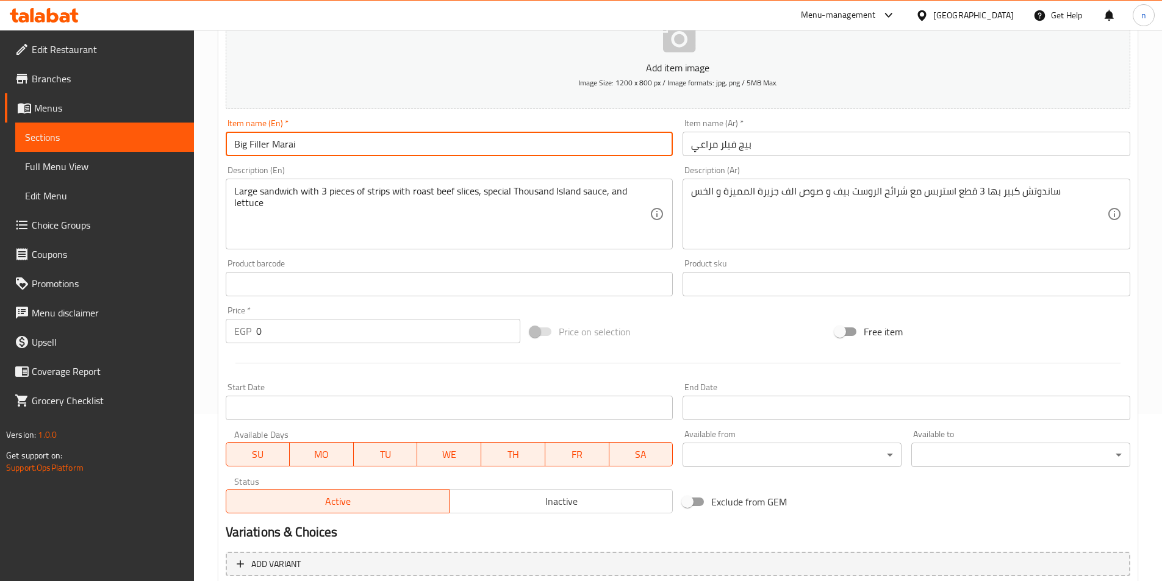
scroll to position [0, 0]
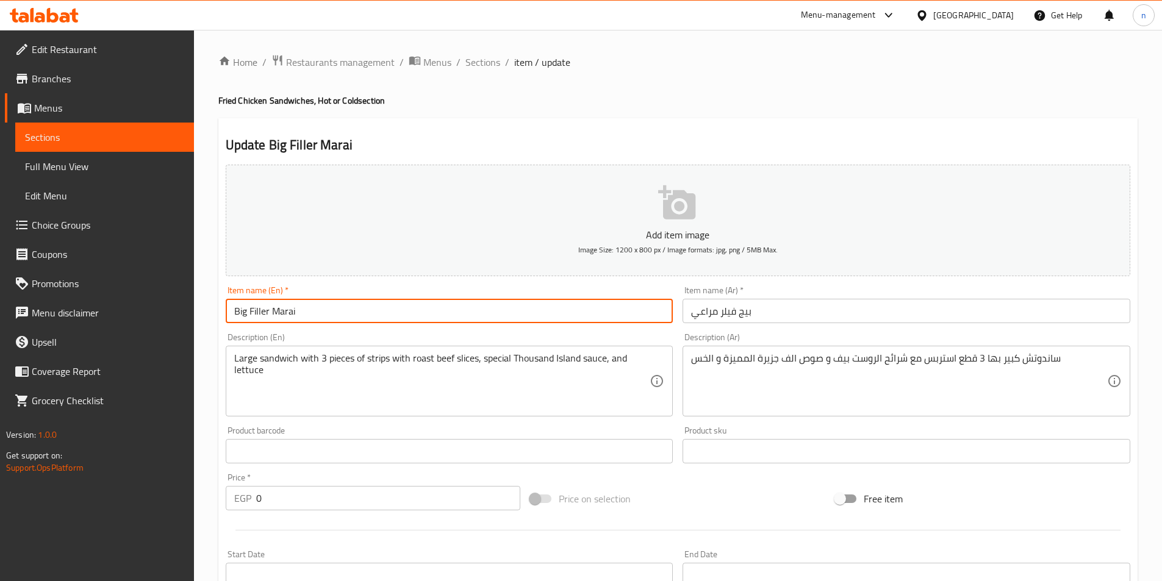
click at [410, 319] on input "Big Filler Marai" at bounding box center [450, 311] width 448 height 24
paste input "Double"
type input "Big Filler Marai Double"
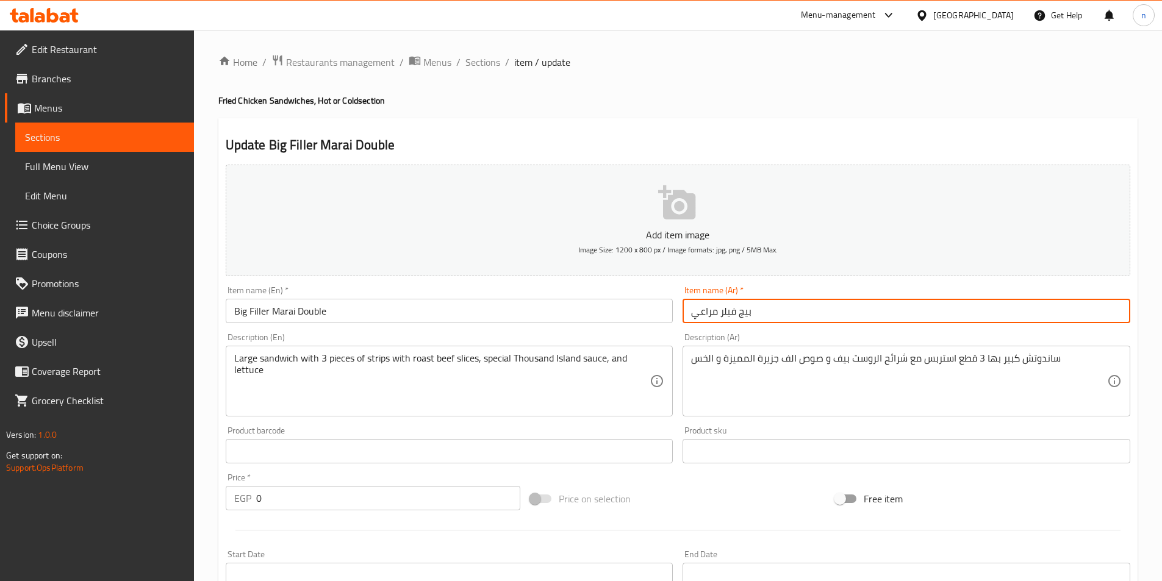
click at [690, 317] on input "بيج فيلر مراعي" at bounding box center [906, 311] width 448 height 24
click at [700, 314] on input "بيج فيلر مراعي" at bounding box center [906, 311] width 448 height 24
click at [1005, 319] on input "بيج فيلر مراعي" at bounding box center [906, 311] width 448 height 24
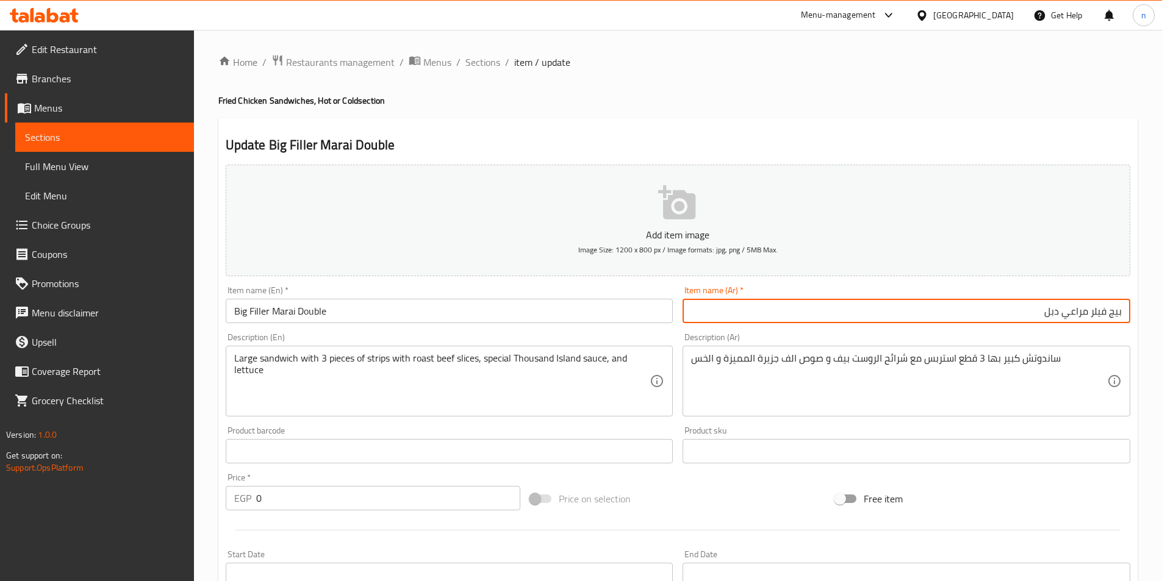
type input "بيج فيلر مراعي دبل"
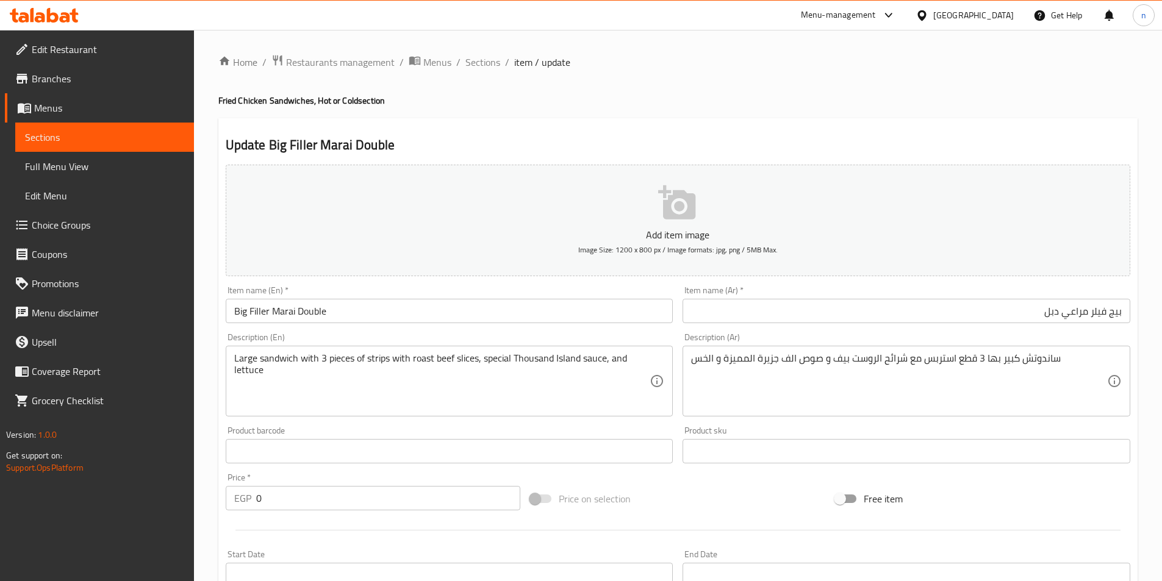
click at [710, 430] on div "Product sku Product sku" at bounding box center [906, 444] width 448 height 37
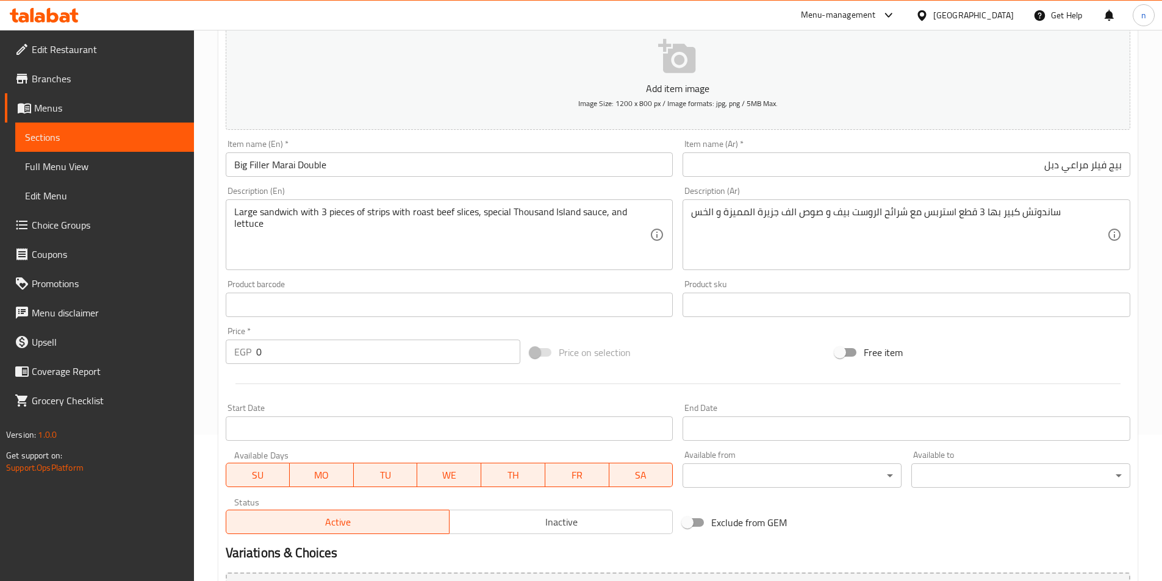
scroll to position [301, 0]
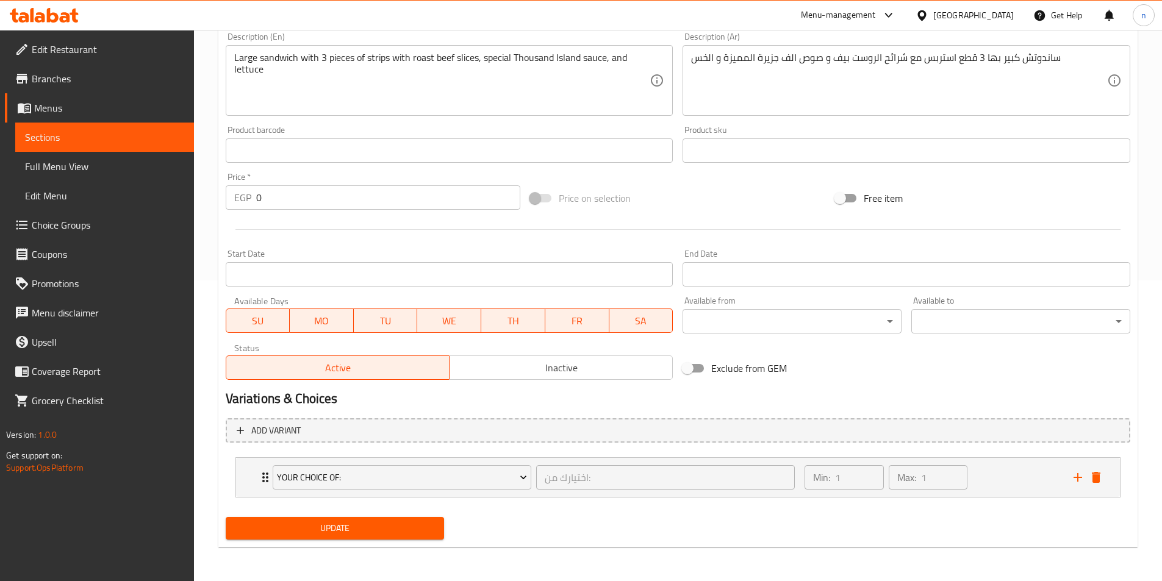
click at [411, 527] on span "Update" at bounding box center [334, 528] width 199 height 15
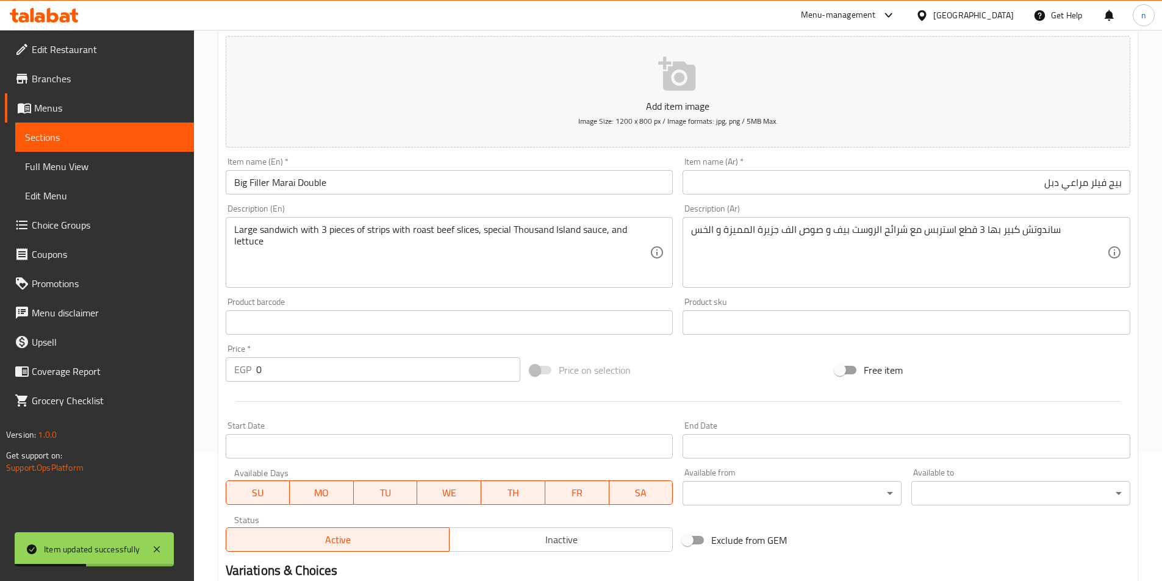
scroll to position [118, 0]
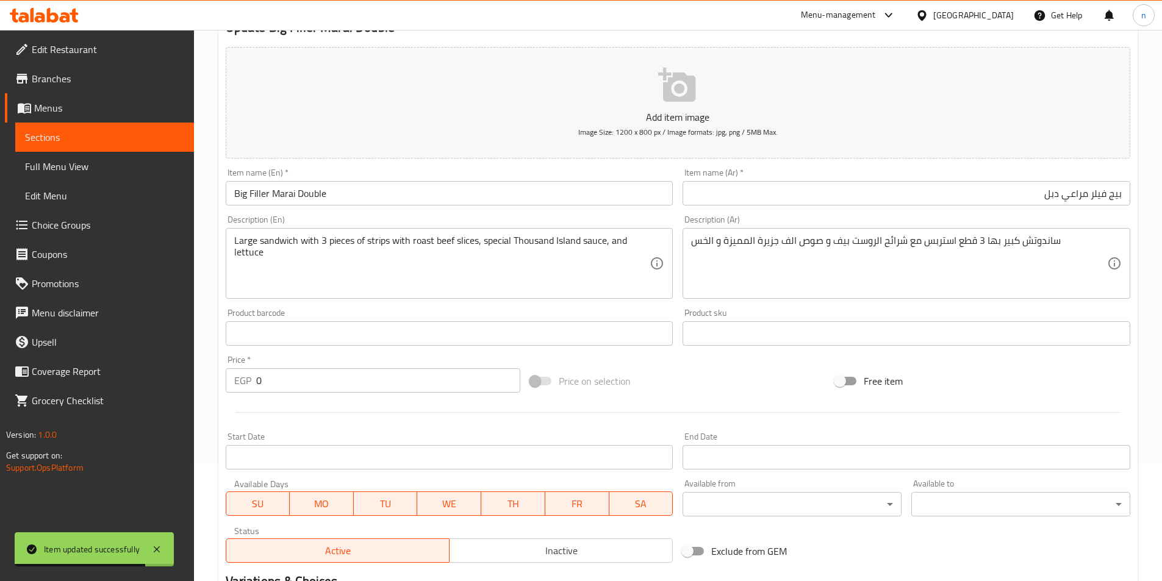
click at [333, 198] on input "Big Filler Marai Double" at bounding box center [450, 193] width 448 height 24
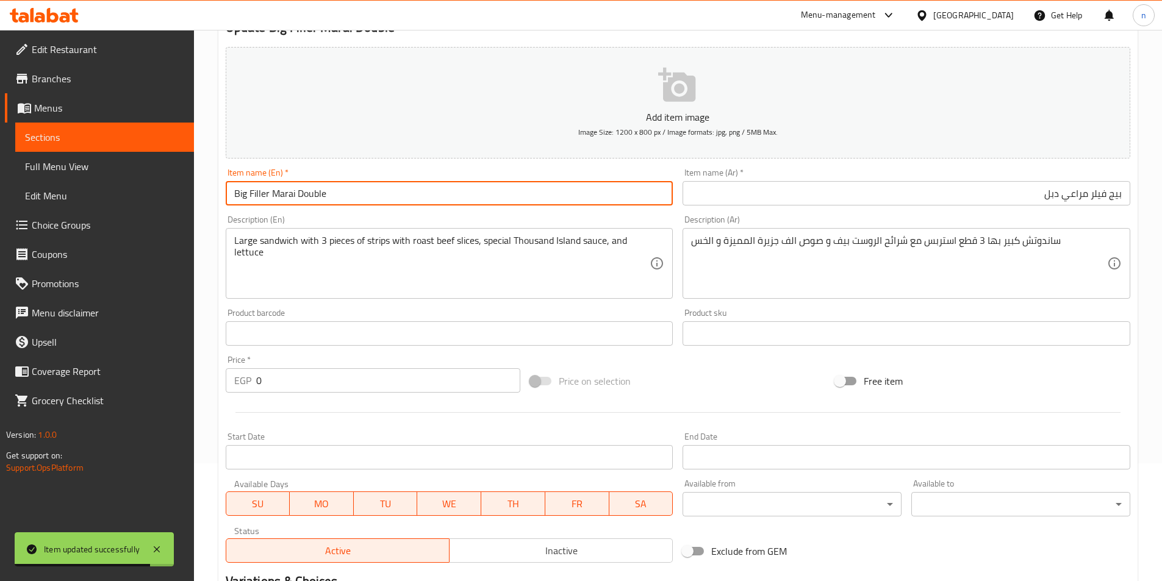
click at [333, 198] on input "Big Filler Marai Double" at bounding box center [450, 193] width 448 height 24
paste input "Sing"
type input "Big Filler Marai Single"
click at [1001, 196] on input "بيج فيلر مراعي دبل" at bounding box center [906, 193] width 448 height 24
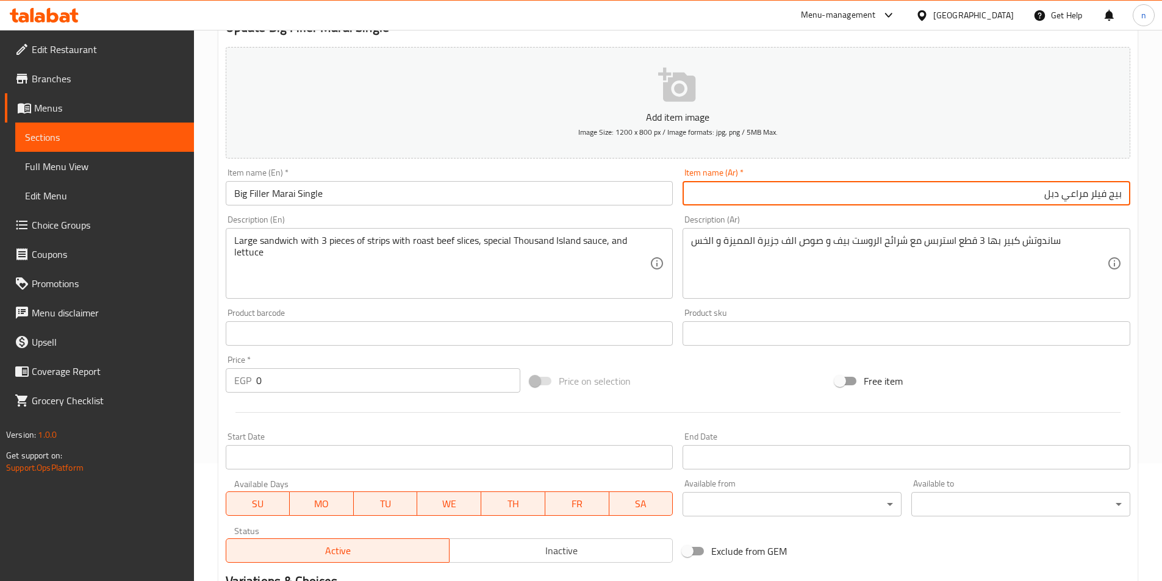
click at [1001, 196] on input "بيج فيلر مراعي دبل" at bounding box center [906, 193] width 448 height 24
type input "بيج فيلر مراعي سنجل"
click at [783, 359] on div "Add item image Image Size: 1200 x 800 px / Image formats: jpg, png / 5MB Max. I…" at bounding box center [678, 305] width 914 height 526
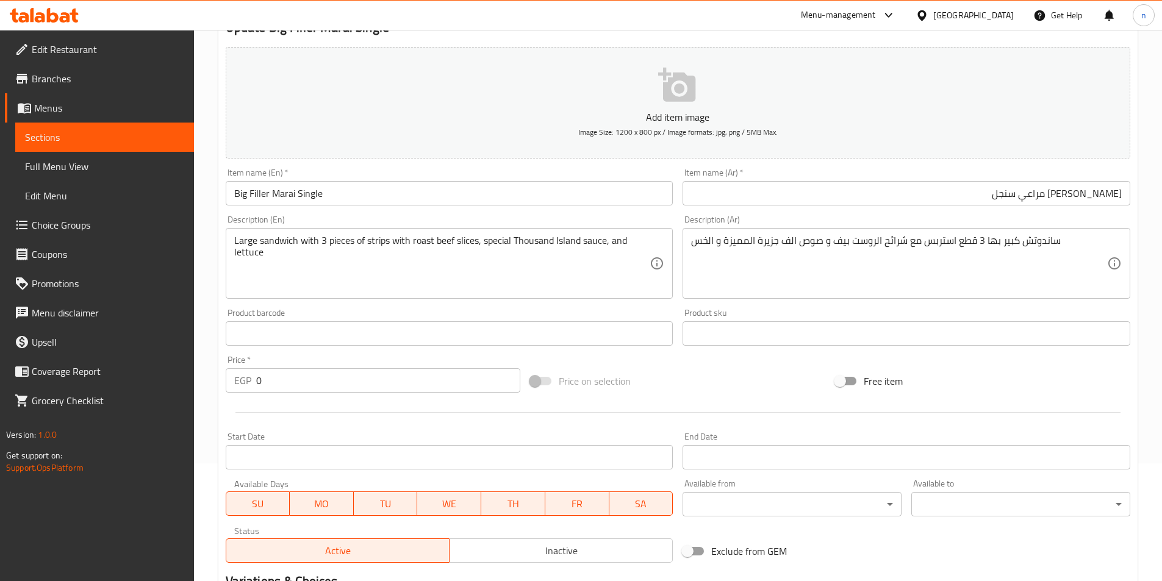
scroll to position [301, 0]
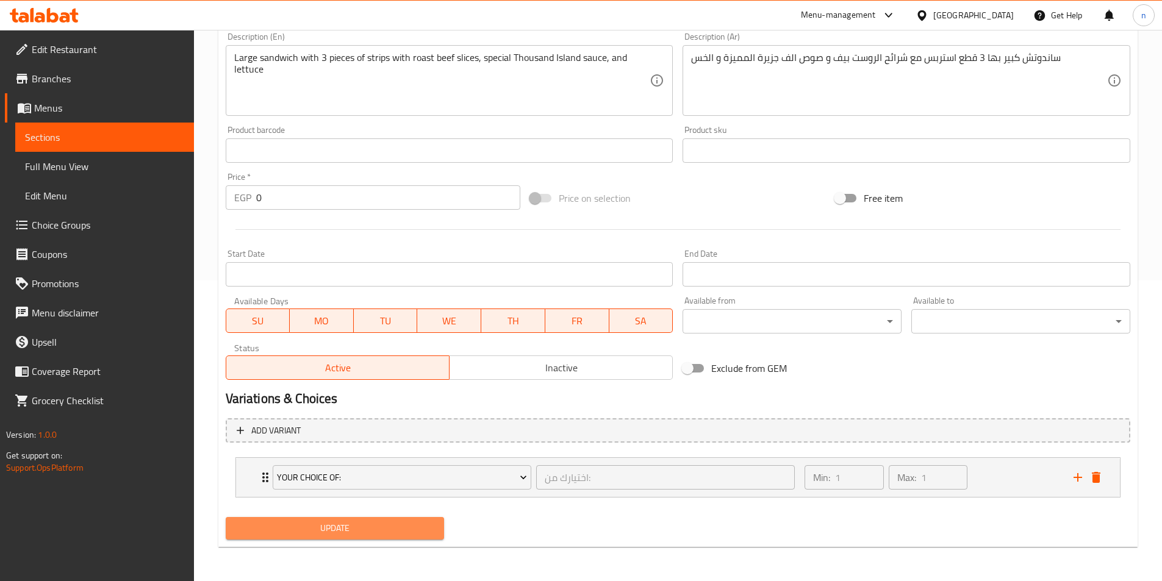
click at [341, 535] on span "Update" at bounding box center [334, 528] width 199 height 15
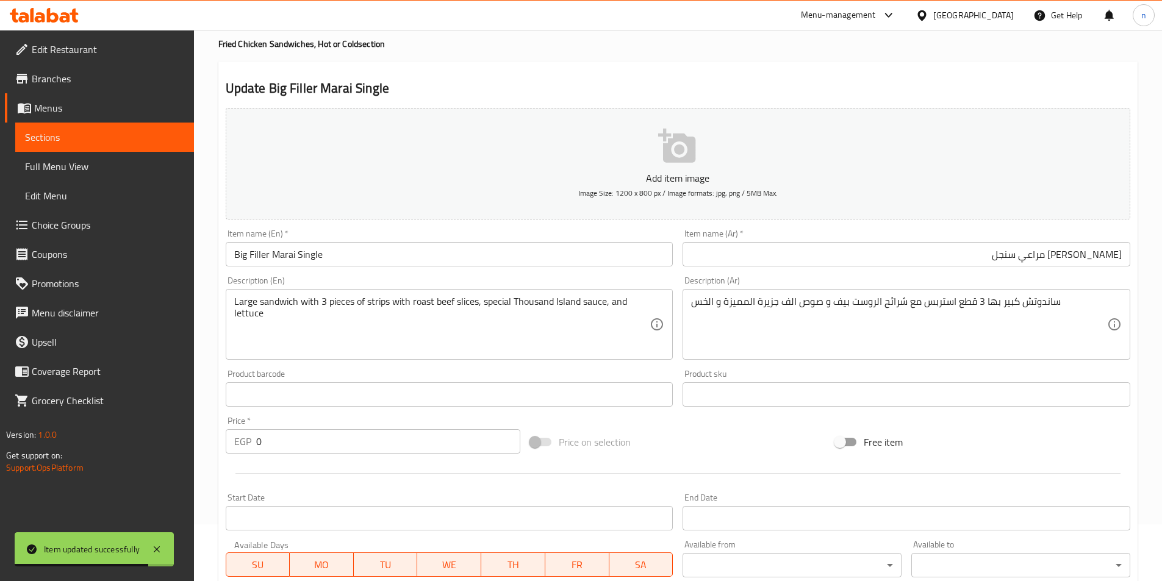
scroll to position [0, 0]
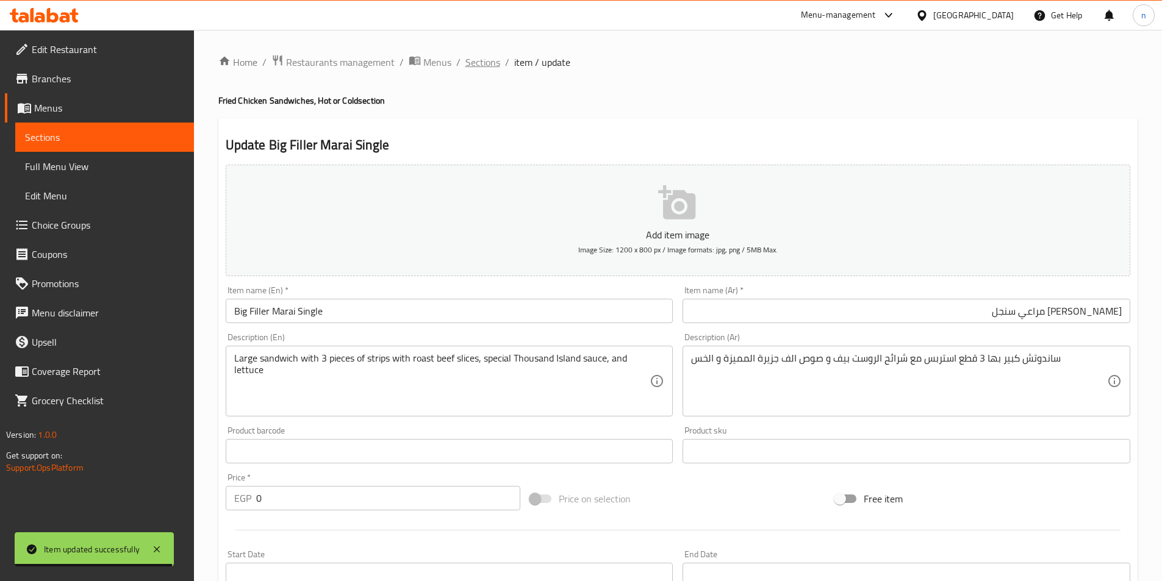
click at [484, 60] on span "Sections" at bounding box center [482, 62] width 35 height 15
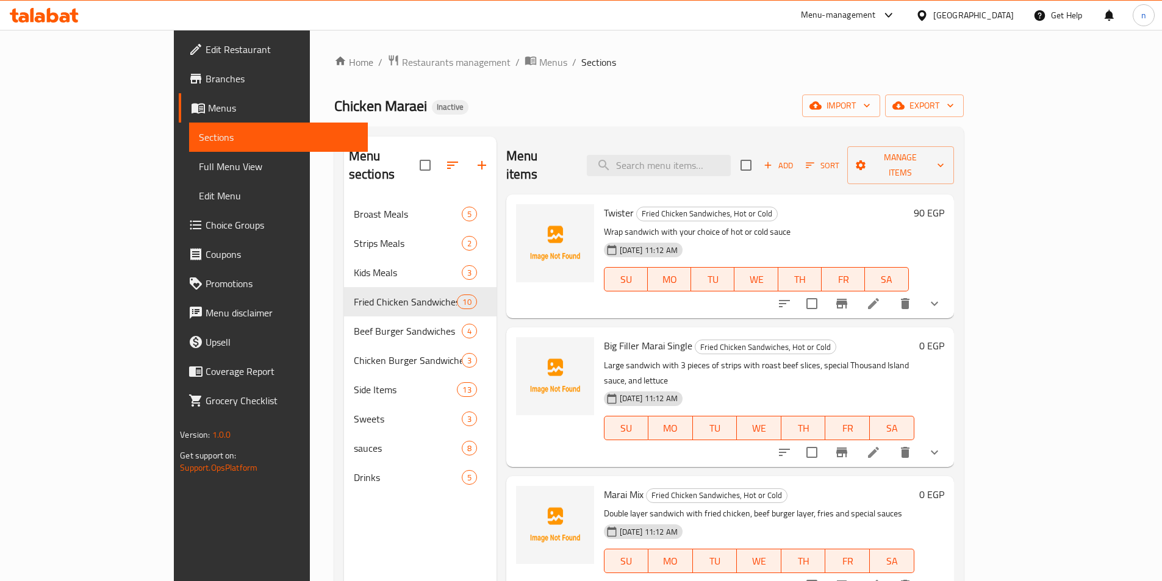
click at [914, 337] on h6 "Big Filler Marai Single Fried Chicken Sandwiches, Hot or Cold" at bounding box center [759, 345] width 310 height 17
click at [880, 296] on icon at bounding box center [873, 303] width 15 height 15
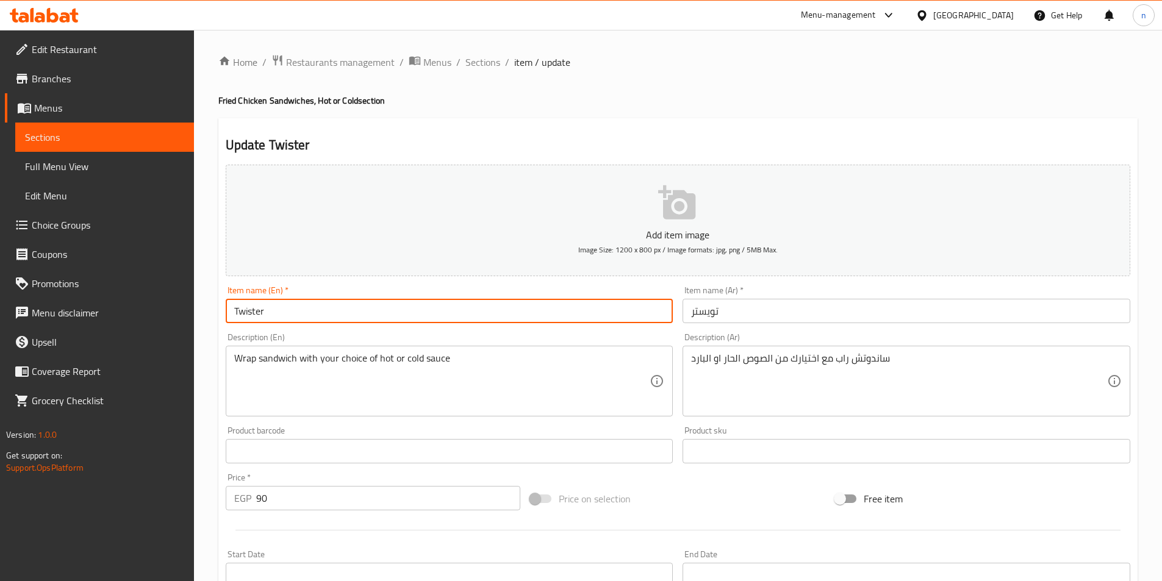
click at [338, 309] on input "Twister" at bounding box center [450, 311] width 448 height 24
click at [473, 308] on input "Twister" at bounding box center [450, 311] width 448 height 24
paste input "Single"
type input "Twister Single"
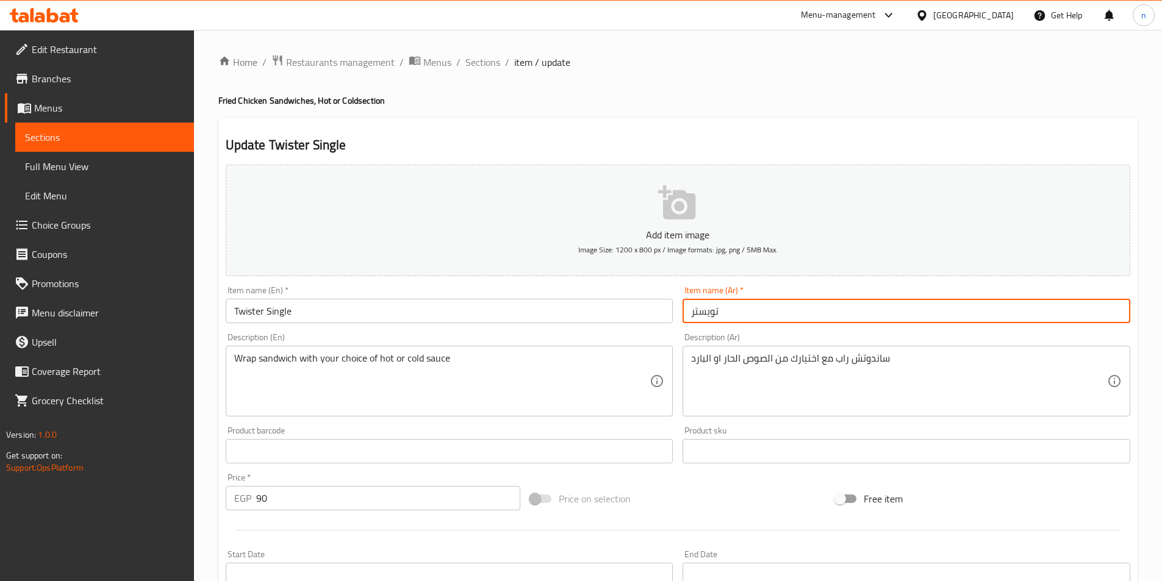
click at [846, 308] on input "تويستر" at bounding box center [906, 311] width 448 height 24
click at [682, 316] on input "تويستر" at bounding box center [906, 311] width 448 height 24
click at [716, 305] on input "تويستر" at bounding box center [906, 311] width 448 height 24
click at [706, 309] on input "تويستر" at bounding box center [906, 311] width 448 height 24
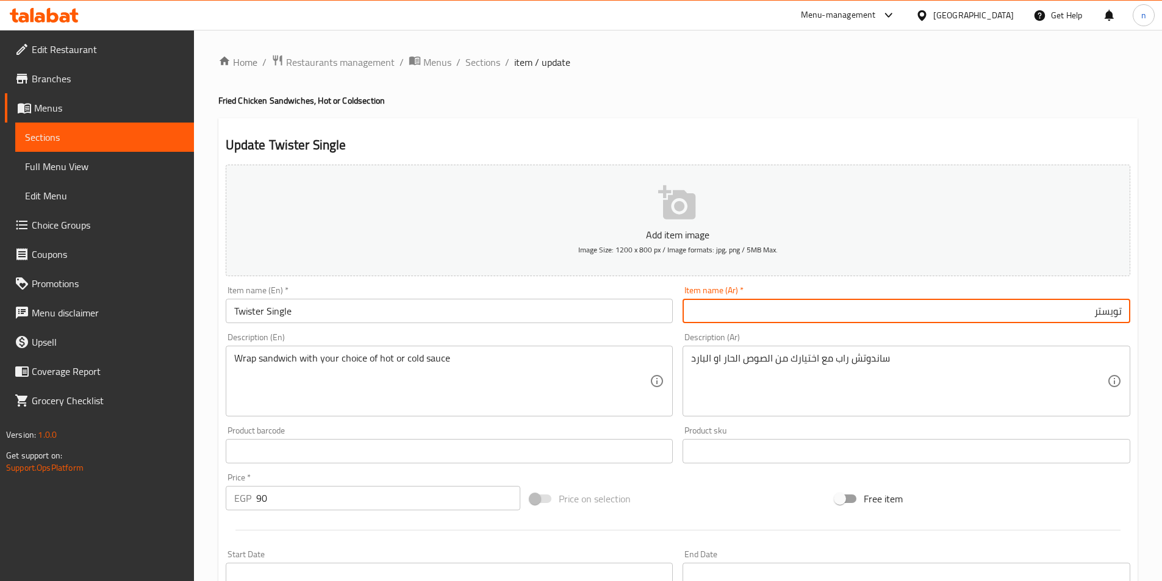
click at [954, 316] on input "تويستر" at bounding box center [906, 311] width 448 height 24
type input "تويستر سنجل"
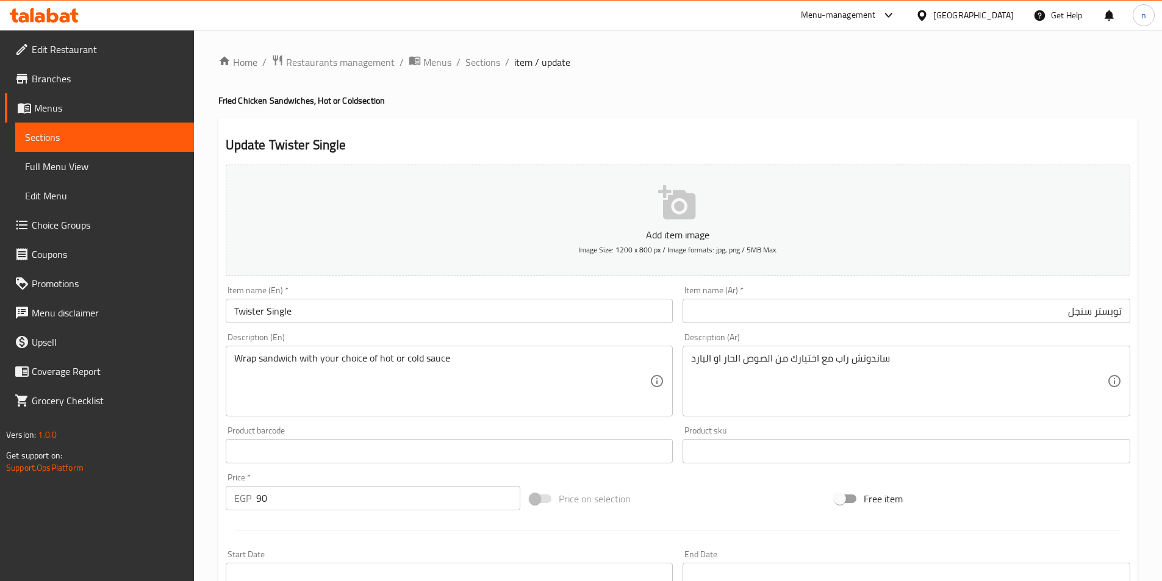
click at [714, 496] on div "Price on selection" at bounding box center [677, 498] width 305 height 33
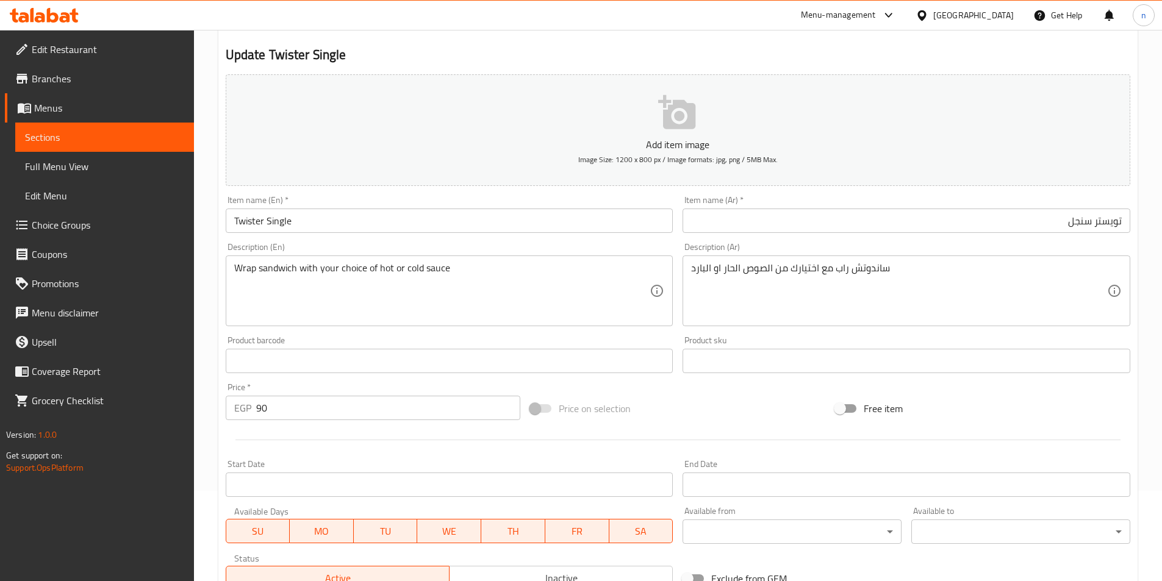
scroll to position [301, 0]
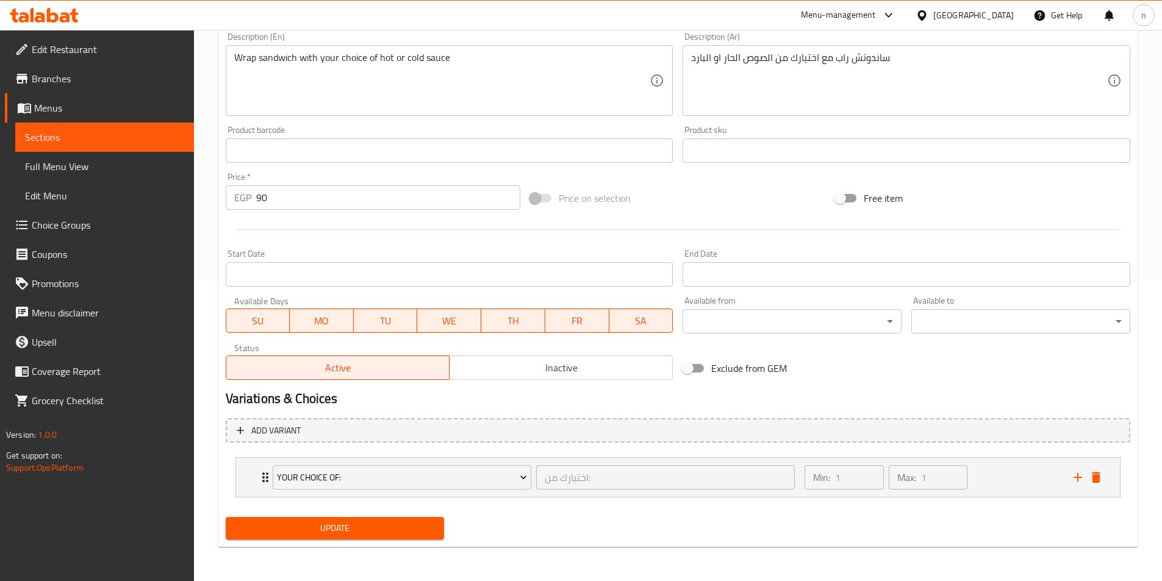
click at [363, 534] on span "Update" at bounding box center [334, 528] width 199 height 15
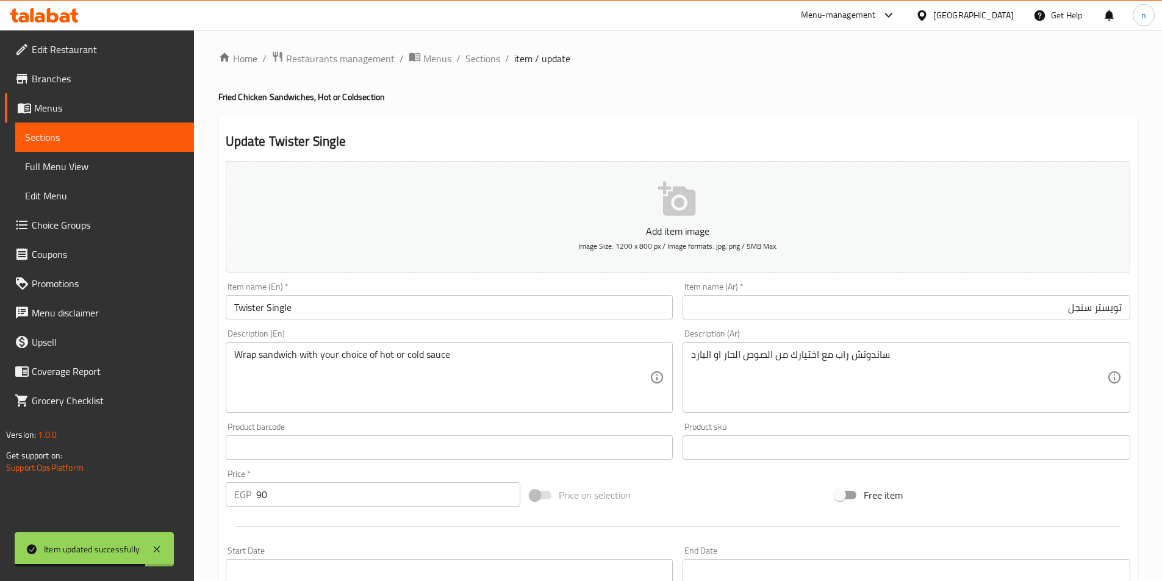
scroll to position [0, 0]
click at [479, 63] on span "Sections" at bounding box center [482, 62] width 35 height 15
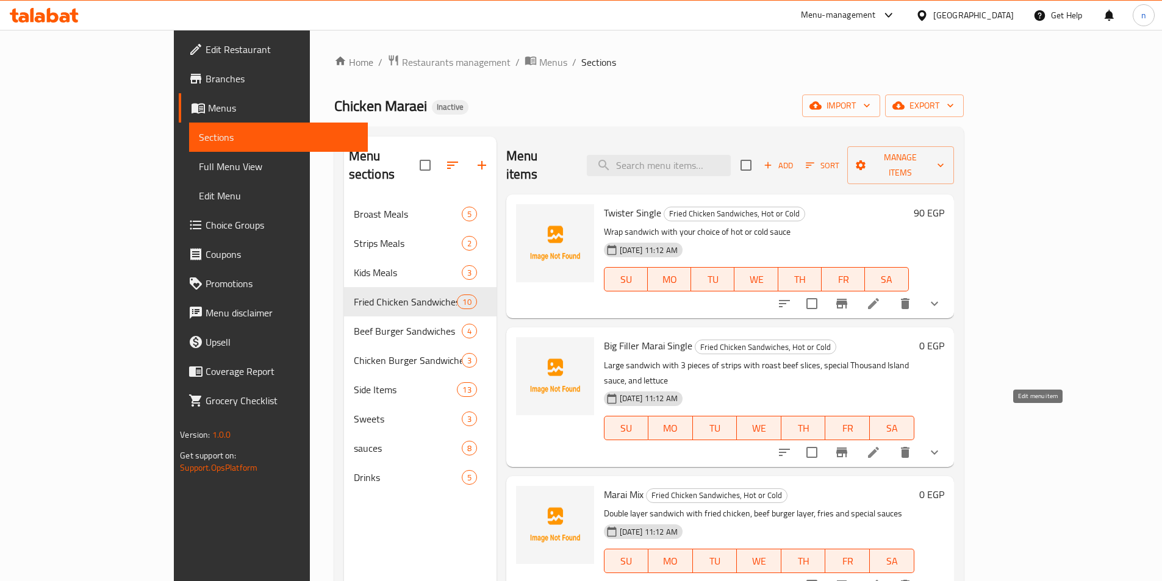
click at [879, 447] on icon at bounding box center [873, 452] width 11 height 11
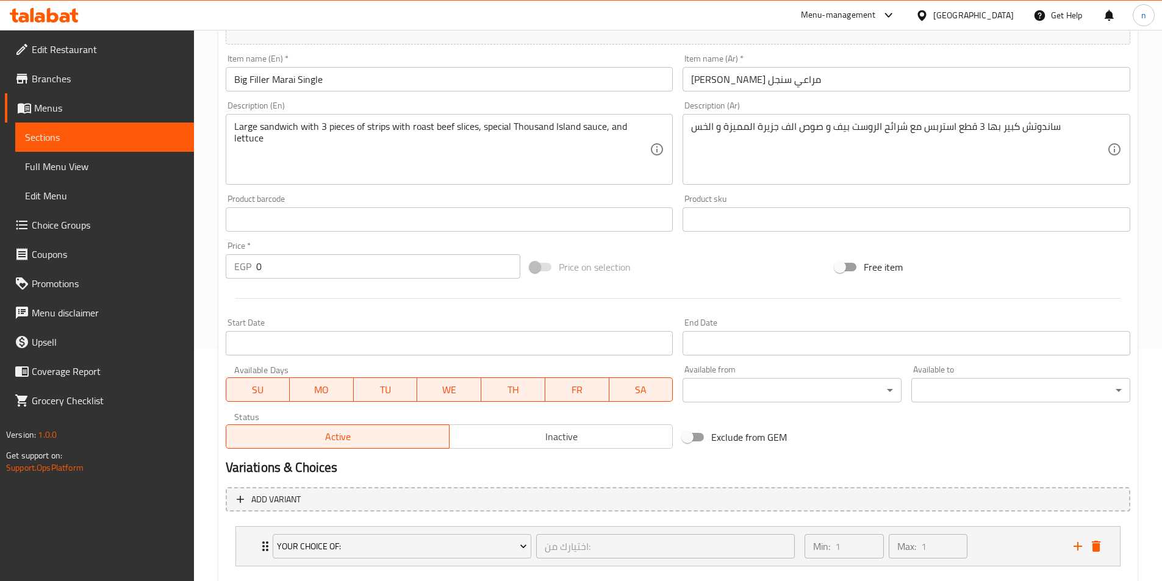
scroll to position [301, 0]
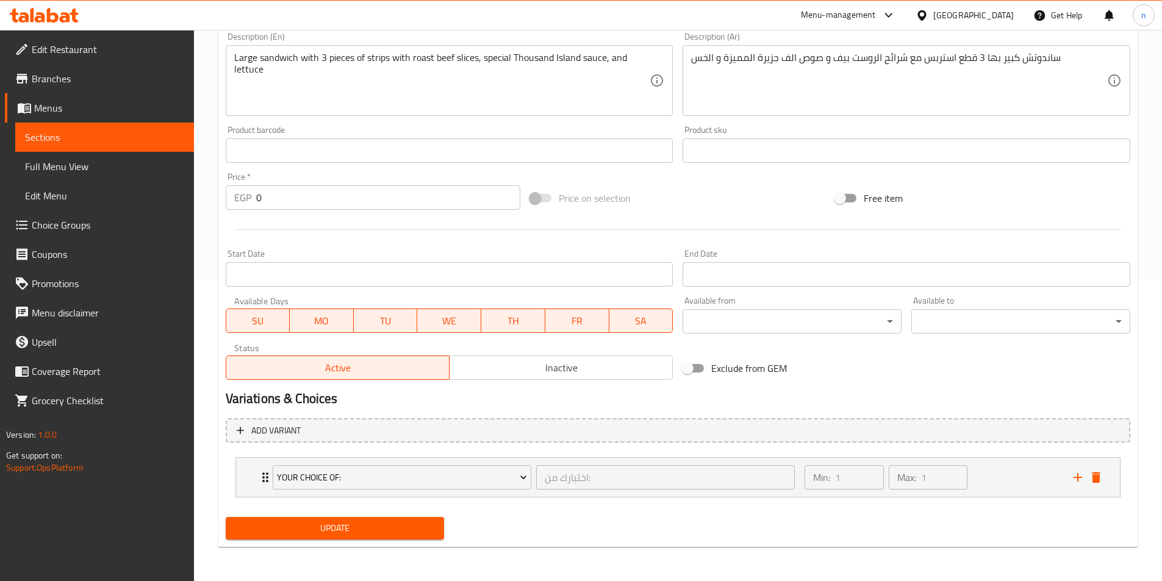
click at [422, 186] on input "0" at bounding box center [388, 197] width 265 height 24
click at [421, 198] on input "0" at bounding box center [388, 197] width 265 height 24
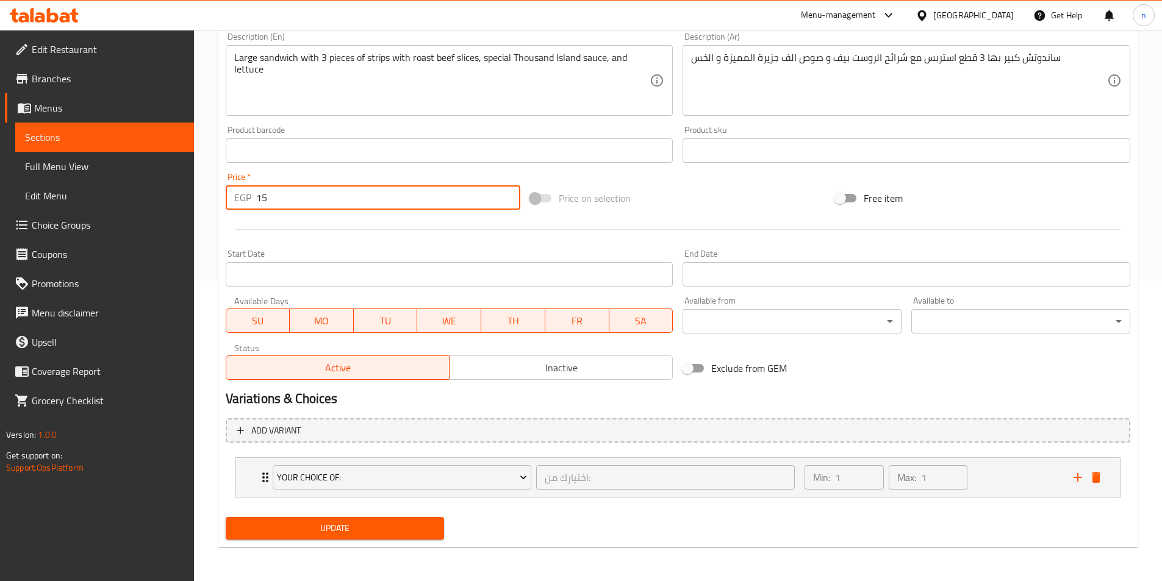
type input "1"
type input "155"
click at [207, 445] on div "Home / Restaurants management / Menus / Sections / item / update Fried Chicken …" at bounding box center [678, 155] width 968 height 852
click at [354, 528] on span "Update" at bounding box center [334, 528] width 199 height 15
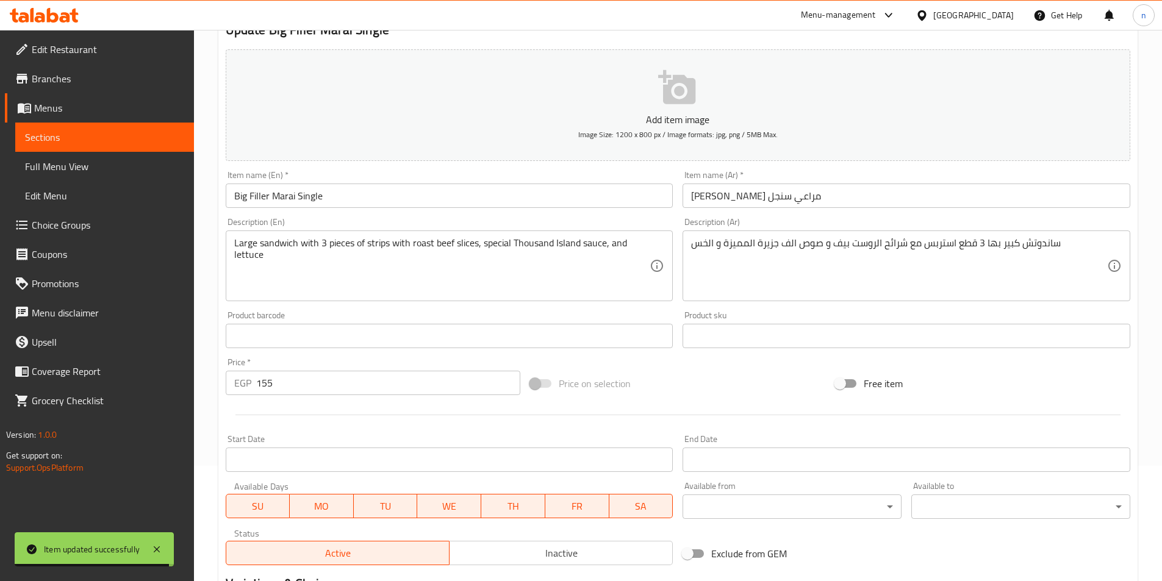
scroll to position [0, 0]
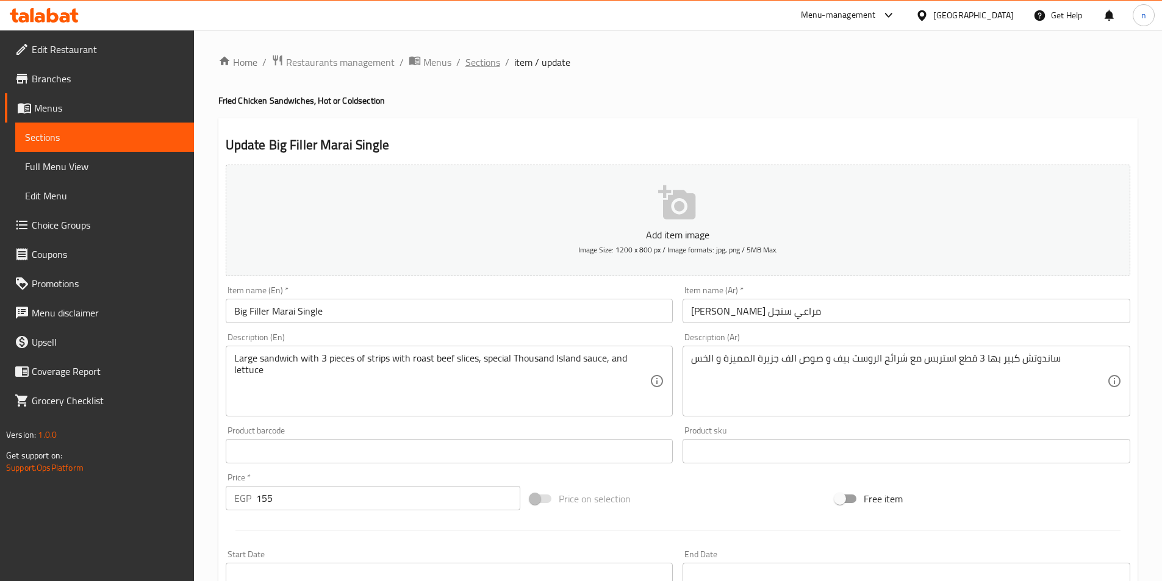
click at [489, 62] on span "Sections" at bounding box center [482, 62] width 35 height 15
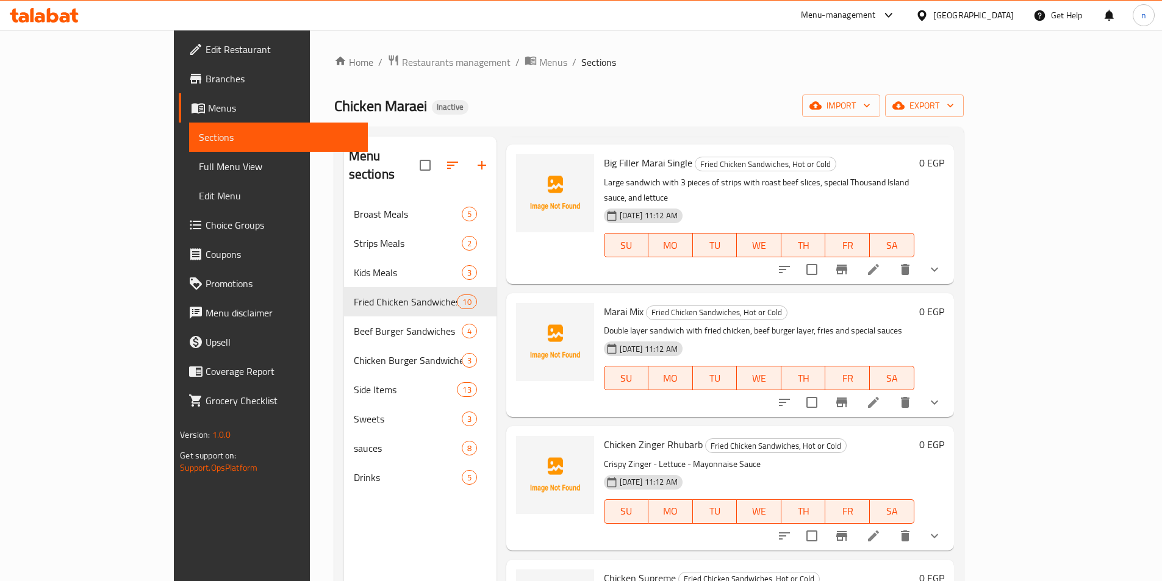
scroll to position [122, 0]
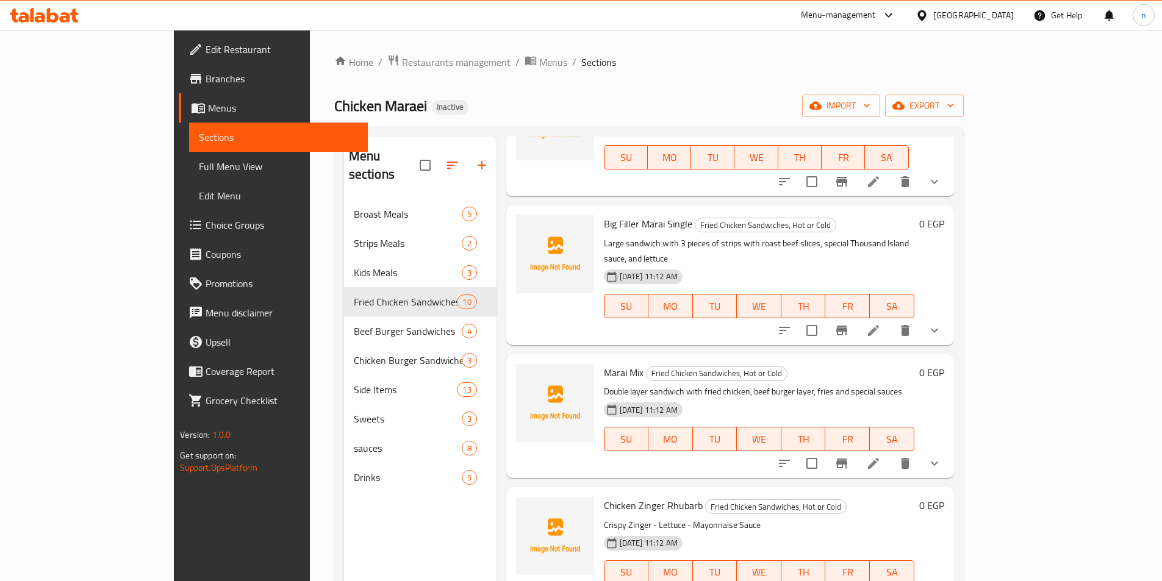
click at [879, 458] on icon at bounding box center [873, 463] width 11 height 11
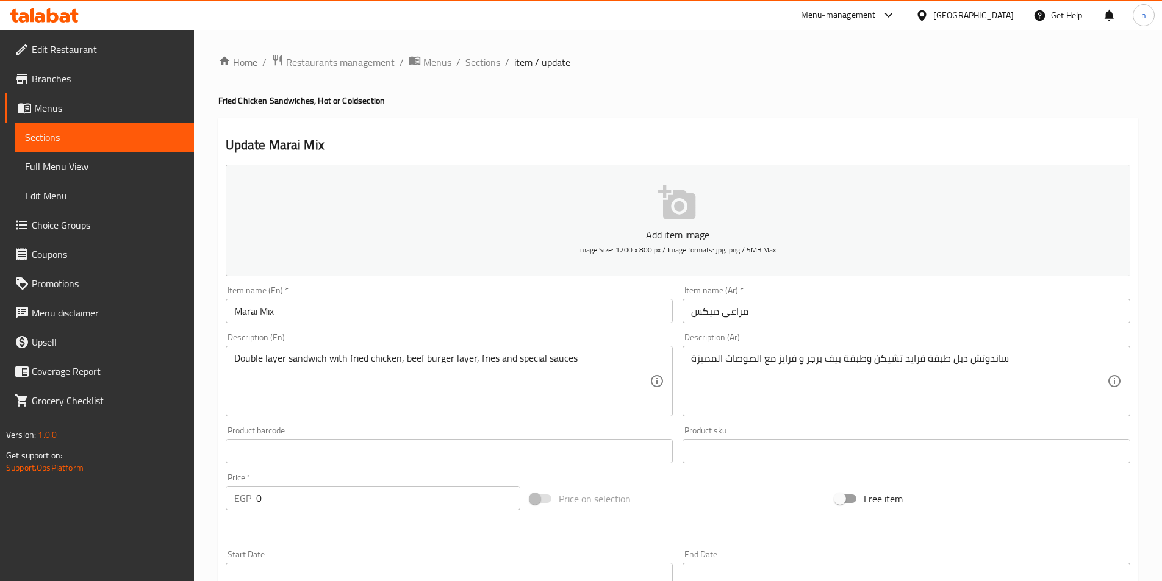
click at [755, 504] on div "Price on selection" at bounding box center [677, 498] width 305 height 33
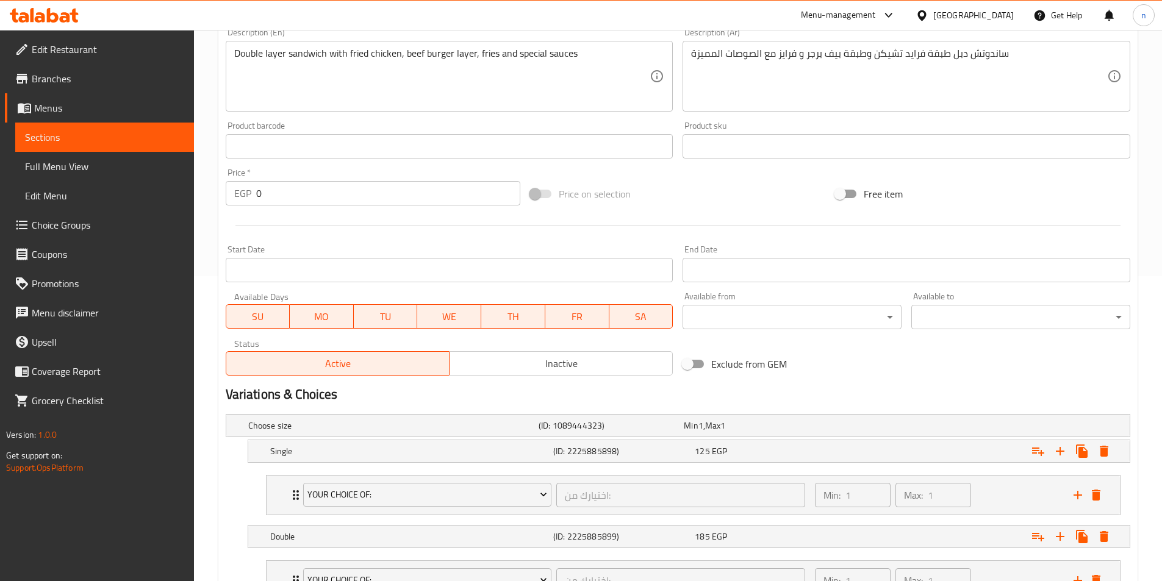
scroll to position [488, 0]
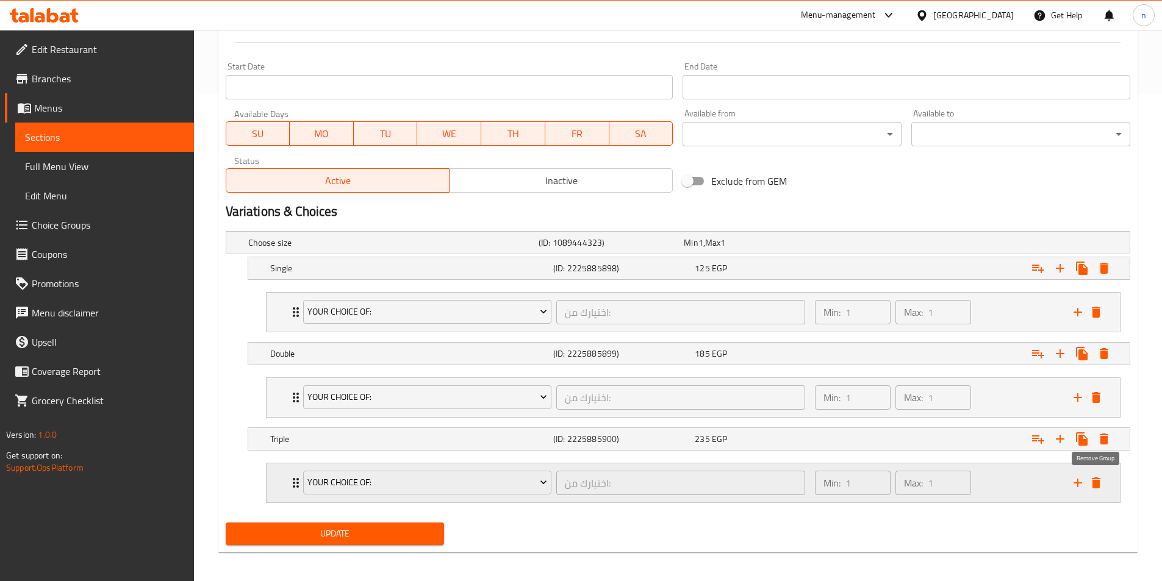
click at [1098, 479] on icon "delete" at bounding box center [1095, 482] width 9 height 11
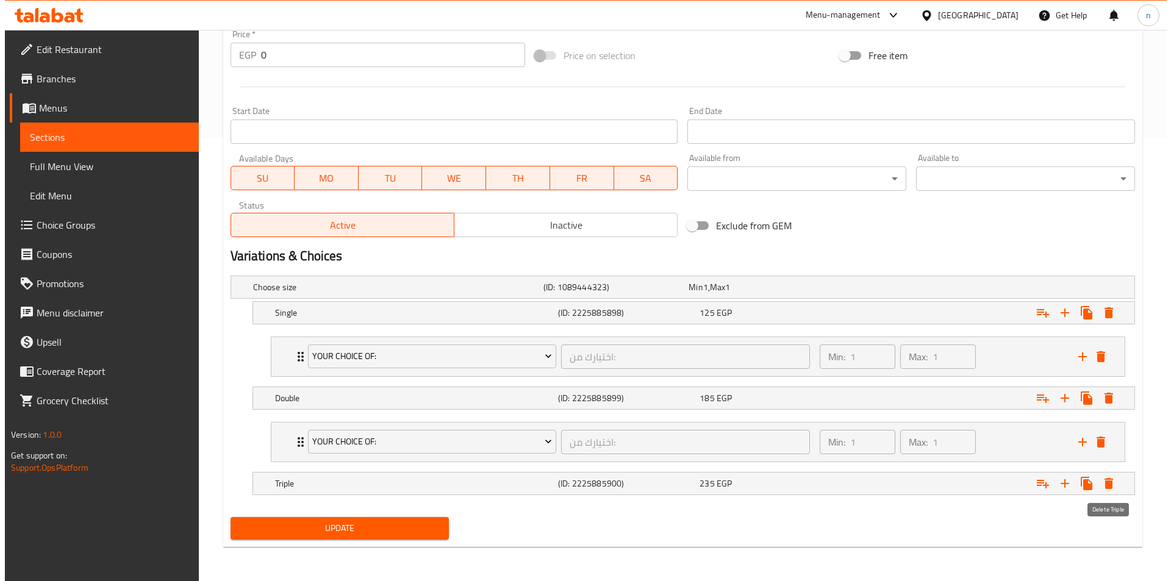
scroll to position [443, 0]
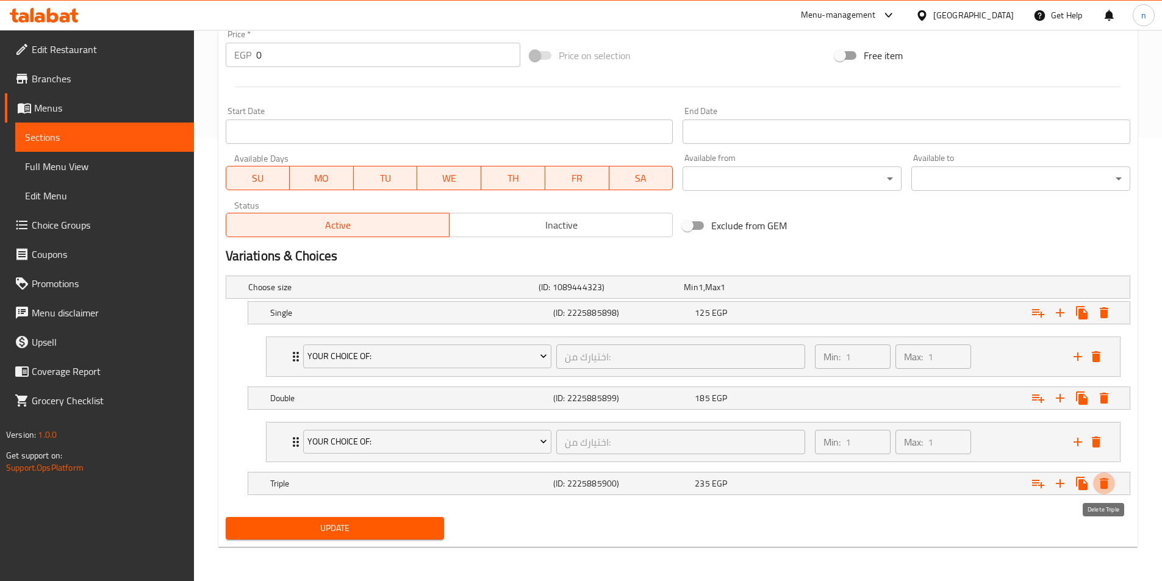
click at [1098, 479] on icon "Expand" at bounding box center [1103, 483] width 15 height 15
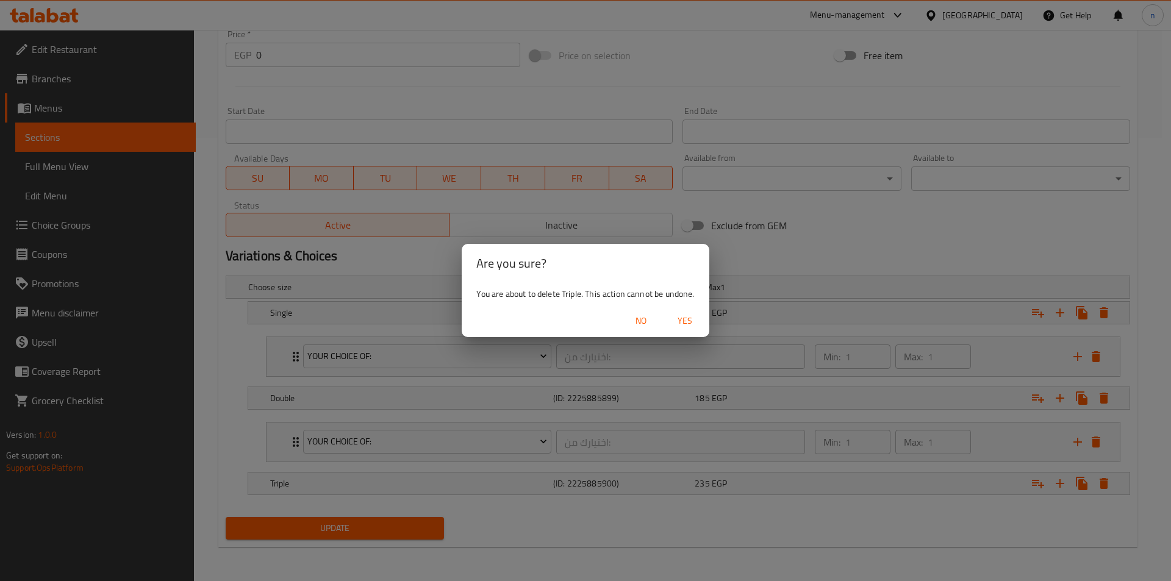
click at [687, 322] on span "Yes" at bounding box center [684, 320] width 29 height 15
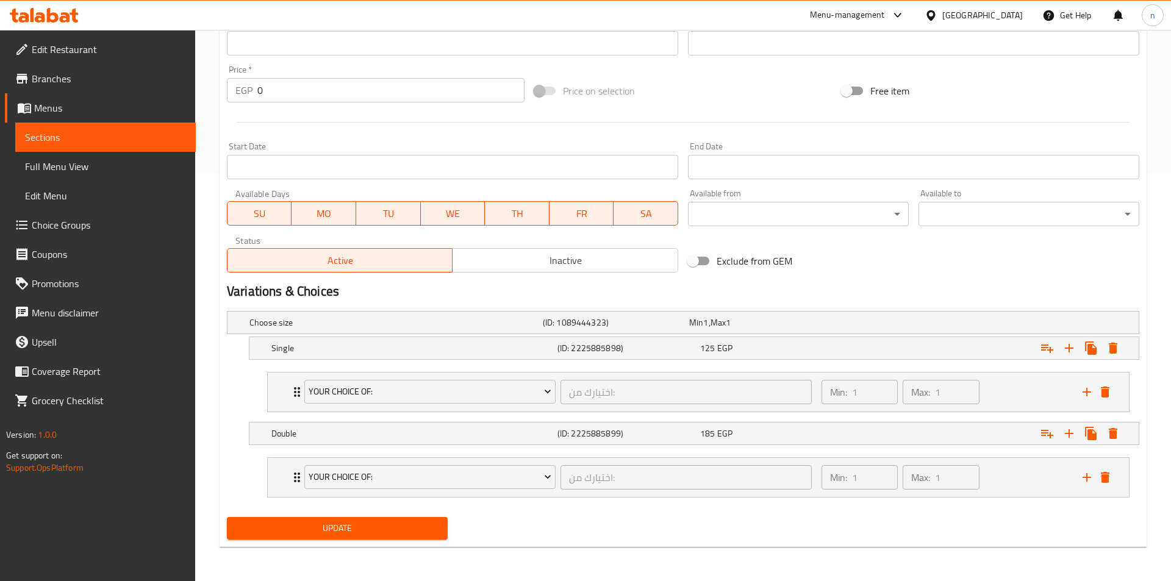
scroll to position [408, 0]
click at [1097, 355] on icon "Expand" at bounding box center [1103, 348] width 15 height 15
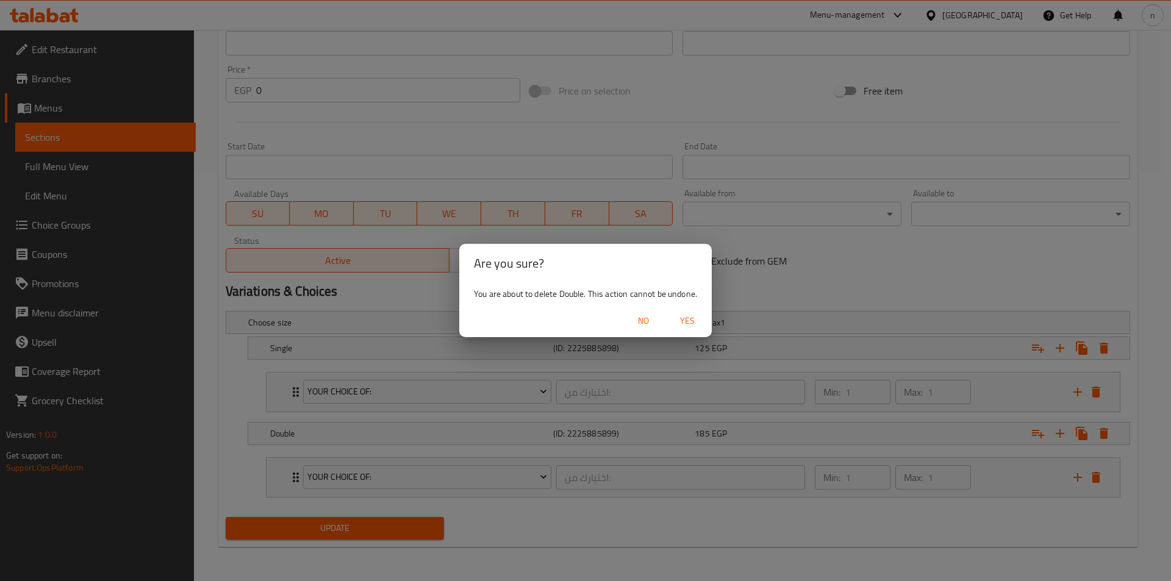
click at [700, 327] on span "Yes" at bounding box center [687, 320] width 29 height 15
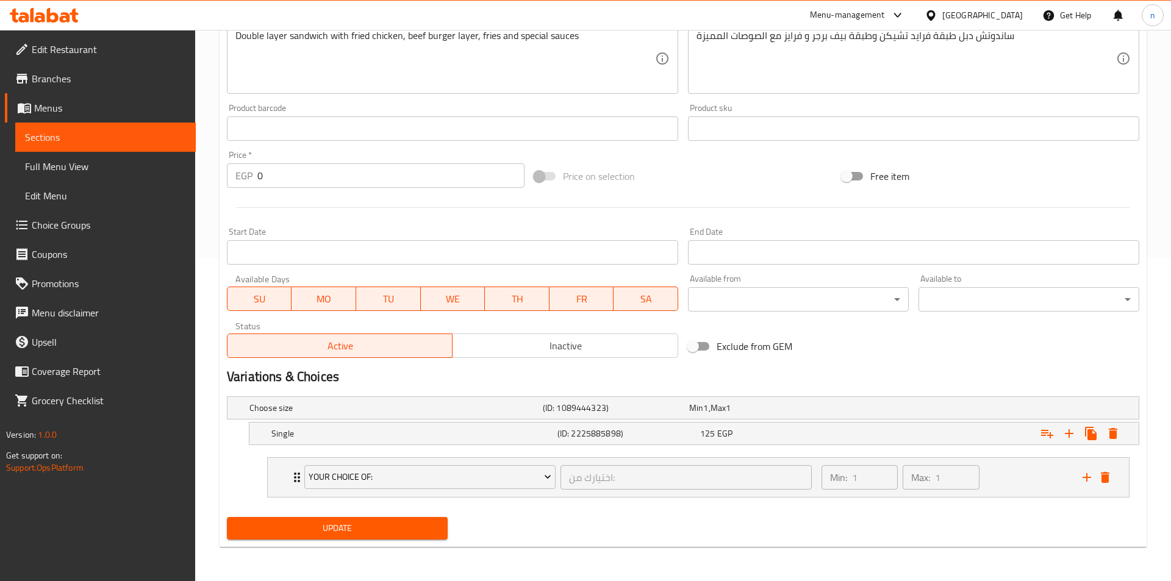
scroll to position [323, 0]
click at [1104, 438] on icon "Expand" at bounding box center [1103, 433] width 9 height 11
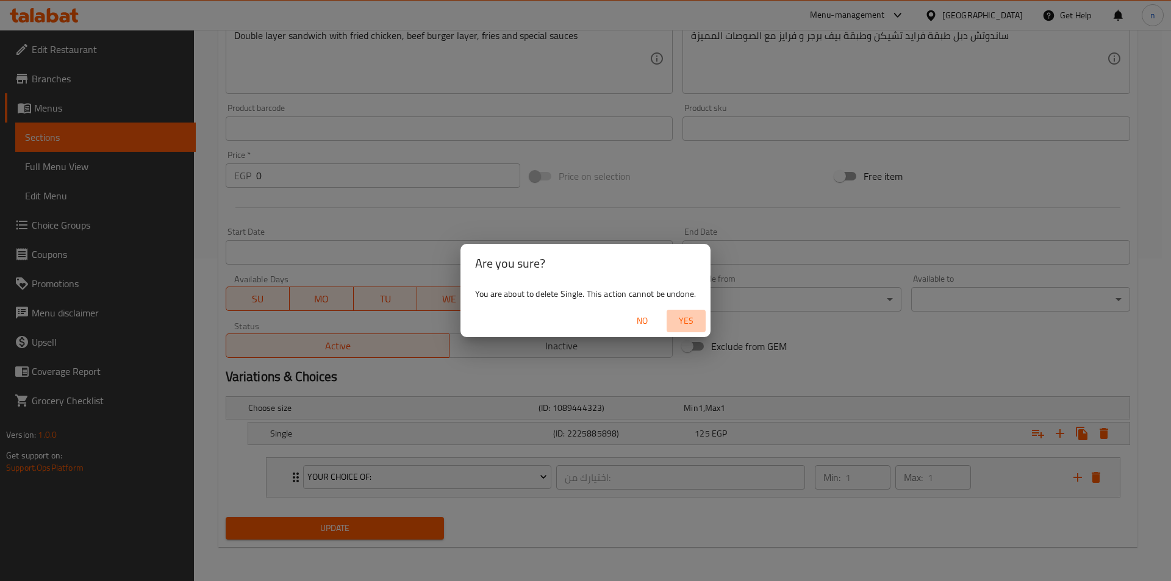
click at [680, 321] on span "Yes" at bounding box center [685, 320] width 29 height 15
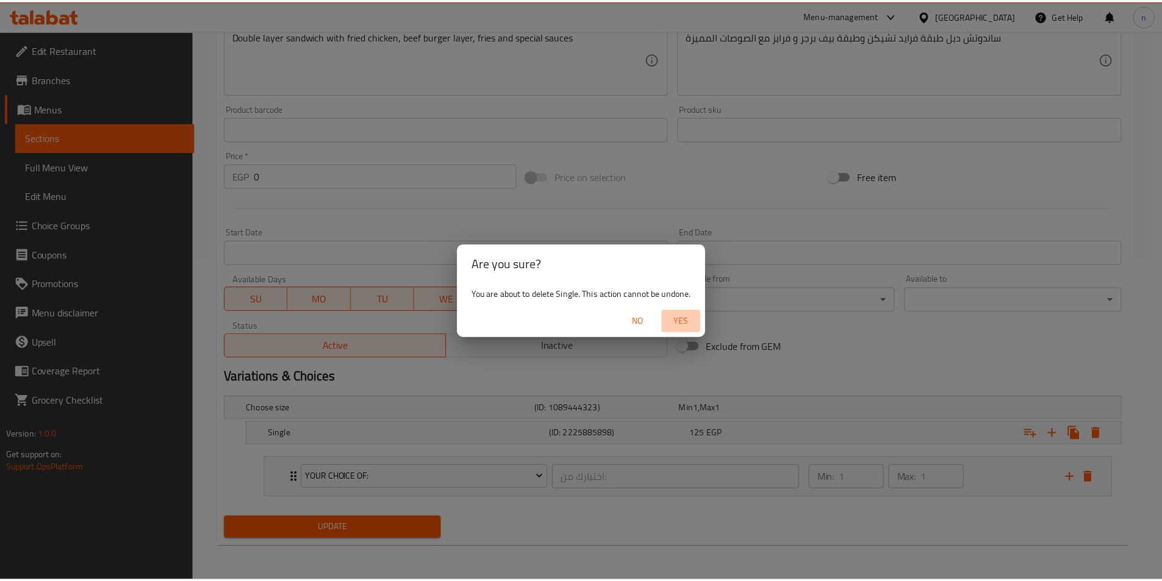
scroll to position [296, 0]
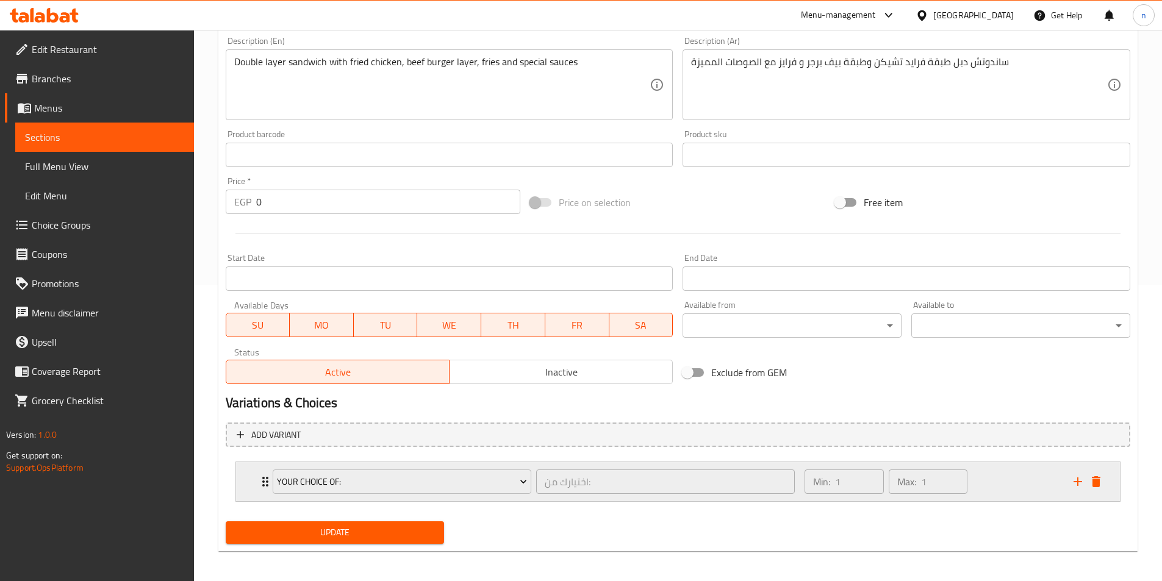
click at [1030, 486] on div "Min: 1 ​ Max: 1 ​" at bounding box center [931, 481] width 268 height 39
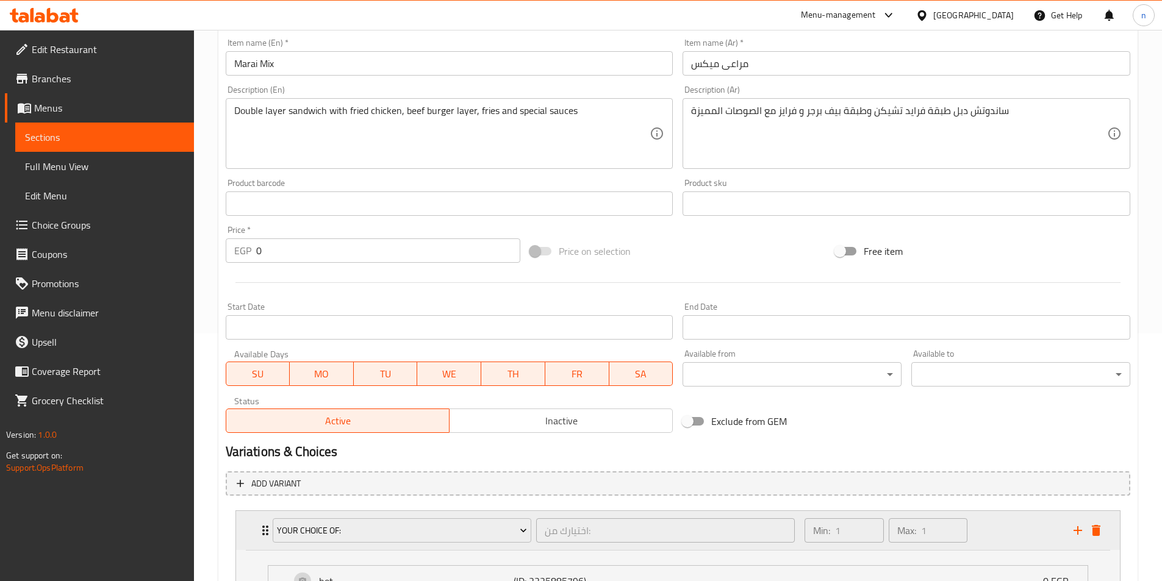
scroll to position [43, 0]
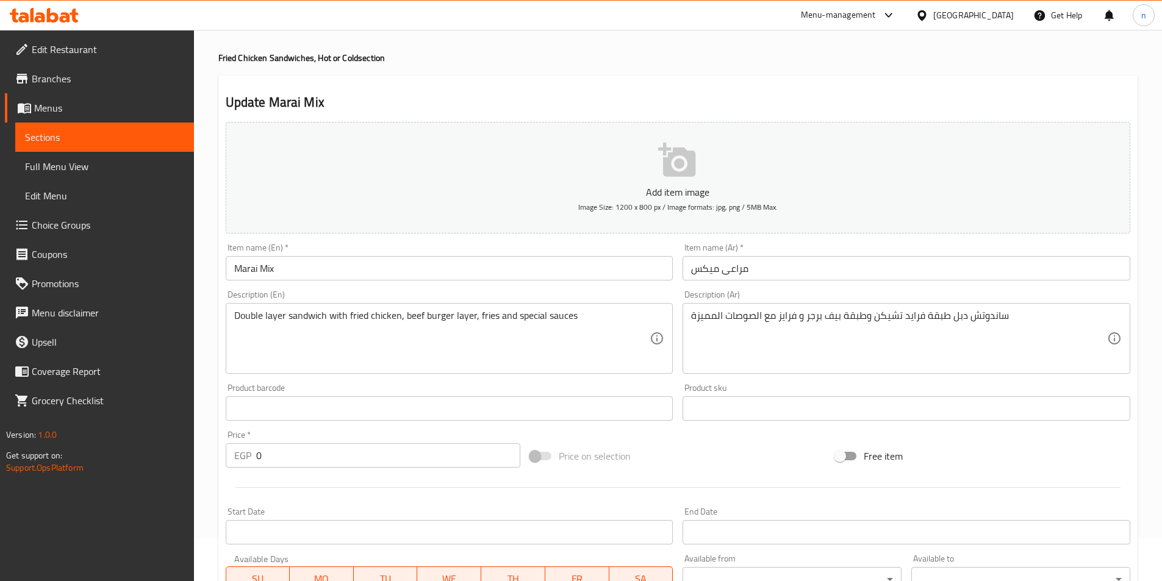
click at [446, 460] on input "0" at bounding box center [388, 455] width 265 height 24
type input "199"
click at [373, 268] on input "Marai Mix" at bounding box center [450, 268] width 448 height 24
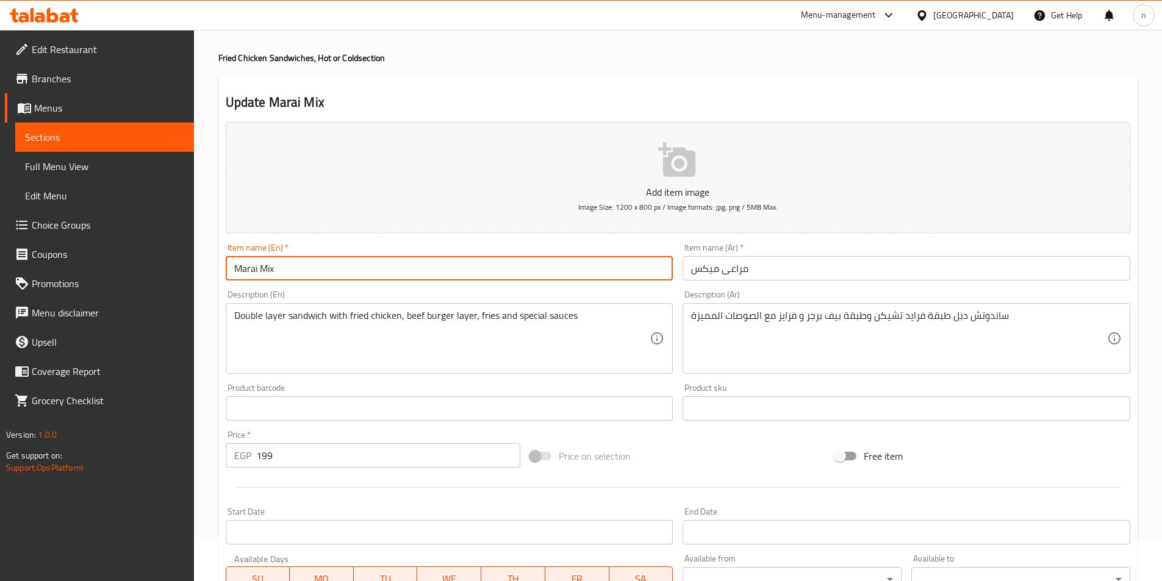
paste input "Double"
type input "Marai Mix Double"
click at [705, 271] on input "مراعی میکس" at bounding box center [906, 268] width 448 height 24
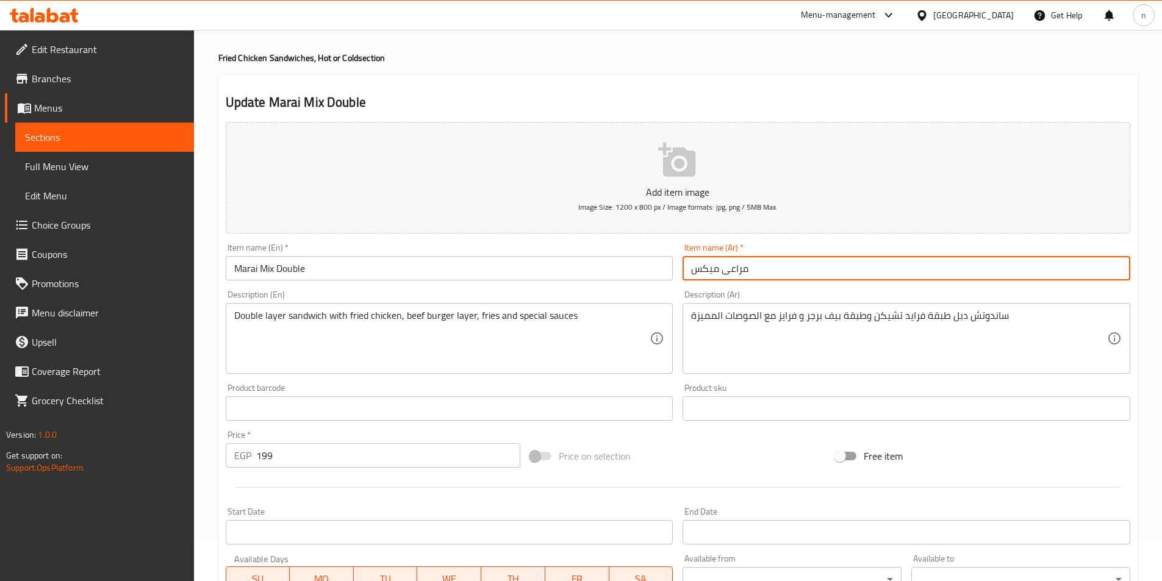
click at [705, 271] on input "مراعی میکس" at bounding box center [906, 268] width 448 height 24
click at [1004, 261] on input "مراعی میکس" at bounding box center [906, 268] width 448 height 24
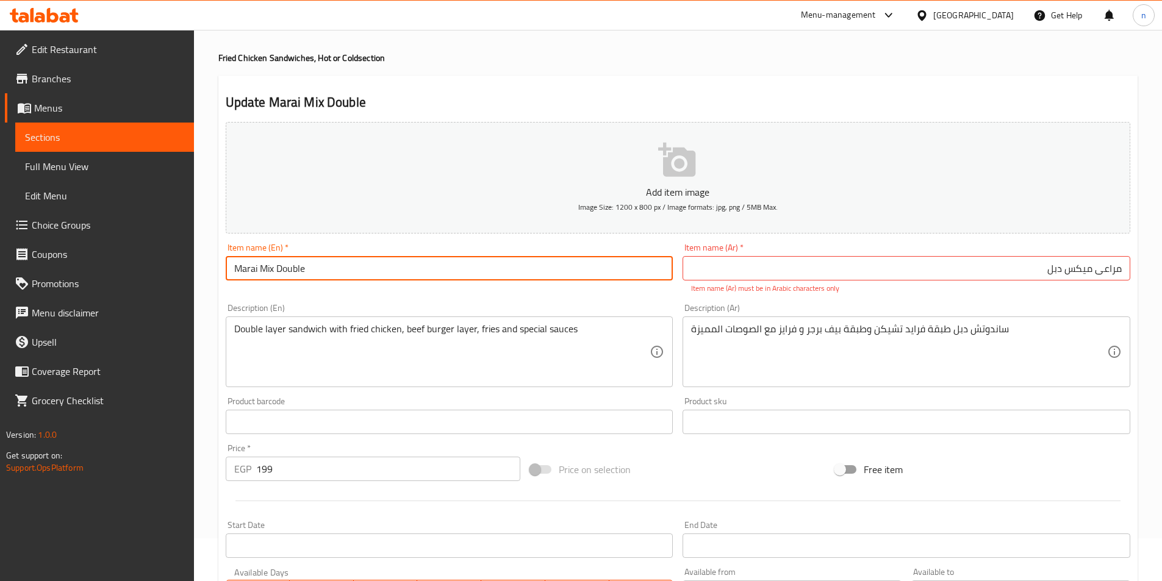
click at [665, 265] on input "Marai Mix Double" at bounding box center [450, 268] width 448 height 24
click at [1099, 270] on input "مراعی میکس دبل" at bounding box center [906, 268] width 448 height 24
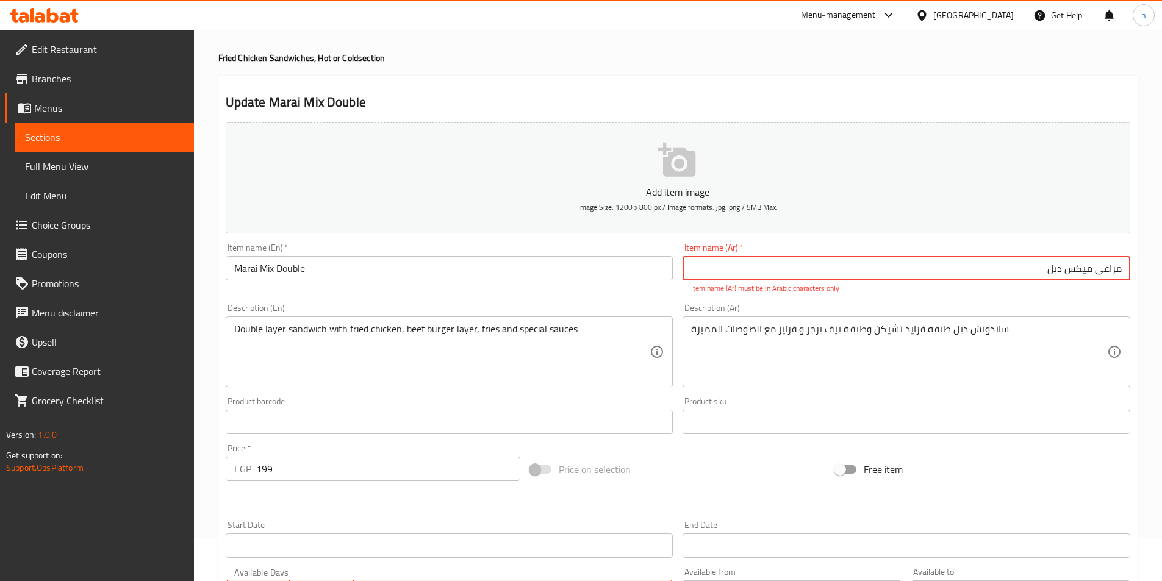
click at [1099, 270] on input "مراعی میکس دبل" at bounding box center [906, 268] width 448 height 24
type input "مراعي ميكس دابل"
click at [668, 301] on div "Description (En) Double layer sandwich with fried chicken, beef burger layer, f…" at bounding box center [449, 345] width 457 height 93
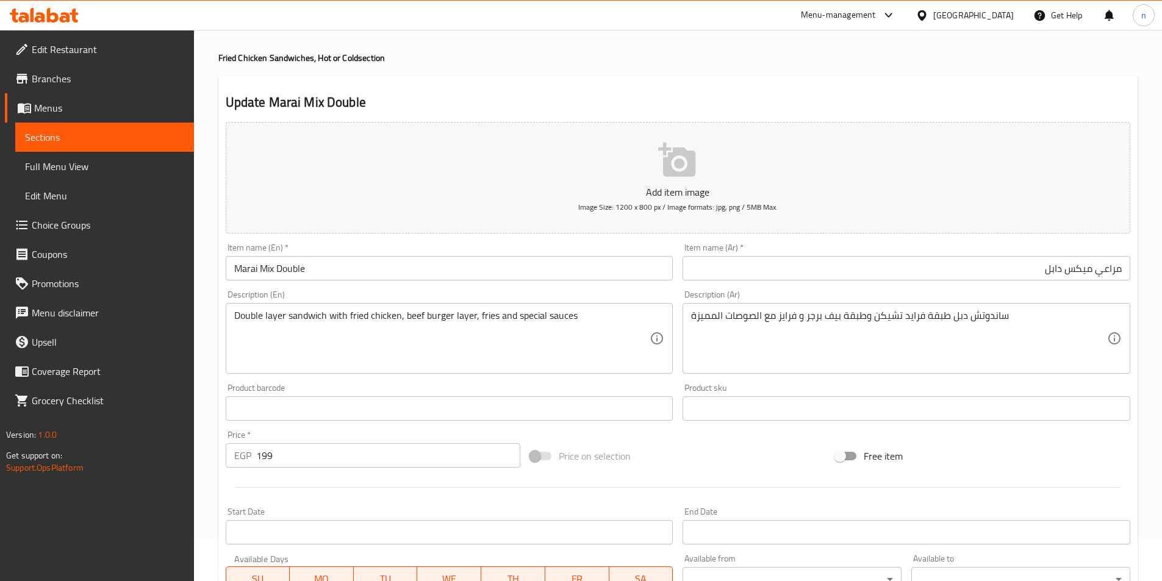
click at [218, 423] on div "Update Marai Mix Double Add item image Image Size: 1200 x 800 px / Image format…" at bounding box center [677, 495] width 919 height 838
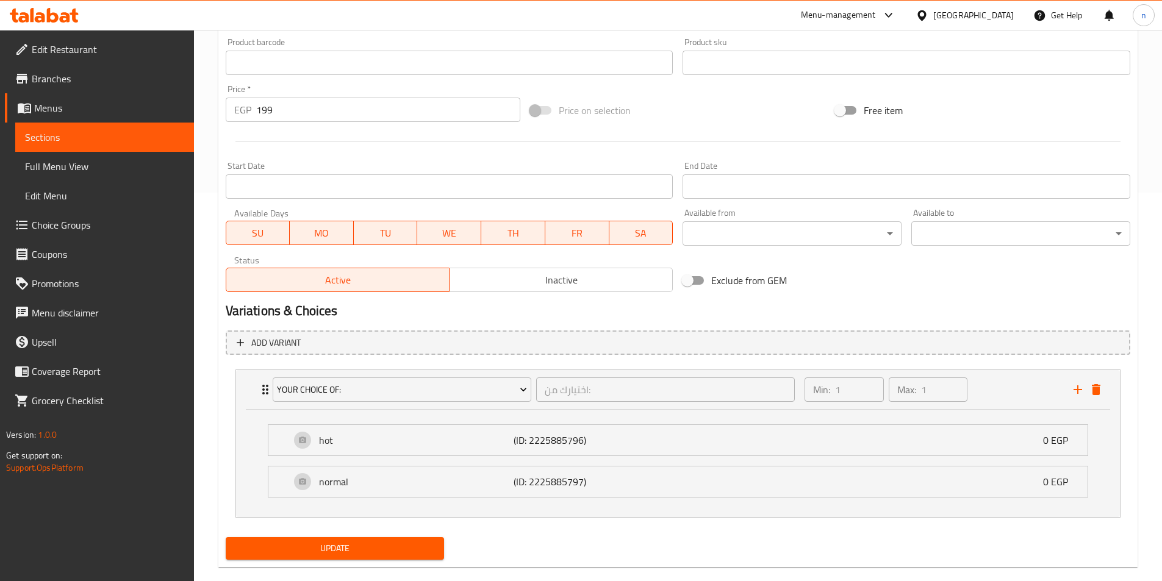
scroll to position [409, 0]
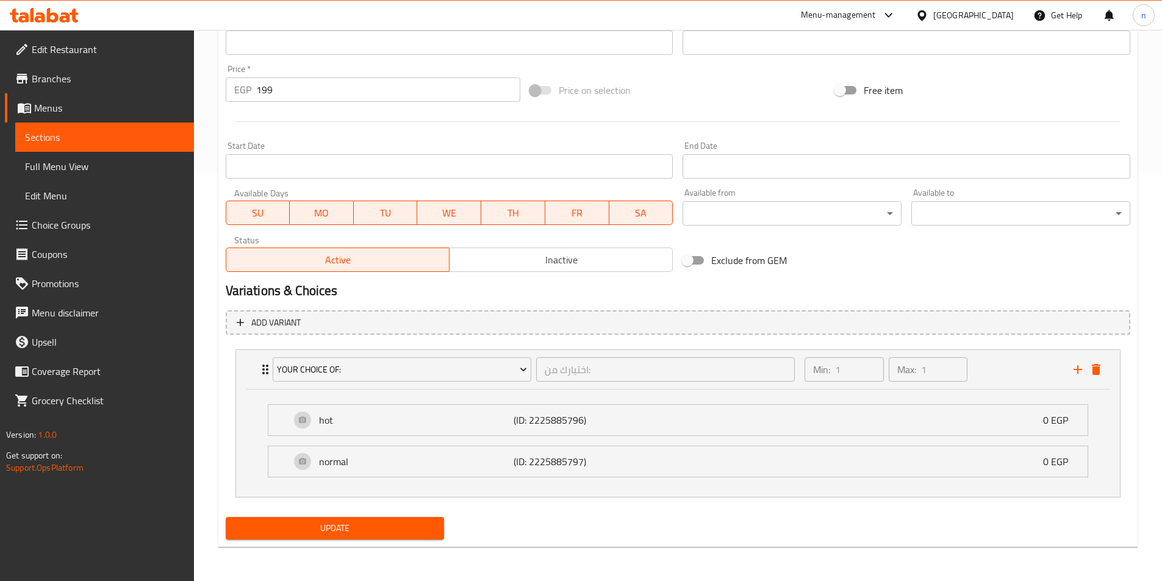
click at [306, 520] on button "Update" at bounding box center [335, 528] width 219 height 23
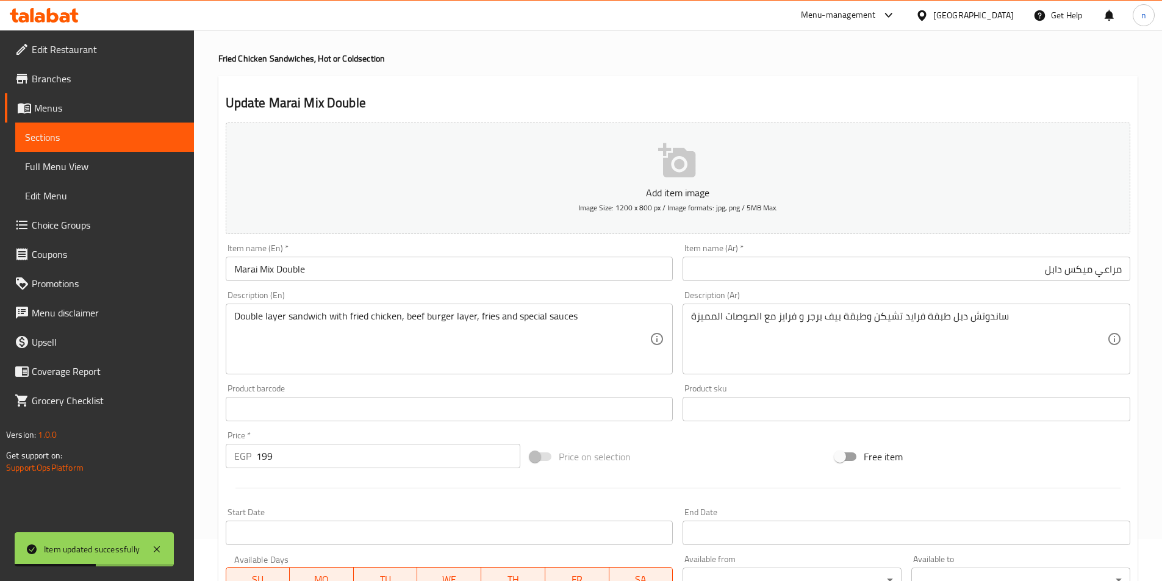
scroll to position [0, 0]
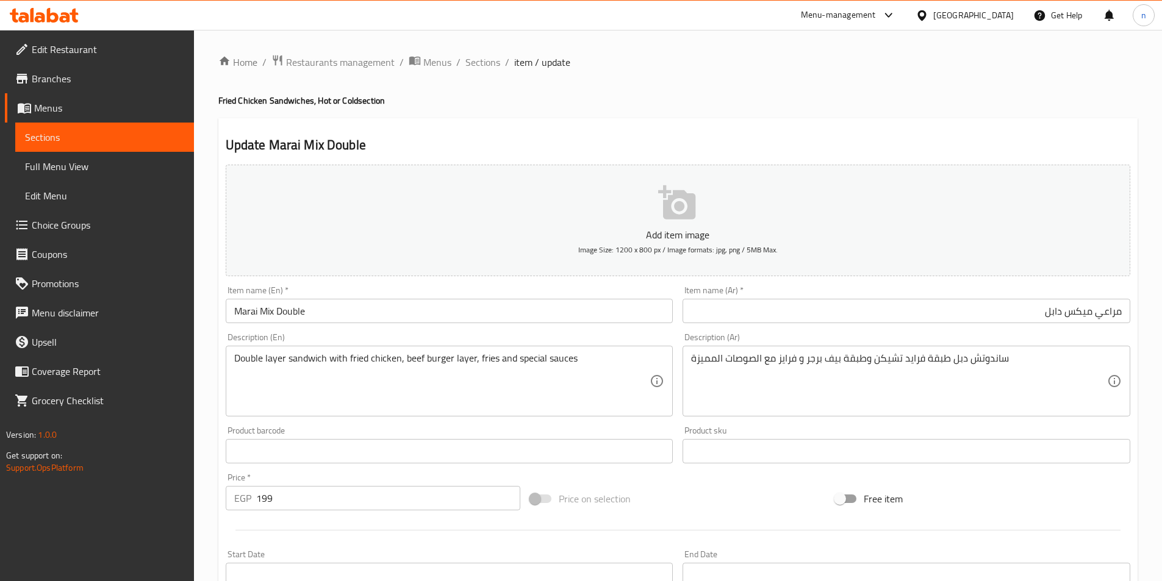
click at [476, 52] on div "Home / Restaurants management / Menus / Sections / item / update Fried Chicken …" at bounding box center [678, 510] width 968 height 960
click at [472, 65] on span "Sections" at bounding box center [482, 62] width 35 height 15
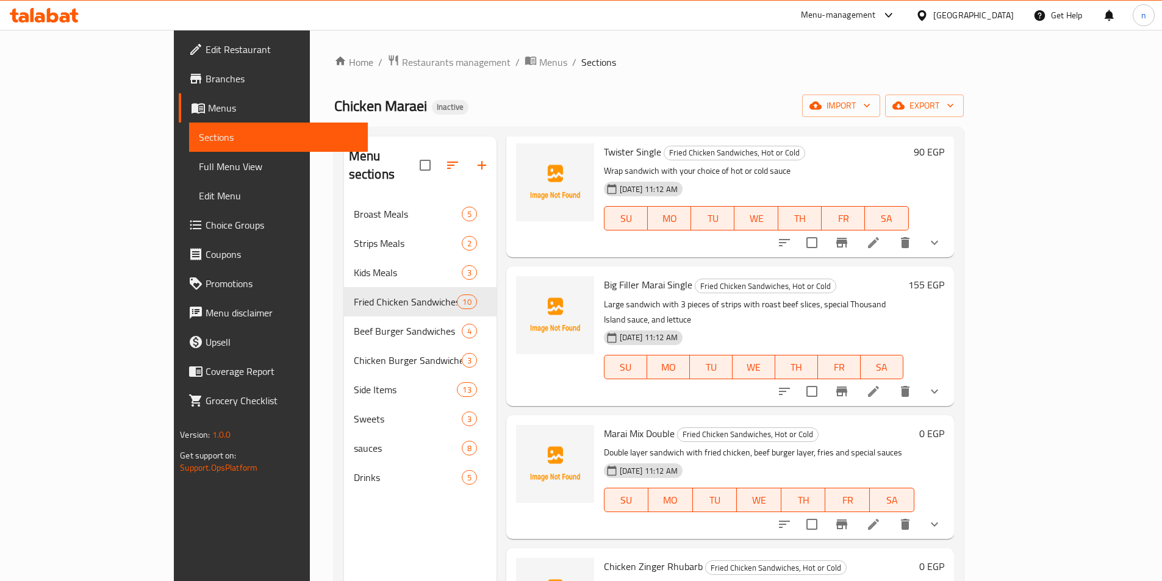
scroll to position [122, 0]
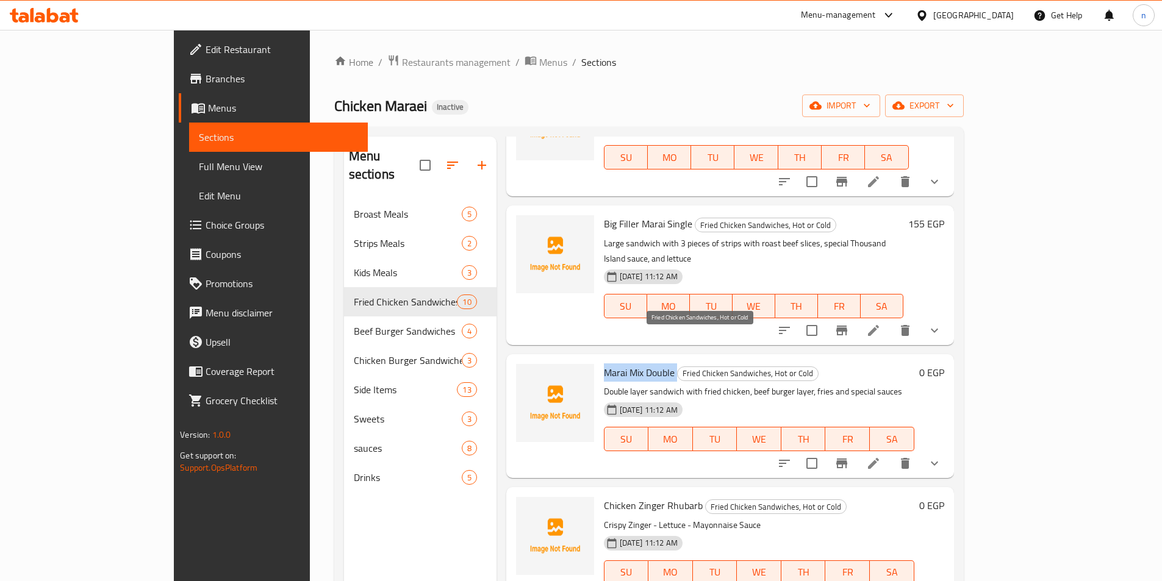
drag, startPoint x: 560, startPoint y: 335, endPoint x: 634, endPoint y: 337, distance: 74.4
click at [634, 364] on h6 "Marai Mix Double Fried Chicken Sandwiches, Hot or Cold" at bounding box center [759, 372] width 310 height 17
copy h6 "Marai Mix Double"
click at [890, 452] on li at bounding box center [873, 463] width 34 height 22
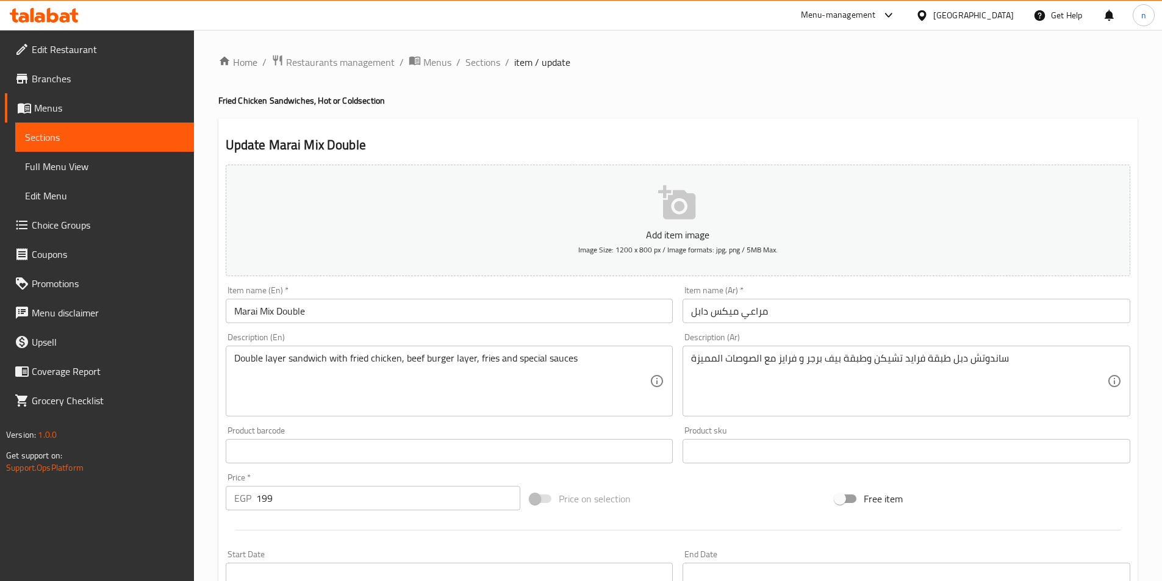
click at [732, 317] on input "مراعي ميكس دابل" at bounding box center [906, 311] width 448 height 24
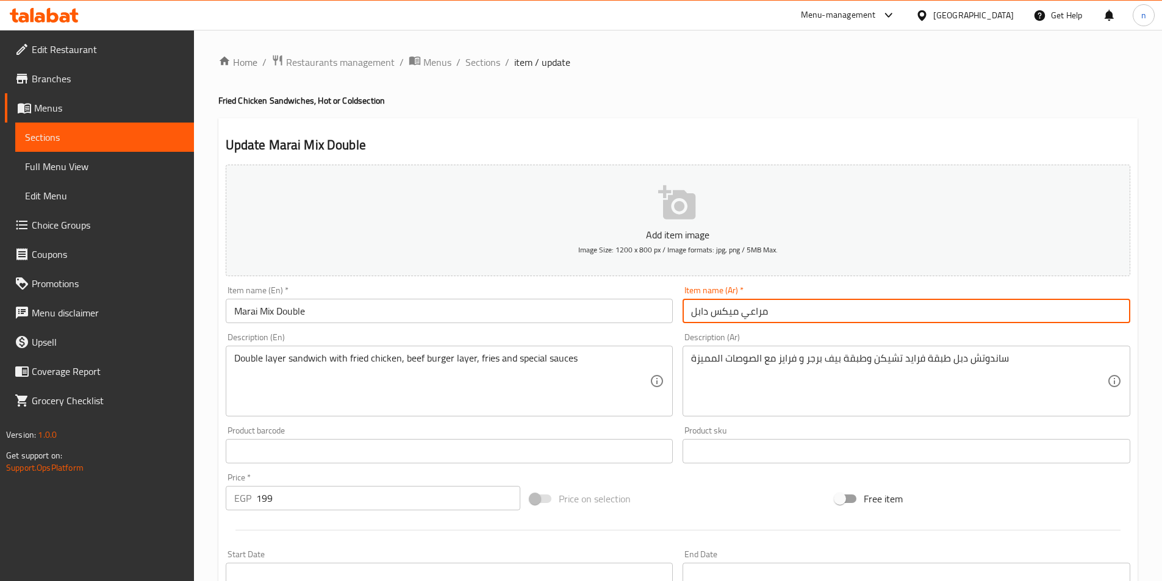
click at [732, 317] on input "مراعي ميكس دابل" at bounding box center [906, 311] width 448 height 24
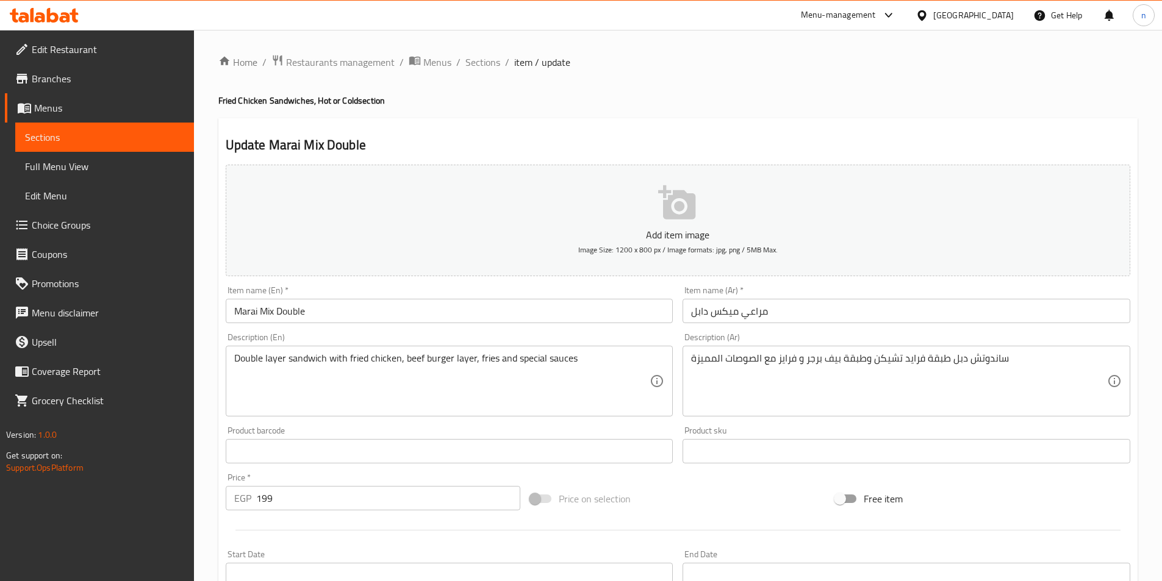
click at [1061, 71] on div "Home / Restaurants management / Menus / Sections / item / update Fried Chicken …" at bounding box center [677, 455] width 919 height 803
click at [482, 58] on span "Sections" at bounding box center [482, 62] width 35 height 15
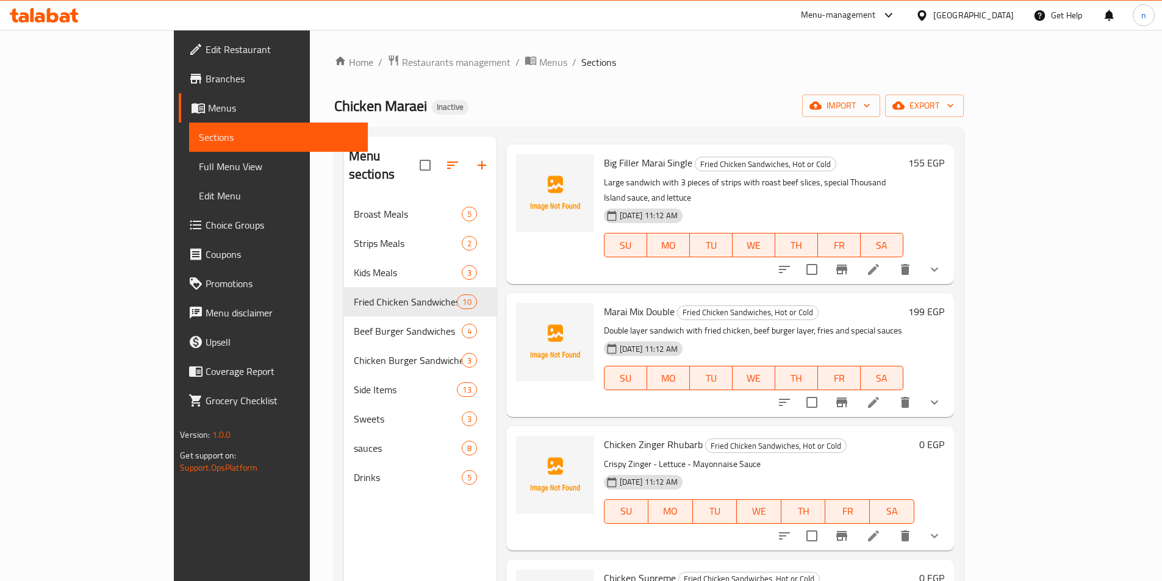
scroll to position [244, 0]
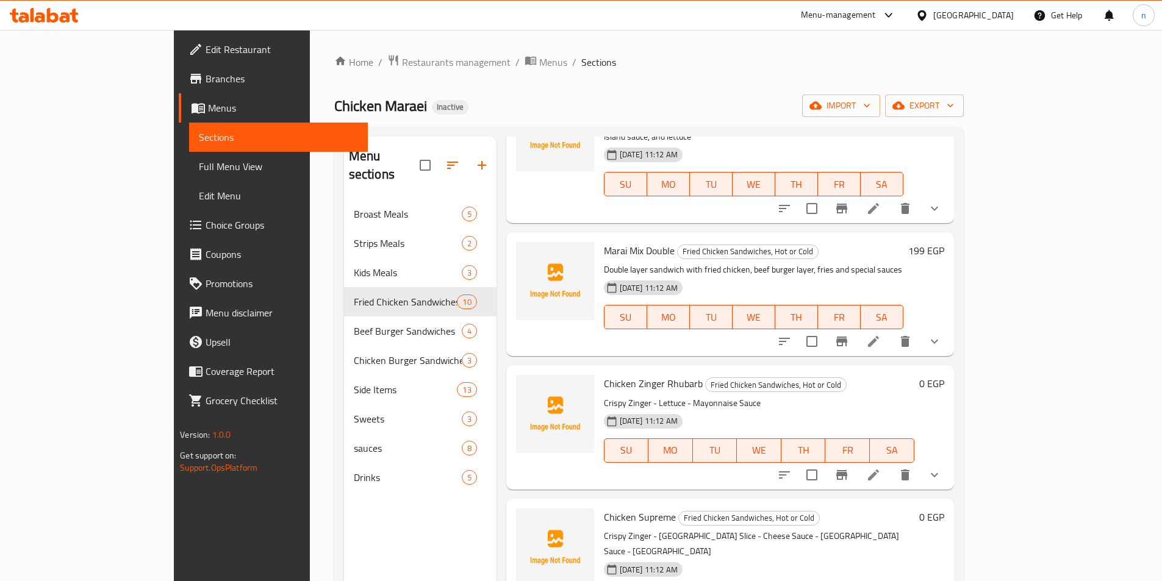
click at [880, 468] on icon at bounding box center [873, 475] width 15 height 15
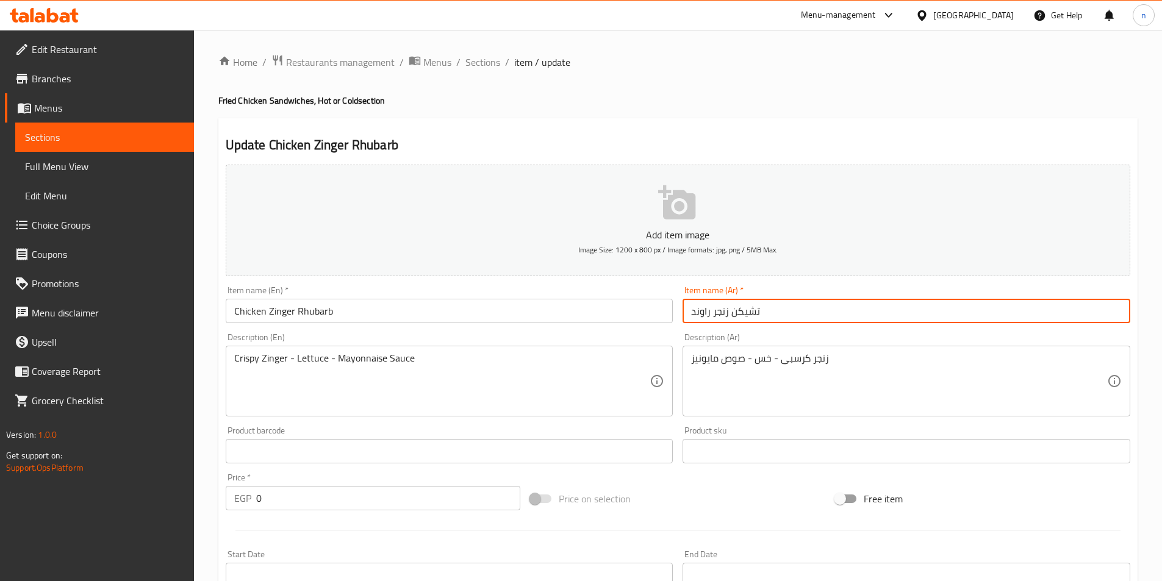
click at [703, 313] on input "تشیکن زنجر راوند" at bounding box center [906, 311] width 448 height 24
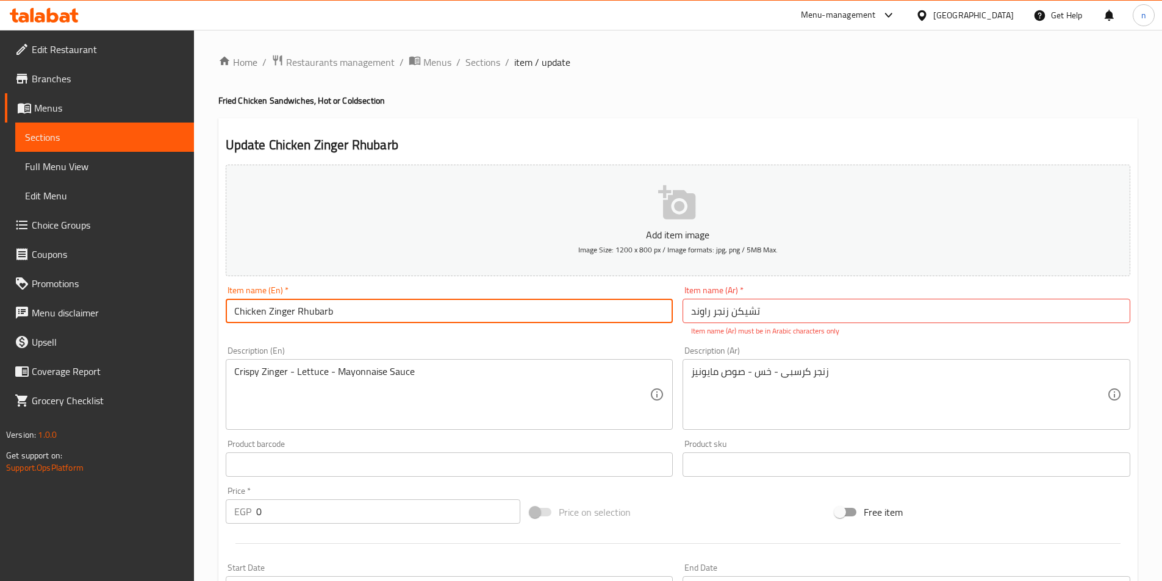
click at [317, 312] on input "Chicken Zinger Rhubarb" at bounding box center [450, 311] width 448 height 24
type input "Chicken Zinger rawnd"
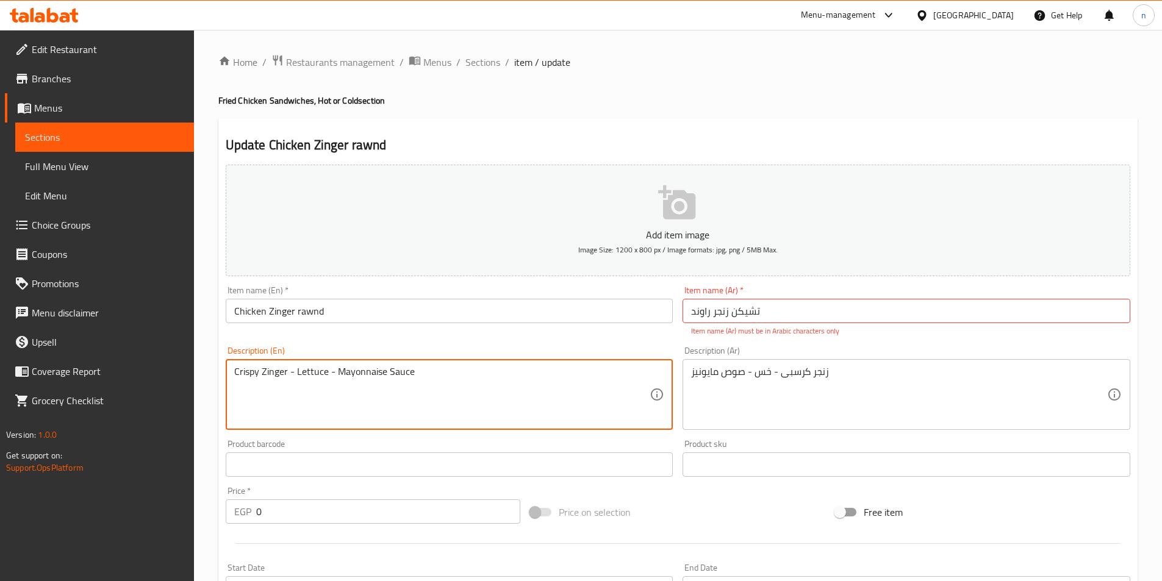
click at [730, 312] on input "تشیکن زنجر راوند" at bounding box center [906, 311] width 448 height 24
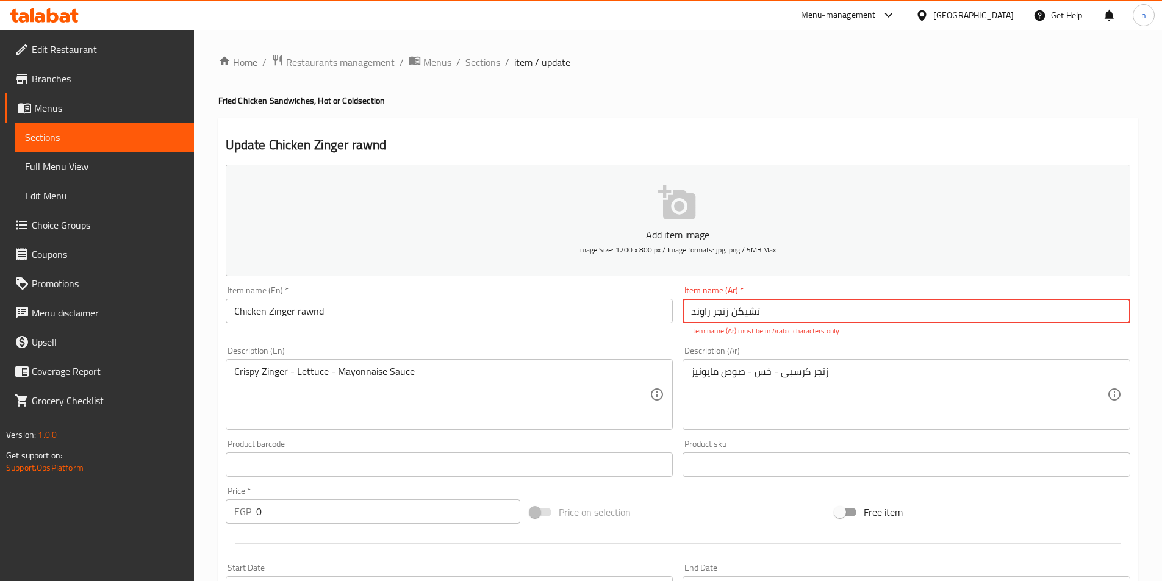
click at [730, 312] on input "تشیکن زنجر راوند" at bounding box center [906, 311] width 448 height 24
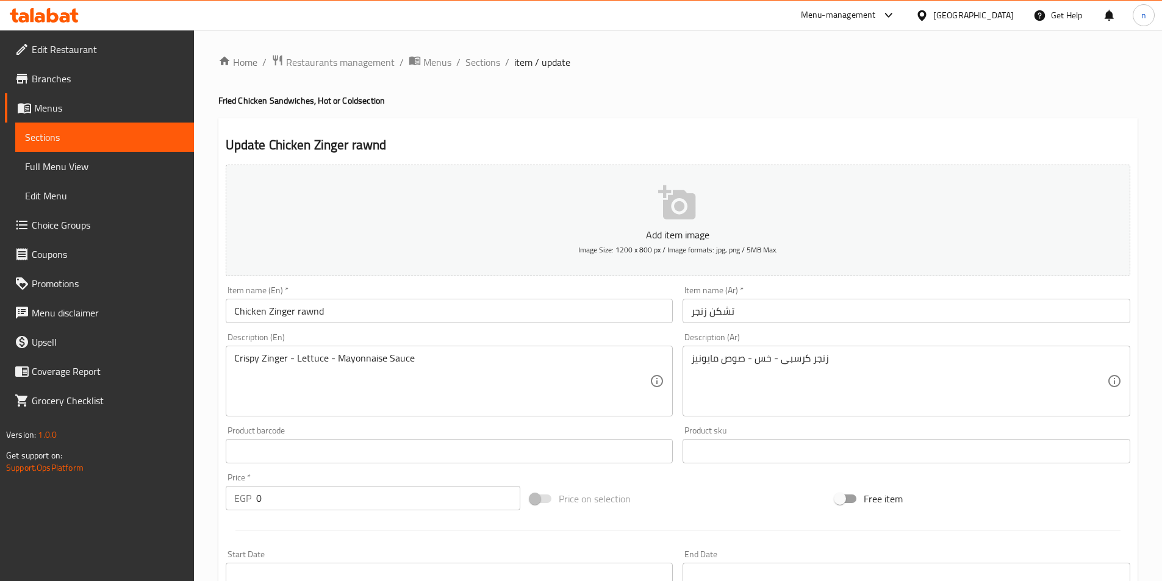
click at [693, 315] on input "تشكن زنجر" at bounding box center [906, 311] width 448 height 24
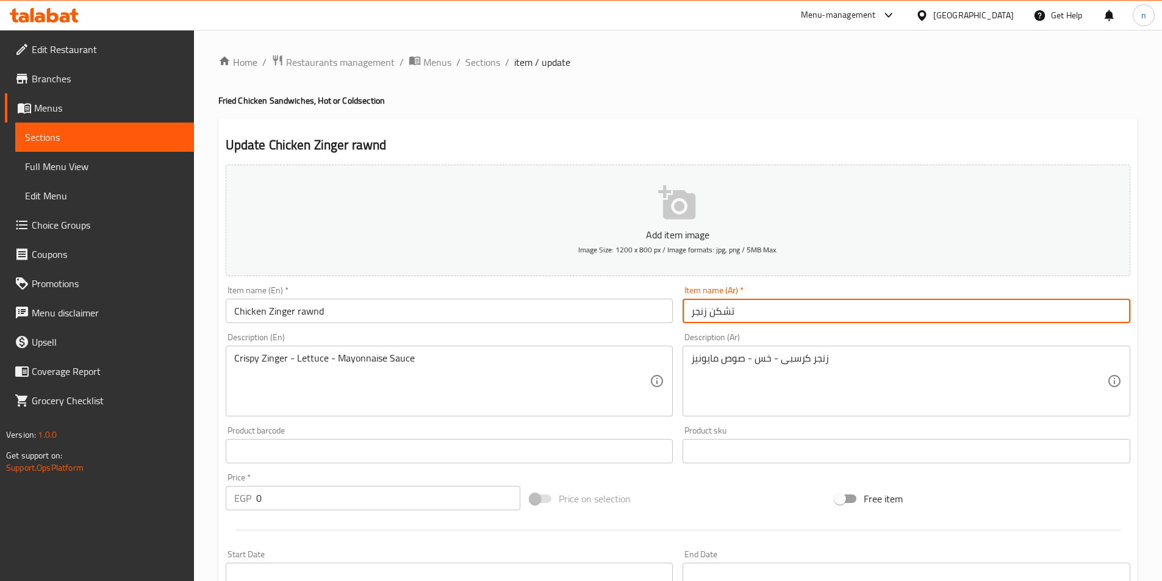
click at [691, 314] on input "تشكن زنجر" at bounding box center [906, 311] width 448 height 24
click at [739, 308] on input "تشكن زنجر" at bounding box center [906, 311] width 448 height 24
type input "تشكن زنجر راوند"
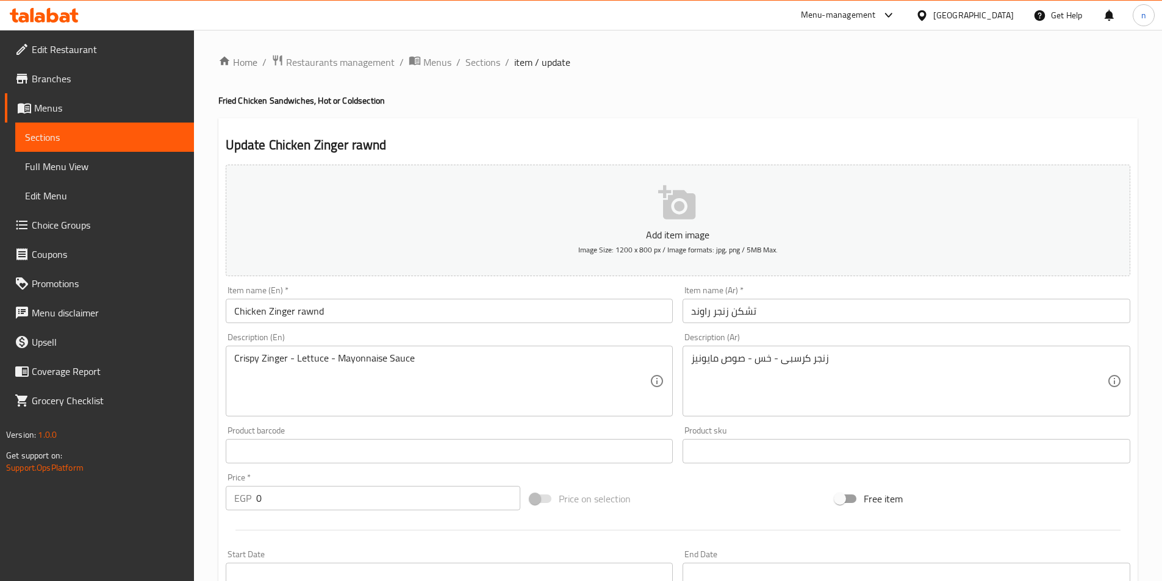
click at [1099, 537] on div at bounding box center [678, 530] width 914 height 30
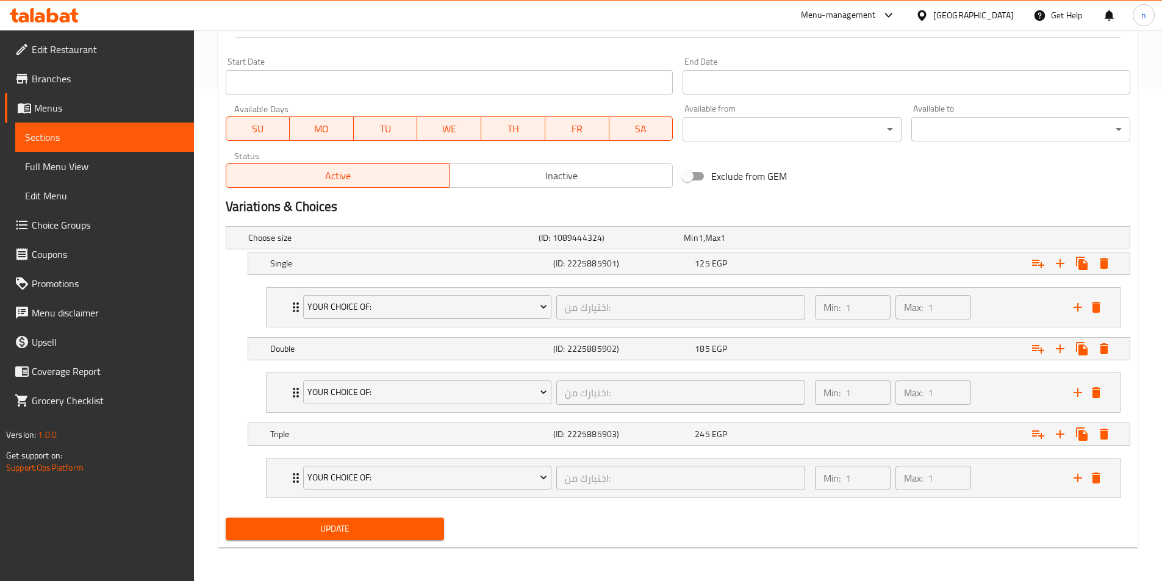
scroll to position [493, 0]
click at [971, 240] on div "Expand" at bounding box center [971, 237] width 290 height 5
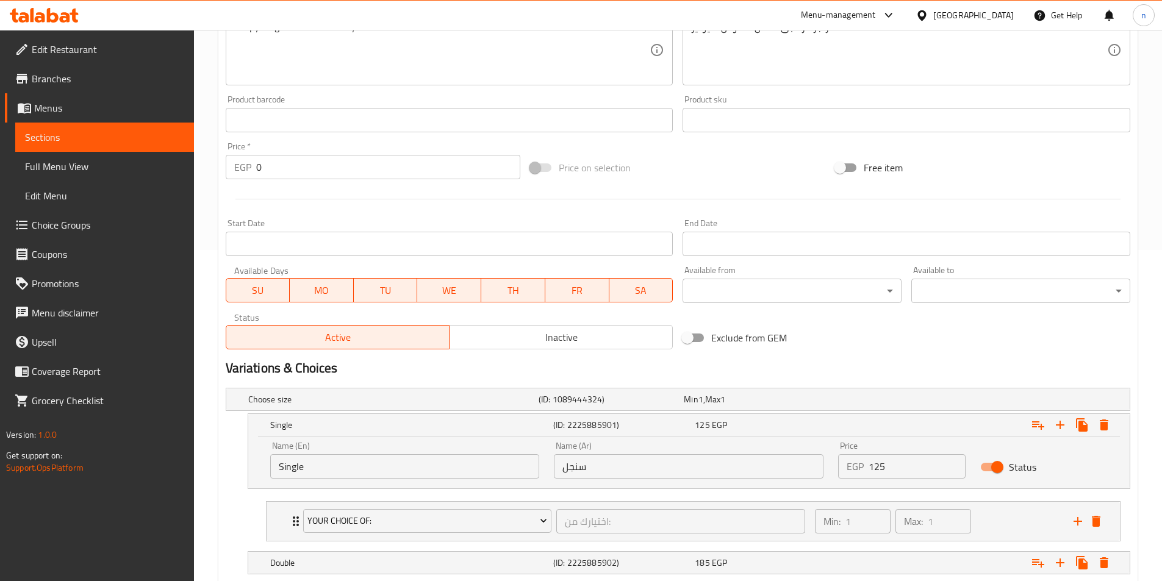
scroll to position [546, 0]
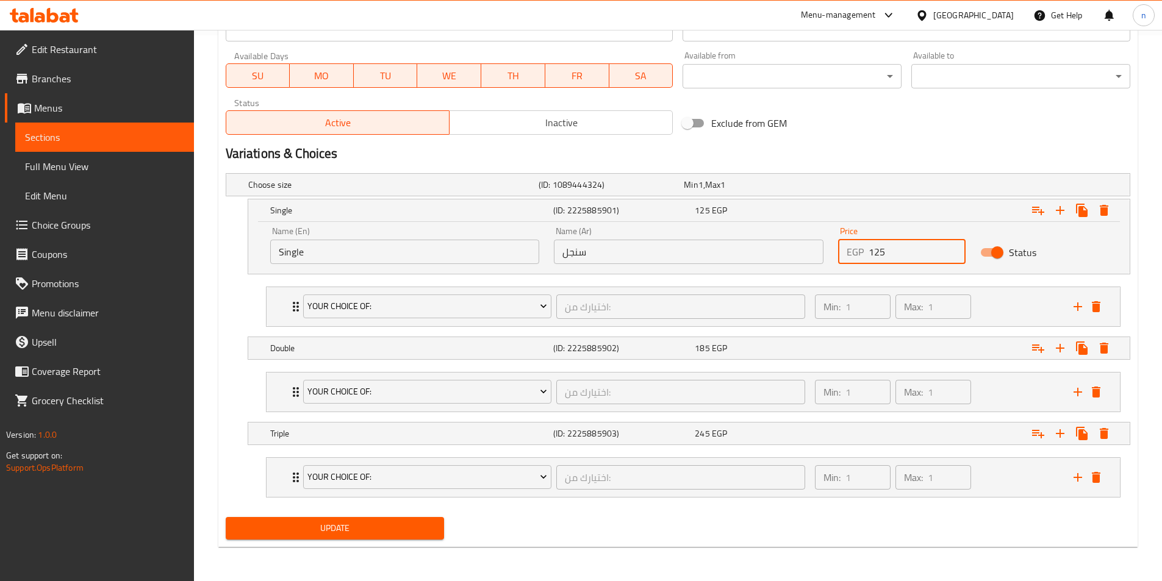
click at [920, 253] on input "125" at bounding box center [916, 252] width 97 height 24
click at [988, 306] on div "Min: 1 ​ Max: 1 ​" at bounding box center [936, 306] width 259 height 39
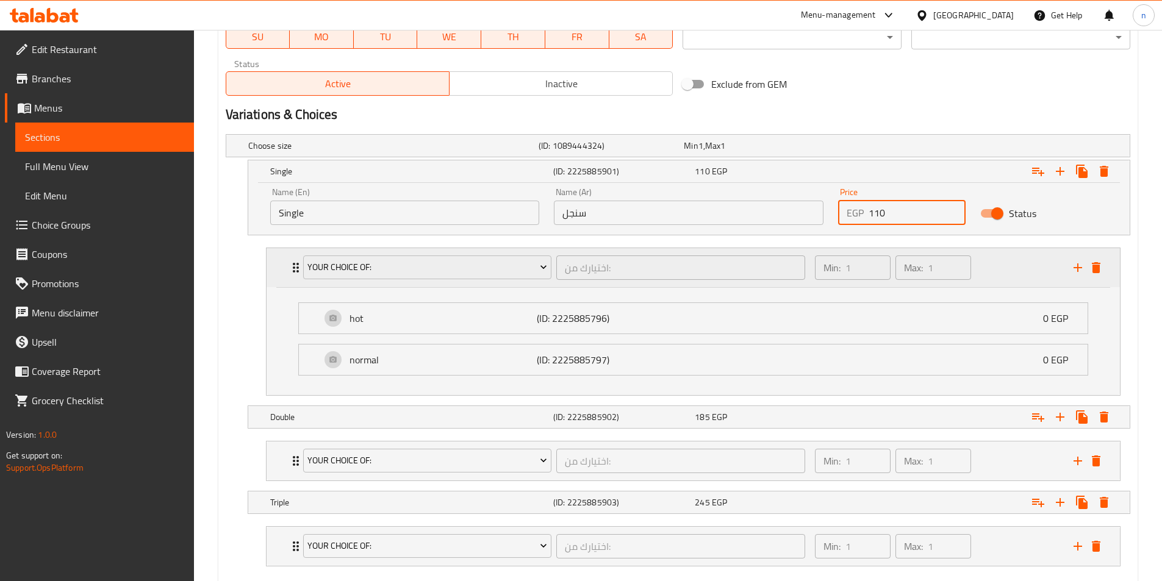
scroll to position [654, 0]
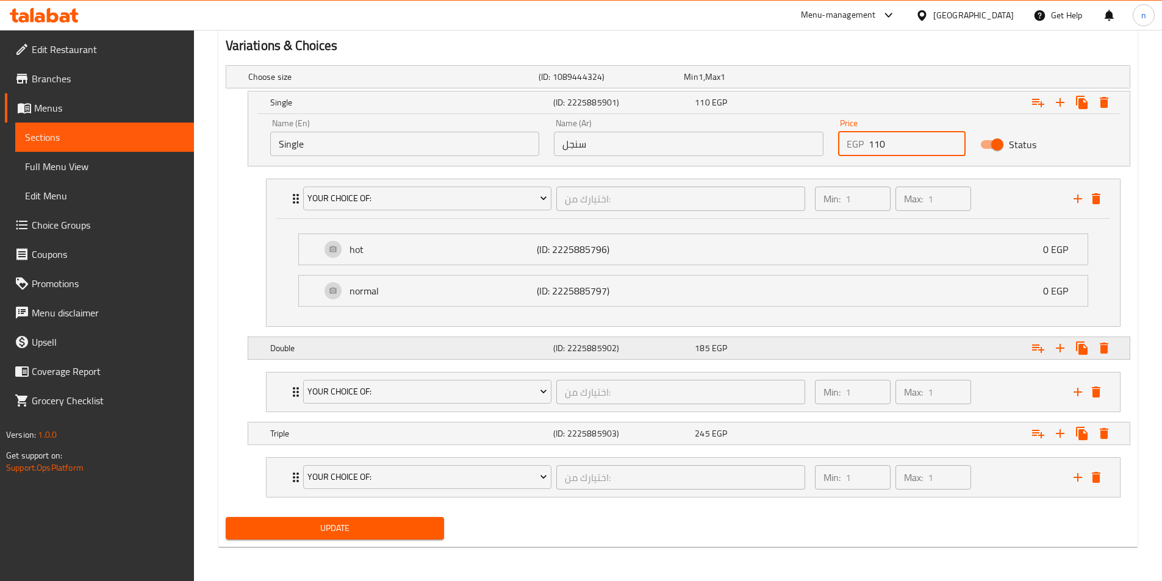
type input "110"
click at [990, 79] on div "Expand" at bounding box center [971, 76] width 290 height 5
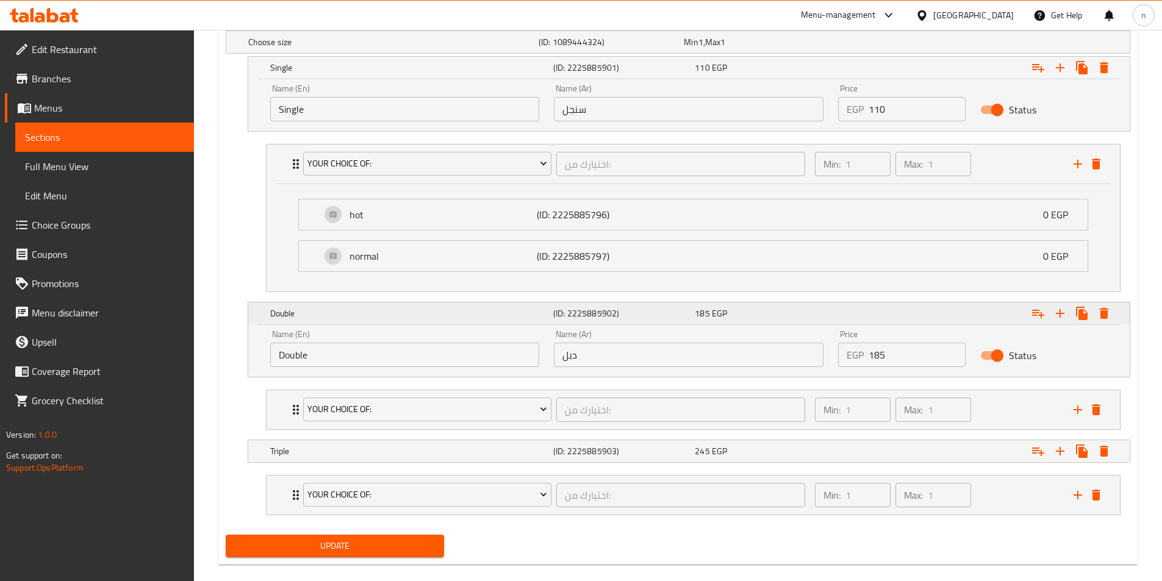
scroll to position [706, 0]
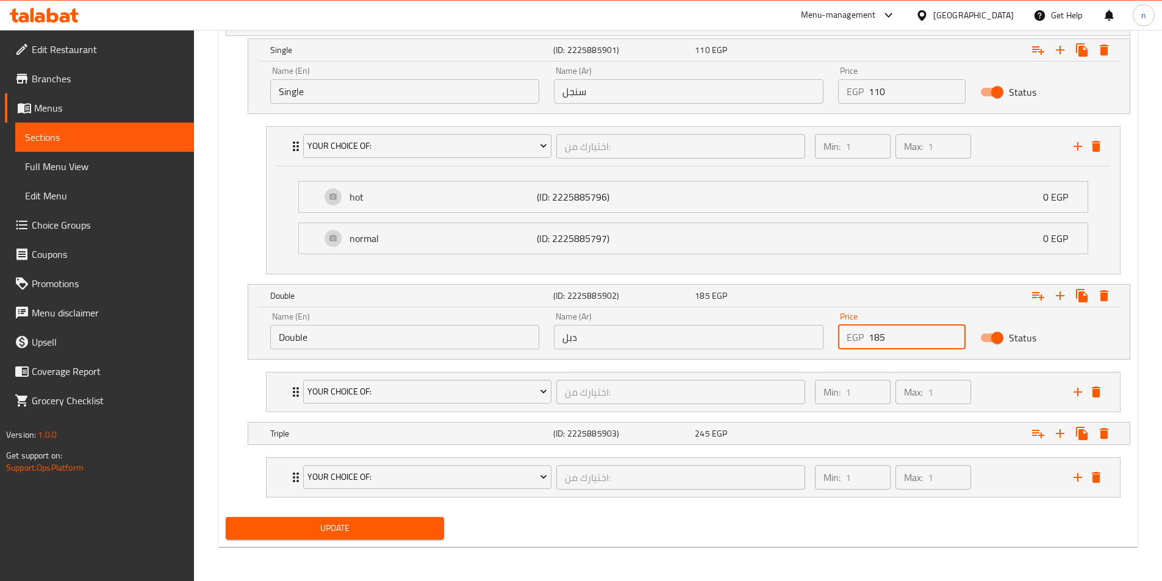
click at [899, 338] on input "185" at bounding box center [916, 337] width 97 height 24
click at [1010, 384] on div "Min: 1 ​ Max: 1 ​" at bounding box center [936, 392] width 259 height 39
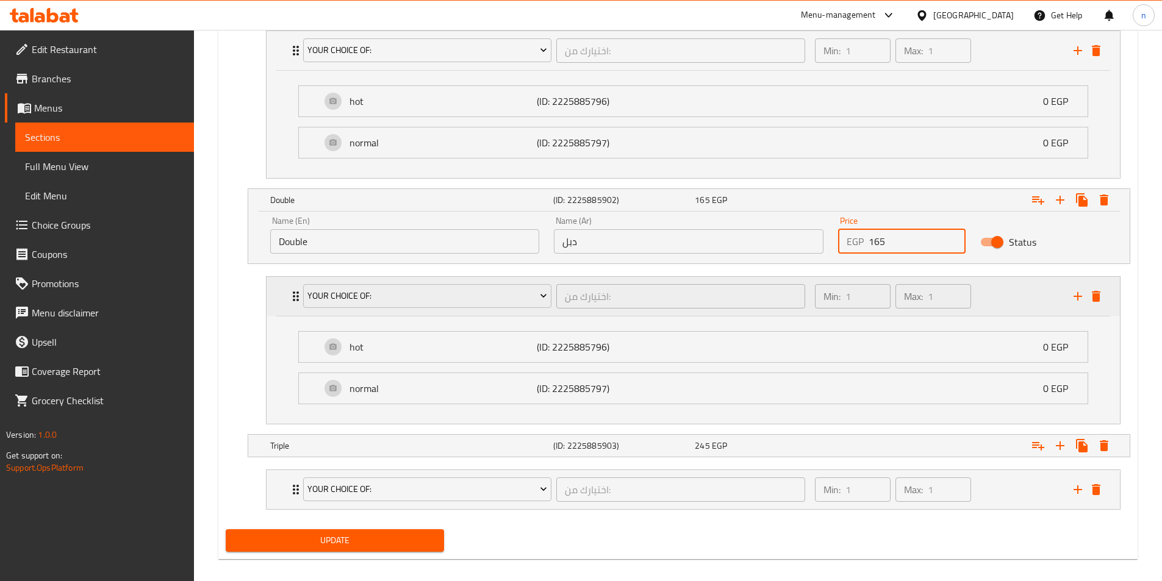
scroll to position [814, 0]
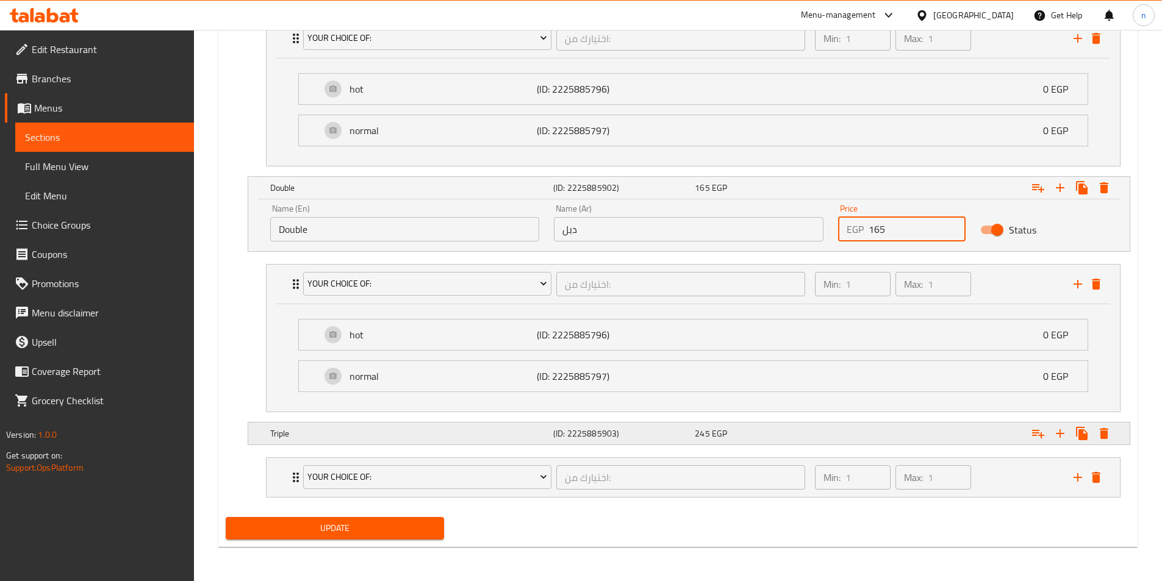
type input "165"
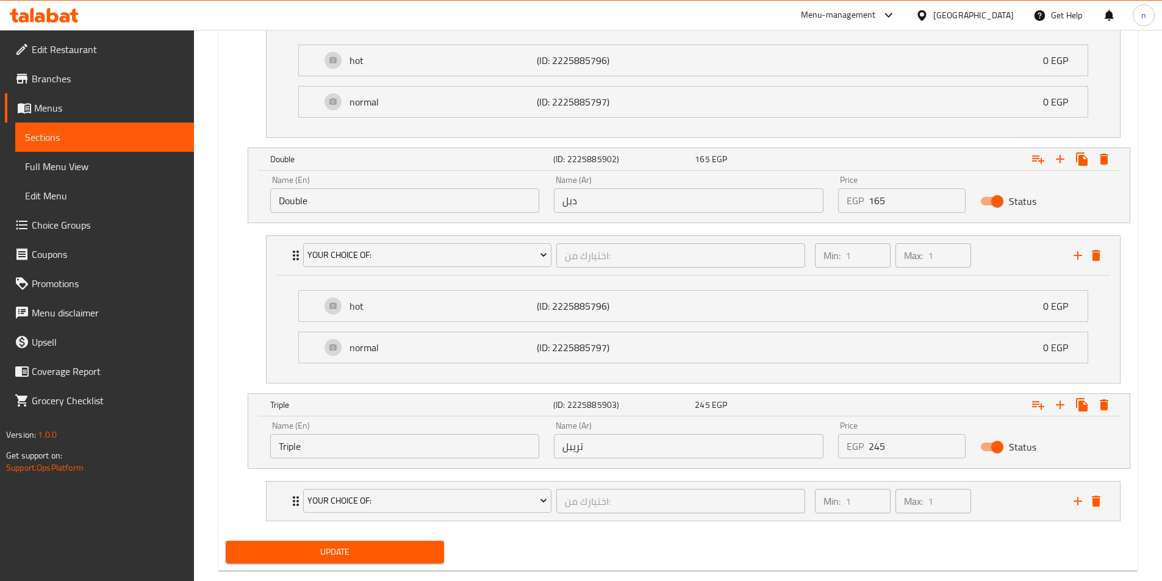
scroll to position [866, 0]
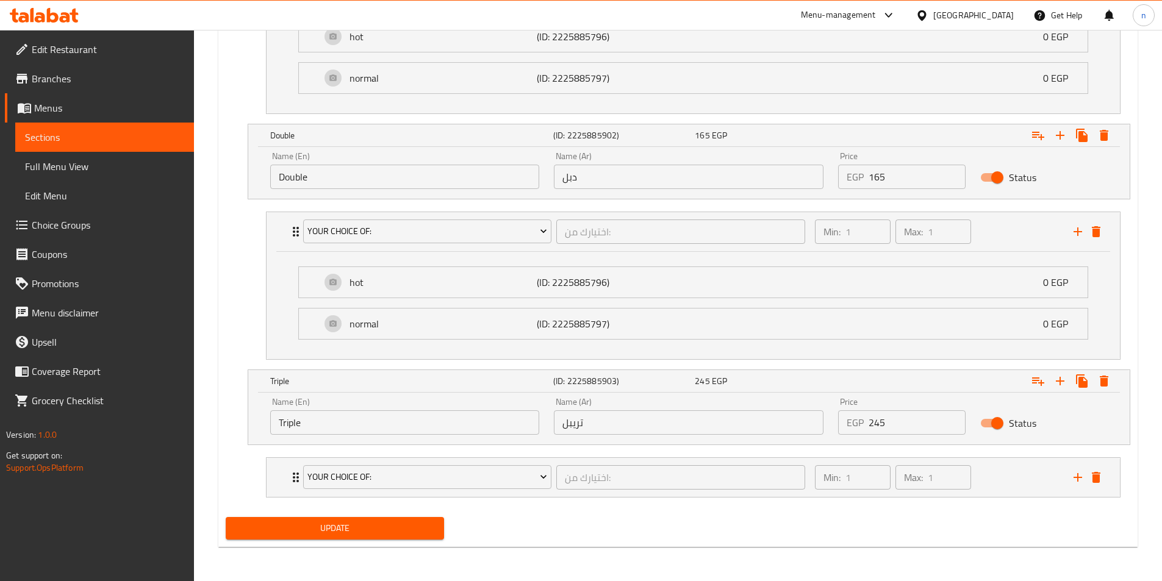
click at [886, 424] on input "245" at bounding box center [916, 422] width 97 height 24
type input "235"
click at [429, 531] on span "Update" at bounding box center [334, 528] width 199 height 15
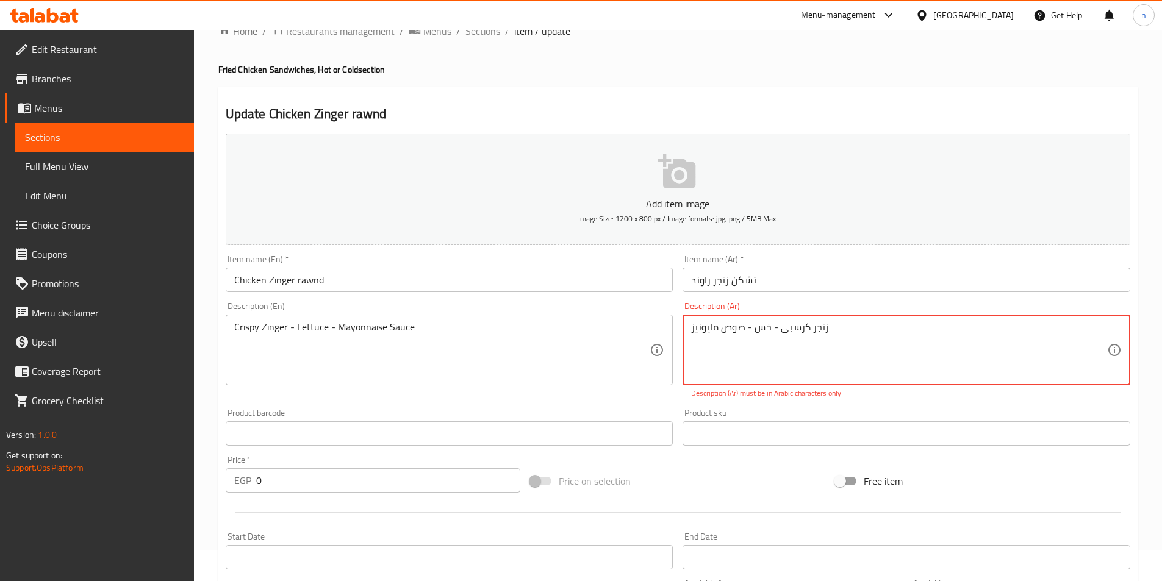
scroll to position [26, 0]
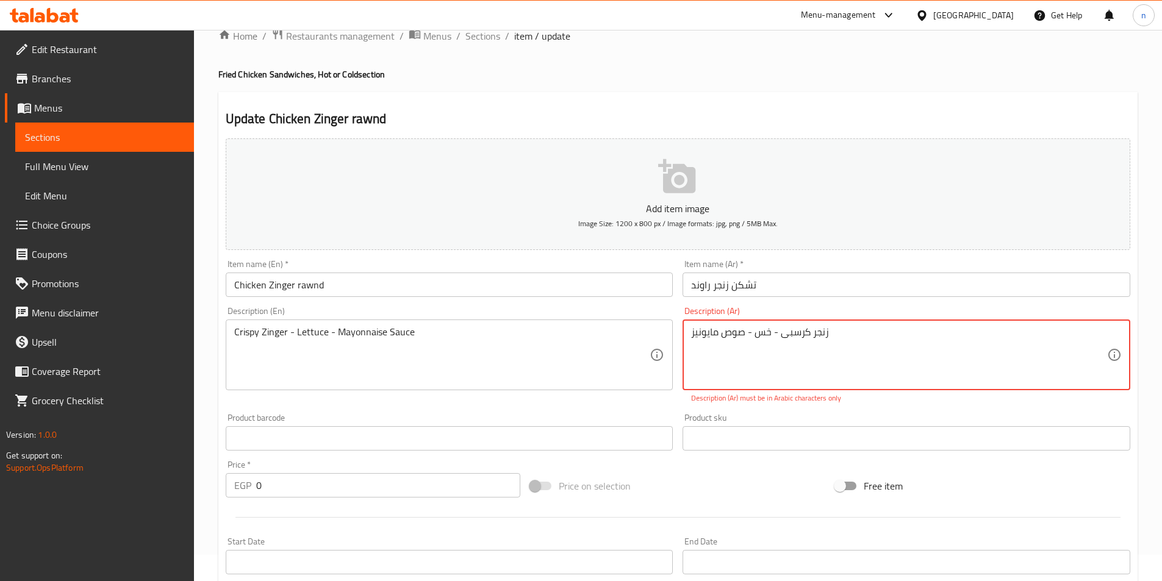
click at [779, 336] on textarea "زنجر کرسبی - خس - صوص مايونيز" at bounding box center [899, 355] width 416 height 58
click at [779, 336] on textarea "زنجر کرسب - خس - صوص مايونيز" at bounding box center [899, 355] width 416 height 58
click at [779, 336] on textarea "زنجر کرسبي - خس - صوص مايونيز" at bounding box center [899, 355] width 416 height 58
click at [776, 334] on textarea "زنجر کرسبي - خس - صوص مايونيز" at bounding box center [899, 355] width 416 height 58
click at [771, 332] on textarea "زنجر کرسبي- خس - صوص مايونيز" at bounding box center [899, 355] width 416 height 58
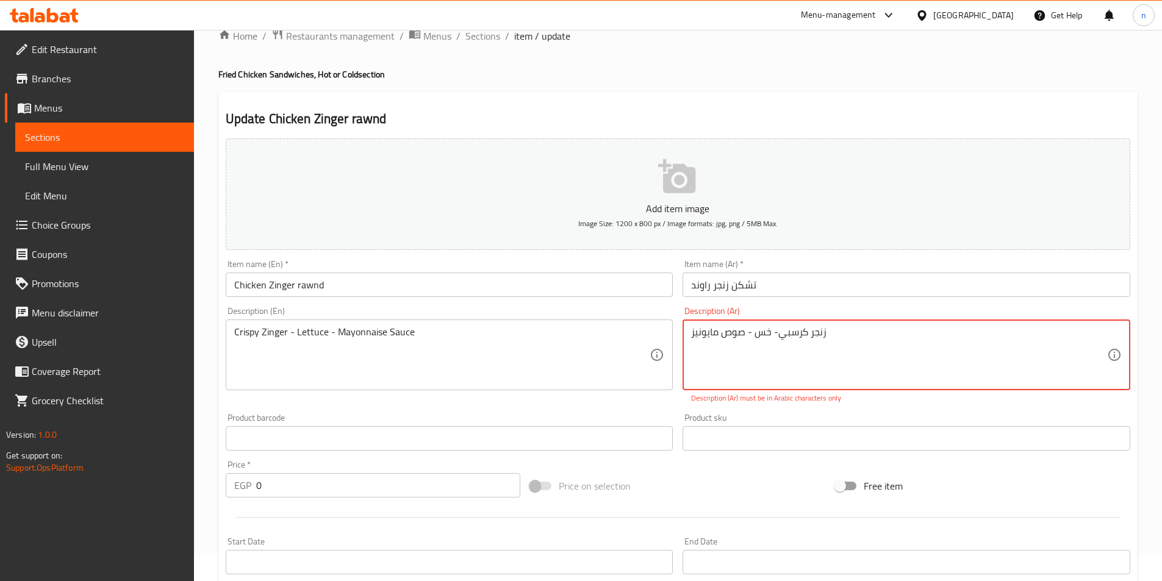
click at [774, 335] on textarea "زنجر کرسبي- خس - صوص مايونيز" at bounding box center [899, 355] width 416 height 58
click at [746, 333] on textarea "زنجر کرسبي خس - صوص مايونيز" at bounding box center [899, 355] width 416 height 58
click at [748, 333] on textarea "زنجر کرسبي خس - صوص مايونيز" at bounding box center [899, 355] width 416 height 58
type textarea "زنجر کرسبي خس صوص مايونيز"
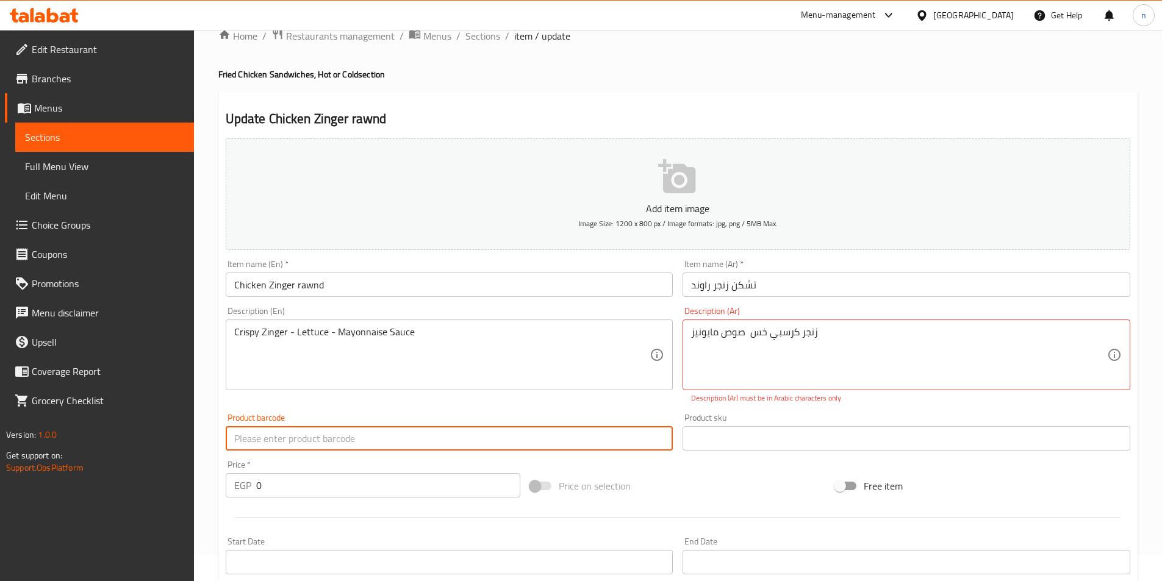
click at [621, 438] on input "text" at bounding box center [450, 438] width 448 height 24
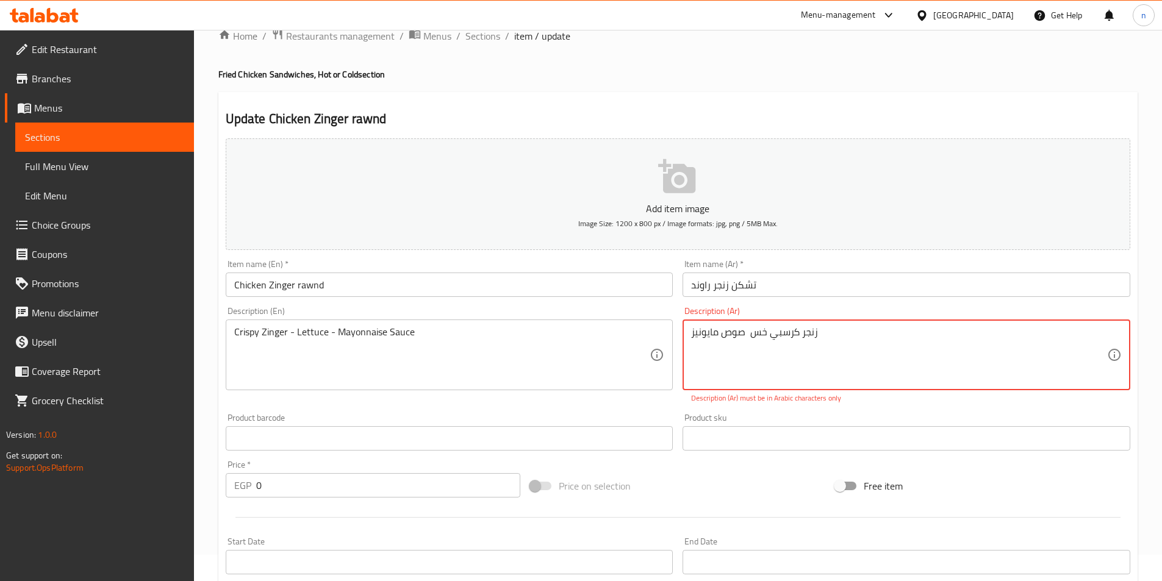
click at [758, 327] on textarea "زنجر کرسبي خس صوص مايونيز" at bounding box center [899, 355] width 416 height 58
type textarea "زنجر كرسبي - خس - صوص مايونيز"
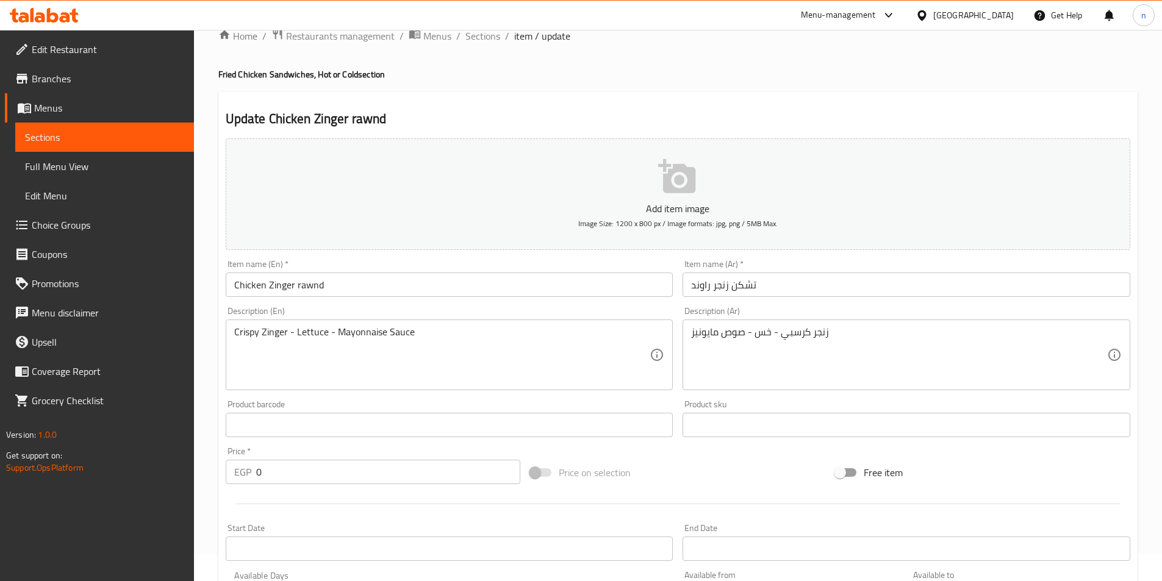
click at [744, 452] on div "Add item image Image Size: 1200 x 800 px / Image formats: jpg, png / 5MB Max. I…" at bounding box center [678, 397] width 914 height 526
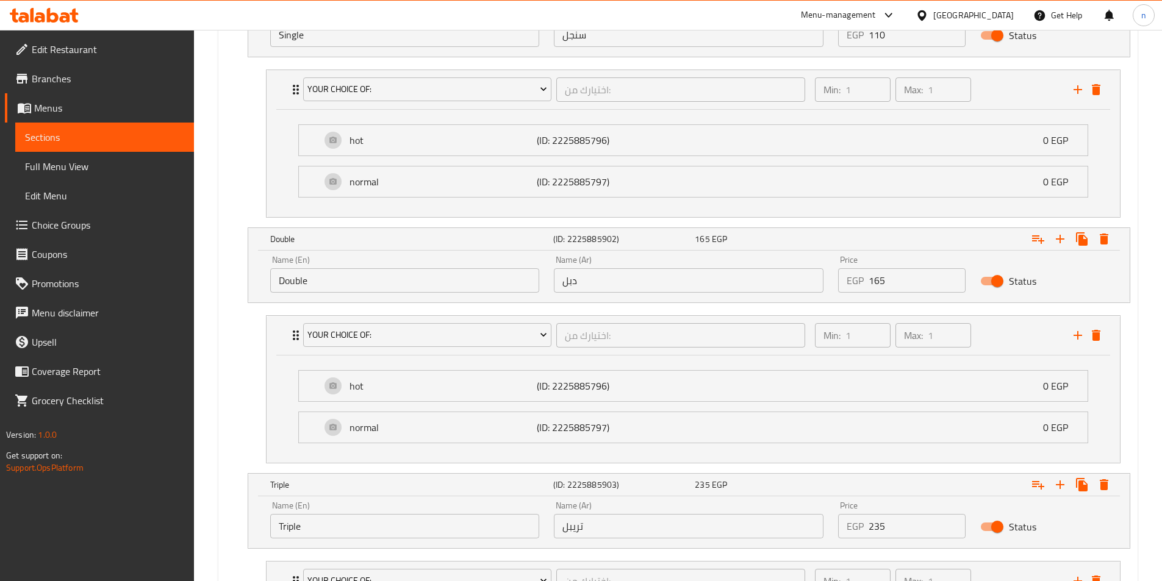
scroll to position [866, 0]
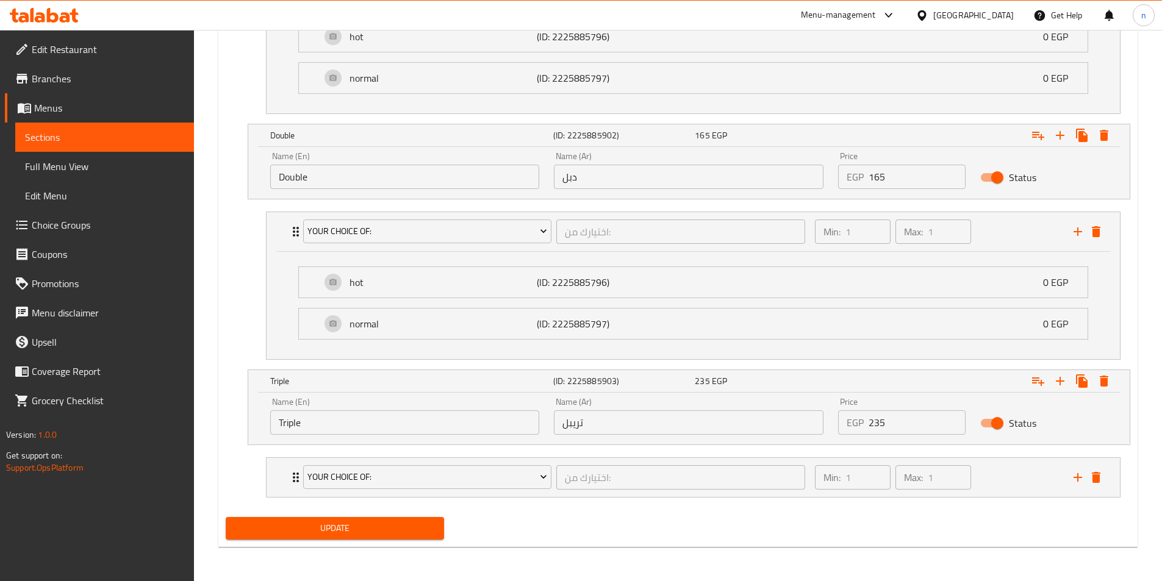
click at [390, 529] on span "Update" at bounding box center [334, 528] width 199 height 15
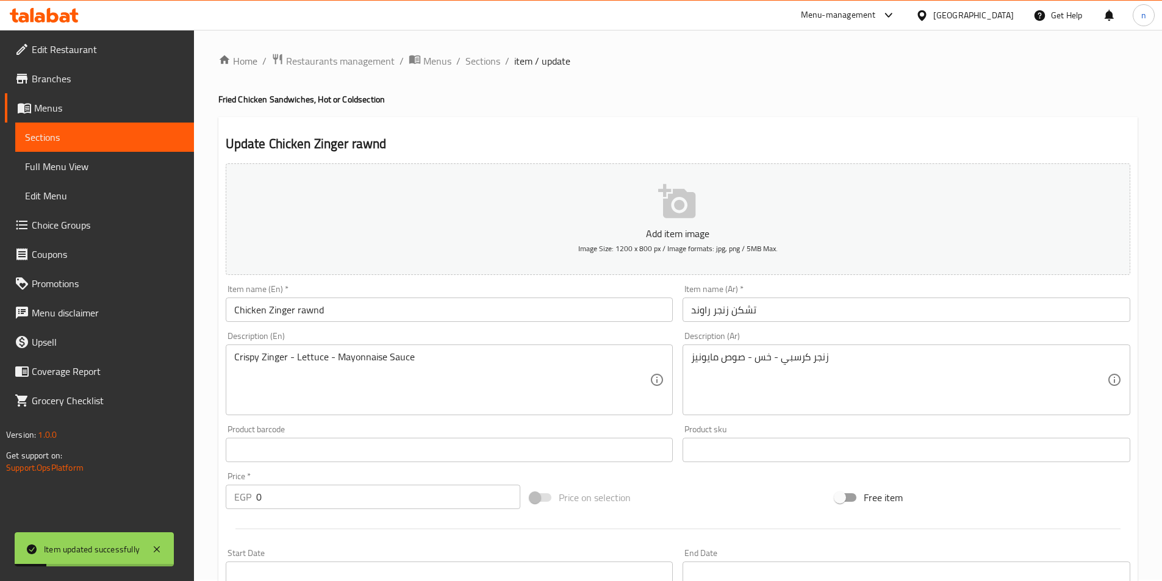
scroll to position [0, 0]
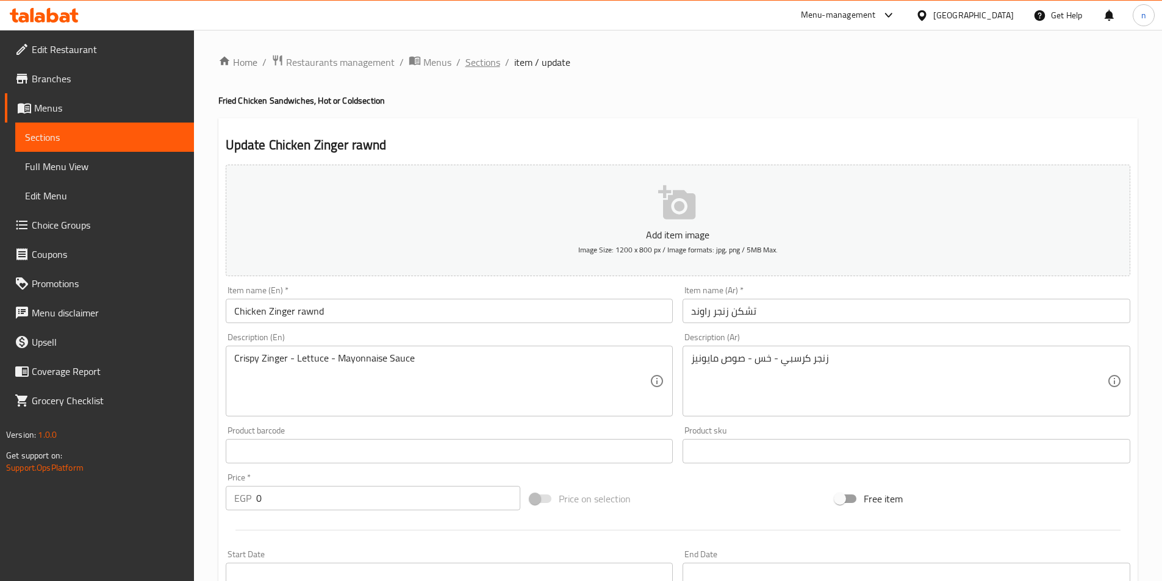
click at [485, 68] on span "Sections" at bounding box center [482, 62] width 35 height 15
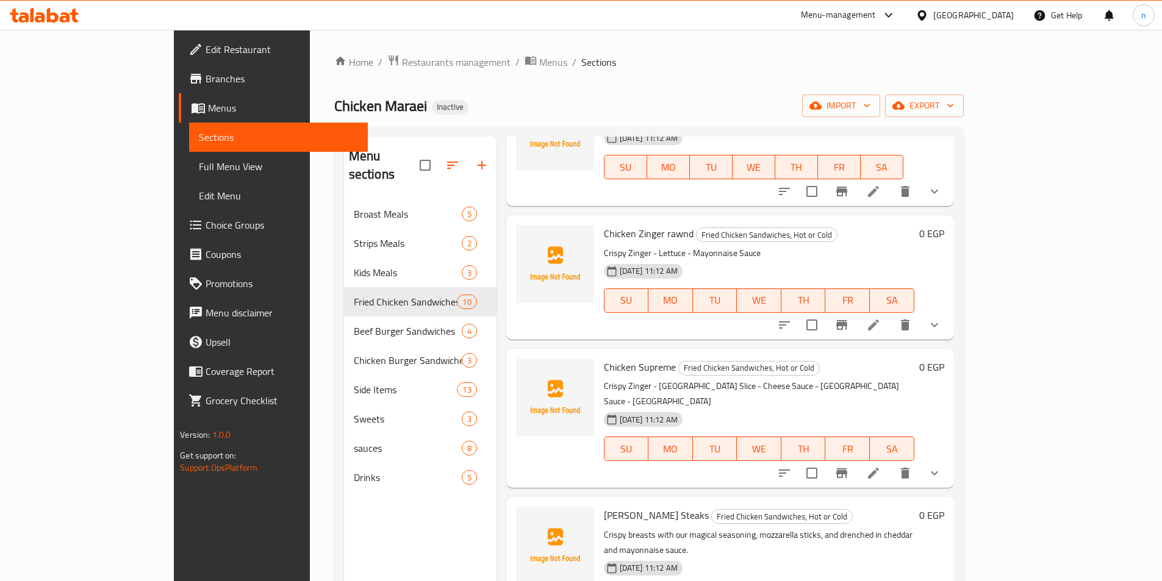
scroll to position [427, 0]
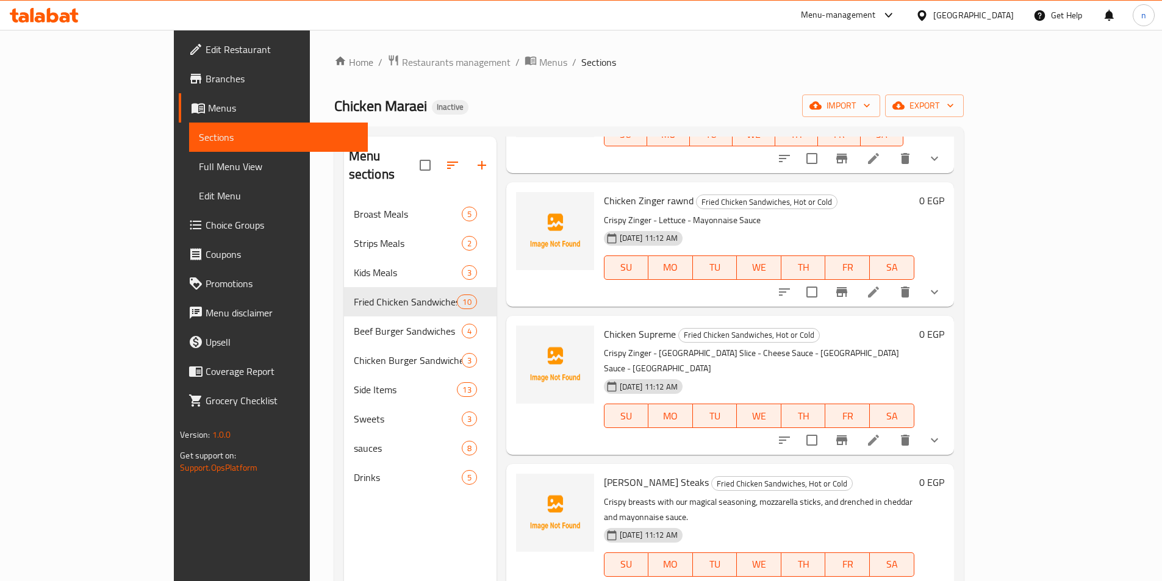
click at [880, 433] on icon at bounding box center [873, 440] width 15 height 15
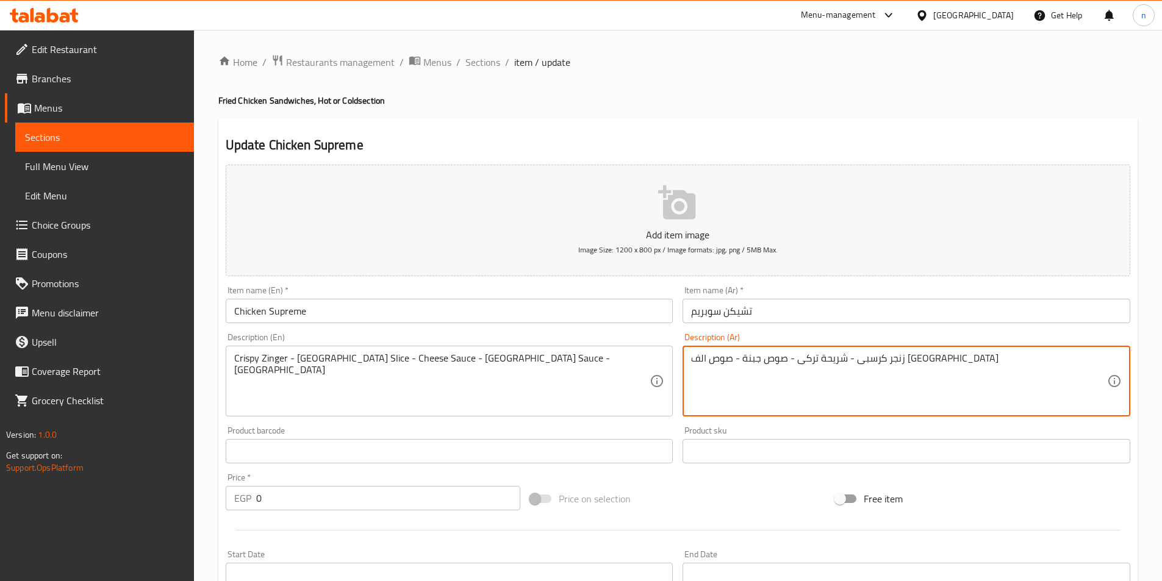
click at [851, 365] on textarea "زنجر كرسبى - شريحة تركى - صوص جبنة - صوص الف جزيرة - خس" at bounding box center [899, 381] width 416 height 58
type textarea "زنجر كرسبى - شريحة تركي- صوص جبنة - صوص الف [GEOGRAPHIC_DATA]"
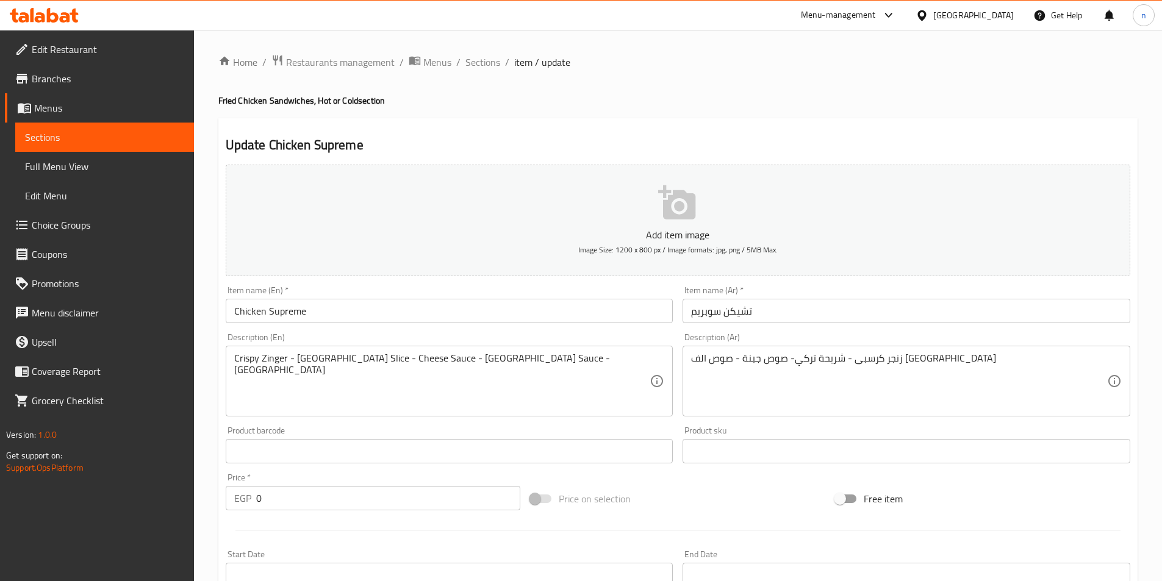
click at [979, 501] on div "Free item" at bounding box center [982, 498] width 305 height 33
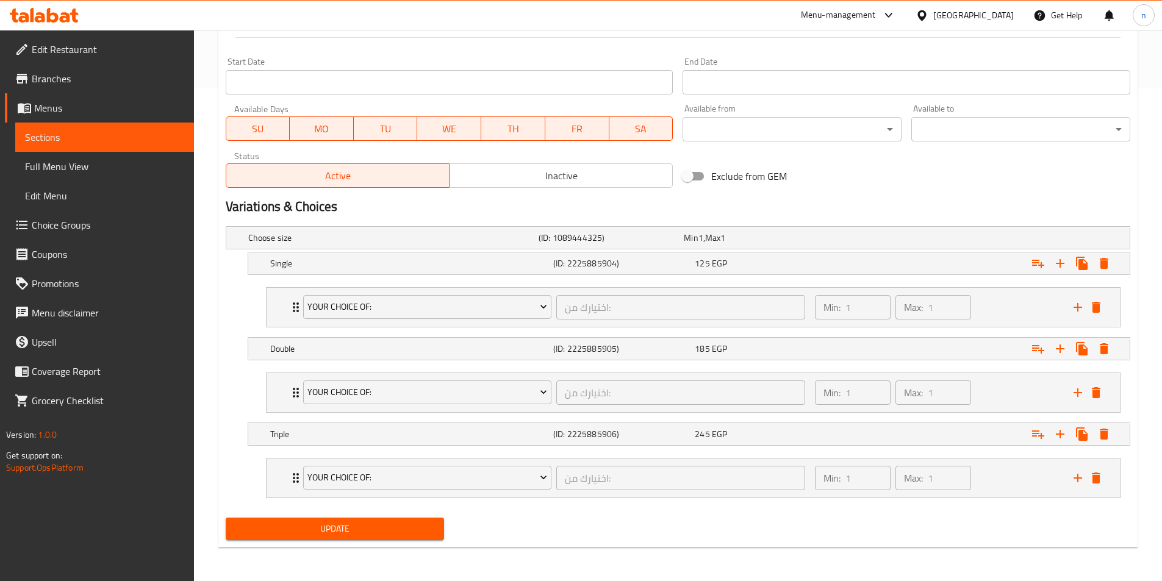
scroll to position [493, 0]
click at [813, 251] on div "Single (ID: 2225885904) 125 EGP" at bounding box center [681, 237] width 871 height 27
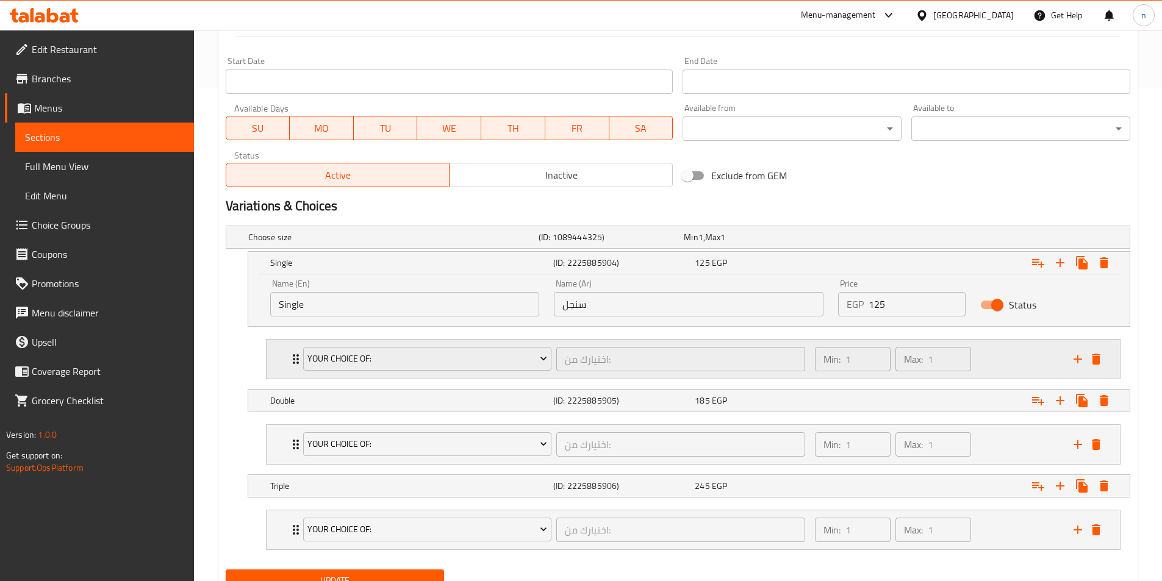
click at [992, 368] on div "Min: 1 ​ Max: 1 ​" at bounding box center [936, 359] width 259 height 39
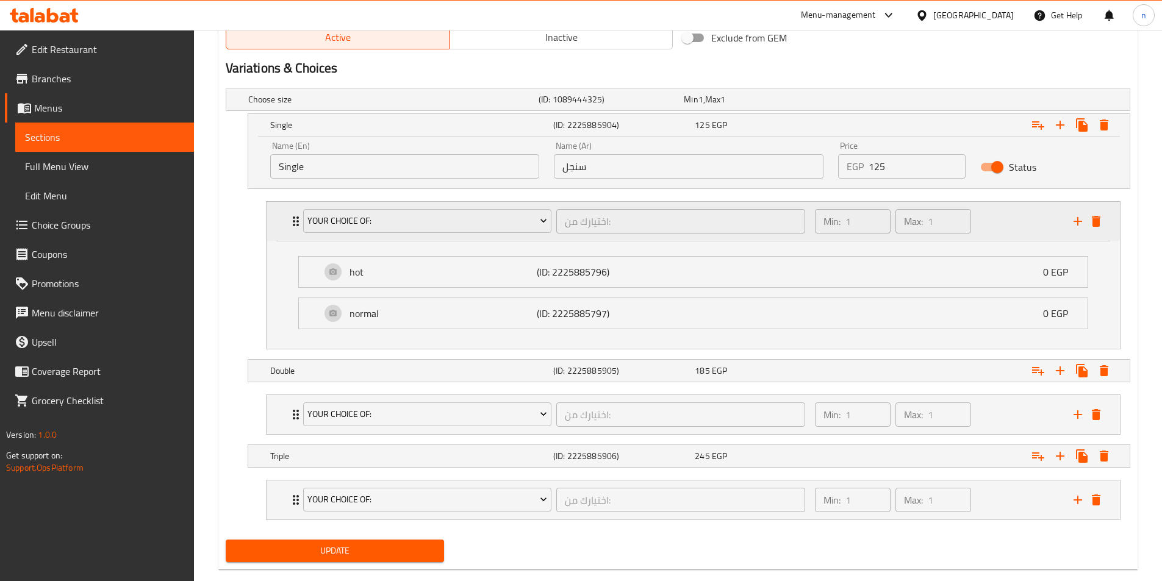
scroll to position [654, 0]
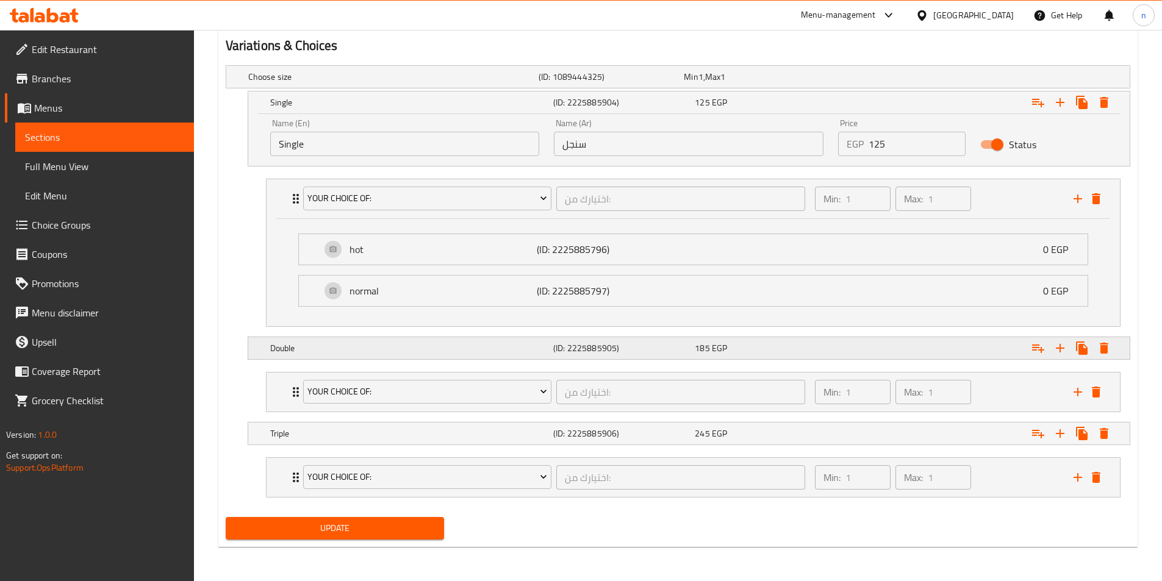
click at [961, 79] on div "Expand" at bounding box center [971, 76] width 290 height 5
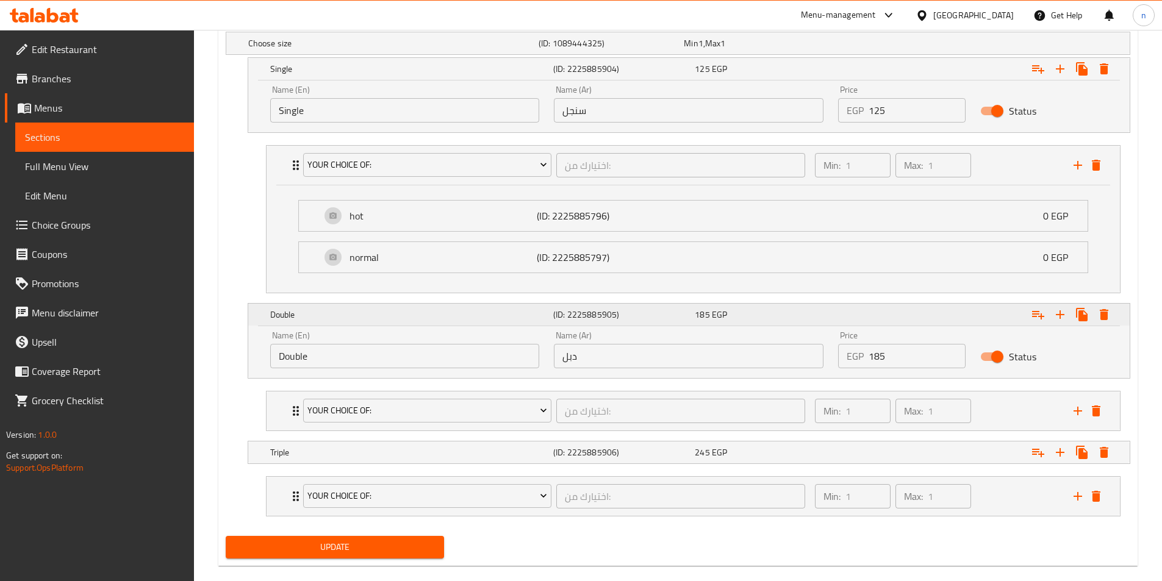
scroll to position [706, 0]
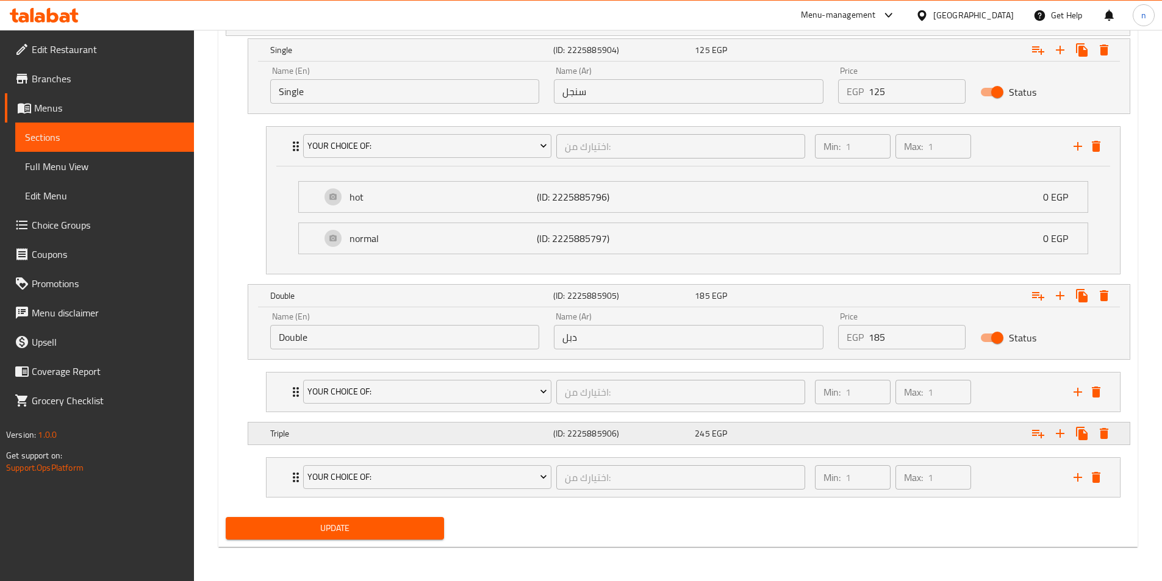
click at [969, 27] on div "Expand" at bounding box center [971, 24] width 290 height 5
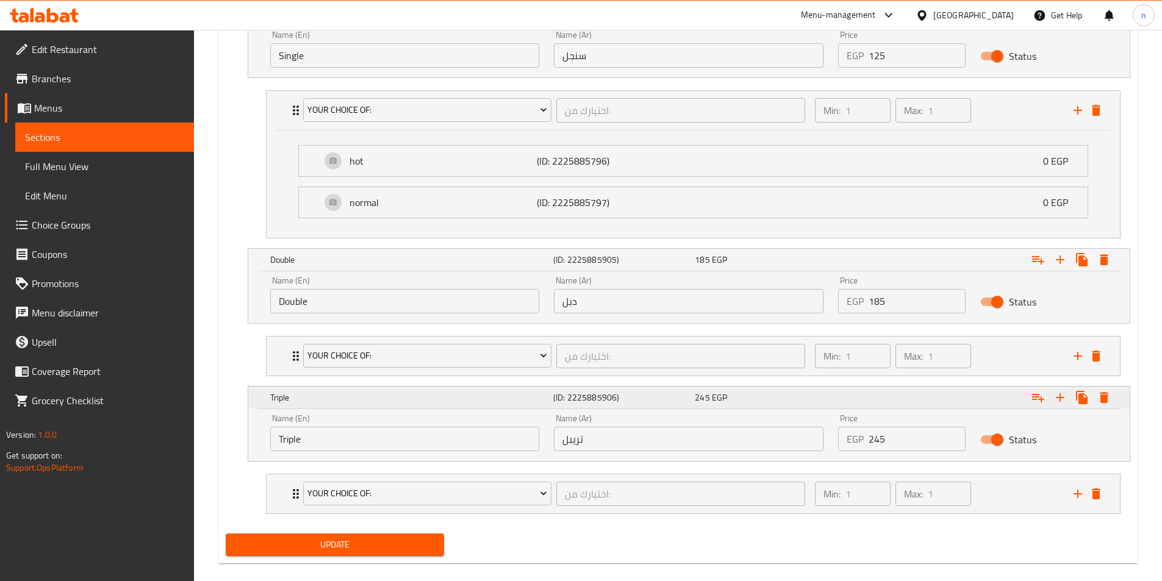
scroll to position [758, 0]
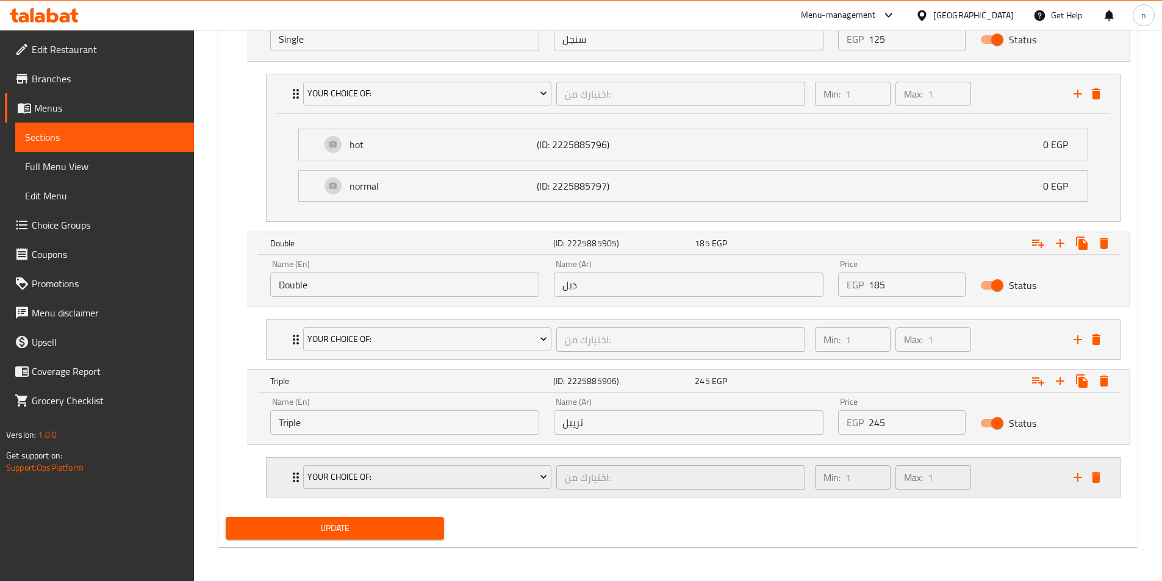
click at [996, 496] on div "Min: 1 ​ Max: 1 ​" at bounding box center [936, 477] width 259 height 39
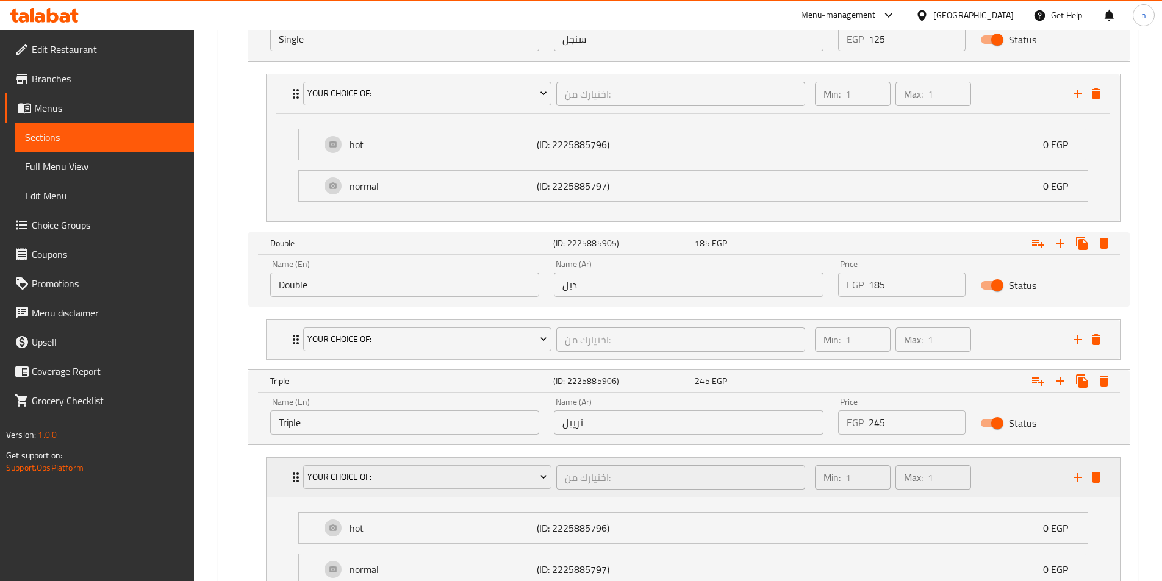
scroll to position [866, 0]
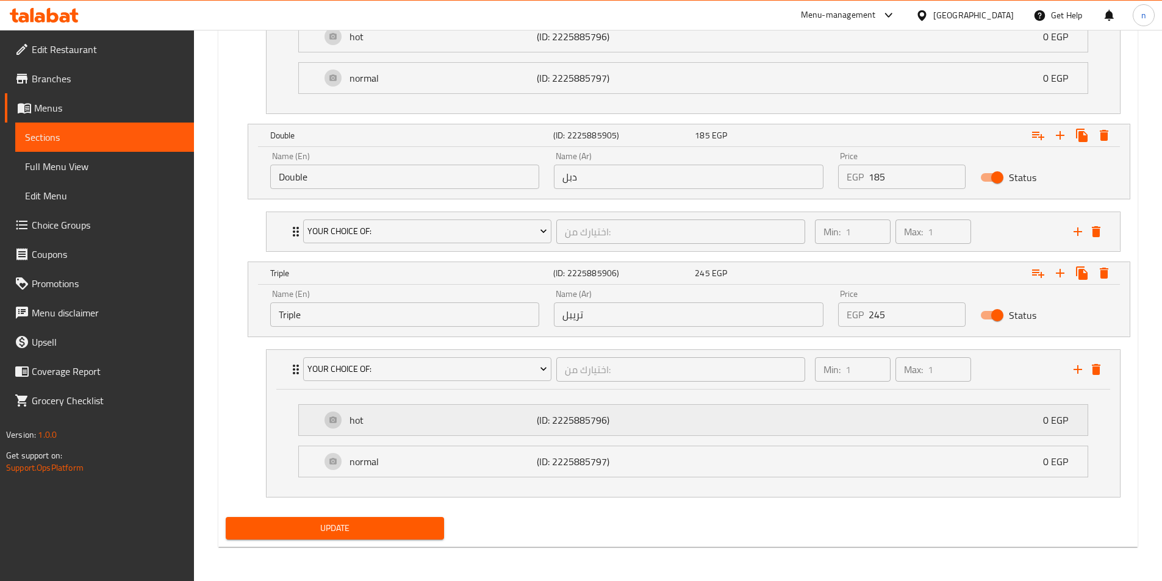
click at [844, 434] on div "hot (ID: 2225885796) 0 EGP" at bounding box center [697, 420] width 752 height 30
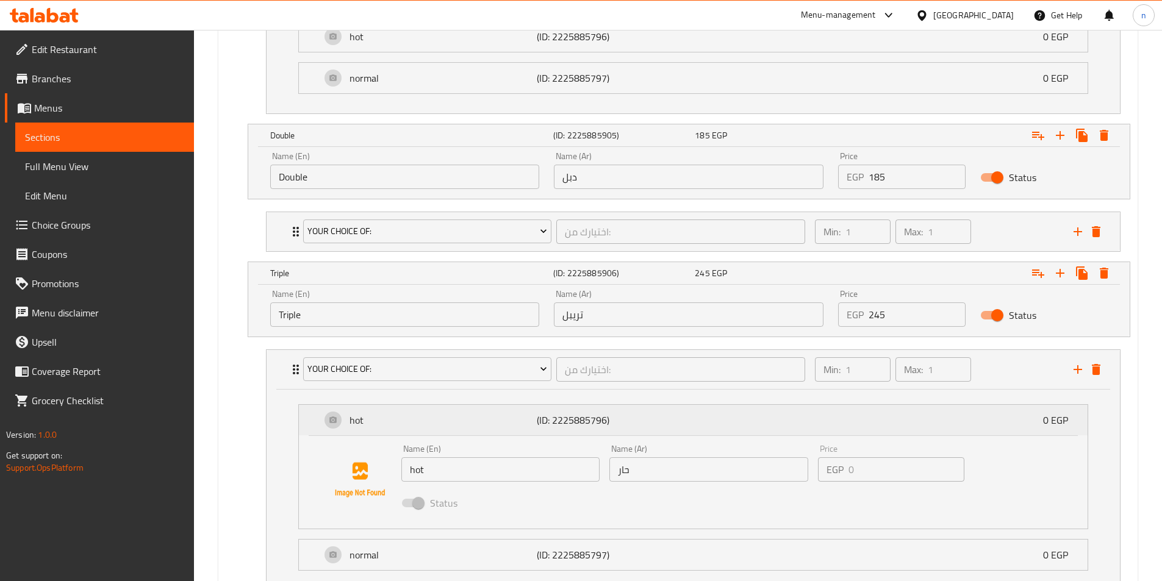
click at [843, 427] on div "hot (ID: 2225885796) 0 EGP" at bounding box center [697, 420] width 752 height 30
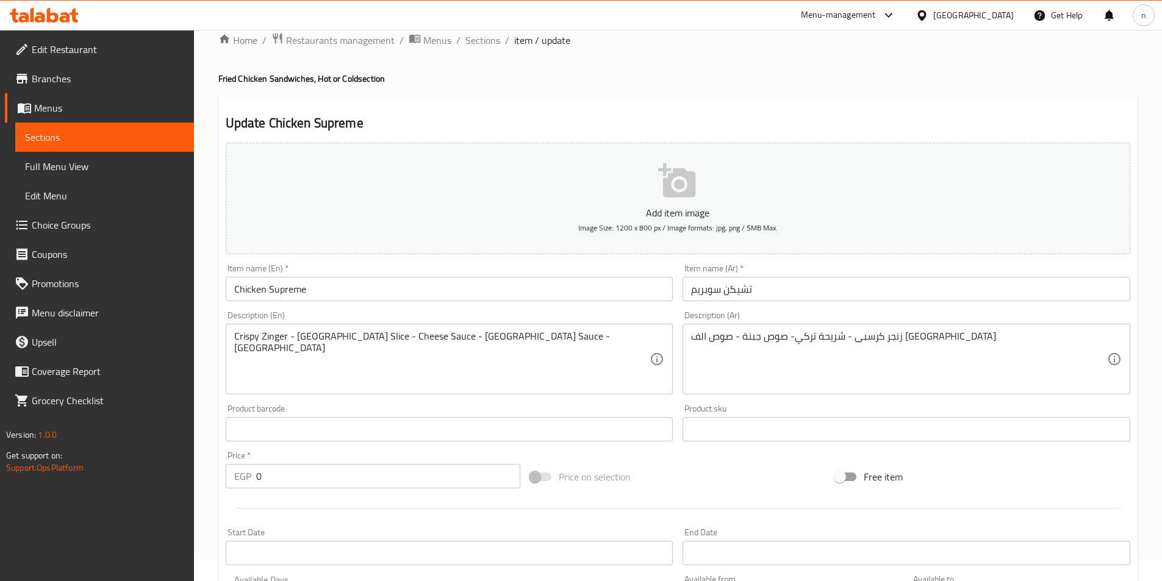
scroll to position [13, 0]
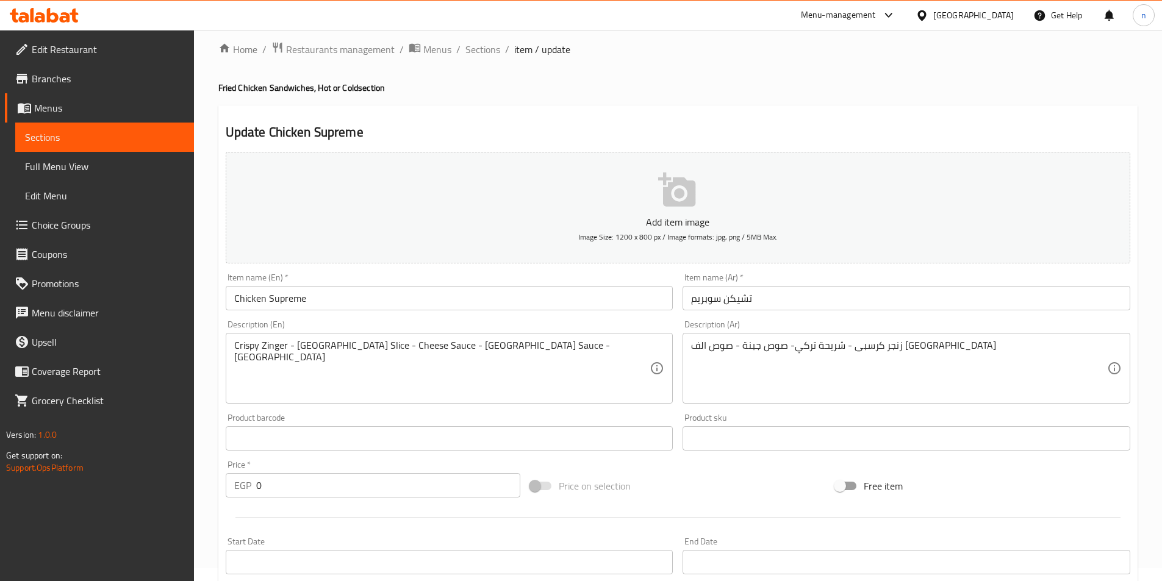
click at [685, 474] on div "Price on selection" at bounding box center [677, 485] width 305 height 33
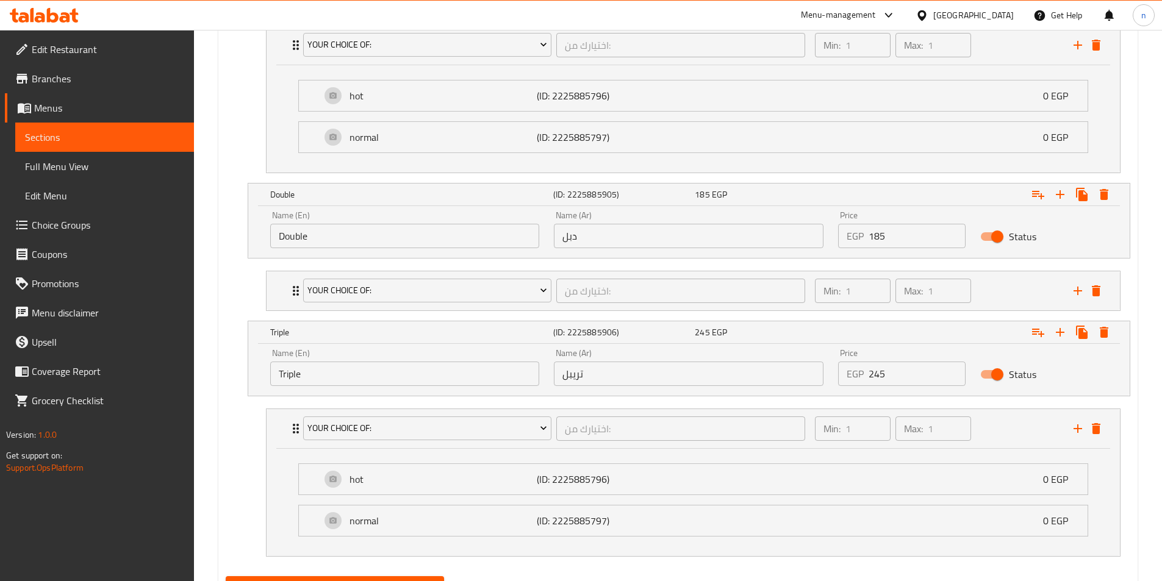
scroll to position [866, 0]
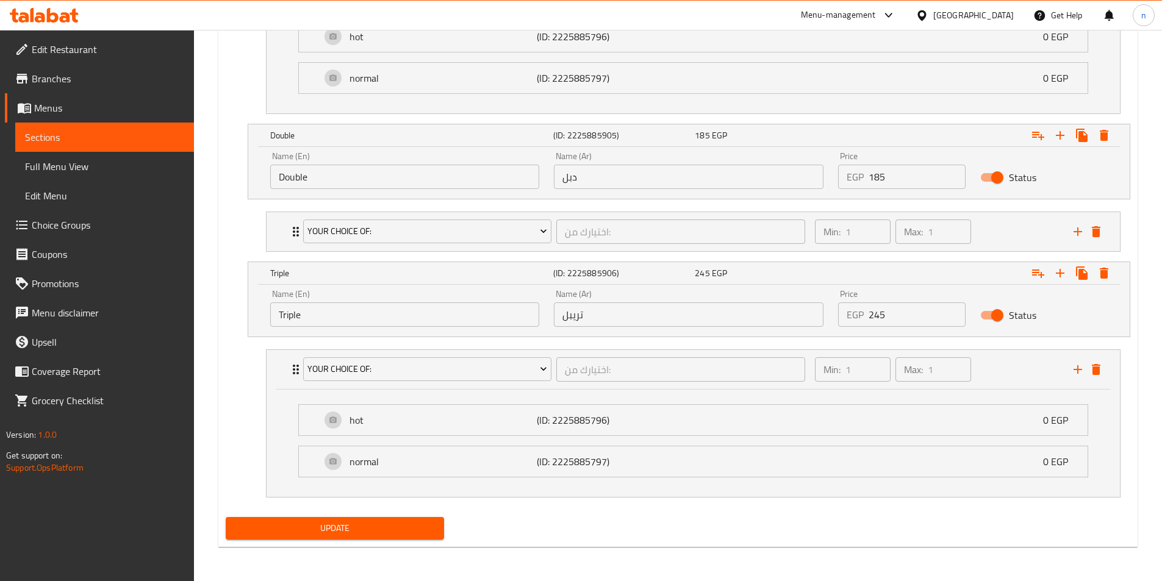
click at [344, 523] on span "Update" at bounding box center [334, 528] width 199 height 15
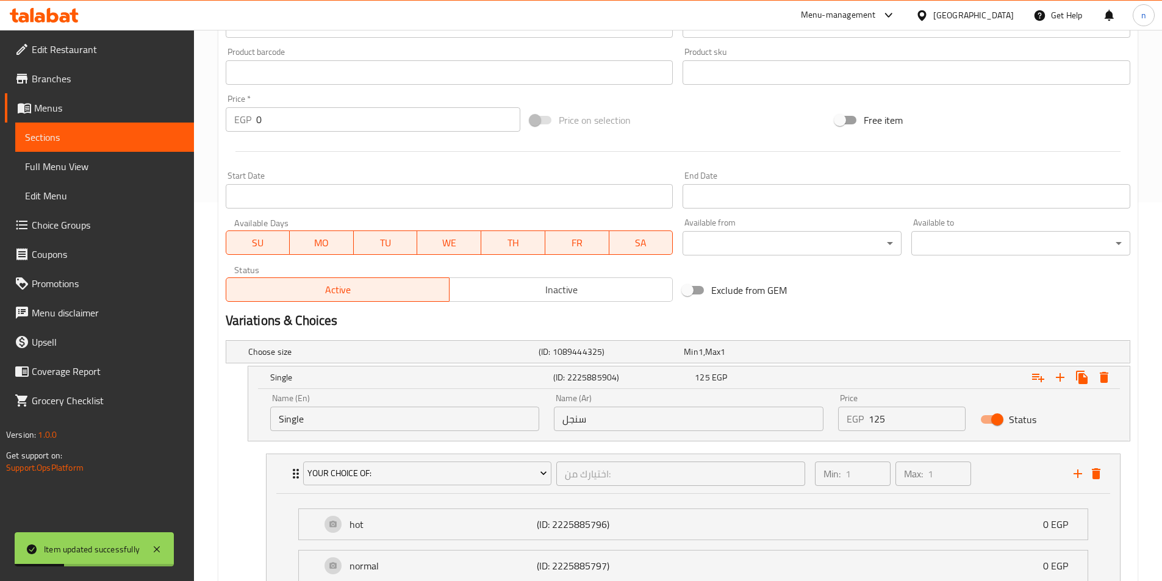
scroll to position [0, 0]
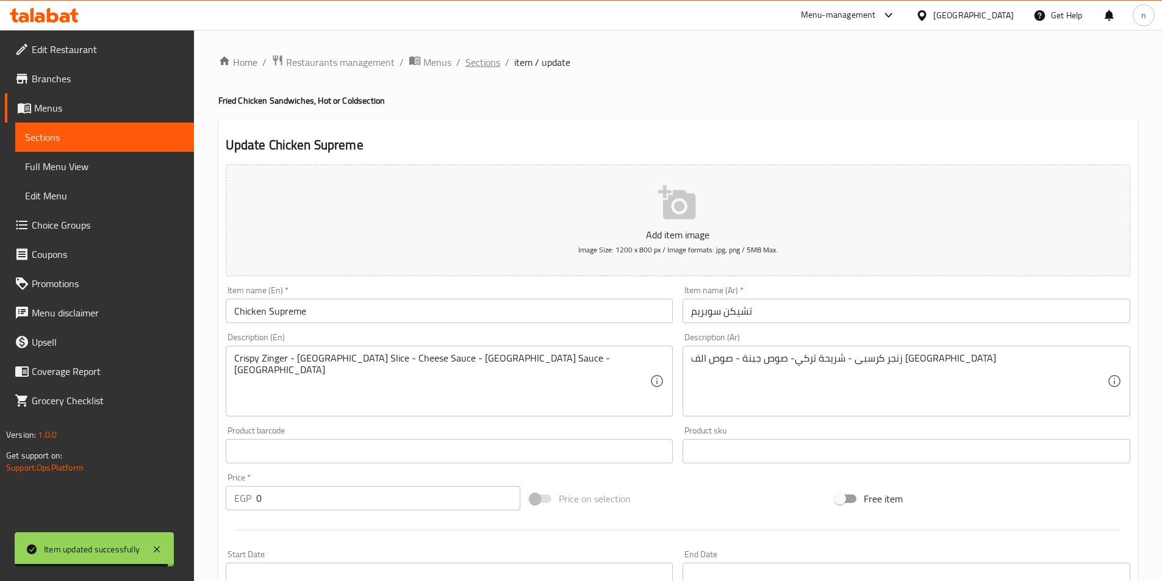
click at [479, 68] on span "Sections" at bounding box center [482, 62] width 35 height 15
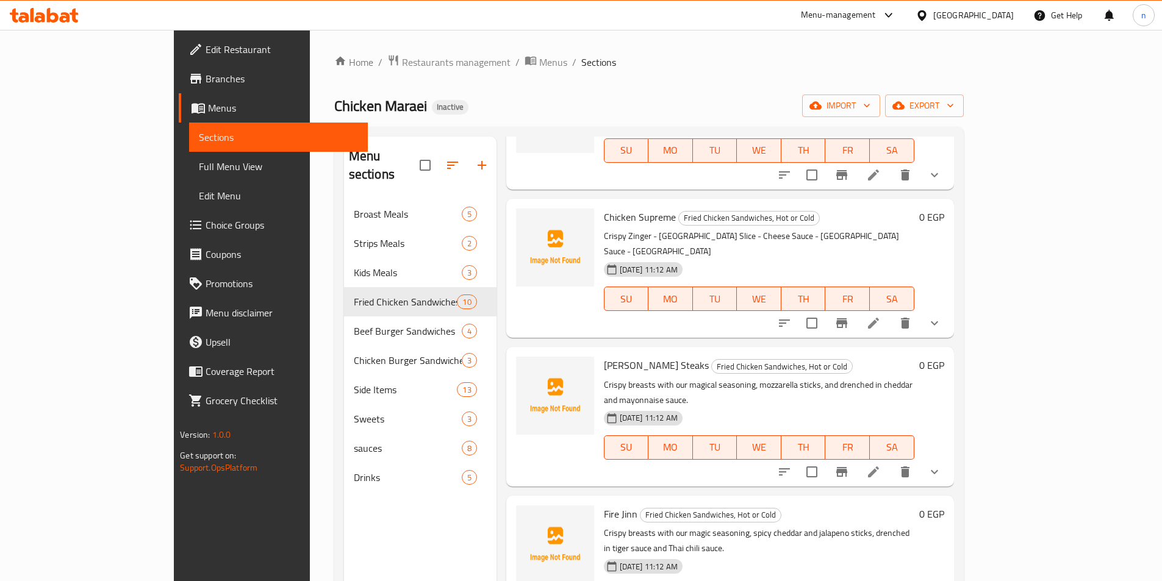
scroll to position [549, 0]
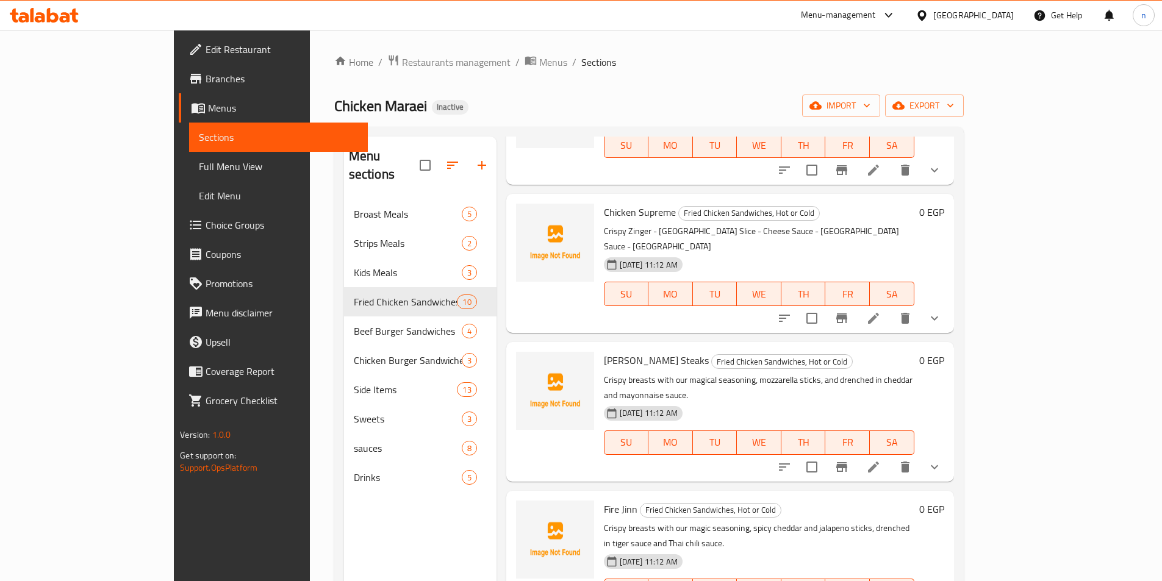
click at [890, 456] on li at bounding box center [873, 467] width 34 height 22
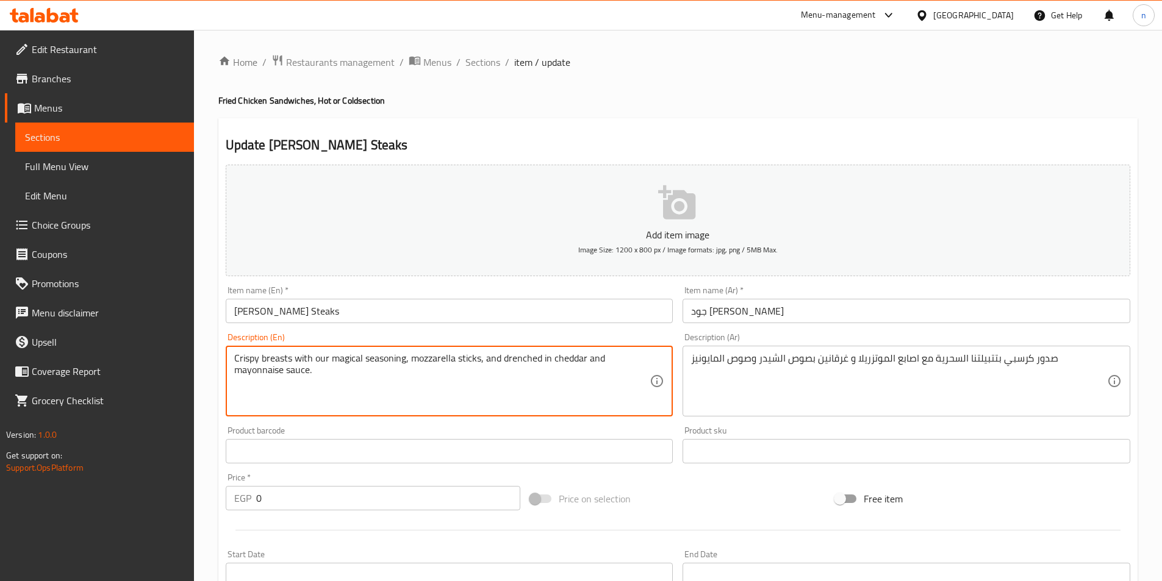
click at [283, 361] on textarea "Crispy breasts with our magical seasoning, mozzarella sticks, and drenched in c…" at bounding box center [442, 381] width 416 height 58
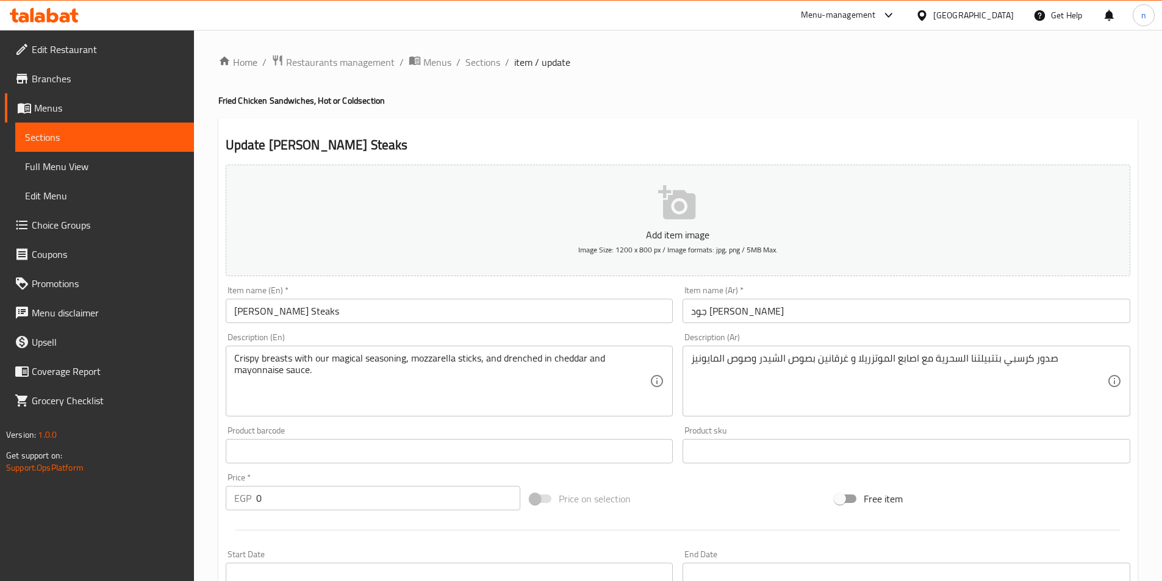
click at [336, 379] on textarea "Crispy breasts with our magical seasoning, mozzarella sticks, and drenched in c…" at bounding box center [442, 381] width 416 height 58
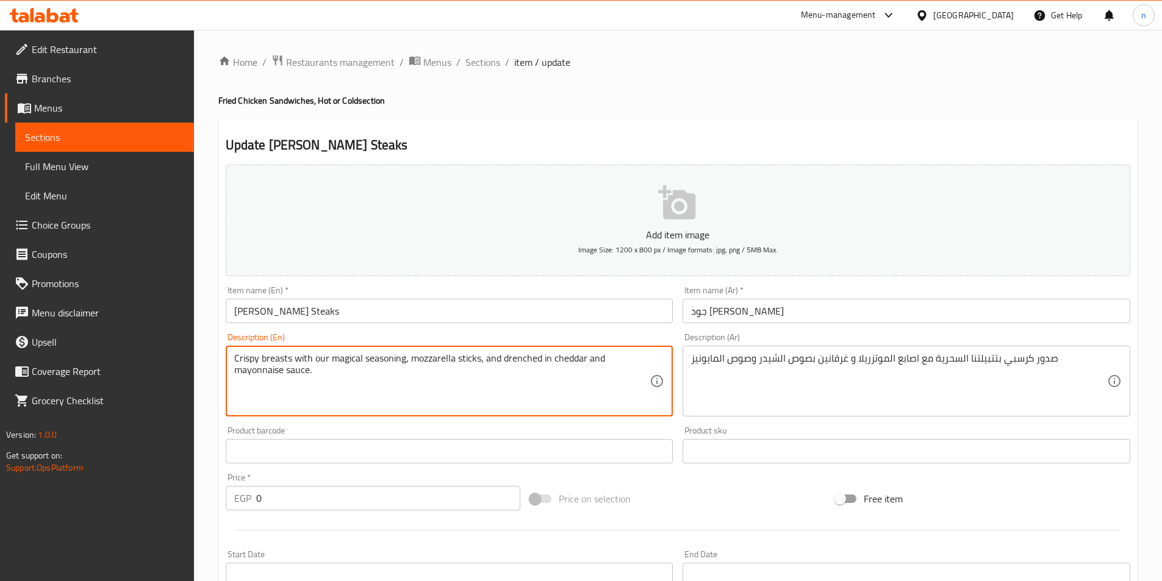
click at [521, 362] on textarea "Crispy breasts with our magical seasoning, mozzarella sticks, and drenched in c…" at bounding box center [442, 381] width 416 height 58
click at [523, 387] on textarea "Crispy breasts with our magical seasoning, mozzarella sticks, and drenched in c…" at bounding box center [442, 381] width 416 height 58
click at [520, 357] on textarea "Crispy breasts with our magical seasoning, mozzarella sticks, and drenched in c…" at bounding box center [442, 381] width 416 height 58
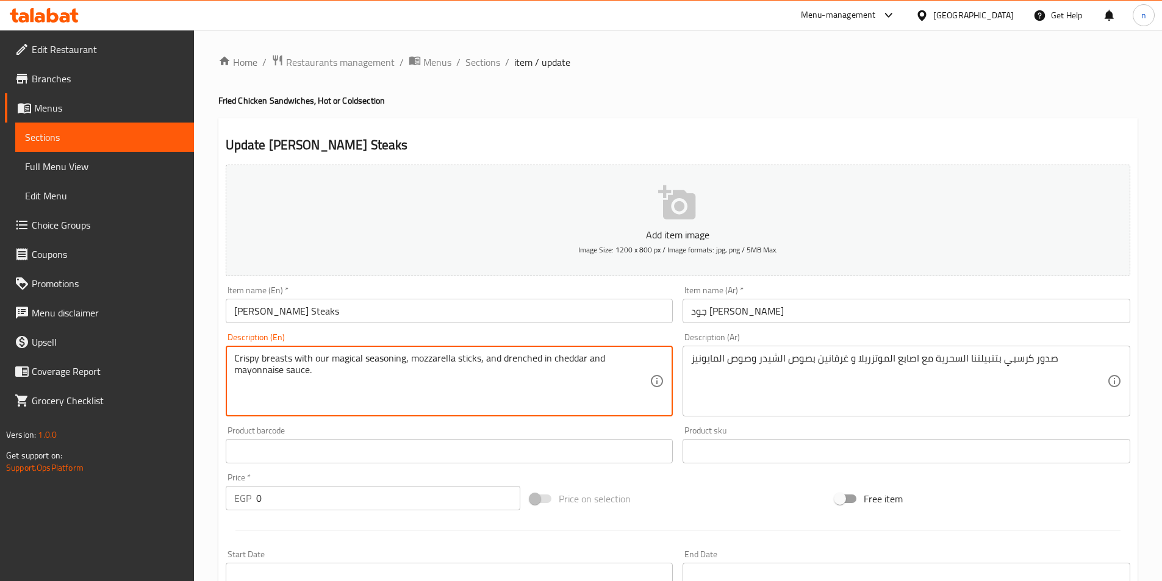
click at [520, 357] on textarea "Crispy breasts with our magical seasoning, mozzarella sticks, and drenched in c…" at bounding box center [442, 381] width 416 height 58
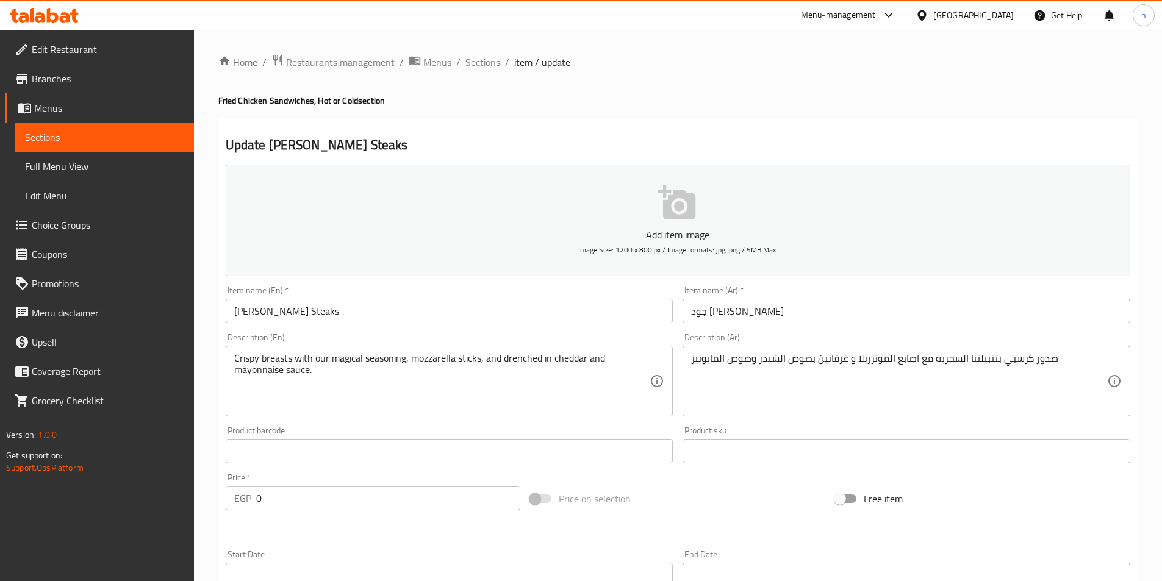
click at [619, 370] on textarea "Crispy breasts with our magical seasoning, mozzarella sticks, and drenched in c…" at bounding box center [442, 381] width 416 height 58
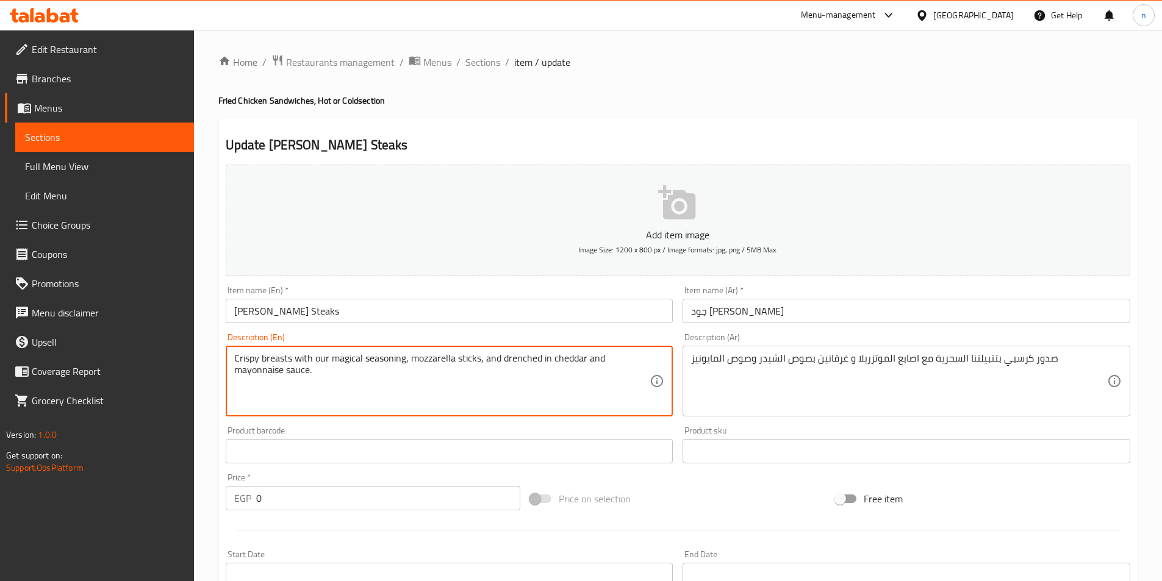
click at [320, 357] on textarea "Crispy breasts with our magical seasoning, mozzarella sticks, and drenched in c…" at bounding box center [442, 381] width 416 height 58
click at [248, 369] on textarea "Crispy breasts with magical seasoning, mozzarella sticks, and drenched in chedd…" at bounding box center [442, 381] width 416 height 58
click at [568, 357] on textarea "Crispy breasts with magical seasoning, mozzarella sticks, and drenched in chedd…" at bounding box center [442, 381] width 416 height 58
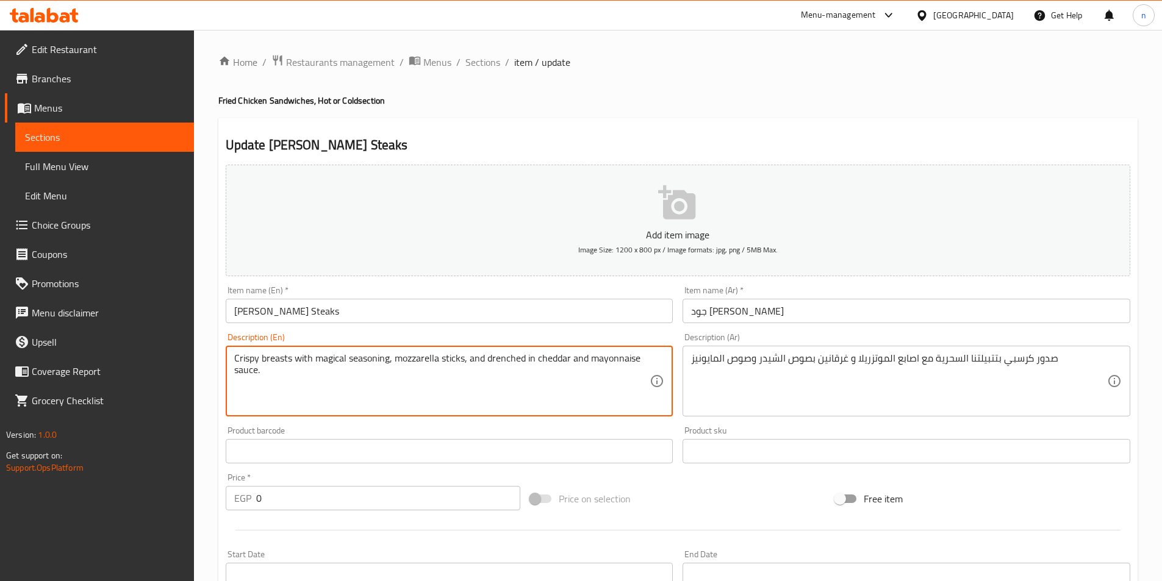
paste textarea "sauce"
click at [568, 360] on textarea "Crispy breasts with magical seasoning, mozzarella sticks, and drenched in chedd…" at bounding box center [442, 381] width 416 height 58
type textarea "Crispy breasts with magical seasoning, mozzarella sticks, and drenched in chedd…"
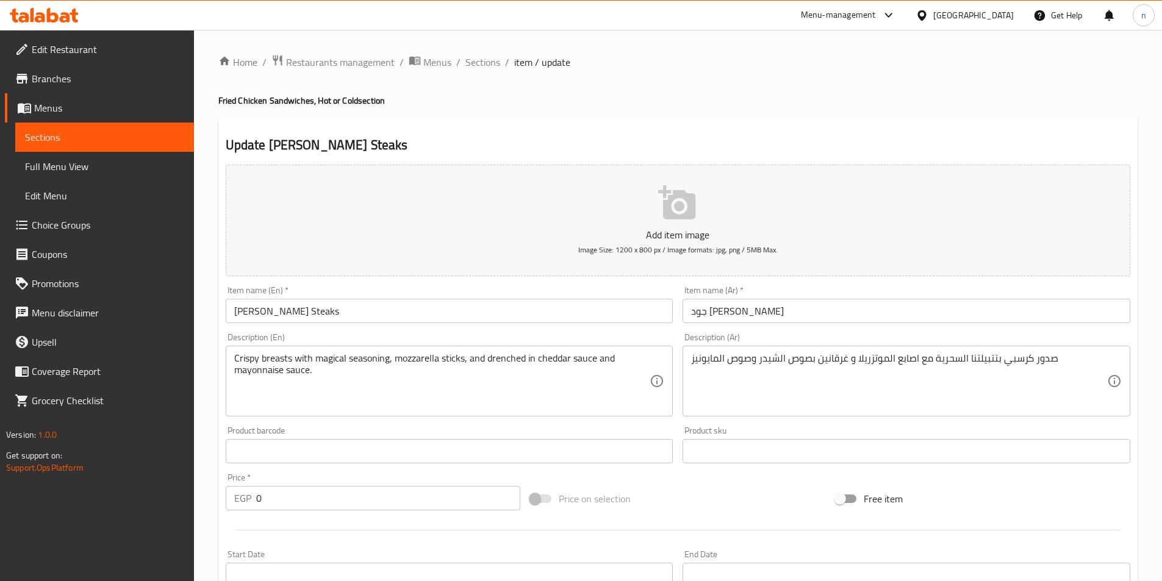
click at [219, 402] on div "Update Jude Zilla Steaks Add item image Image Size: 1200 x 800 px / Image forma…" at bounding box center [677, 579] width 919 height 922
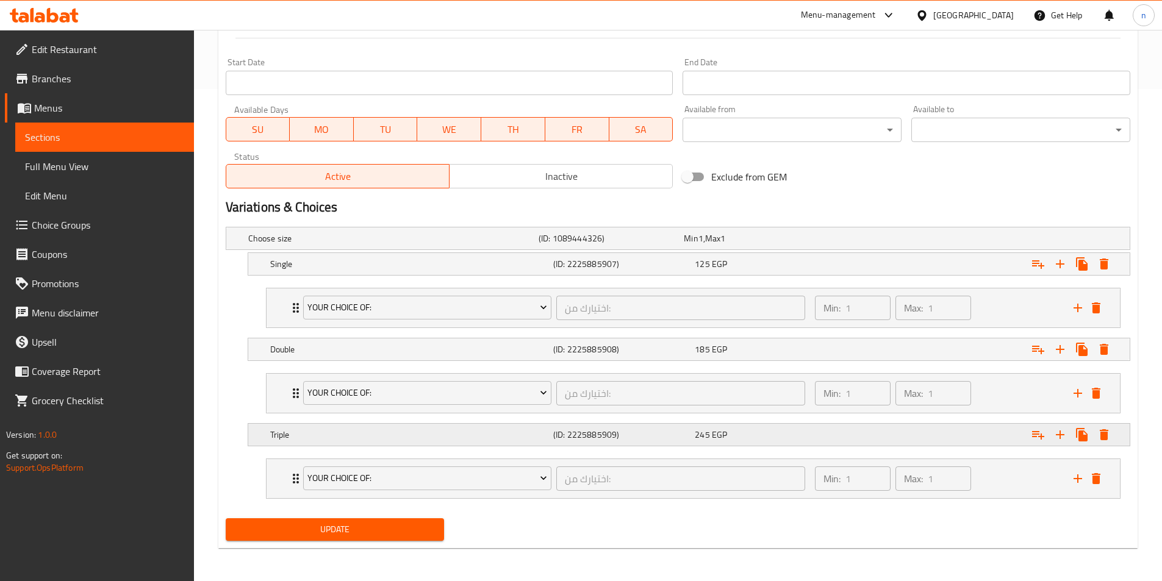
scroll to position [493, 0]
click at [852, 240] on div "Expand" at bounding box center [971, 237] width 290 height 5
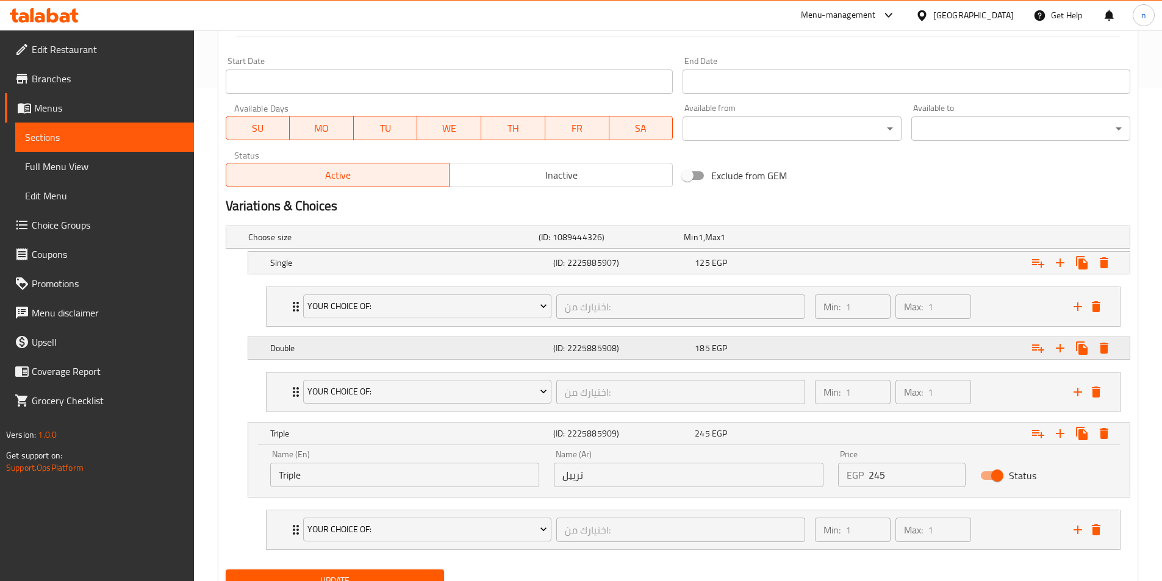
click at [894, 240] on div "Expand" at bounding box center [971, 237] width 290 height 5
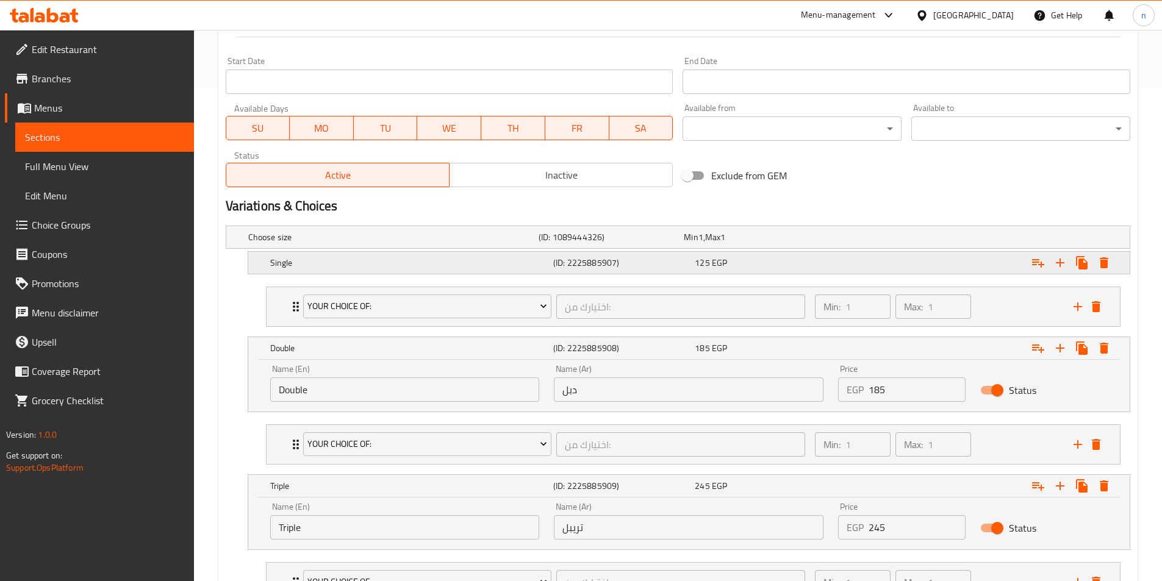
click at [816, 246] on div "125 EGP" at bounding box center [753, 237] width 145 height 17
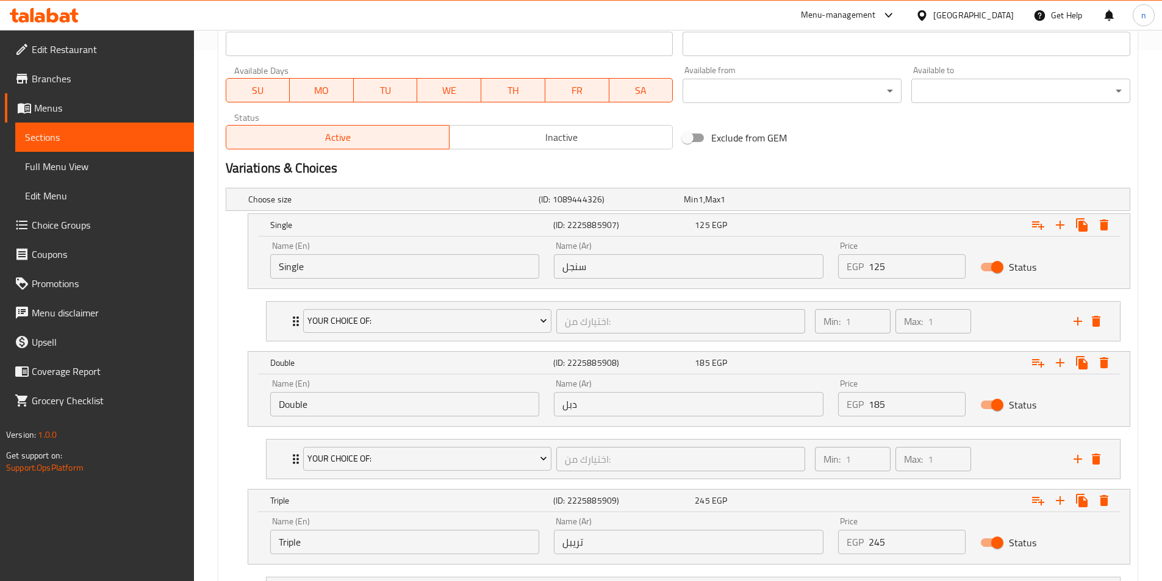
scroll to position [651, 0]
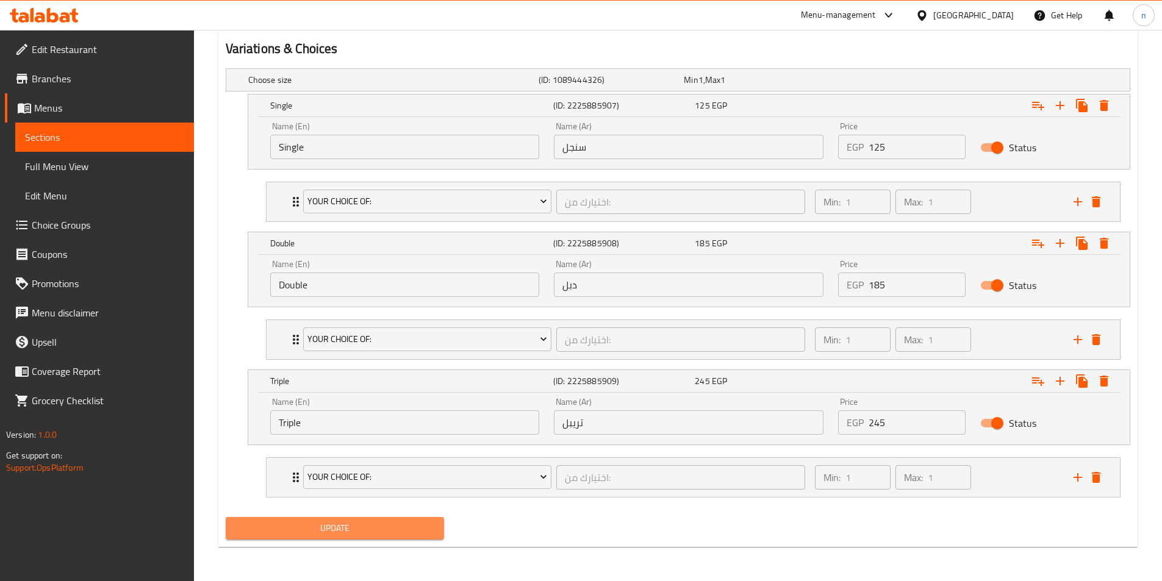
click at [416, 523] on span "Update" at bounding box center [334, 528] width 199 height 15
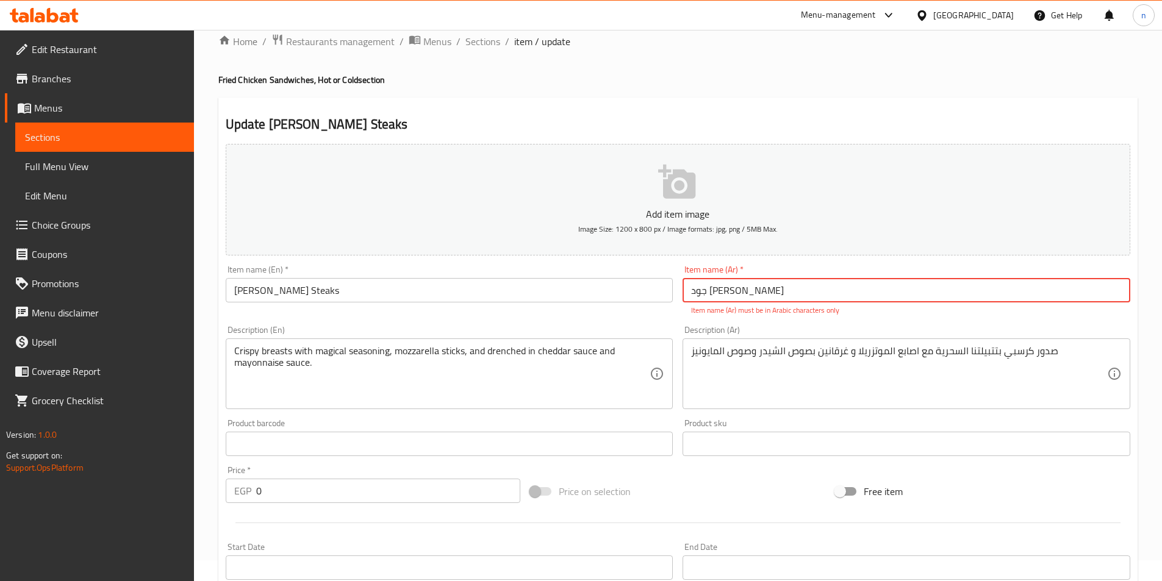
click at [739, 288] on input "جود زیلا ستيكس" at bounding box center [906, 290] width 448 height 24
click at [847, 323] on div "Description (Ar) صدور كرسبي بتتبيلتنا السحرية مع اصابع الموتزريلا و غرقانين بصو…" at bounding box center [905, 367] width 457 height 93
click at [743, 296] on input "جود زیلا ستيكس" at bounding box center [906, 290] width 448 height 24
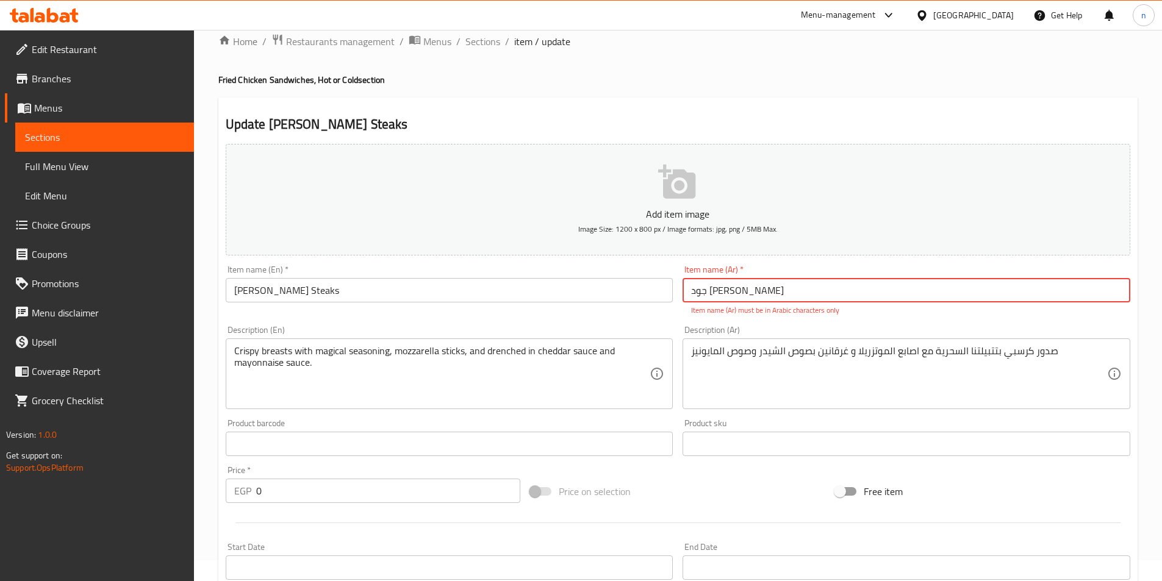
click at [743, 296] on input "جود زیلا ستيكس" at bounding box center [906, 290] width 448 height 24
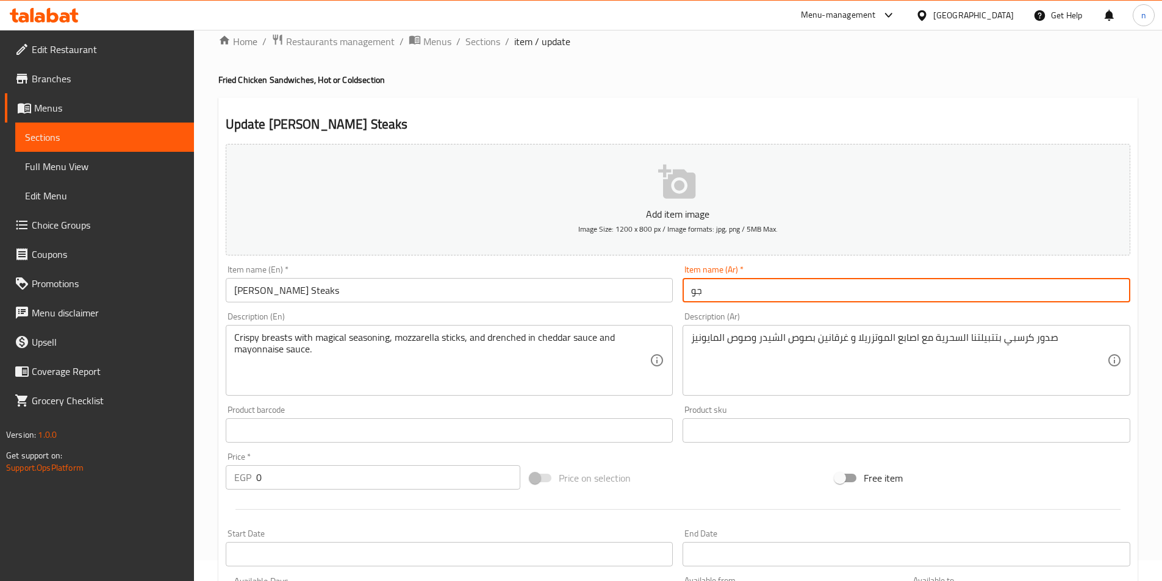
click at [742, 296] on input "جو" at bounding box center [906, 290] width 448 height 24
type input "ج"
click at [742, 296] on input "جود زيلا ستيكس" at bounding box center [906, 290] width 448 height 24
click at [740, 291] on input "جود زيلا ستيكس" at bounding box center [906, 290] width 448 height 24
click at [752, 291] on input "[PERSON_NAME]" at bounding box center [906, 290] width 448 height 24
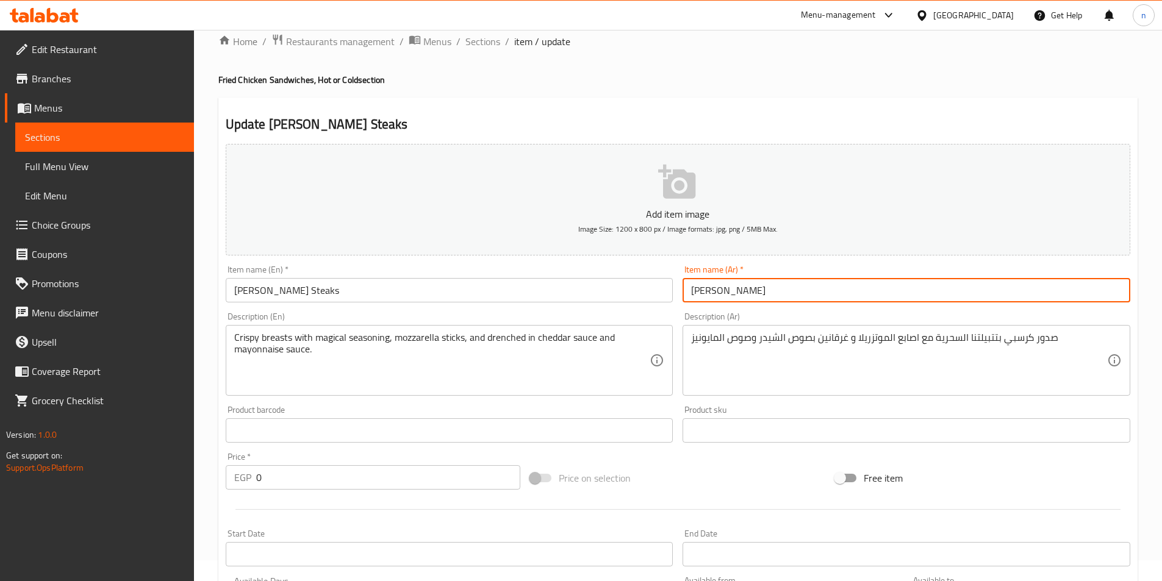
click at [752, 291] on input "جودزيلا ستيكس" at bounding box center [906, 290] width 448 height 24
click at [734, 291] on input "جودزيلا ستيكس" at bounding box center [906, 290] width 448 height 24
type input "جودزيلا ستيكس"
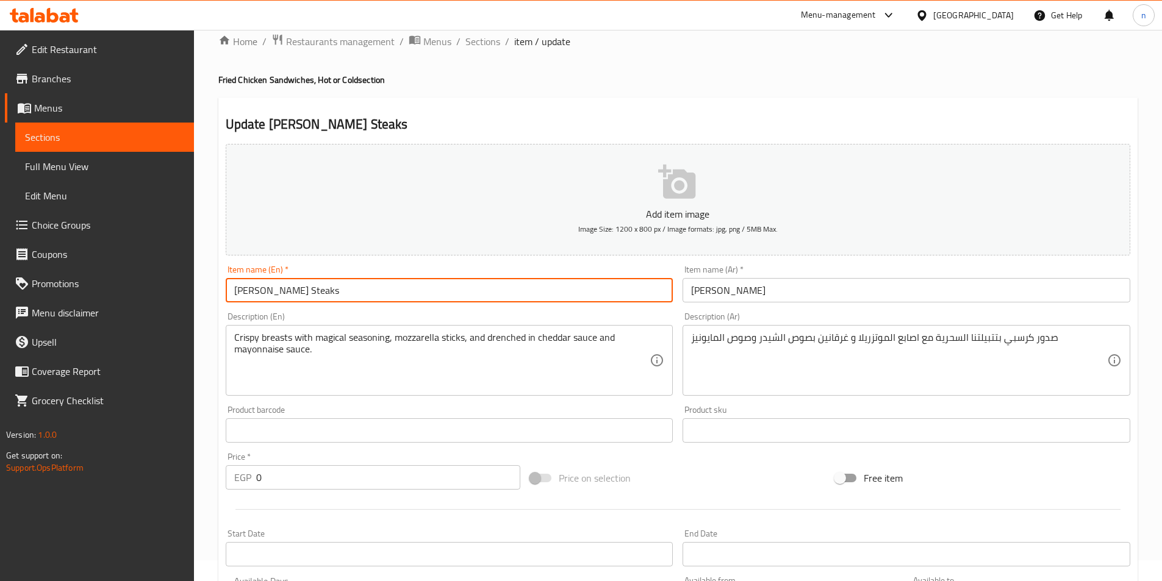
drag, startPoint x: 234, startPoint y: 293, endPoint x: 273, endPoint y: 293, distance: 39.0
click at [273, 293] on input "Jude Zilla Steaks" at bounding box center [450, 290] width 448 height 24
paste input "Godzilla"
click at [299, 296] on input "Godzilla Steaks" at bounding box center [450, 290] width 448 height 24
type input "Godzilla Steaks"
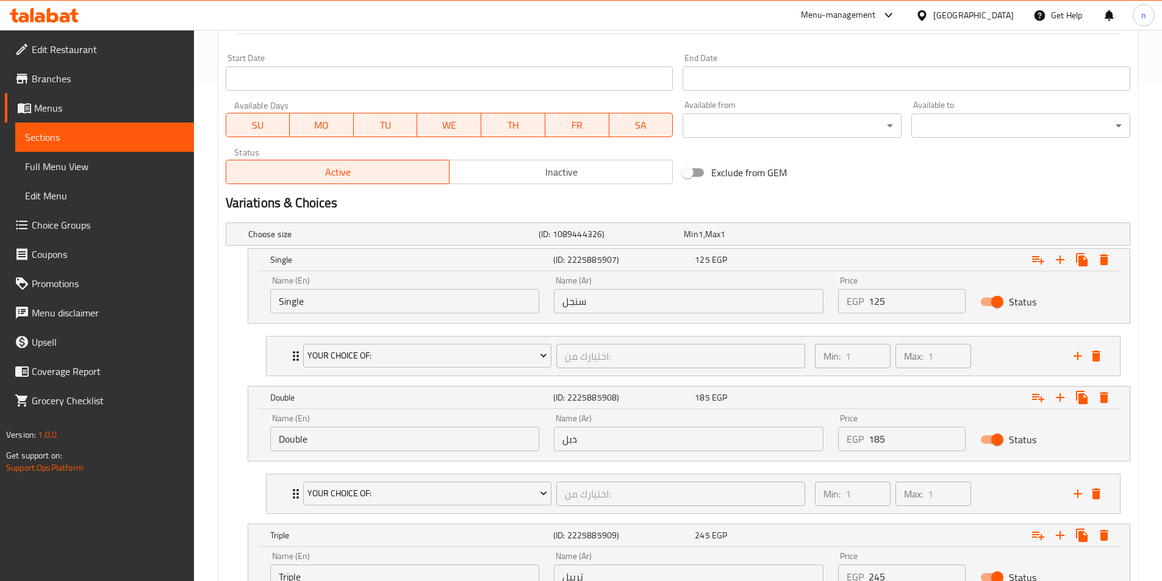
scroll to position [651, 0]
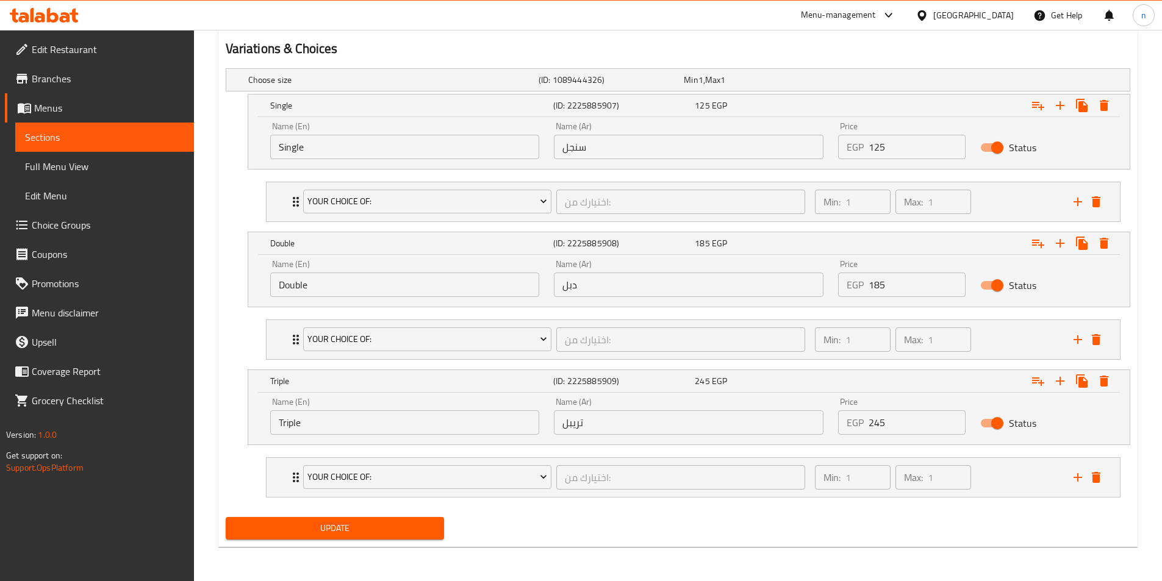
click at [375, 537] on button "Update" at bounding box center [335, 528] width 219 height 23
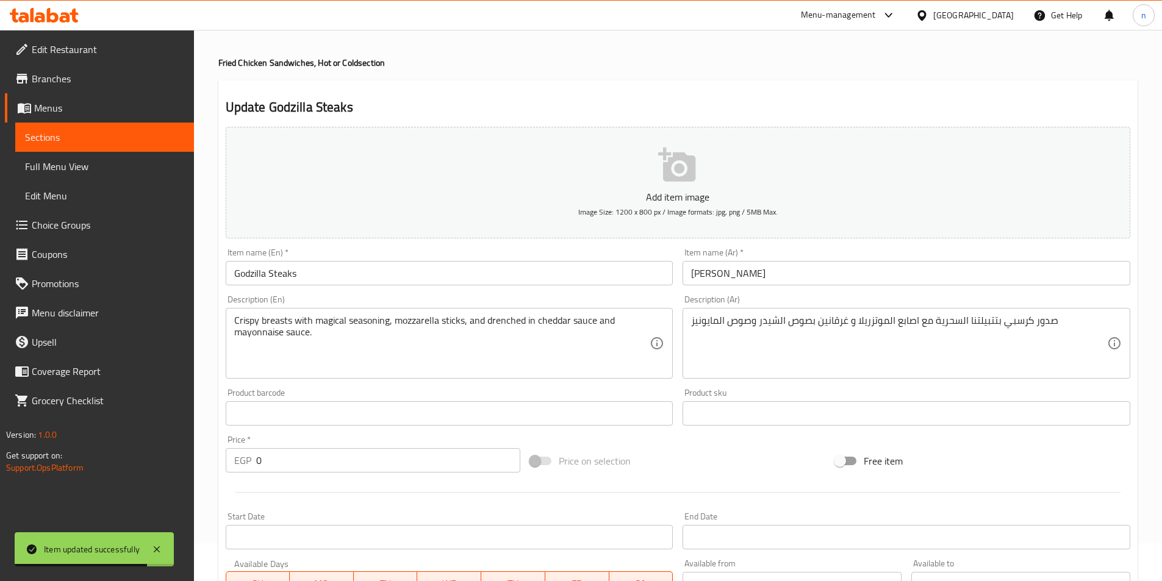
scroll to position [0, 0]
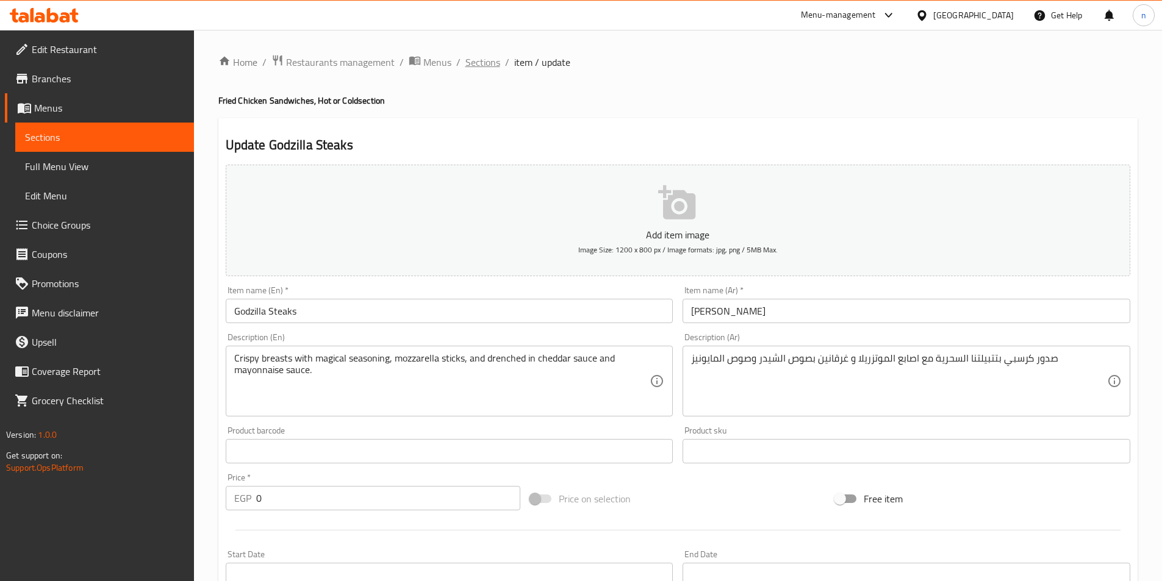
click at [472, 56] on span "Sections" at bounding box center [482, 62] width 35 height 15
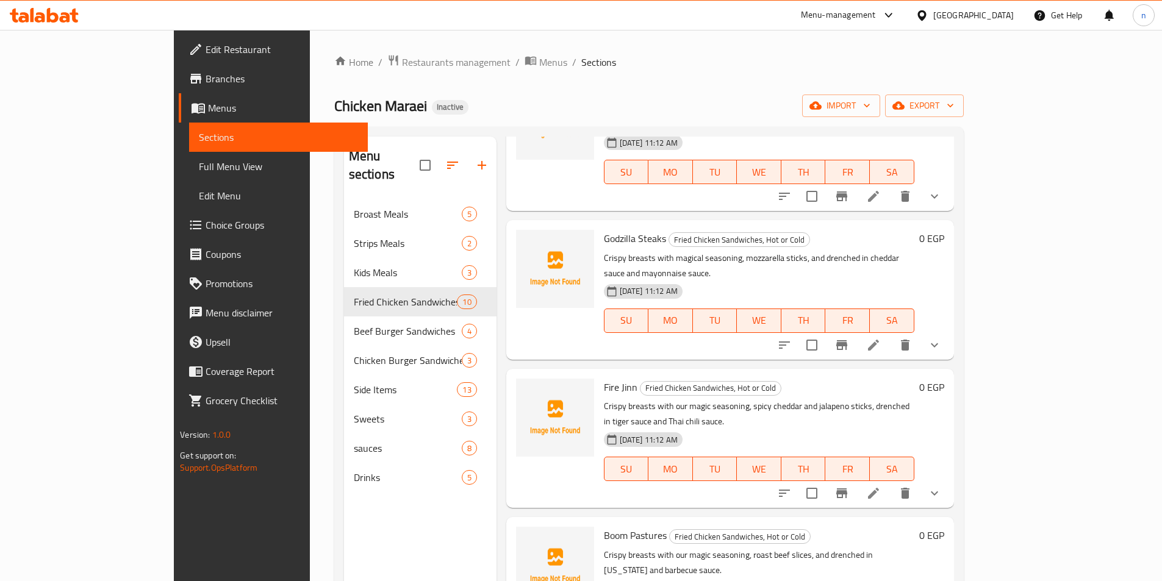
scroll to position [732, 0]
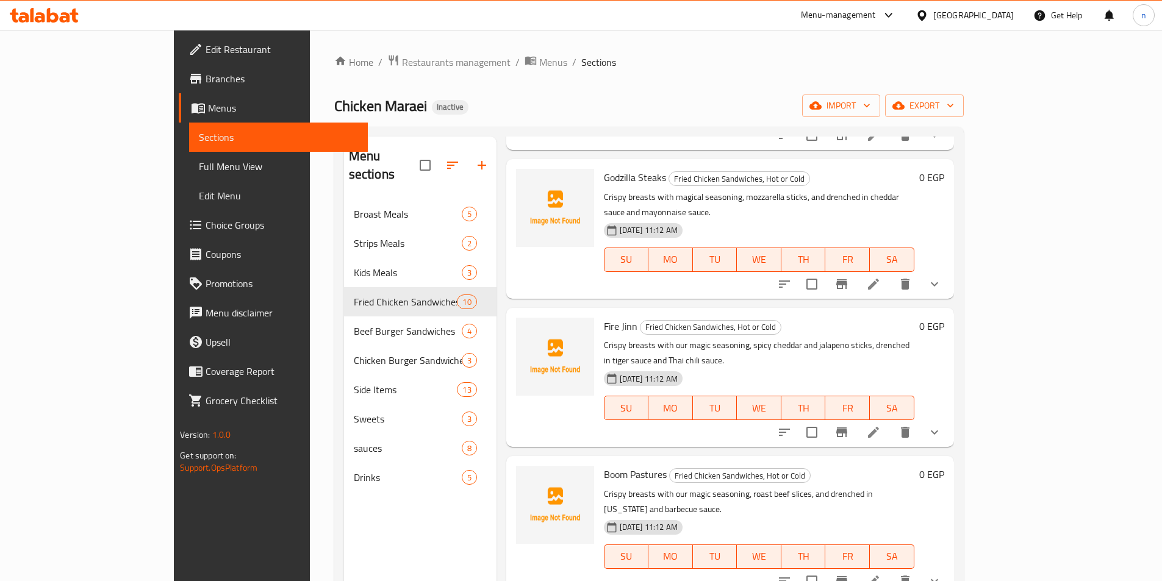
click at [880, 425] on icon at bounding box center [873, 432] width 15 height 15
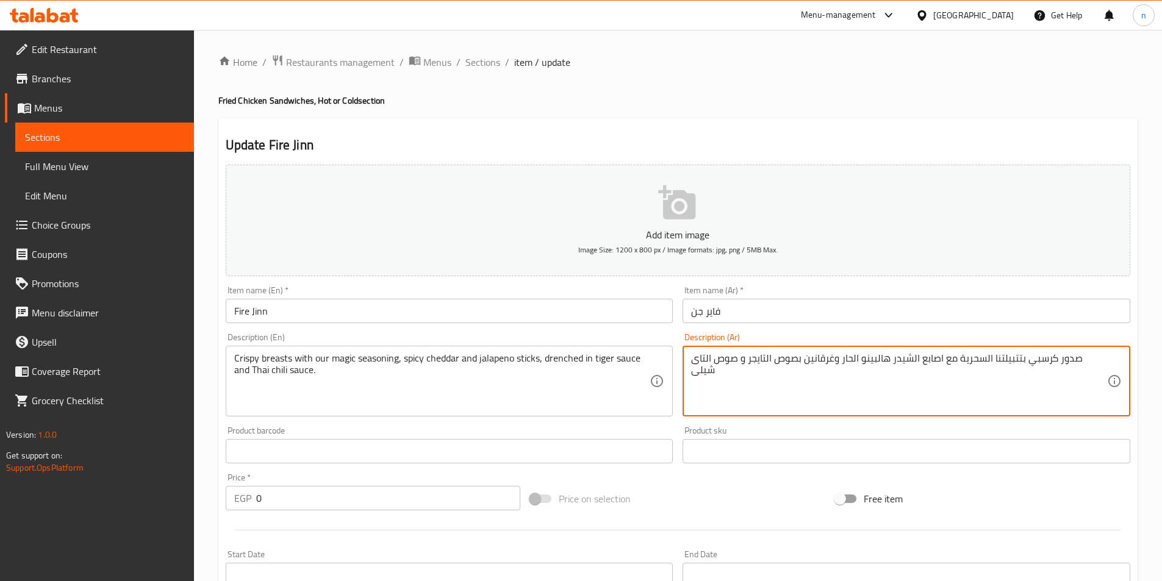
drag, startPoint x: 1049, startPoint y: 358, endPoint x: 982, endPoint y: 359, distance: 67.7
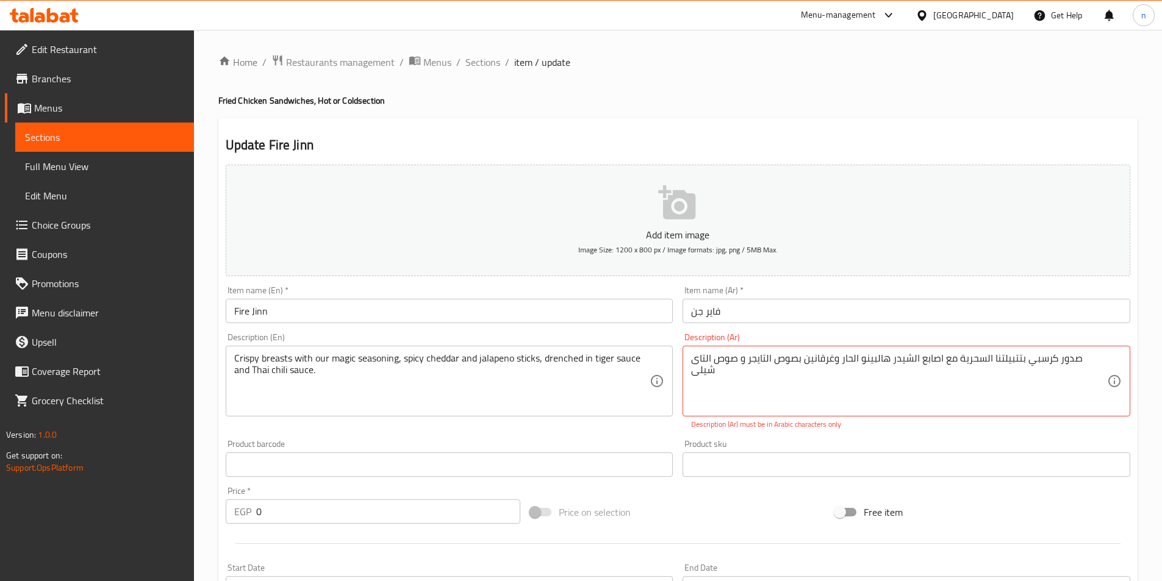
click at [653, 357] on div "Crispy breasts with our magic seasoning, spicy cheddar and jalapeno sticks, dre…" at bounding box center [450, 381] width 448 height 71
click at [1062, 386] on textarea "صدور كرسبي بتتبيلتنا السحرية مع اصابع الشيدر هالبينو الحار وغرقانين بصوص التايج…" at bounding box center [899, 381] width 416 height 58
drag, startPoint x: 1104, startPoint y: 361, endPoint x: 689, endPoint y: 378, distance: 415.6
click at [689, 378] on div "صدور كرسبي بتتبيلتنا السحرية مع اصابع الشيدر هالبينو الحار وغرقانين بصوص التايج…" at bounding box center [906, 381] width 448 height 71
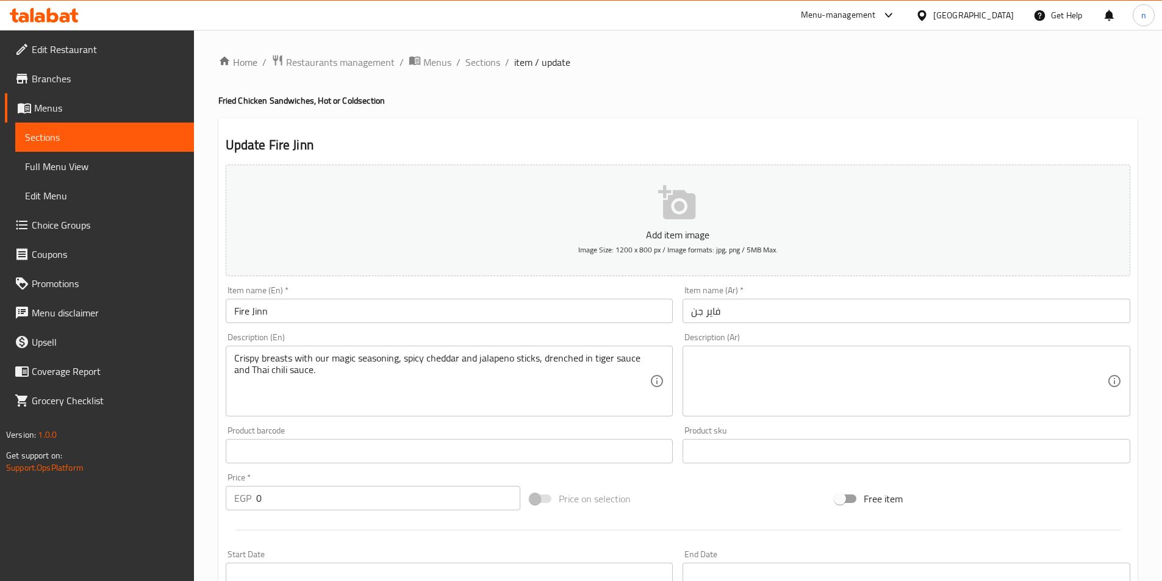
click at [678, 424] on div "Add item image Image Size: 1200 x 800 px / Image formats: jpg, png / 5MB Max. I…" at bounding box center [678, 423] width 914 height 526
click at [714, 375] on textarea at bounding box center [899, 381] width 416 height 58
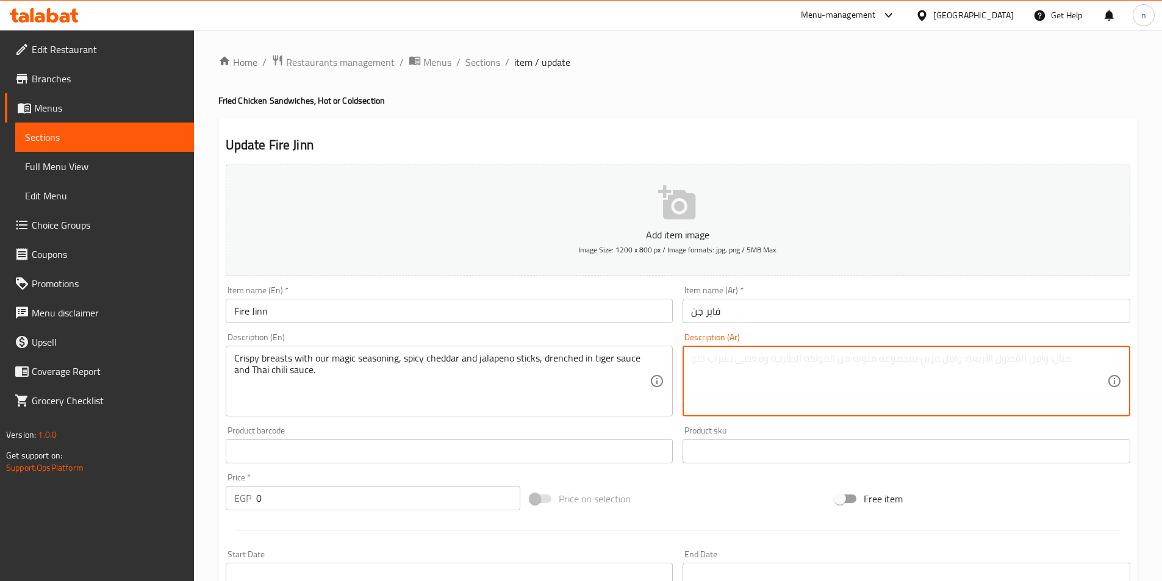
paste textarea "صدور كرسبي بتتبيلتنا السحرية مع اصابع الشيدر هالبينو الحار وغرقانين بصوص التايج…"
type textarea "صدور كرسبي بتتبيلتنا السحرية مع اصابع الشيدر هالبينو الحار وغرقانين بصوص التايج…"
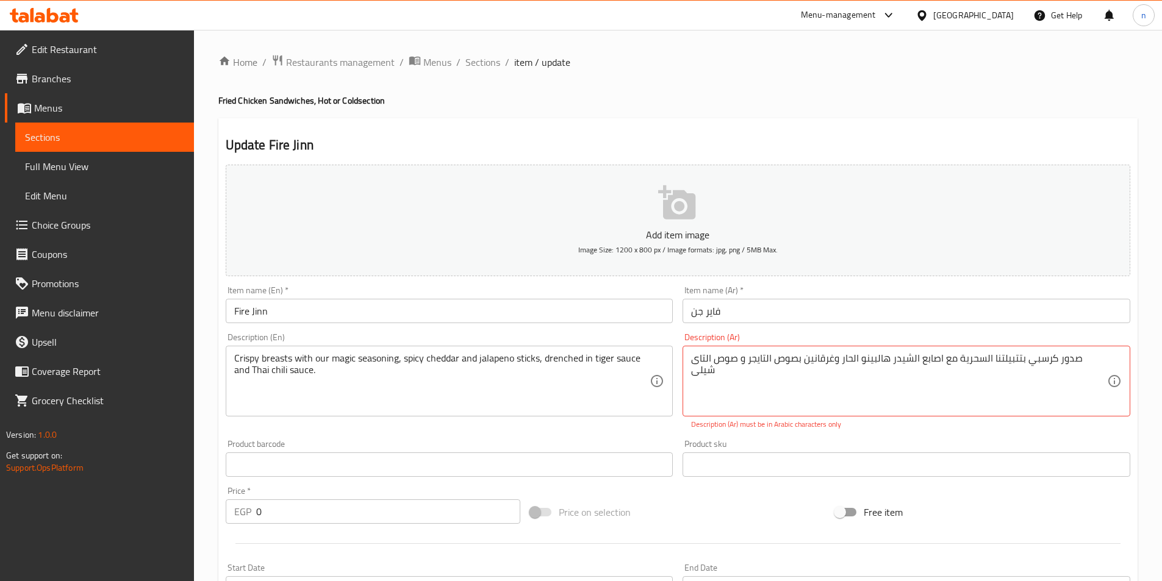
click at [667, 432] on div "Add item image Image Size: 1200 x 800 px / Image formats: jpg, png / 5MB Max. I…" at bounding box center [678, 429] width 914 height 539
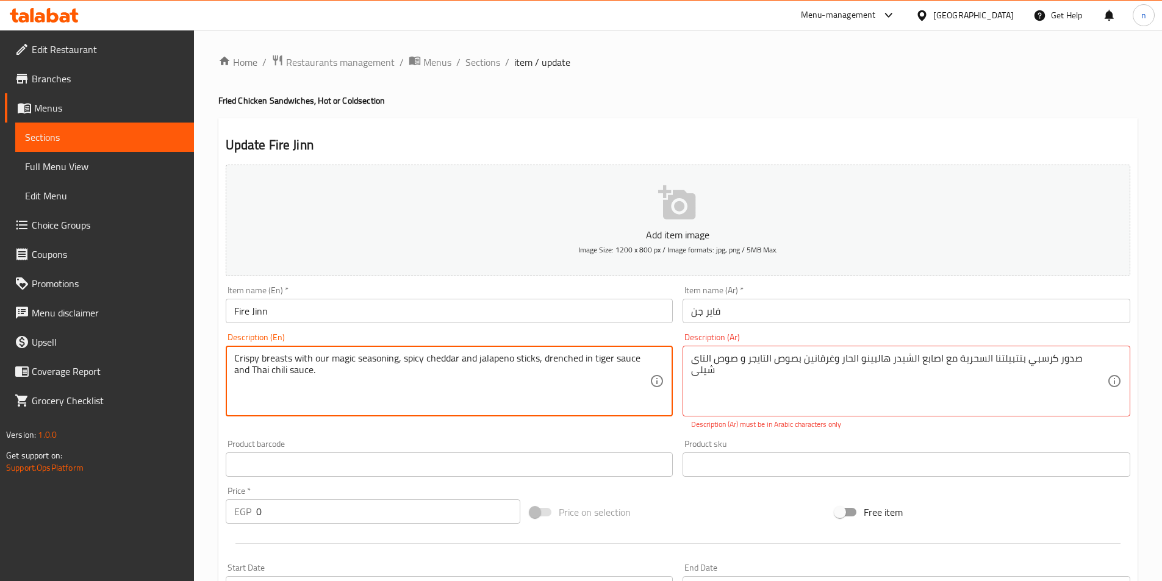
click at [276, 374] on textarea "Crispy breasts with our magic seasoning, spicy cheddar and jalapeno sticks, dre…" at bounding box center [442, 381] width 416 height 58
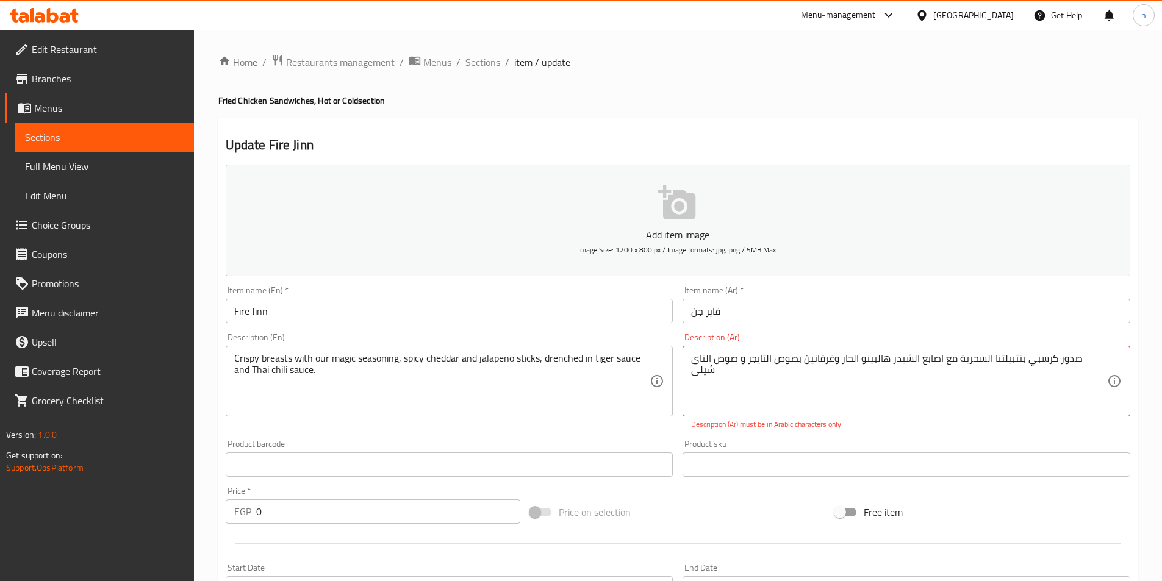
click at [279, 370] on textarea "Crispy breasts with our magic seasoning, spicy cheddar and jalapeno sticks, dre…" at bounding box center [442, 381] width 416 height 58
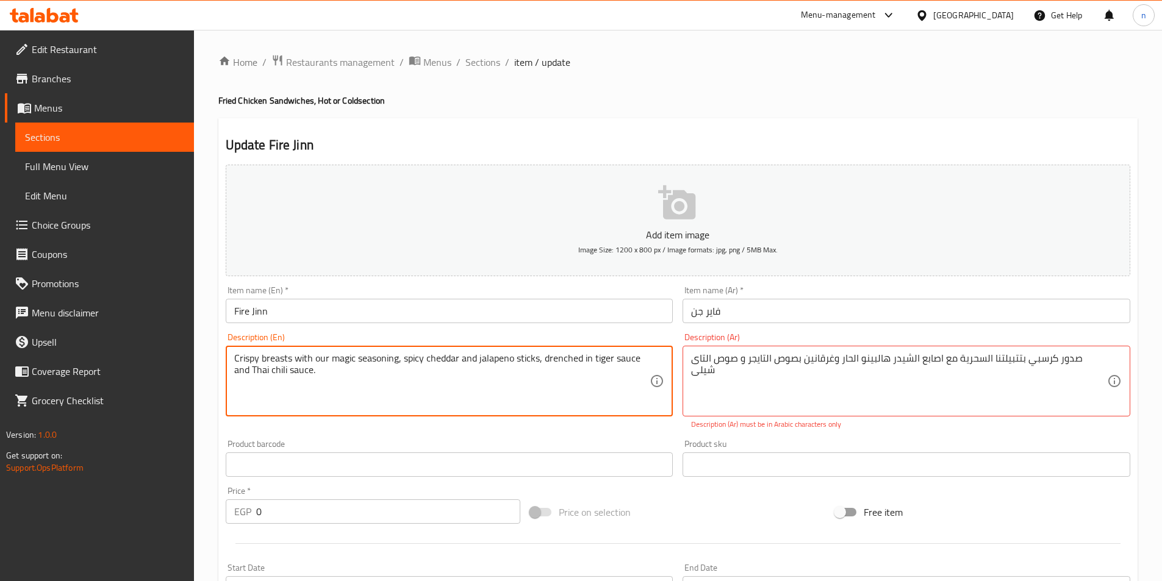
click at [279, 370] on textarea "Crispy breasts with our magic seasoning, spicy cheddar and jalapeno sticks, dre…" at bounding box center [442, 381] width 416 height 58
type textarea "Crispy breasts with our magic seasoning, spicy cheddar and jalapeno sticks, dre…"
click at [226, 445] on div "Product barcode Product barcode" at bounding box center [450, 458] width 448 height 37
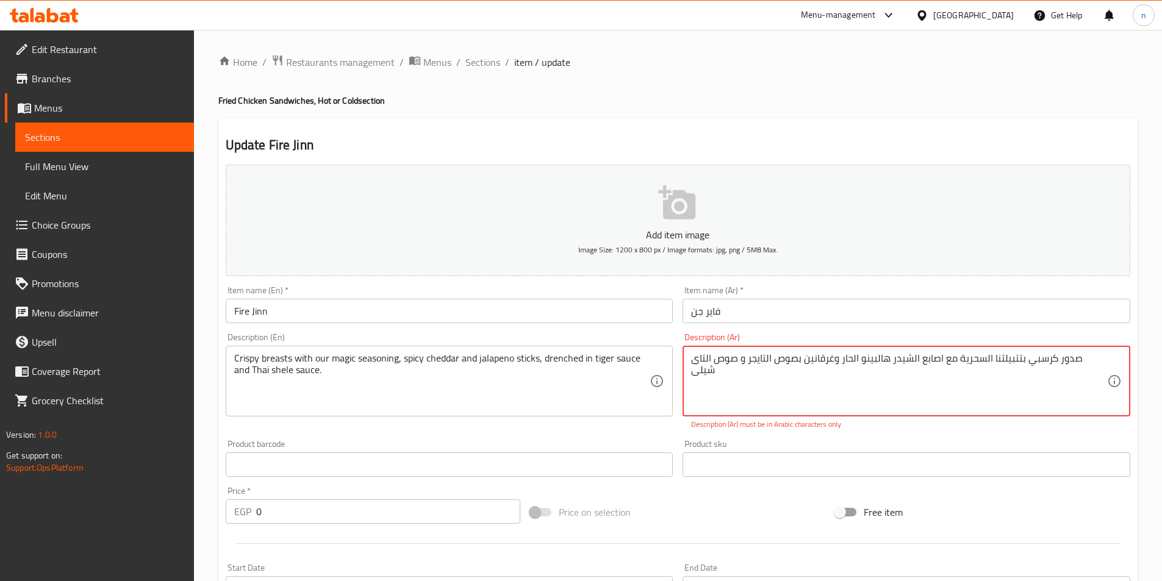
drag, startPoint x: 1106, startPoint y: 358, endPoint x: 661, endPoint y: 410, distance: 448.2
click at [815, 390] on textarea "صدور كرسبي بتتبيلتنا السحرية مع اصابع الشيدر هالبينو الحار وغرقانين بصوص التايج…" at bounding box center [899, 381] width 416 height 58
click at [834, 389] on textarea "صدور كرسبي بتتبيلتنا السحرية مع اصابع الشيدر هالبينو الحار وغرقانين بصوص التايج…" at bounding box center [899, 381] width 416 height 58
click at [825, 363] on textarea "صدور كرسبي بتتبيلتنا السحرية مع اصابع الشيدر هالبينو الحار وغرقانين بصوص التايج…" at bounding box center [899, 381] width 416 height 58
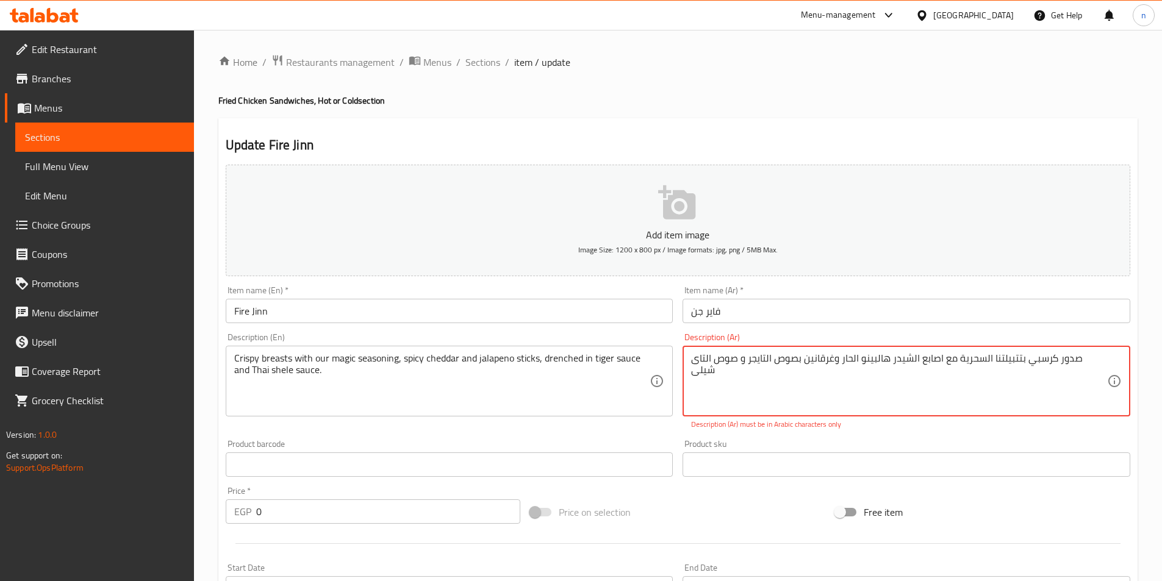
click at [825, 363] on textarea "صدور كرسبي بتتبيلتنا السحرية مع اصابع الشيدر هالبينو الحار وغرقانين بصوص التايج…" at bounding box center [899, 381] width 416 height 58
type textarea "e"
type textarea "ث"
type textarea "صدور كرسبي بتتبيلتنا السحرية مع اصابع الشيدر هاليبينو الحار غرقانين بصوص التايج…"
click at [904, 438] on div "Product sku Product sku" at bounding box center [905, 458] width 457 height 47
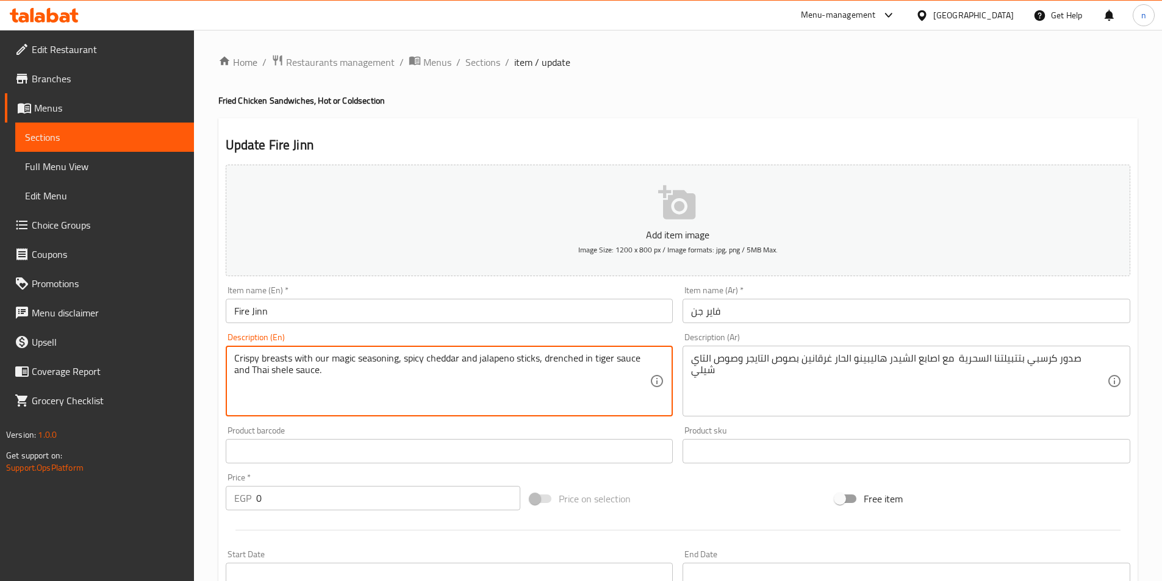
click at [413, 368] on textarea "Crispy breasts with our magic seasoning, spicy cheddar and jalapeno sticks, dre…" at bounding box center [442, 381] width 416 height 58
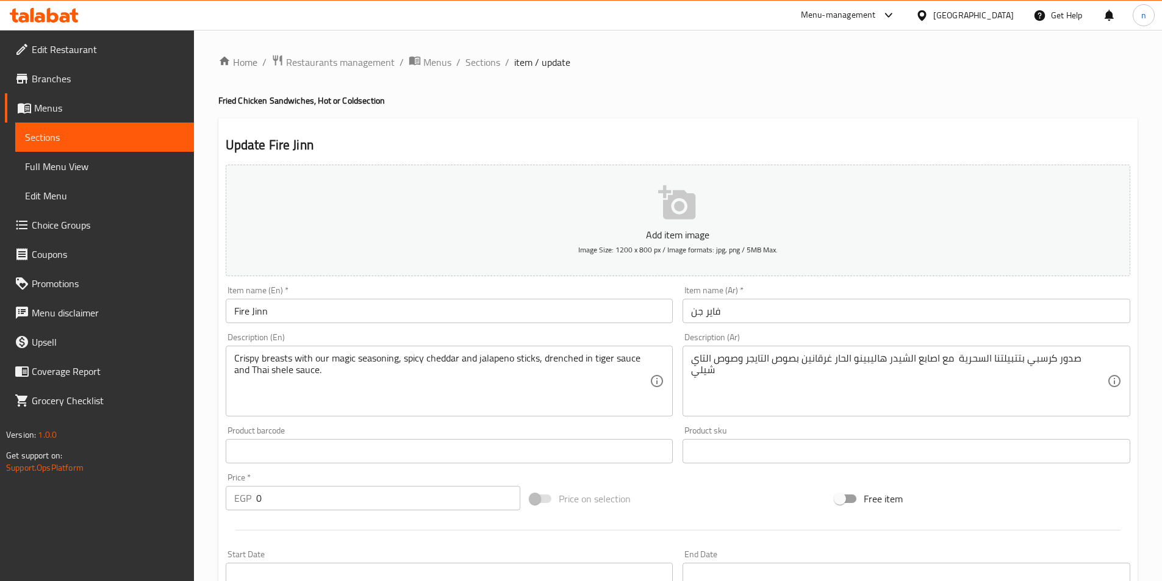
click at [954, 491] on div "Free item" at bounding box center [982, 498] width 305 height 33
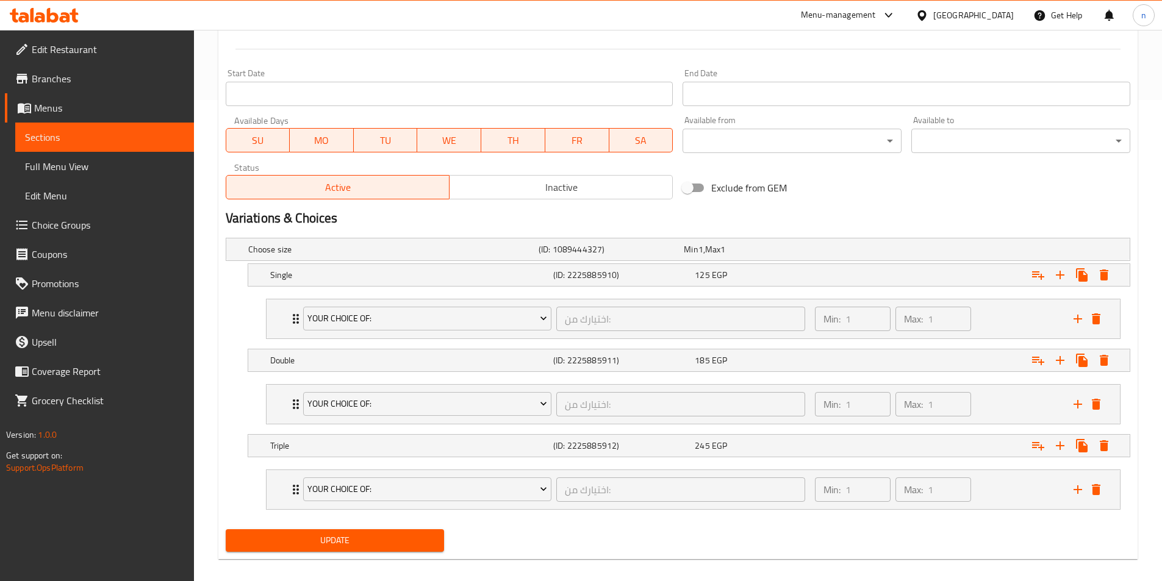
scroll to position [488, 0]
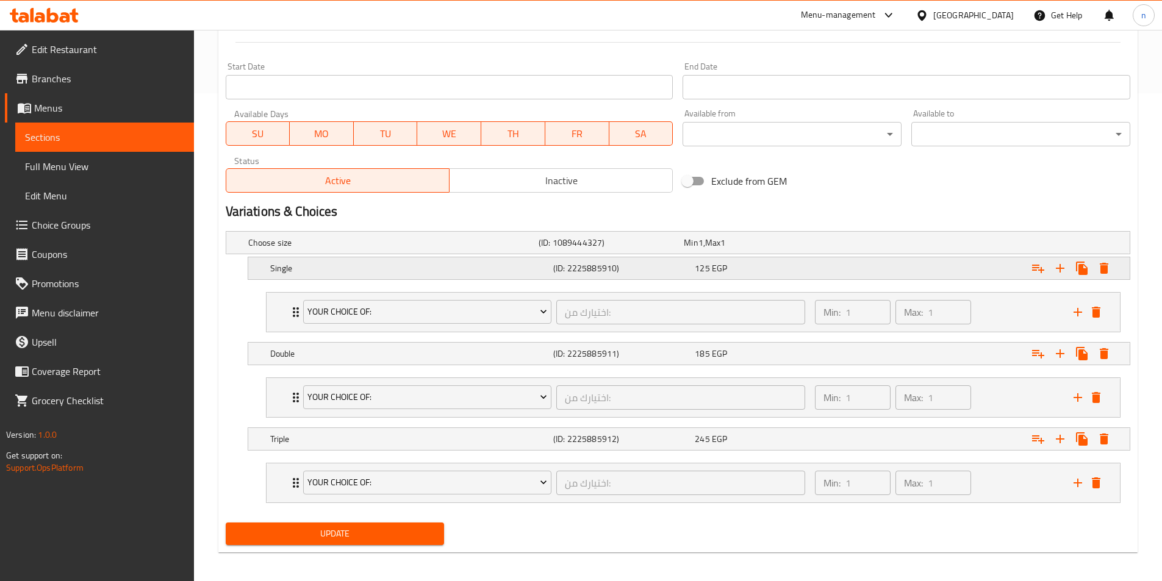
click at [789, 249] on div "125 EGP" at bounding box center [753, 243] width 140 height 12
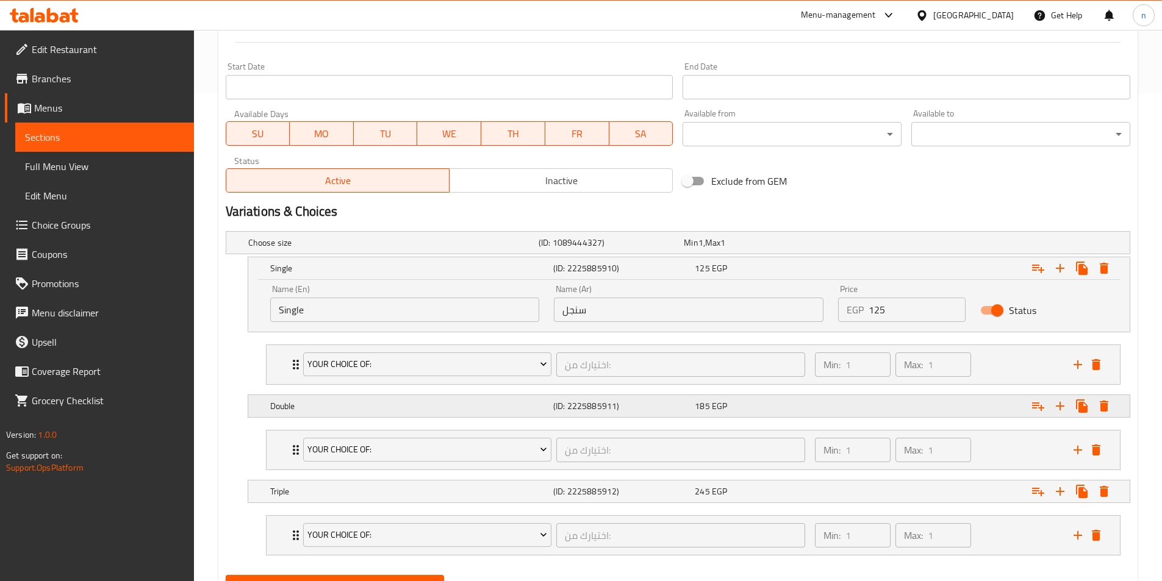
click at [852, 245] on div "Expand" at bounding box center [971, 242] width 290 height 5
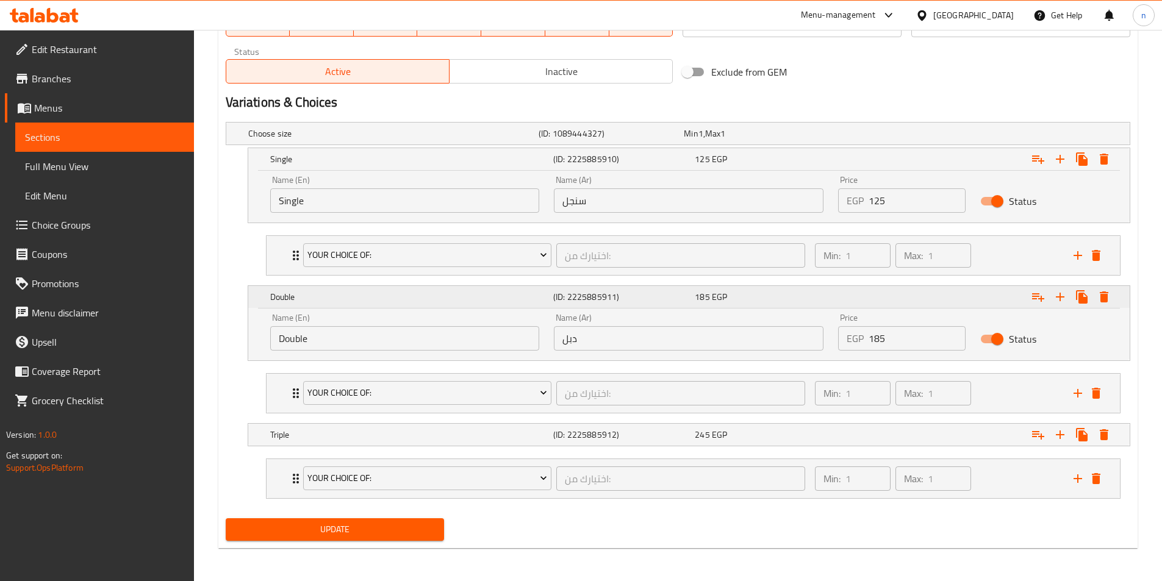
scroll to position [598, 0]
click at [858, 135] on div "Expand" at bounding box center [971, 132] width 290 height 5
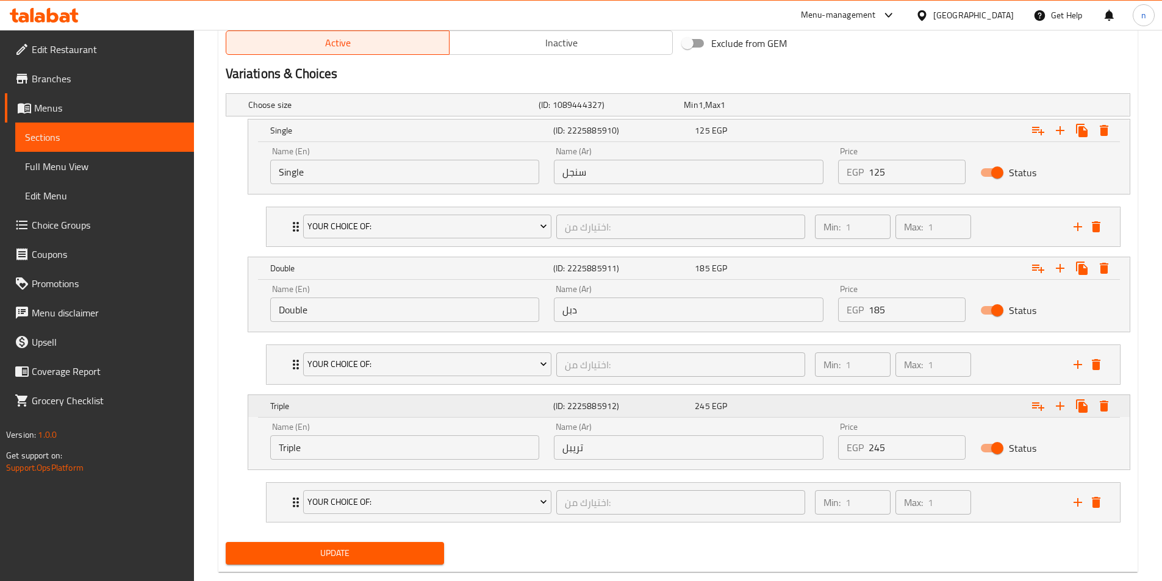
scroll to position [651, 0]
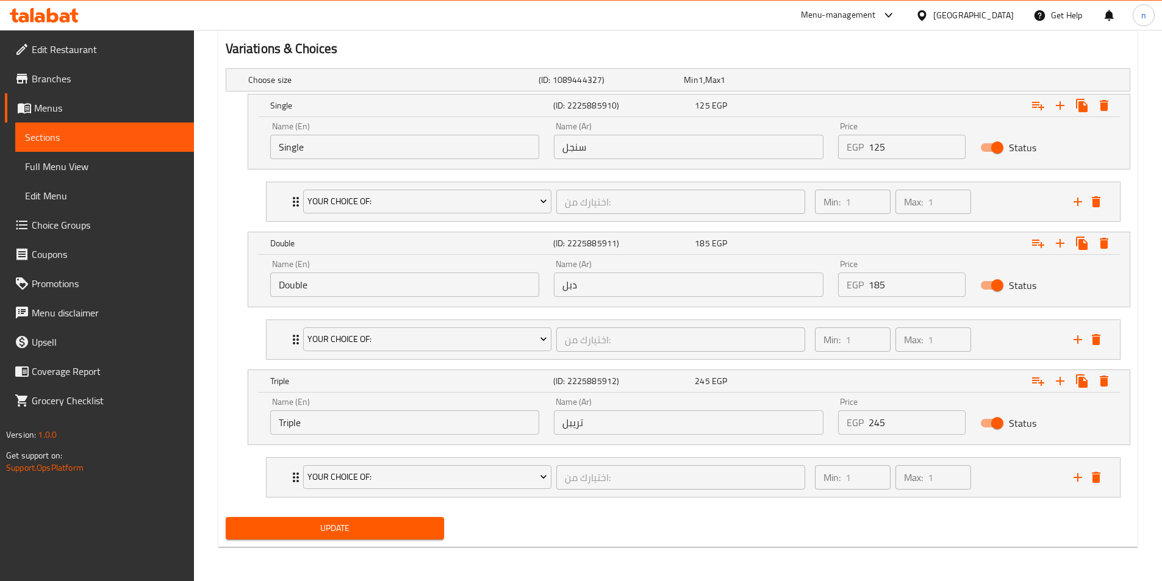
click at [226, 467] on nav "Your choice of: اختيارك من: ​ Min: 1 ​ Max: 1 ​ hot (ID: 2225885796) 0 EGP Name…" at bounding box center [678, 478] width 904 height 60
click at [963, 509] on div "Choose size (ID: 1089444327) Min 1 , Max 1 Name (En) Choose size Name (En) Name…" at bounding box center [678, 287] width 914 height 449
click at [344, 524] on span "Update" at bounding box center [334, 528] width 199 height 15
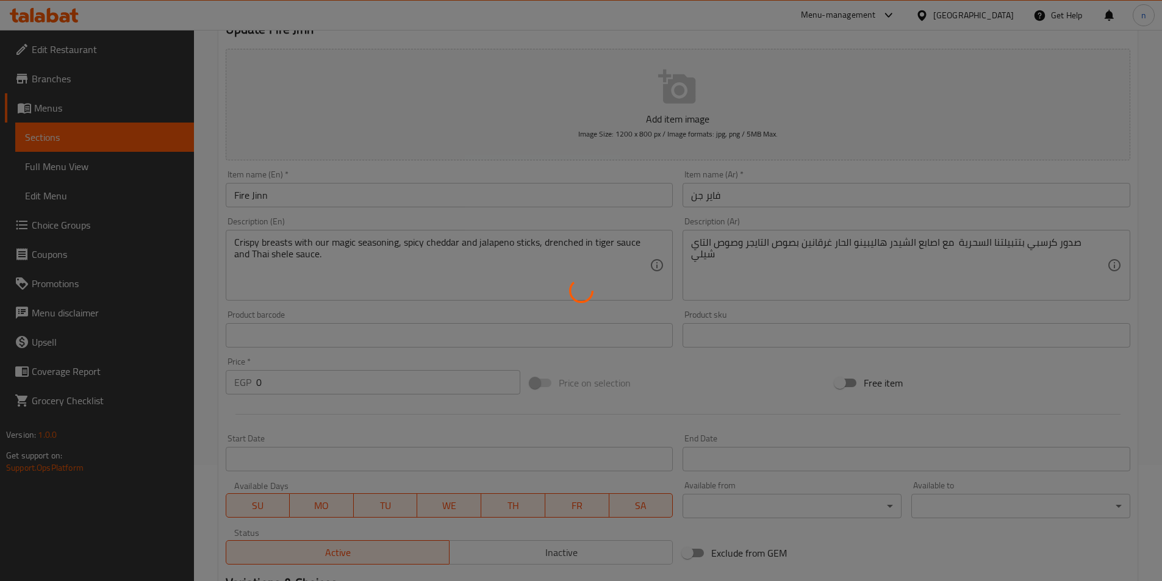
scroll to position [0, 0]
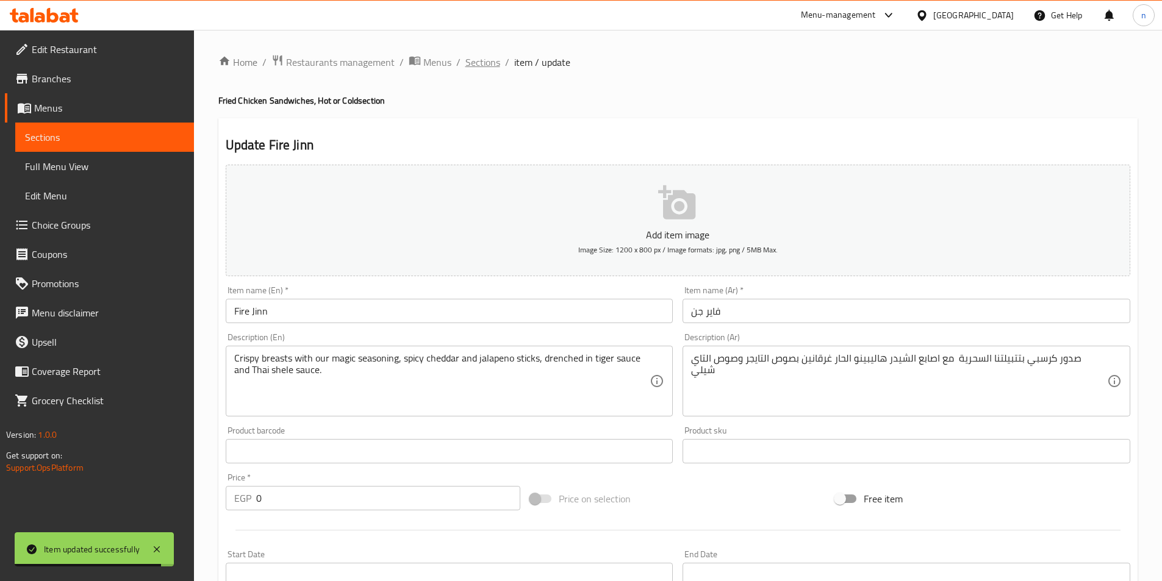
click at [481, 55] on span "Sections" at bounding box center [482, 62] width 35 height 15
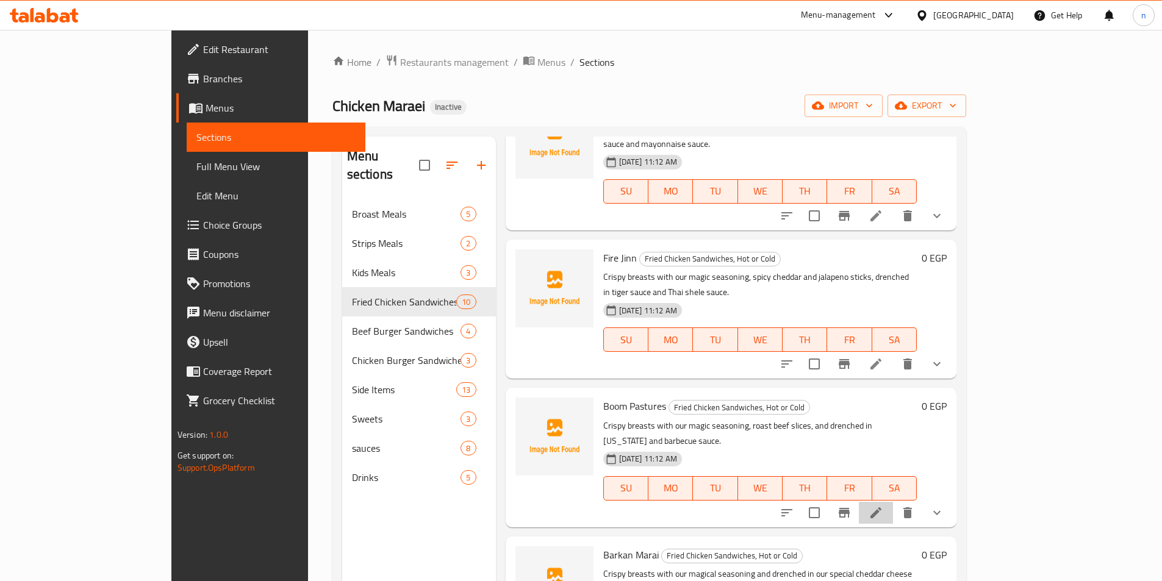
click at [893, 502] on li at bounding box center [875, 513] width 34 height 22
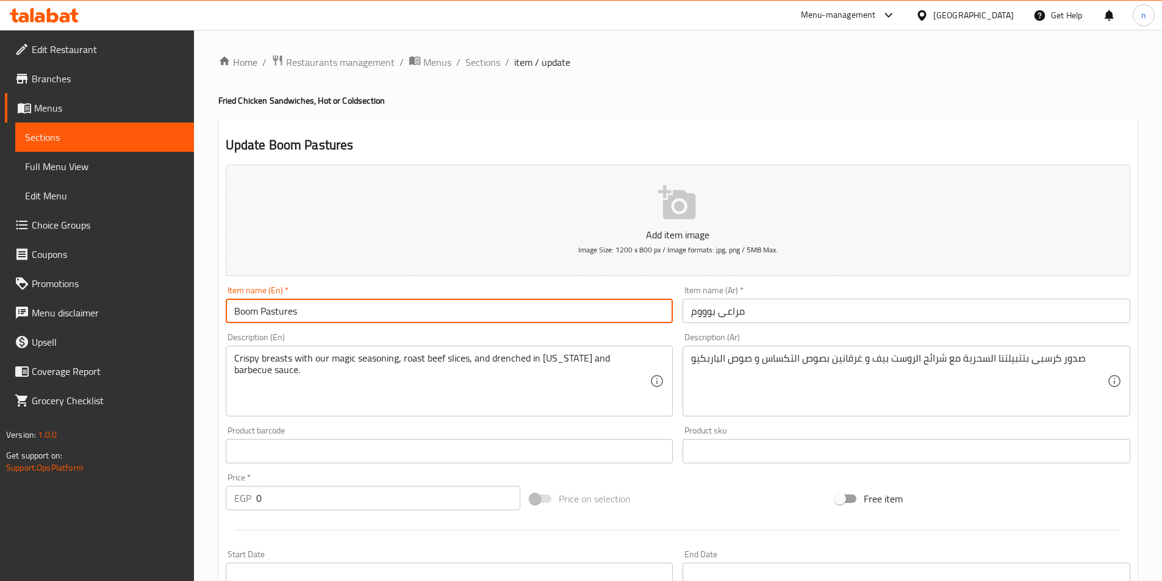
click at [280, 310] on input "Boom Pastures" at bounding box center [450, 311] width 448 height 24
paste input "Marai"
type input "Boom Marai"
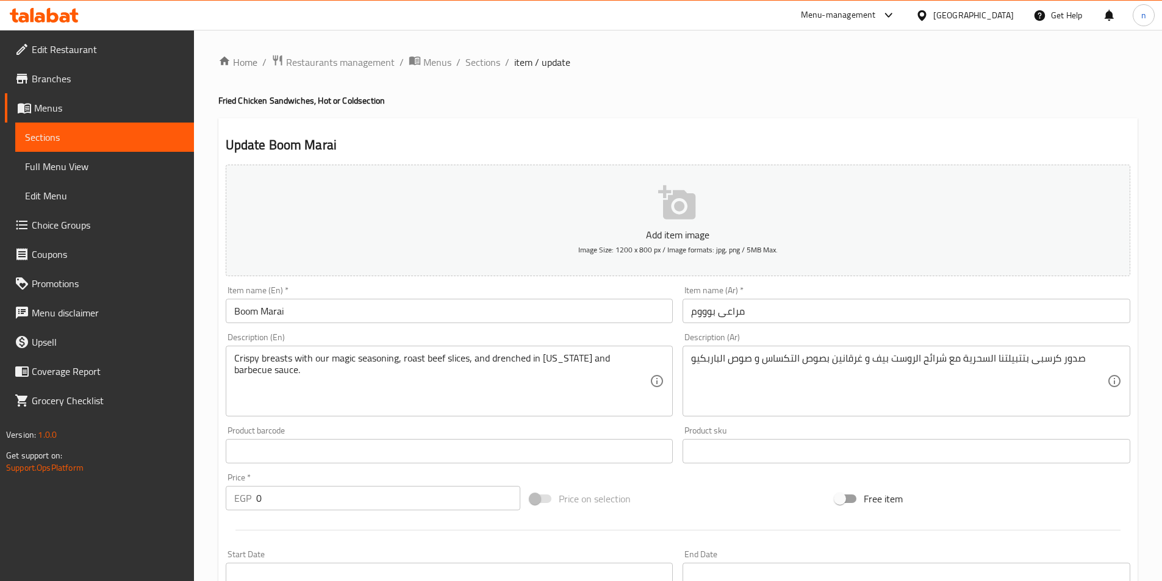
click at [756, 122] on div "Update Boom Marai Add item image Image Size: 1200 x 800 px / Image formats: jpg…" at bounding box center [677, 579] width 919 height 922
click at [820, 133] on div "Update Boom Marai Add item image Image Size: 1200 x 800 px / Image formats: jpg…" at bounding box center [677, 579] width 919 height 922
click at [705, 99] on h4 "Fried Chicken Sandwiches, Hot or Cold section" at bounding box center [677, 101] width 919 height 12
click at [660, 363] on div "Crispy breasts with our magic seasoning, roast beef slices, and drenched in Tex…" at bounding box center [450, 381] width 448 height 71
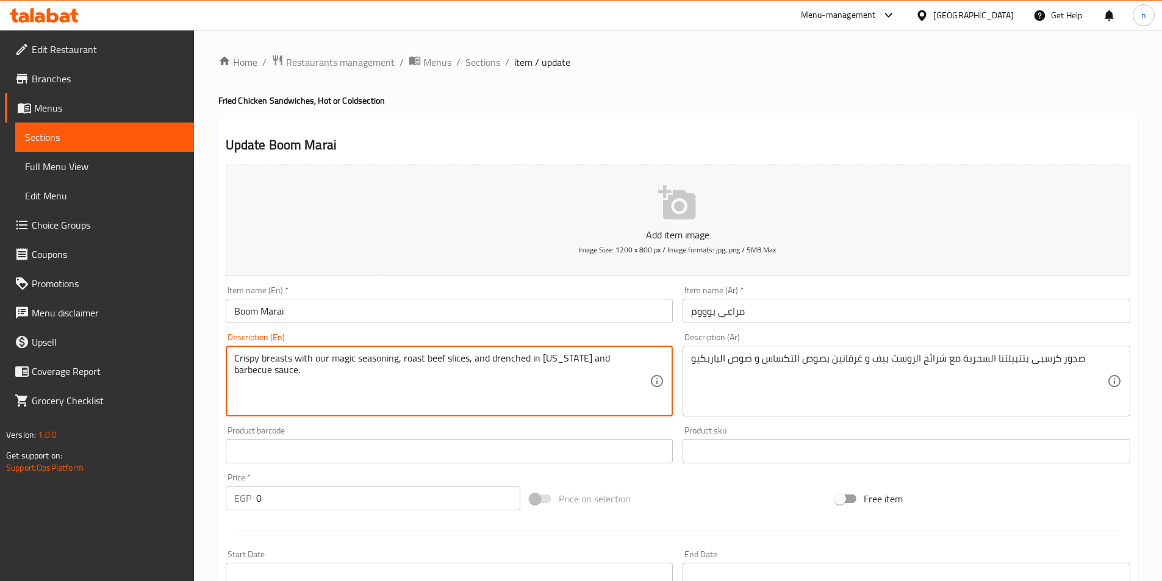
click at [648, 302] on input "Boom Marai" at bounding box center [450, 311] width 448 height 24
click at [604, 360] on textarea "Crispy breasts with our magic seasoning, roast beef slices, and drenched in Tex…" at bounding box center [442, 381] width 416 height 58
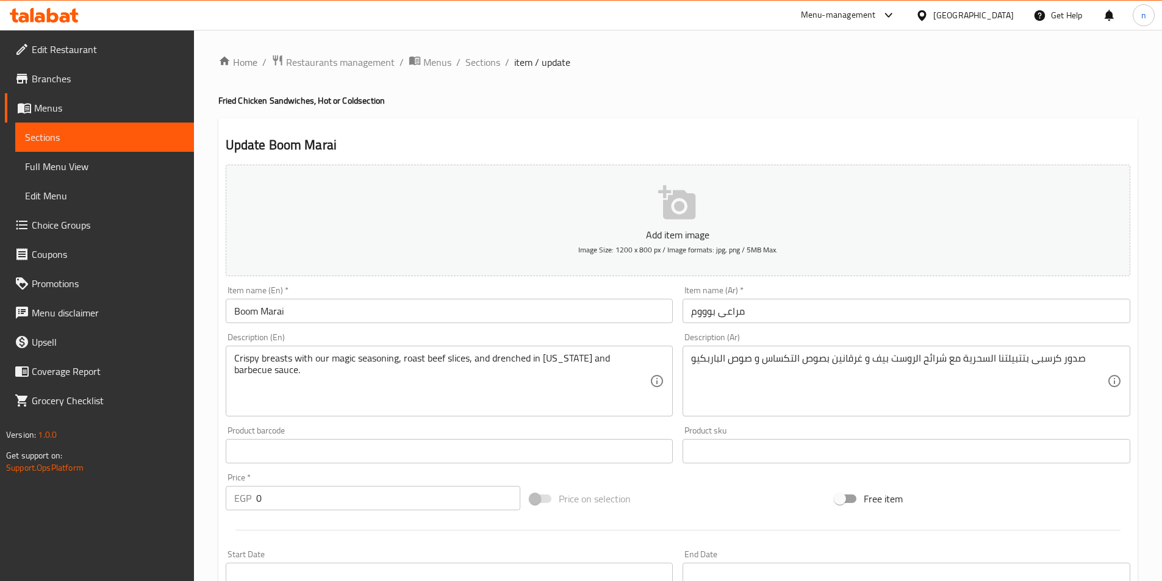
click at [653, 362] on div "Crispy breasts with our magic seasoning, roast beef slices, and drenched in Tex…" at bounding box center [450, 381] width 448 height 71
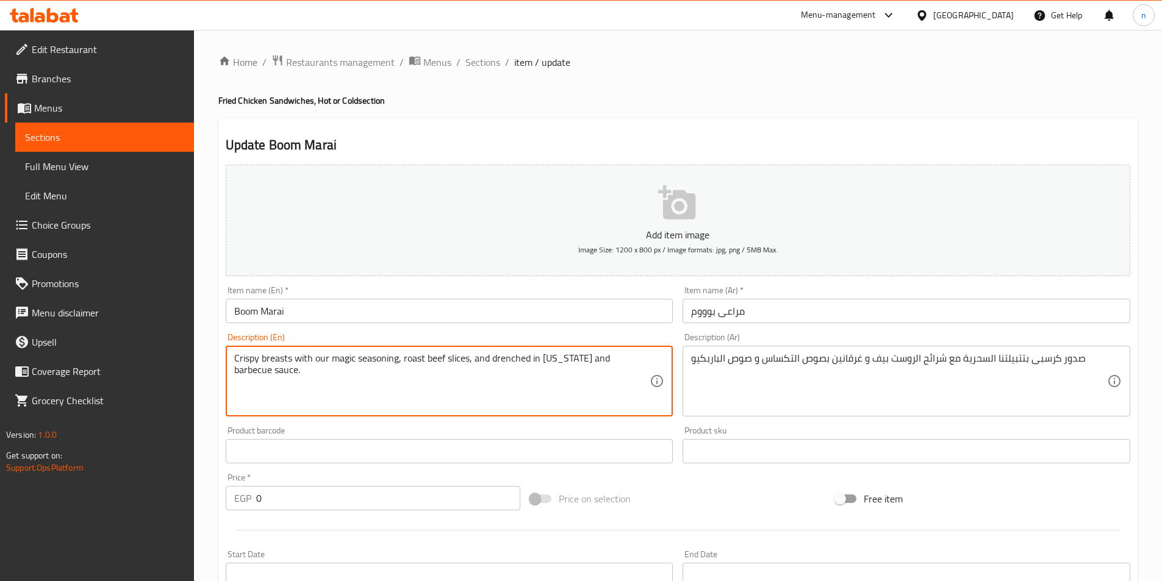
click at [653, 362] on div "Crispy breasts with our magic seasoning, roast beef slices, and drenched in Tex…" at bounding box center [450, 381] width 448 height 71
click at [635, 358] on textarea "Crispy breasts with our magic seasoning, roast beef slices, and drenched in Tex…" at bounding box center [442, 381] width 416 height 58
click at [562, 359] on textarea "Crispy breasts with our magic seasoning, roast beef slices, and drenched in Tex…" at bounding box center [442, 381] width 416 height 58
paste textarea "sauce"
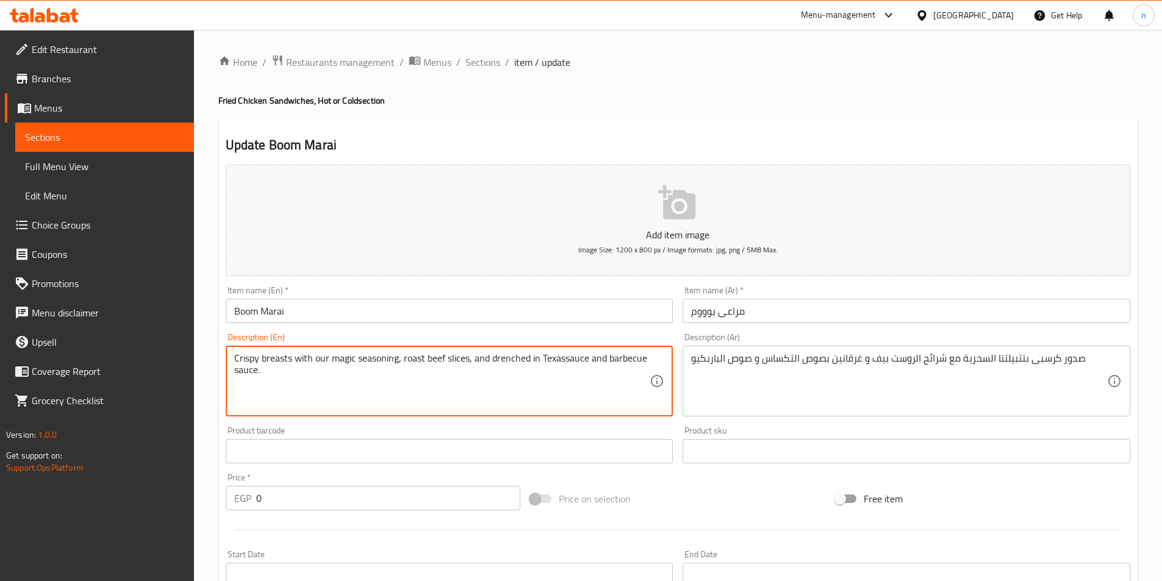
click at [563, 361] on textarea "Crispy breasts with our magic seasoning, roast beef slices, and drenched in Tex…" at bounding box center [442, 381] width 416 height 58
type textarea "Crispy breasts with our magic seasoning, roast beef slices, and drenched in [US…"
click at [198, 405] on div "Home / Restaurants management / Menus / Sections / item / update Fried Chicken …" at bounding box center [678, 552] width 968 height 1044
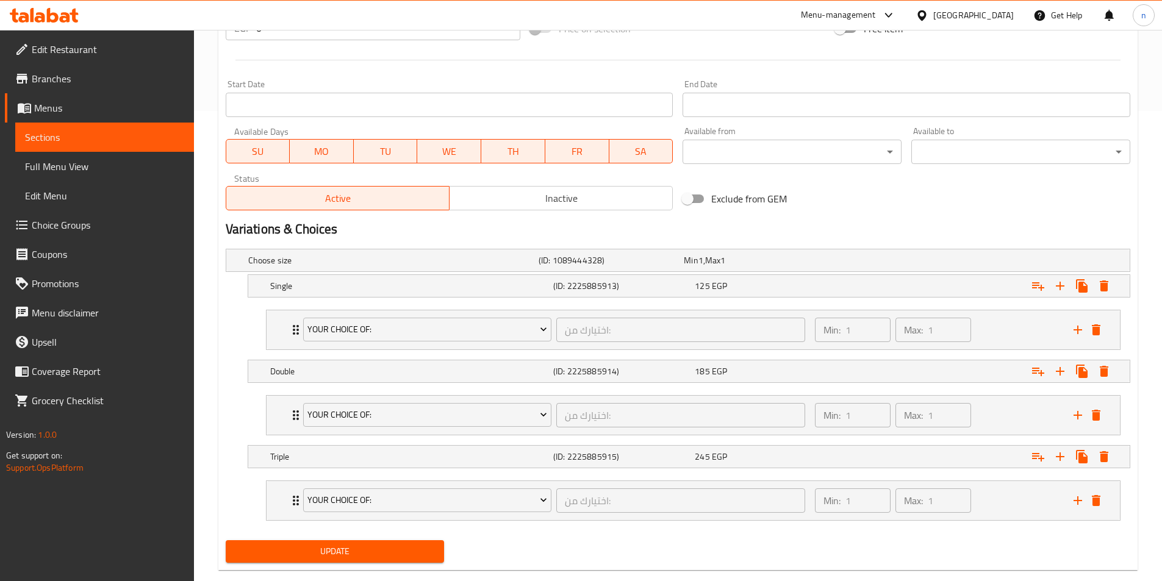
scroll to position [488, 0]
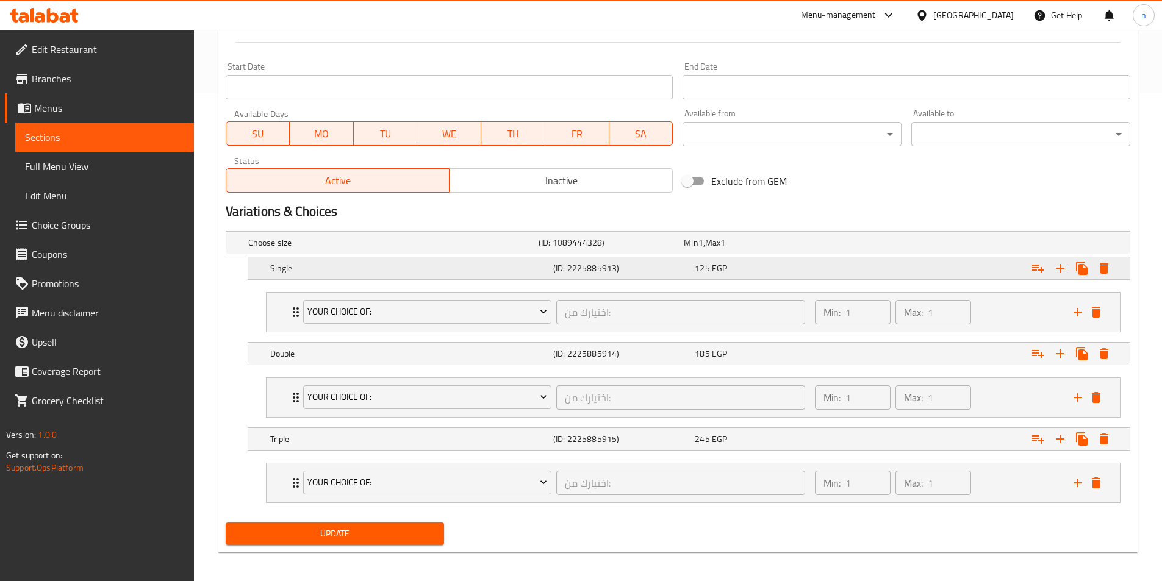
click at [805, 249] on div "125 EGP" at bounding box center [753, 243] width 140 height 12
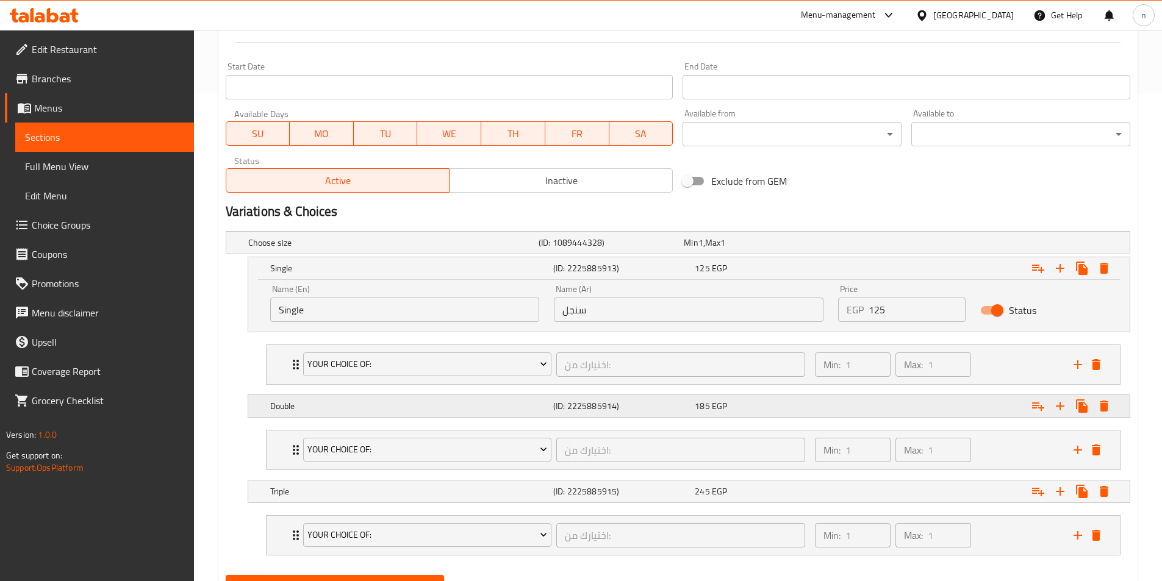
click at [961, 245] on div "Expand" at bounding box center [971, 242] width 290 height 5
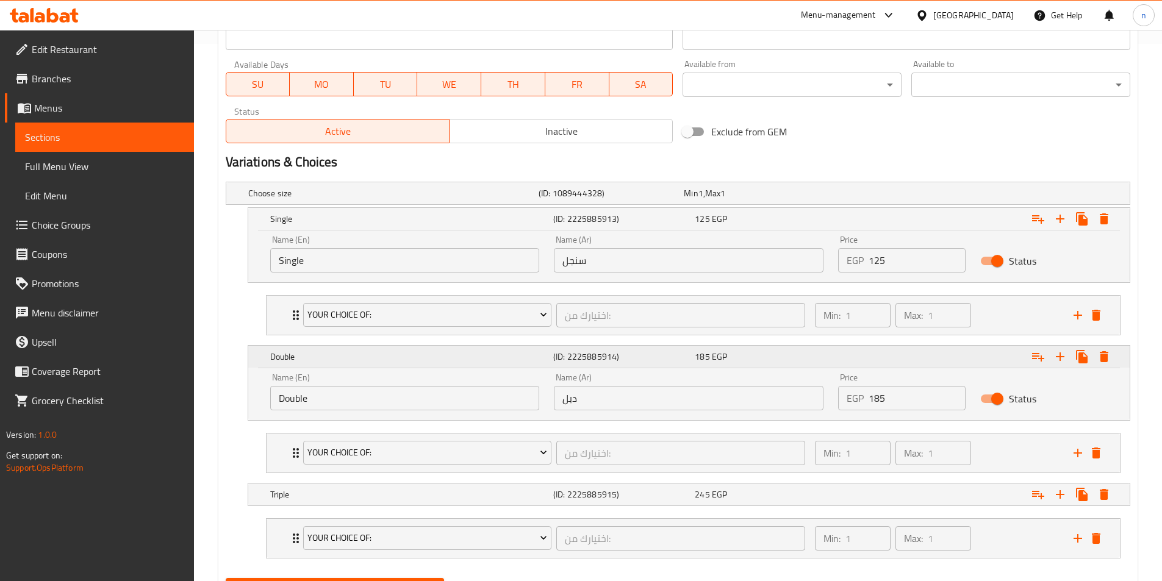
scroll to position [598, 0]
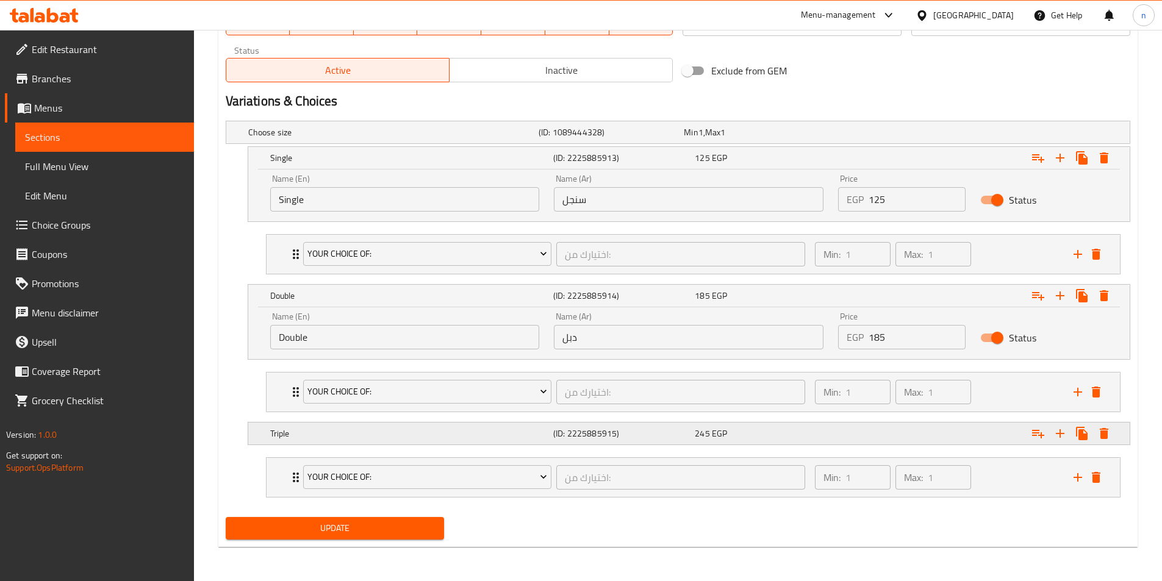
click at [901, 135] on div "Expand" at bounding box center [971, 132] width 290 height 5
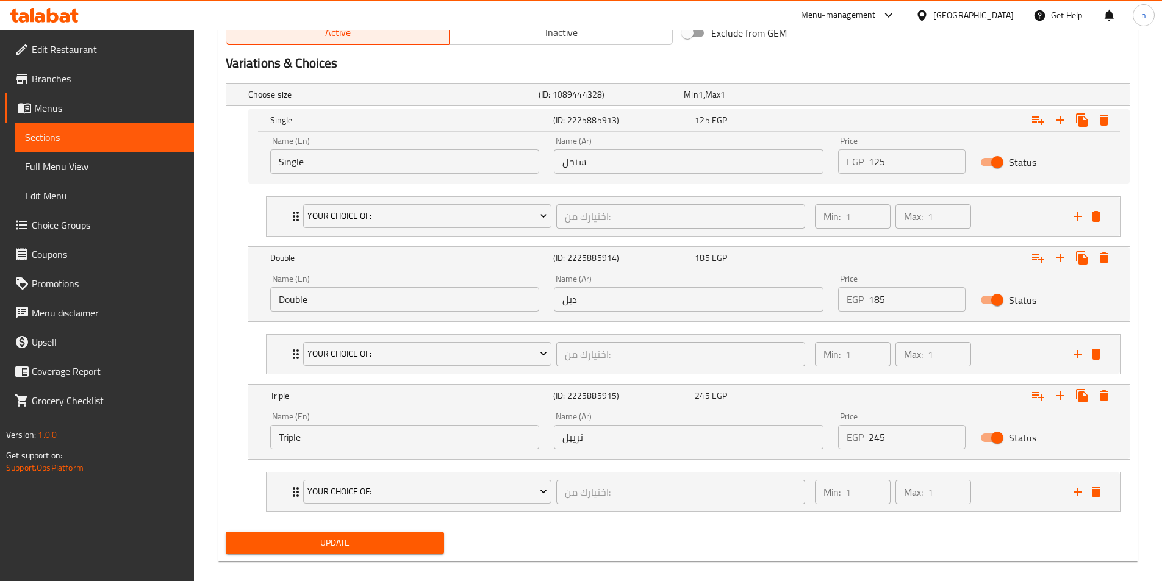
scroll to position [651, 0]
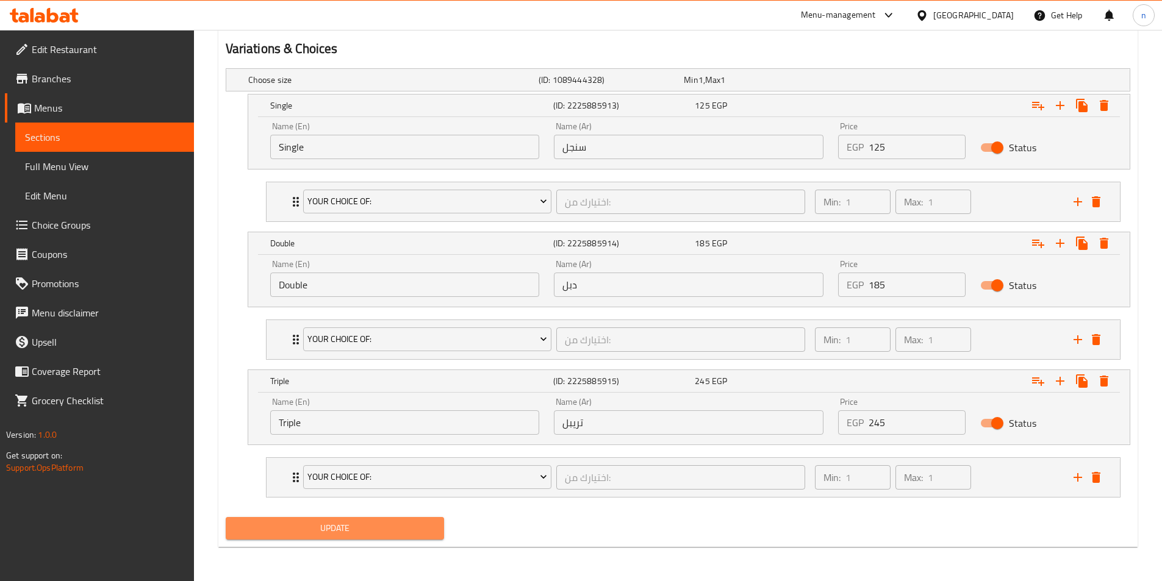
click at [425, 532] on span "Update" at bounding box center [334, 528] width 199 height 15
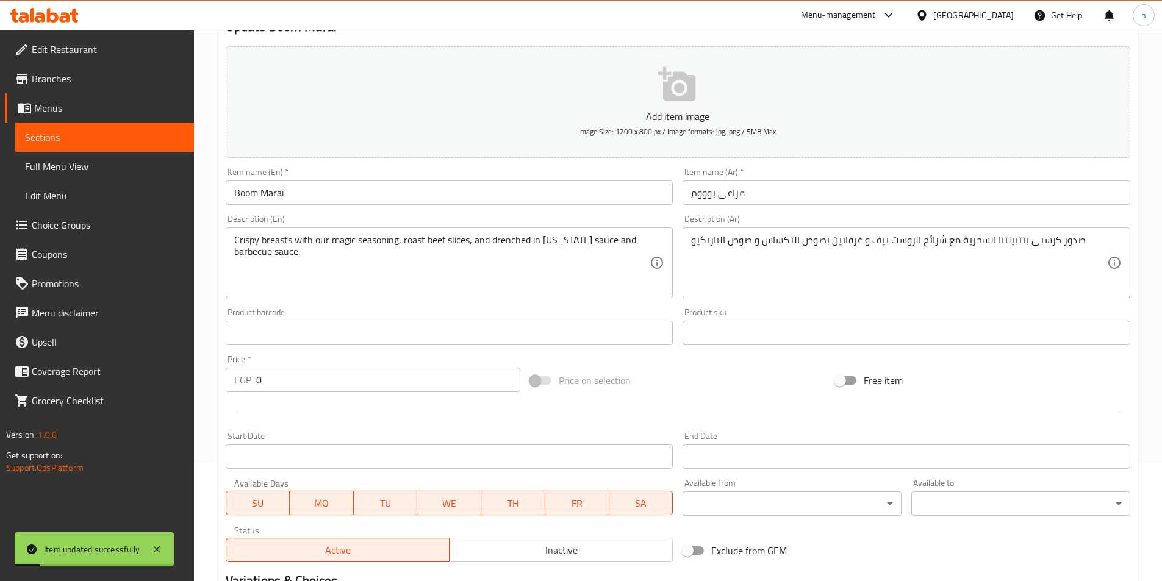
scroll to position [0, 0]
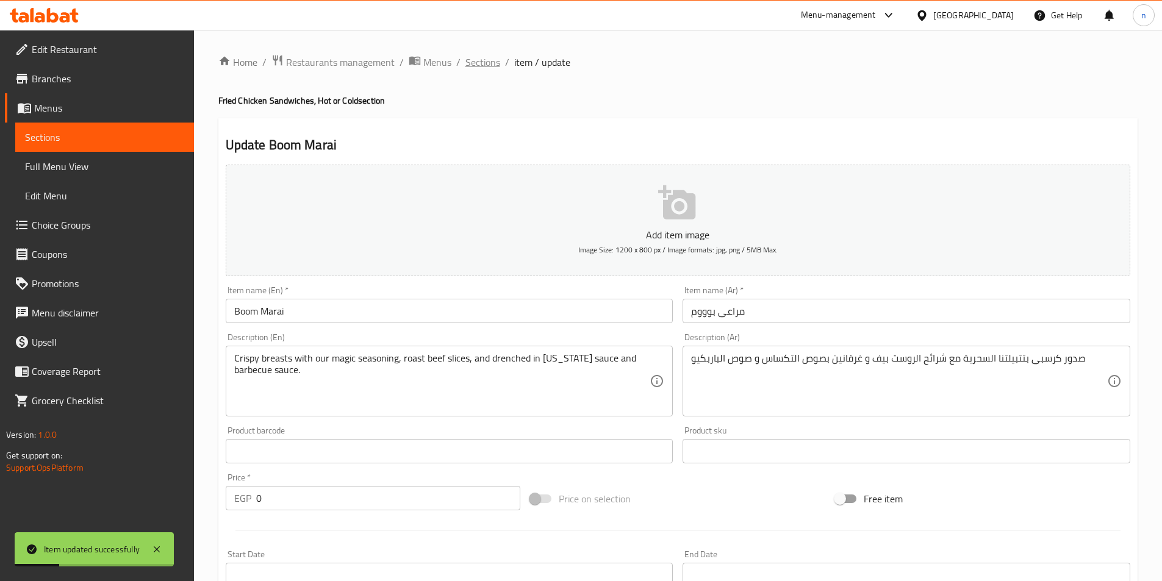
click at [479, 63] on span "Sections" at bounding box center [482, 62] width 35 height 15
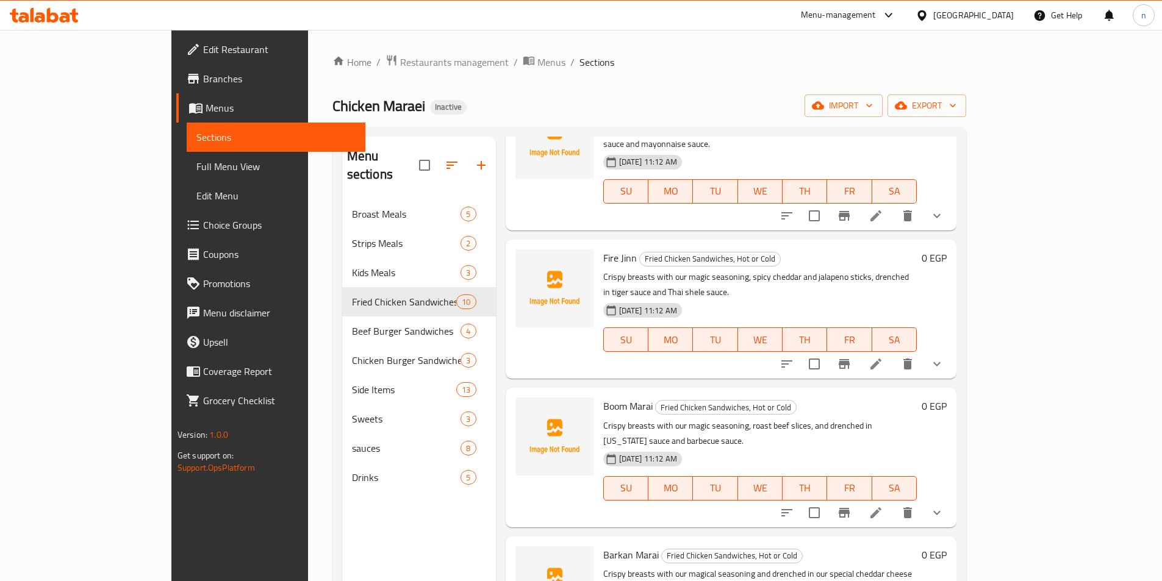
scroll to position [171, 0]
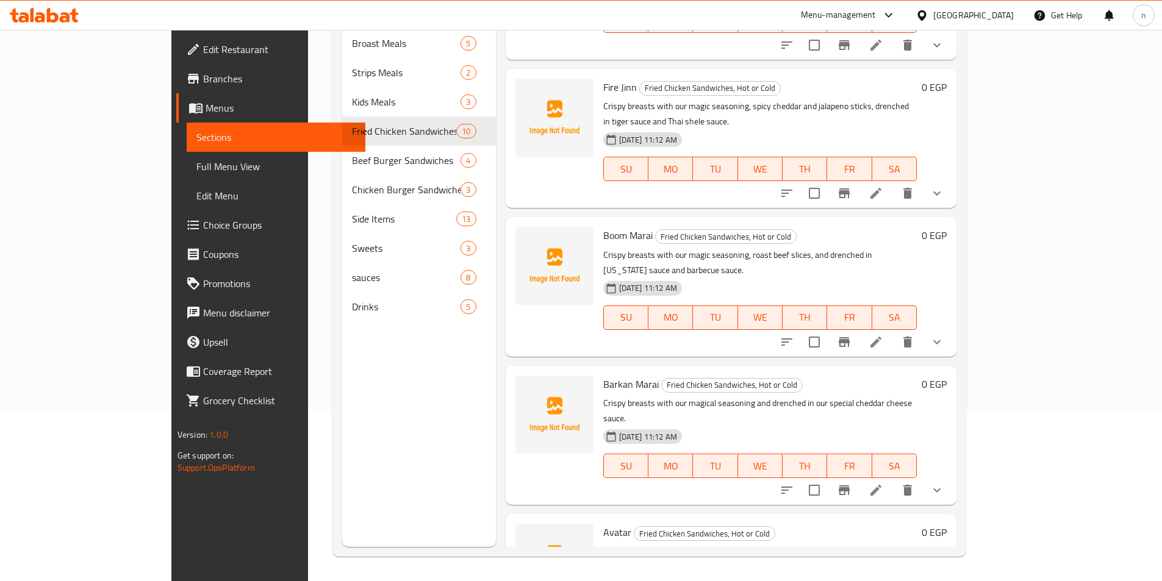
click at [883, 483] on icon at bounding box center [875, 490] width 15 height 15
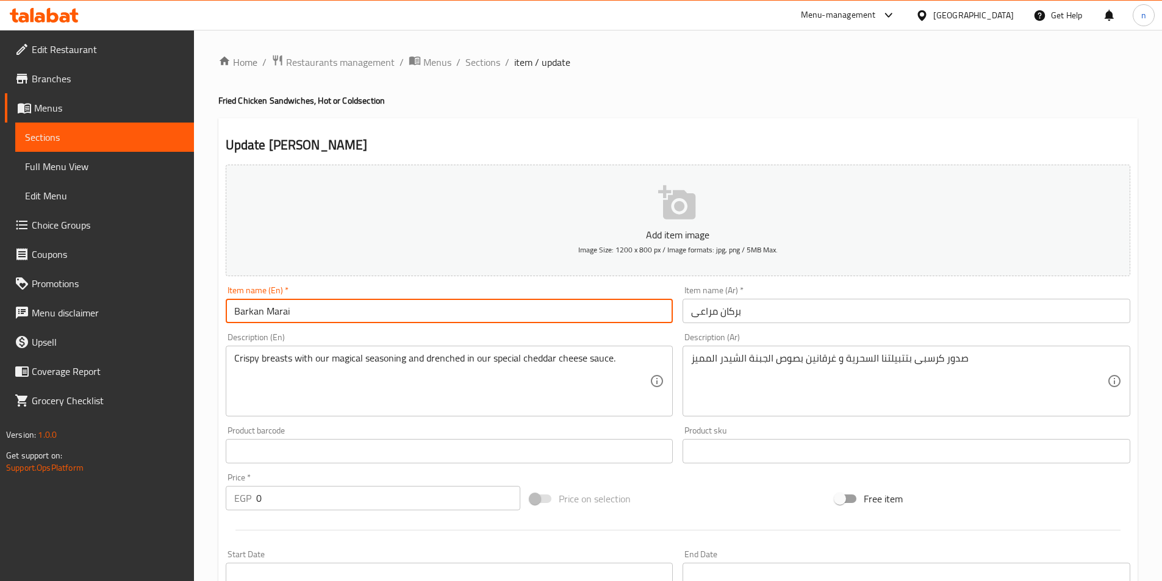
click at [244, 311] on input "Barkan Marai" at bounding box center [450, 311] width 448 height 24
type input "Barkan Marai"
click at [303, 316] on input "Barkan Marai" at bounding box center [450, 311] width 448 height 24
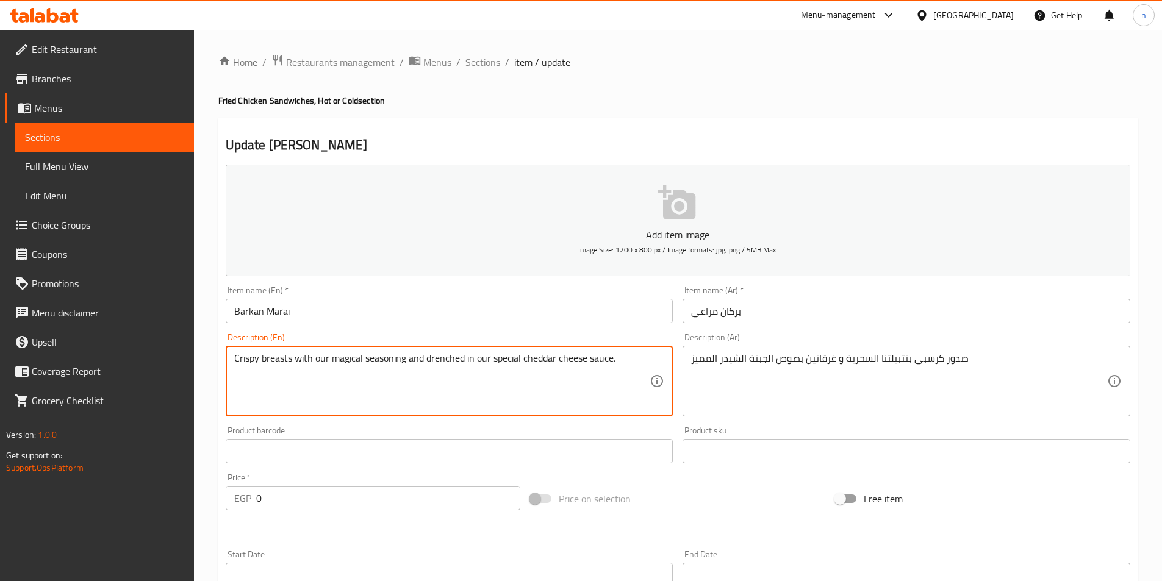
click at [448, 361] on textarea "Crispy breasts with our magical seasoning and drenched in our special cheddar c…" at bounding box center [442, 381] width 416 height 58
click at [638, 361] on textarea "Crispy breasts with our magical seasoning and drenched in our special cheddar c…" at bounding box center [442, 381] width 416 height 58
click at [208, 376] on div "Home / Restaurants management / Menus / Sections / item / update Fried Chicken …" at bounding box center [678, 552] width 968 height 1044
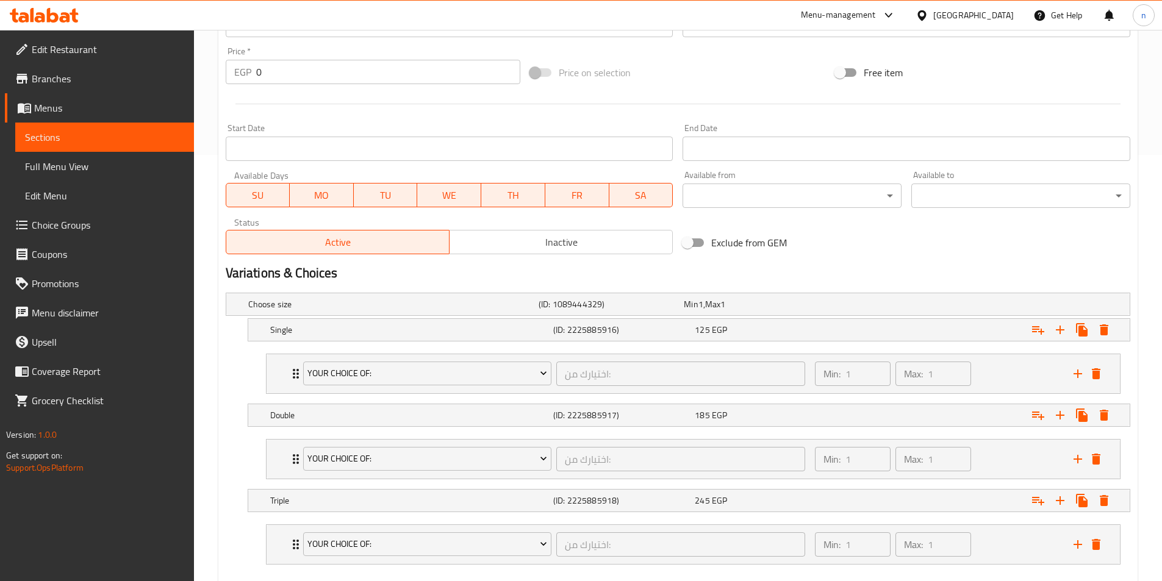
scroll to position [493, 0]
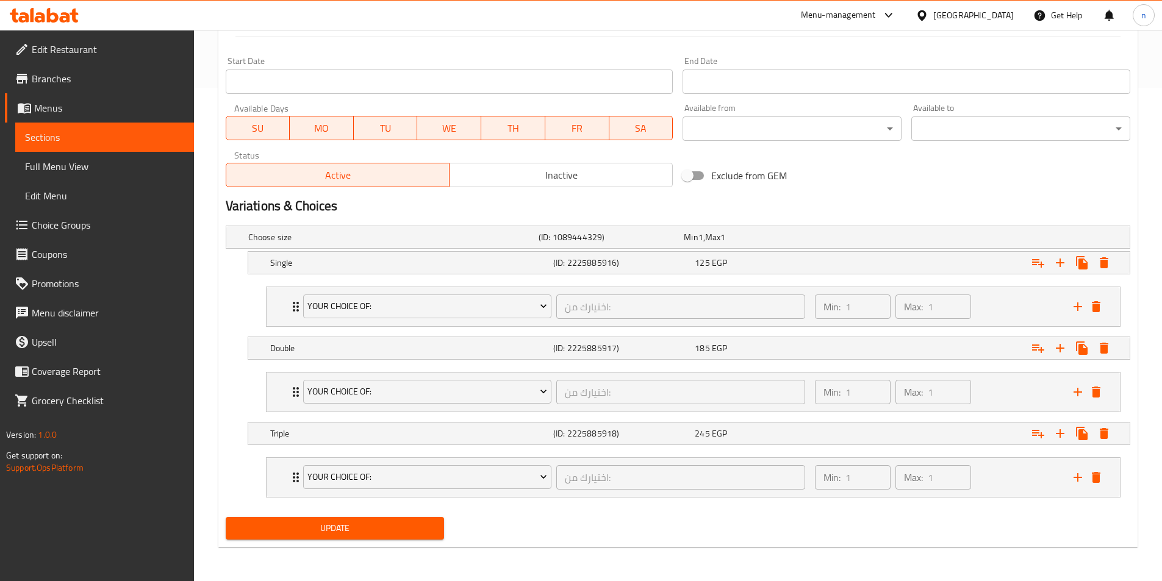
click at [377, 534] on span "Update" at bounding box center [334, 528] width 199 height 15
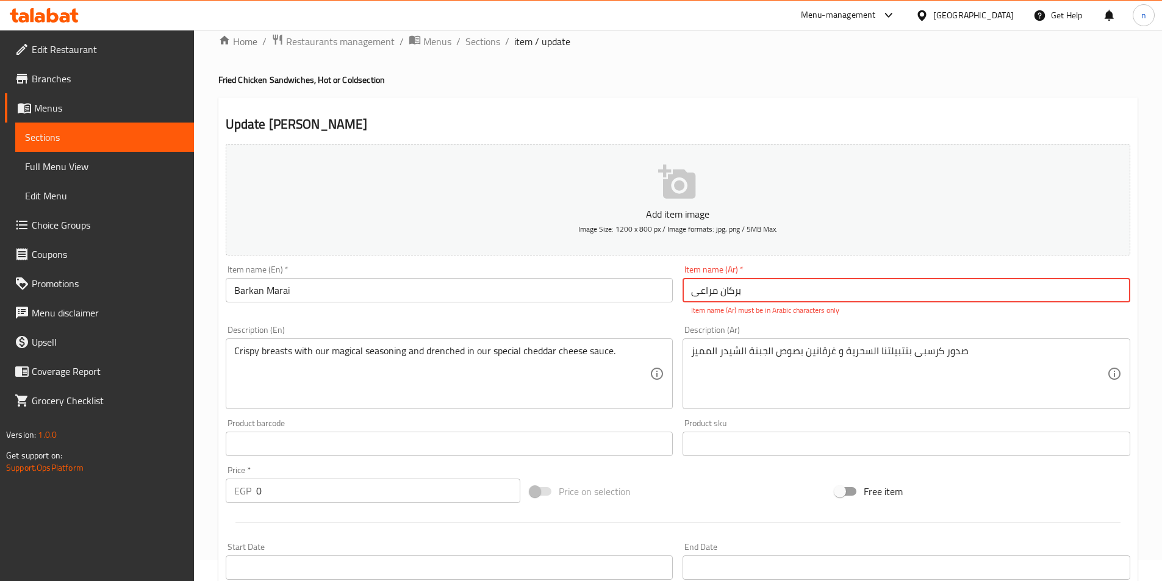
scroll to position [0, 0]
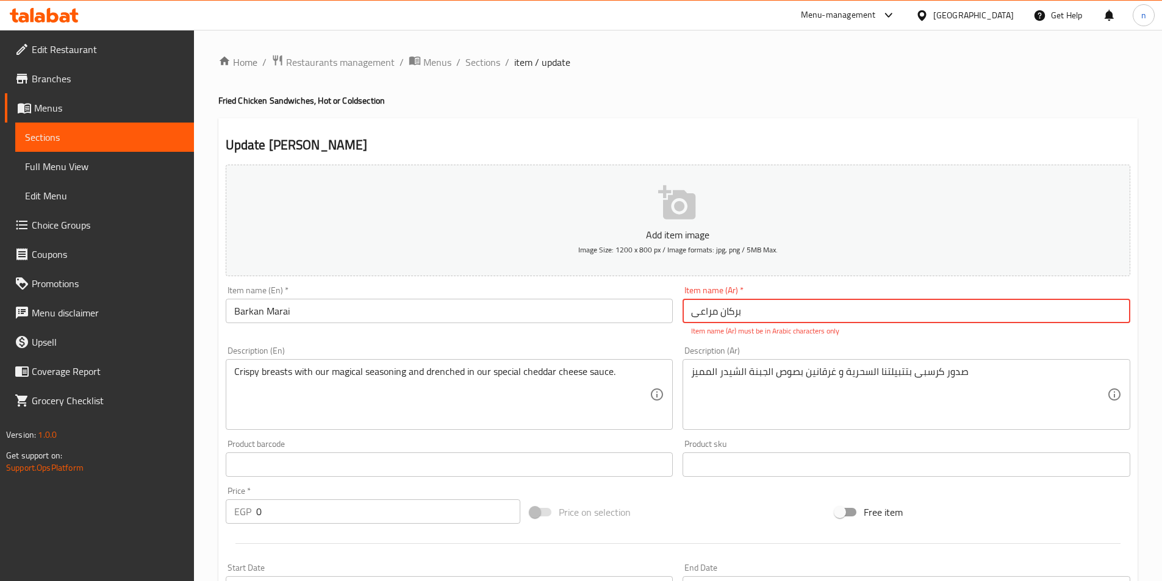
click at [719, 311] on input "برکان مراعی" at bounding box center [906, 311] width 448 height 24
type input "f"
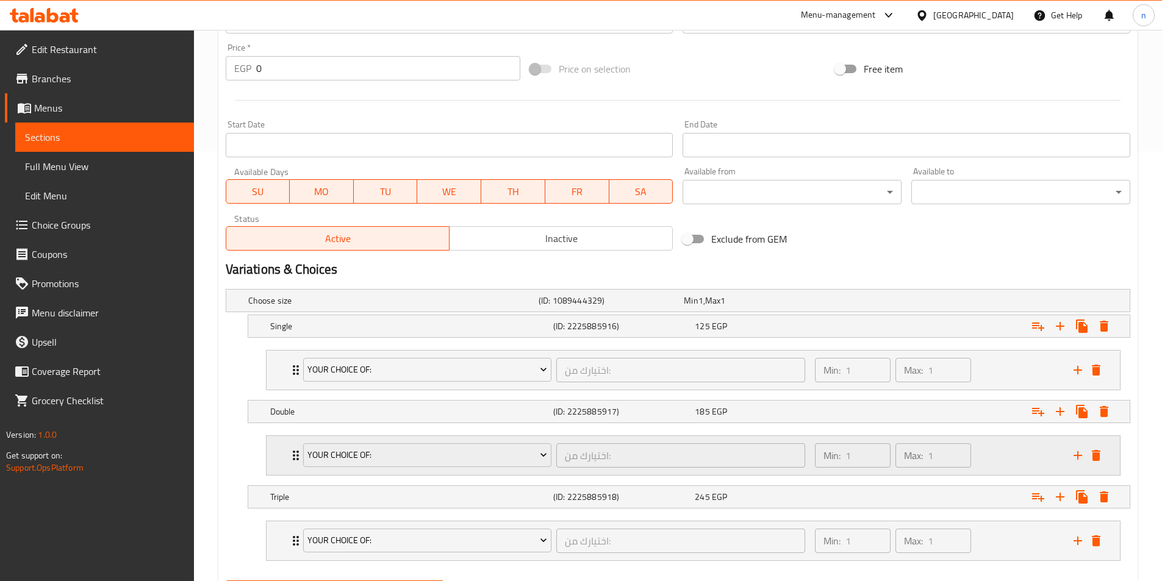
scroll to position [493, 0]
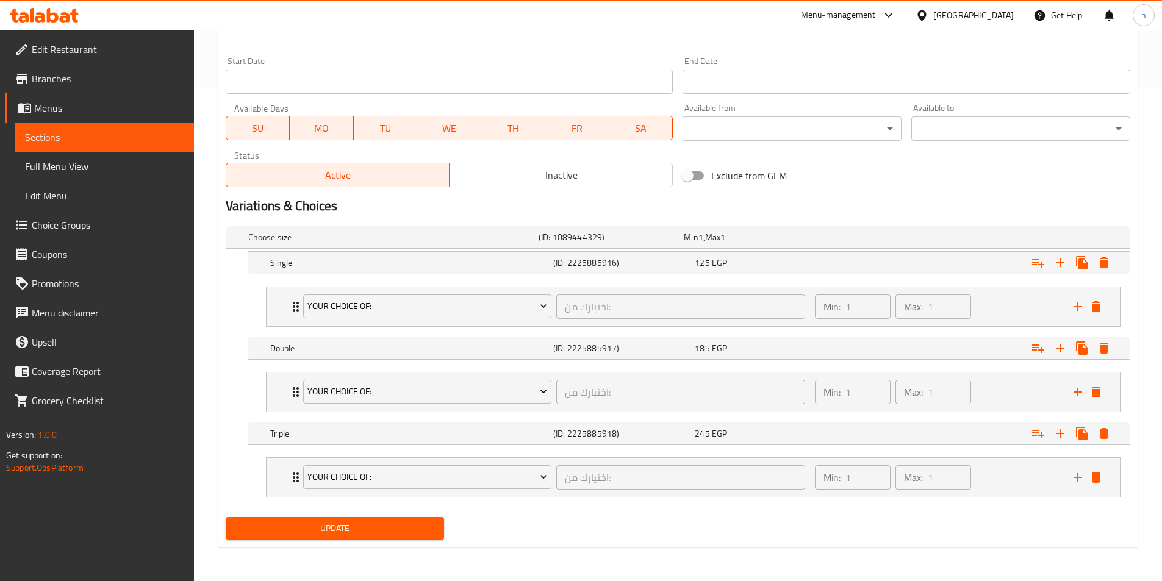
type input "بركان مراعي"
click at [349, 530] on span "Update" at bounding box center [334, 528] width 199 height 15
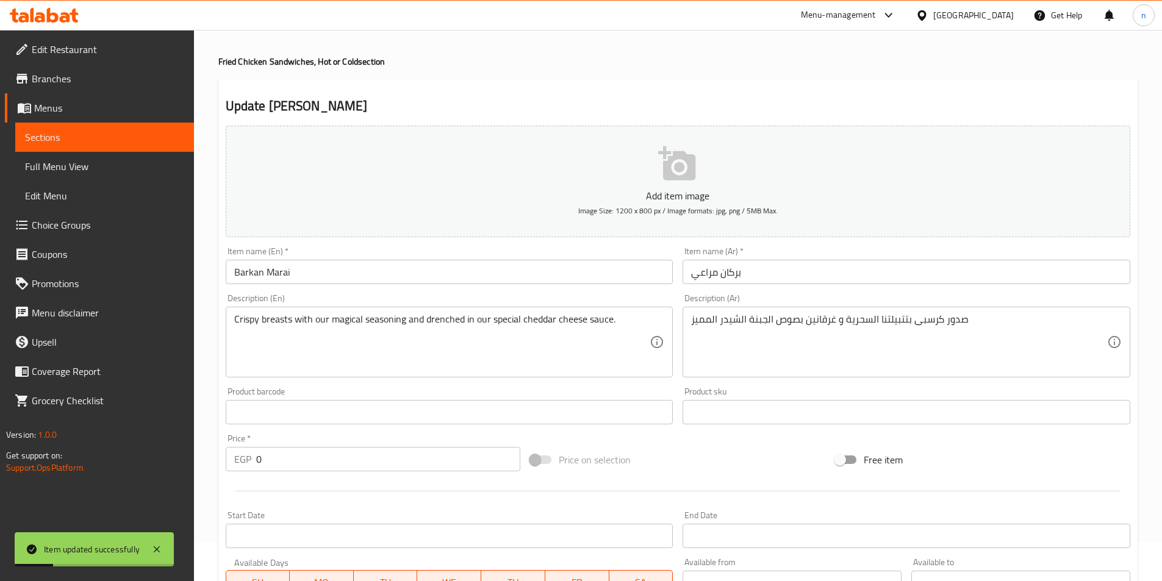
scroll to position [61, 0]
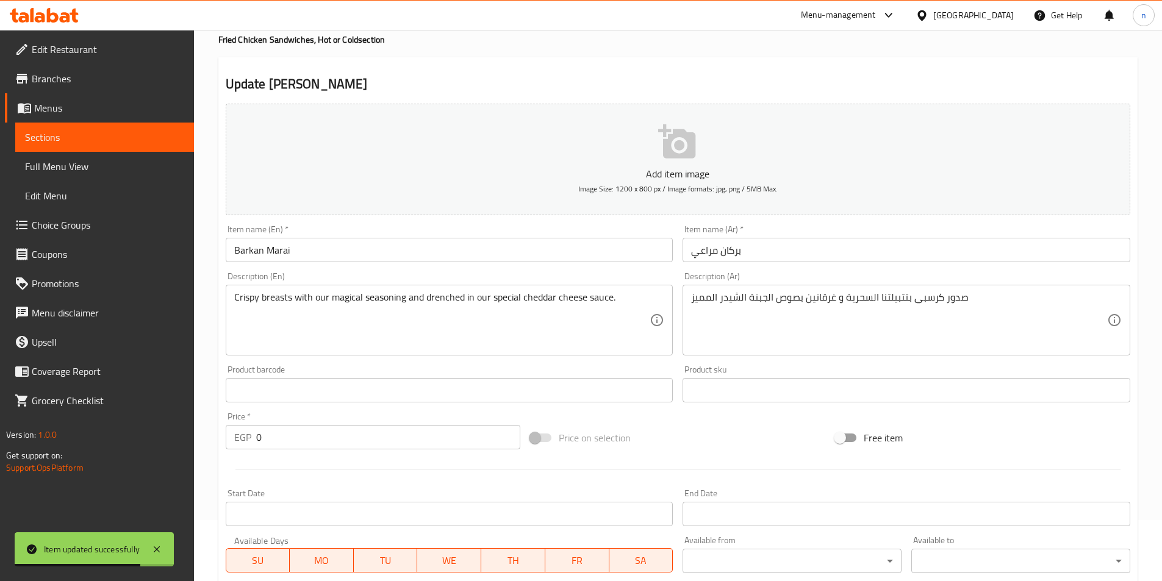
click at [1002, 451] on div "Free item" at bounding box center [982, 437] width 305 height 33
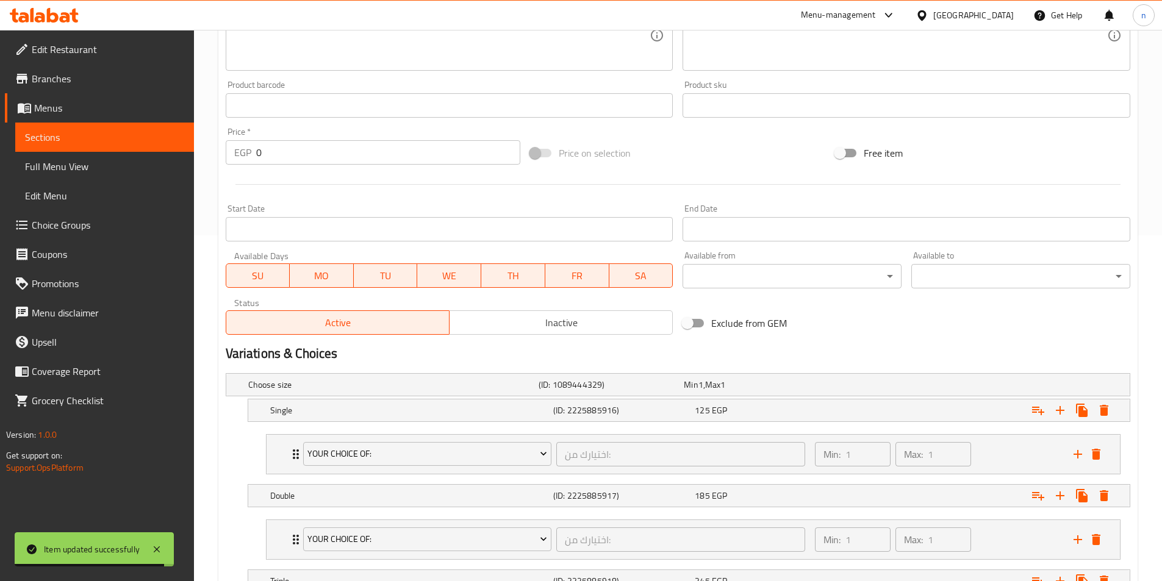
scroll to position [427, 0]
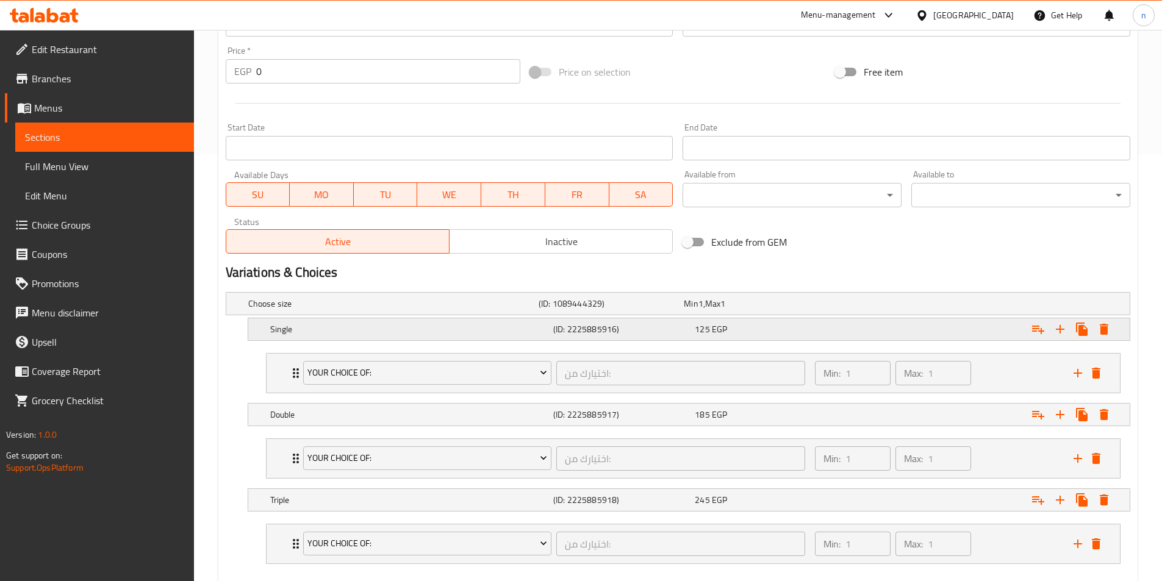
click at [982, 306] on div "Expand" at bounding box center [971, 303] width 290 height 5
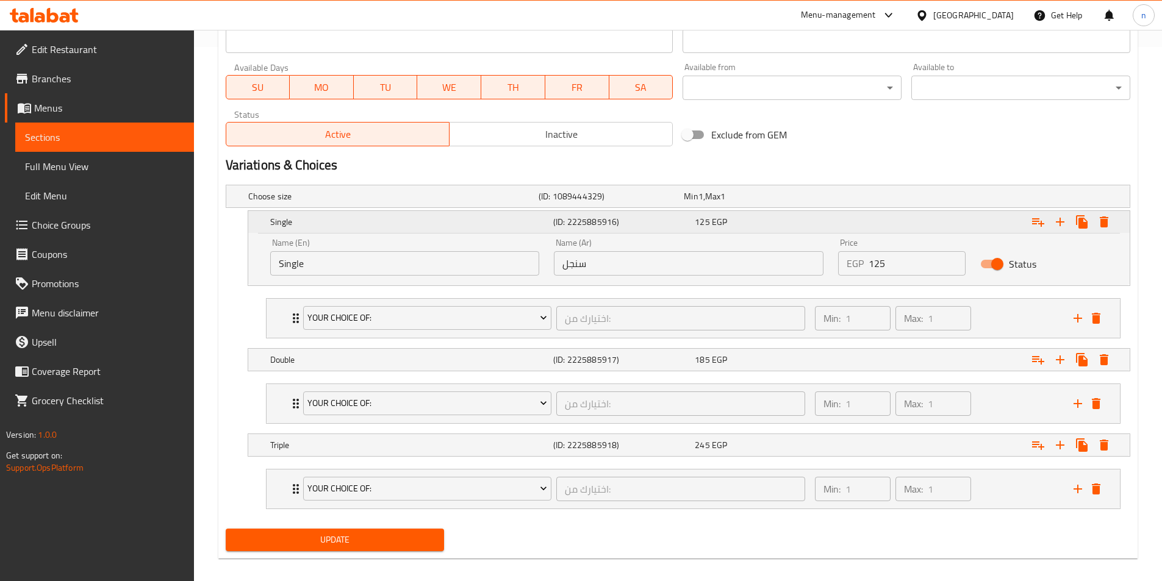
scroll to position [546, 0]
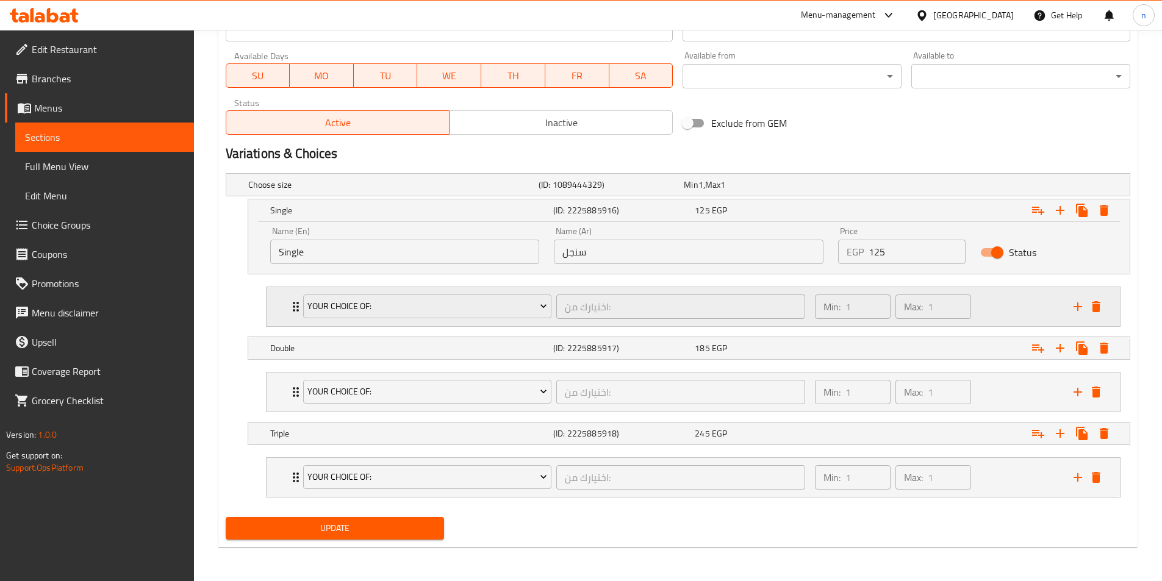
click at [981, 307] on div "Min: 1 ​ Max: 1 ​" at bounding box center [936, 306] width 259 height 39
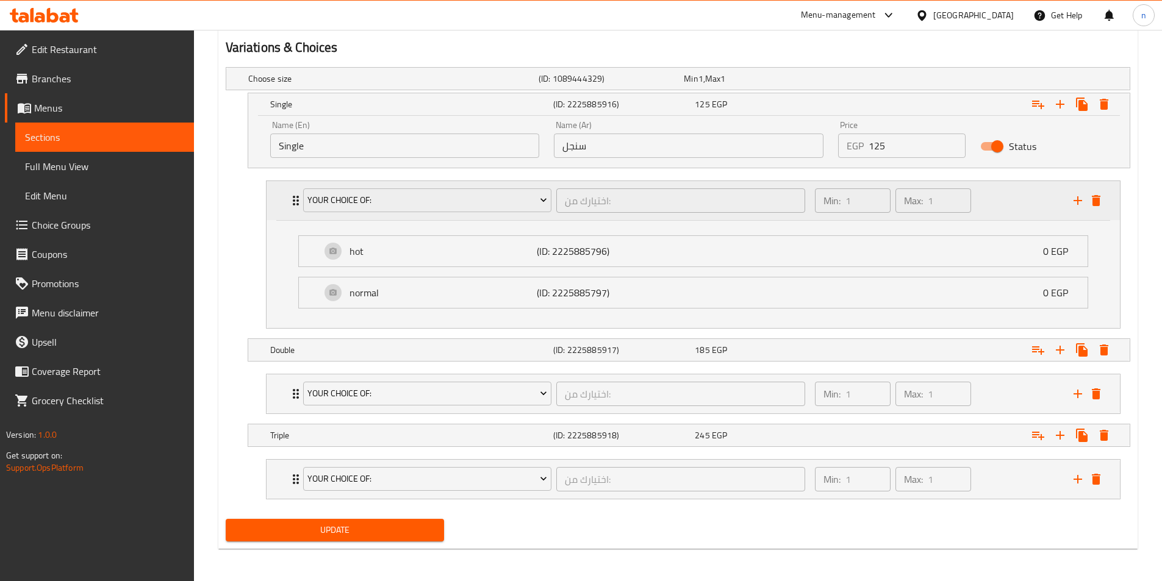
scroll to position [654, 0]
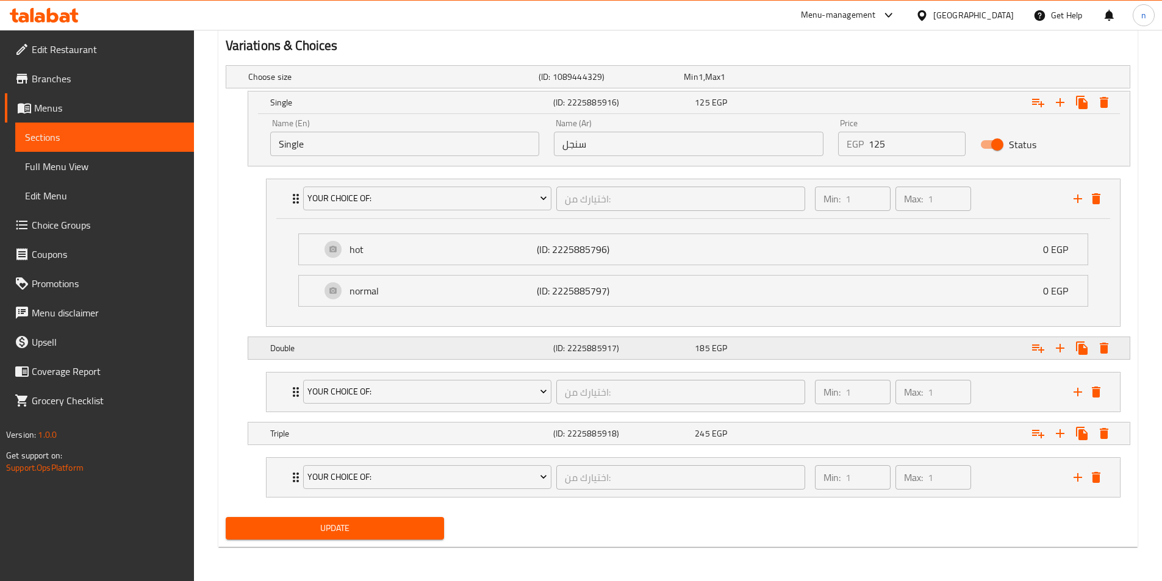
click at [982, 79] on div "Expand" at bounding box center [971, 76] width 290 height 5
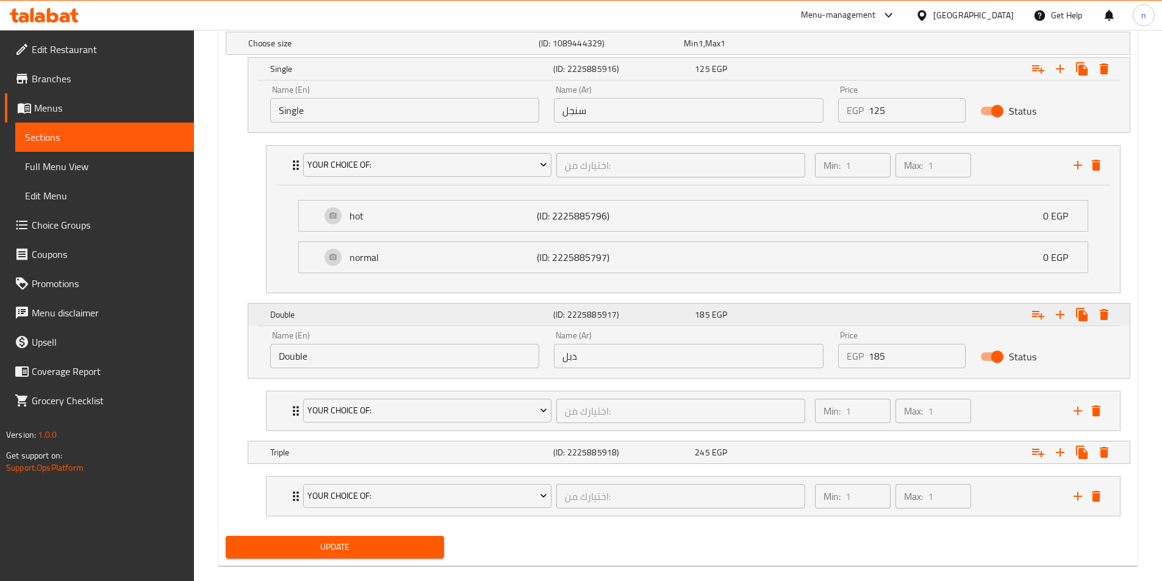
scroll to position [706, 0]
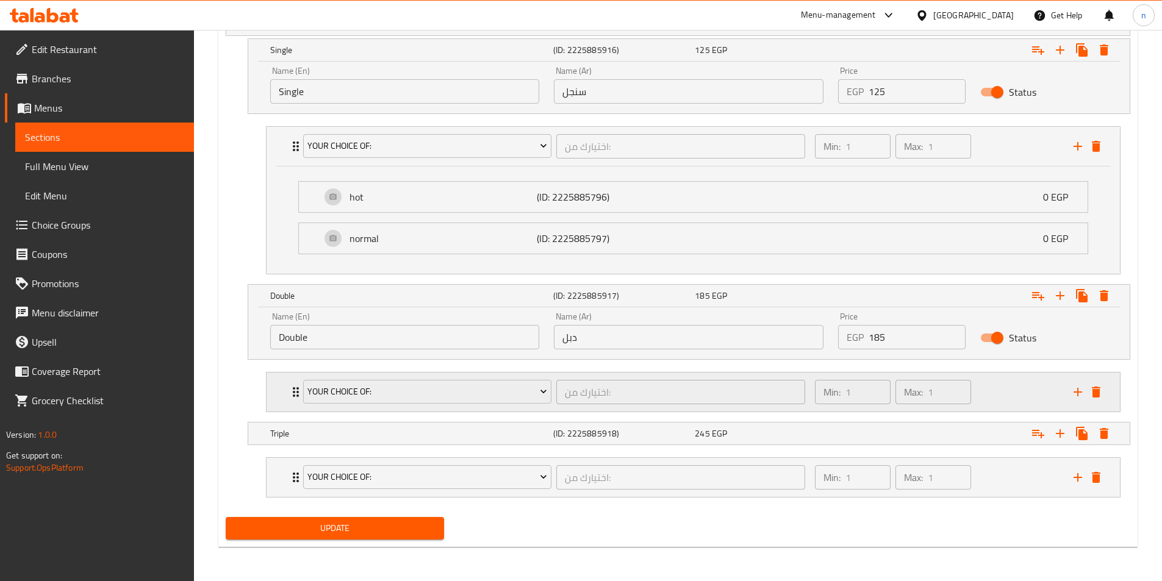
click at [989, 386] on div "Min: 1 ​ Max: 1 ​" at bounding box center [936, 392] width 259 height 39
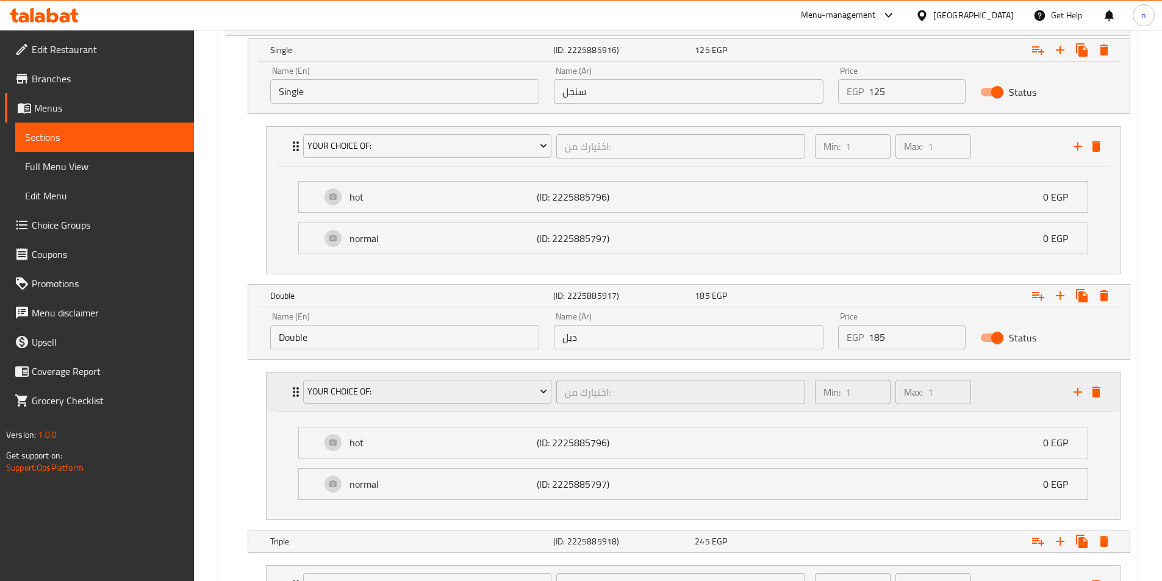
scroll to position [812, 0]
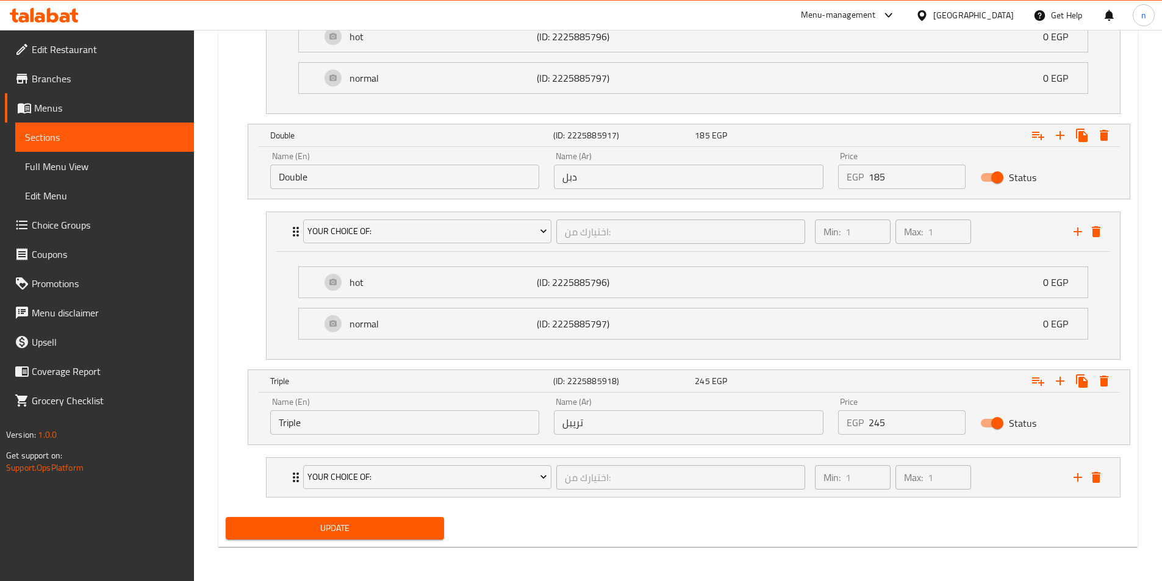
click at [1001, 468] on div "Min: 1 ​ Max: 1 ​" at bounding box center [936, 477] width 259 height 39
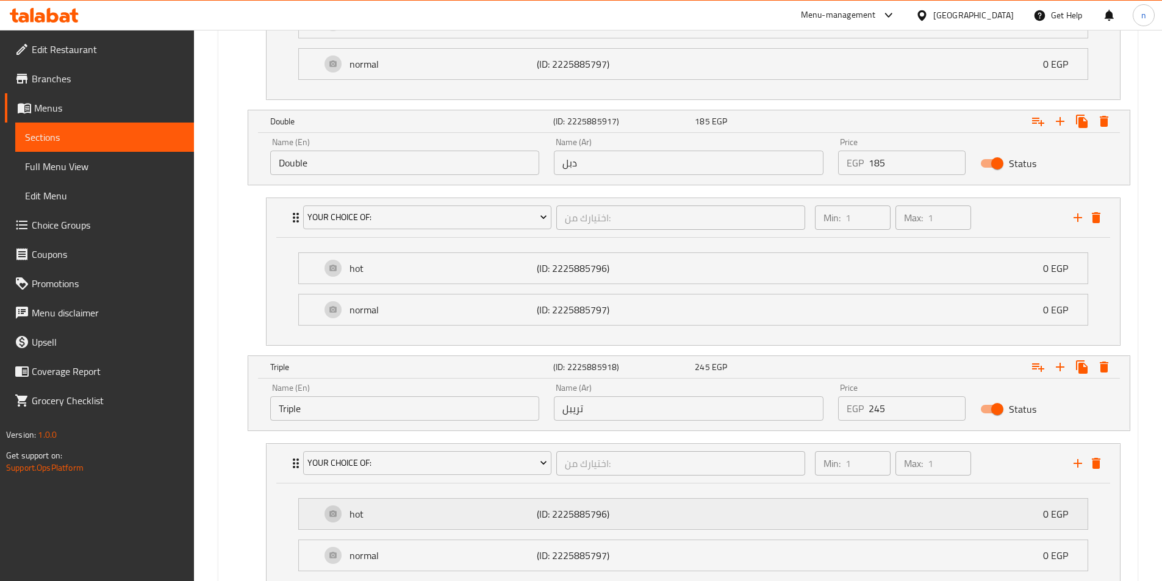
scroll to position [974, 0]
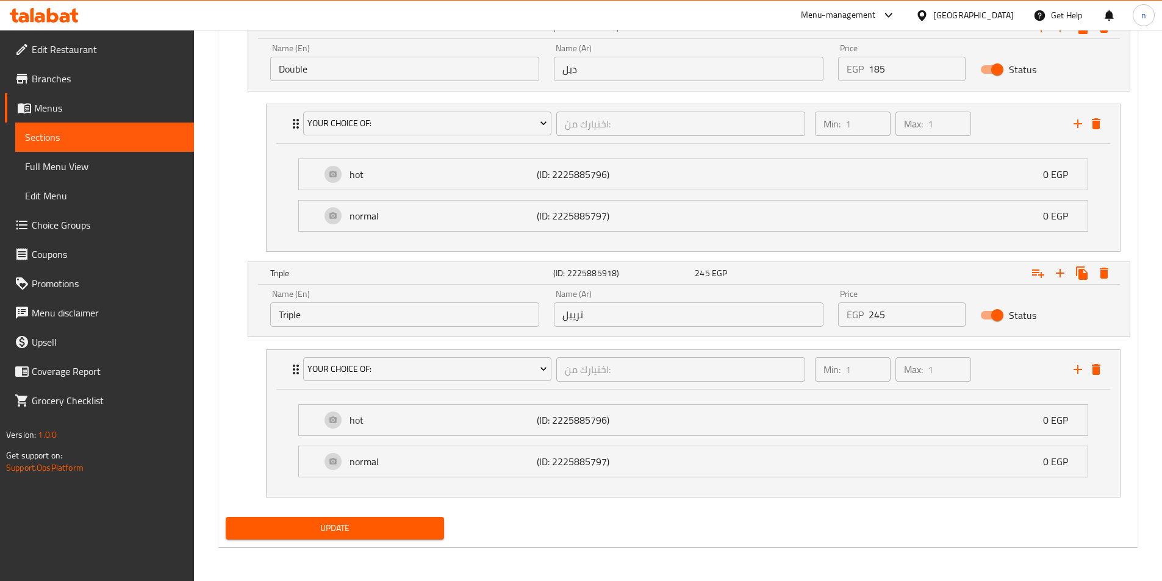
click at [725, 531] on div "Update" at bounding box center [678, 528] width 914 height 32
click at [494, 461] on p "normal" at bounding box center [442, 461] width 187 height 15
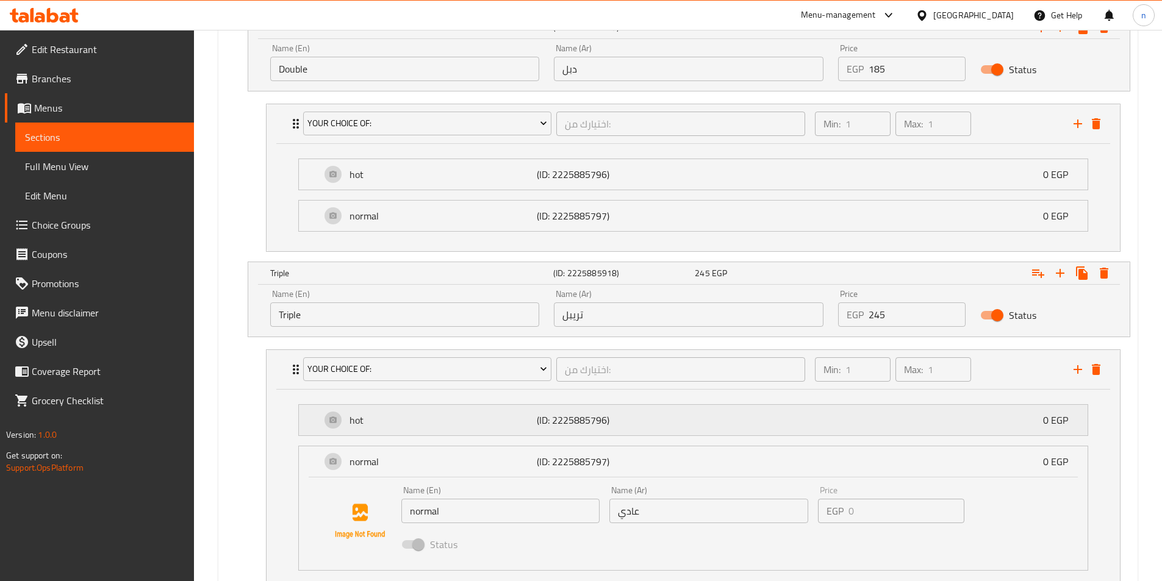
click at [471, 426] on p "hot" at bounding box center [442, 420] width 187 height 15
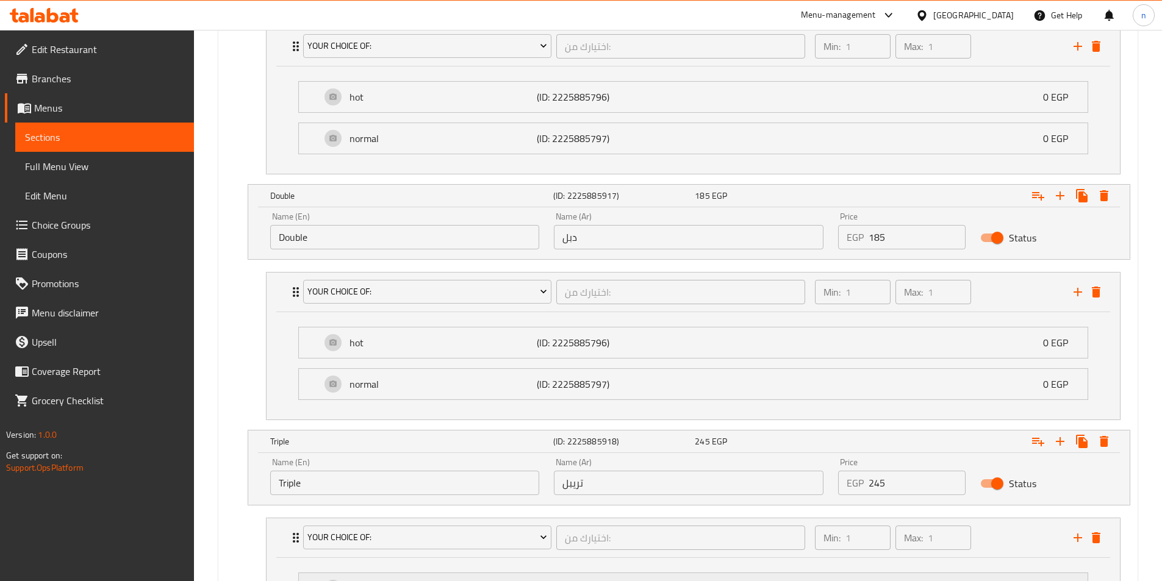
scroll to position [791, 0]
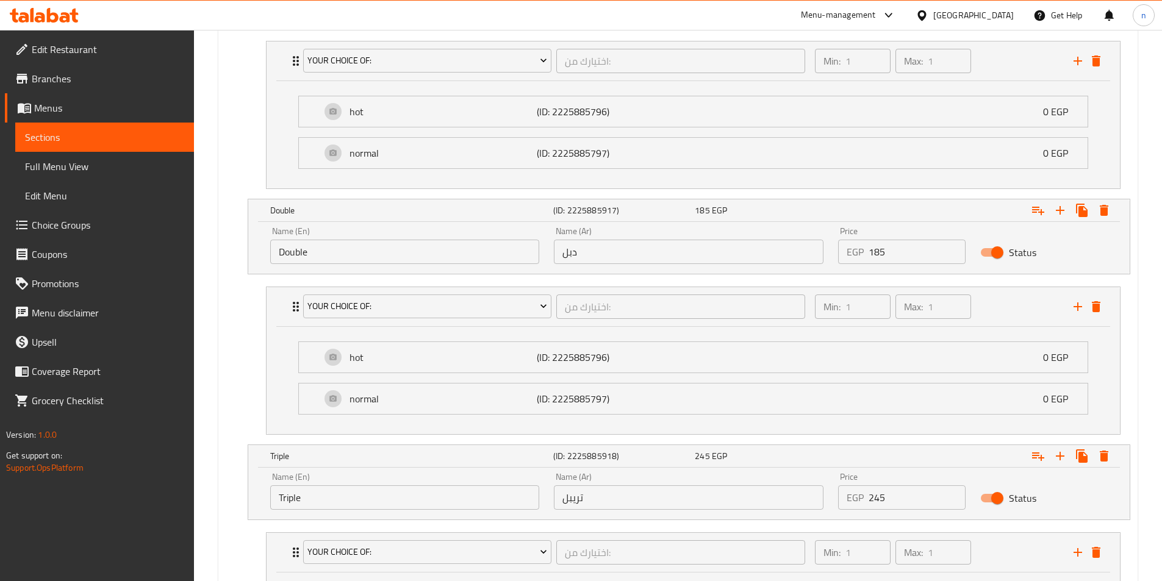
click at [221, 405] on div "Choose size (ID: 1089444329) Min 1 , Max 1 Name (En) Choose size Name (En) Name…" at bounding box center [678, 402] width 914 height 959
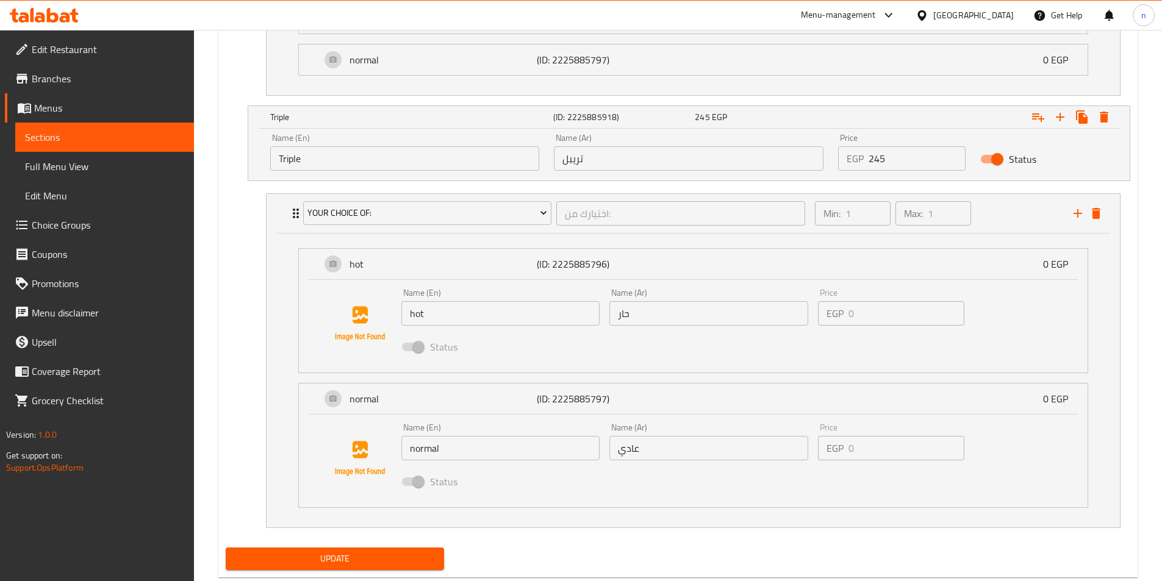
scroll to position [1161, 0]
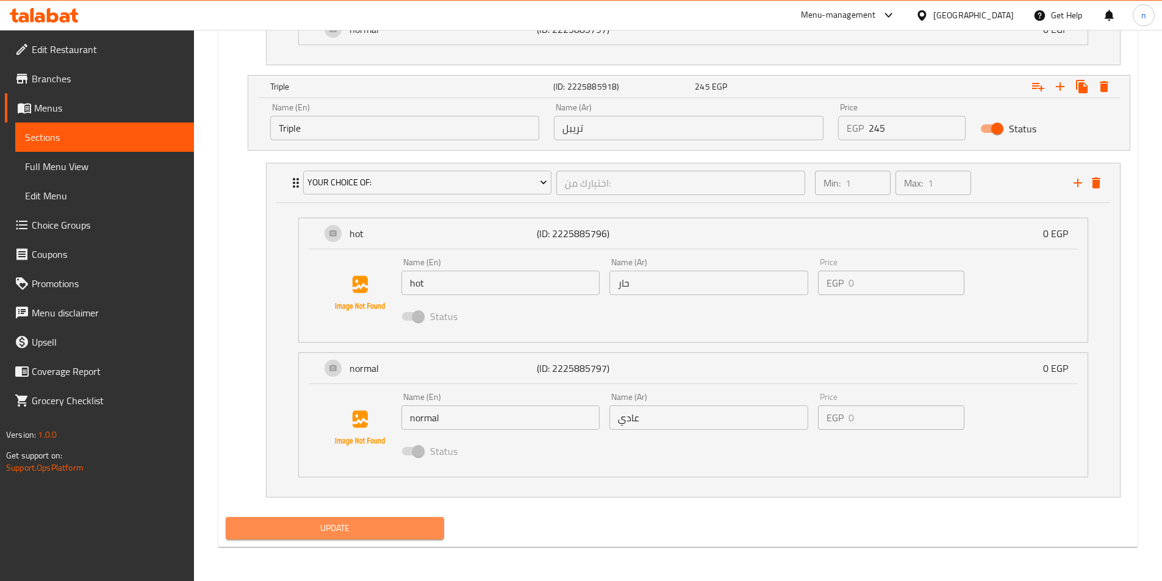
click at [320, 529] on span "Update" at bounding box center [334, 528] width 199 height 15
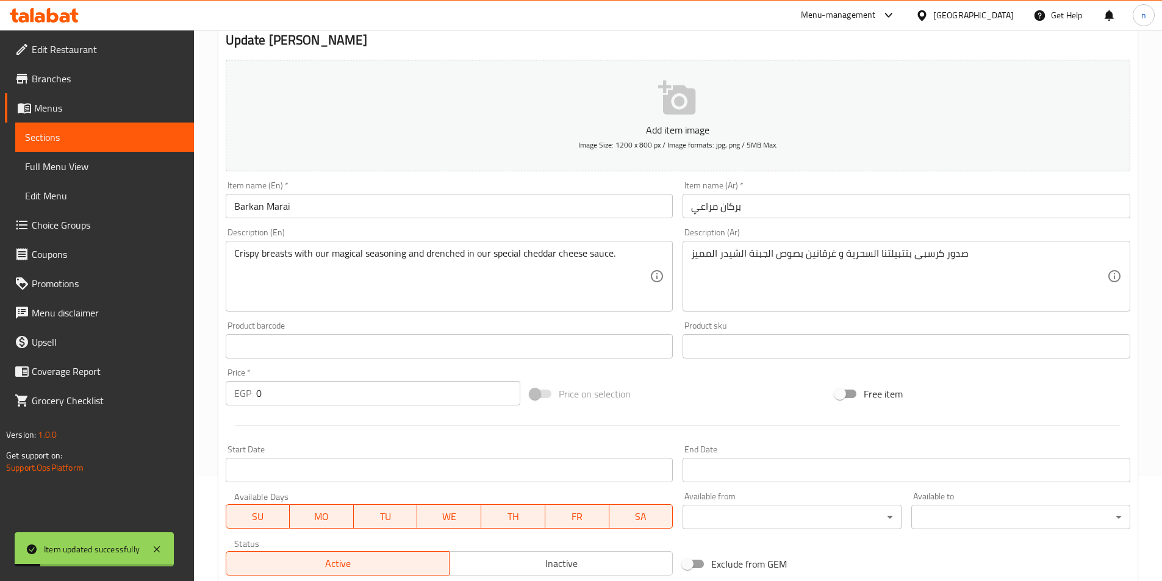
scroll to position [0, 0]
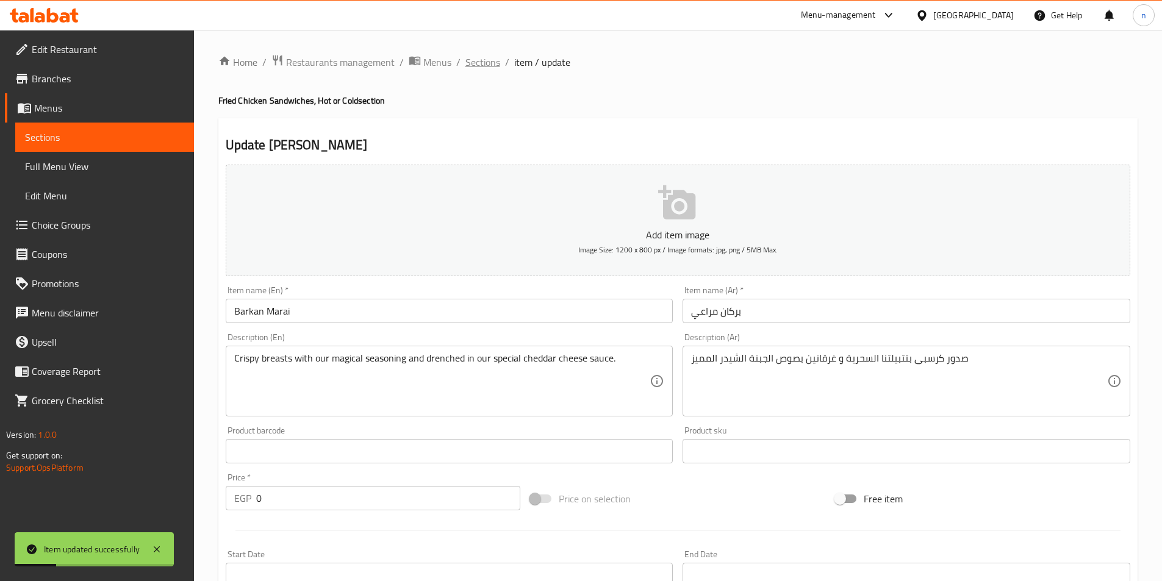
click at [488, 63] on span "Sections" at bounding box center [482, 62] width 35 height 15
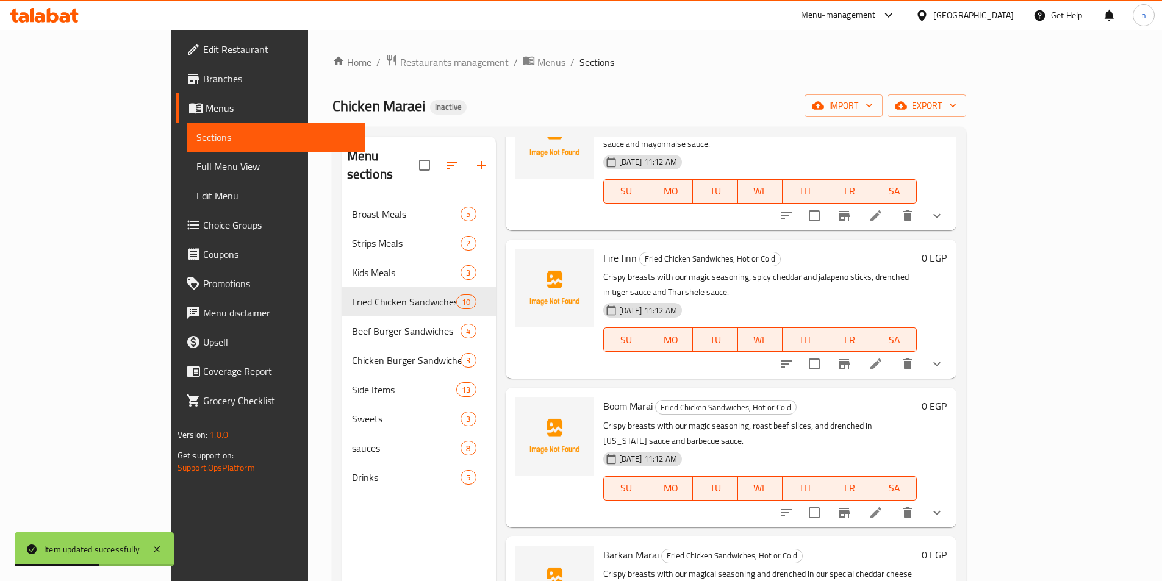
scroll to position [171, 0]
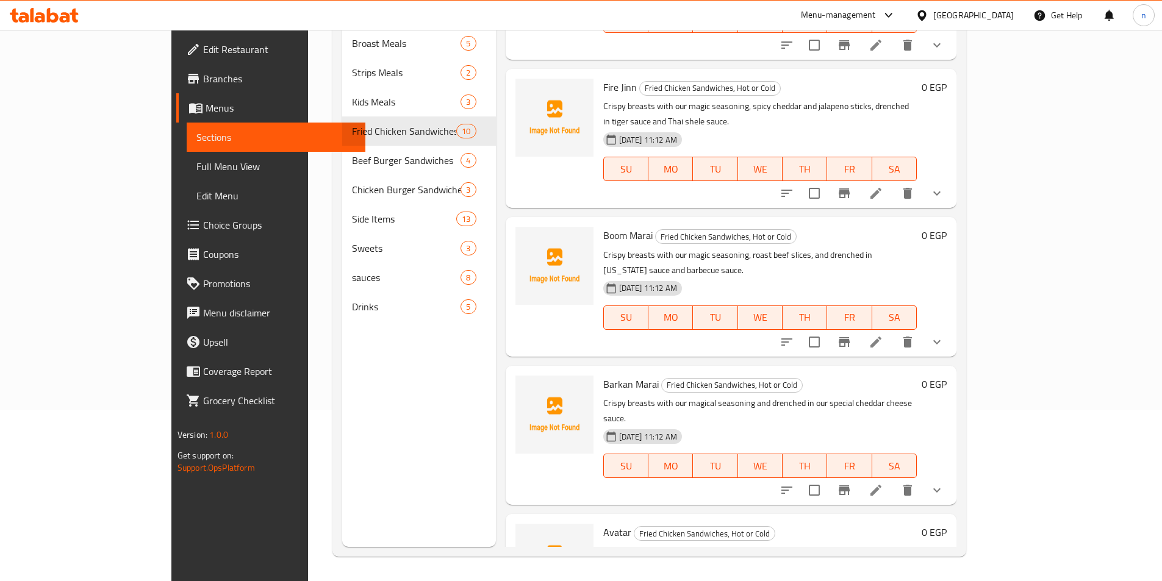
click at [386, 472] on div "Menu sections Broast Meals 5 Strips Meals 2 Kids Meals 3 Fried Chicken Sandwich…" at bounding box center [419, 256] width 154 height 581
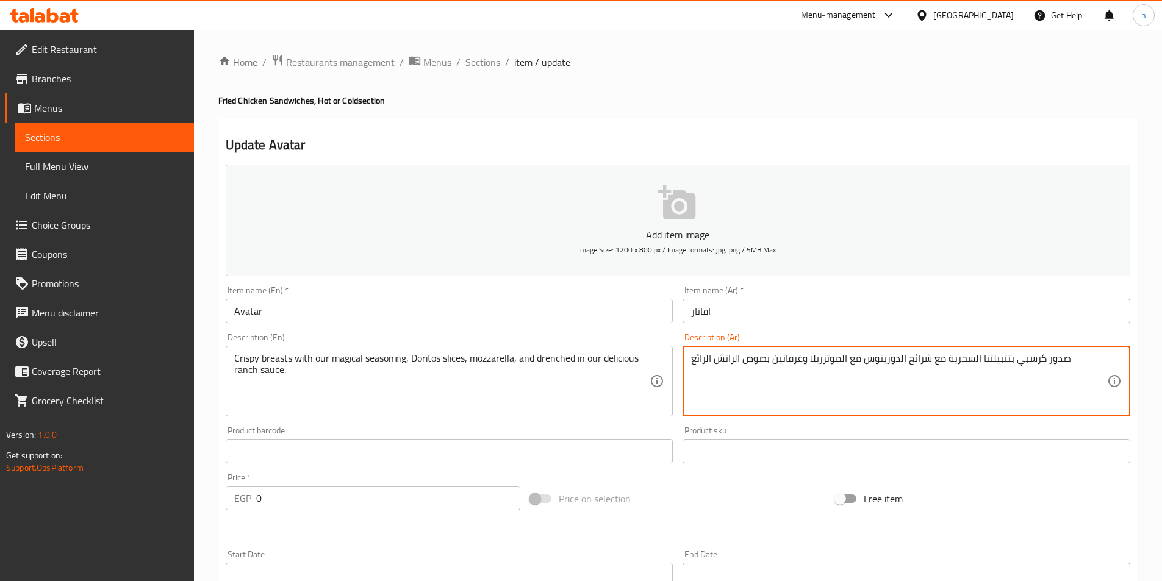
click at [696, 358] on textarea "صدور كرسبي بتتبيلتنا السحرية مع شرائح الدوريتوس مع الموتزريلا وغرقانين بصوص الر…" at bounding box center [899, 381] width 416 height 58
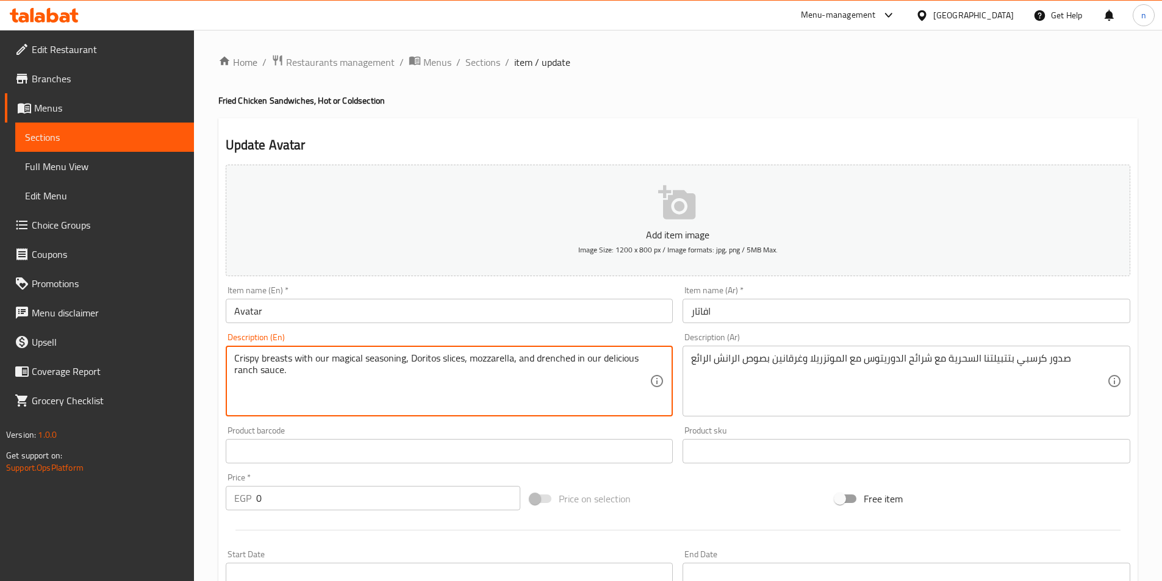
click at [626, 357] on textarea "Crispy breasts with our magical seasoning, Doritos slices, mozzarella, and dren…" at bounding box center [442, 381] width 416 height 58
paste textarea "great"
type textarea "Crispy breasts with our magical seasoning, Doritos slices, mozzarella, and dren…"
click at [218, 461] on div "Update Avatar Add item image Image Size: 1200 x 800 px / Image formats: jpg, pn…" at bounding box center [677, 579] width 919 height 922
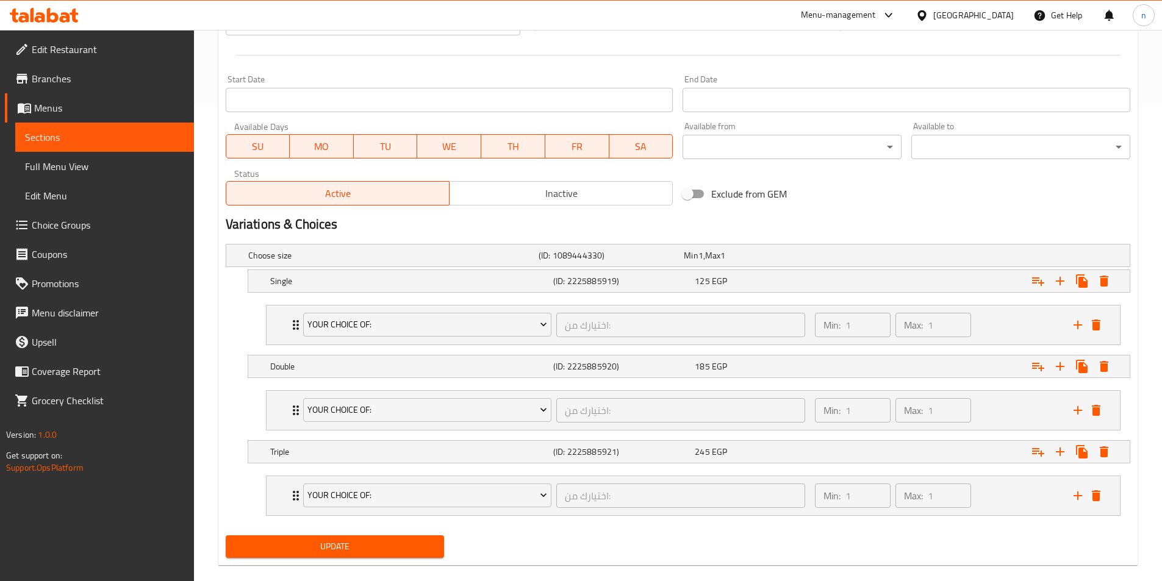
scroll to position [493, 0]
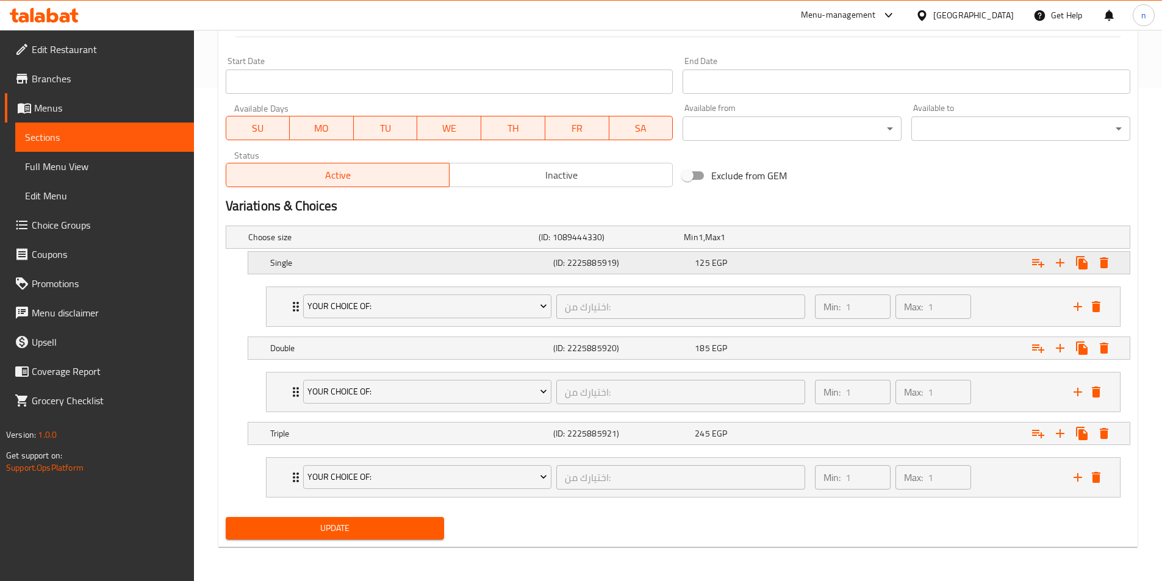
click at [835, 240] on div "Expand" at bounding box center [971, 237] width 290 height 5
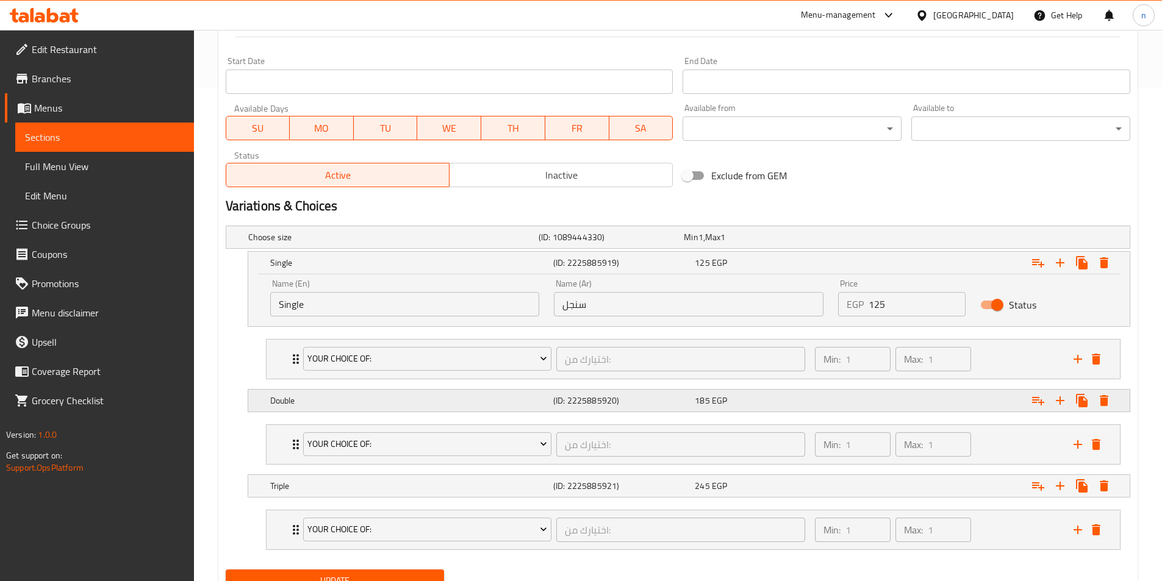
click at [857, 240] on div "Expand" at bounding box center [971, 237] width 290 height 5
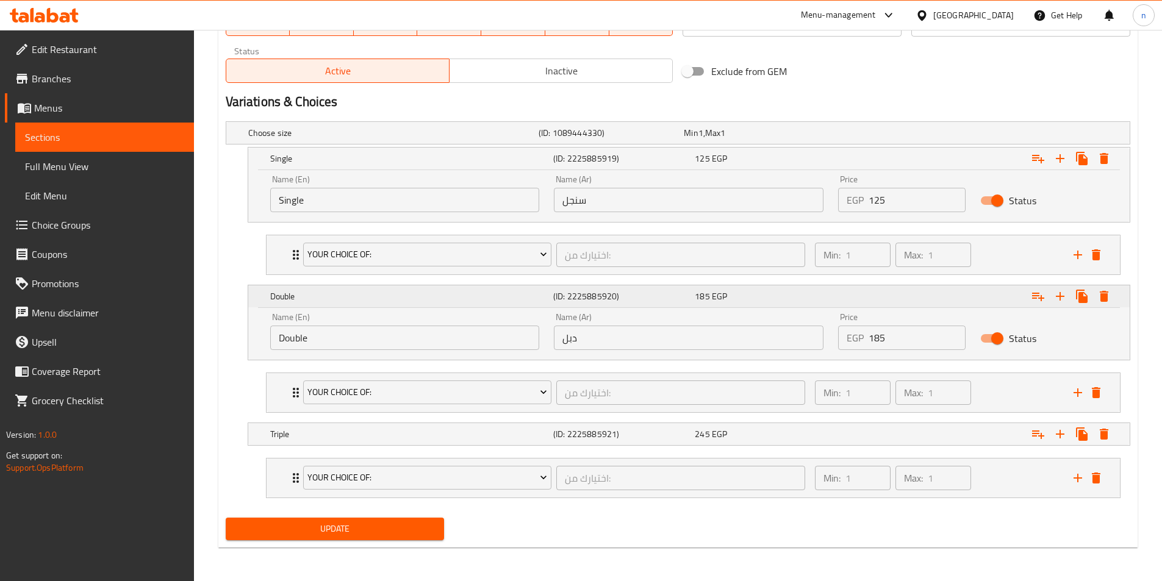
scroll to position [598, 0]
click at [862, 135] on div "Expand" at bounding box center [971, 132] width 290 height 5
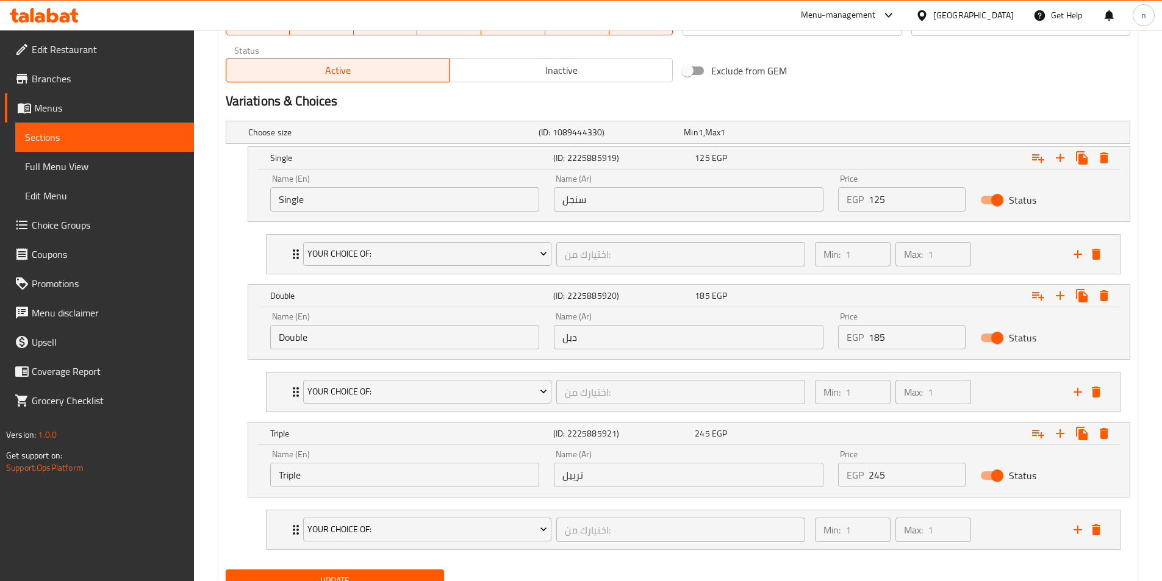
click at [232, 451] on div "Triple (ID: 2225885921) 245 EGP Name (En) Triple Name (En) Name (Ar) تريبل Name…" at bounding box center [678, 460] width 904 height 76
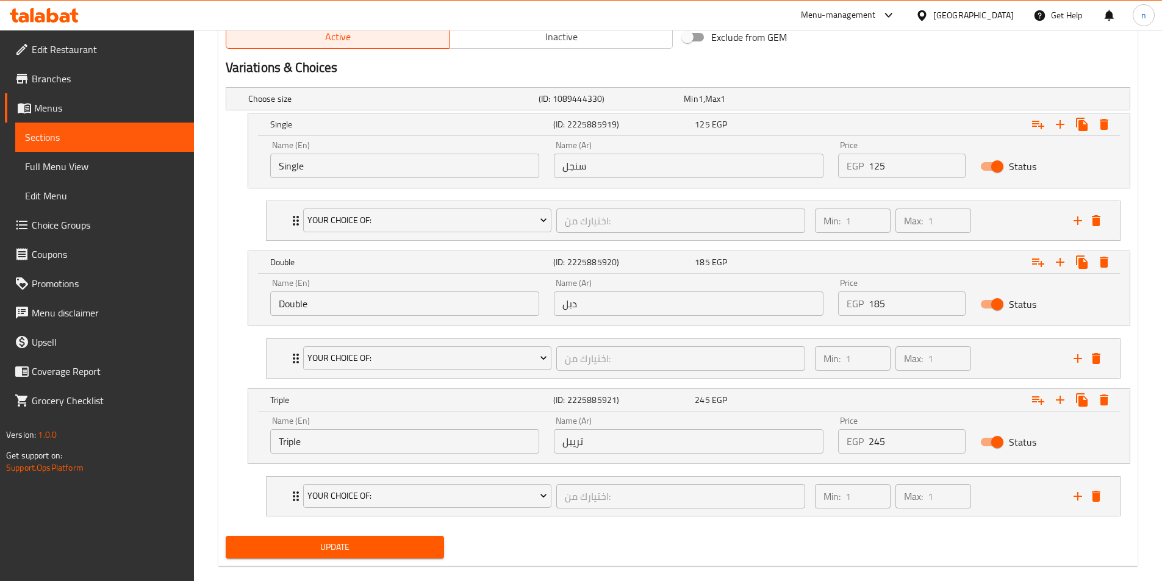
scroll to position [651, 0]
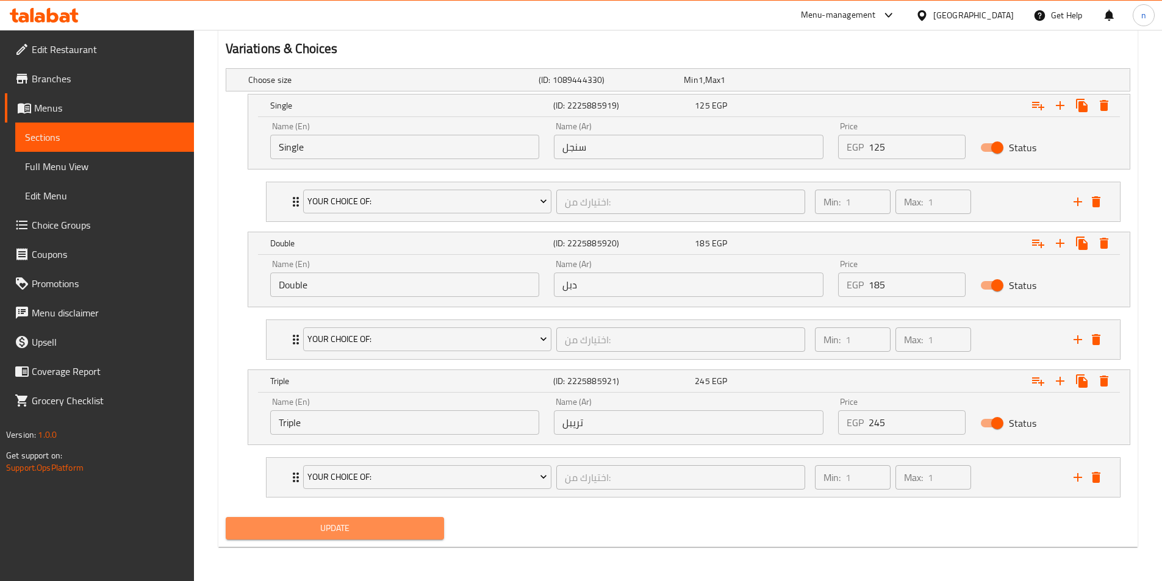
click at [319, 530] on span "Update" at bounding box center [334, 528] width 199 height 15
drag, startPoint x: 365, startPoint y: 521, endPoint x: 459, endPoint y: 536, distance: 95.6
click at [365, 521] on span "Update" at bounding box center [334, 528] width 199 height 15
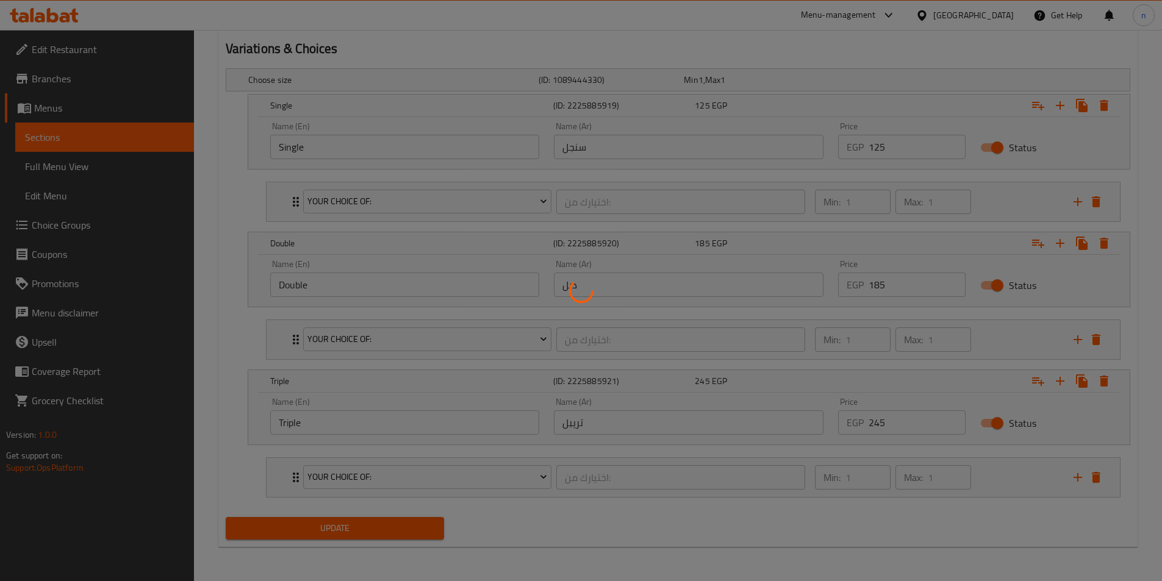
click at [526, 521] on div at bounding box center [581, 290] width 1162 height 581
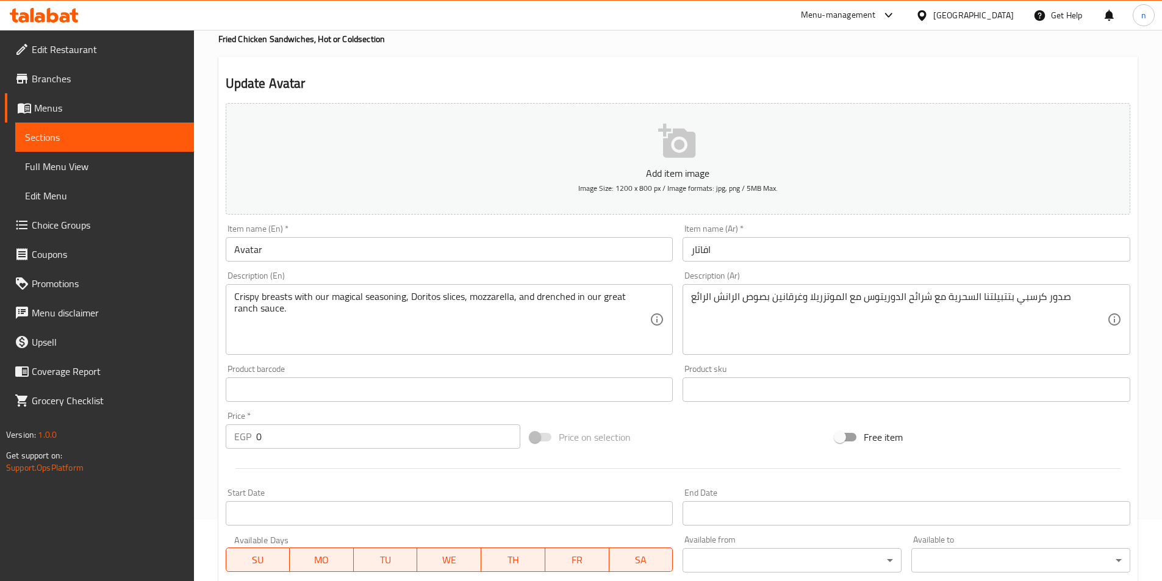
scroll to position [41, 0]
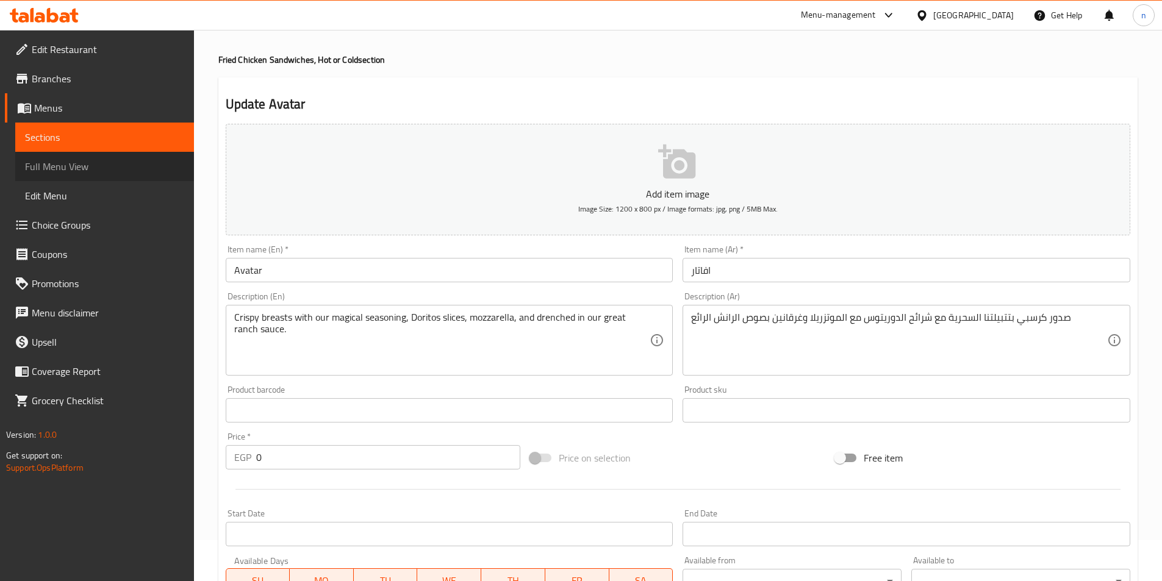
click at [50, 173] on span "Full Menu View" at bounding box center [104, 166] width 159 height 15
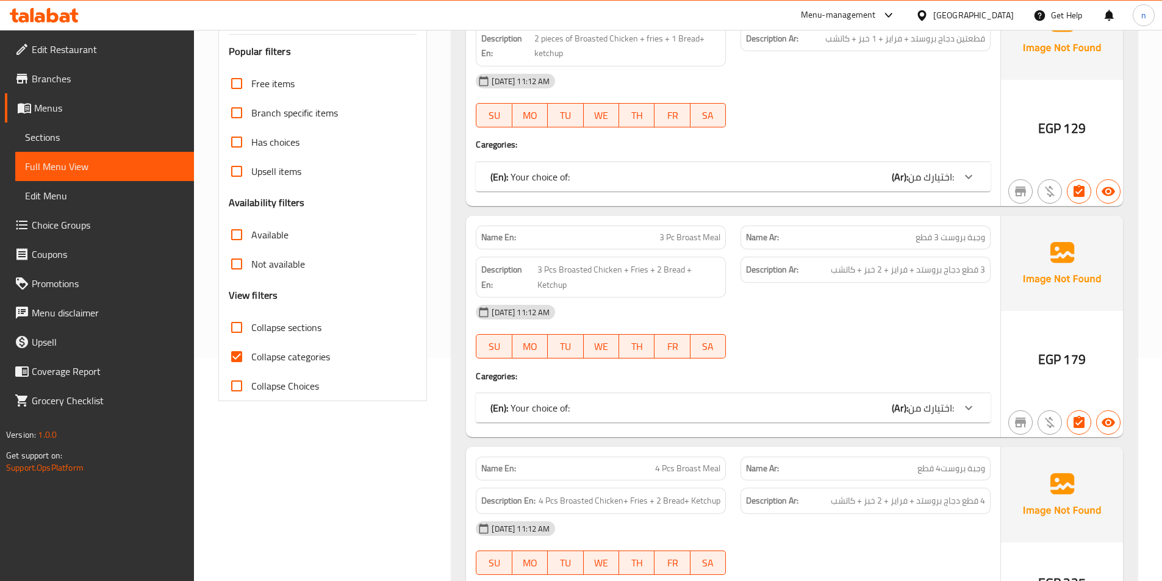
scroll to position [224, 0]
click at [235, 358] on input "Collapse categories" at bounding box center [236, 355] width 29 height 29
checkbox input "false"
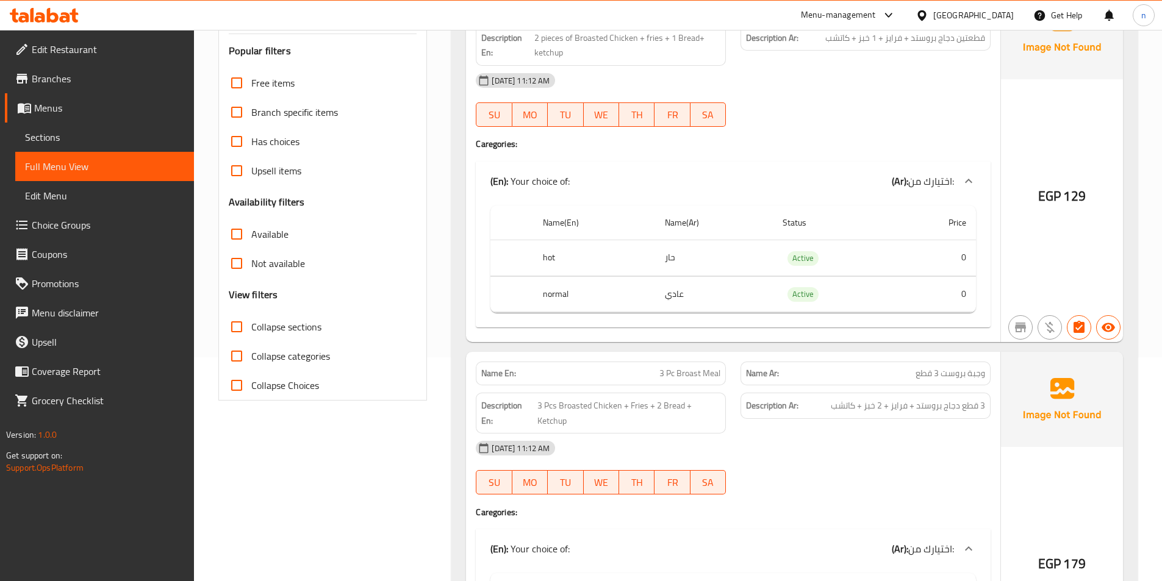
drag, startPoint x: 418, startPoint y: 482, endPoint x: 437, endPoint y: 468, distance: 24.0
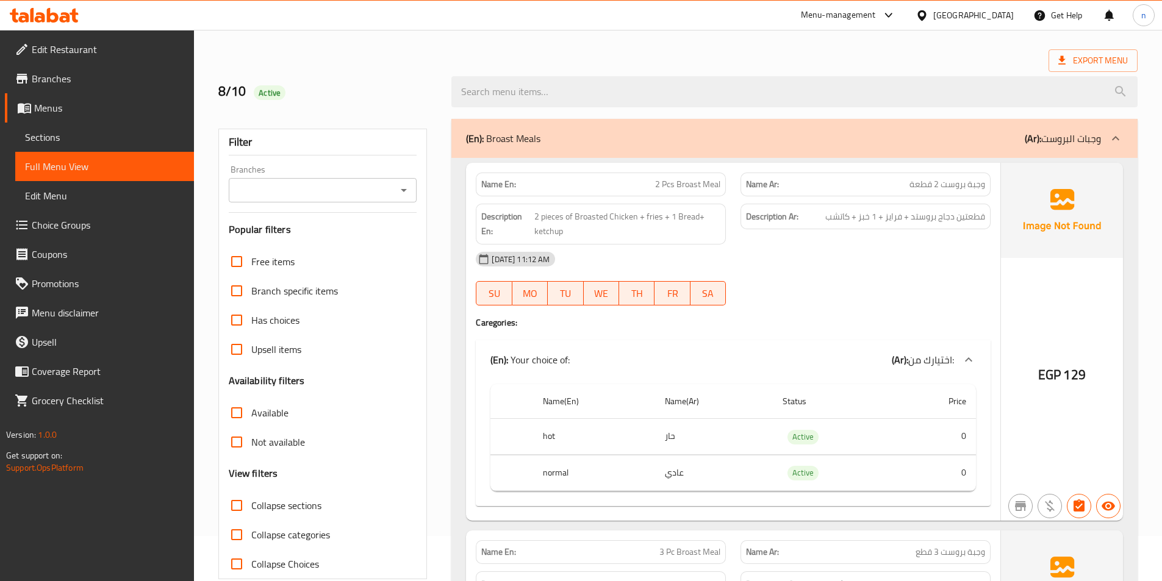
scroll to position [41, 0]
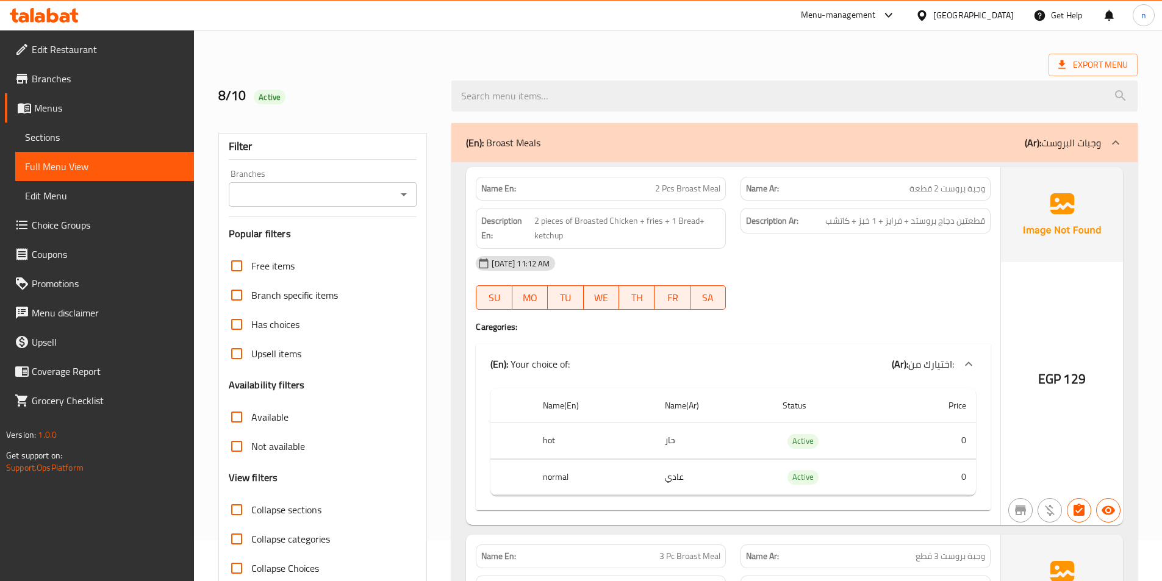
click at [141, 134] on span "Sections" at bounding box center [104, 137] width 159 height 15
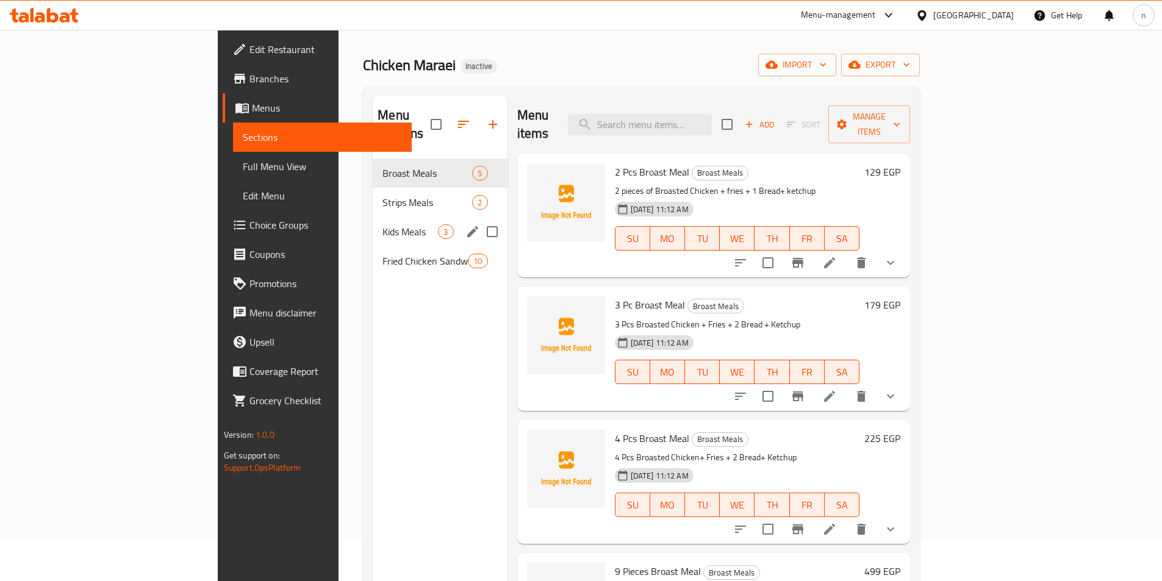
click at [382, 224] on span "Kids Meals" at bounding box center [409, 231] width 55 height 15
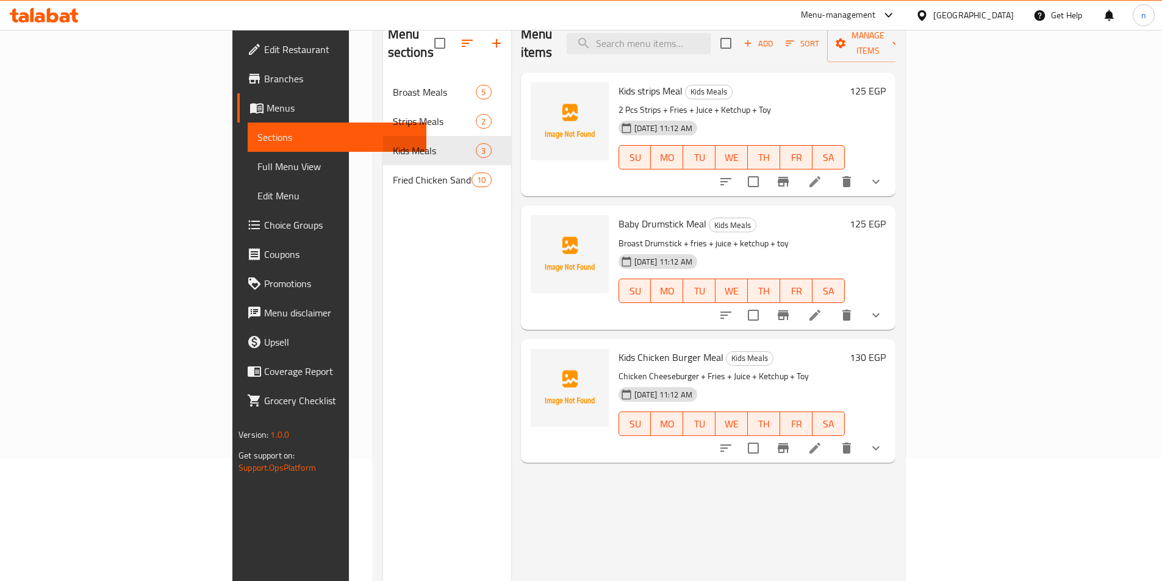
scroll to position [102, 0]
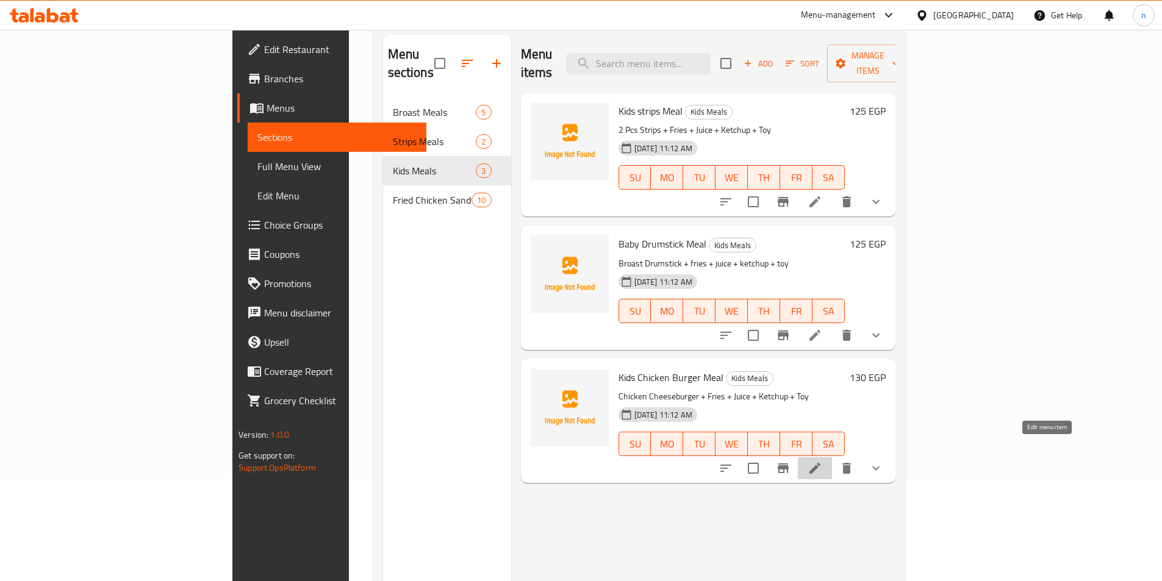
click at [822, 461] on icon at bounding box center [814, 468] width 15 height 15
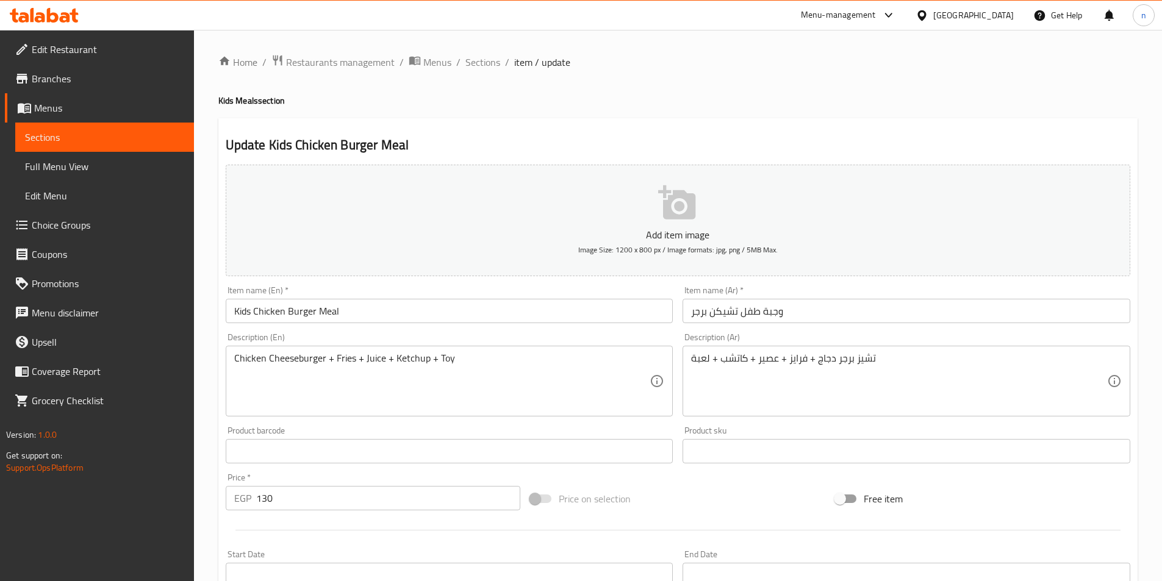
click at [242, 315] on input "Kids Chicken Burger Meal" at bounding box center [450, 311] width 448 height 24
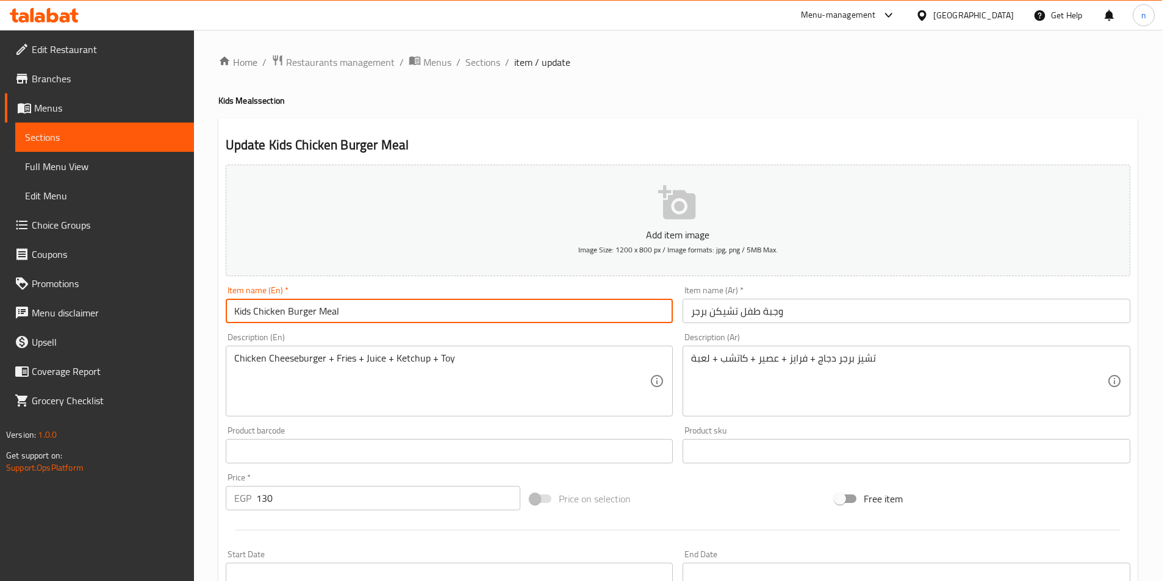
click at [242, 315] on input "Kids Chicken Burger Meal" at bounding box center [450, 311] width 448 height 24
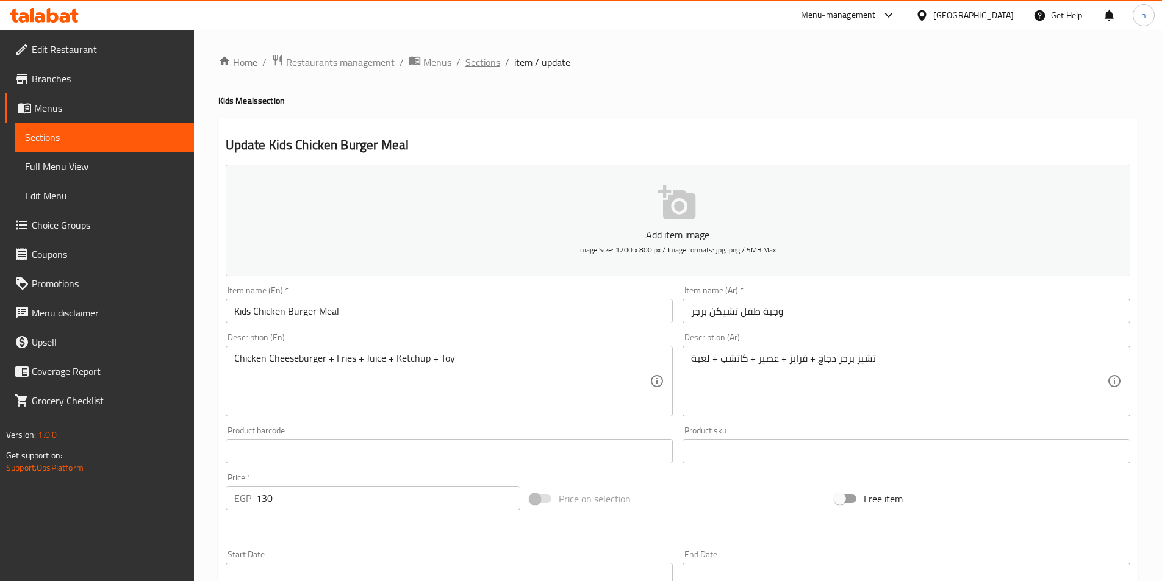
click at [476, 63] on span "Sections" at bounding box center [482, 62] width 35 height 15
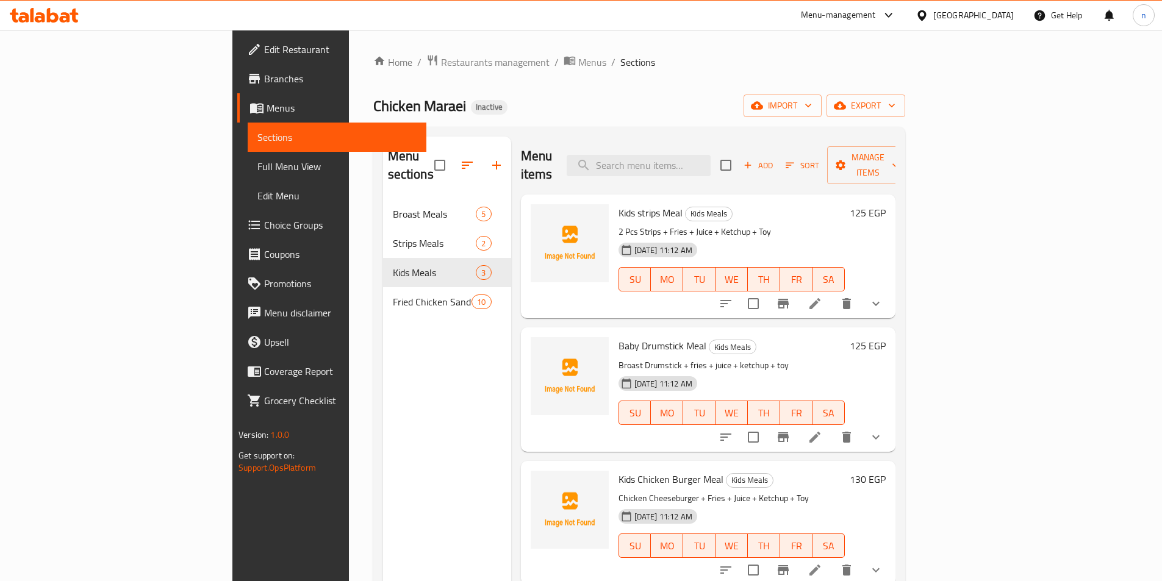
click at [895, 434] on div "Menu items Add Sort Manage items Kids strips Meal Kids Meals 2 Pcs Strips + Fri…" at bounding box center [703, 427] width 384 height 581
click at [820, 432] on icon at bounding box center [814, 437] width 11 height 11
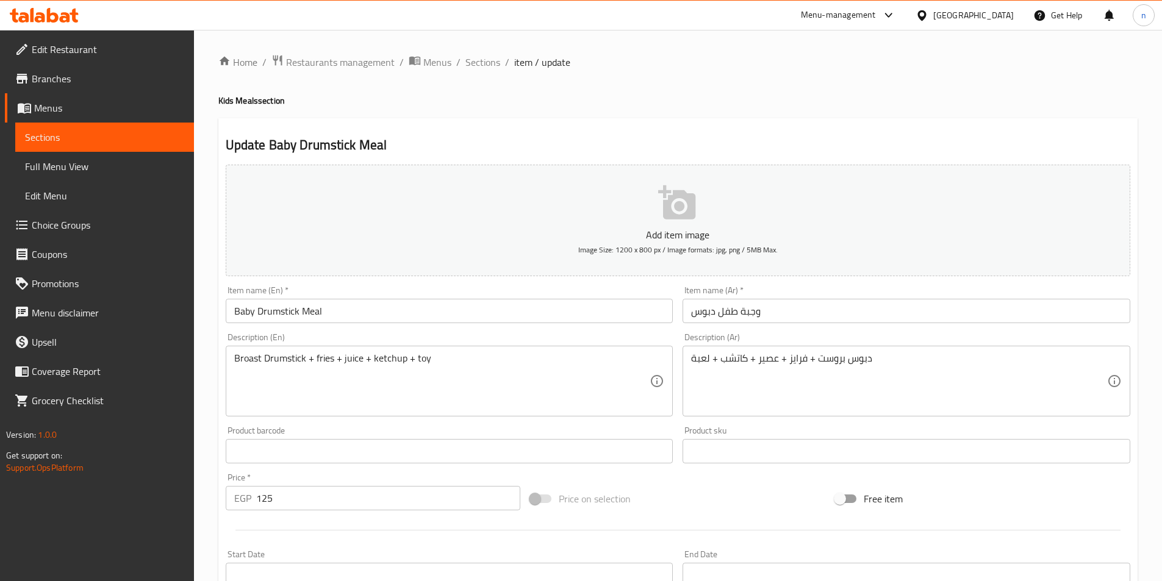
click at [237, 309] on input "Baby Drumstick Meal" at bounding box center [450, 311] width 448 height 24
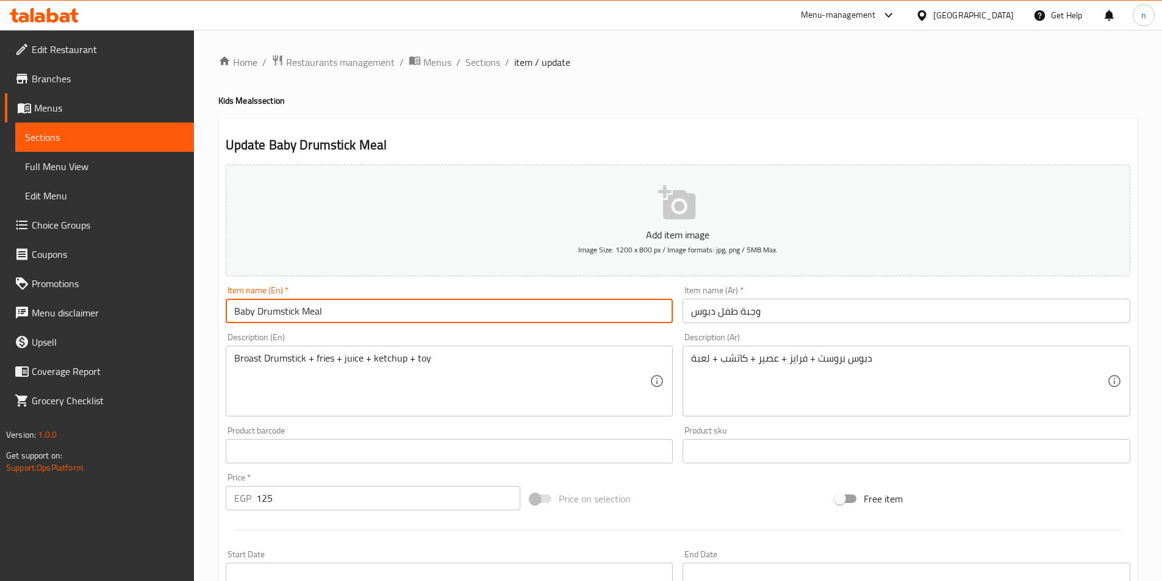
click at [237, 309] on input "Baby Drumstick Meal" at bounding box center [450, 311] width 448 height 24
paste input "Kids"
click at [247, 311] on input "KidDrumstick Meal" at bounding box center [450, 311] width 448 height 24
type input "Kid Drumstick Meal"
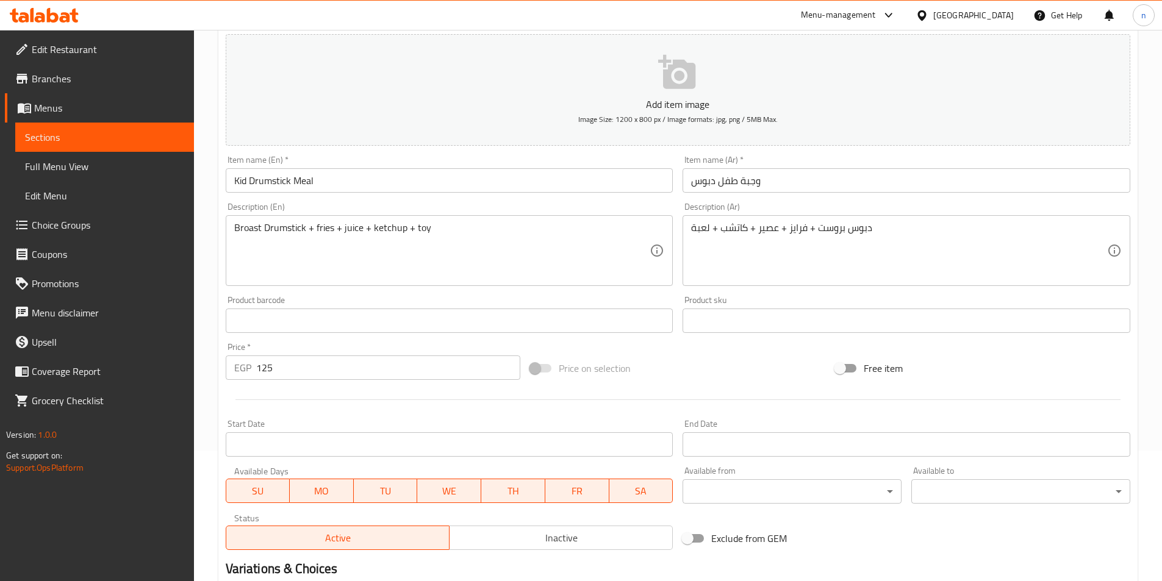
scroll to position [301, 0]
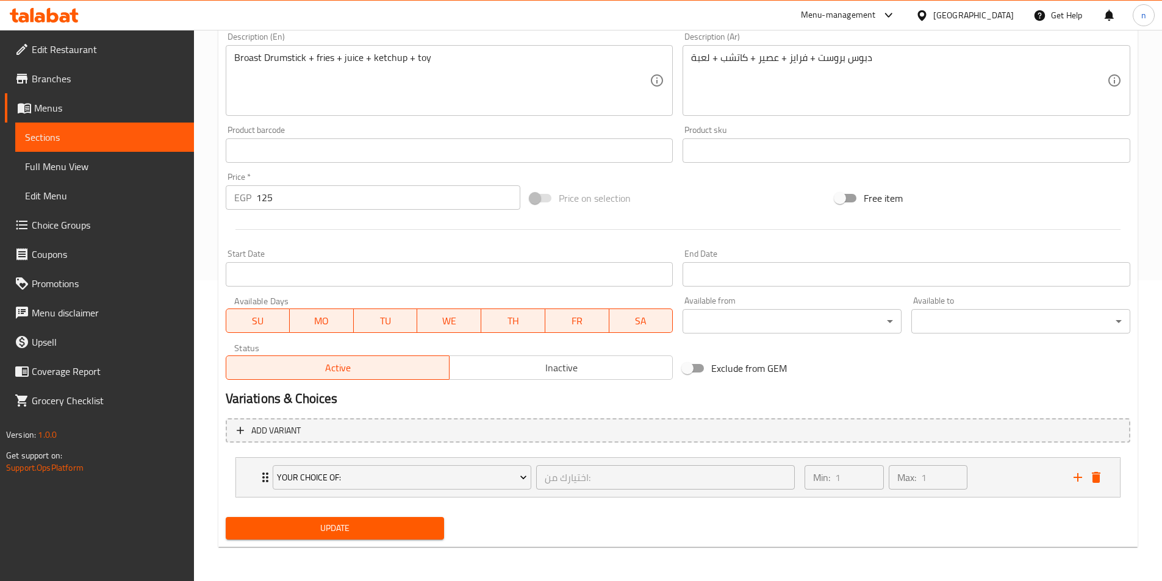
click at [299, 535] on span "Update" at bounding box center [334, 528] width 199 height 15
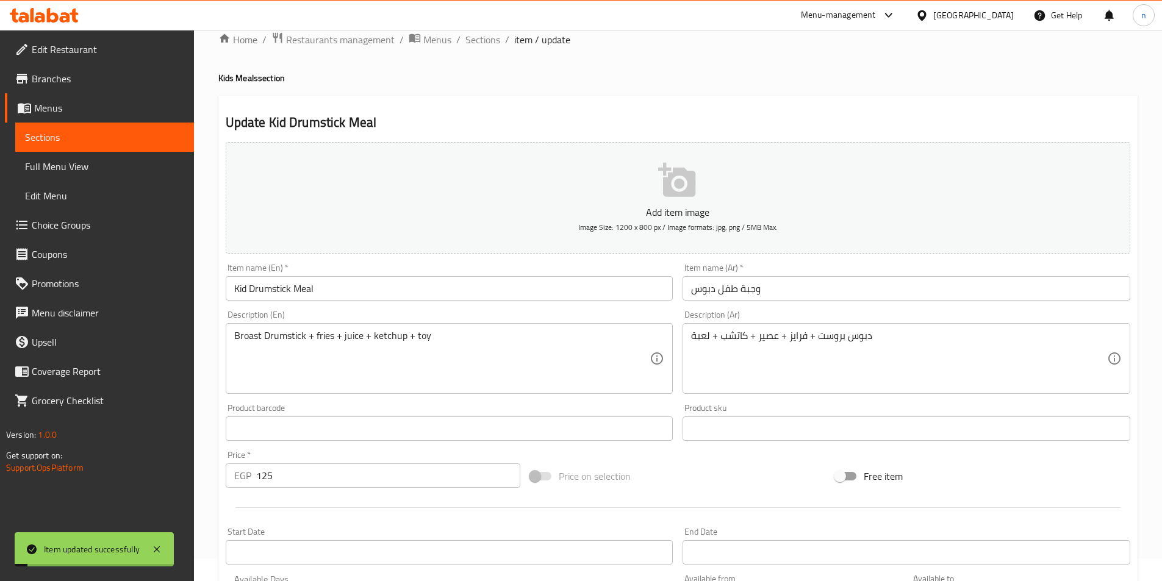
scroll to position [0, 0]
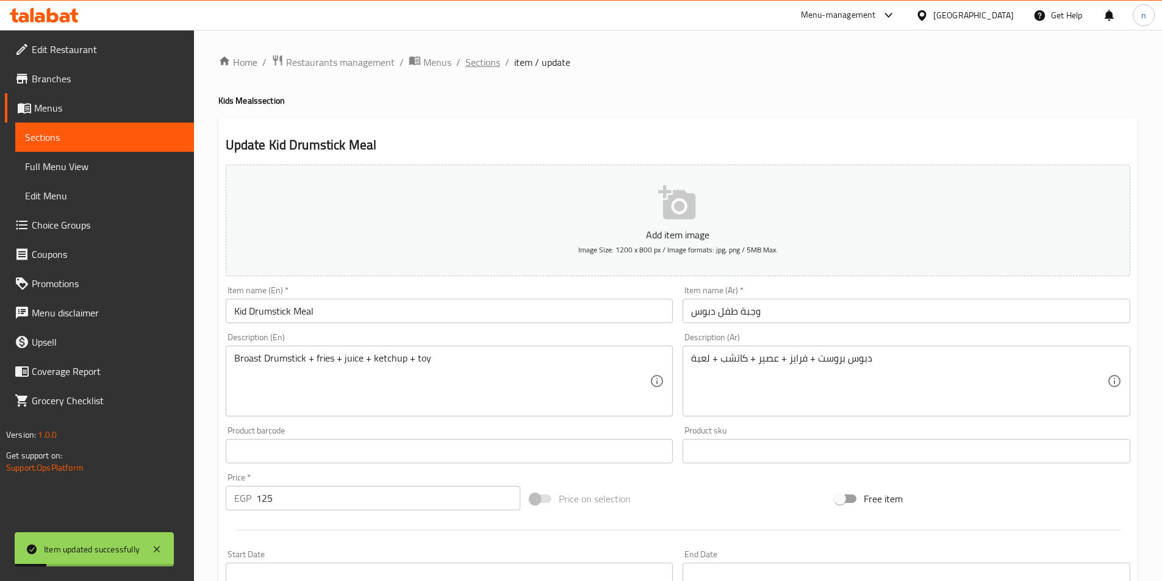
click at [480, 58] on span "Sections" at bounding box center [482, 62] width 35 height 15
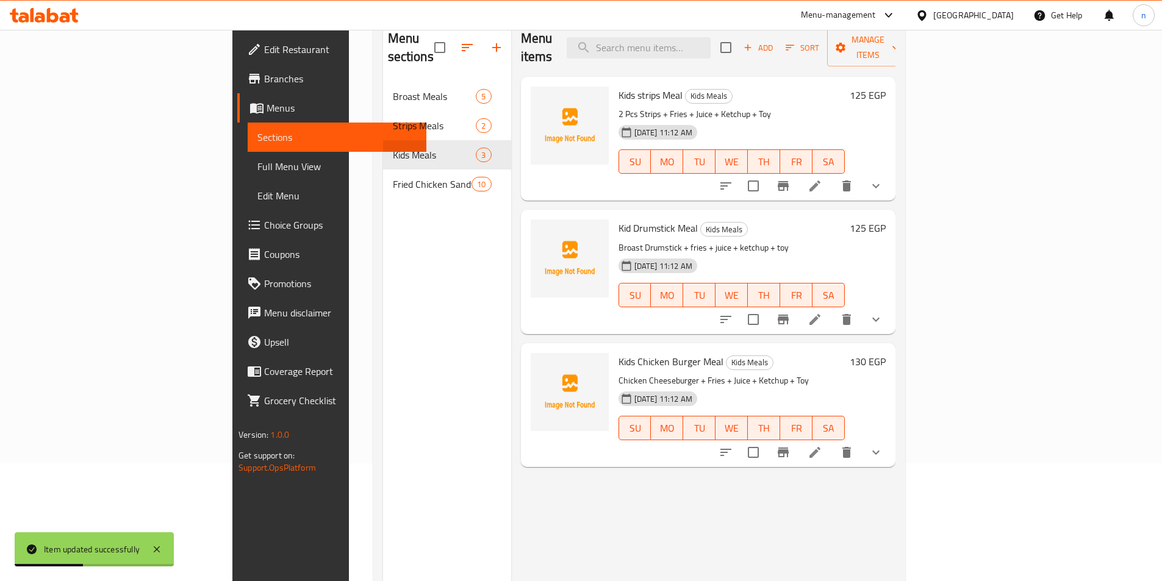
scroll to position [122, 0]
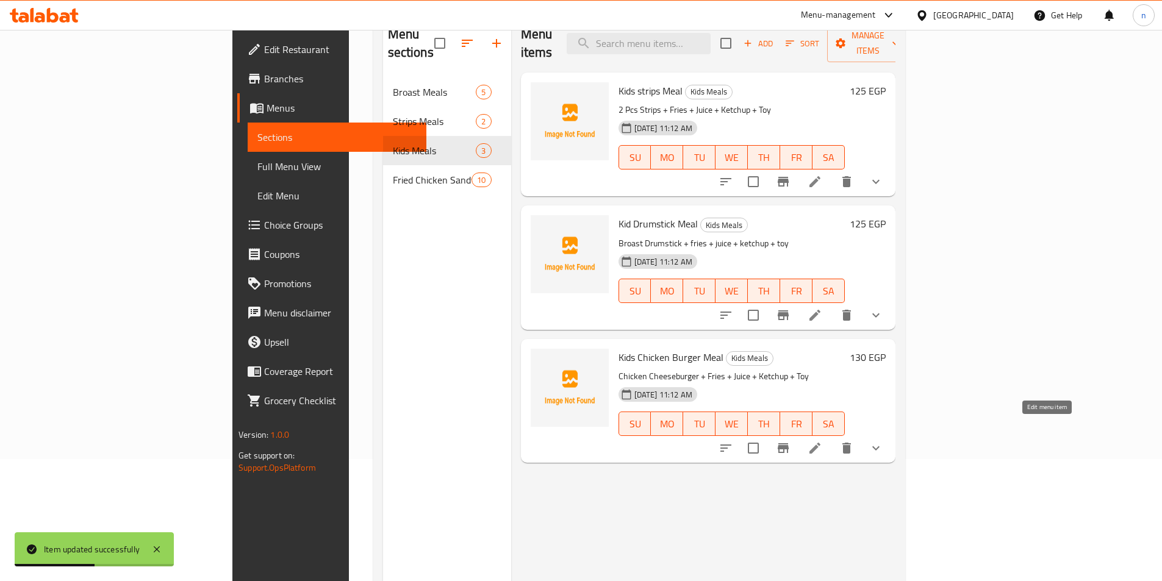
click at [822, 441] on icon at bounding box center [814, 448] width 15 height 15
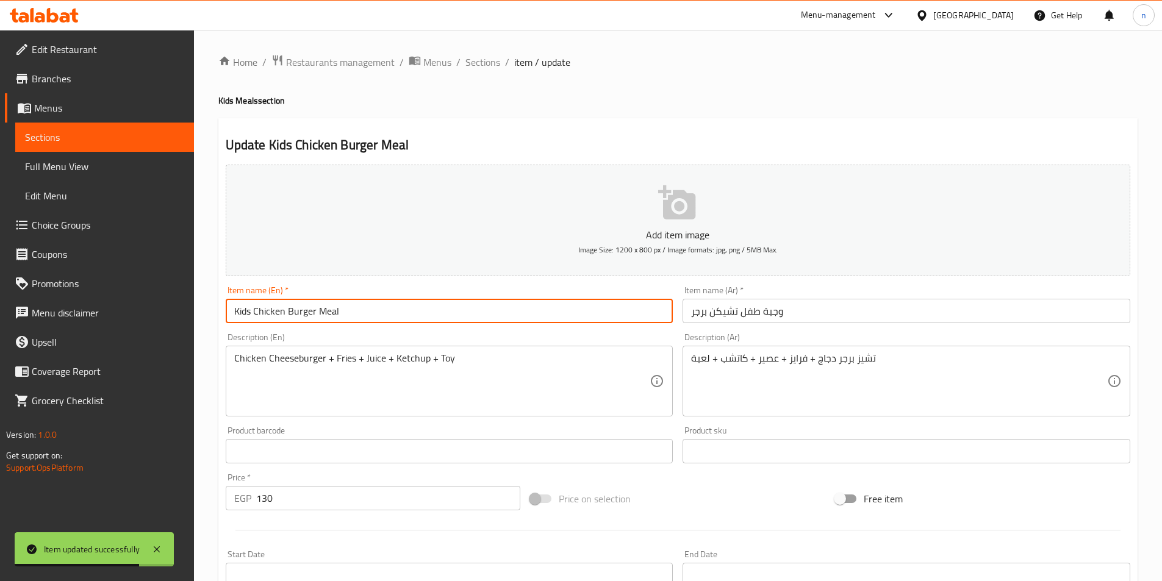
click at [252, 312] on input "Kids Chicken Burger Meal" at bounding box center [450, 311] width 448 height 24
type input "Kid Chicken Burger Meal"
click at [213, 350] on div "Home / Restaurants management / Menus / Sections / item / update Kids Meals sec…" at bounding box center [678, 456] width 968 height 852
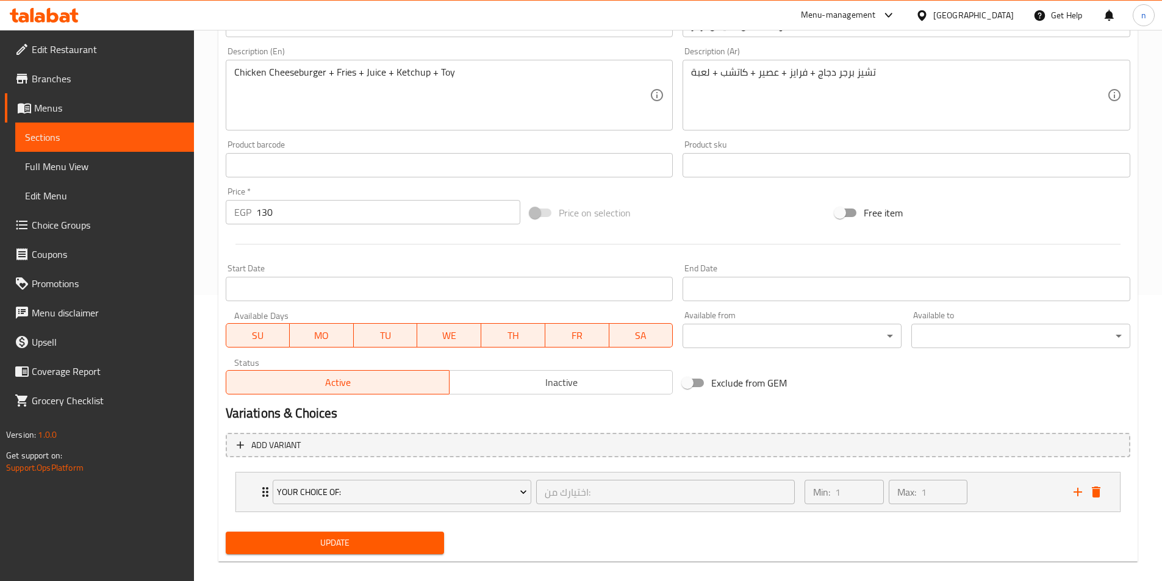
scroll to position [301, 0]
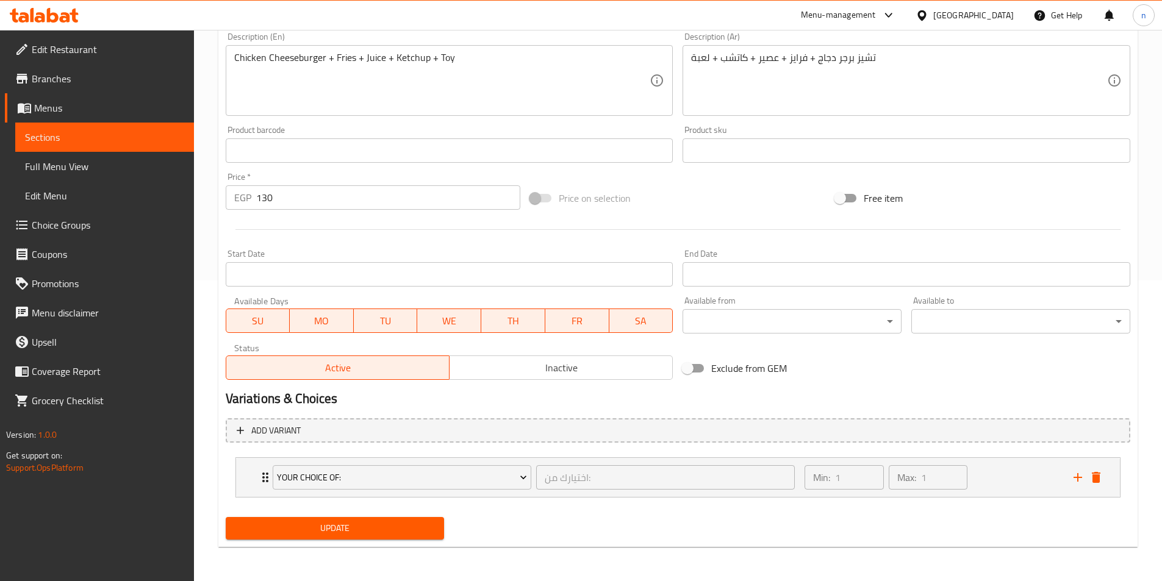
click at [379, 534] on span "Update" at bounding box center [334, 528] width 199 height 15
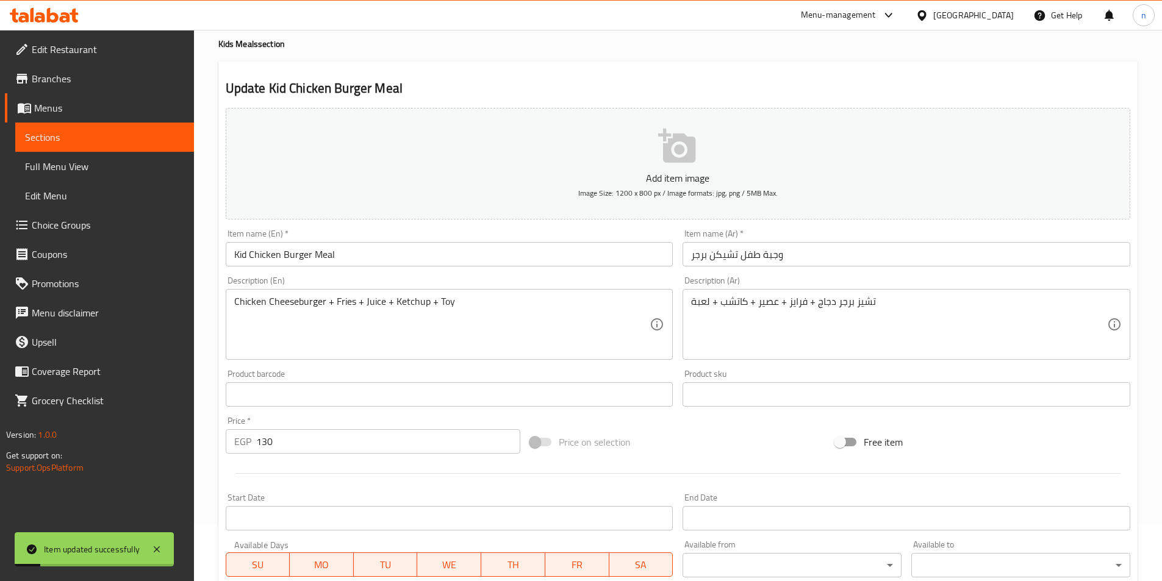
scroll to position [0, 0]
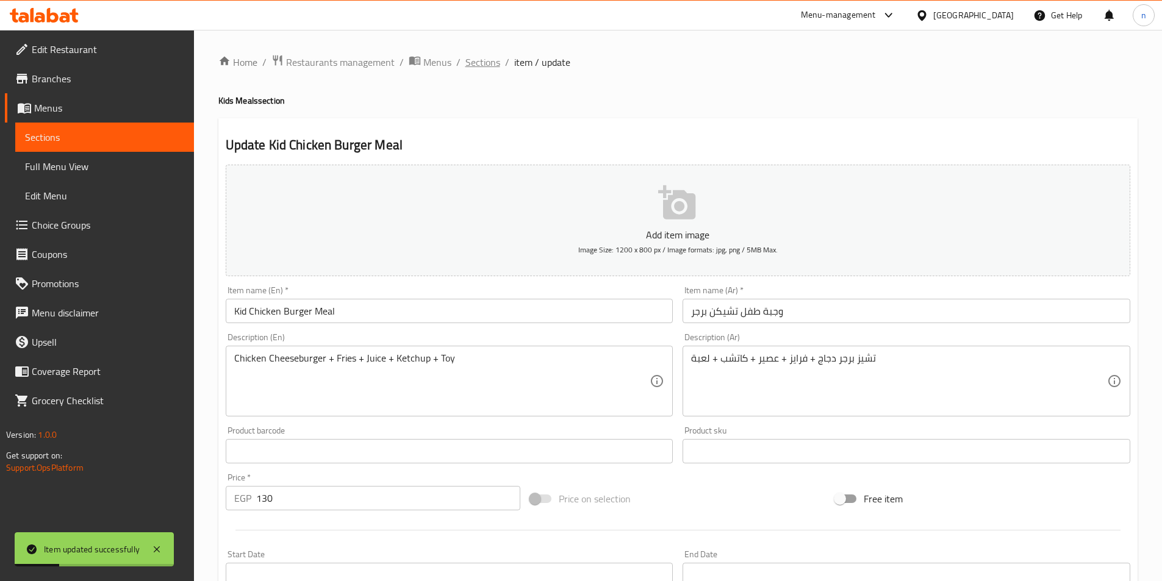
click at [479, 56] on span "Sections" at bounding box center [482, 62] width 35 height 15
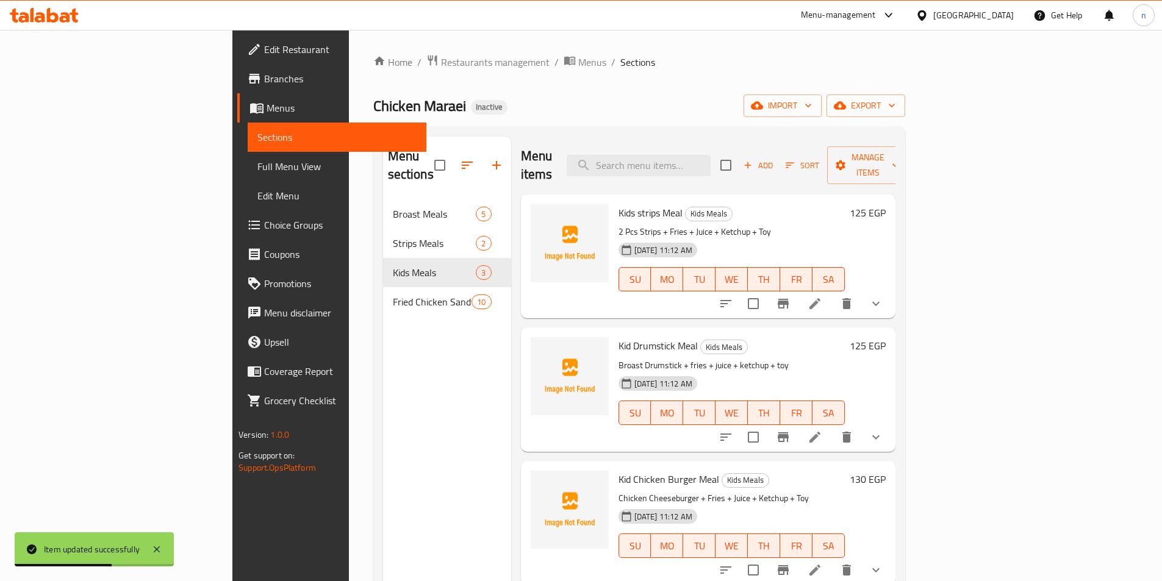
click at [820, 298] on icon at bounding box center [814, 303] width 11 height 11
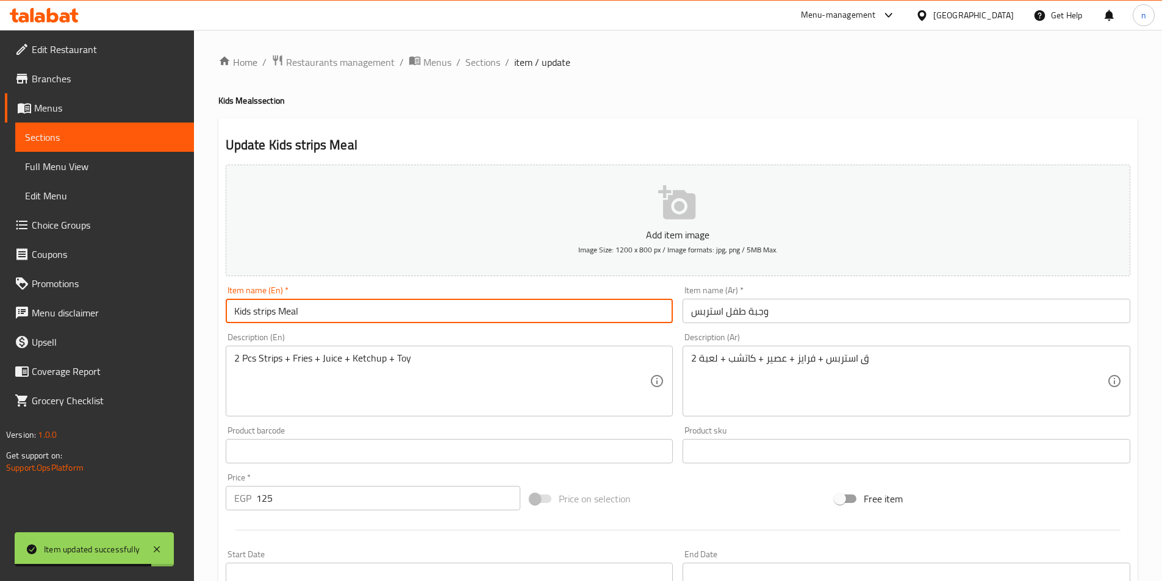
click at [251, 312] on input "Kids strips Meal" at bounding box center [450, 311] width 448 height 24
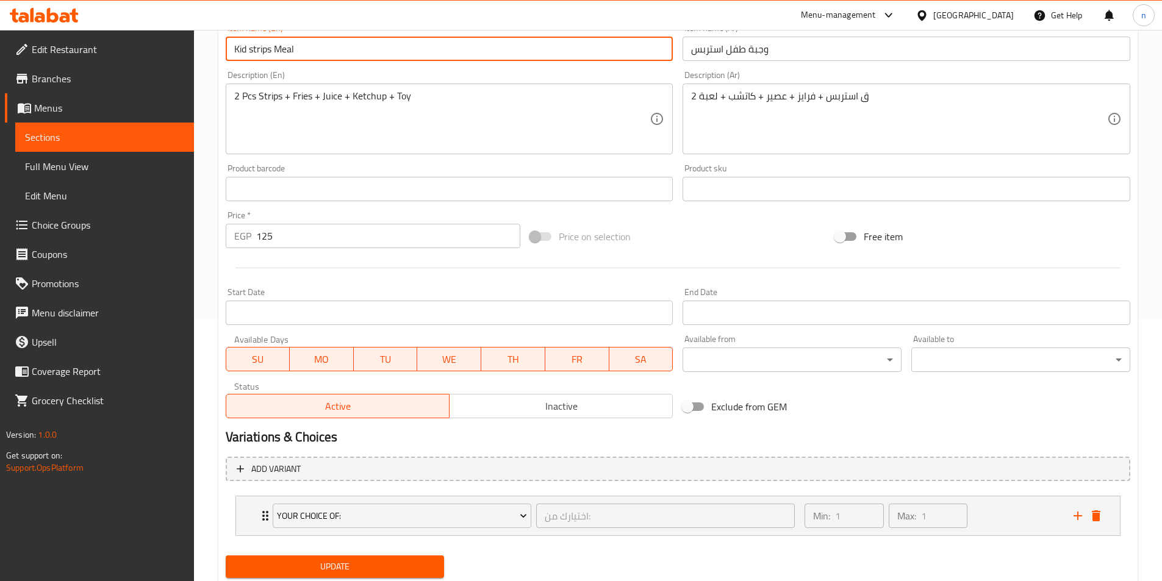
scroll to position [301, 0]
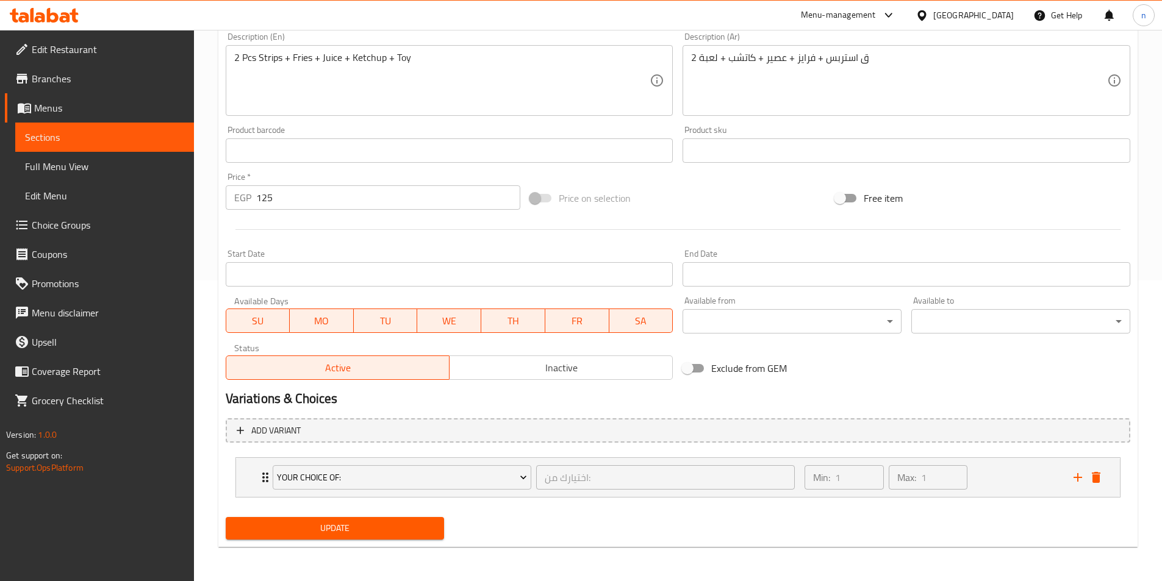
type input "Kid strips Meal"
click at [369, 534] on span "Update" at bounding box center [334, 528] width 199 height 15
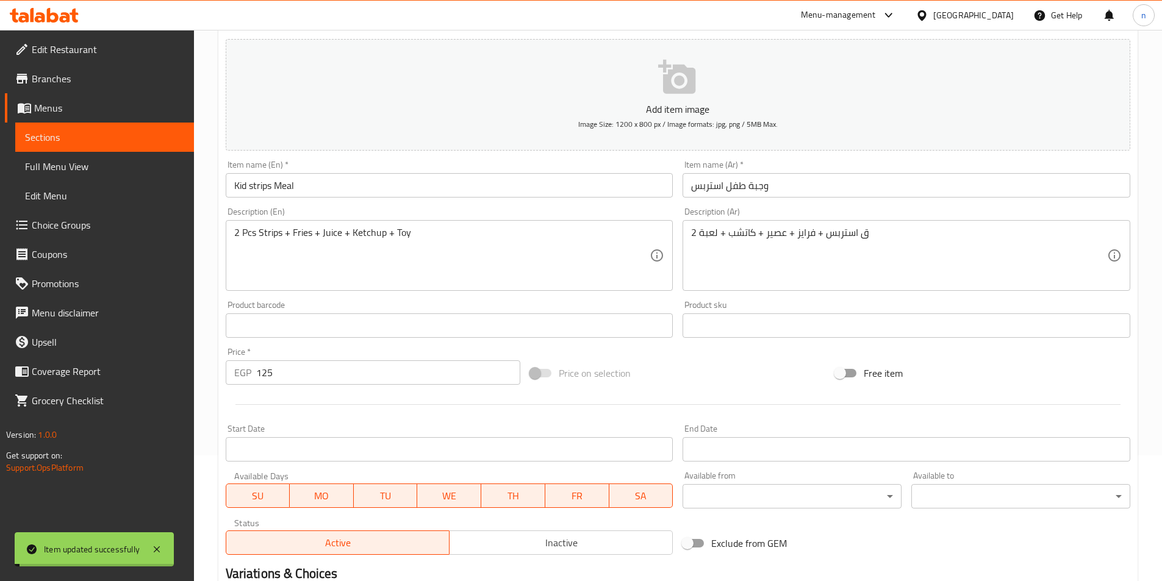
scroll to position [0, 0]
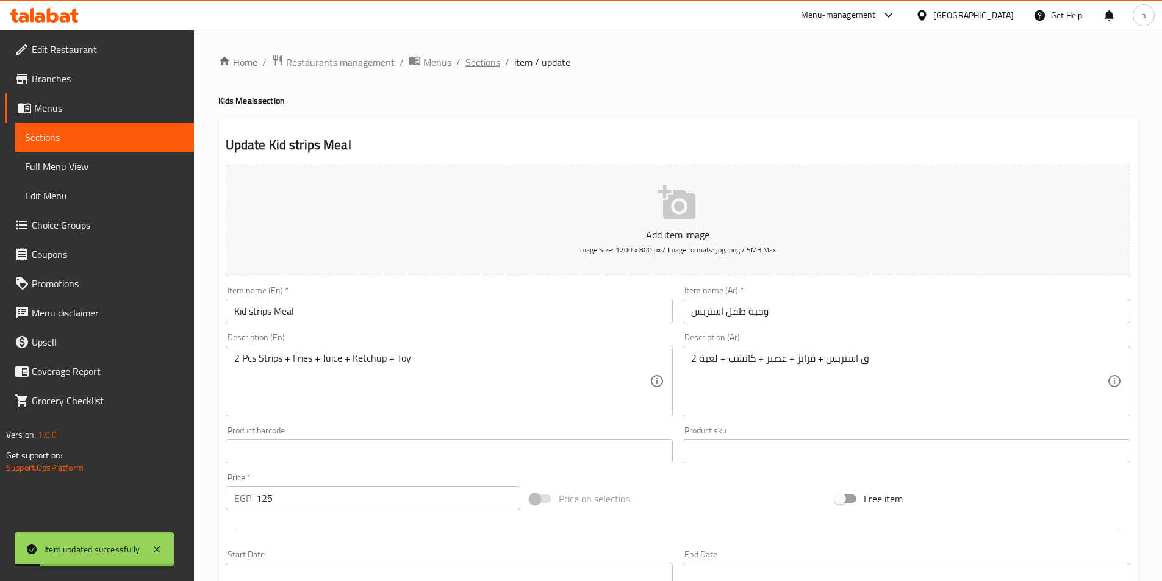
click at [488, 66] on span "Sections" at bounding box center [482, 62] width 35 height 15
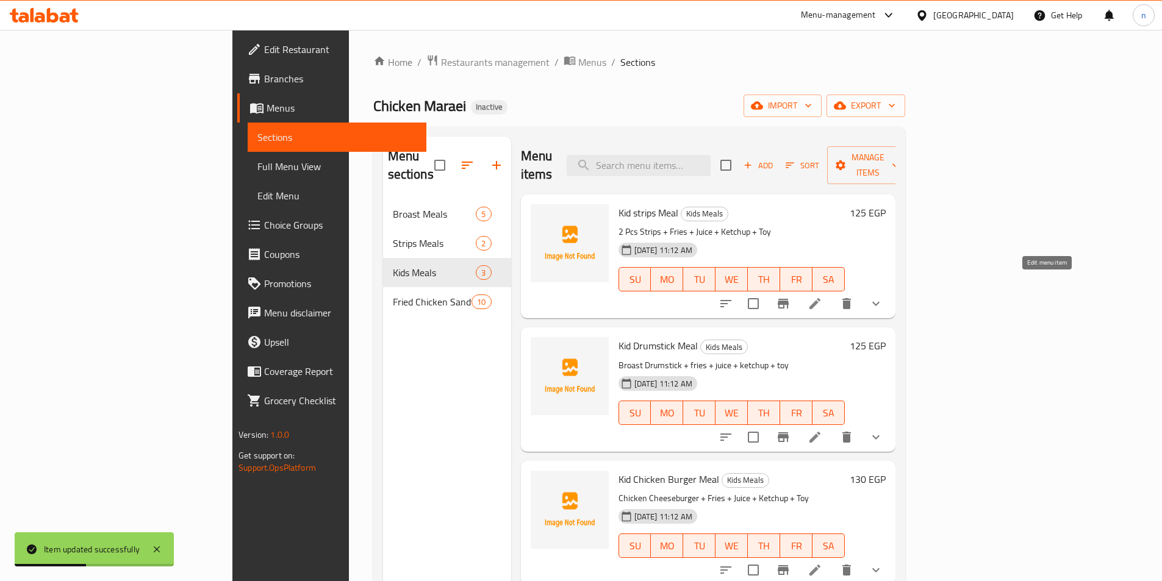
click at [820, 298] on icon at bounding box center [814, 303] width 11 height 11
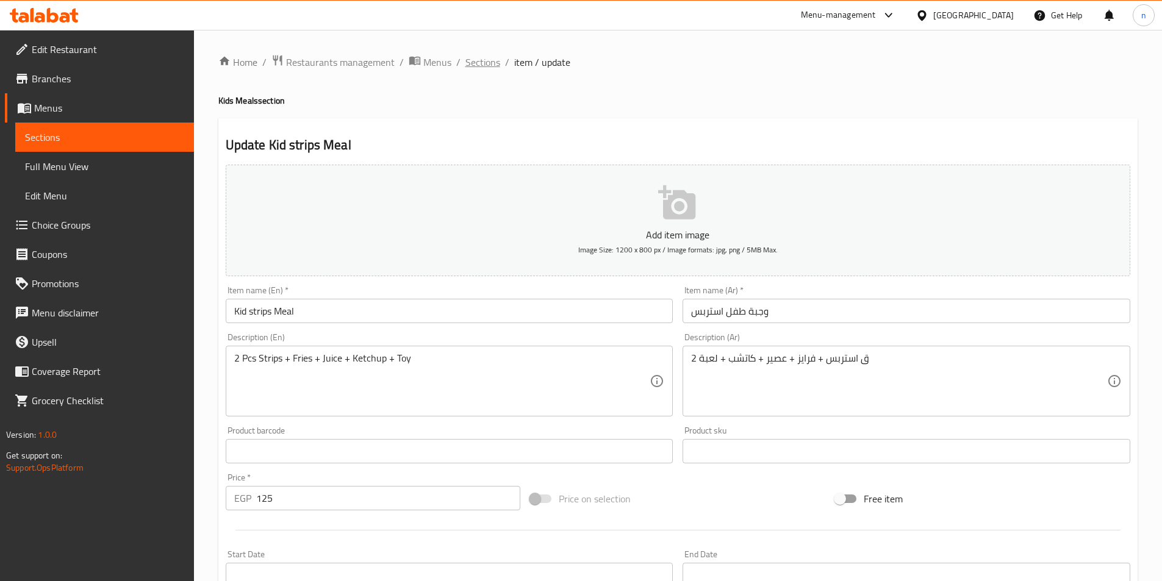
click at [482, 59] on span "Sections" at bounding box center [482, 62] width 35 height 15
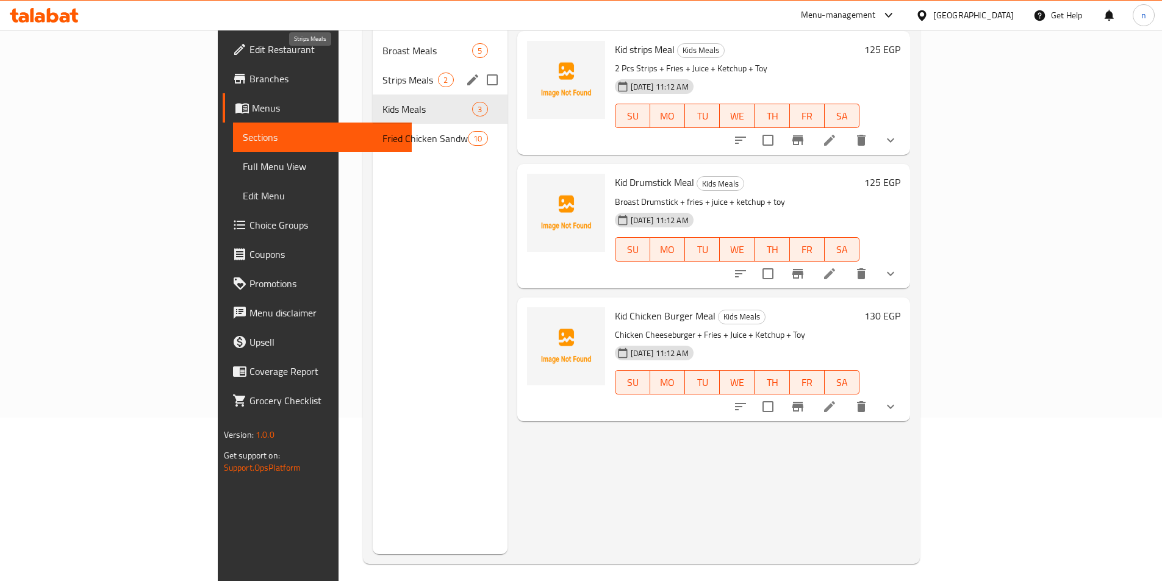
scroll to position [171, 0]
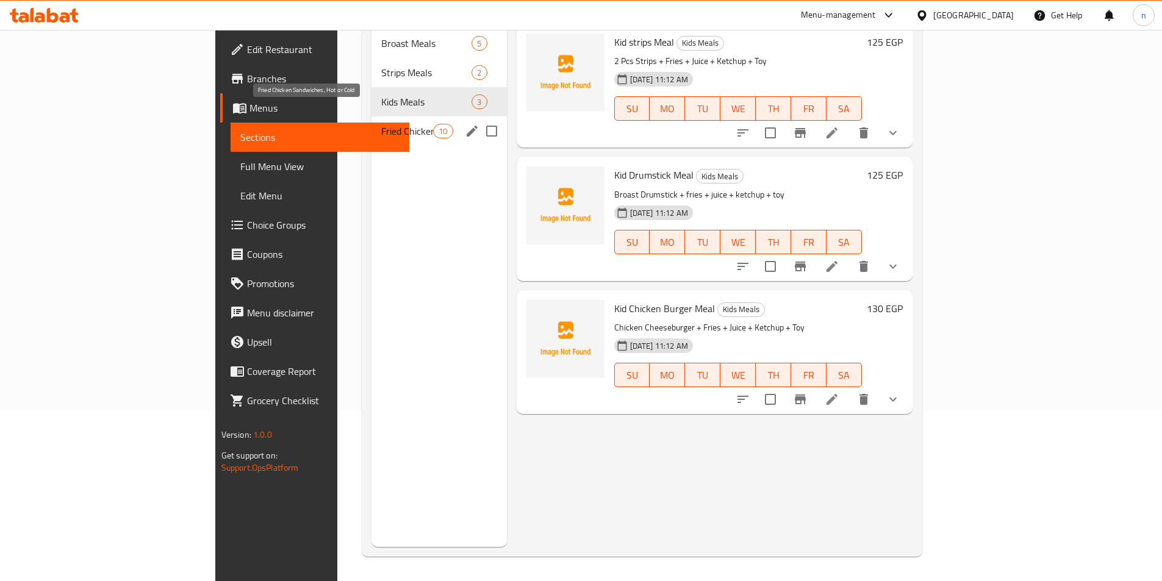
click at [381, 124] on span "Fried Chicken Sandwiches, Hot or Cold" at bounding box center [407, 131] width 52 height 15
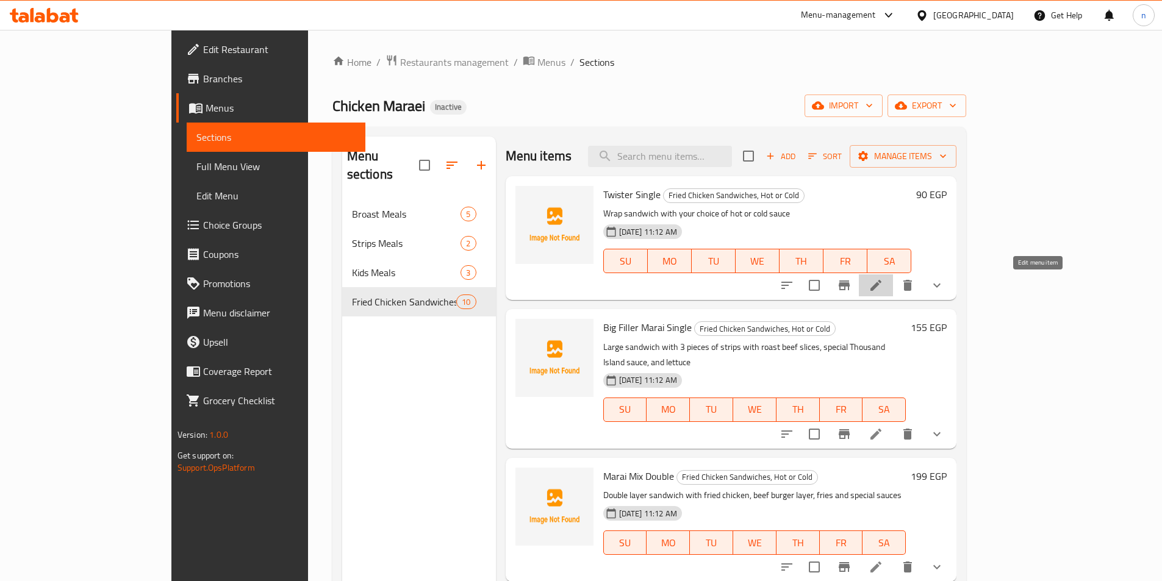
click at [883, 291] on icon at bounding box center [875, 285] width 15 height 15
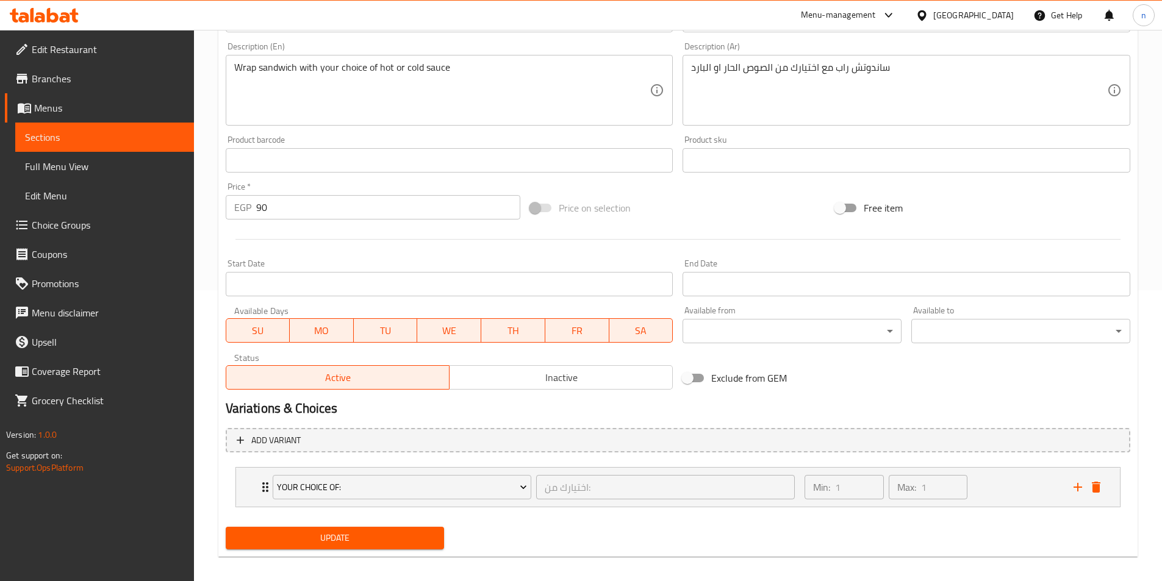
scroll to position [301, 0]
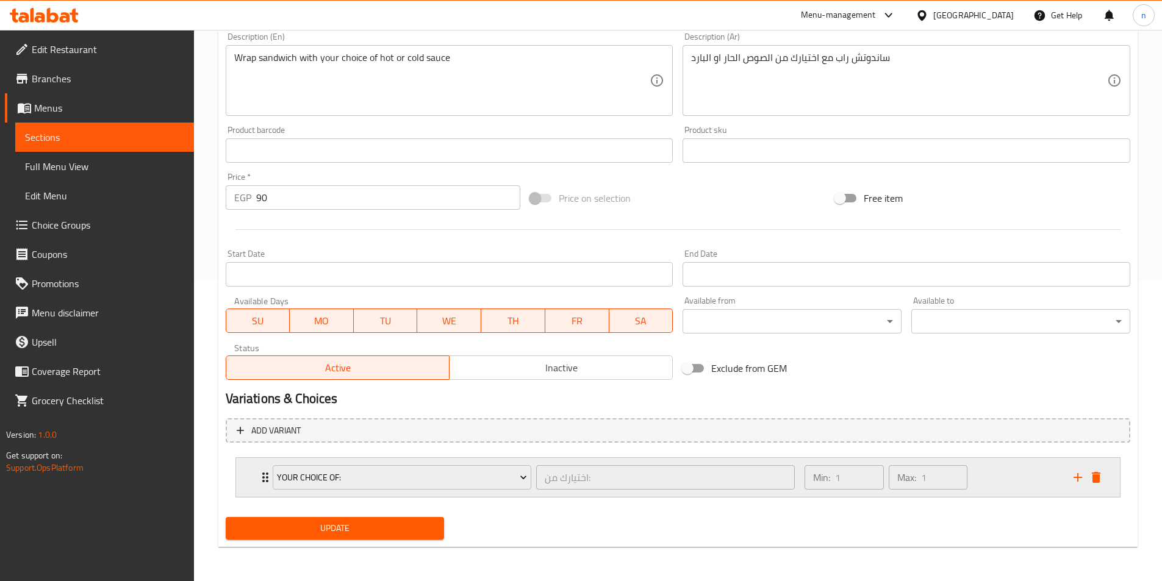
click at [982, 476] on div "Min: 1 ​ Max: 1 ​" at bounding box center [931, 477] width 268 height 39
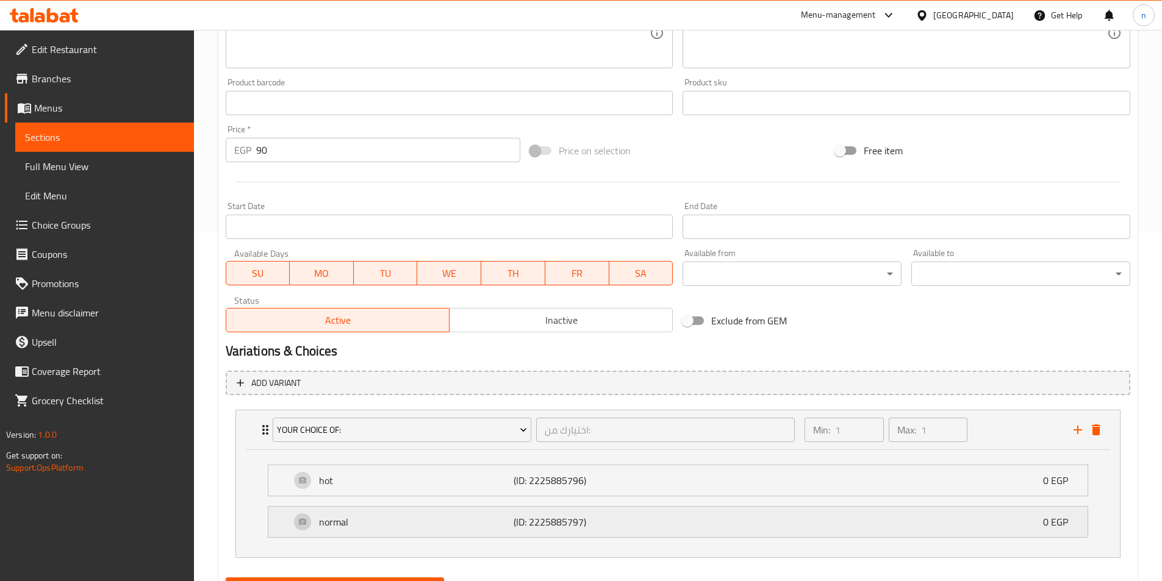
scroll to position [409, 0]
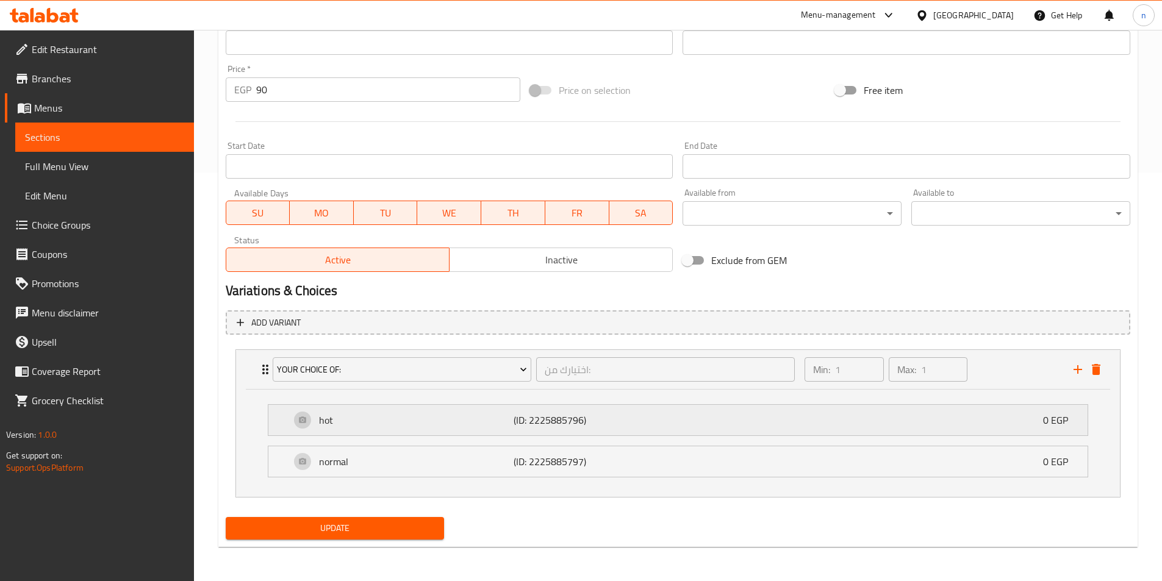
click at [605, 421] on p "(ID: 2225885796)" at bounding box center [578, 420] width 130 height 15
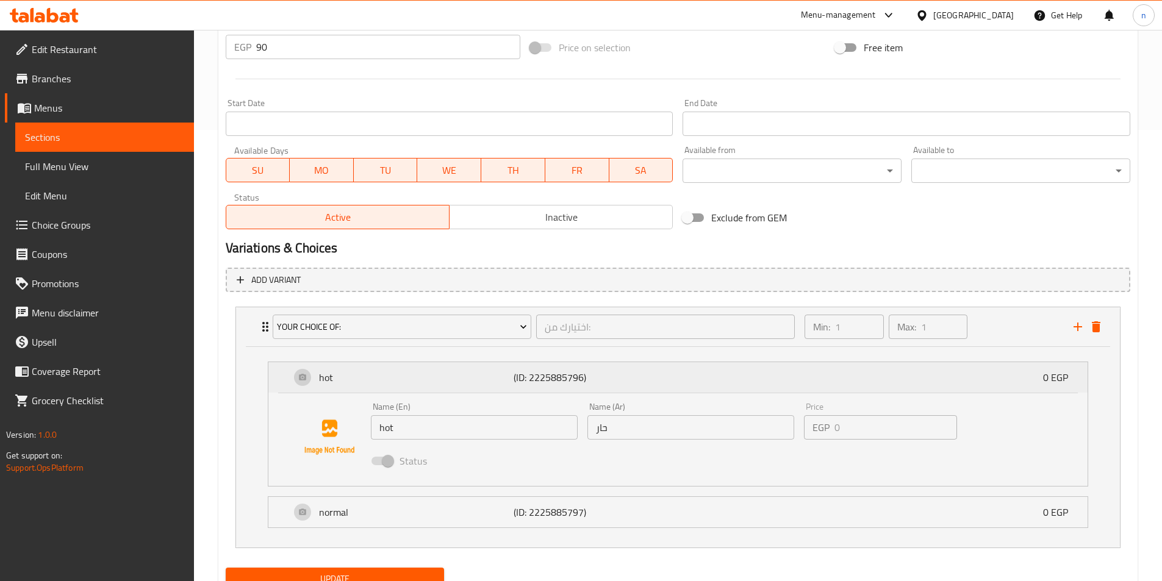
scroll to position [502, 0]
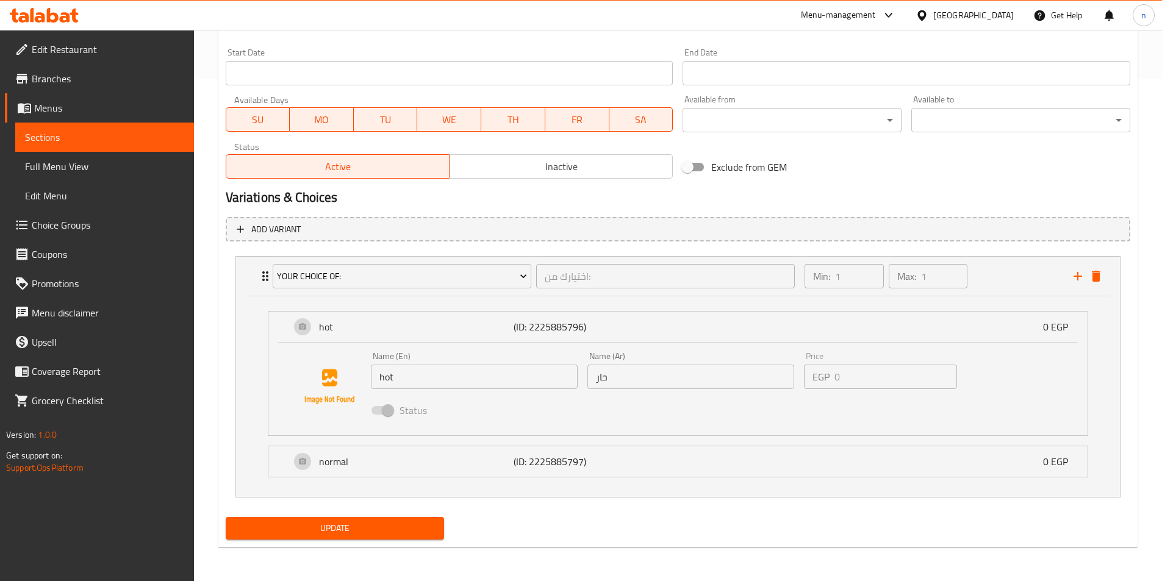
click at [441, 374] on input "hot" at bounding box center [474, 377] width 207 height 24
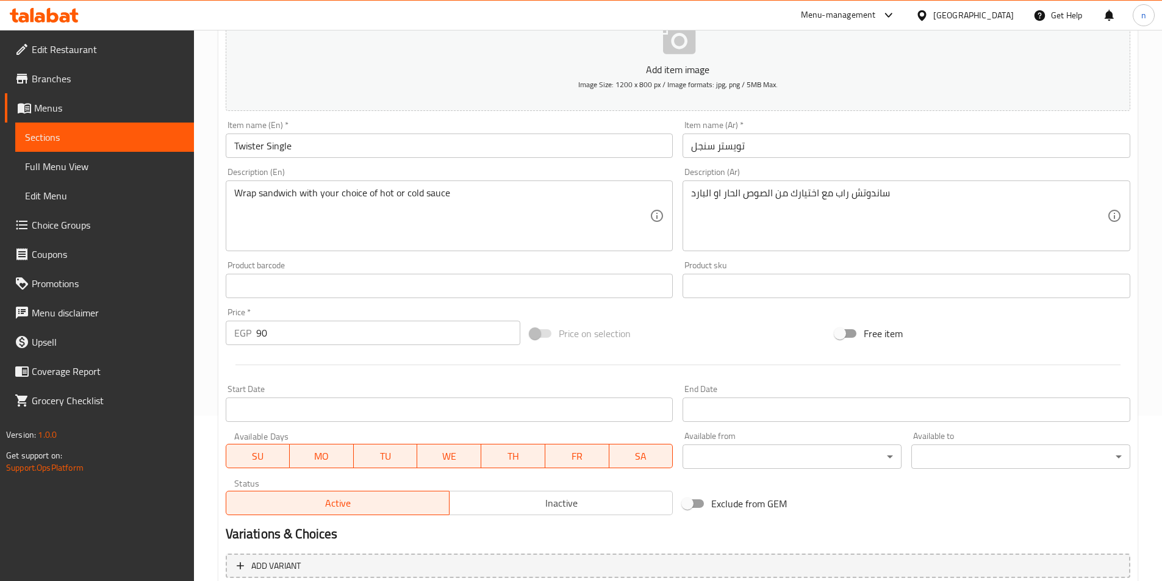
scroll to position [136, 0]
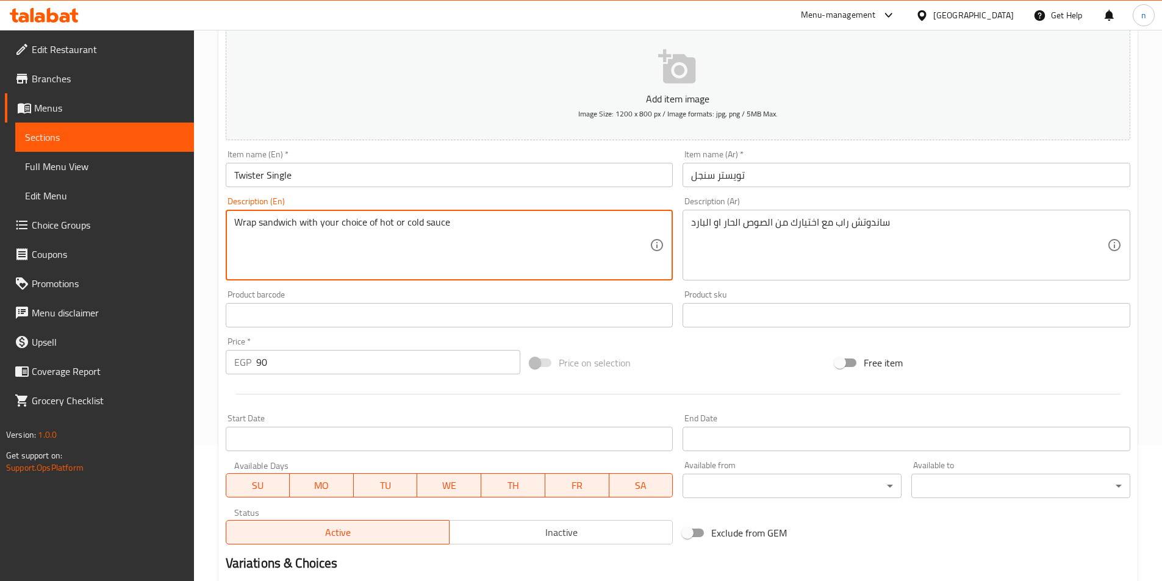
click at [440, 227] on textarea "Wrap sandwich with your choice of hot or cold sauce" at bounding box center [442, 245] width 416 height 58
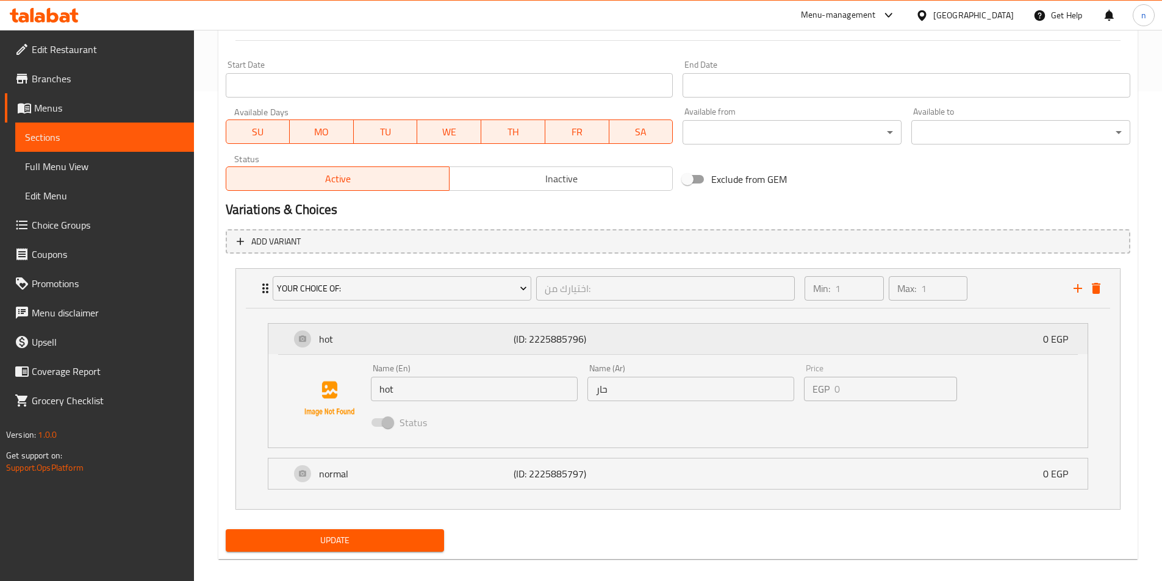
scroll to position [502, 0]
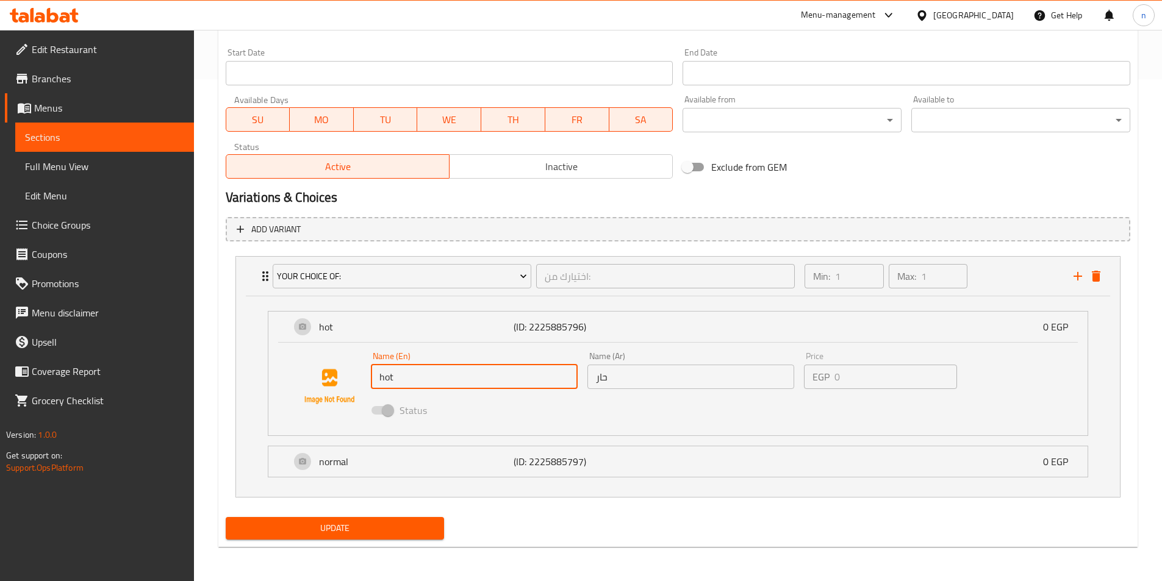
click at [493, 376] on input "hot" at bounding box center [474, 377] width 207 height 24
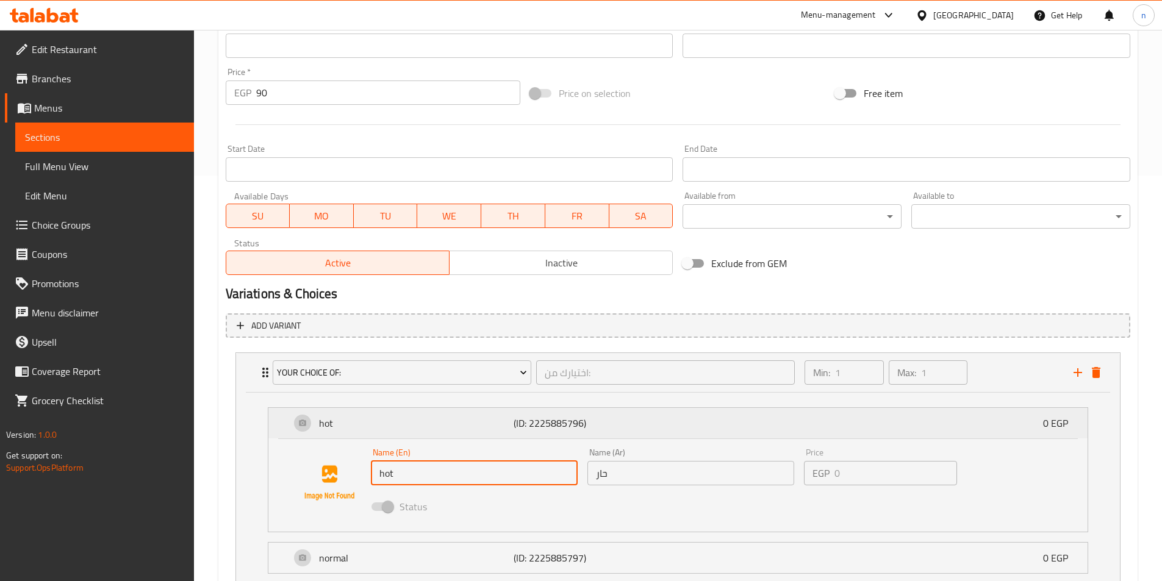
scroll to position [380, 0]
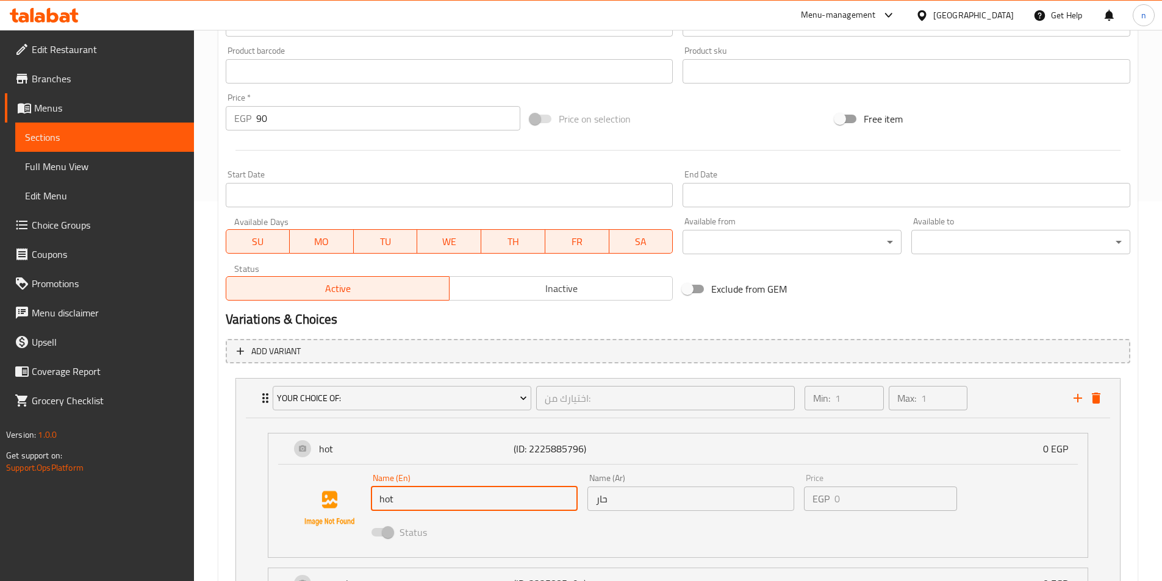
click at [53, 227] on span "Choice Groups" at bounding box center [108, 225] width 152 height 15
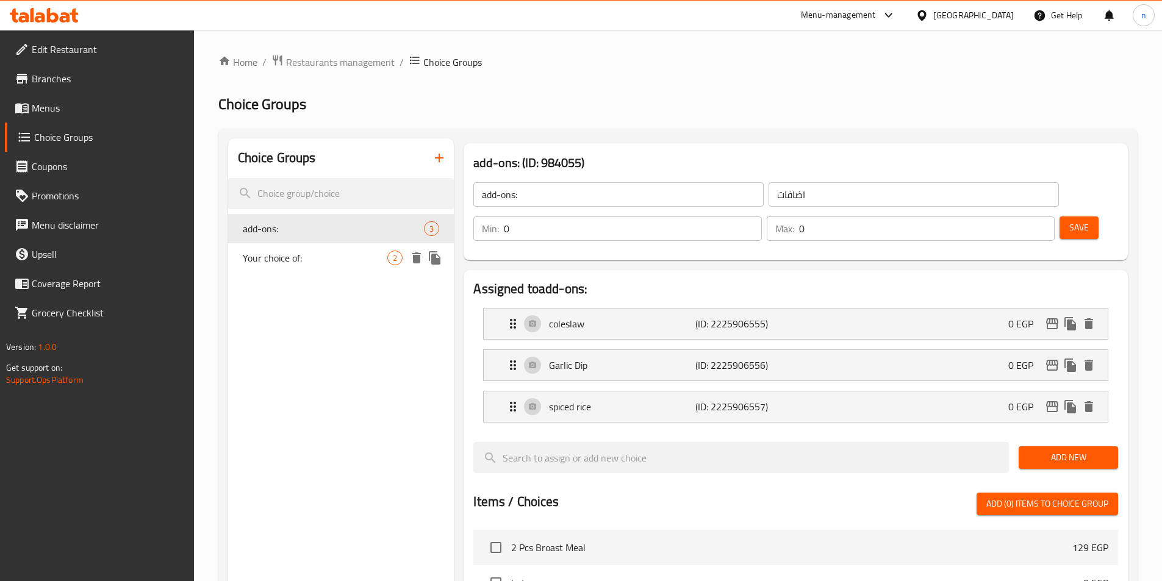
click at [341, 264] on span "Your choice of:" at bounding box center [315, 258] width 145 height 15
type input "Your choice of:"
type input "اختيارك من:"
type input "1"
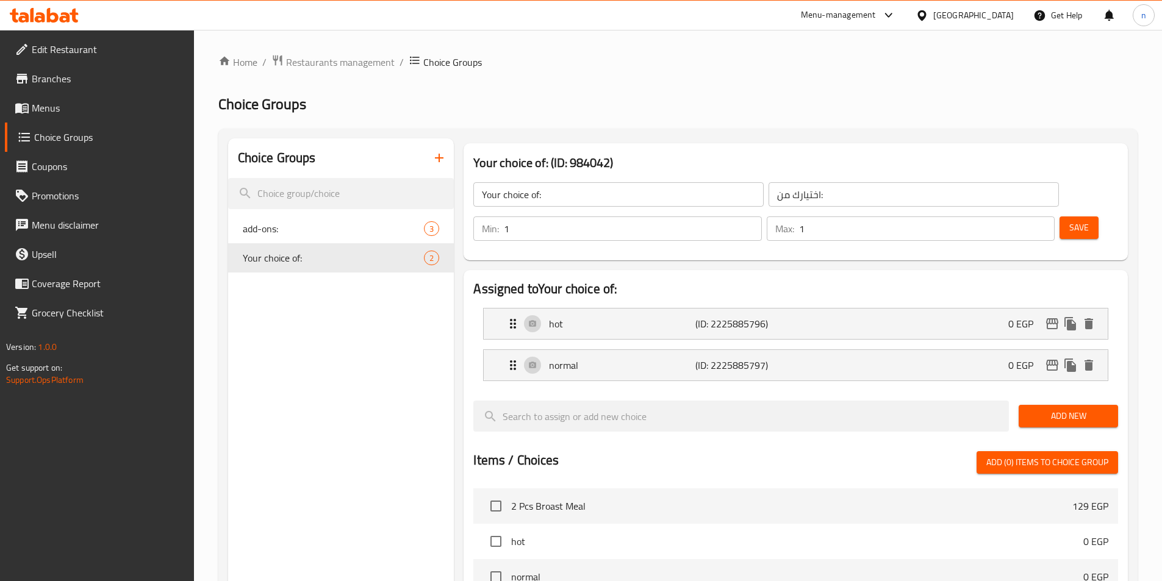
click at [804, 306] on li "hot (ID: 2225885796) 0 EGP Name (En) hot Name (En) Name (Ar) حار Name (Ar) Pric…" at bounding box center [795, 323] width 644 height 41
click at [662, 316] on p "hot" at bounding box center [622, 323] width 146 height 15
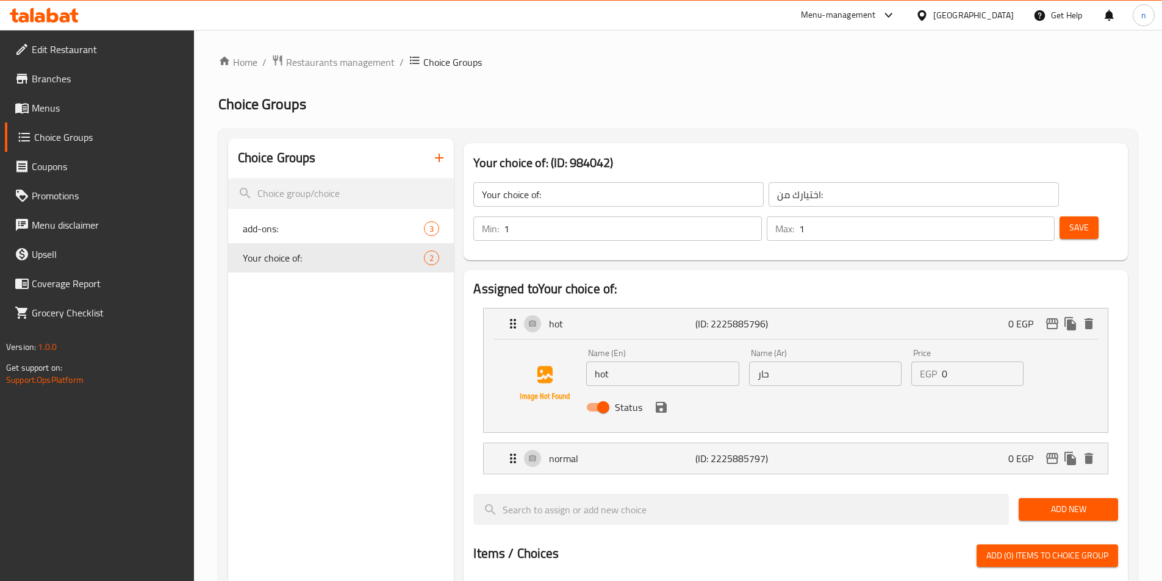
click at [648, 362] on input "hot" at bounding box center [662, 374] width 152 height 24
paste input "sauce"
type input "hot sauce"
click at [774, 362] on input "حار" at bounding box center [825, 374] width 152 height 24
click at [757, 362] on input "حار" at bounding box center [825, 374] width 152 height 24
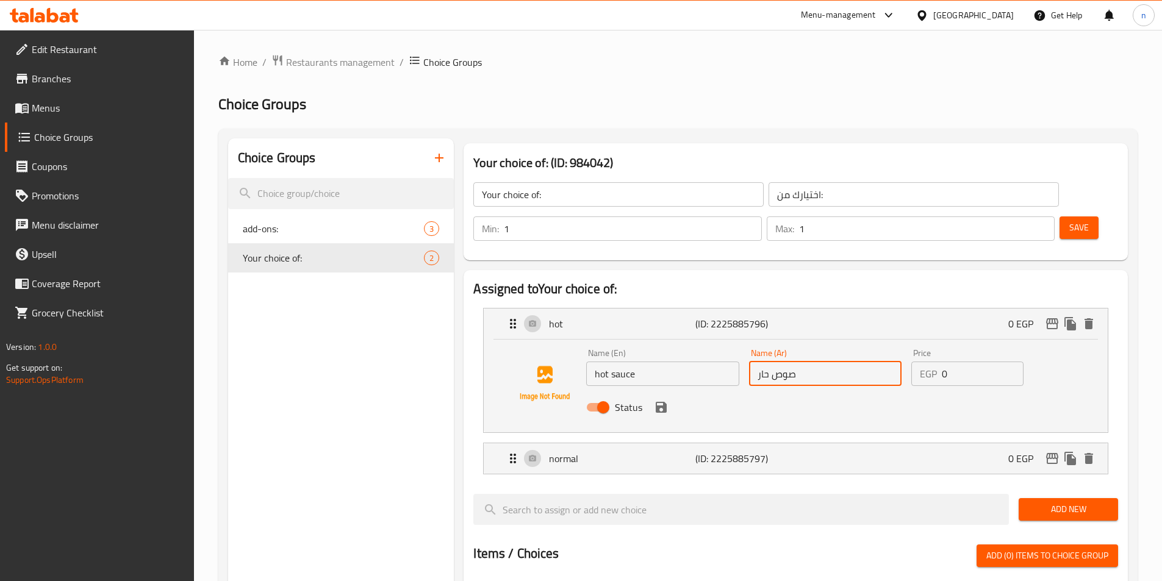
type input "صوص حار"
click at [346, 438] on div "Choice Groups add-ons: 3 Your choice of: 2" at bounding box center [341, 581] width 226 height 887
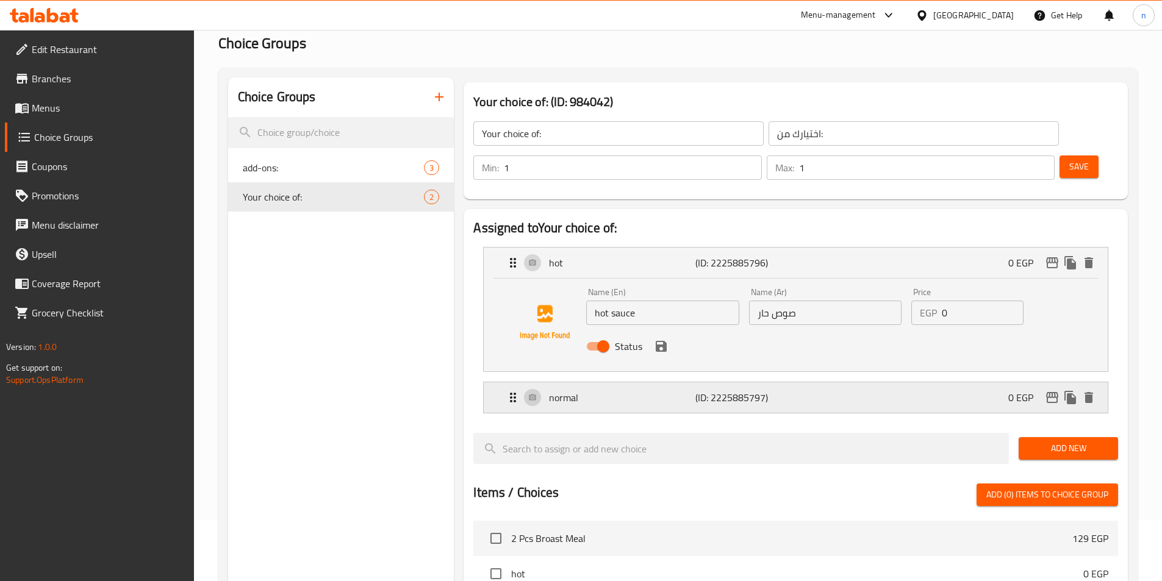
click at [810, 382] on div "normal (ID: 2225885797) 0 EGP" at bounding box center [798, 397] width 587 height 30
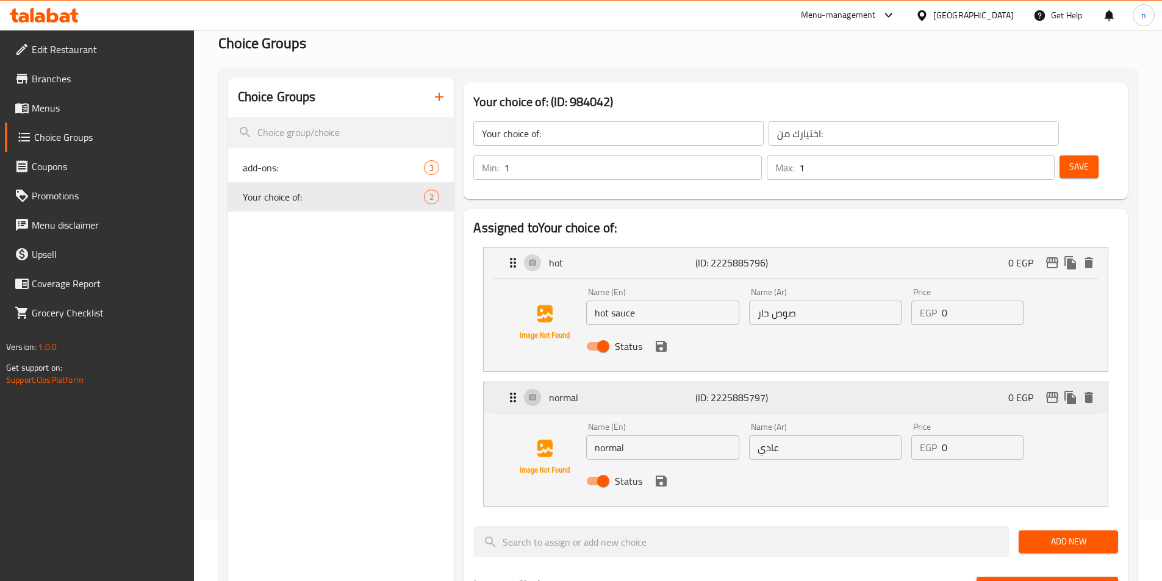
scroll to position [183, 0]
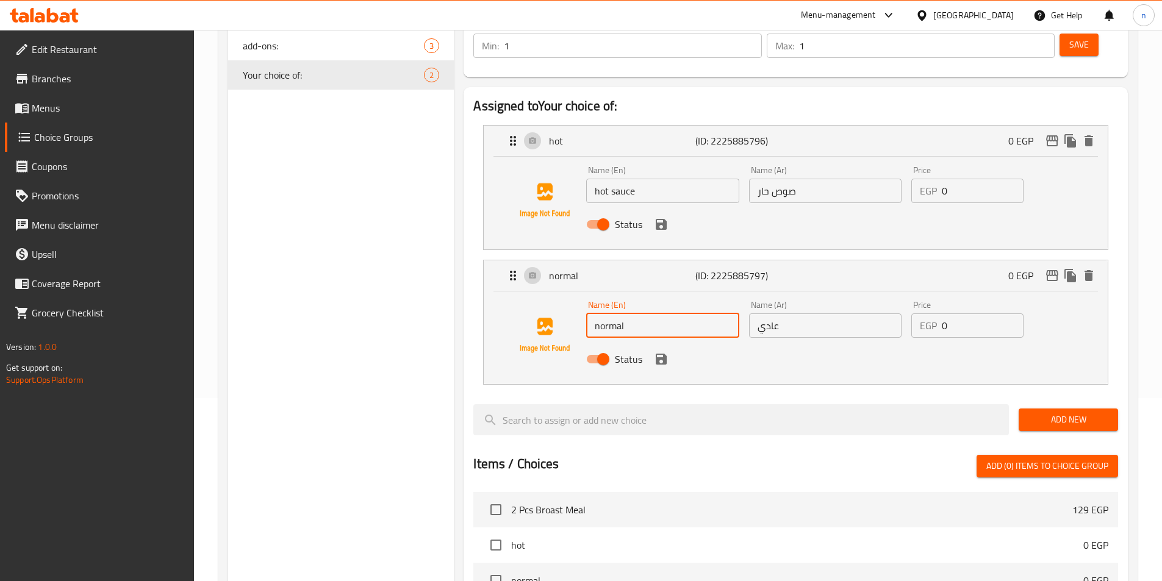
click at [677, 313] on input "normal" at bounding box center [662, 325] width 152 height 24
paste input "sauce"
type input "normal sauce"
click at [758, 313] on input "عادي" at bounding box center [825, 325] width 152 height 24
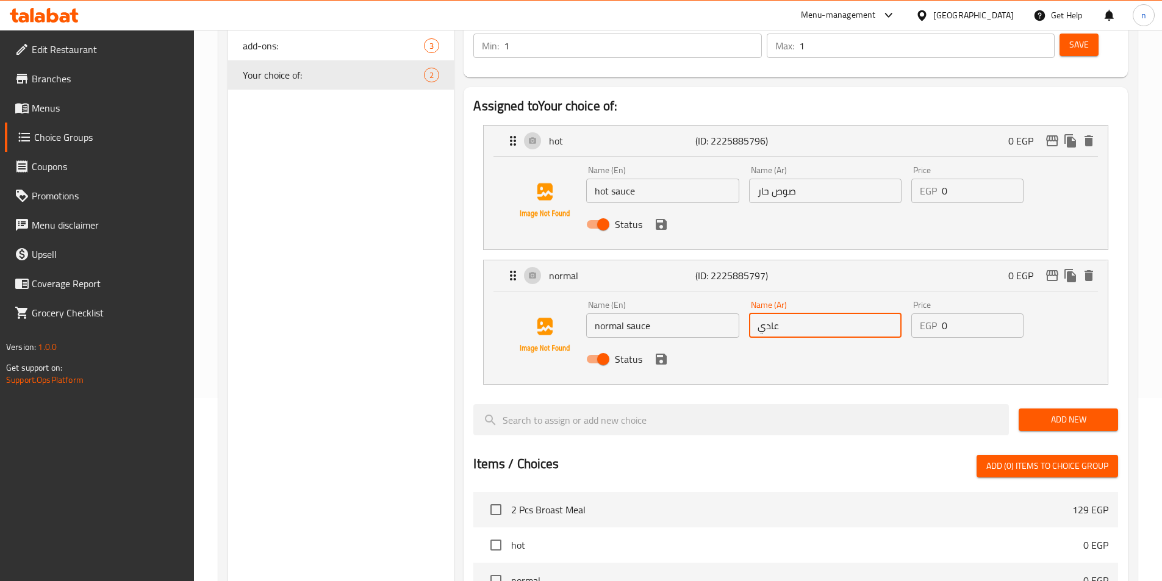
click at [771, 313] on input "عادي" at bounding box center [825, 325] width 152 height 24
paste input "cold sauce"
click at [582, 296] on img at bounding box center [544, 335] width 78 height 78
type input "cold sauce"
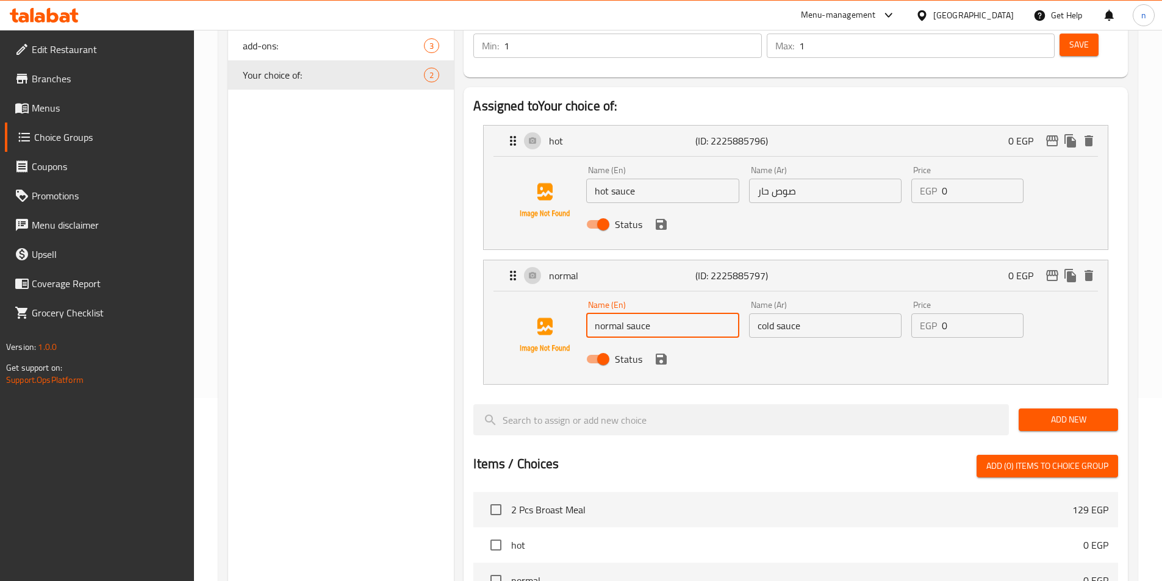
click at [633, 313] on input "normal sauce" at bounding box center [662, 325] width 152 height 24
paste input "cold"
type input "cold sauce"
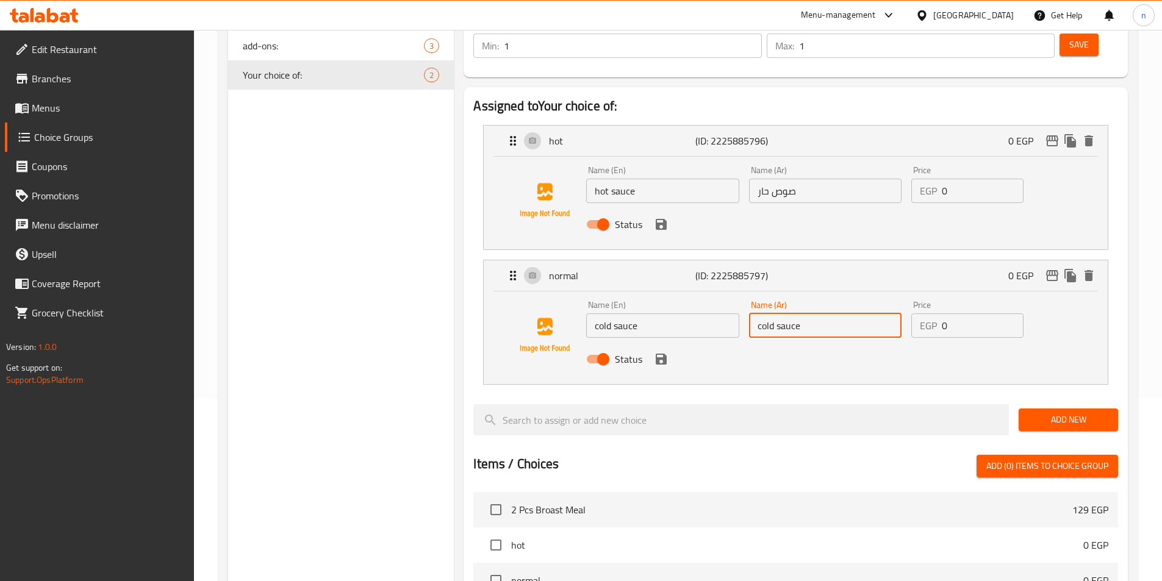
click at [796, 313] on input "cold sauce" at bounding box center [825, 325] width 152 height 24
paste input "صلصة باردة"
click at [796, 313] on input "صلصة باردة" at bounding box center [825, 325] width 152 height 24
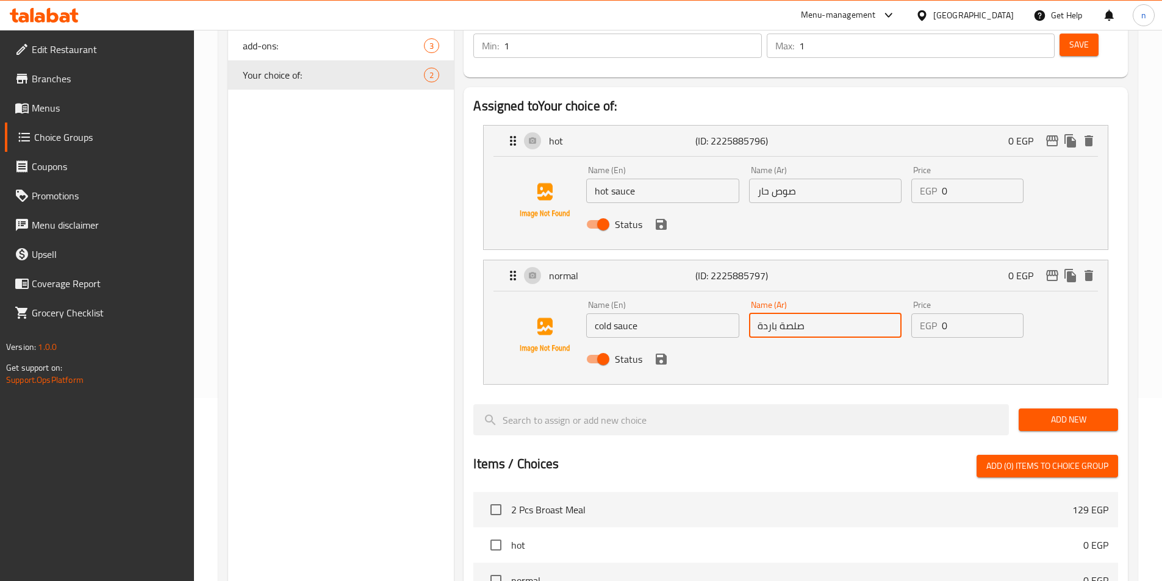
click at [796, 313] on input "صلصة باردة" at bounding box center [825, 325] width 152 height 24
type input "صوص باردة"
click at [366, 360] on div "Choice Groups add-ons: 3 Your choice of: 2" at bounding box center [341, 445] width 226 height 980
click at [659, 219] on icon "save" at bounding box center [660, 224] width 11 height 11
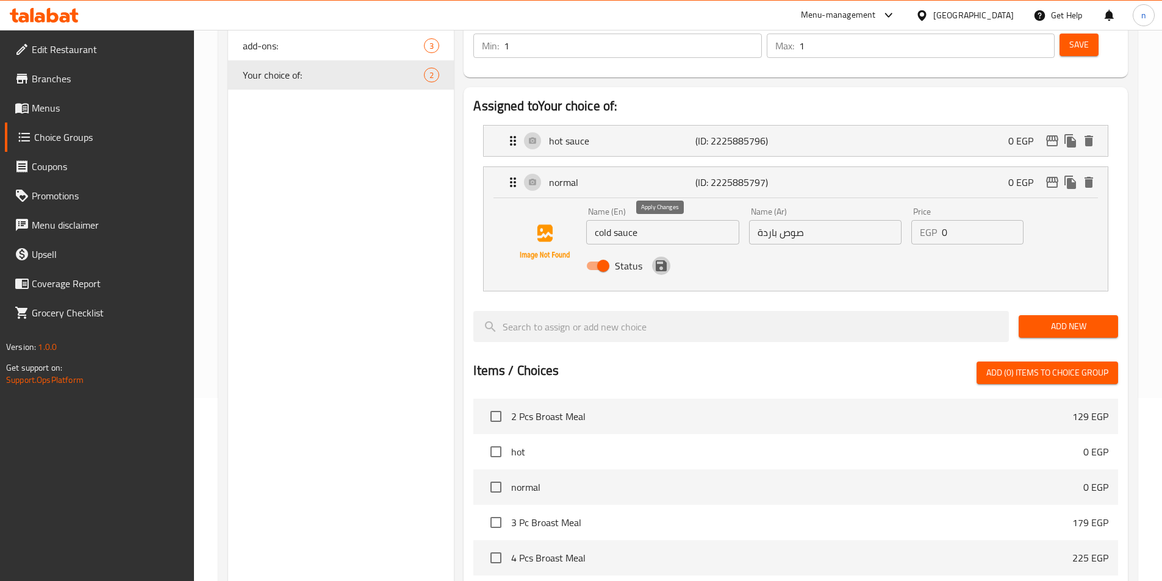
click at [660, 259] on icon "save" at bounding box center [661, 266] width 15 height 15
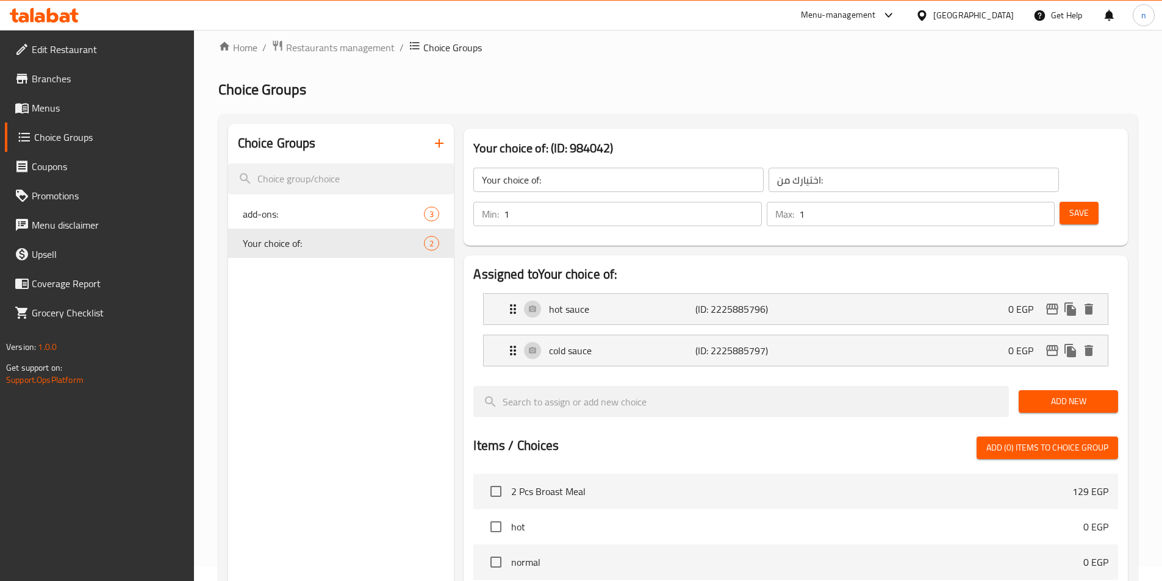
scroll to position [0, 0]
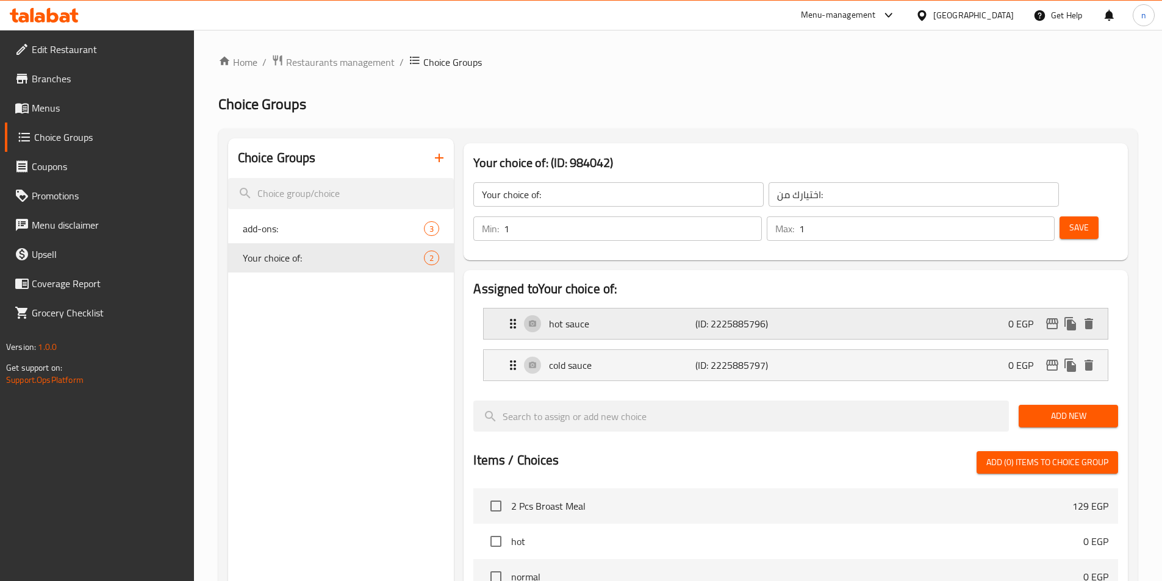
click at [783, 316] on p "(ID: 2225885796)" at bounding box center [744, 323] width 98 height 15
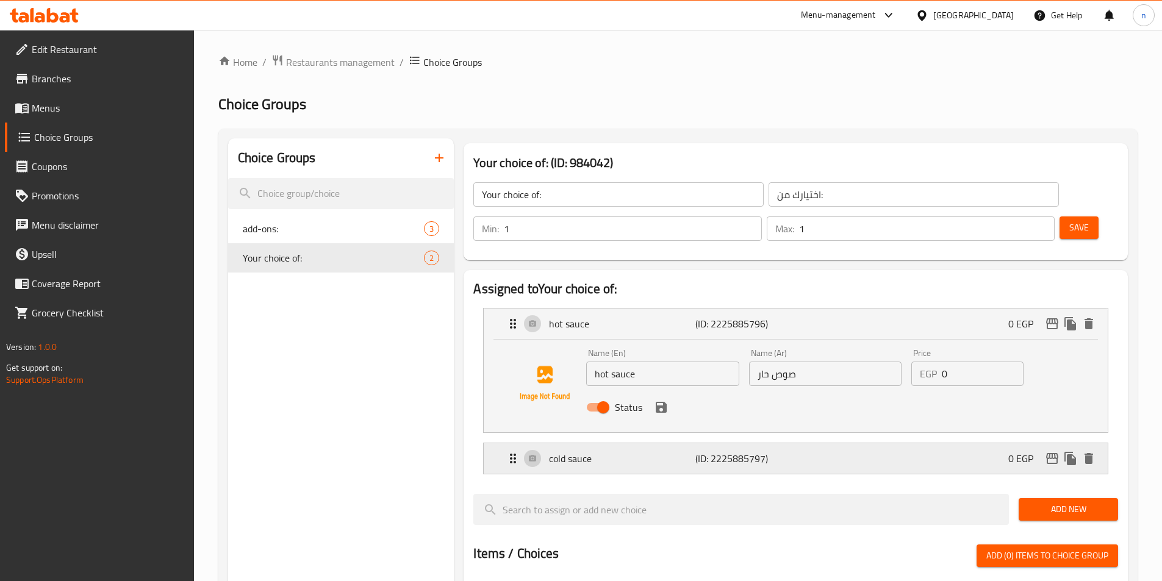
click at [804, 443] on div "cold sauce (ID: 2225885797) 0 EGP" at bounding box center [798, 458] width 587 height 30
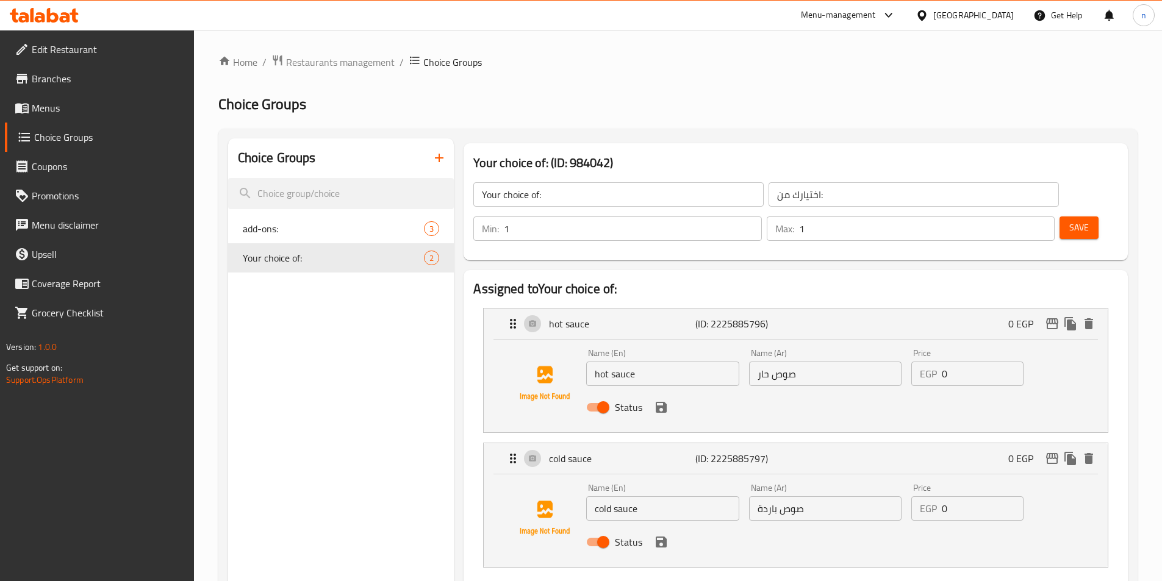
click at [1069, 220] on span "Save" at bounding box center [1079, 227] width 20 height 15
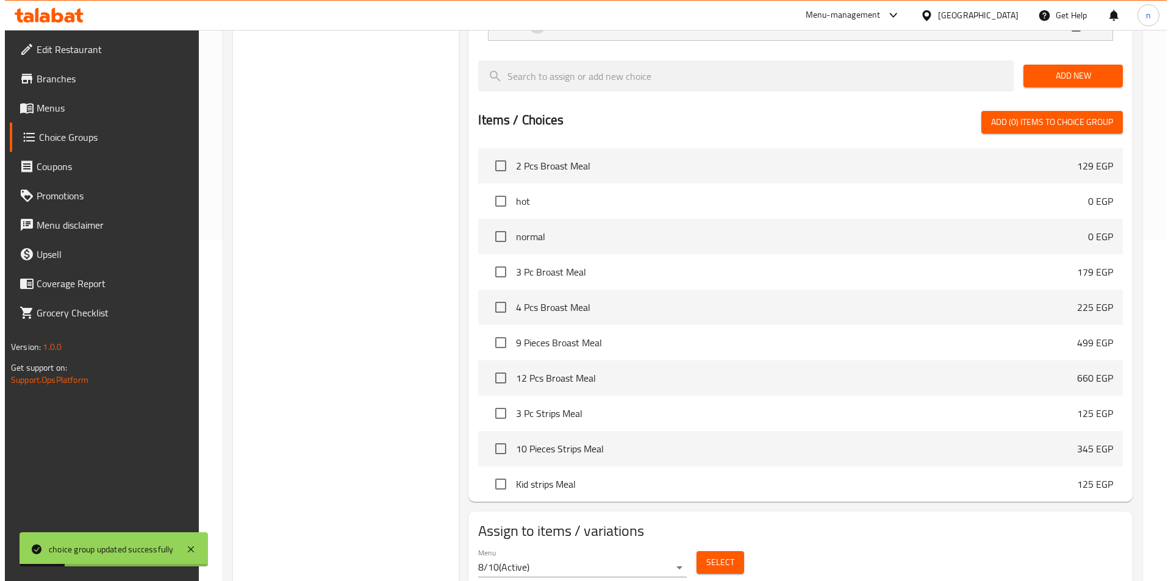
scroll to position [351, 0]
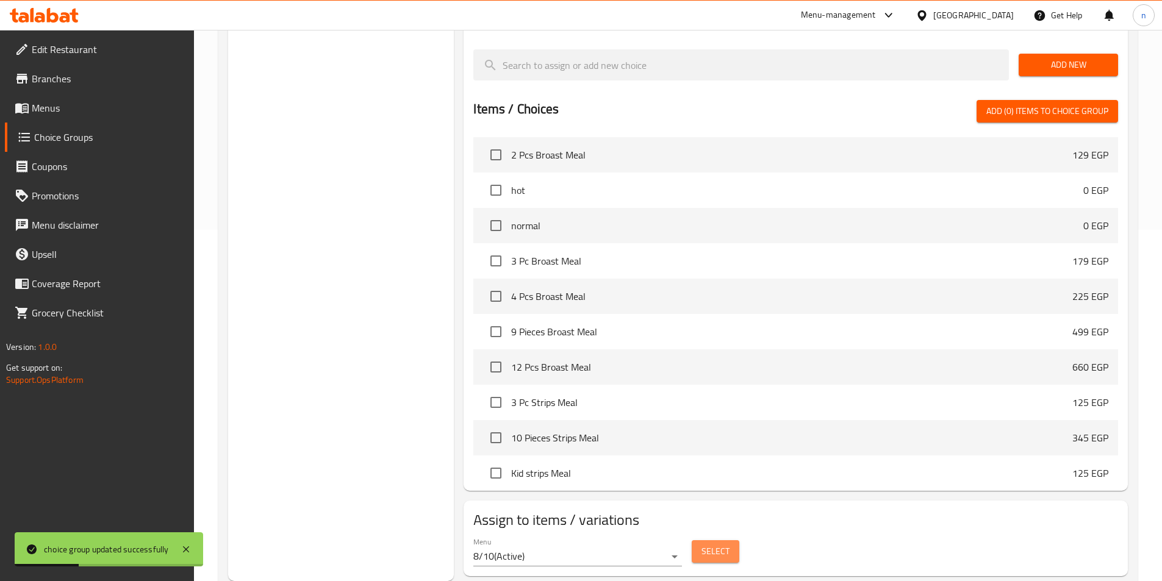
click at [728, 540] on button "Select" at bounding box center [715, 551] width 48 height 23
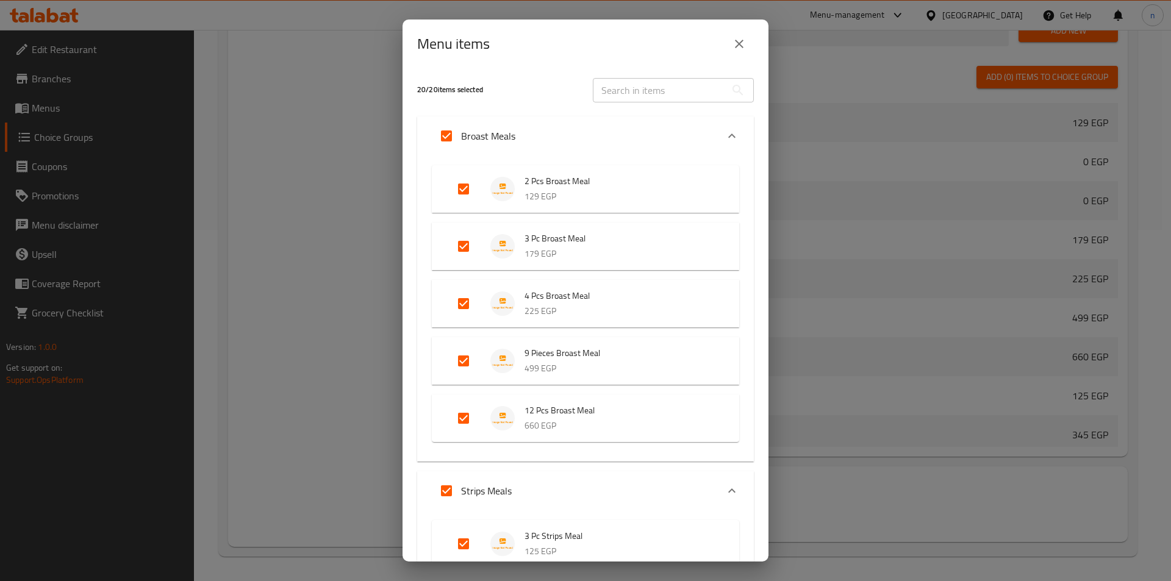
click at [452, 140] on input "Expand" at bounding box center [446, 135] width 29 height 29
checkbox input "false"
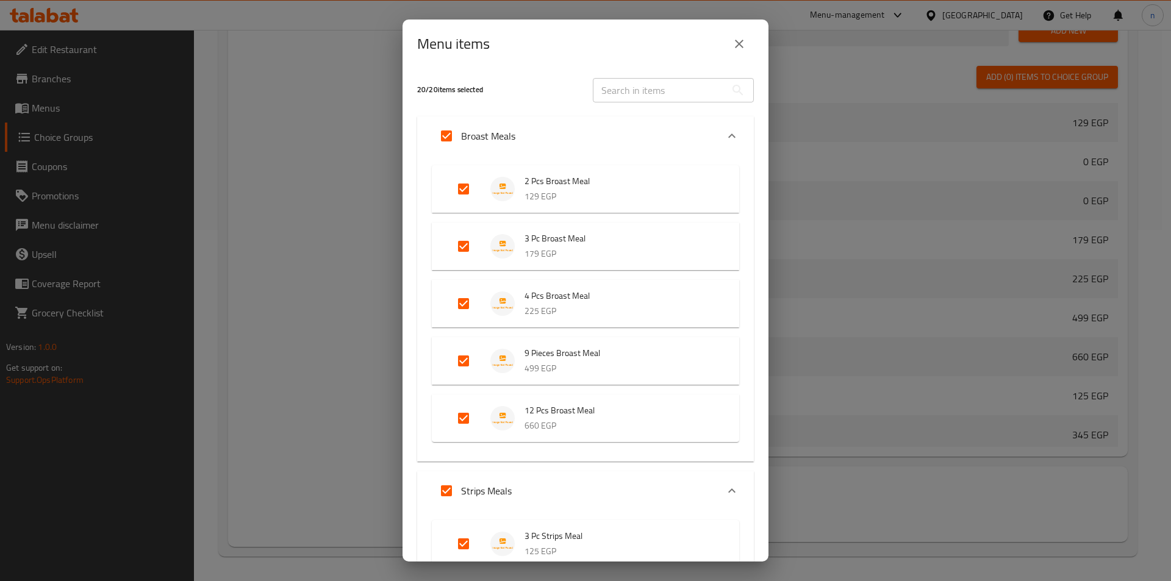
checkbox input "false"
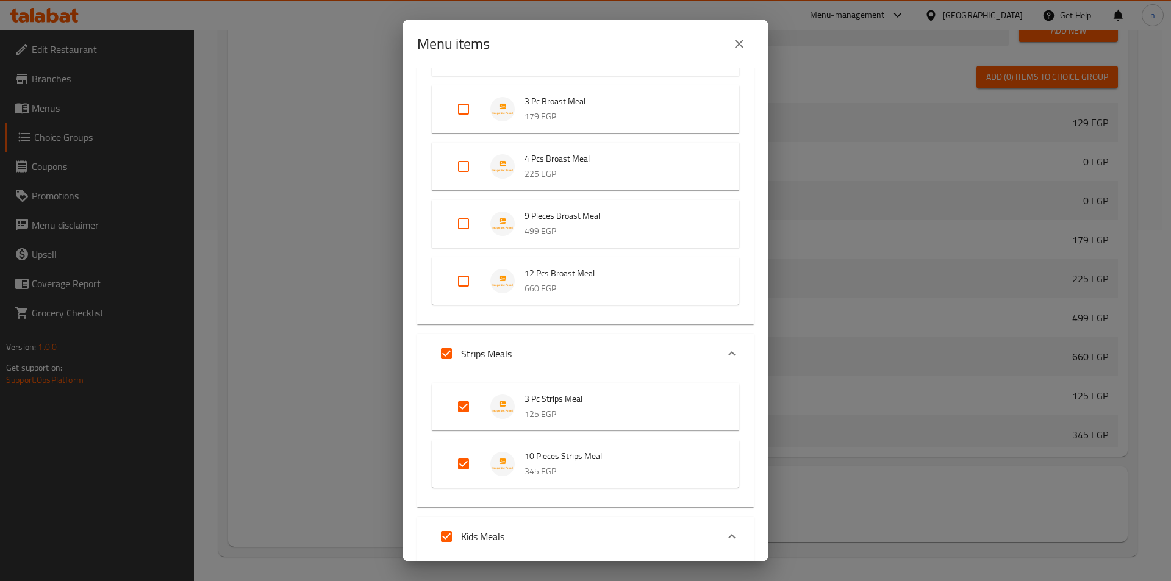
scroll to position [183, 0]
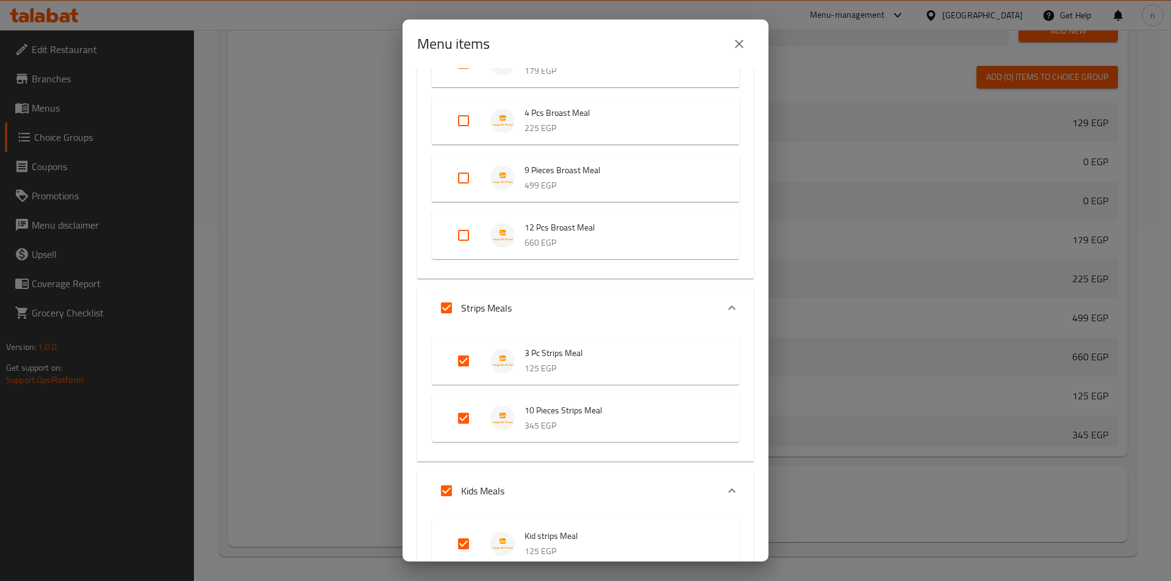
click at [447, 305] on input "Expand" at bounding box center [446, 307] width 29 height 29
checkbox input "false"
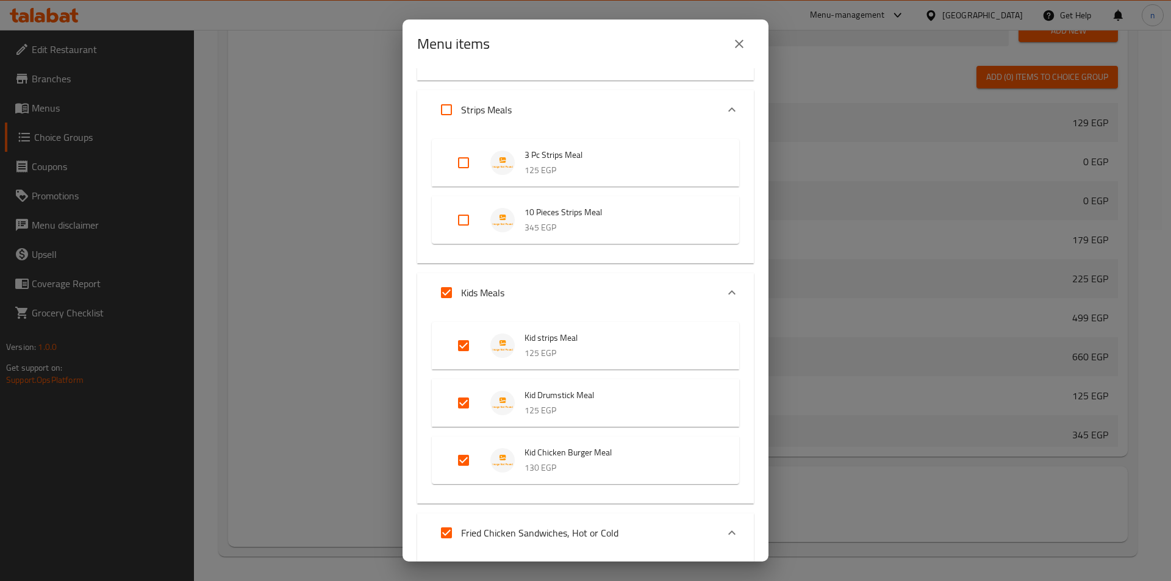
scroll to position [427, 0]
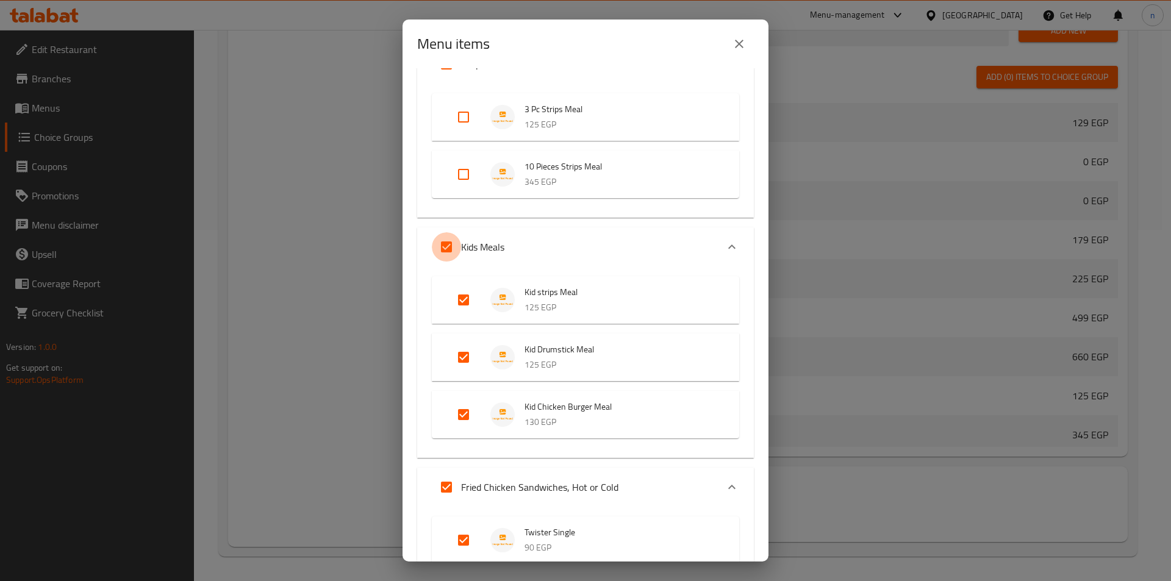
click at [446, 254] on input "Expand" at bounding box center [446, 246] width 29 height 29
checkbox input "false"
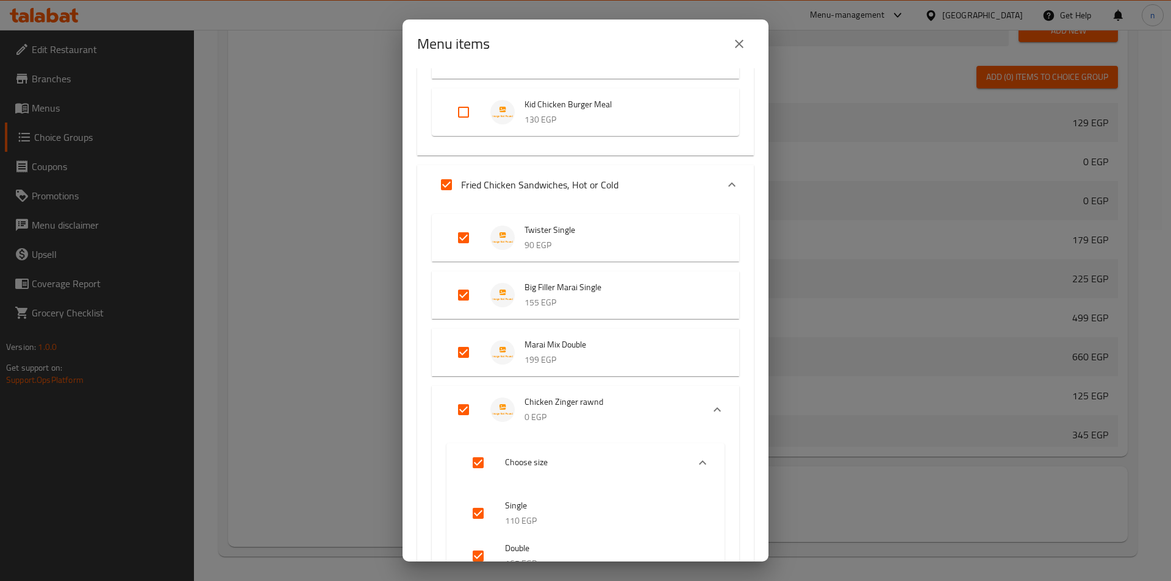
scroll to position [732, 0]
click at [468, 296] on input "Expand" at bounding box center [463, 292] width 29 height 29
checkbox input "false"
click at [469, 352] on input "Expand" at bounding box center [463, 349] width 29 height 29
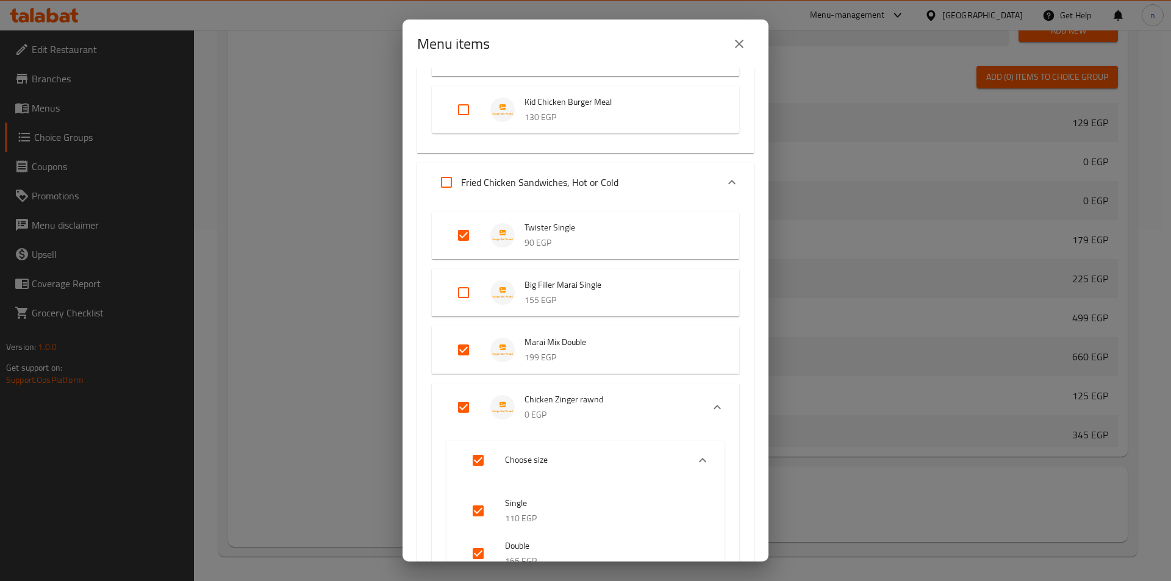
checkbox input "false"
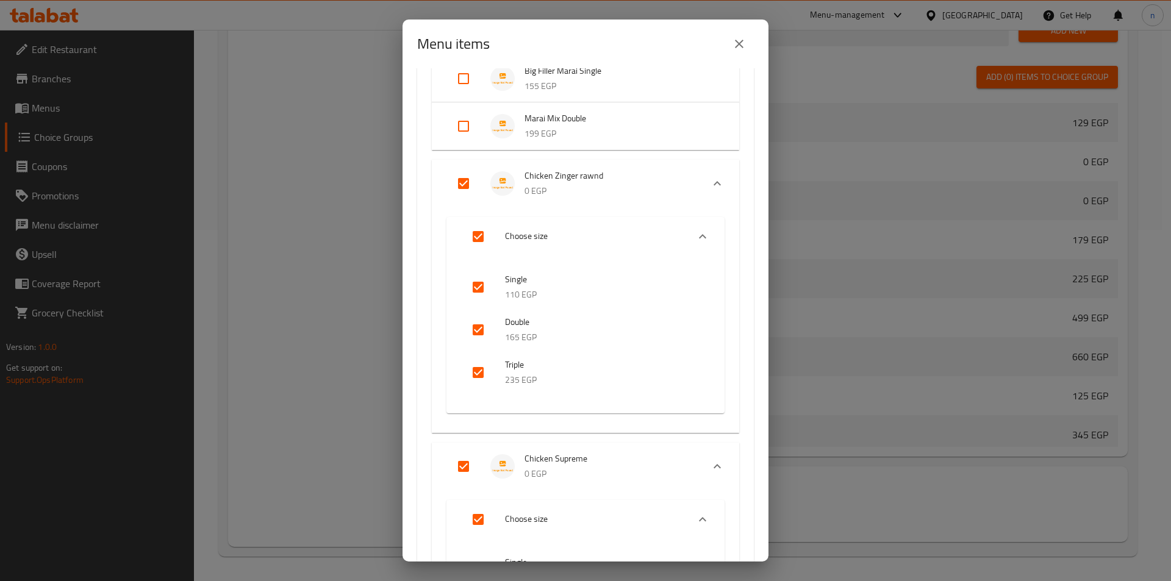
scroll to position [976, 0]
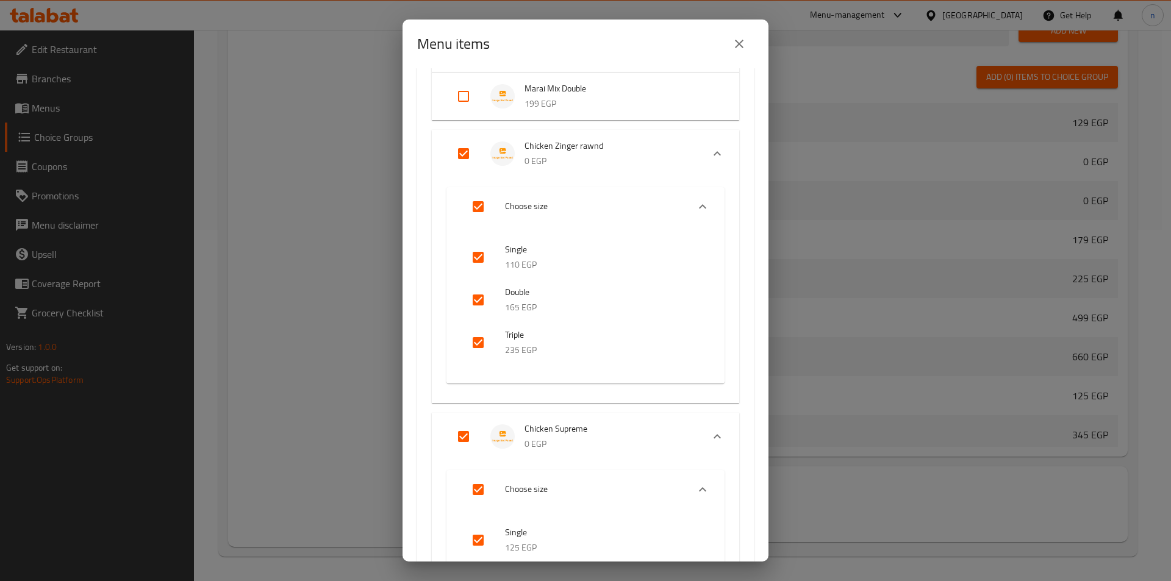
click at [459, 154] on input "Expand" at bounding box center [463, 153] width 29 height 29
checkbox input "false"
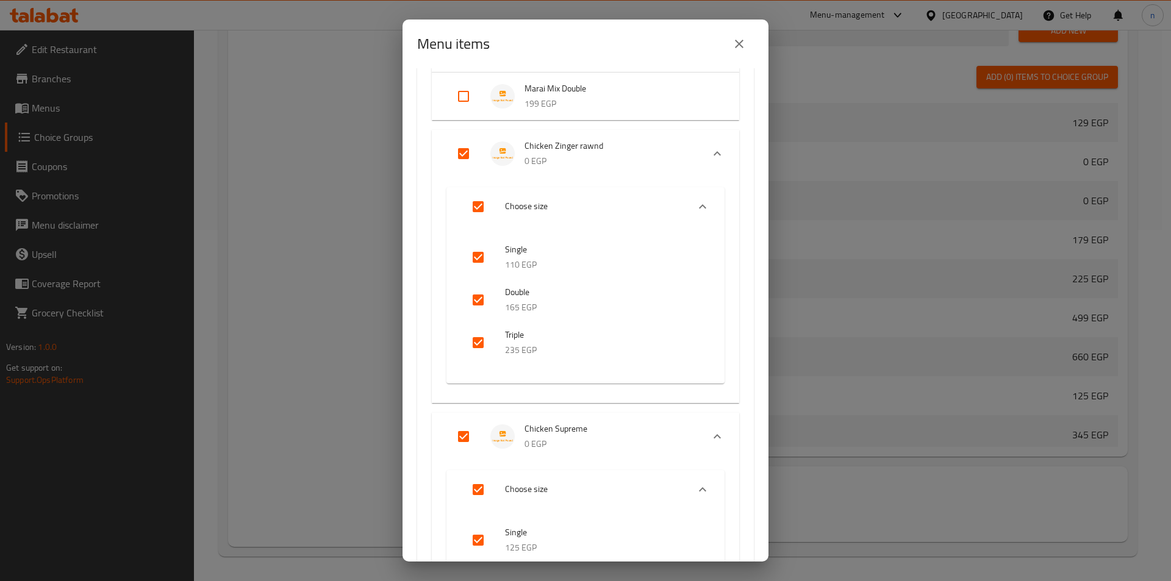
checkbox input "false"
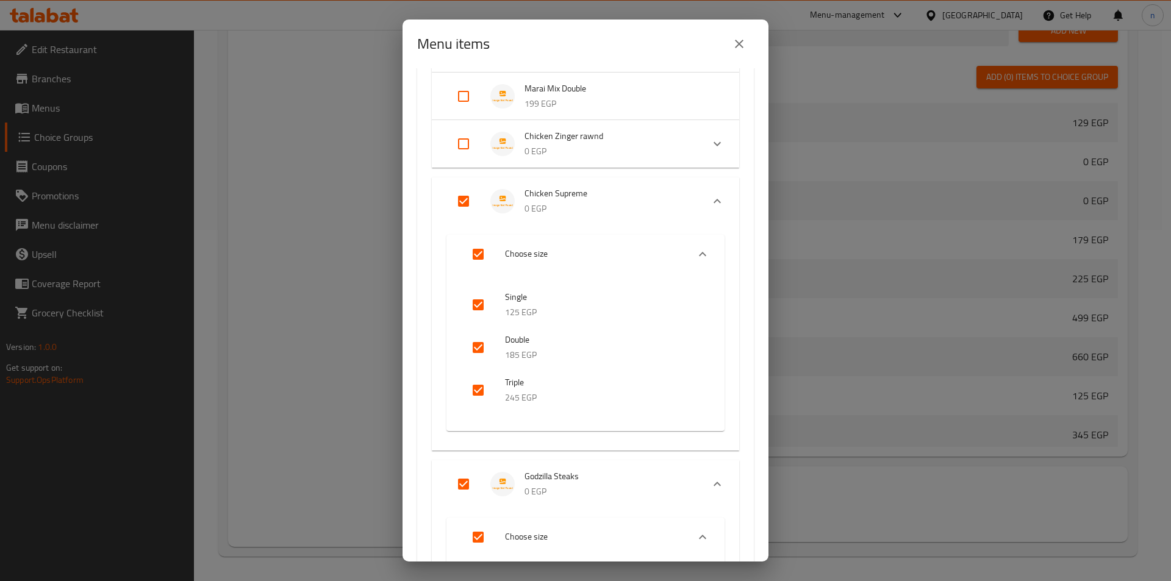
click at [476, 207] on input "Expand" at bounding box center [463, 201] width 29 height 29
checkbox input "false"
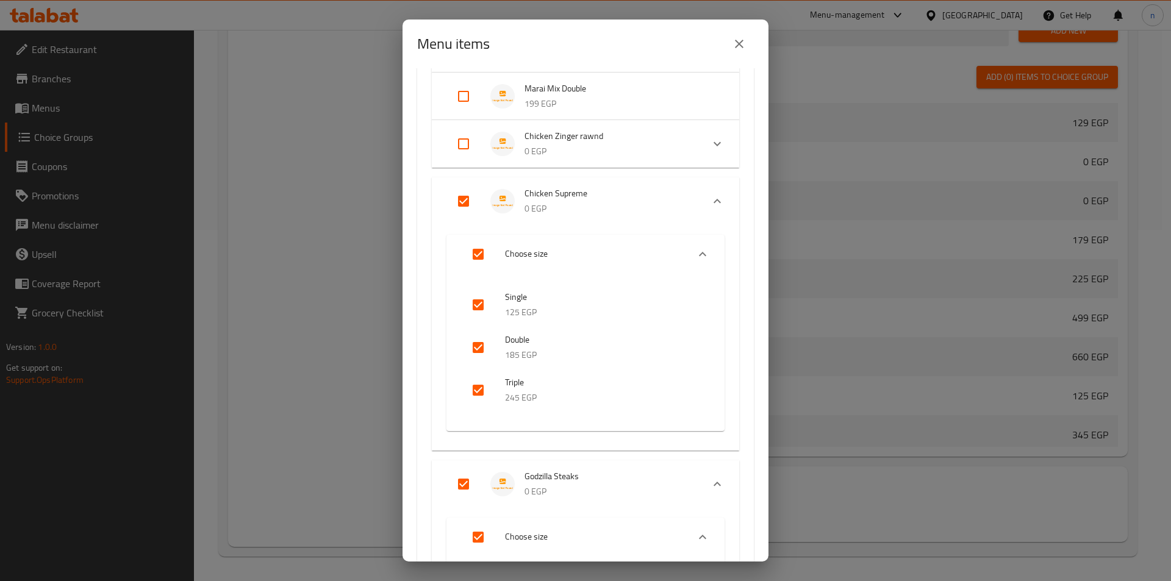
checkbox input "false"
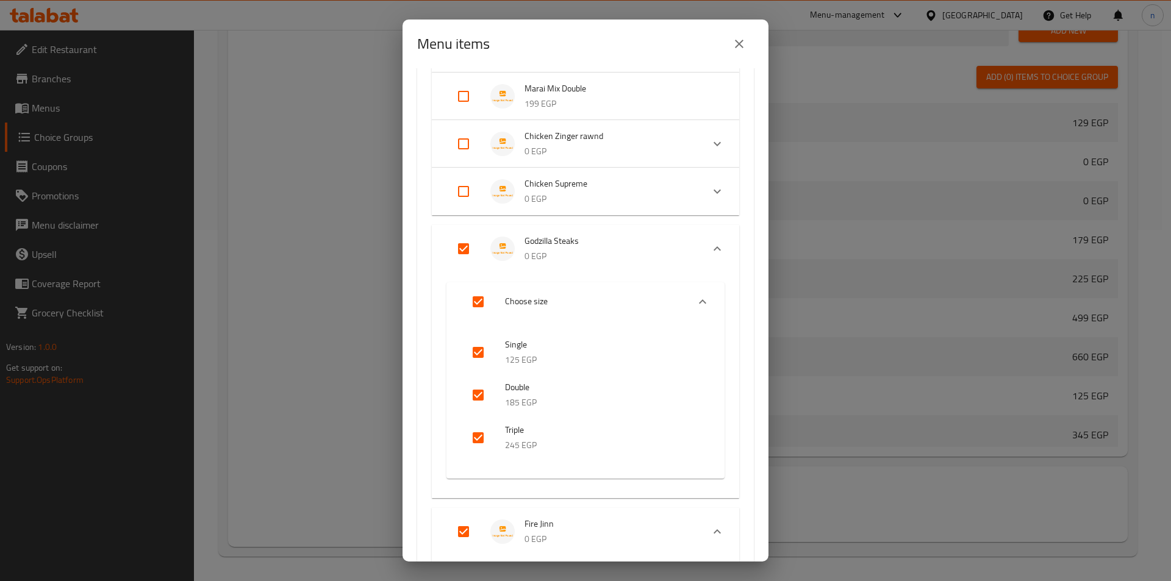
click at [462, 247] on input "Expand" at bounding box center [463, 248] width 29 height 29
checkbox input "false"
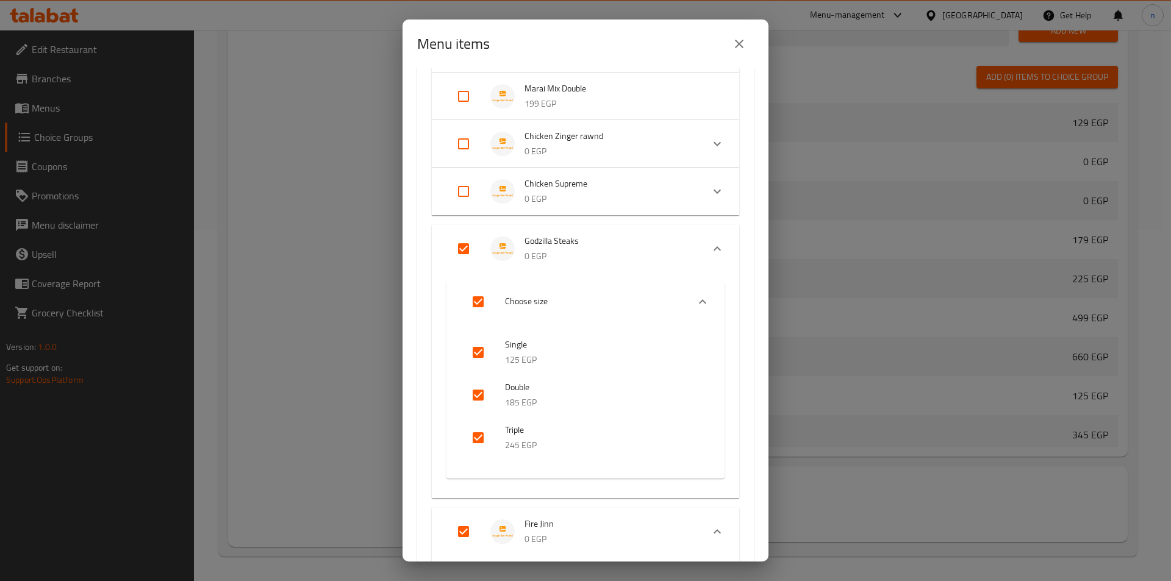
checkbox input "false"
click at [460, 291] on input "Expand" at bounding box center [463, 296] width 29 height 29
checkbox input "false"
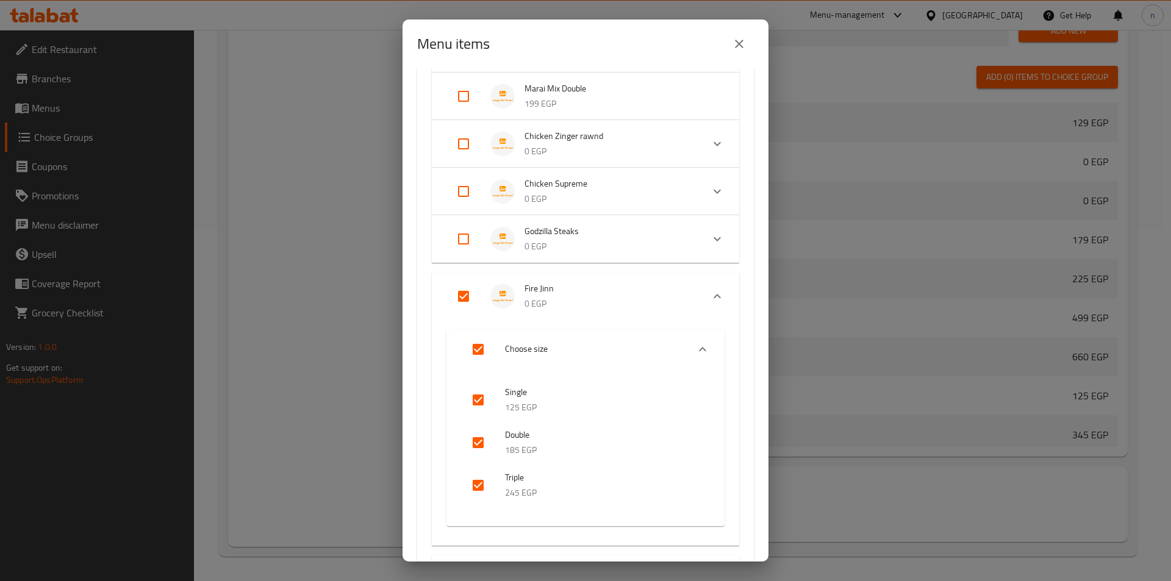
checkbox input "false"
click at [459, 343] on input "Expand" at bounding box center [463, 343] width 29 height 29
checkbox input "false"
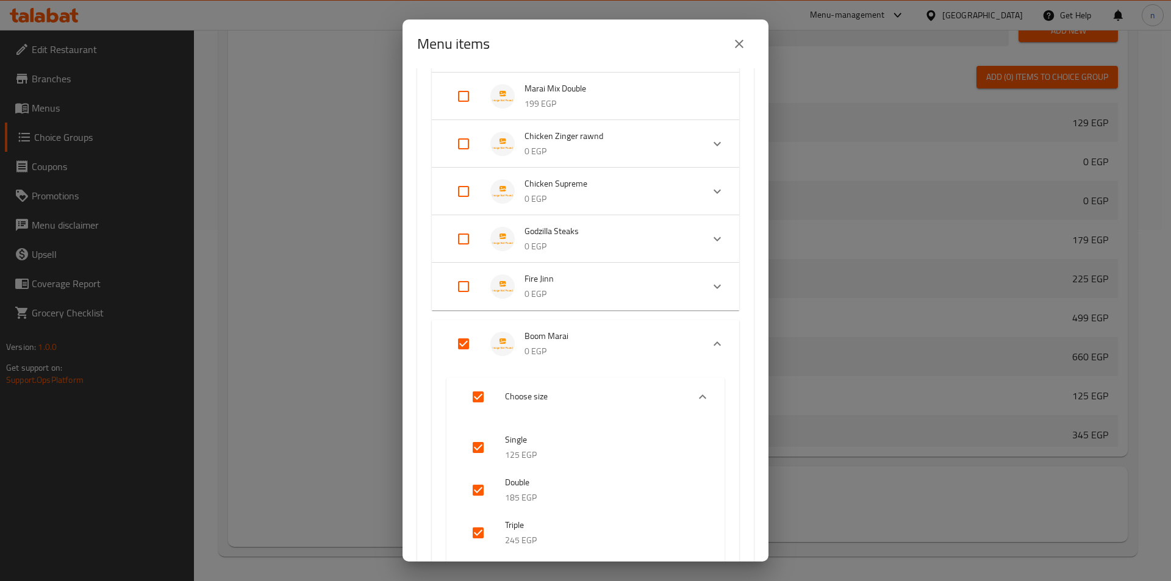
checkbox input "false"
click at [482, 397] on div "Expand" at bounding box center [473, 391] width 34 height 29
click at [471, 381] on input "Expand" at bounding box center [463, 381] width 29 height 29
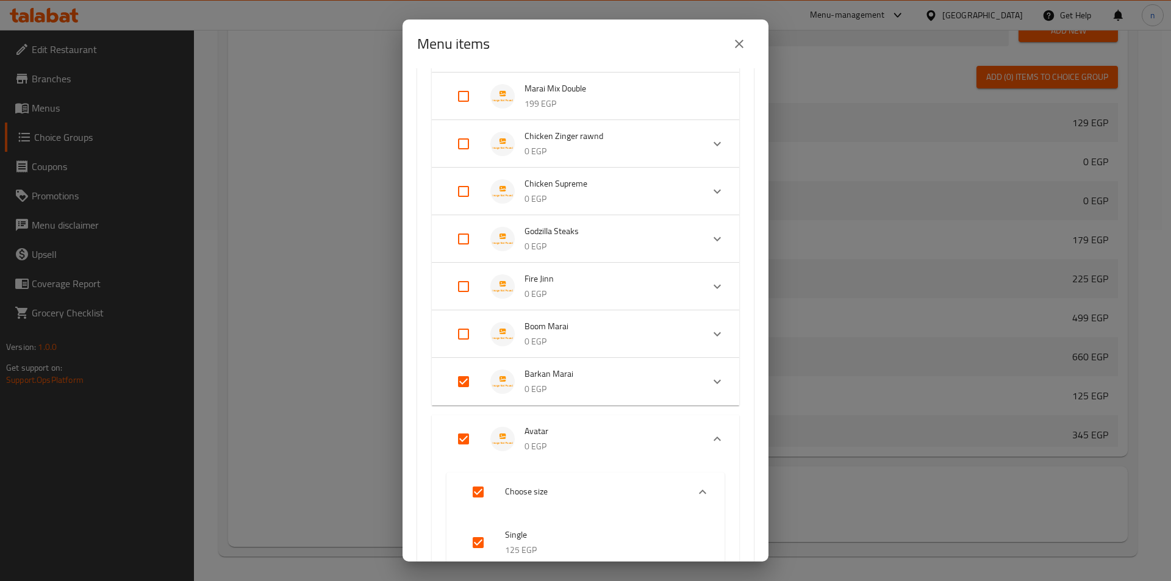
checkbox input "false"
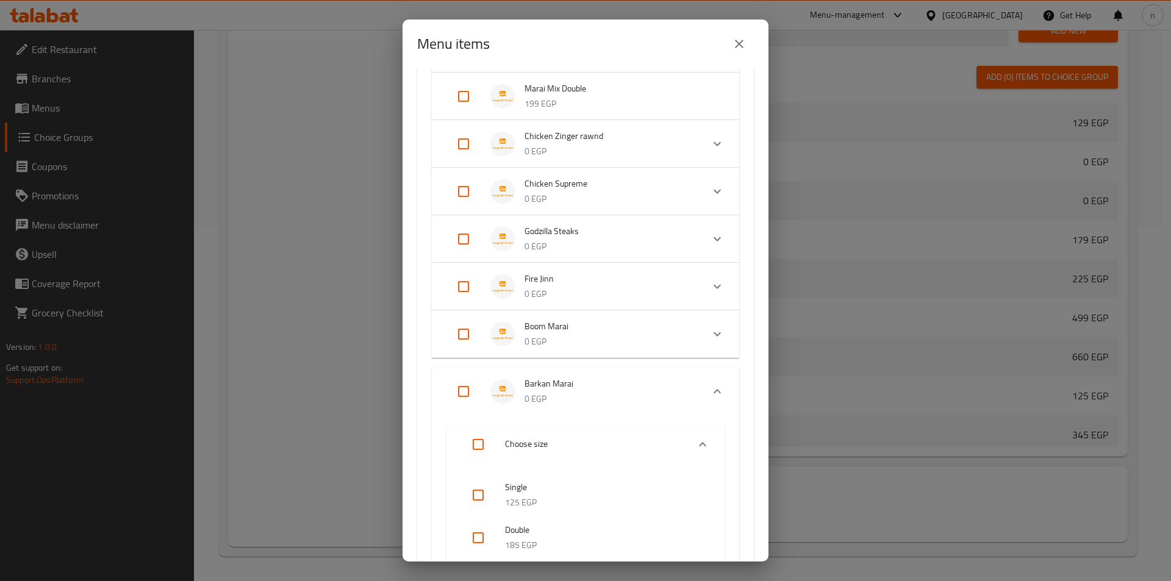
click at [468, 396] on input "Expand" at bounding box center [463, 391] width 29 height 29
checkbox input "true"
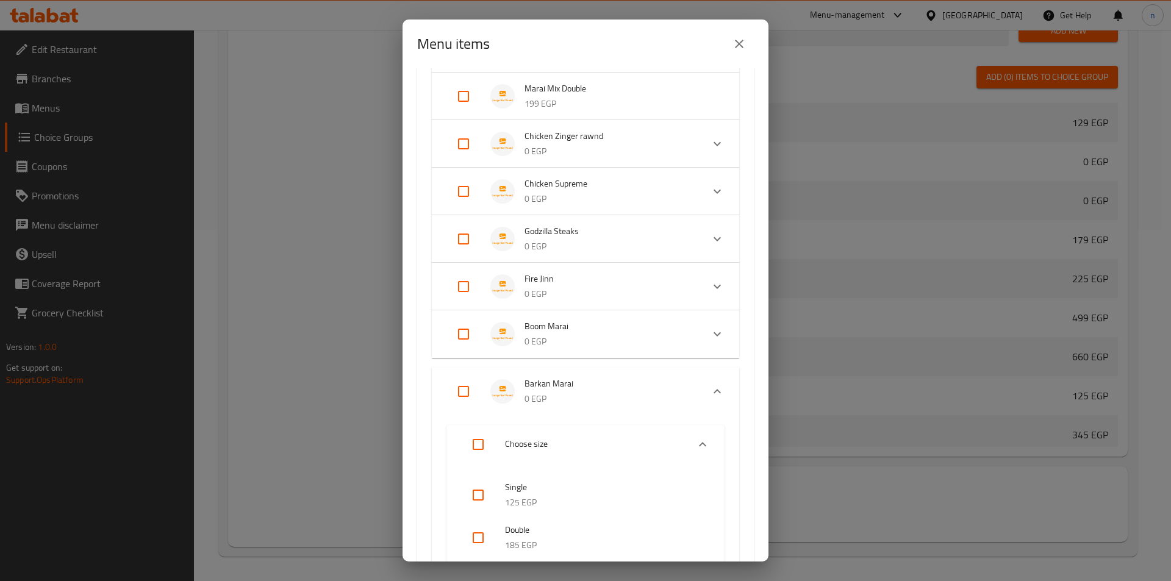
checkbox input "true"
click at [468, 396] on li "Barkan Marai 0 EGP" at bounding box center [574, 381] width 256 height 43
click at [461, 388] on input "Expand" at bounding box center [463, 391] width 29 height 29
checkbox input "false"
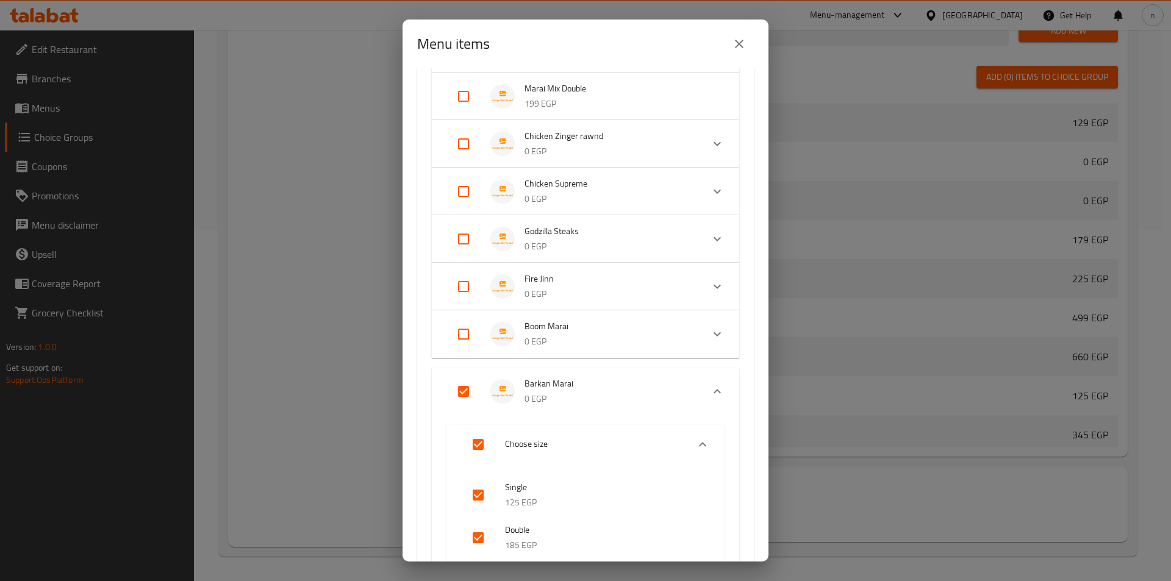
checkbox input "false"
click at [457, 440] on input "Expand" at bounding box center [463, 438] width 29 height 29
checkbox input "false"
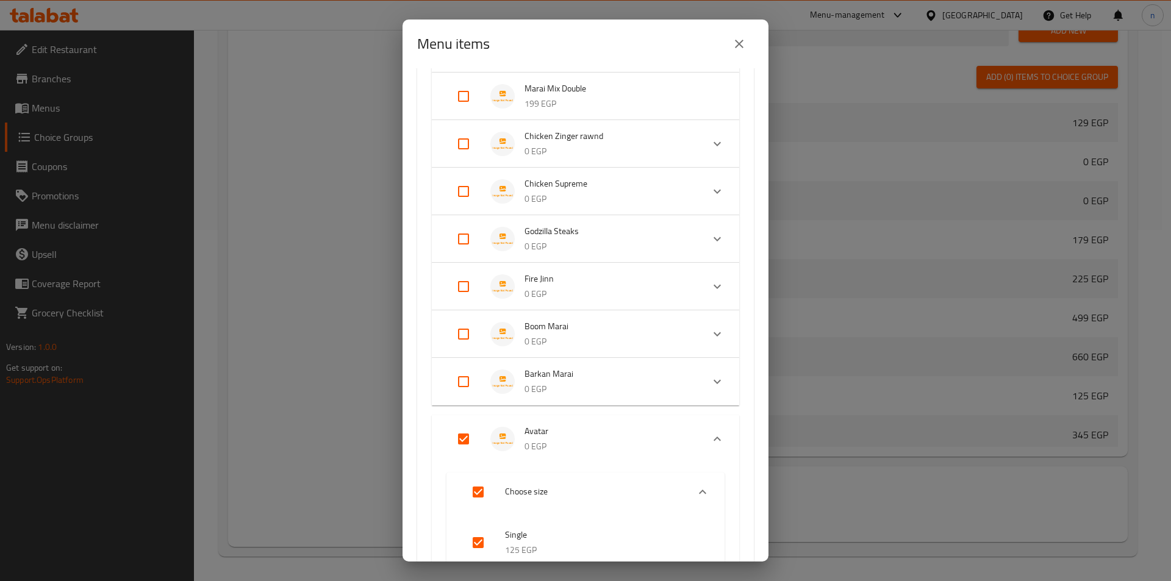
checkbox input "false"
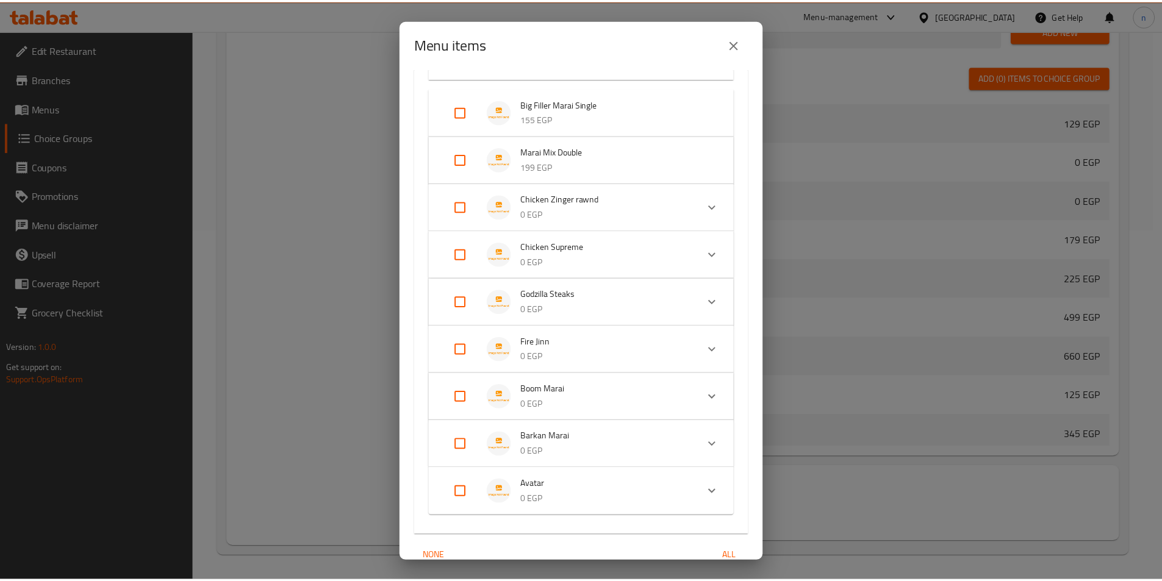
scroll to position [971, 0]
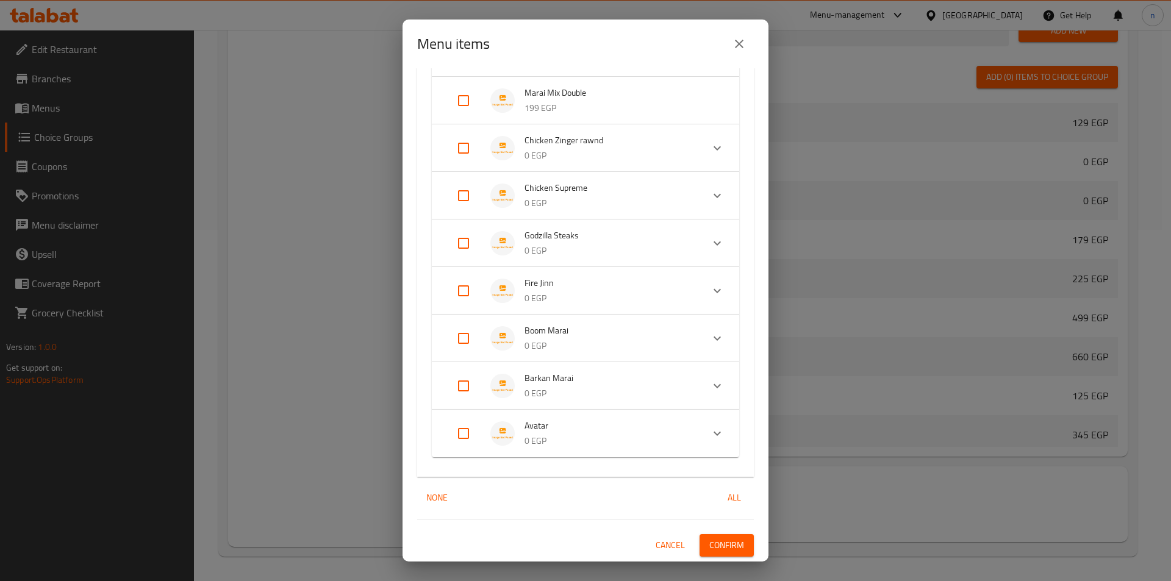
click at [713, 553] on button "Confirm" at bounding box center [726, 545] width 54 height 23
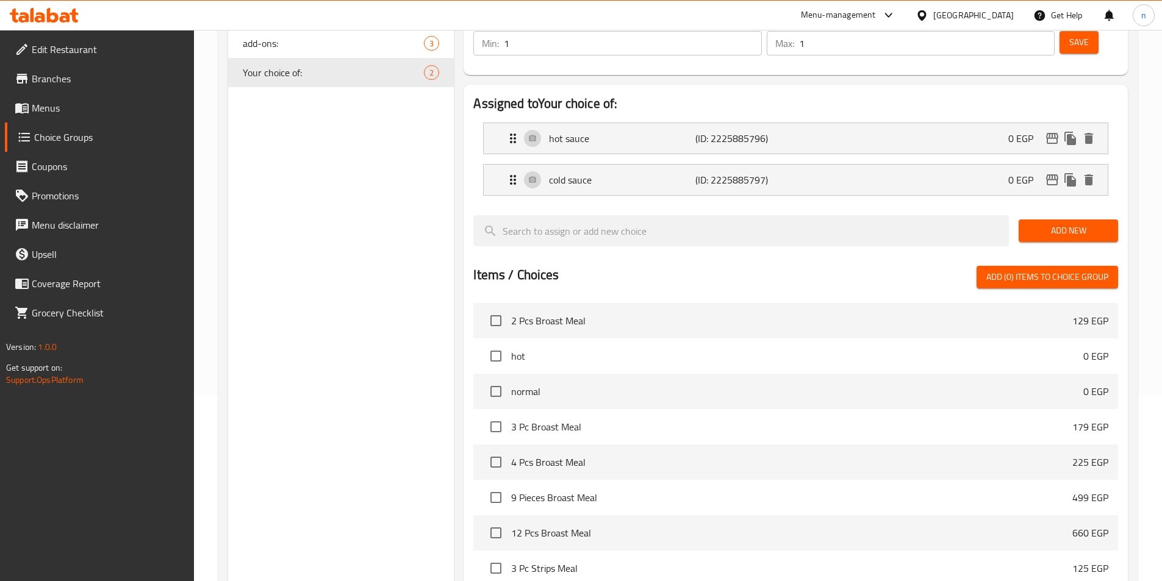
scroll to position [46, 0]
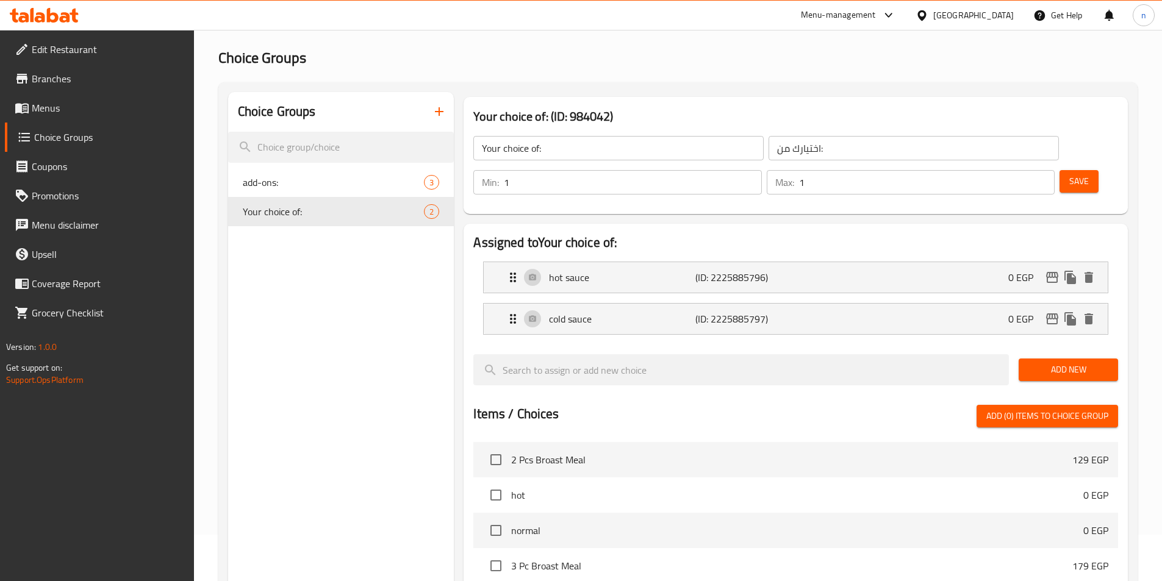
click at [1069, 174] on span "Save" at bounding box center [1079, 181] width 20 height 15
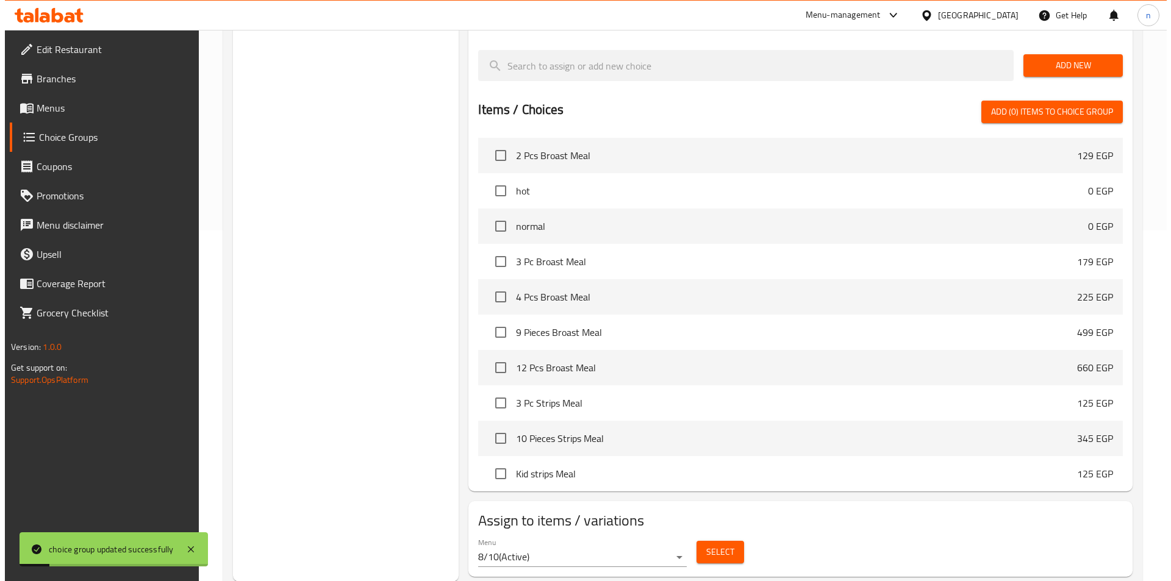
scroll to position [351, 0]
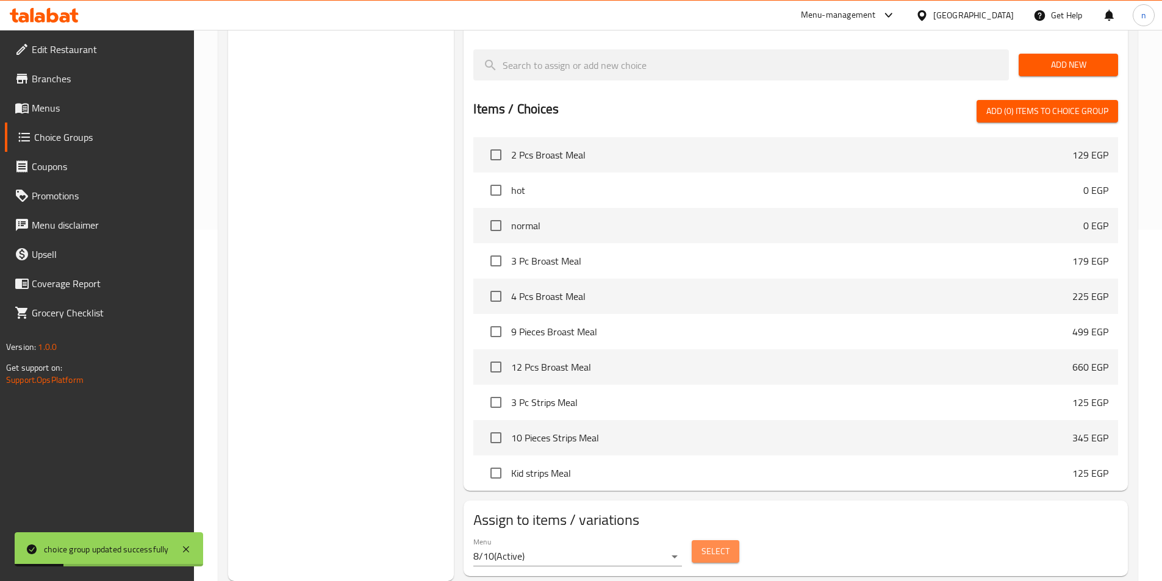
click at [702, 544] on span "Select" at bounding box center [715, 551] width 28 height 15
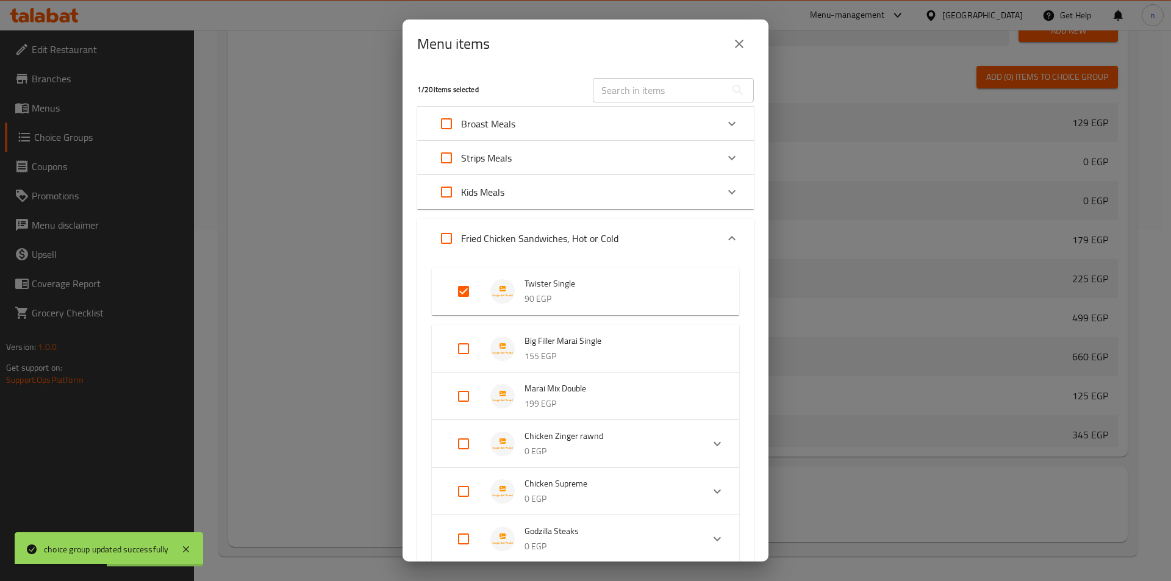
click at [449, 128] on input "Expand" at bounding box center [446, 123] width 29 height 29
checkbox input "true"
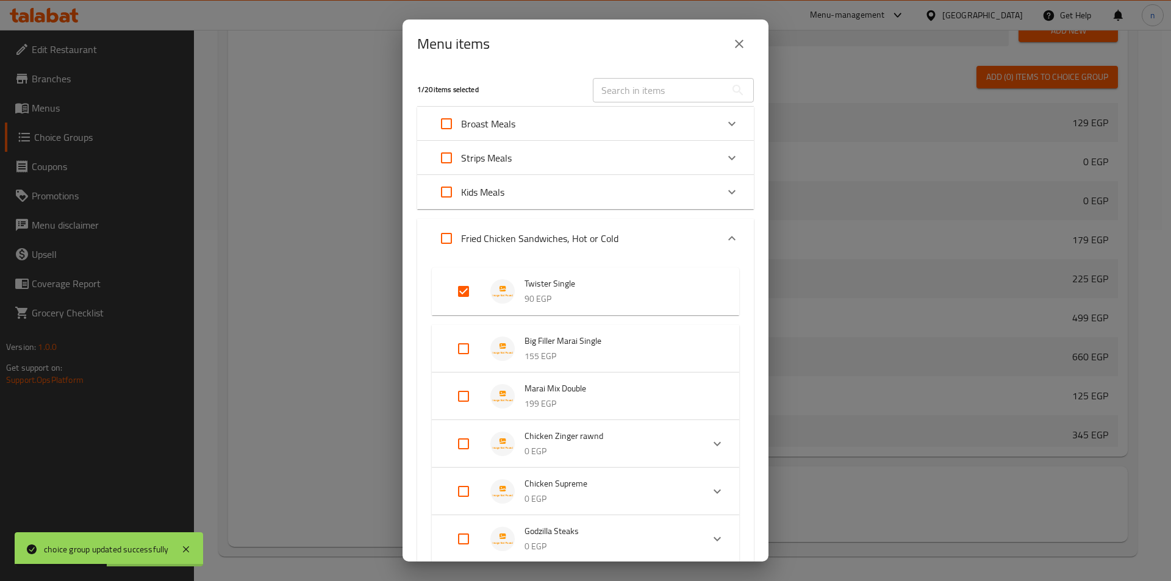
checkbox input "true"
click at [454, 159] on input "Expand" at bounding box center [446, 157] width 29 height 29
checkbox input "true"
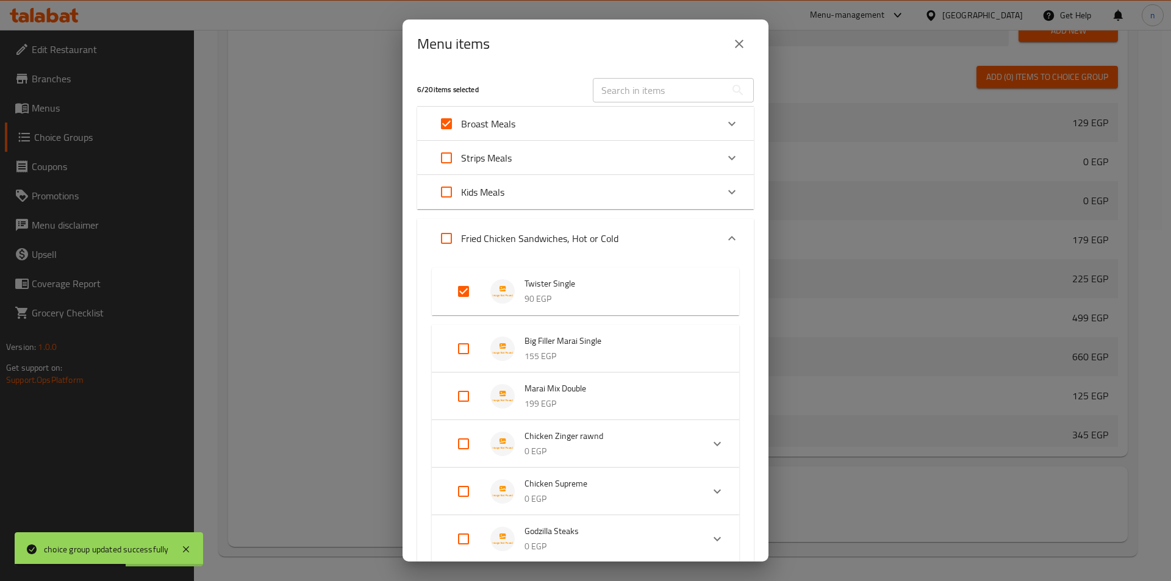
checkbox input "true"
click at [448, 189] on input "Expand" at bounding box center [446, 191] width 29 height 29
checkbox input "true"
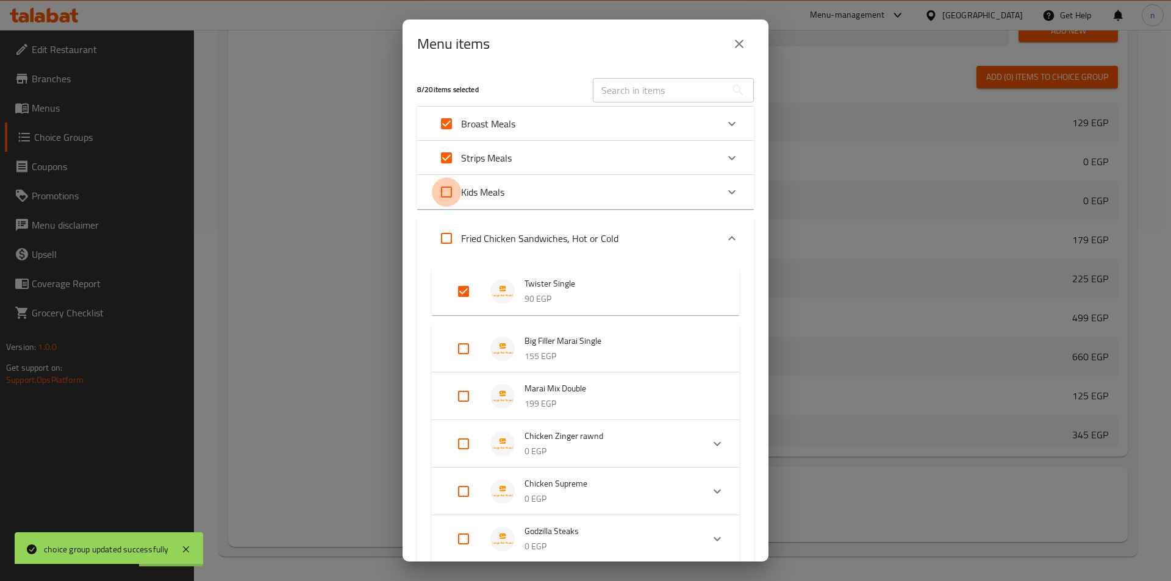
checkbox input "true"
click at [465, 293] on input "Expand" at bounding box center [463, 291] width 29 height 29
checkbox input "false"
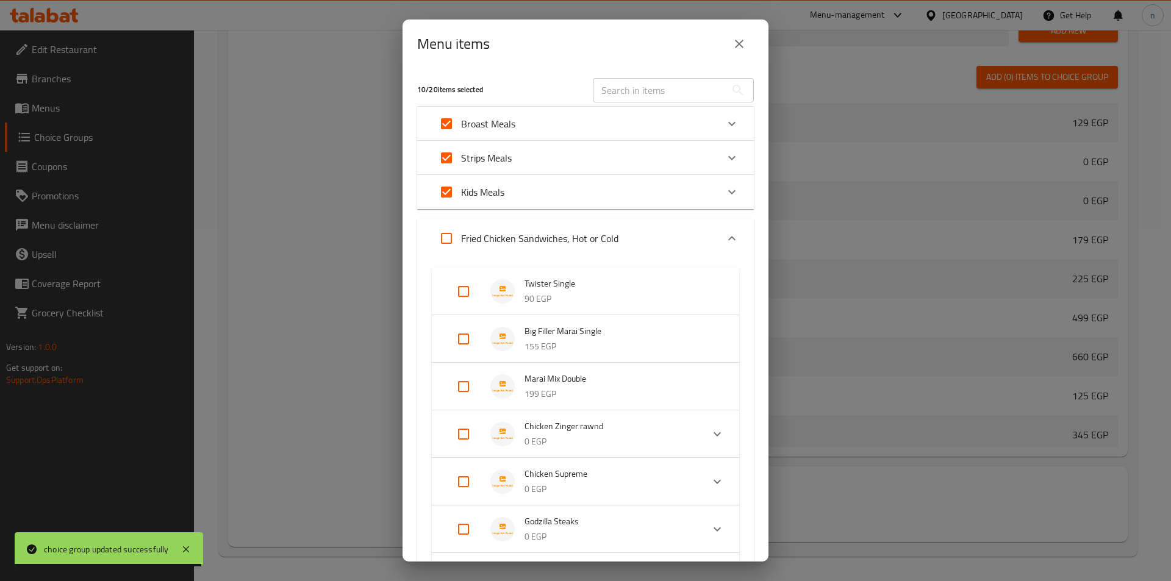
click at [470, 343] on input "Expand" at bounding box center [463, 338] width 29 height 29
checkbox input "true"
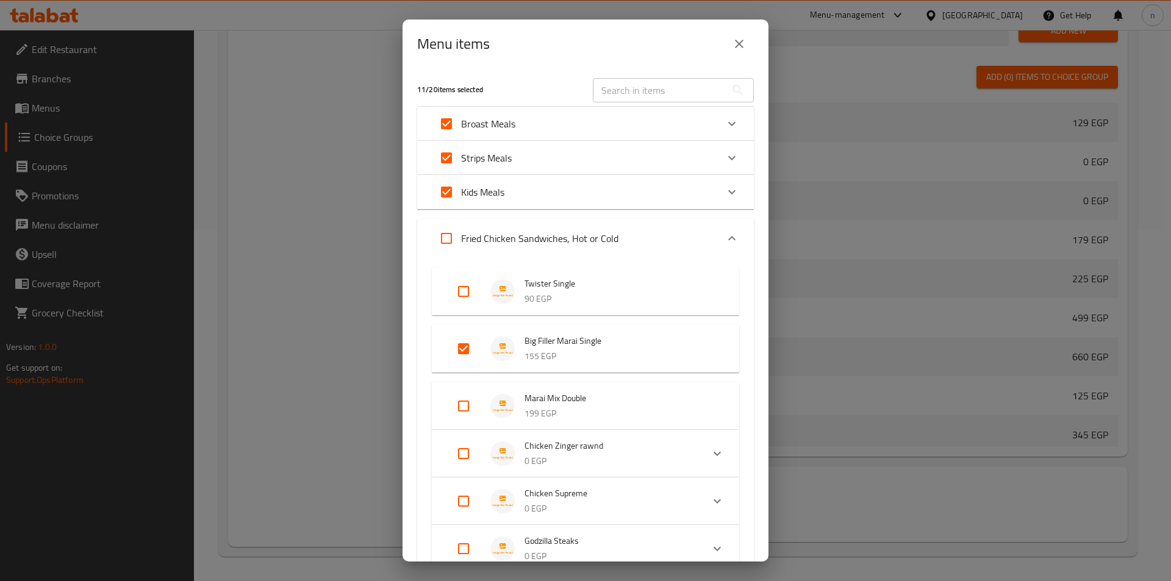
click at [468, 405] on input "Expand" at bounding box center [463, 405] width 29 height 29
checkbox input "true"
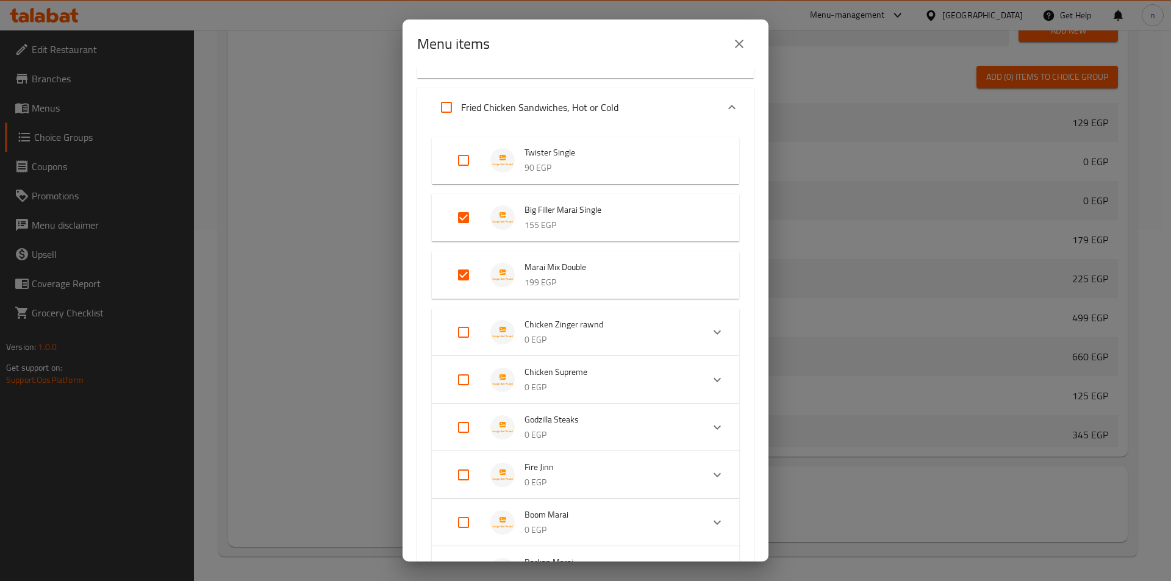
scroll to position [0, 0]
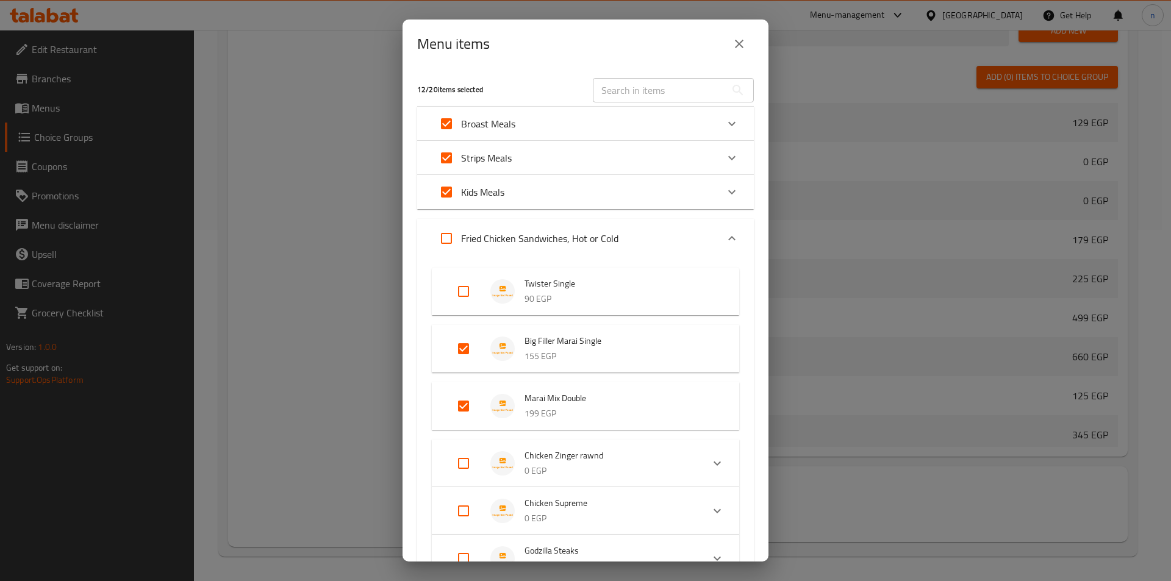
click at [451, 244] on input "Expand" at bounding box center [446, 238] width 29 height 29
checkbox input "true"
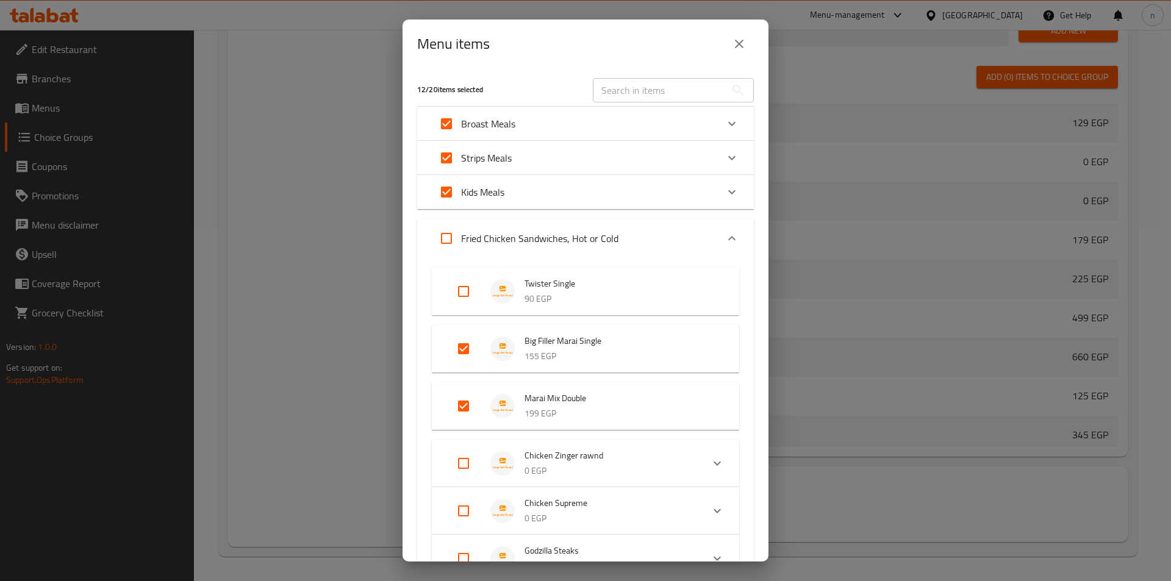
checkbox input "true"
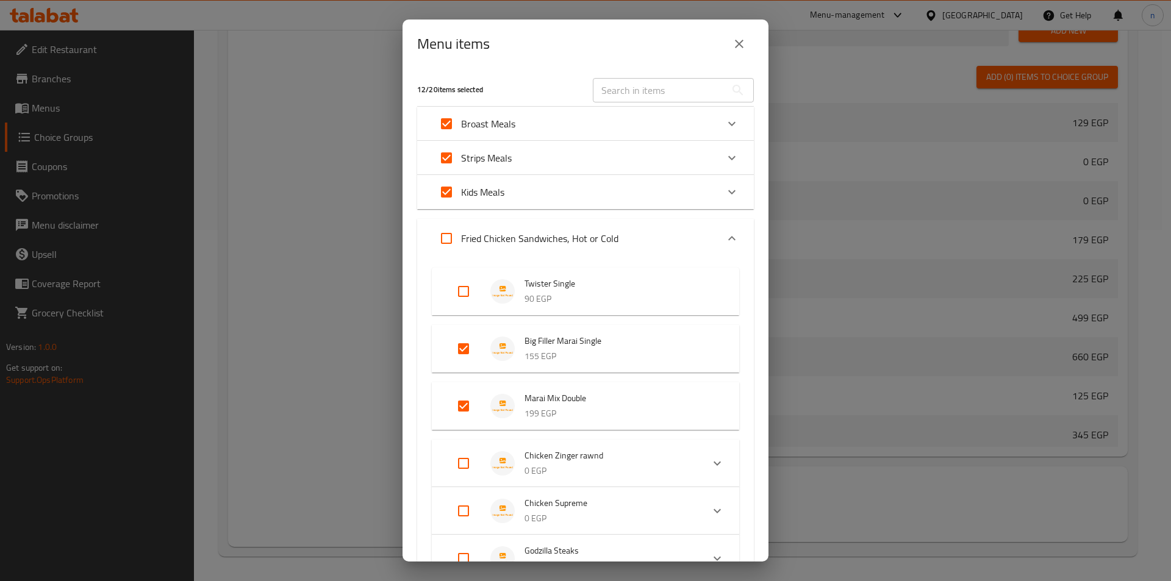
checkbox input "true"
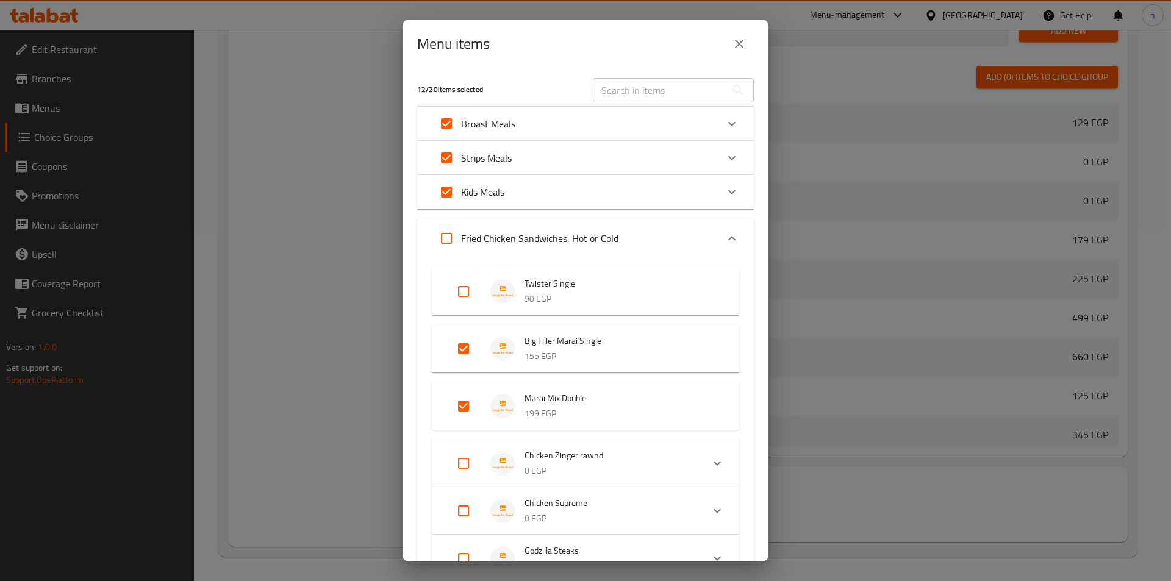
checkbox input "true"
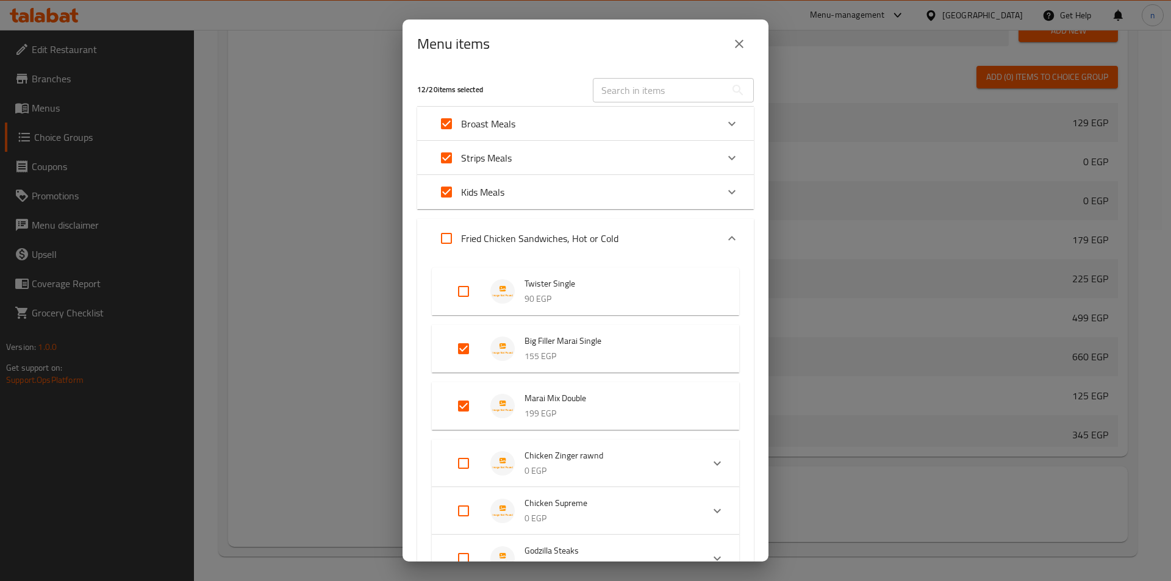
checkbox input "true"
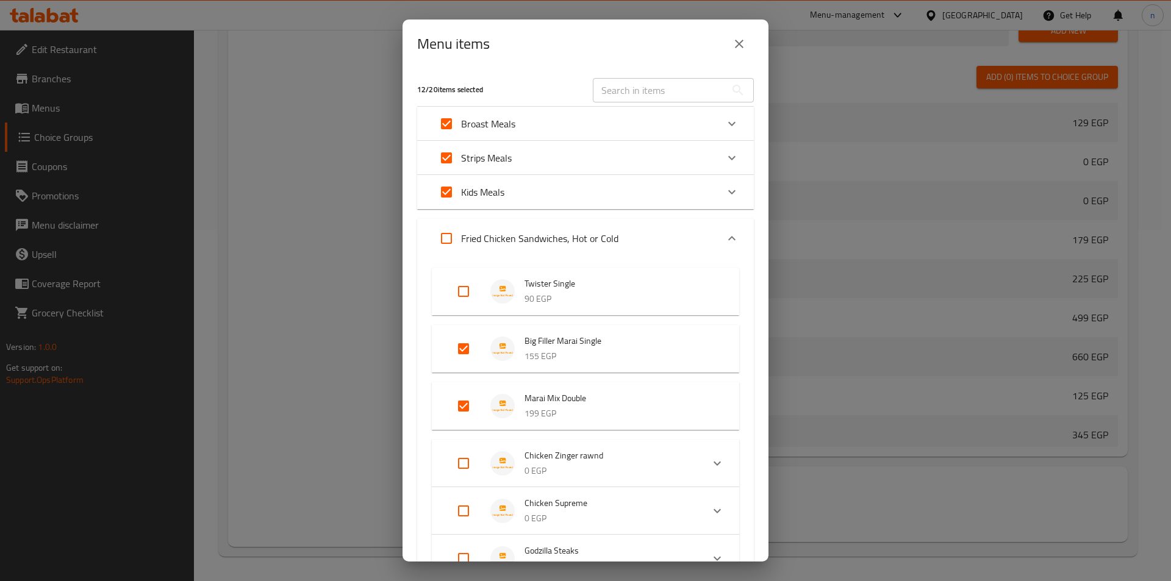
checkbox input "true"
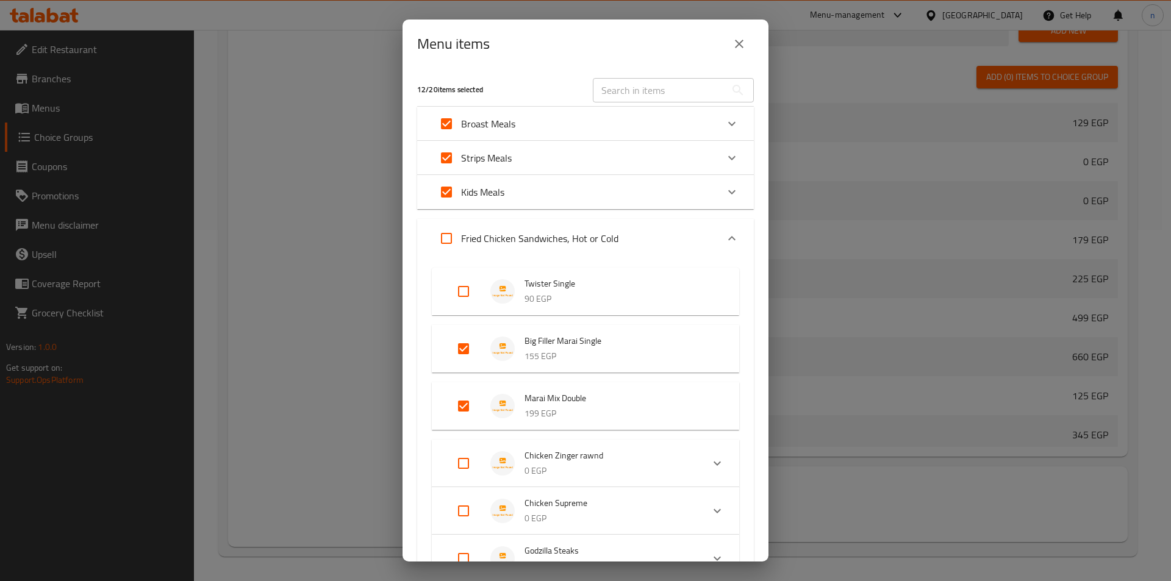
checkbox input "true"
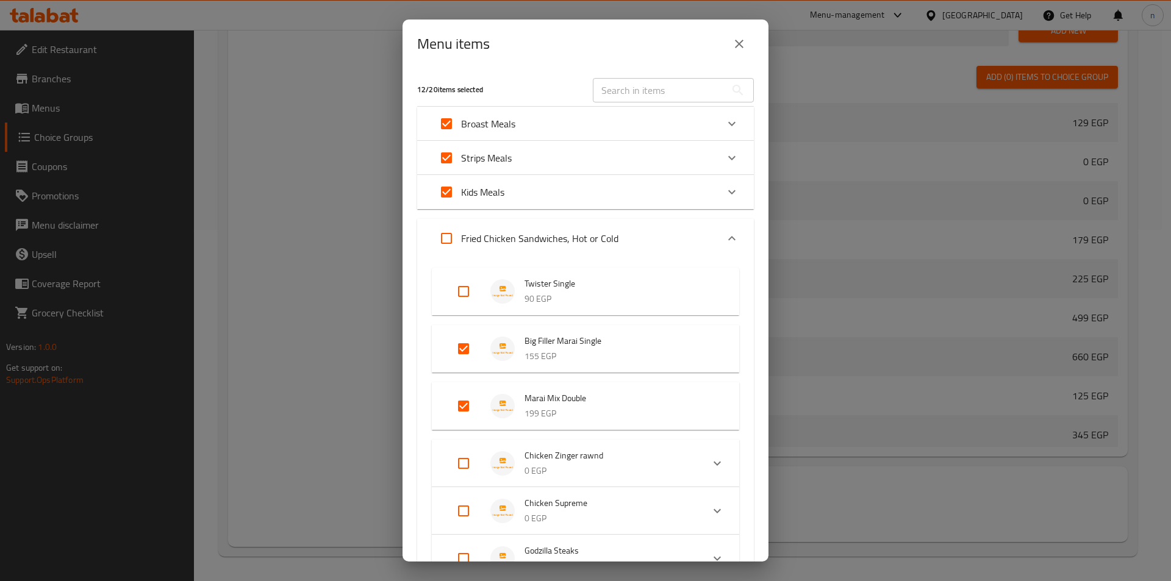
checkbox input "true"
click at [463, 289] on input "Expand" at bounding box center [463, 291] width 29 height 29
checkbox input "false"
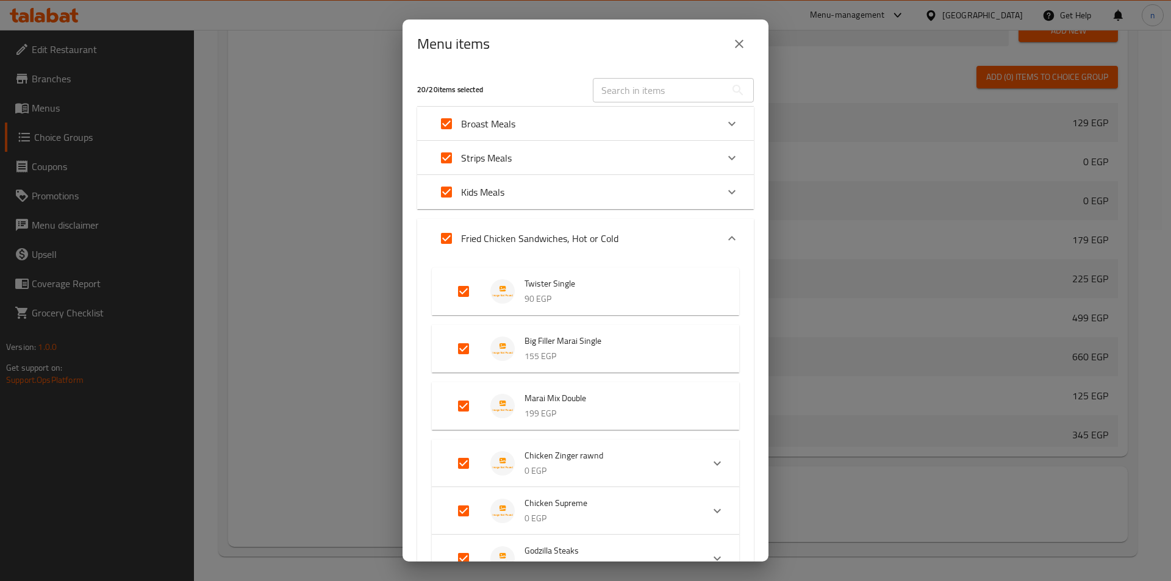
checkbox input "false"
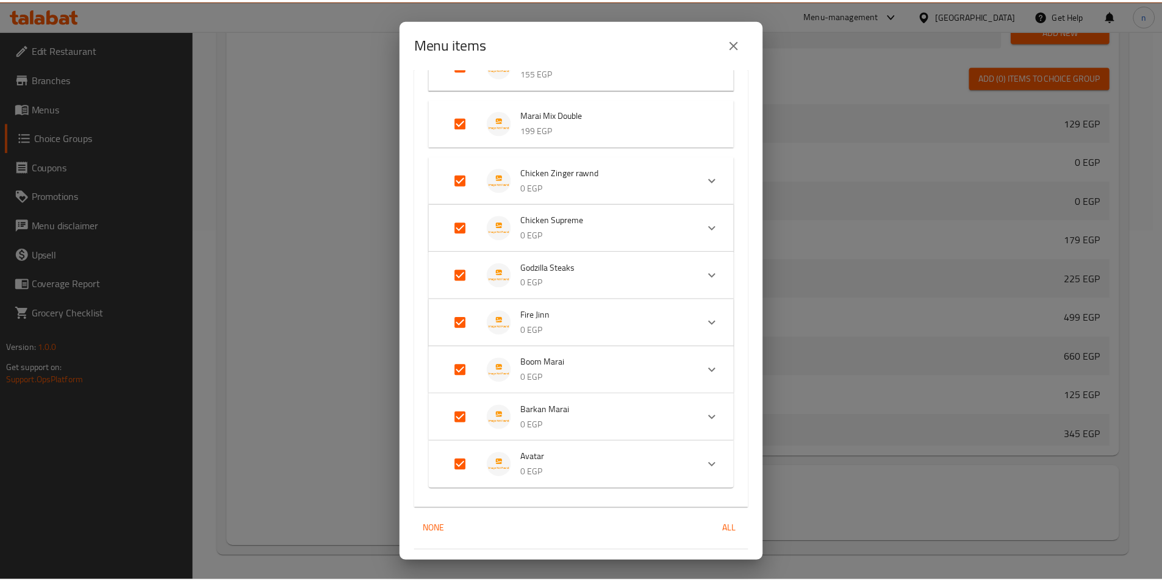
scroll to position [315, 0]
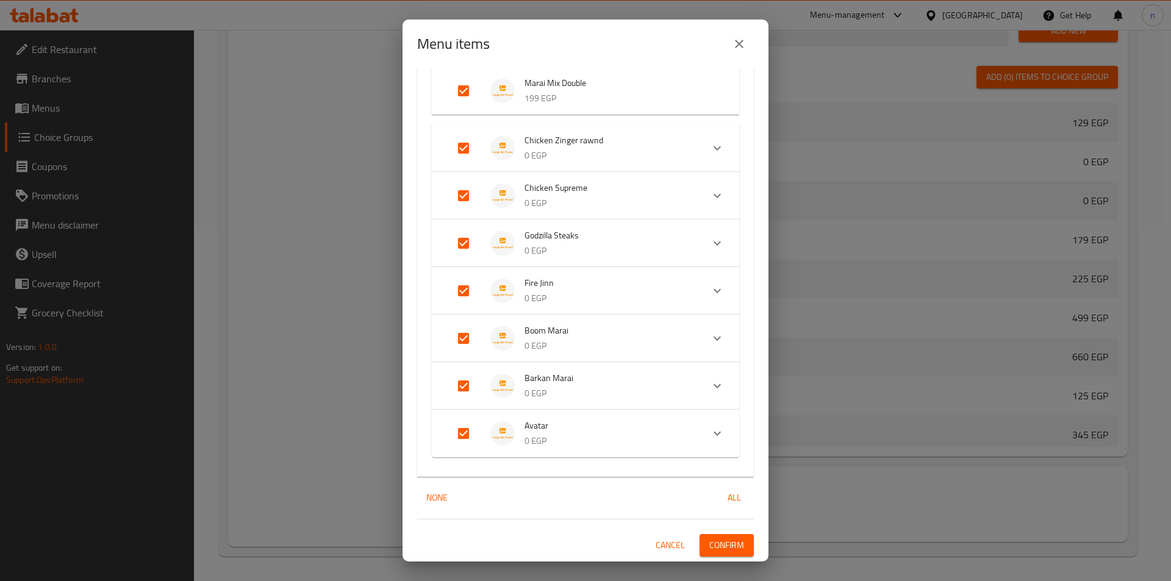
click at [710, 539] on span "Confirm" at bounding box center [726, 545] width 35 height 15
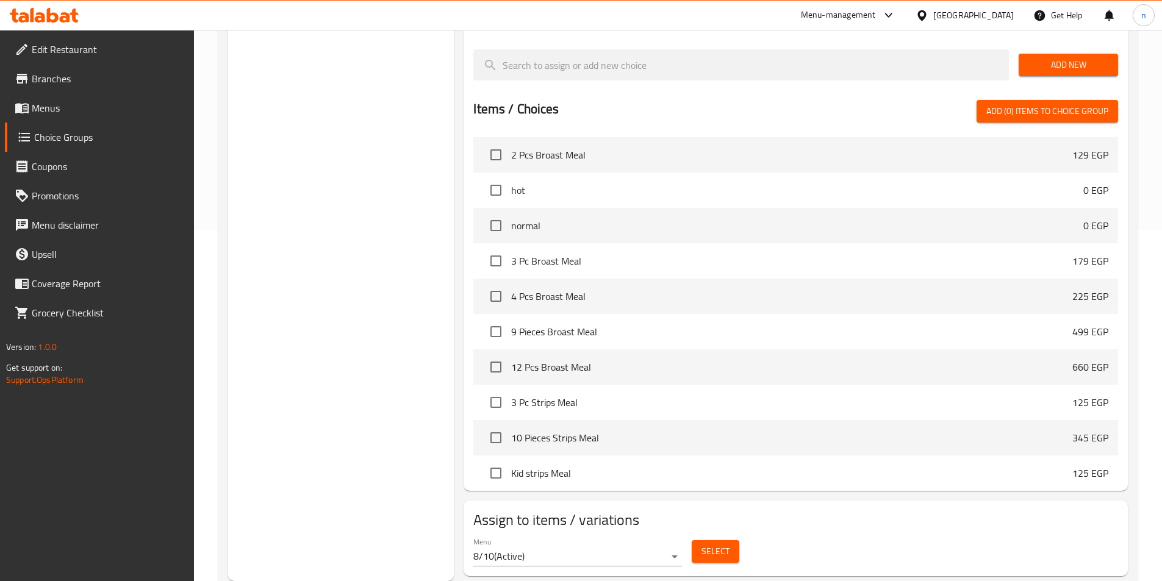
click at [80, 113] on span "Menus" at bounding box center [108, 108] width 152 height 15
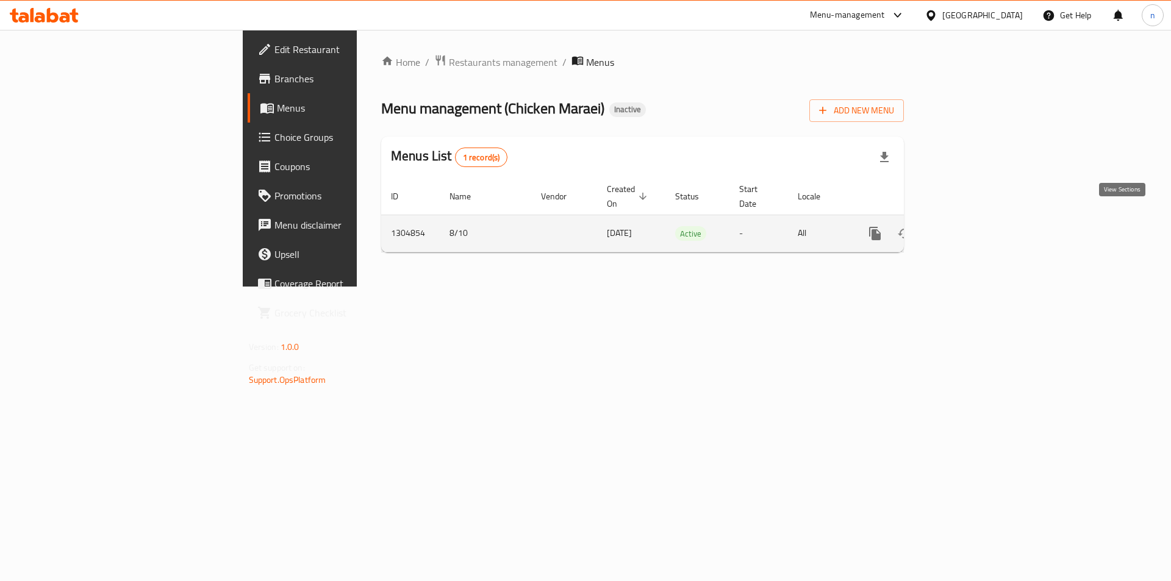
click at [970, 226] on icon "enhanced table" at bounding box center [962, 233] width 15 height 15
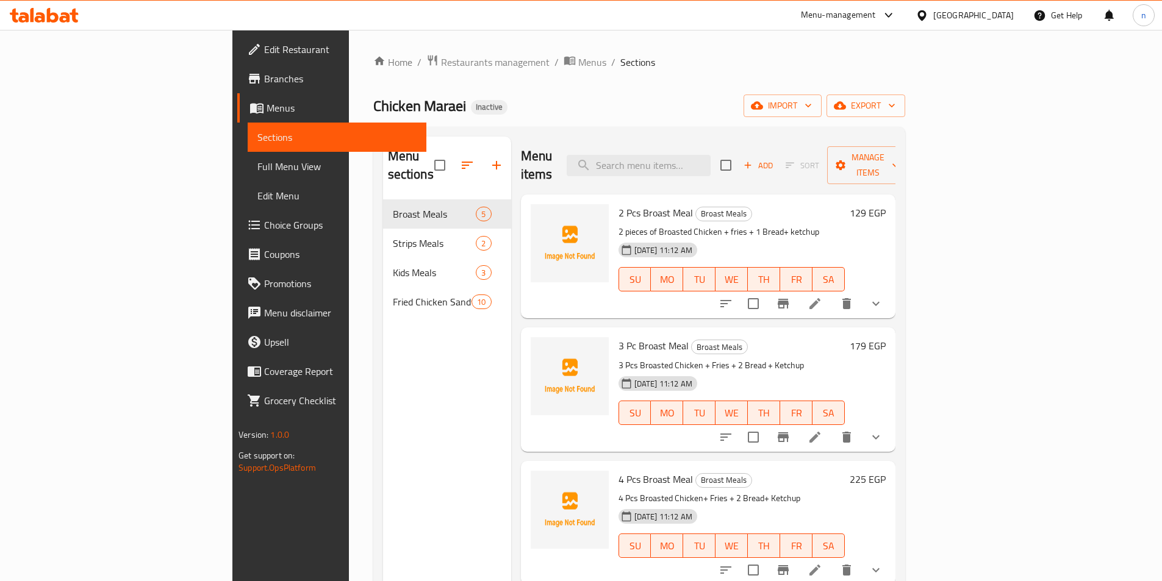
click at [257, 165] on span "Full Menu View" at bounding box center [336, 166] width 159 height 15
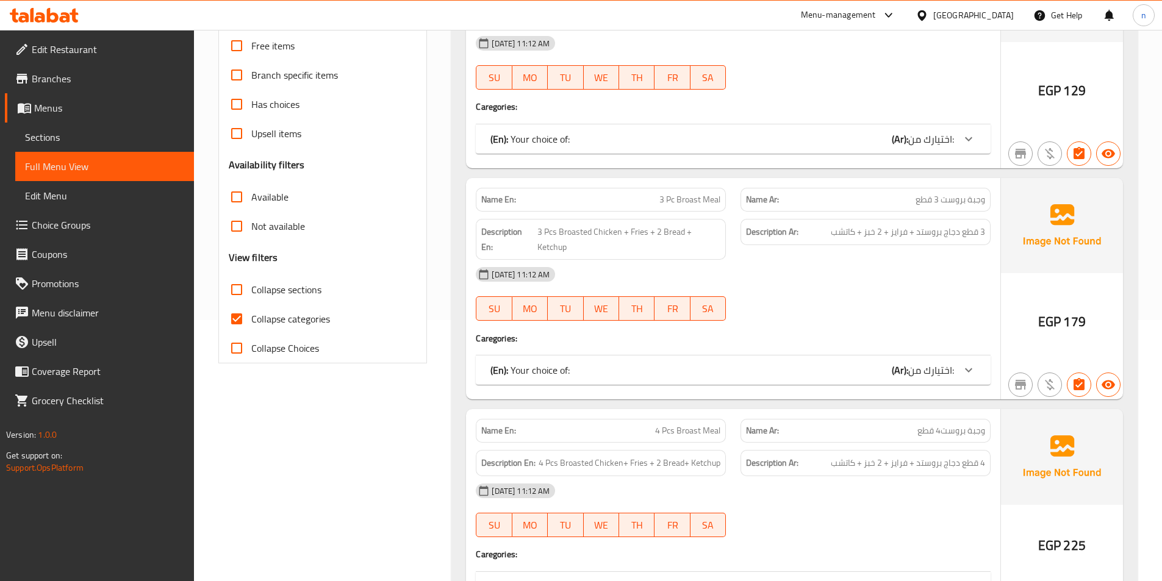
scroll to position [366, 0]
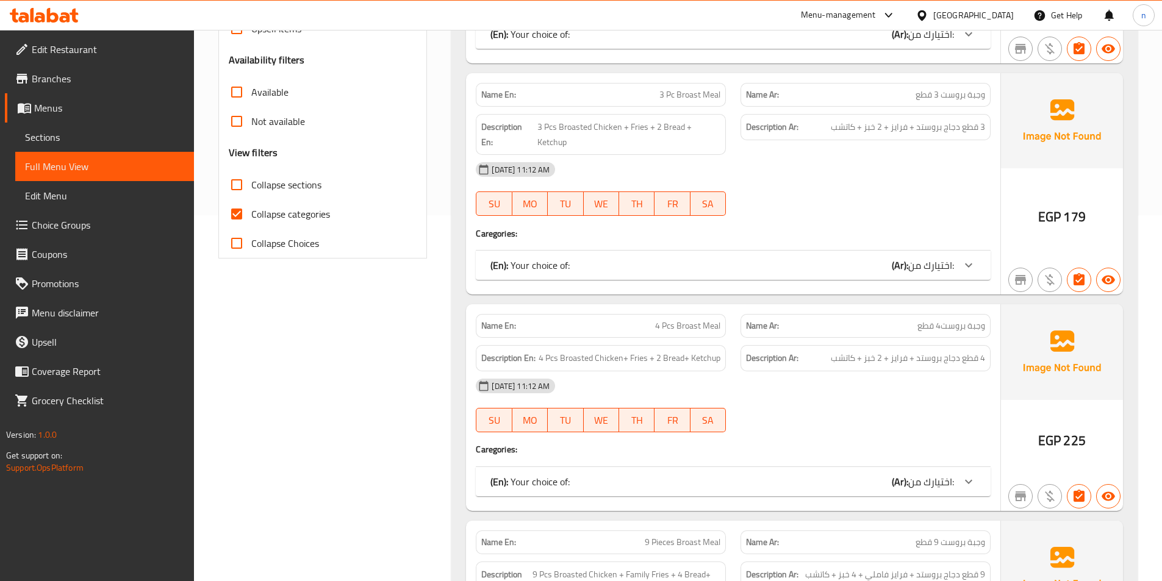
click at [239, 214] on input "Collapse categories" at bounding box center [236, 213] width 29 height 29
checkbox input "false"
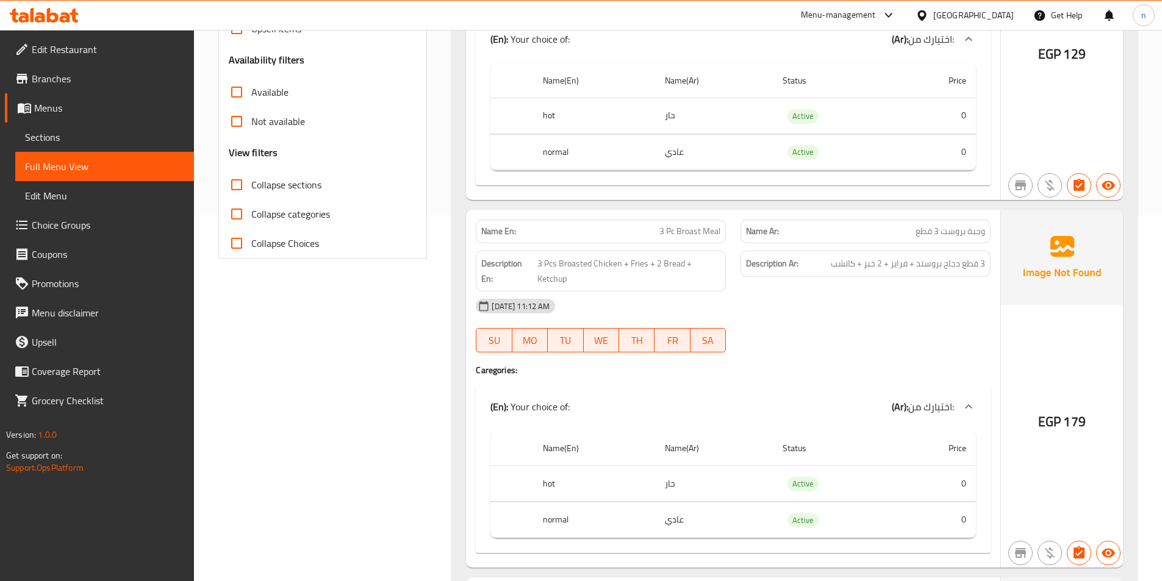
scroll to position [0, 0]
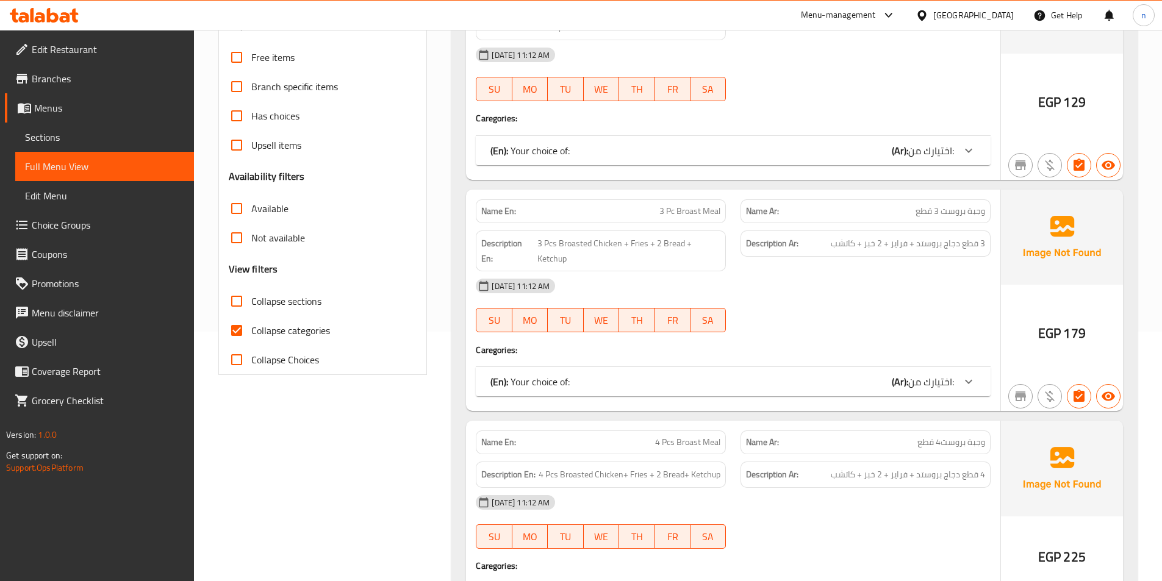
scroll to position [305, 0]
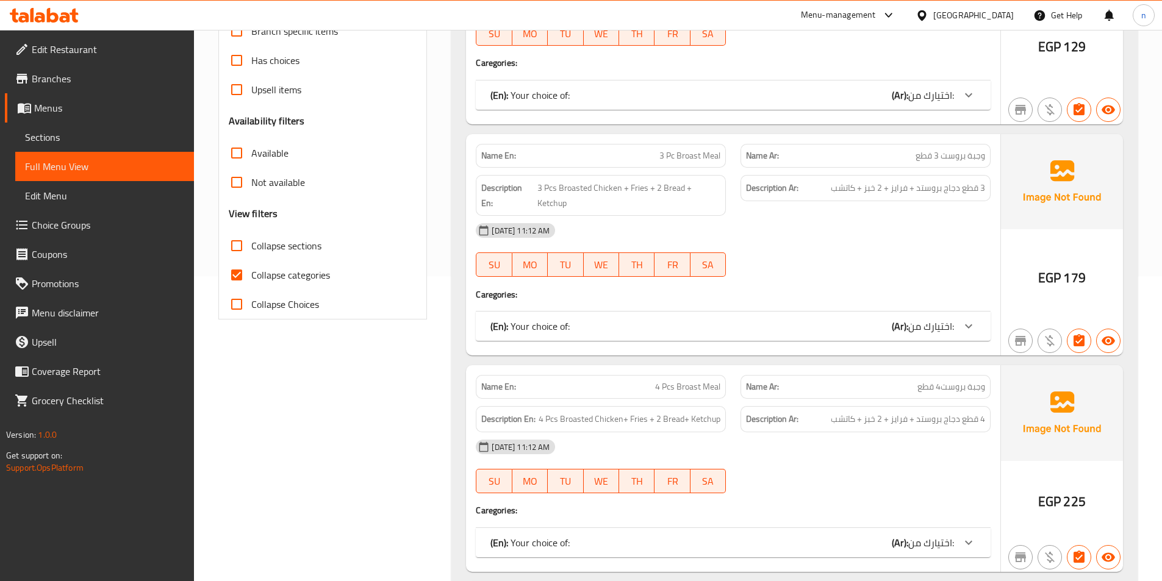
click at [256, 274] on span "Collapse categories" at bounding box center [290, 275] width 79 height 15
click at [251, 274] on input "Collapse categories" at bounding box center [236, 274] width 29 height 29
checkbox input "false"
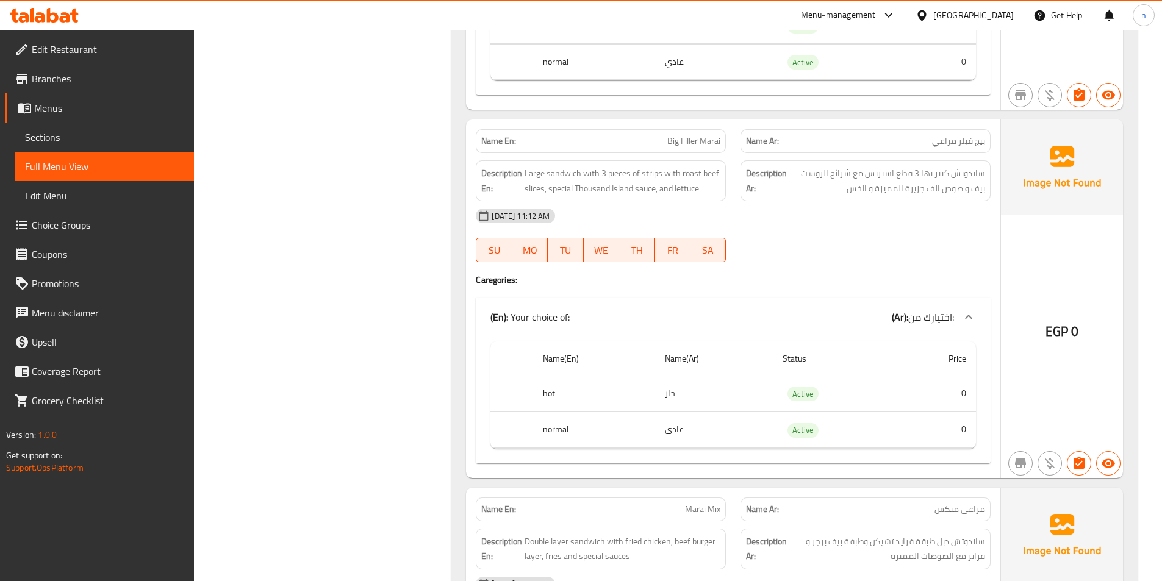
scroll to position [4268, 0]
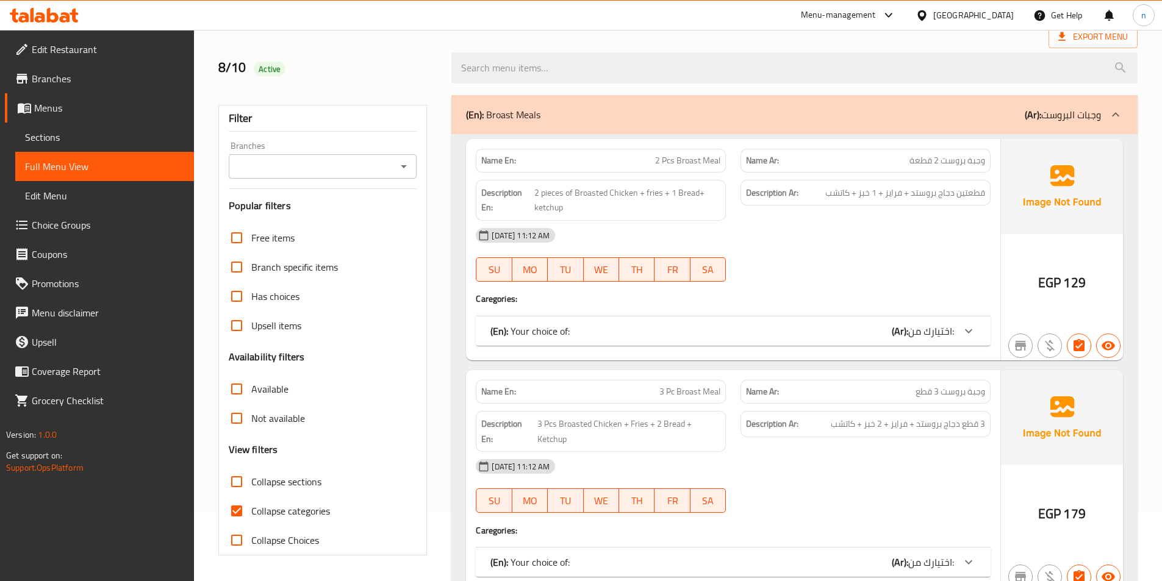
scroll to position [244, 0]
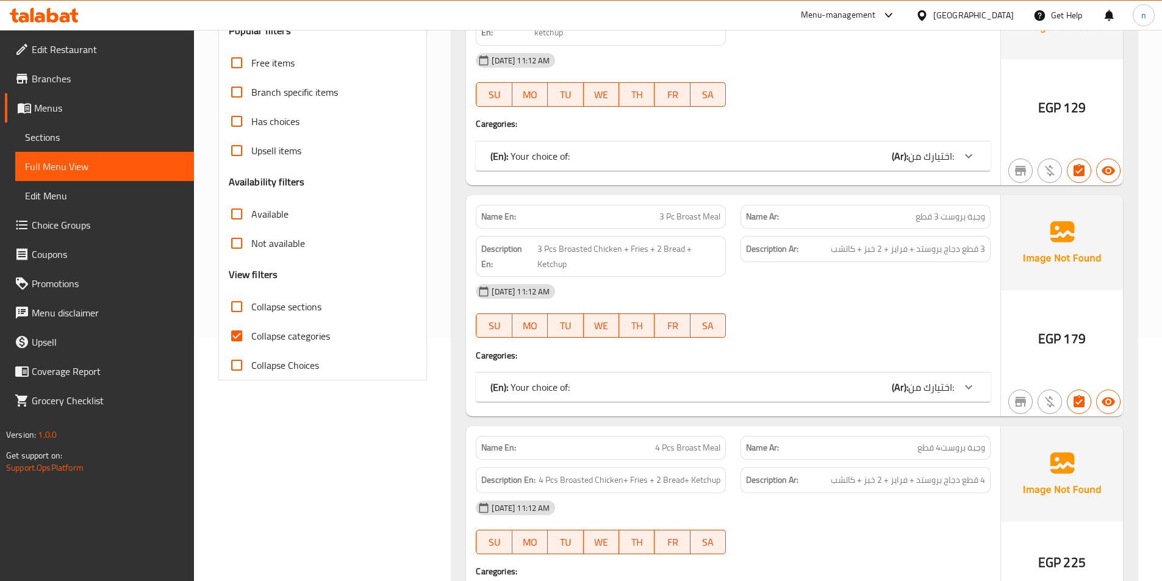
click at [242, 336] on input "Collapse categories" at bounding box center [236, 335] width 29 height 29
checkbox input "false"
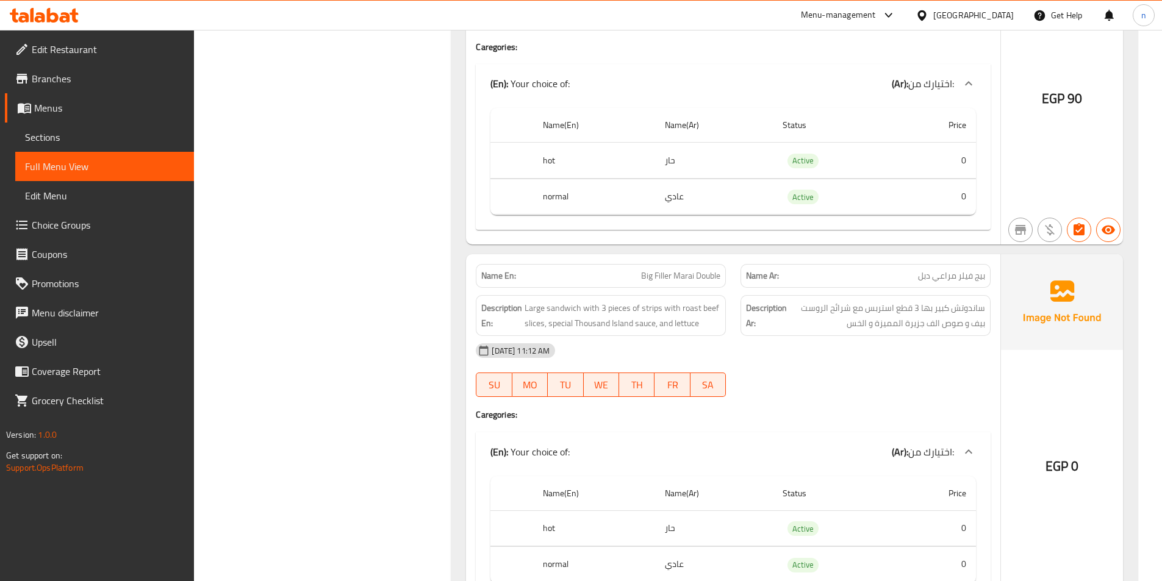
scroll to position [4268, 0]
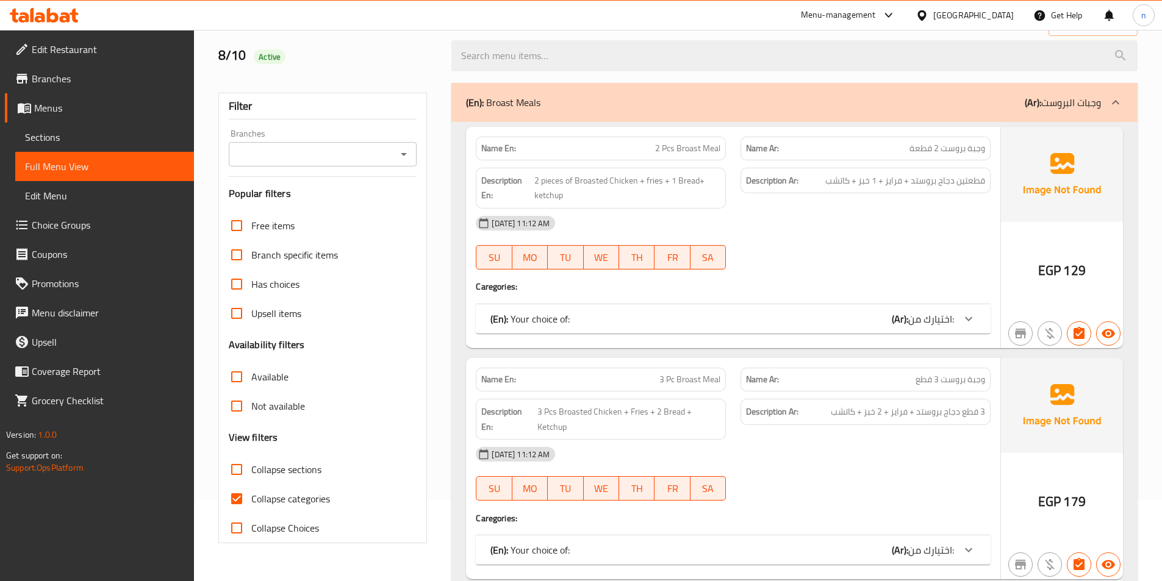
scroll to position [244, 0]
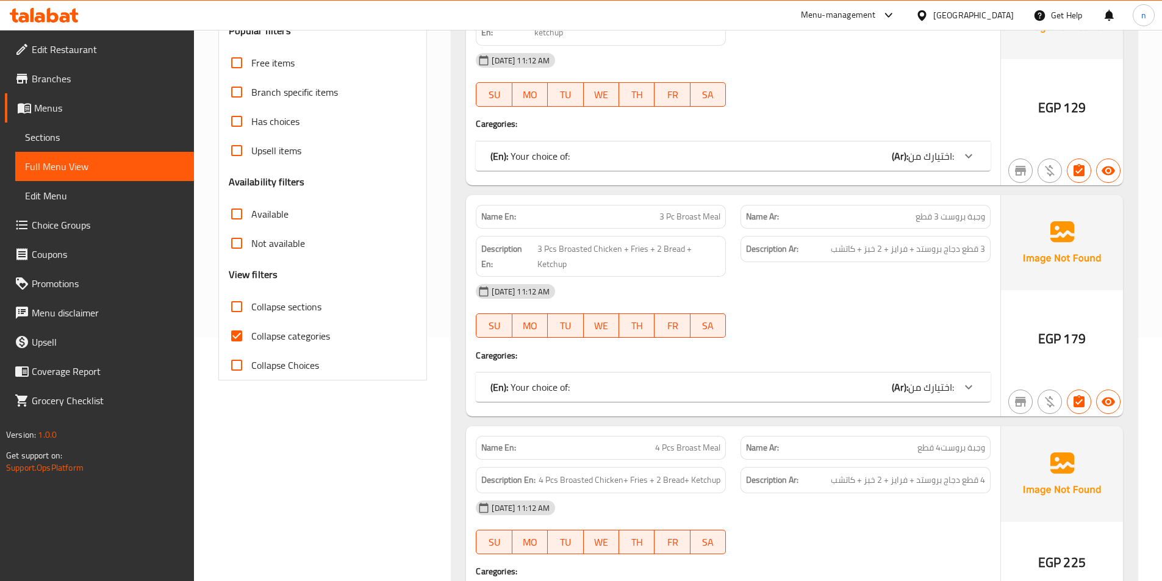
click at [246, 341] on input "Collapse categories" at bounding box center [236, 335] width 29 height 29
checkbox input "false"
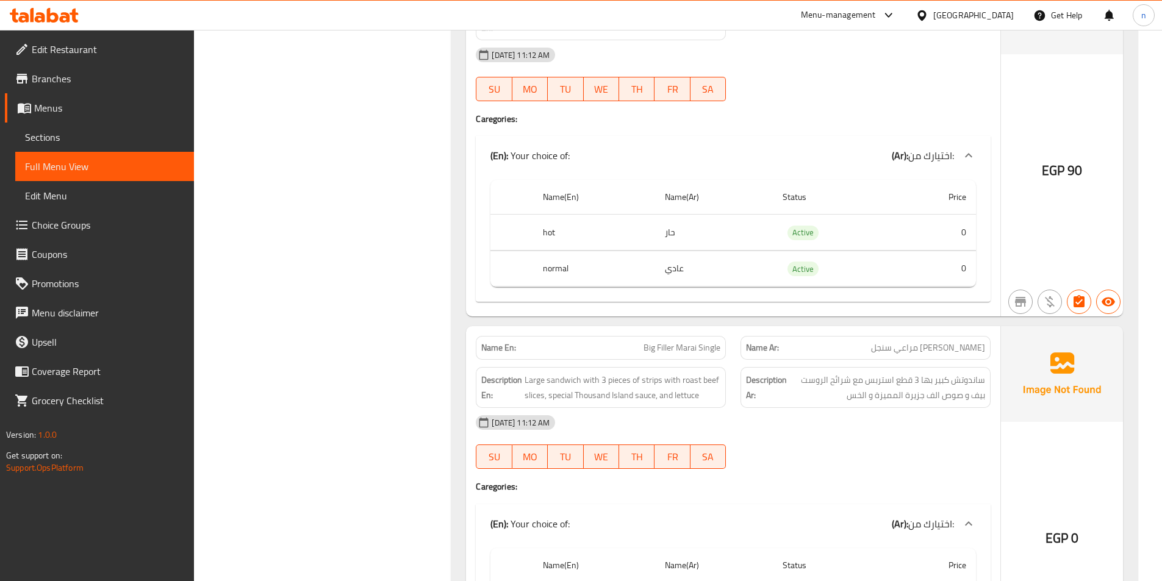
scroll to position [4024, 0]
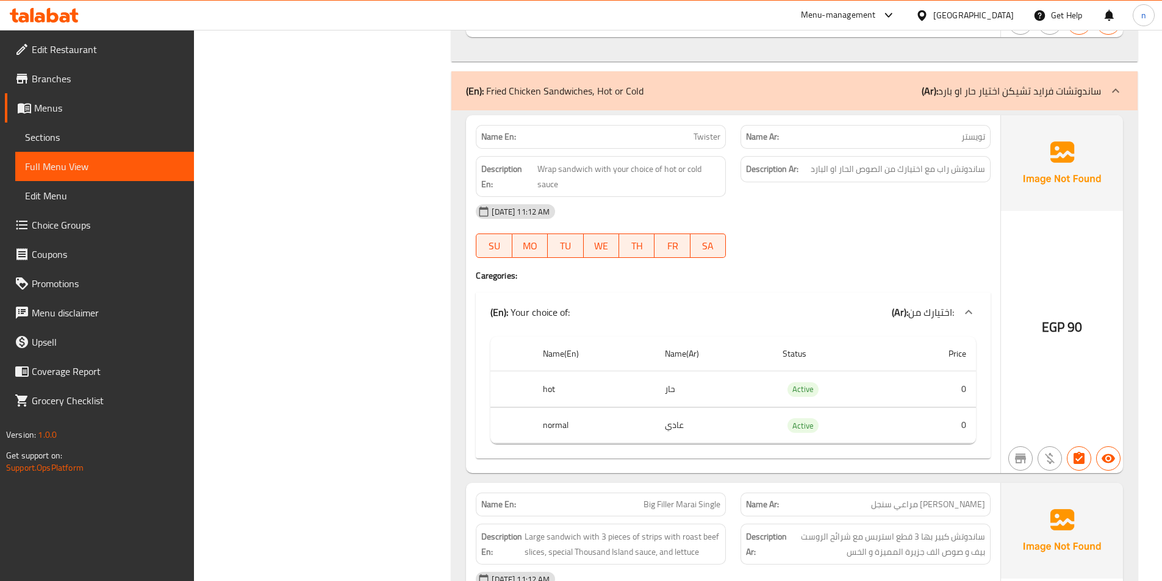
scroll to position [3902, 0]
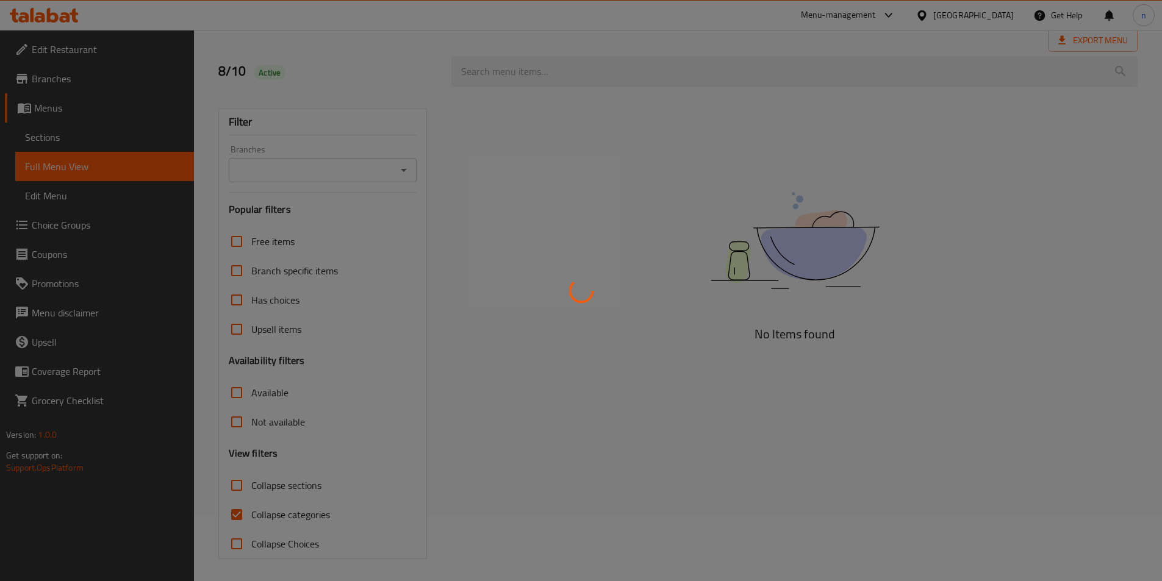
scroll to position [68, 0]
click at [257, 512] on div at bounding box center [581, 290] width 1162 height 581
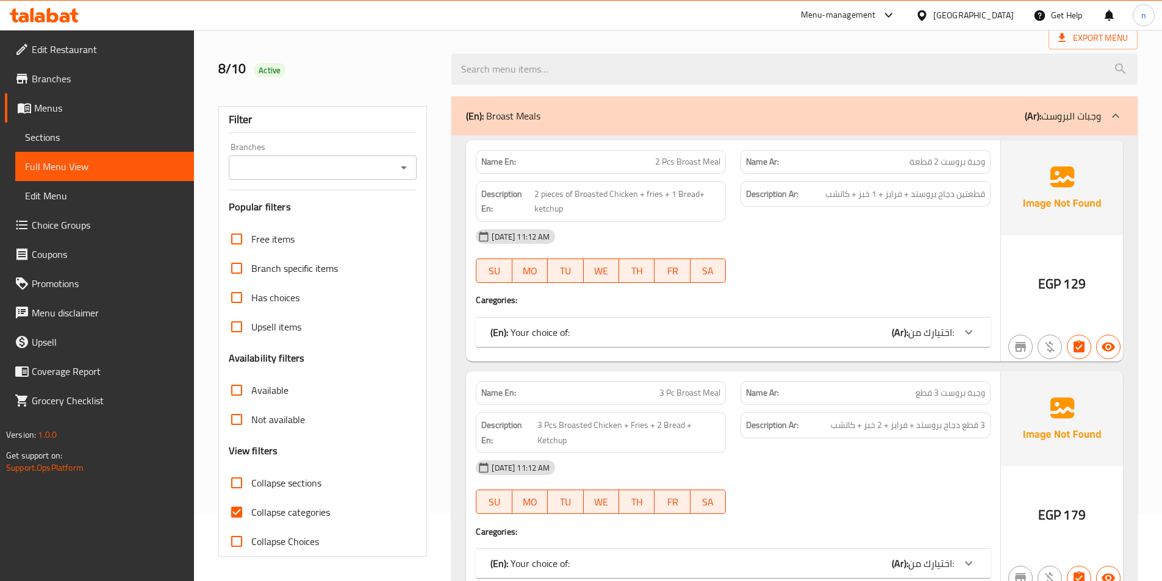
click at [257, 512] on span "Collapse categories" at bounding box center [290, 512] width 79 height 15
click at [251, 512] on input "Collapse categories" at bounding box center [236, 512] width 29 height 29
checkbox input "false"
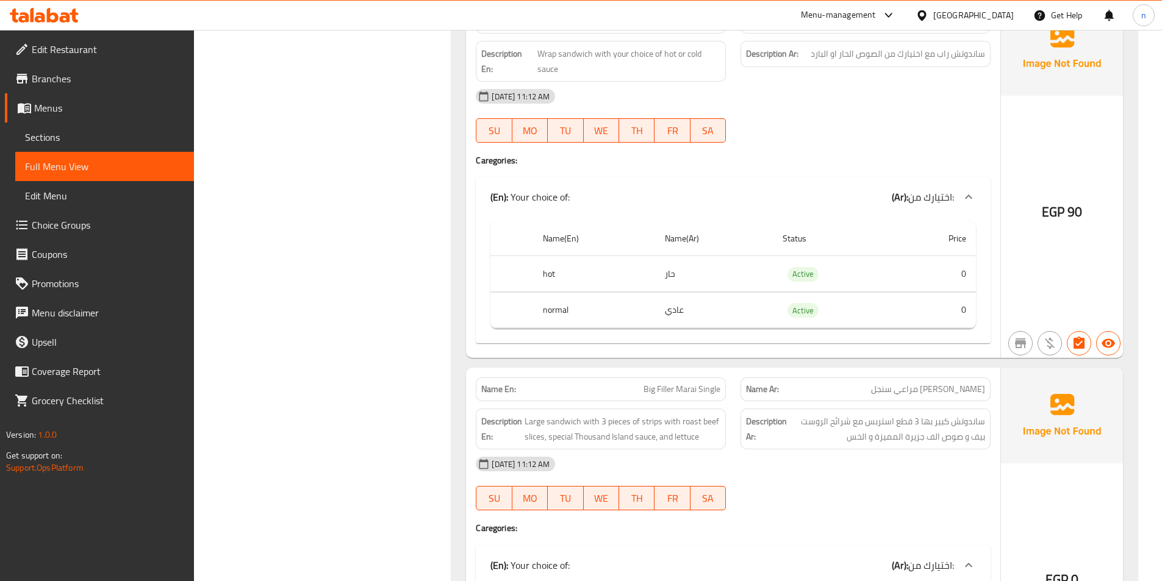
scroll to position [3970, 0]
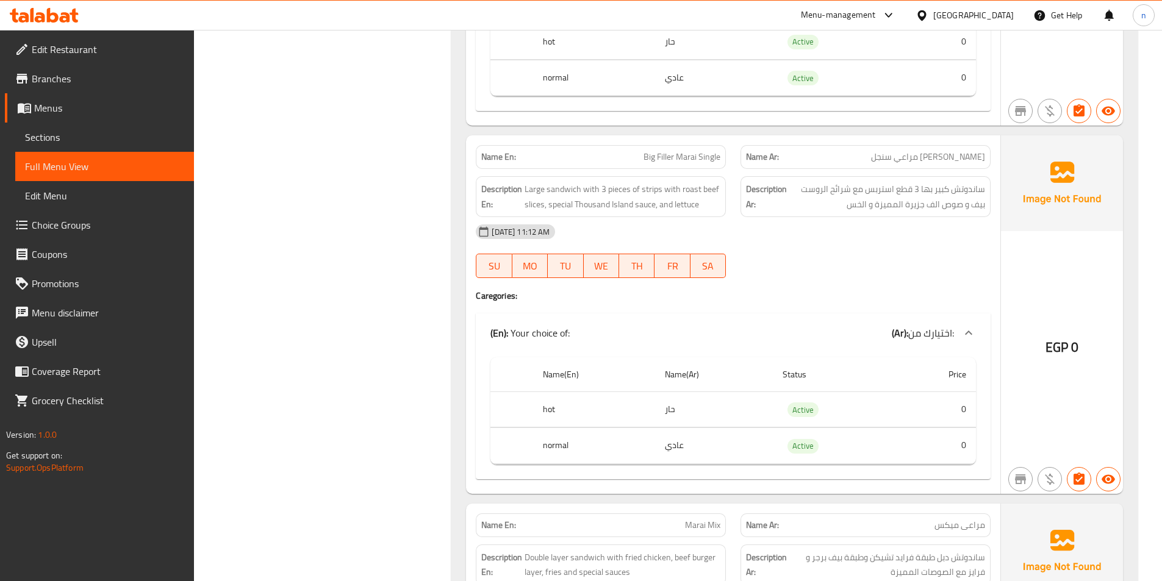
scroll to position [4275, 0]
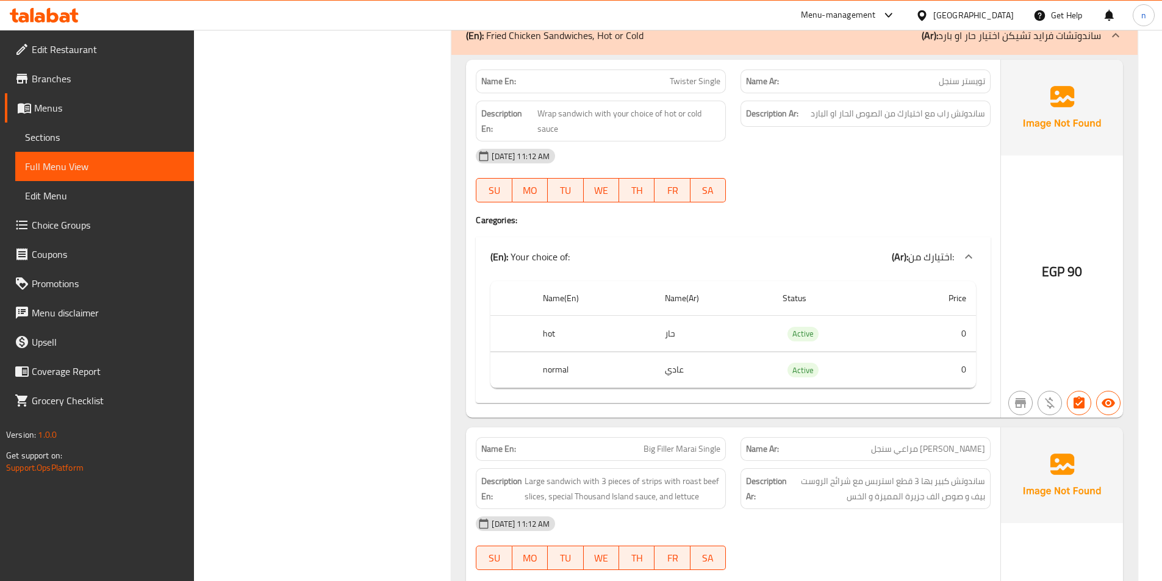
scroll to position [3970, 0]
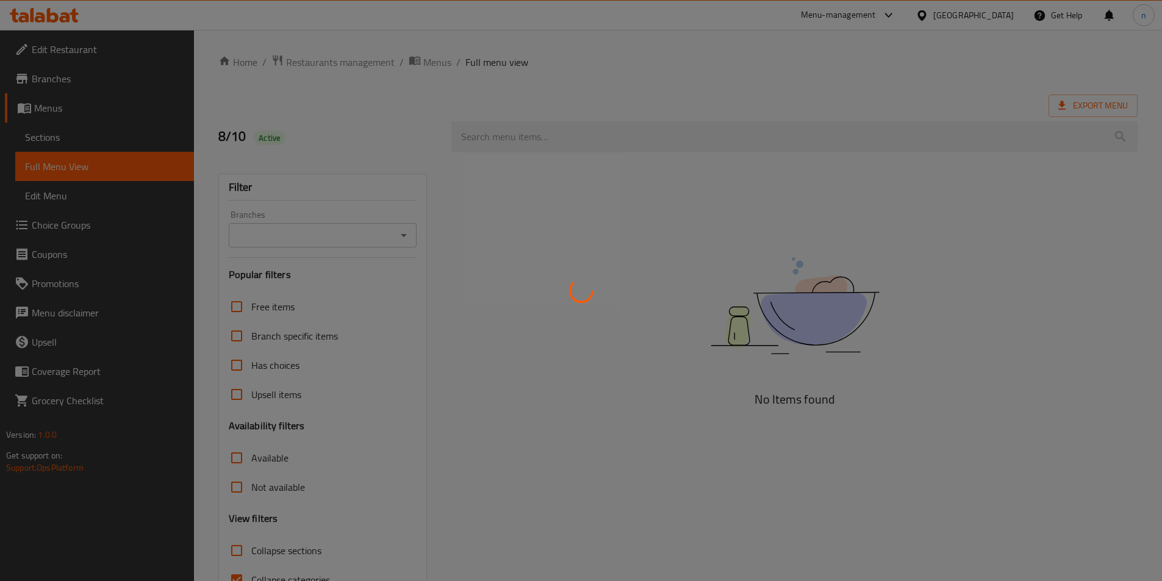
scroll to position [68, 0]
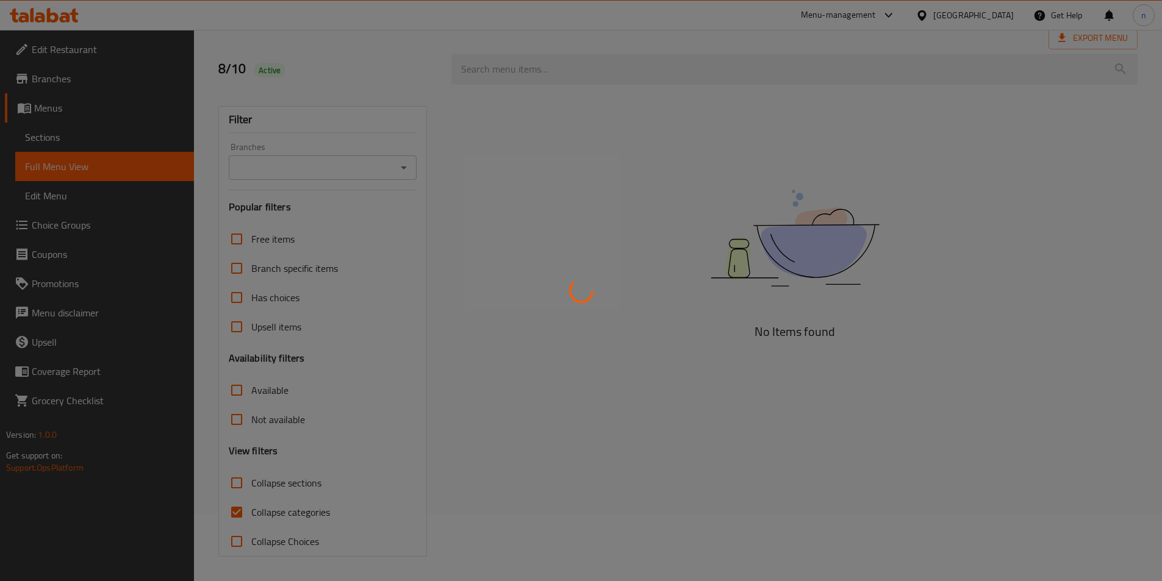
drag, startPoint x: 463, startPoint y: 355, endPoint x: 468, endPoint y: 349, distance: 8.2
click at [468, 349] on div at bounding box center [581, 290] width 1162 height 581
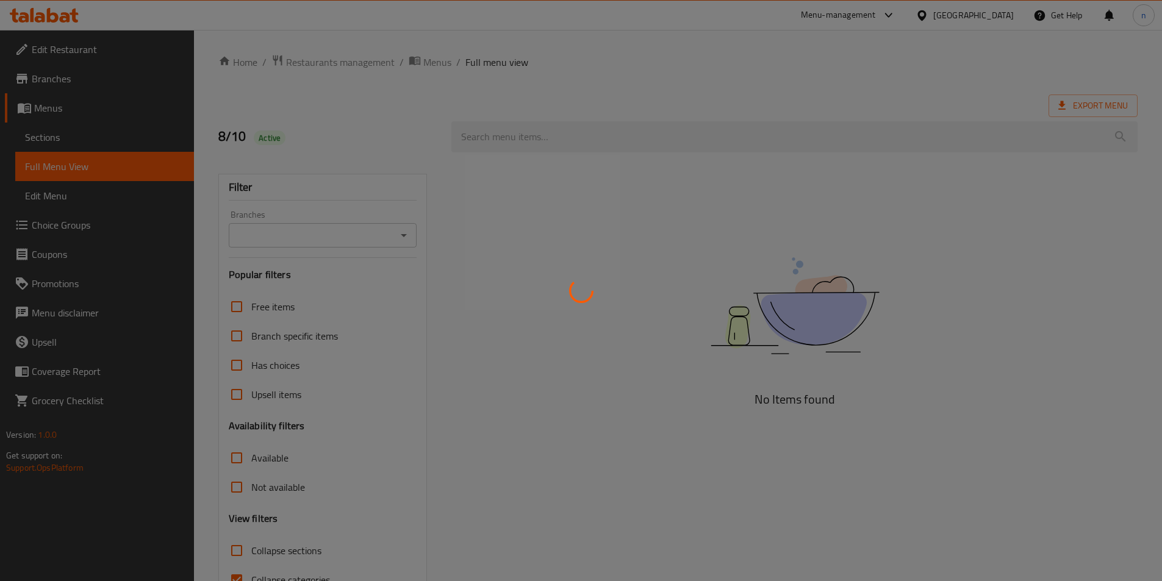
click at [215, 439] on div at bounding box center [581, 290] width 1162 height 581
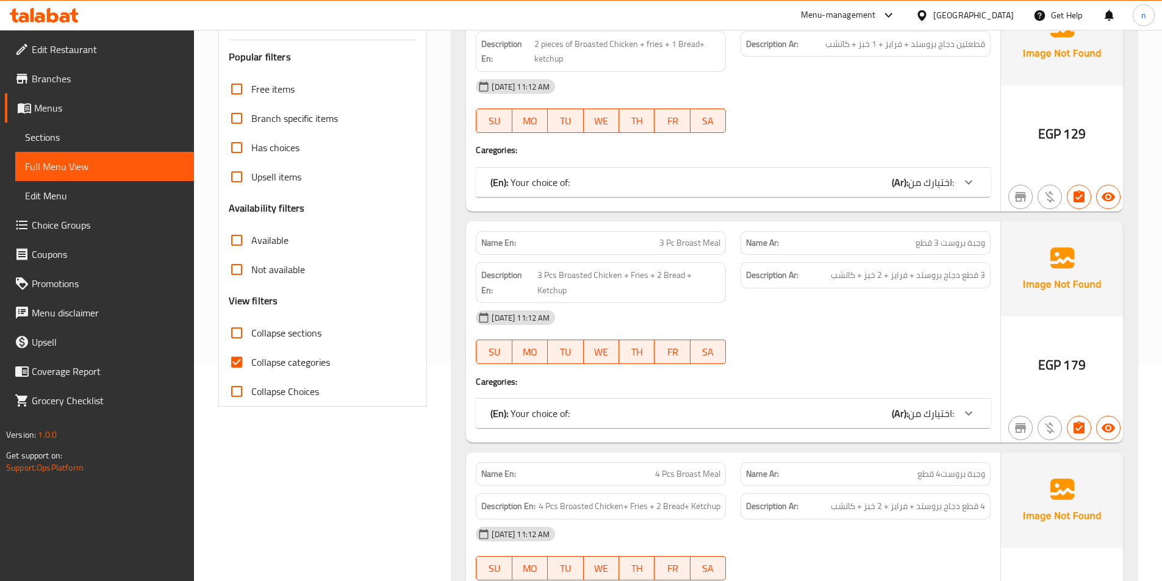
scroll to position [244, 0]
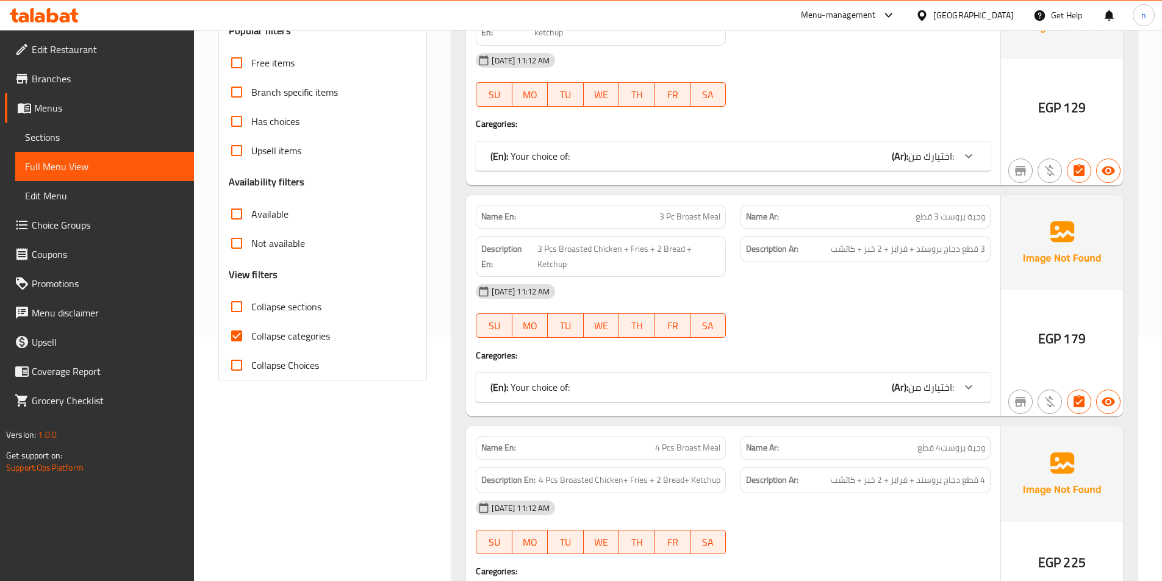
click at [241, 334] on input "Collapse categories" at bounding box center [236, 335] width 29 height 29
checkbox input "false"
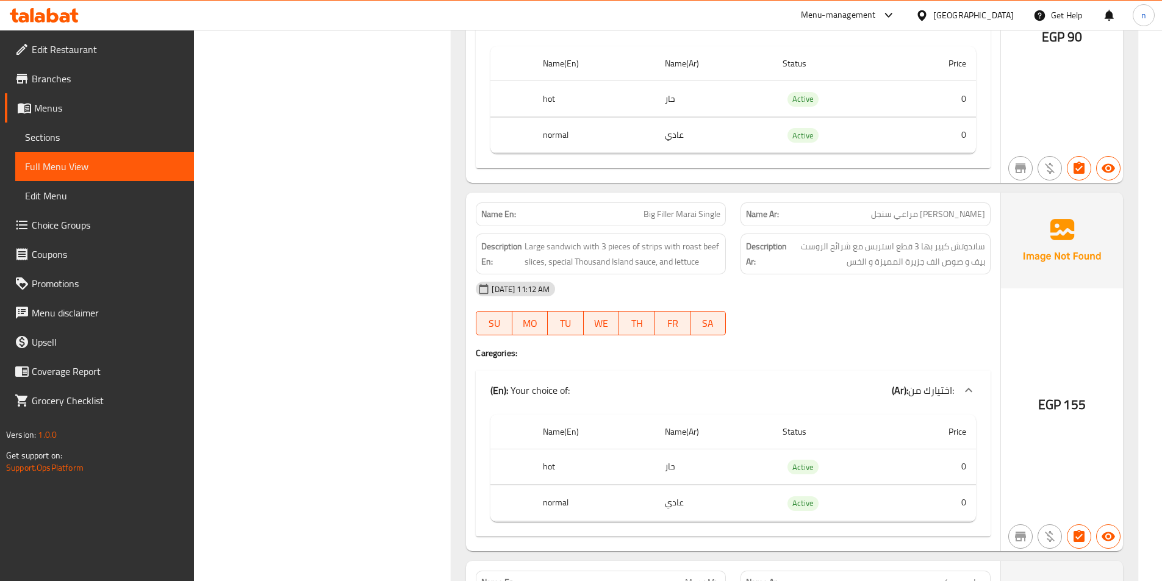
scroll to position [4207, 0]
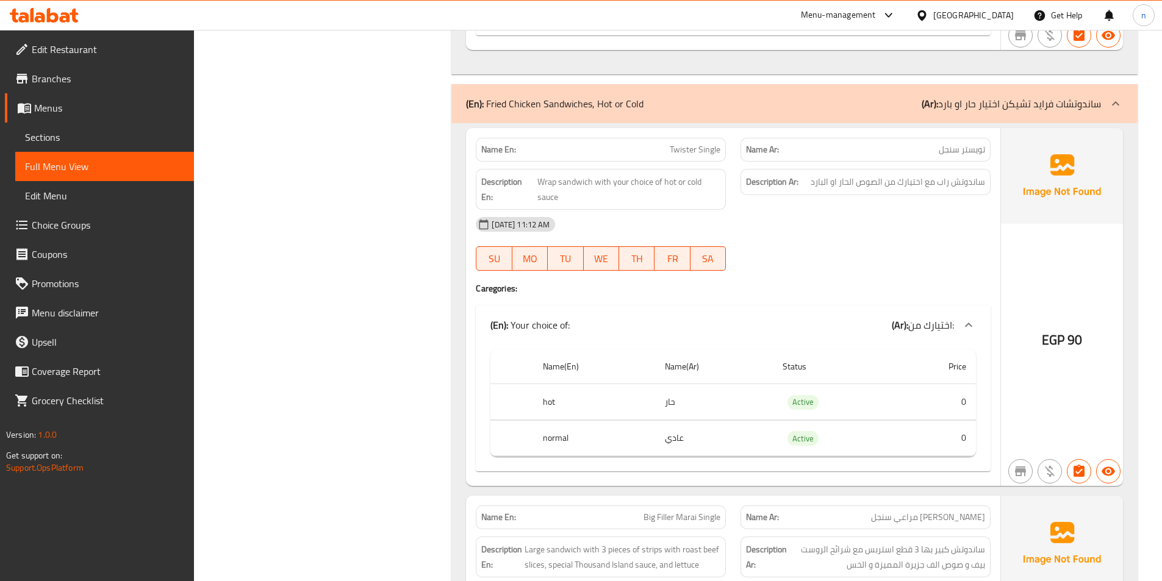
scroll to position [3902, 0]
copy span "تويستر سنجل"
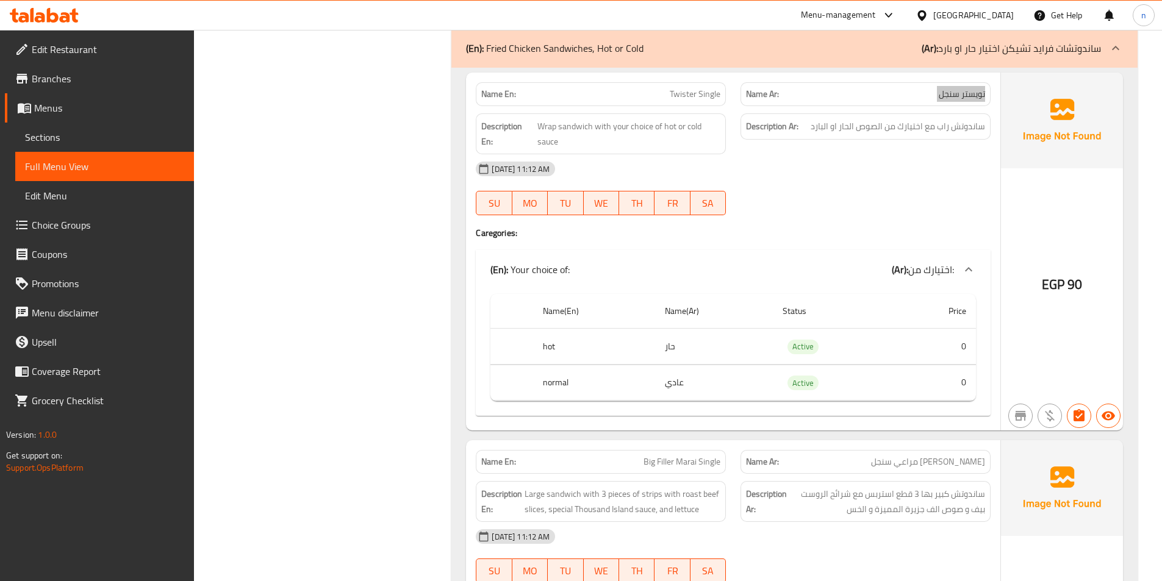
scroll to position [4024, 0]
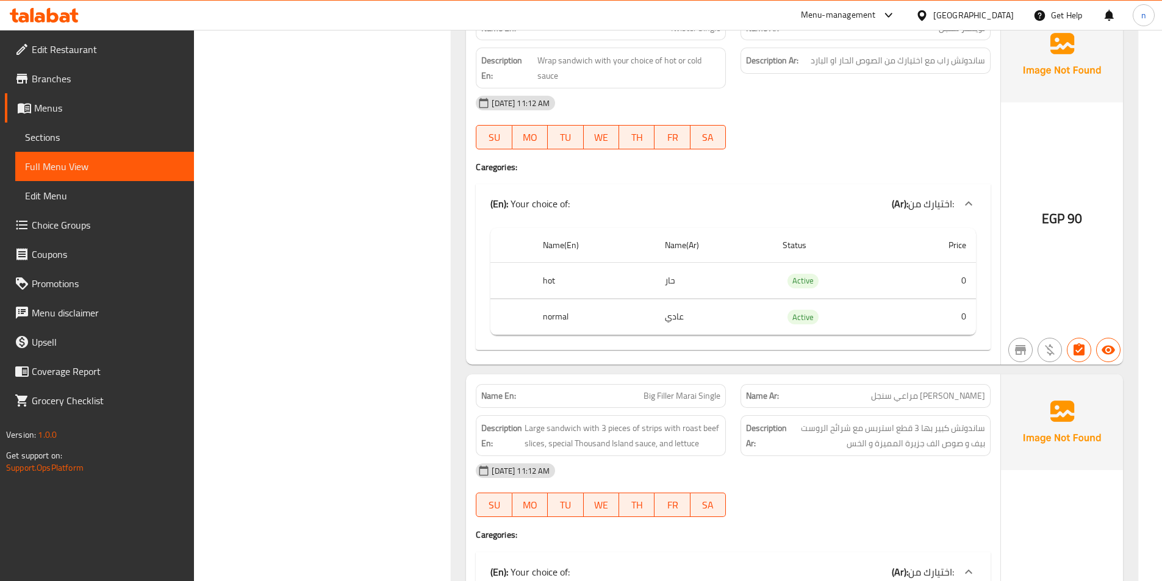
copy span "[PERSON_NAME] مراعي سنجل"
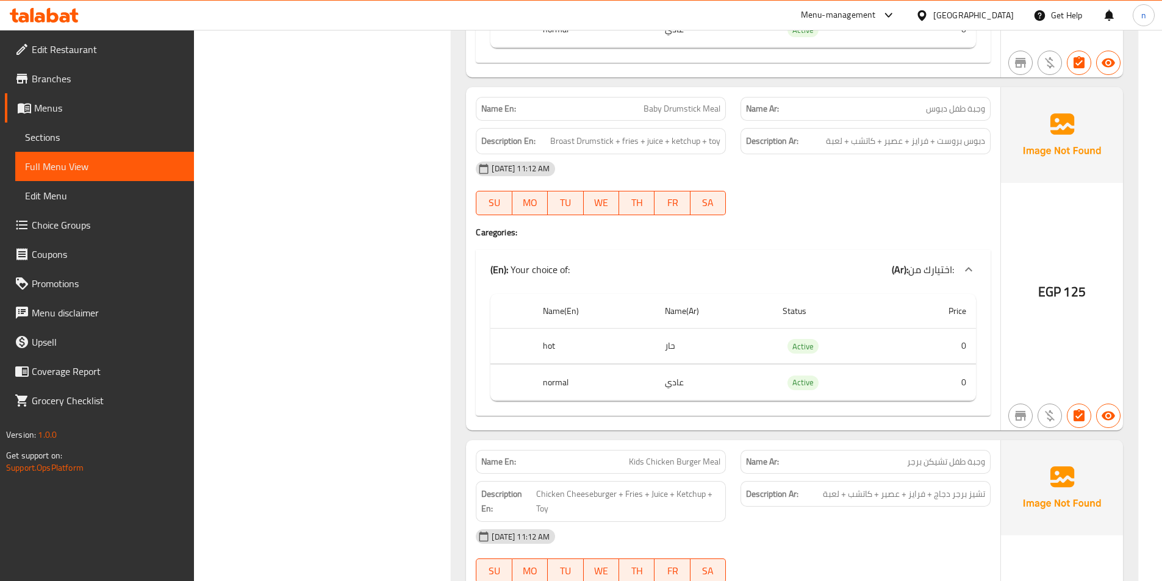
scroll to position [3353, 0]
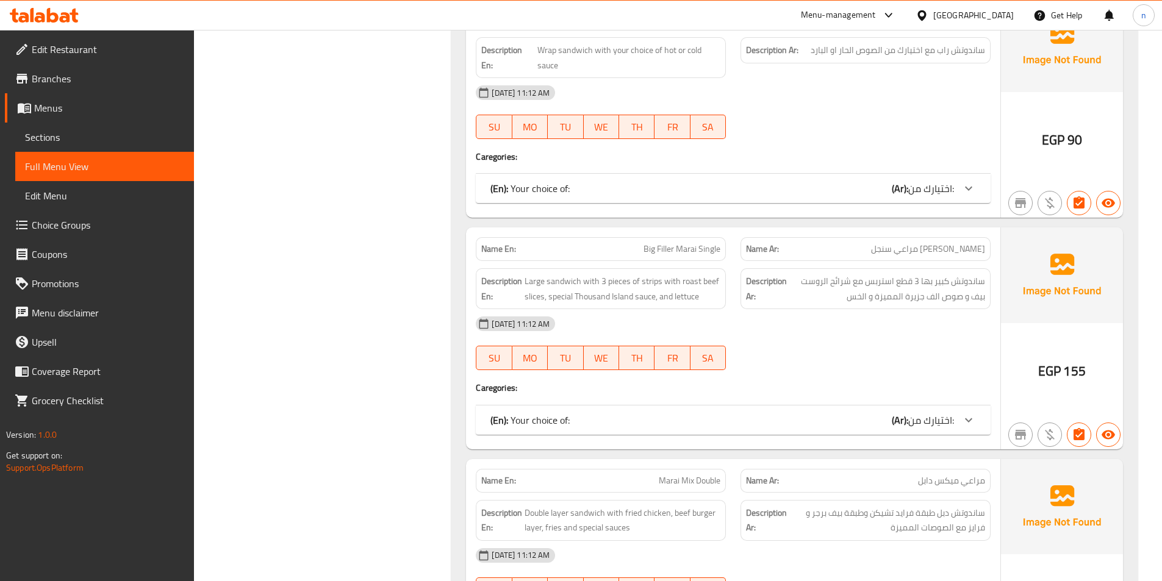
scroll to position [2805, 0]
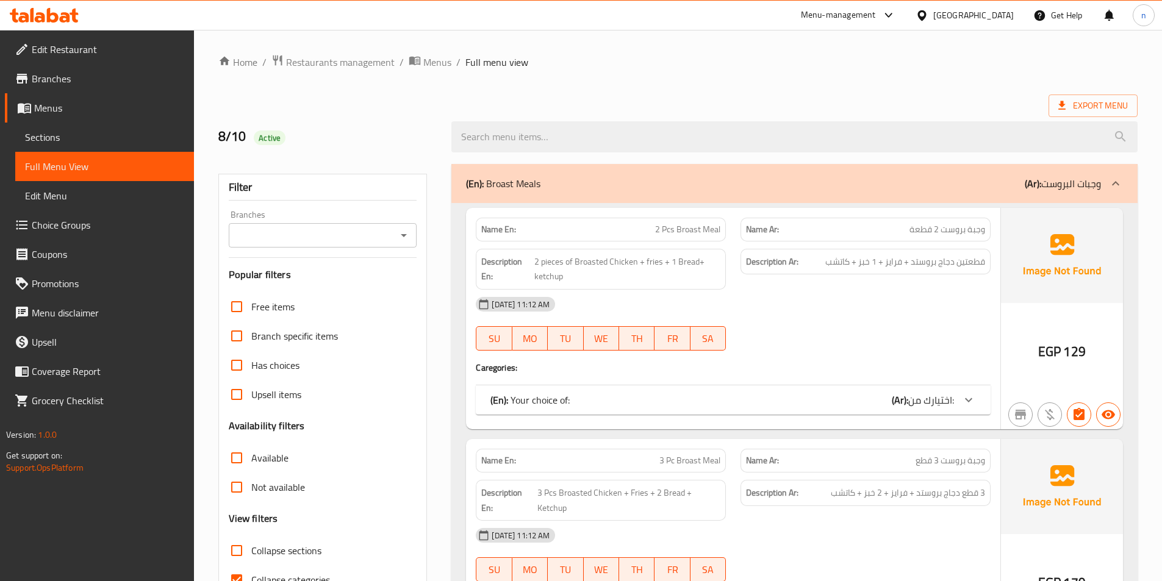
scroll to position [244, 0]
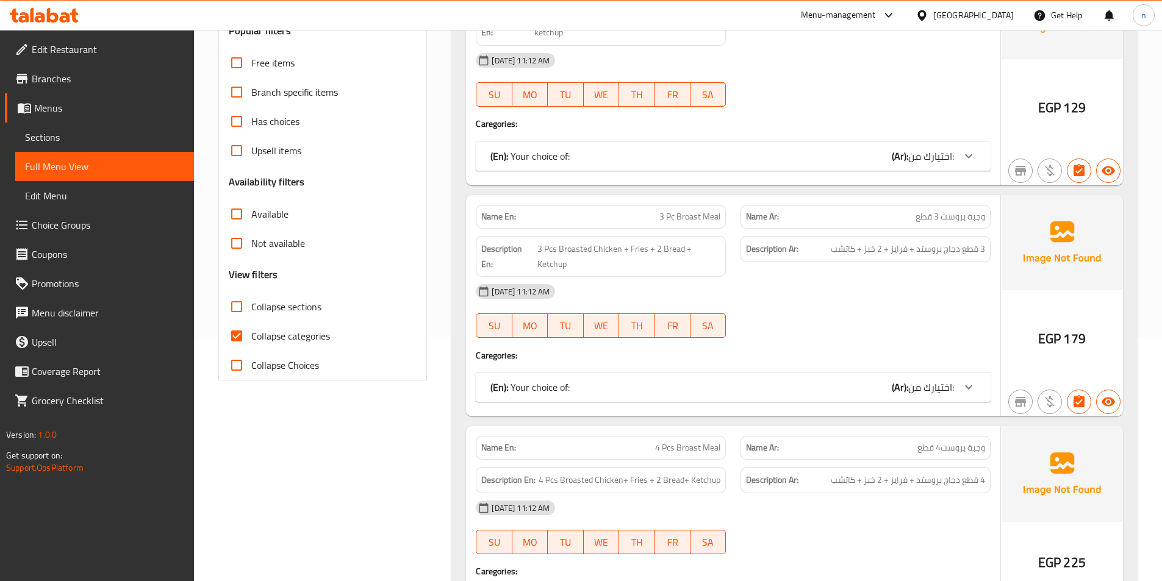
click at [287, 330] on span "Collapse categories" at bounding box center [290, 336] width 79 height 15
click at [251, 330] on input "Collapse categories" at bounding box center [236, 335] width 29 height 29
checkbox input "false"
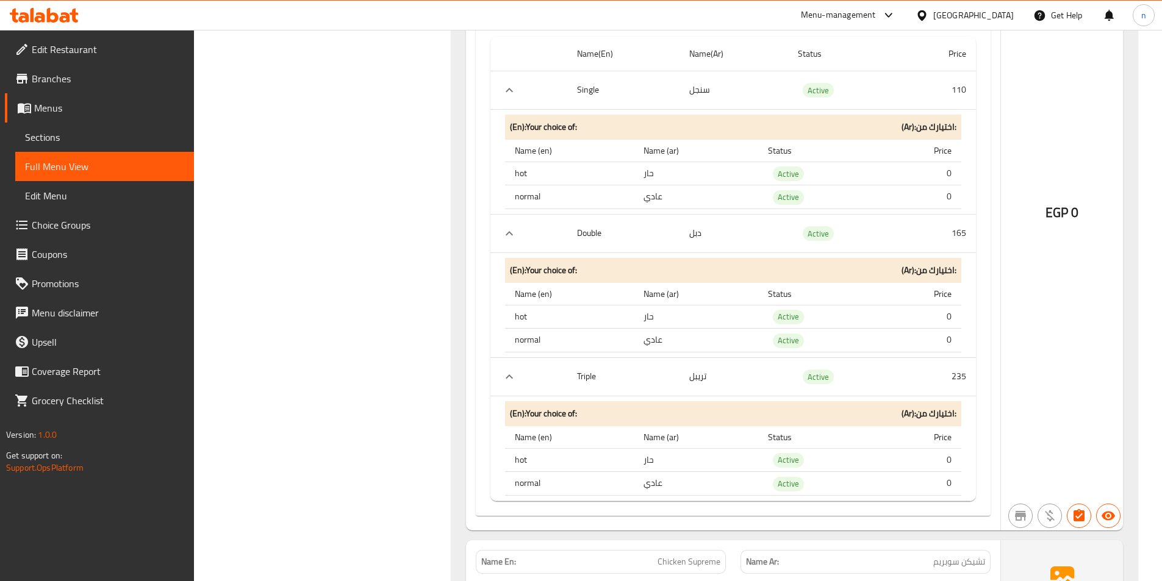
scroll to position [5548, 0]
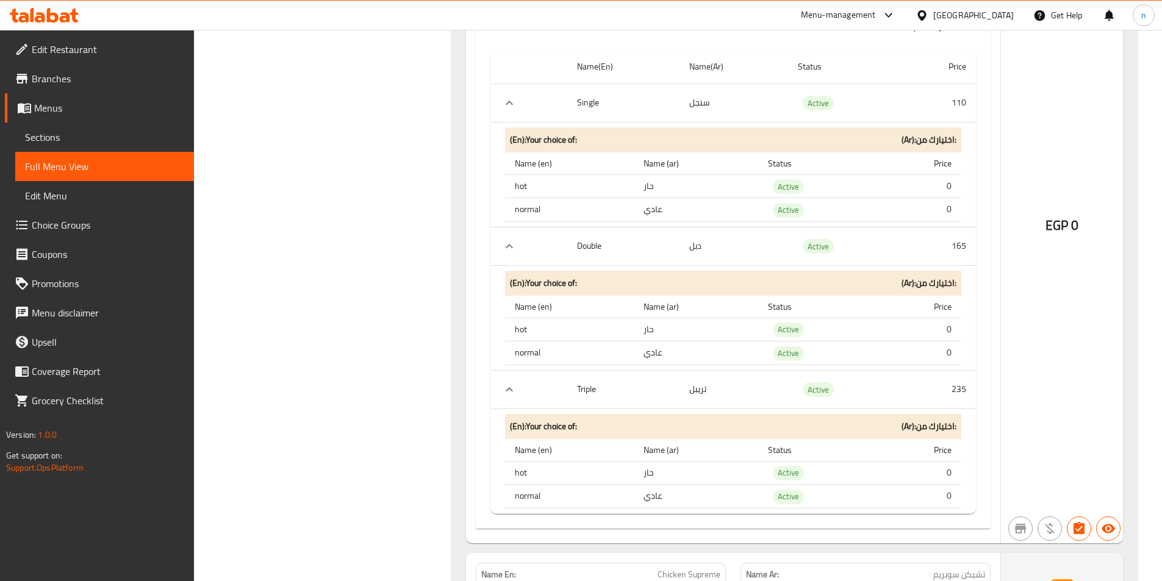
scroll to position [5305, 0]
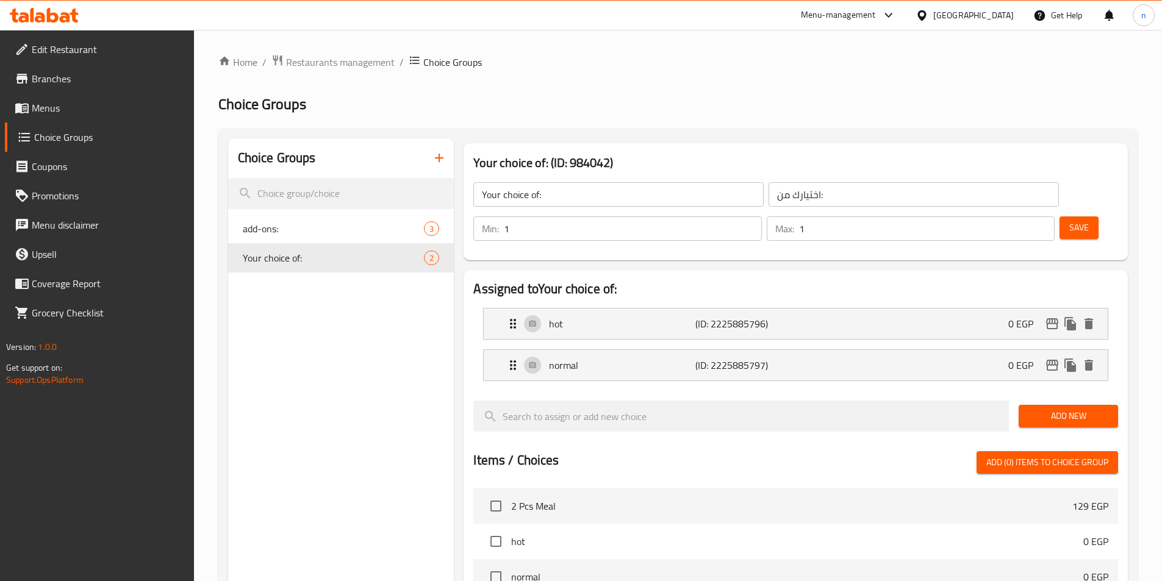
click at [43, 109] on span "Menus" at bounding box center [108, 108] width 152 height 15
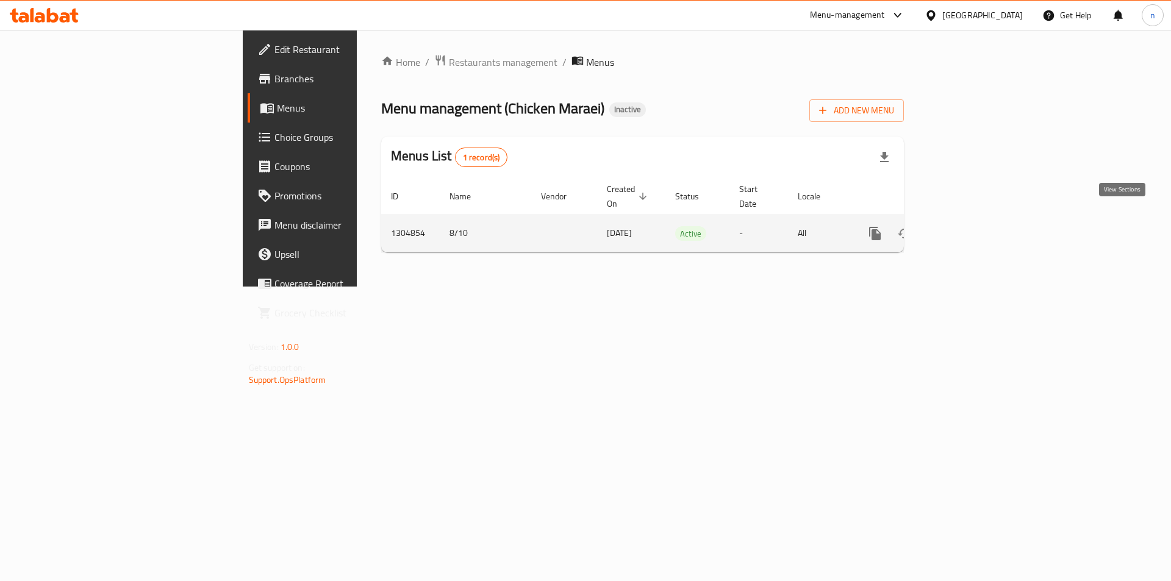
click at [970, 226] on icon "enhanced table" at bounding box center [962, 233] width 15 height 15
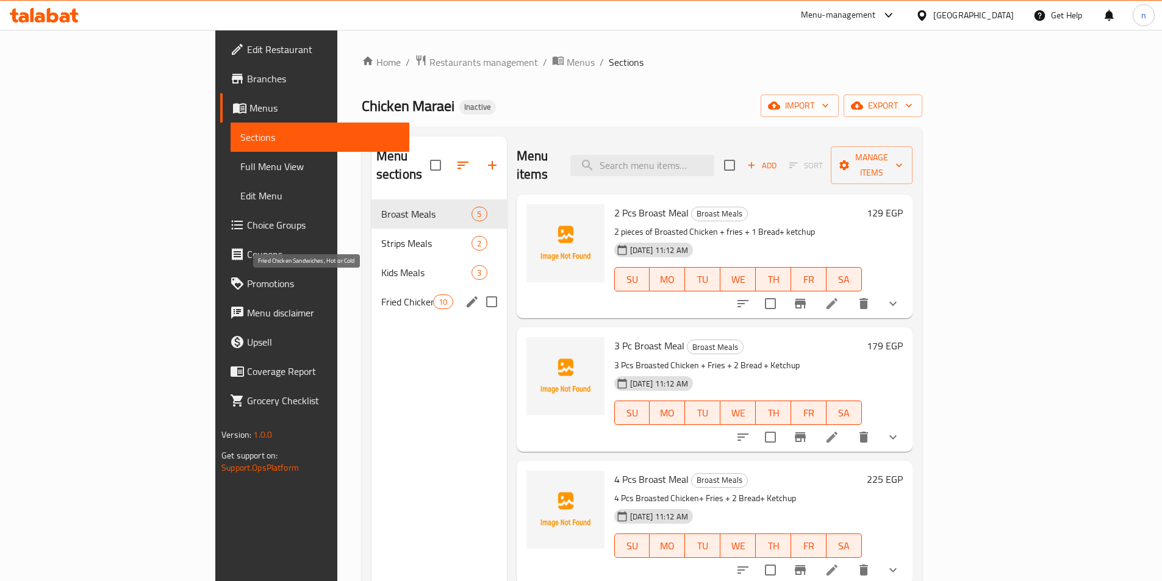
click at [381, 294] on span "Fried Chicken Sandwiches, Hot or Cold" at bounding box center [407, 301] width 52 height 15
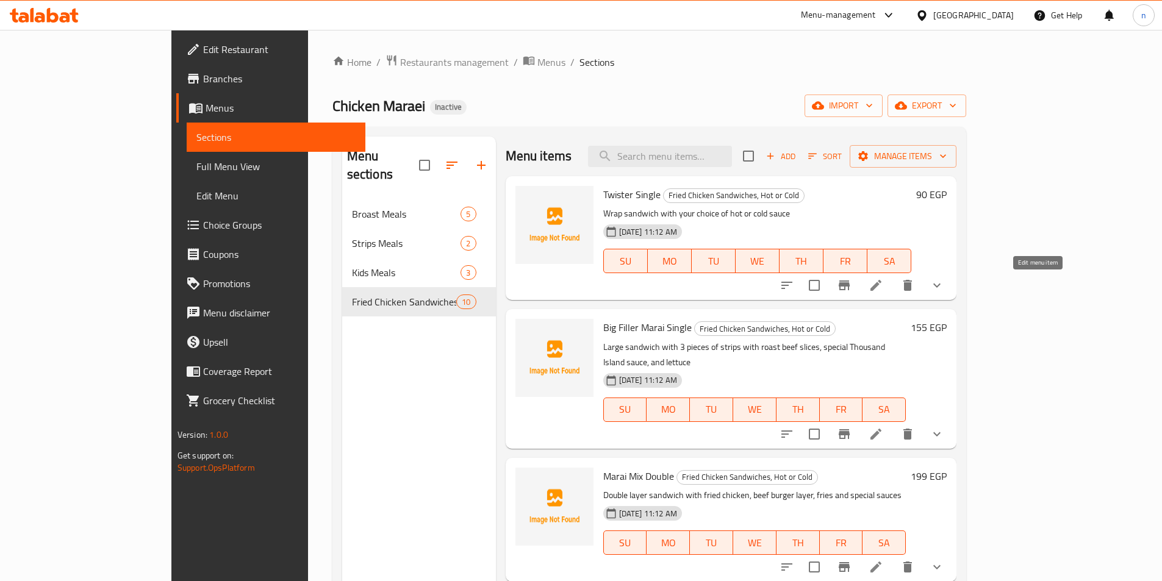
click at [883, 288] on icon at bounding box center [875, 285] width 15 height 15
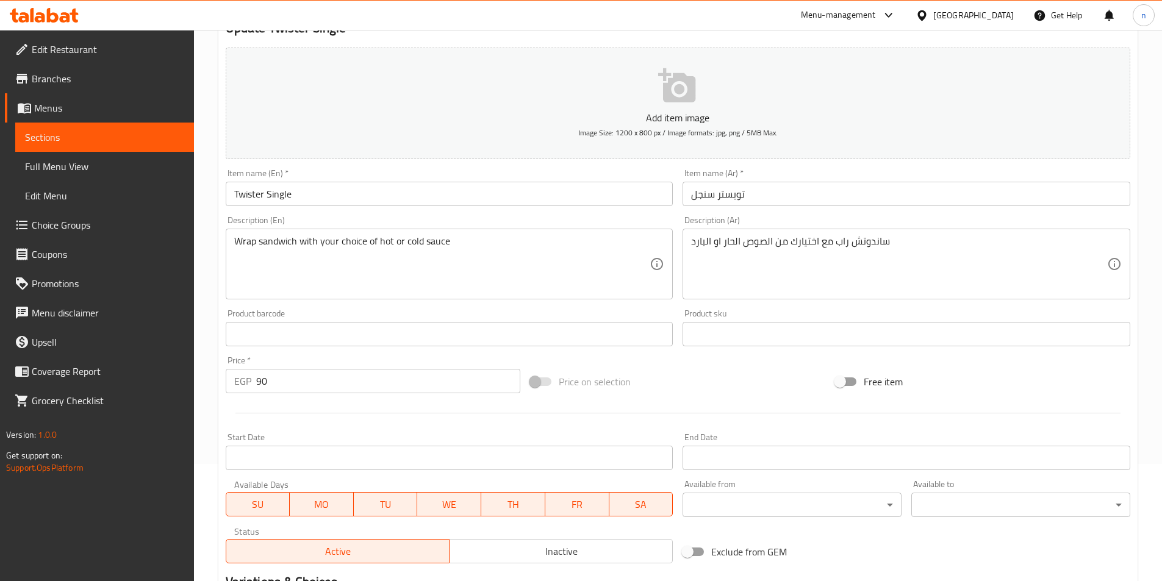
scroll to position [122, 0]
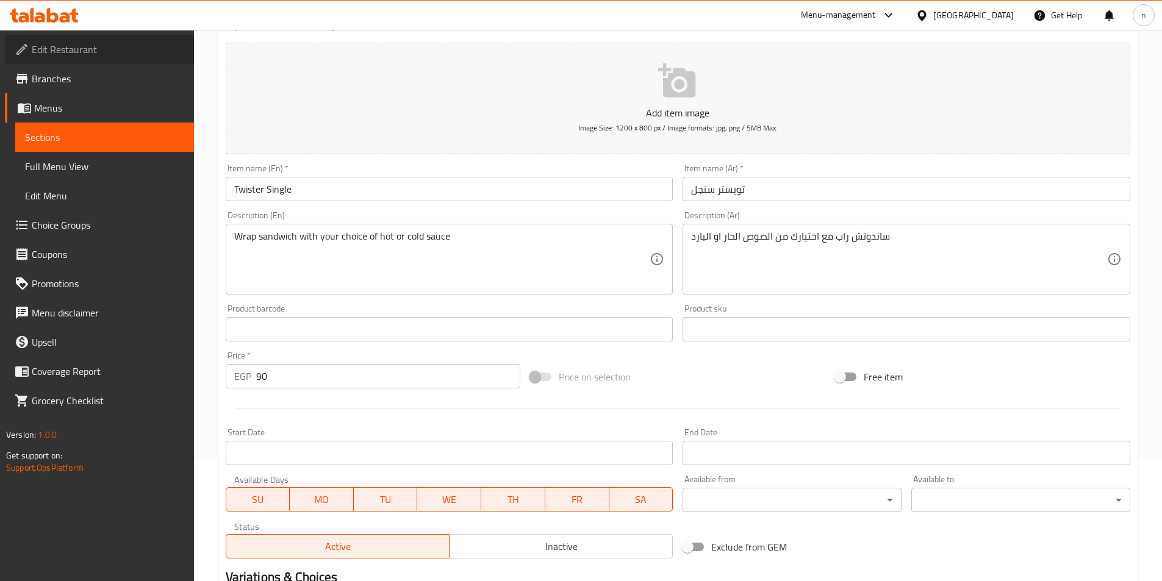
click at [82, 37] on link "Edit Restaurant" at bounding box center [99, 49] width 189 height 29
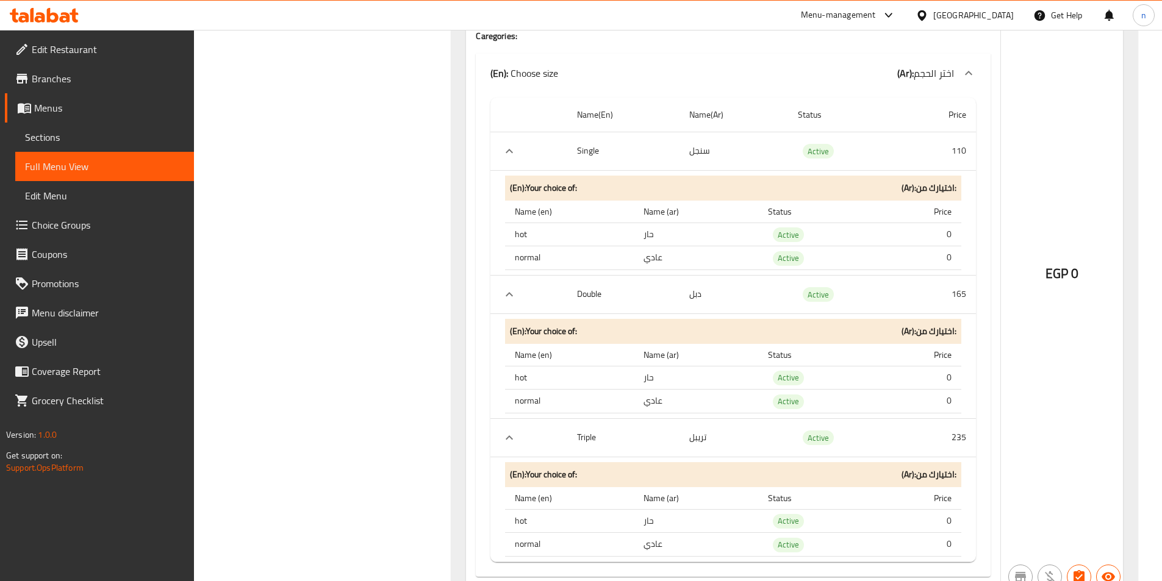
scroll to position [5244, 0]
click at [63, 145] on link "Sections" at bounding box center [104, 137] width 179 height 29
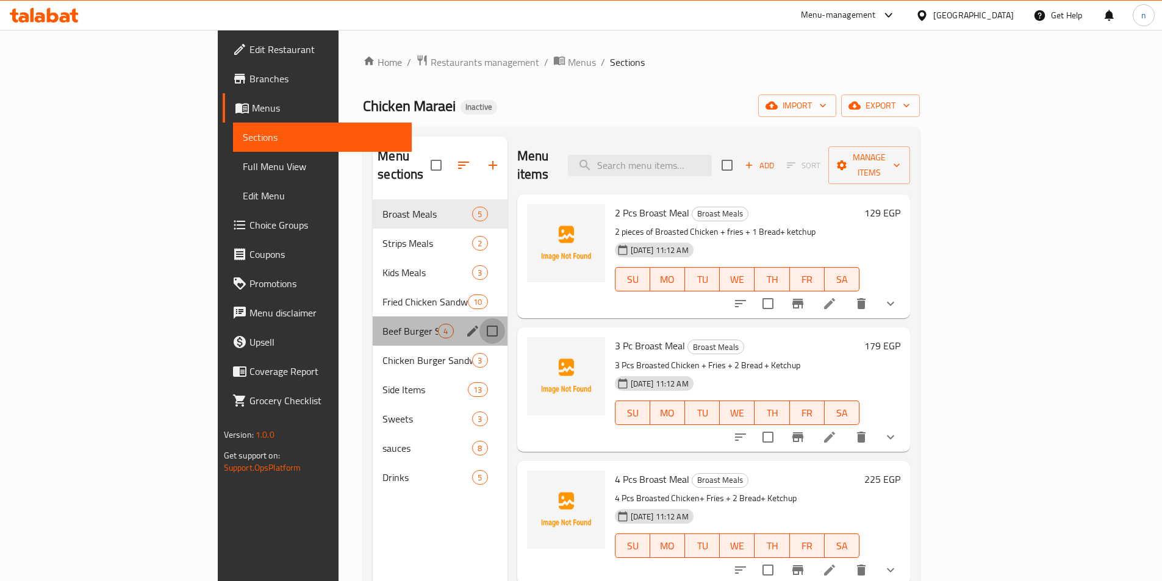
click at [479, 318] on input "Menu sections" at bounding box center [492, 331] width 26 height 26
checkbox input "true"
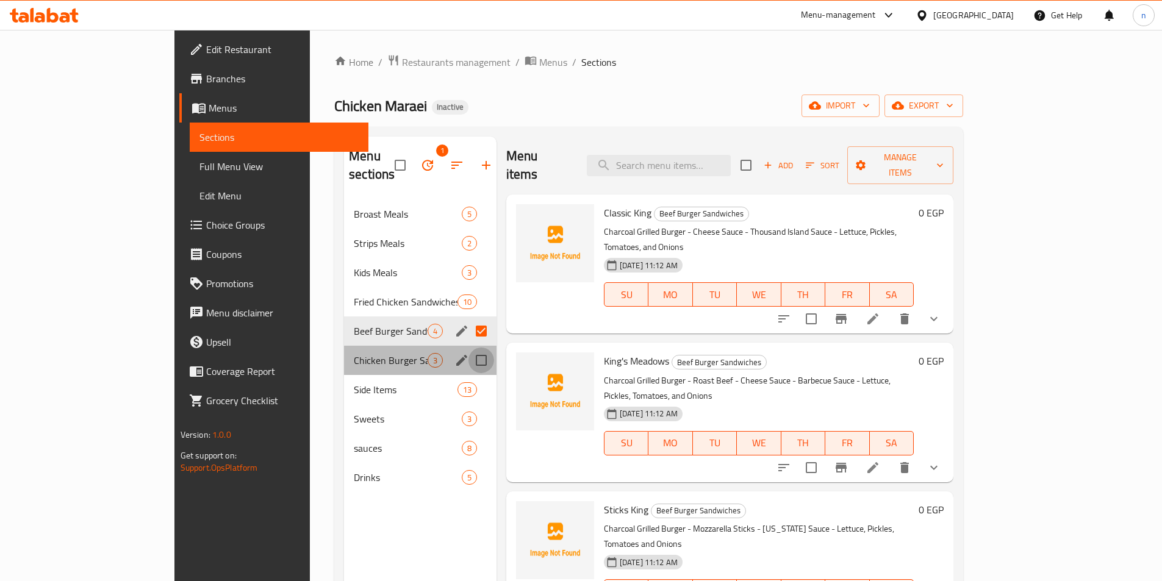
click at [468, 348] on input "Menu sections" at bounding box center [481, 361] width 26 height 26
checkbox input "true"
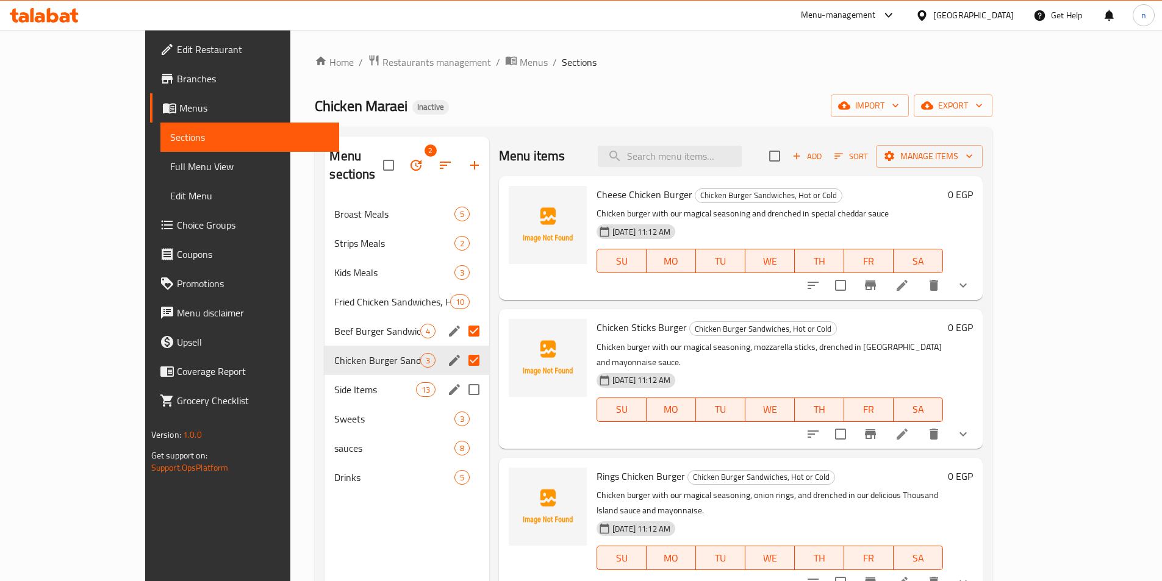
click at [461, 377] on input "Menu sections" at bounding box center [474, 390] width 26 height 26
checkbox input "true"
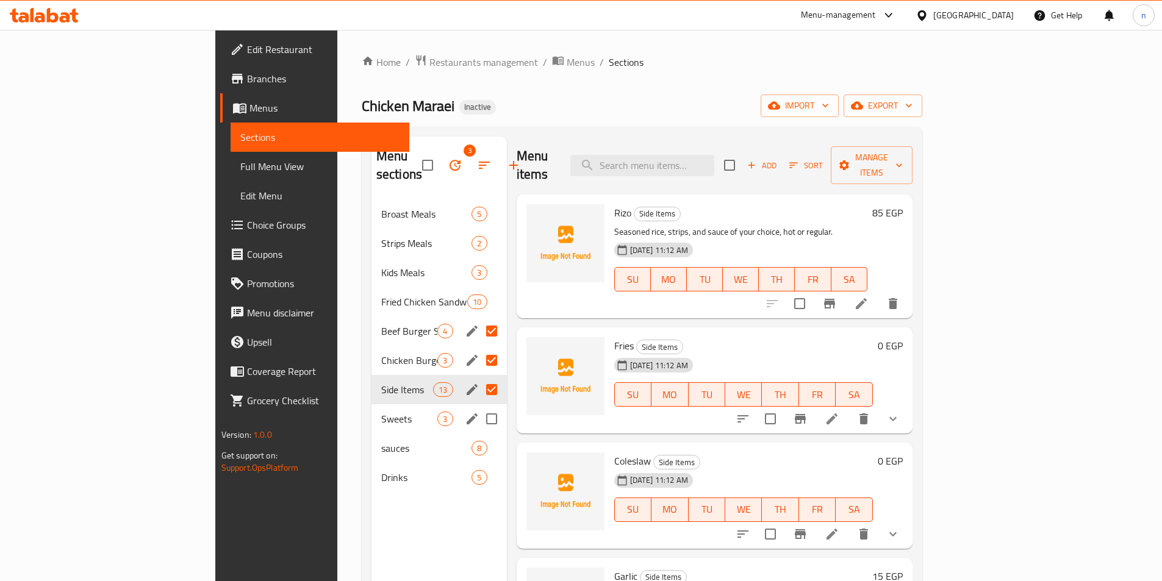
click at [479, 406] on input "Menu sections" at bounding box center [492, 419] width 26 height 26
checkbox input "true"
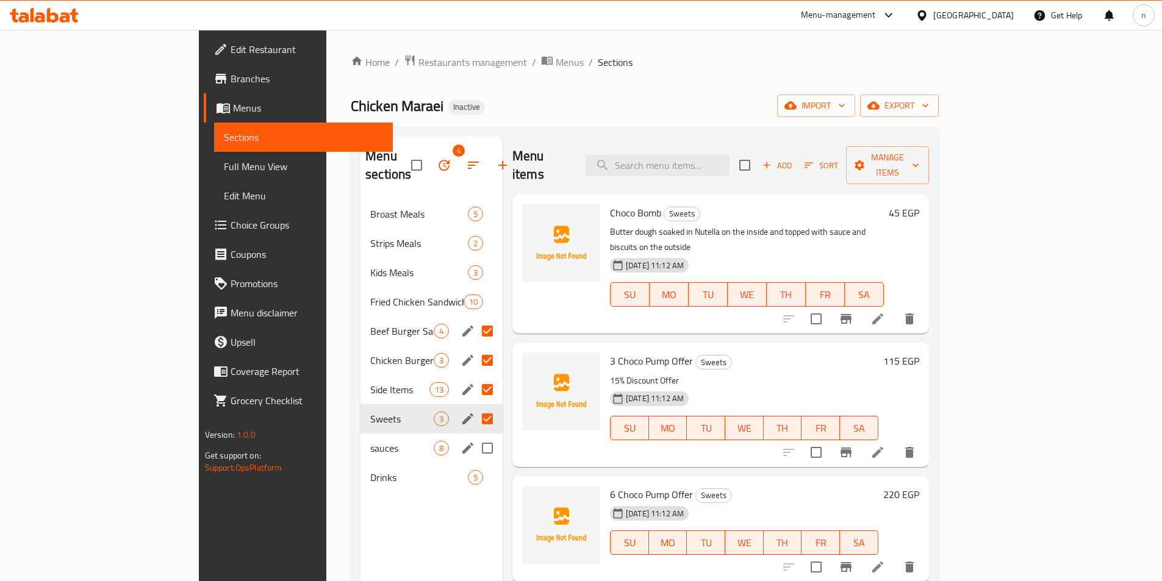
click at [474, 435] on input "Menu sections" at bounding box center [487, 448] width 26 height 26
checkbox input "true"
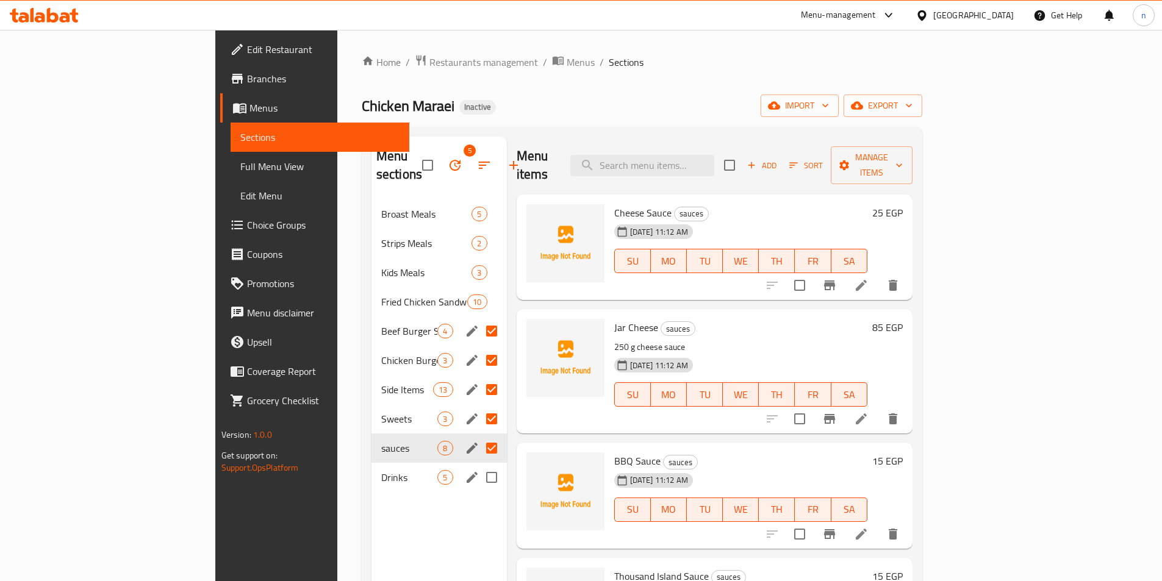
click at [479, 465] on input "Menu sections" at bounding box center [492, 478] width 26 height 26
checkbox input "true"
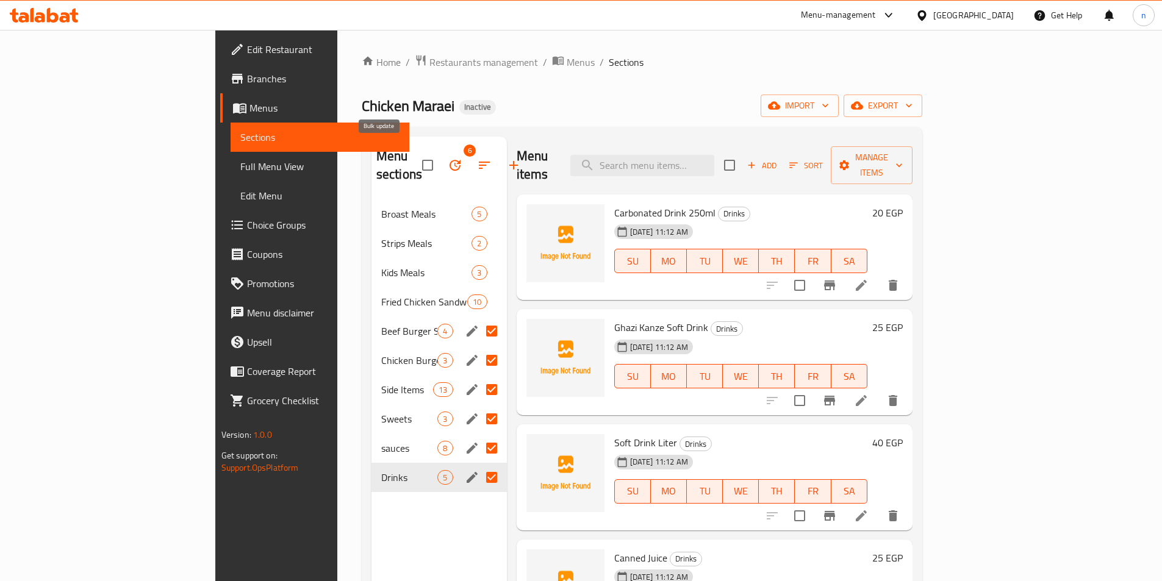
click at [440, 164] on button "button" at bounding box center [454, 165] width 29 height 29
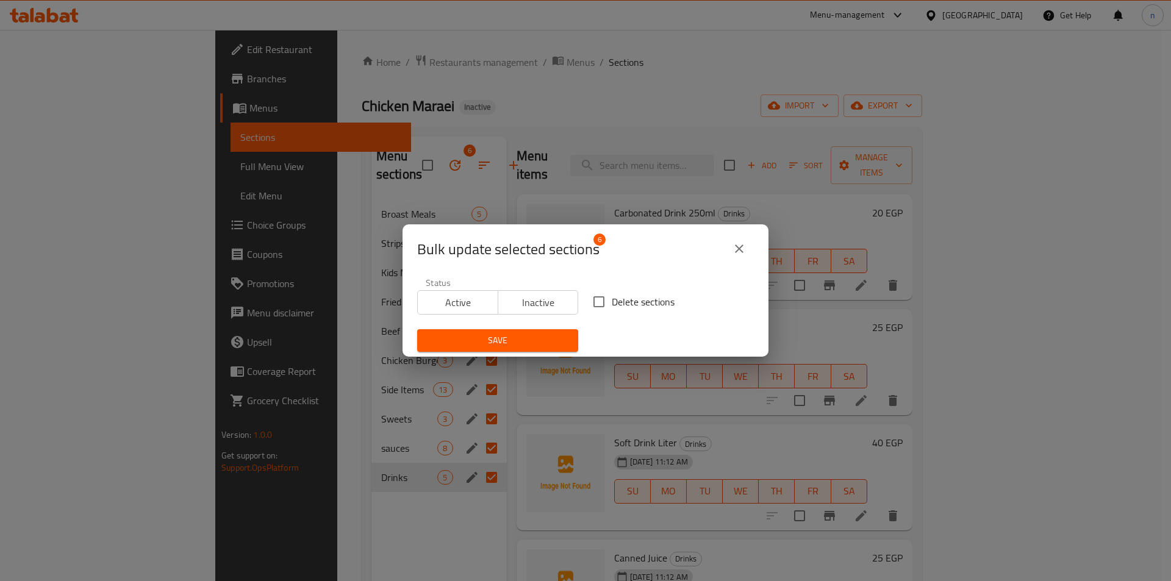
drag, startPoint x: 607, startPoint y: 296, endPoint x: 600, endPoint y: 307, distance: 13.4
click at [607, 295] on input "Delete sections" at bounding box center [599, 302] width 26 height 26
checkbox input "true"
click at [554, 340] on span "Save" at bounding box center [497, 340] width 141 height 15
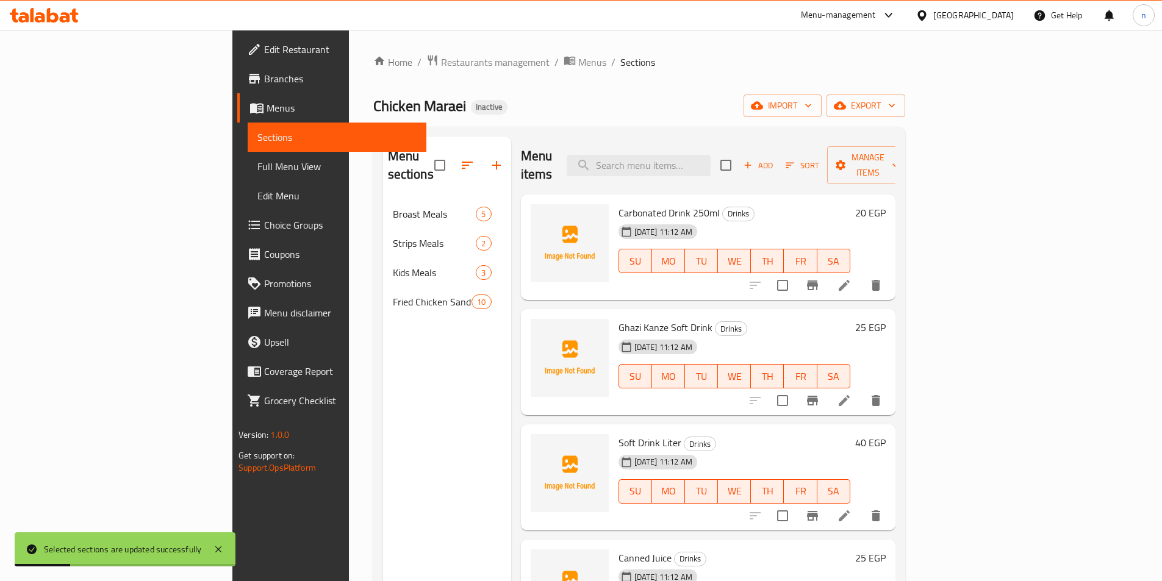
click at [402, 412] on div "Menu sections Broast Meals 5 Strips Meals 2 Kids Meals 3 Fried Chicken Sandwich…" at bounding box center [447, 427] width 128 height 581
click at [257, 165] on span "Full Menu View" at bounding box center [336, 166] width 159 height 15
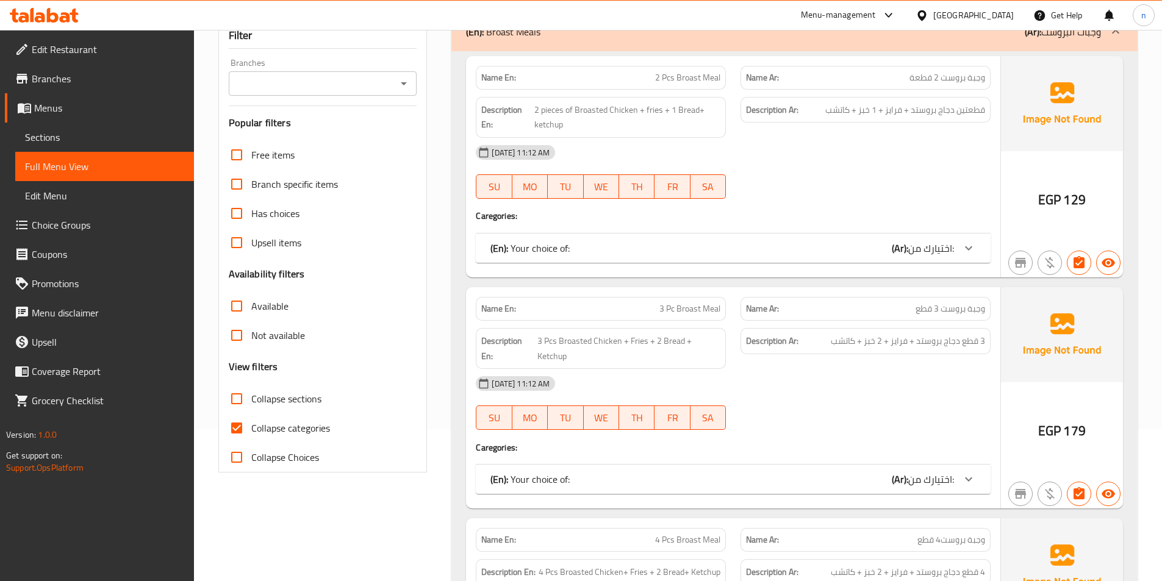
scroll to position [244, 0]
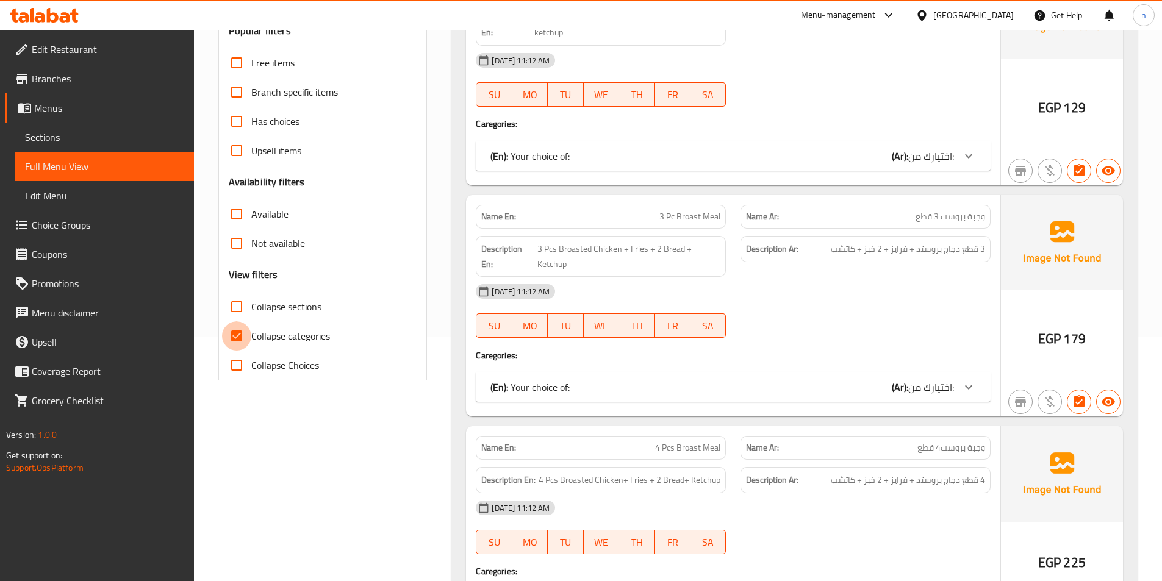
drag, startPoint x: 241, startPoint y: 344, endPoint x: 1049, endPoint y: 451, distance: 814.9
click at [241, 344] on input "Collapse categories" at bounding box center [236, 335] width 29 height 29
checkbox input "false"
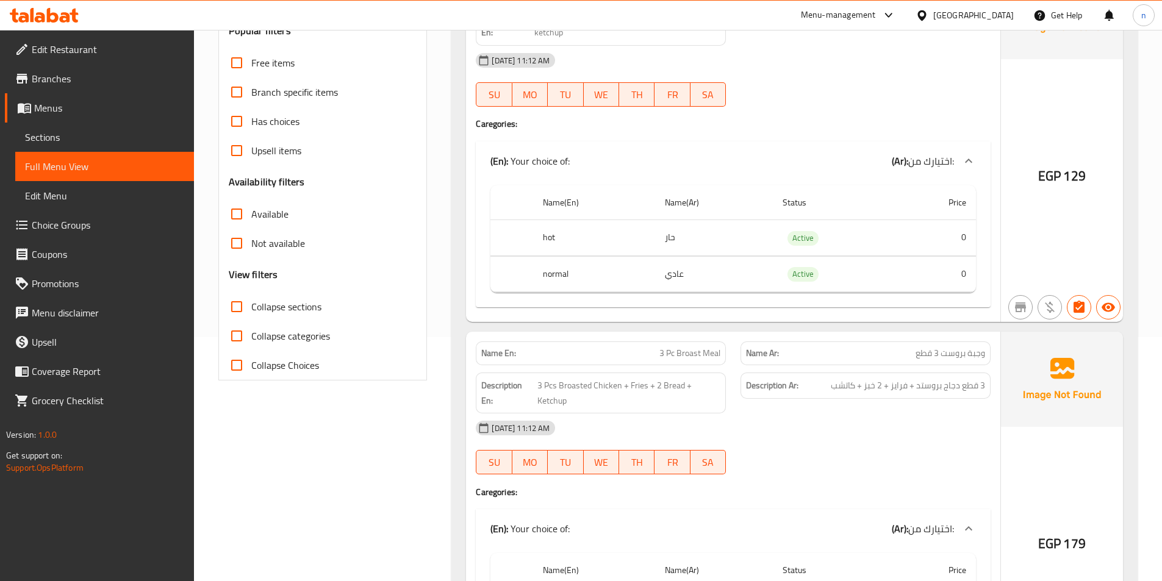
scroll to position [0, 0]
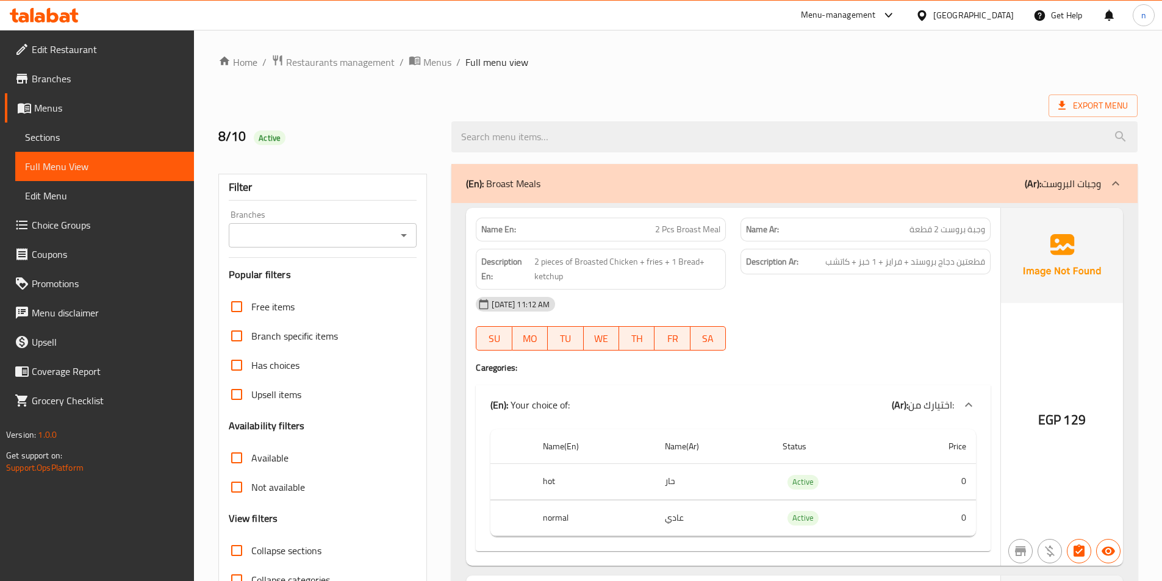
click at [891, 303] on div "[DATE] 11:12 AM" at bounding box center [732, 304] width 529 height 29
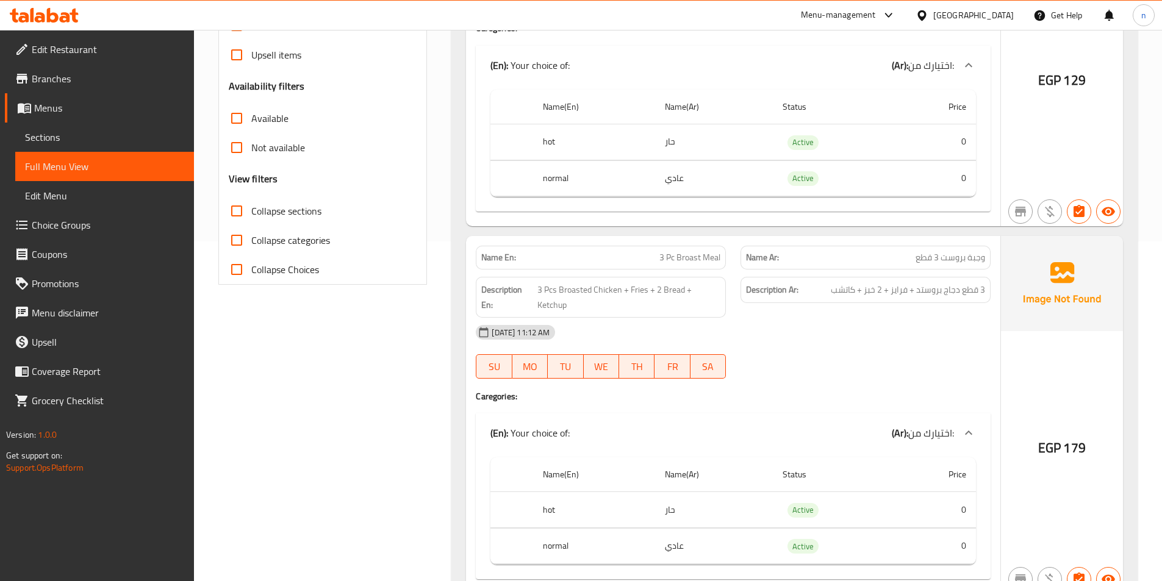
scroll to position [366, 0]
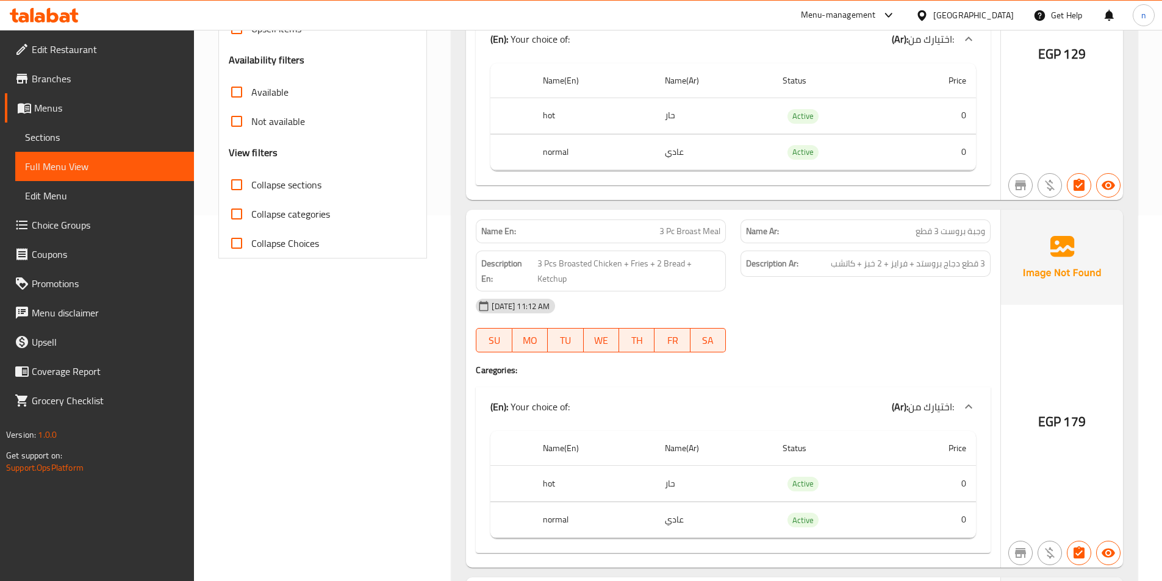
click at [773, 325] on div "[DATE] 11:12 AM SU MO TU WE TH FR SA" at bounding box center [732, 325] width 529 height 68
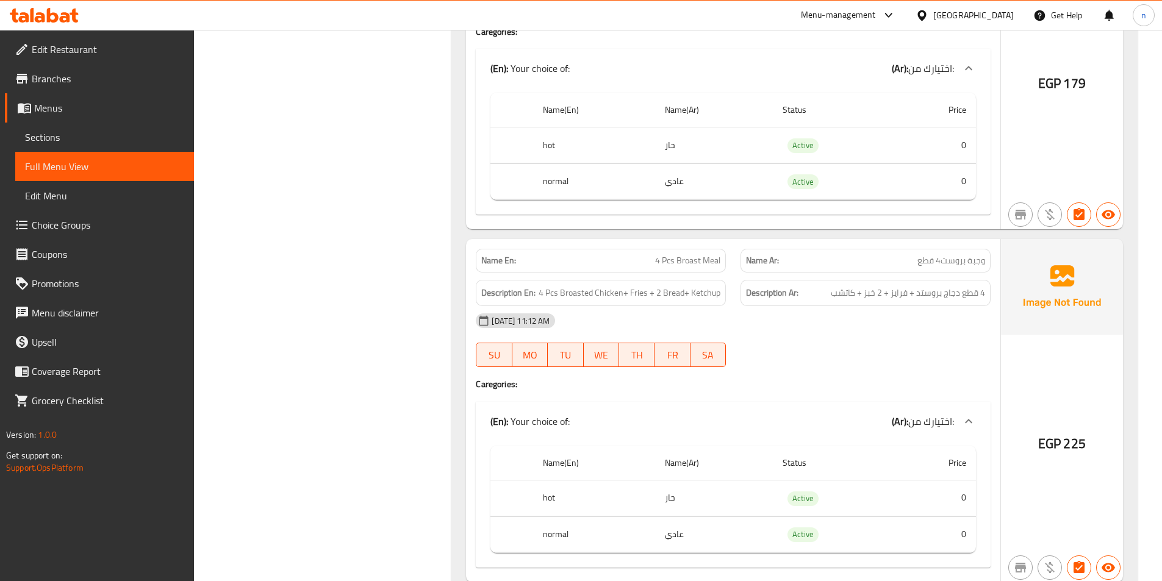
scroll to position [732, 0]
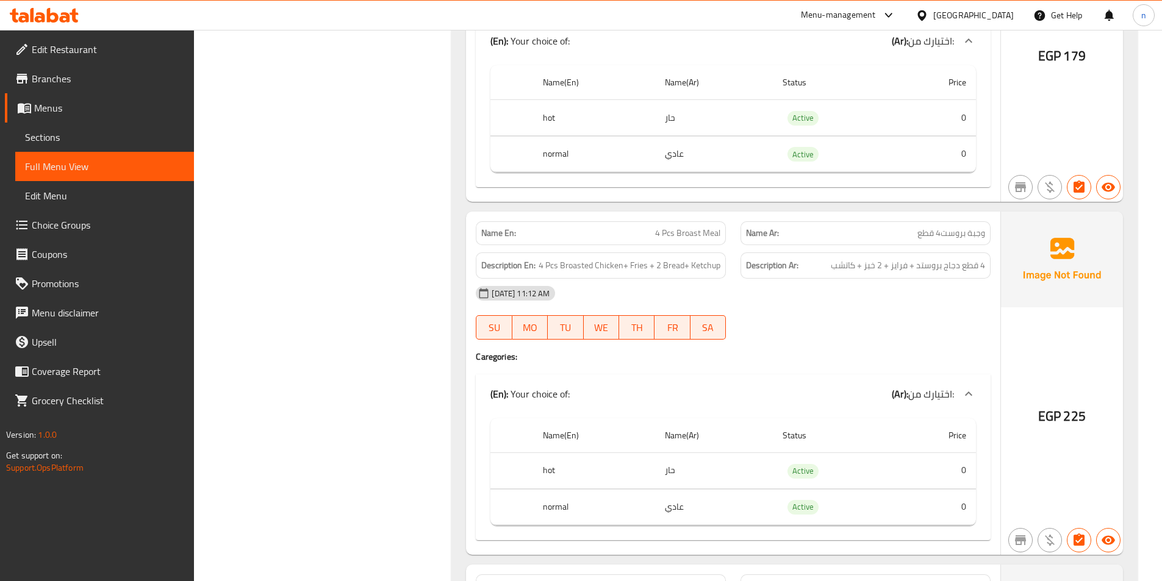
click at [941, 330] on div "[DATE] 11:12 AM SU MO TU WE TH FR SA" at bounding box center [732, 313] width 529 height 68
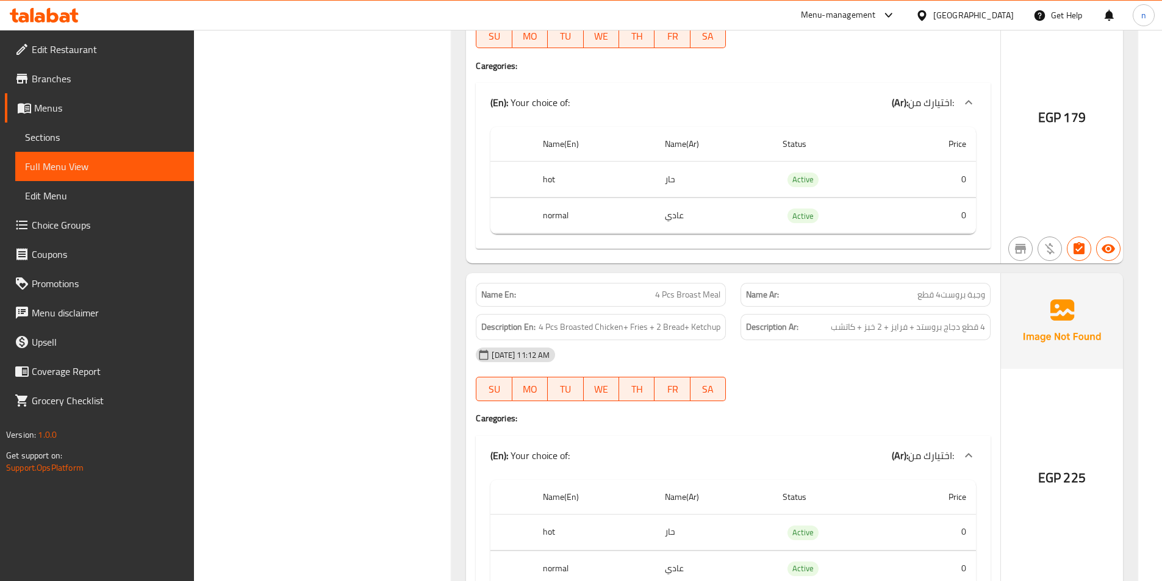
scroll to position [671, 0]
click at [915, 379] on div "[DATE] 11:12 AM SU MO TU WE TH FR SA" at bounding box center [732, 374] width 529 height 68
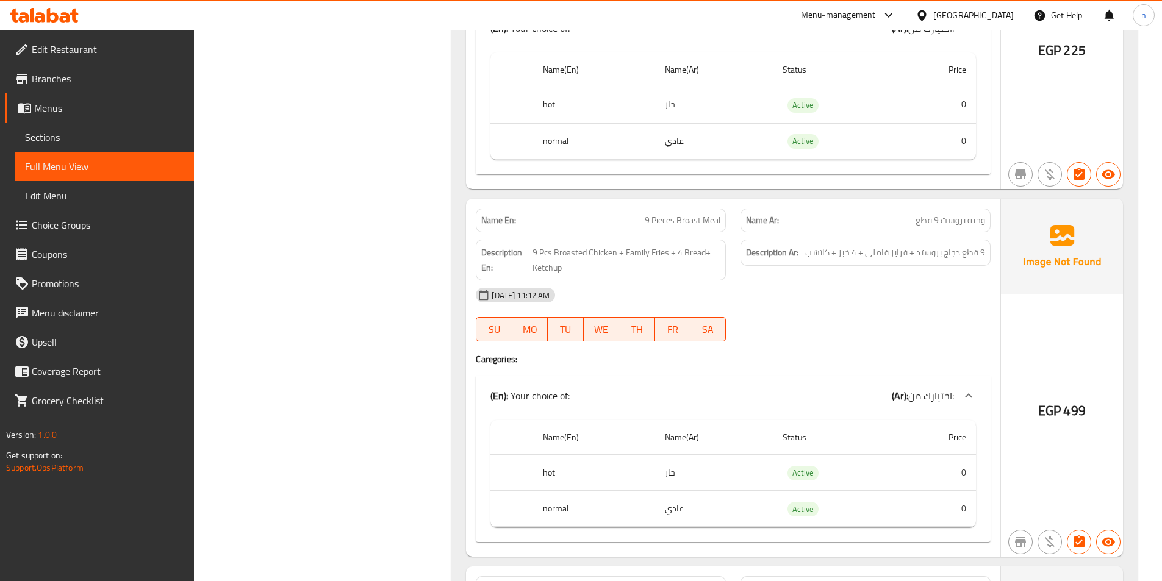
scroll to position [1037, 0]
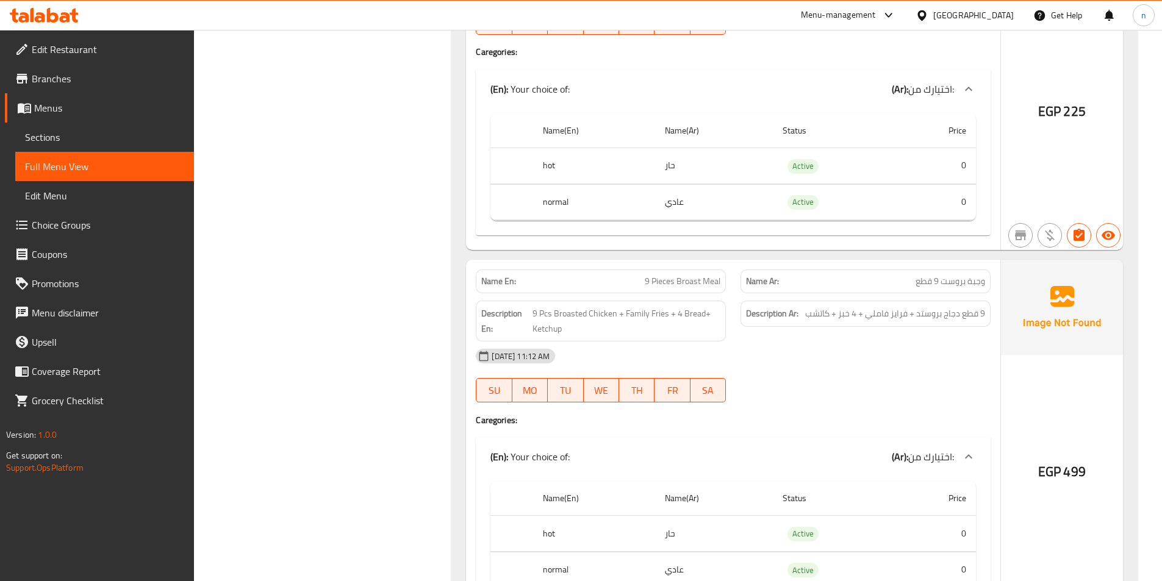
click at [872, 398] on div at bounding box center [865, 402] width 265 height 15
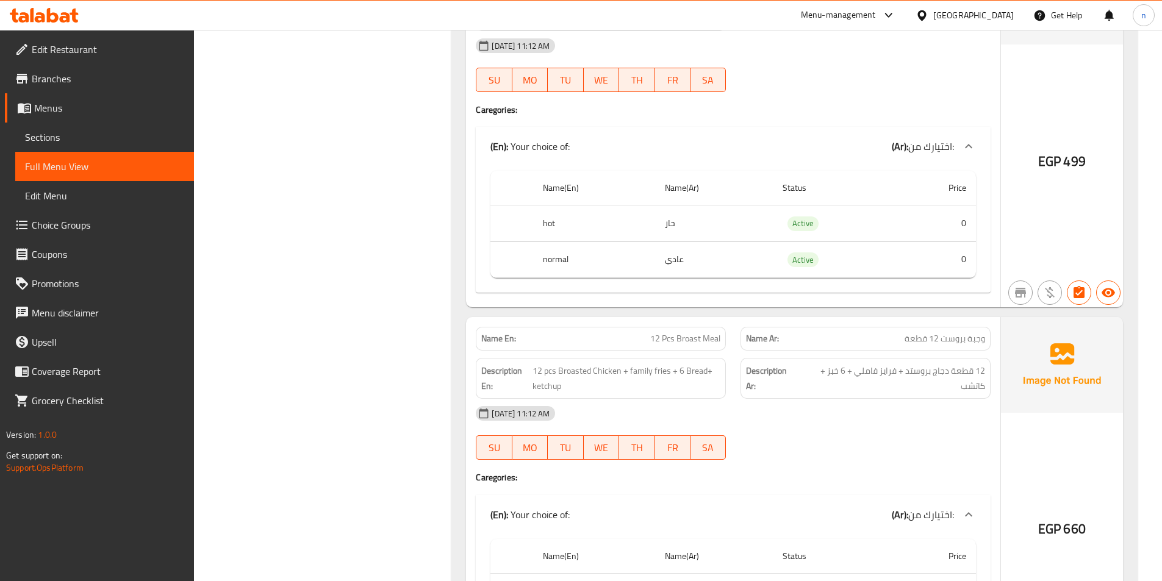
scroll to position [1463, 0]
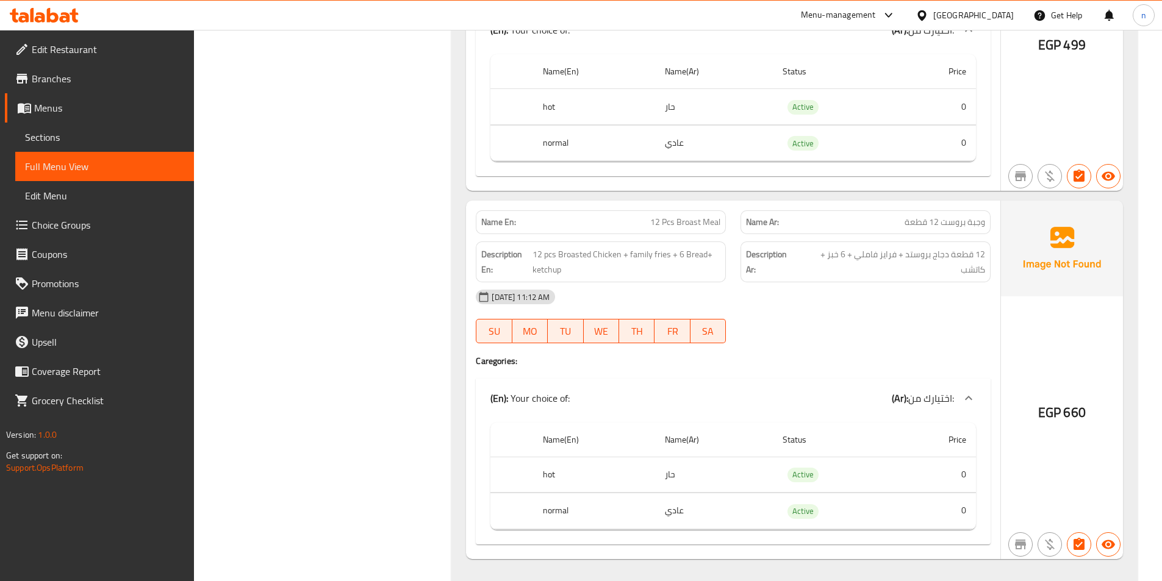
click at [877, 349] on div at bounding box center [865, 343] width 265 height 15
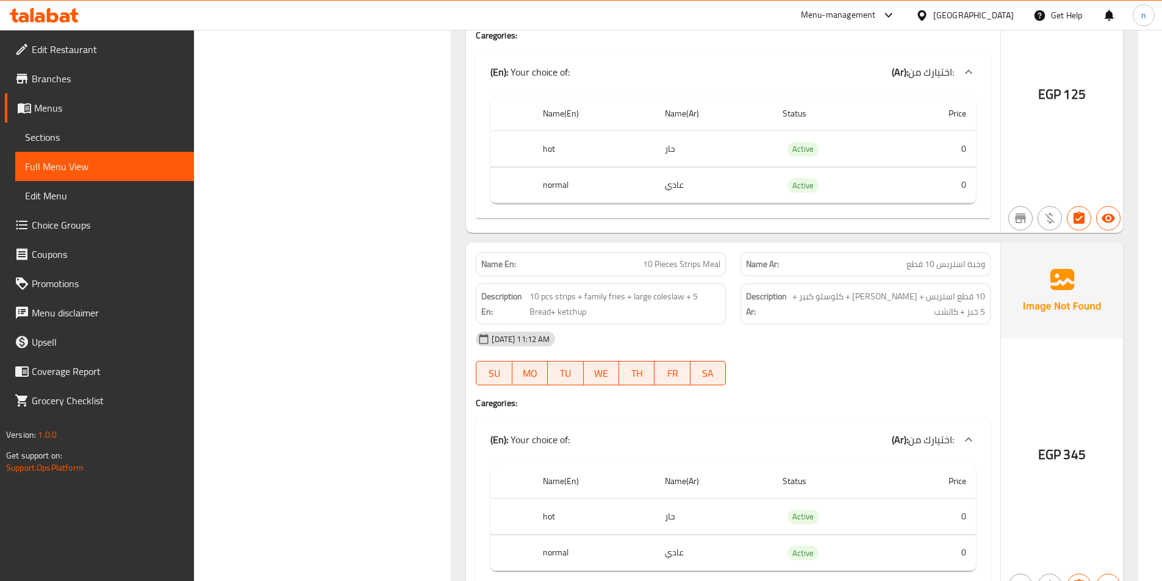
scroll to position [2256, 0]
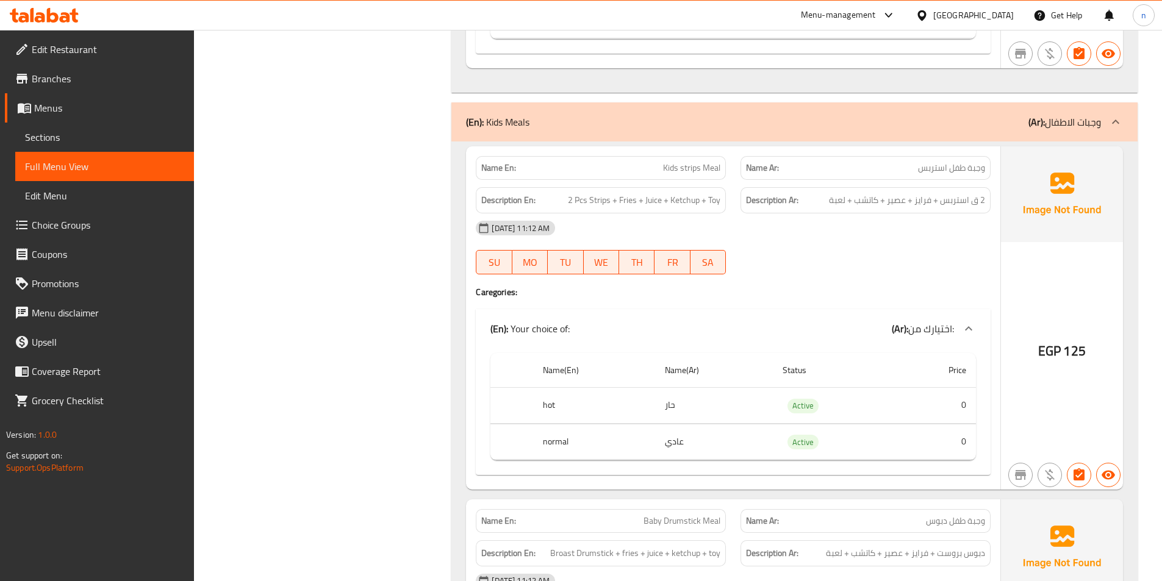
scroll to position [2744, 0]
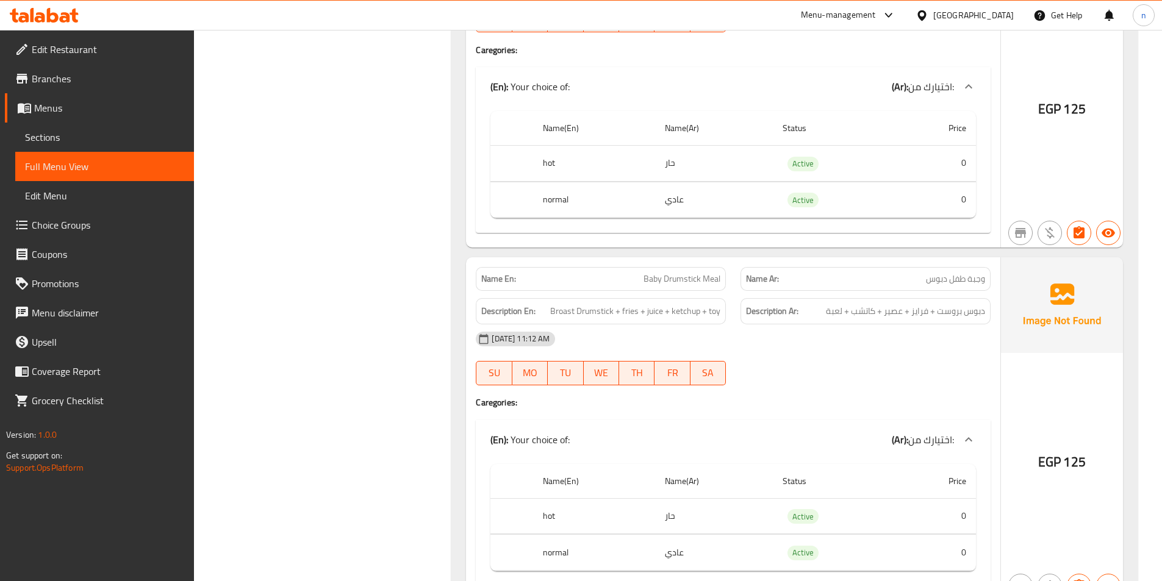
scroll to position [2988, 0]
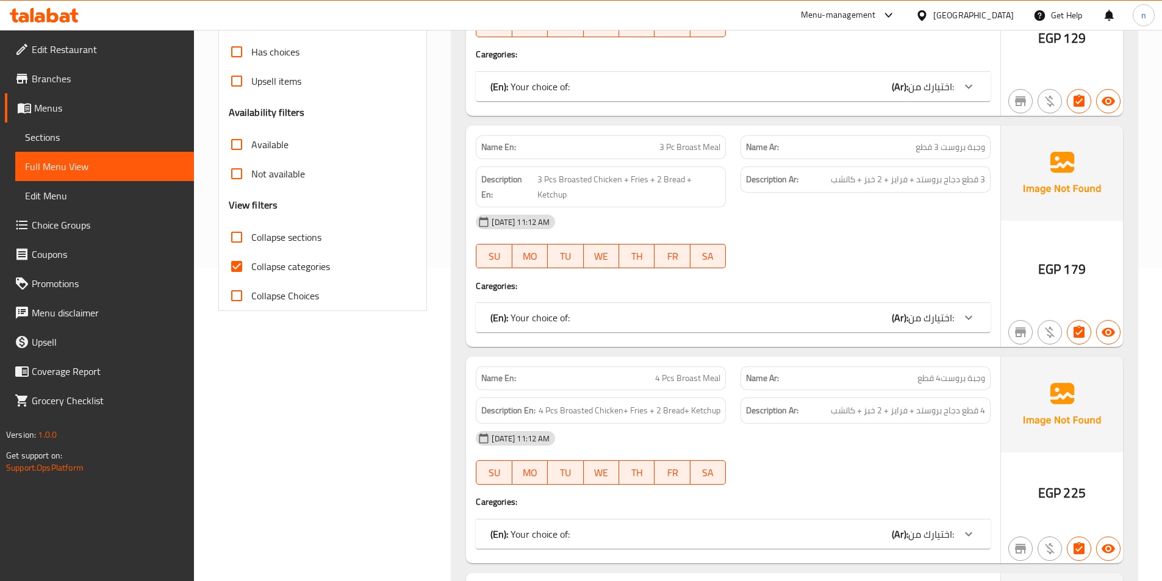
scroll to position [488, 0]
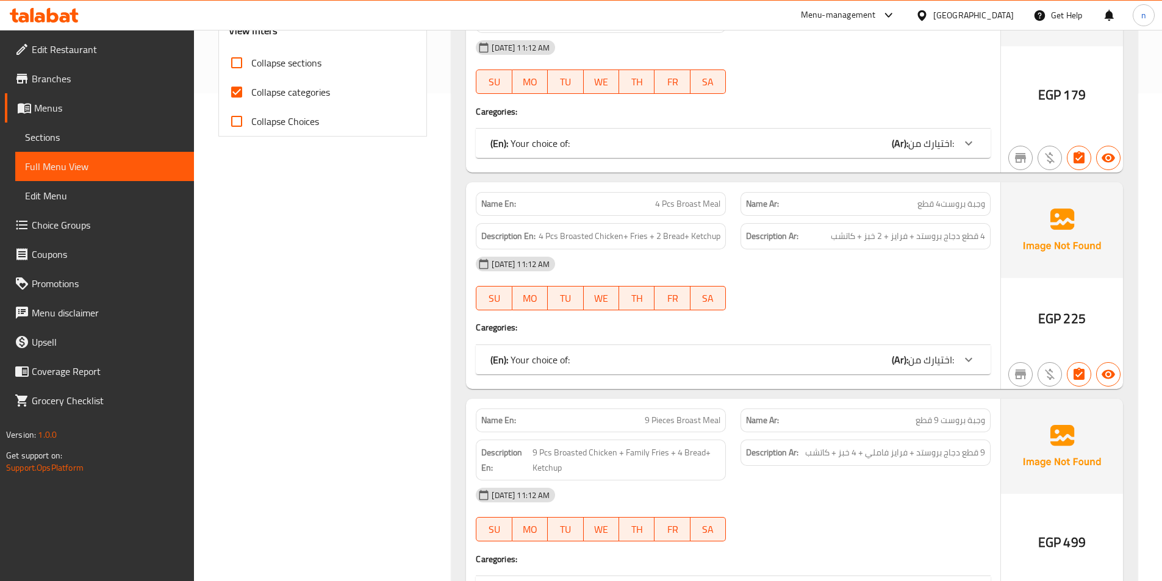
click at [256, 87] on span "Collapse categories" at bounding box center [290, 92] width 79 height 15
click at [251, 87] on input "Collapse categories" at bounding box center [236, 91] width 29 height 29
checkbox input "false"
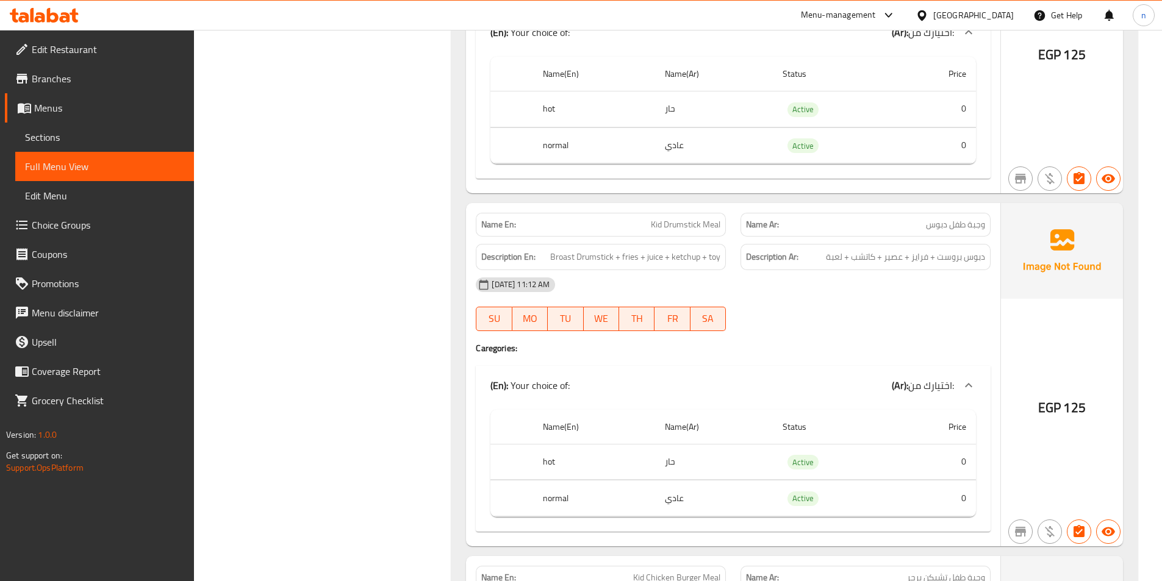
scroll to position [3110, 0]
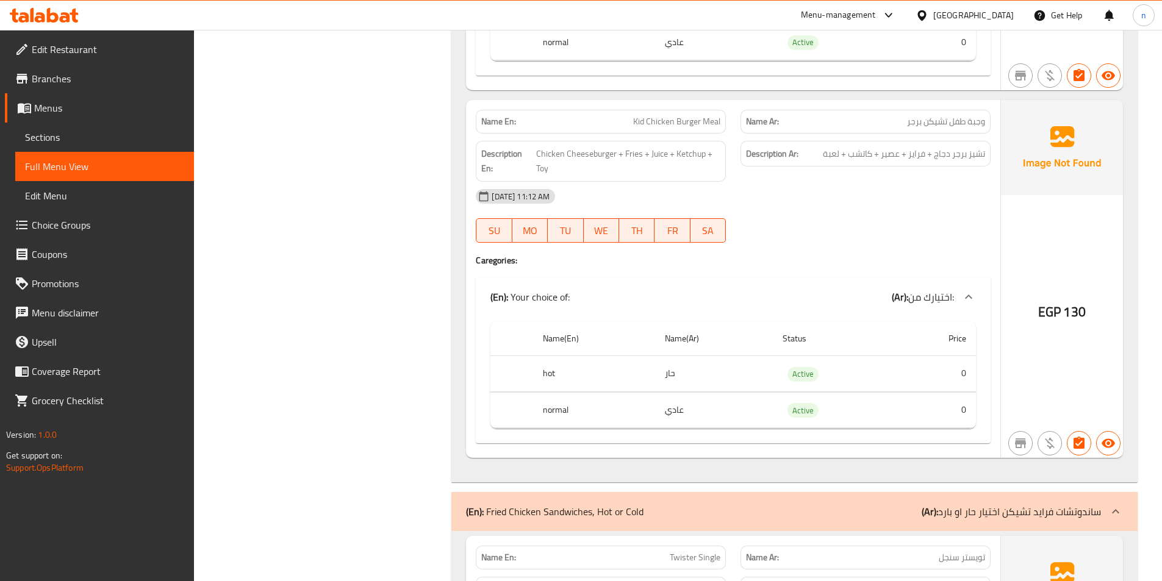
scroll to position [3475, 0]
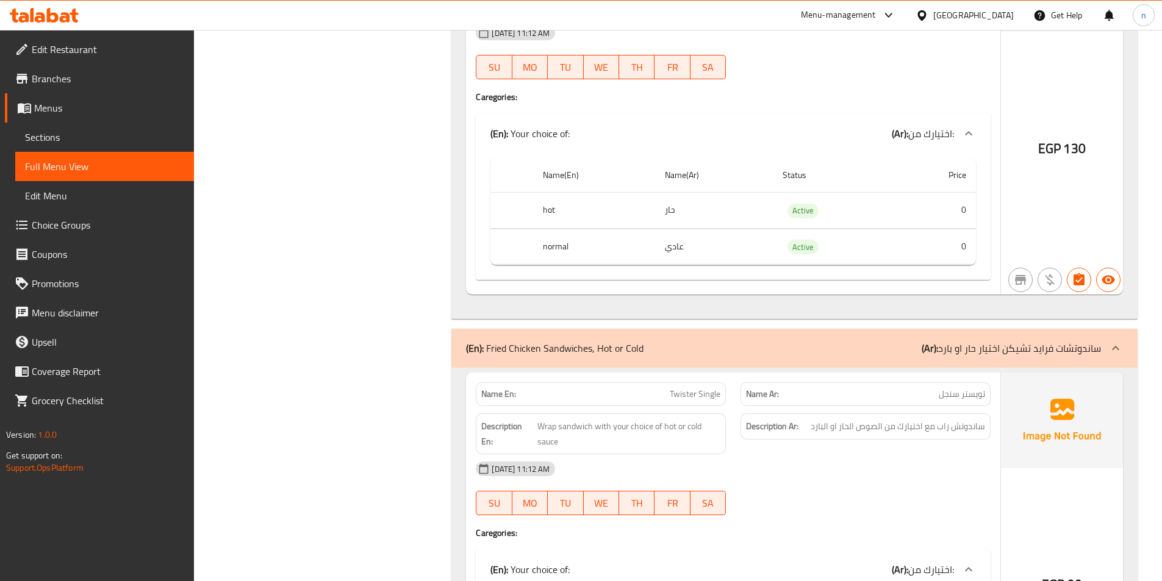
scroll to position [3841, 0]
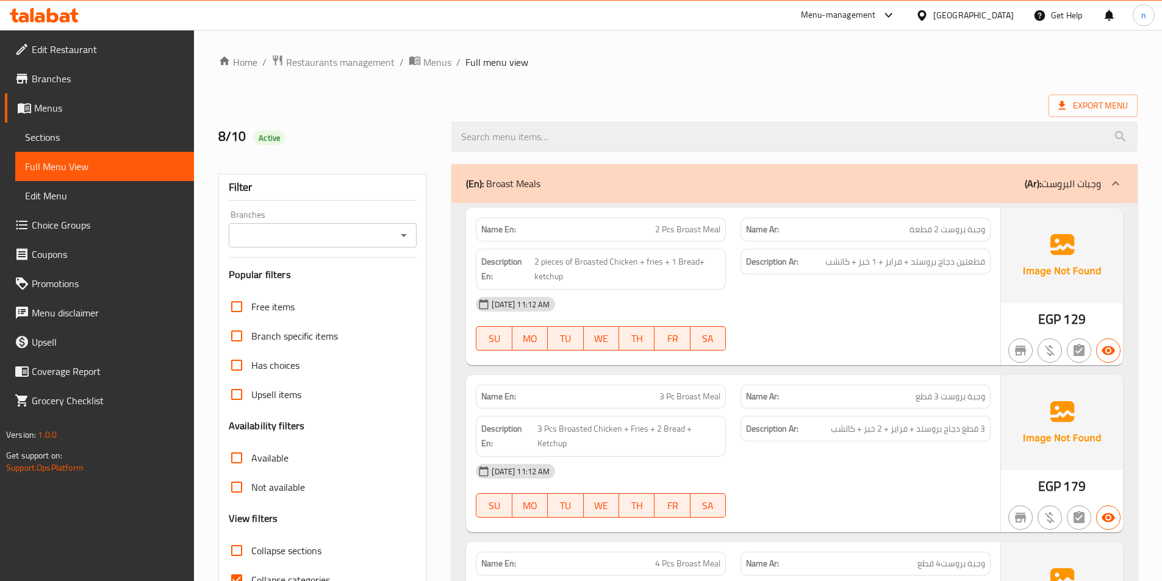
scroll to position [68, 0]
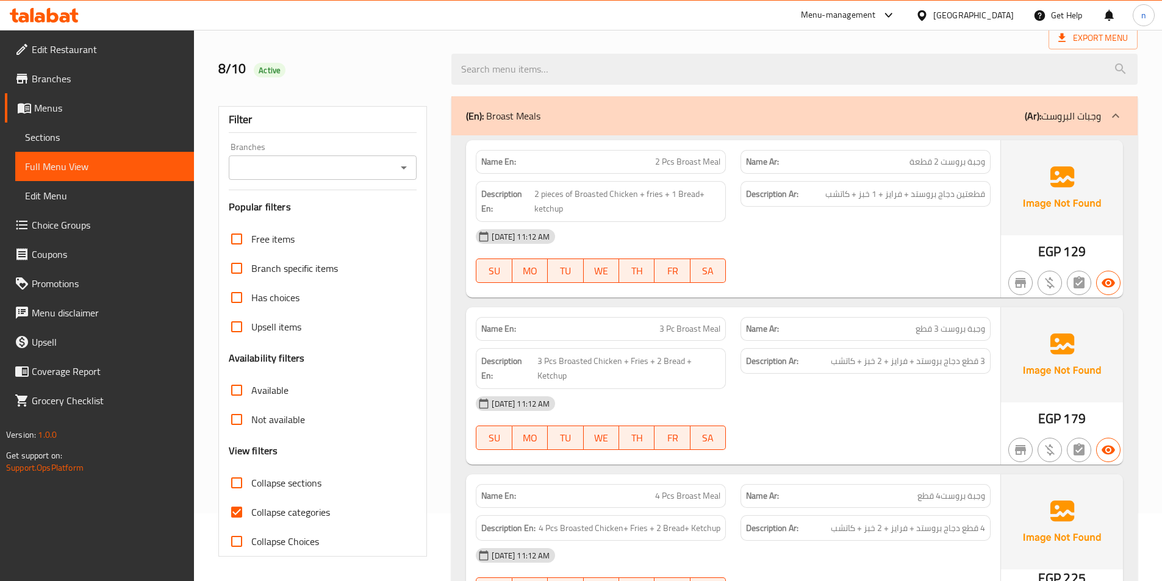
click at [242, 513] on input "Collapse categories" at bounding box center [236, 512] width 29 height 29
checkbox input "false"
click at [93, 229] on span "Choice Groups" at bounding box center [108, 225] width 152 height 15
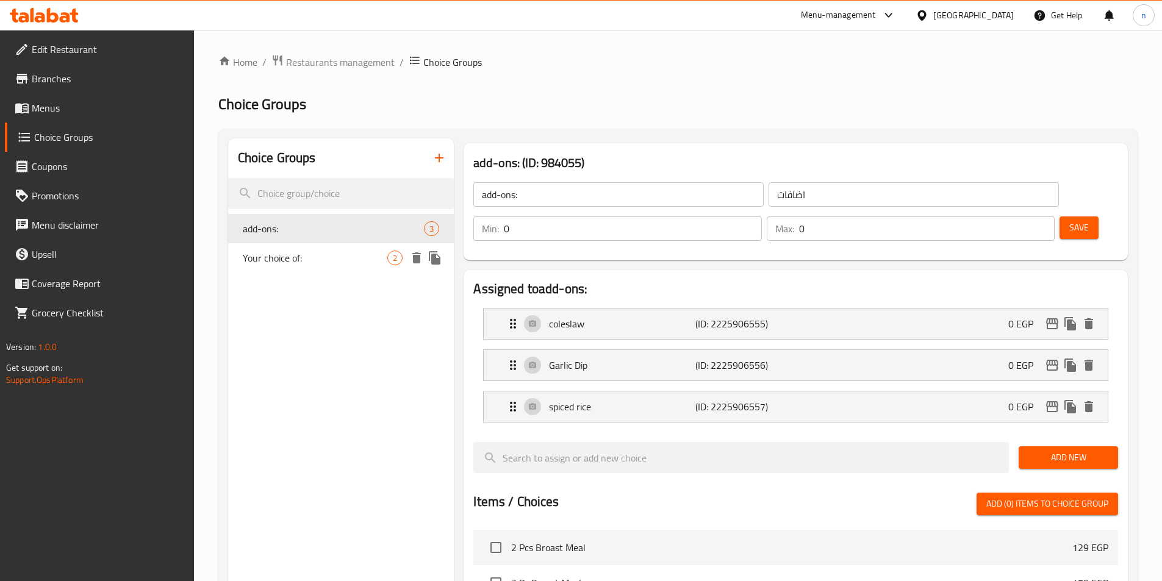
click at [350, 265] on span "Your choice of:" at bounding box center [315, 258] width 145 height 15
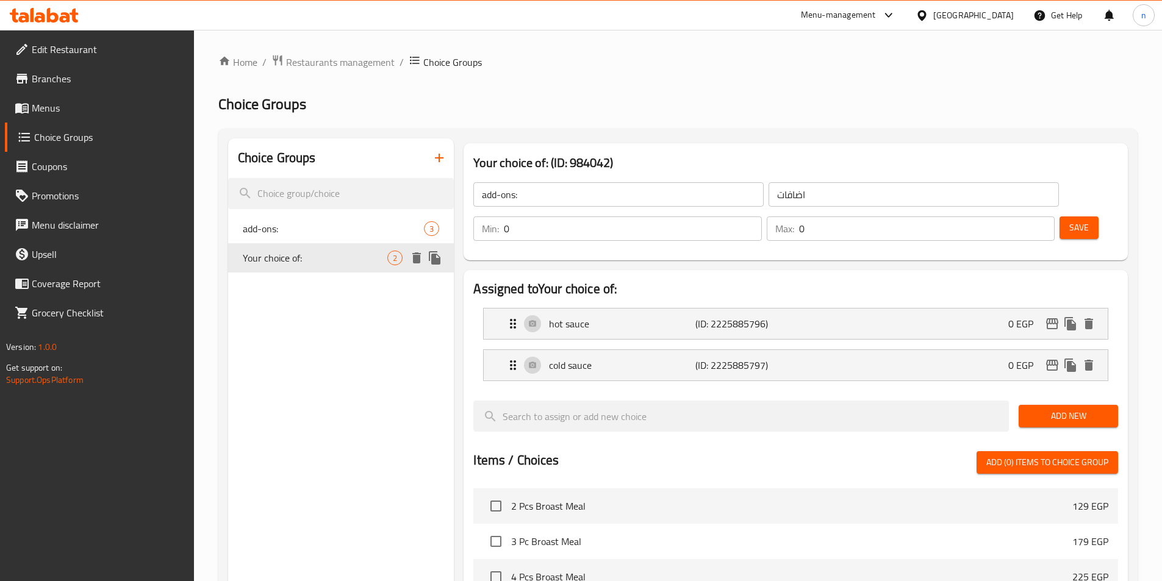
type input "Your choice of:"
type input "اختيارك من:"
type input "1"
click at [804, 309] on div "hot sauce (ID: 2225885796) 0 EGP" at bounding box center [798, 324] width 587 height 30
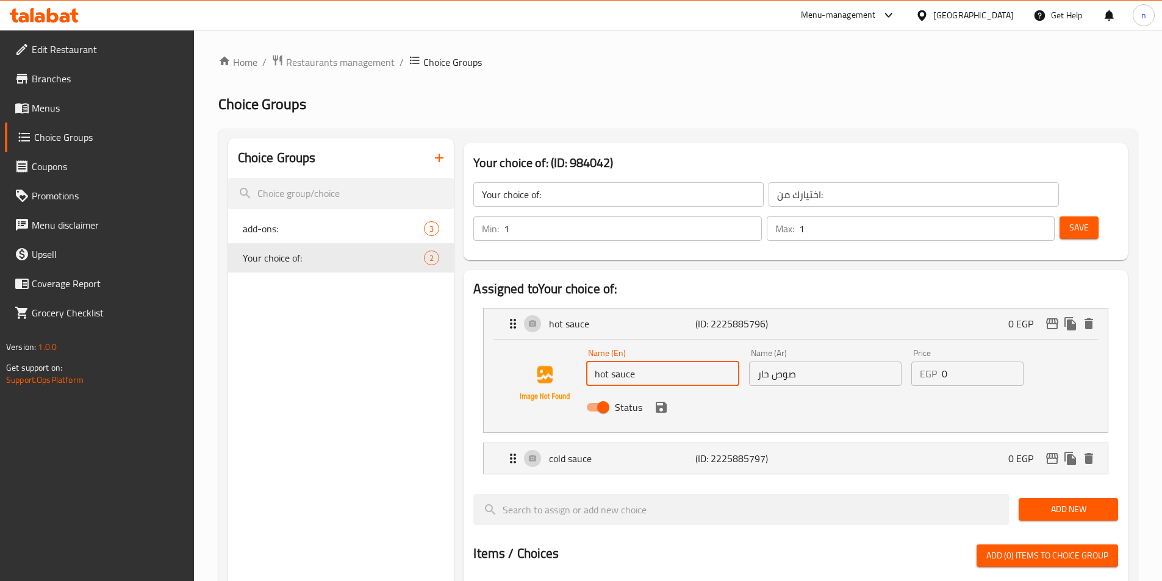
click at [713, 362] on input "hot sauce" at bounding box center [662, 374] width 152 height 24
type input "hot"
click at [783, 362] on input "صوص حار" at bounding box center [825, 374] width 152 height 24
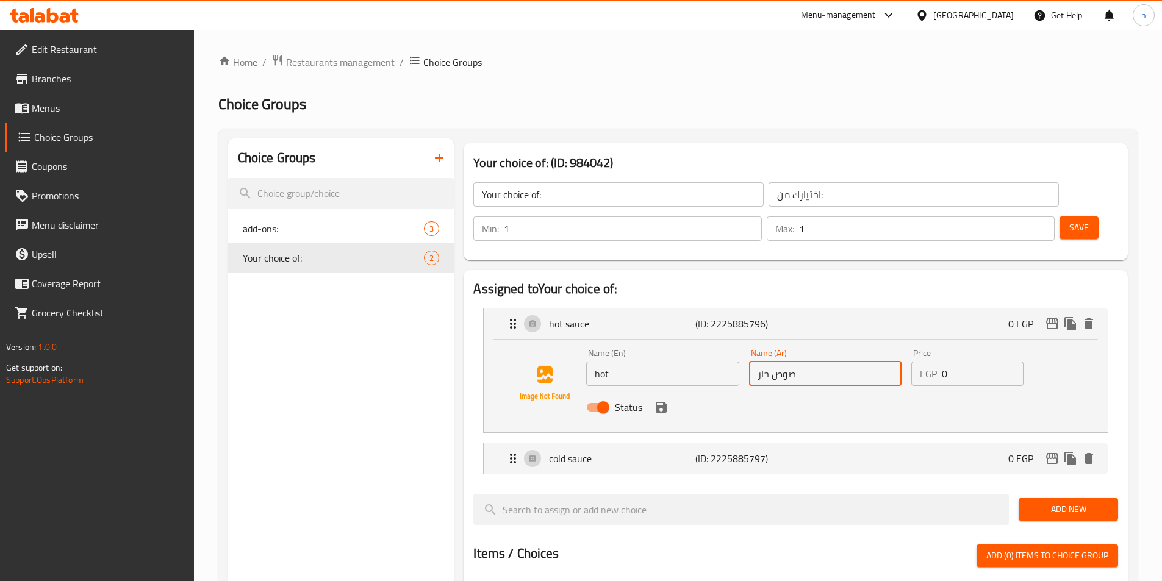
click at [783, 362] on input "صوص حار" at bounding box center [825, 374] width 152 height 24
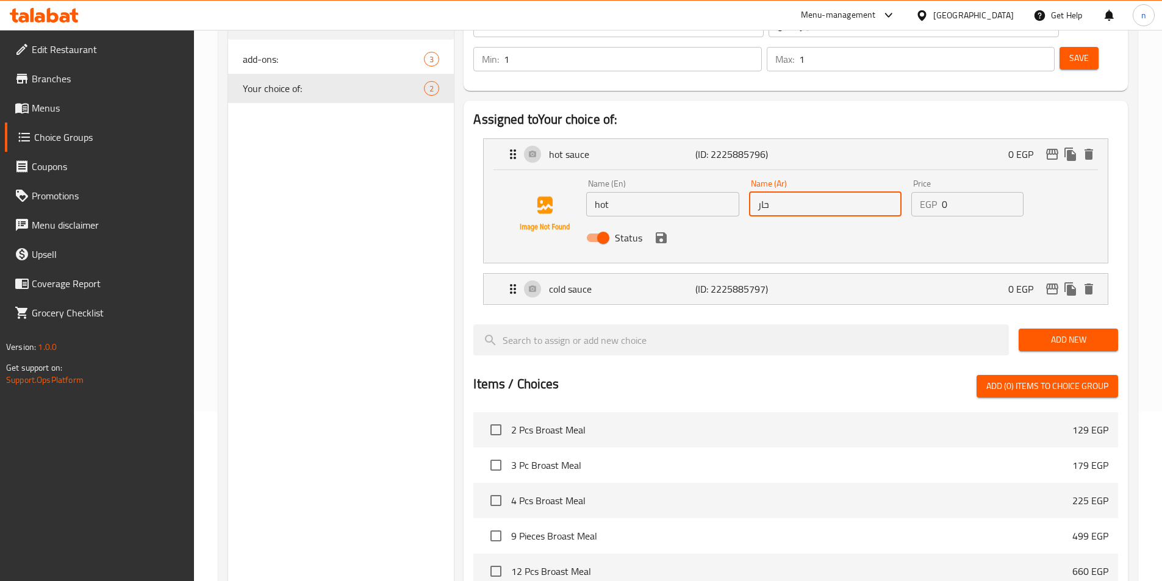
scroll to position [183, 0]
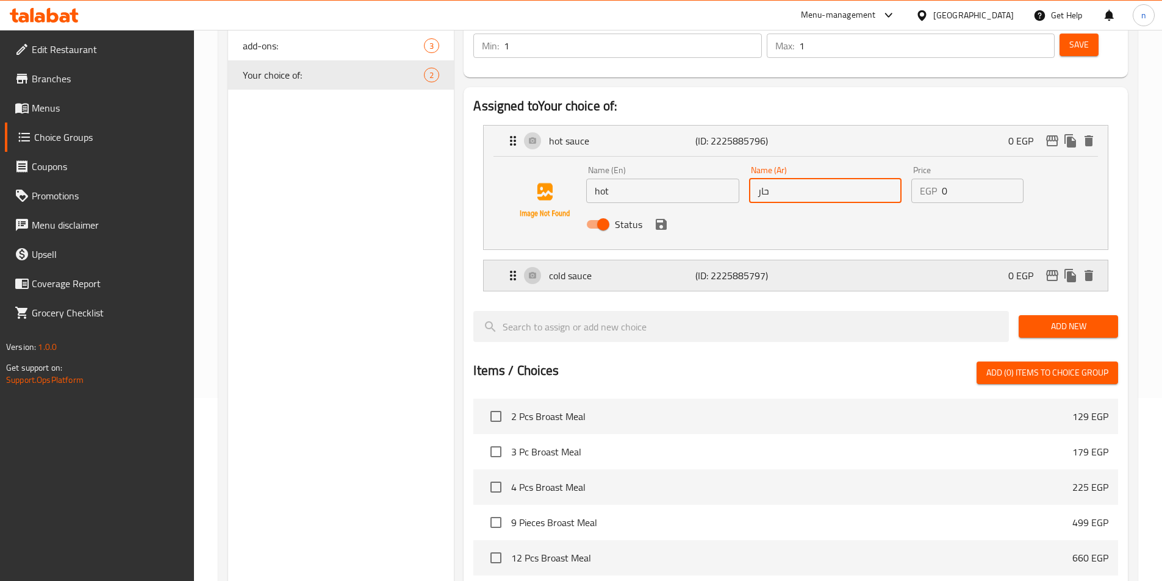
click at [646, 268] on p "cold sauce" at bounding box center [622, 275] width 146 height 15
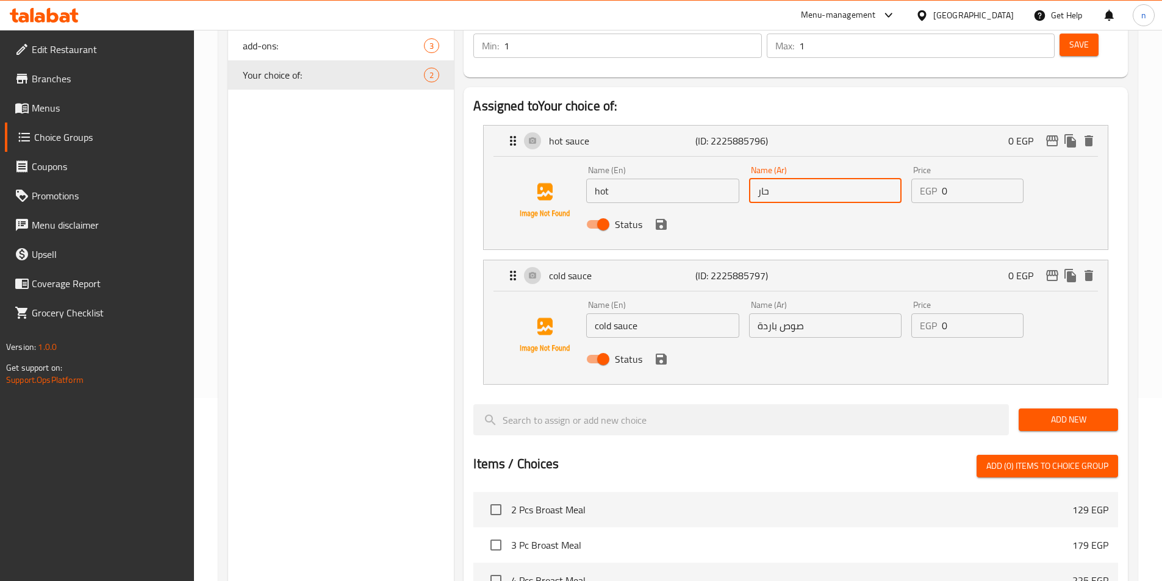
type input "حار"
click at [716, 313] on input "cold sauce" at bounding box center [662, 325] width 152 height 24
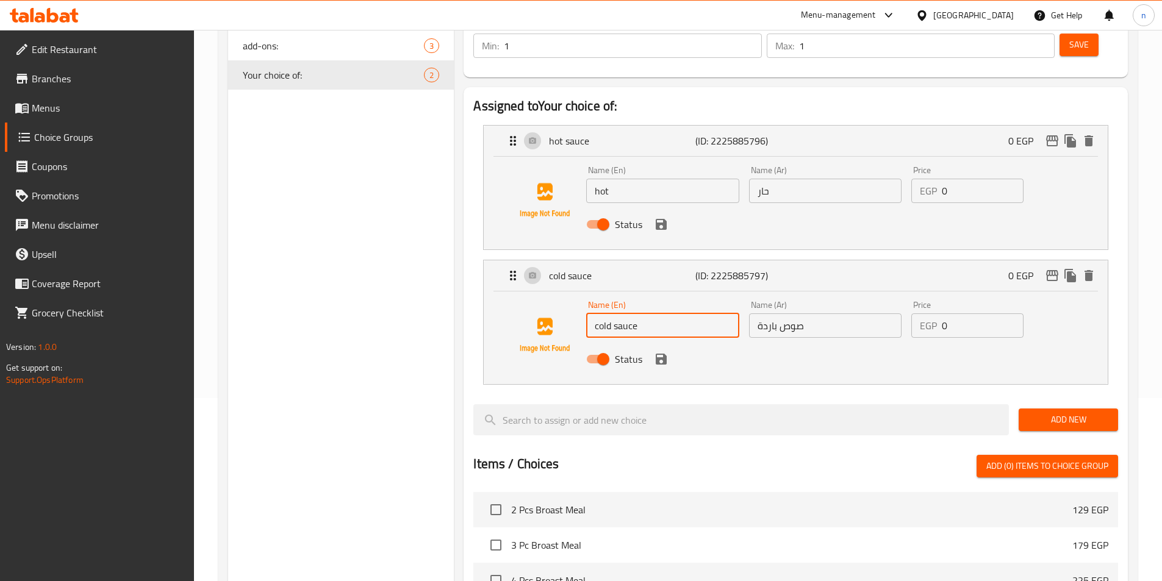
click at [716, 313] on input "cold sauce" at bounding box center [662, 325] width 152 height 24
paste input "normal"
type input "normal"
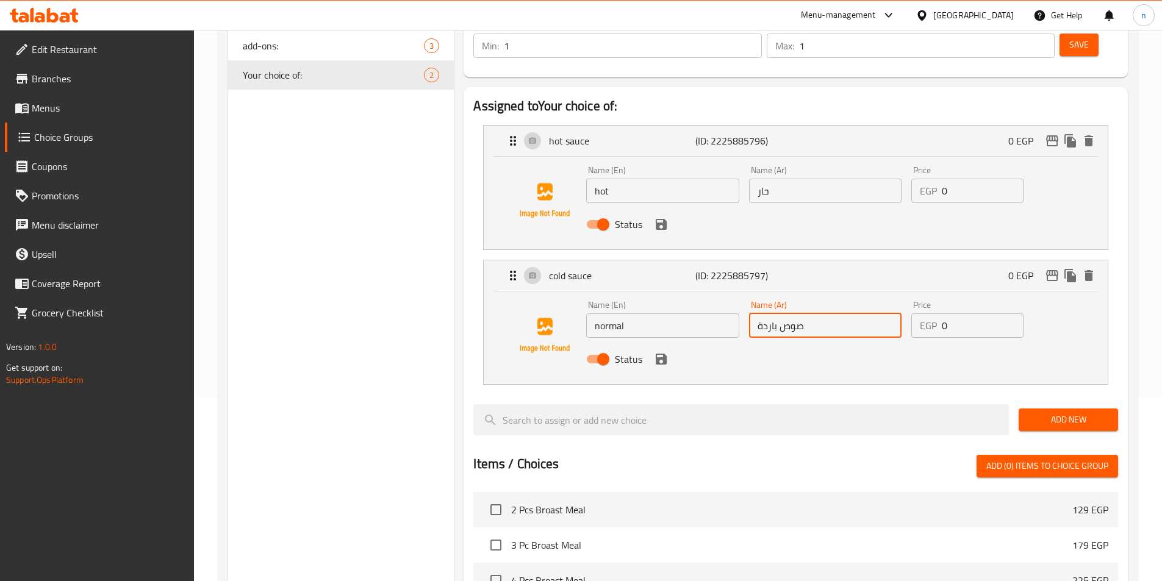
click at [797, 313] on input "صوص باردة" at bounding box center [825, 325] width 152 height 24
click at [760, 313] on input "عادب" at bounding box center [825, 325] width 152 height 24
click at [785, 313] on input "عادب" at bounding box center [825, 325] width 152 height 24
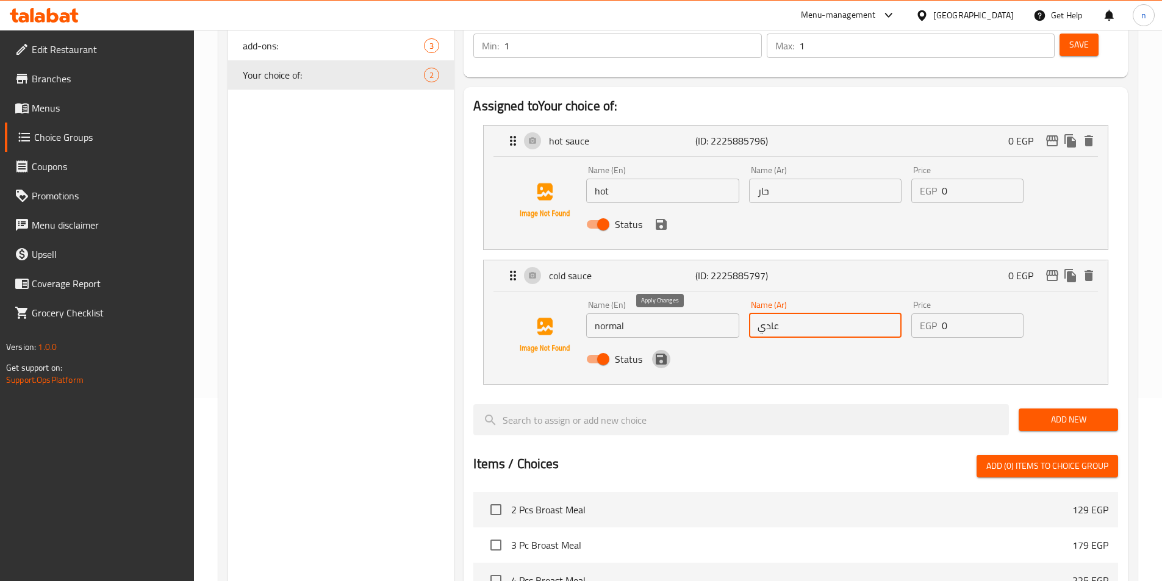
click at [658, 354] on icon "save" at bounding box center [660, 359] width 11 height 11
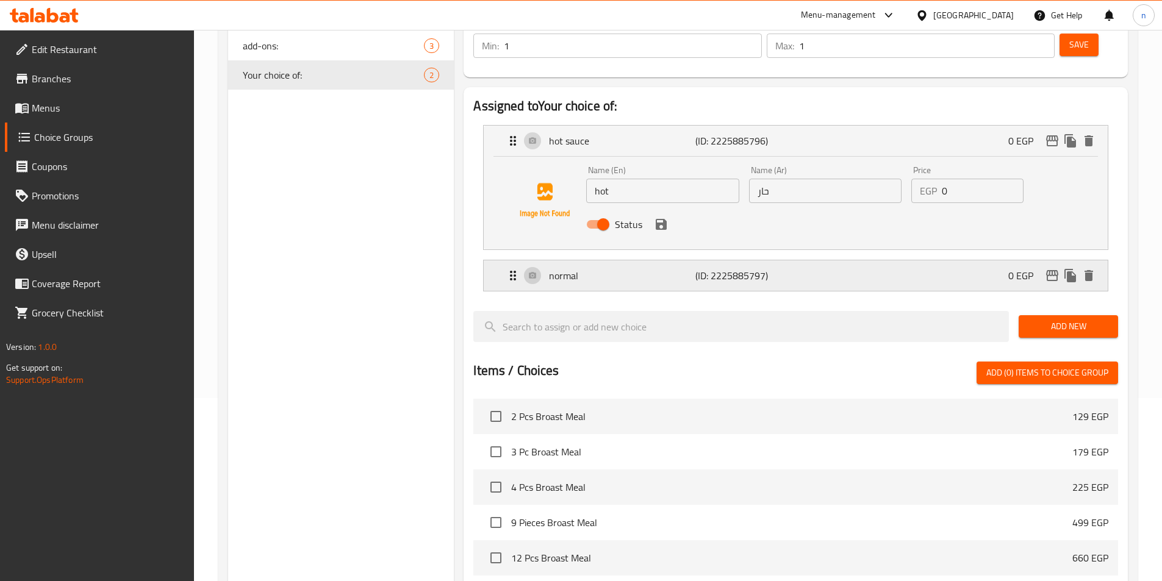
type input "عادي"
click at [663, 219] on icon "save" at bounding box center [660, 224] width 11 height 11
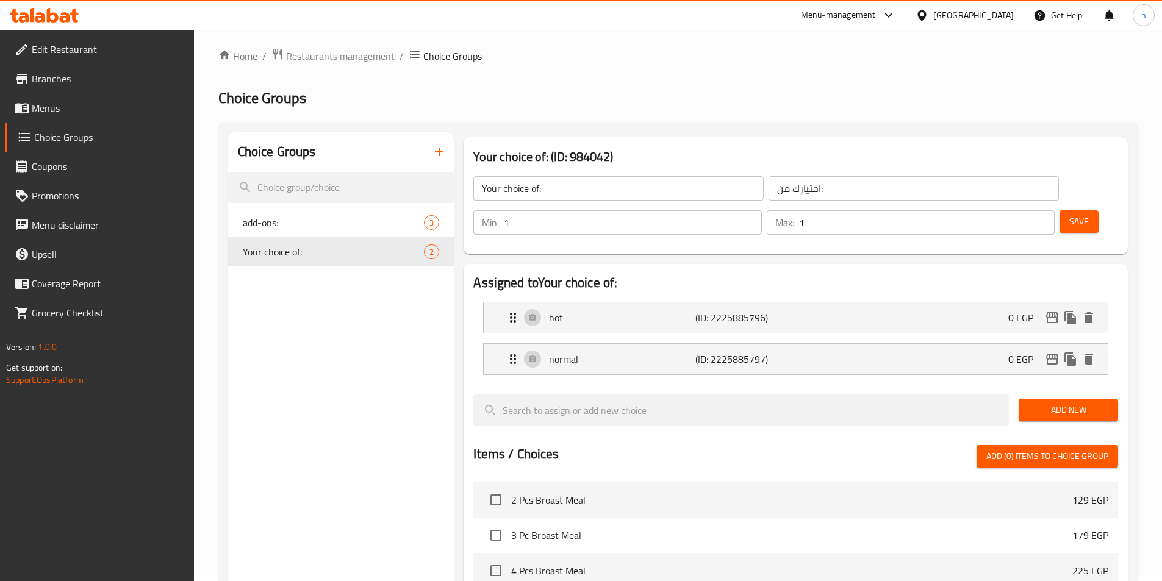
scroll to position [0, 0]
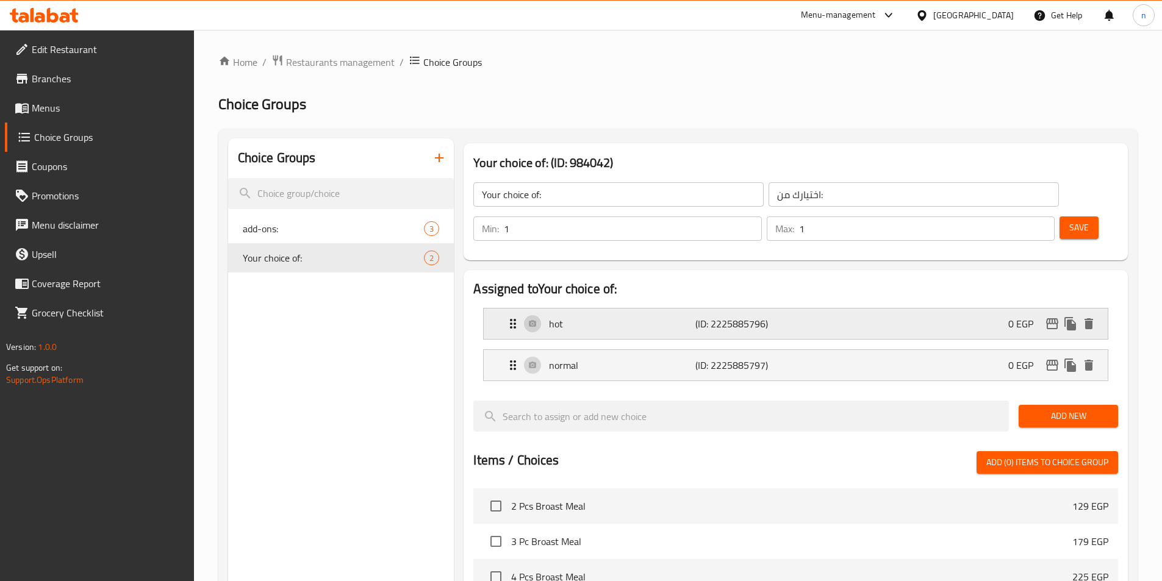
click at [629, 316] on p "hot" at bounding box center [622, 323] width 146 height 15
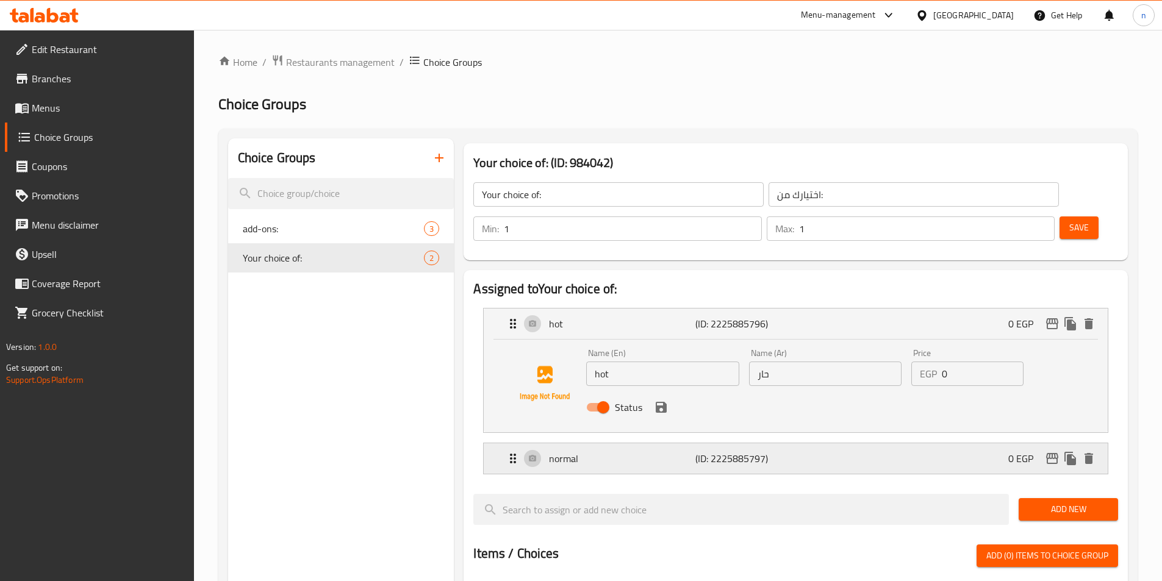
click at [682, 451] on p "normal" at bounding box center [622, 458] width 146 height 15
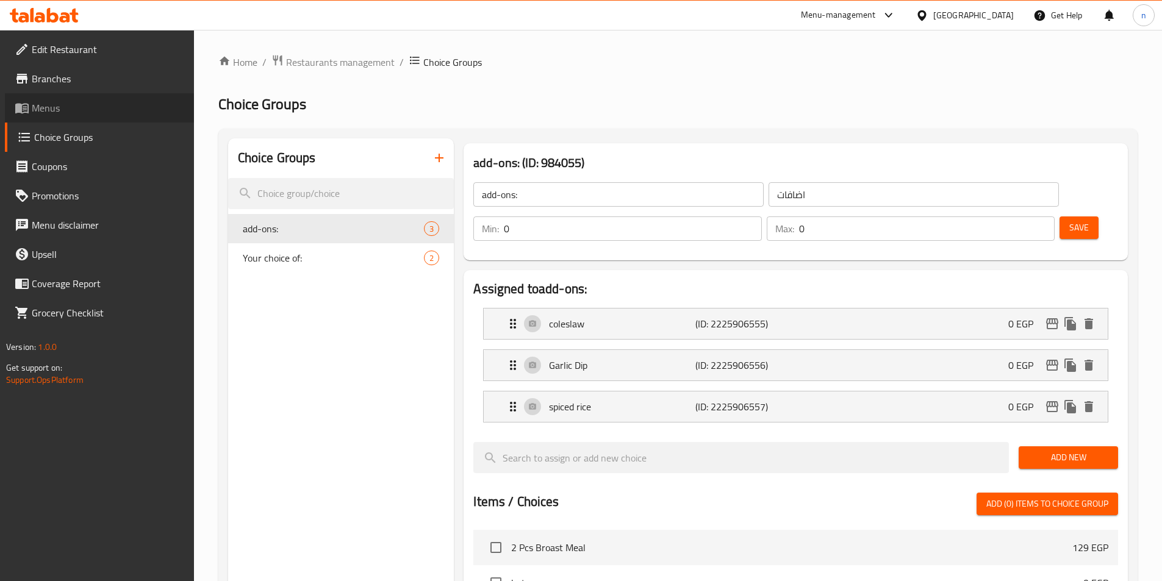
click at [46, 105] on span "Menus" at bounding box center [108, 108] width 152 height 15
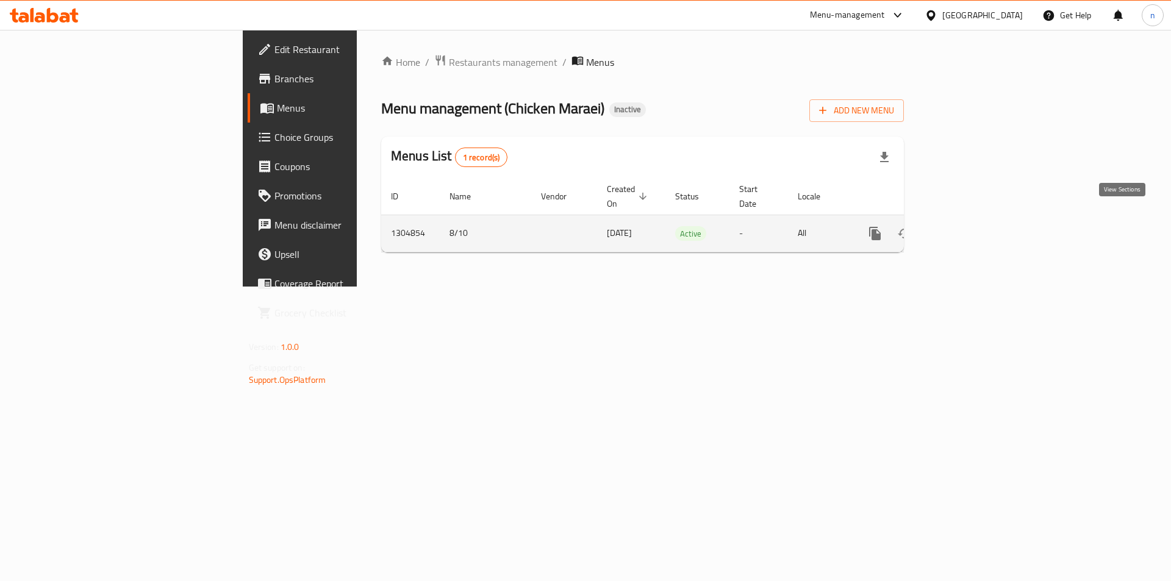
click at [968, 228] on icon "enhanced table" at bounding box center [962, 233] width 11 height 11
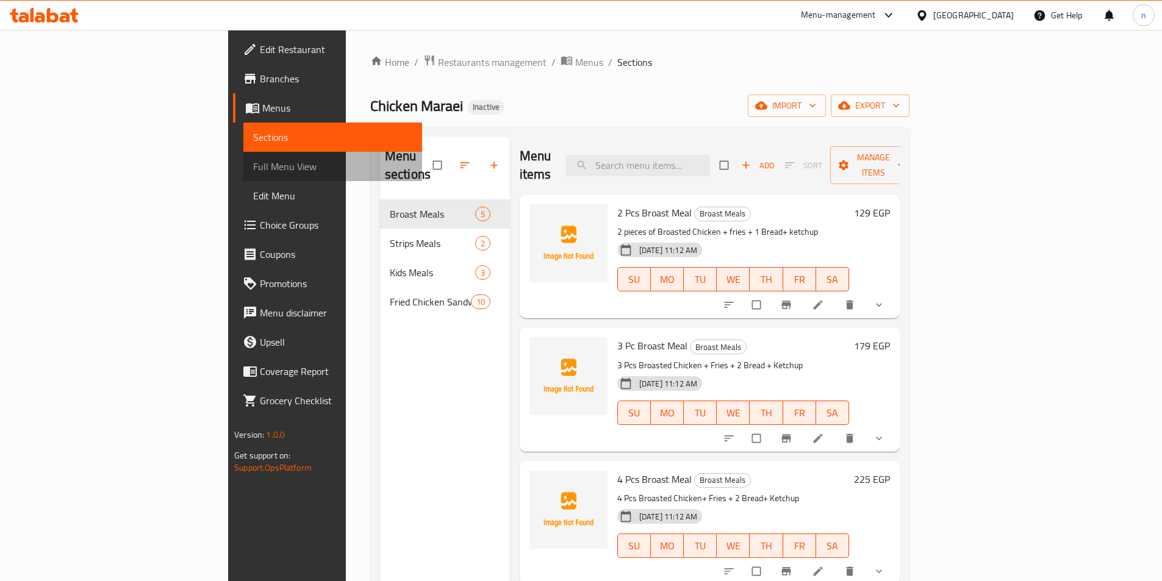
click at [253, 171] on span "Full Menu View" at bounding box center [332, 166] width 159 height 15
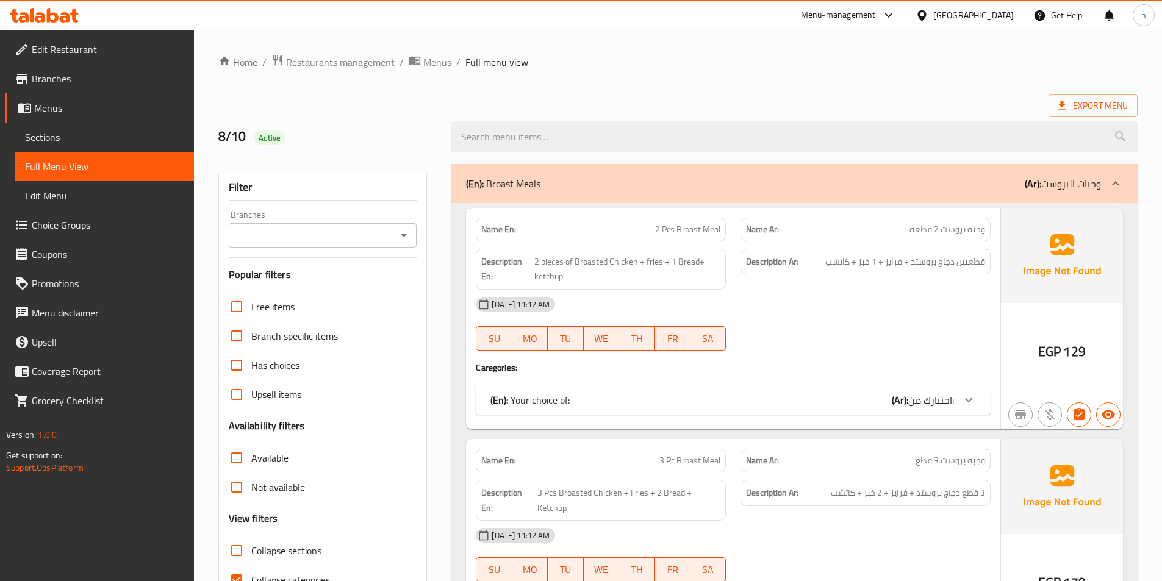
scroll to position [183, 0]
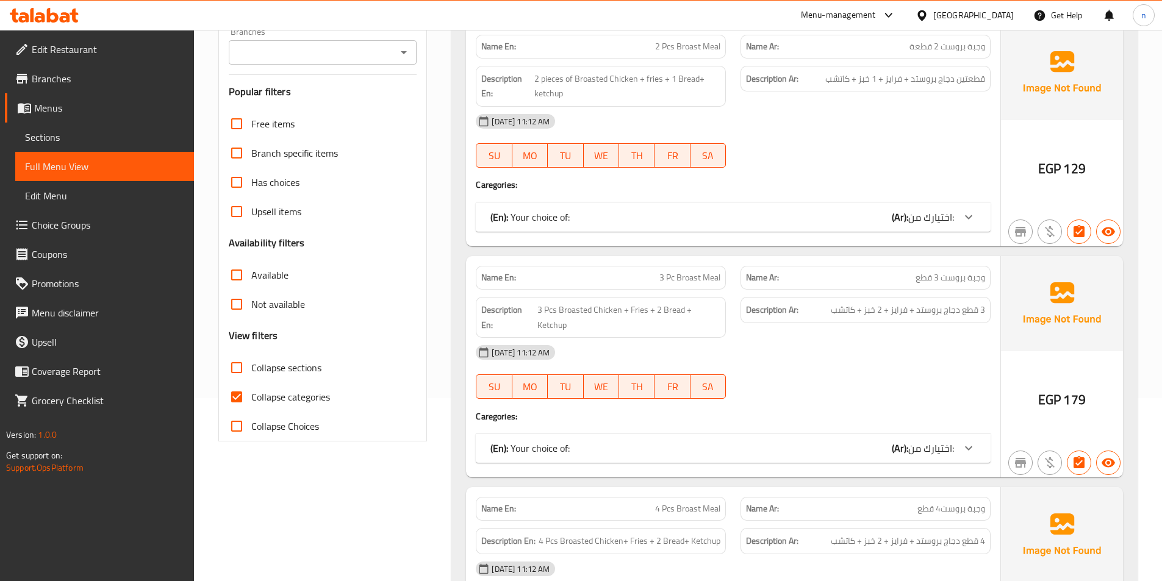
click at [241, 391] on input "Collapse categories" at bounding box center [236, 396] width 29 height 29
checkbox input "false"
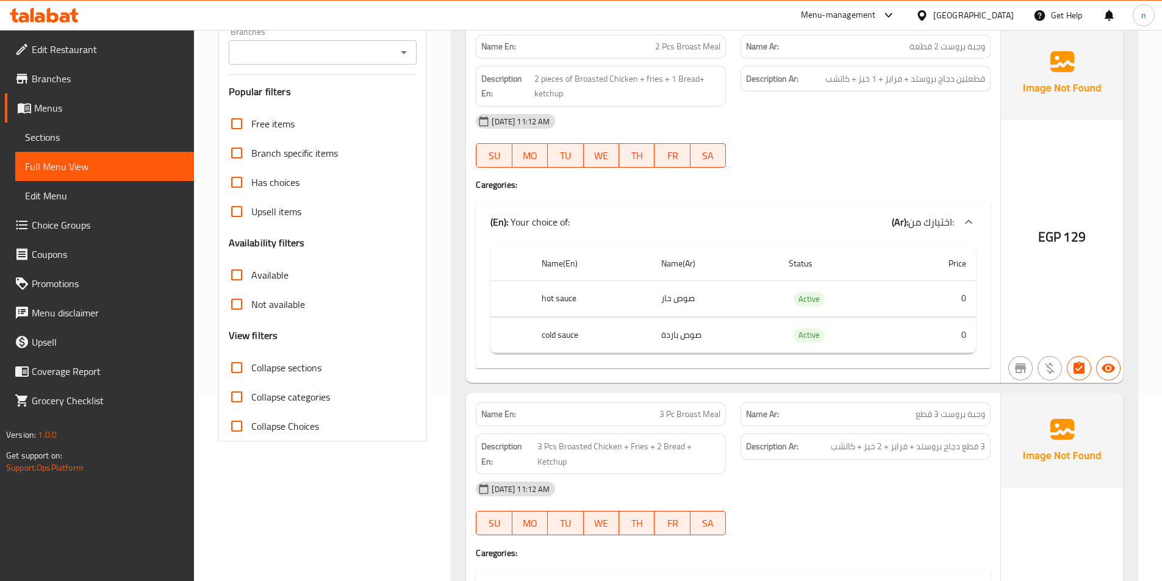
drag, startPoint x: 716, startPoint y: 271, endPoint x: 941, endPoint y: 168, distance: 248.3
click at [730, 263] on th "Name(Ar)" at bounding box center [714, 263] width 127 height 35
click at [941, 168] on div at bounding box center [865, 167] width 265 height 15
click at [58, 224] on span "Choice Groups" at bounding box center [108, 225] width 152 height 15
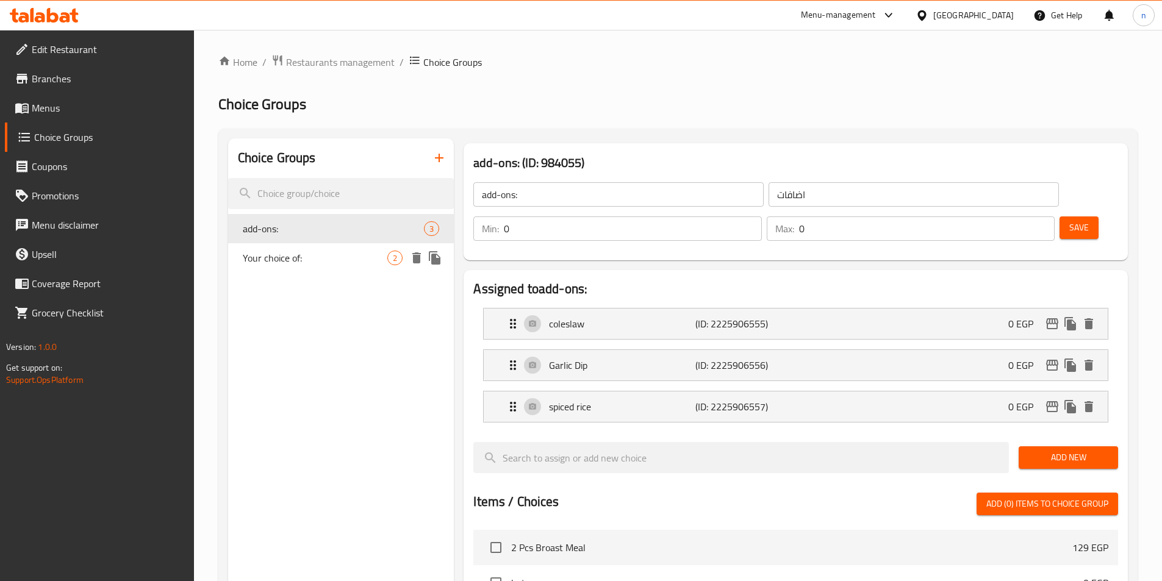
click at [289, 265] on span "Your choice of:" at bounding box center [315, 258] width 145 height 15
type input "Your choice of:"
type input "اختيارك من:"
type input "1"
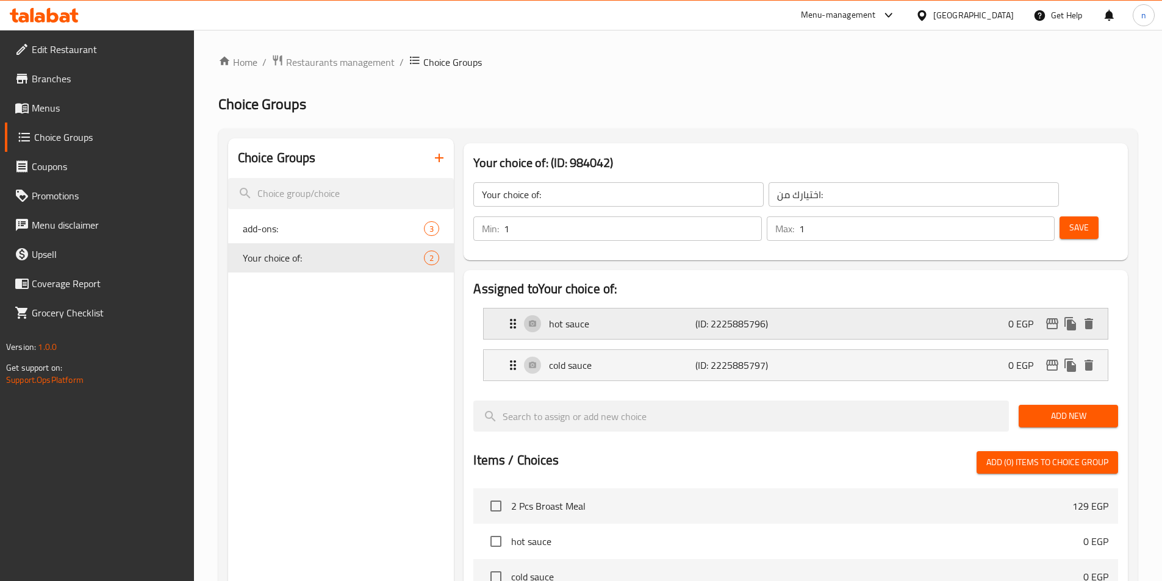
click at [619, 316] on p "hot sauce" at bounding box center [622, 323] width 146 height 15
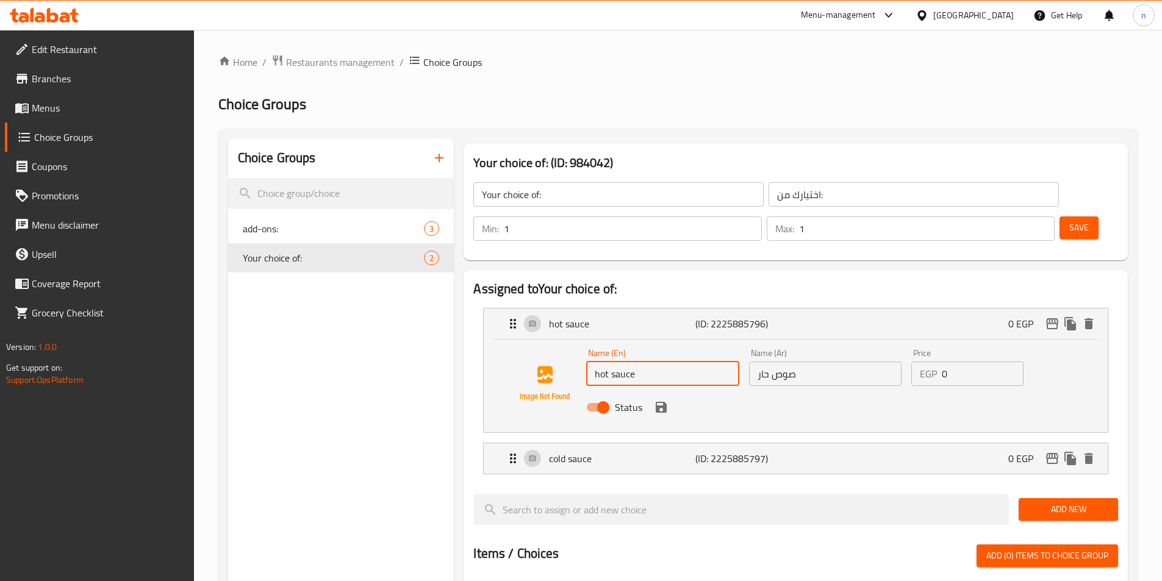
click at [669, 362] on input "hot sauce" at bounding box center [662, 374] width 152 height 24
type input "hot"
click at [790, 362] on input "صوص حار" at bounding box center [825, 374] width 152 height 24
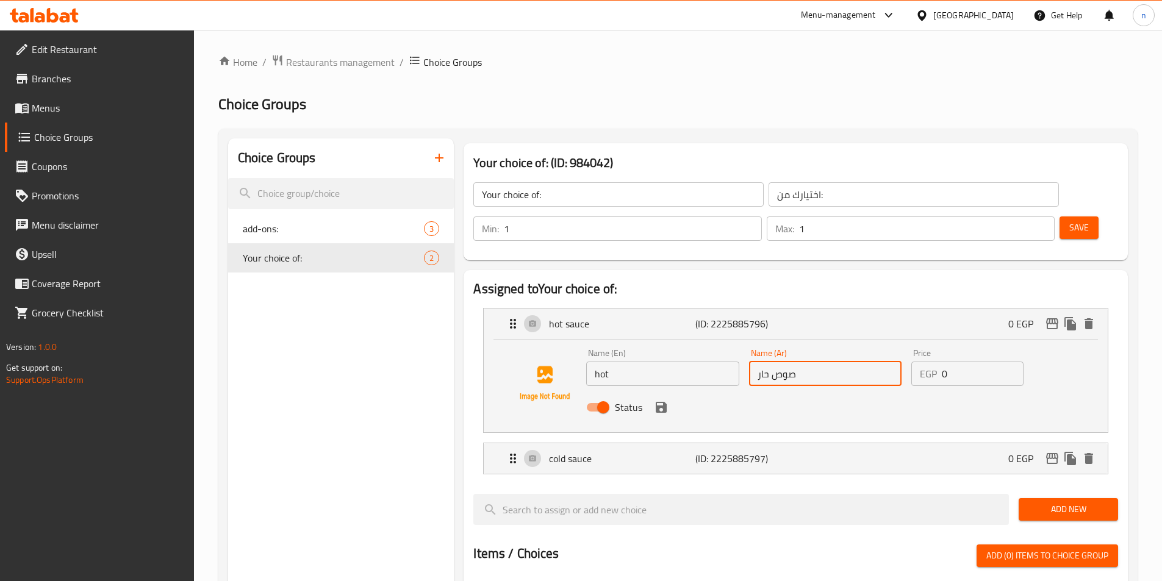
click at [790, 362] on input "صوص حار" at bounding box center [825, 374] width 152 height 24
click at [787, 362] on input "ص حار" at bounding box center [825, 374] width 152 height 24
click at [776, 362] on input "ص حار" at bounding box center [825, 374] width 152 height 24
click at [778, 362] on input "ص حار" at bounding box center [825, 374] width 152 height 24
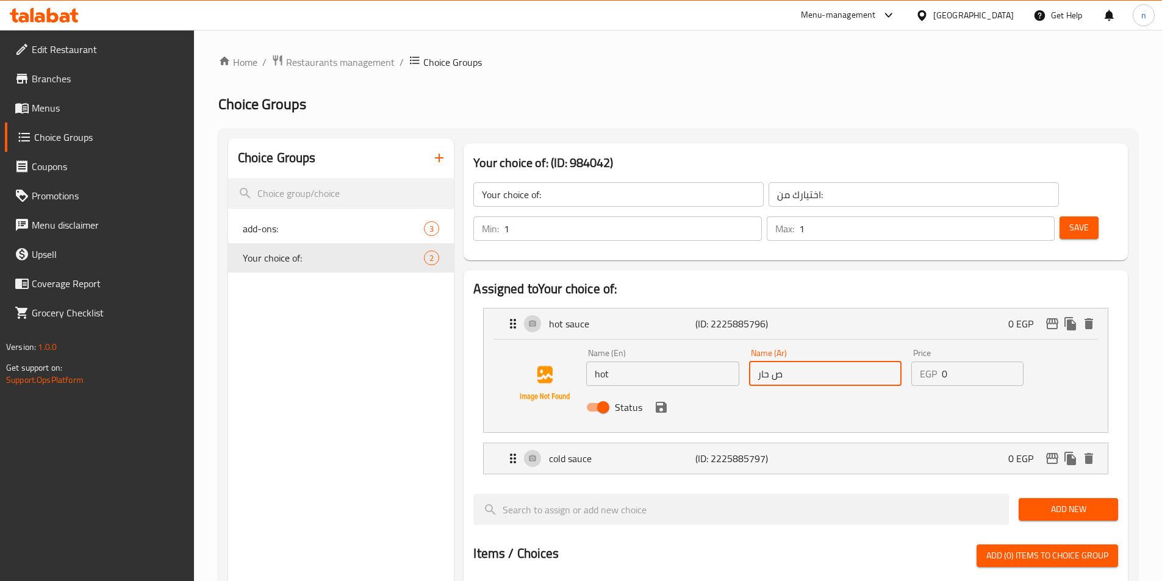
click at [778, 362] on input "ص حار" at bounding box center [825, 374] width 152 height 24
click at [779, 362] on input "ص حار" at bounding box center [825, 374] width 152 height 24
click at [774, 362] on input "ص حار" at bounding box center [825, 374] width 152 height 24
type input "حار"
click at [663, 398] on button "save" at bounding box center [661, 407] width 18 height 18
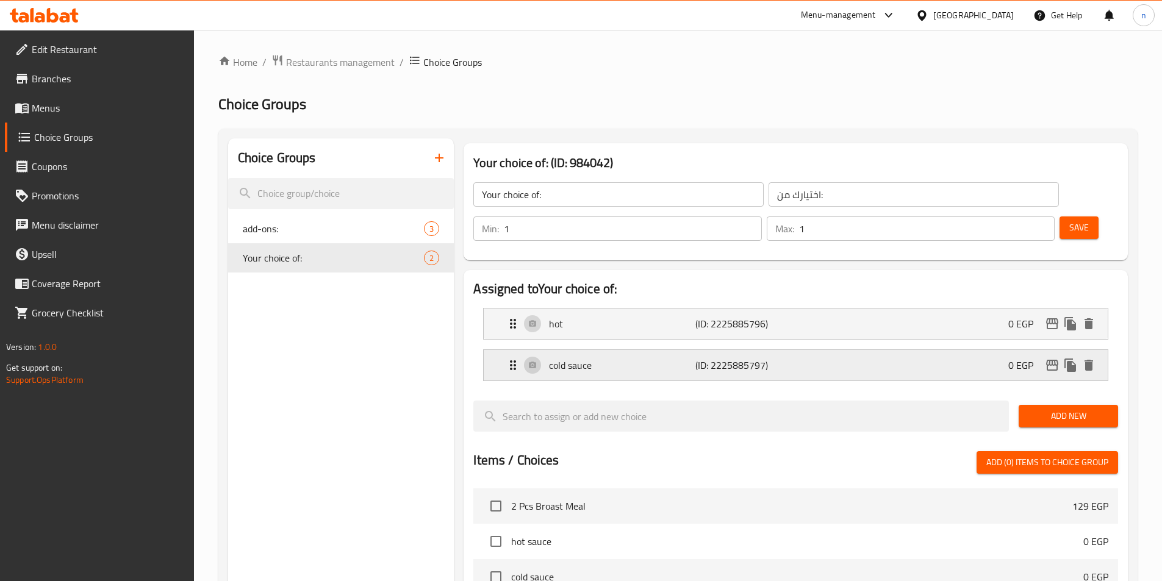
click at [648, 350] on div "cold sauce (ID: 2225885797) 0 EGP" at bounding box center [798, 365] width 587 height 30
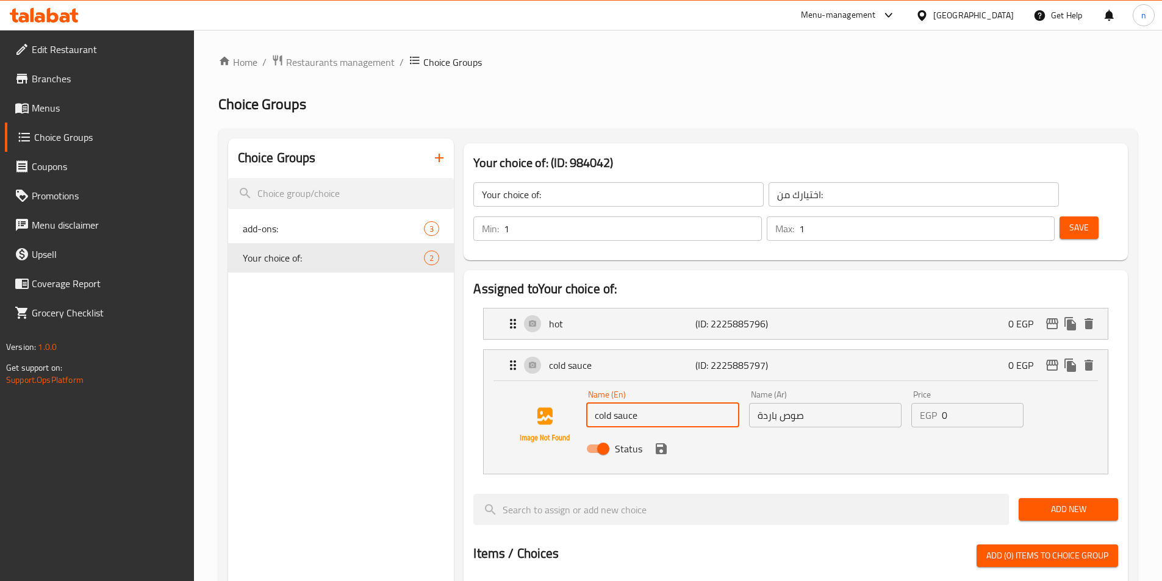
drag, startPoint x: 652, startPoint y: 378, endPoint x: 565, endPoint y: 378, distance: 87.8
click at [565, 384] on div "Name (En) cold sauce Name (En) Name (Ar) صوص باردة Name (Ar) Price EGP 0 Price …" at bounding box center [795, 425] width 585 height 83
click at [630, 403] on input "text" at bounding box center [662, 415] width 152 height 24
paste input "normal"
type input "normal"
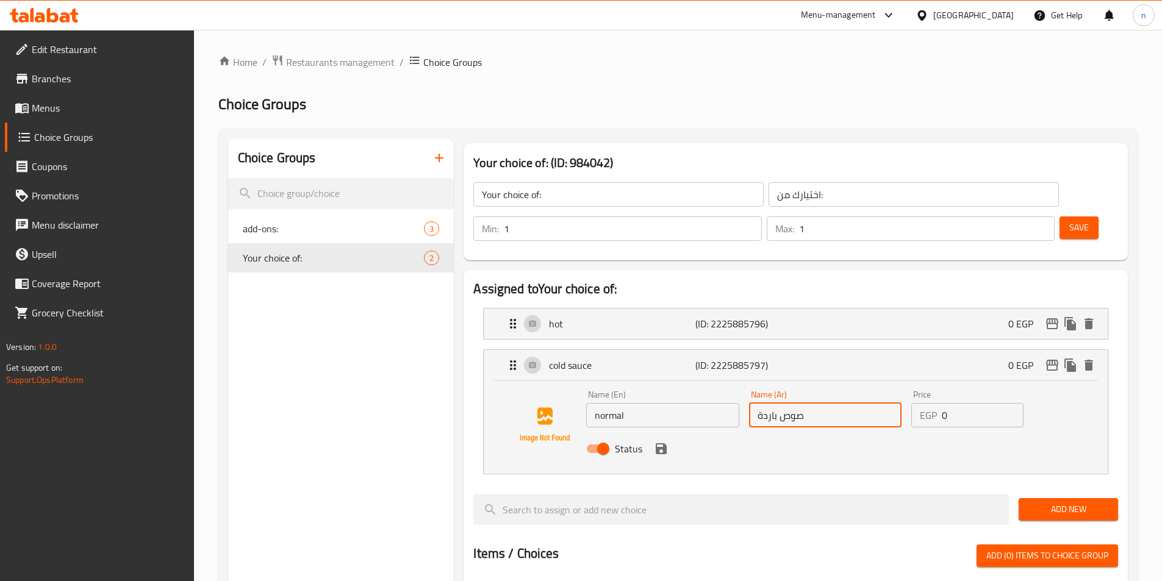
click at [776, 403] on input "صوص باردة" at bounding box center [825, 415] width 152 height 24
paste input "ادي"
click at [665, 432] on div "Status" at bounding box center [824, 448] width 487 height 33
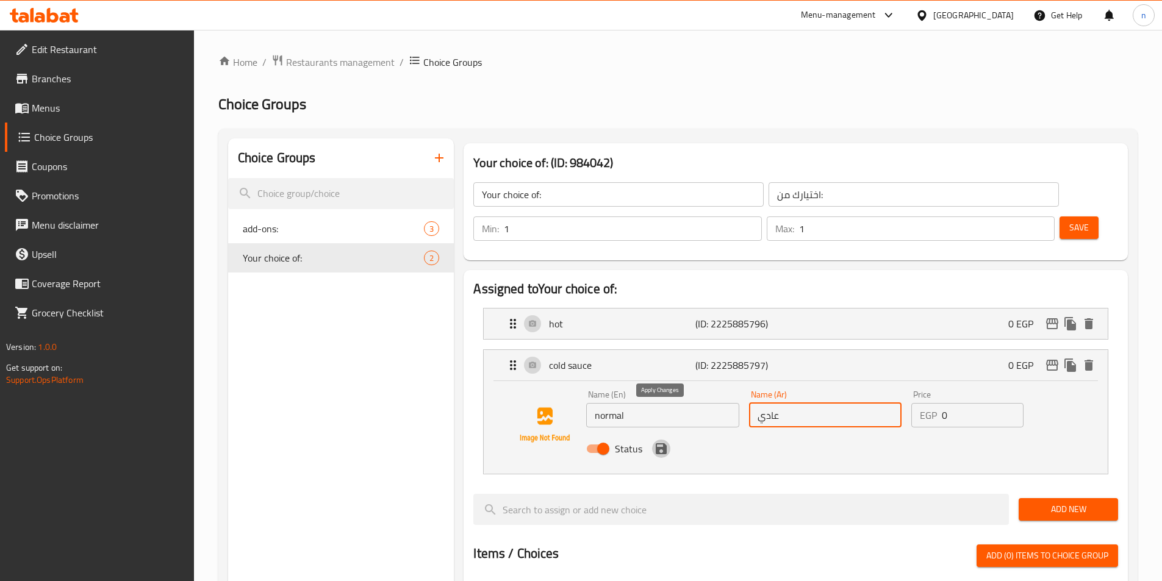
click at [663, 443] on icon "save" at bounding box center [660, 448] width 11 height 11
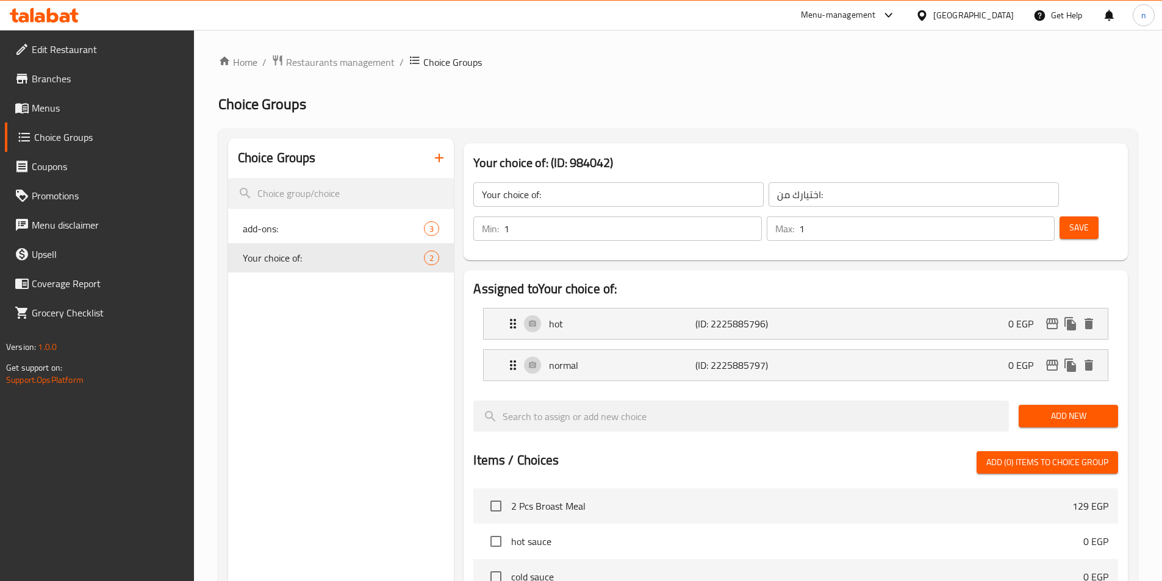
type input "عادي"
click at [1067, 170] on div "Your choice of: ​ اختيارك من: ​ Min: 1 ​ Max: 1 ​ Save" at bounding box center [795, 212] width 654 height 88
click at [1059, 216] on button "Save" at bounding box center [1078, 227] width 39 height 23
click at [1069, 409] on span "Add New" at bounding box center [1068, 416] width 80 height 15
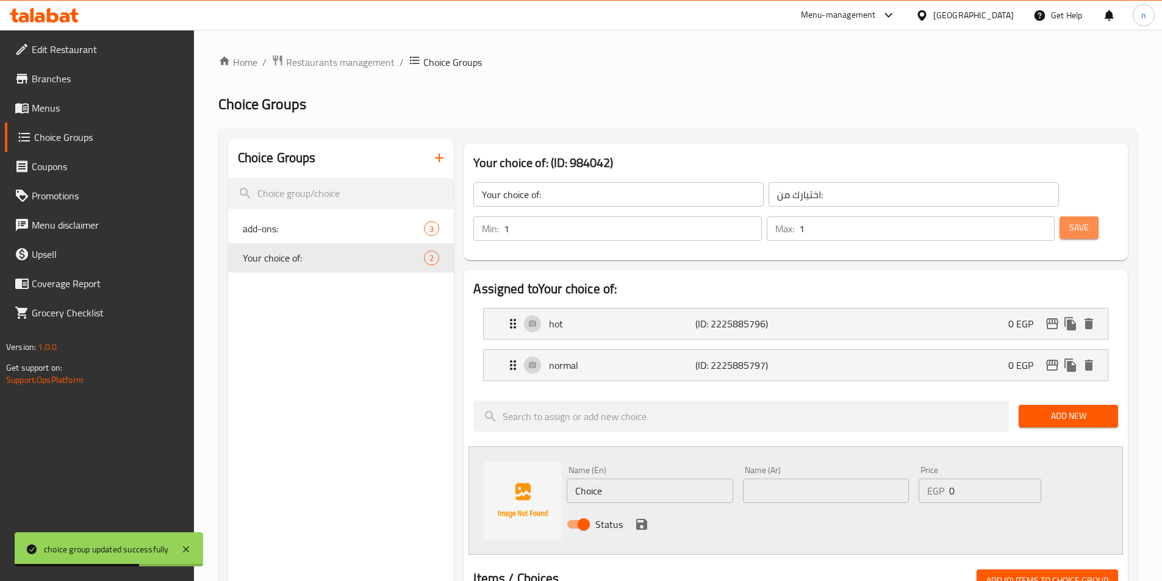
click at [1069, 220] on span "Save" at bounding box center [1079, 227] width 20 height 15
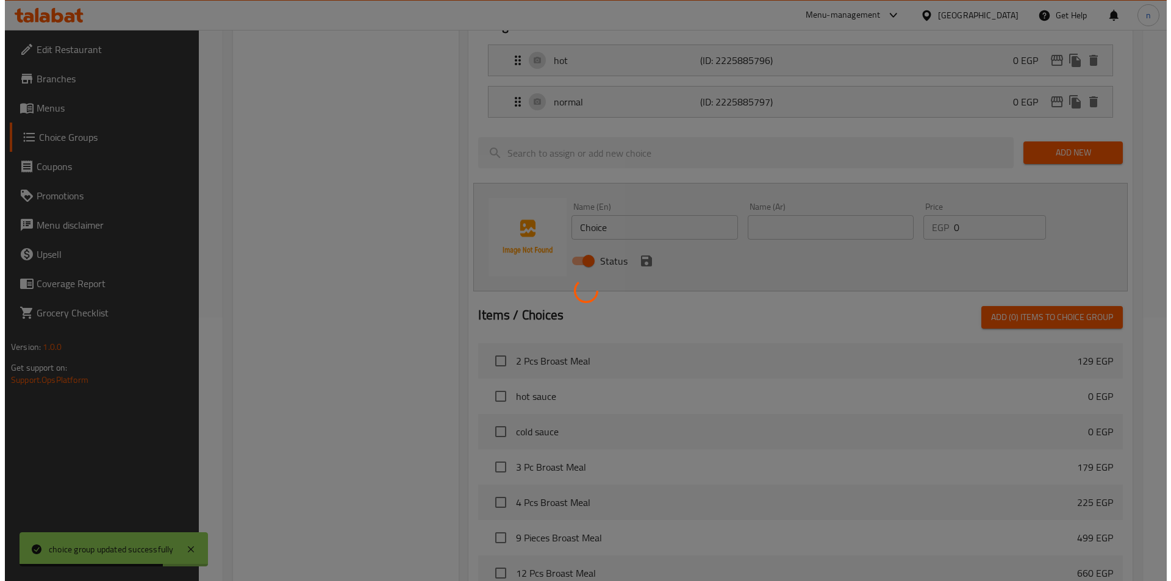
scroll to position [469, 0]
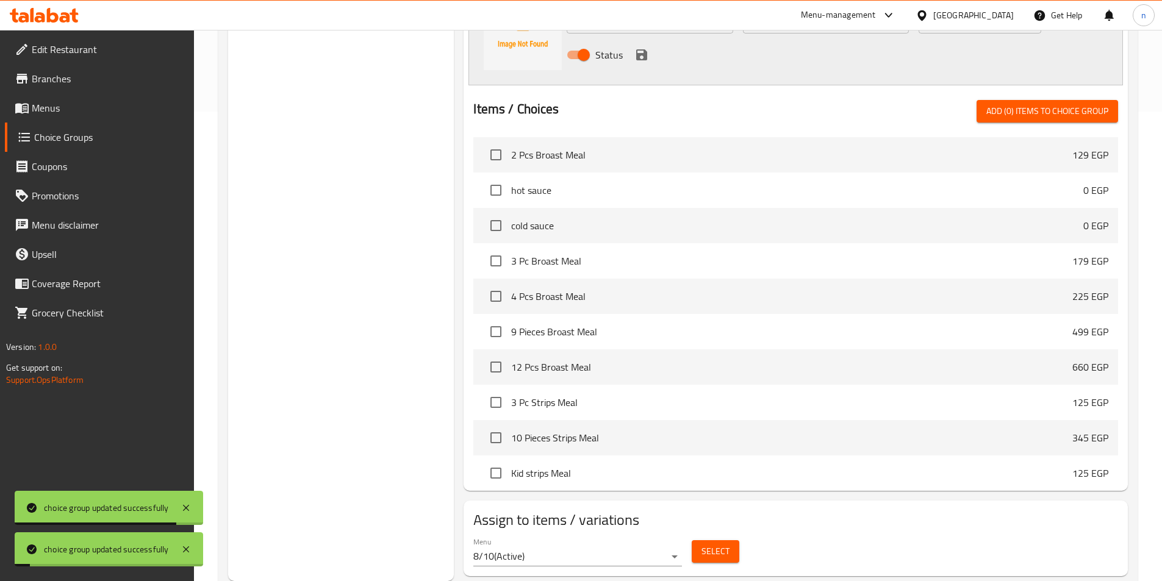
click at [713, 544] on span "Select" at bounding box center [715, 551] width 28 height 15
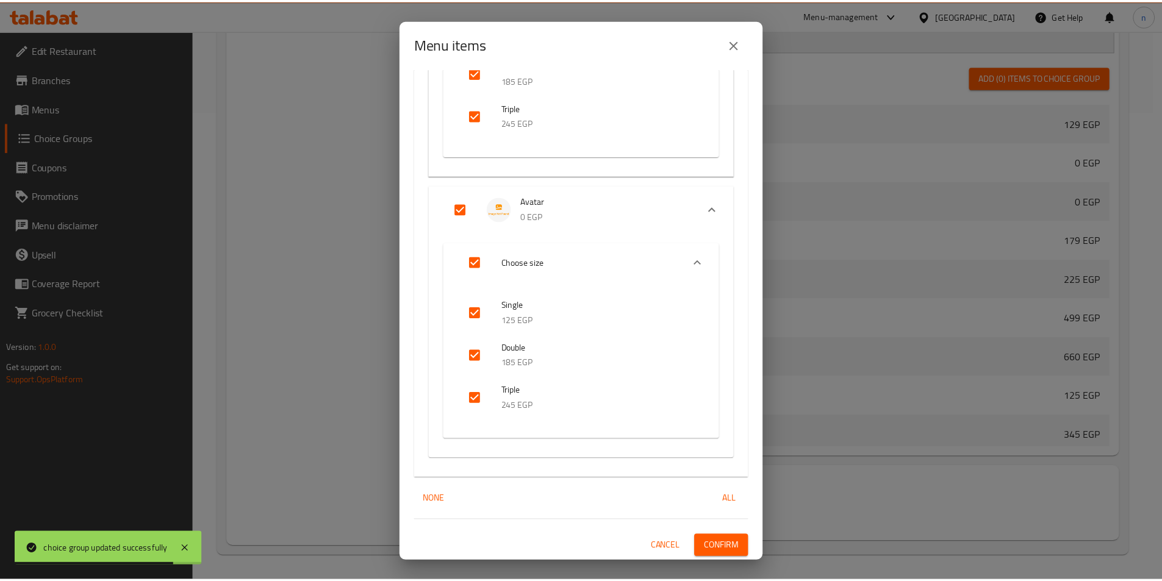
scroll to position [2628, 0]
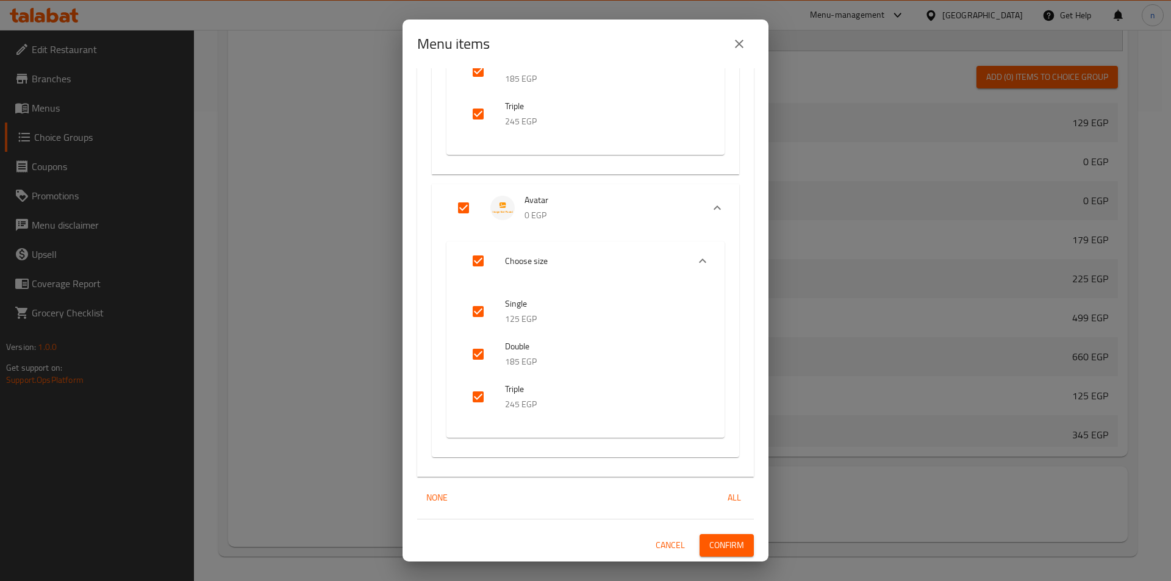
click at [708, 533] on div "19 / 20 items selected ​ Broast Meals 2 Pcs Broast Meal 129 EGP 3 Pc Broast Mea…" at bounding box center [585, 314] width 366 height 493
click at [709, 538] on span "Confirm" at bounding box center [726, 545] width 35 height 15
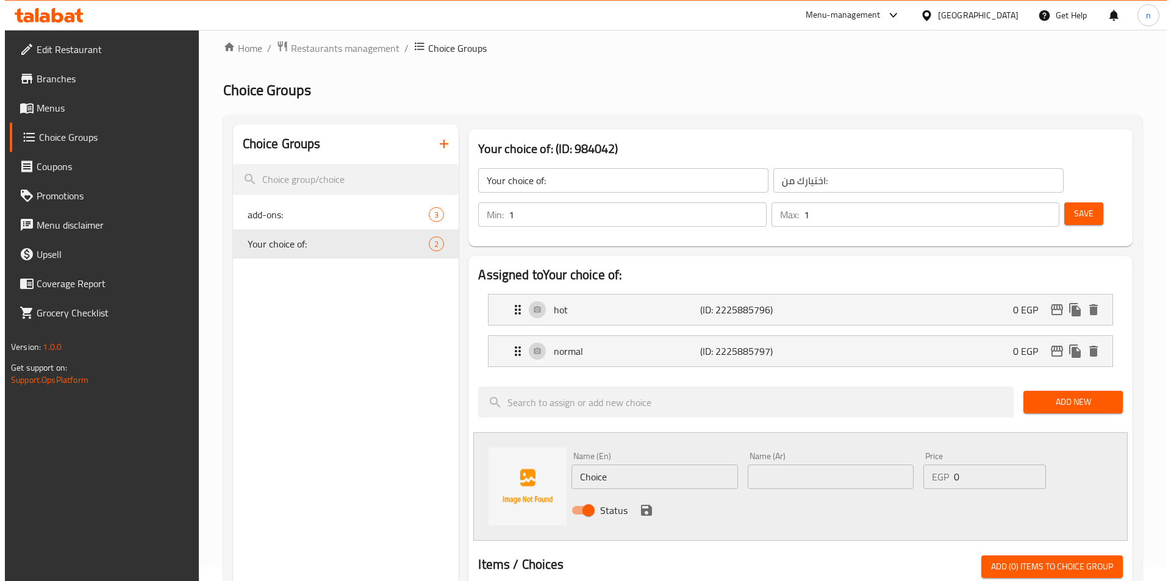
scroll to position [0, 0]
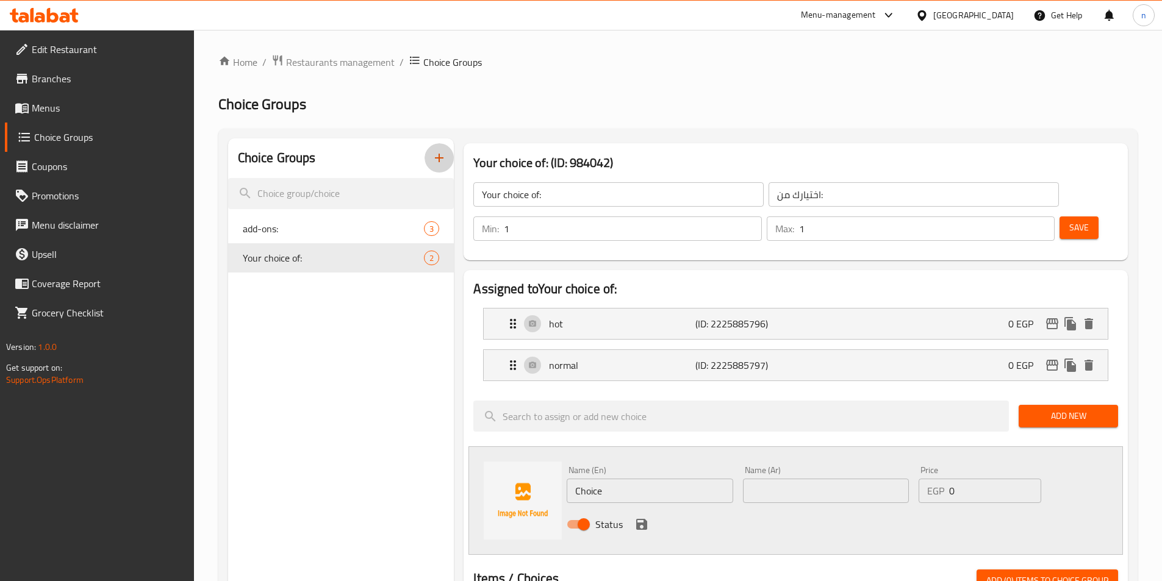
click at [435, 162] on icon "button" at bounding box center [439, 158] width 15 height 15
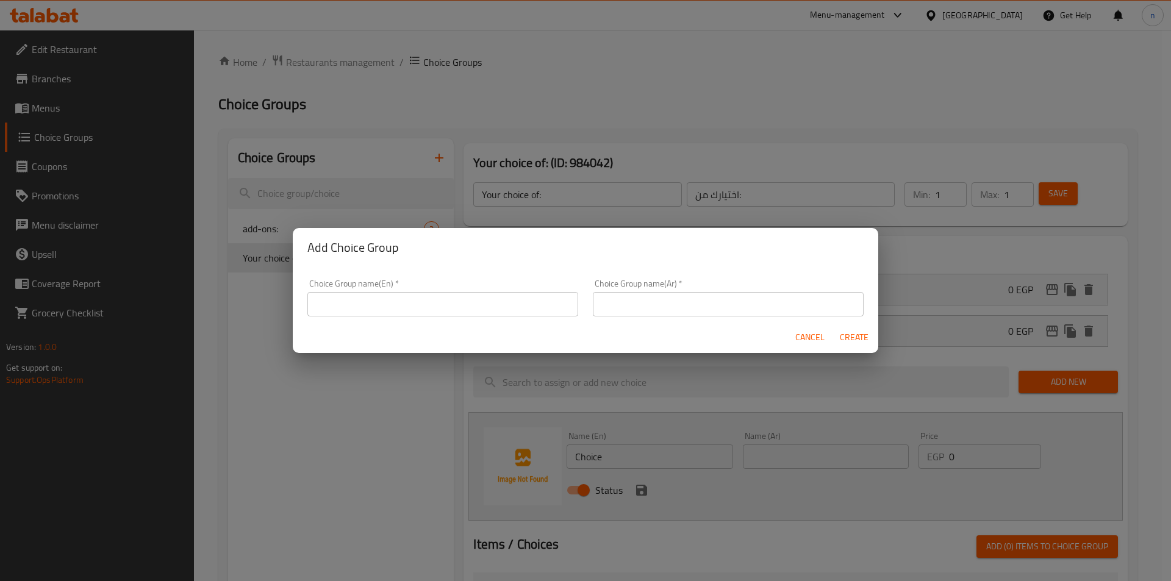
click at [446, 304] on input "text" at bounding box center [442, 304] width 271 height 24
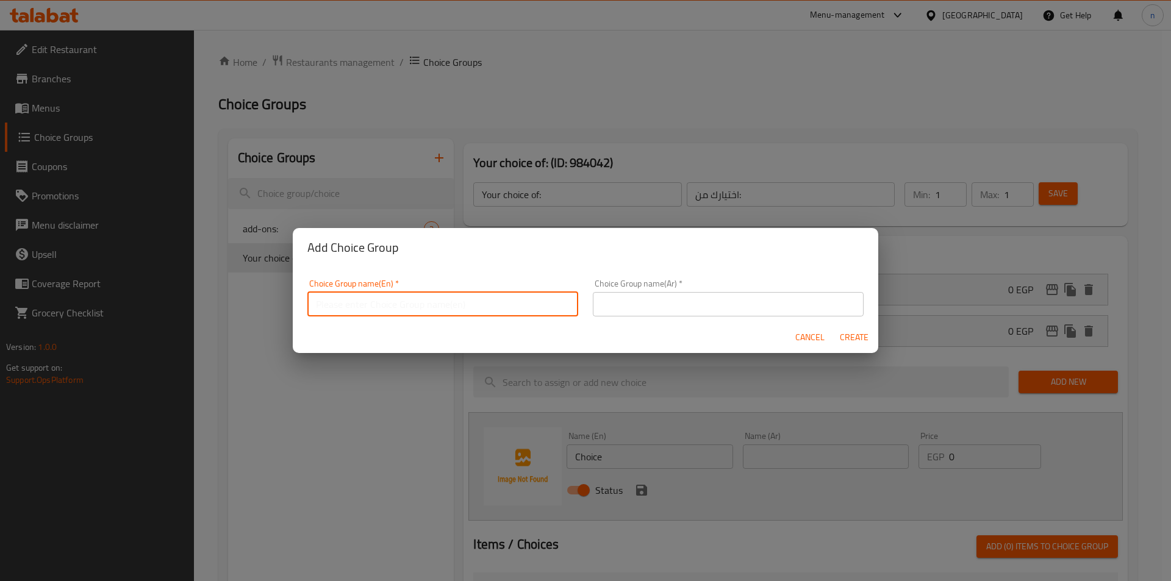
type input "Your choice of:"
click at [678, 305] on input "text" at bounding box center [728, 304] width 271 height 24
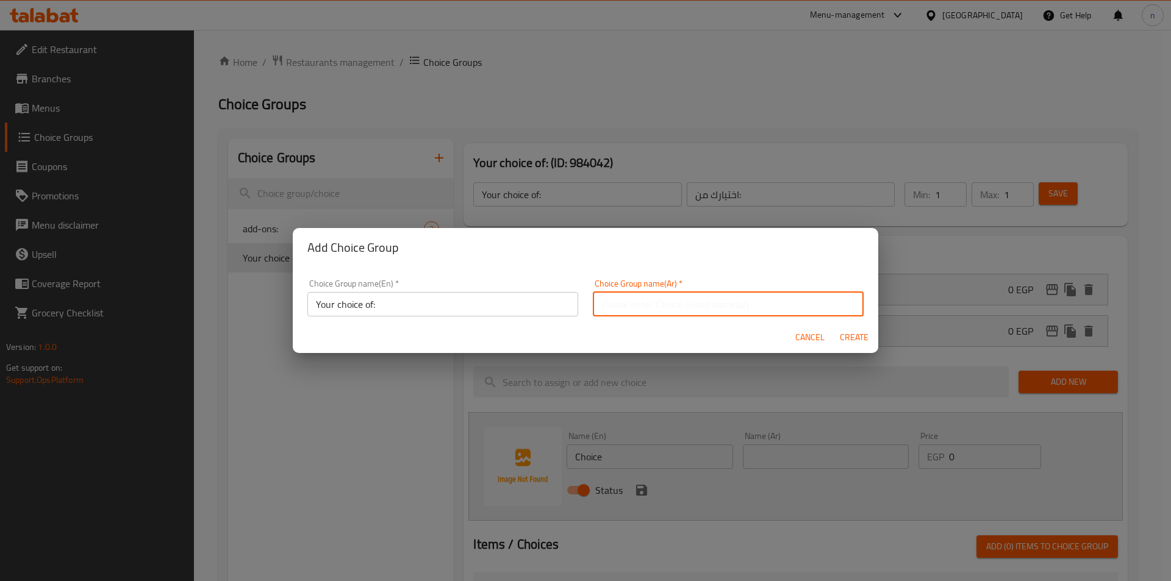
type input "اختيارك من:"
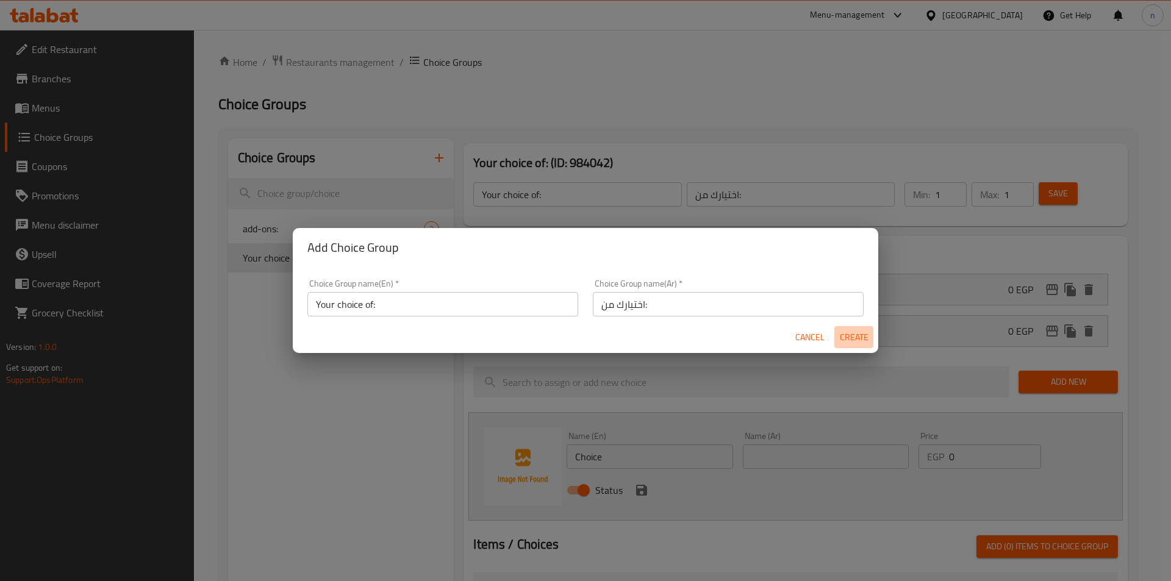
click at [852, 340] on span "Create" at bounding box center [853, 337] width 29 height 15
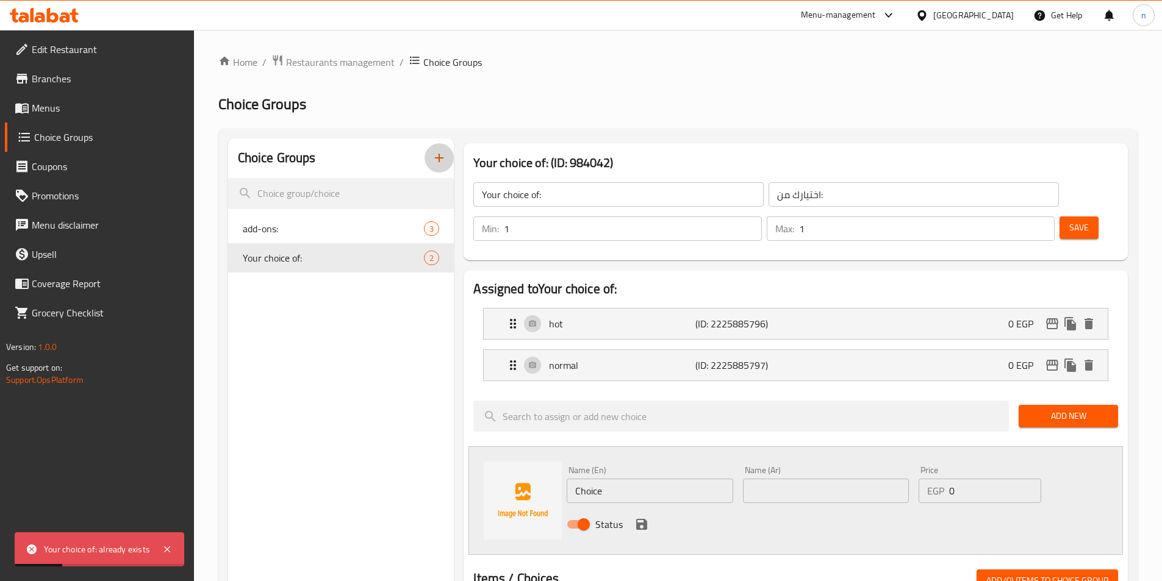
click at [440, 159] on icon "button" at bounding box center [439, 158] width 9 height 9
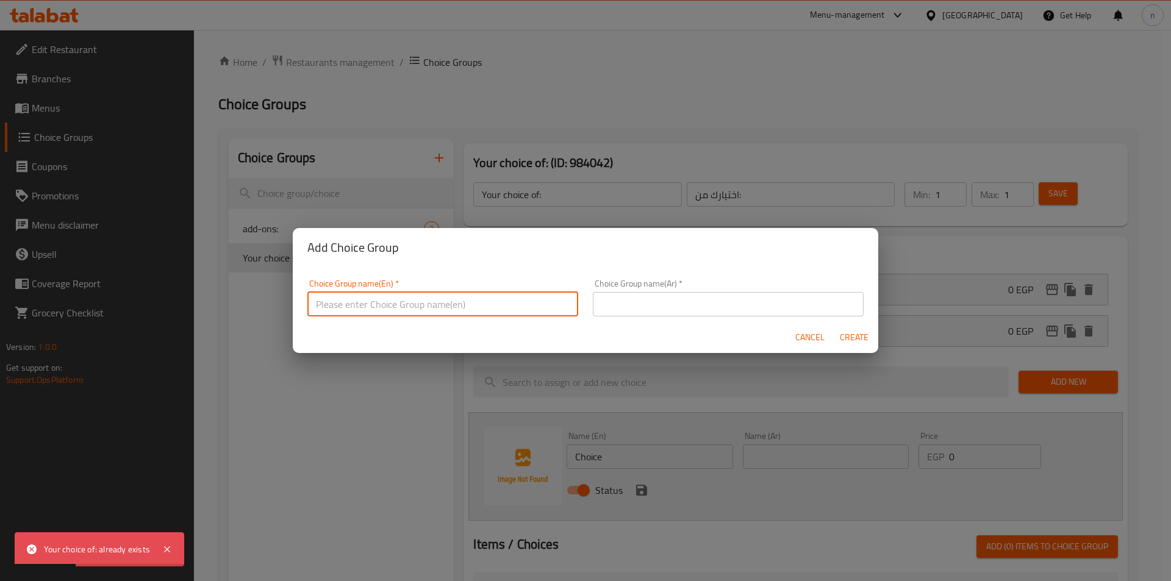
click at [493, 295] on input "text" at bounding box center [442, 304] width 271 height 24
drag, startPoint x: 268, startPoint y: 427, endPoint x: 287, endPoint y: 421, distance: 20.1
click at [268, 427] on div "Add Choice Group Choice Group name(En)   * Choice Group name(En) * Choice Group…" at bounding box center [585, 290] width 1171 height 581
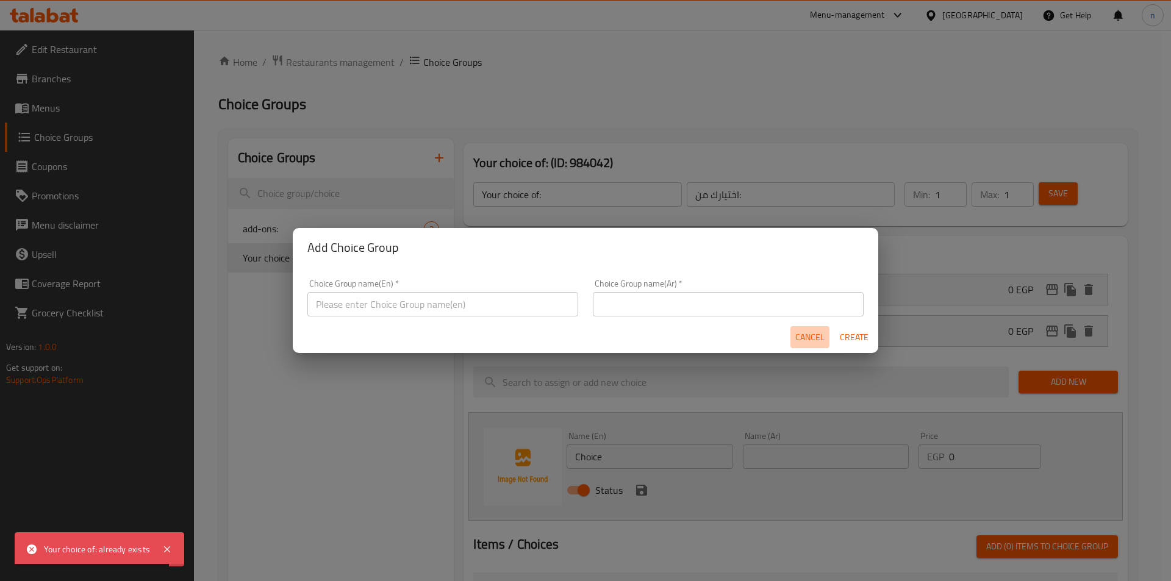
click at [804, 345] on button "Cancel" at bounding box center [809, 337] width 39 height 23
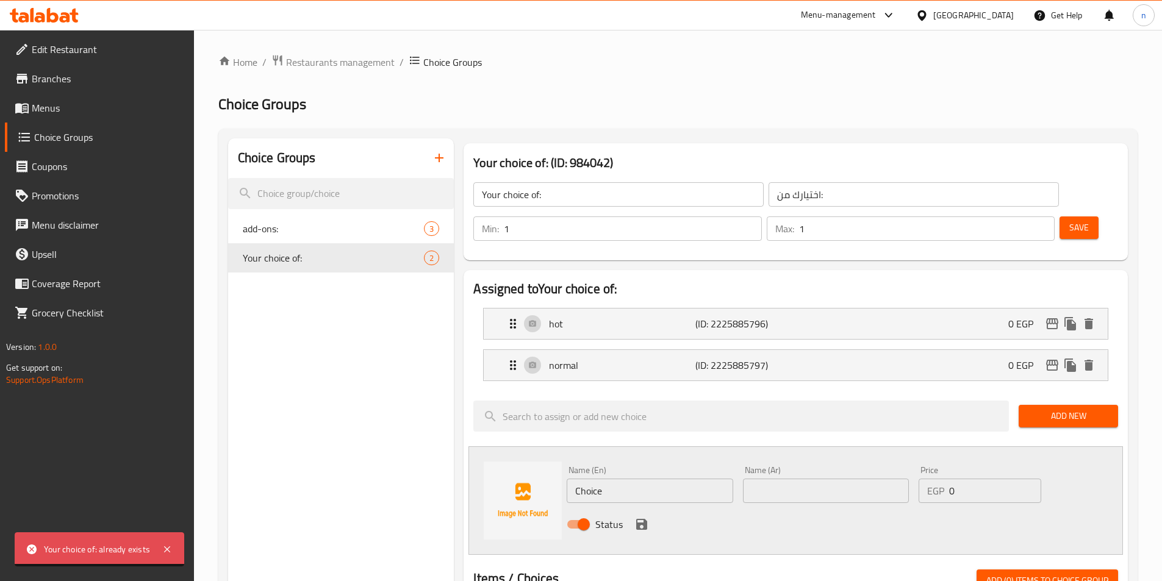
click at [436, 151] on icon "button" at bounding box center [439, 158] width 15 height 15
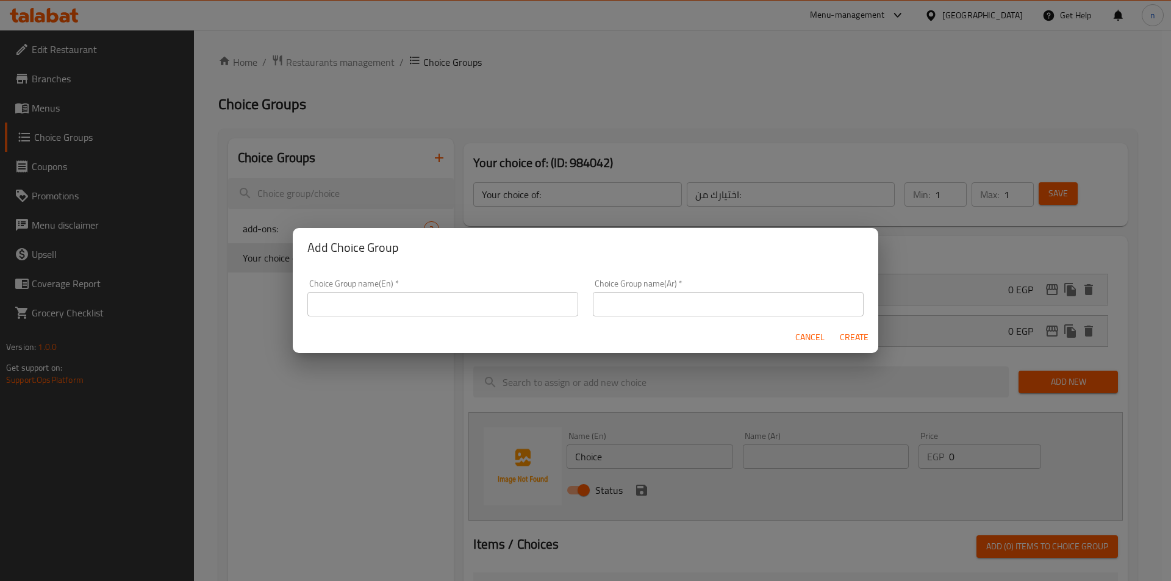
click at [388, 298] on input "text" at bounding box center [442, 304] width 271 height 24
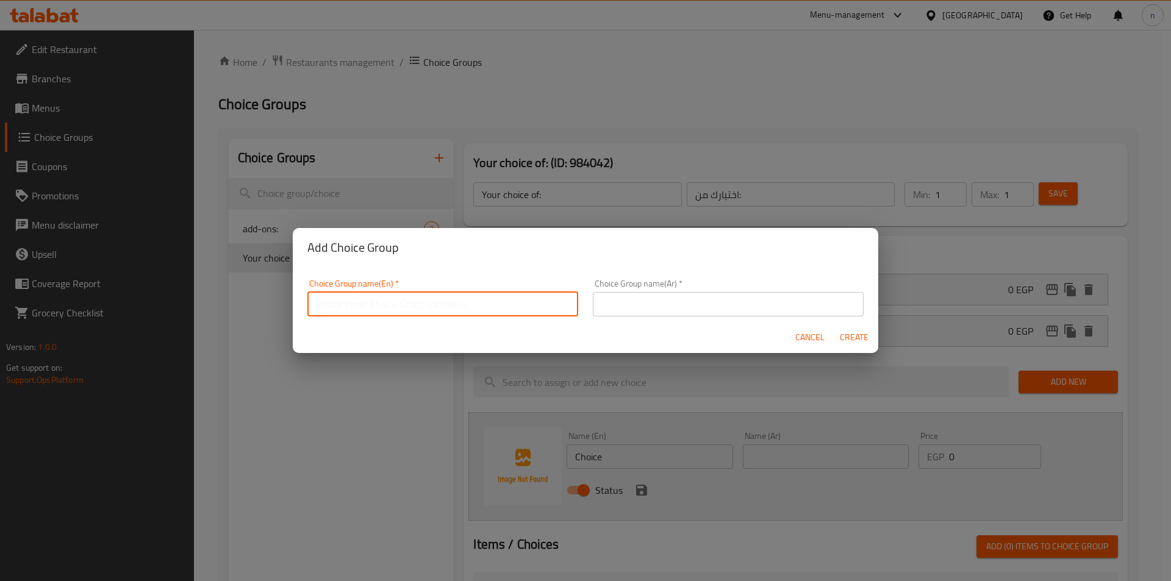
type input "غ"
type input "you"
click at [415, 304] on input "you" at bounding box center [442, 304] width 271 height 24
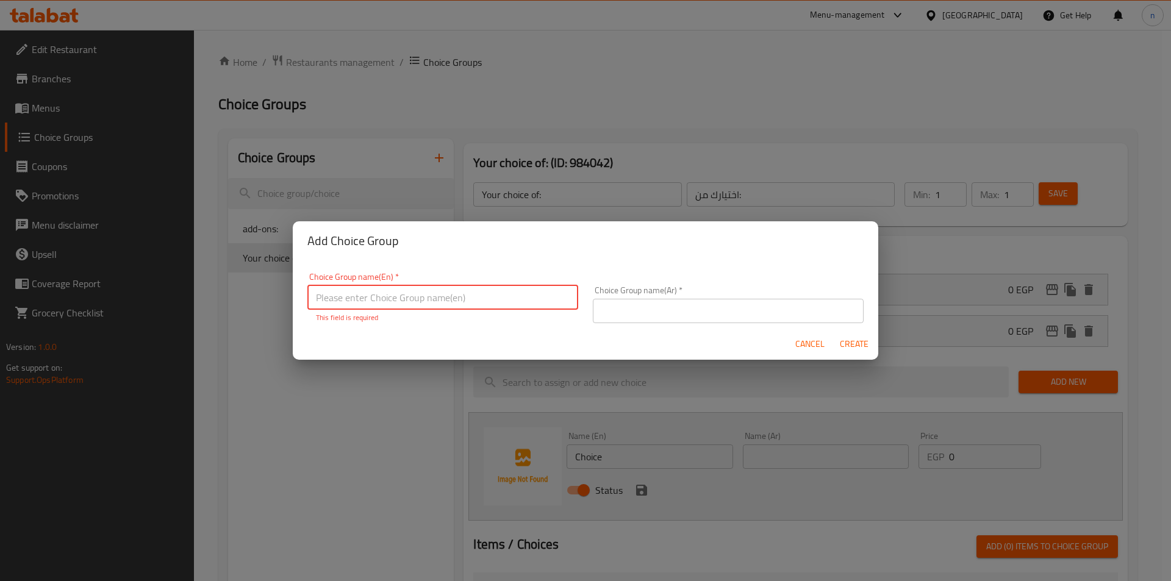
click at [415, 304] on input "text" at bounding box center [442, 297] width 271 height 24
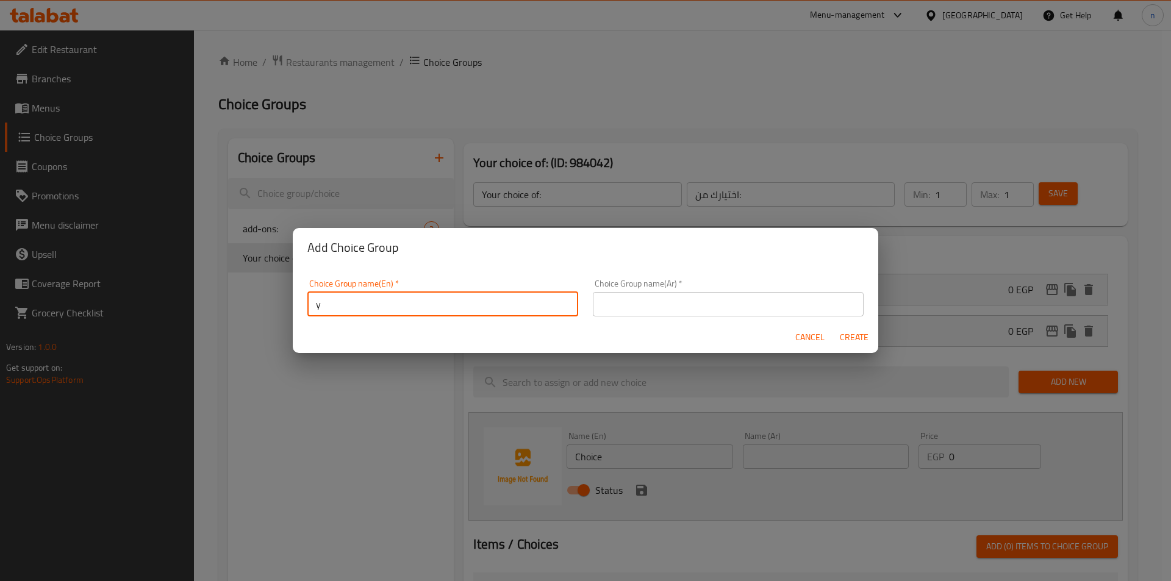
type input "y"
click at [471, 310] on input "y" at bounding box center [442, 304] width 271 height 24
type input "you"
click at [474, 307] on input "you" at bounding box center [442, 304] width 271 height 24
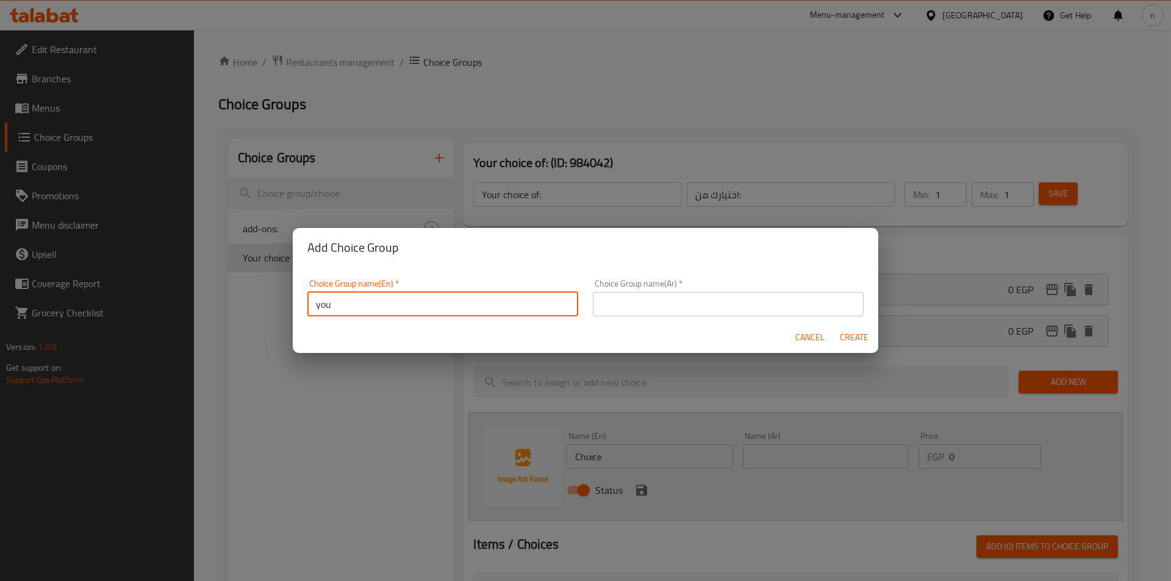
click at [474, 307] on input "you" at bounding box center [442, 304] width 271 height 24
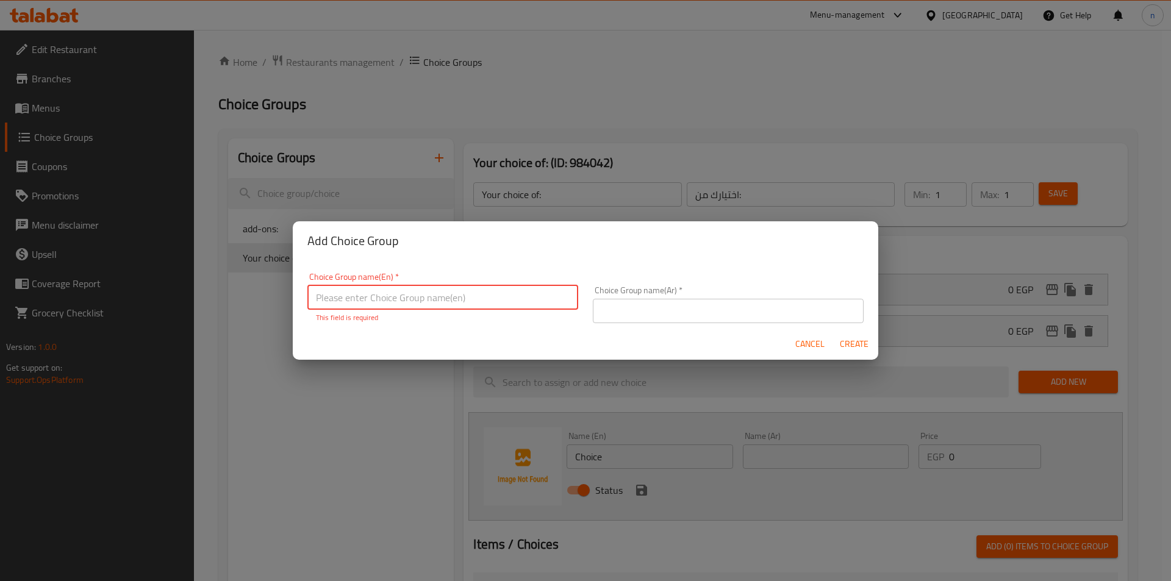
click at [474, 307] on input "text" at bounding box center [442, 297] width 271 height 24
click at [770, 309] on input "text" at bounding box center [728, 311] width 271 height 24
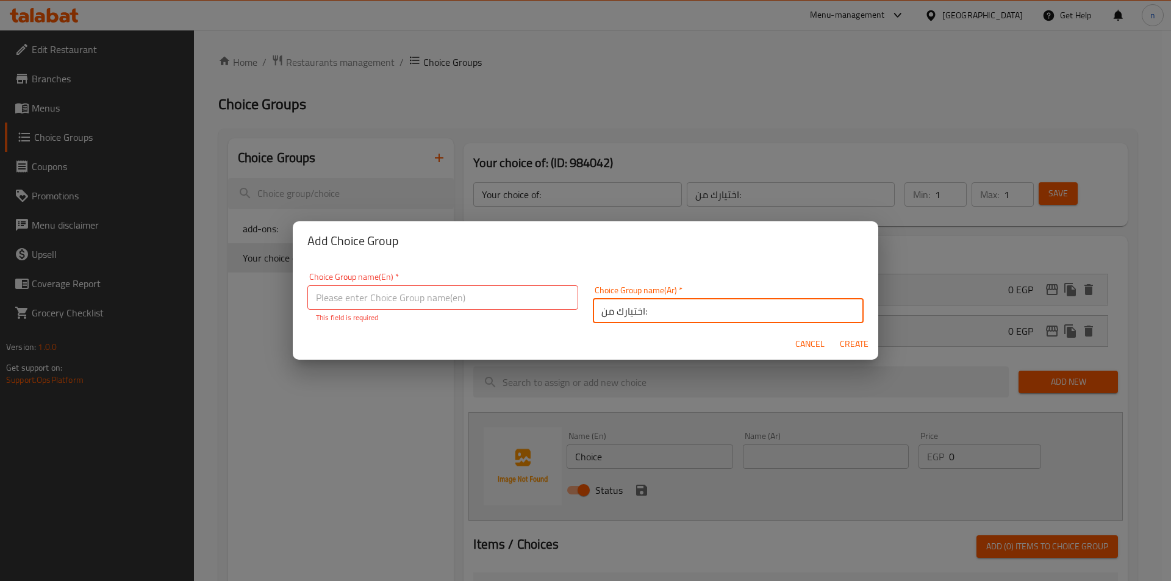
click at [546, 306] on input "text" at bounding box center [442, 297] width 271 height 24
click at [630, 318] on input "اختيارك من:" at bounding box center [728, 311] width 271 height 24
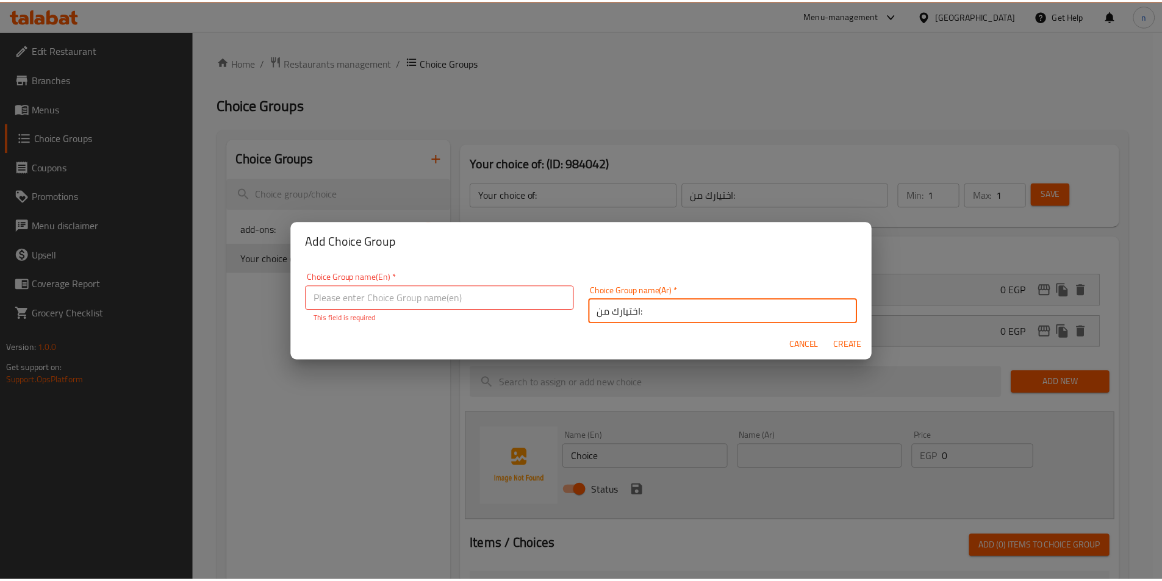
scroll to position [4, 0]
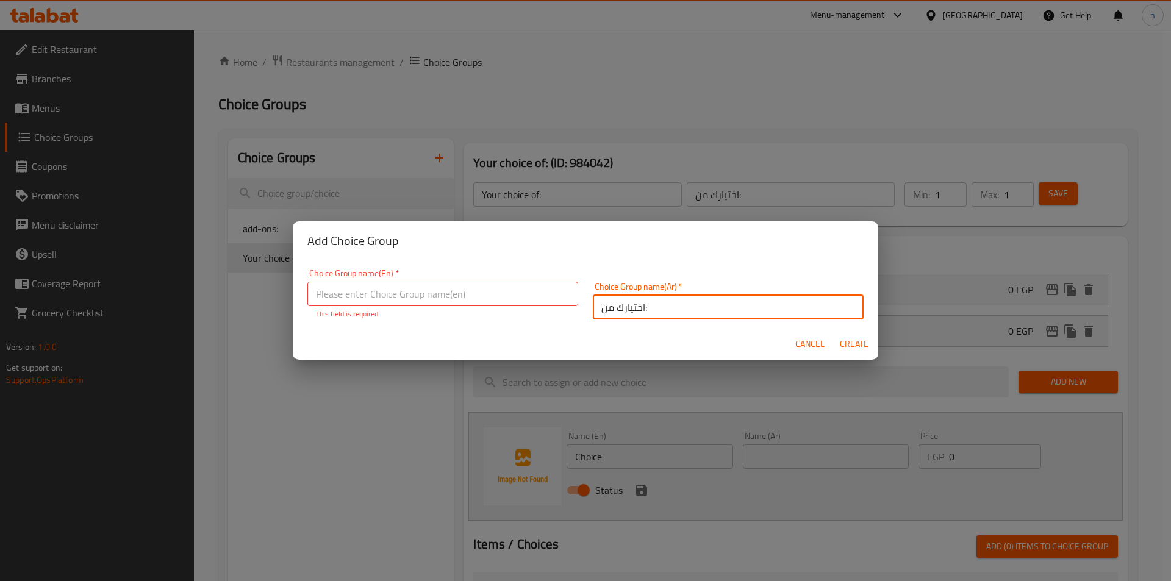
click at [630, 318] on input "اختيارك من:" at bounding box center [728, 307] width 271 height 24
click at [803, 304] on input "اختيارك من:" at bounding box center [728, 307] width 271 height 24
type input "اختيارك من الصوصات:"
click at [546, 291] on input "text" at bounding box center [442, 294] width 271 height 24
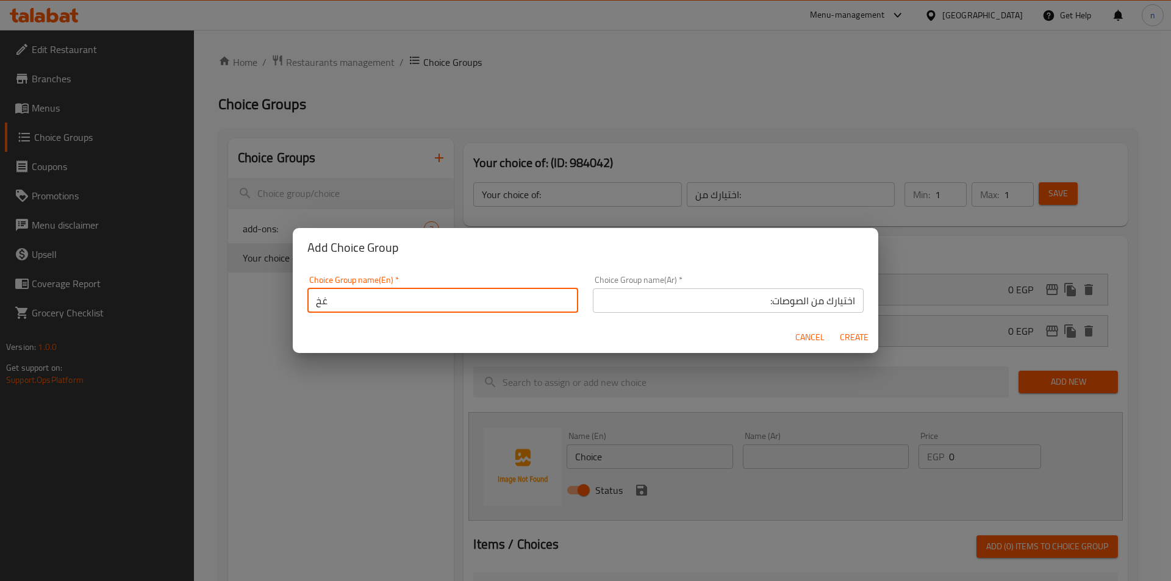
type input "غ"
paste input "Sauce"
drag, startPoint x: 313, startPoint y: 303, endPoint x: 459, endPoint y: 303, distance: 145.7
click at [459, 303] on input "your choice of Sauce" at bounding box center [442, 300] width 271 height 24
click at [523, 302] on input "your choice of Sauce" at bounding box center [442, 300] width 271 height 24
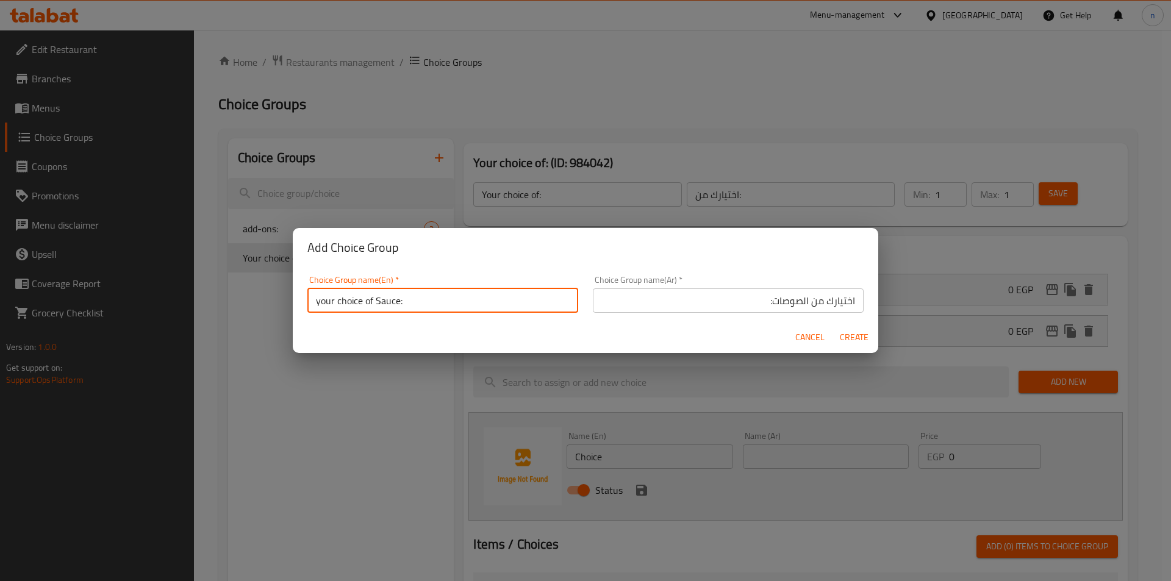
type input "your choice of Sauce:"
click at [862, 330] on span "Create" at bounding box center [853, 337] width 29 height 15
type input "your choice of Sauce:"
type input "اختيارك من الصوصات:"
type input "0"
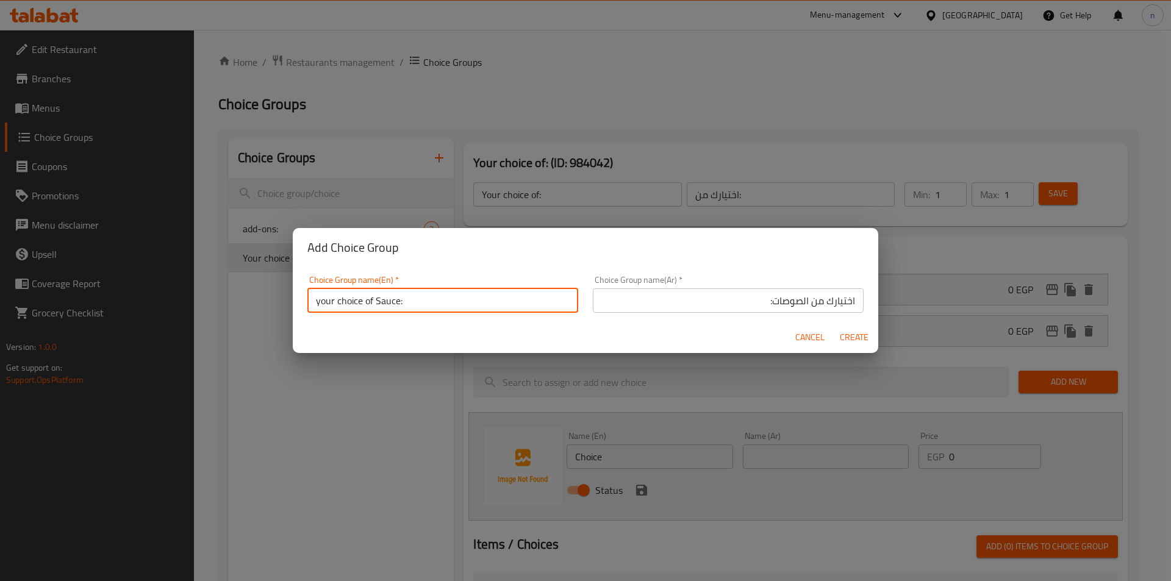
type input "0"
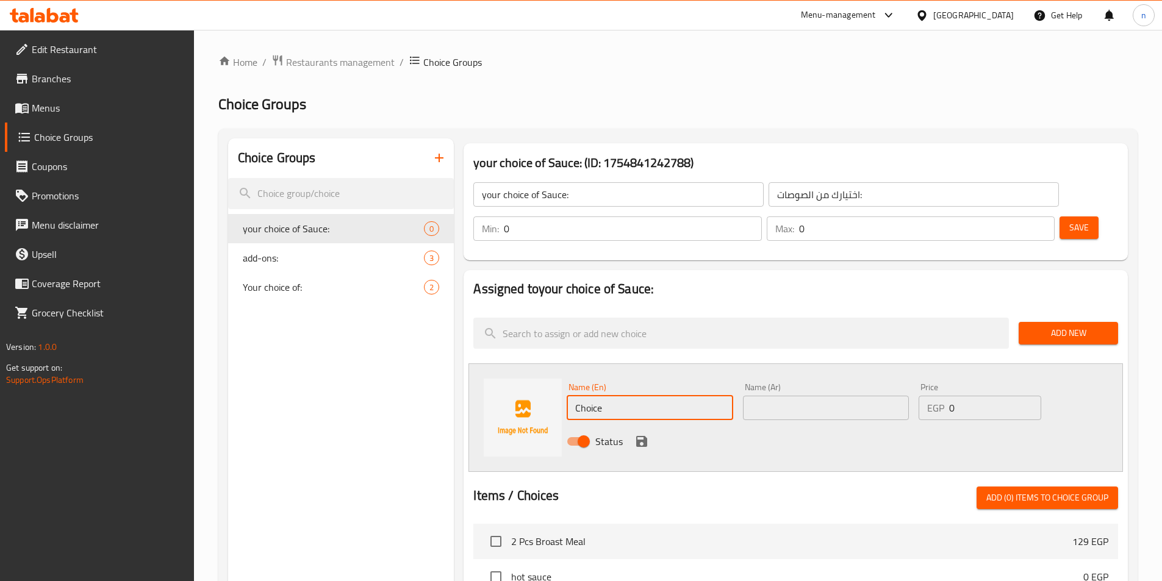
click at [724, 396] on input "Choice" at bounding box center [649, 408] width 166 height 24
click at [372, 406] on div "Choice Groups your choice of Sauce: 0 add-ons: 3 Your choice of: 2" at bounding box center [341, 552] width 226 height 829
click at [370, 225] on span "your choice of Sauce:" at bounding box center [315, 228] width 145 height 15
click at [711, 396] on input "Choice" at bounding box center [649, 408] width 166 height 24
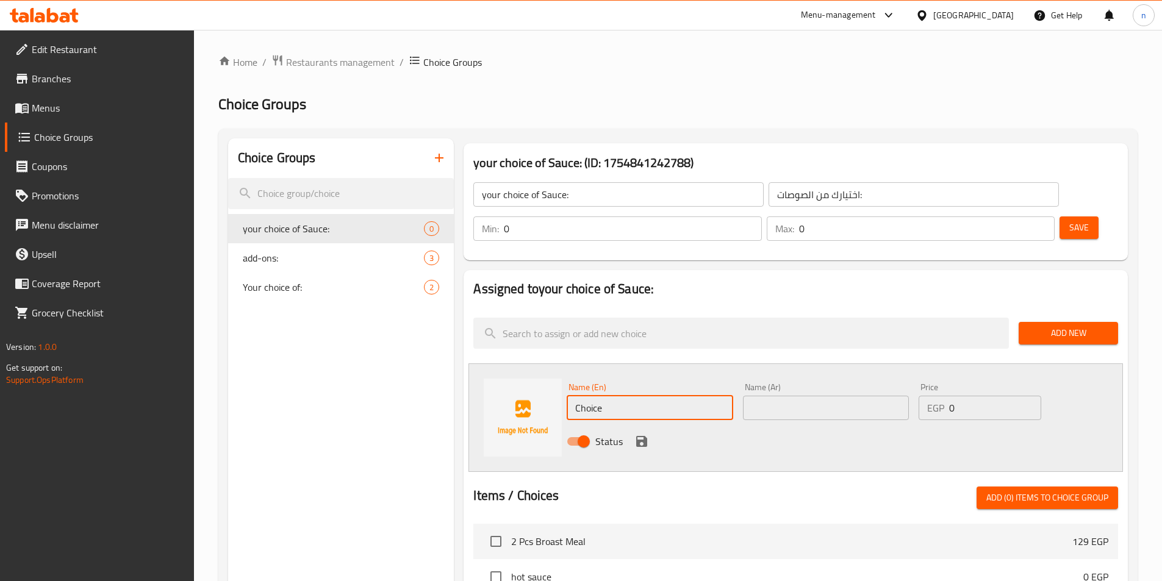
click at [711, 396] on input "Choice" at bounding box center [649, 408] width 166 height 24
click at [548, 199] on input "your choice of Sauce:" at bounding box center [618, 194] width 290 height 24
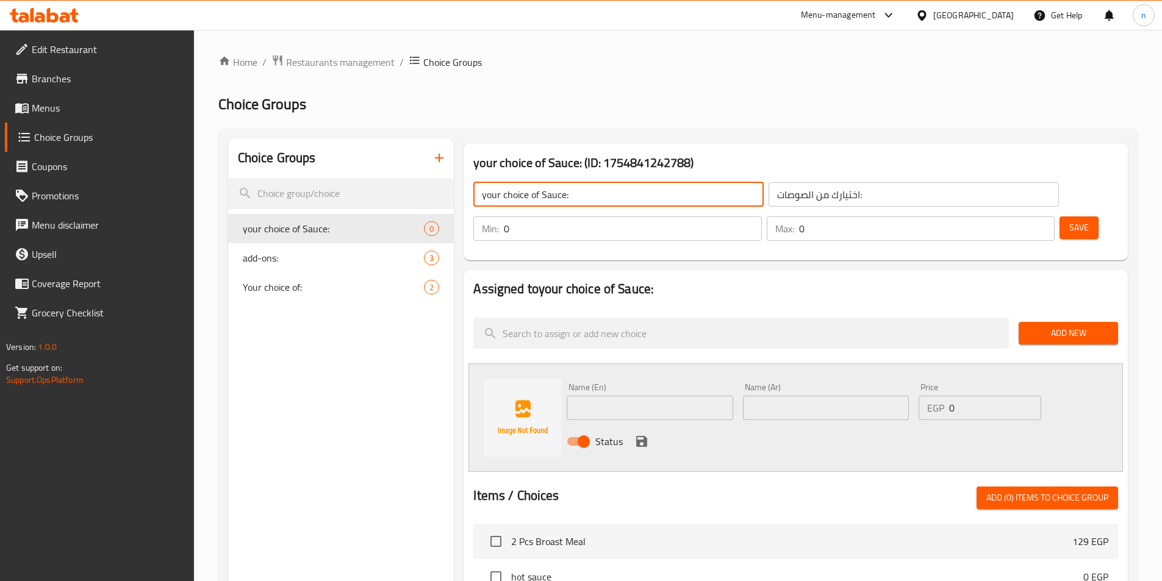
click at [548, 199] on input "your choice of Sauce:" at bounding box center [618, 194] width 290 height 24
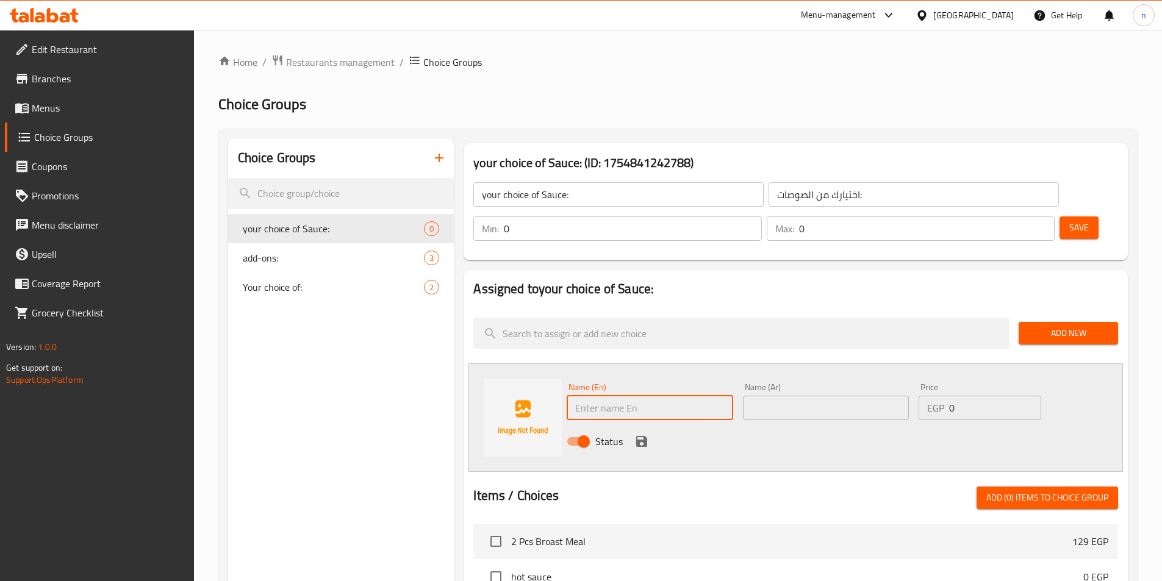
click at [622, 396] on input "text" at bounding box center [649, 408] width 166 height 24
click at [595, 396] on input "text" at bounding box center [649, 408] width 166 height 24
paste input "Sauce"
type input "hot Sauce"
click at [827, 396] on input "text" at bounding box center [826, 408] width 166 height 24
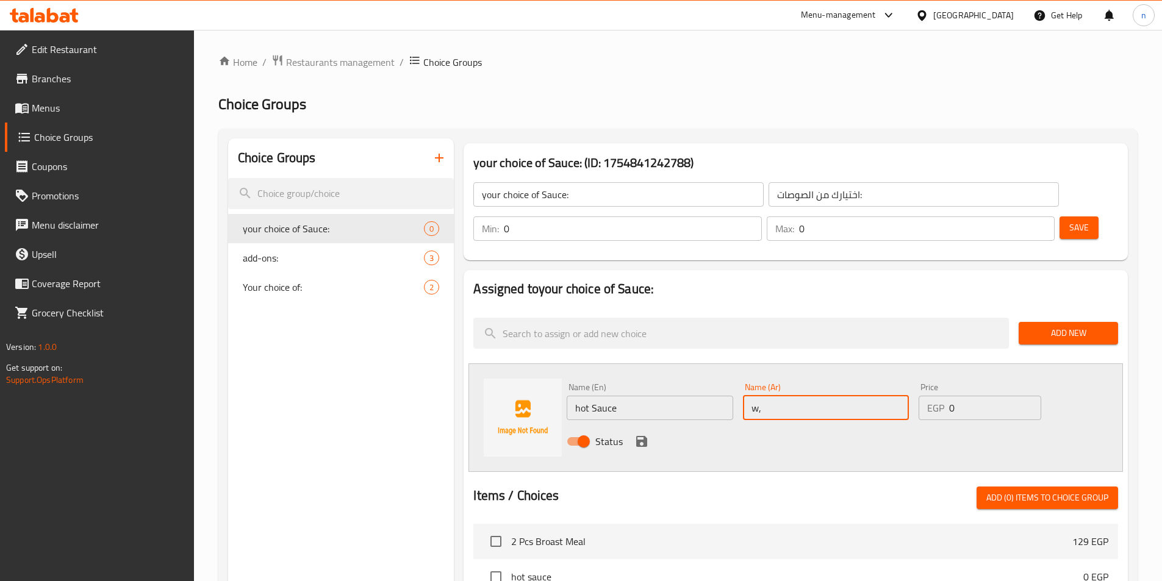
type input "w"
type input "صوص حار"
click at [645, 436] on icon "save" at bounding box center [641, 441] width 11 height 11
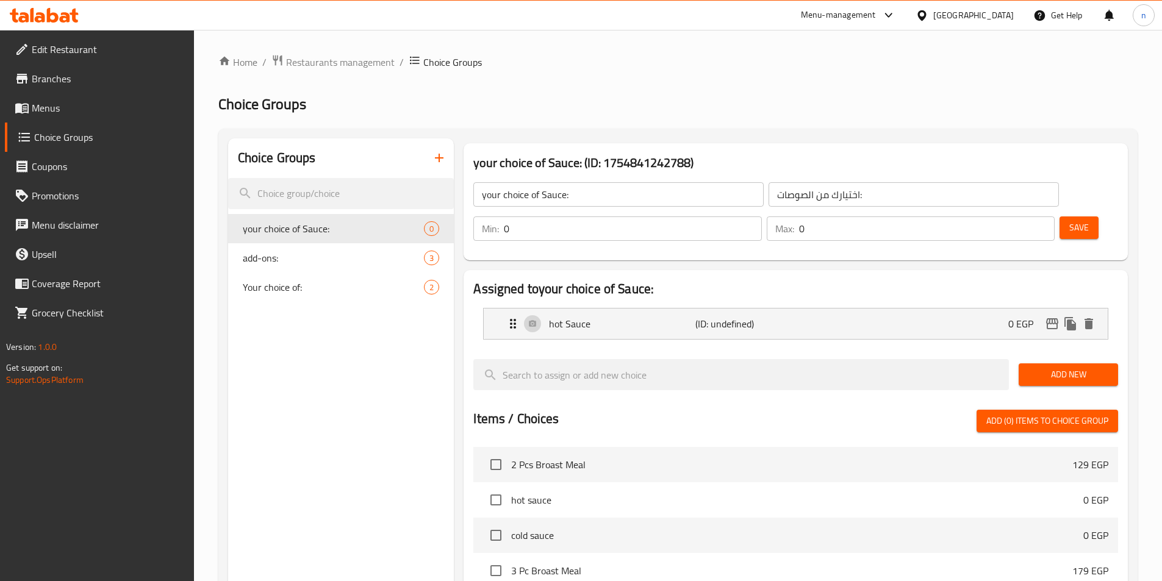
click at [1063, 367] on span "Add New" at bounding box center [1068, 374] width 80 height 15
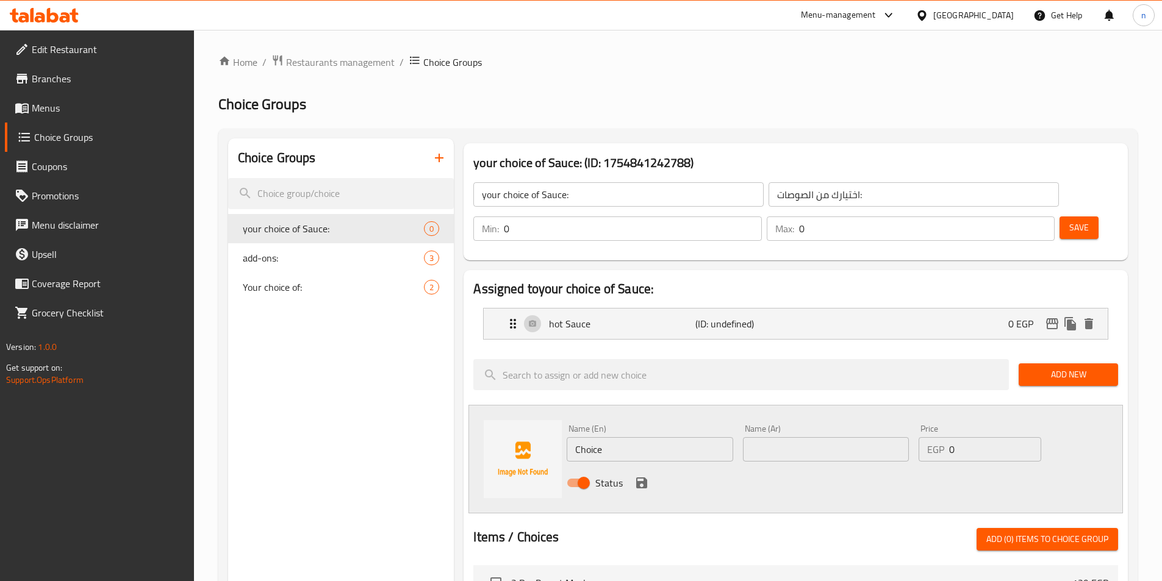
click at [649, 437] on input "Choice" at bounding box center [649, 449] width 166 height 24
click at [692, 437] on input "text" at bounding box center [649, 449] width 166 height 24
paste input "cold sauce"
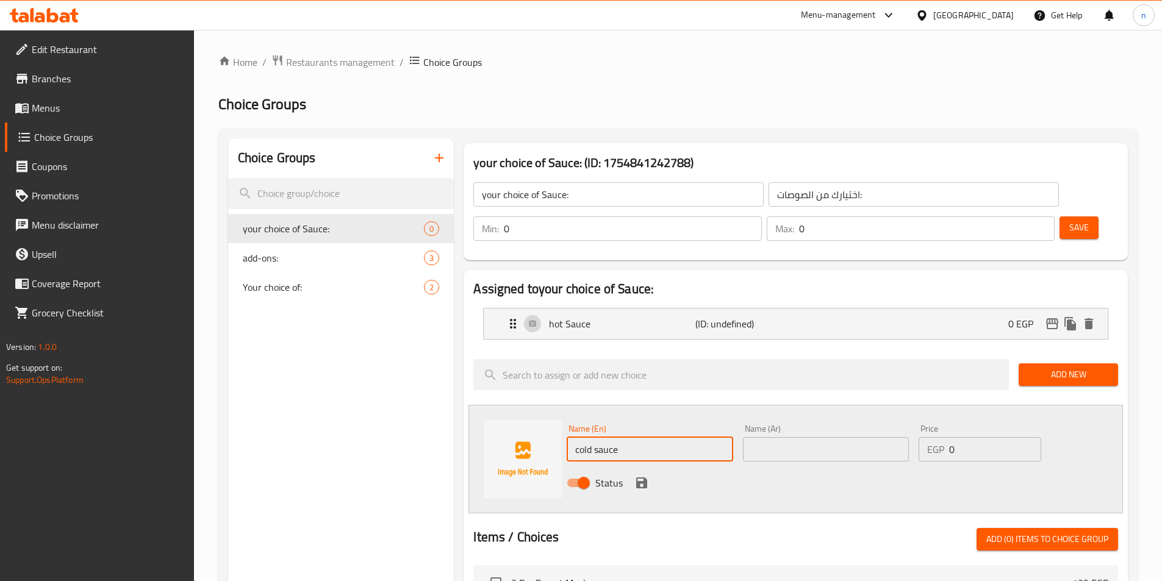
type input "cold sauce"
click at [778, 437] on input "text" at bounding box center [826, 449] width 166 height 24
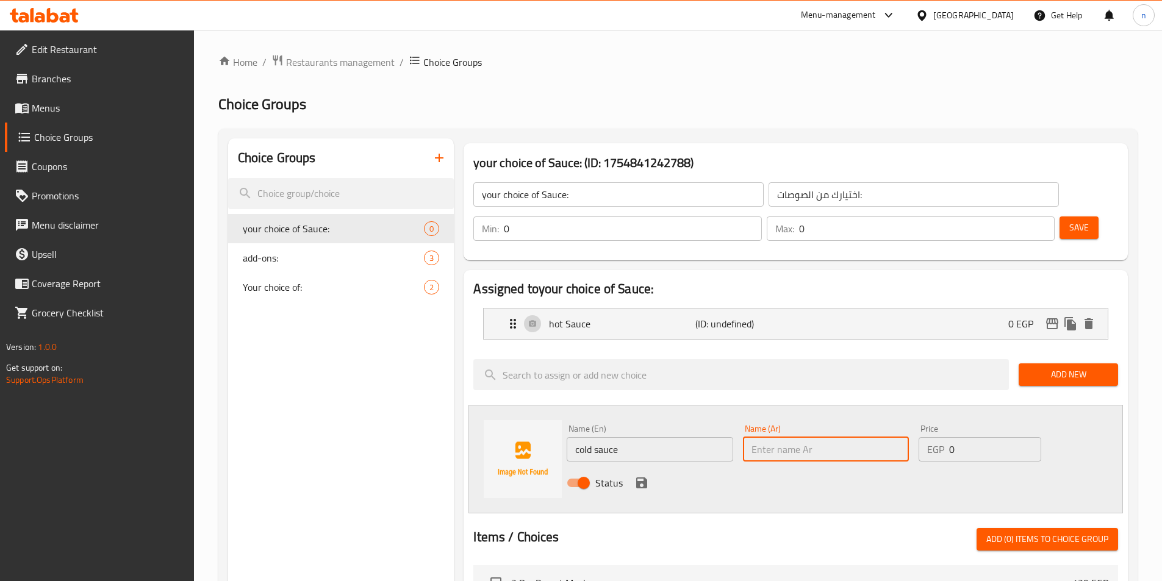
click at [779, 437] on input "text" at bounding box center [826, 449] width 166 height 24
paste input "صوص بارد"
type input "صوص بارد"
click at [642, 476] on icon "save" at bounding box center [641, 483] width 15 height 15
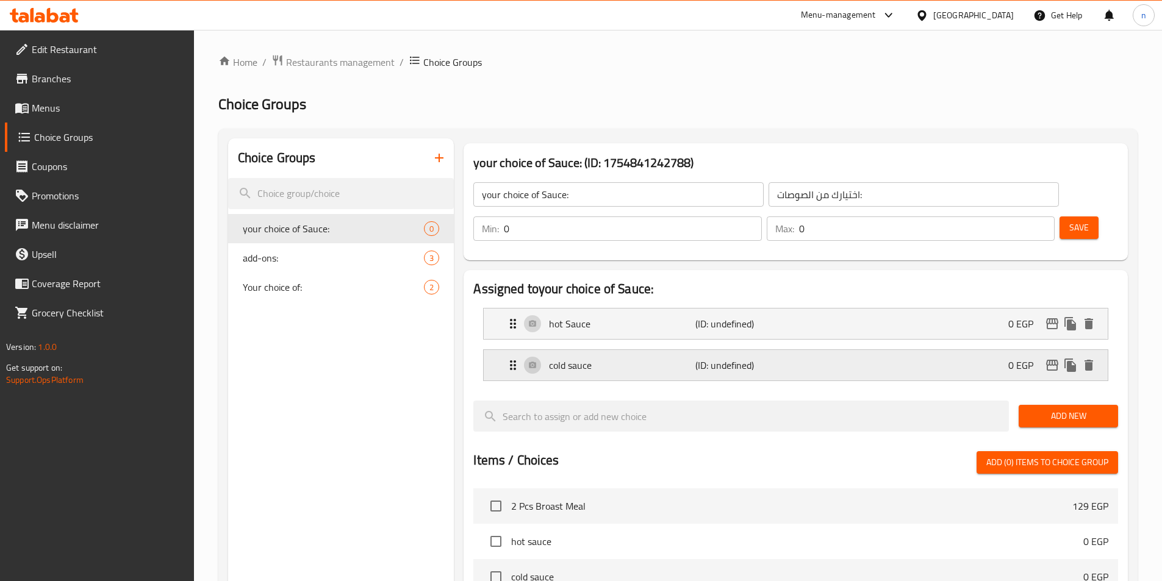
click at [771, 358] on p "(ID: undefined)" at bounding box center [744, 365] width 98 height 15
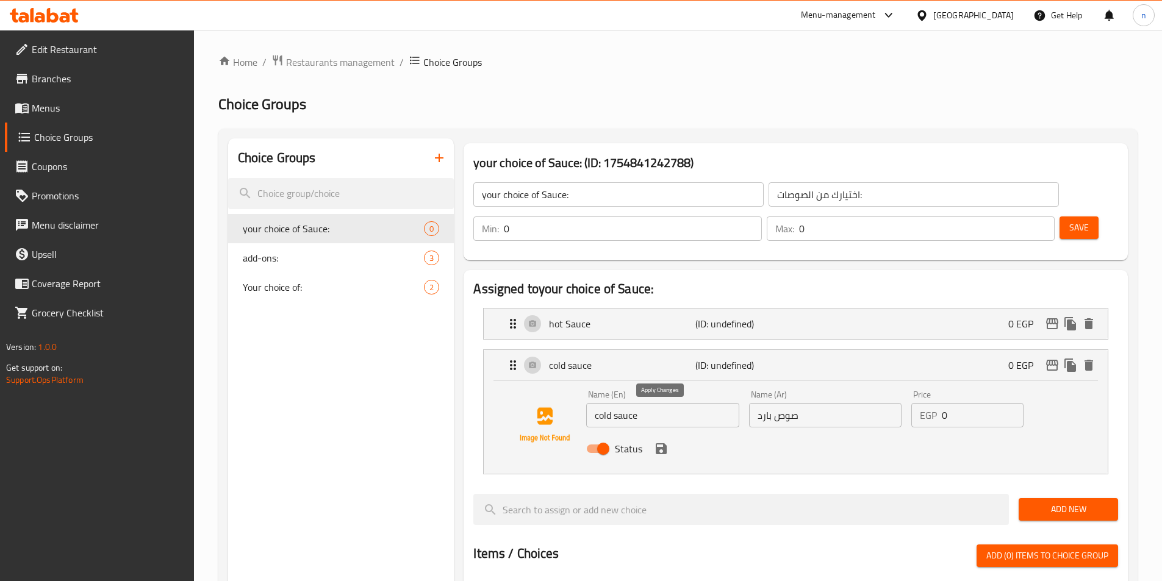
click at [665, 443] on icon "save" at bounding box center [660, 448] width 11 height 11
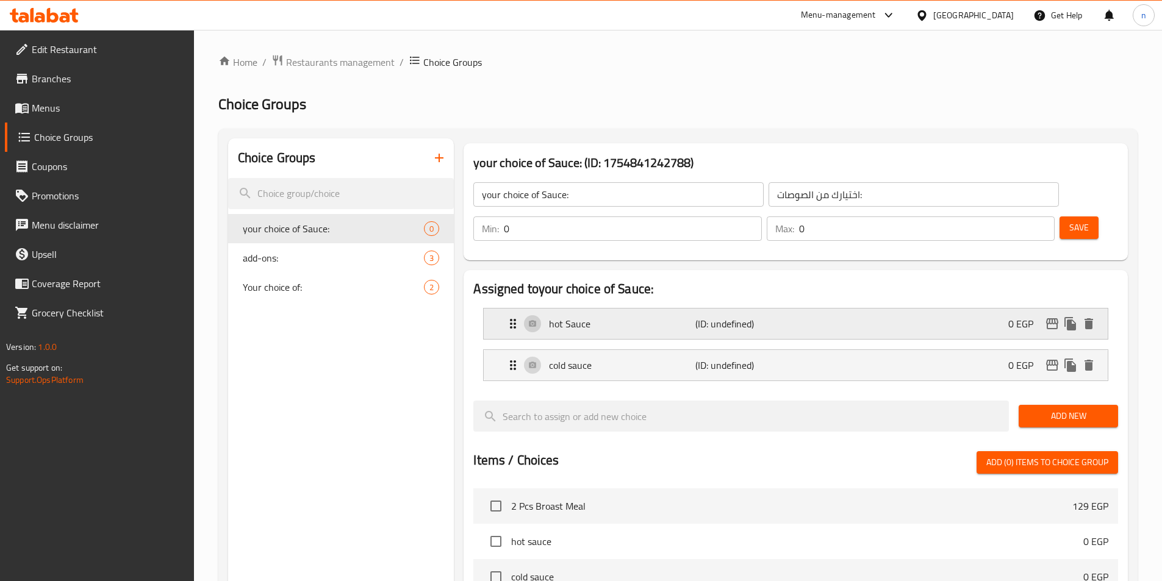
click at [592, 309] on div "hot Sauce (ID: undefined) 0 EGP" at bounding box center [798, 324] width 587 height 30
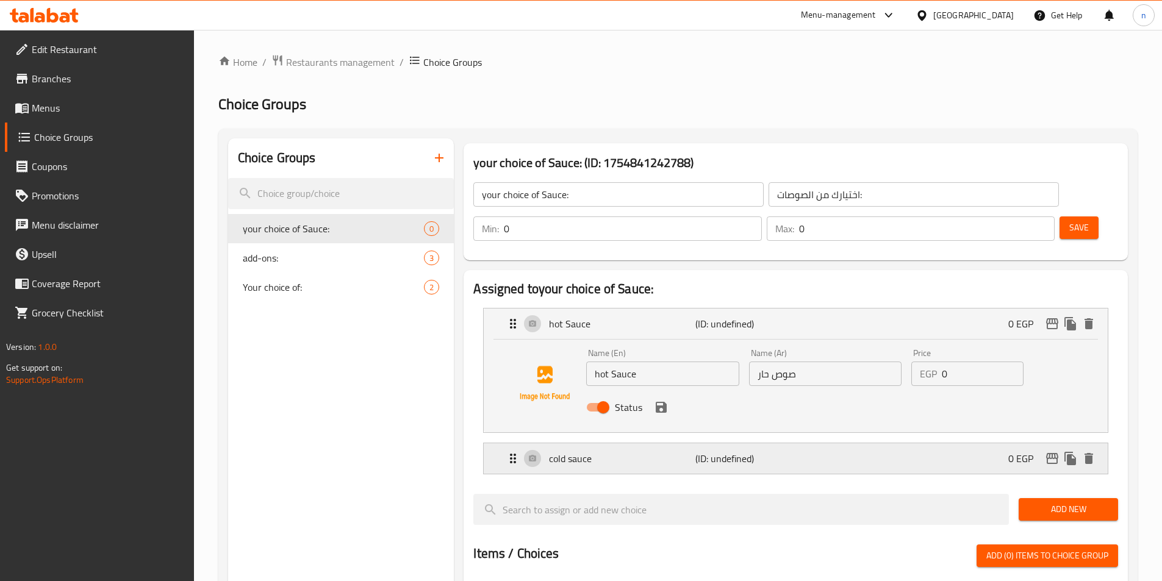
click at [644, 451] on p "cold sauce" at bounding box center [622, 458] width 146 height 15
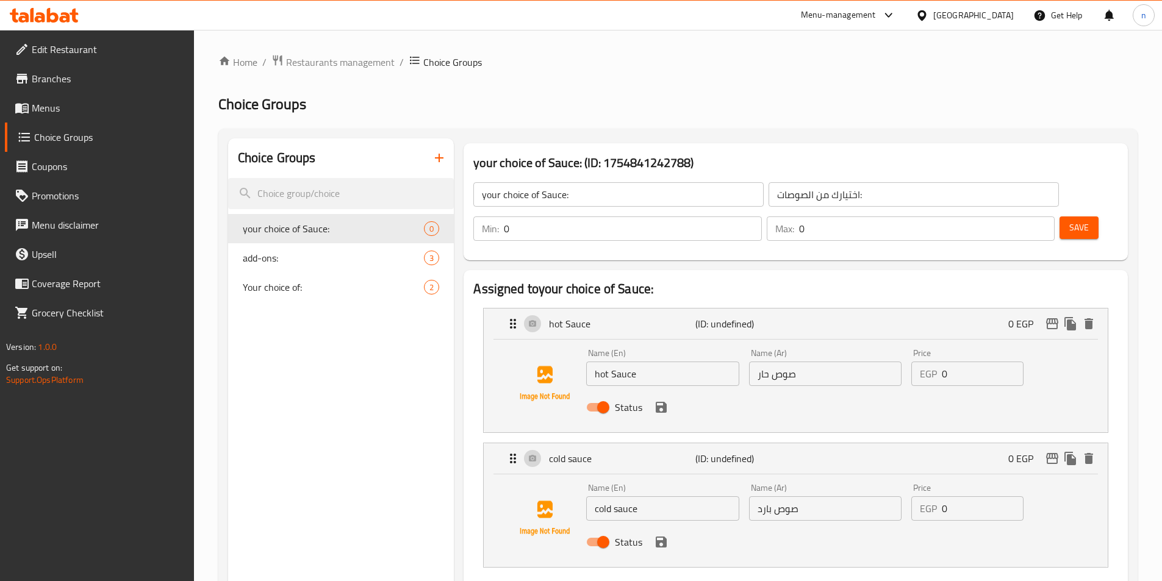
click at [656, 537] on icon "save" at bounding box center [660, 542] width 11 height 11
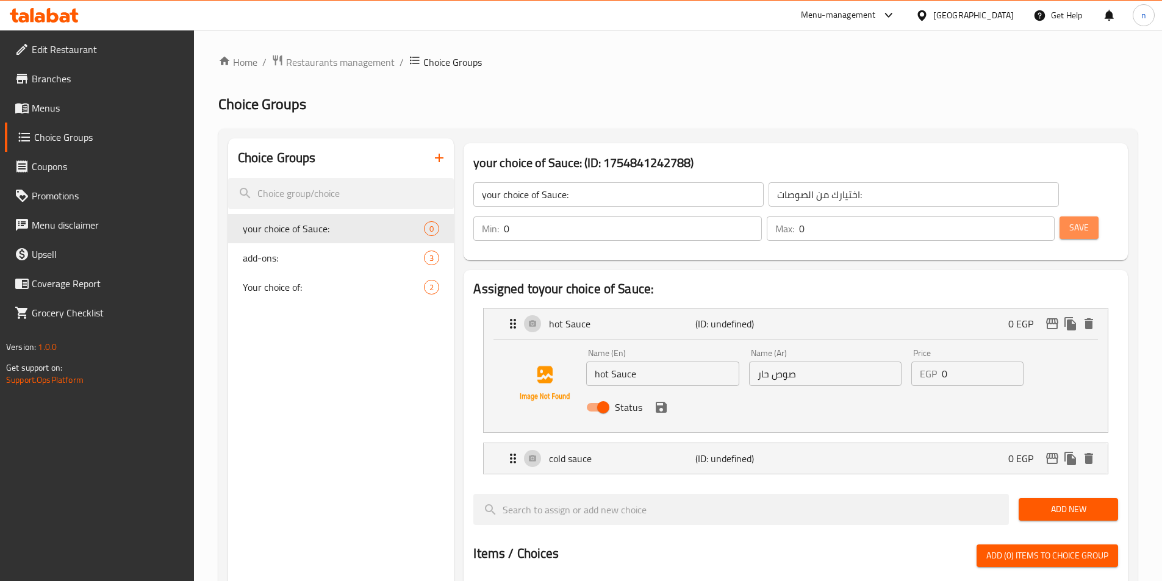
click at [1060, 216] on button "Save" at bounding box center [1078, 227] width 39 height 23
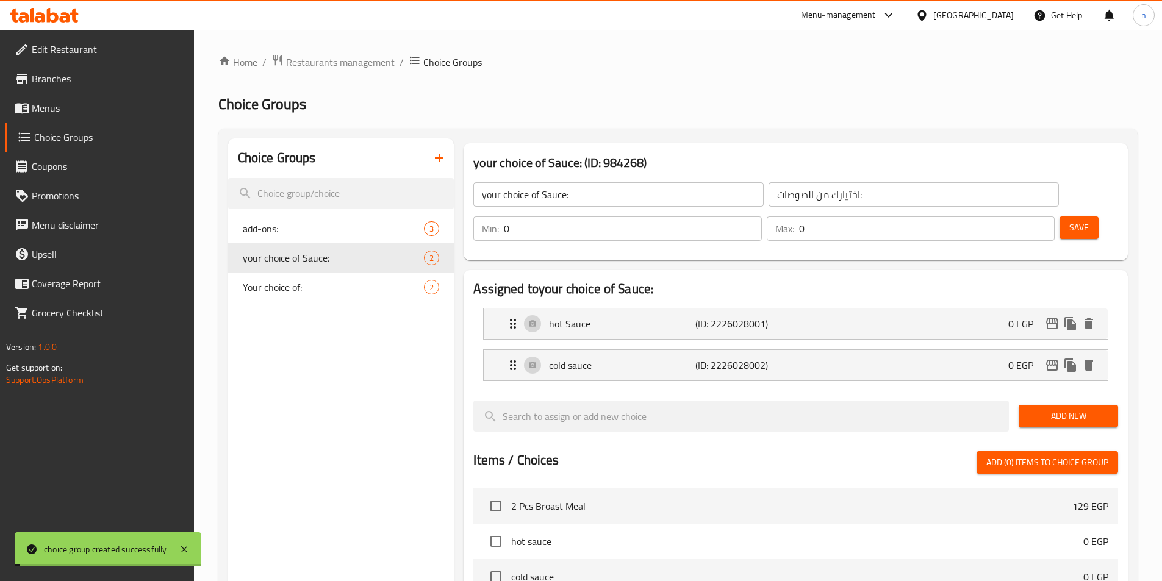
click at [387, 443] on div "Choice Groups add-ons: 3 your choice of Sauce: 2 Your choice of: 2" at bounding box center [341, 535] width 226 height 794
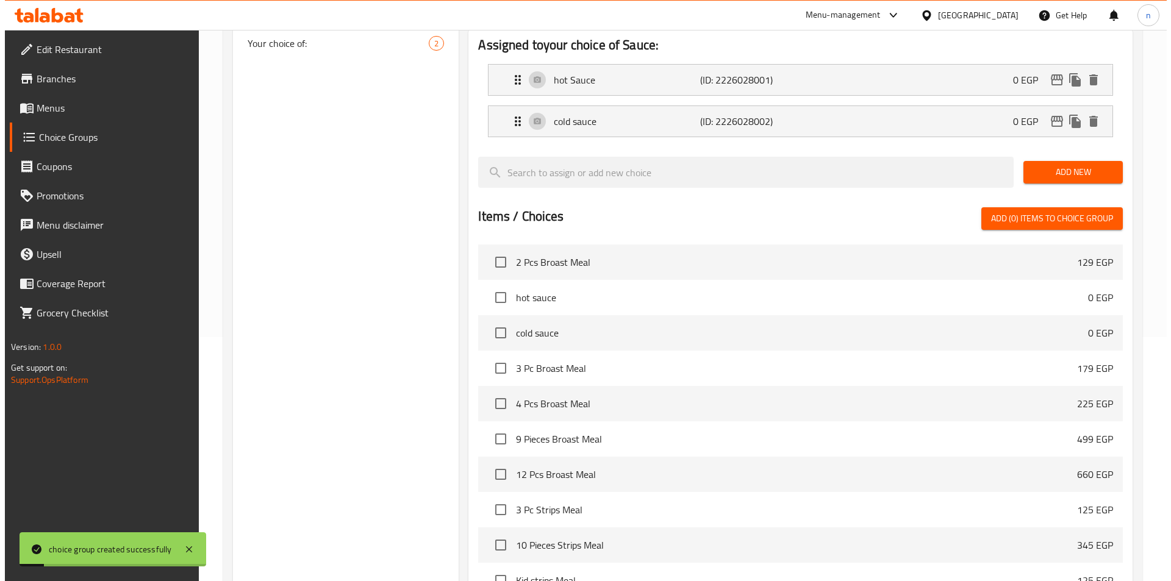
scroll to position [351, 0]
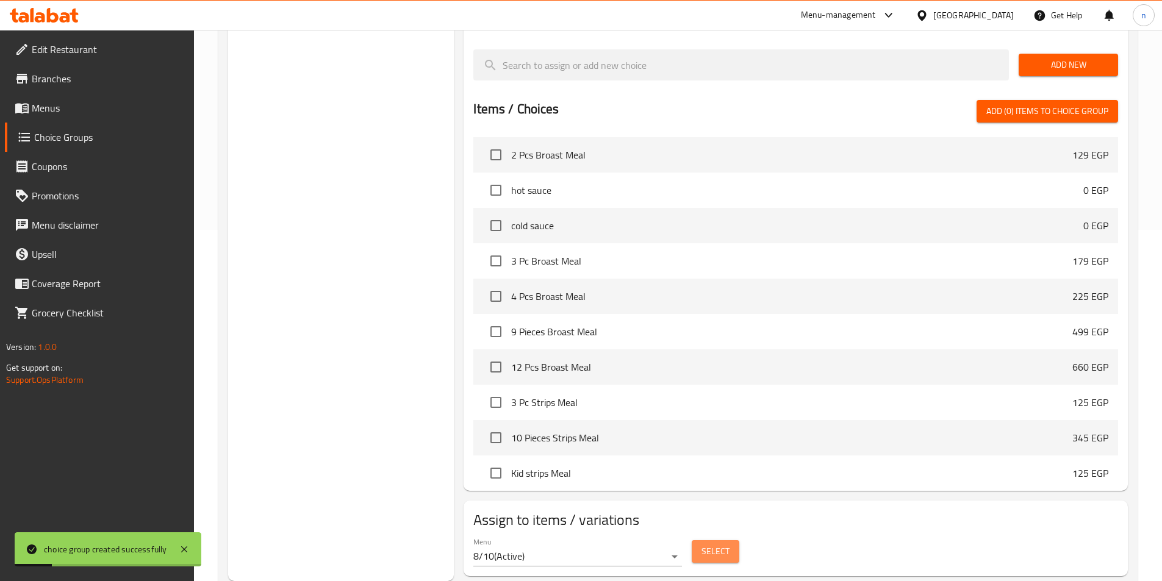
click at [719, 544] on span "Select" at bounding box center [715, 551] width 28 height 15
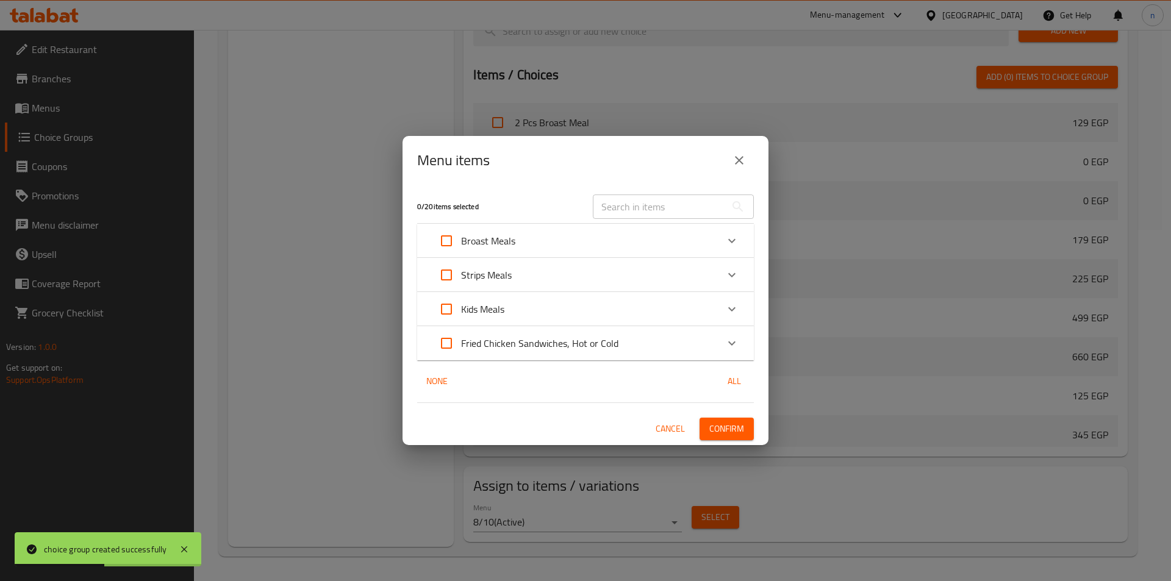
click at [490, 331] on div "Fried Chicken Sandwiches, Hot or Cold" at bounding box center [525, 343] width 187 height 29
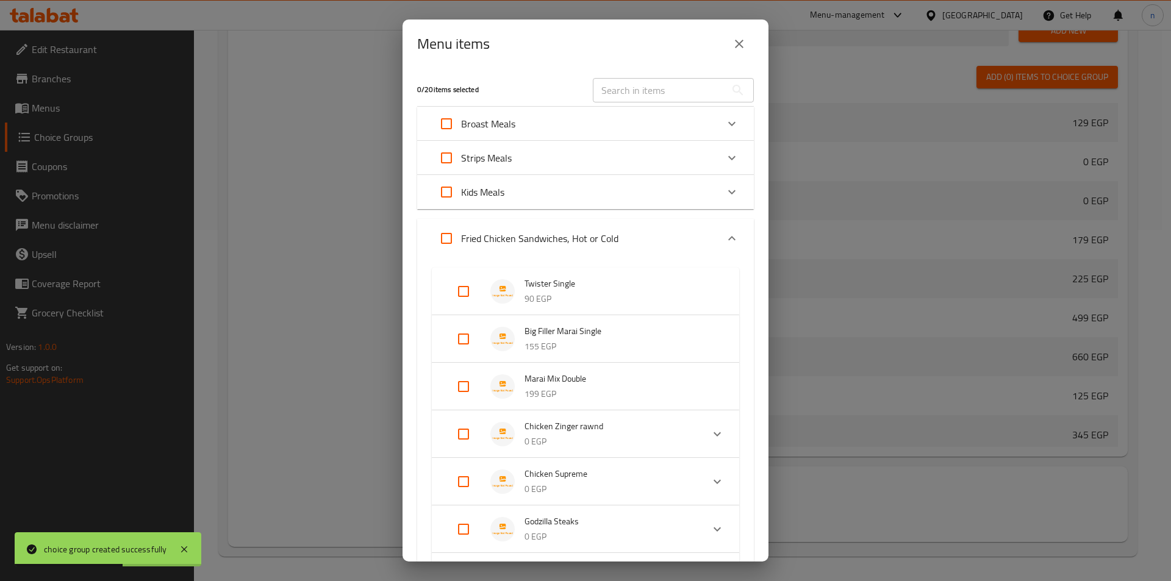
click at [465, 291] on input "Expand" at bounding box center [463, 291] width 29 height 29
checkbox input "true"
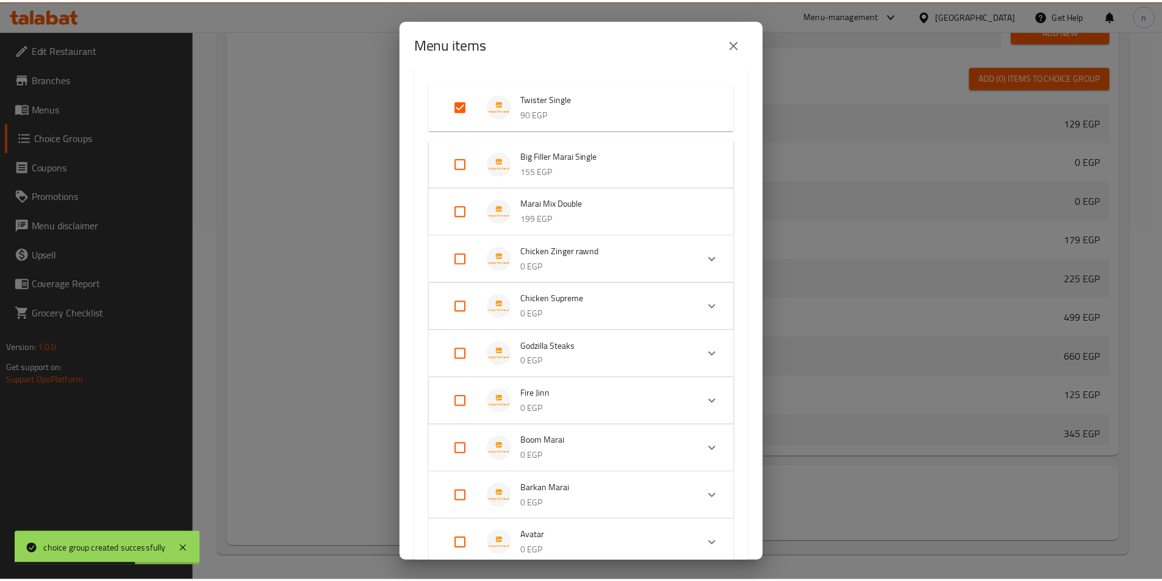
scroll to position [296, 0]
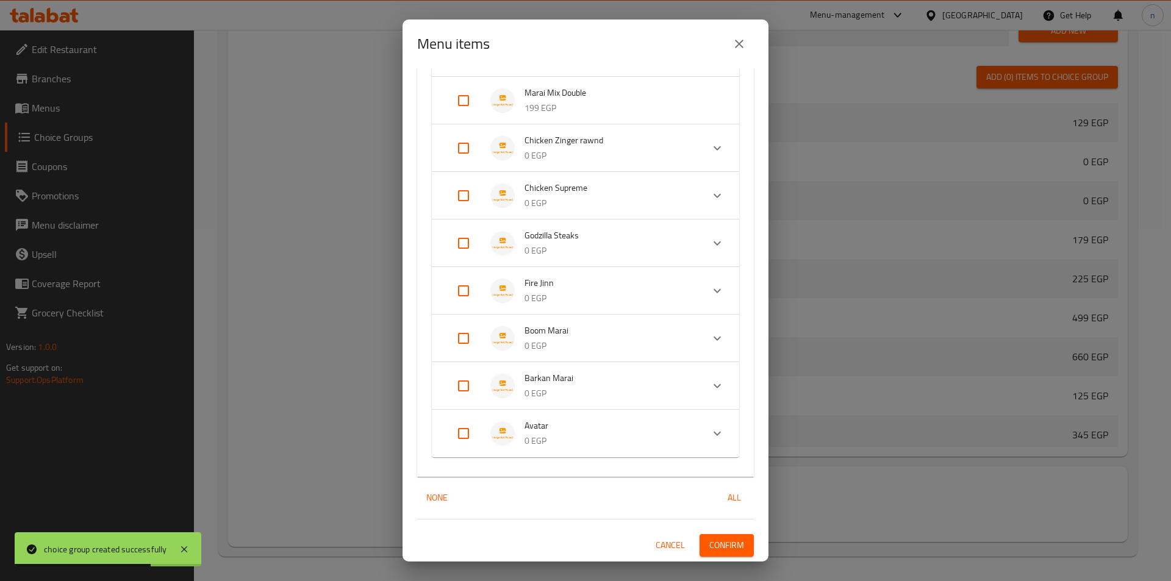
click at [715, 546] on span "Confirm" at bounding box center [726, 545] width 35 height 15
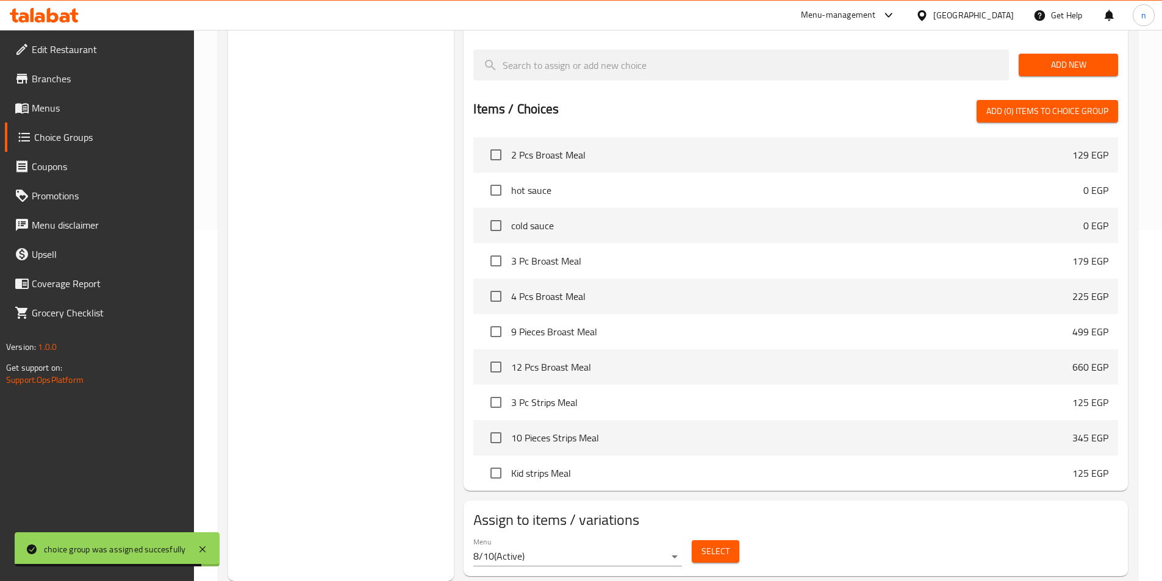
click at [49, 94] on link "Menus" at bounding box center [99, 107] width 189 height 29
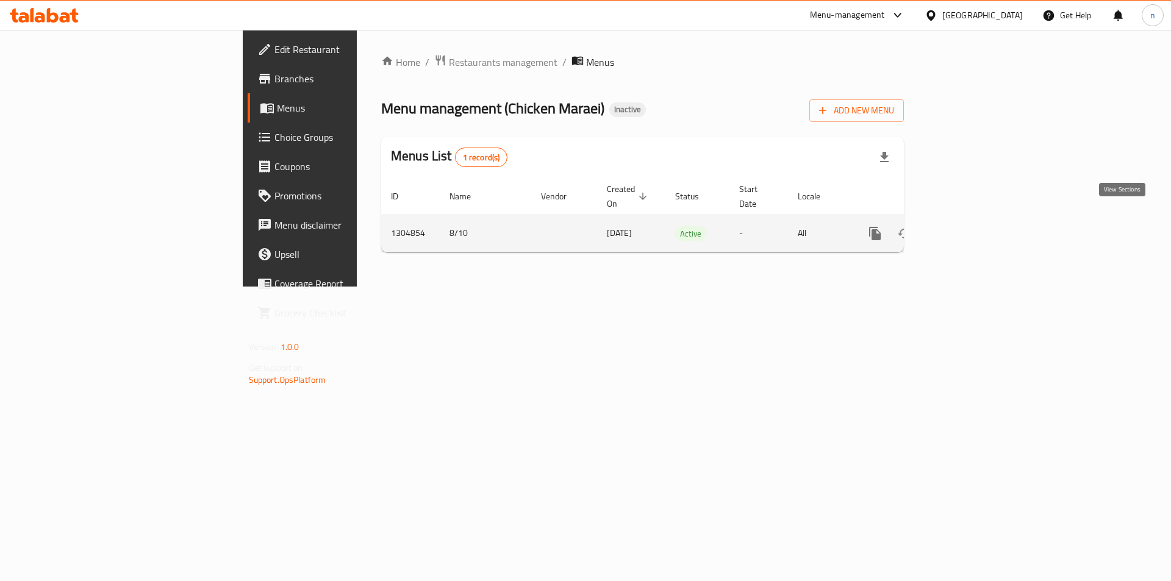
click at [970, 226] on icon "enhanced table" at bounding box center [962, 233] width 15 height 15
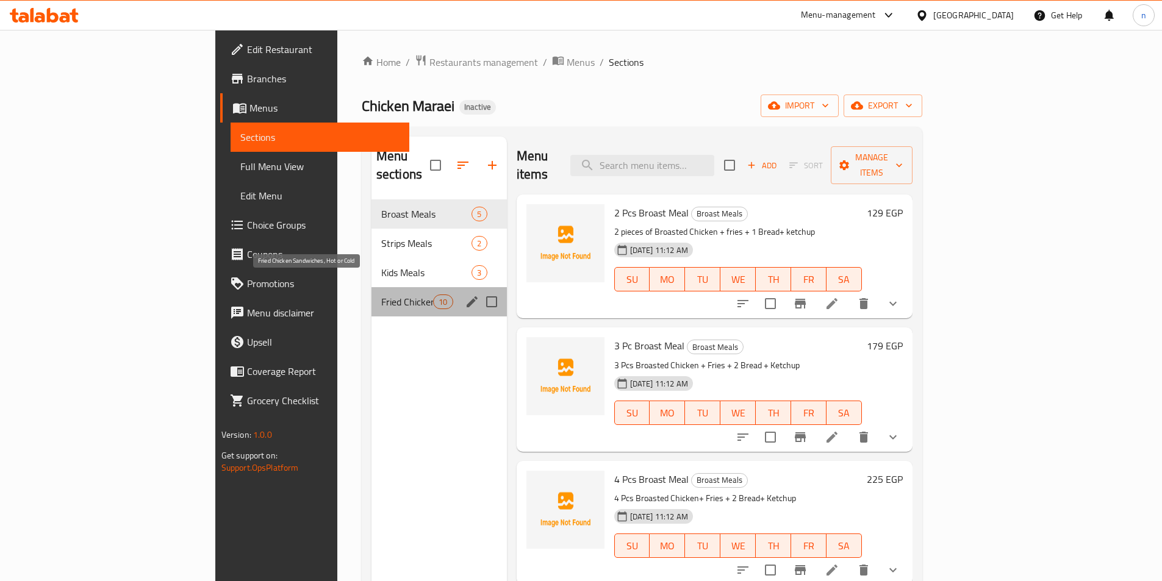
click at [381, 294] on span "Fried Chicken Sandwiches, Hot or Cold" at bounding box center [407, 301] width 52 height 15
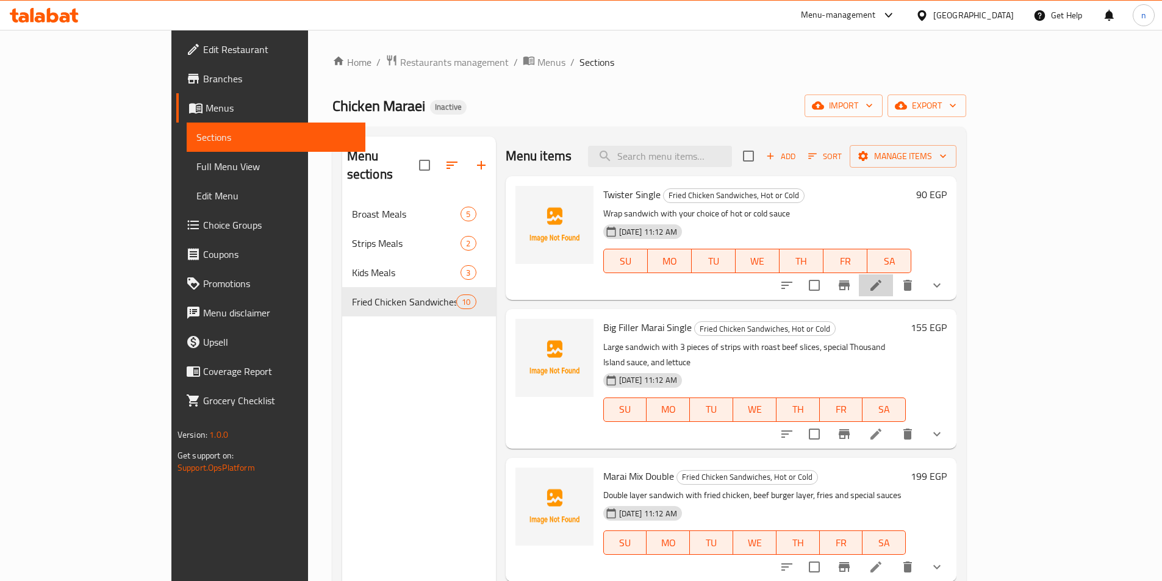
click at [893, 288] on li at bounding box center [875, 285] width 34 height 22
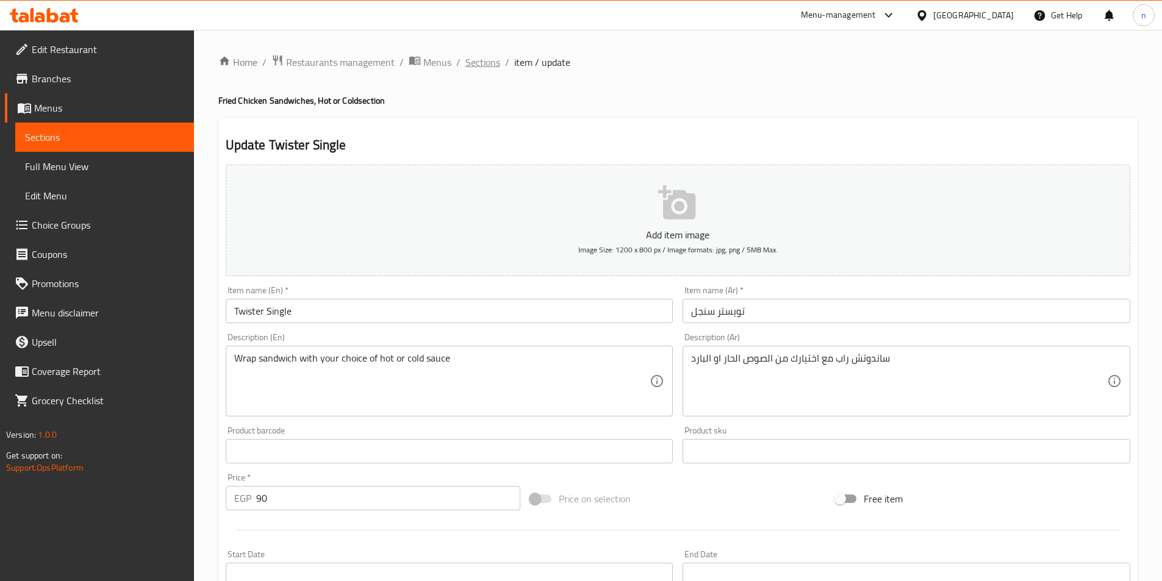
click at [477, 62] on span "Sections" at bounding box center [482, 62] width 35 height 15
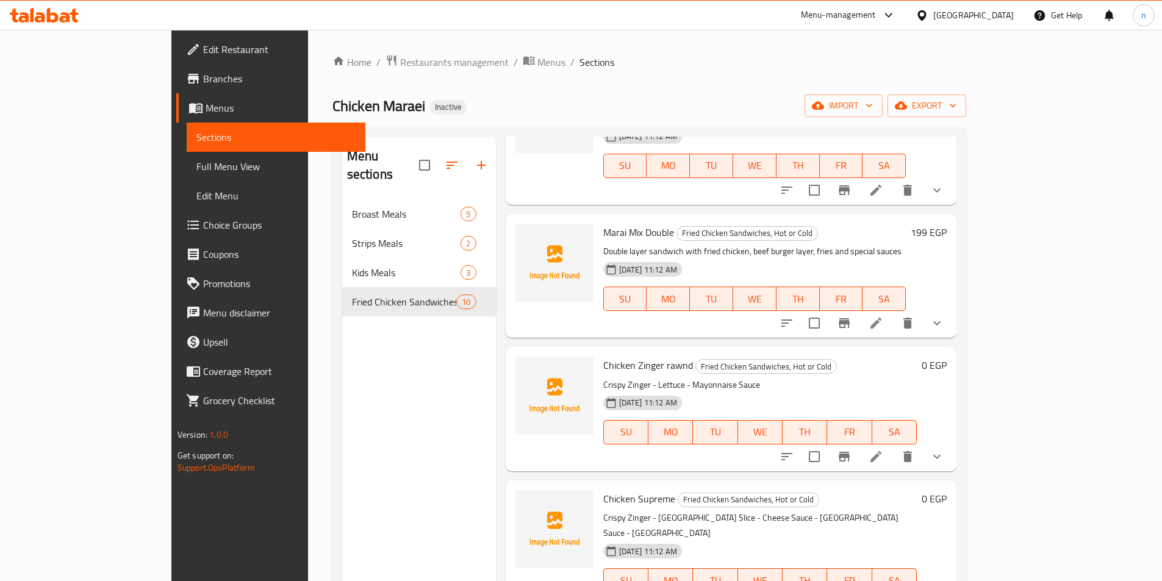
scroll to position [305, 0]
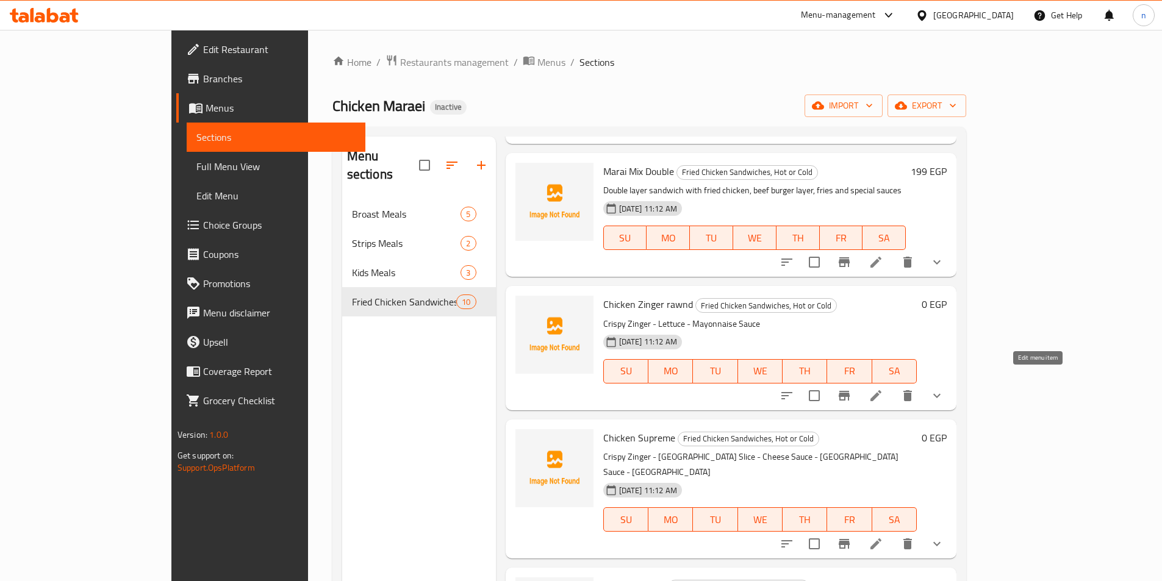
click at [883, 388] on icon at bounding box center [875, 395] width 15 height 15
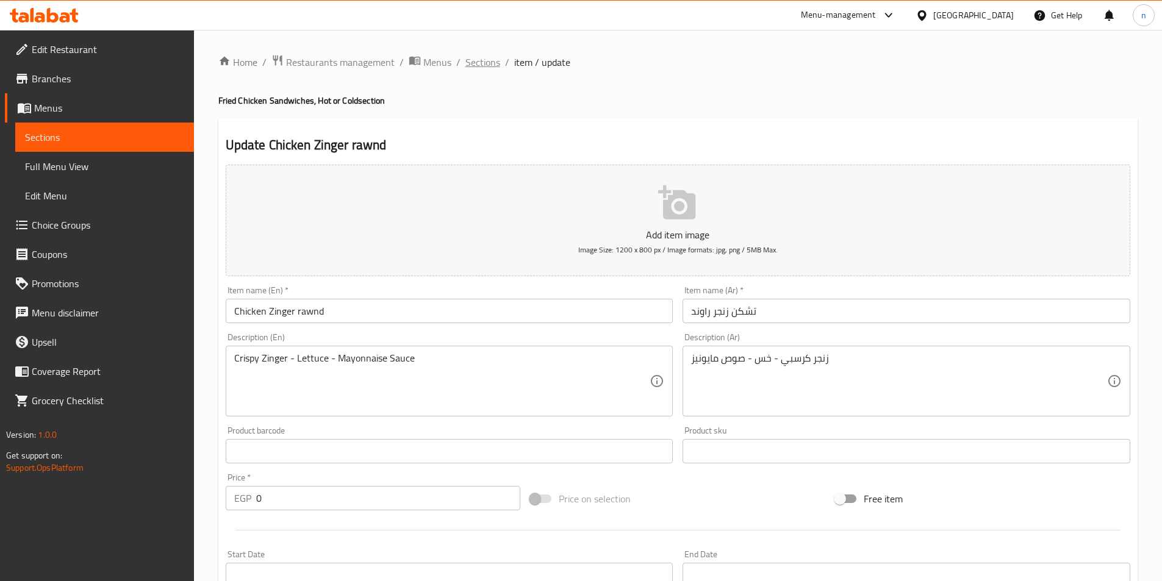
click at [473, 55] on span "Sections" at bounding box center [482, 62] width 35 height 15
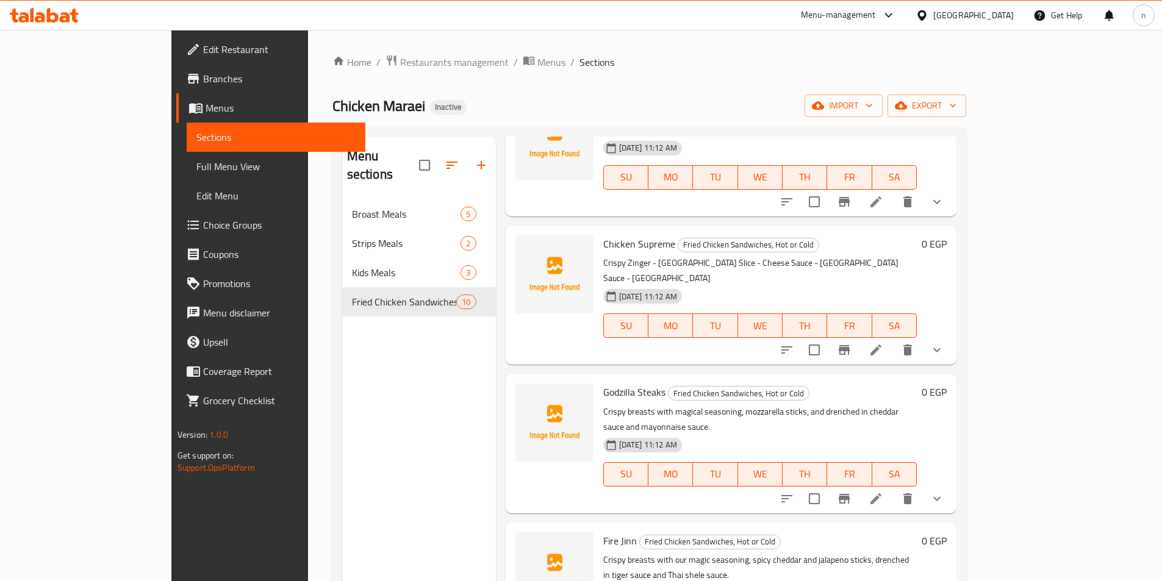
scroll to position [549, 0]
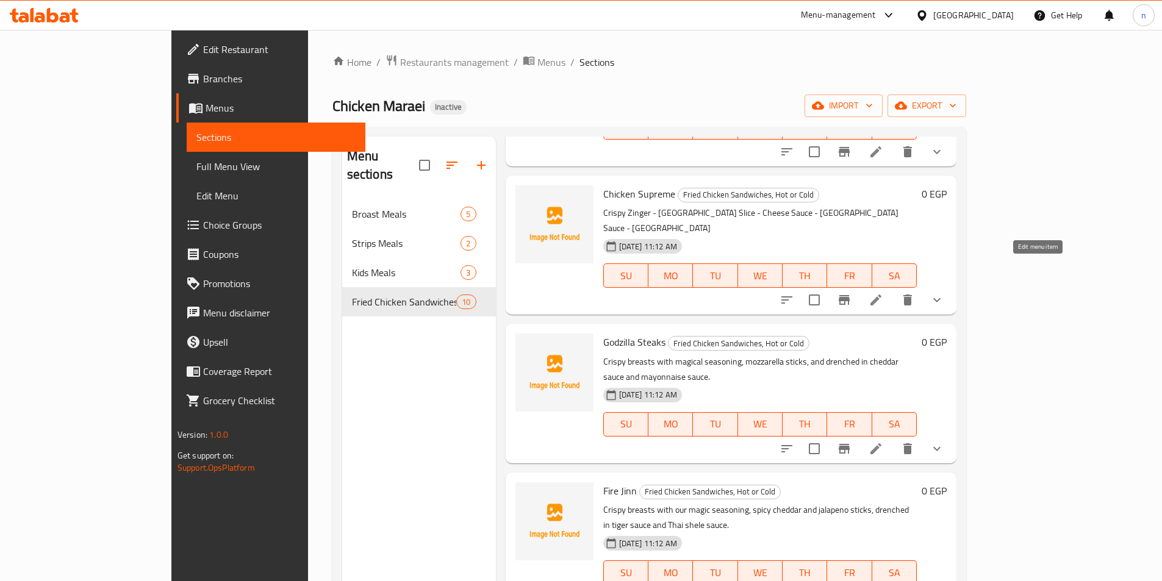
click at [881, 294] on icon at bounding box center [875, 299] width 11 height 11
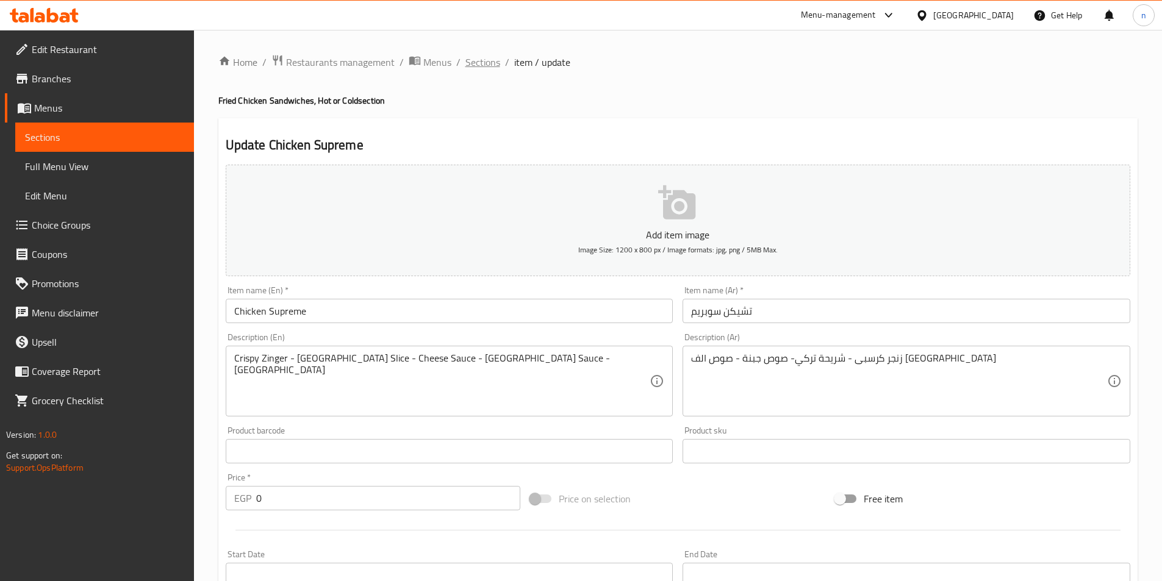
click at [471, 64] on span "Sections" at bounding box center [482, 62] width 35 height 15
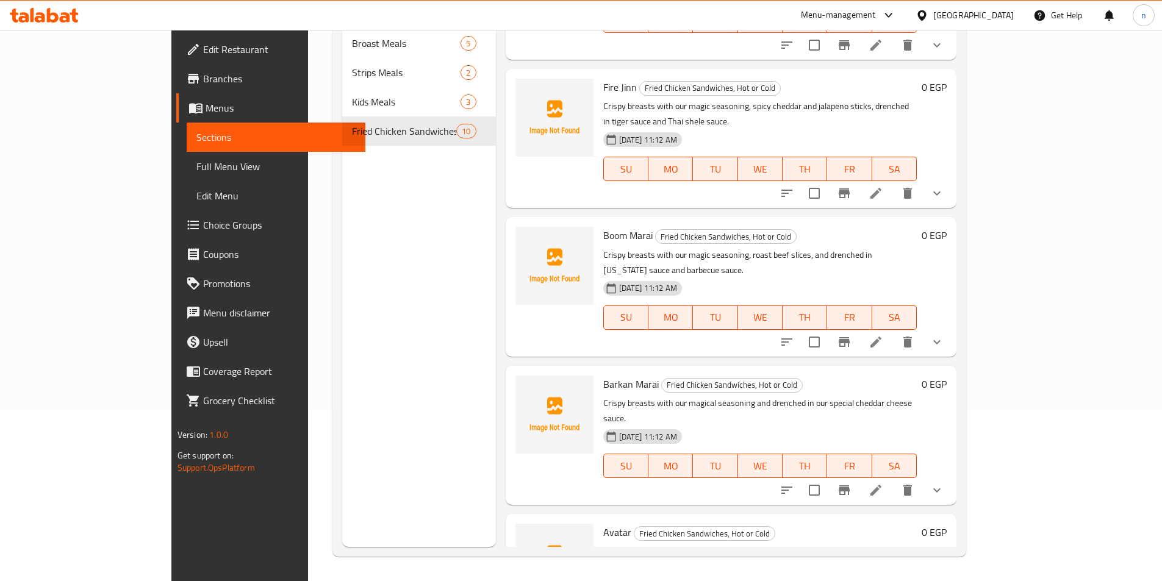
scroll to position [538, 0]
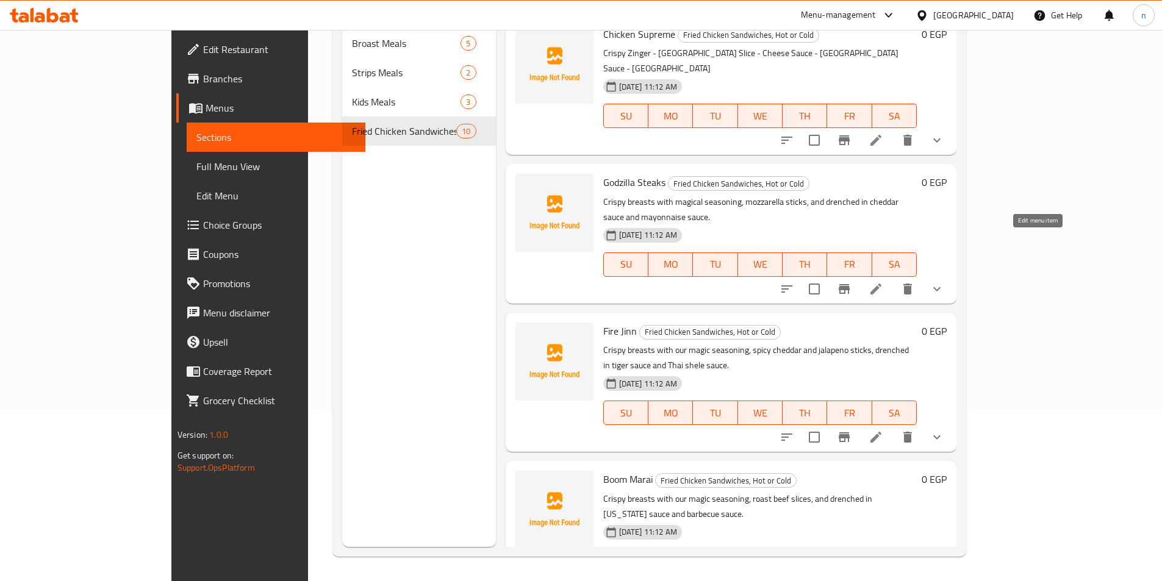
click at [881, 284] on icon at bounding box center [875, 289] width 11 height 11
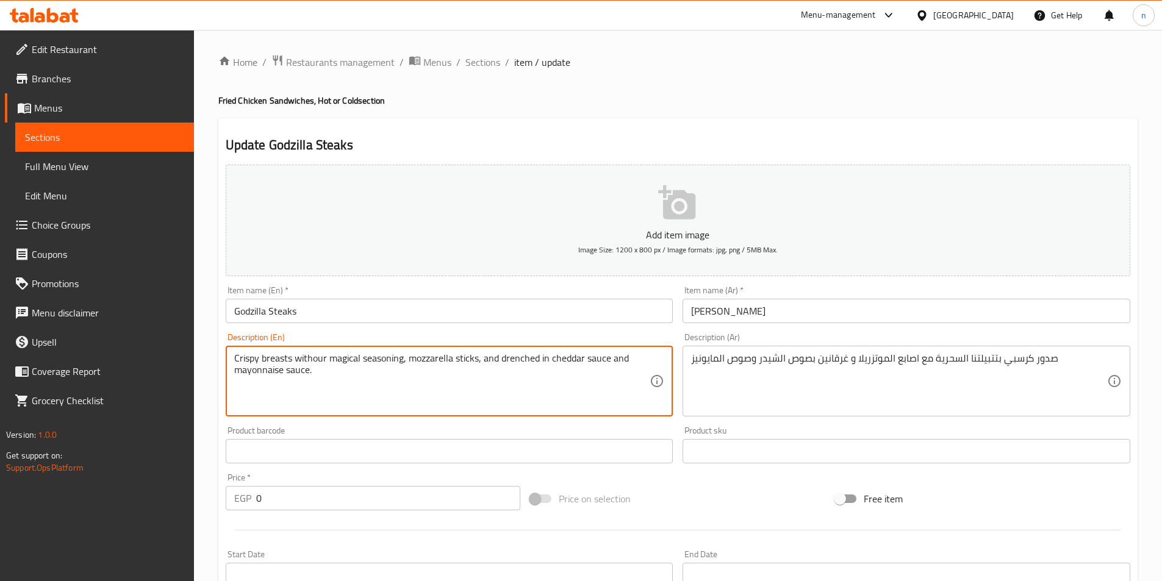
click at [313, 359] on textarea "Crispy breasts withour magical seasoning, mozzarella sticks, and drenched in ch…" at bounding box center [442, 381] width 416 height 58
type textarea "Crispy breasts with our magical seasoning, mozzarella sticks, and drenched in c…"
click at [210, 423] on div "Home / Restaurants management / Menus / Sections / item / update Fried Chicken …" at bounding box center [678, 552] width 968 height 1044
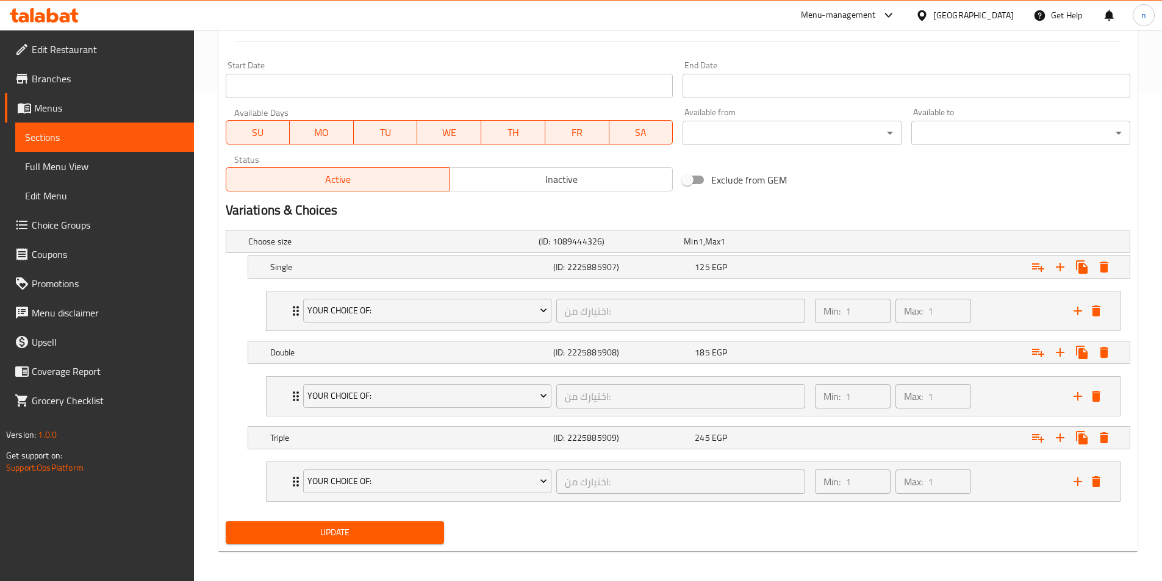
scroll to position [493, 0]
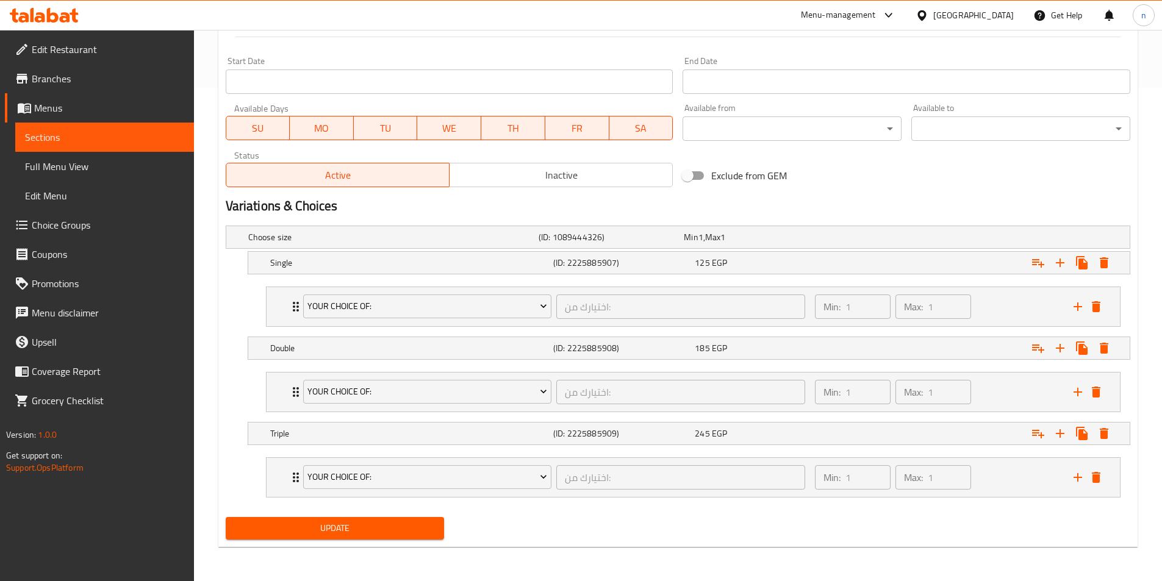
click at [343, 540] on div "Update" at bounding box center [335, 528] width 229 height 32
click at [344, 536] on button "Update" at bounding box center [335, 528] width 219 height 23
click at [301, 536] on button "Update" at bounding box center [335, 528] width 219 height 23
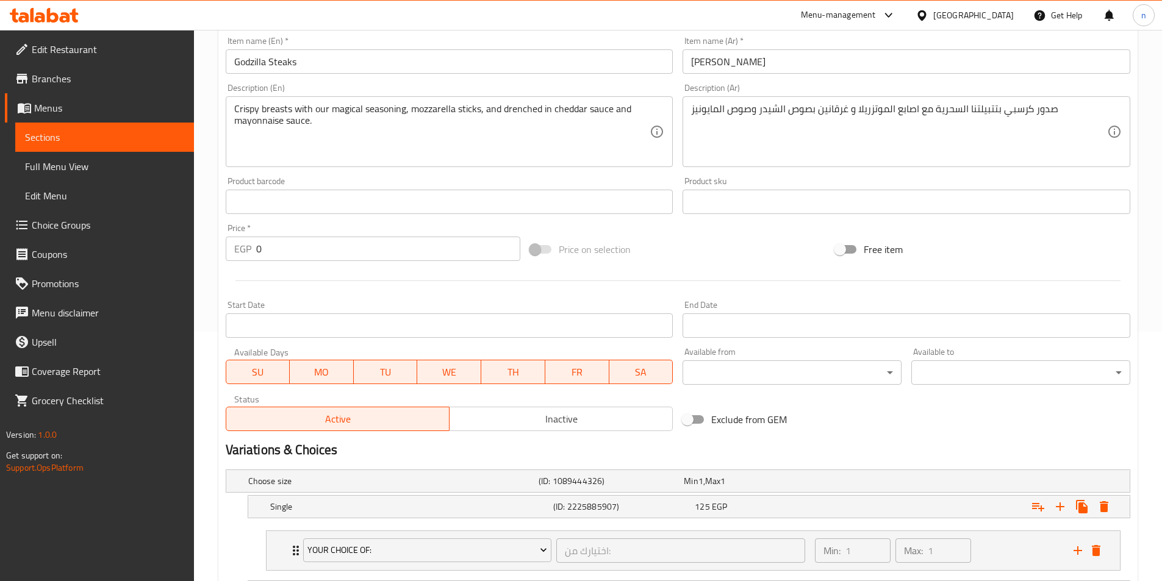
scroll to position [127, 0]
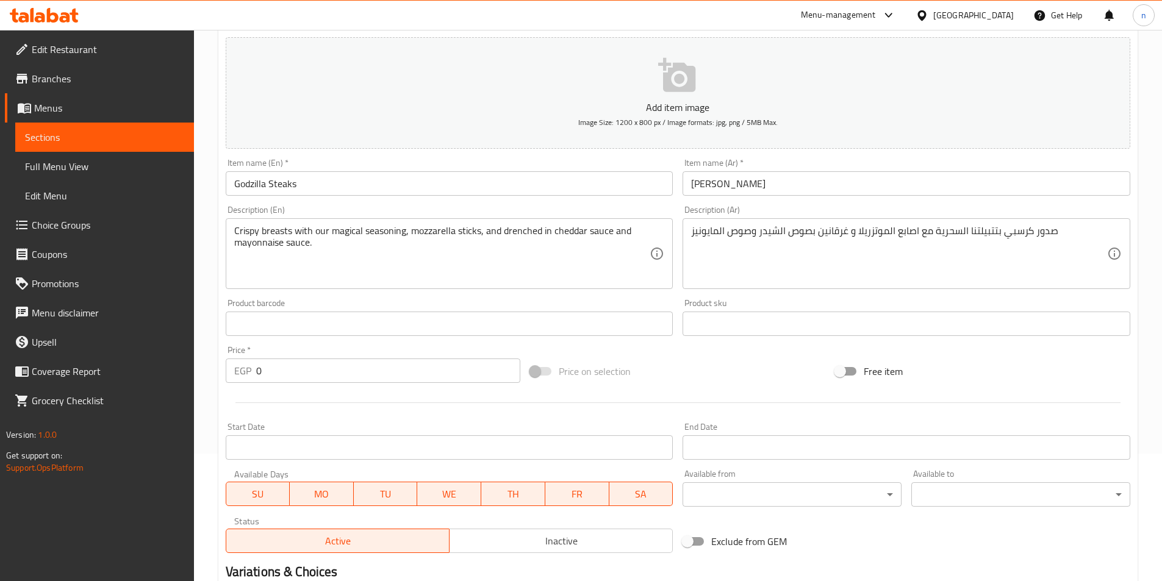
click at [88, 109] on span "Menus" at bounding box center [109, 108] width 150 height 15
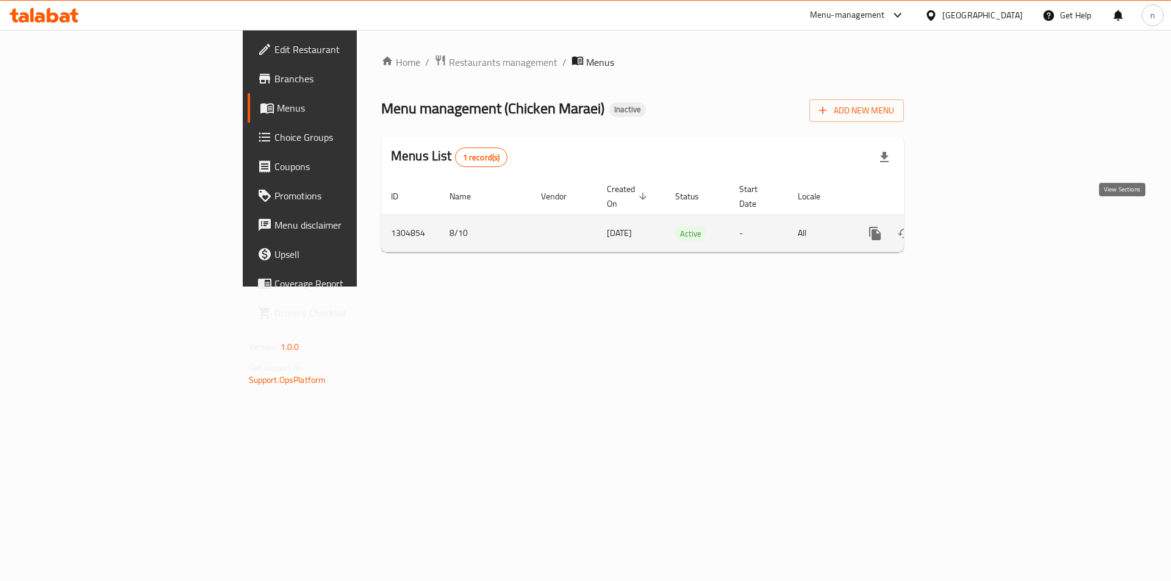
click at [970, 226] on icon "enhanced table" at bounding box center [962, 233] width 15 height 15
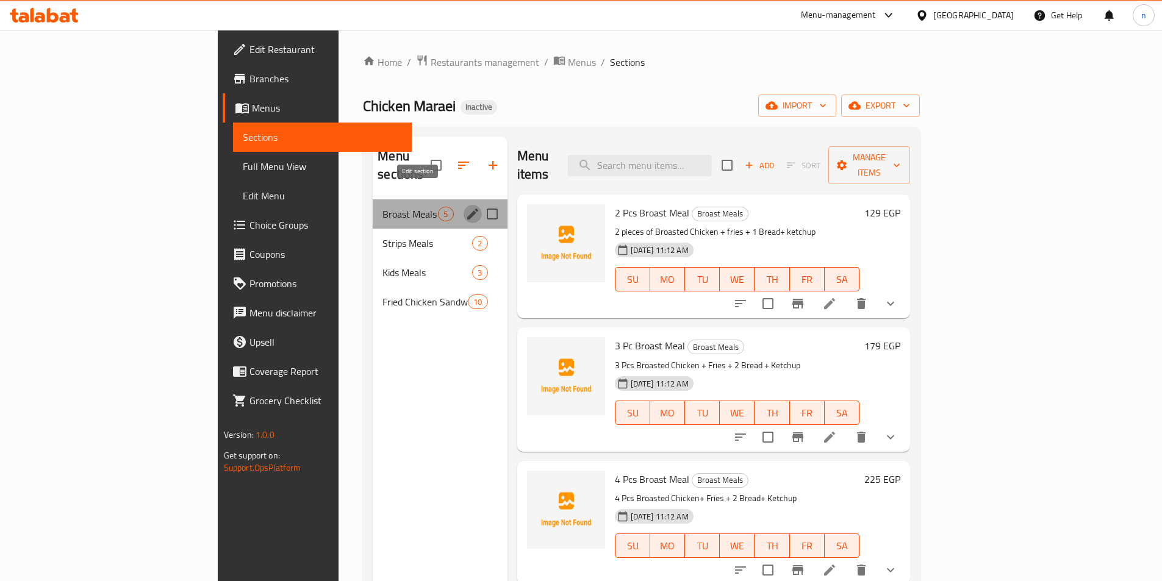
click at [463, 205] on button "edit" at bounding box center [472, 214] width 18 height 18
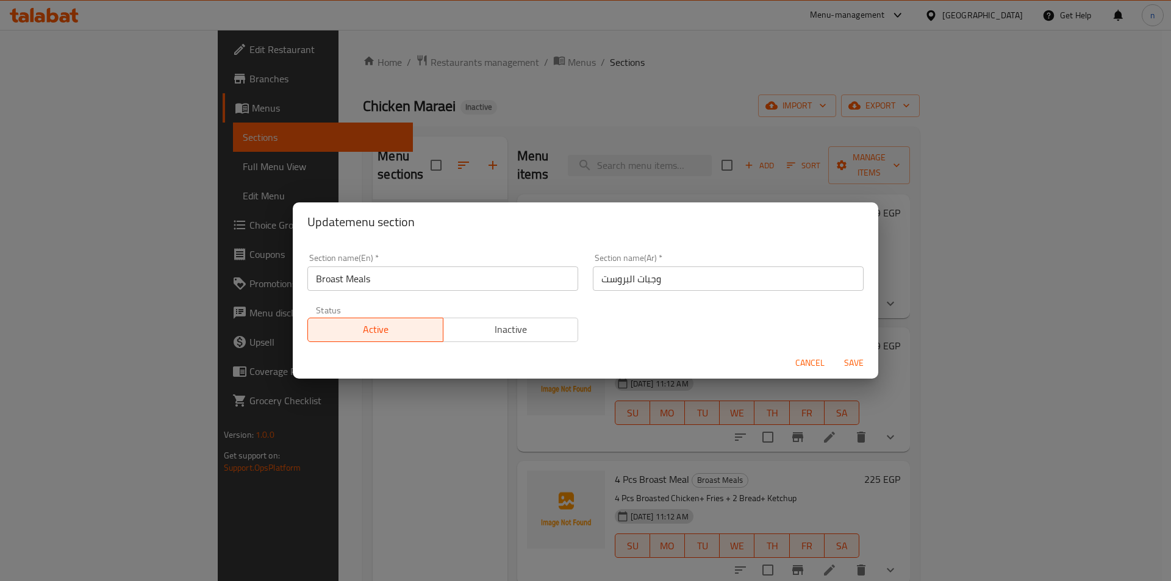
click at [340, 279] on input "Broast Meals" at bounding box center [442, 278] width 271 height 24
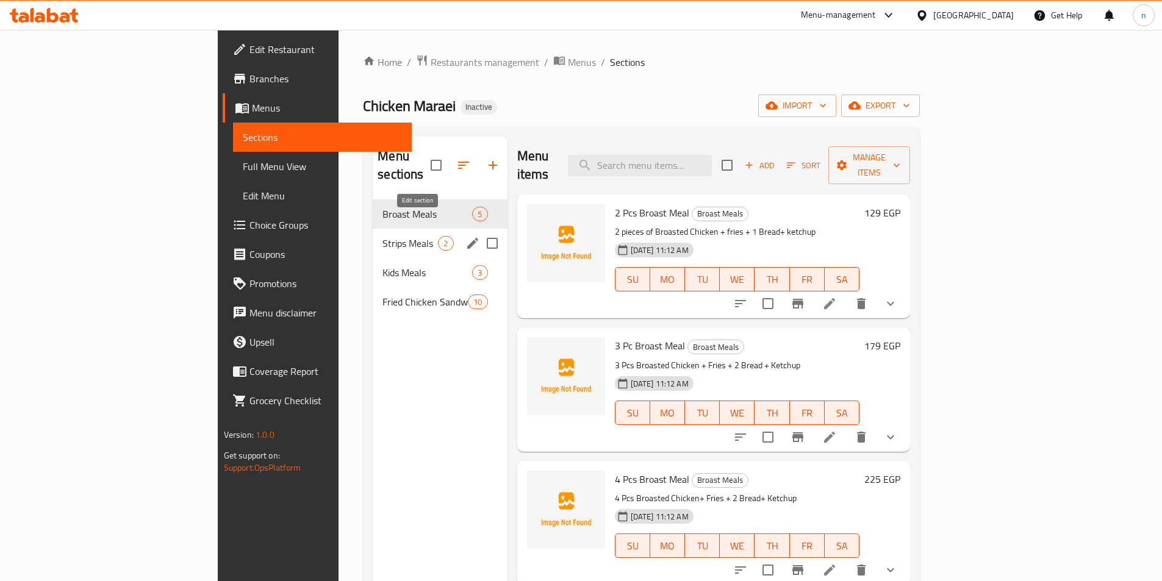
click at [465, 236] on icon "edit" at bounding box center [472, 243] width 15 height 15
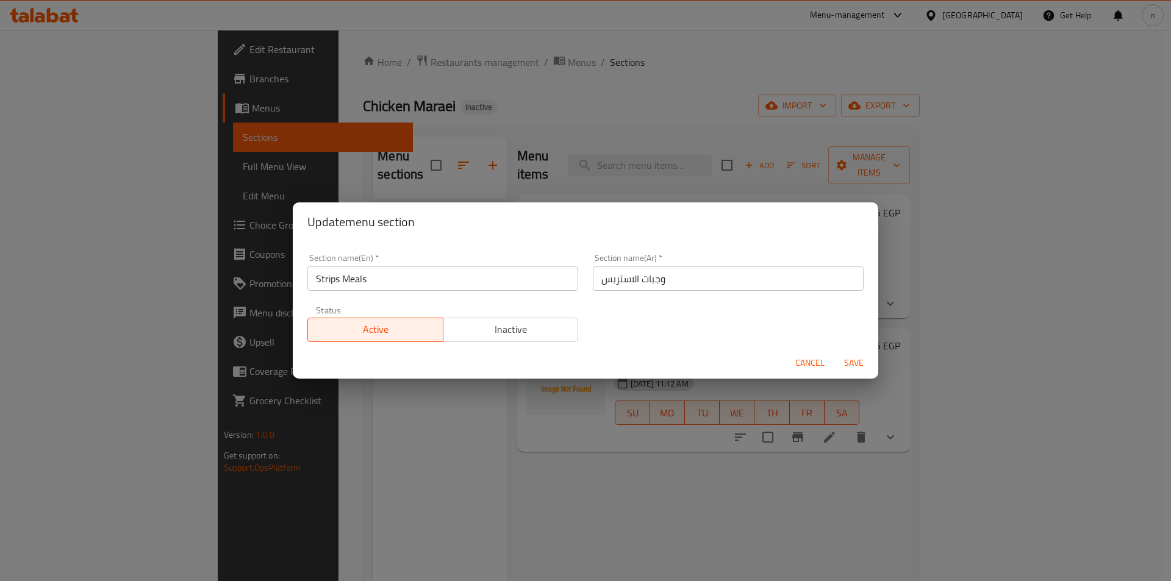
click at [340, 274] on input "Strips Meals" at bounding box center [442, 278] width 271 height 24
click at [340, 275] on input "Strips Meals" at bounding box center [442, 278] width 271 height 24
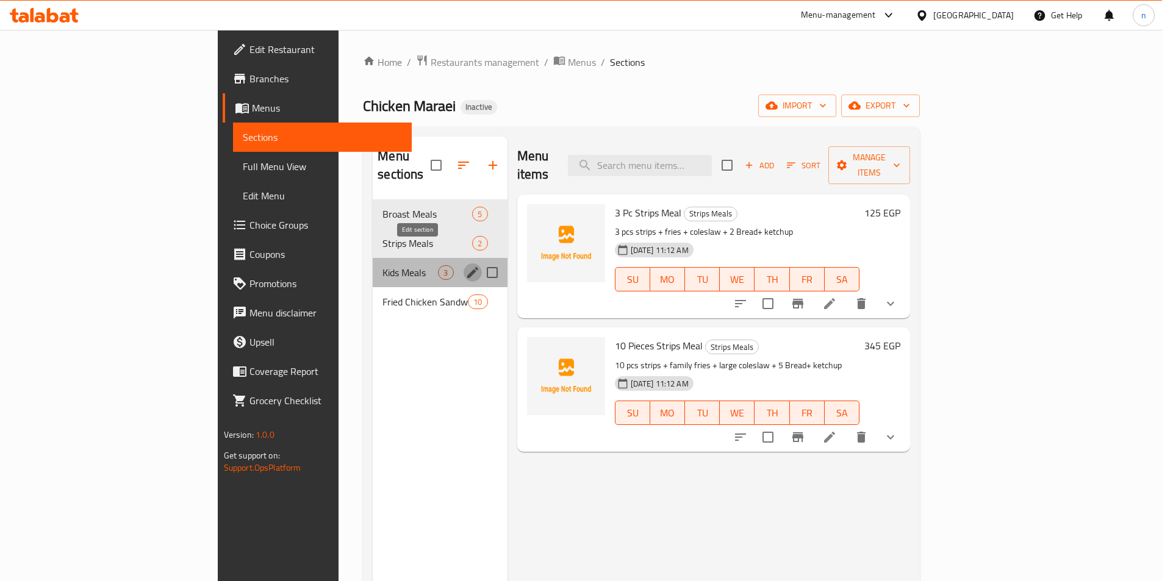
click at [463, 263] on button "edit" at bounding box center [472, 272] width 18 height 18
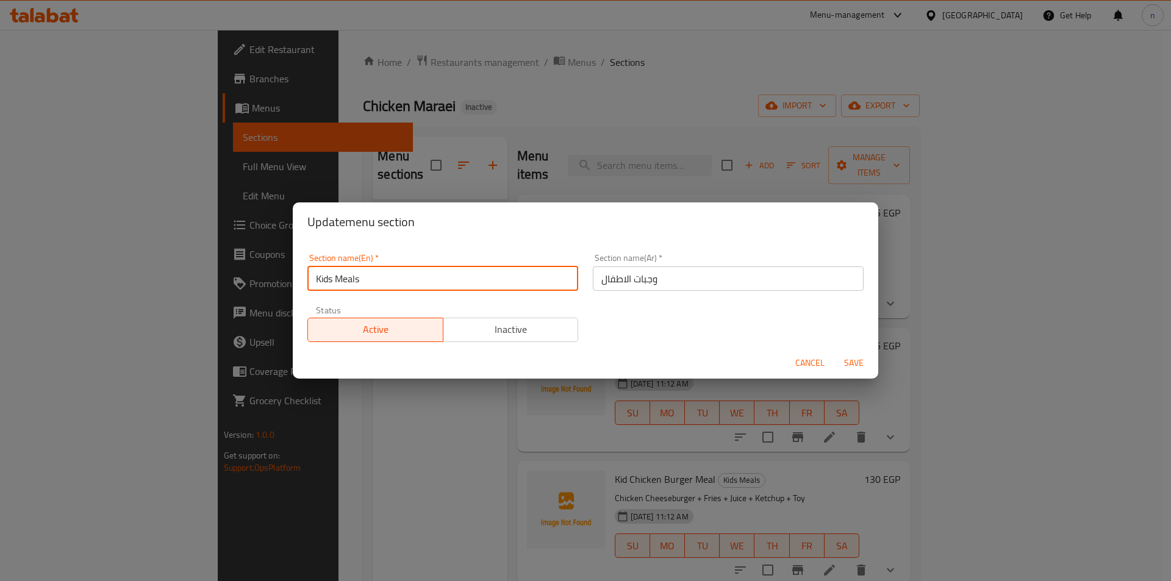
click at [339, 279] on input "Kids Meals" at bounding box center [442, 278] width 271 height 24
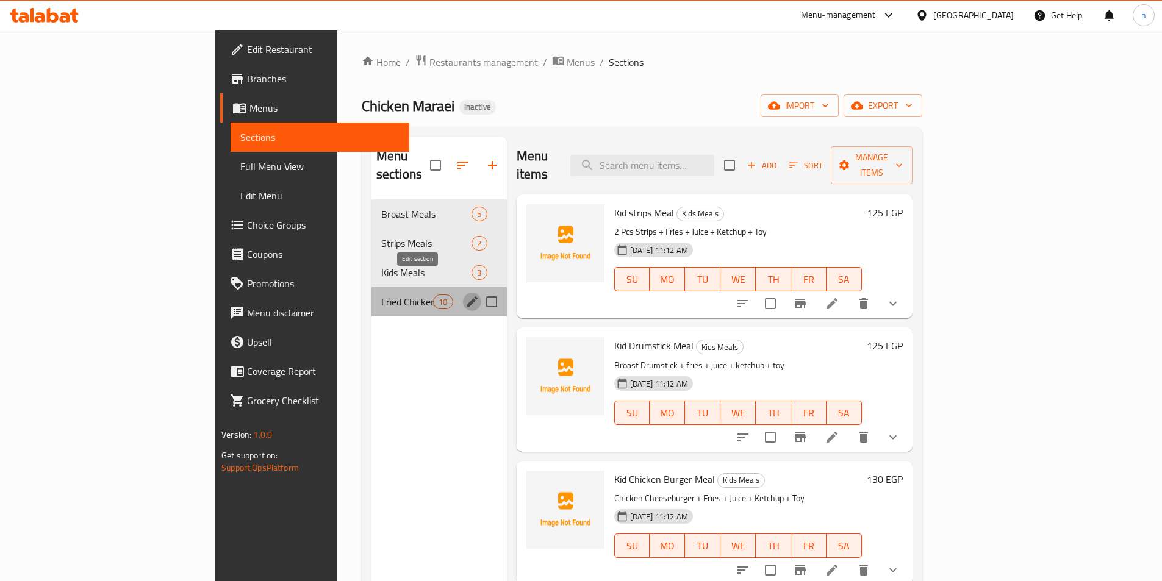
click at [466, 296] on icon "edit" at bounding box center [471, 301] width 11 height 11
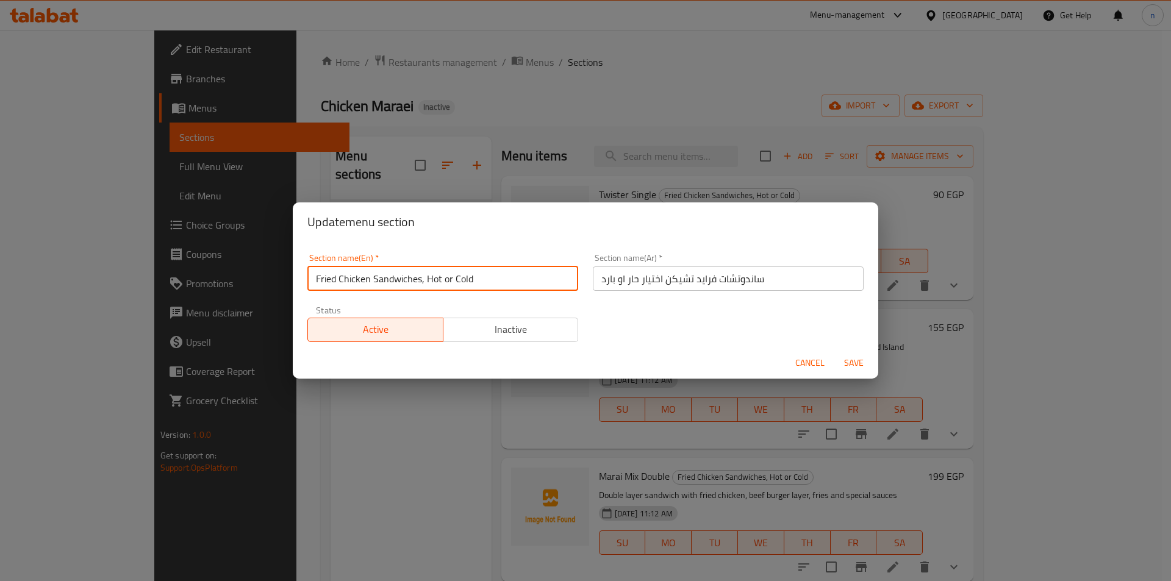
click at [352, 278] on input "Fried Chicken Sandwiches, Hot or Cold" at bounding box center [442, 278] width 271 height 24
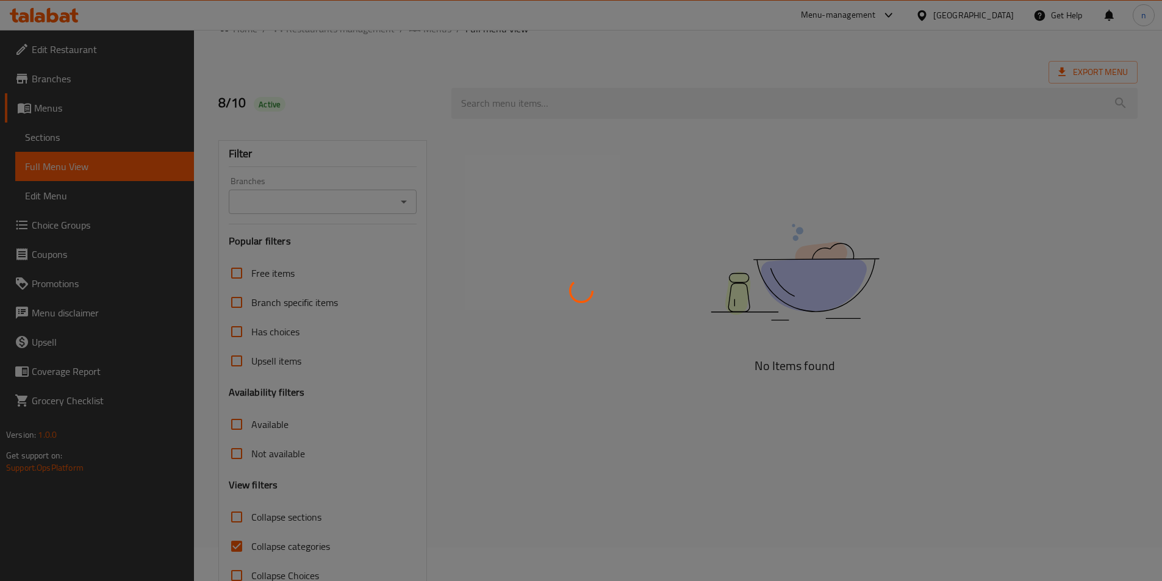
scroll to position [68, 0]
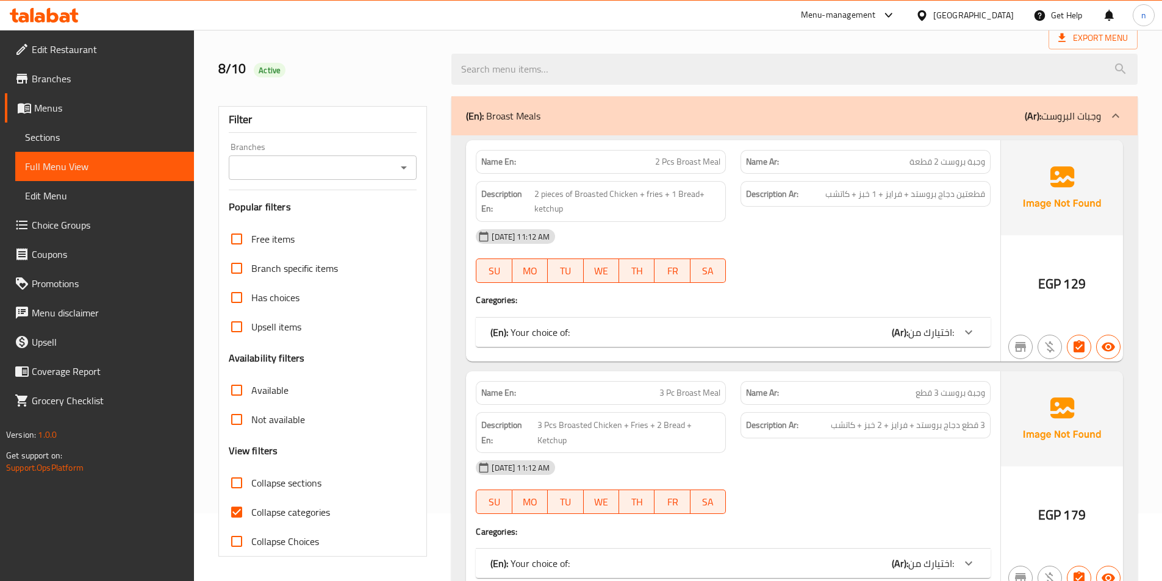
click at [251, 513] on span "Collapse categories" at bounding box center [290, 512] width 79 height 15
click at [251, 513] on input "Collapse categories" at bounding box center [236, 512] width 29 height 29
checkbox input "false"
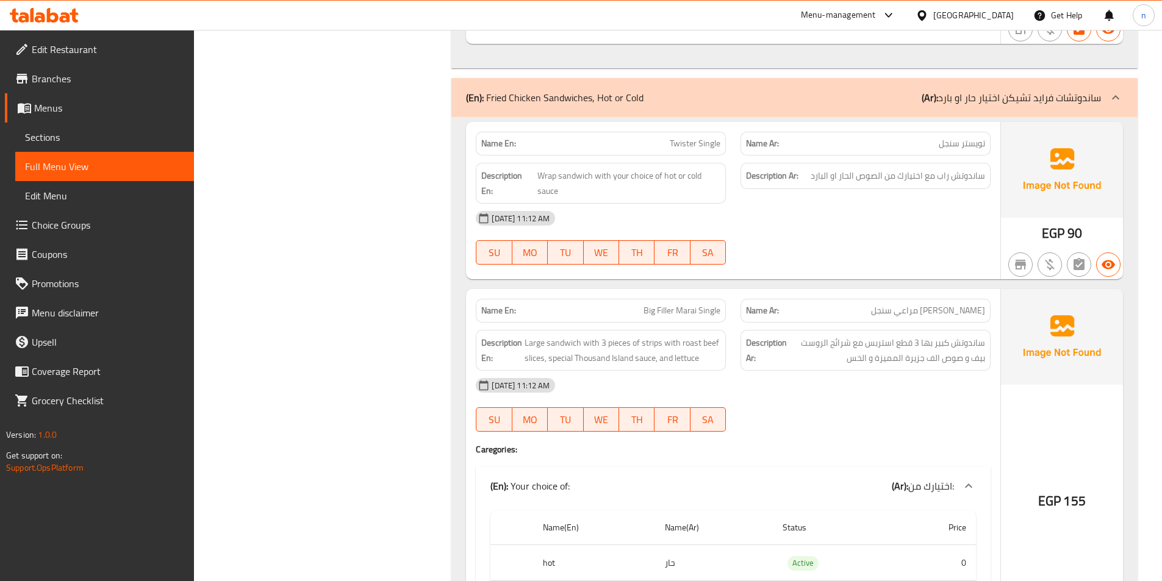
scroll to position [3970, 0]
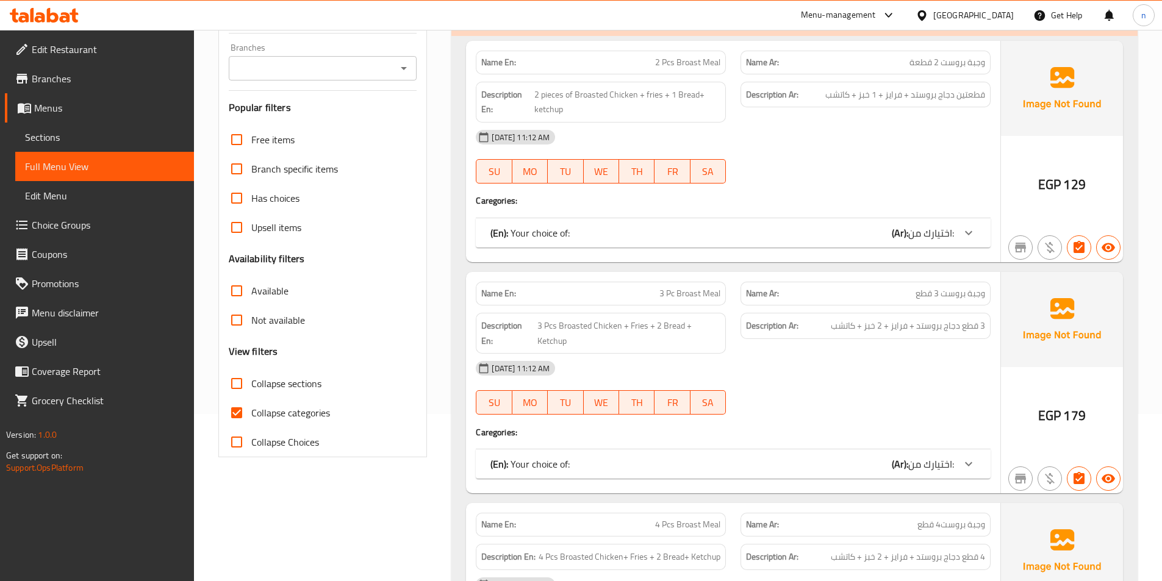
scroll to position [183, 0]
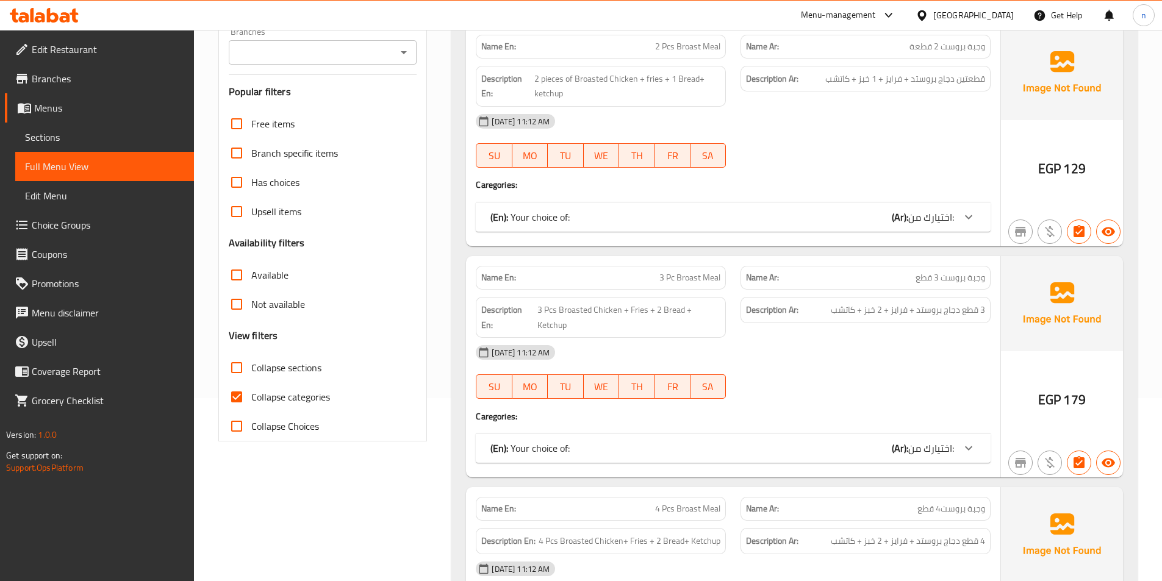
click at [239, 394] on input "Collapse categories" at bounding box center [236, 396] width 29 height 29
checkbox input "false"
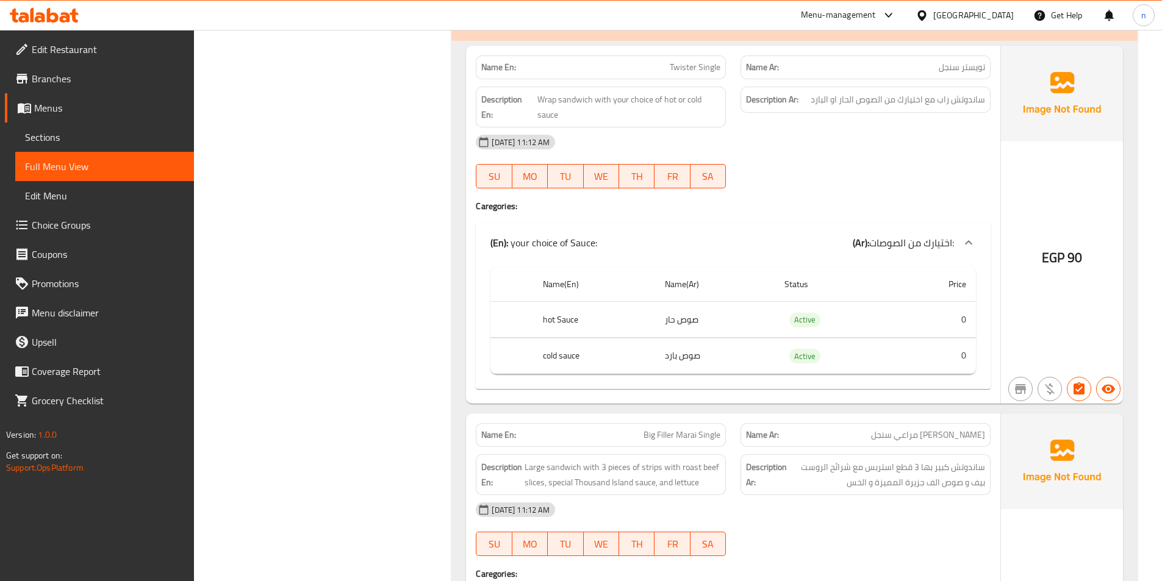
scroll to position [3963, 0]
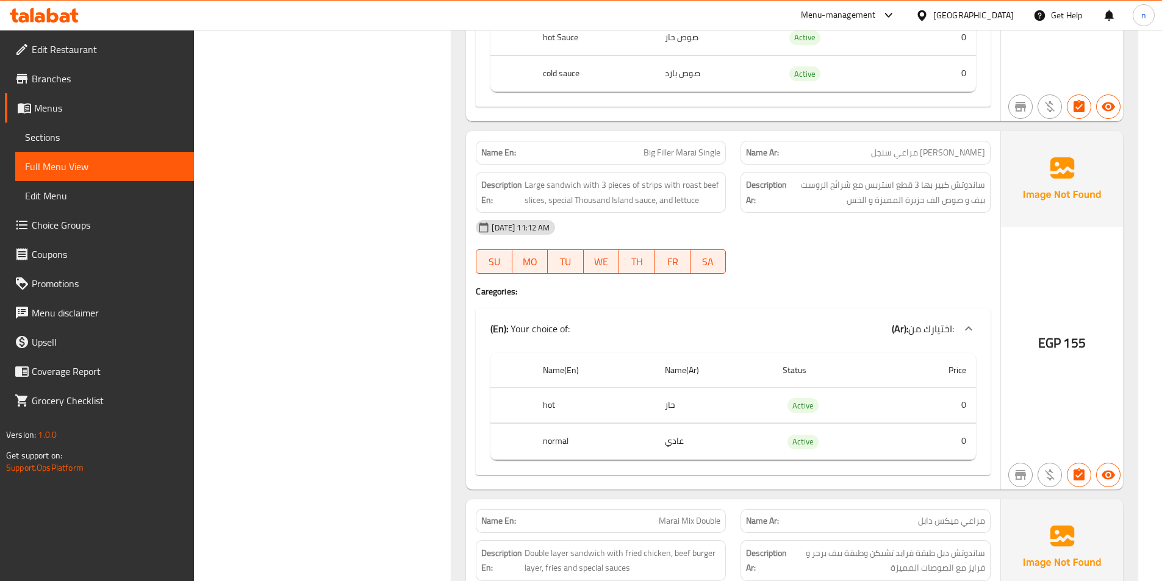
scroll to position [4268, 0]
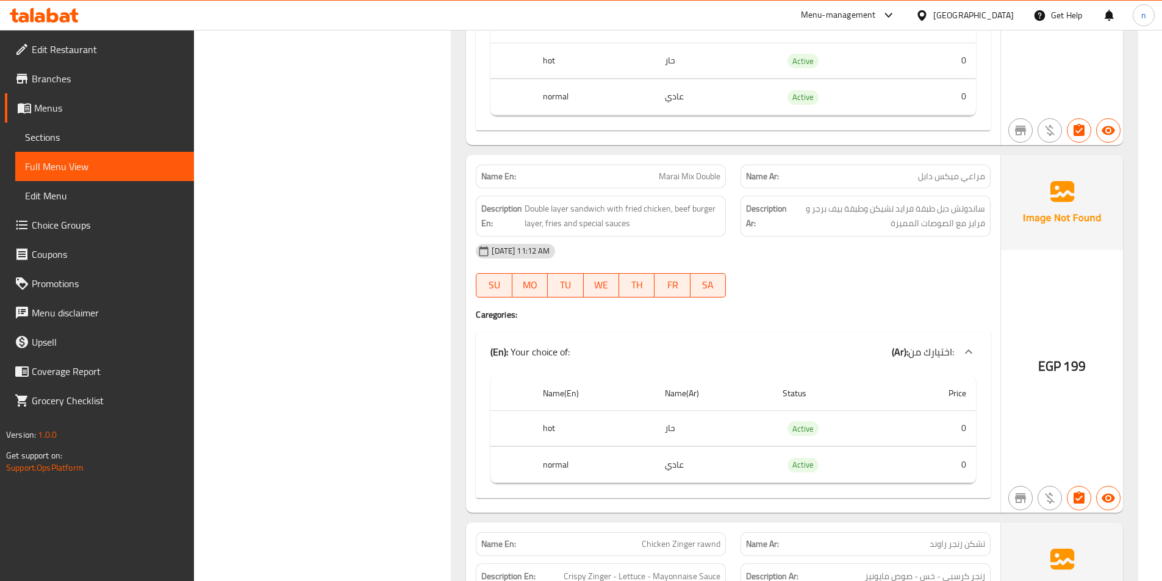
scroll to position [4634, 0]
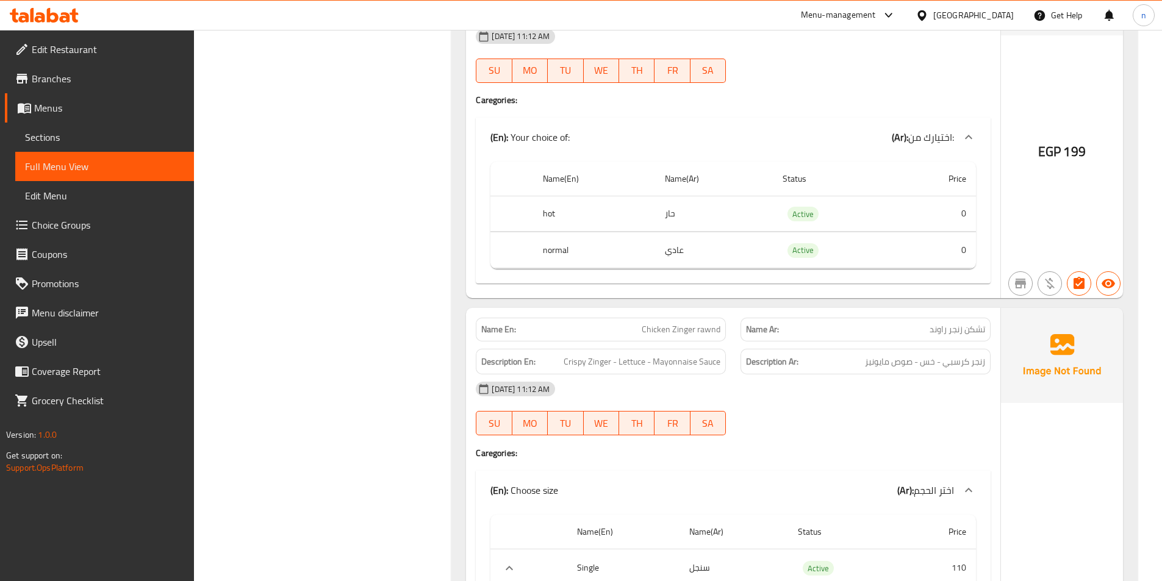
scroll to position [4878, 0]
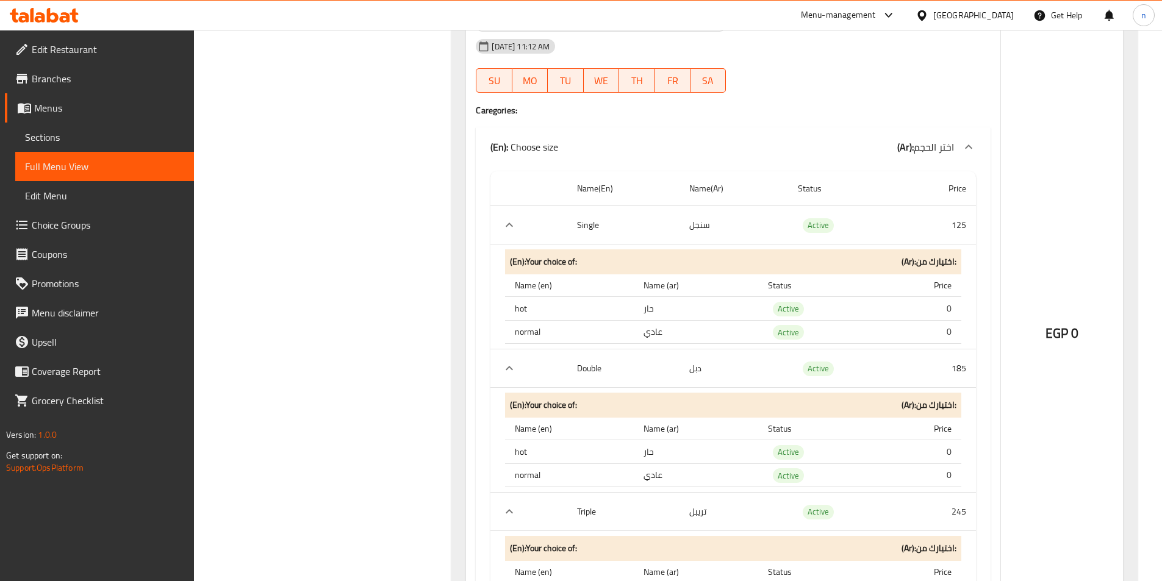
scroll to position [5914, 0]
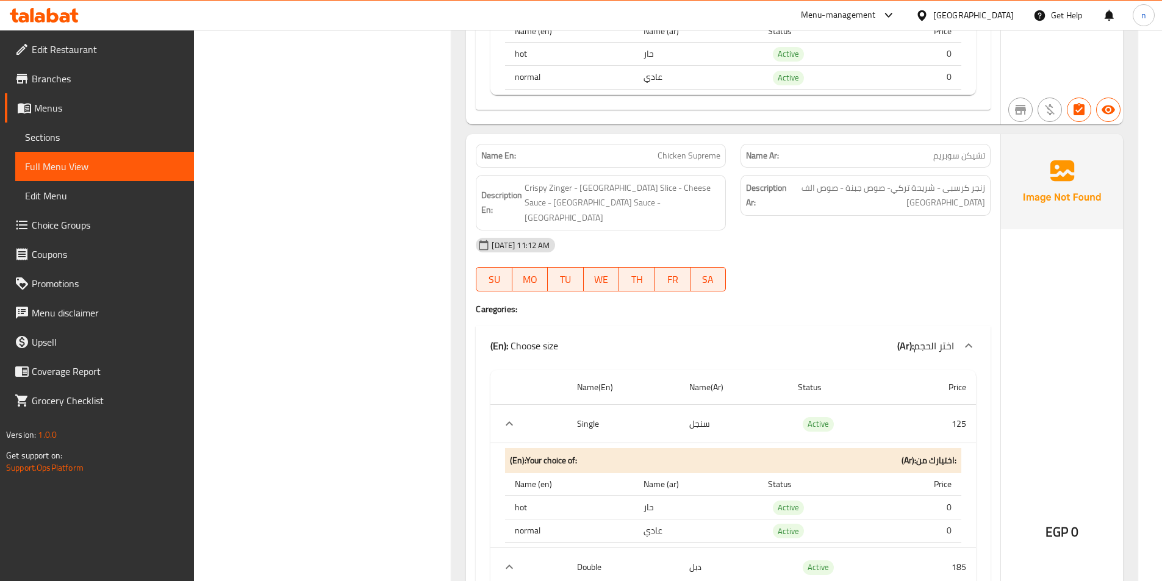
scroll to position [5731, 0]
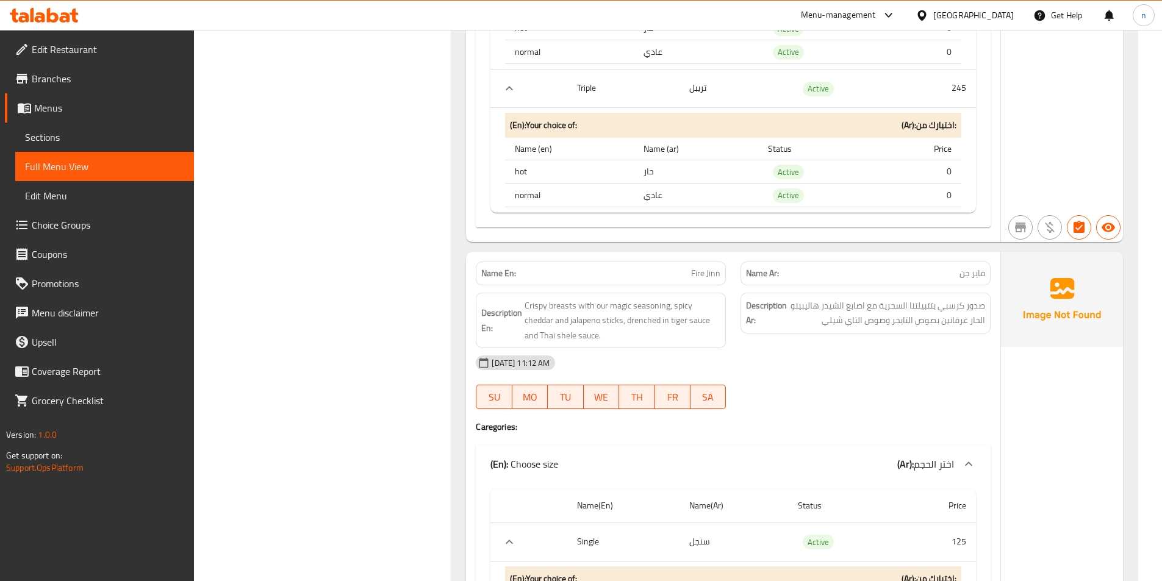
scroll to position [7195, 0]
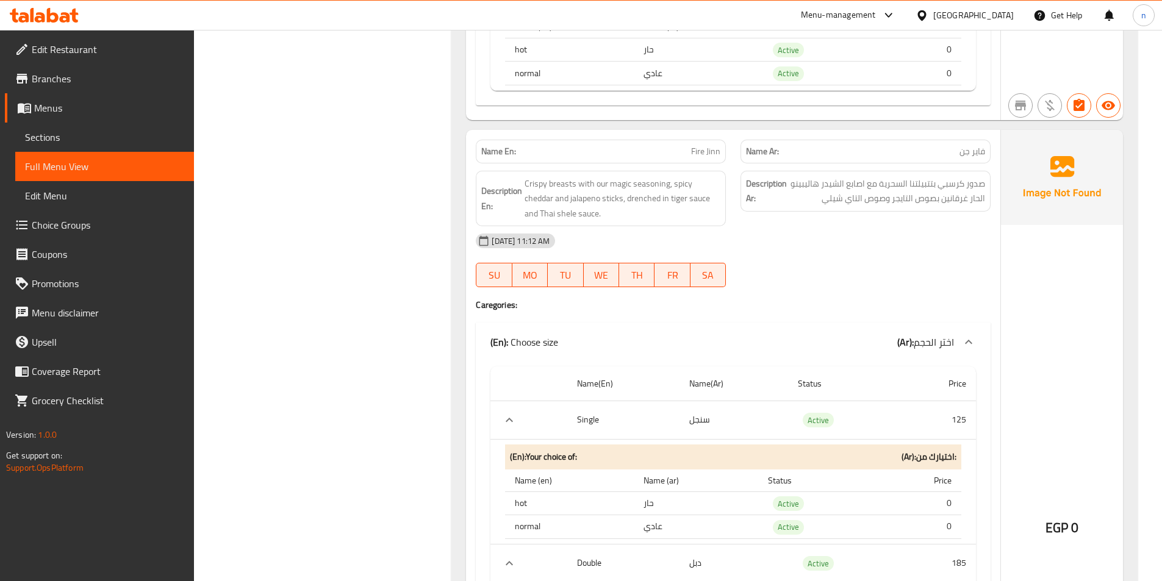
click at [787, 263] on div "10-08-2025 11:12 AM SU MO TU WE TH FR SA" at bounding box center [732, 260] width 529 height 68
click at [741, 299] on h4 "Caregories:" at bounding box center [733, 305] width 515 height 12
click at [1026, 362] on div "EGP 0" at bounding box center [1062, 495] width 122 height 730
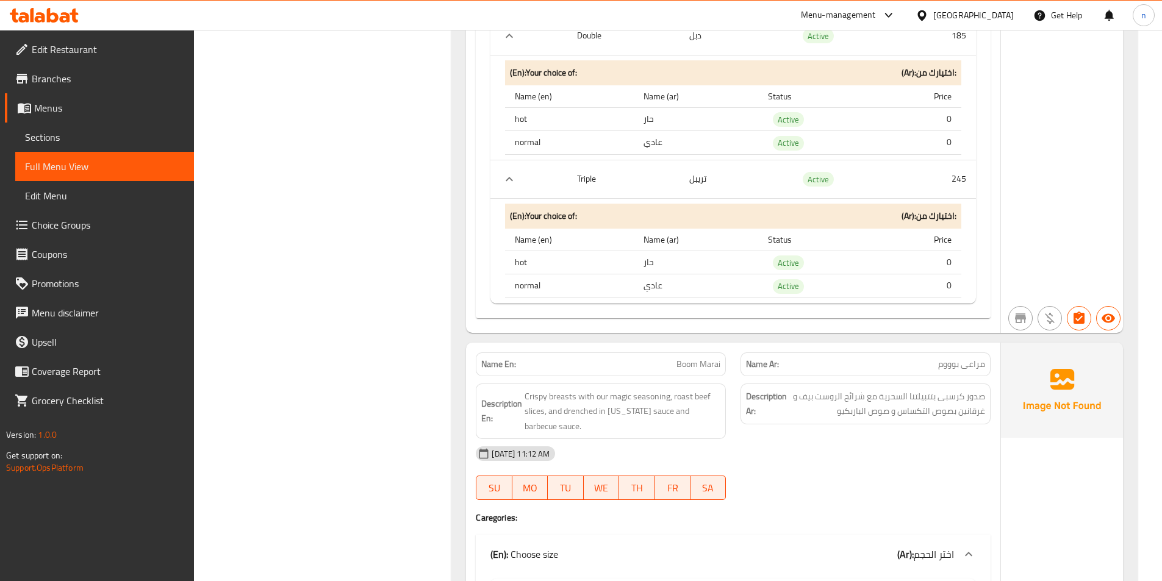
scroll to position [7743, 0]
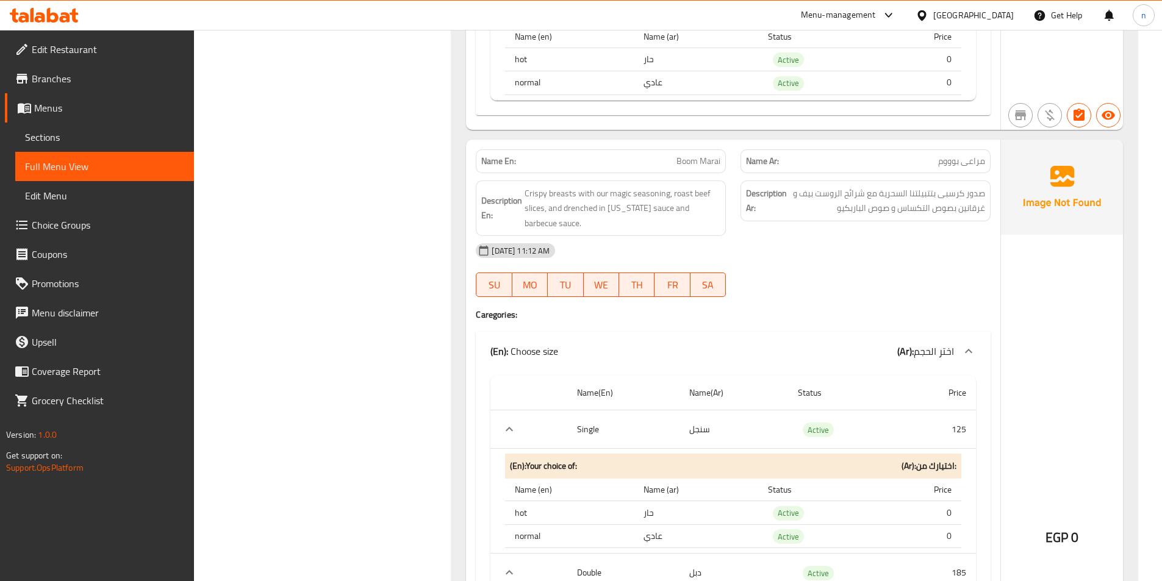
scroll to position [7926, 0]
click at [866, 244] on div "[DATE] 11:12 AM" at bounding box center [732, 249] width 529 height 29
click at [870, 288] on div at bounding box center [865, 295] width 265 height 15
click at [854, 260] on div "10-08-2025 11:12 AM SU MO TU WE TH FR SA" at bounding box center [732, 269] width 529 height 68
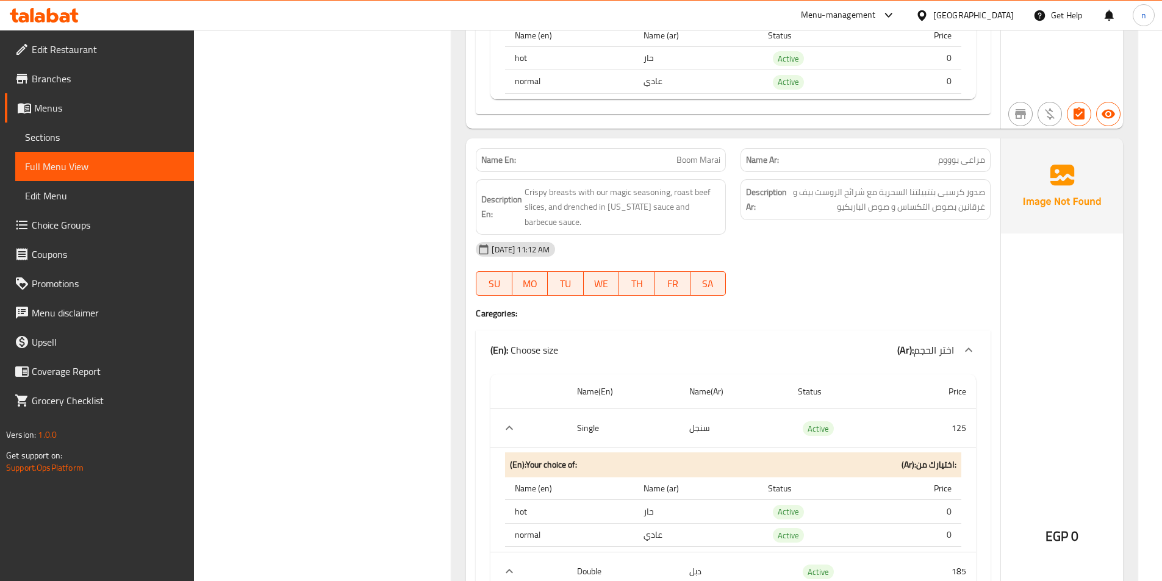
click at [799, 263] on div "10-08-2025 11:12 AM SU MO TU WE TH FR SA" at bounding box center [732, 269] width 529 height 68
click at [858, 248] on div "[DATE] 11:12 AM" at bounding box center [732, 249] width 529 height 29
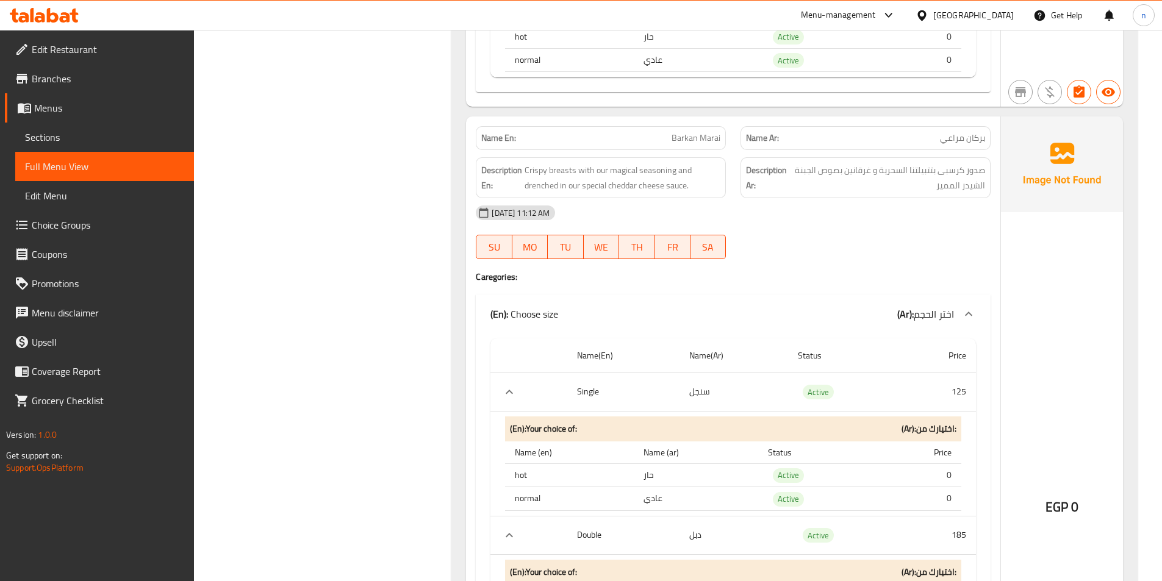
scroll to position [8658, 0]
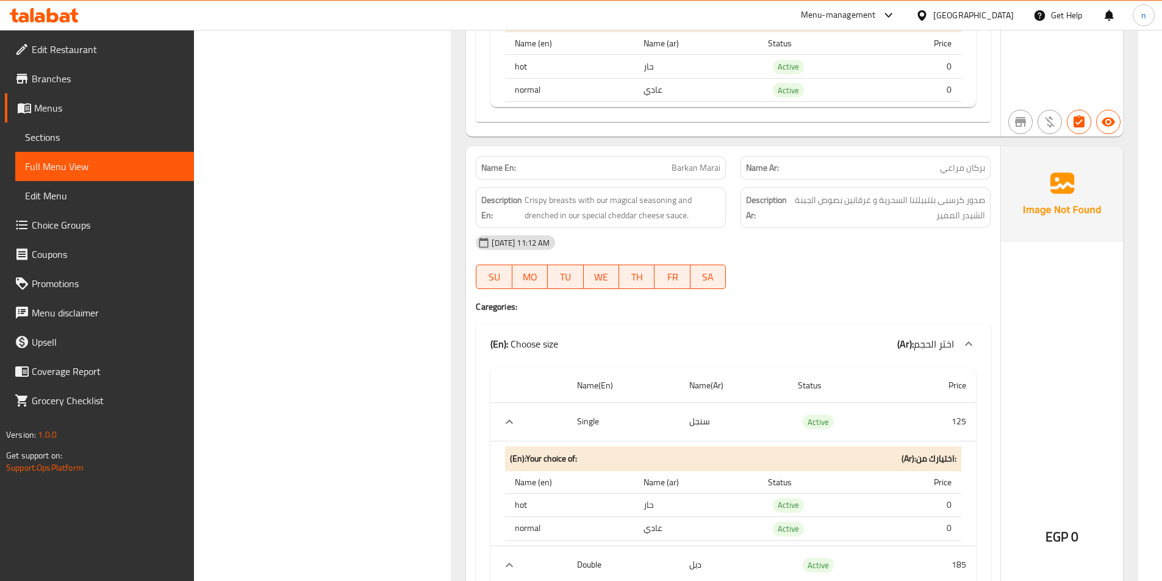
click at [862, 282] on div at bounding box center [865, 289] width 265 height 15
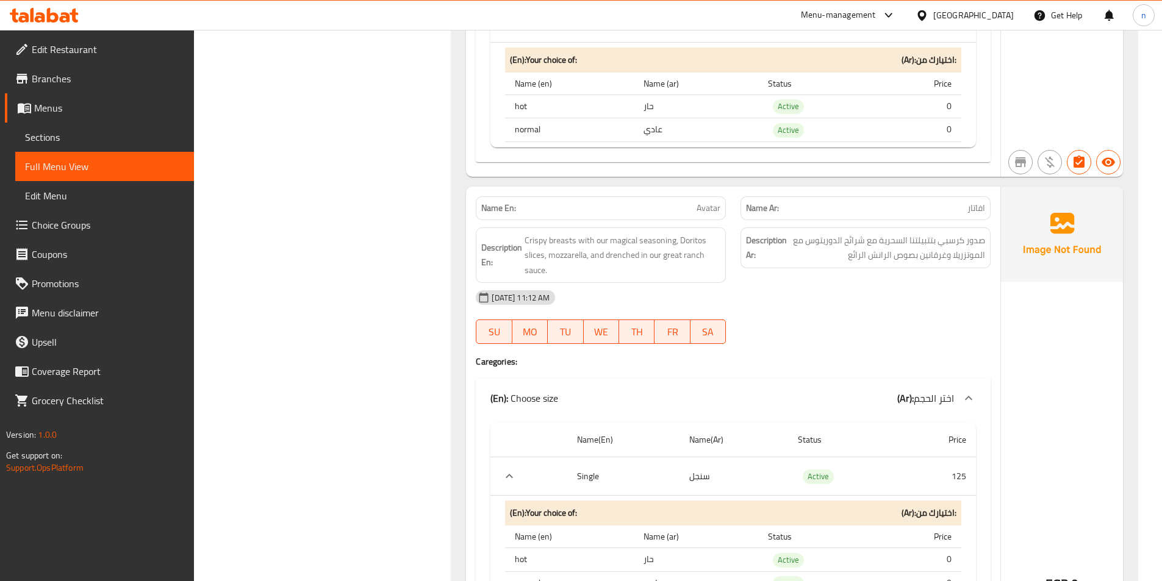
scroll to position [9329, 0]
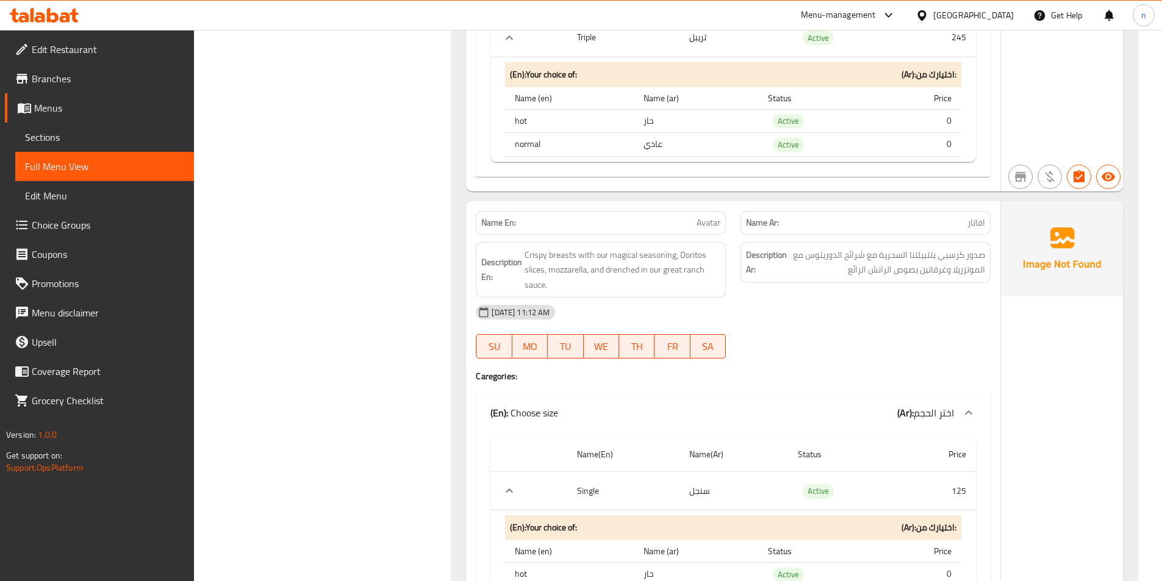
click at [957, 332] on div "10-08-2025 11:12 AM SU MO TU WE TH FR SA" at bounding box center [732, 332] width 529 height 68
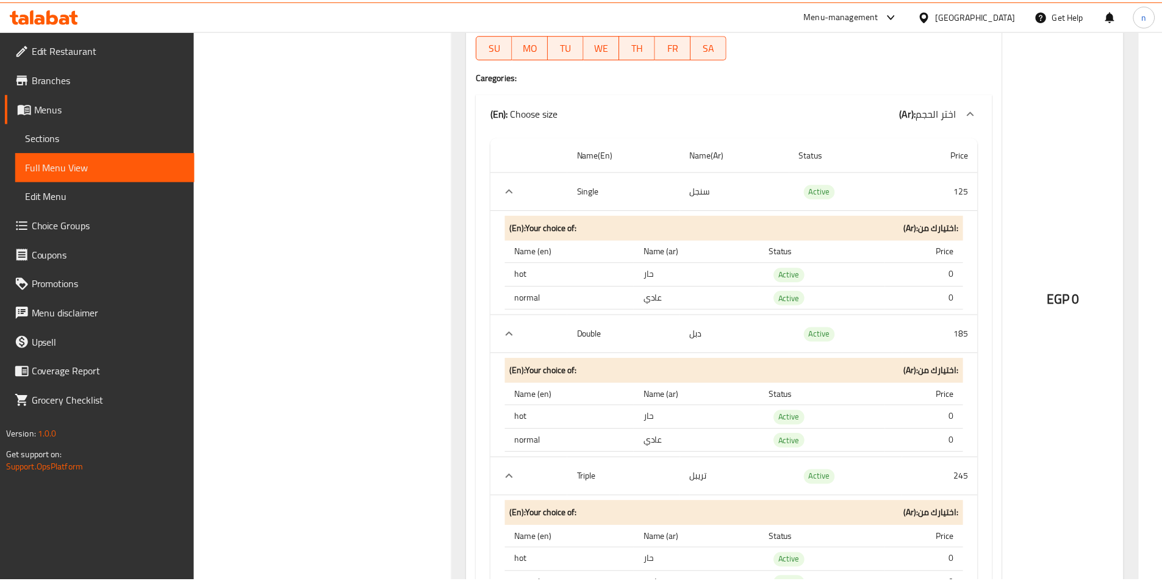
scroll to position [9698, 0]
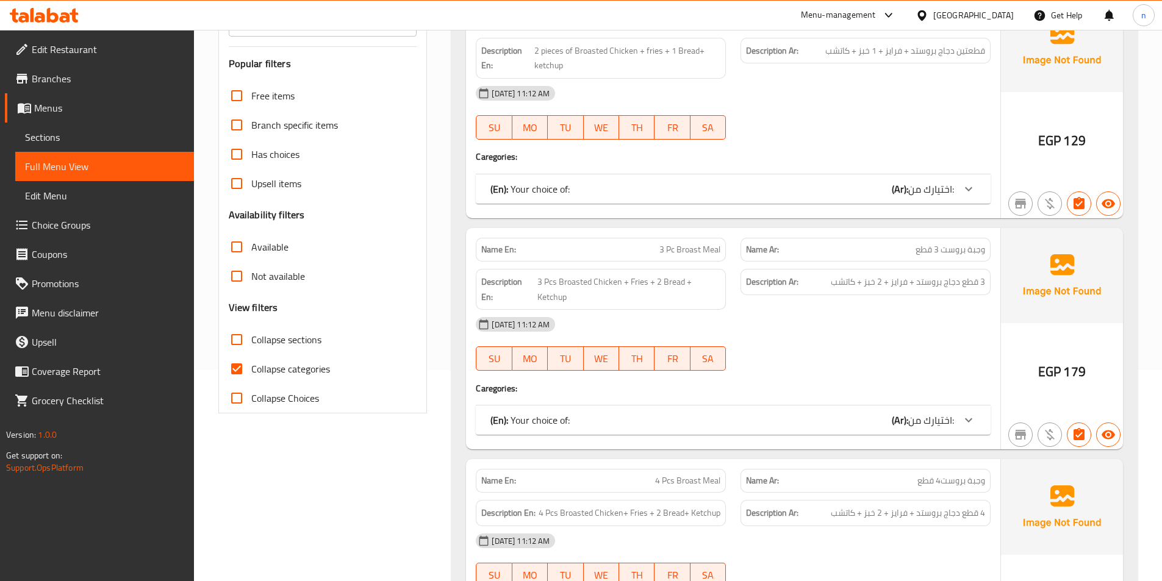
scroll to position [305, 0]
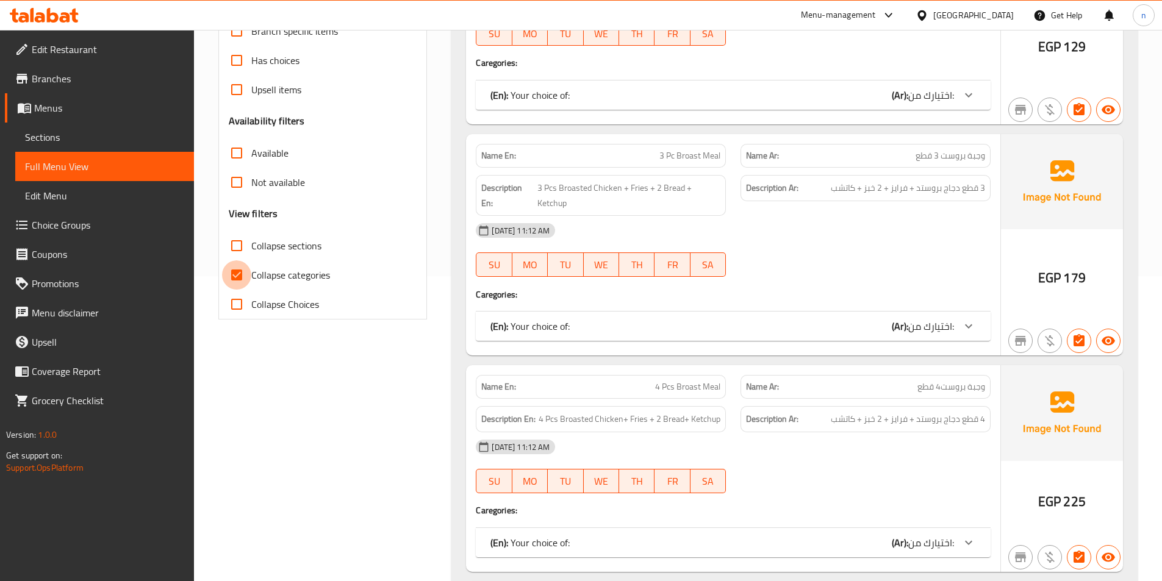
click at [231, 280] on input "Collapse categories" at bounding box center [236, 274] width 29 height 29
checkbox input "false"
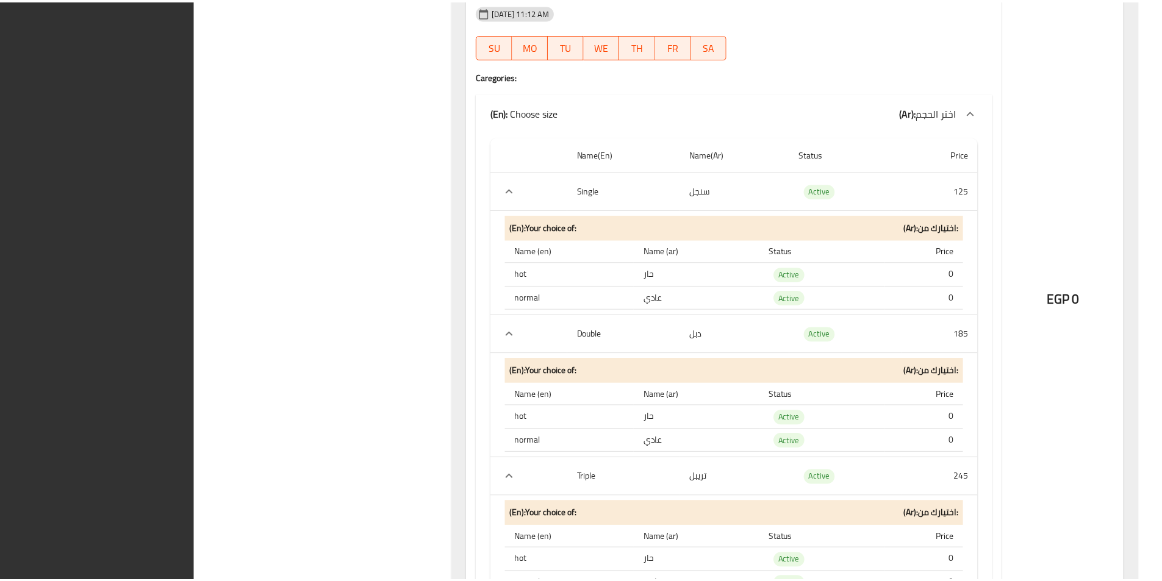
scroll to position [9698, 0]
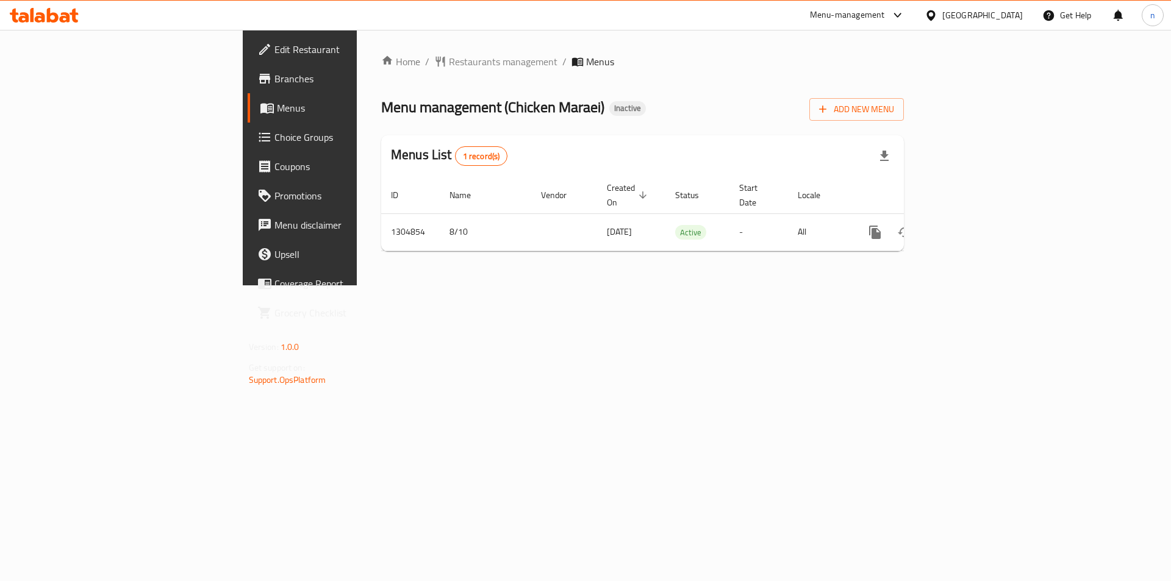
click at [587, 285] on div "Home / Restaurants management / Menus Menu management ( Chicken Maraei ) Inacti…" at bounding box center [642, 157] width 571 height 255
click at [274, 77] on span "Branches" at bounding box center [351, 78] width 154 height 15
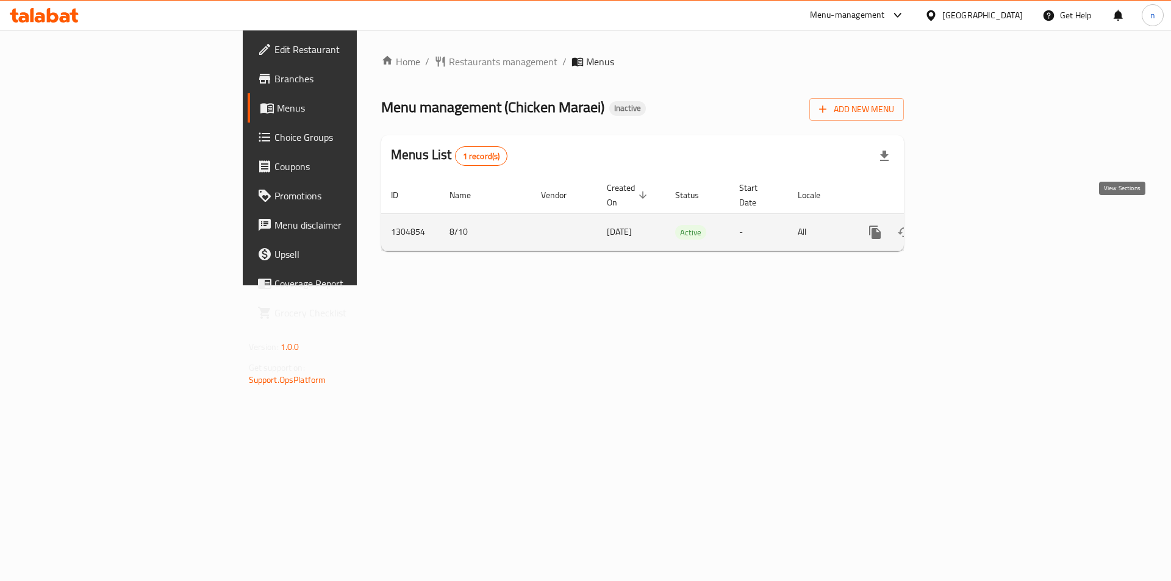
click at [977, 227] on link "enhanced table" at bounding box center [962, 232] width 29 height 29
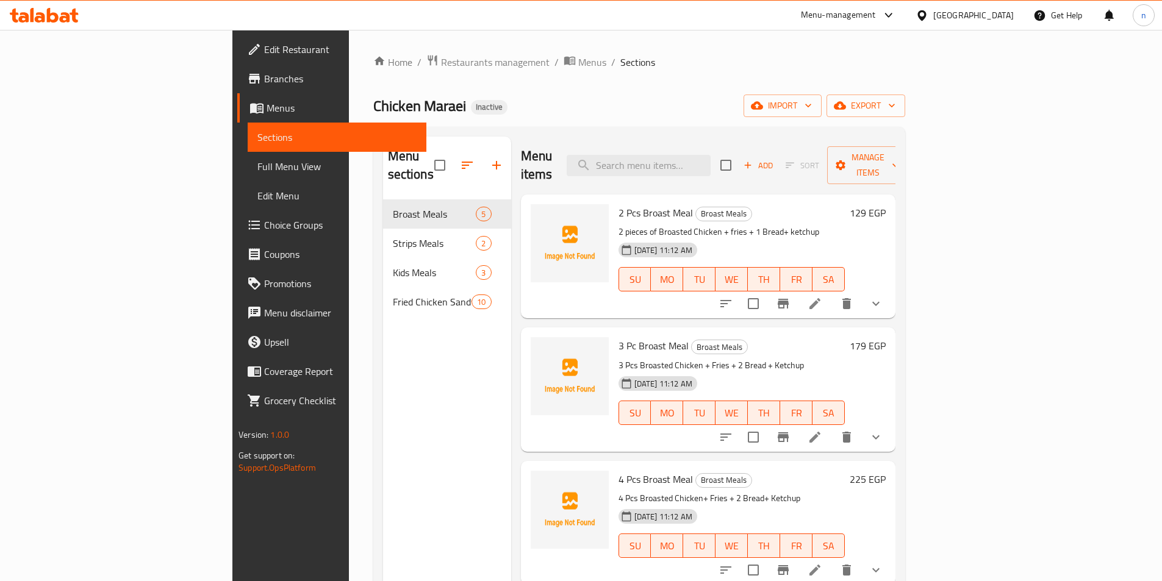
click at [257, 167] on span "Full Menu View" at bounding box center [336, 166] width 159 height 15
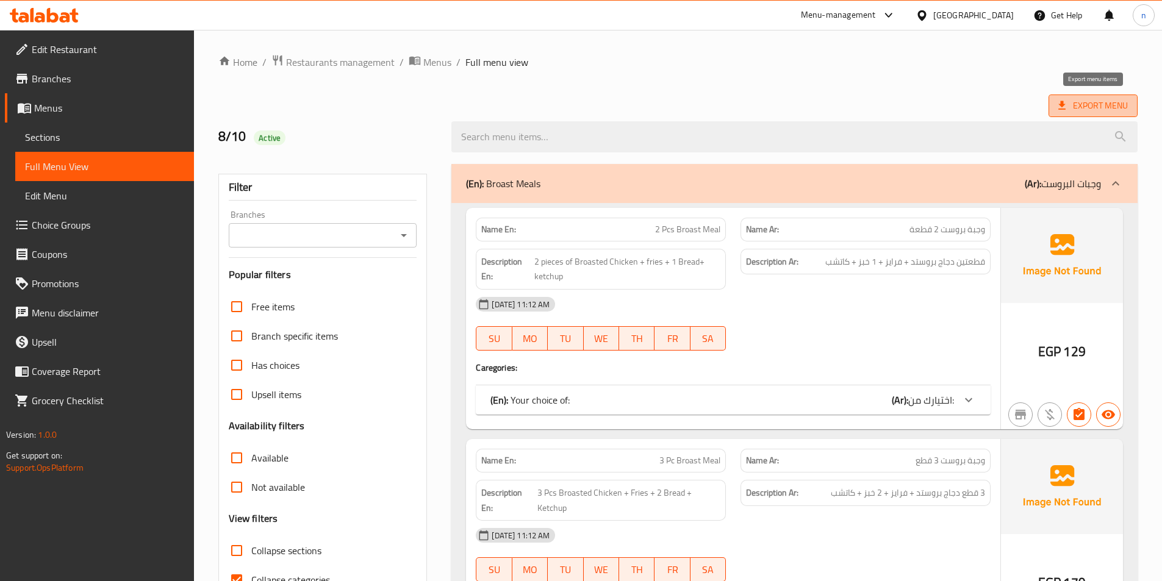
click at [1074, 101] on span "Export Menu" at bounding box center [1093, 105] width 70 height 15
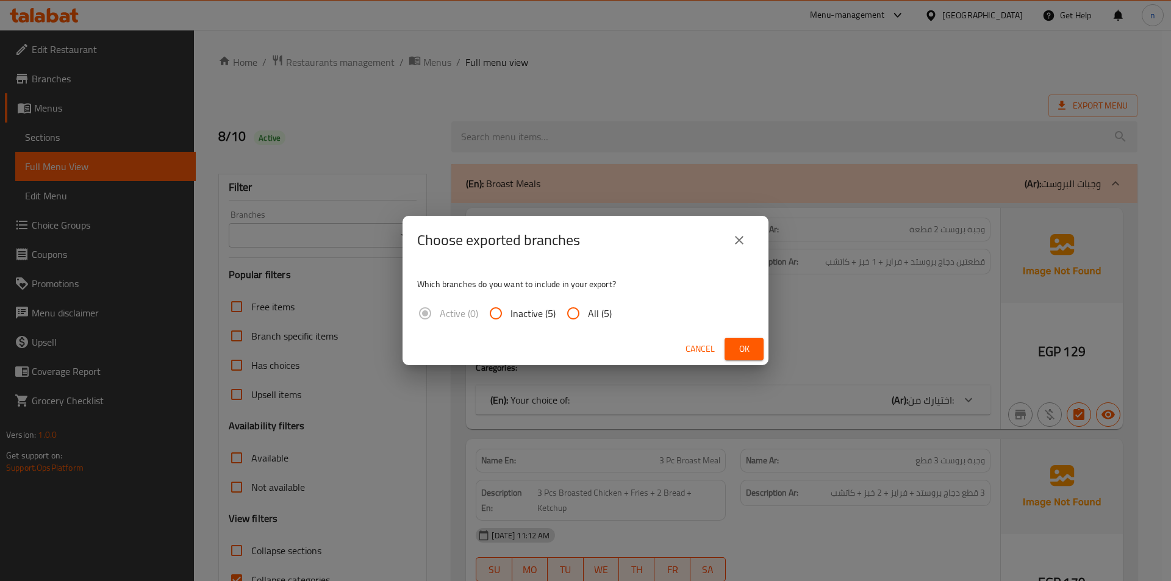
click at [587, 321] on input "All (5)" at bounding box center [572, 313] width 29 height 29
radio input "true"
click at [744, 349] on span "Ok" at bounding box center [744, 348] width 20 height 15
